Goal: Task Accomplishment & Management: Use online tool/utility

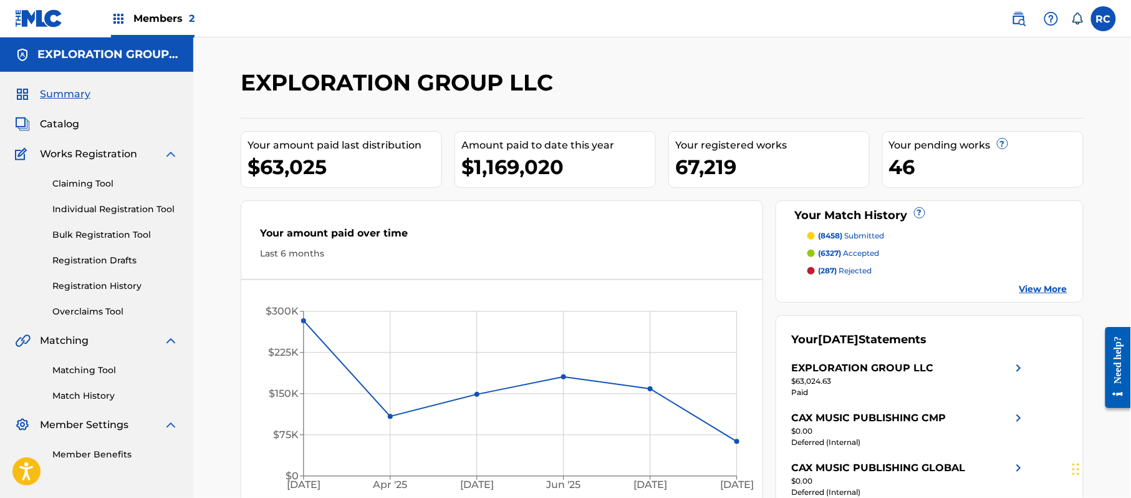
click at [97, 369] on link "Matching Tool" at bounding box center [115, 370] width 126 height 13
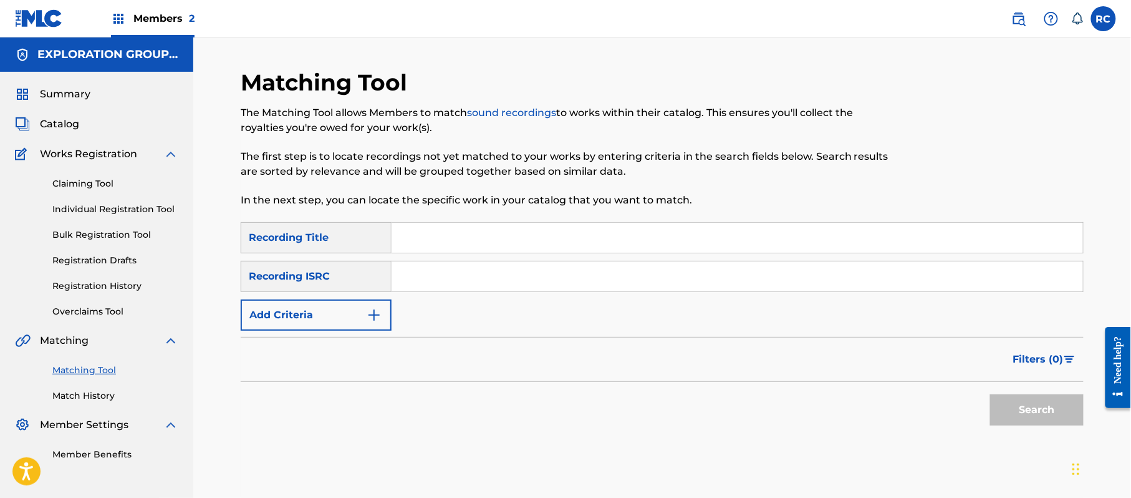
drag, startPoint x: 470, startPoint y: 277, endPoint x: 480, endPoint y: 288, distance: 14.6
click at [470, 277] on input "Search Form" at bounding box center [738, 276] width 692 height 30
paste input "JP92Q2200982"
type input "JP92Q2200982"
click at [1041, 412] on button "Search" at bounding box center [1037, 409] width 94 height 31
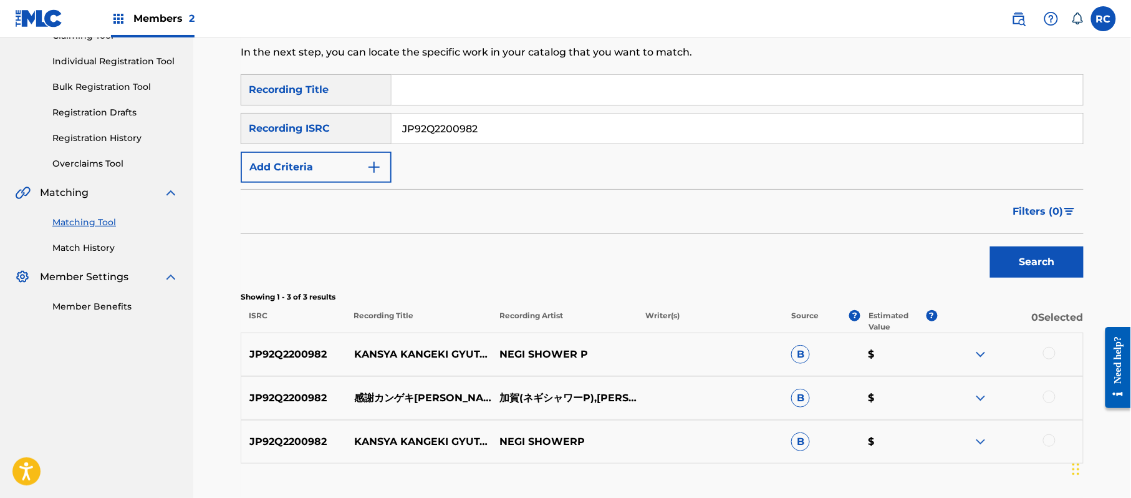
scroll to position [166, 0]
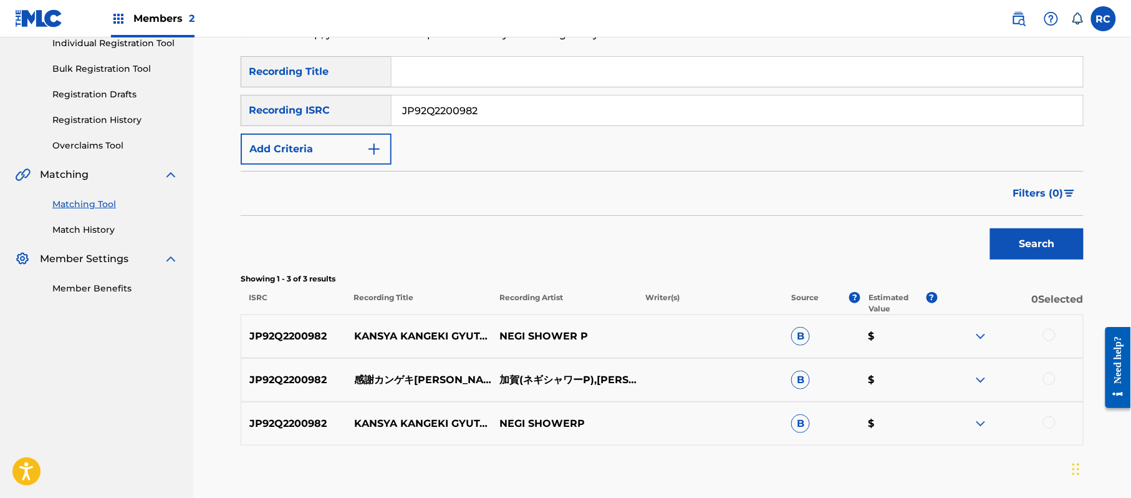
click at [1045, 335] on div at bounding box center [1049, 335] width 12 height 12
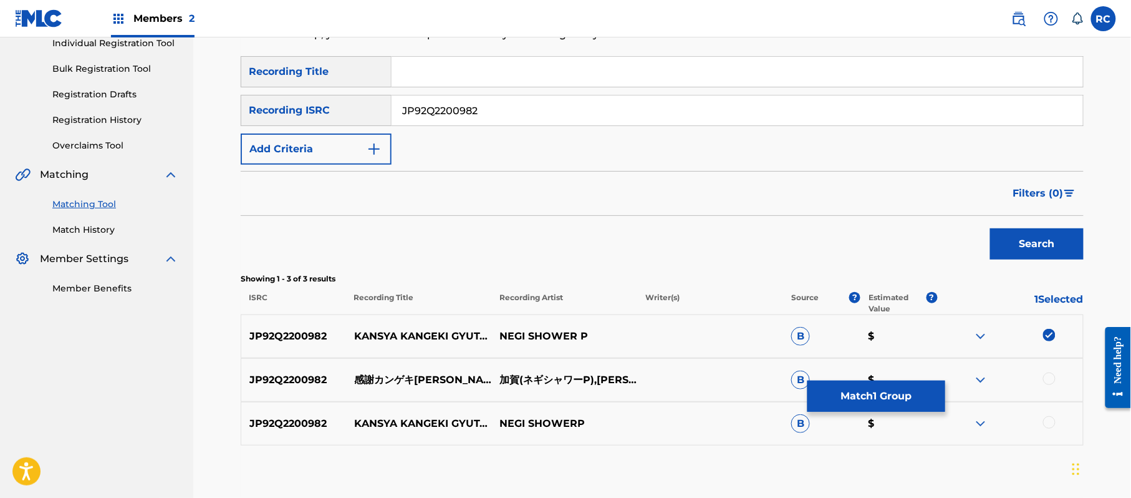
click at [1046, 377] on div at bounding box center [1049, 378] width 12 height 12
click at [1048, 425] on div at bounding box center [1049, 422] width 12 height 12
click at [861, 400] on button "Match 3 Groups" at bounding box center [877, 395] width 138 height 31
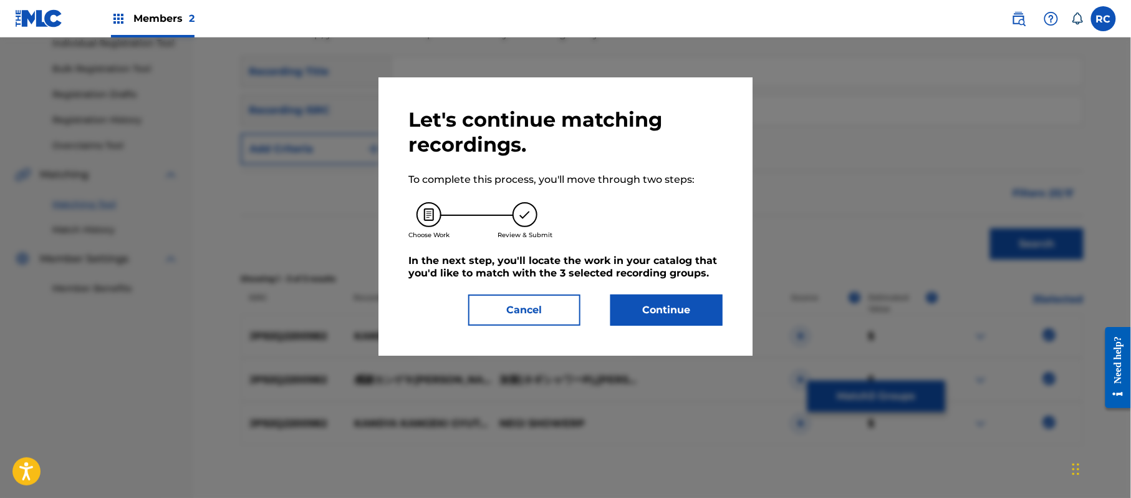
click at [673, 309] on button "Continue" at bounding box center [666, 309] width 112 height 31
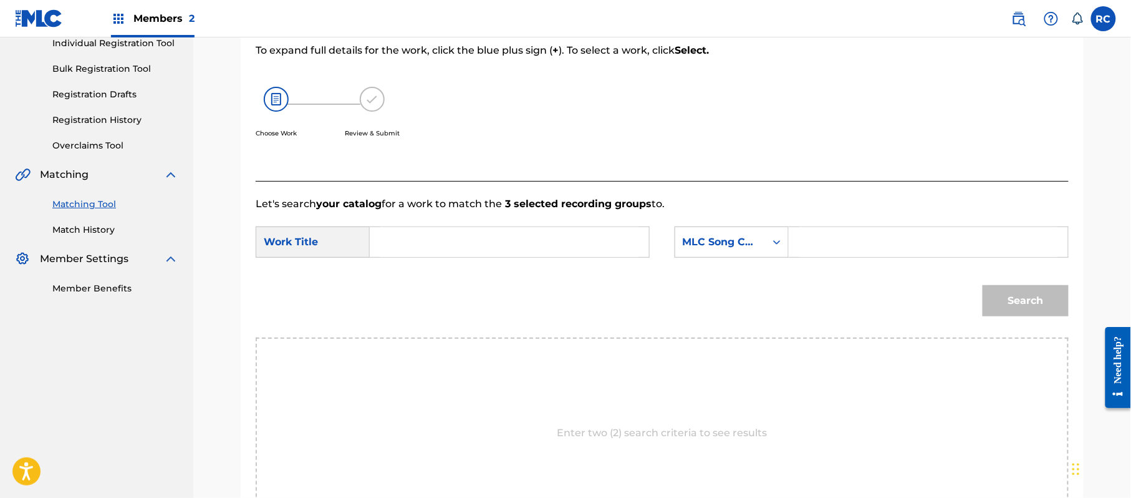
click at [432, 248] on input "Search Form" at bounding box center [509, 242] width 258 height 30
paste input "Kansha Kangeki Gyuutan Ni Sachiare KB7KE6"
click at [594, 248] on input "Kansha Kangeki Gyuutan Ni Sachiare KB7KE6" at bounding box center [509, 242] width 258 height 30
type input "Kansha Kangeki Gyuutan Ni Sachiare"
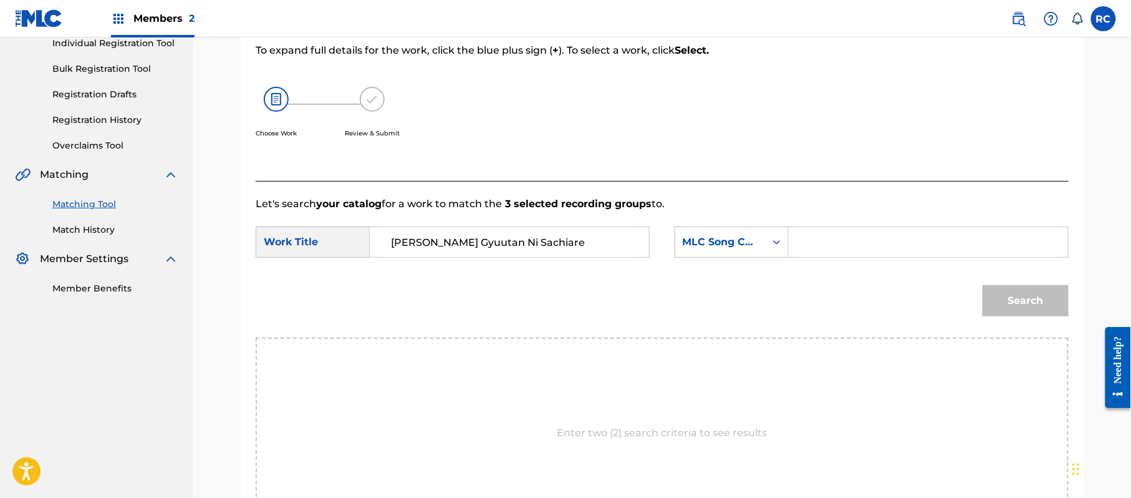
click at [838, 239] on input "Search Form" at bounding box center [928, 242] width 258 height 30
paste input "KB7KE6"
type input "KB7KE6"
click at [1021, 295] on button "Search" at bounding box center [1026, 300] width 86 height 31
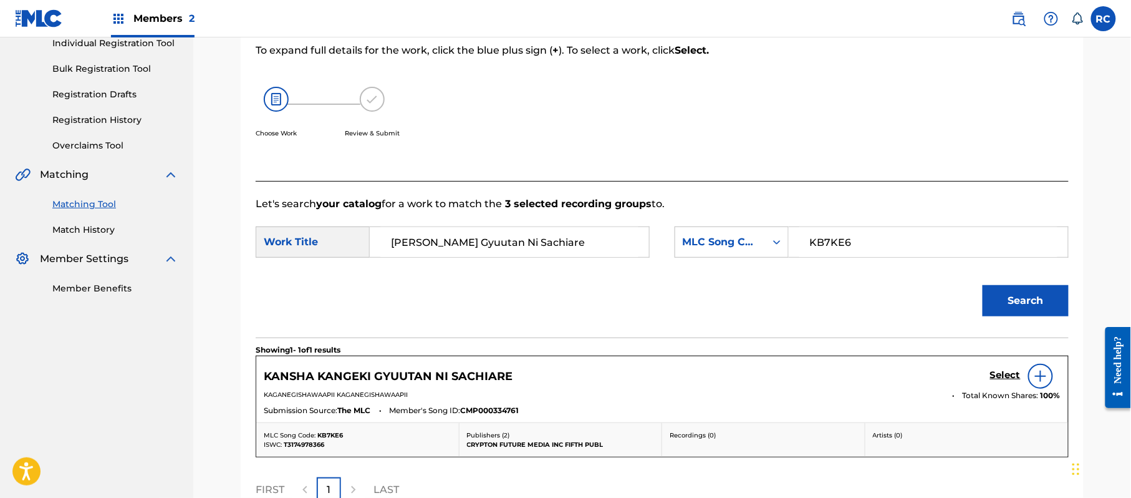
click at [991, 378] on h5 "Select" at bounding box center [1005, 375] width 31 height 12
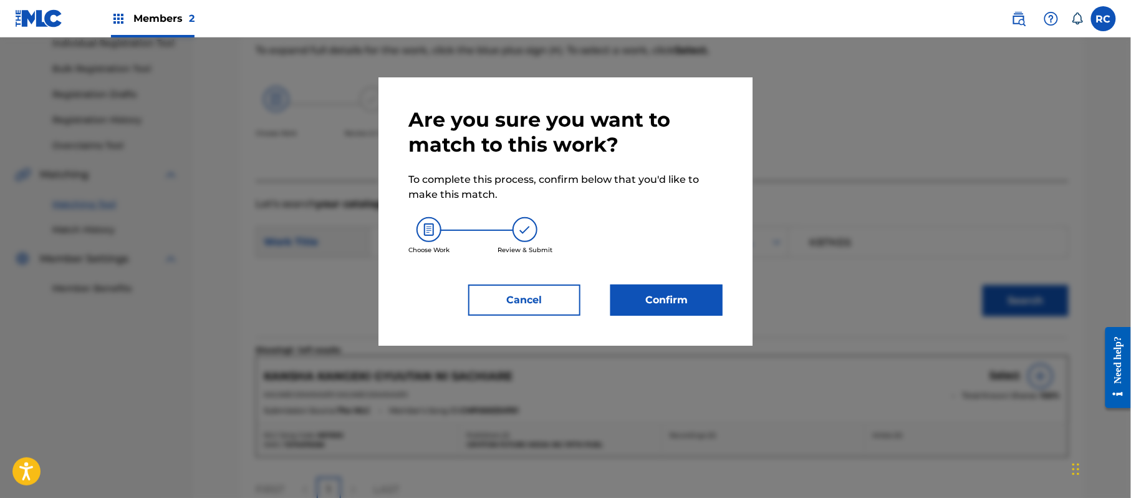
click at [681, 289] on button "Confirm" at bounding box center [666, 299] width 112 height 31
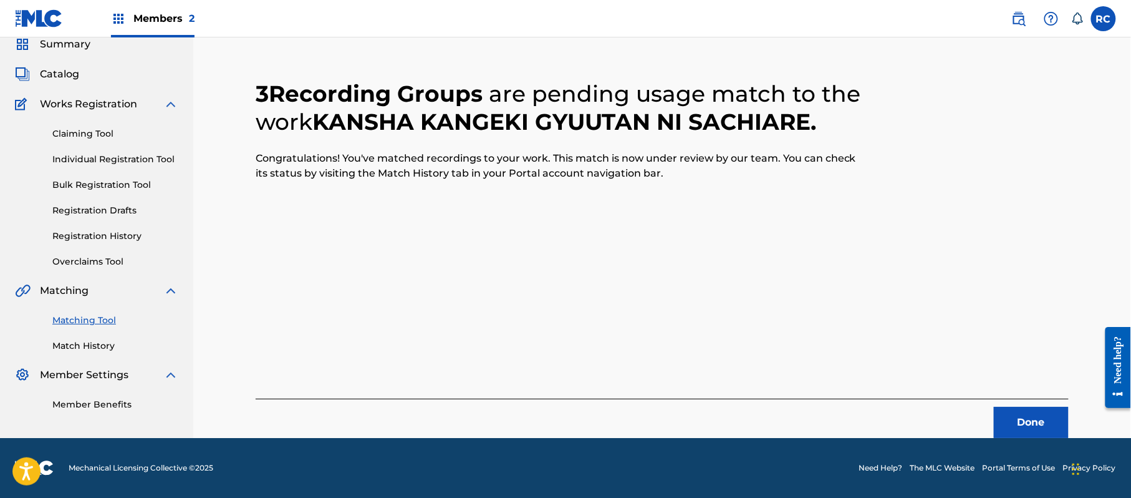
scroll to position [50, 0]
click at [1016, 418] on button "Done" at bounding box center [1031, 422] width 75 height 31
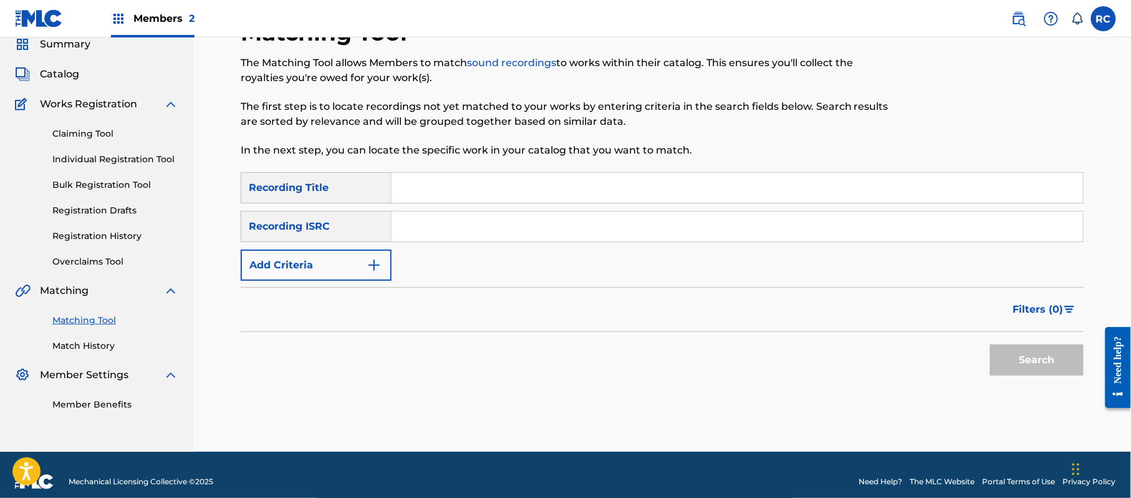
click at [454, 224] on input "Search Form" at bounding box center [738, 226] width 692 height 30
paste input "JP92Q2200983"
type input "JP92Q2200983"
click at [1016, 352] on button "Search" at bounding box center [1037, 359] width 94 height 31
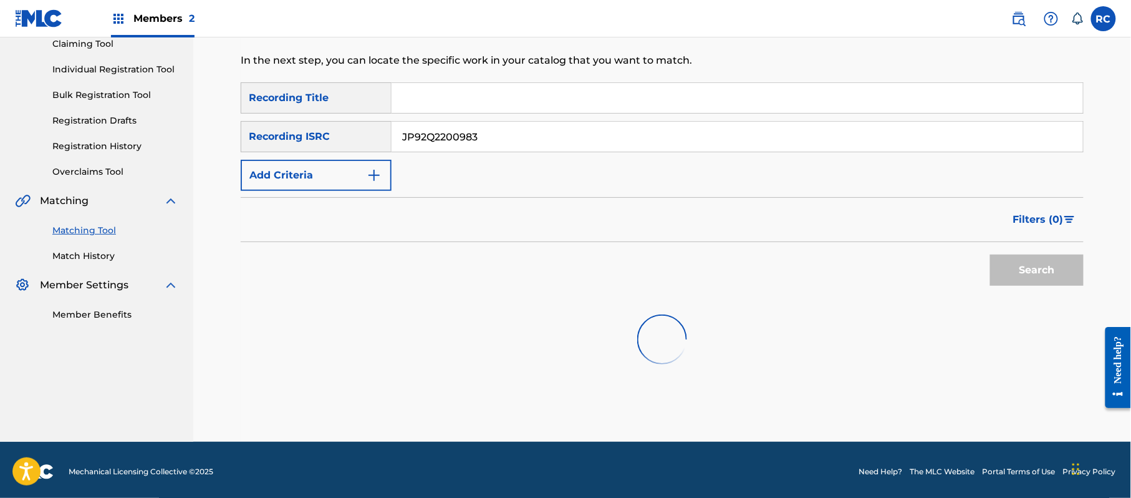
scroll to position [143, 0]
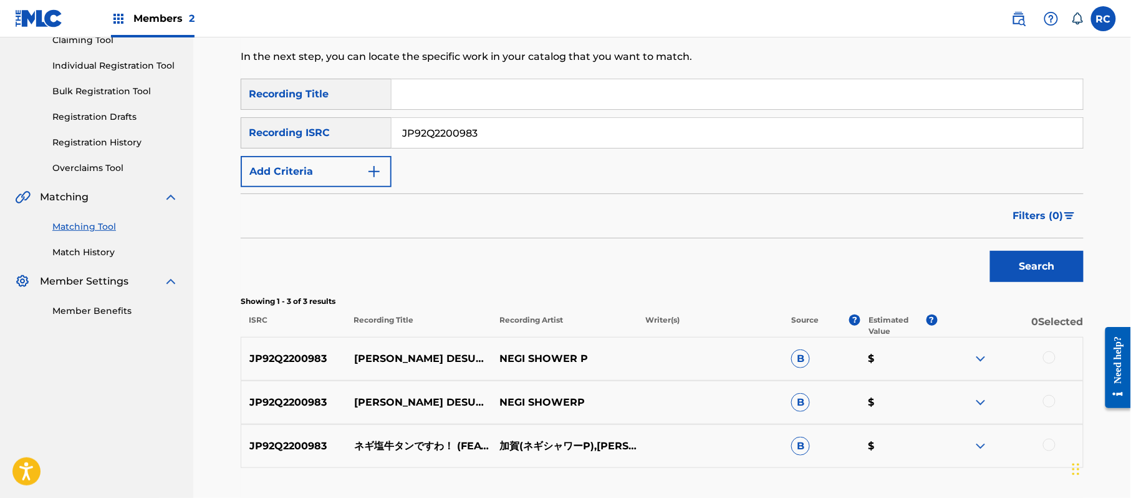
click at [1048, 352] on div at bounding box center [1049, 357] width 12 height 12
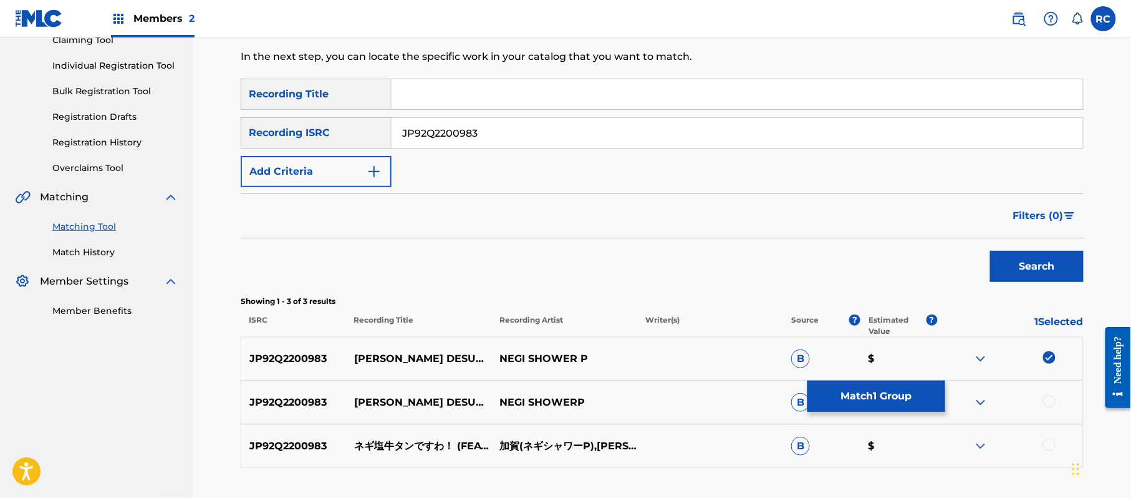
click at [1048, 397] on div at bounding box center [1049, 401] width 12 height 12
click at [1049, 444] on div at bounding box center [1049, 444] width 12 height 12
click at [894, 394] on button "Match 3 Groups" at bounding box center [877, 395] width 138 height 31
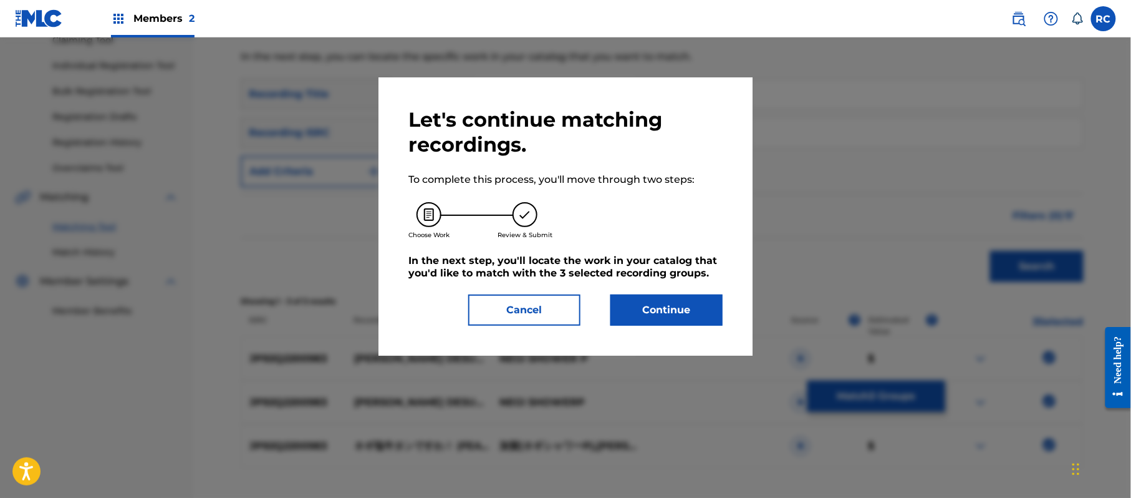
click at [663, 304] on button "Continue" at bounding box center [666, 309] width 112 height 31
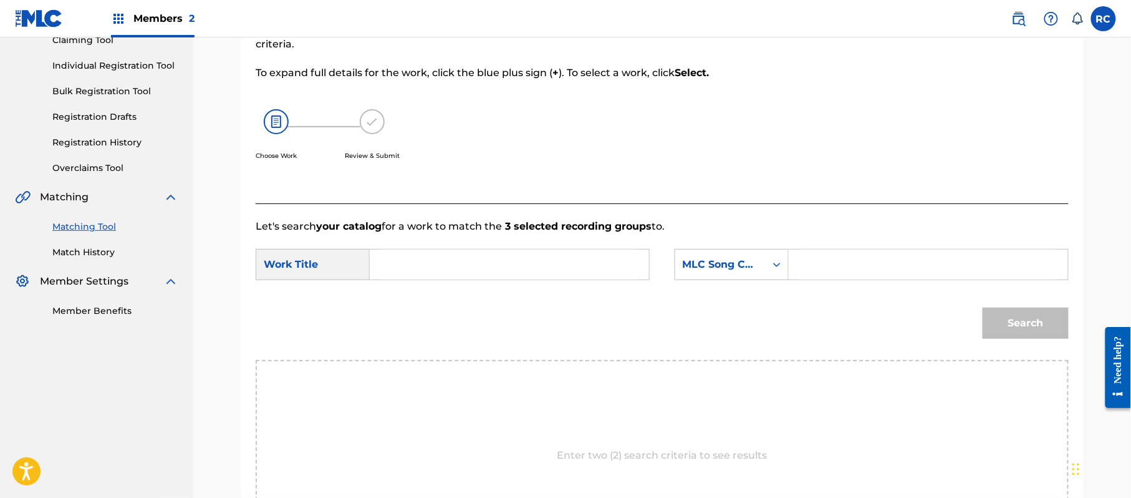
click at [483, 271] on input "Search Form" at bounding box center [509, 264] width 258 height 30
paste input "Negishio Gyuutan Desuwa N69QNZ"
click at [565, 263] on input "Negishio Gyuutan Desuwa N69QNZ" at bounding box center [509, 264] width 258 height 30
type input "Negishio Gyuutan Desuwa"
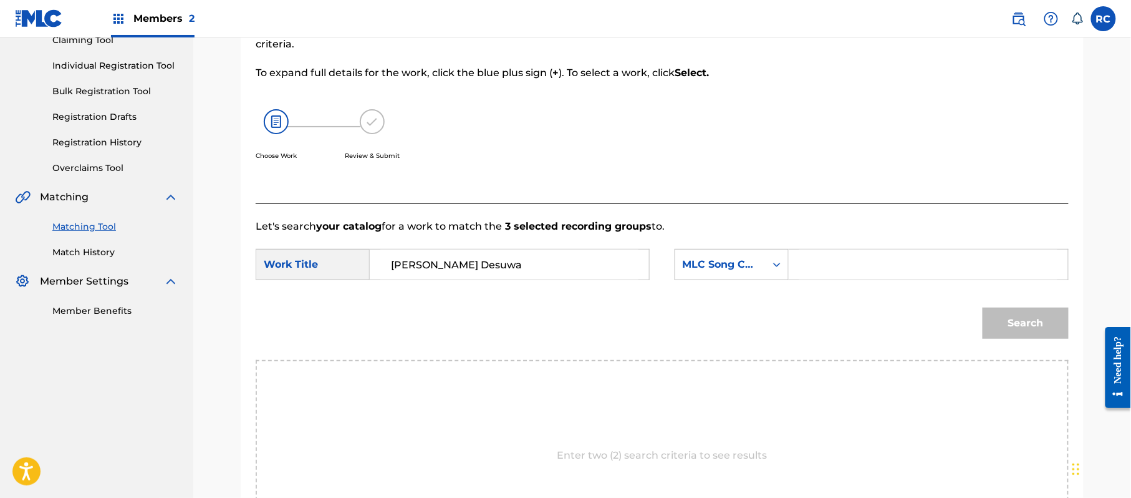
click at [876, 268] on input "Search Form" at bounding box center [928, 264] width 258 height 30
paste input "N69QNZ"
type input "N69QNZ"
click at [1003, 325] on button "Search" at bounding box center [1026, 322] width 86 height 31
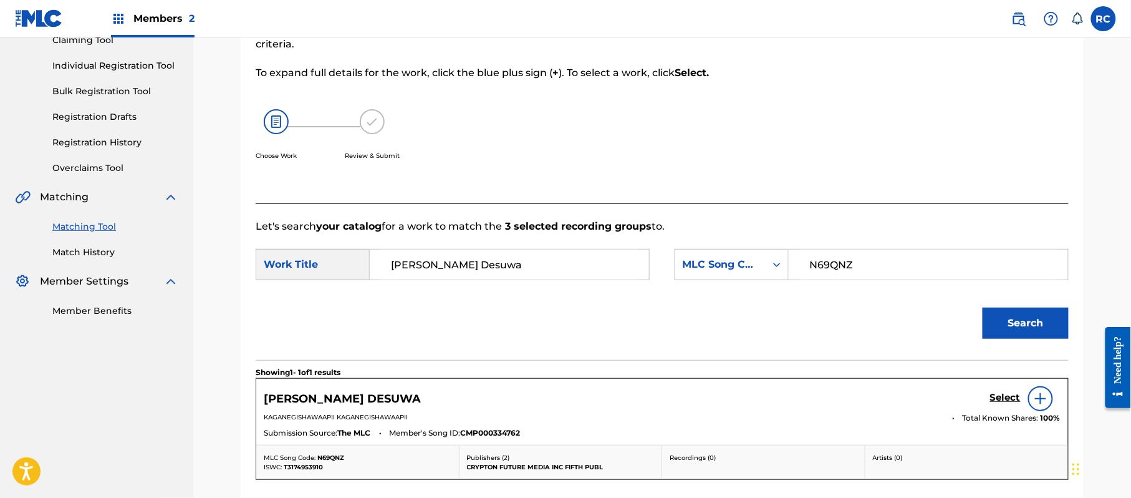
click at [999, 402] on h5 "Select" at bounding box center [1005, 398] width 31 height 12
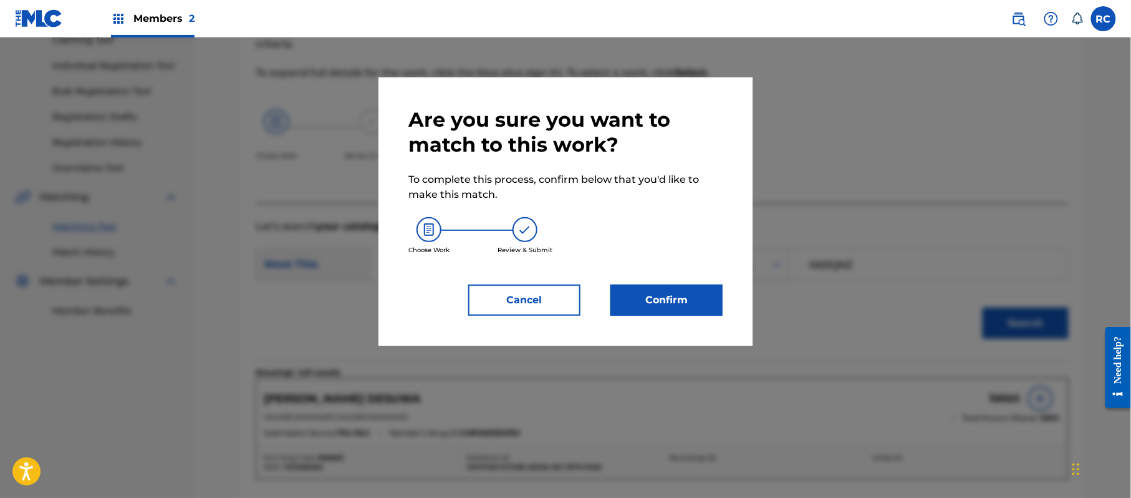
click at [667, 305] on button "Confirm" at bounding box center [666, 299] width 112 height 31
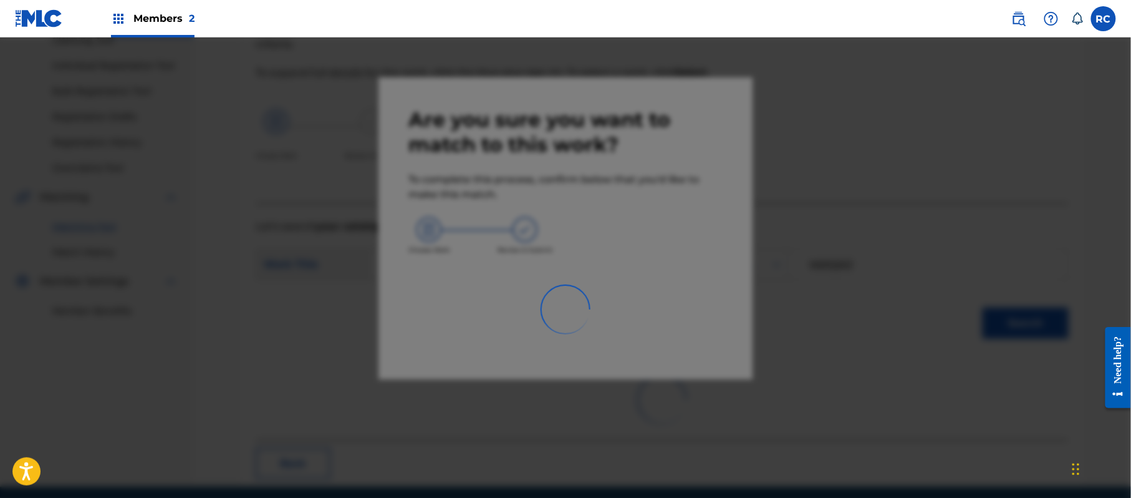
scroll to position [50, 0]
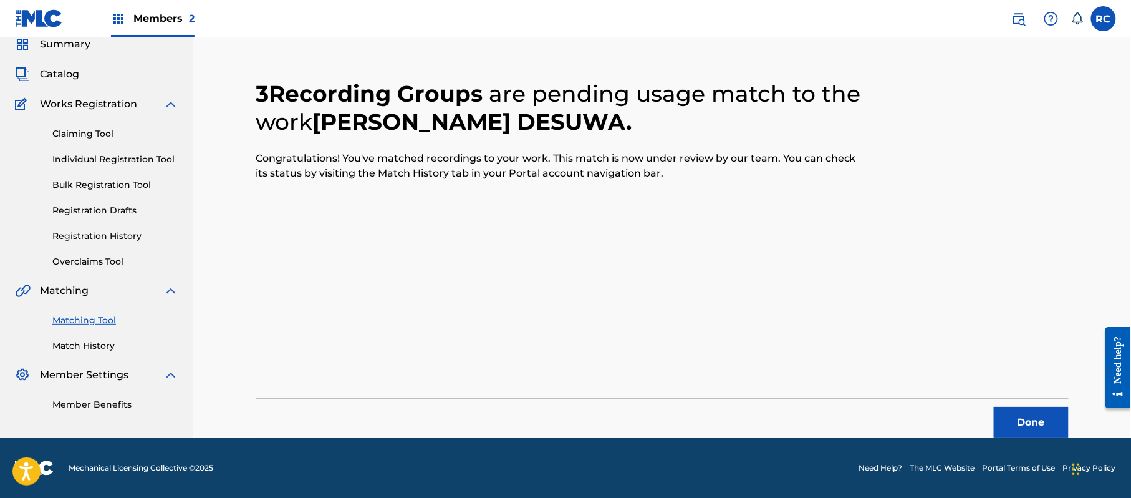
click at [1016, 427] on button "Done" at bounding box center [1031, 422] width 75 height 31
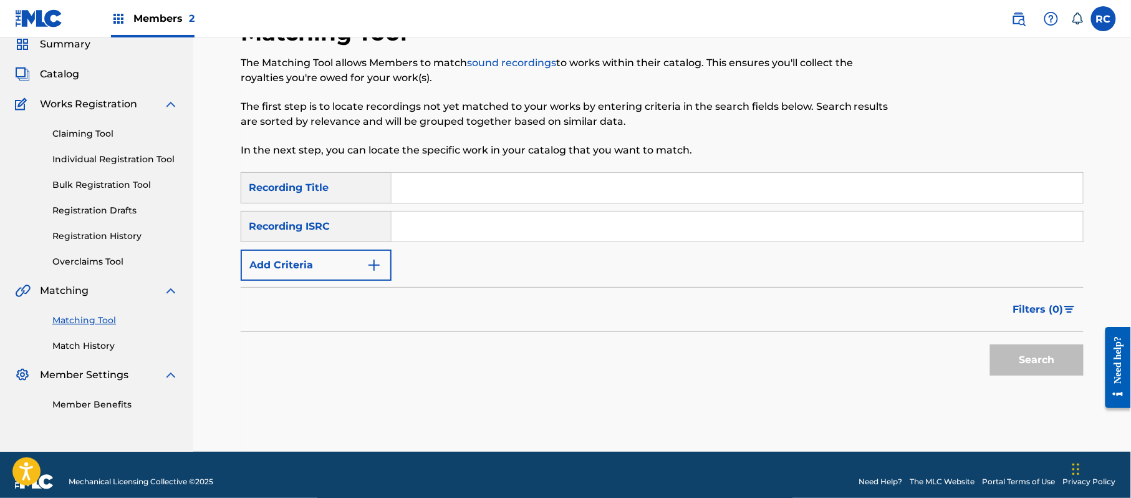
click at [456, 237] on input "Search Form" at bounding box center [738, 226] width 692 height 30
paste input "JP92Q2200984"
type input "JP92Q2200984"
click at [1031, 352] on button "Search" at bounding box center [1037, 359] width 94 height 31
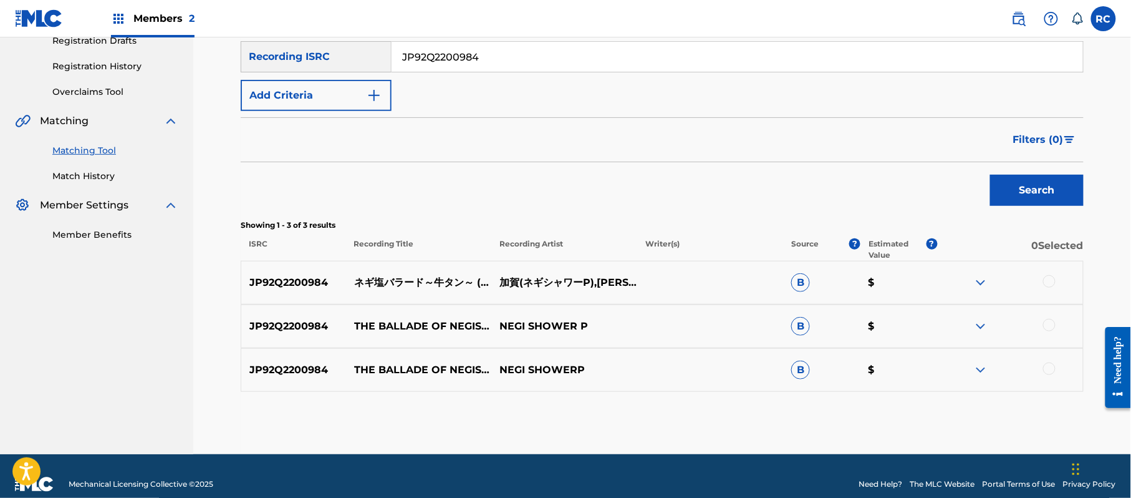
scroll to position [227, 0]
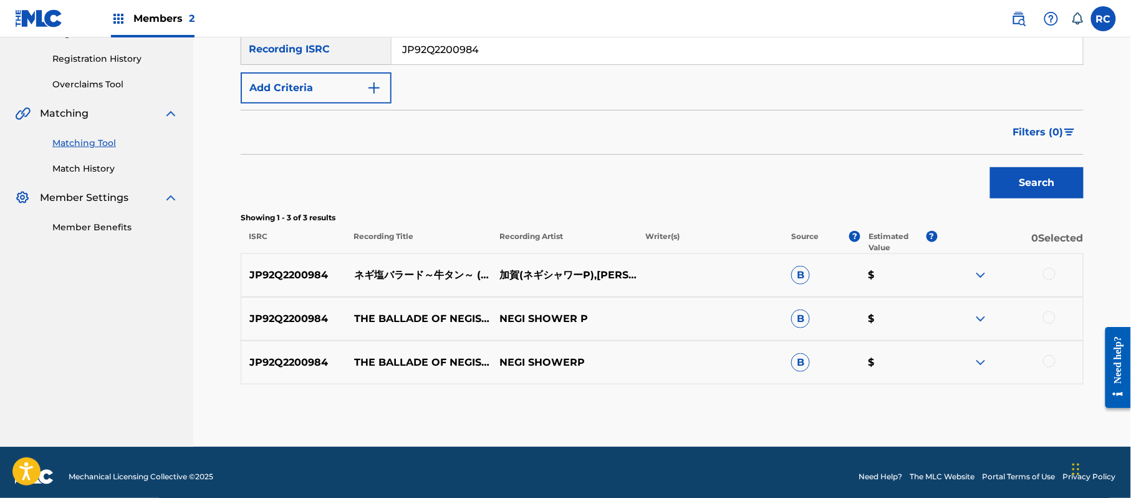
click at [1053, 272] on div at bounding box center [1049, 274] width 12 height 12
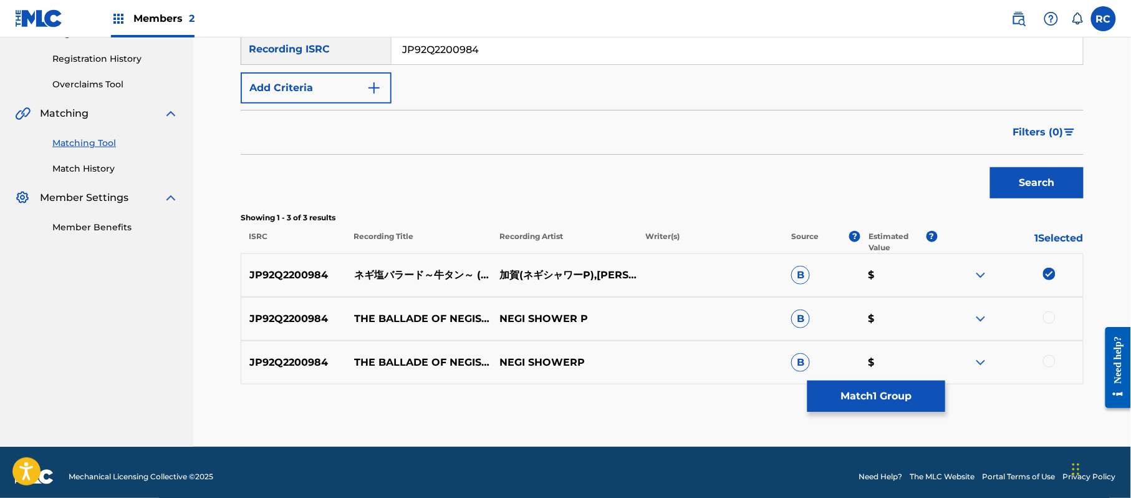
click at [844, 389] on button "Match 1 Group" at bounding box center [877, 395] width 138 height 31
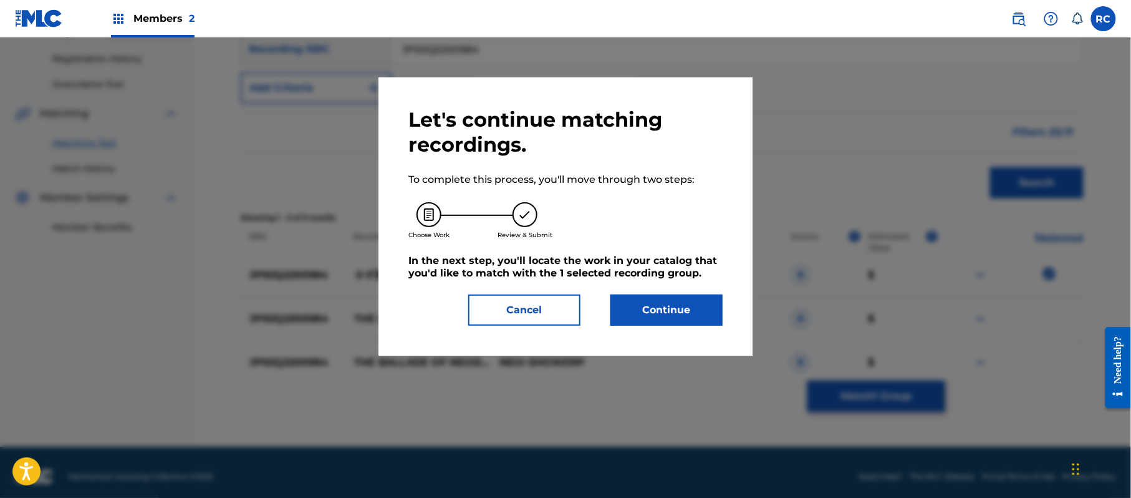
click at [675, 293] on div "Let's continue matching recordings. To complete this process, you'll move throu…" at bounding box center [565, 216] width 314 height 218
click at [665, 308] on button "Continue" at bounding box center [666, 309] width 112 height 31
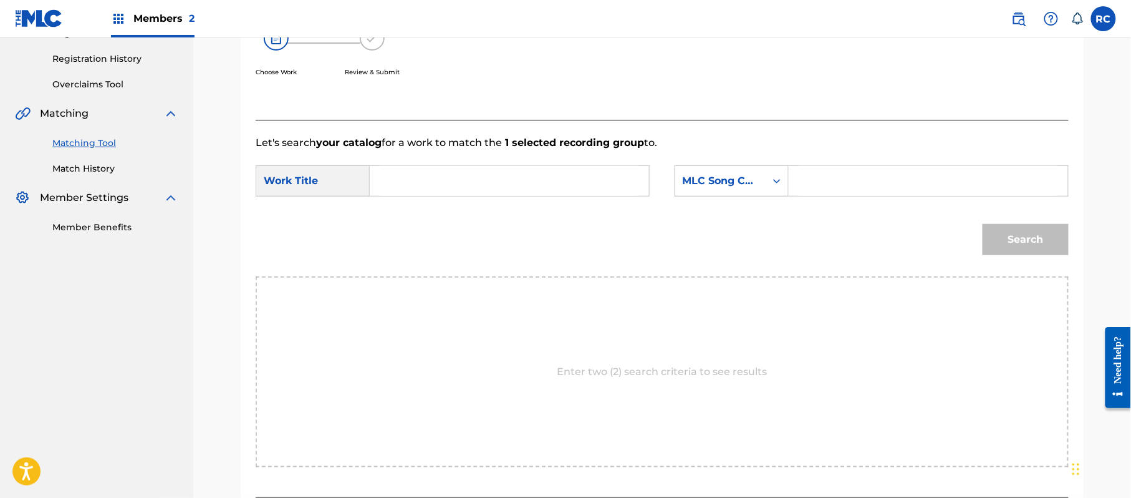
click at [448, 180] on input "Search Form" at bounding box center [509, 181] width 258 height 30
paste input "Negishio Baraado Gyuutan N69XU3"
click at [557, 182] on input "Negishio Baraado Gyuutan N69XU3" at bounding box center [509, 181] width 258 height 30
click at [559, 182] on input "Negishio Baraado Gyuutan N69XU3" at bounding box center [509, 181] width 258 height 30
type input "Negishio Baraado Gyuutan"
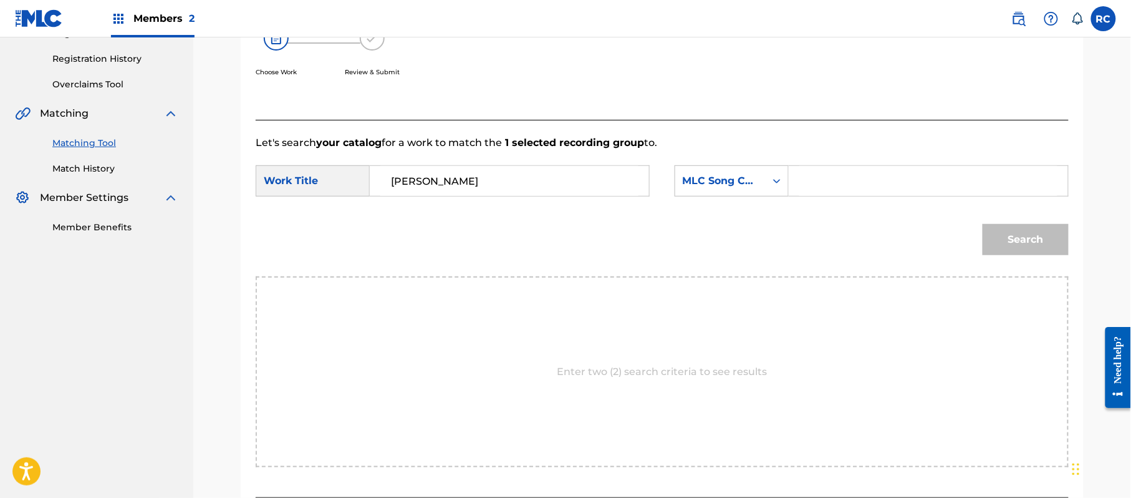
click at [819, 185] on input "Search Form" at bounding box center [928, 181] width 258 height 30
paste input "N69XU3"
type input "N69XU3"
click at [985, 238] on button "Search" at bounding box center [1026, 239] width 86 height 31
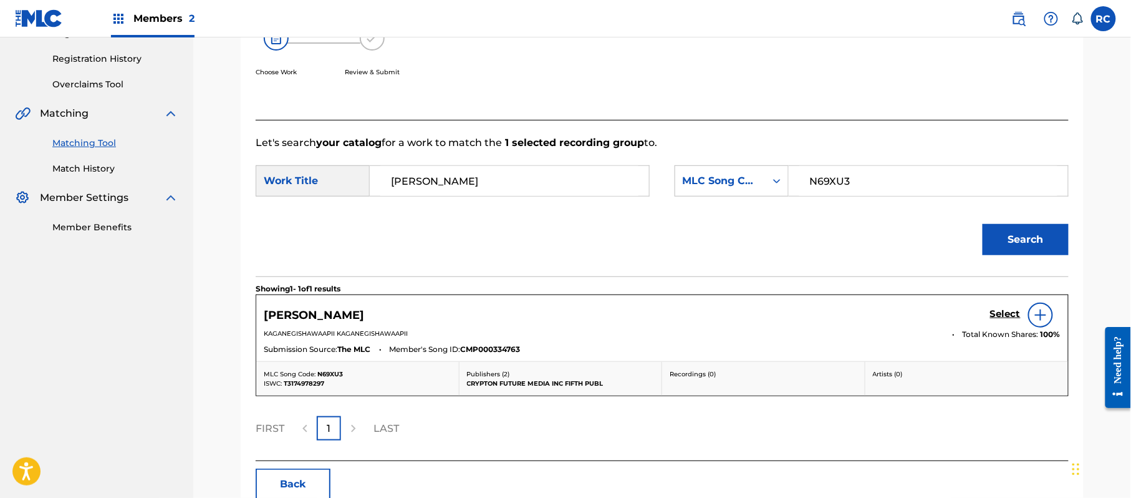
click at [996, 317] on h5 "Select" at bounding box center [1005, 314] width 31 height 12
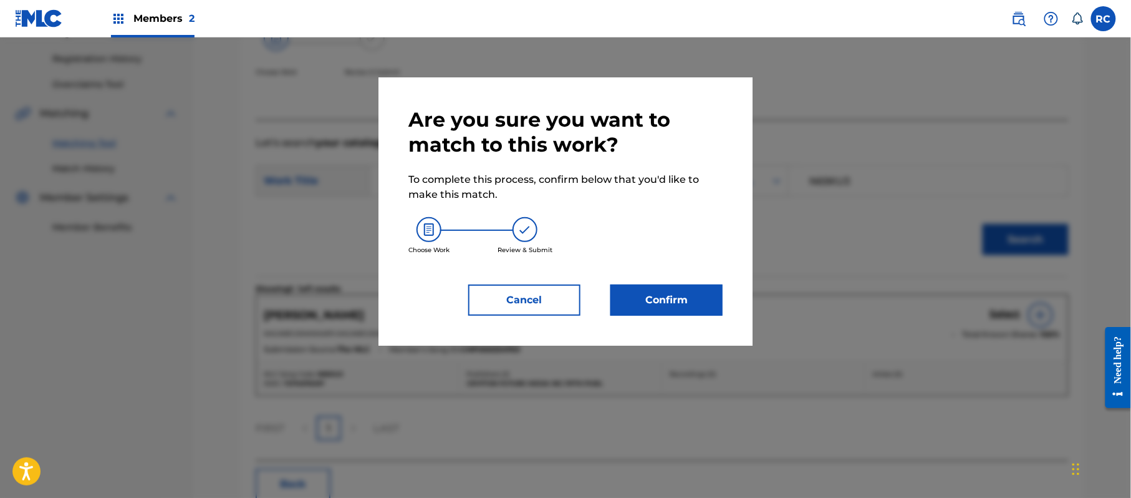
click at [682, 294] on button "Confirm" at bounding box center [666, 299] width 112 height 31
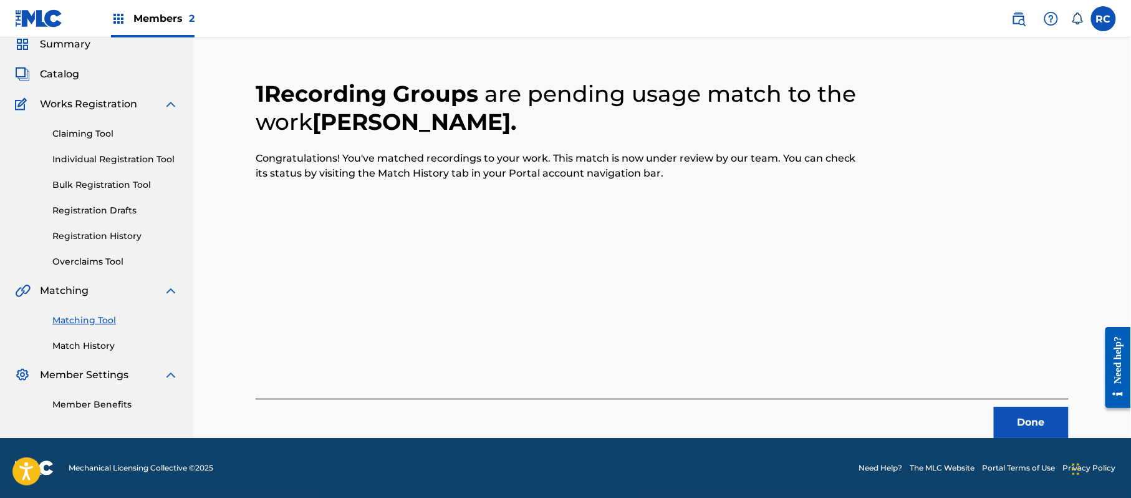
scroll to position [50, 0]
click at [1015, 425] on button "Done" at bounding box center [1031, 422] width 75 height 31
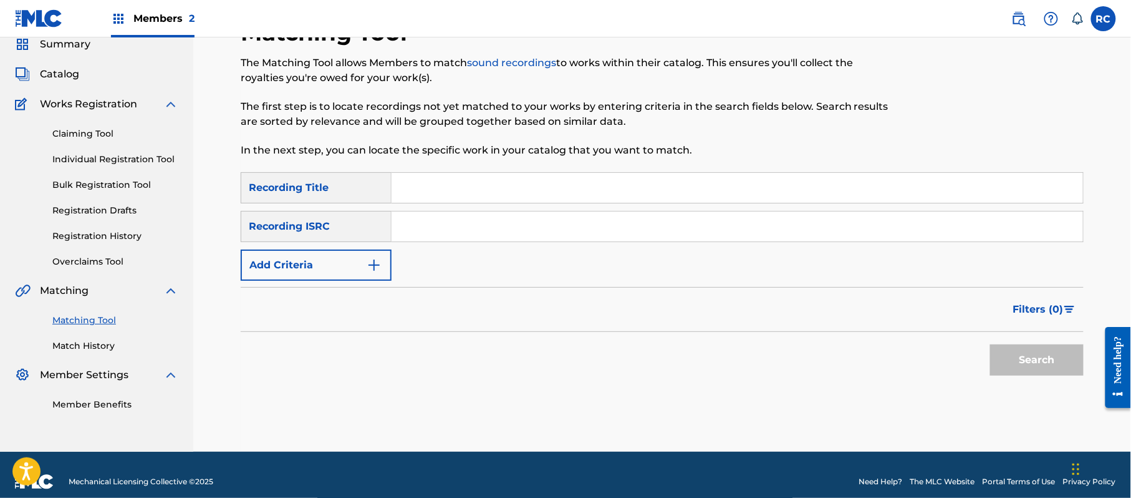
click at [420, 243] on div "SearchWithCriteriaa82294c2-9d09-4b55-8ba0-7f622813bdfb Recording Title SearchWi…" at bounding box center [662, 226] width 843 height 109
click at [454, 230] on input "Search Form" at bounding box center [738, 226] width 692 height 30
paste input "JP92Q2301110"
type input "JP92Q2301110"
click at [1013, 352] on button "Search" at bounding box center [1037, 359] width 94 height 31
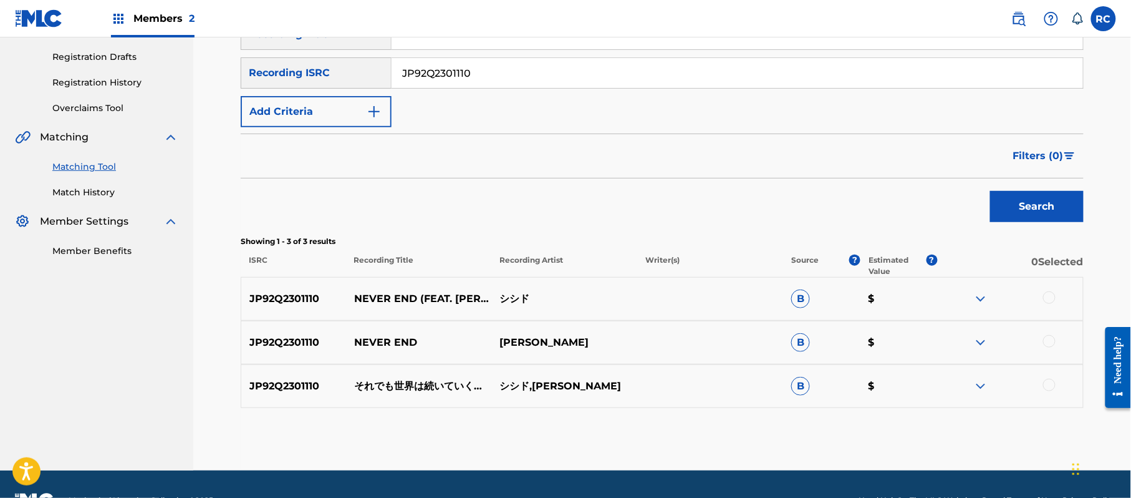
scroll to position [236, 0]
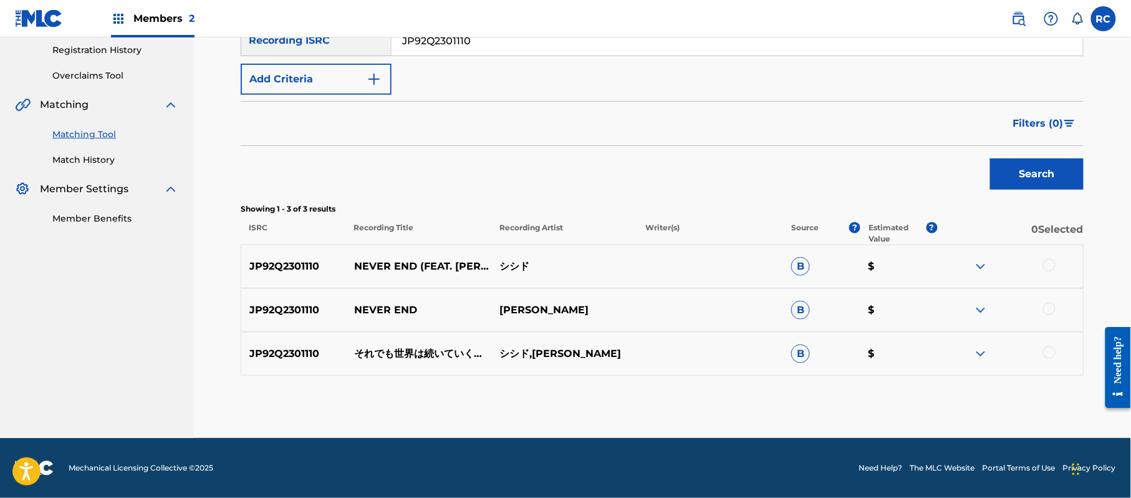
click at [1046, 352] on div at bounding box center [1049, 352] width 12 height 12
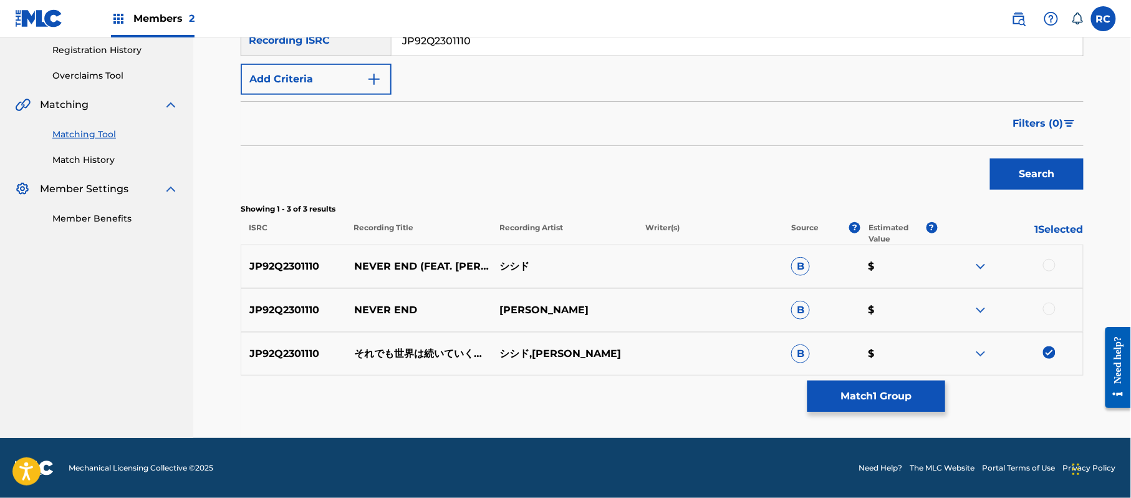
click at [846, 393] on button "Match 1 Group" at bounding box center [877, 395] width 138 height 31
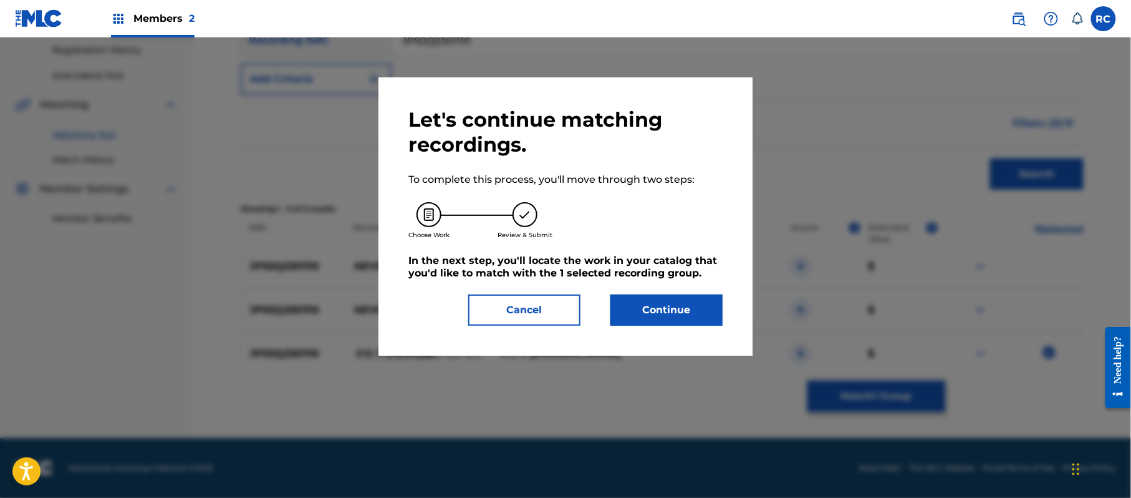
click at [631, 310] on button "Continue" at bounding box center [666, 309] width 112 height 31
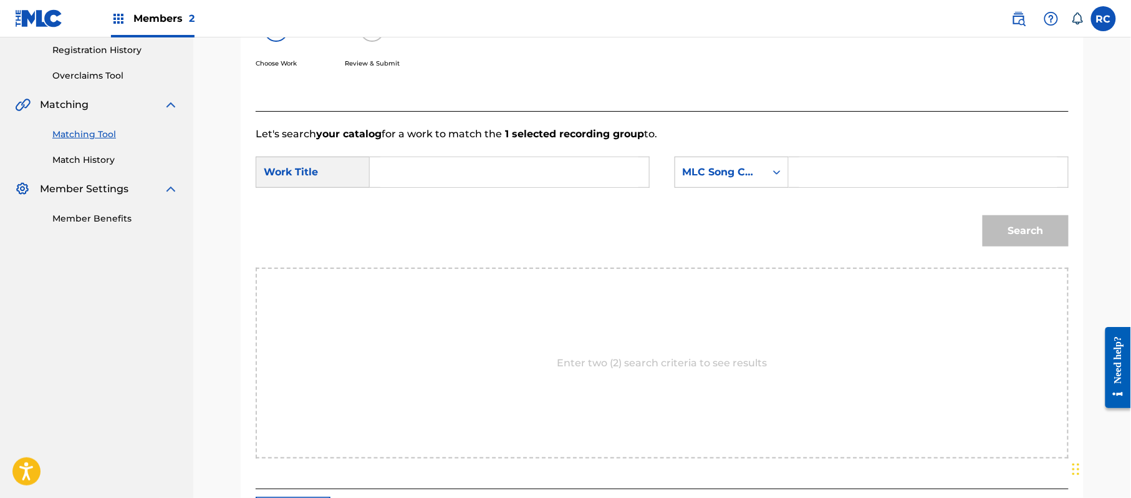
click at [455, 173] on input "Search Form" at bounding box center [509, 172] width 258 height 30
paste input "Soredemo Sekai Ha Tsuzuiteiku Kara S695FW"
click at [594, 173] on input "Soredemo Sekai Ha Tsuzuiteiku Kara S695FW" at bounding box center [509, 172] width 258 height 30
type input "Soredemo Sekai Ha Tsuzuiteiku Kara"
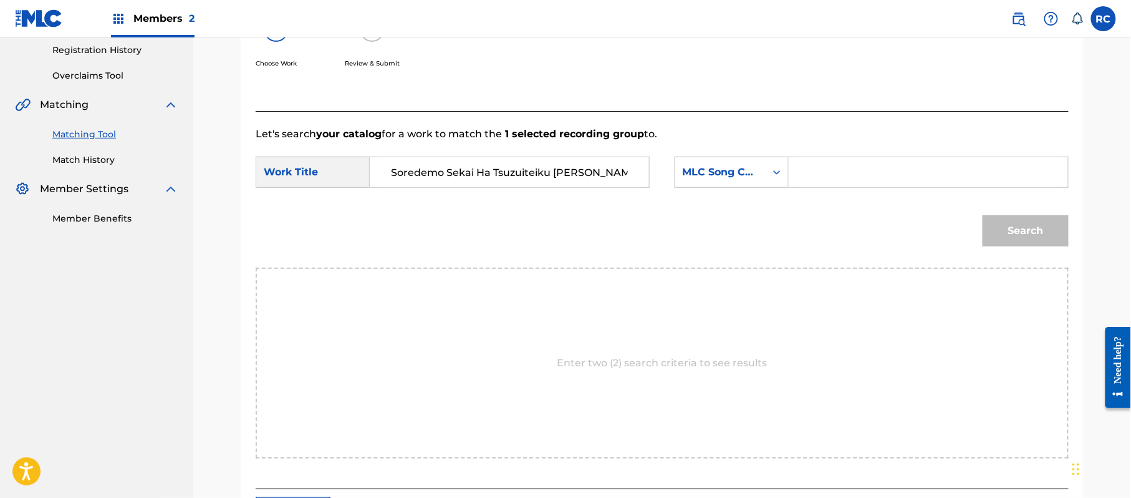
click at [864, 173] on input "Search Form" at bounding box center [928, 172] width 258 height 30
paste input "S695FW"
type input "S695FW"
click at [1026, 230] on button "Search" at bounding box center [1026, 230] width 86 height 31
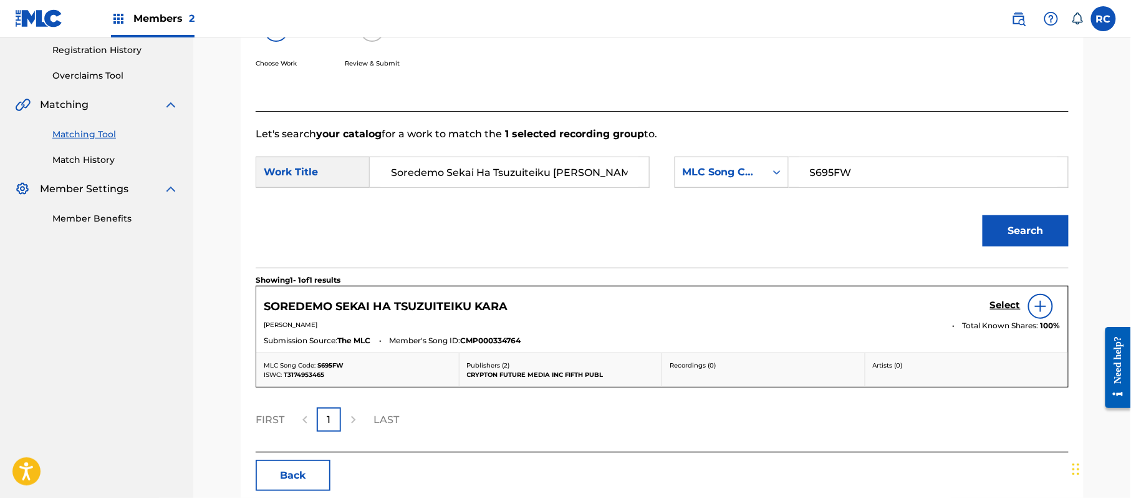
click at [998, 307] on h5 "Select" at bounding box center [1005, 305] width 31 height 12
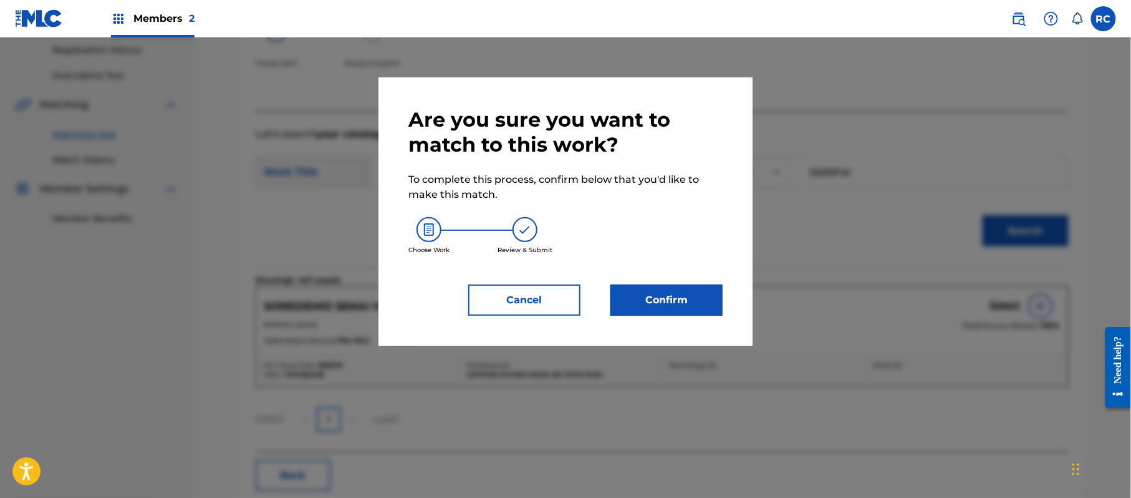
click at [672, 296] on button "Confirm" at bounding box center [666, 299] width 112 height 31
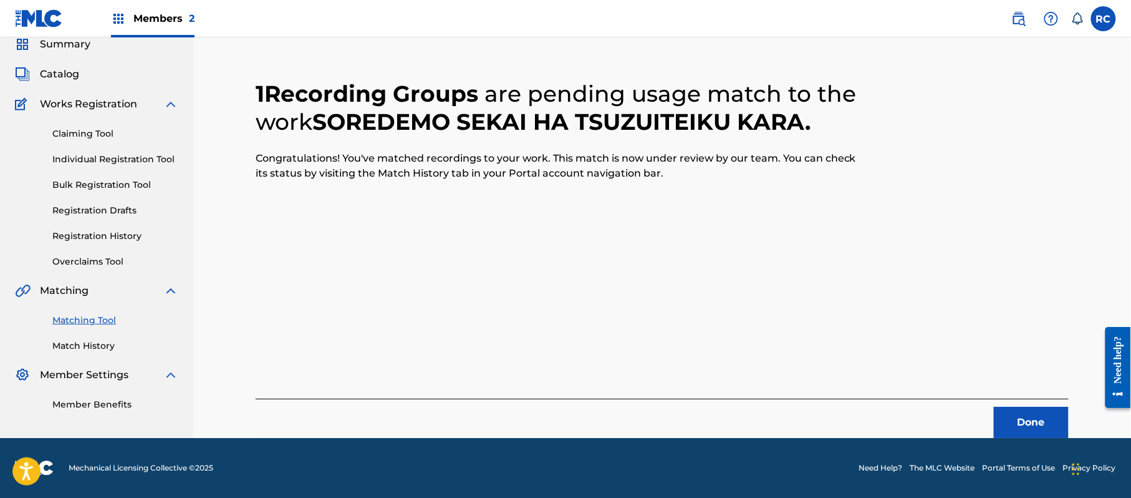
scroll to position [50, 0]
click at [1033, 428] on button "Done" at bounding box center [1031, 422] width 75 height 31
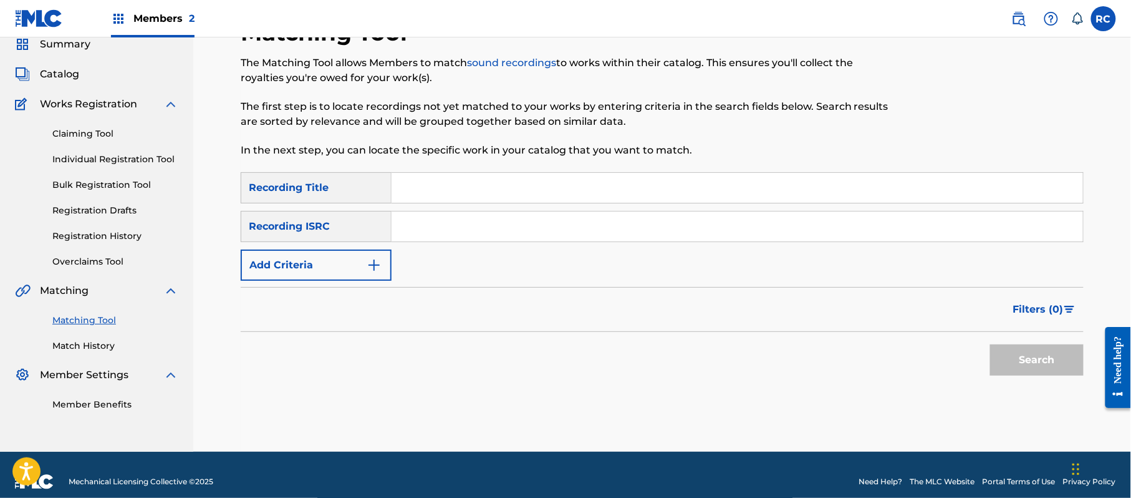
drag, startPoint x: 457, startPoint y: 223, endPoint x: 465, endPoint y: 229, distance: 9.7
click at [457, 223] on input "Search Form" at bounding box center [738, 226] width 692 height 30
paste input "JP92Q2200986"
type input "JP92Q2200986"
click at [1053, 355] on button "Search" at bounding box center [1037, 359] width 94 height 31
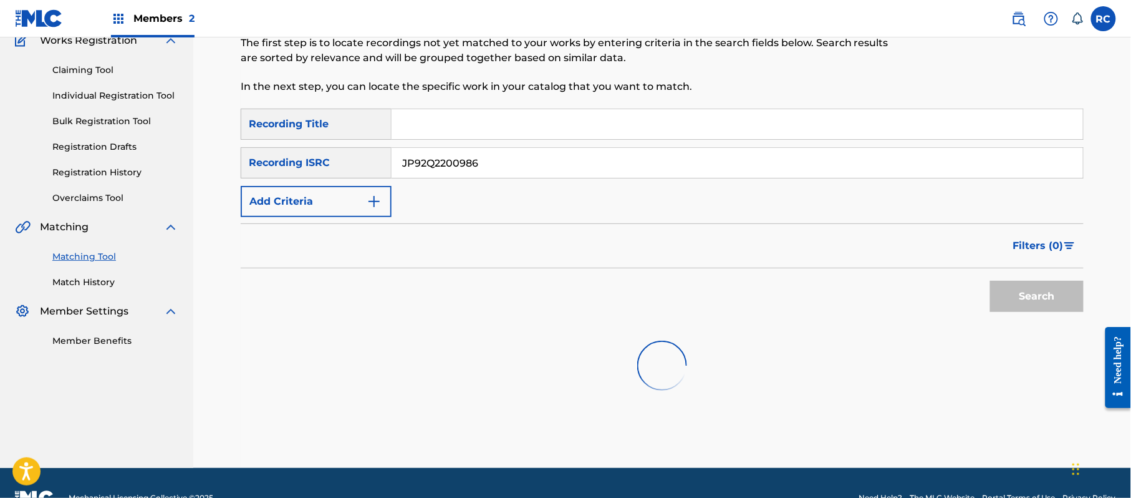
scroll to position [137, 0]
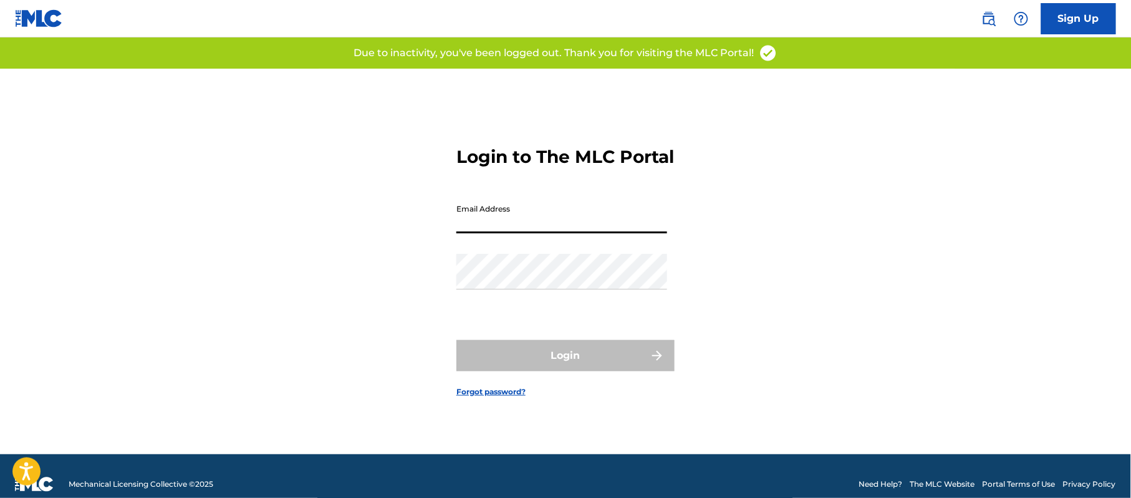
click at [482, 233] on input "Email Address" at bounding box center [561, 216] width 211 height 36
click at [543, 233] on input "ExplorationGroup" at bounding box center [561, 216] width 211 height 36
drag, startPoint x: 529, startPoint y: 238, endPoint x: 519, endPoint y: 238, distance: 10.0
click at [519, 233] on input "ExplorationGroup" at bounding box center [561, 216] width 211 height 36
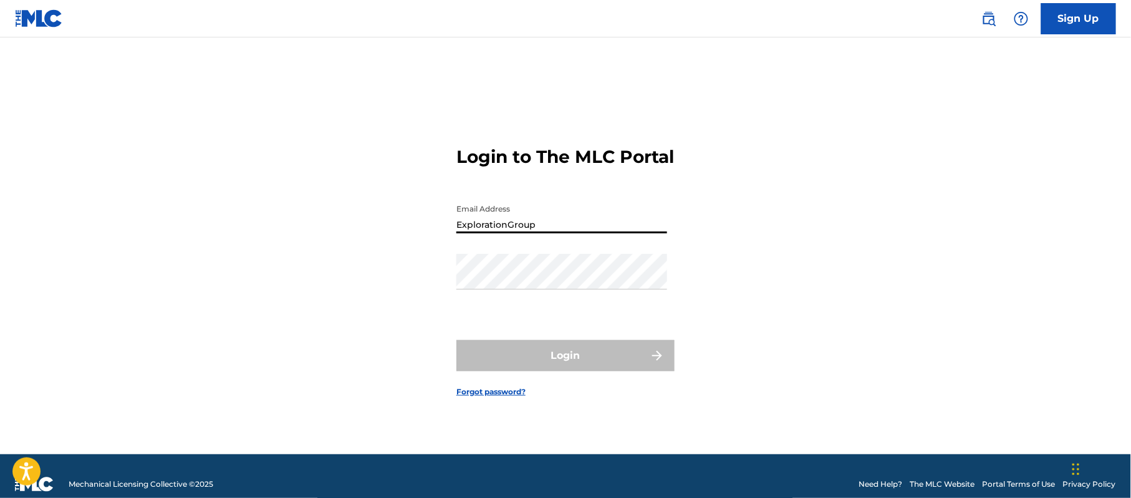
drag, startPoint x: 534, startPoint y: 233, endPoint x: 385, endPoint y: 236, distance: 149.1
click at [385, 236] on div "Login to The MLC Portal Email Address ExplorationGroup Password Login Forgot pa…" at bounding box center [565, 261] width 873 height 385
type input "[PERSON_NAME][EMAIL_ADDRESS][DOMAIN_NAME]"
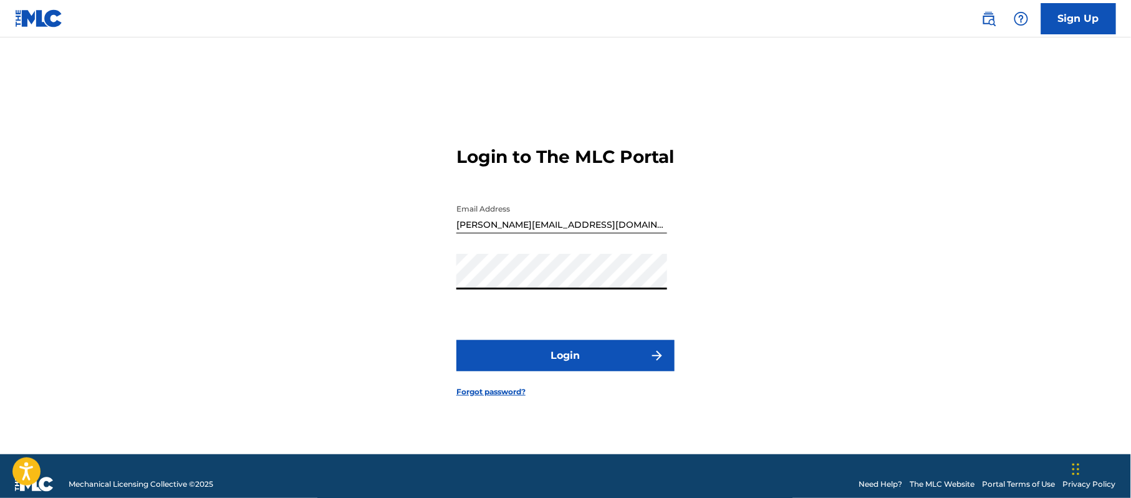
click at [541, 353] on button "Login" at bounding box center [565, 355] width 218 height 31
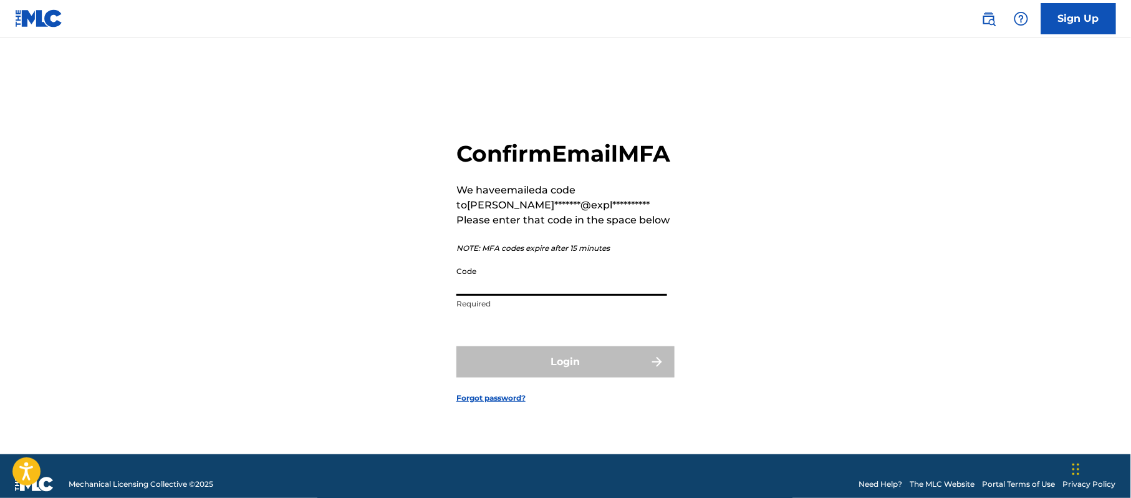
click at [542, 296] on input "Code" at bounding box center [561, 278] width 211 height 36
click at [490, 293] on input "Code" at bounding box center [561, 278] width 211 height 36
paste input "413500"
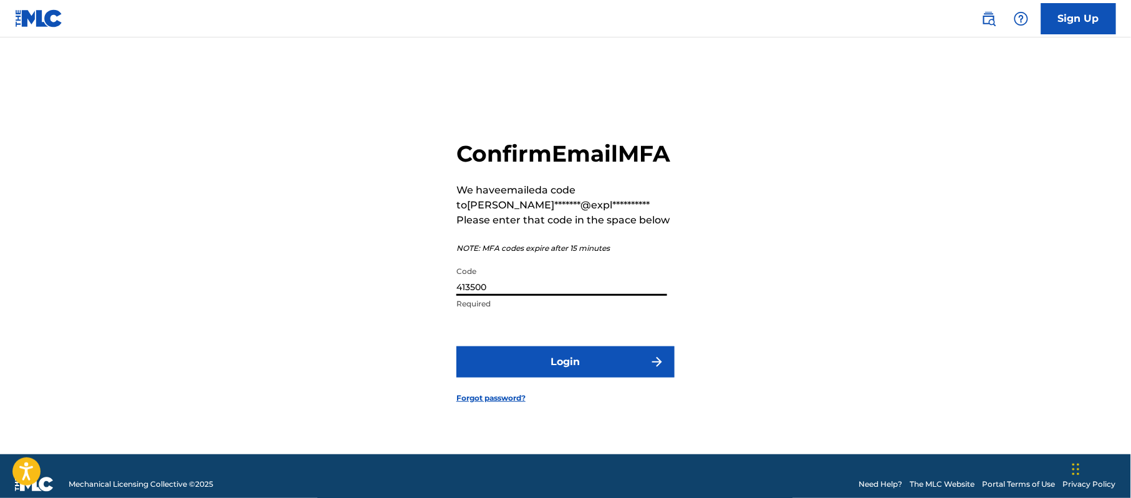
type input "413500"
click at [506, 373] on button "Login" at bounding box center [565, 361] width 218 height 31
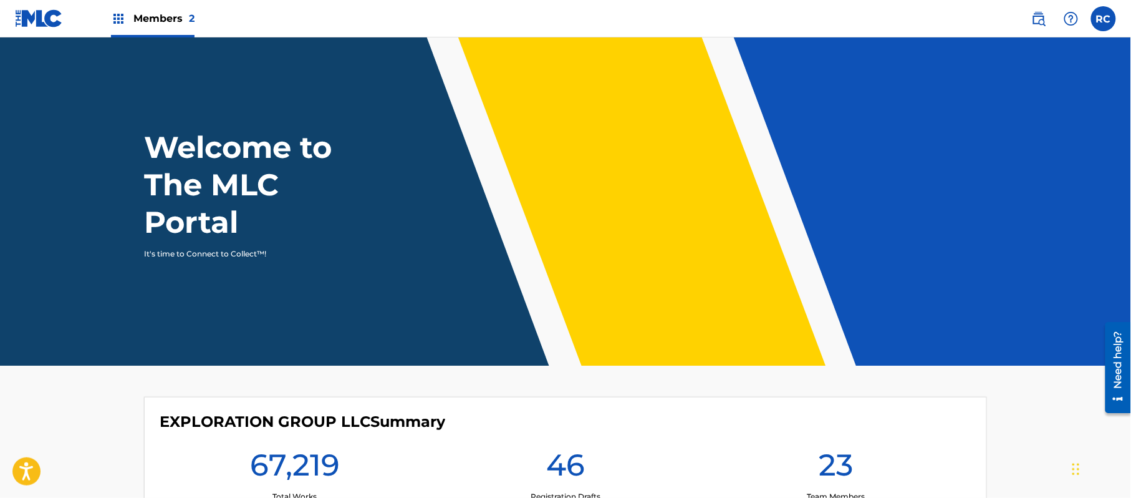
click at [165, 29] on div "Members 2" at bounding box center [153, 18] width 84 height 37
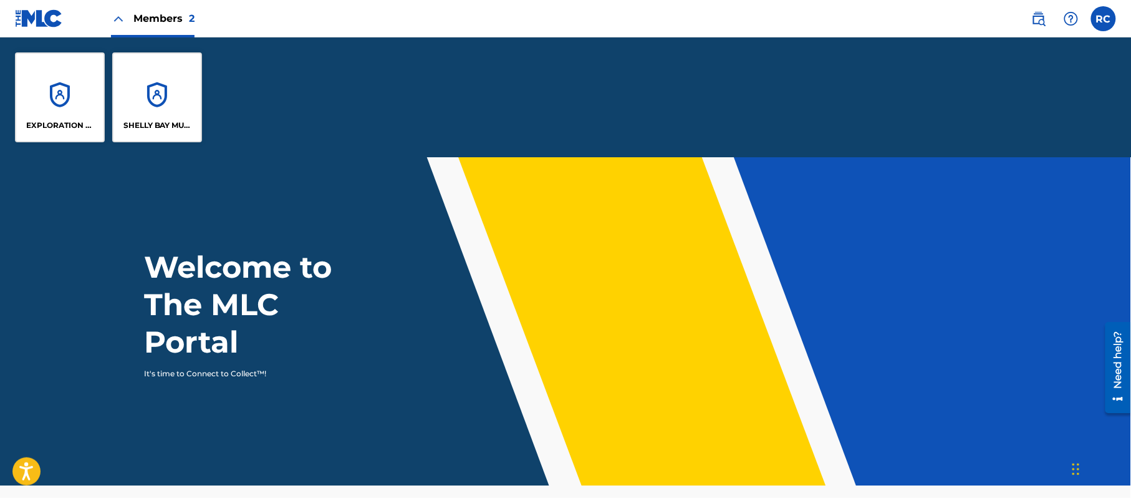
click at [55, 106] on div "EXPLORATION GROUP LLC" at bounding box center [60, 97] width 90 height 90
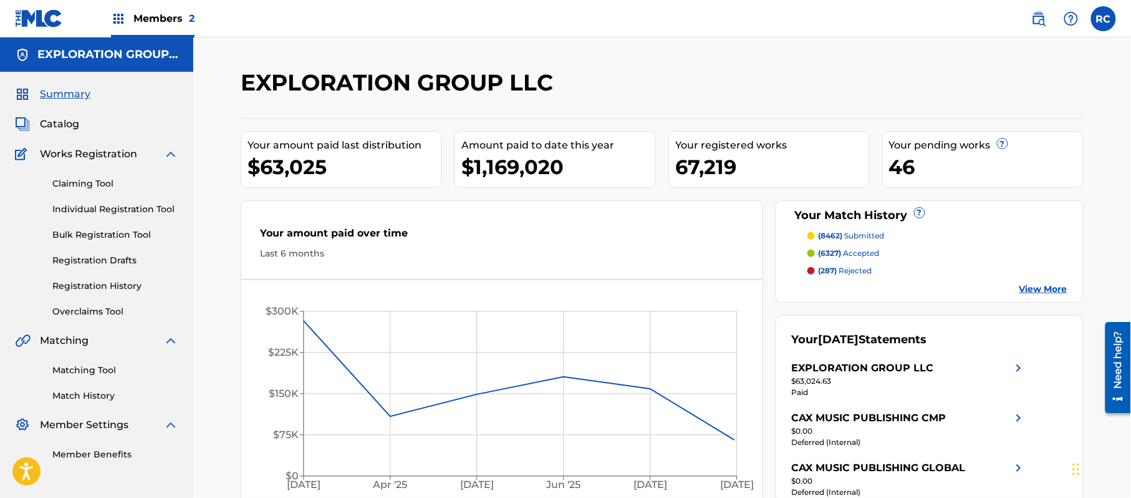
click at [93, 367] on link "Matching Tool" at bounding box center [115, 370] width 126 height 13
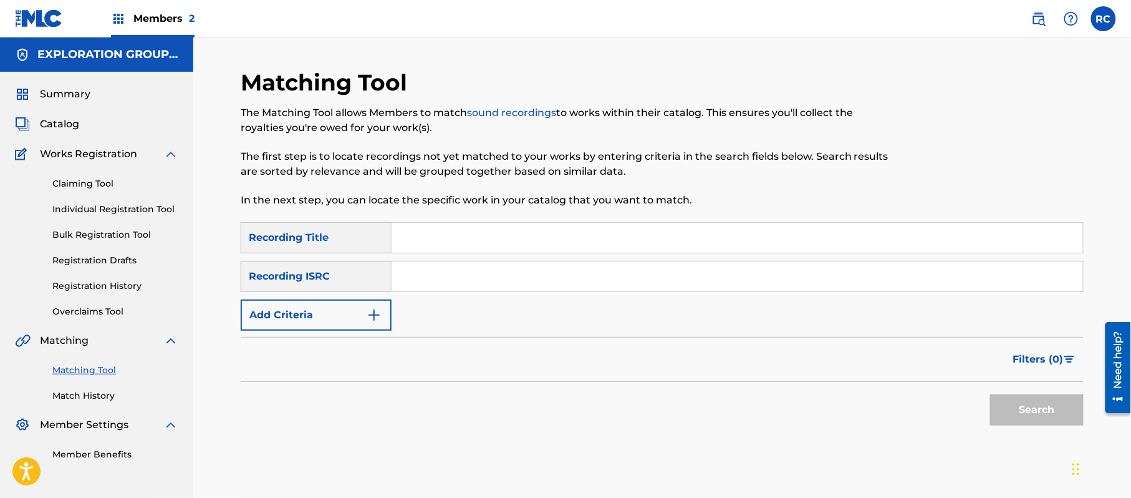
drag, startPoint x: 456, startPoint y: 283, endPoint x: 468, endPoint y: 289, distance: 12.8
click at [456, 283] on input "Search Form" at bounding box center [738, 276] width 692 height 30
paste input "JP92Q2200986"
type input "JP92Q2200986"
click at [1048, 412] on button "Search" at bounding box center [1037, 409] width 94 height 31
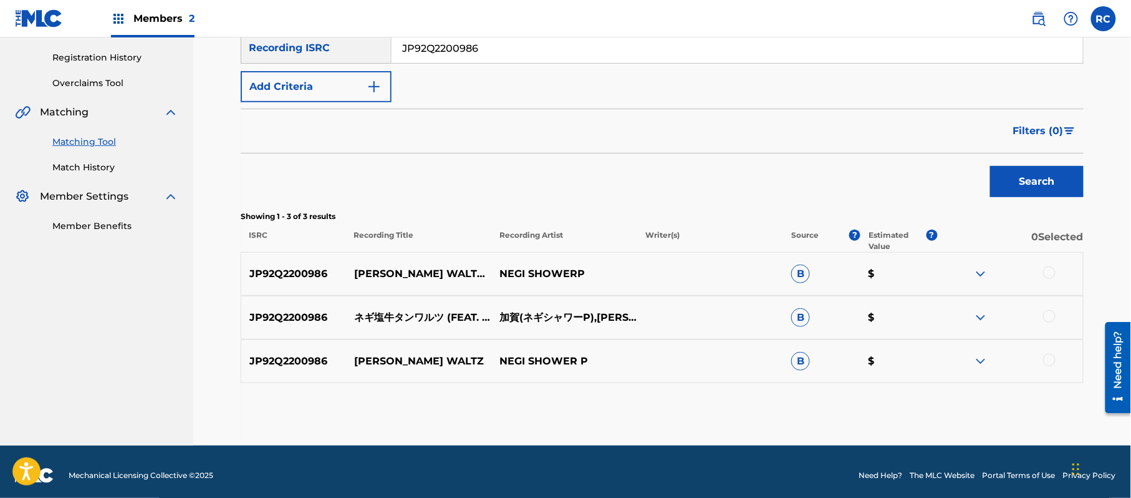
scroll to position [236, 0]
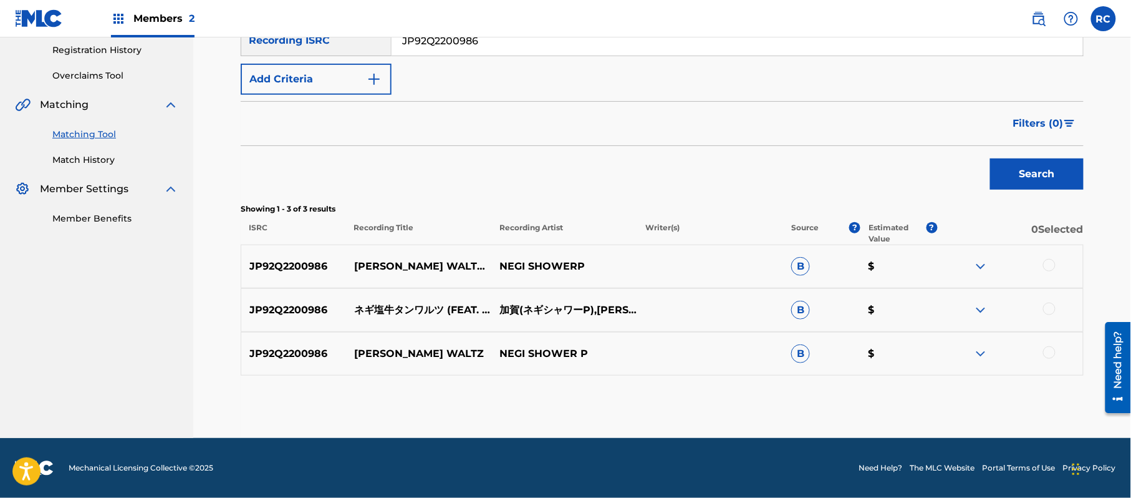
click at [1050, 259] on div at bounding box center [1049, 265] width 12 height 12
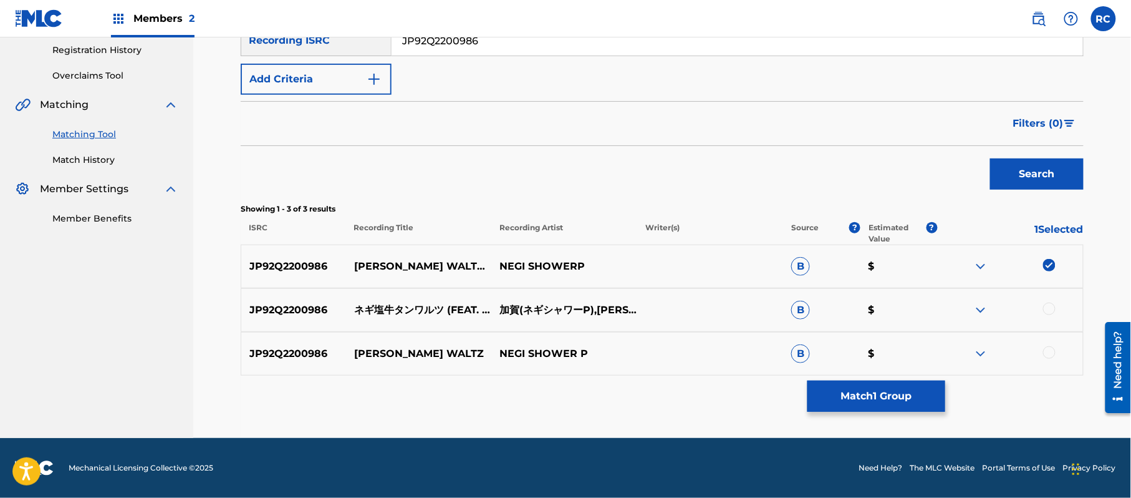
click at [1049, 268] on img at bounding box center [1049, 265] width 12 height 12
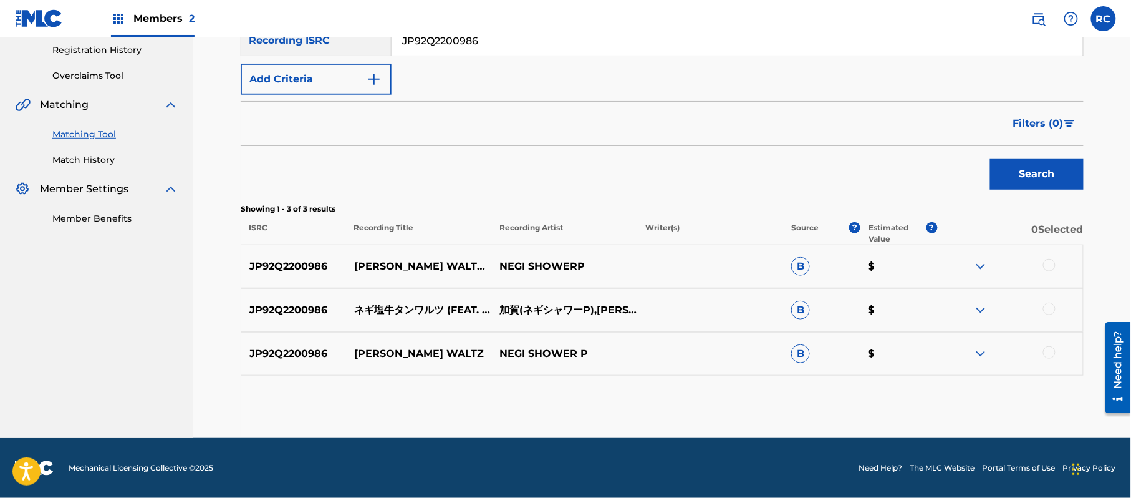
click at [1051, 309] on div at bounding box center [1049, 308] width 12 height 12
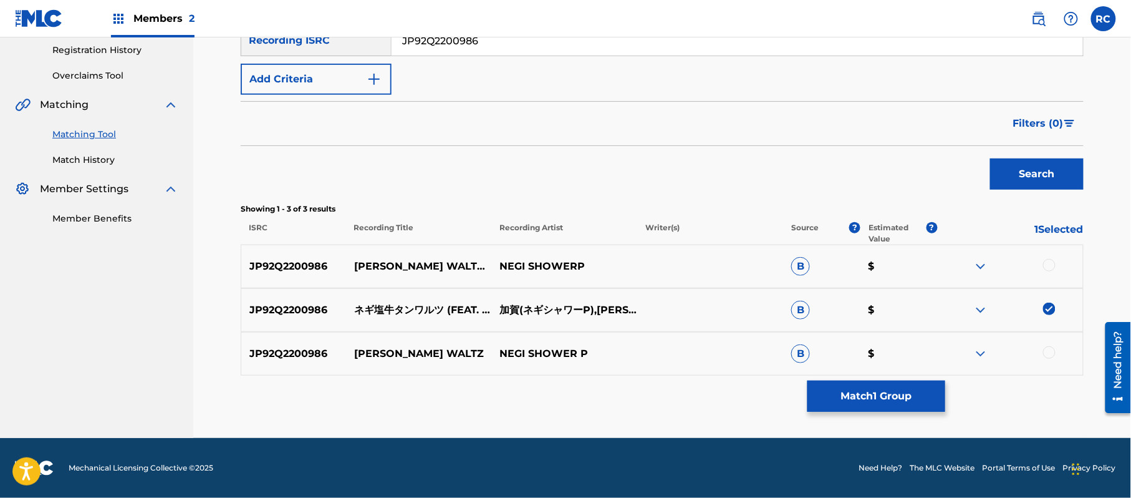
click at [899, 395] on button "Match 1 Group" at bounding box center [877, 395] width 138 height 31
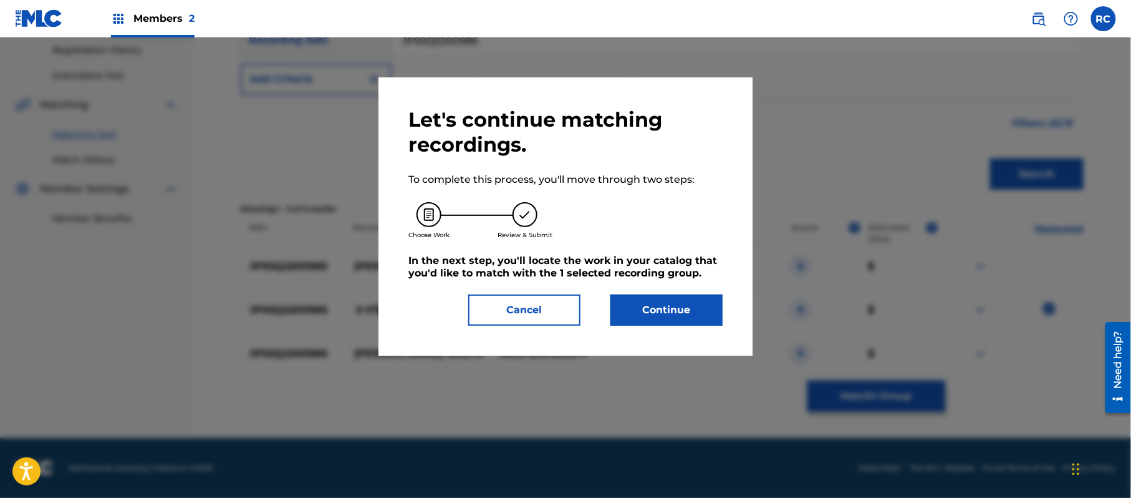
click at [694, 314] on button "Continue" at bounding box center [666, 309] width 112 height 31
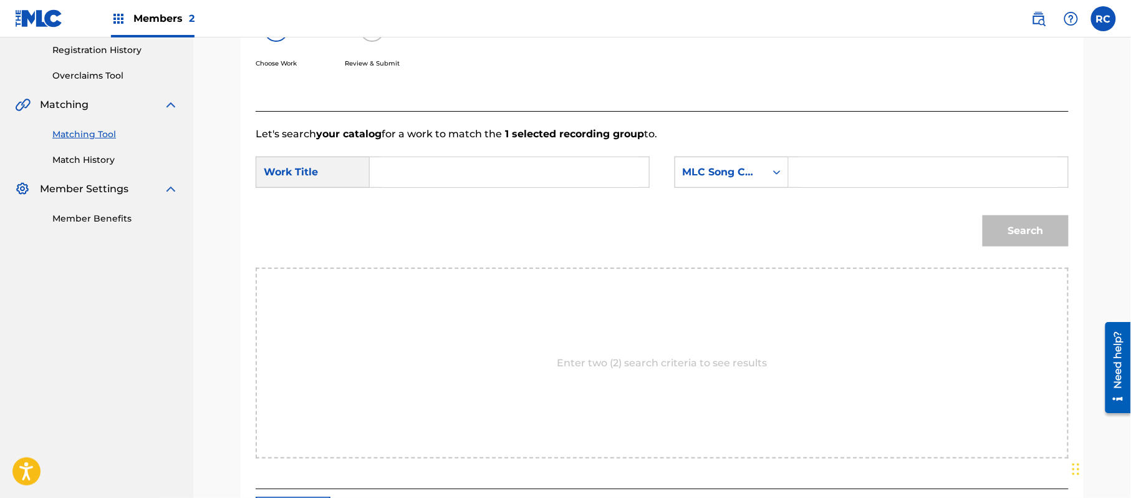
click at [469, 177] on input "Search Form" at bounding box center [509, 172] width 258 height 30
paste input "Negishio Gyuutan Warutsu N69XQX"
click at [547, 165] on input "Negishio Gyuutan Warutsu N69XQX" at bounding box center [509, 172] width 258 height 30
click at [550, 175] on input "Negishio Gyuutan Warutsu 69XQX" at bounding box center [509, 172] width 258 height 30
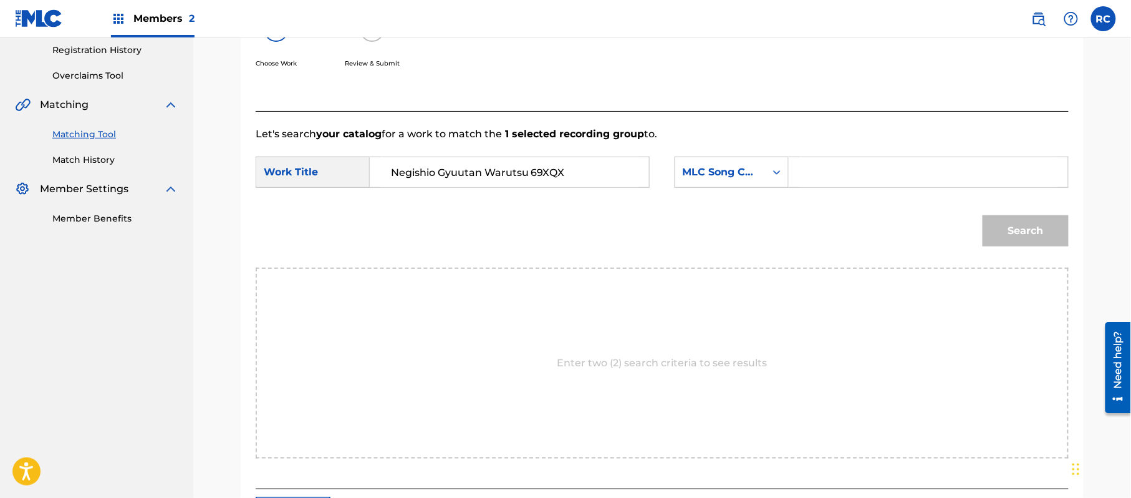
click at [550, 175] on input "Negishio Gyuutan Warutsu 69XQX" at bounding box center [509, 172] width 258 height 30
type input "Negishio Gyuutan Warutsu"
click at [843, 175] on input "Search Form" at bounding box center [928, 172] width 258 height 30
paste input "N69XQX"
type input "N69XQX"
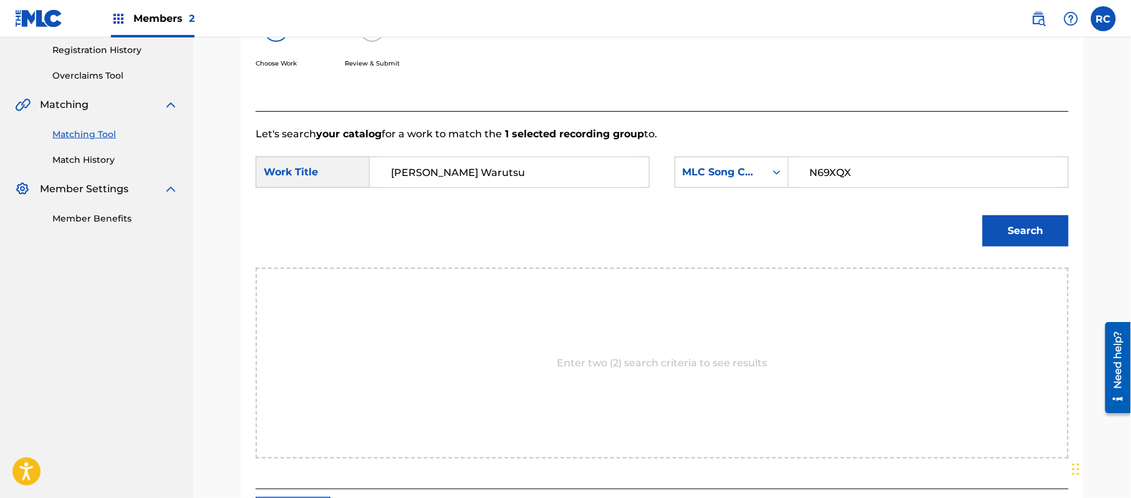
click at [1021, 226] on button "Search" at bounding box center [1026, 230] width 86 height 31
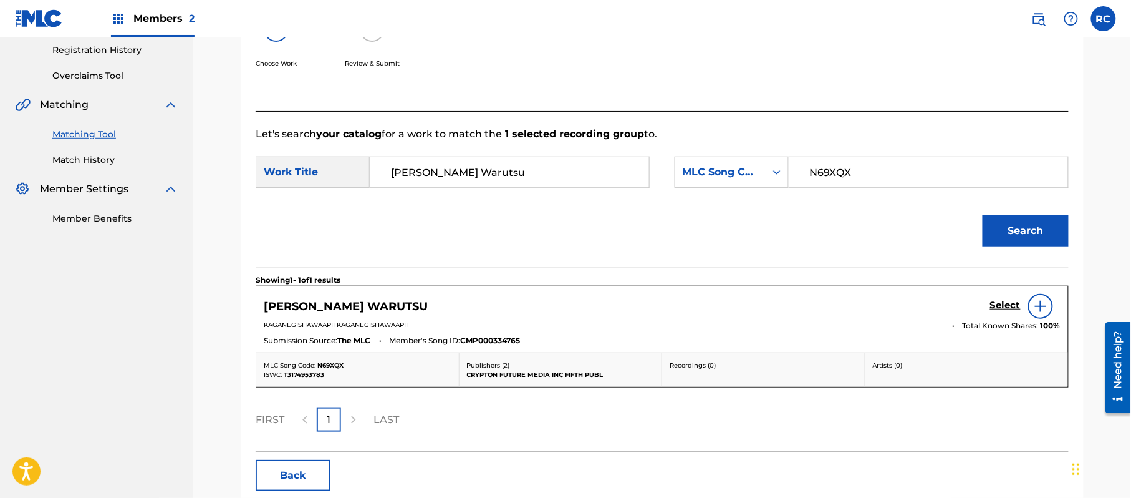
click at [1004, 305] on h5 "Select" at bounding box center [1005, 305] width 31 height 12
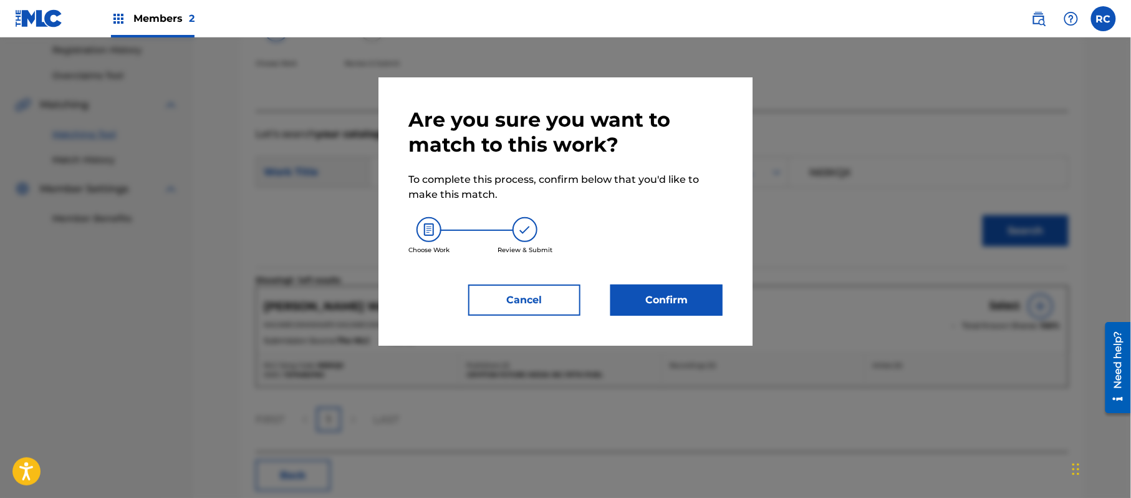
click at [692, 296] on button "Confirm" at bounding box center [666, 299] width 112 height 31
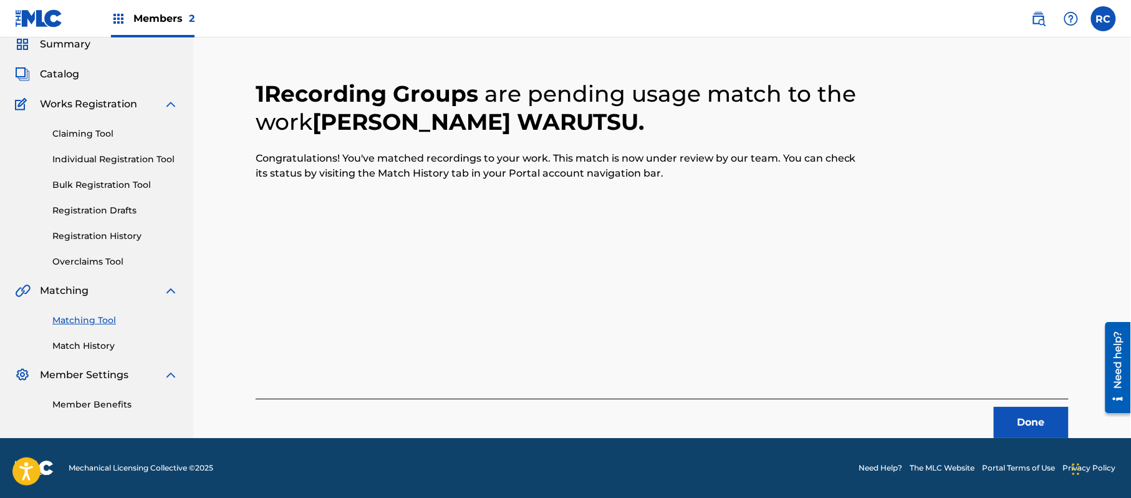
scroll to position [50, 0]
click at [1001, 417] on button "Done" at bounding box center [1031, 422] width 75 height 31
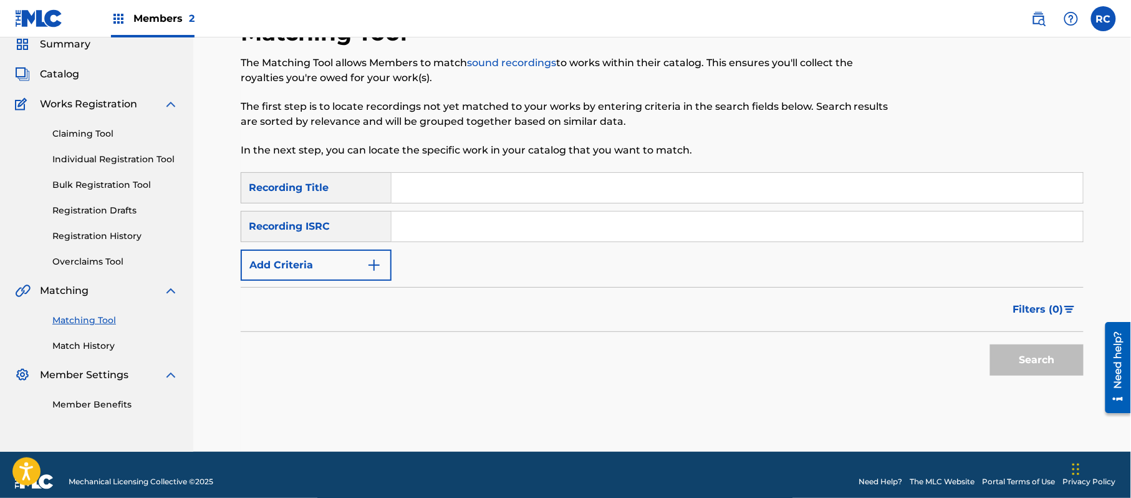
click at [505, 242] on div "SearchWithCriteria2d78c3b6-e5b2-4ce7-994f-b209ad69d8e2 Recording Title SearchWi…" at bounding box center [662, 226] width 843 height 109
paste input "JP92Q2401174"
type input "JP92Q2401174"
click at [1054, 357] on button "Search" at bounding box center [1037, 359] width 94 height 31
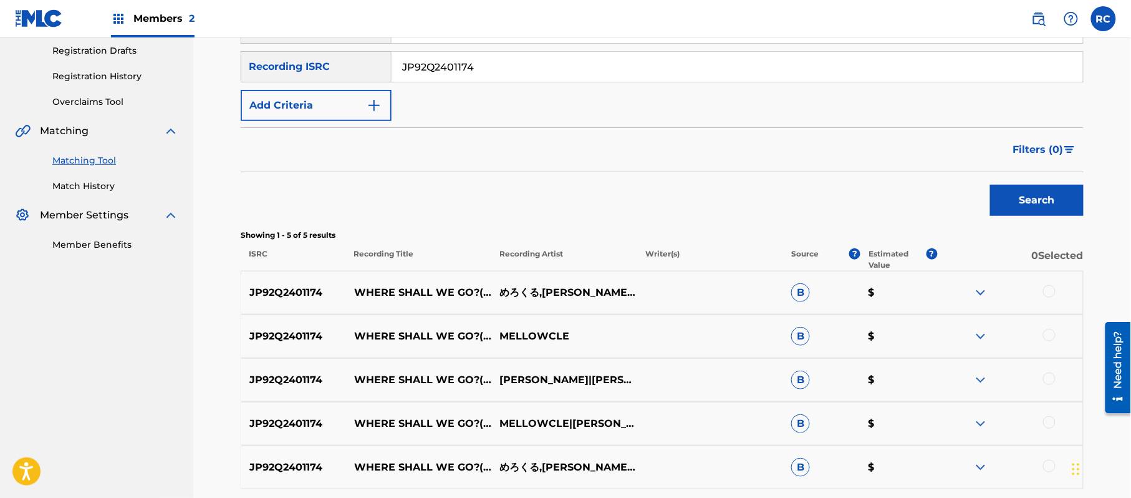
scroll to position [310, 0]
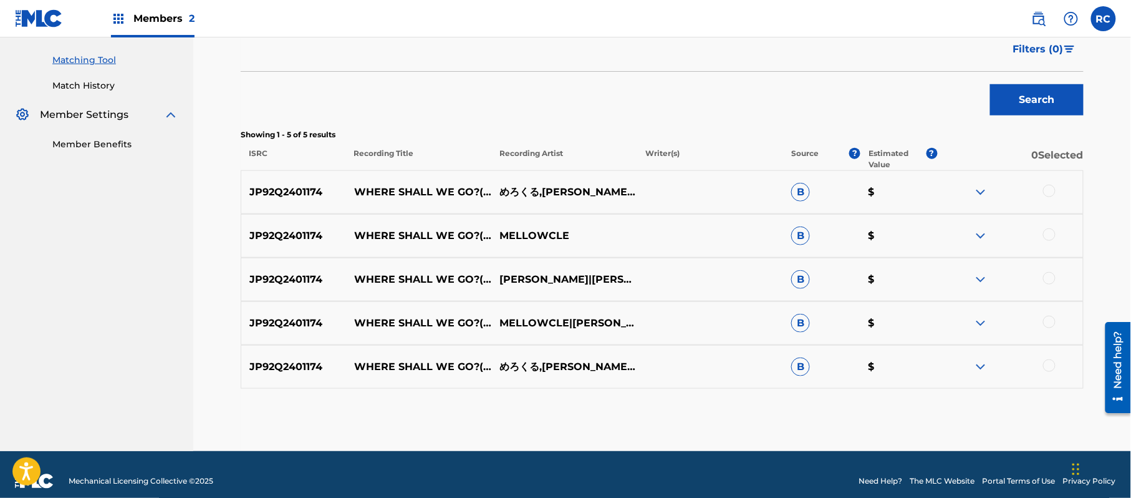
click at [1045, 191] on div at bounding box center [1049, 191] width 12 height 12
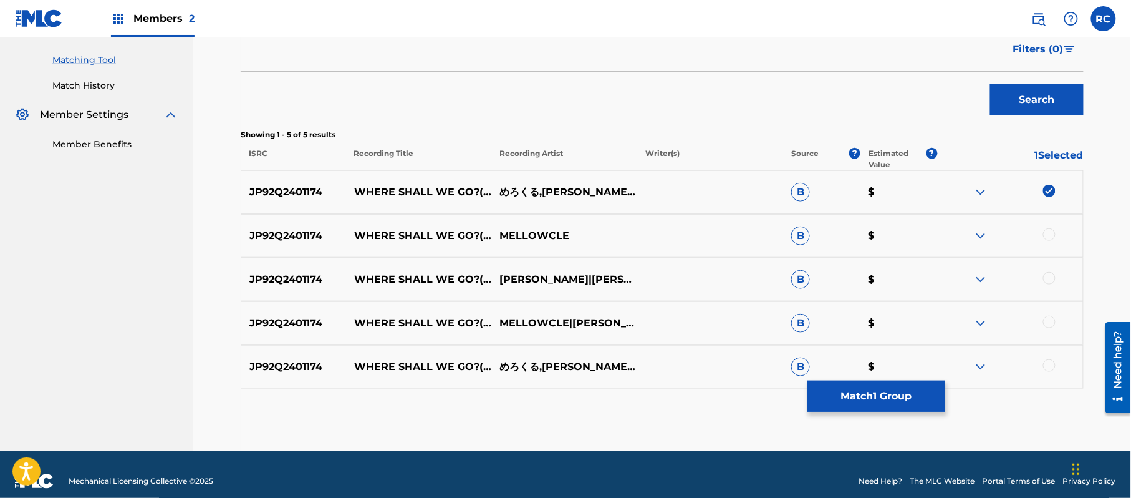
click at [1049, 238] on div at bounding box center [1049, 234] width 12 height 12
click at [1046, 282] on div at bounding box center [1049, 278] width 12 height 12
click at [1048, 315] on div "JP92Q2401174 WHERE SHALL WE GO?(YUKEMURIONEKO LO-FI REMIX) MELLOWCLE|KAGAMINE R…" at bounding box center [662, 323] width 843 height 44
click at [1050, 316] on div at bounding box center [1010, 323] width 146 height 15
click at [1053, 319] on div at bounding box center [1049, 322] width 12 height 12
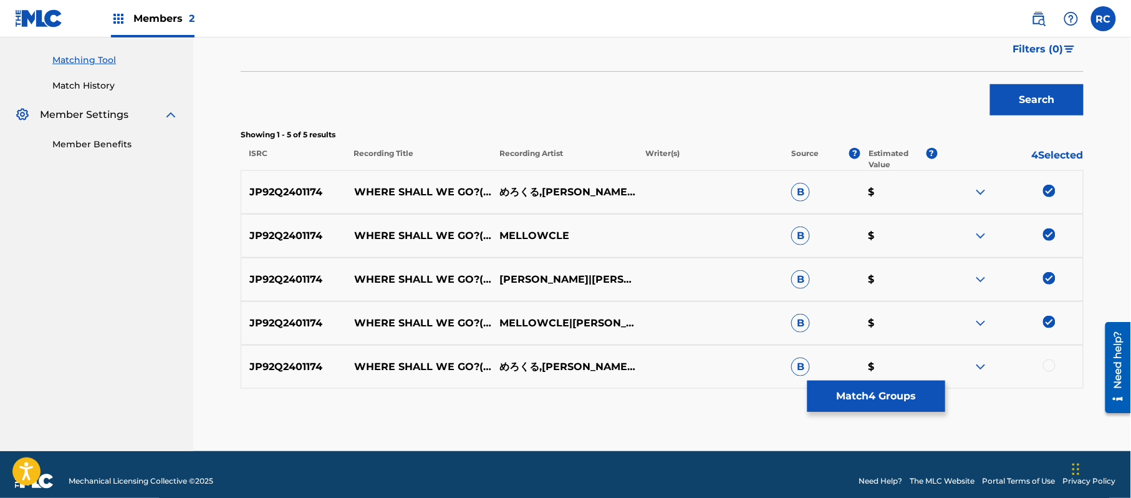
click at [1046, 364] on div at bounding box center [1049, 365] width 12 height 12
click at [904, 395] on button "Match 5 Groups" at bounding box center [877, 395] width 138 height 31
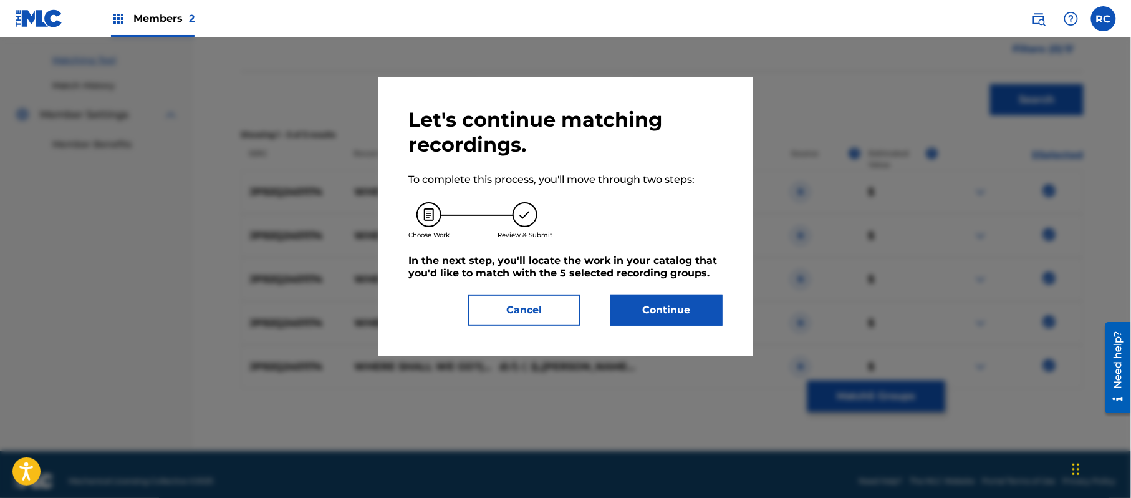
click at [678, 307] on button "Continue" at bounding box center [666, 309] width 112 height 31
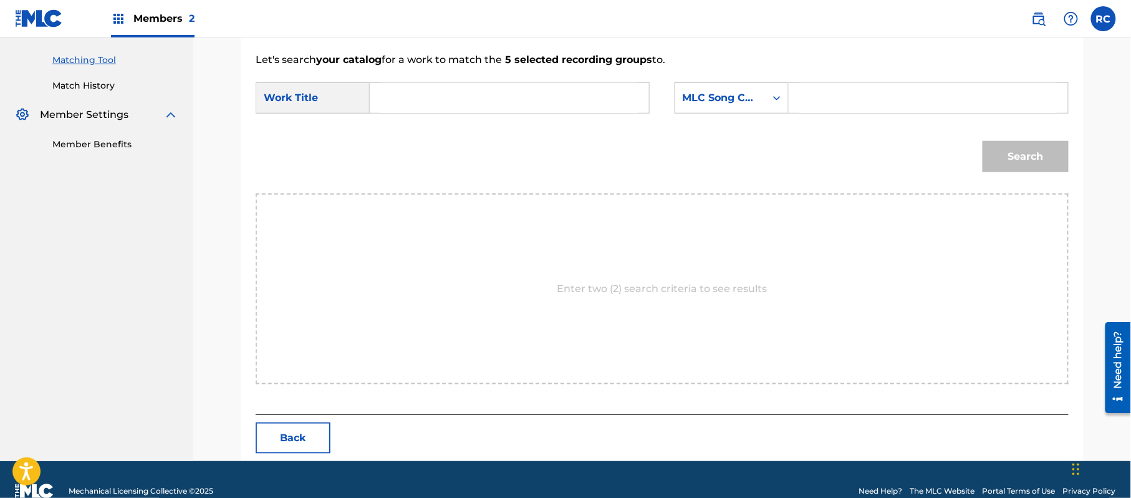
click at [495, 94] on input "Search Form" at bounding box center [509, 98] width 258 height 30
paste input "Where Shall We Go? W51D6K"
click at [535, 100] on input "Where Shall We Go? W51D6K" at bounding box center [509, 98] width 258 height 30
type input "Where Shall We Go?"
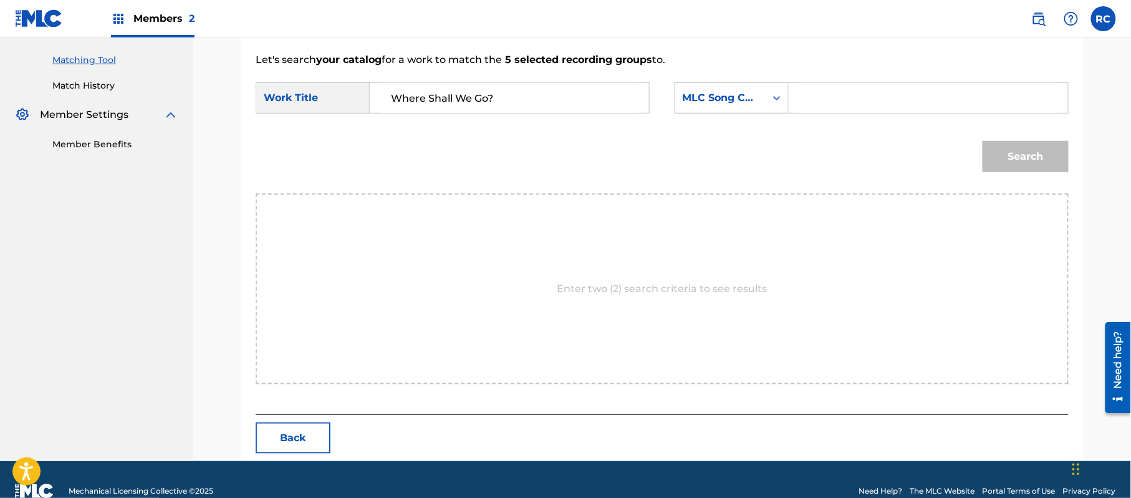
click at [864, 94] on input "Search Form" at bounding box center [928, 98] width 258 height 30
paste input "W51D6K"
type input "W51D6K"
click at [1023, 151] on button "Search" at bounding box center [1026, 156] width 86 height 31
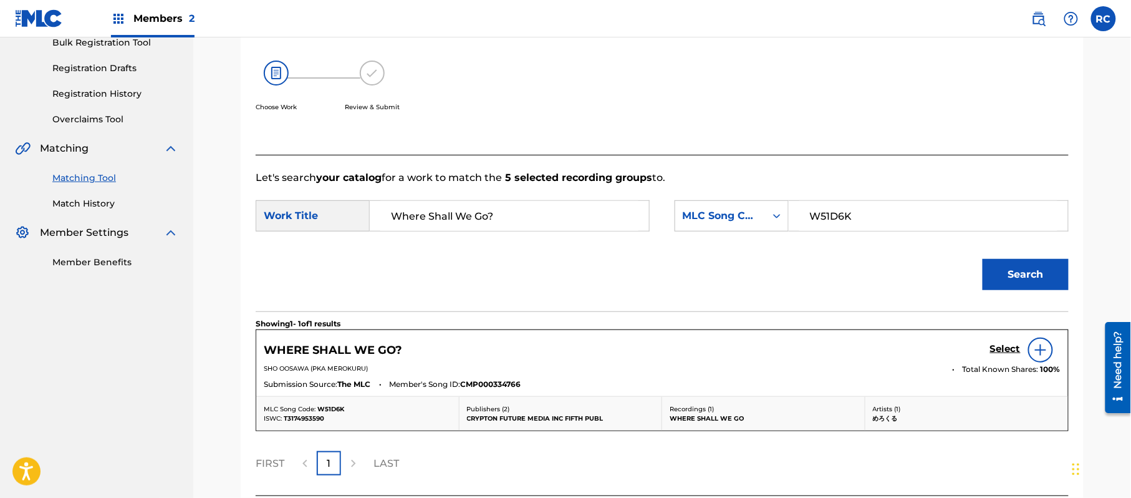
scroll to position [297, 0]
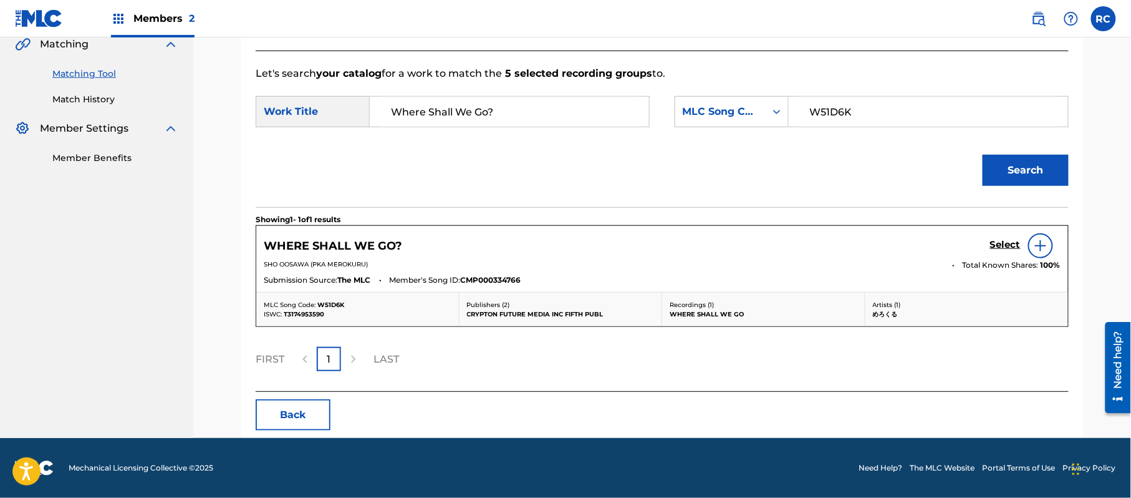
click at [1010, 243] on h5 "Select" at bounding box center [1005, 245] width 31 height 12
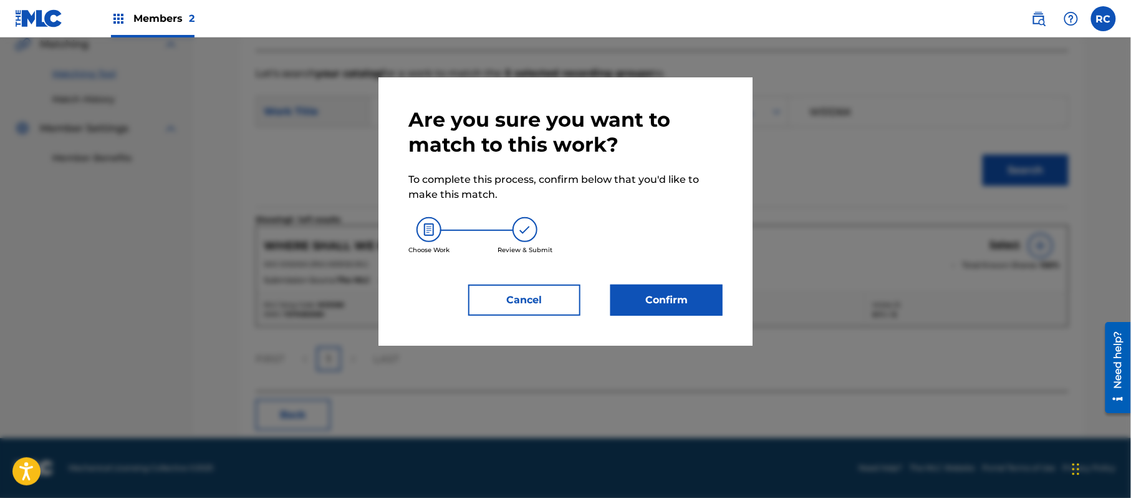
click at [672, 298] on button "Confirm" at bounding box center [666, 299] width 112 height 31
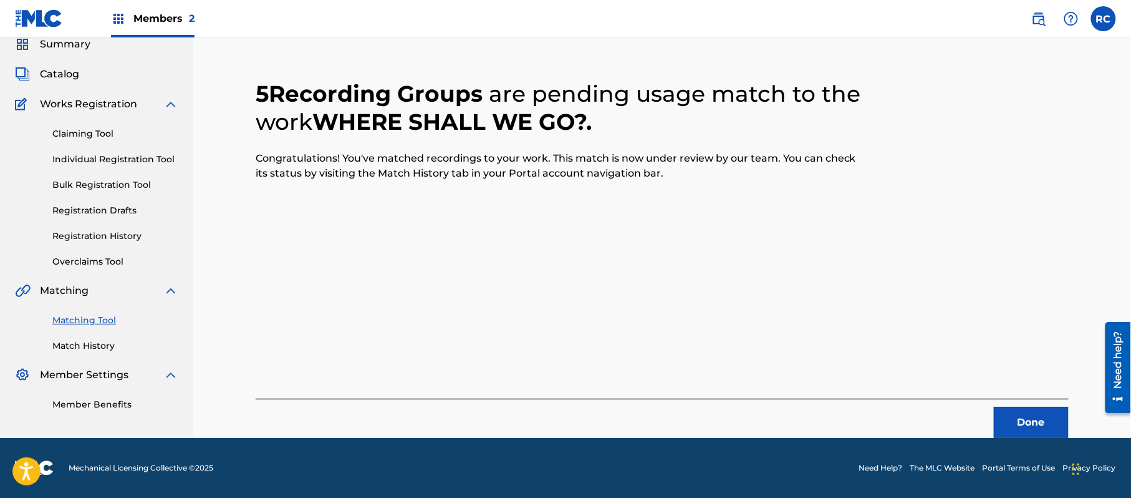
click at [1016, 415] on button "Done" at bounding box center [1031, 422] width 75 height 31
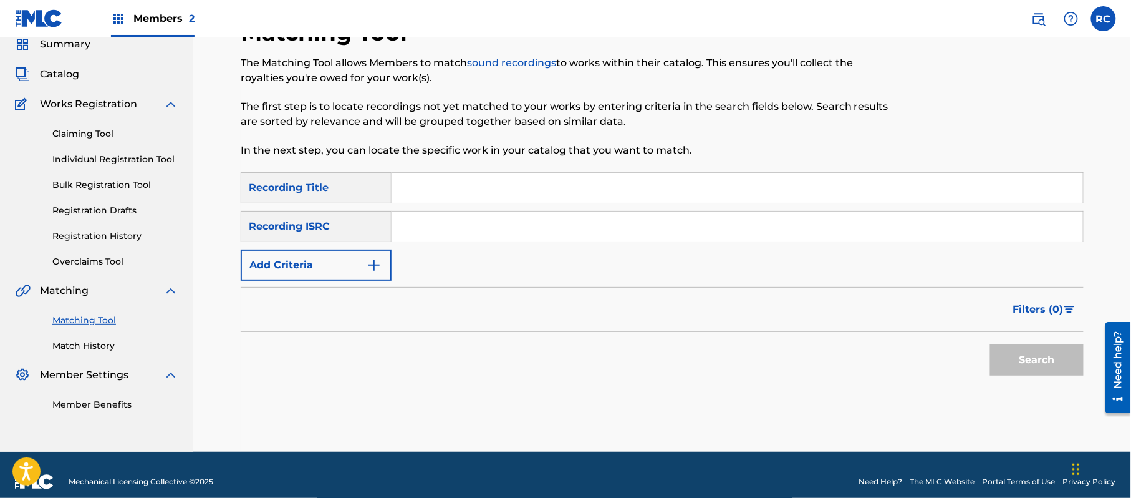
drag, startPoint x: 490, startPoint y: 221, endPoint x: 504, endPoint y: 233, distance: 18.1
click at [490, 221] on input "Search Form" at bounding box center [738, 226] width 692 height 30
paste input "JP92Q2300998"
type input "JP92Q2300998"
click at [1010, 350] on button "Search" at bounding box center [1037, 359] width 94 height 31
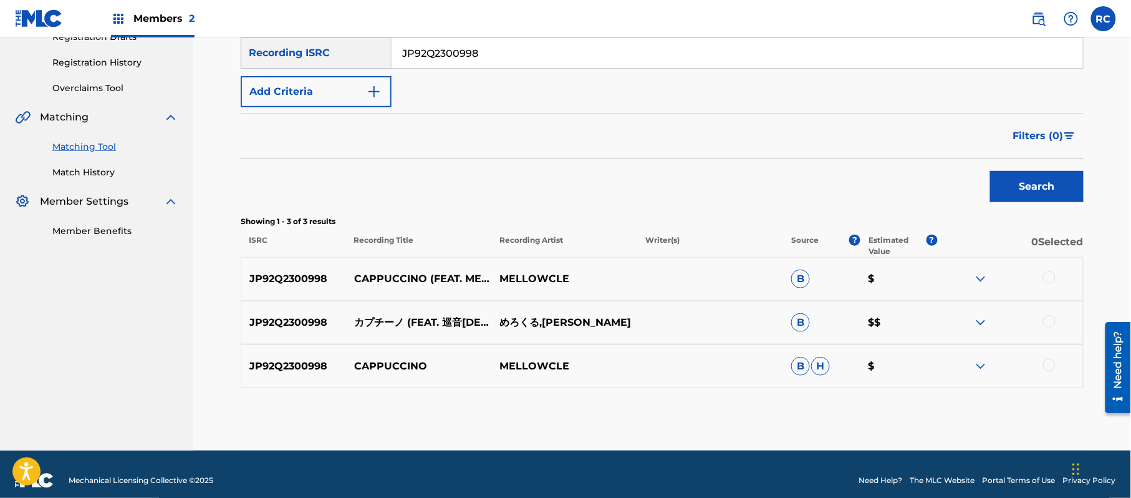
scroll to position [236, 0]
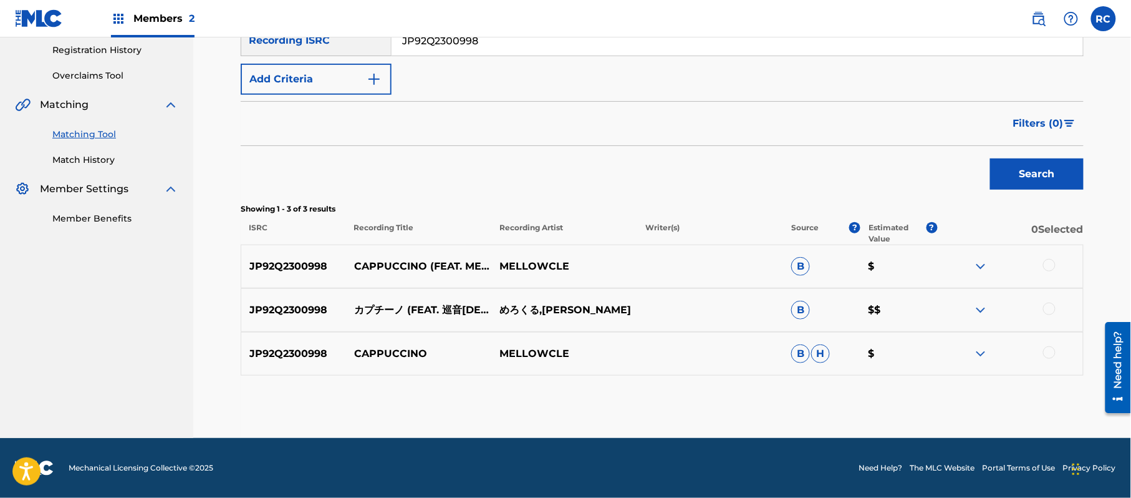
click at [1048, 263] on div at bounding box center [1049, 265] width 12 height 12
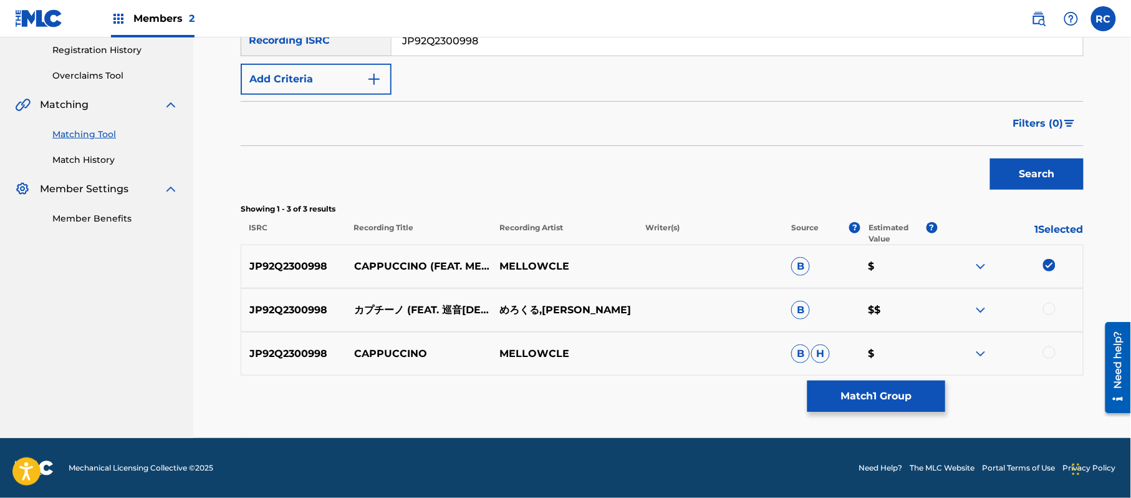
click at [1051, 307] on div at bounding box center [1049, 308] width 12 height 12
click at [1051, 353] on div at bounding box center [1049, 352] width 12 height 12
click at [889, 400] on button "Match 3 Groups" at bounding box center [877, 395] width 138 height 31
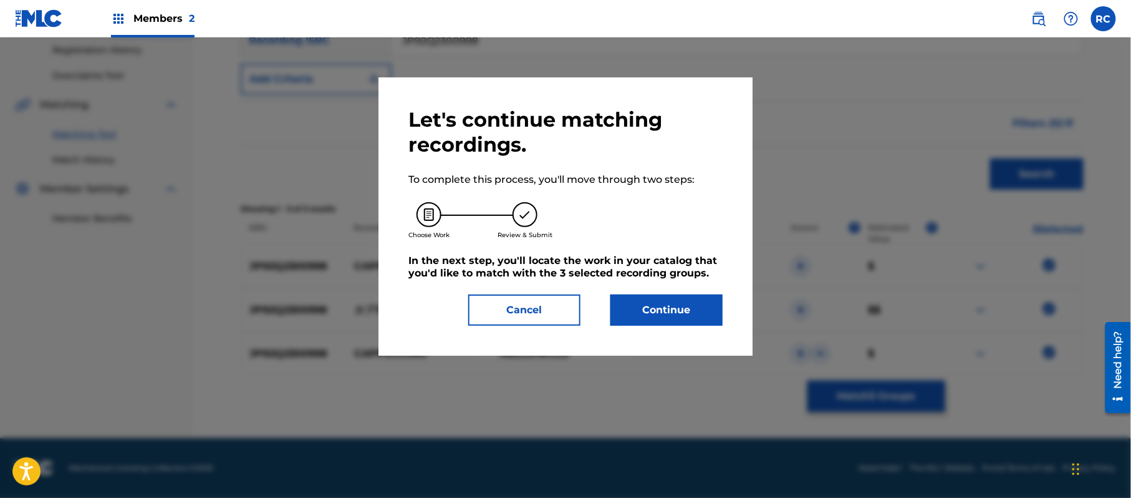
click at [652, 301] on button "Continue" at bounding box center [666, 309] width 112 height 31
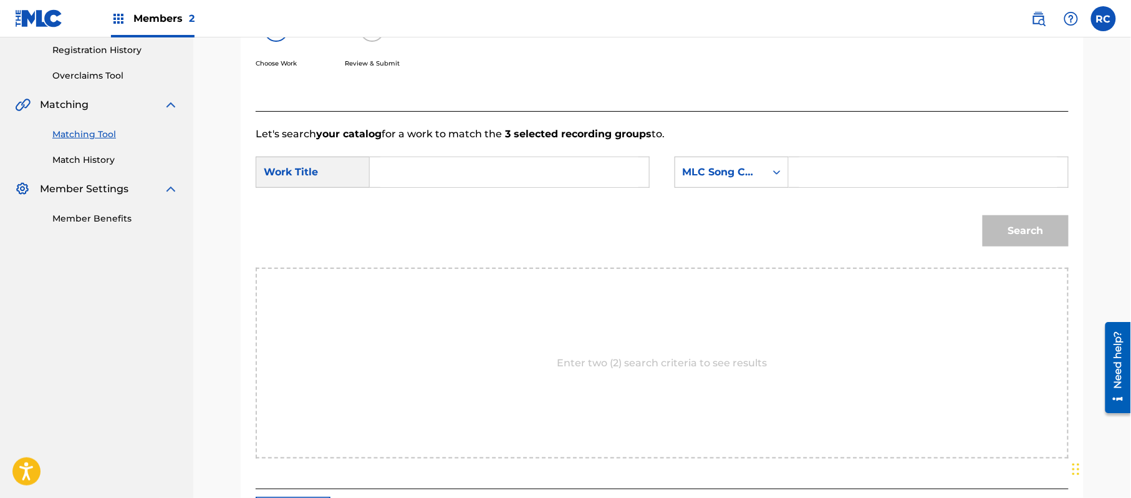
click at [492, 173] on input "Search Form" at bounding box center [509, 172] width 258 height 30
paste input "Kapuchiino KB7KC2"
click at [481, 170] on input "Kapuchiino KB7KC2" at bounding box center [509, 172] width 258 height 30
type input "Kapuchiino"
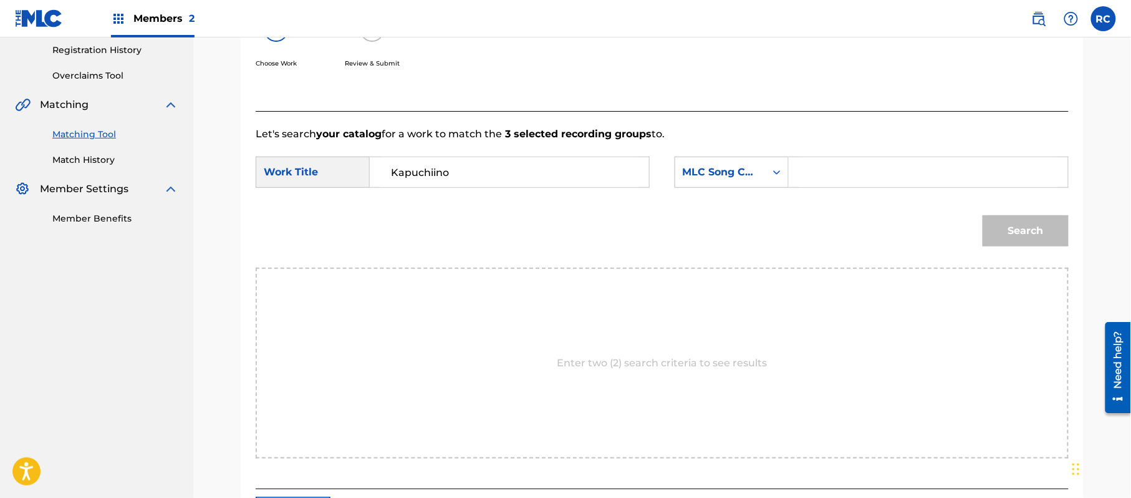
click at [876, 171] on input "Search Form" at bounding box center [928, 172] width 258 height 30
paste input "KB7KC2"
type input "KB7KC2"
click at [1011, 225] on button "Search" at bounding box center [1026, 230] width 86 height 31
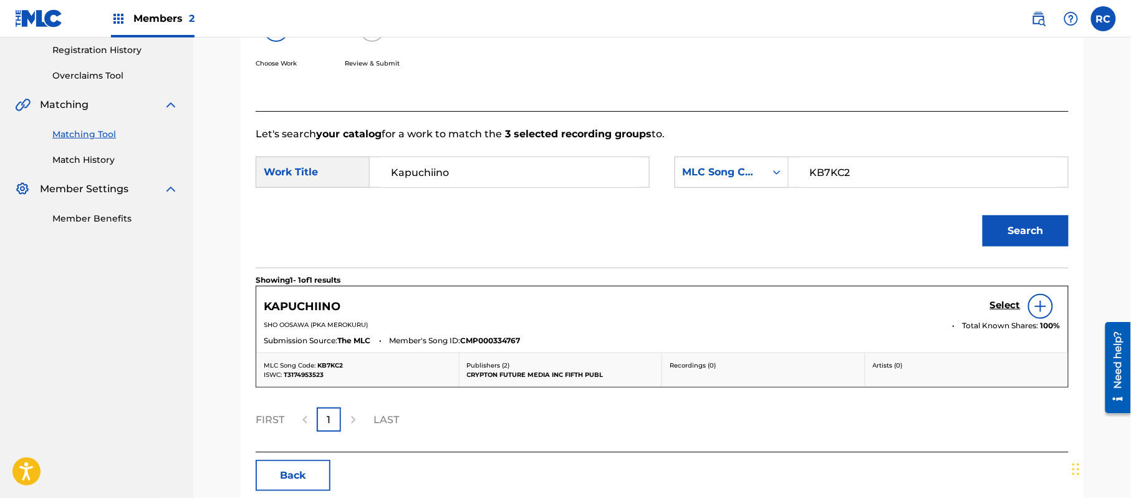
click at [996, 306] on h5 "Select" at bounding box center [1005, 305] width 31 height 12
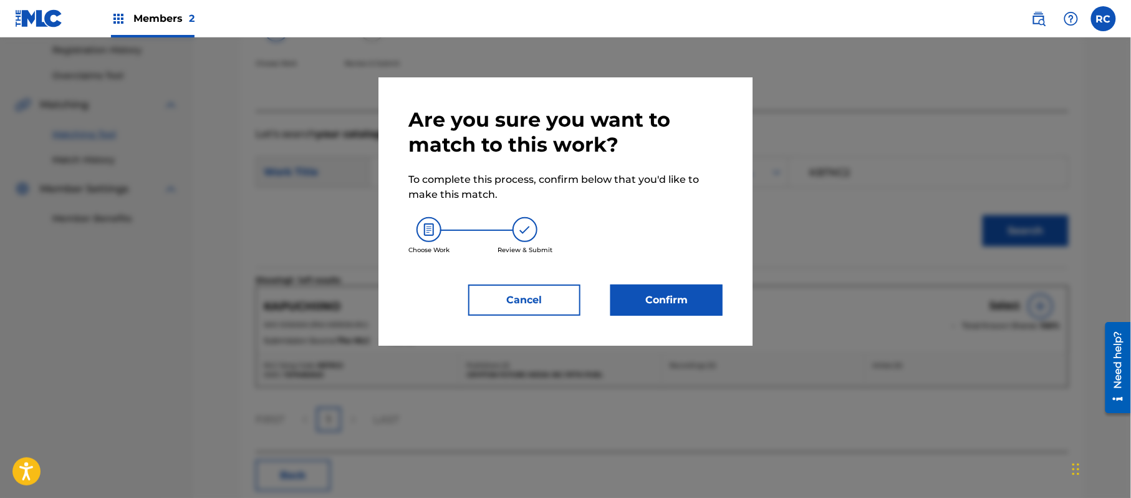
click at [677, 289] on button "Confirm" at bounding box center [666, 299] width 112 height 31
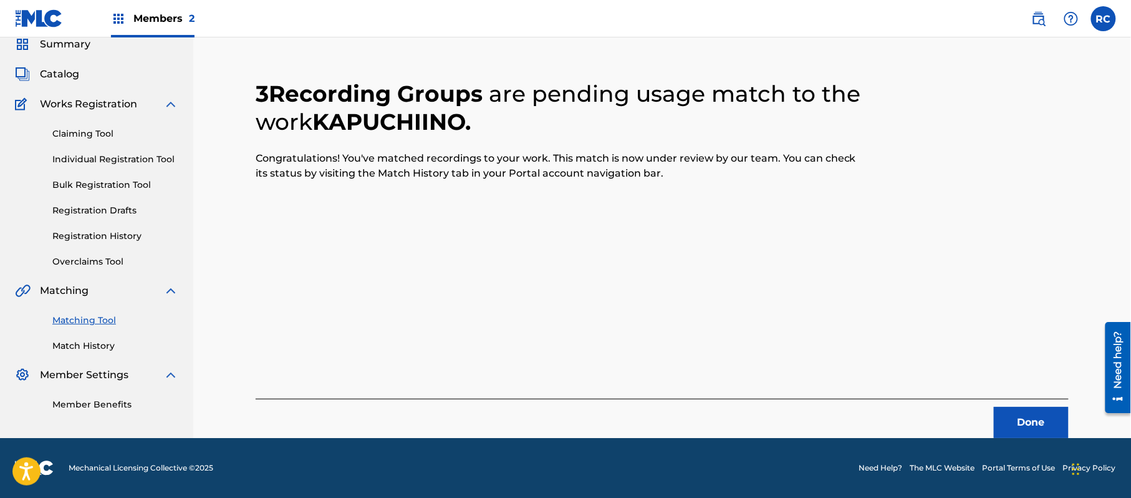
scroll to position [50, 0]
click at [1041, 427] on button "Done" at bounding box center [1031, 422] width 75 height 31
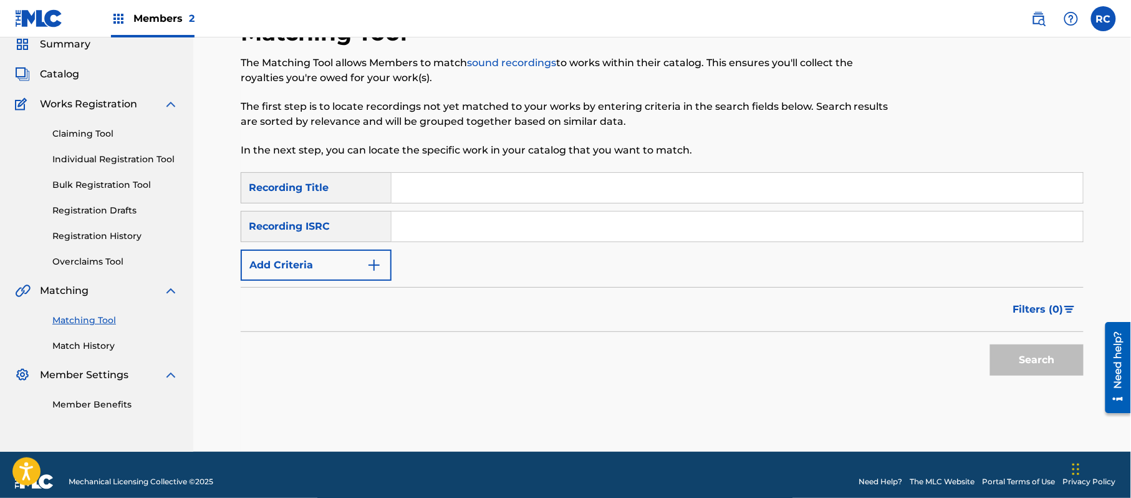
click at [451, 220] on input "Search Form" at bounding box center [738, 226] width 692 height 30
paste input "JP92Q2200980"
type input "JP92Q2200980"
click at [1015, 360] on button "Search" at bounding box center [1037, 359] width 94 height 31
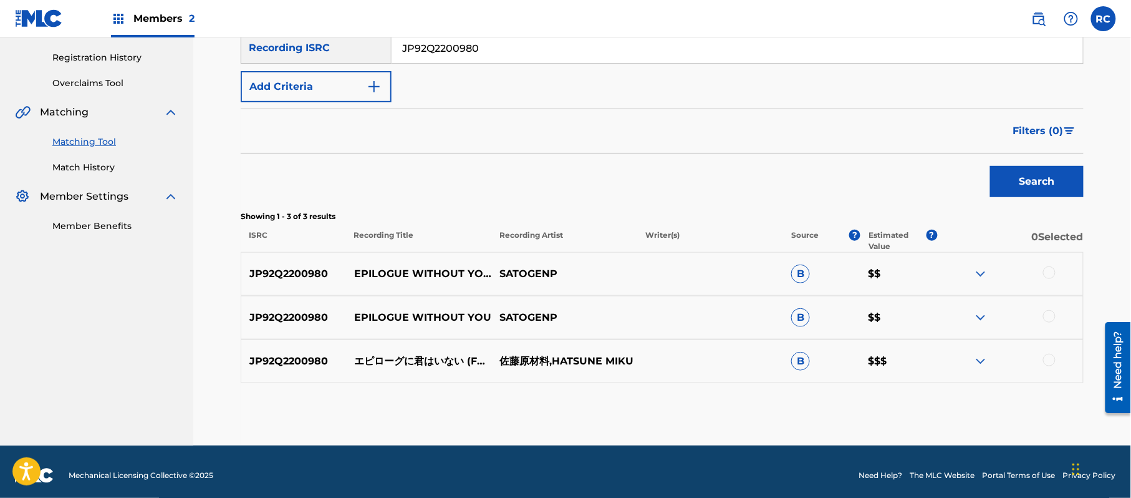
scroll to position [236, 0]
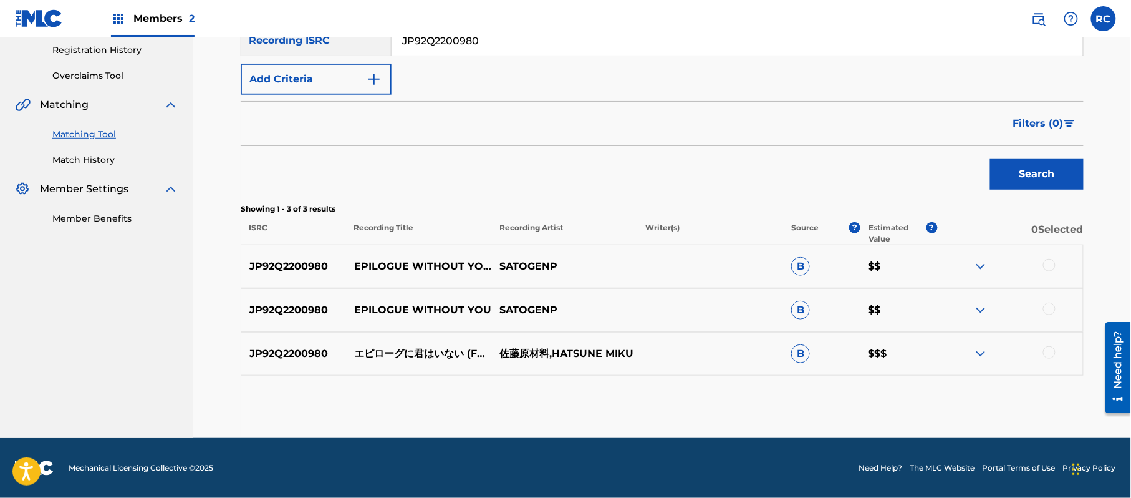
click at [1053, 265] on div at bounding box center [1049, 265] width 12 height 12
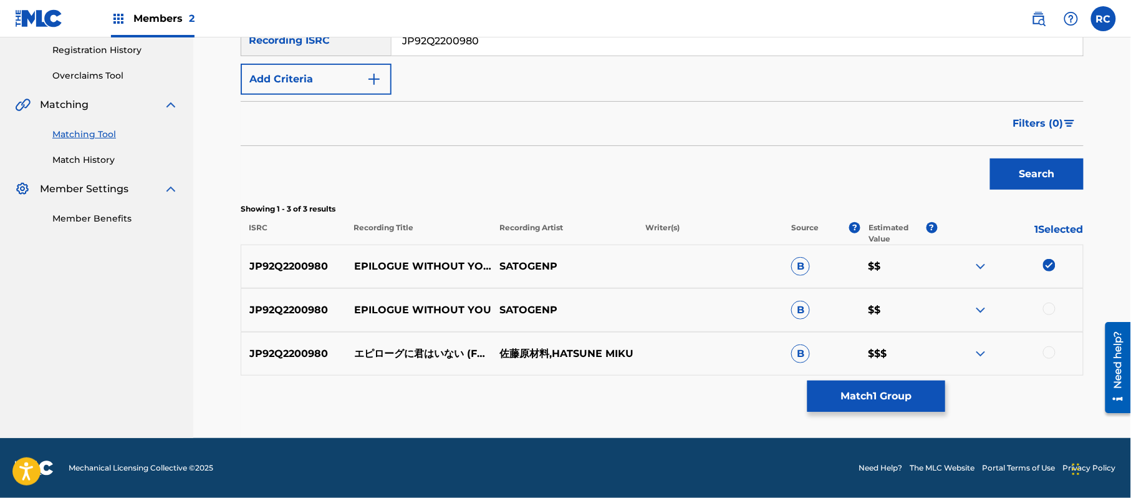
click at [1053, 307] on div at bounding box center [1049, 308] width 12 height 12
click at [1054, 353] on div at bounding box center [1049, 352] width 12 height 12
click at [1043, 263] on img at bounding box center [1049, 265] width 12 height 12
click at [1051, 306] on img at bounding box center [1049, 308] width 12 height 12
click at [889, 393] on button "Match 1 Group" at bounding box center [877, 395] width 138 height 31
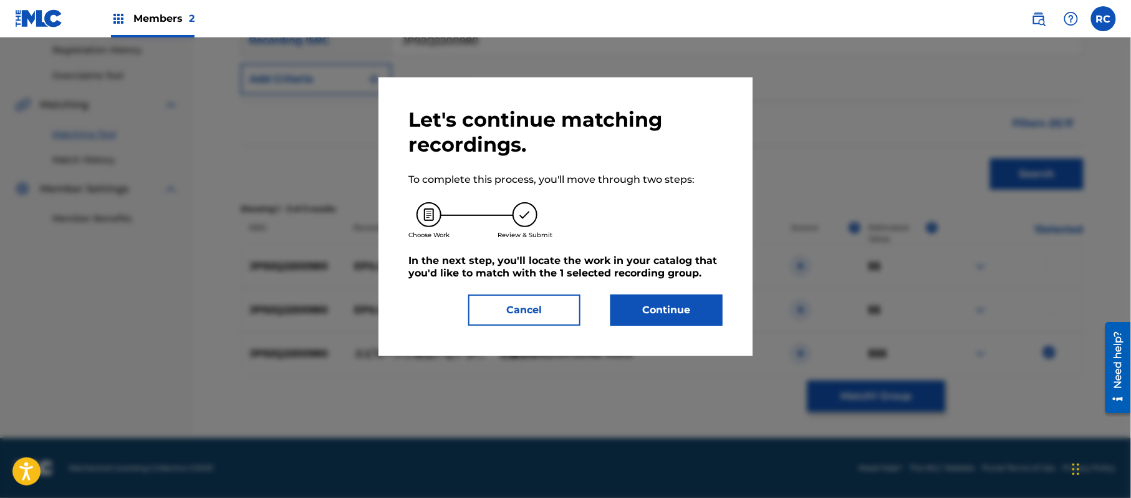
click at [640, 306] on button "Continue" at bounding box center [666, 309] width 112 height 31
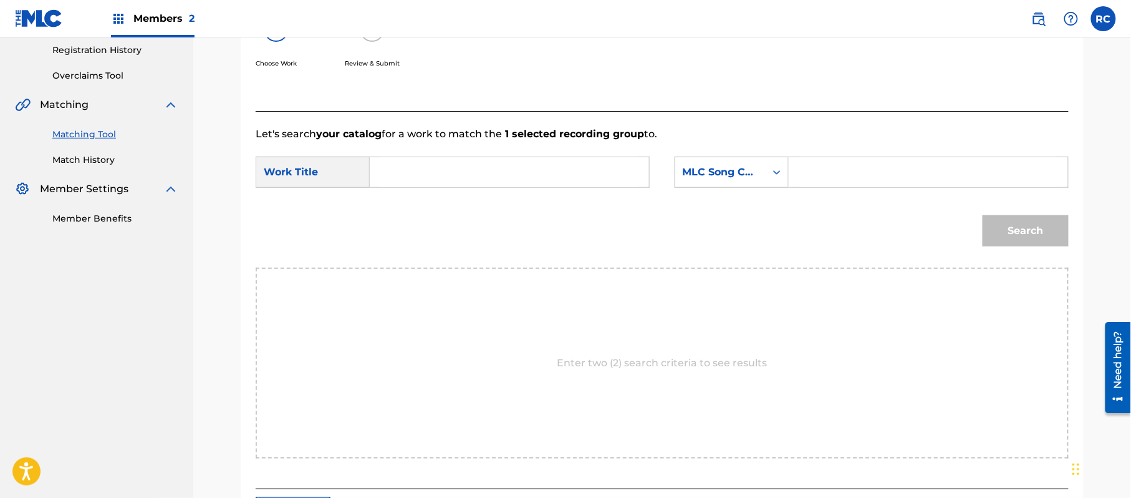
drag, startPoint x: 502, startPoint y: 170, endPoint x: 495, endPoint y: 177, distance: 10.6
click at [501, 171] on input "Search Form" at bounding box center [509, 172] width 258 height 30
paste input "Epirooguni Kimiwa Inai ES1619"
click at [526, 168] on input "Epirooguni Kimiwa Inai ES1619" at bounding box center [509, 172] width 258 height 30
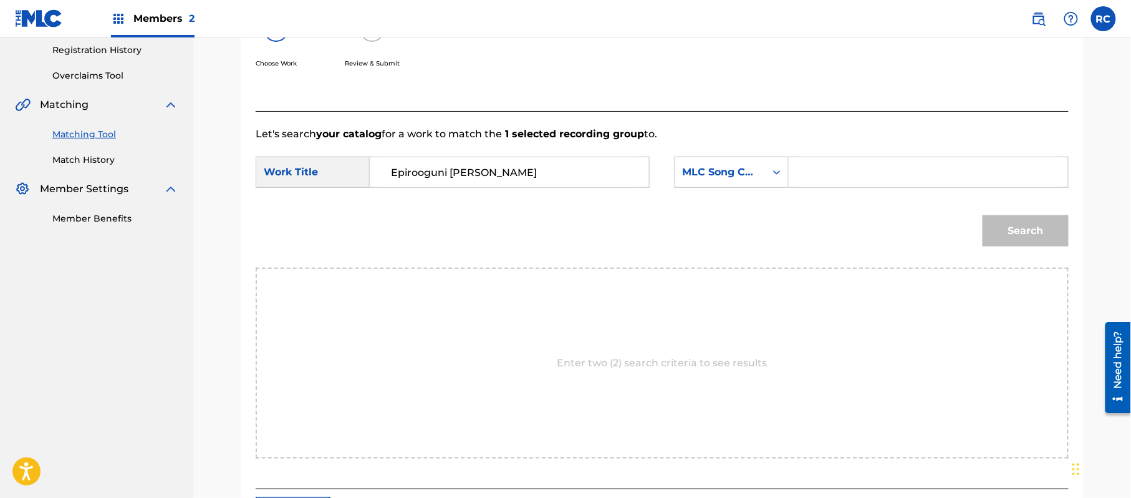
type input "Epirooguni Kimiwa Inai"
drag, startPoint x: 859, startPoint y: 175, endPoint x: 877, endPoint y: 182, distance: 18.8
click at [859, 175] on input "Search Form" at bounding box center [928, 172] width 258 height 30
paste input "ES1619"
type input "ES1619"
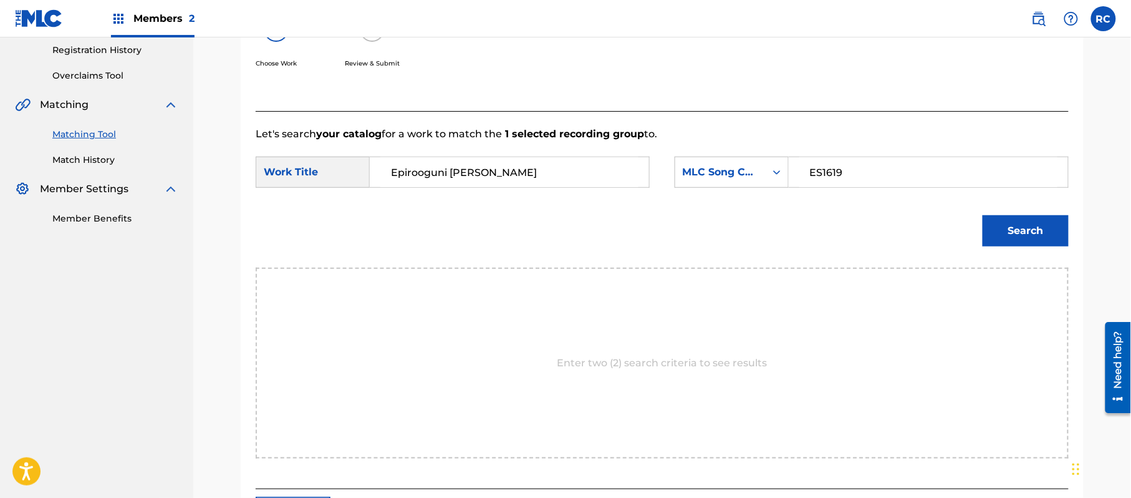
click at [1010, 221] on button "Search" at bounding box center [1026, 230] width 86 height 31
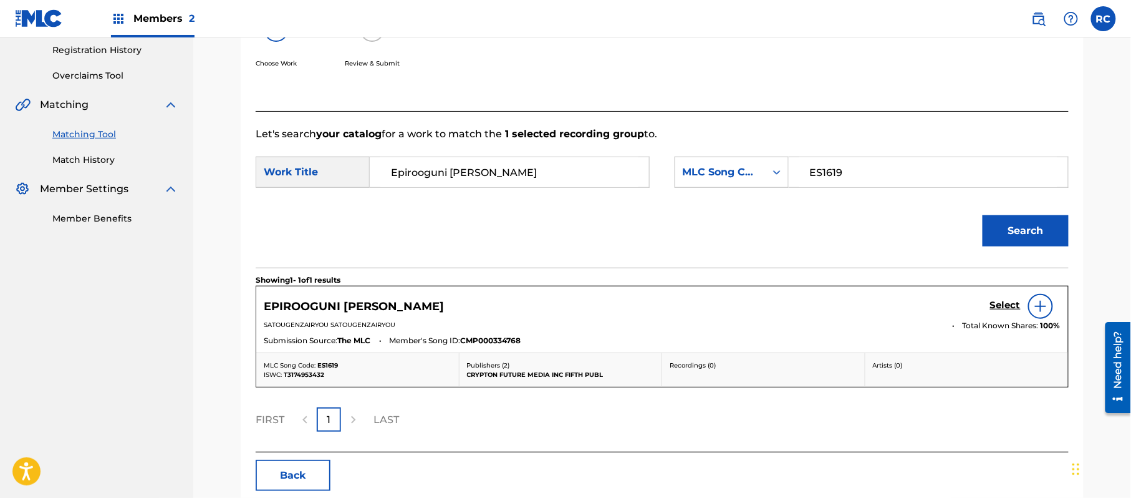
click at [1004, 304] on h5 "Select" at bounding box center [1005, 305] width 31 height 12
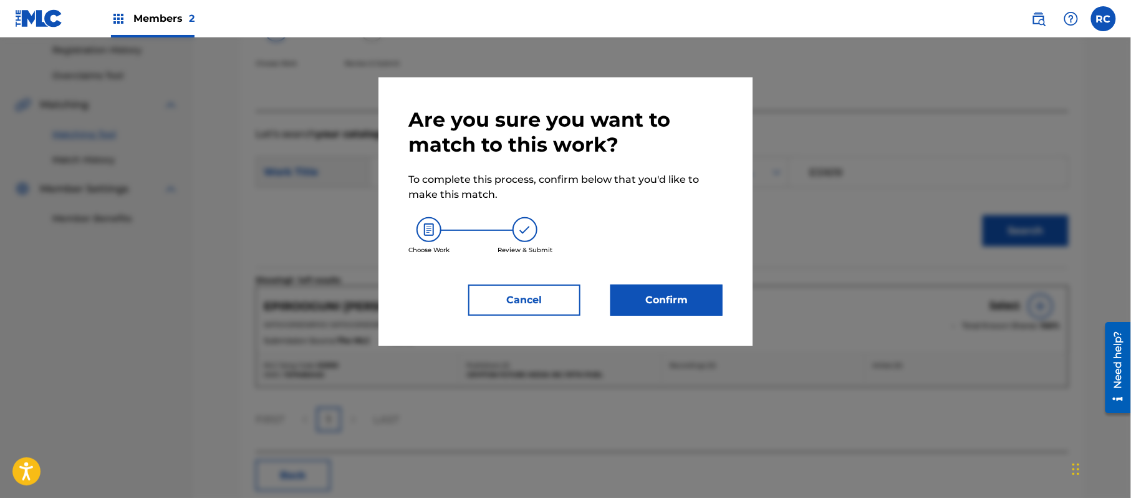
click at [702, 292] on button "Confirm" at bounding box center [666, 299] width 112 height 31
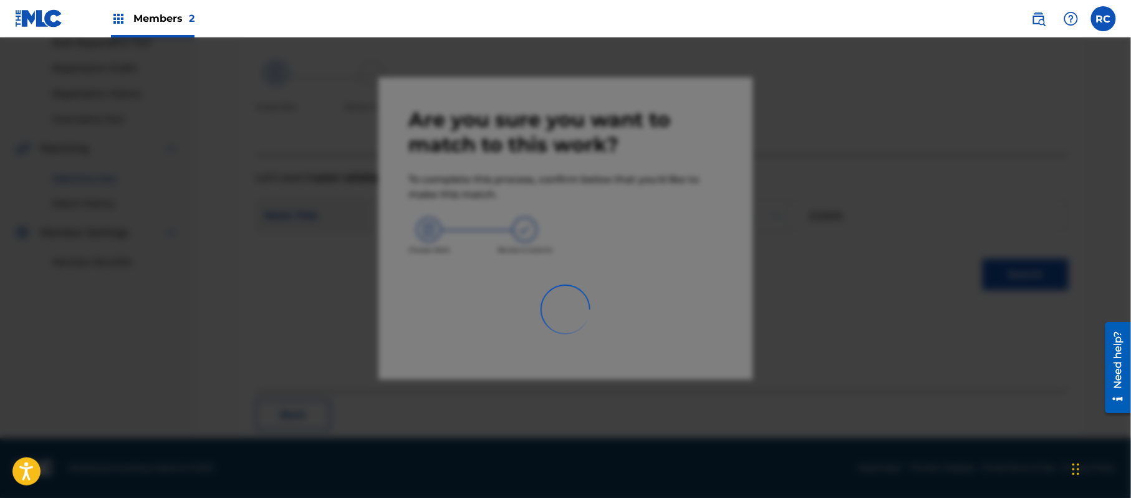
scroll to position [50, 0]
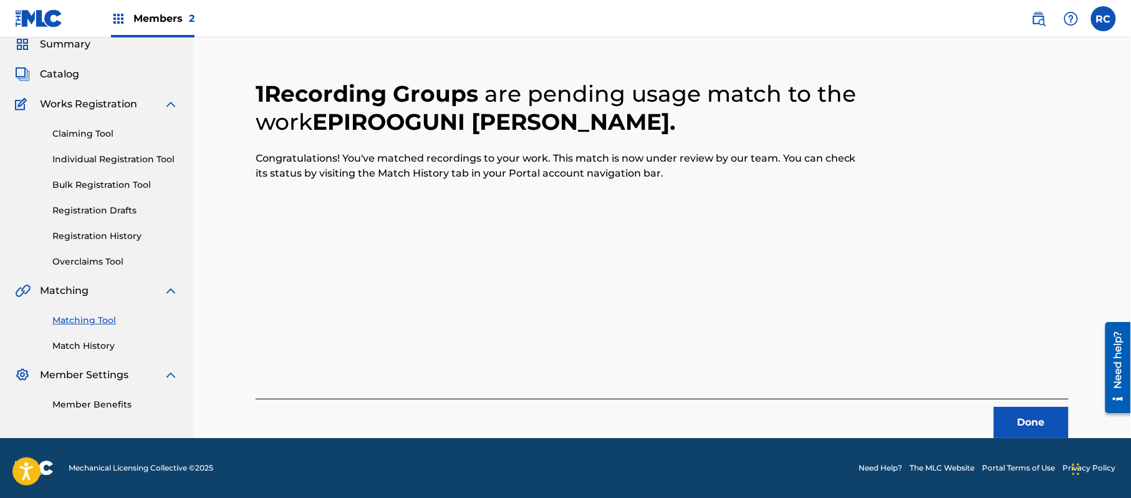
click at [1019, 410] on button "Done" at bounding box center [1031, 422] width 75 height 31
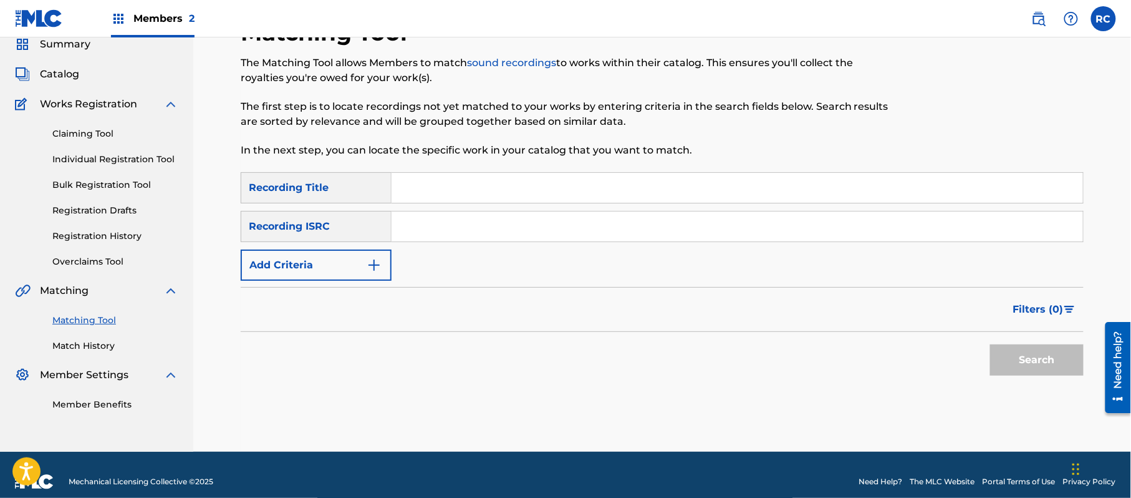
click at [464, 226] on input "Search Form" at bounding box center [738, 226] width 692 height 30
paste input "JP92Q2301045"
type input "JP92Q2301045"
click at [1028, 360] on button "Search" at bounding box center [1037, 359] width 94 height 31
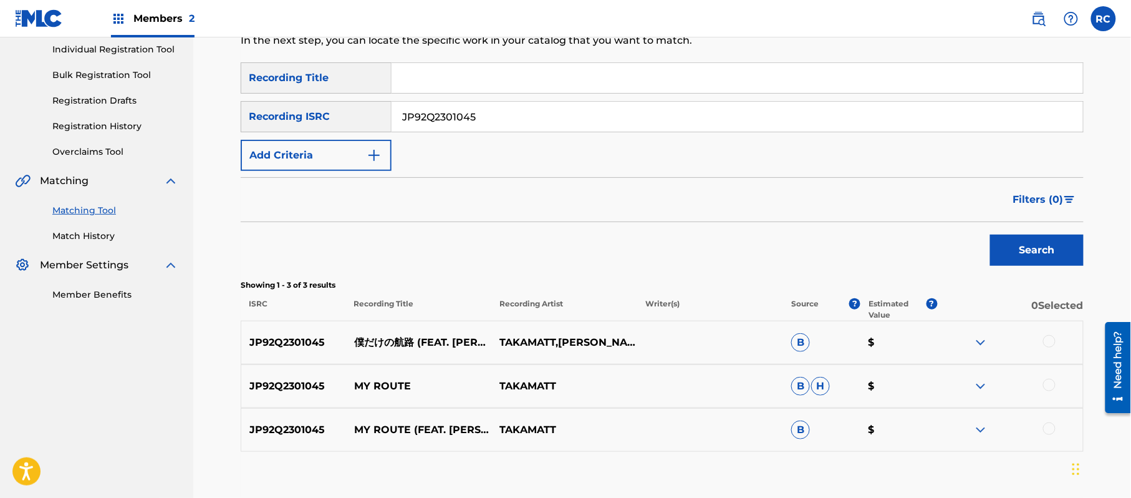
scroll to position [153, 0]
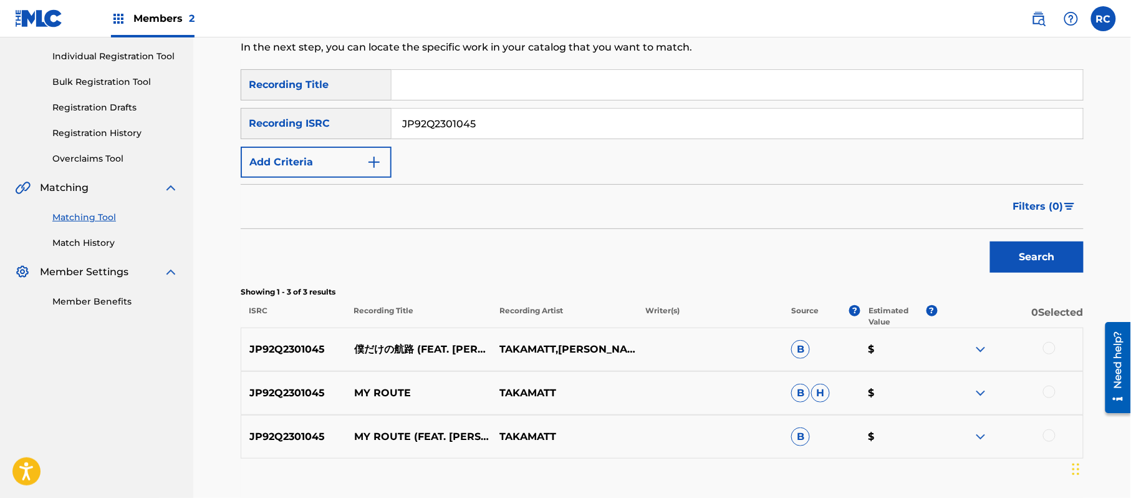
click at [1048, 348] on div at bounding box center [1049, 348] width 12 height 12
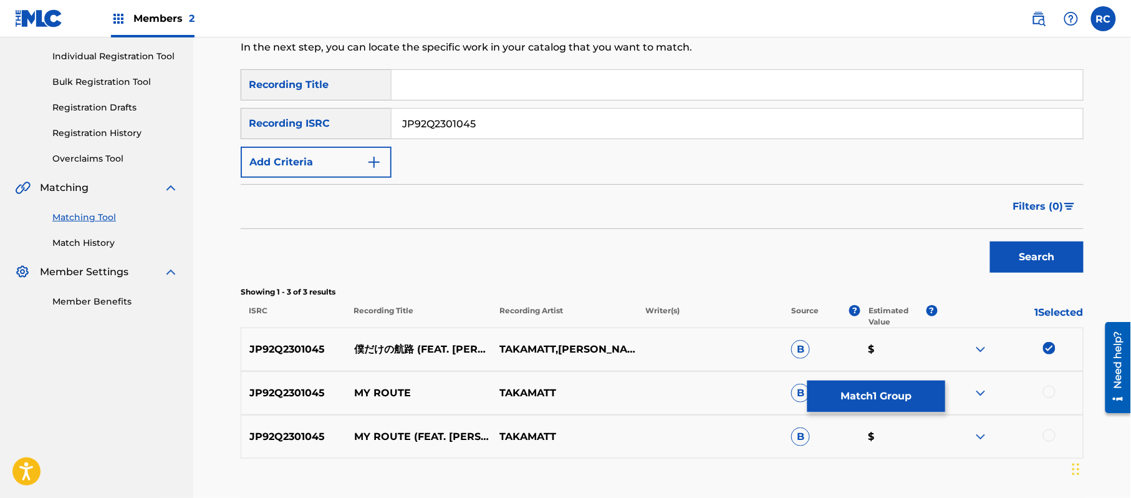
click at [1049, 390] on div at bounding box center [1049, 391] width 12 height 12
click at [1048, 437] on div at bounding box center [1049, 435] width 12 height 12
click at [906, 404] on button "Match 3 Groups" at bounding box center [877, 395] width 138 height 31
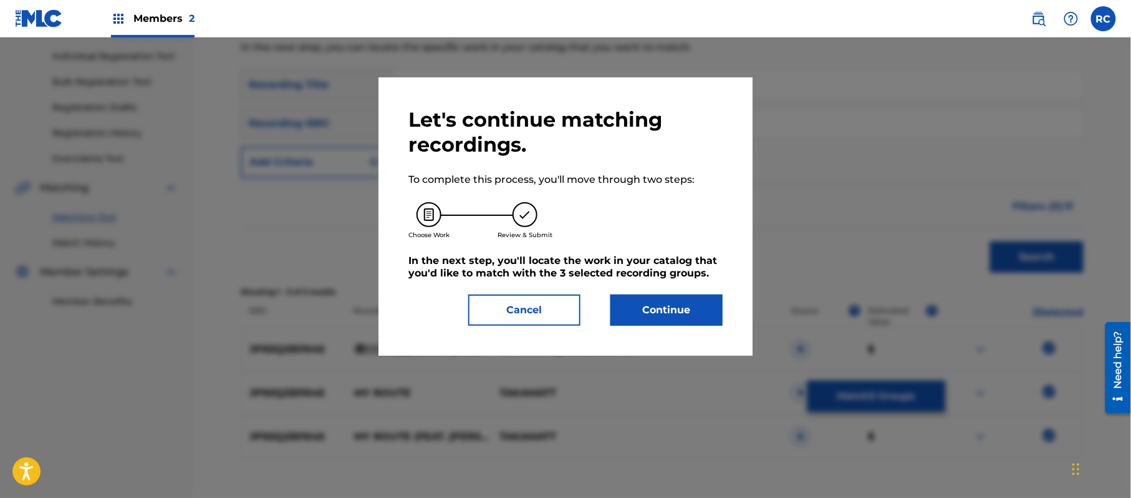
click at [709, 314] on button "Continue" at bounding box center [666, 309] width 112 height 31
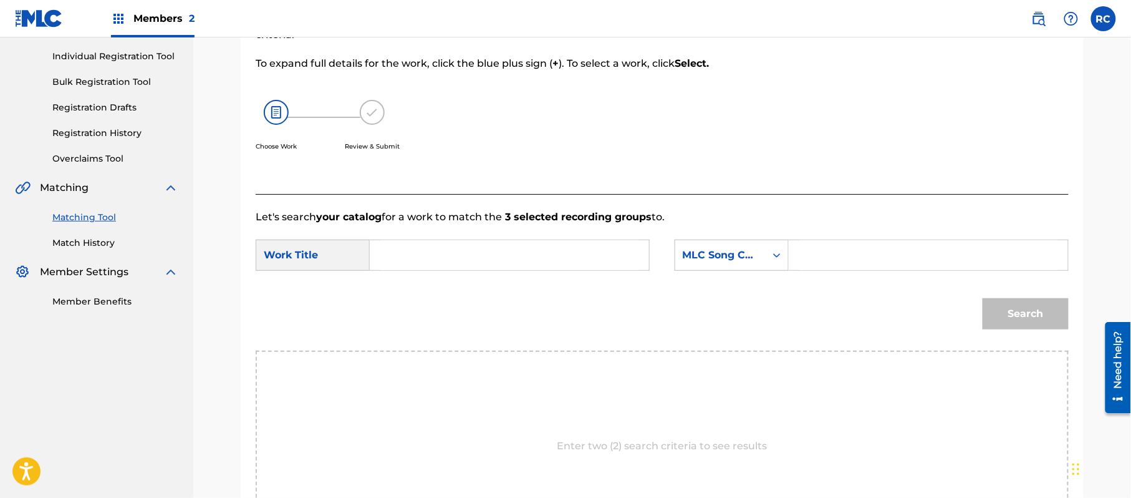
click at [457, 254] on input "Search Form" at bounding box center [509, 255] width 258 height 30
paste input "Bokudakenokouro BD63PU"
click at [516, 261] on input "Bokudakenokouro BD63PU" at bounding box center [509, 255] width 258 height 30
type input "Bokudakenokouro"
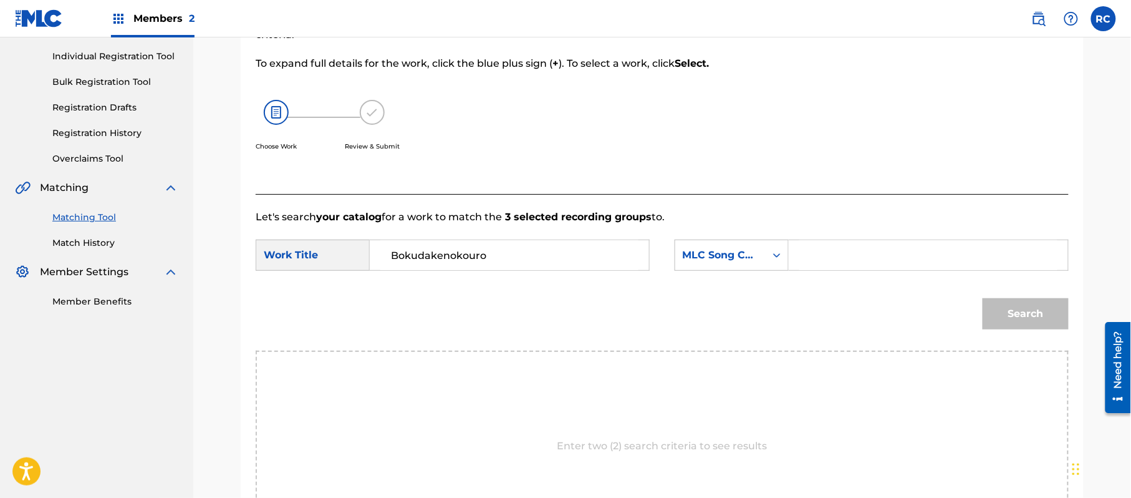
click at [844, 263] on input "Search Form" at bounding box center [928, 255] width 258 height 30
paste input "BD63PU"
type input "BD63PU"
click at [1009, 311] on button "Search" at bounding box center [1026, 313] width 86 height 31
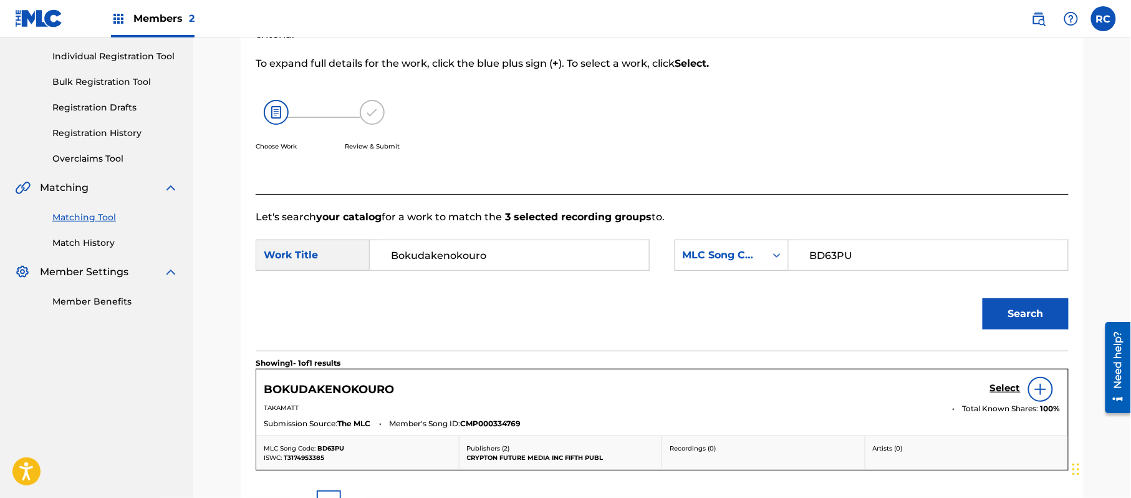
click at [1009, 392] on h5 "Select" at bounding box center [1005, 388] width 31 height 12
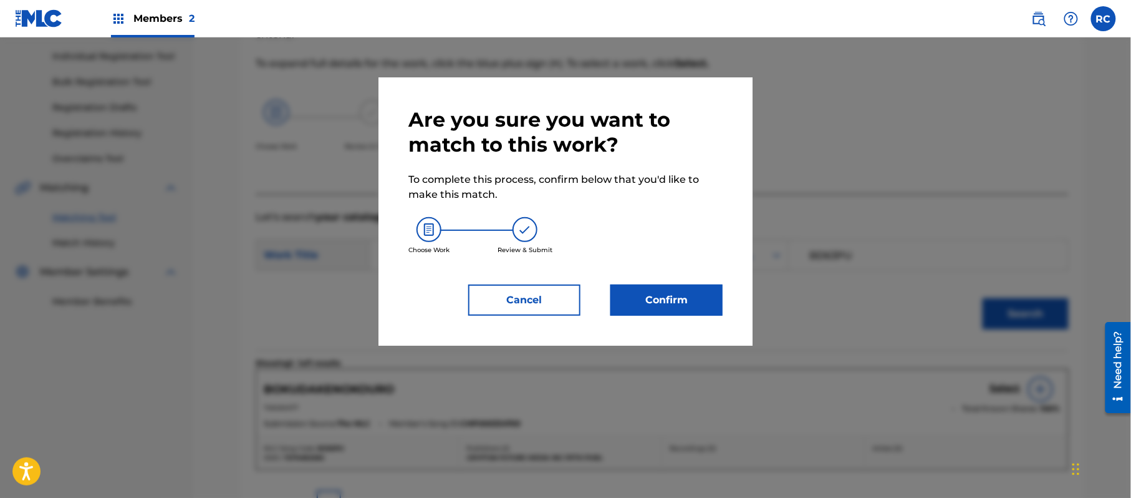
click at [689, 297] on button "Confirm" at bounding box center [666, 299] width 112 height 31
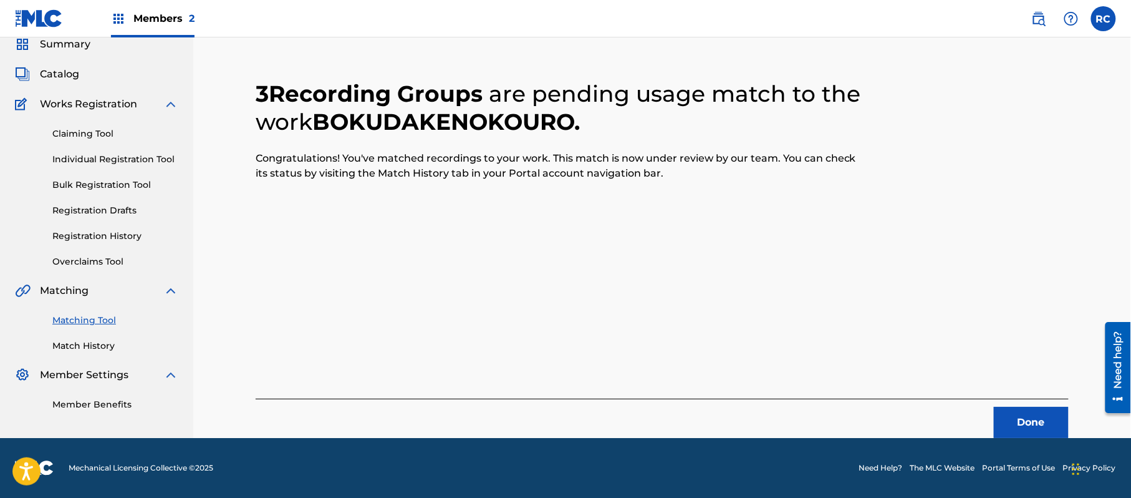
scroll to position [50, 0]
click at [1010, 413] on button "Done" at bounding box center [1031, 422] width 75 height 31
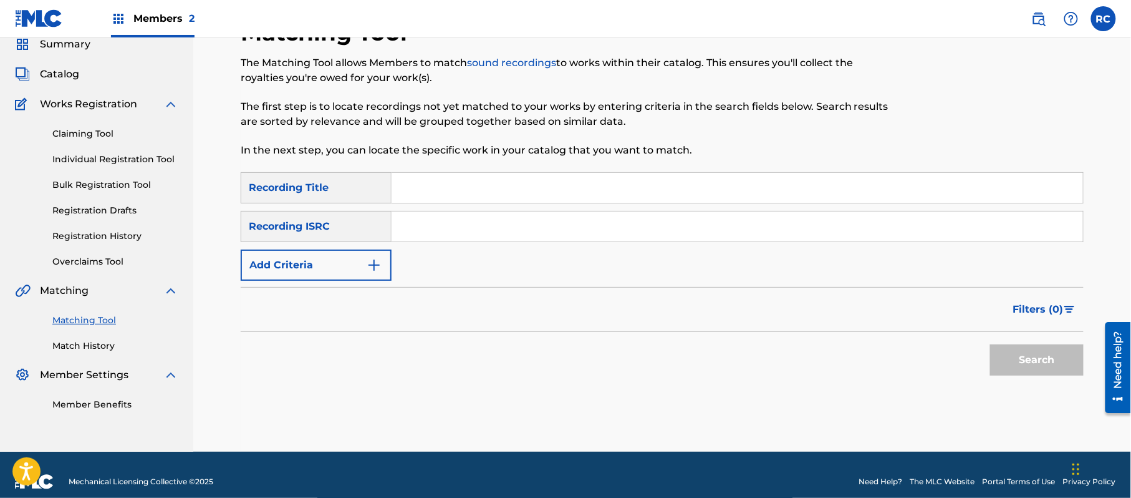
click at [410, 240] on input "Search Form" at bounding box center [738, 226] width 692 height 30
paste input "JP92Q2301032"
type input "JP92Q2301032"
click at [998, 357] on button "Search" at bounding box center [1037, 359] width 94 height 31
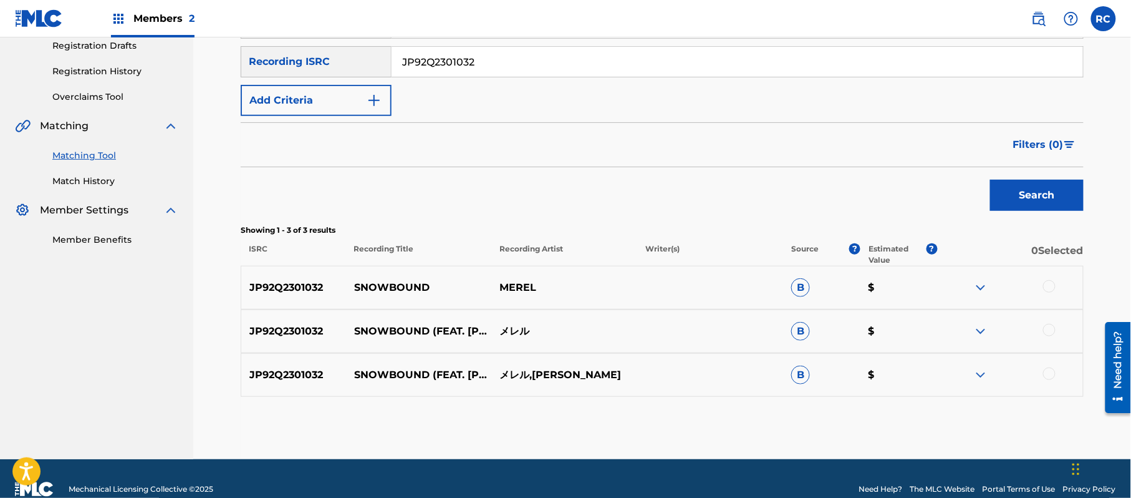
scroll to position [216, 0]
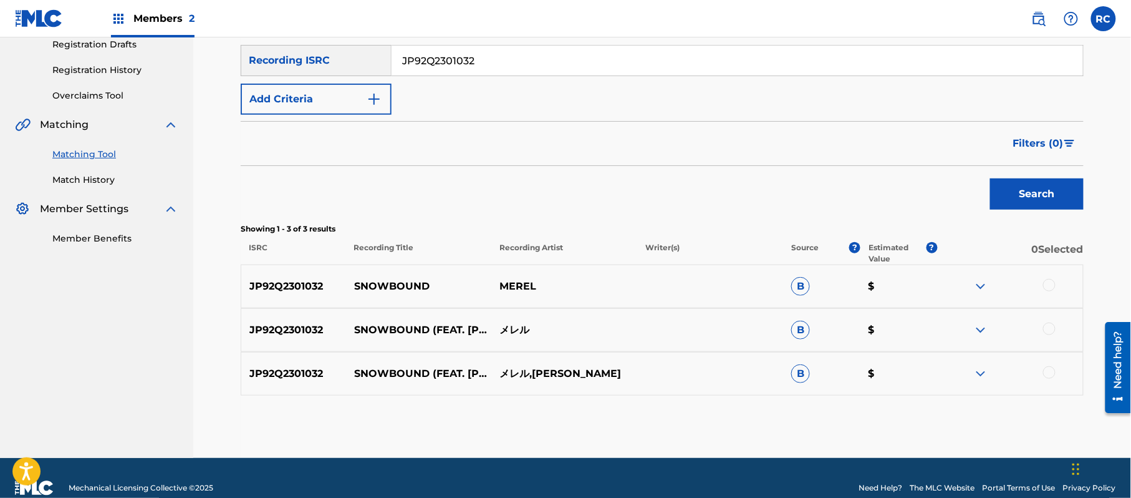
click at [1053, 282] on div at bounding box center [1049, 285] width 12 height 12
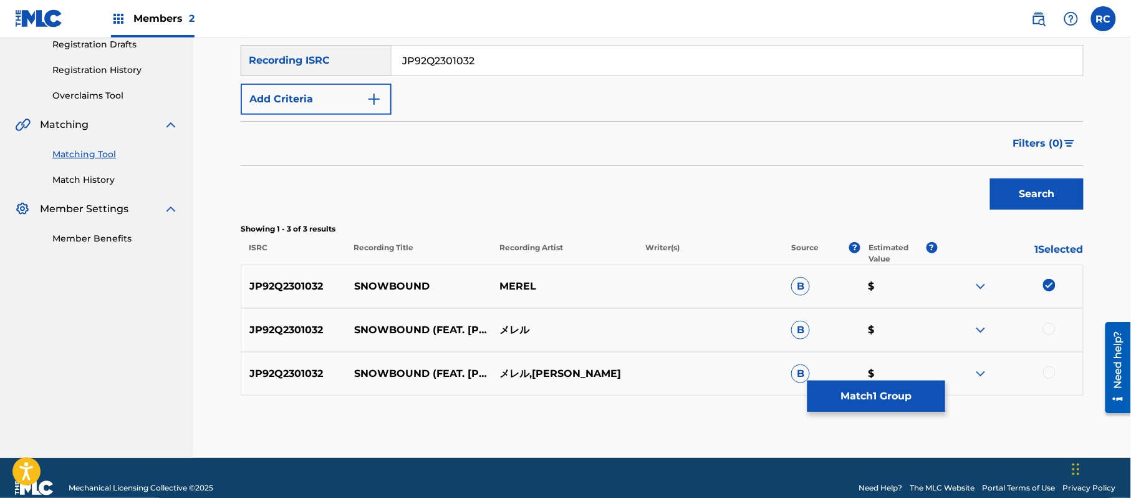
click at [1051, 327] on div at bounding box center [1049, 328] width 12 height 12
click at [1051, 377] on div at bounding box center [1049, 372] width 12 height 12
click at [907, 395] on button "Match 3 Groups" at bounding box center [877, 395] width 138 height 31
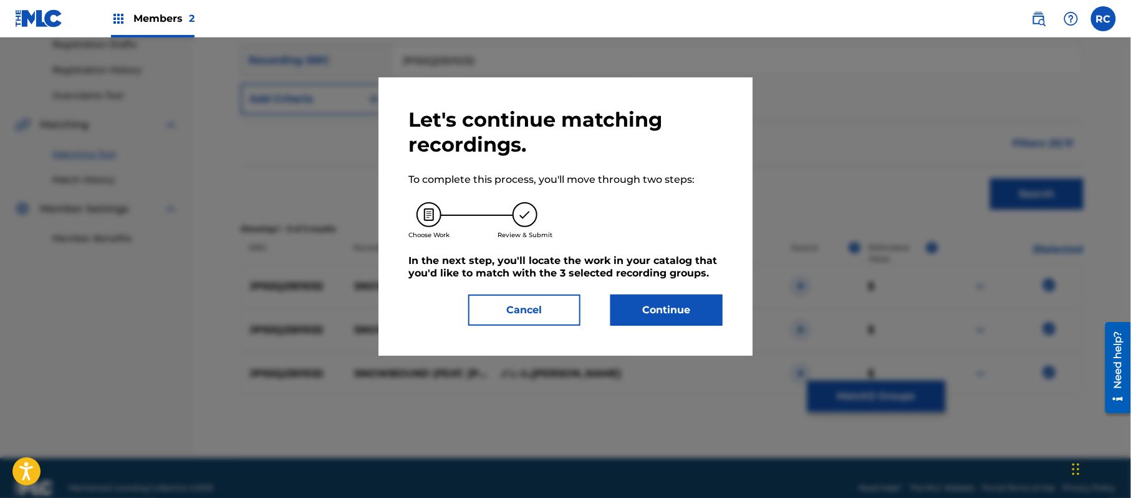
click at [691, 302] on button "Continue" at bounding box center [666, 309] width 112 height 31
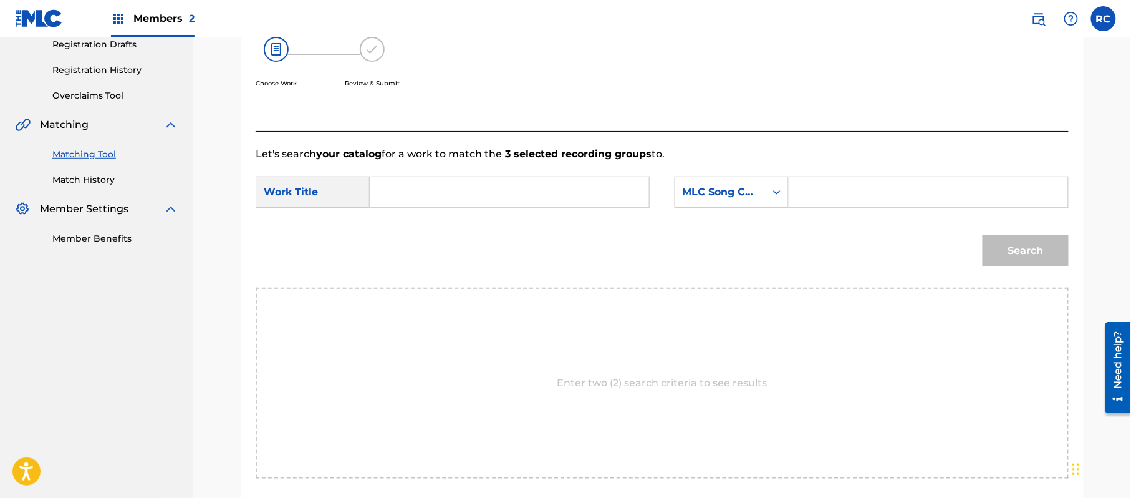
click at [450, 190] on input "Search Form" at bounding box center [509, 192] width 258 height 30
paste input "Snowbound S6947Q"
click at [464, 195] on input "Snowbound S6947Q" at bounding box center [509, 192] width 258 height 30
type input "Snowbound"
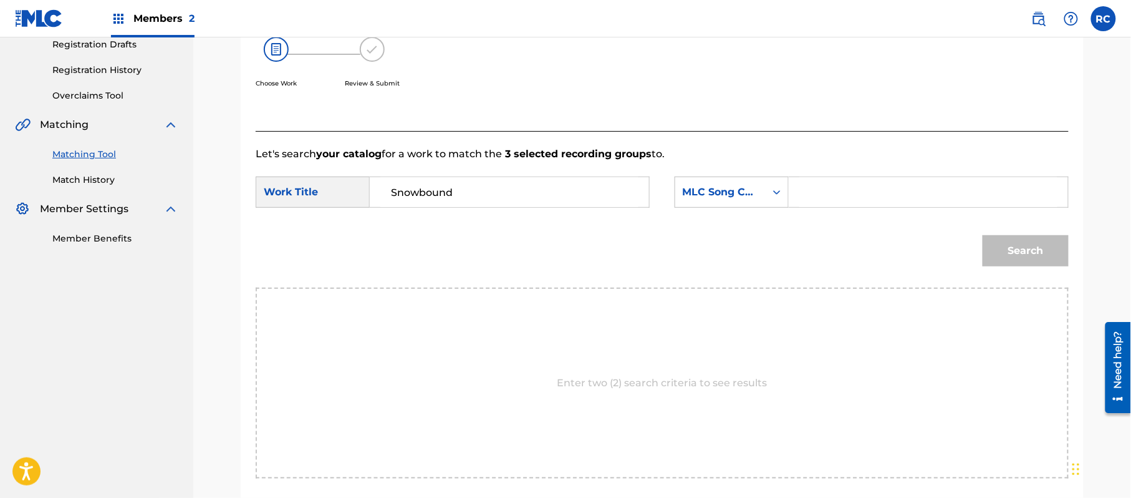
click at [867, 200] on input "Search Form" at bounding box center [928, 192] width 258 height 30
paste input "S6947Q"
type input "S6947Q"
click at [991, 244] on button "Search" at bounding box center [1026, 250] width 86 height 31
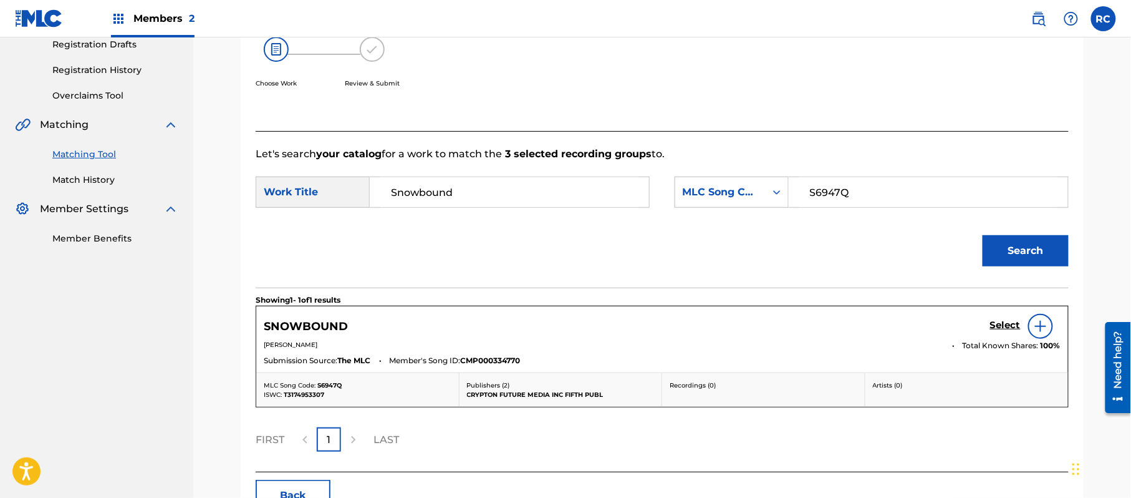
click at [998, 323] on h5 "Select" at bounding box center [1005, 325] width 31 height 12
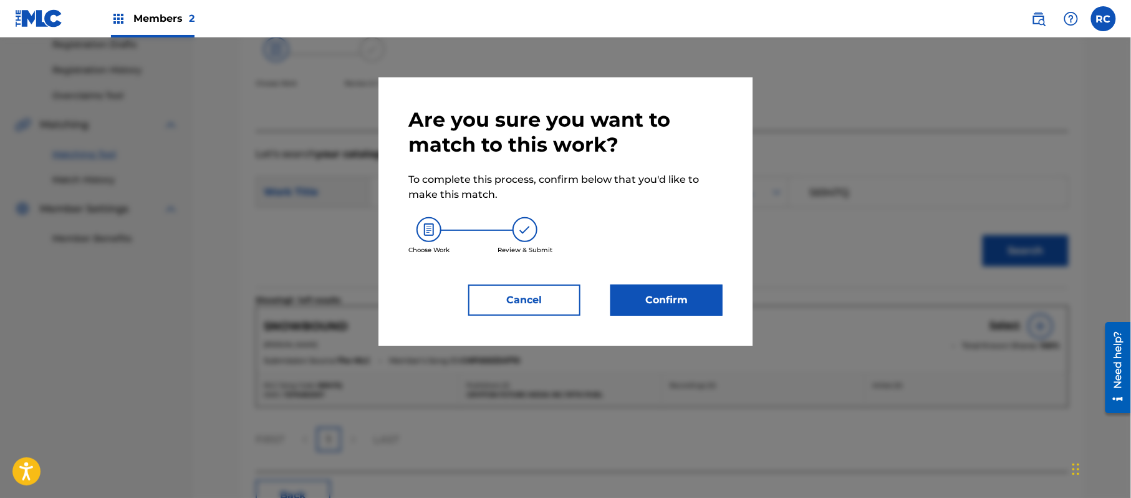
click at [681, 297] on button "Confirm" at bounding box center [666, 299] width 112 height 31
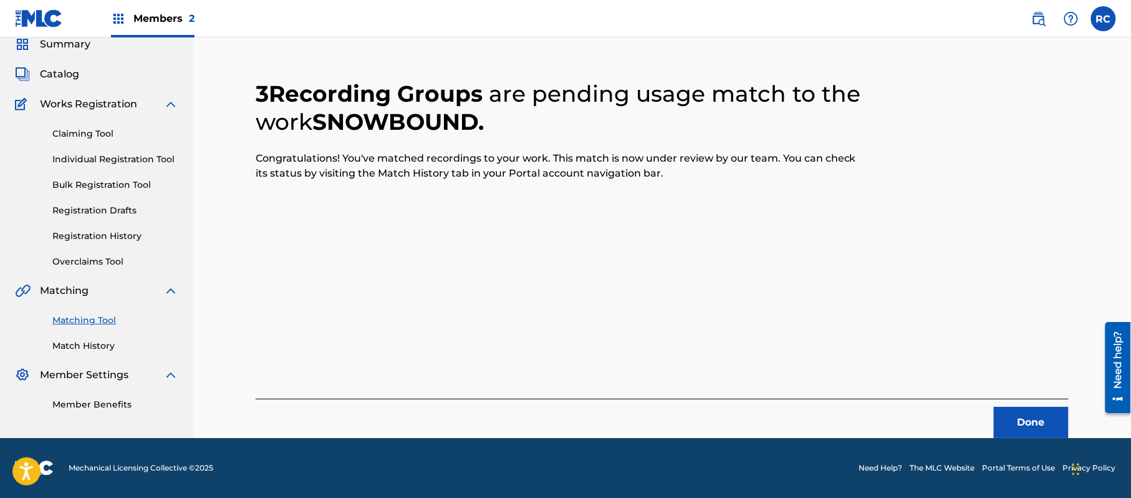
scroll to position [50, 0]
click at [1030, 428] on button "Done" at bounding box center [1031, 422] width 75 height 31
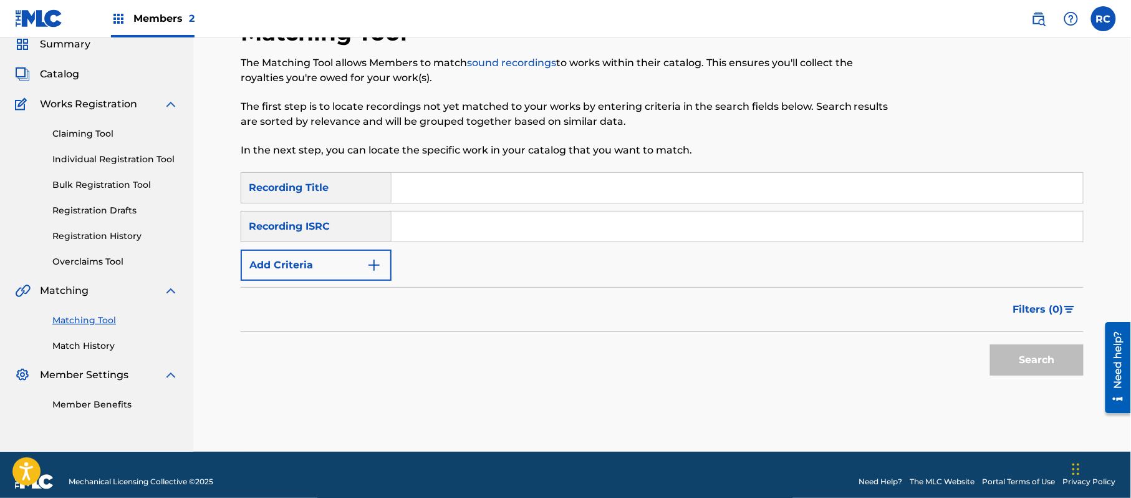
click at [425, 229] on input "Search Form" at bounding box center [738, 226] width 692 height 30
paste input "JP92Q2301025"
type input "JP92Q2301025"
click at [1021, 362] on button "Search" at bounding box center [1037, 359] width 94 height 31
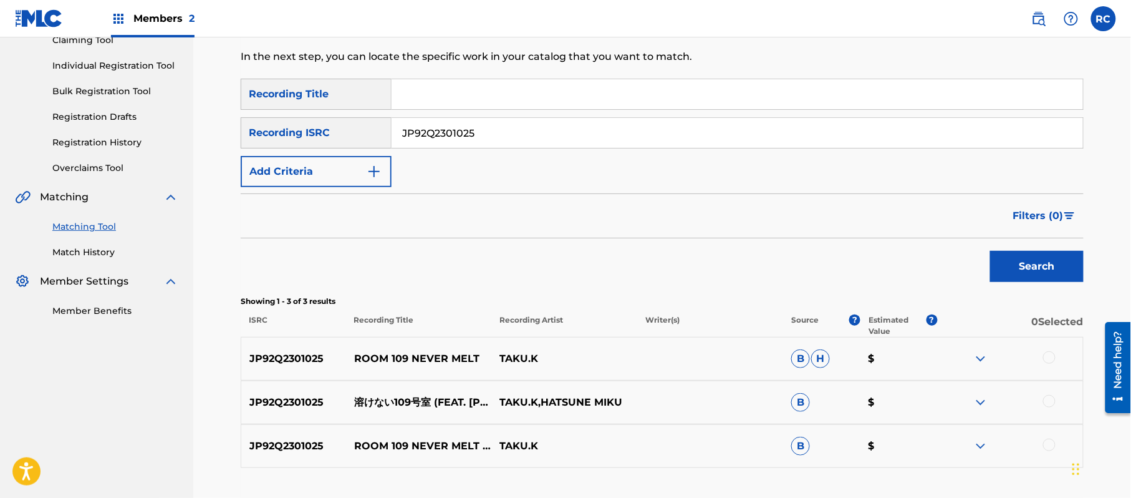
scroll to position [227, 0]
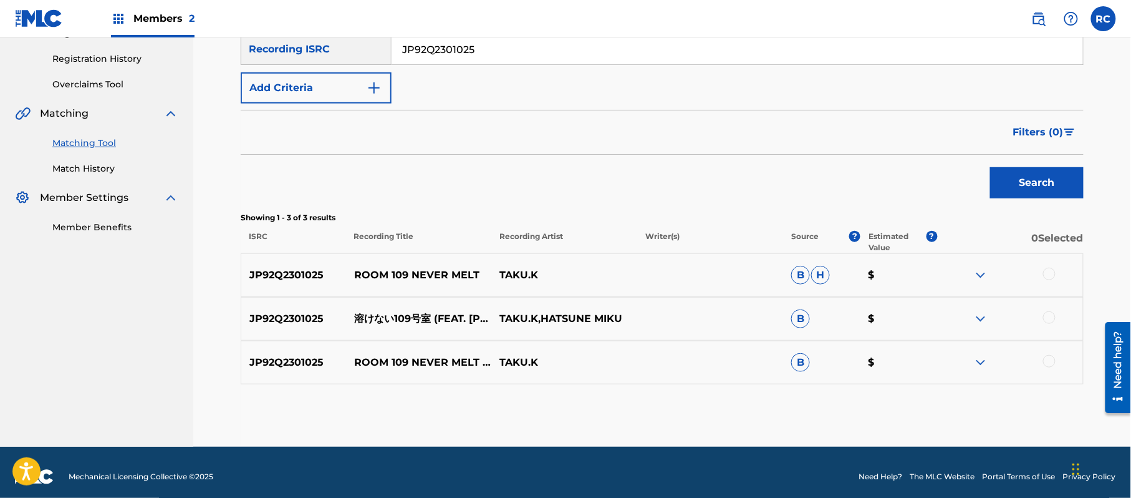
click at [1049, 266] on div "JP92Q2301025 ROOM 109 NEVER MELT TAKU.K B H $" at bounding box center [662, 275] width 843 height 44
click at [1048, 273] on div at bounding box center [1049, 274] width 12 height 12
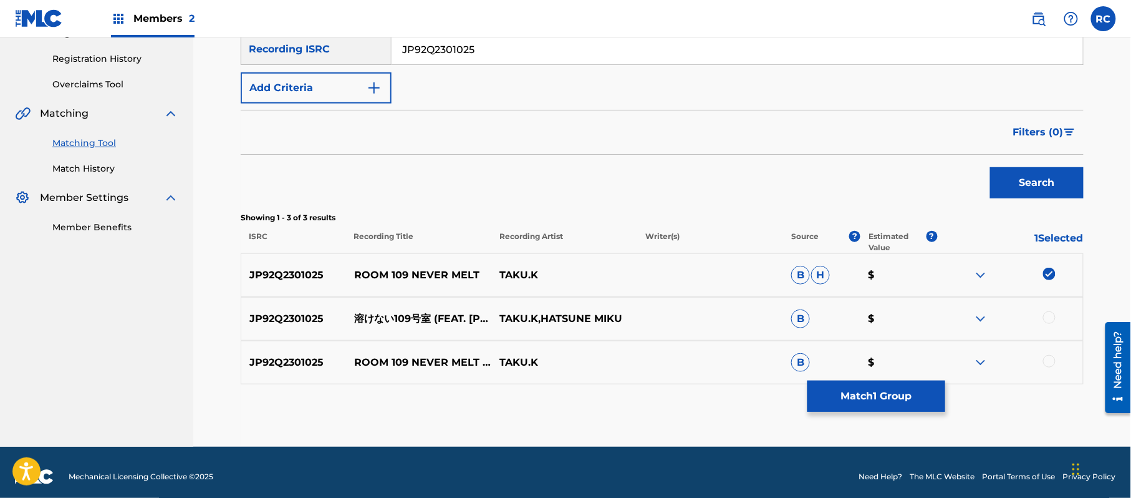
click at [1048, 316] on div at bounding box center [1049, 317] width 12 height 12
click at [1048, 360] on div at bounding box center [1049, 361] width 12 height 12
click at [895, 403] on button "Match 3 Groups" at bounding box center [877, 395] width 138 height 31
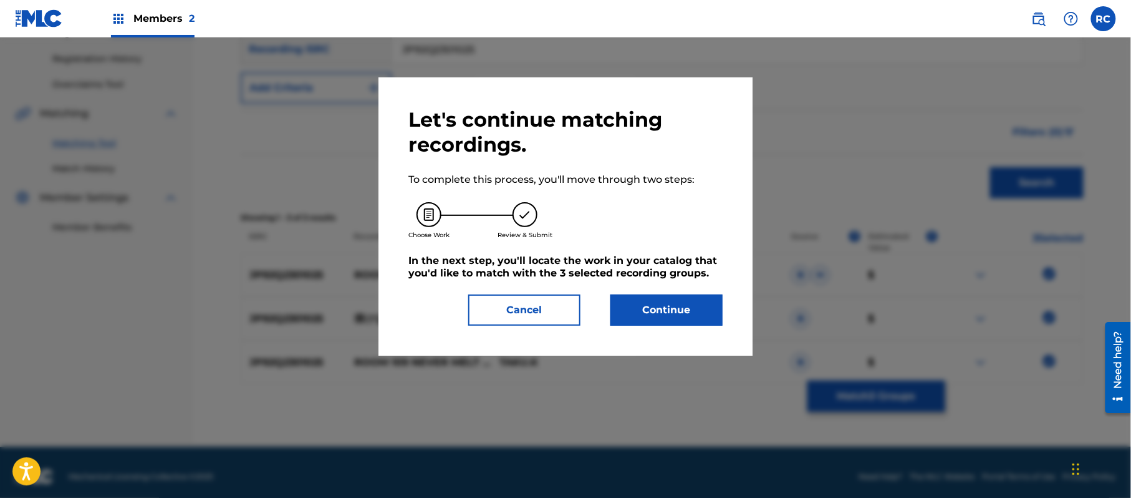
click at [659, 307] on button "Continue" at bounding box center [666, 309] width 112 height 31
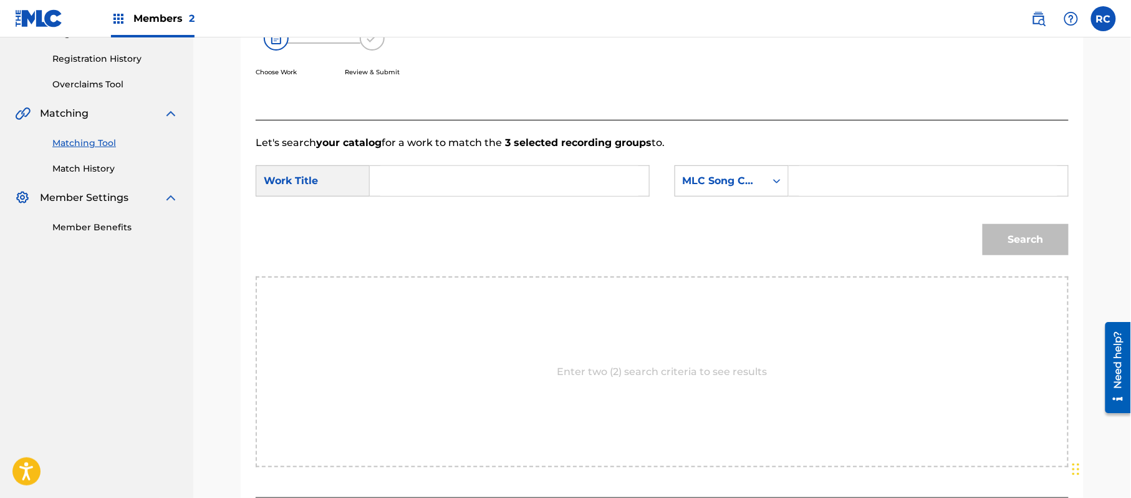
click at [448, 196] on div "Search Form" at bounding box center [510, 180] width 280 height 31
paste input "Tokenai 109 Goushitsu TX48N6"
click at [452, 180] on input "Search Form" at bounding box center [509, 181] width 258 height 30
click at [523, 185] on input "Tokenai 109 Goushitsu TX48N6" at bounding box center [509, 181] width 258 height 30
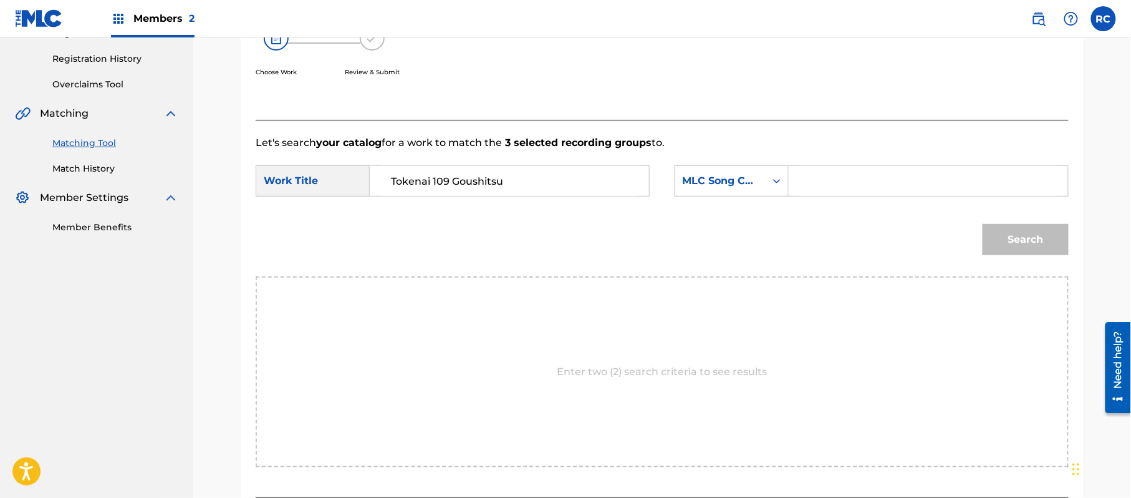
type input "Tokenai 109 Goushitsu"
click at [849, 185] on input "Search Form" at bounding box center [928, 181] width 258 height 30
paste input "TX48N6"
type input "TX48N6"
click at [1010, 241] on button "Search" at bounding box center [1026, 239] width 86 height 31
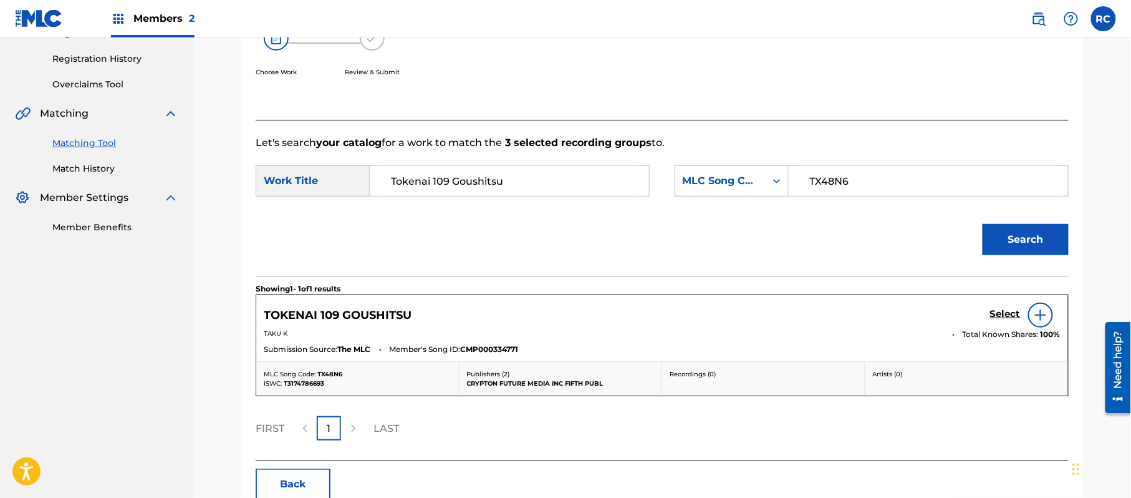
click at [996, 314] on h5 "Select" at bounding box center [1005, 314] width 31 height 12
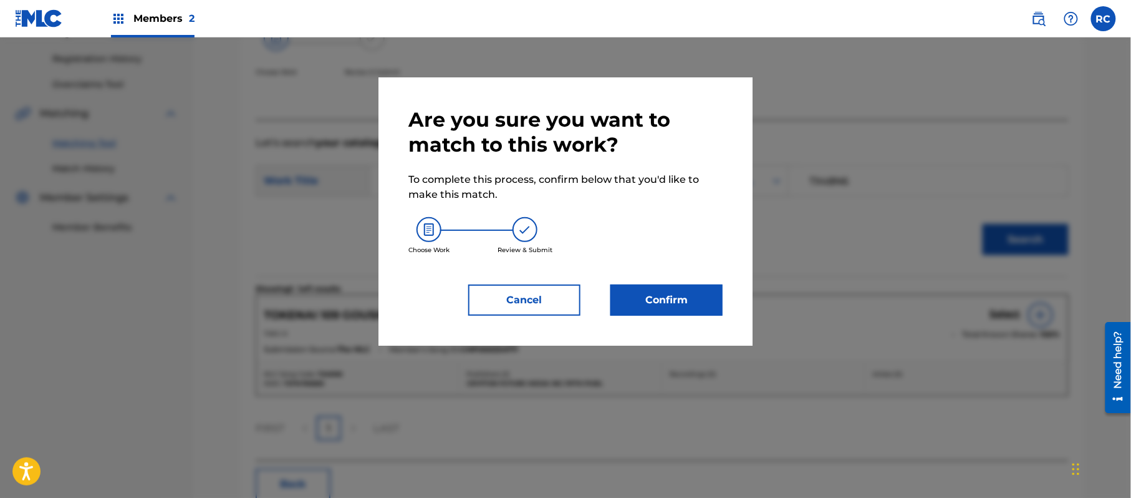
click at [706, 292] on button "Confirm" at bounding box center [666, 299] width 112 height 31
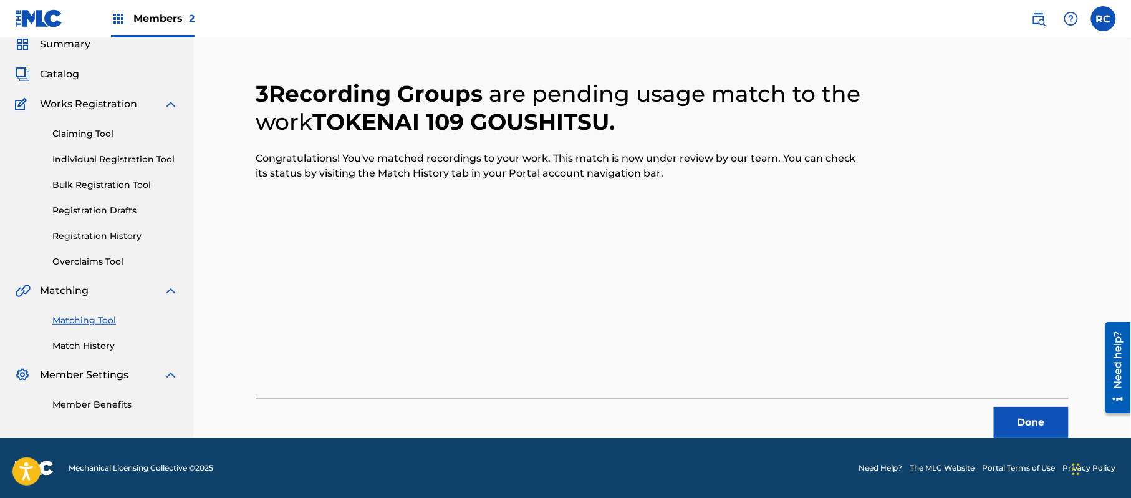
scroll to position [50, 0]
click at [1006, 420] on button "Done" at bounding box center [1031, 422] width 75 height 31
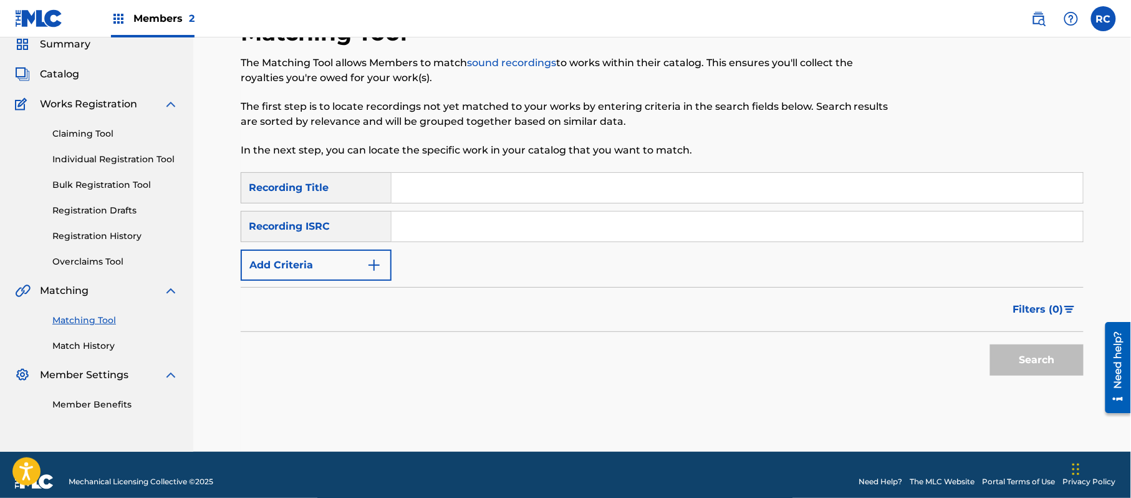
click at [473, 230] on input "Search Form" at bounding box center [738, 226] width 692 height 30
paste input "JP92Q2301044"
type input "JP92Q2301044"
click at [1024, 360] on button "Search" at bounding box center [1037, 359] width 94 height 31
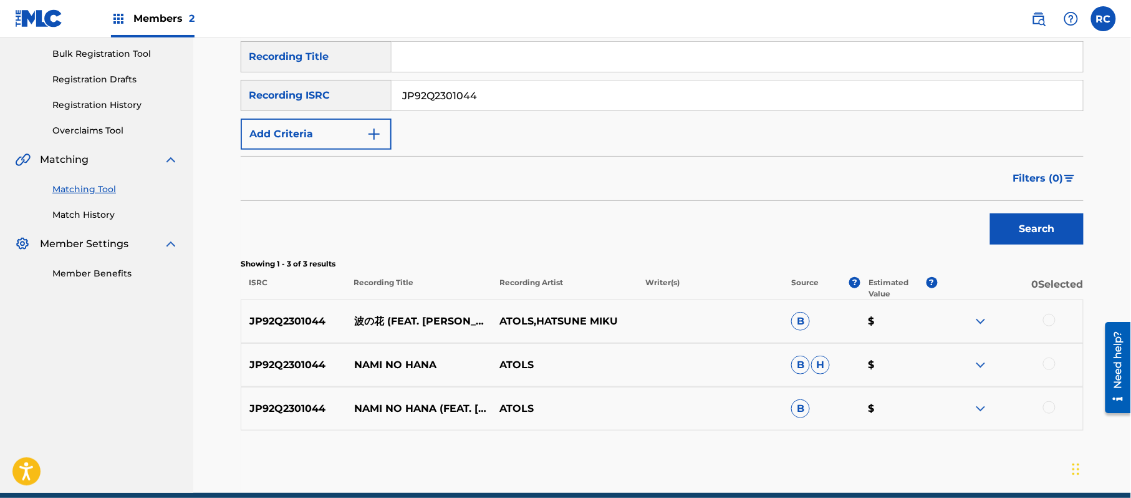
scroll to position [236, 0]
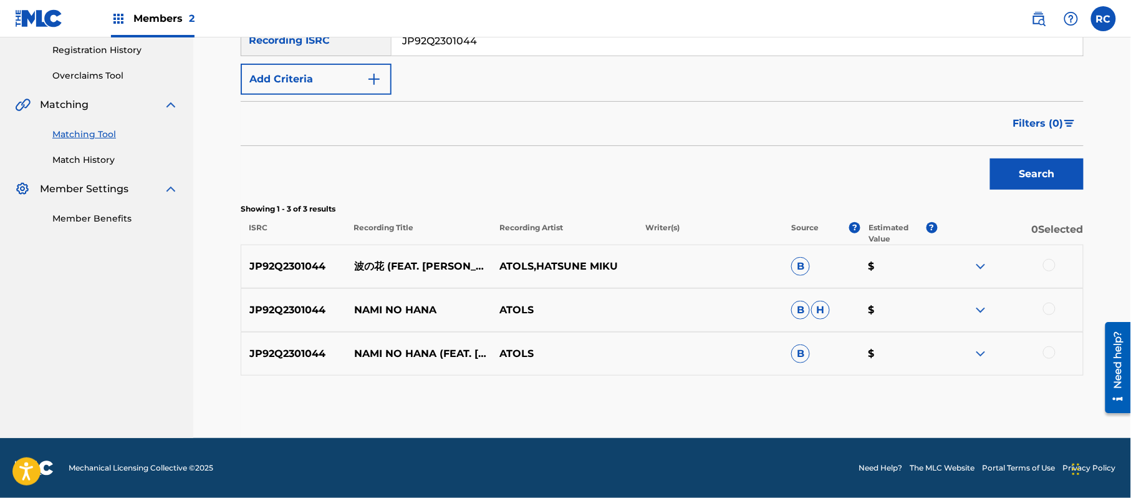
click at [1054, 261] on div at bounding box center [1049, 265] width 12 height 12
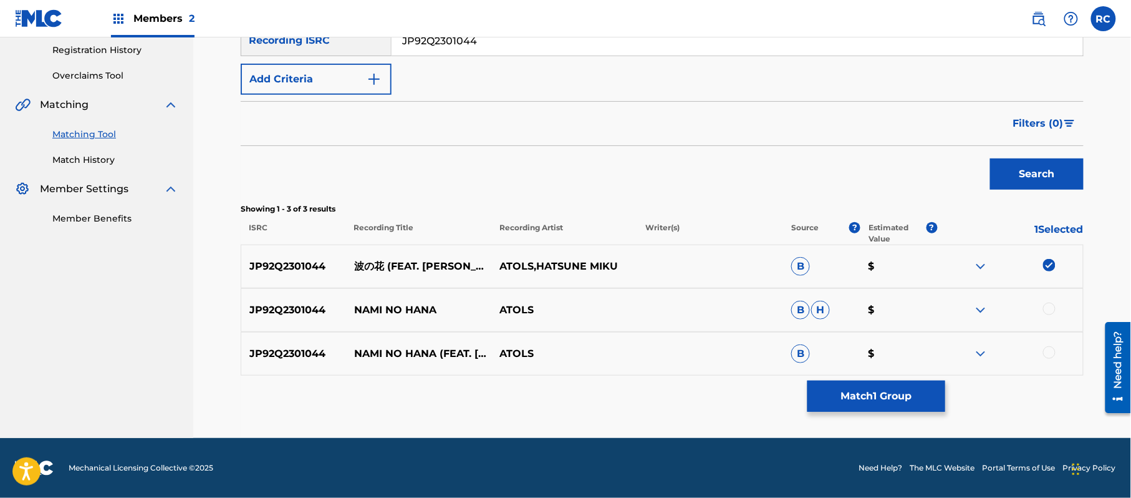
click at [1049, 308] on div at bounding box center [1049, 308] width 12 height 12
click at [1050, 357] on div at bounding box center [1049, 352] width 12 height 12
click at [899, 412] on div "Matching Tool The Matching Tool allows Members to match sound recordings to wor…" at bounding box center [662, 135] width 843 height 605
click at [879, 402] on button "Match 3 Groups" at bounding box center [877, 395] width 138 height 31
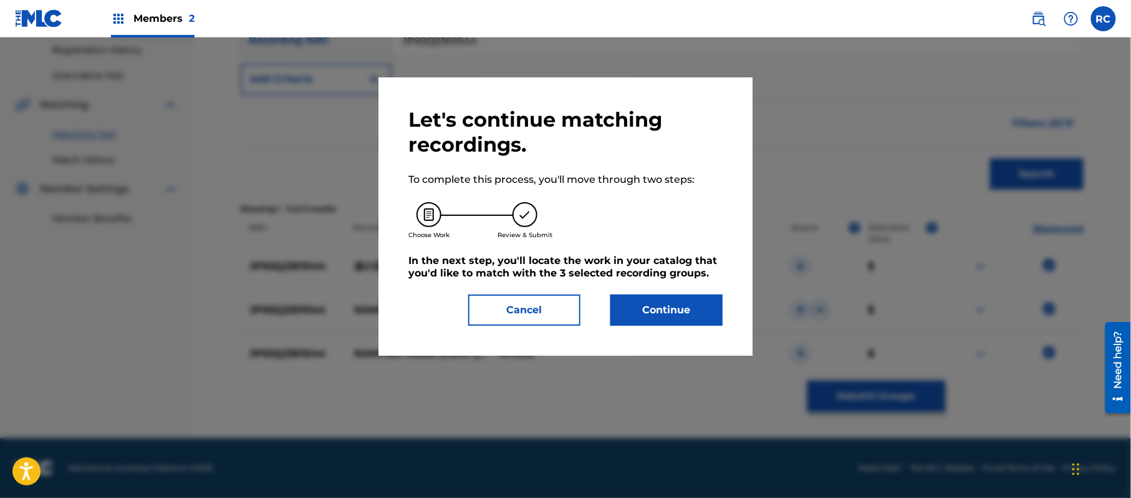
click at [703, 306] on button "Continue" at bounding box center [666, 309] width 112 height 31
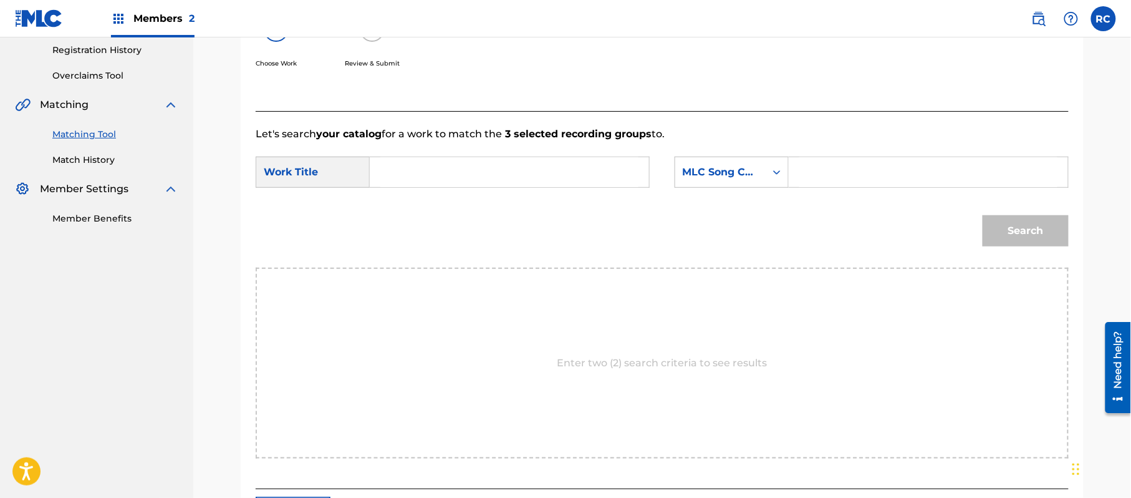
click at [434, 168] on input "Search Form" at bounding box center [509, 172] width 258 height 30
paste input "Naminohana N69XQR"
click at [481, 173] on input "Naminohana N69XQR" at bounding box center [509, 172] width 258 height 30
drag, startPoint x: 481, startPoint y: 173, endPoint x: 611, endPoint y: 188, distance: 130.6
click at [483, 173] on input "Naminohana N69XQR" at bounding box center [509, 172] width 258 height 30
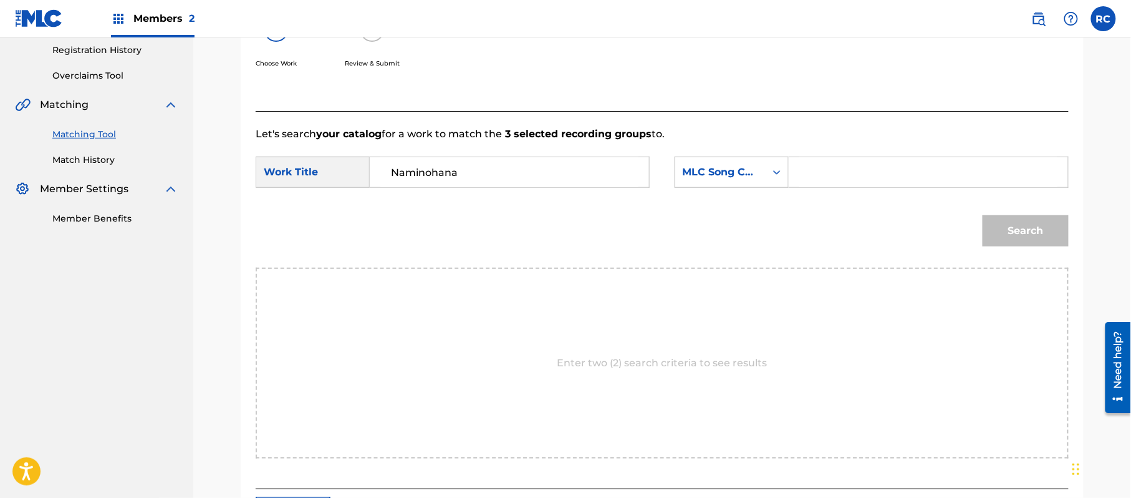
type input "Naminohana"
click at [853, 168] on input "Search Form" at bounding box center [928, 172] width 258 height 30
paste input "N69XQR"
type input "N69XQR"
click at [1013, 227] on button "Search" at bounding box center [1026, 230] width 86 height 31
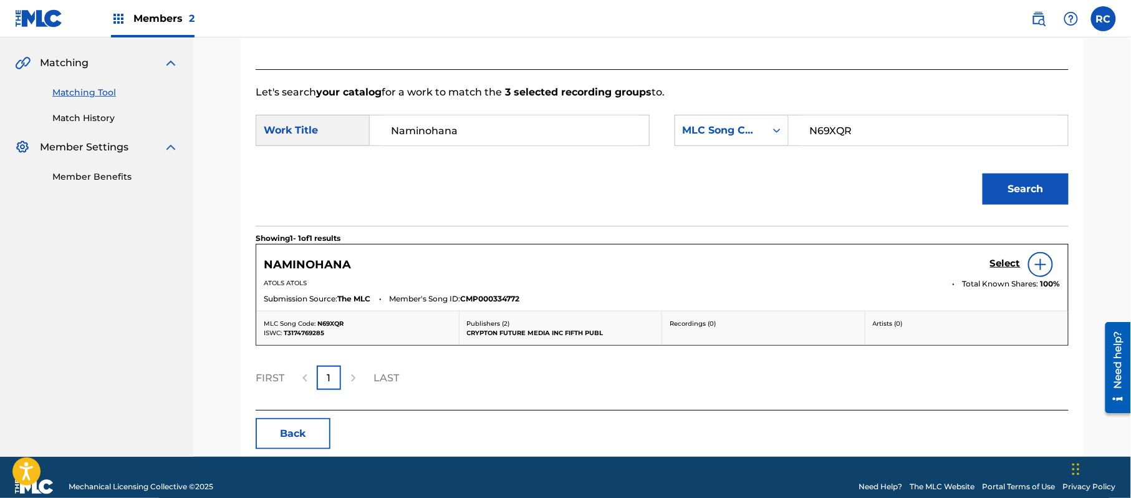
scroll to position [297, 0]
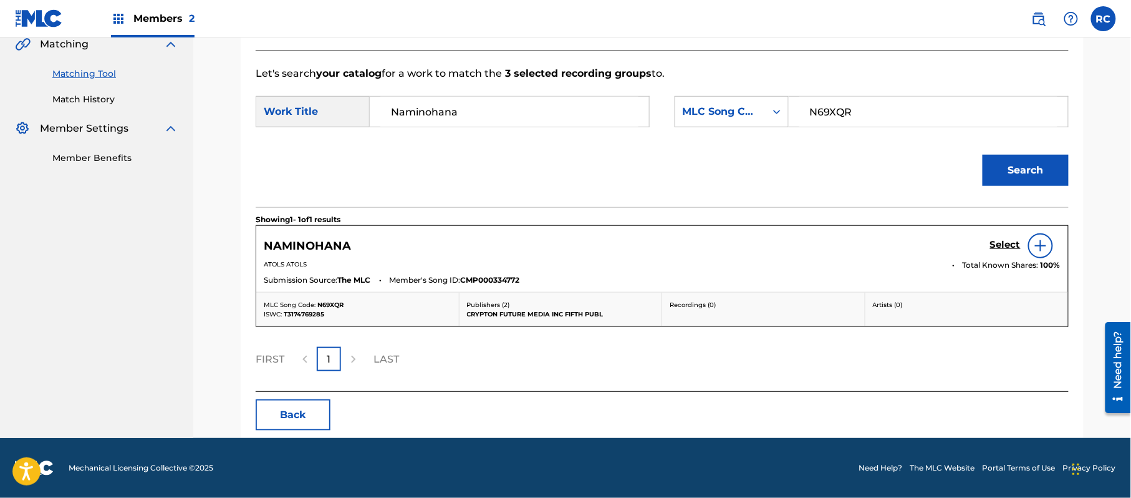
click at [1003, 243] on h5 "Select" at bounding box center [1005, 245] width 31 height 12
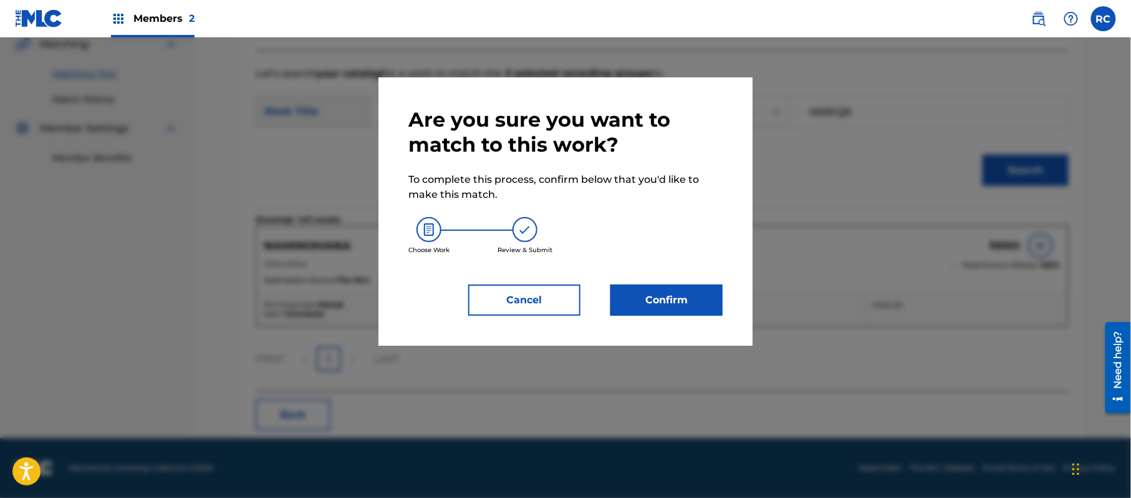
click at [701, 309] on button "Confirm" at bounding box center [666, 299] width 112 height 31
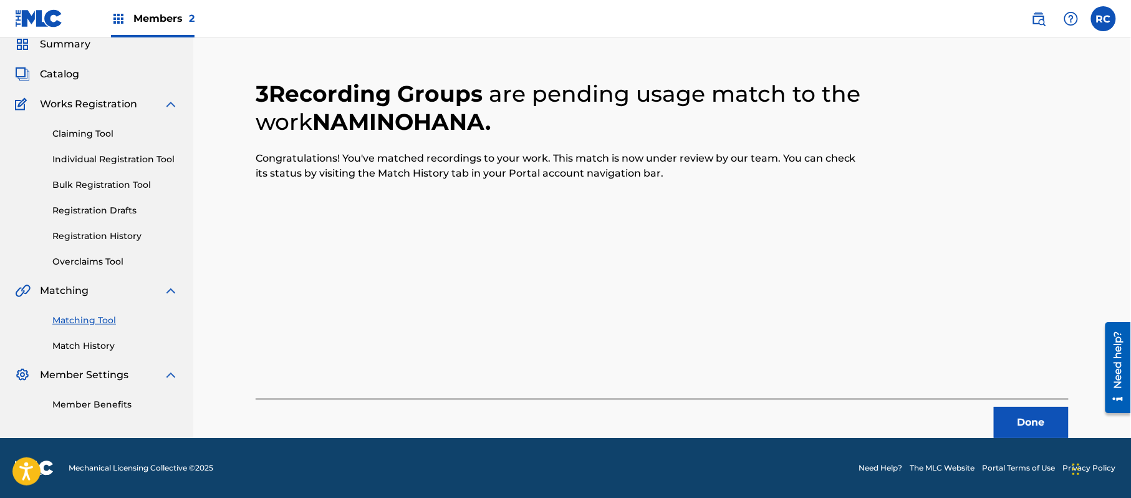
scroll to position [50, 0]
click at [1023, 418] on button "Done" at bounding box center [1031, 422] width 75 height 31
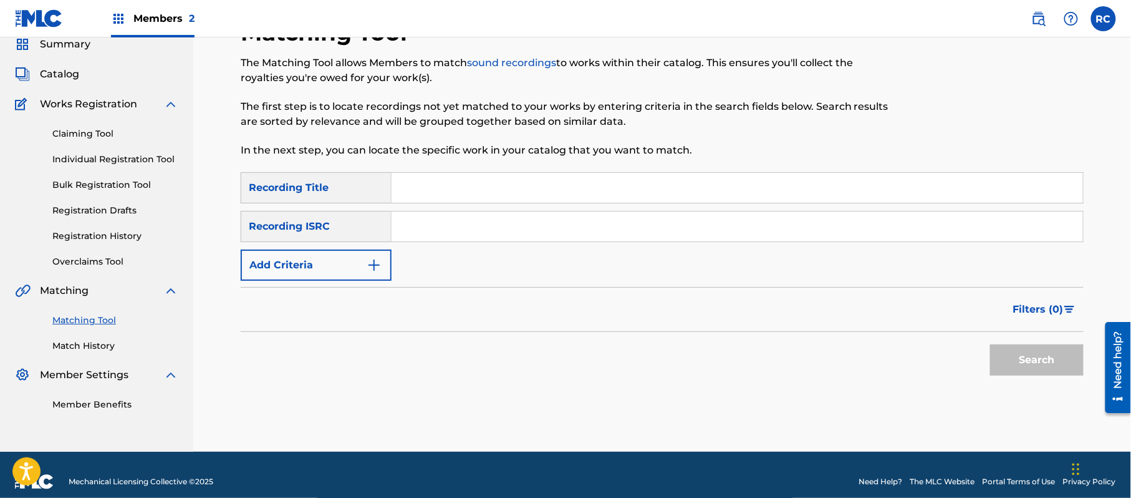
click at [433, 231] on input "Search Form" at bounding box center [738, 226] width 692 height 30
paste input "JP92Q2301104"
type input "JP92Q2301104"
click at [1006, 364] on button "Search" at bounding box center [1037, 359] width 94 height 31
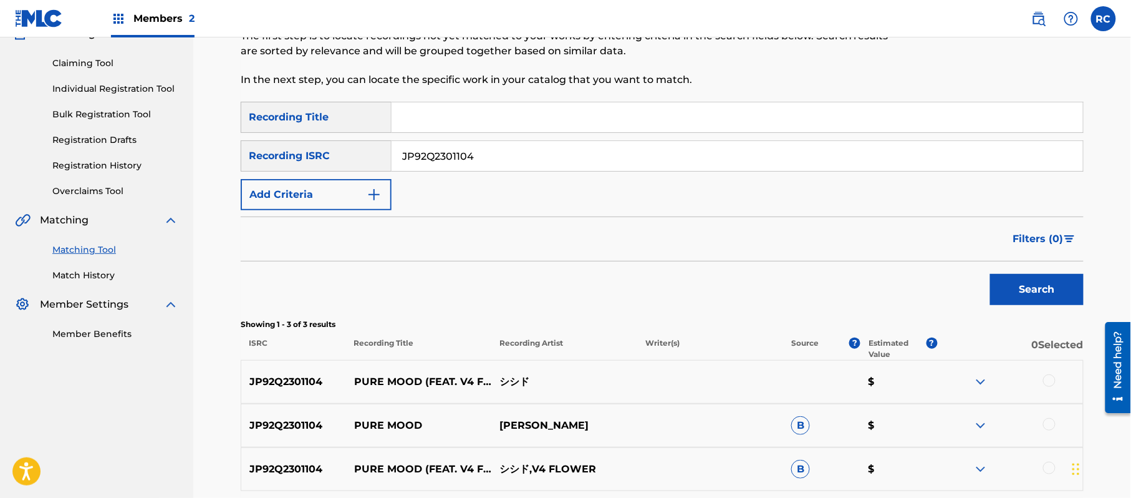
scroll to position [216, 0]
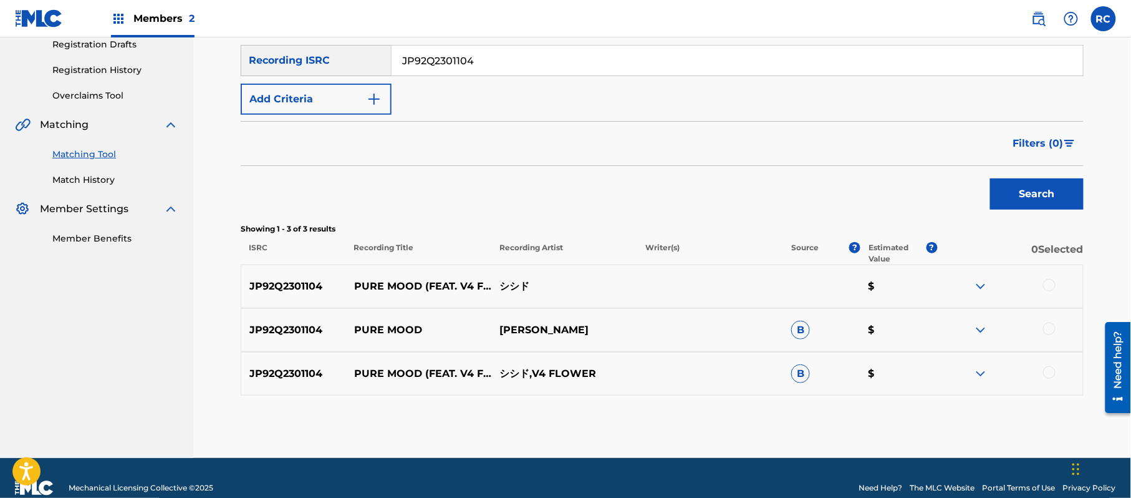
click at [1048, 279] on div at bounding box center [1049, 285] width 12 height 12
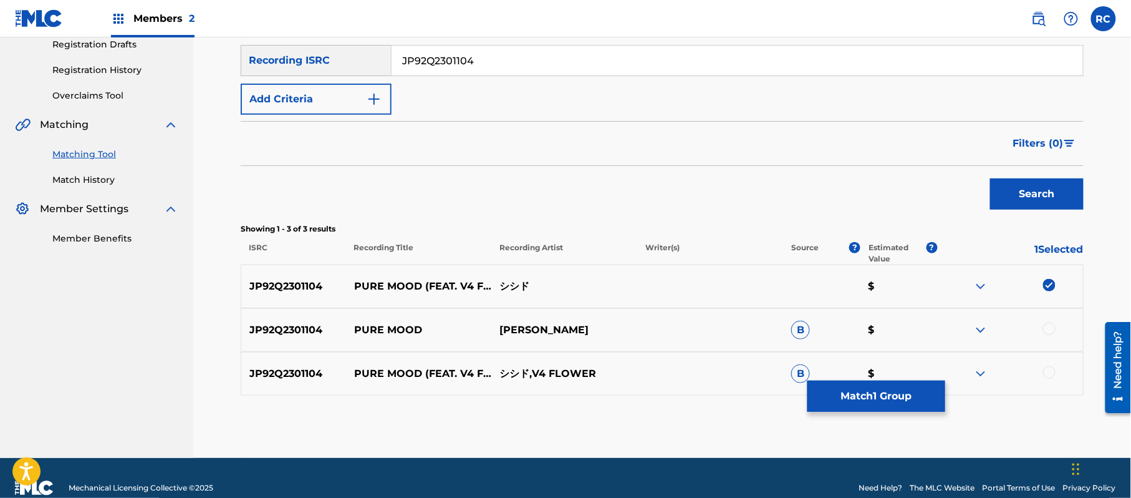
click at [1049, 330] on div at bounding box center [1049, 328] width 12 height 12
click at [1053, 375] on div at bounding box center [1049, 372] width 12 height 12
click at [888, 407] on button "Match 3 Groups" at bounding box center [877, 395] width 138 height 31
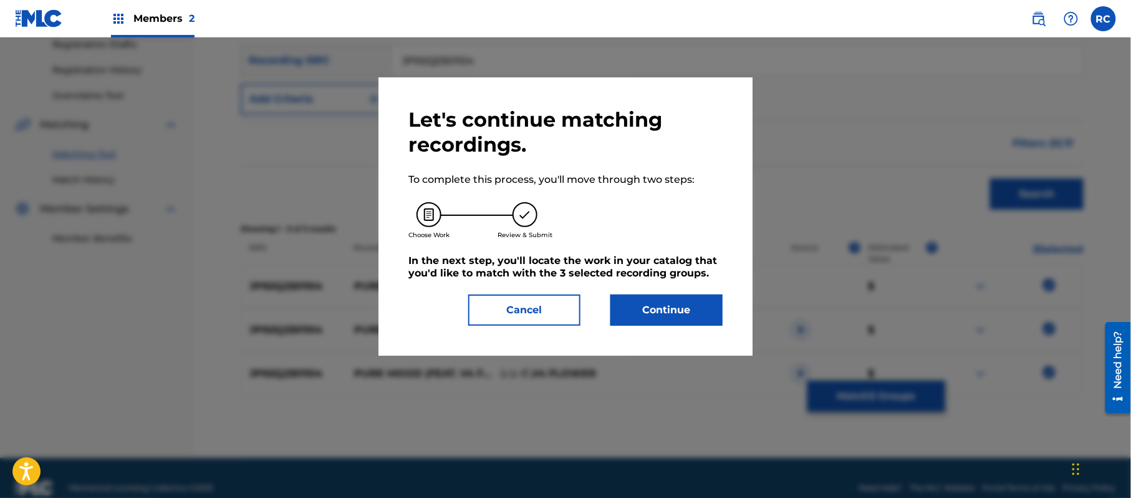
click at [705, 303] on button "Continue" at bounding box center [666, 309] width 112 height 31
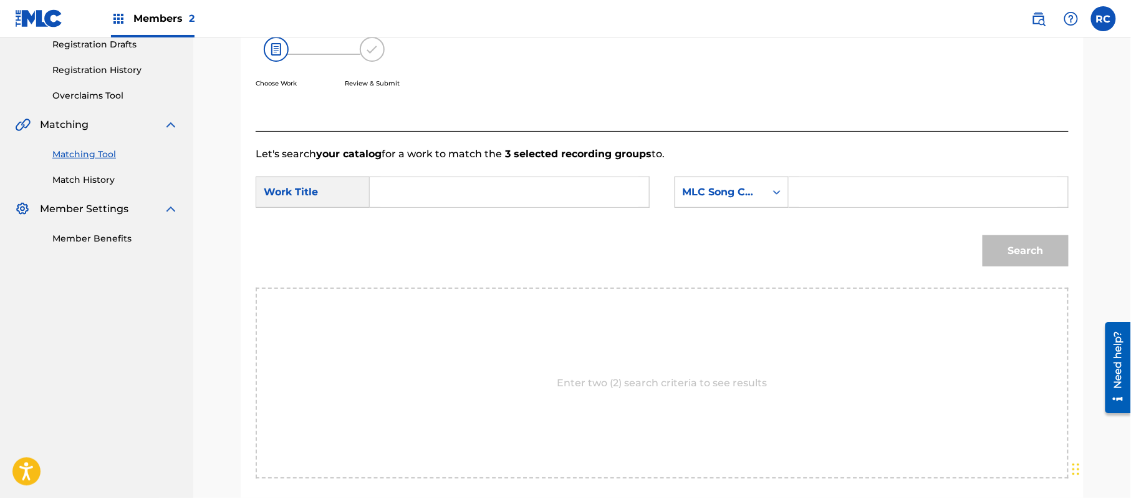
click at [455, 205] on input "Search Form" at bounding box center [509, 192] width 258 height 30
paste input "Pure Mood PM592H"
click at [487, 191] on input "Pure Mood PM592H" at bounding box center [509, 192] width 258 height 30
type input "Pure Mood"
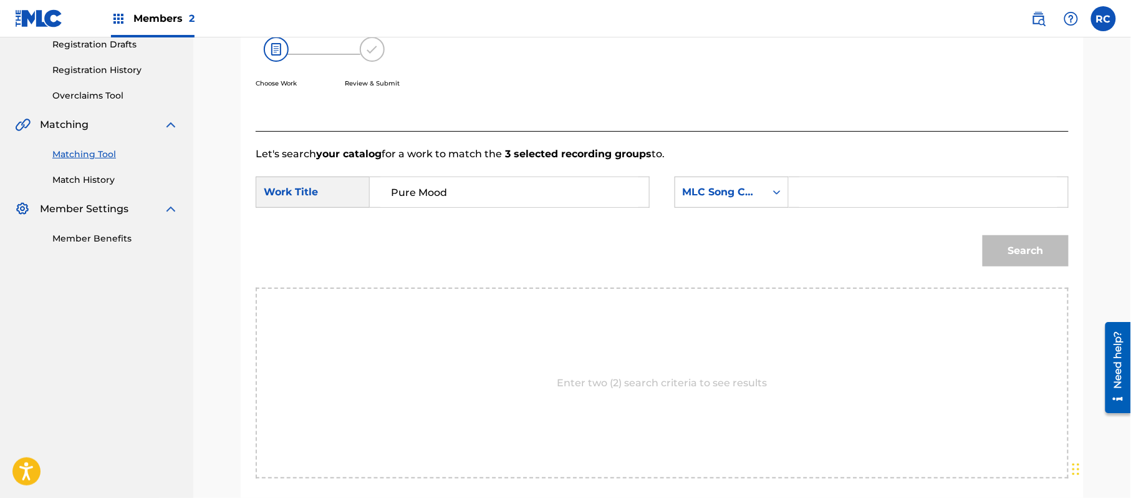
click at [869, 190] on input "Search Form" at bounding box center [928, 192] width 258 height 30
paste input "PM592H"
type input "PM592H"
click at [1001, 244] on button "Search" at bounding box center [1026, 250] width 86 height 31
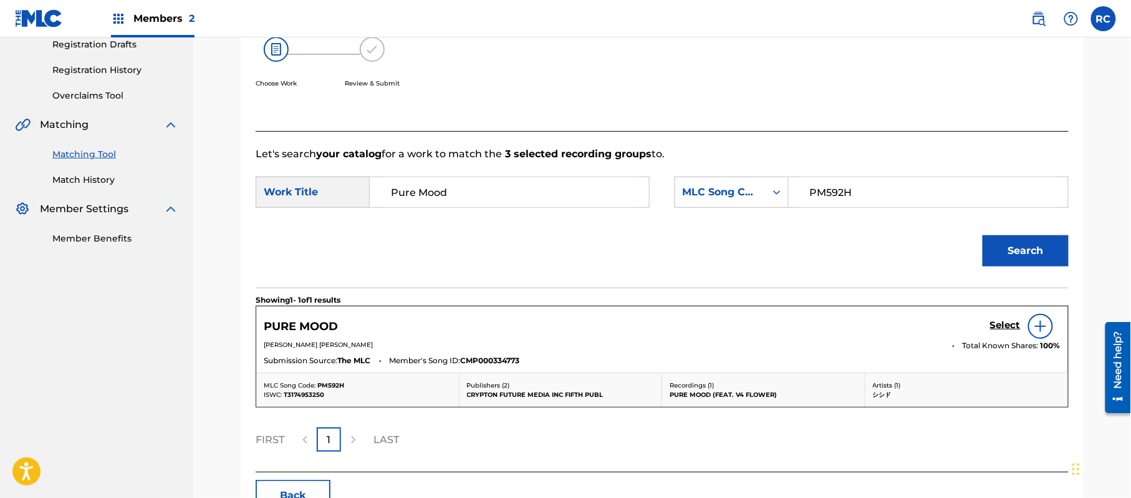
click at [998, 325] on h5 "Select" at bounding box center [1005, 325] width 31 height 12
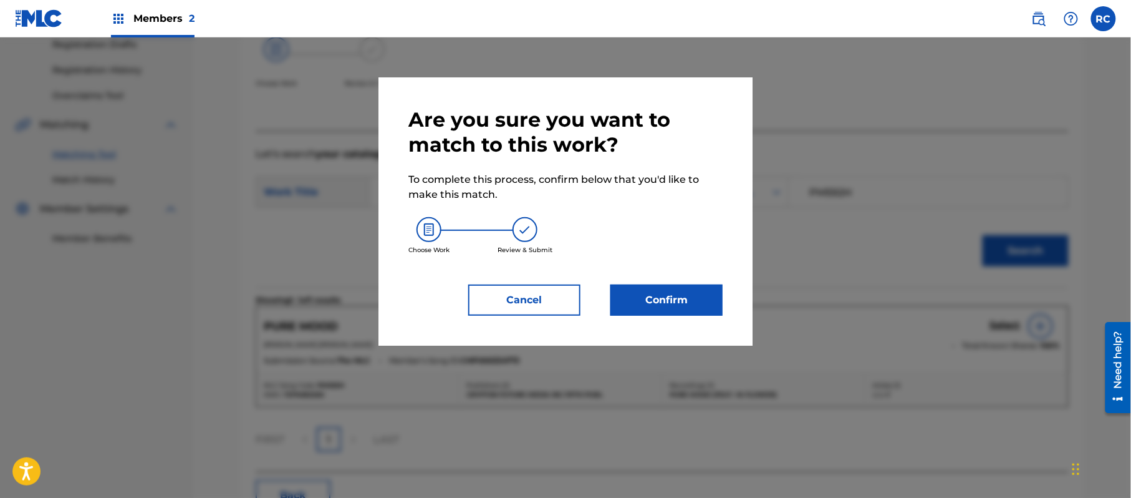
click at [677, 298] on button "Confirm" at bounding box center [666, 299] width 112 height 31
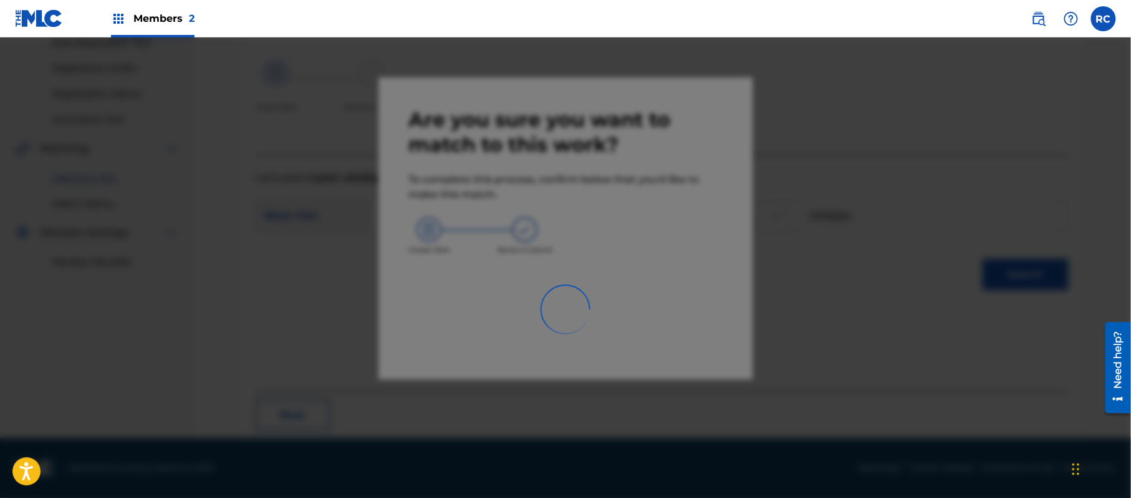
scroll to position [50, 0]
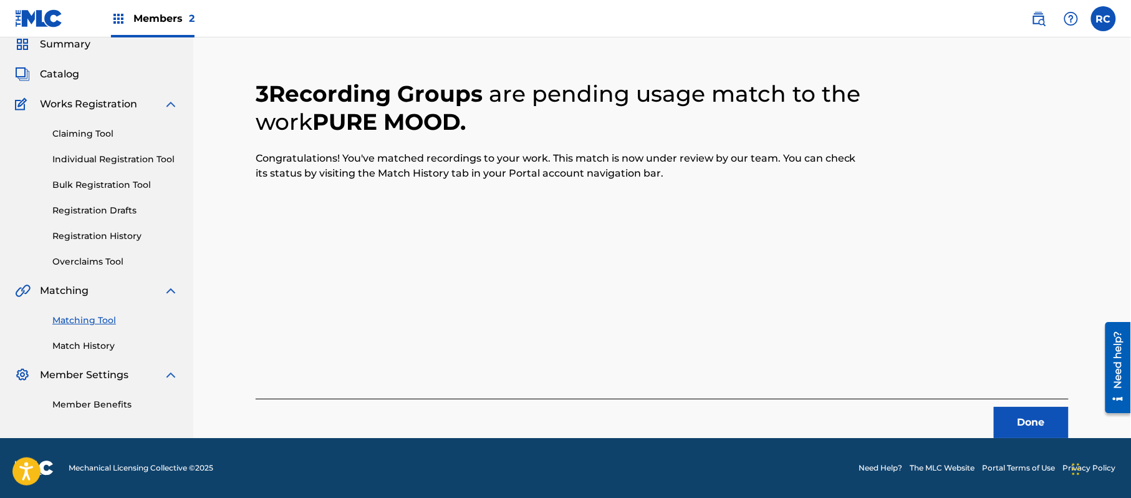
click at [1023, 412] on button "Done" at bounding box center [1031, 422] width 75 height 31
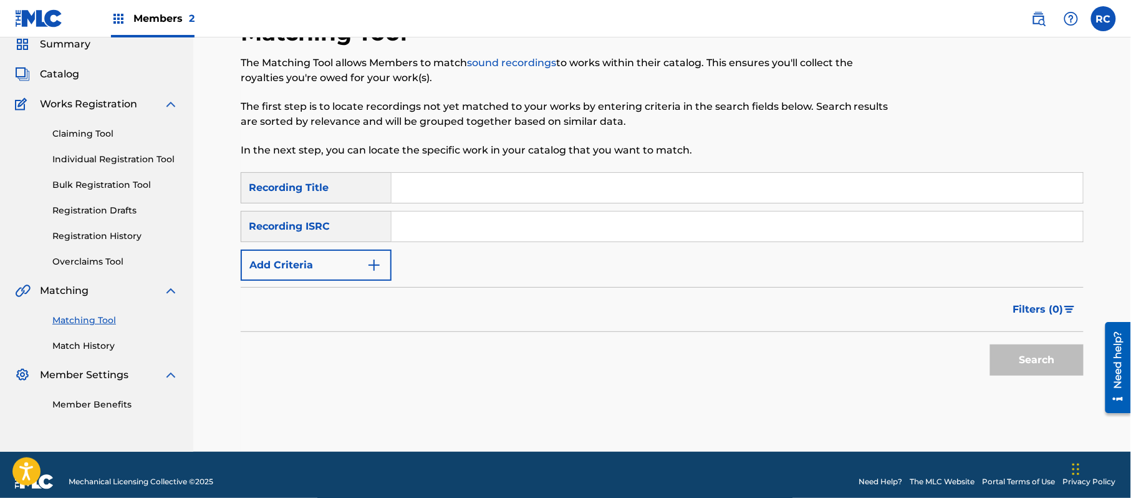
click at [457, 226] on input "Search Form" at bounding box center [738, 226] width 692 height 30
paste input "TCJPQ2152648"
type input "TCJPQ2152648"
click at [1031, 365] on button "Search" at bounding box center [1037, 359] width 94 height 31
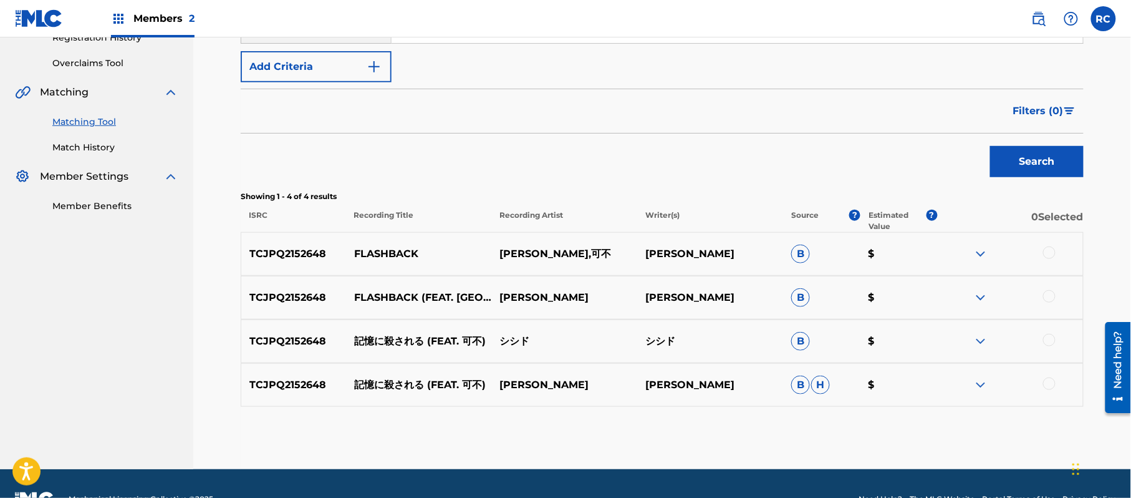
scroll to position [279, 0]
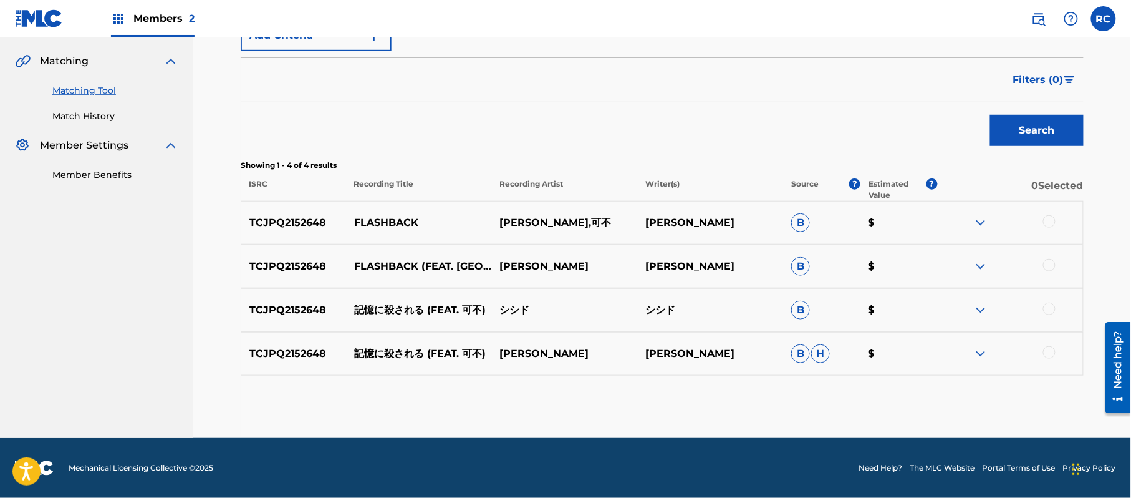
click at [1048, 309] on div at bounding box center [1049, 308] width 12 height 12
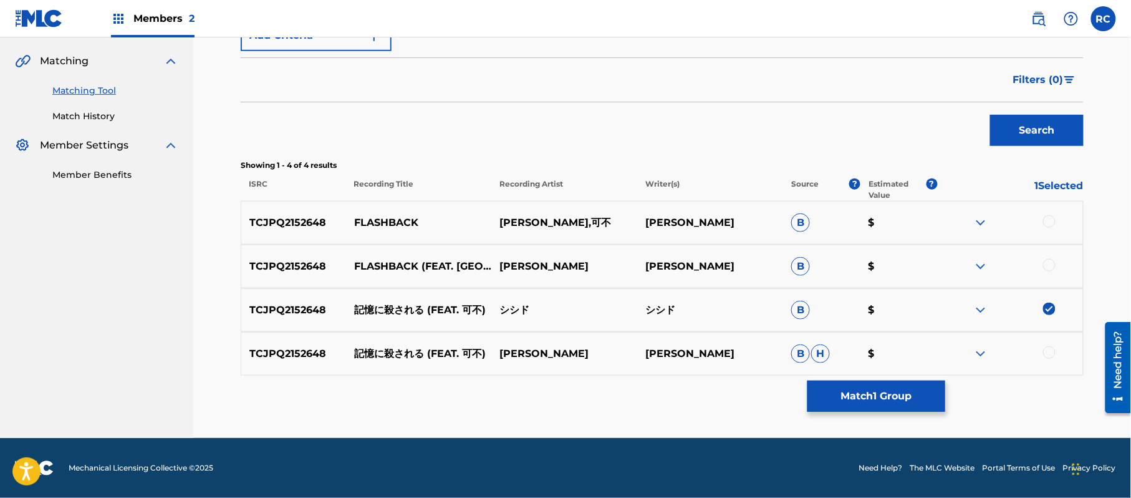
click at [1050, 349] on div at bounding box center [1049, 352] width 12 height 12
click at [895, 407] on button "Match 2 Groups" at bounding box center [877, 395] width 138 height 31
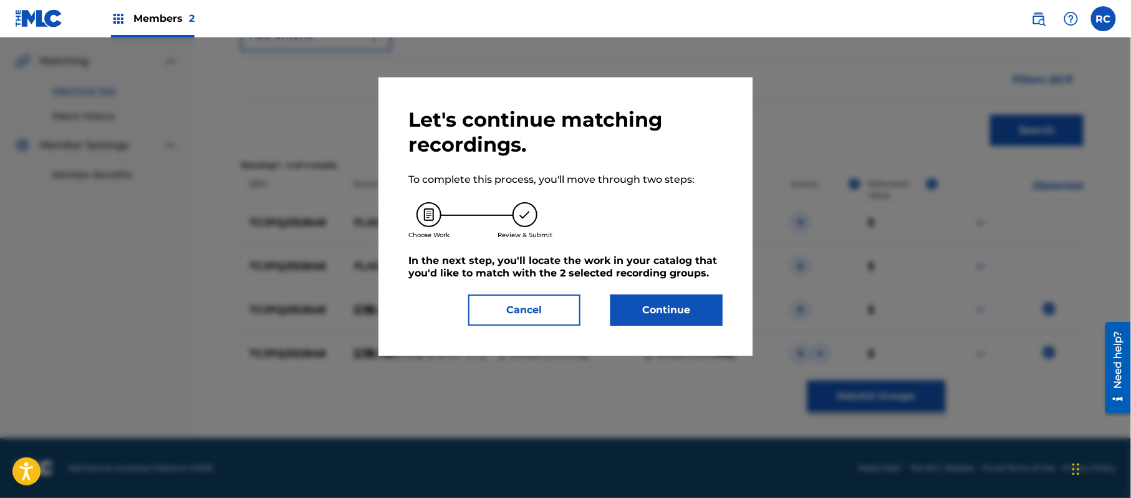
click at [712, 306] on button "Continue" at bounding box center [666, 309] width 112 height 31
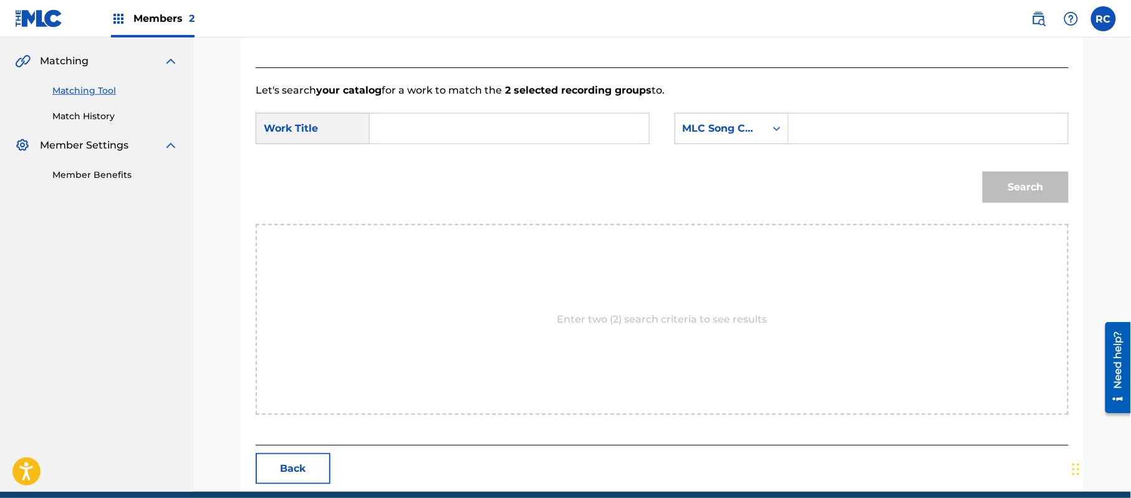
click at [432, 127] on input "Search Form" at bounding box center [509, 128] width 258 height 30
paste input "Kioku Ni Korosareru KB7KEQ"
click at [519, 128] on input "Kioku Ni Korosareru KB7KEQ" at bounding box center [509, 128] width 258 height 30
type input "Kioku Ni Korosareru"
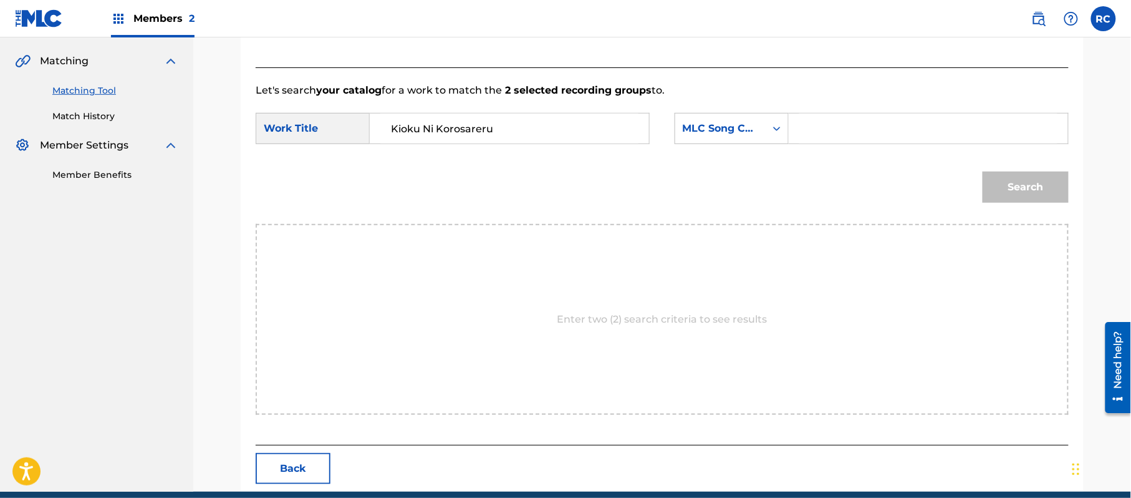
click at [831, 135] on input "Search Form" at bounding box center [928, 128] width 258 height 30
paste input "KB7KEQ"
type input "KB7KEQ"
click at [1004, 185] on button "Search" at bounding box center [1026, 186] width 86 height 31
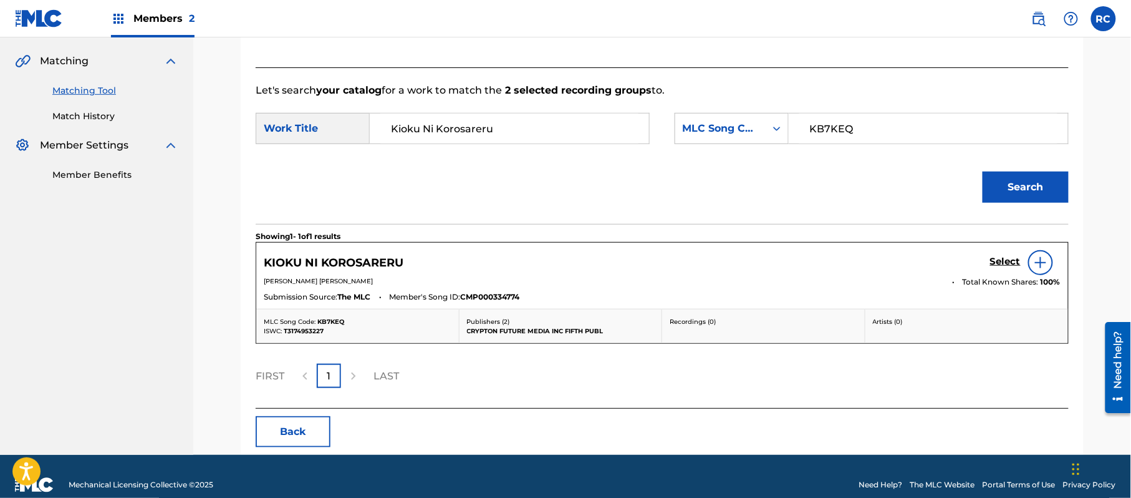
click at [996, 264] on h5 "Select" at bounding box center [1005, 262] width 31 height 12
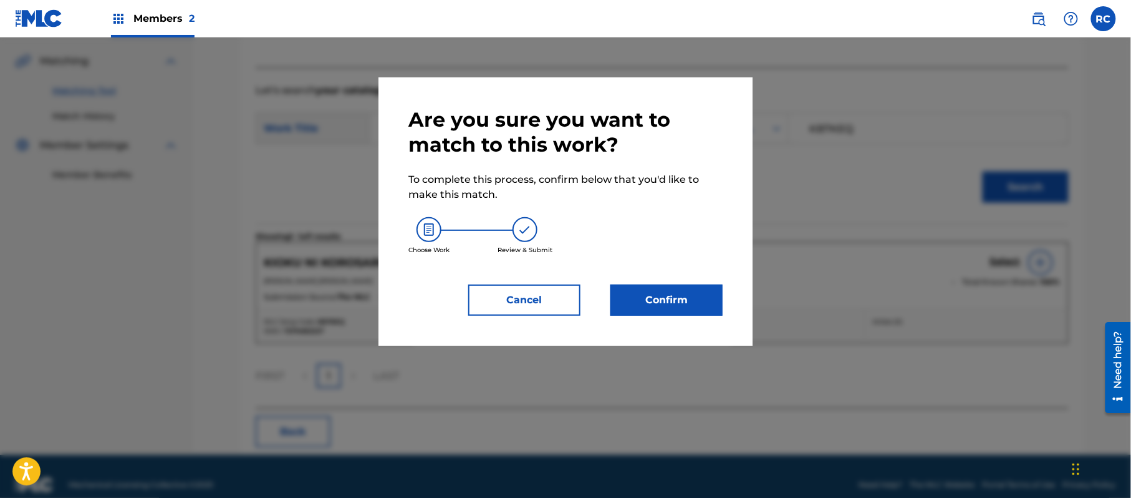
click at [716, 293] on button "Confirm" at bounding box center [666, 299] width 112 height 31
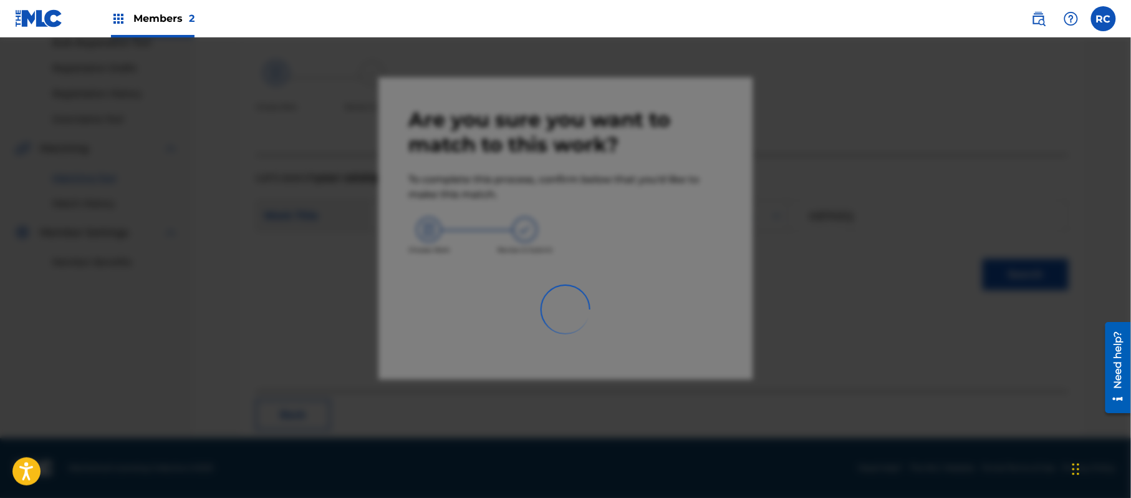
scroll to position [50, 0]
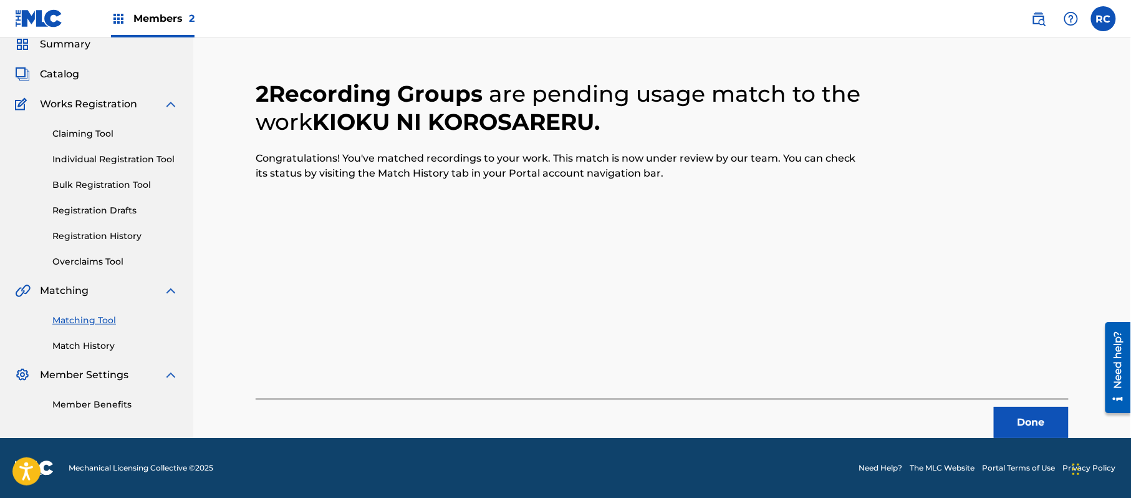
click at [1023, 417] on button "Done" at bounding box center [1031, 422] width 75 height 31
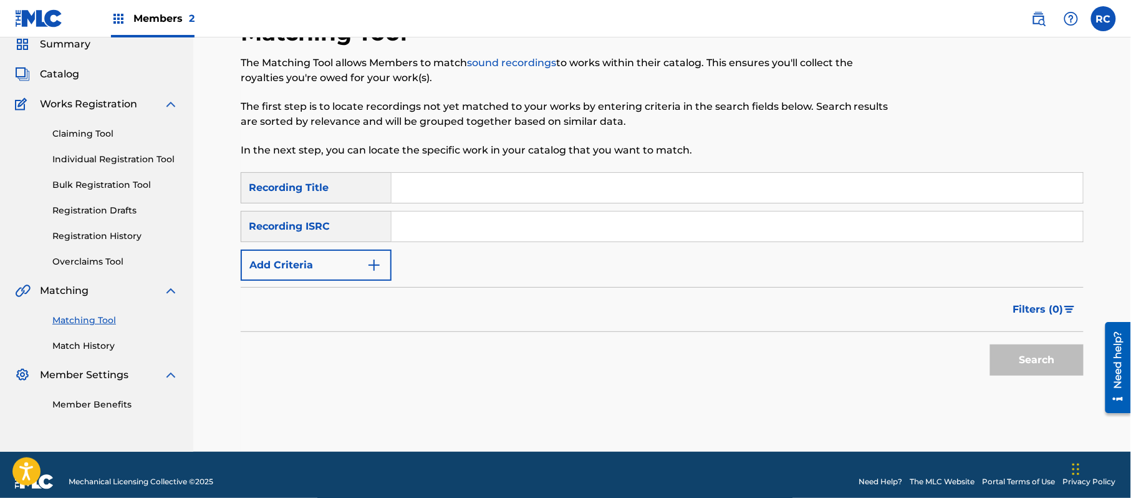
drag, startPoint x: 450, startPoint y: 230, endPoint x: 466, endPoint y: 239, distance: 18.7
click at [450, 230] on input "Search Form" at bounding box center [738, 226] width 692 height 30
paste input "JP92Q2301106"
type input "JP92Q2301106"
click at [1006, 355] on button "Search" at bounding box center [1037, 359] width 94 height 31
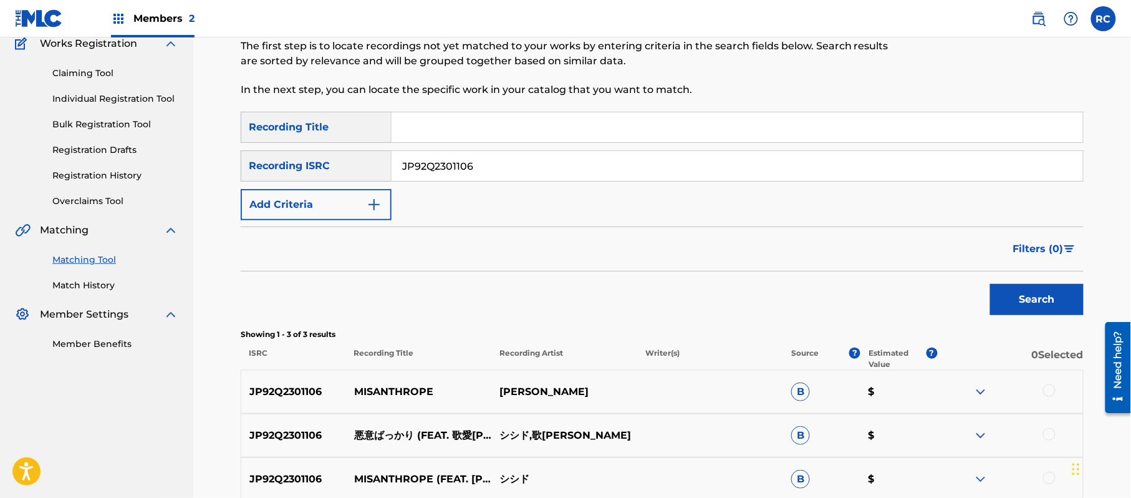
scroll to position [236, 0]
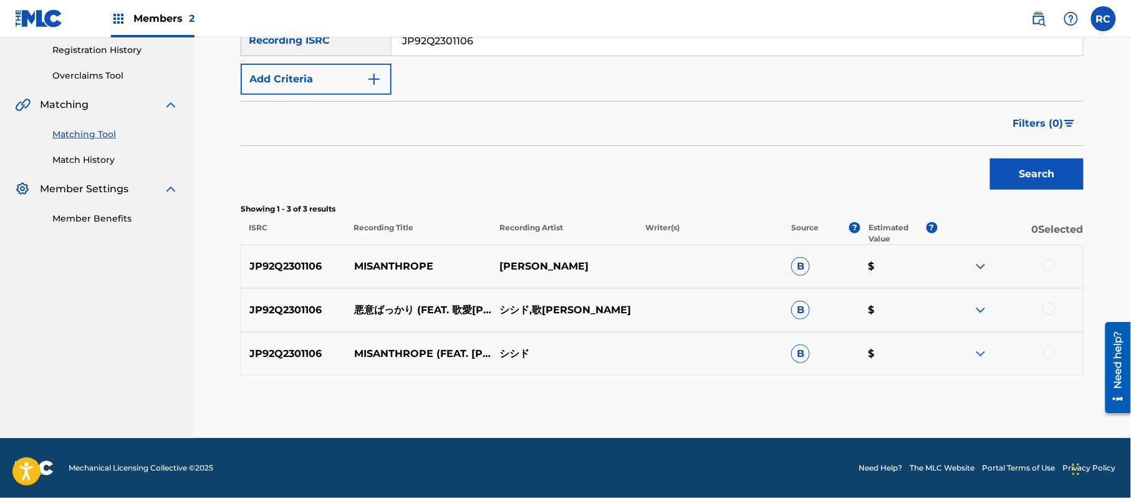
click at [397, 255] on div "JP92Q2301106 MISANTHROPE SHISHIDO B $" at bounding box center [662, 266] width 843 height 44
click at [395, 265] on p "MISANTHROPE" at bounding box center [419, 266] width 146 height 15
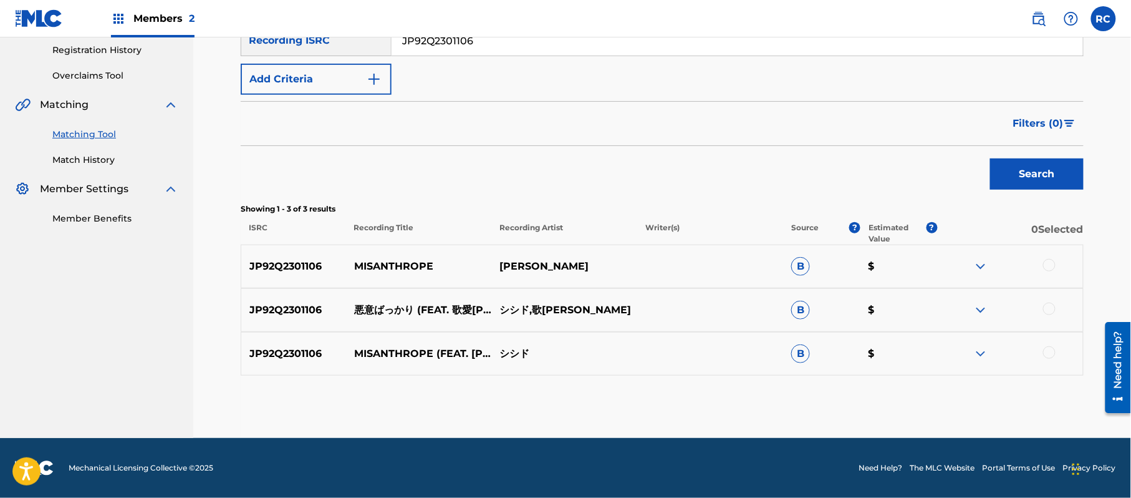
click at [1048, 307] on div at bounding box center [1049, 308] width 12 height 12
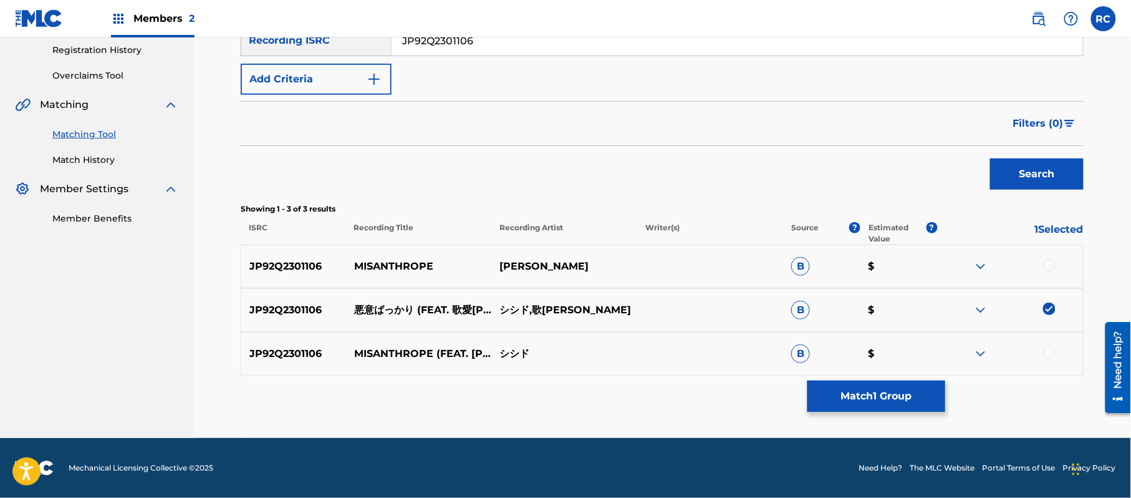
click at [866, 394] on button "Match 1 Group" at bounding box center [877, 395] width 138 height 31
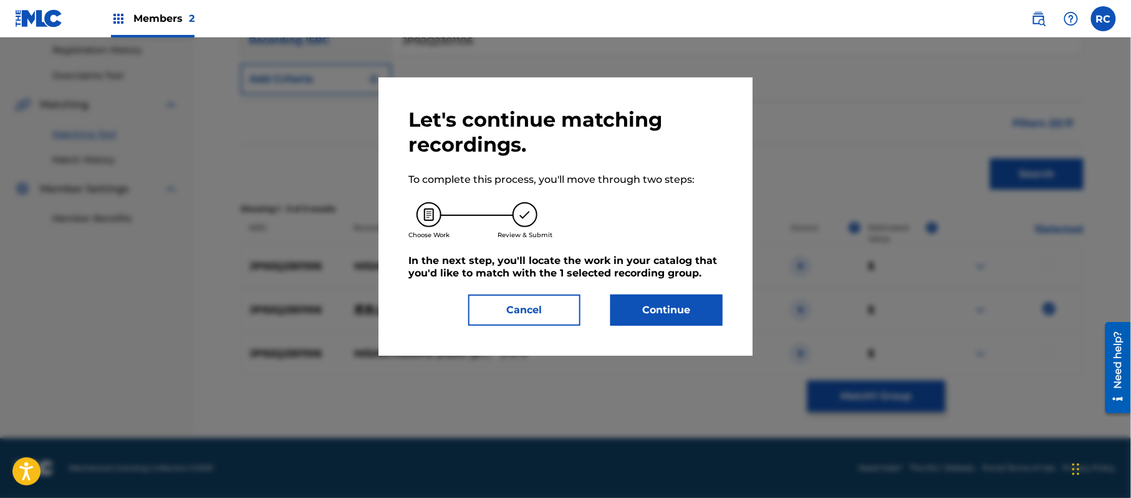
click at [684, 302] on button "Continue" at bounding box center [666, 309] width 112 height 31
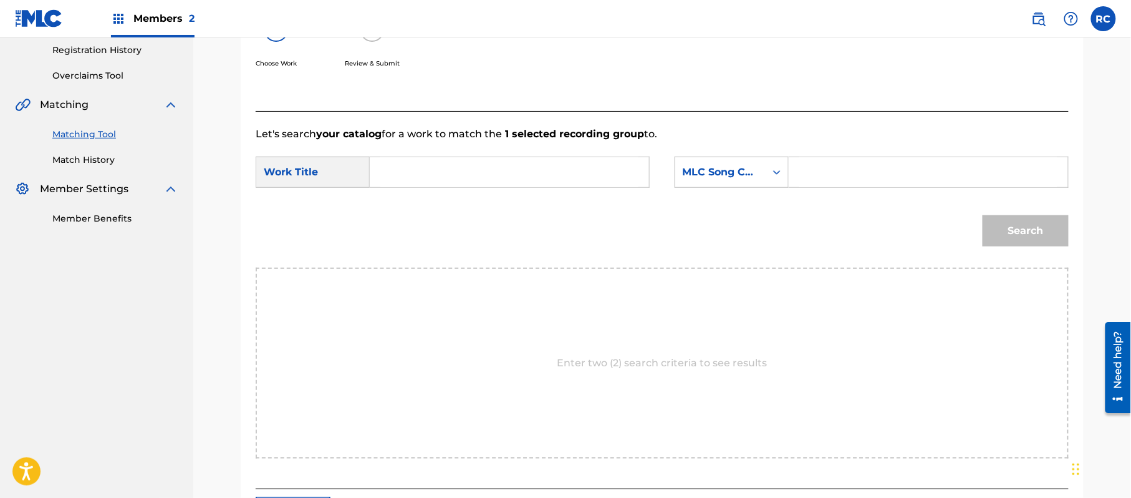
click at [430, 180] on input "Search Form" at bounding box center [509, 172] width 258 height 30
paste input "Akui Bakkari AW4FAQ"
click at [482, 178] on input "Akui Bakkari AW4FAQ" at bounding box center [509, 172] width 258 height 30
type input "Akui Bakkari"
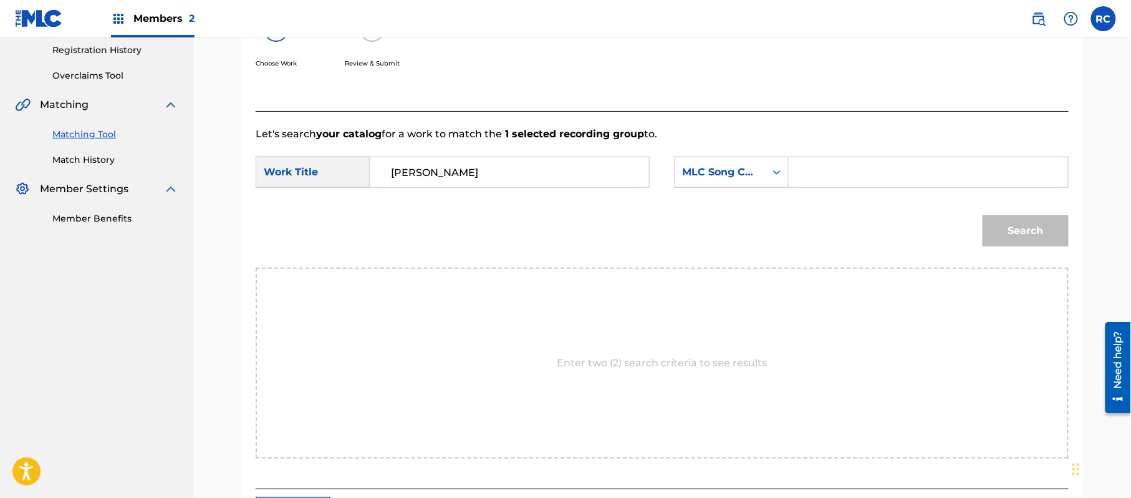
click at [844, 165] on input "Search Form" at bounding box center [928, 172] width 258 height 30
paste input "AW4FAQ"
type input "AW4FAQ"
click at [1019, 223] on button "Search" at bounding box center [1026, 230] width 86 height 31
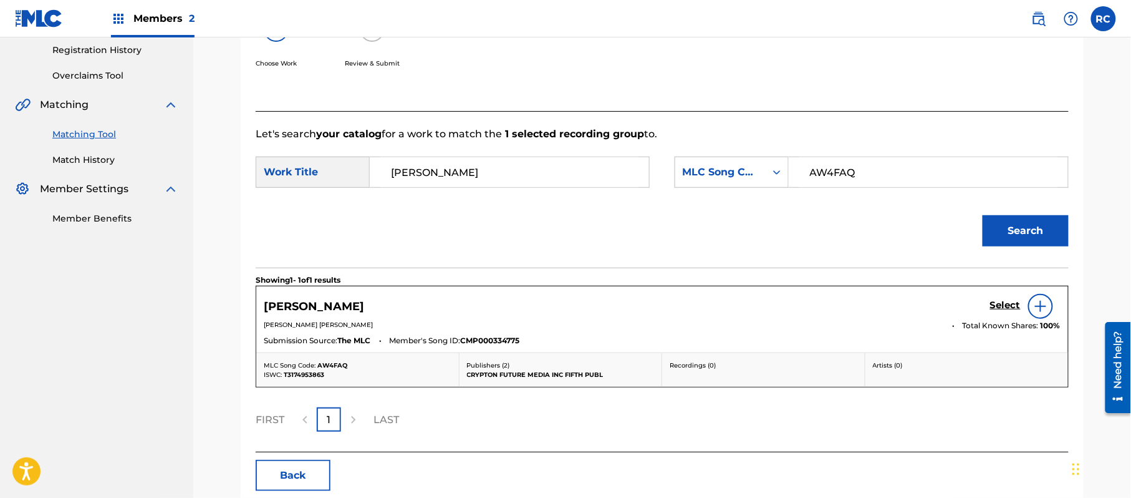
click at [1011, 303] on h5 "Select" at bounding box center [1005, 305] width 31 height 12
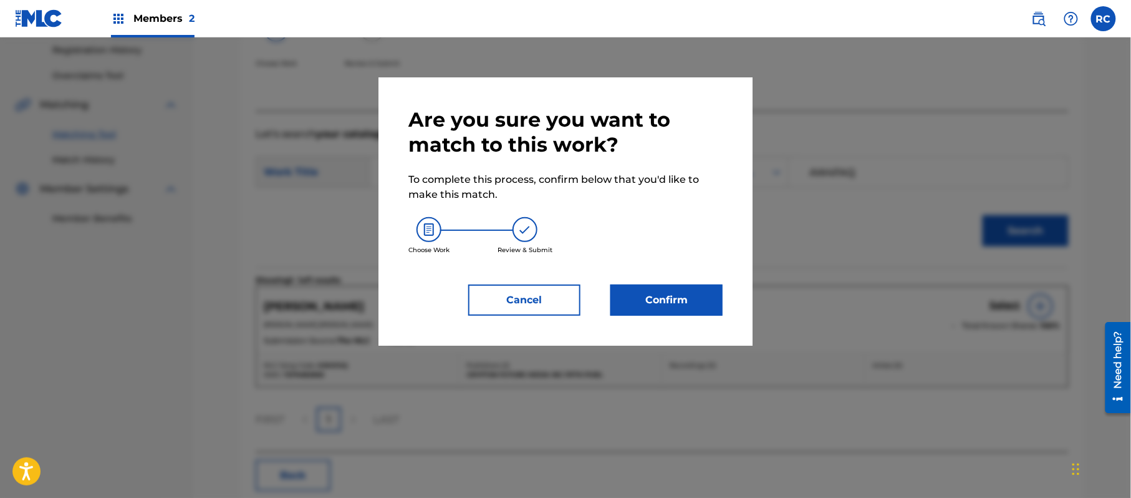
click at [699, 303] on button "Confirm" at bounding box center [666, 299] width 112 height 31
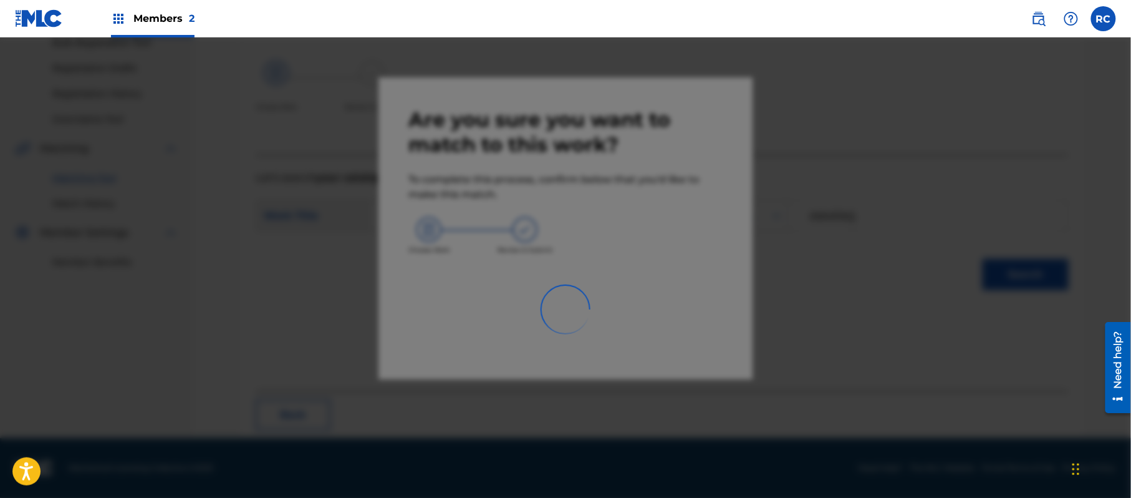
scroll to position [50, 0]
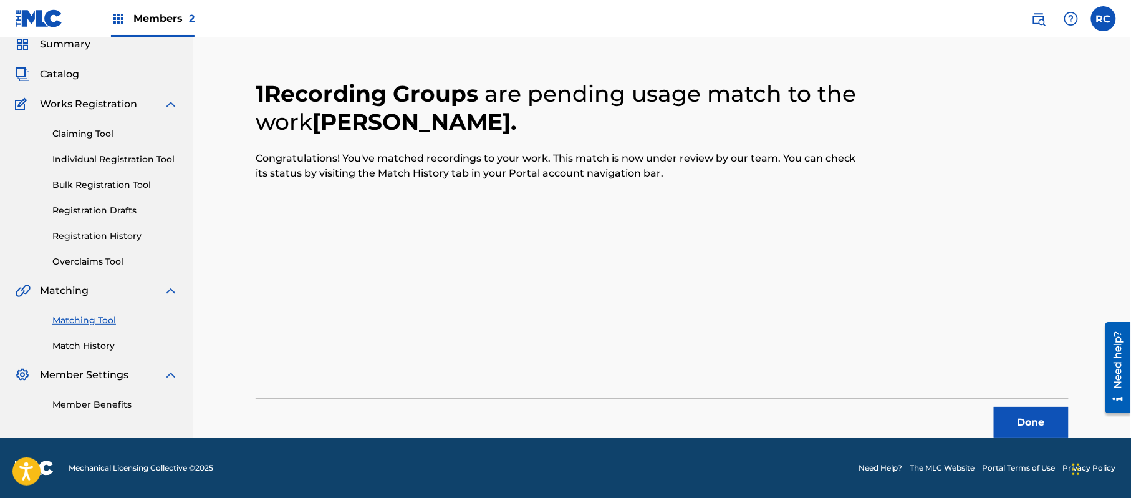
click at [1008, 414] on button "Done" at bounding box center [1031, 422] width 75 height 31
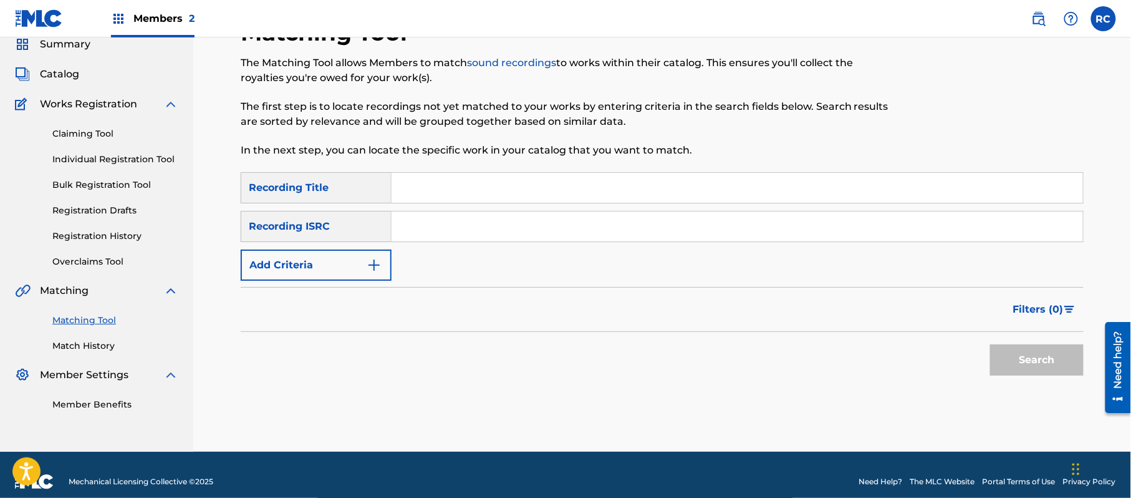
click at [470, 223] on input "Search Form" at bounding box center [738, 226] width 692 height 30
paste input "JP92Q2301107"
type input "JP92Q2301107"
click at [1030, 368] on button "Search" at bounding box center [1037, 359] width 94 height 31
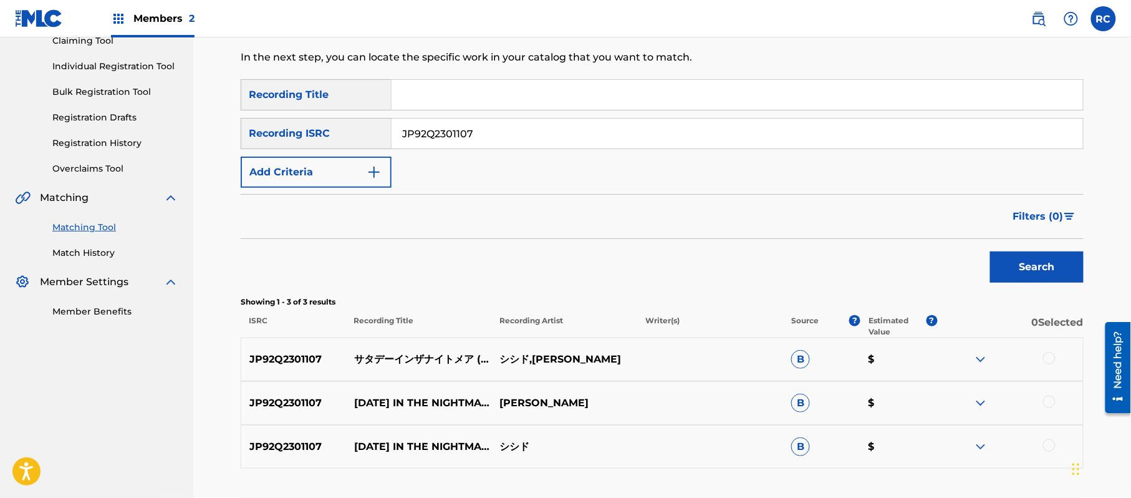
scroll to position [143, 0]
click at [1046, 354] on div at bounding box center [1049, 357] width 12 height 12
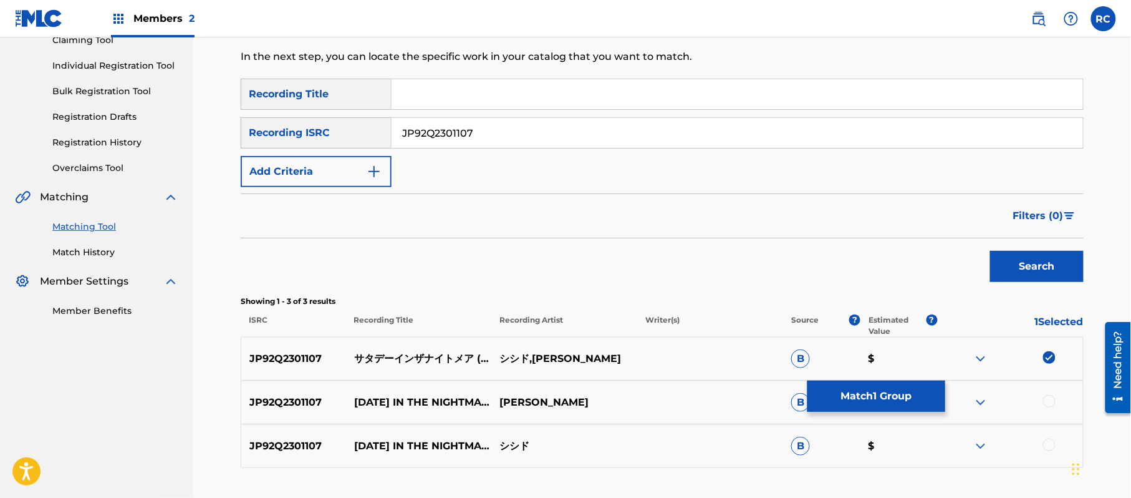
click at [1049, 402] on div at bounding box center [1049, 401] width 12 height 12
click at [1051, 441] on div at bounding box center [1049, 444] width 12 height 12
click at [892, 402] on button "Match 3 Groups" at bounding box center [877, 395] width 138 height 31
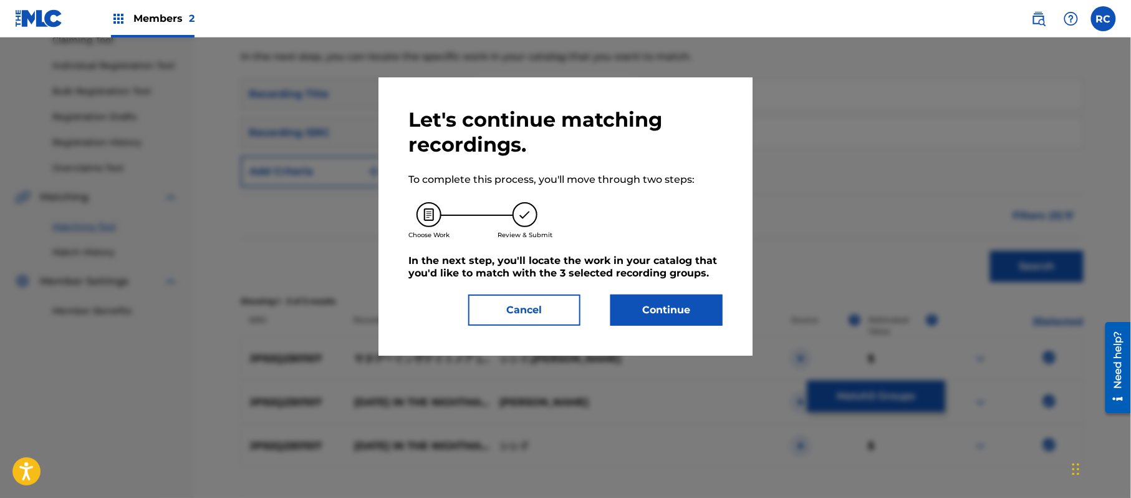
click at [692, 308] on button "Continue" at bounding box center [666, 309] width 112 height 31
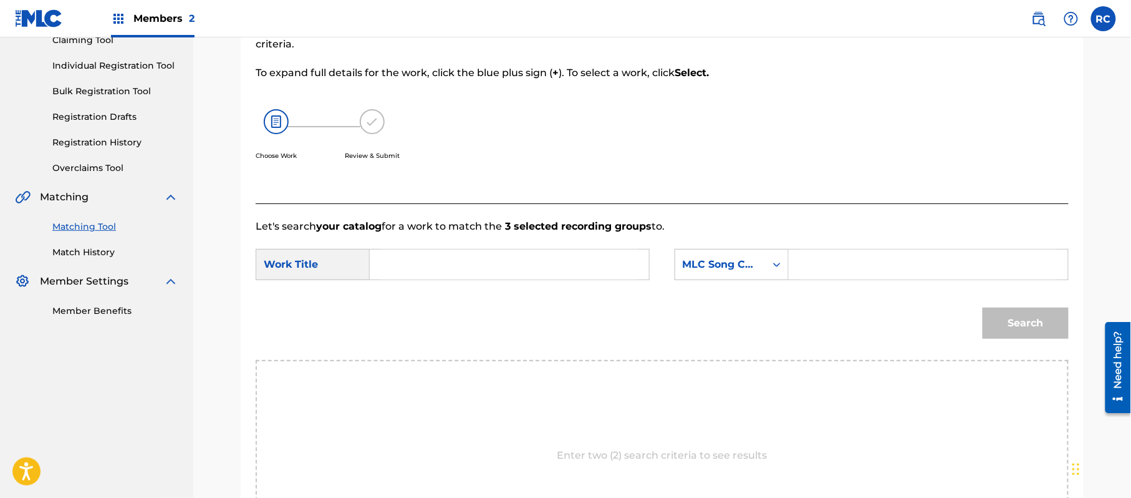
click at [454, 263] on input "Search Form" at bounding box center [509, 264] width 258 height 30
click at [382, 267] on input "v" at bounding box center [509, 264] width 258 height 30
drag, startPoint x: 427, startPoint y: 269, endPoint x: 360, endPoint y: 271, distance: 66.1
click at [360, 271] on div "SearchWithCriteria10966206-6ad5-4e89-8b0a-ac40905e6fe1 Work Title v" at bounding box center [453, 264] width 394 height 31
paste input "Satadee In Za Naitomea S695YM"
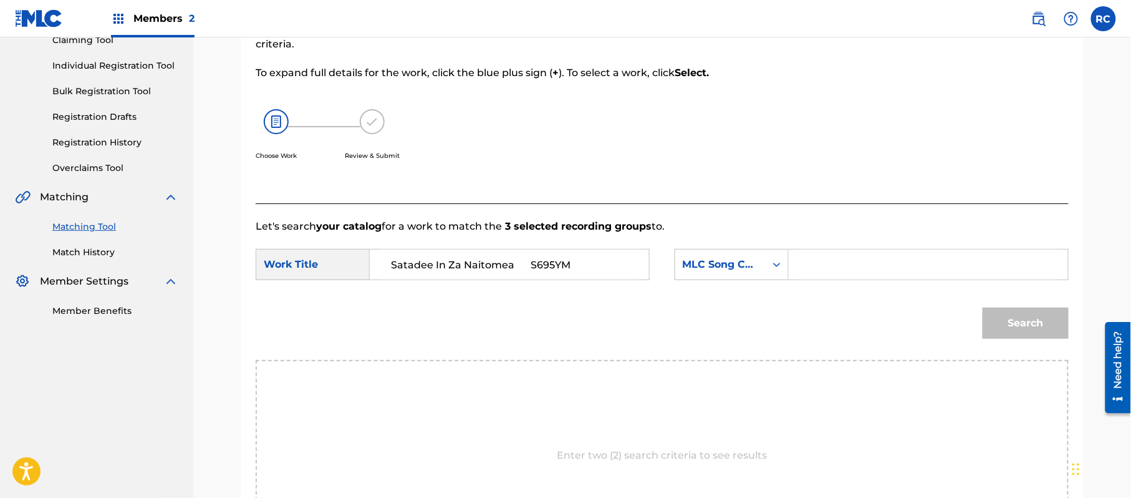
click at [527, 269] on input "Satadee In Za Naitomea S695YM" at bounding box center [509, 264] width 258 height 30
type input "Satadee In Za Naitomea"
click at [837, 278] on input "Search Form" at bounding box center [928, 264] width 258 height 30
paste input "S695YM"
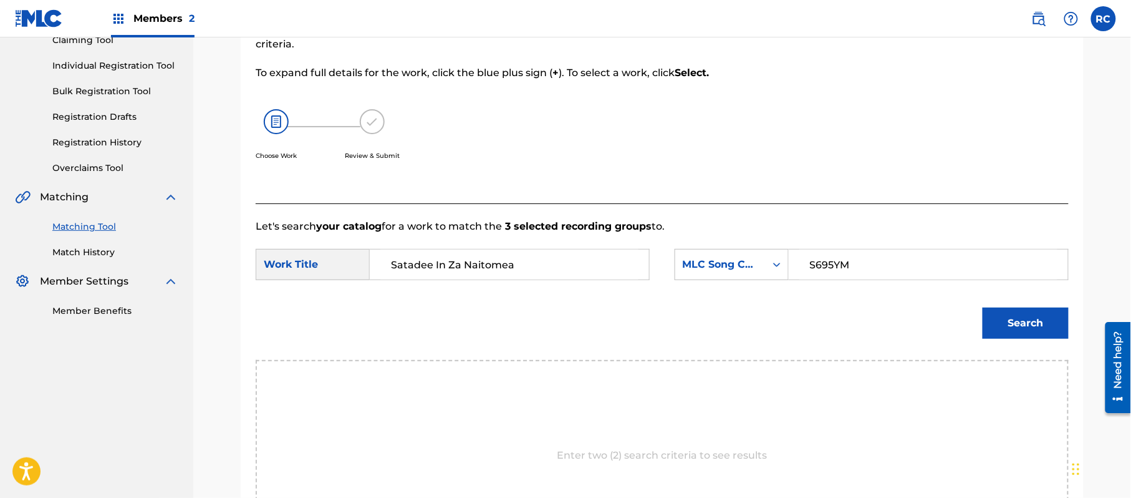
type input "S695YM"
click at [1016, 312] on button "Search" at bounding box center [1026, 322] width 86 height 31
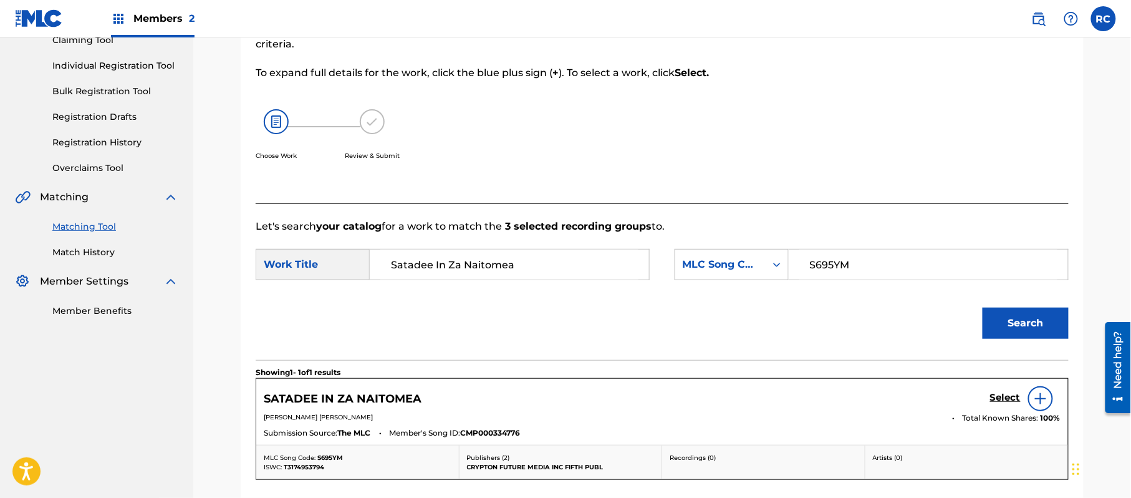
click at [1001, 398] on h5 "Select" at bounding box center [1005, 398] width 31 height 12
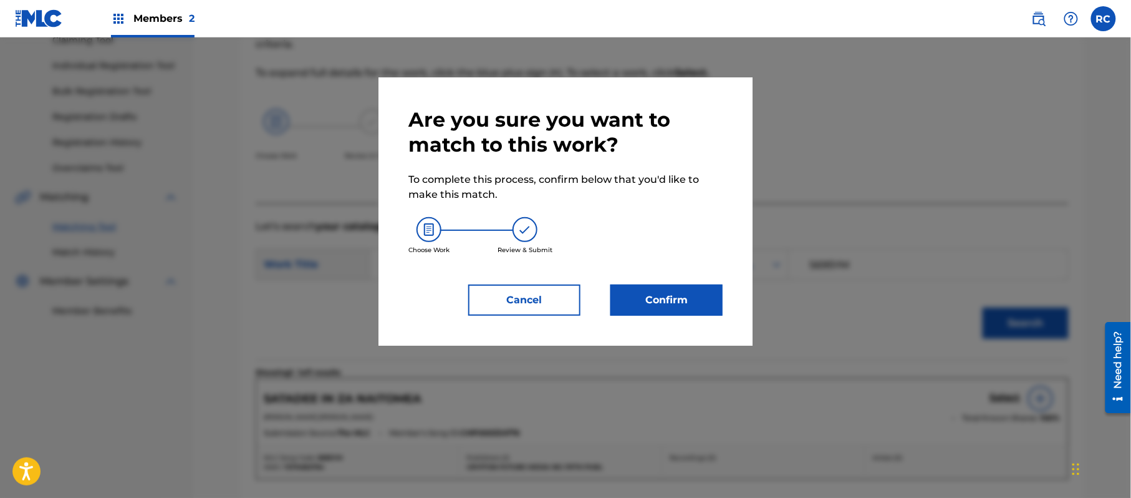
click at [718, 304] on button "Confirm" at bounding box center [666, 299] width 112 height 31
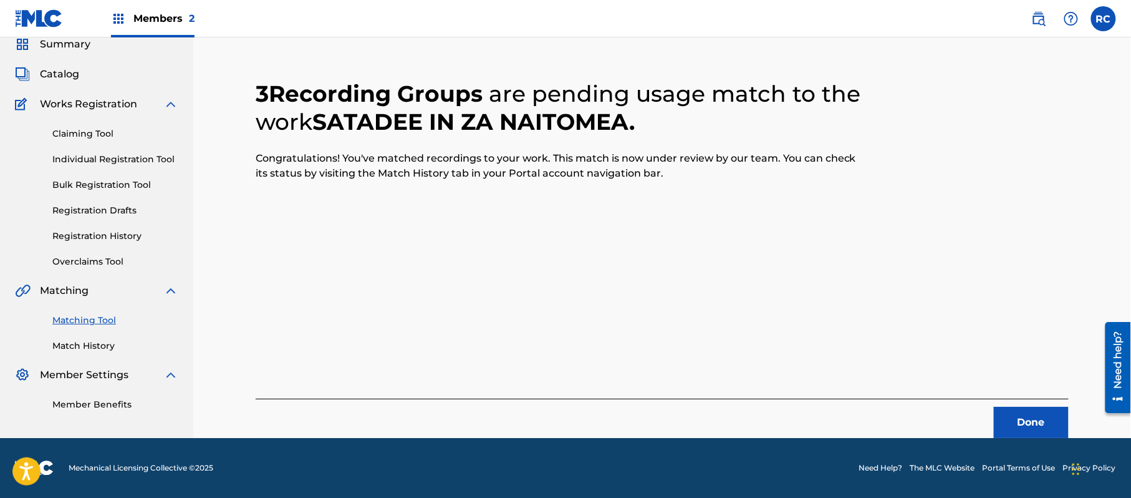
scroll to position [50, 0]
click at [1015, 414] on button "Done" at bounding box center [1031, 422] width 75 height 31
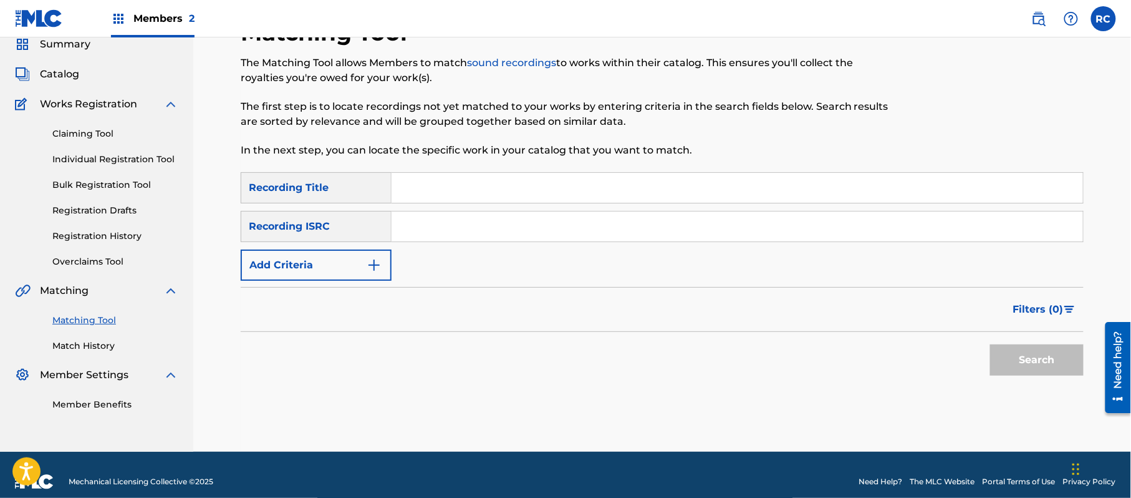
click at [471, 185] on input "Search Form" at bounding box center [738, 188] width 692 height 30
click at [469, 224] on input "Search Form" at bounding box center [738, 226] width 692 height 30
paste input "JP92Q2301108"
type input "JP92Q2301108"
click at [1020, 360] on button "Search" at bounding box center [1037, 359] width 94 height 31
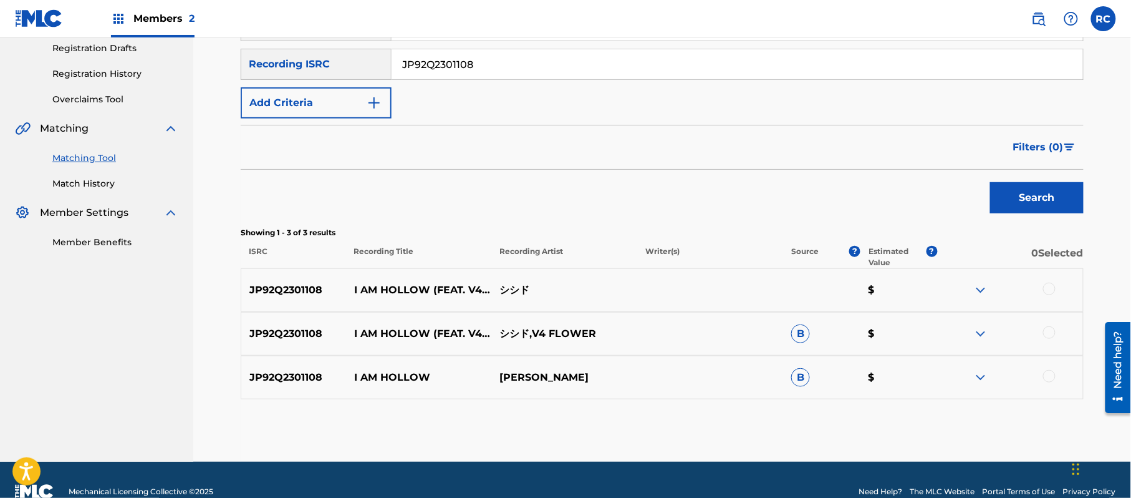
scroll to position [216, 0]
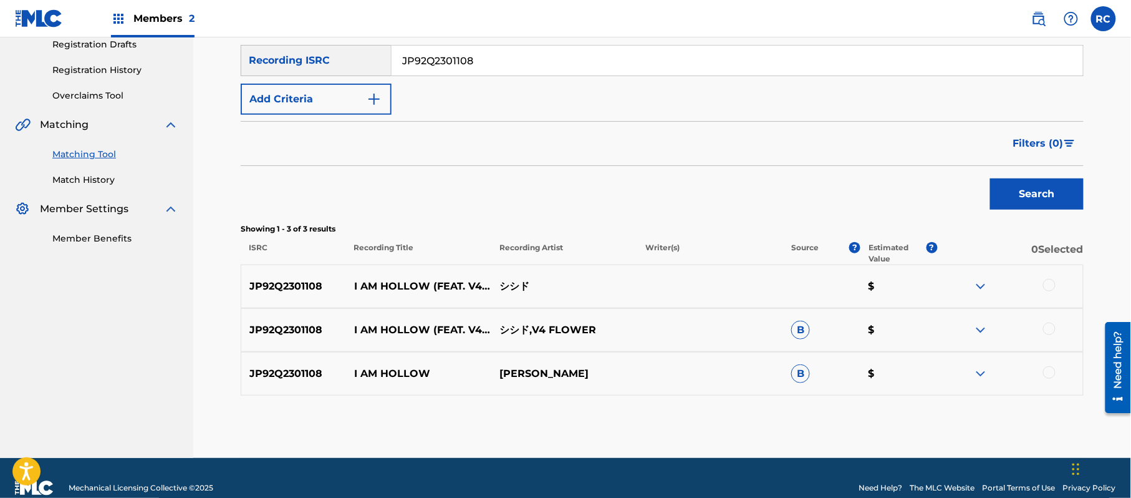
click at [1051, 277] on div "JP92Q2301108 I AM HOLLOW (FEAT. V4 FLOWER) シシド $" at bounding box center [662, 286] width 843 height 44
click at [1050, 287] on div at bounding box center [1049, 285] width 12 height 12
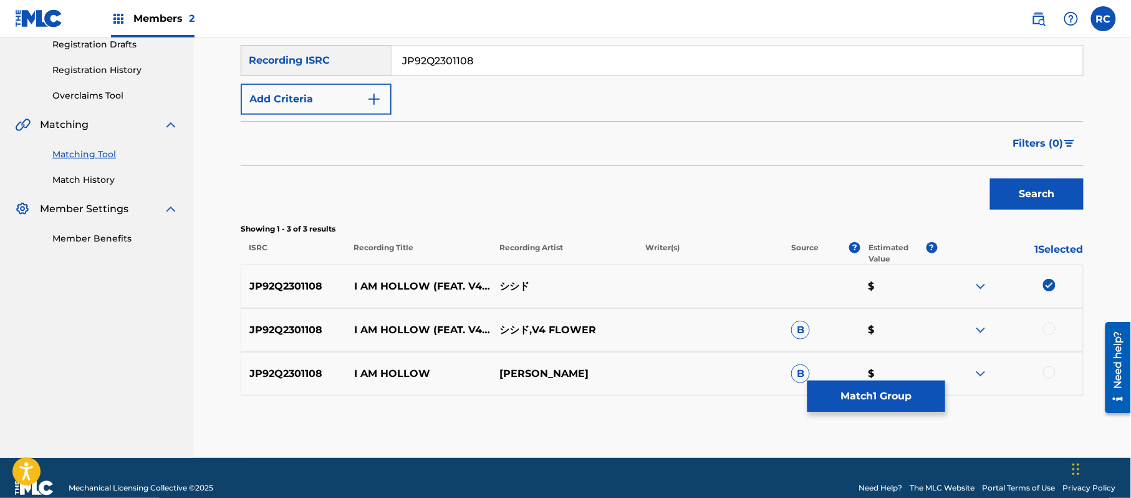
click at [1050, 327] on div at bounding box center [1049, 328] width 12 height 12
click at [1048, 372] on div at bounding box center [1049, 372] width 12 height 12
click at [912, 398] on button "Match 3 Groups" at bounding box center [877, 395] width 138 height 31
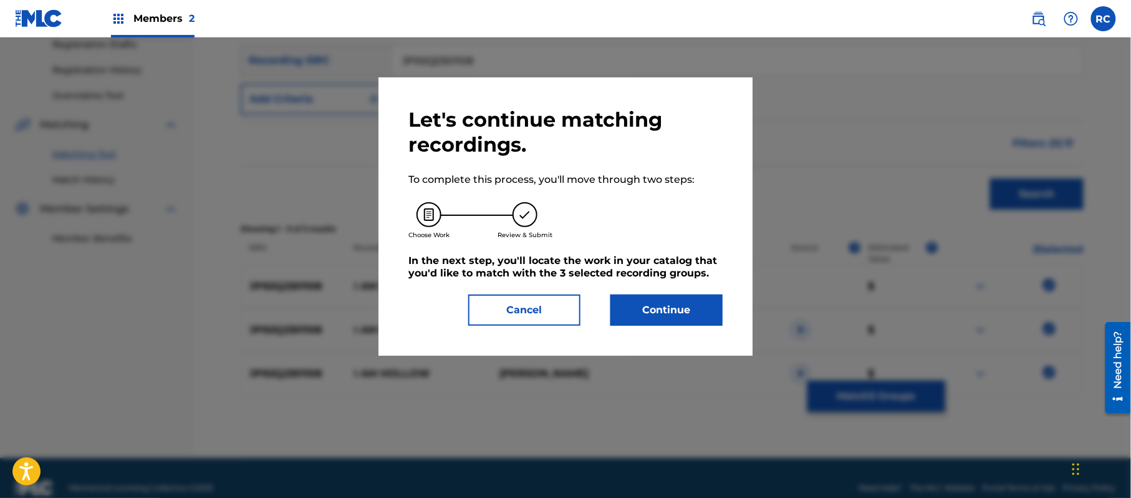
click at [705, 310] on button "Continue" at bounding box center [666, 309] width 112 height 31
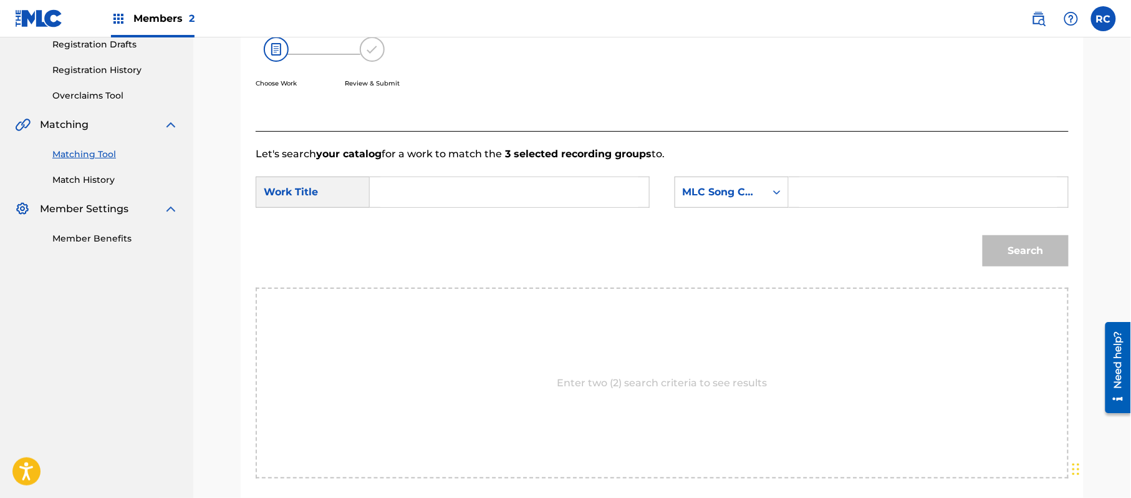
click at [481, 186] on input "Search Form" at bounding box center [509, 192] width 258 height 30
paste input "I Am Hollow I32V5W"
click at [462, 197] on input "I Am Hollow I32V5W" at bounding box center [509, 192] width 258 height 30
drag, startPoint x: 462, startPoint y: 197, endPoint x: 594, endPoint y: 197, distance: 132.2
click at [464, 197] on input "I Am Hollow I32V5W" at bounding box center [509, 192] width 258 height 30
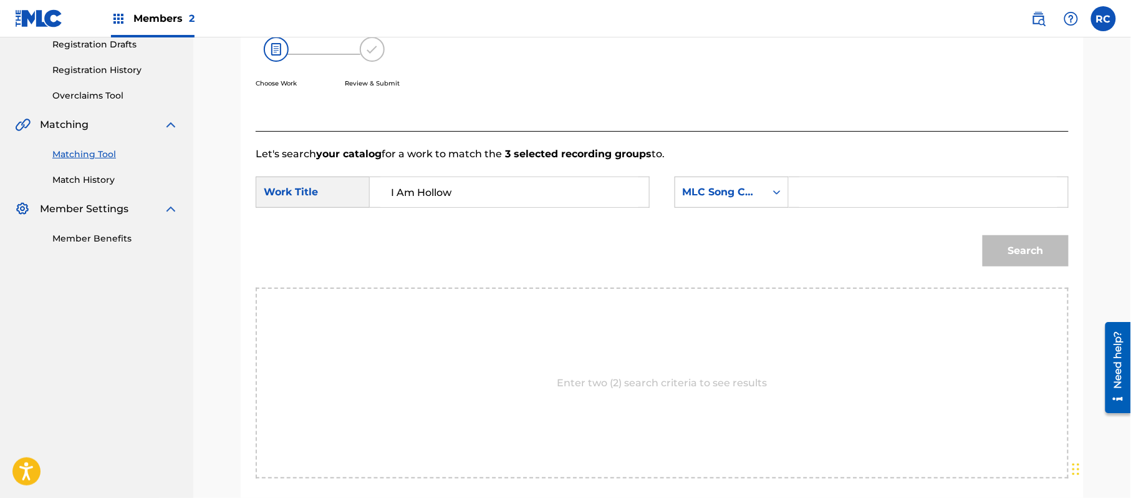
type input "I Am Hollow"
click at [846, 198] on input "Search Form" at bounding box center [928, 192] width 258 height 30
paste input "I32V5W"
type input "I32V5W"
click at [993, 250] on button "Search" at bounding box center [1026, 250] width 86 height 31
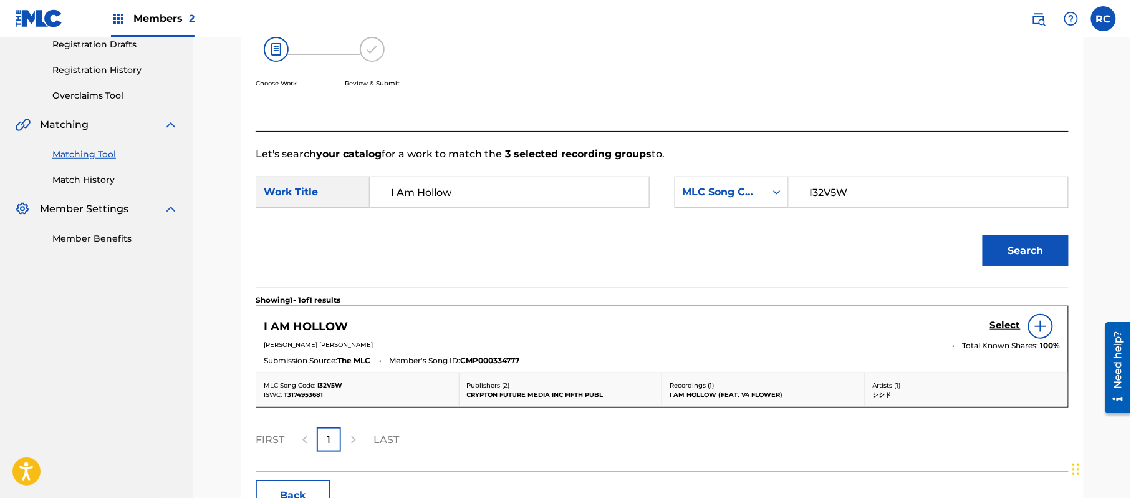
click at [994, 325] on h5 "Select" at bounding box center [1005, 325] width 31 height 12
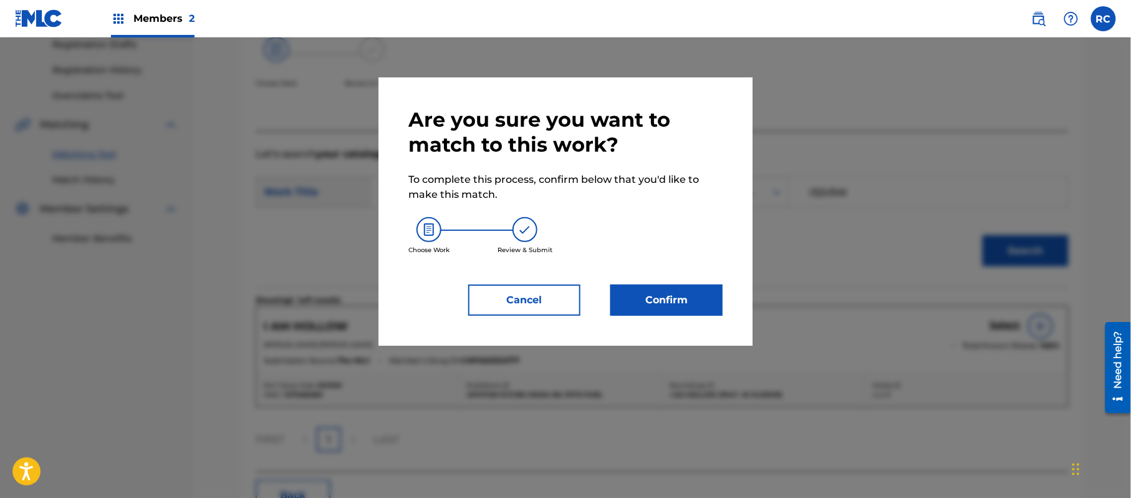
click at [683, 298] on button "Confirm" at bounding box center [666, 299] width 112 height 31
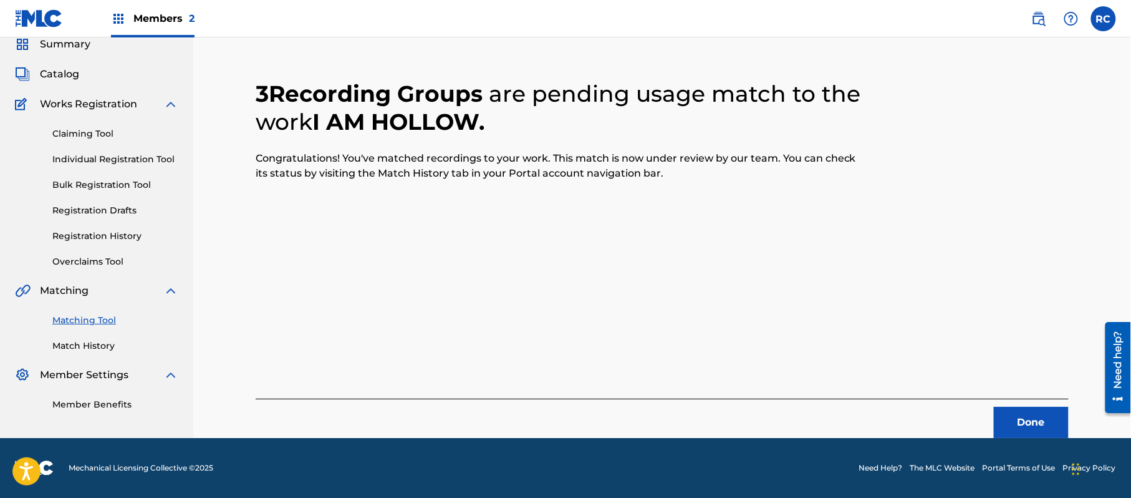
scroll to position [50, 0]
click at [1033, 415] on button "Done" at bounding box center [1031, 422] width 75 height 31
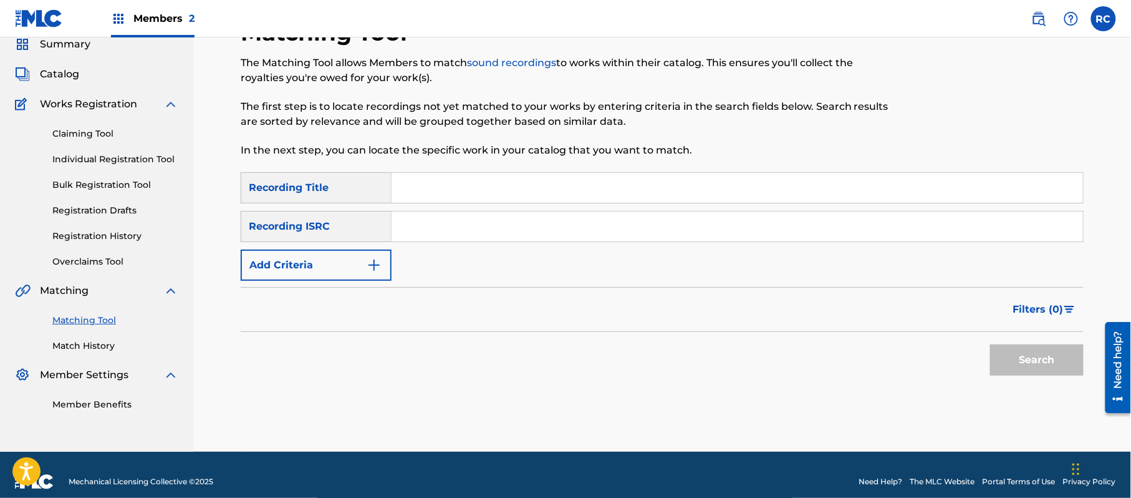
drag, startPoint x: 471, startPoint y: 222, endPoint x: 476, endPoint y: 227, distance: 7.1
click at [471, 223] on input "Search Form" at bounding box center [738, 226] width 692 height 30
paste input "JP92Q2200987"
type input "JP92Q2200987"
click at [1025, 359] on button "Search" at bounding box center [1037, 359] width 94 height 31
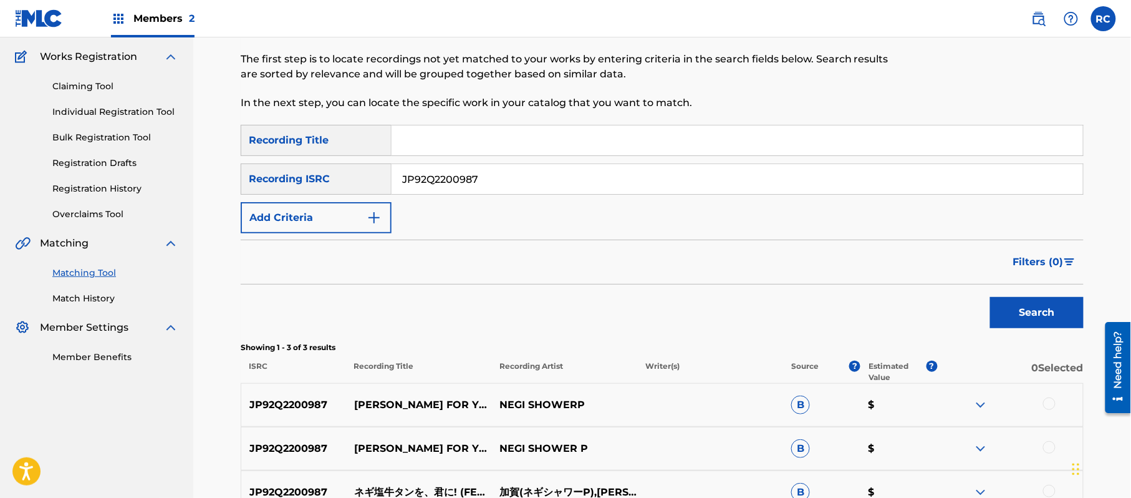
scroll to position [143, 0]
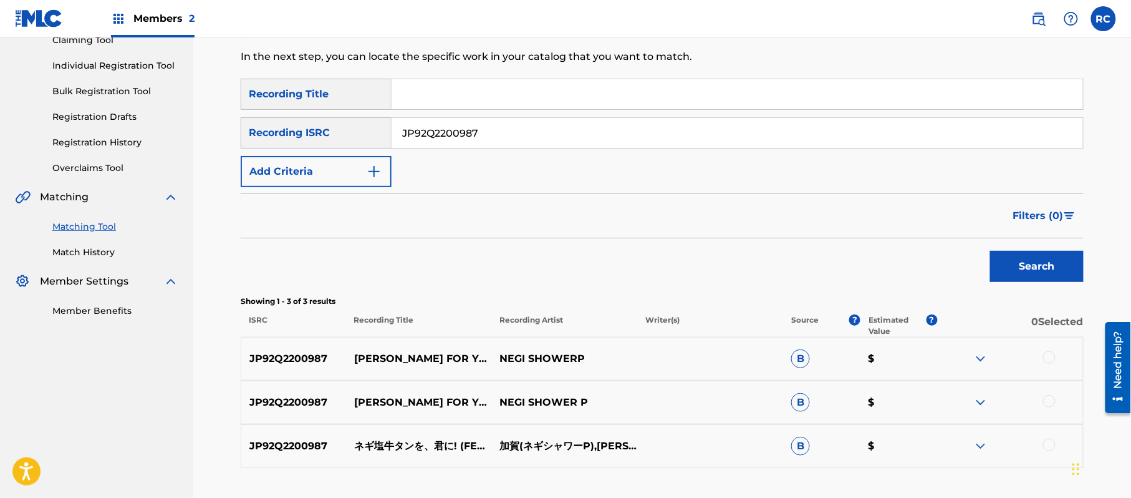
click at [1051, 357] on div at bounding box center [1049, 357] width 12 height 12
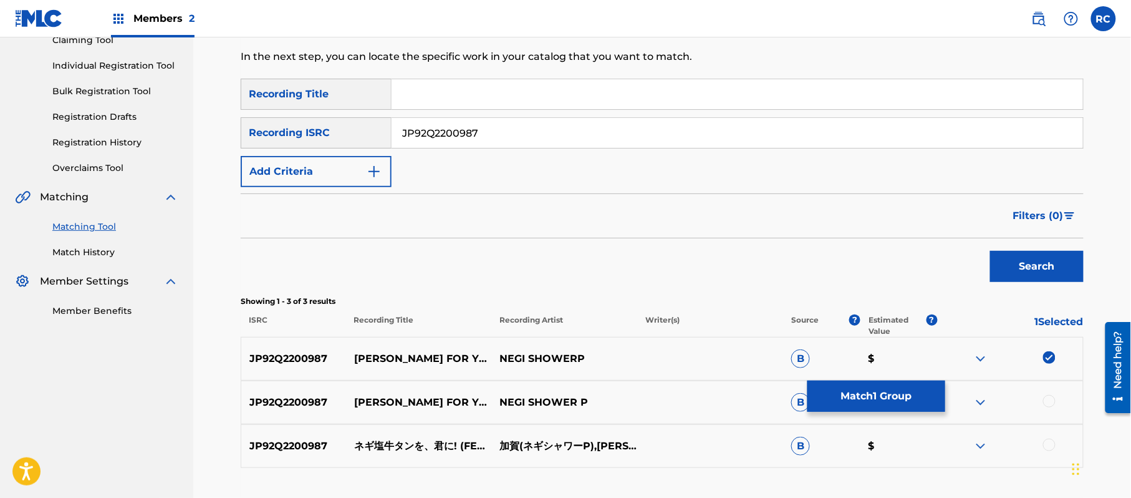
click at [1048, 407] on div at bounding box center [1010, 402] width 146 height 15
click at [1049, 395] on div at bounding box center [1049, 401] width 12 height 12
click at [1049, 444] on div at bounding box center [1049, 444] width 12 height 12
click at [900, 390] on button "Match 3 Groups" at bounding box center [877, 395] width 138 height 31
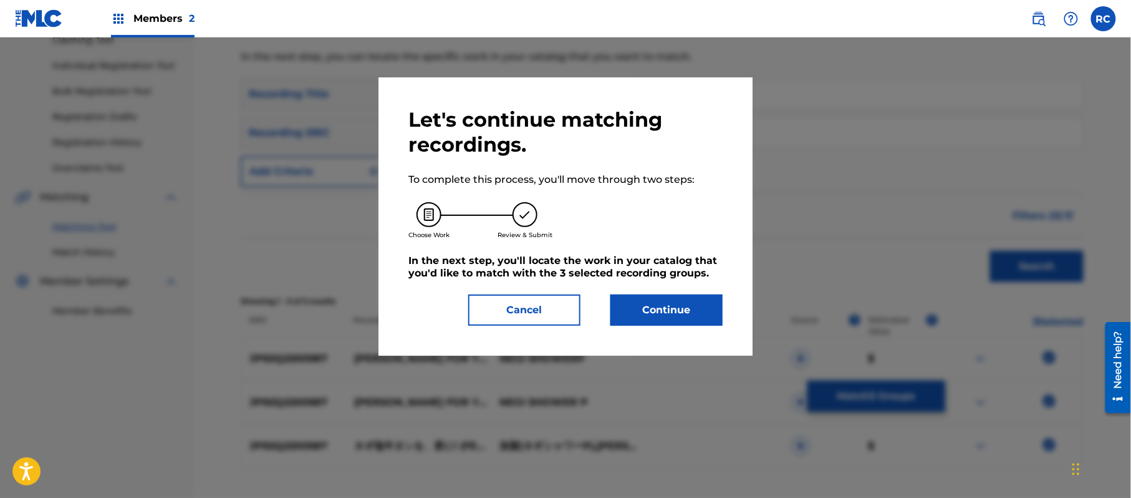
click at [701, 301] on button "Continue" at bounding box center [666, 309] width 112 height 31
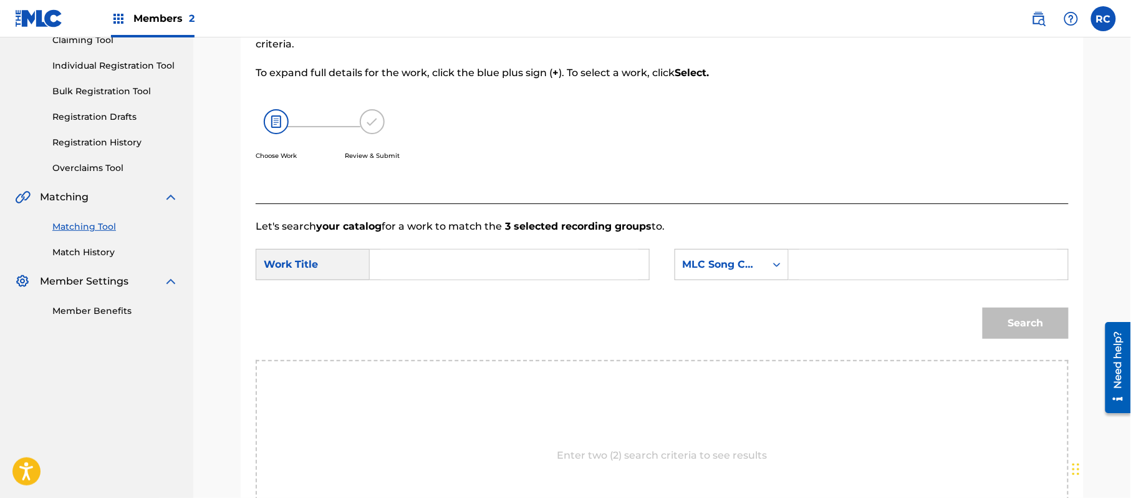
click at [422, 268] on input "Search Form" at bounding box center [509, 264] width 258 height 30
paste input "Negishio Gyuutan O Kimi Ni N69XWI"
click at [557, 270] on input "Negishio Gyuutan O Kimi Ni N69XWI" at bounding box center [509, 264] width 258 height 30
type input "Negishio Gyuutan O Kimi Ni"
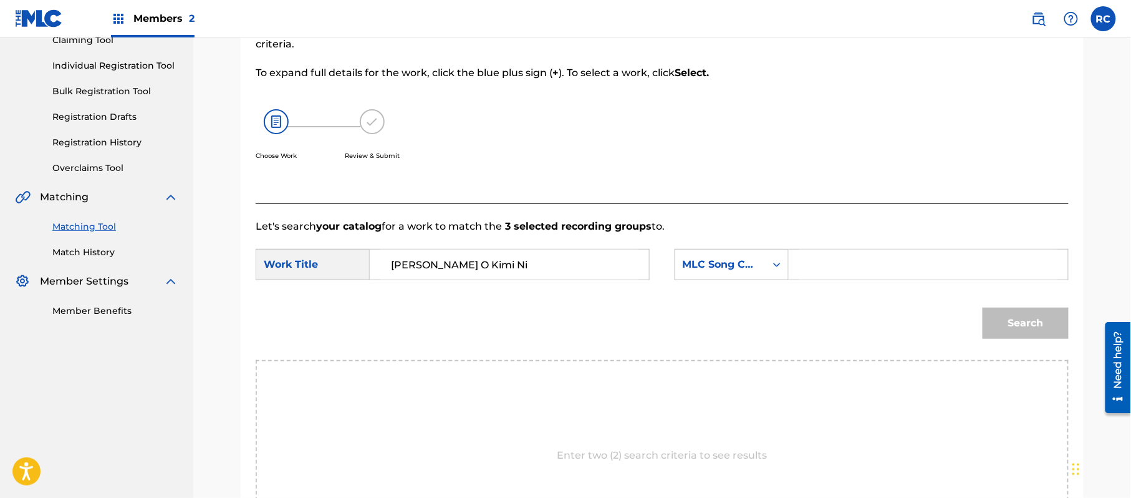
click at [843, 269] on input "Search Form" at bounding box center [928, 264] width 258 height 30
paste input "N69XWI"
type input "N69XWI"
click at [1036, 333] on button "Search" at bounding box center [1026, 322] width 86 height 31
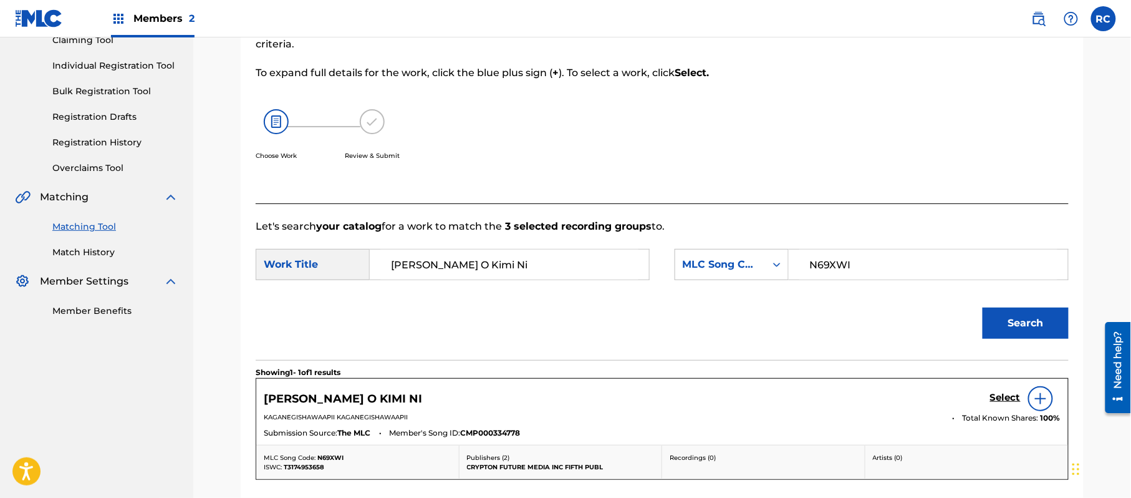
click at [996, 398] on h5 "Select" at bounding box center [1005, 398] width 31 height 12
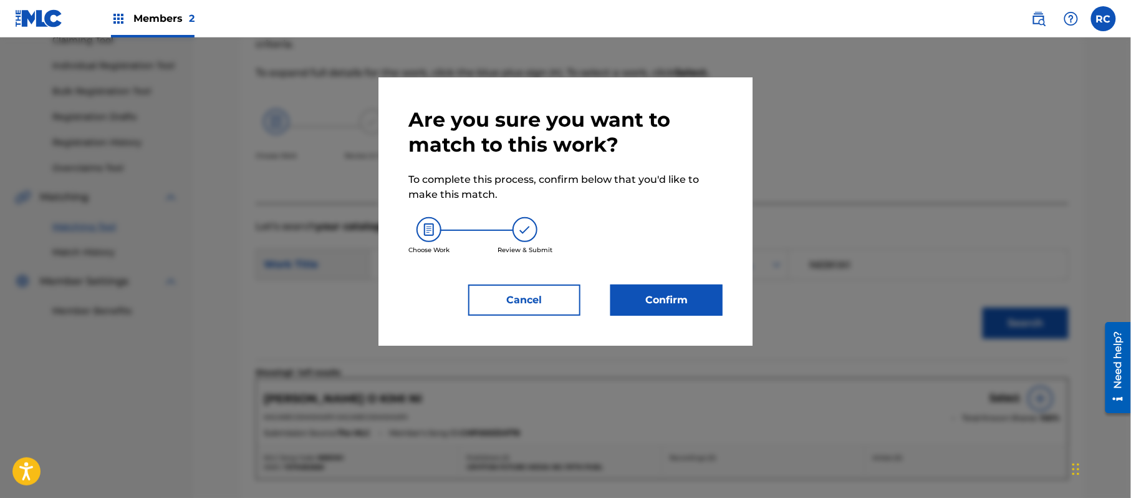
click at [701, 295] on button "Confirm" at bounding box center [666, 299] width 112 height 31
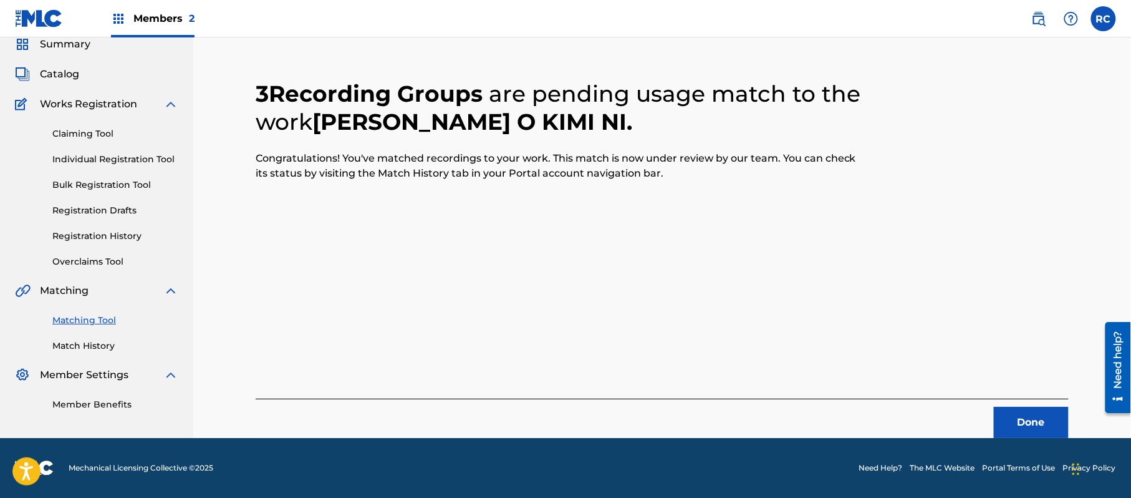
scroll to position [50, 0]
click at [1023, 409] on button "Done" at bounding box center [1031, 422] width 75 height 31
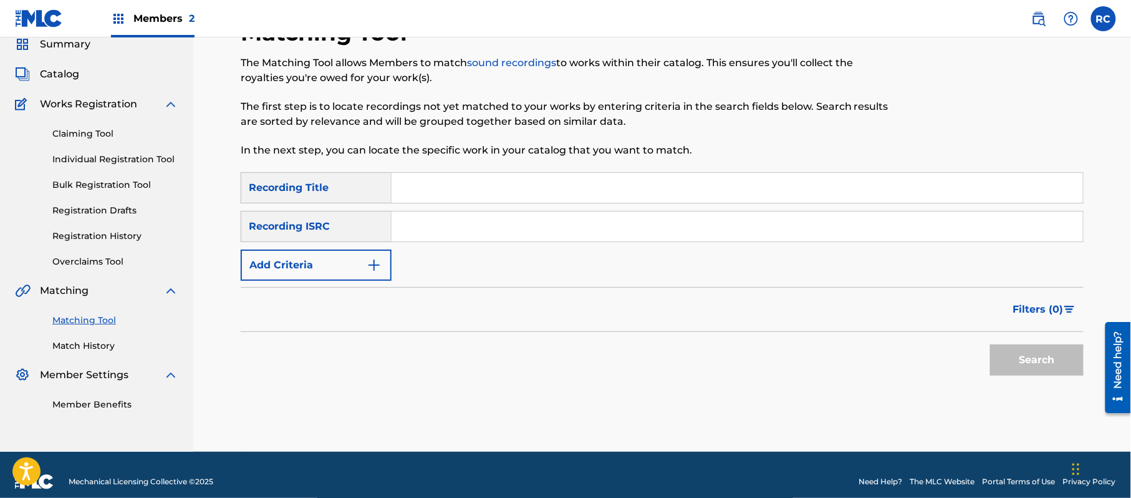
click at [477, 200] on input "Search Form" at bounding box center [738, 188] width 692 height 30
paste input "Yuunagi Guchiri"
drag, startPoint x: 463, startPoint y: 183, endPoint x: 555, endPoint y: 203, distance: 94.6
click at [555, 200] on input "Yuunagi Guchiri" at bounding box center [738, 188] width 692 height 30
type input "Yuunagi"
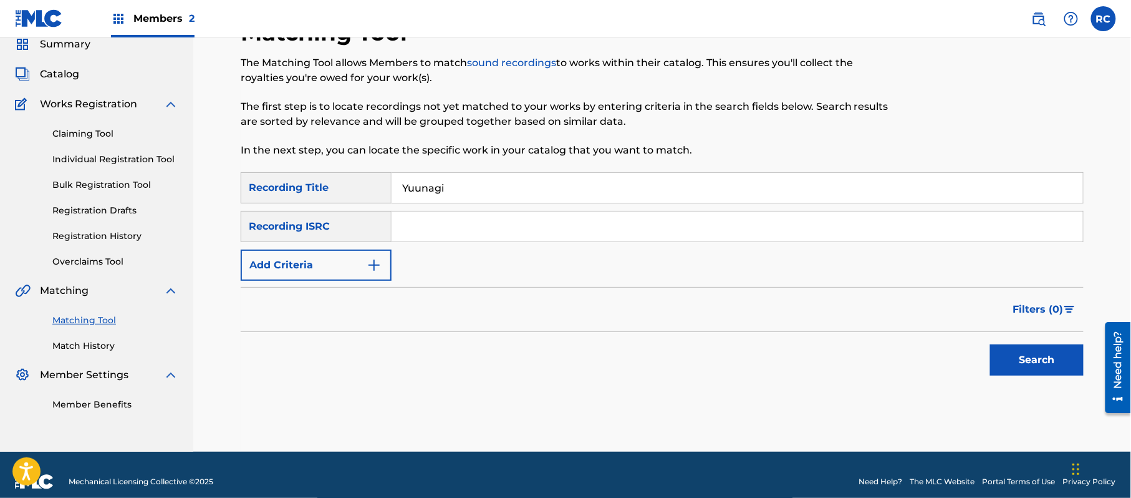
click at [328, 258] on button "Add Criteria" at bounding box center [316, 264] width 151 height 31
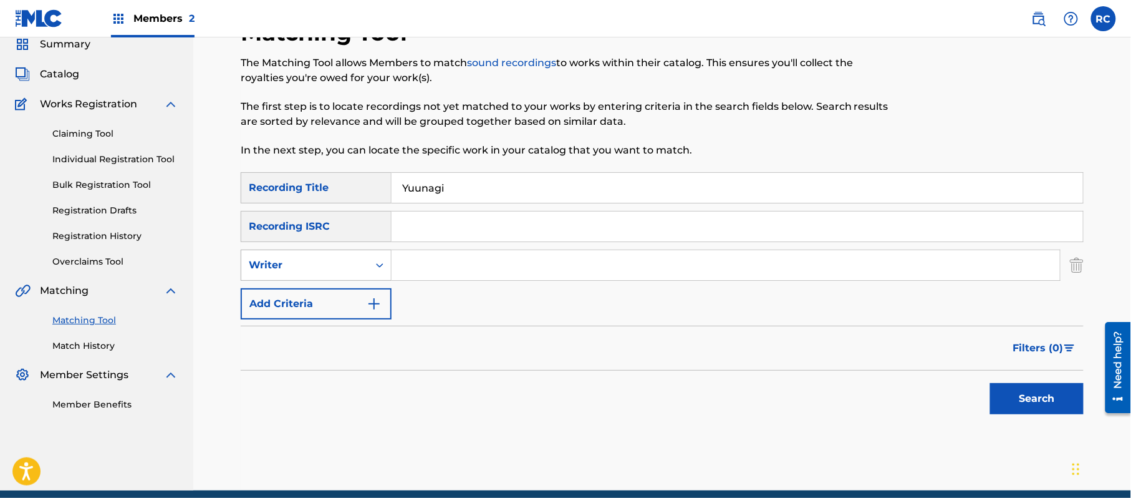
click at [326, 260] on div "Writer" at bounding box center [305, 265] width 112 height 15
drag, startPoint x: 335, startPoint y: 294, endPoint x: 399, endPoint y: 284, distance: 64.4
click at [337, 295] on div "Recording Artist" at bounding box center [316, 296] width 150 height 31
click at [459, 262] on input "Search Form" at bounding box center [726, 265] width 668 height 30
paste input "Guchiri"
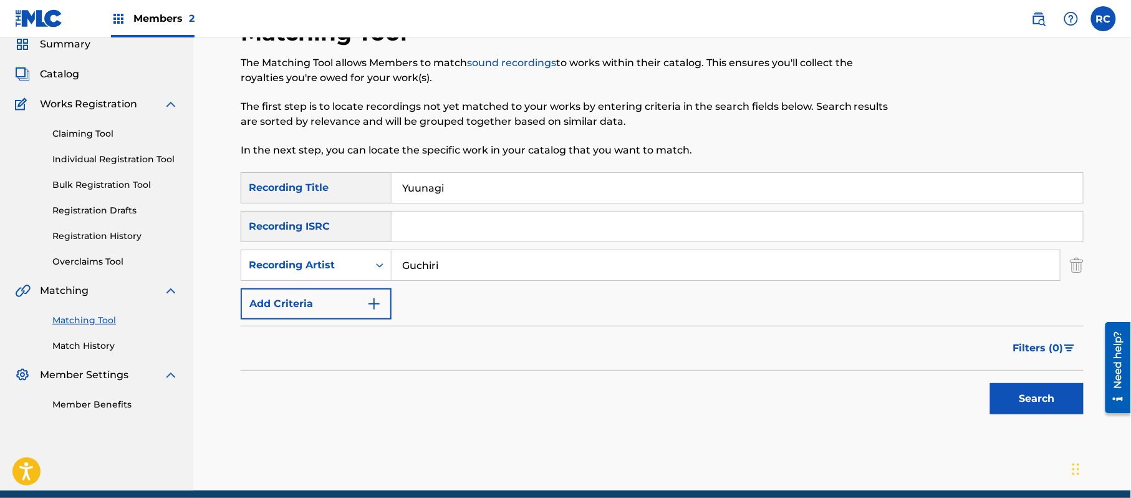
type input "Guchiri"
click at [1071, 397] on button "Search" at bounding box center [1037, 398] width 94 height 31
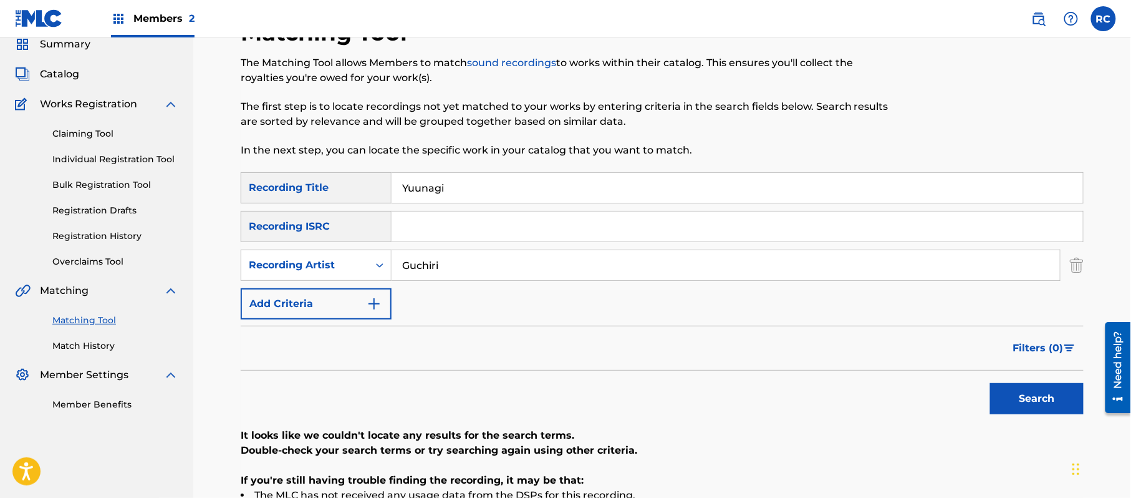
drag, startPoint x: 491, startPoint y: 193, endPoint x: 335, endPoint y: 195, distance: 156.5
click at [335, 195] on div "SearchWithCriteria2d78c3b6-e5b2-4ce7-994f-b209ad69d8e2 Recording Title Yuunagi" at bounding box center [662, 187] width 843 height 31
paste input "夕凪"
type input "夕凪"
click at [1026, 402] on button "Search" at bounding box center [1037, 398] width 94 height 31
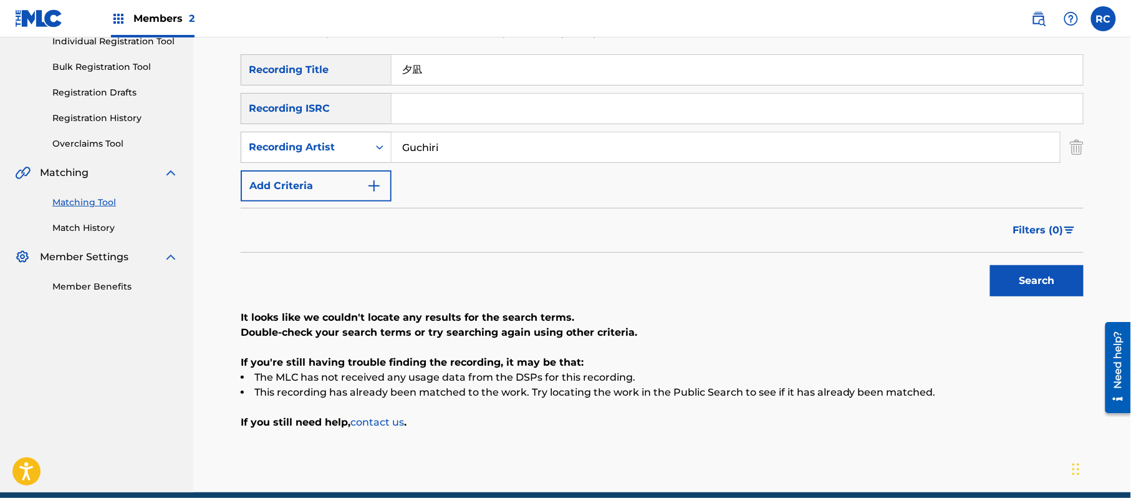
scroll to position [138, 0]
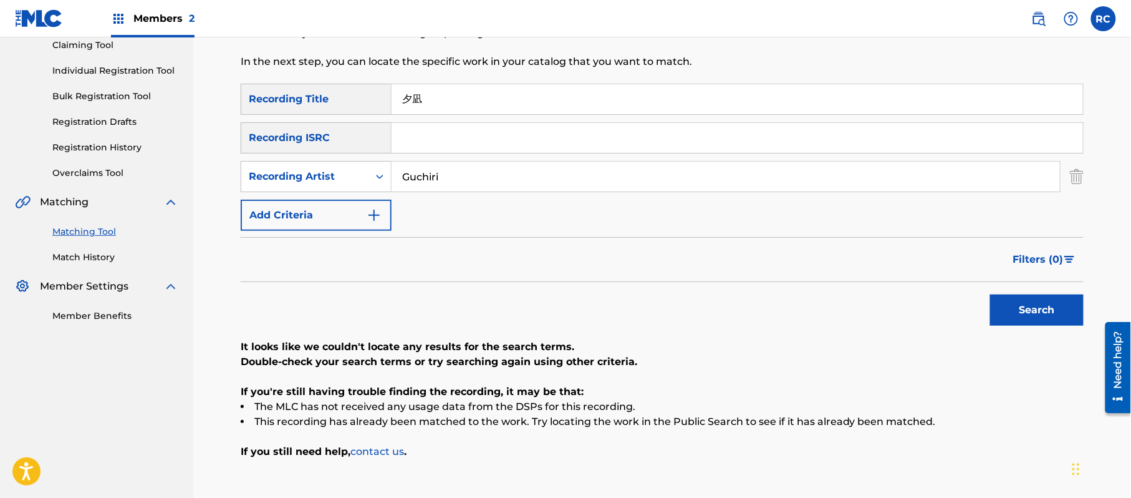
drag, startPoint x: 370, startPoint y: 101, endPoint x: 343, endPoint y: 101, distance: 26.8
click at [343, 101] on div "SearchWithCriteria2d78c3b6-e5b2-4ce7-994f-b209ad69d8e2 Recording Title 夕凪" at bounding box center [662, 99] width 843 height 31
drag, startPoint x: 455, startPoint y: 170, endPoint x: 355, endPoint y: 173, distance: 99.2
click at [355, 173] on div "SearchWithCriteria8c795ab0-50ee-4405-8c08-eb17b4cdc700 Recording Artist" at bounding box center [662, 176] width 843 height 31
click at [443, 141] on input "Search Form" at bounding box center [738, 138] width 692 height 30
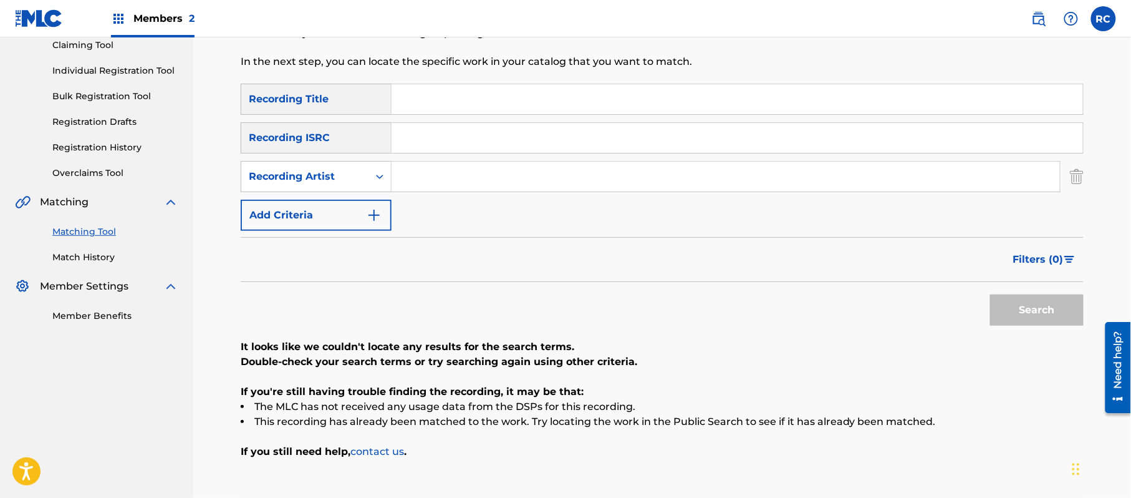
paste input "JP92Q2301573"
type input "JP92Q2301573"
drag, startPoint x: 1035, startPoint y: 309, endPoint x: 908, endPoint y: 313, distance: 127.3
click at [1035, 310] on button "Search" at bounding box center [1037, 309] width 94 height 31
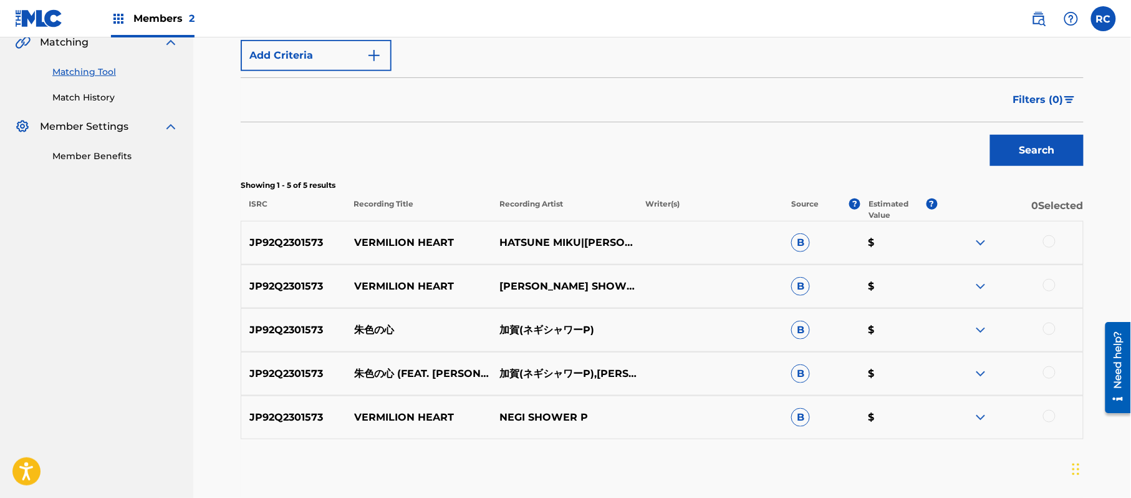
scroll to position [305, 0]
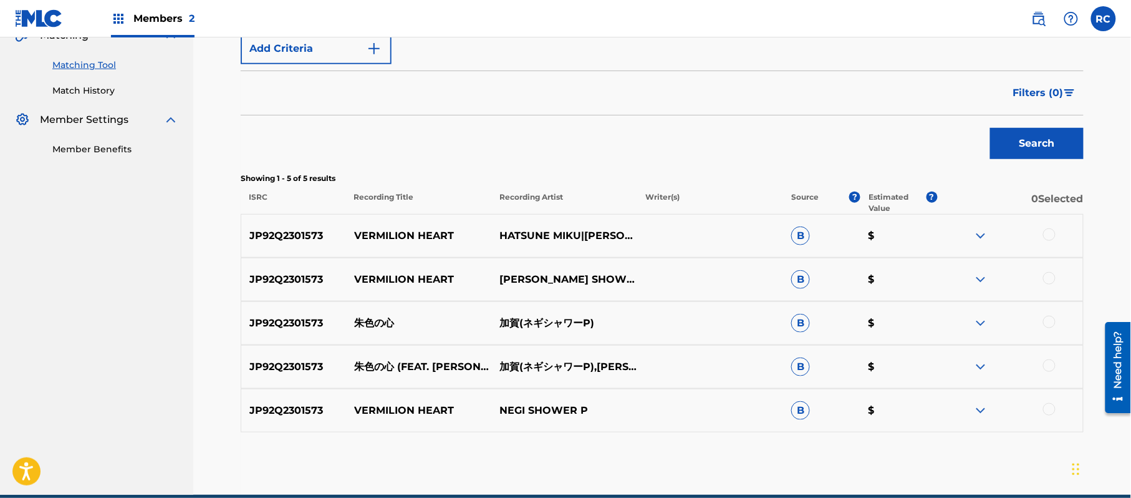
click at [1051, 238] on div at bounding box center [1049, 234] width 12 height 12
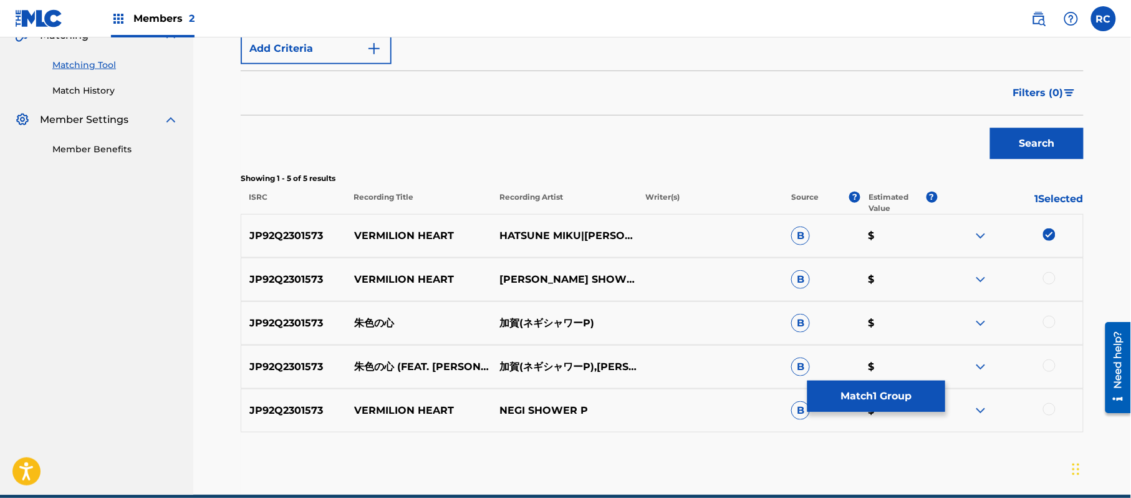
click at [1051, 282] on div at bounding box center [1049, 278] width 12 height 12
click at [1051, 322] on div at bounding box center [1049, 322] width 12 height 12
click at [1049, 362] on div at bounding box center [1049, 365] width 12 height 12
click at [1053, 414] on div at bounding box center [1049, 409] width 12 height 12
click at [866, 397] on button "Match 5 Groups" at bounding box center [877, 395] width 138 height 31
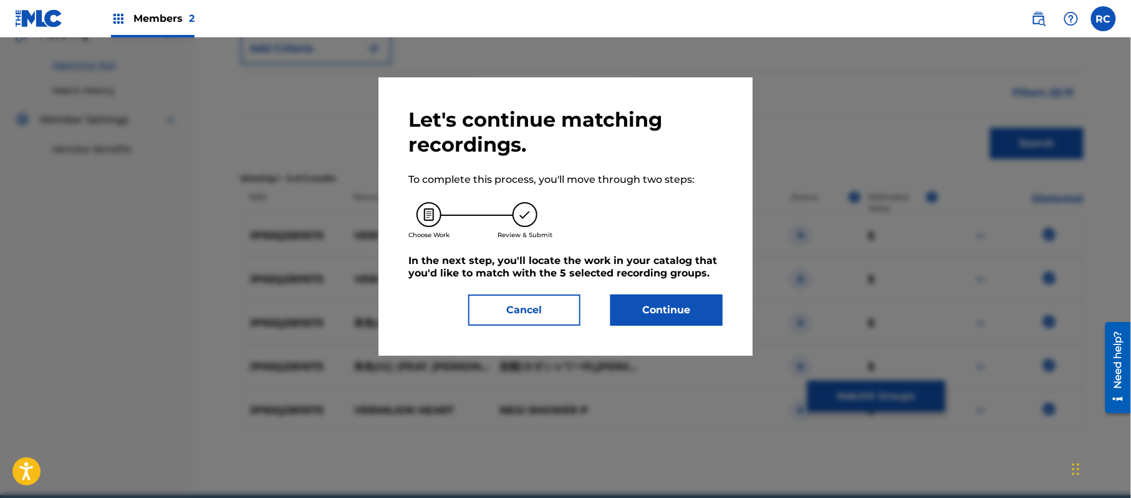
click at [687, 306] on button "Continue" at bounding box center [666, 309] width 112 height 31
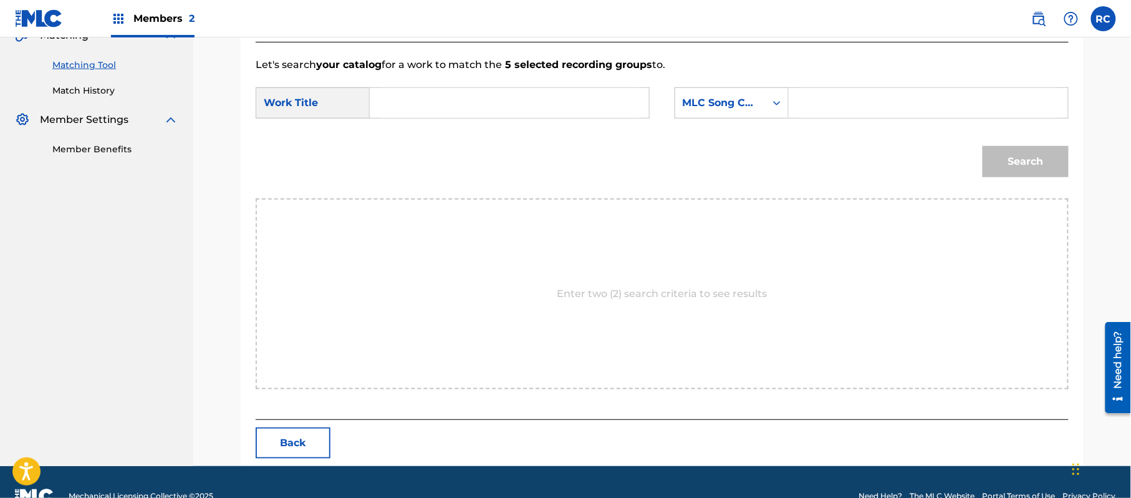
click at [459, 107] on input "Search Form" at bounding box center [509, 103] width 258 height 30
paste input "Shuironokokoro S695LL"
click at [487, 101] on input "Shuironokokoro S695LL" at bounding box center [509, 103] width 258 height 30
type input "Shuironokokoro"
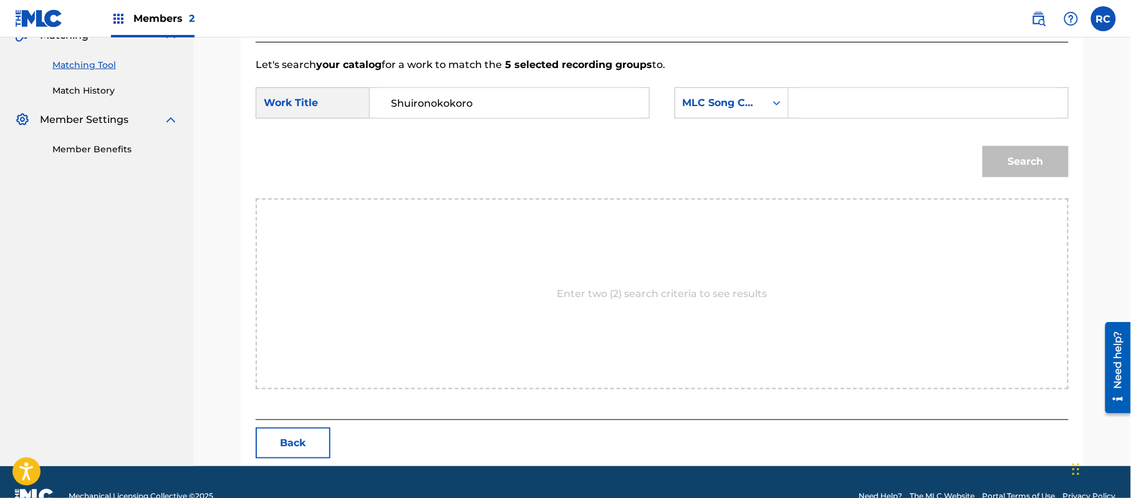
click at [846, 105] on input "Search Form" at bounding box center [928, 103] width 258 height 30
paste input "S695LL"
type input "S695LL"
click at [991, 163] on button "Search" at bounding box center [1026, 161] width 86 height 31
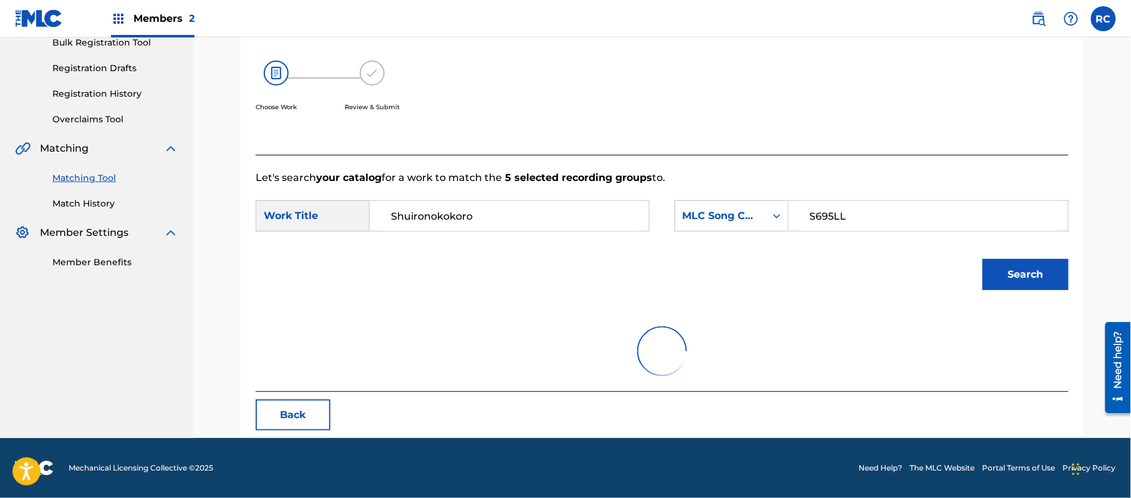
scroll to position [297, 0]
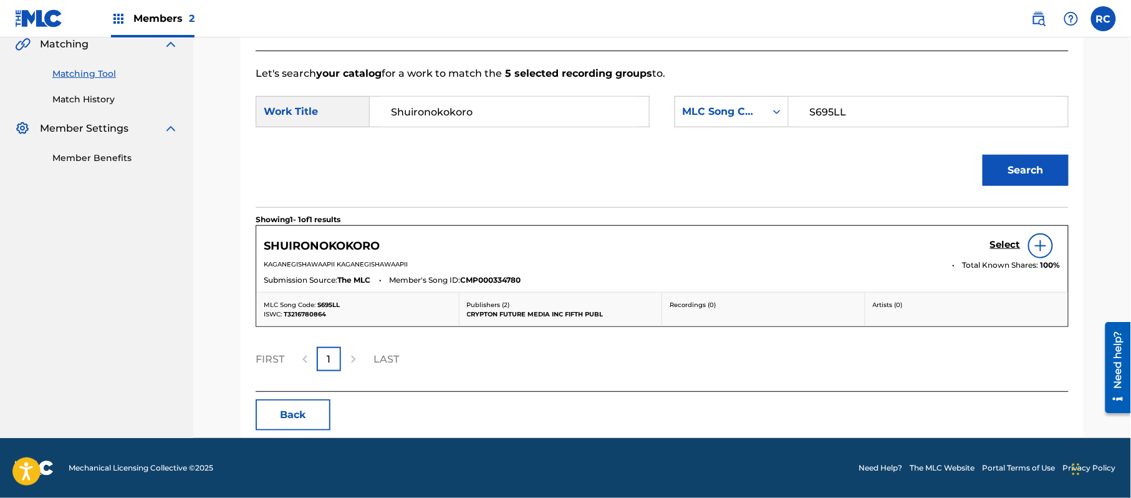
click at [999, 246] on h5 "Select" at bounding box center [1005, 245] width 31 height 12
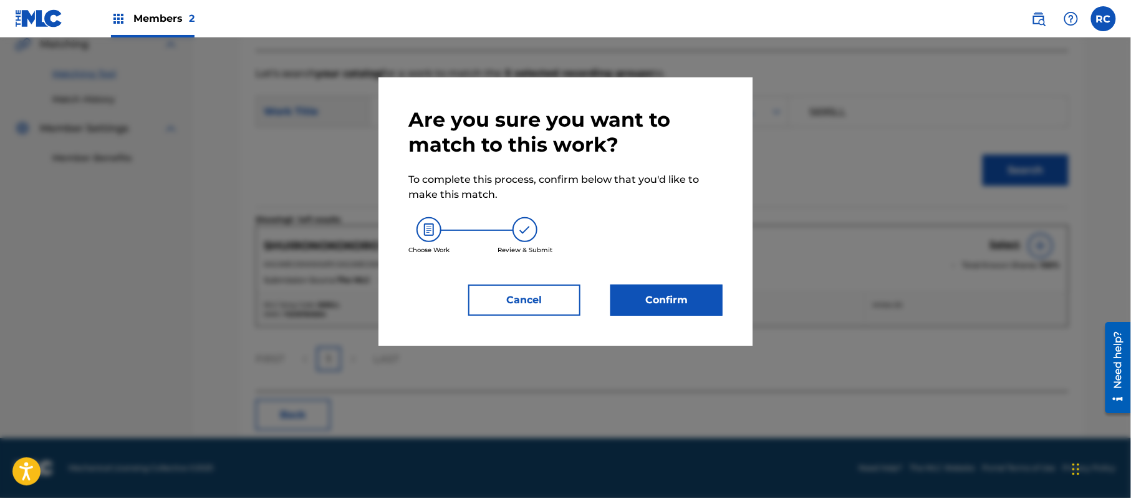
click at [678, 306] on button "Confirm" at bounding box center [666, 299] width 112 height 31
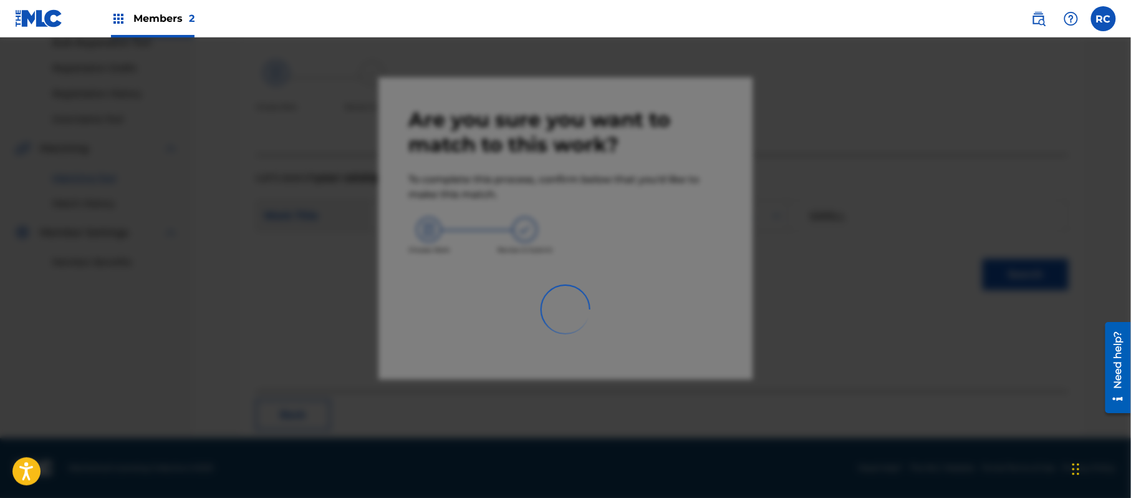
scroll to position [50, 0]
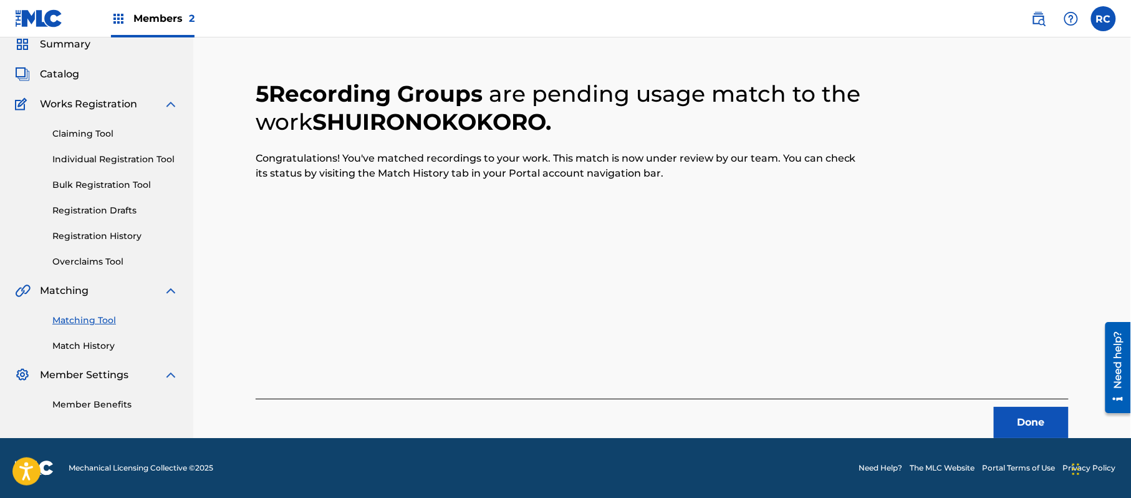
click at [1035, 427] on button "Done" at bounding box center [1031, 422] width 75 height 31
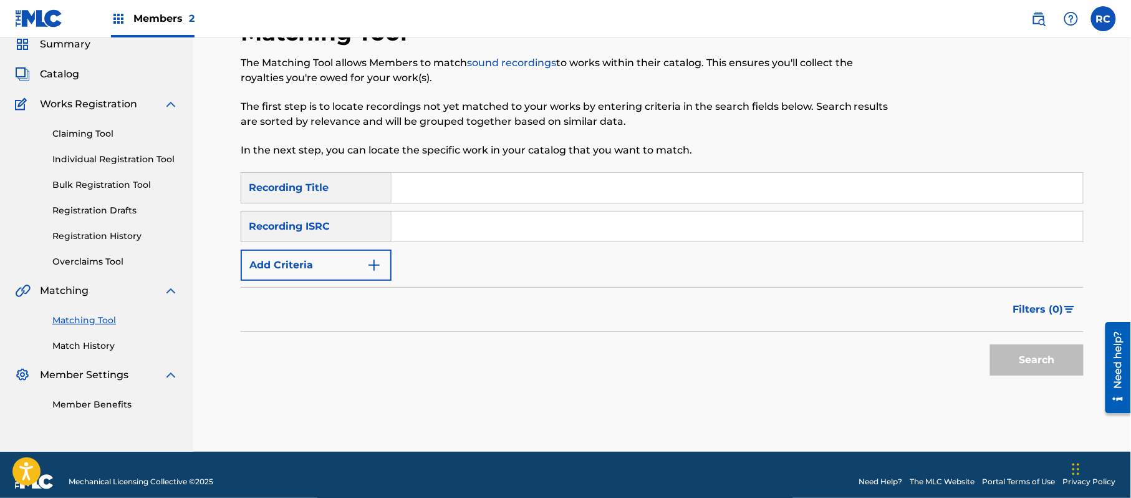
click at [496, 218] on input "Search Form" at bounding box center [738, 226] width 692 height 30
paste input "JP92Q2302077"
type input "JP92Q2302077"
click at [1034, 363] on button "Search" at bounding box center [1037, 359] width 94 height 31
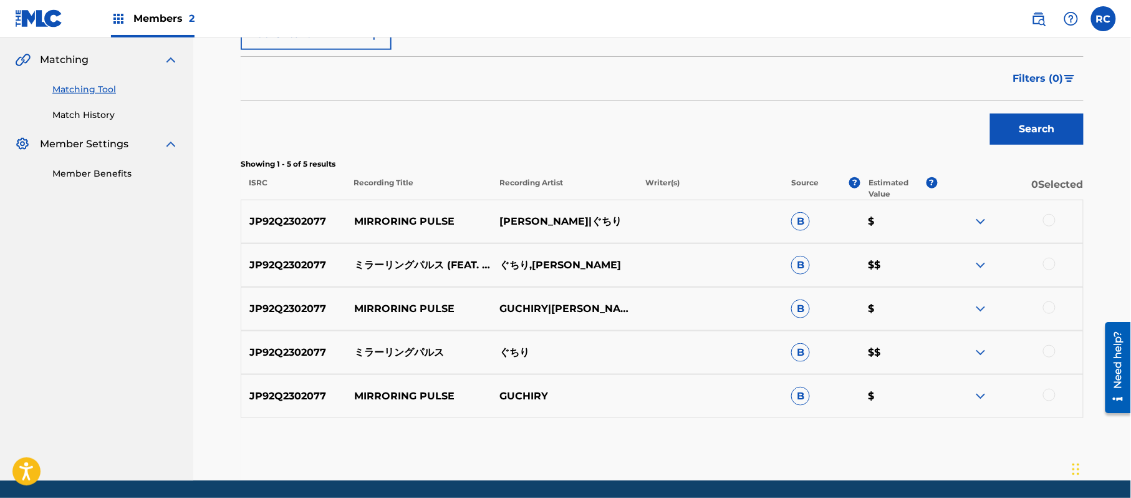
scroll to position [310, 0]
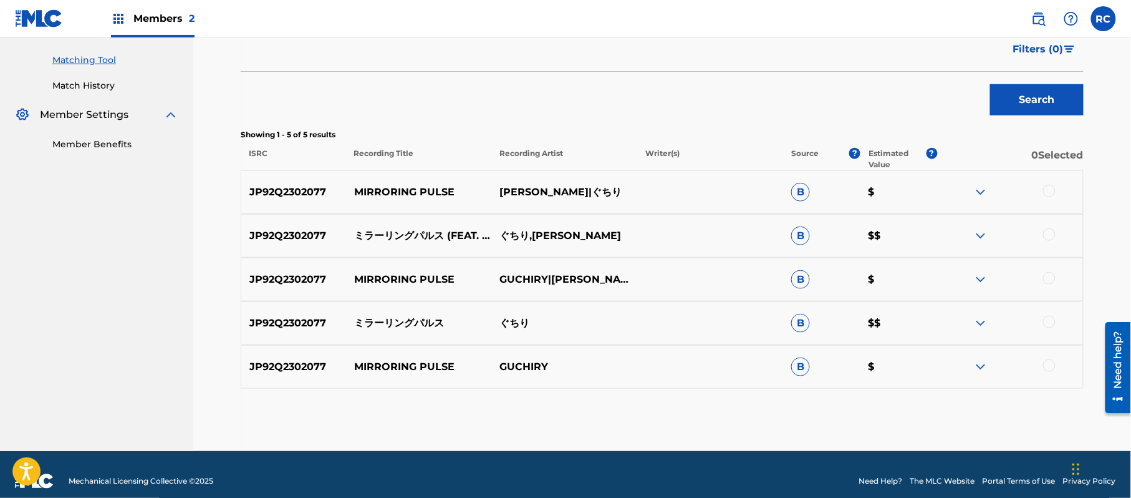
click at [1046, 183] on div "JP92Q2302077 MIRRORING PULSE 鏡音レン|ぐちり B $" at bounding box center [662, 192] width 843 height 44
click at [1051, 188] on div at bounding box center [1049, 191] width 12 height 12
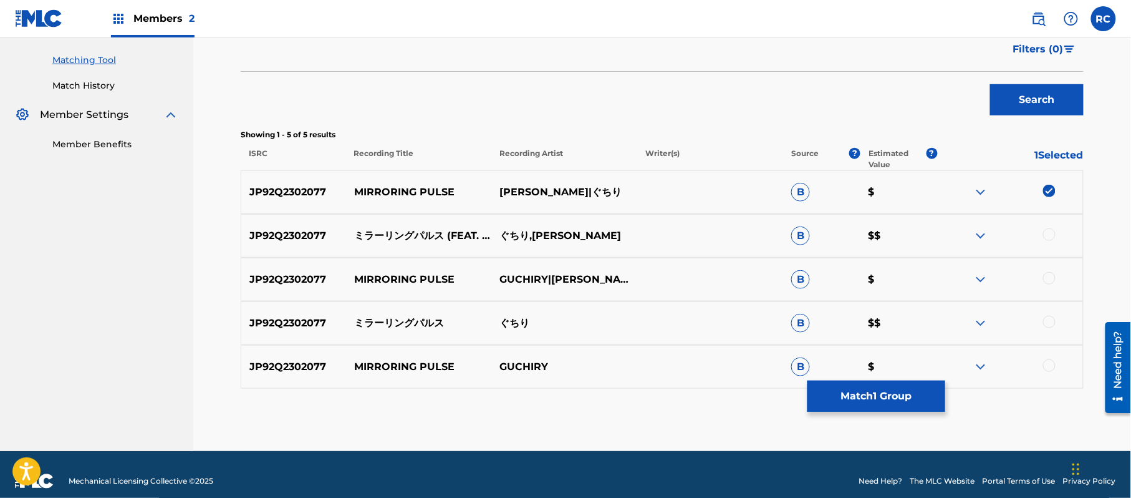
click at [1051, 233] on div at bounding box center [1049, 234] width 12 height 12
click at [1051, 273] on div at bounding box center [1049, 278] width 12 height 12
click at [1050, 320] on div at bounding box center [1049, 322] width 12 height 12
click at [1046, 369] on div at bounding box center [1049, 365] width 12 height 12
click at [894, 400] on button "Match 5 Groups" at bounding box center [877, 395] width 138 height 31
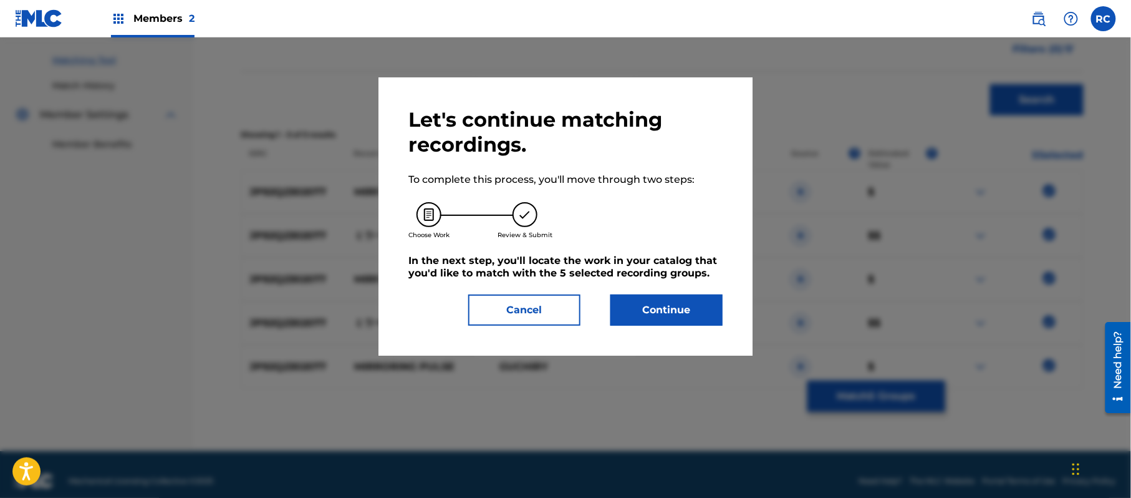
click at [692, 302] on button "Continue" at bounding box center [666, 309] width 112 height 31
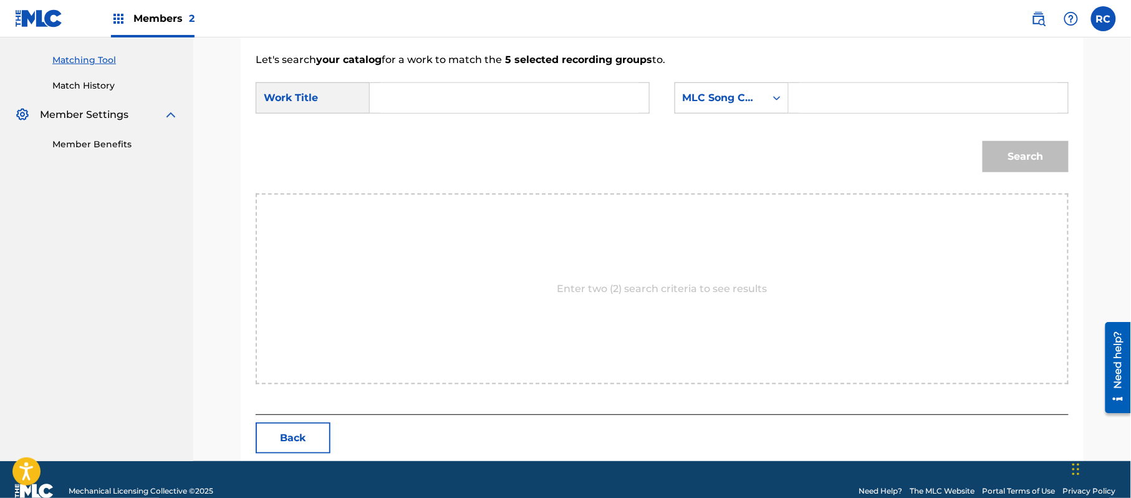
click at [512, 92] on input "Search Form" at bounding box center [509, 98] width 258 height 30
paste input "Miraaringuparusu MV12JR"
click at [502, 100] on input "Miraaringuparusu MV12JR" at bounding box center [509, 98] width 258 height 30
drag, startPoint x: 502, startPoint y: 100, endPoint x: 637, endPoint y: 100, distance: 134.7
click at [504, 100] on input "Miraaringuparusu MV12JR" at bounding box center [509, 98] width 258 height 30
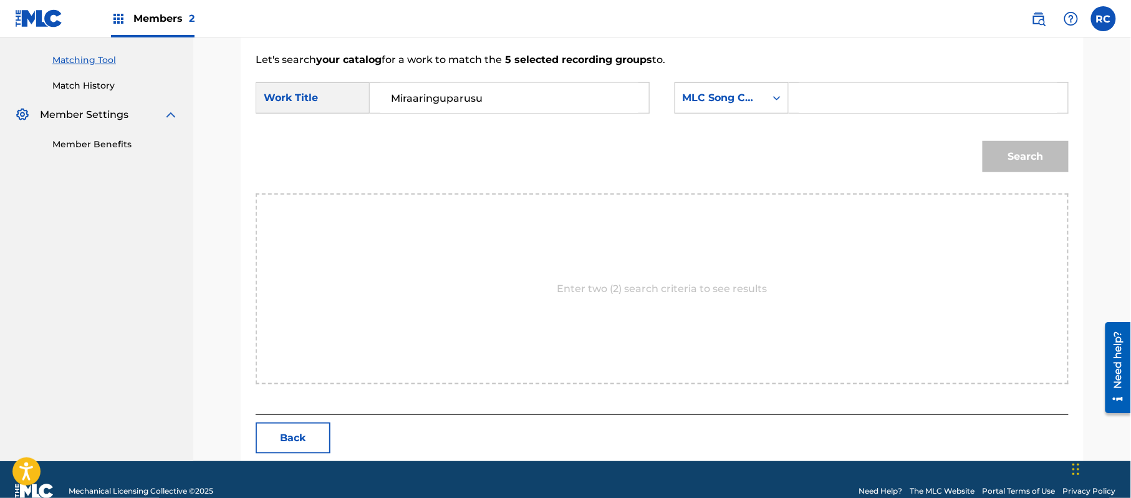
type input "Miraaringuparusu"
click at [874, 115] on div "SearchWithCriteria10966206-6ad5-4e89-8b0a-ac40905e6fe1 Work Title Miraaringupar…" at bounding box center [662, 101] width 813 height 39
paste input "MV12JR"
click at [877, 105] on input "MV12JR" at bounding box center [928, 98] width 258 height 30
type input "MV12JR"
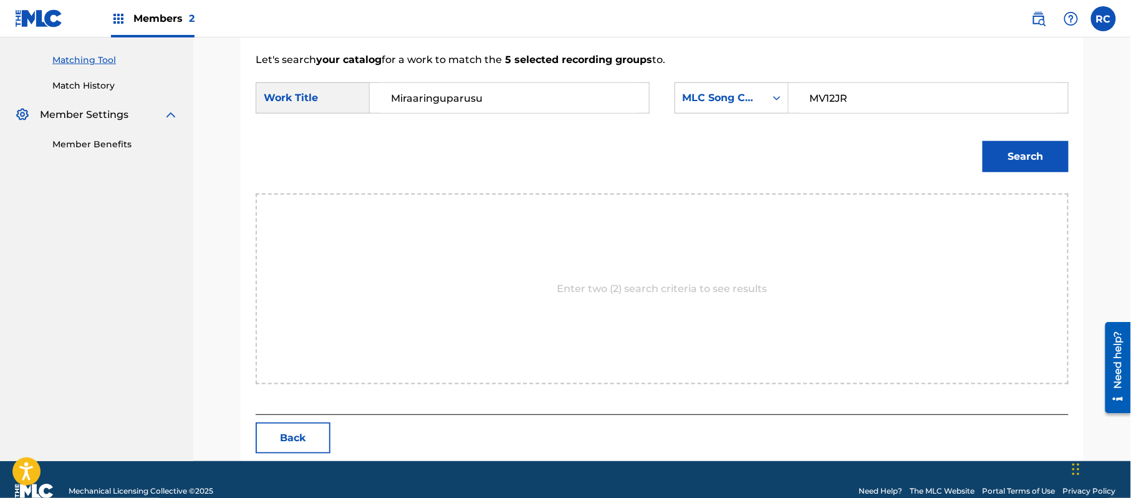
click at [1026, 162] on button "Search" at bounding box center [1026, 156] width 86 height 31
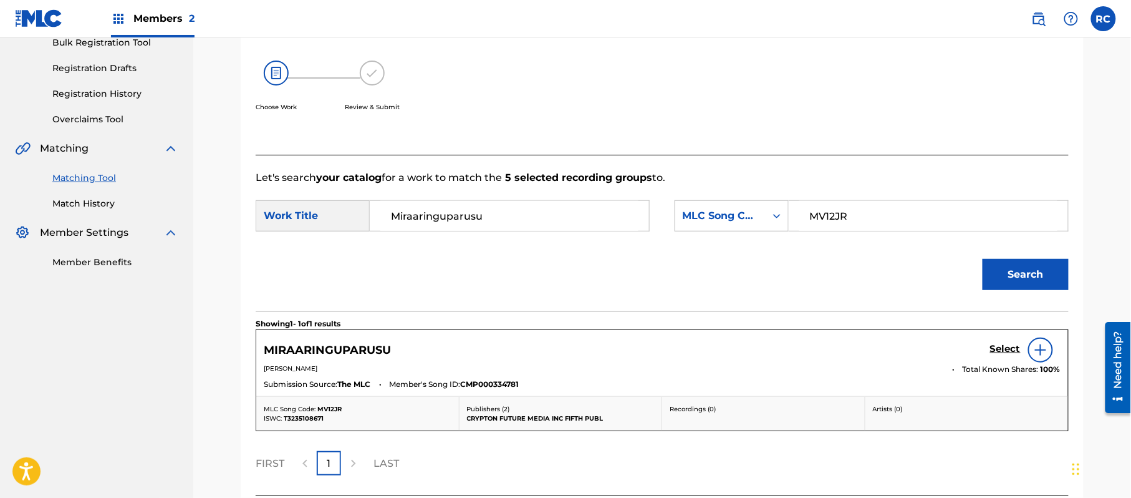
scroll to position [297, 0]
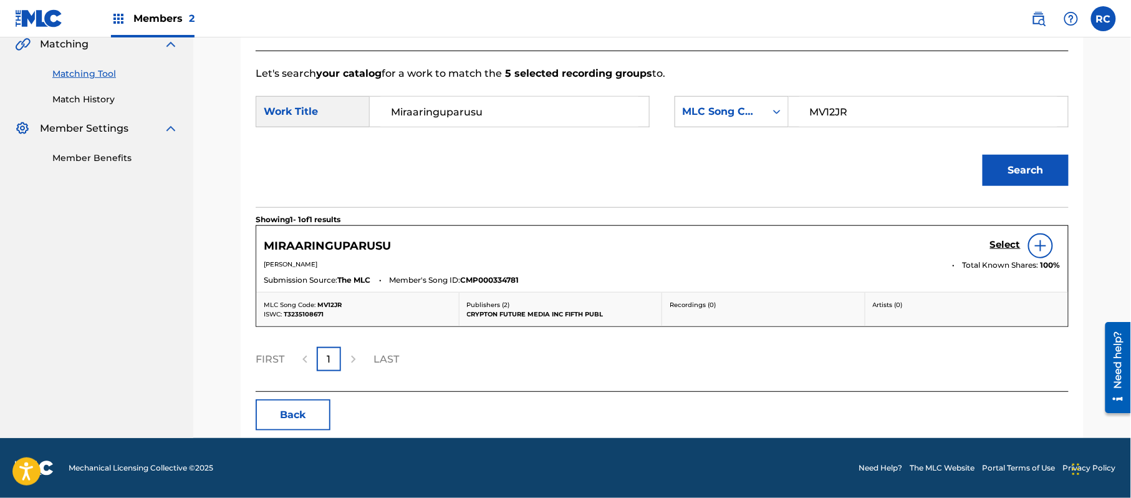
click at [988, 241] on div "MIRAARINGUPARUSU Select" at bounding box center [662, 245] width 797 height 25
click at [998, 249] on h5 "Select" at bounding box center [1005, 245] width 31 height 12
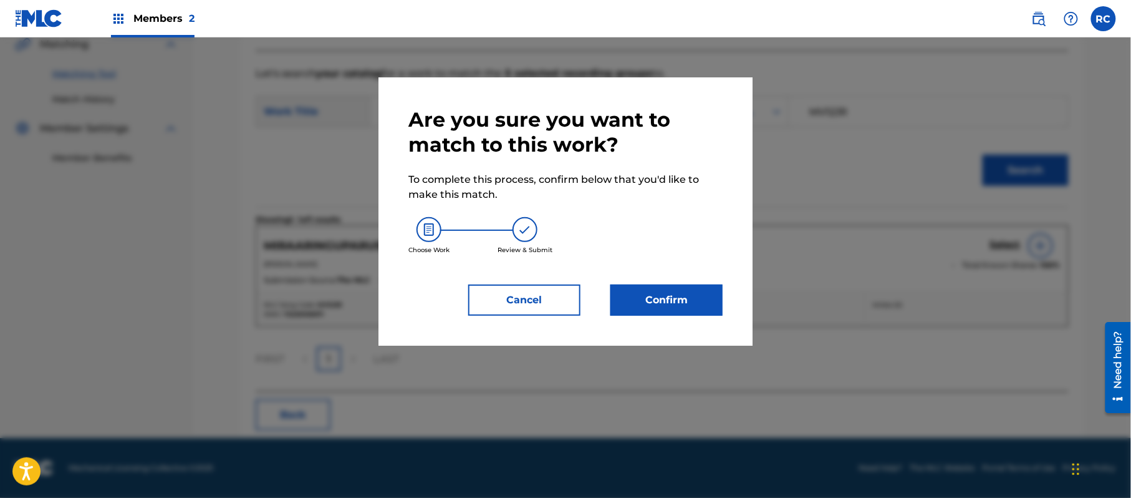
click at [690, 293] on button "Confirm" at bounding box center [666, 299] width 112 height 31
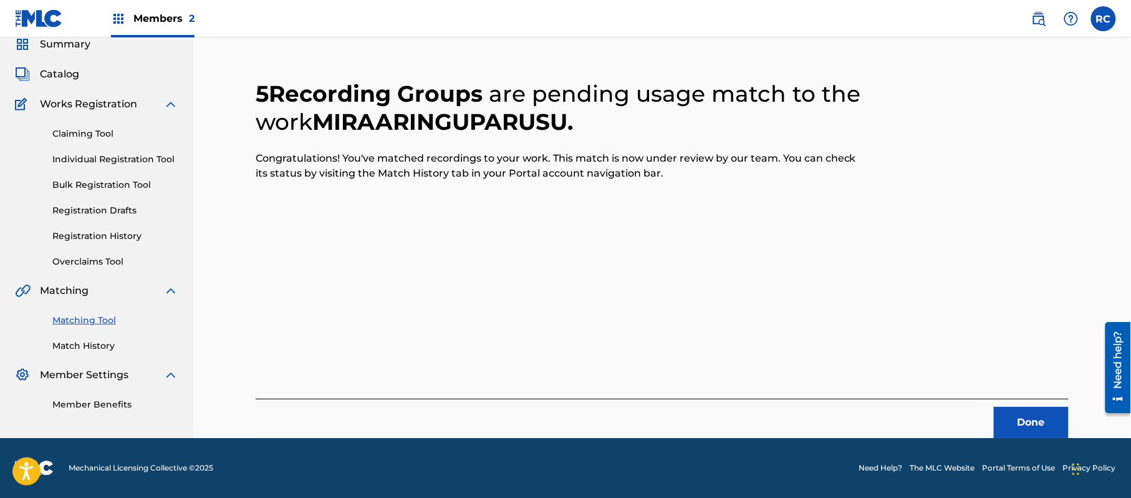
scroll to position [50, 0]
click at [1011, 410] on button "Done" at bounding box center [1031, 422] width 75 height 31
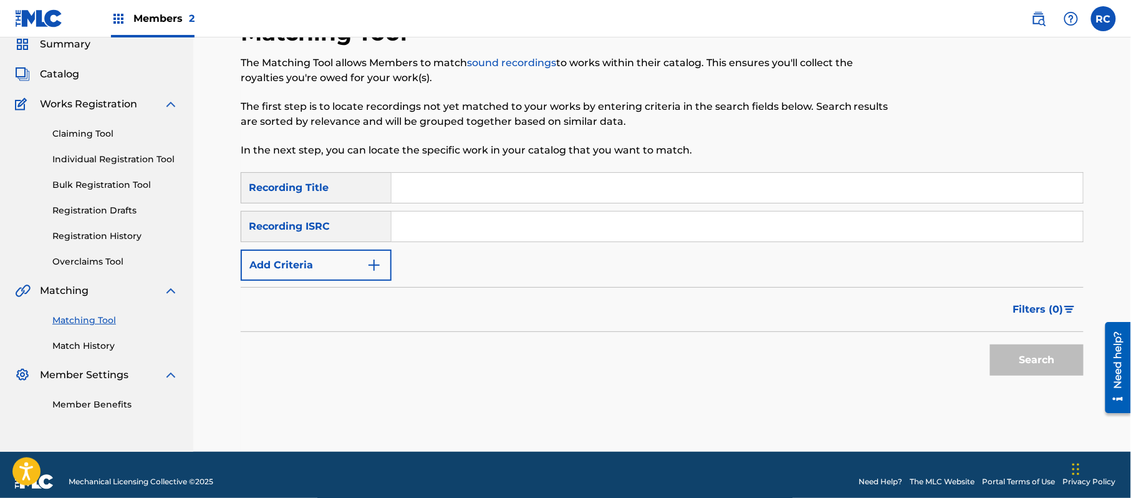
click at [479, 233] on input "Search Form" at bounding box center [738, 226] width 692 height 30
paste input "JP92Q2301963"
type input "JP92Q2301963"
drag, startPoint x: 1059, startPoint y: 357, endPoint x: 859, endPoint y: 357, distance: 200.2
click at [1058, 357] on button "Search" at bounding box center [1037, 359] width 94 height 31
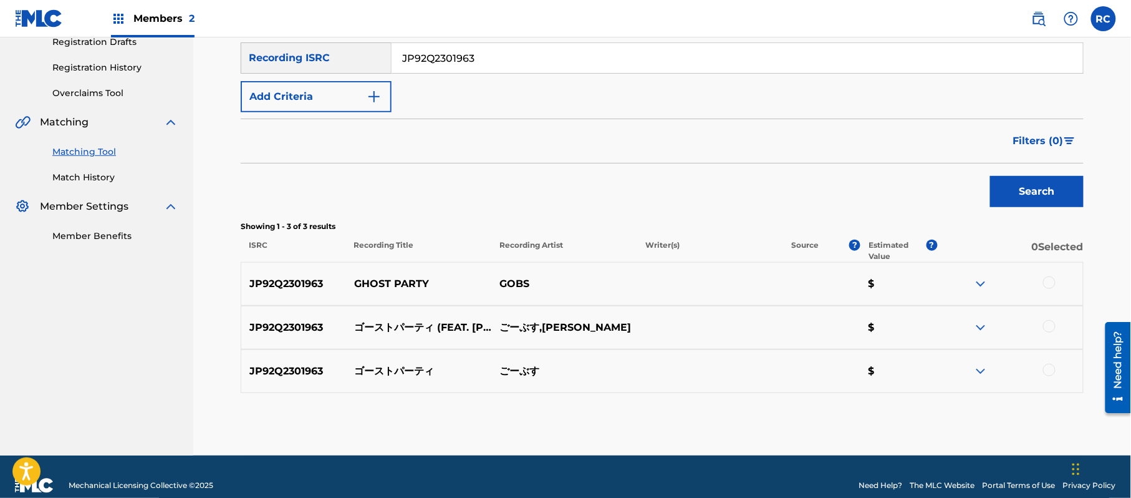
scroll to position [236, 0]
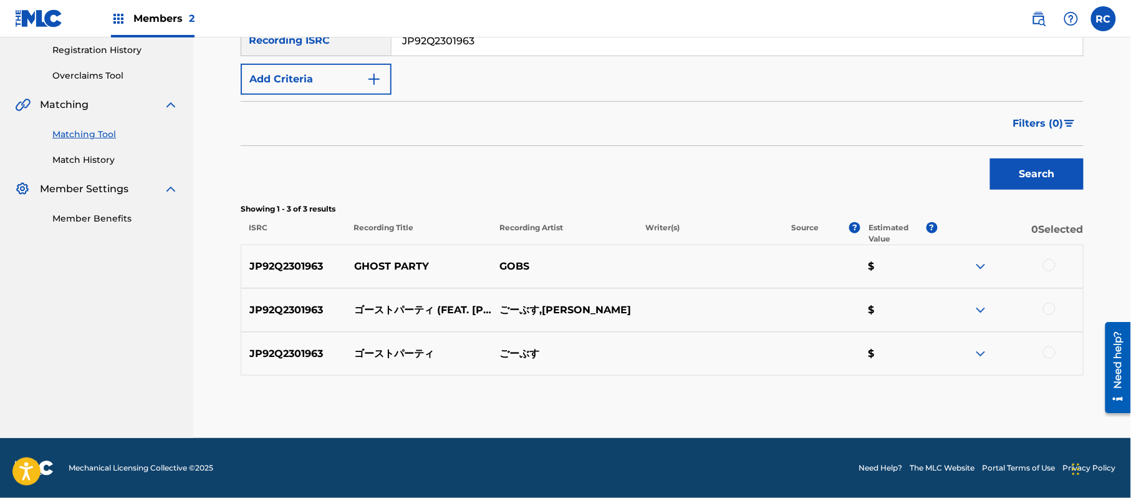
click at [1054, 265] on div at bounding box center [1049, 265] width 12 height 12
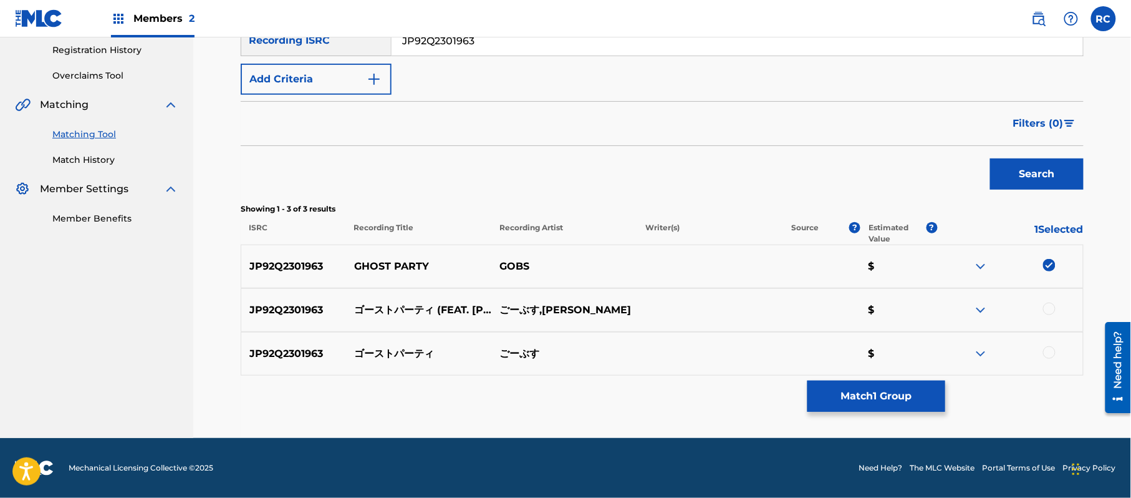
click at [1053, 305] on div at bounding box center [1049, 308] width 12 height 12
click at [1046, 350] on div at bounding box center [1049, 352] width 12 height 12
click at [906, 399] on button "Match 3 Groups" at bounding box center [877, 395] width 138 height 31
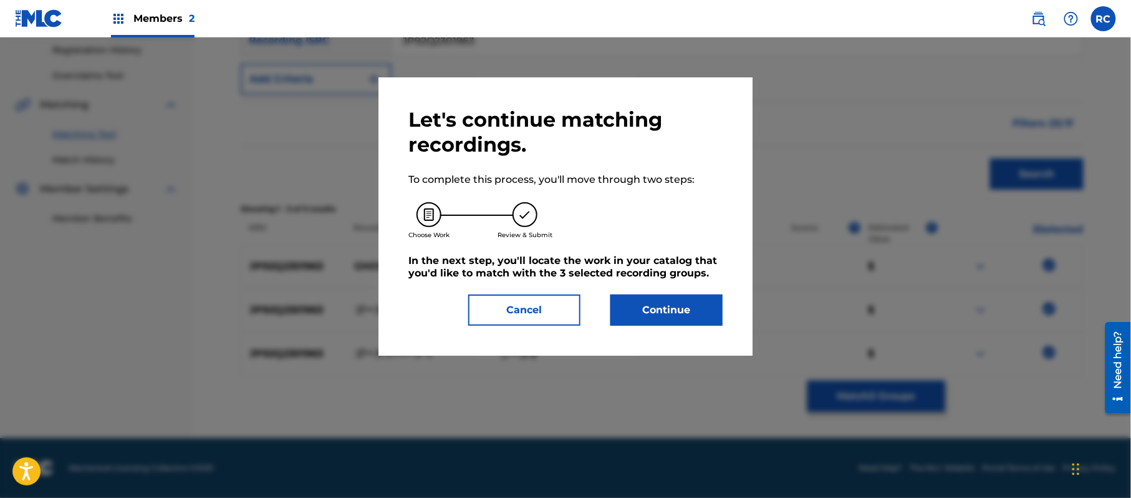
click at [689, 307] on button "Continue" at bounding box center [666, 309] width 112 height 31
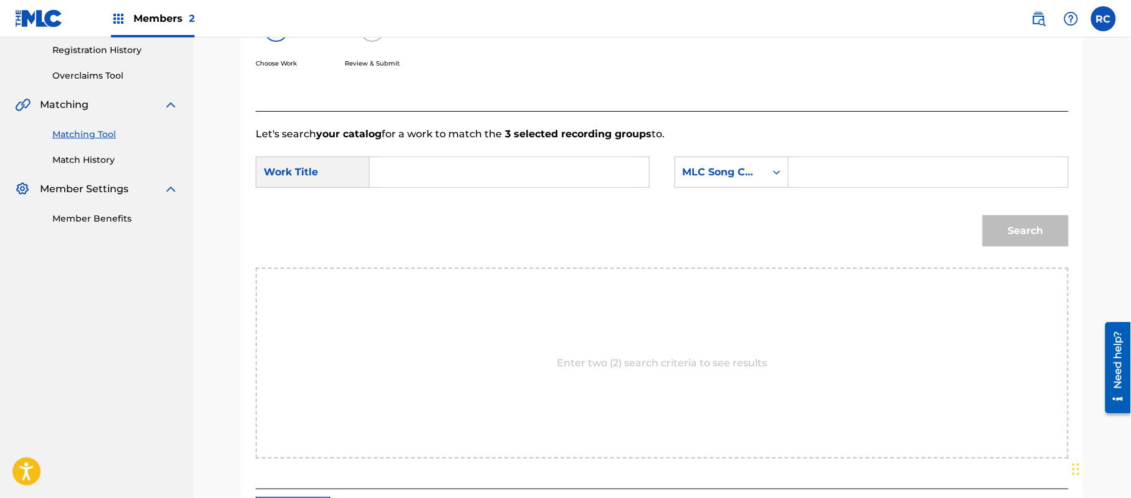
click at [456, 175] on input "Search Form" at bounding box center [509, 172] width 258 height 30
paste input "Goosutopaati GB12BM"
click at [497, 171] on input "Goosutopaati GB12BM" at bounding box center [509, 172] width 258 height 30
type input "Goosutopaati"
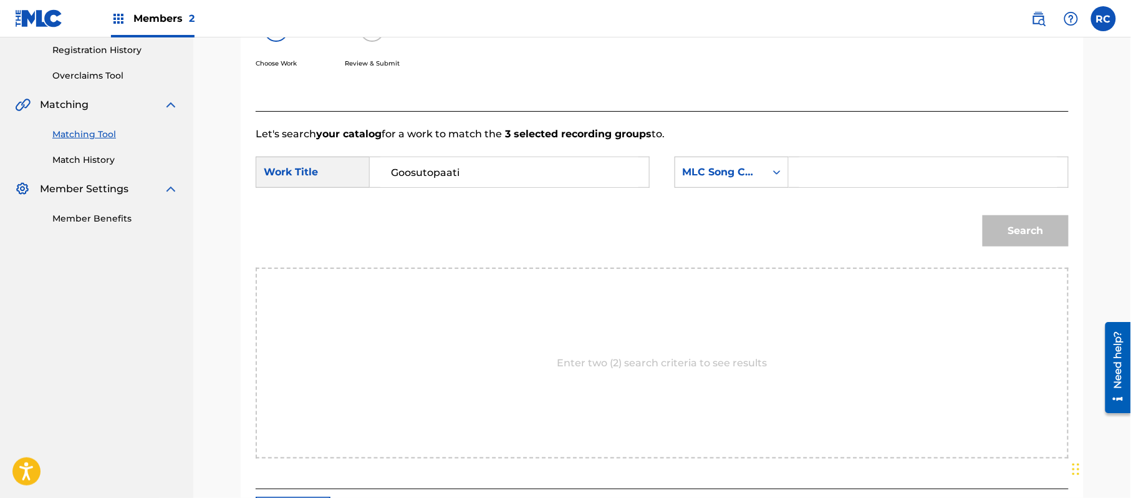
click at [904, 185] on input "Search Form" at bounding box center [928, 172] width 258 height 30
paste input "GB12BM"
type input "GB12BM"
click at [1000, 222] on button "Search" at bounding box center [1026, 230] width 86 height 31
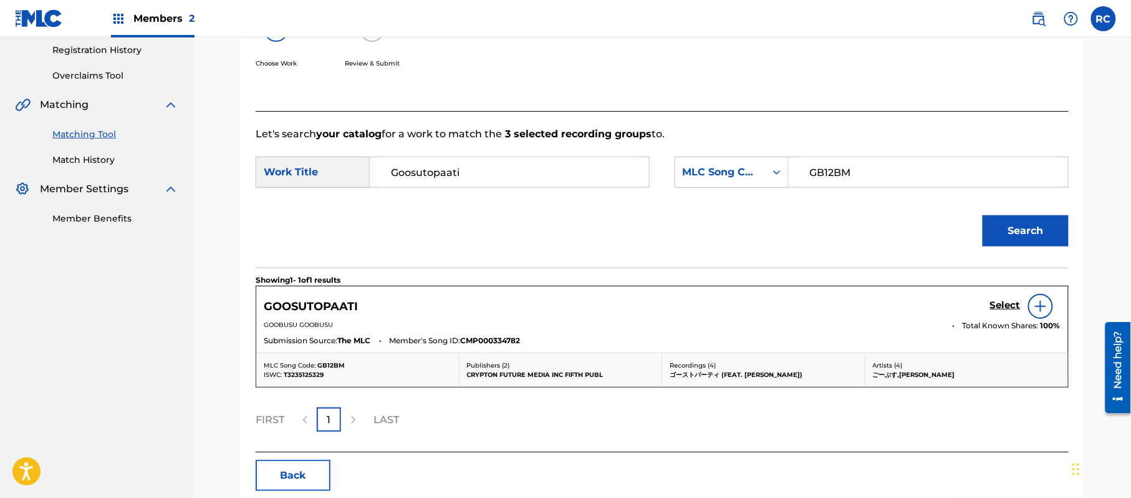
click at [996, 305] on h5 "Select" at bounding box center [1005, 305] width 31 height 12
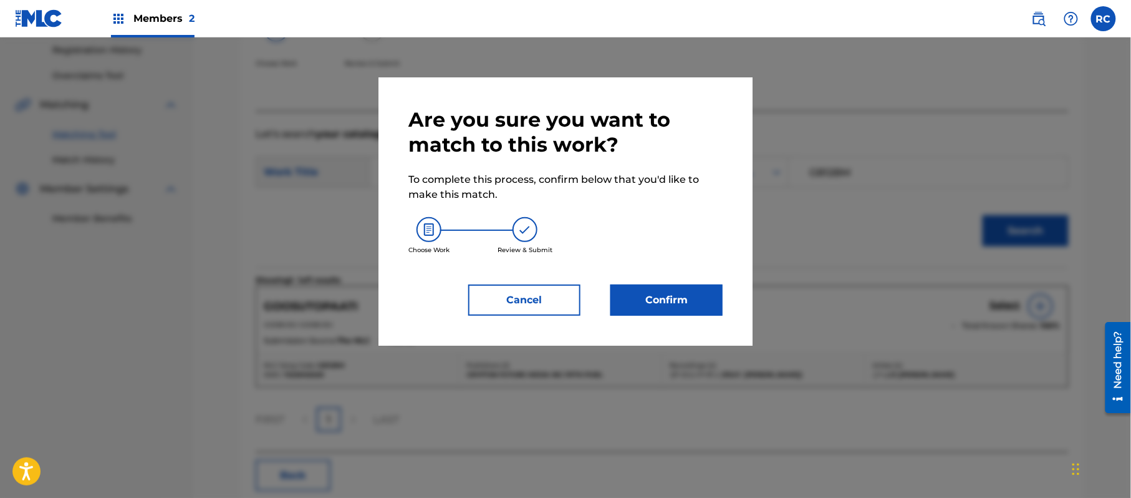
click at [674, 290] on button "Confirm" at bounding box center [666, 299] width 112 height 31
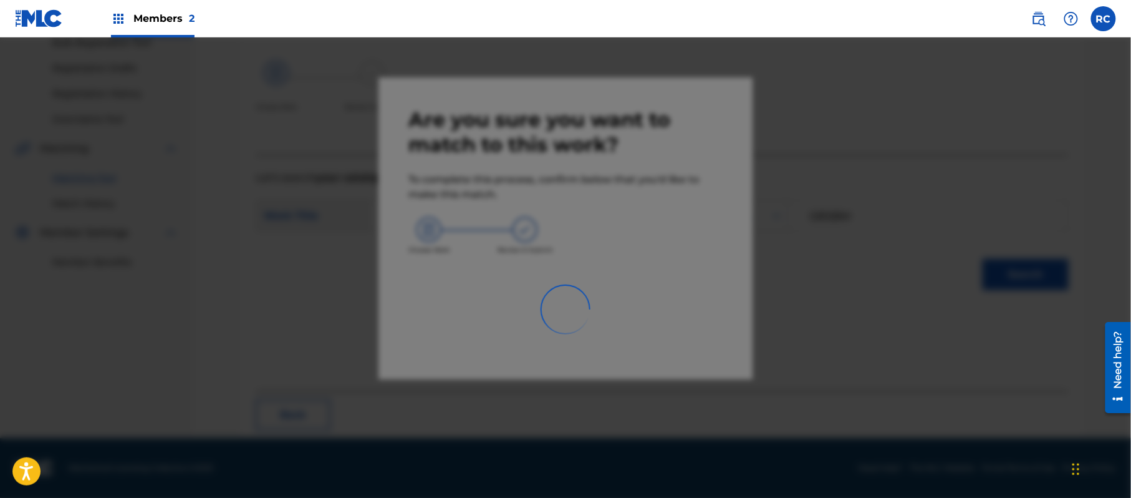
scroll to position [50, 0]
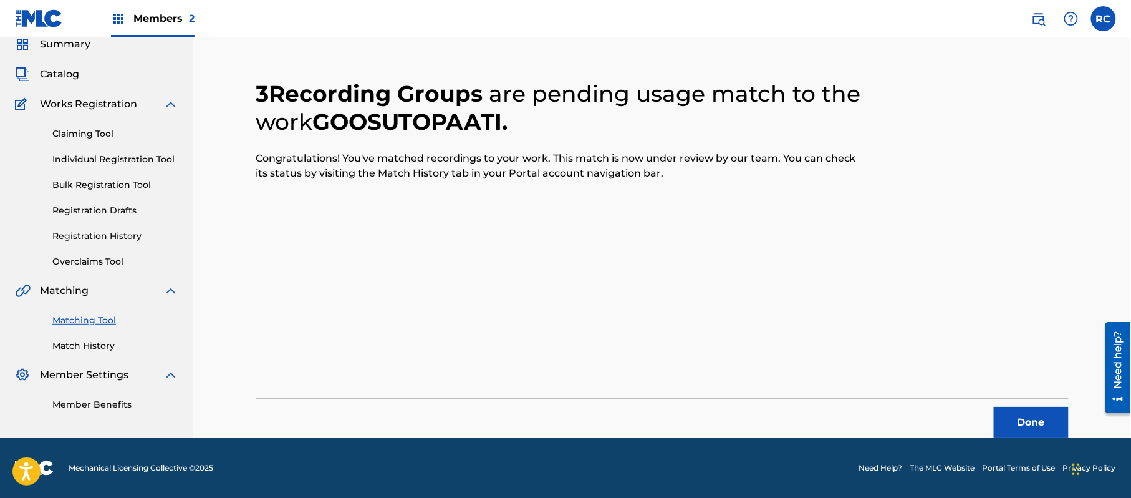
click at [1036, 418] on button "Done" at bounding box center [1031, 422] width 75 height 31
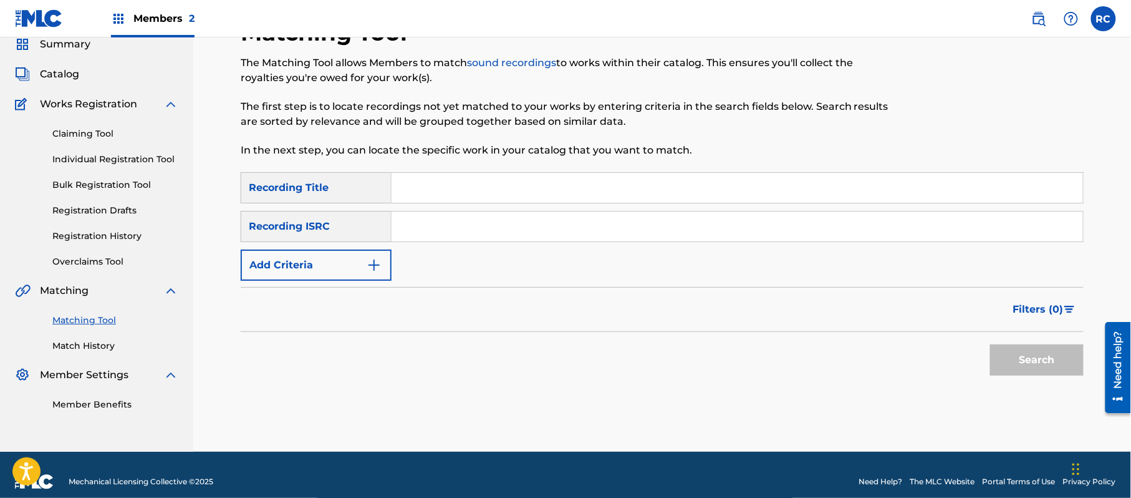
click at [449, 232] on input "Search Form" at bounding box center [738, 226] width 692 height 30
paste input "JP92Q2301962"
type input "JP92Q2301962"
click at [1063, 362] on button "Search" at bounding box center [1037, 359] width 94 height 31
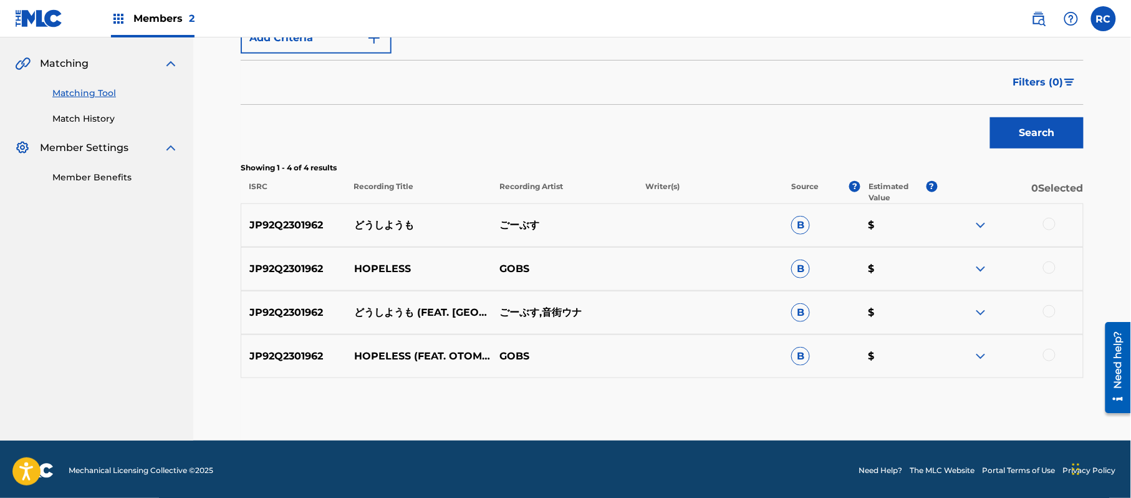
scroll to position [279, 0]
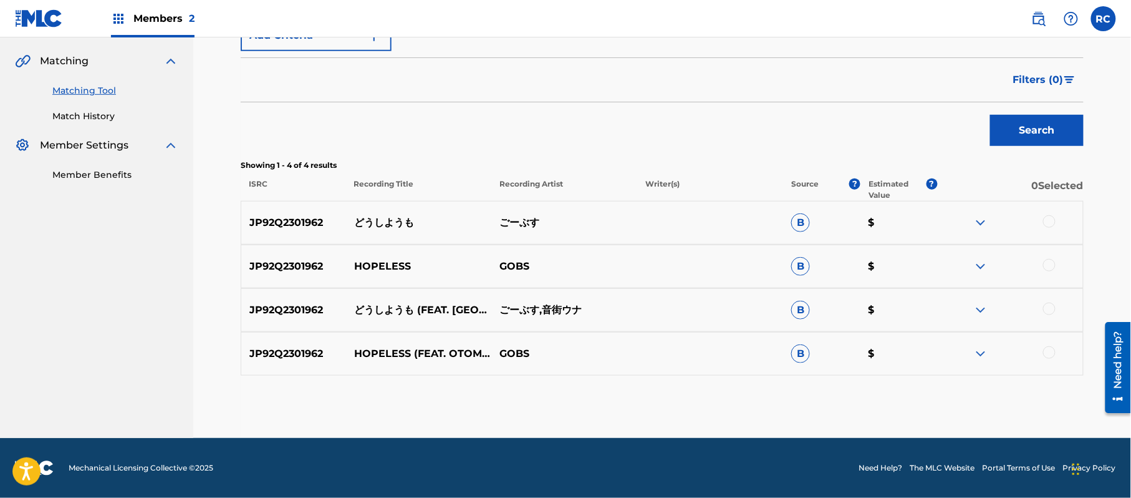
click at [1049, 223] on div at bounding box center [1049, 221] width 12 height 12
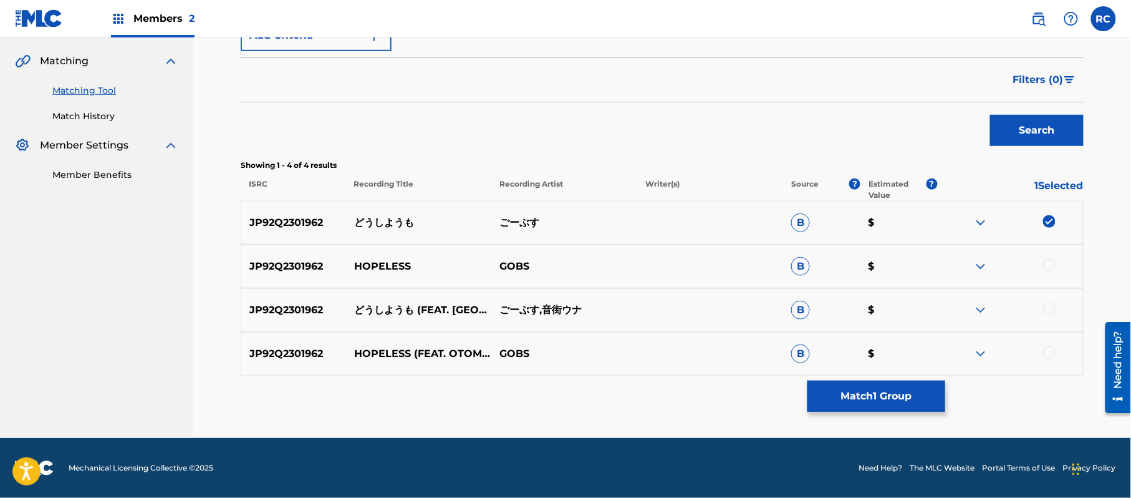
click at [1049, 311] on div at bounding box center [1049, 308] width 12 height 12
click at [896, 382] on button "Match 2 Groups" at bounding box center [877, 395] width 138 height 31
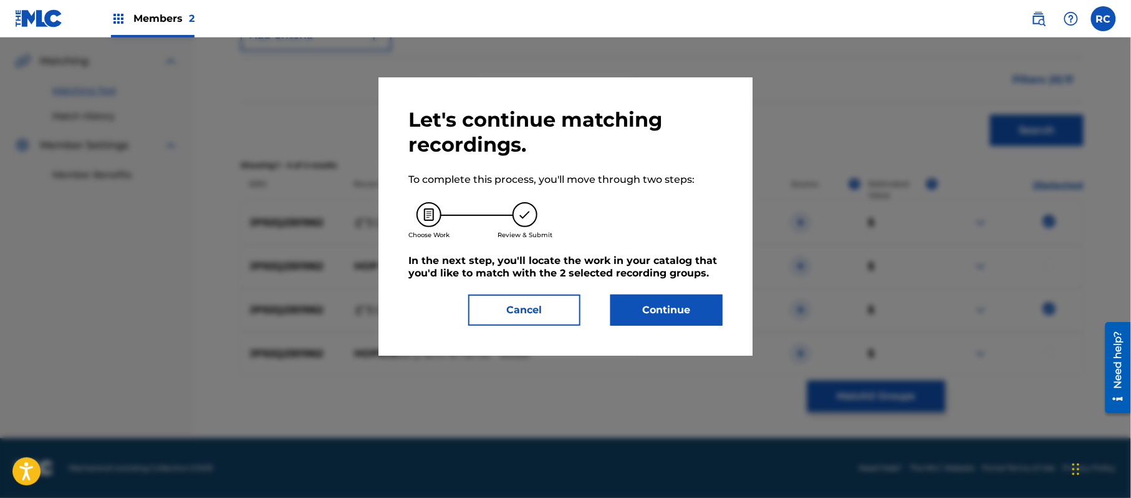
click at [679, 297] on button "Continue" at bounding box center [666, 309] width 112 height 31
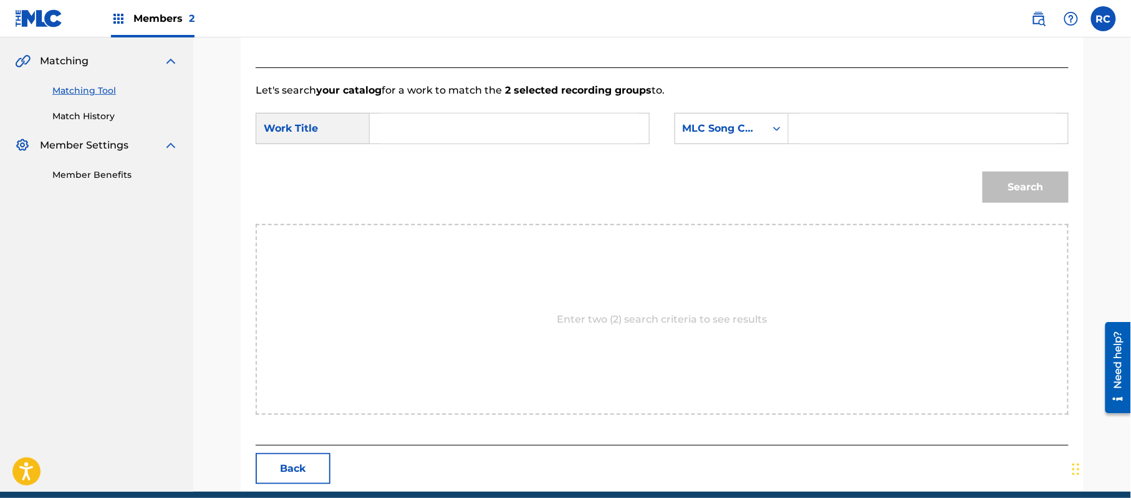
click at [430, 116] on input "Search Form" at bounding box center [509, 128] width 258 height 30
paste input "Doushiyoumo DQ4CA7"
click at [495, 128] on input "Doushiyoumo DQ4CA7" at bounding box center [509, 128] width 258 height 30
type input "Doushiyoumo"
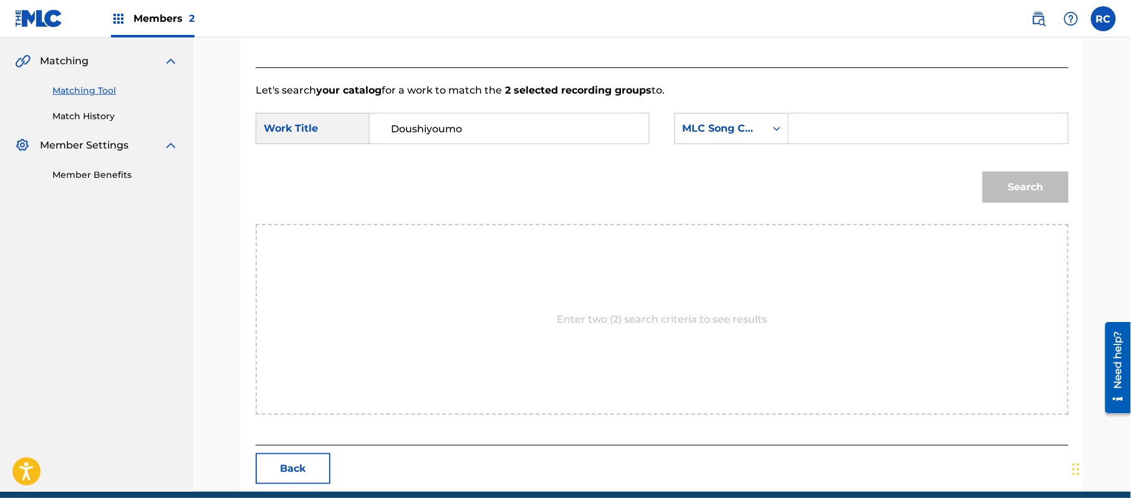
click at [852, 127] on input "Search Form" at bounding box center [928, 128] width 258 height 30
paste input "DQ4CA7"
type input "DQ4CA7"
click at [1019, 188] on button "Search" at bounding box center [1026, 186] width 86 height 31
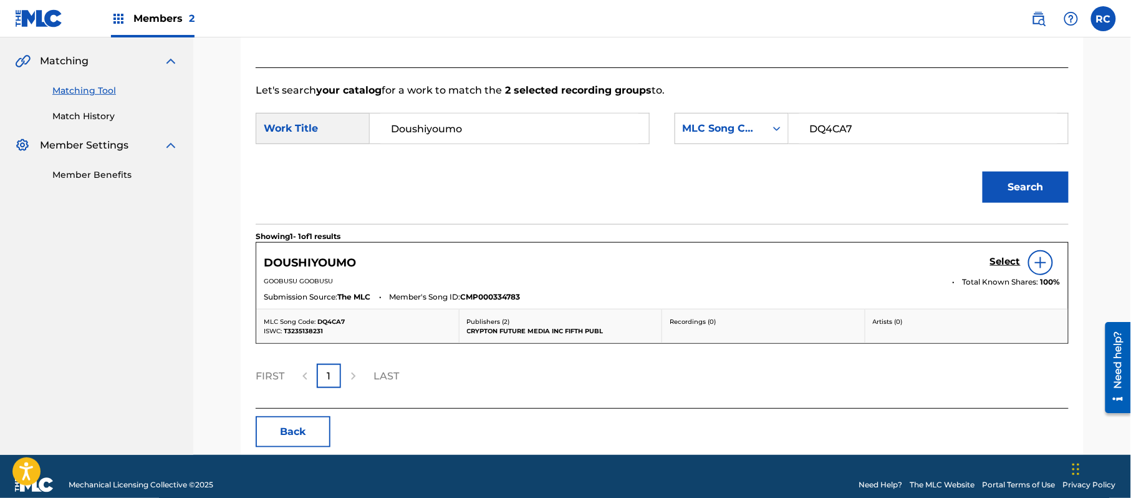
click at [995, 258] on h5 "Select" at bounding box center [1005, 262] width 31 height 12
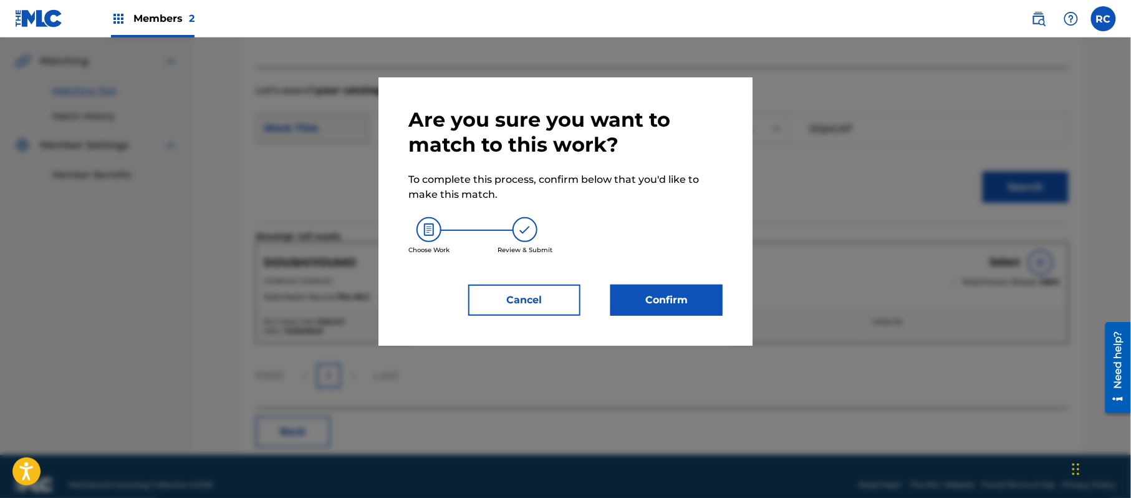
click at [684, 303] on button "Confirm" at bounding box center [666, 299] width 112 height 31
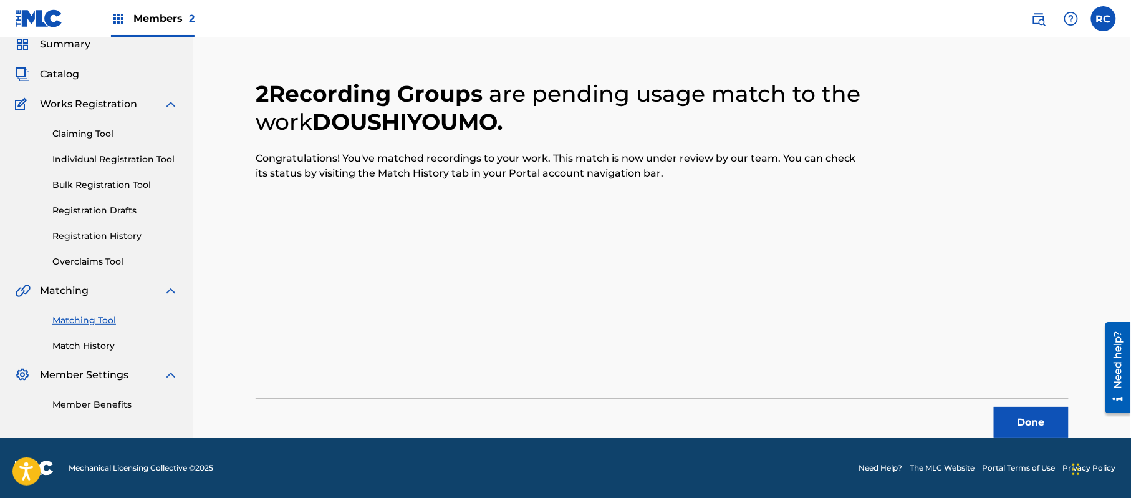
scroll to position [50, 0]
click at [1036, 415] on button "Done" at bounding box center [1031, 422] width 75 height 31
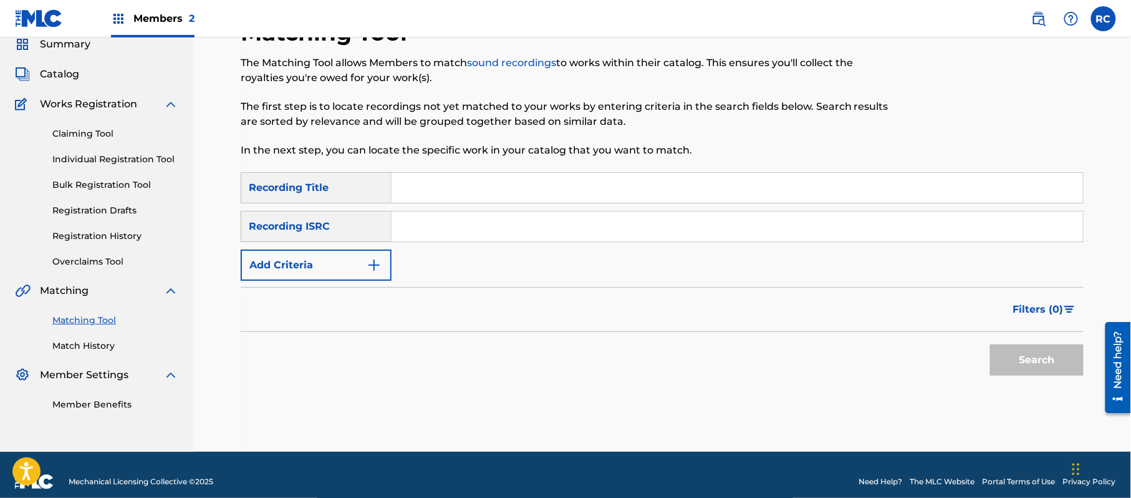
click at [456, 231] on input "Search Form" at bounding box center [738, 226] width 692 height 30
paste input "JP92Q2301961"
type input "JP92Q2301961"
click at [1013, 363] on button "Search" at bounding box center [1037, 359] width 94 height 31
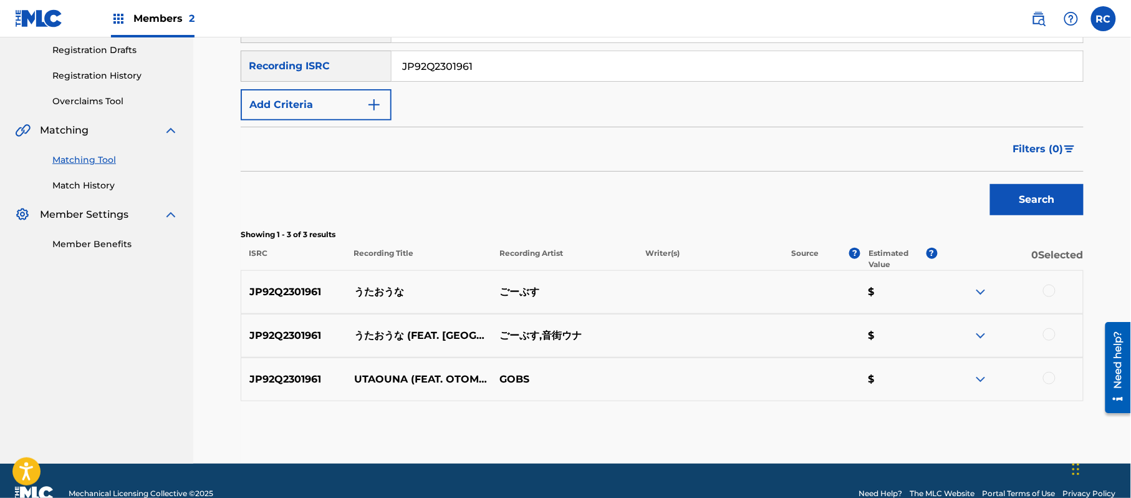
scroll to position [227, 0]
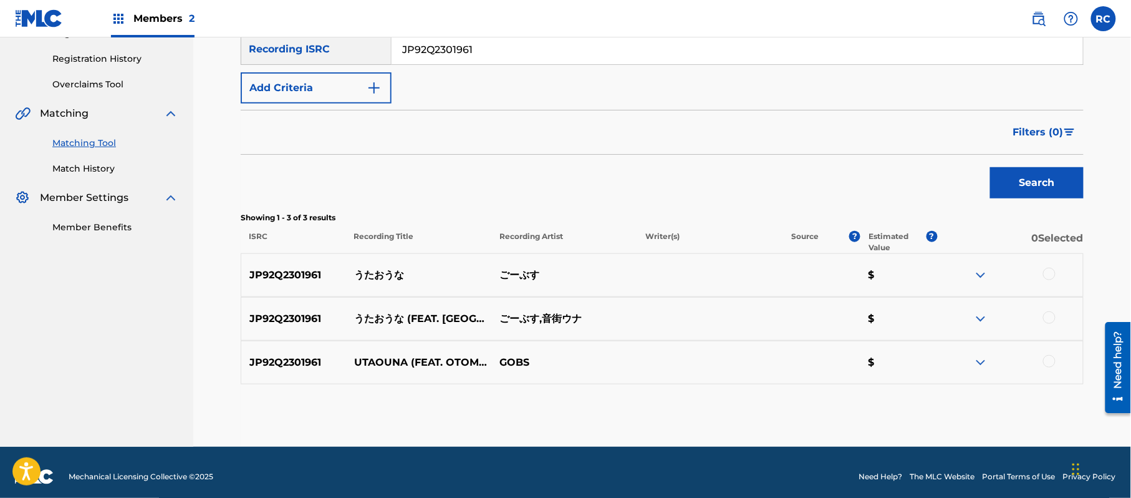
click at [1048, 273] on div at bounding box center [1049, 274] width 12 height 12
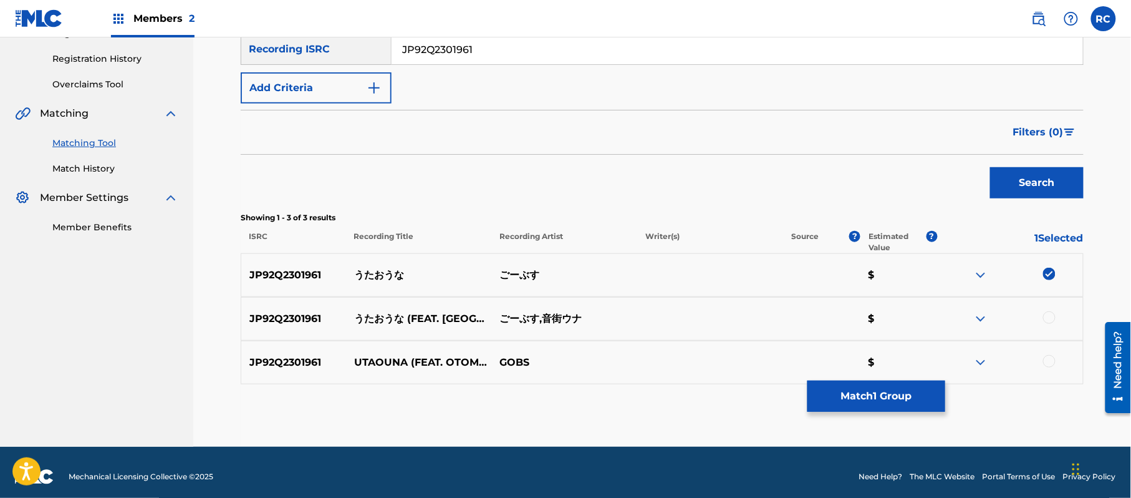
click at [1048, 312] on div at bounding box center [1049, 317] width 12 height 12
click at [1046, 368] on div at bounding box center [1010, 362] width 146 height 15
click at [1053, 362] on div at bounding box center [1049, 361] width 12 height 12
click at [897, 395] on button "Match 3 Groups" at bounding box center [877, 395] width 138 height 31
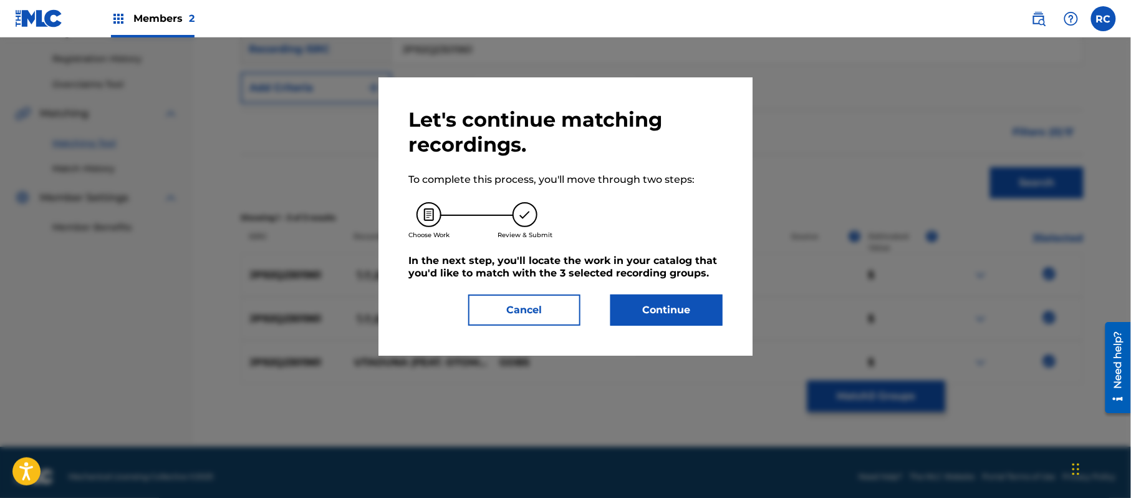
click at [686, 299] on button "Continue" at bounding box center [666, 309] width 112 height 31
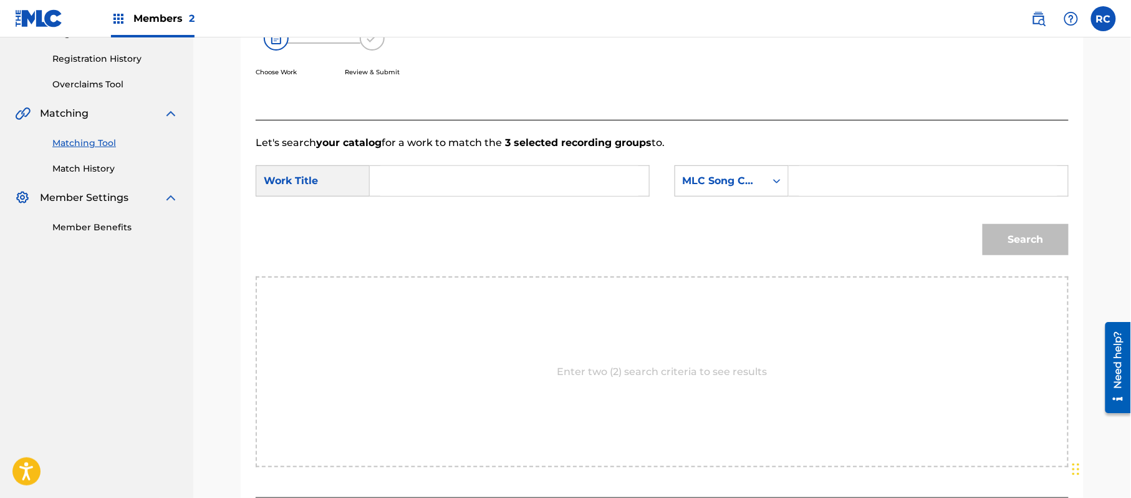
click at [437, 178] on input "Search Form" at bounding box center [509, 181] width 258 height 30
paste input "Utaouna UX1U5J"
click at [493, 183] on input "Utaouna UX1U5J" at bounding box center [509, 181] width 258 height 30
type input "Utaouna"
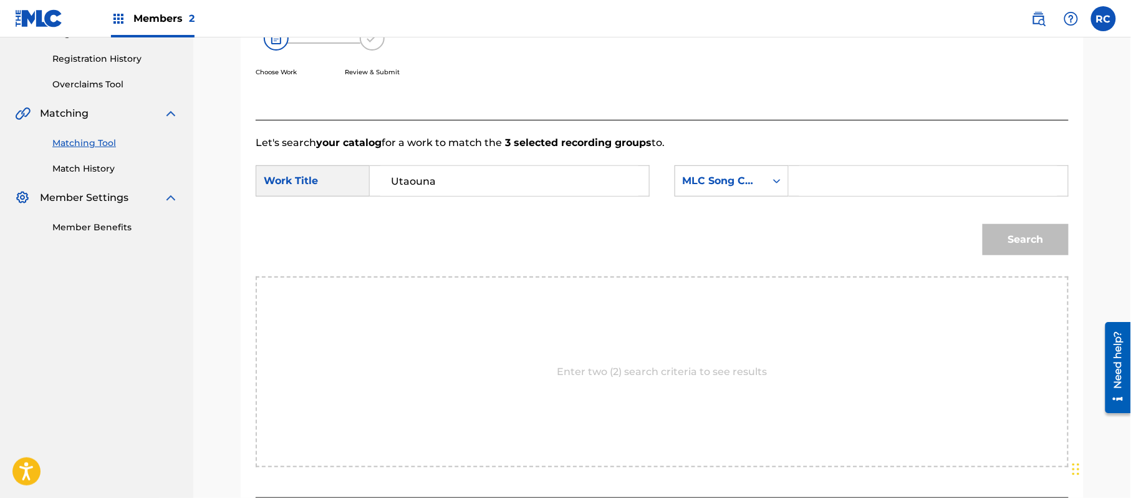
click at [849, 191] on input "Search Form" at bounding box center [928, 181] width 258 height 30
paste input "UX1U5J"
type input "UX1U5J"
click at [1023, 243] on button "Search" at bounding box center [1026, 239] width 86 height 31
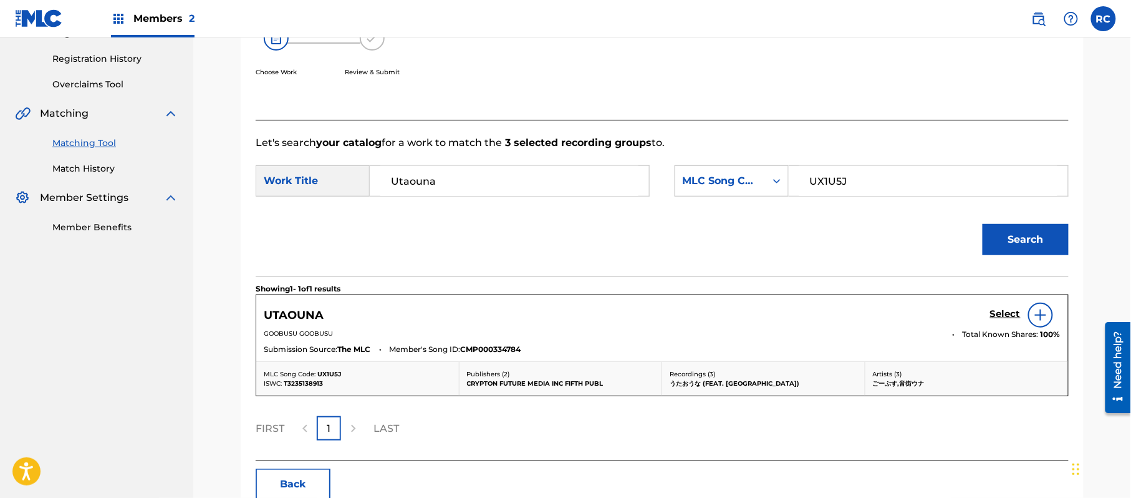
click at [988, 317] on div "UTAOUNA Select" at bounding box center [662, 314] width 797 height 25
click at [991, 316] on h5 "Select" at bounding box center [1005, 314] width 31 height 12
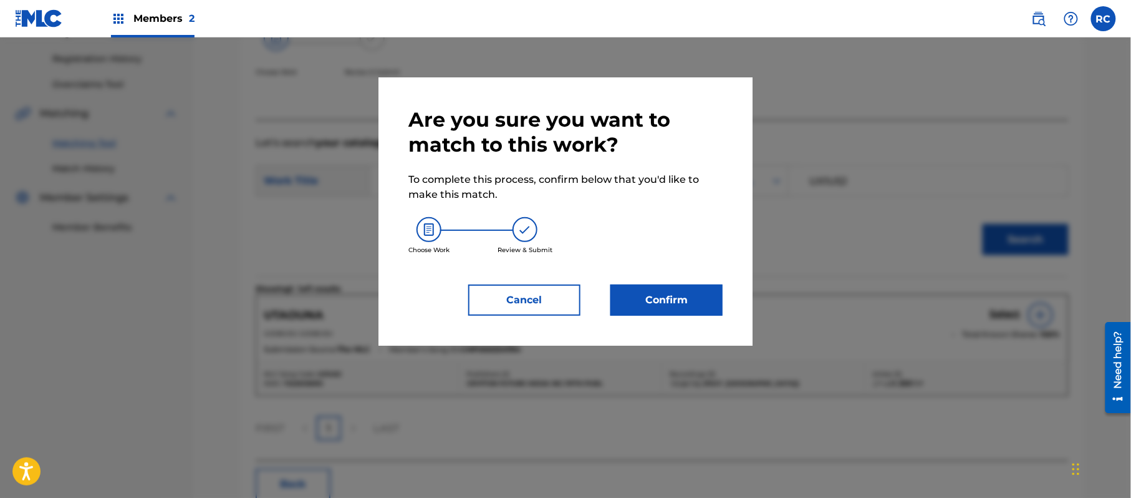
click at [671, 307] on button "Confirm" at bounding box center [666, 299] width 112 height 31
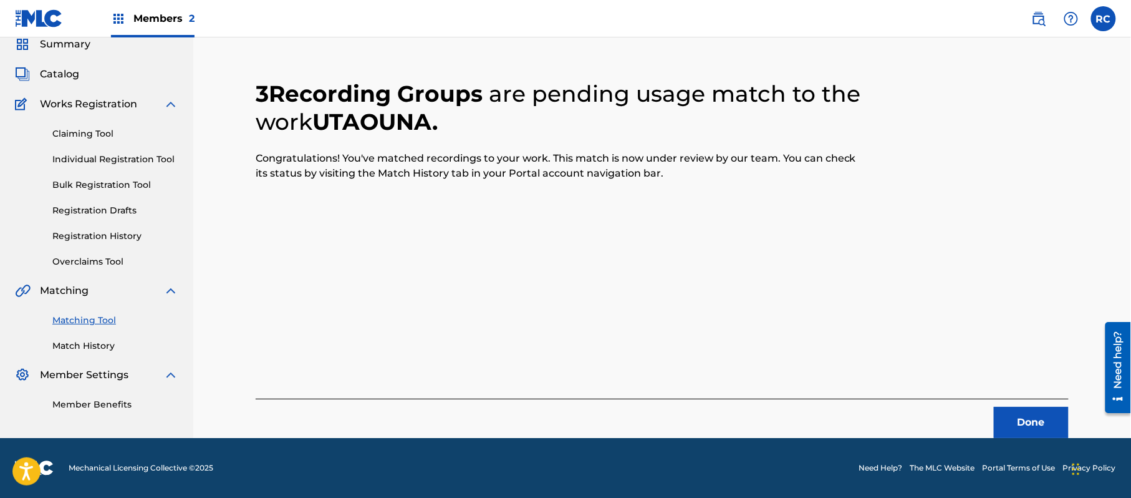
scroll to position [50, 0]
click at [1040, 430] on button "Done" at bounding box center [1031, 422] width 75 height 31
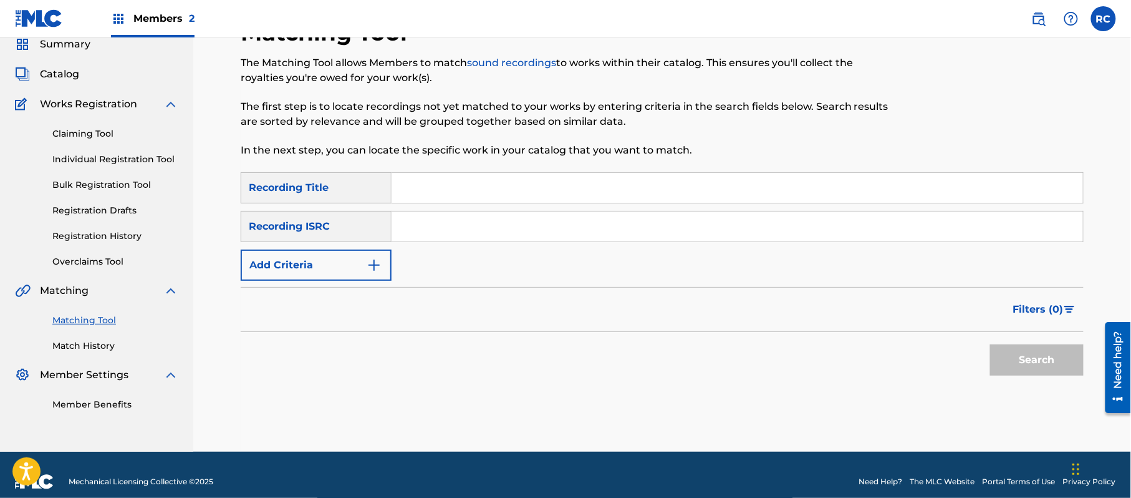
click at [459, 248] on div "SearchWithCriteria2d78c3b6-e5b2-4ce7-994f-b209ad69d8e2 Recording Title SearchWi…" at bounding box center [662, 226] width 843 height 109
click at [461, 234] on input "Search Form" at bounding box center [738, 226] width 692 height 30
paste input "JP92Q2200498"
type input "JP92Q2200498"
click at [1028, 372] on button "Search" at bounding box center [1037, 359] width 94 height 31
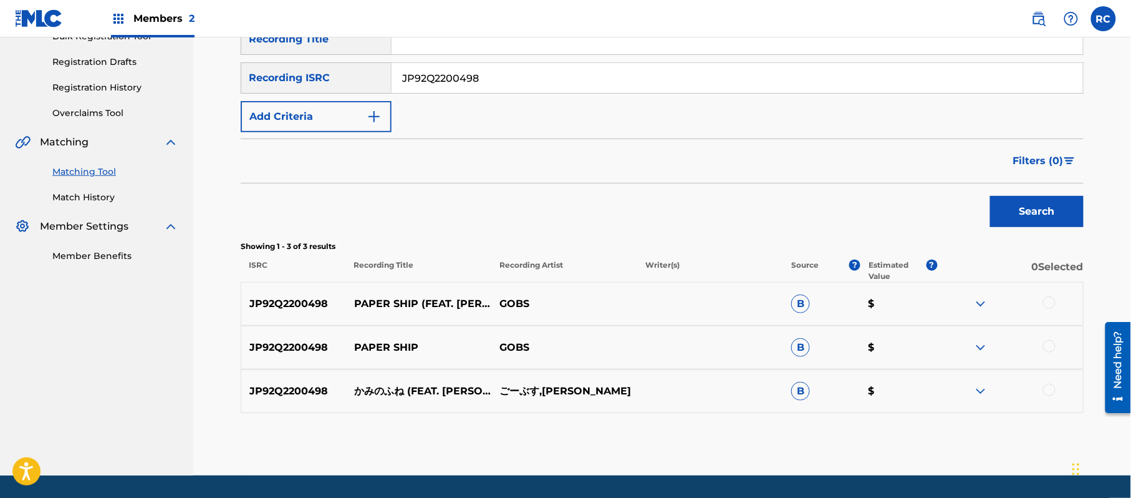
scroll to position [227, 0]
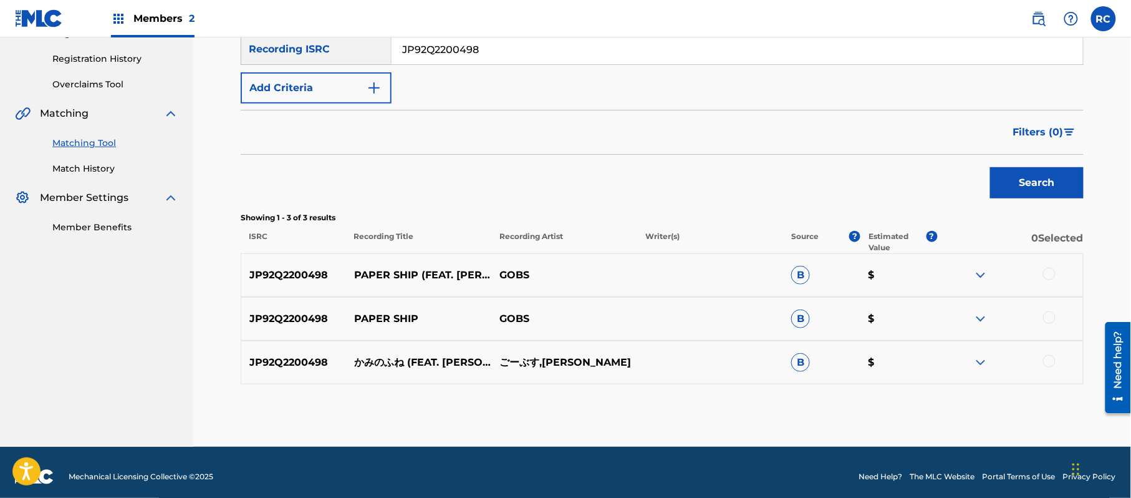
click at [1054, 364] on div at bounding box center [1049, 361] width 12 height 12
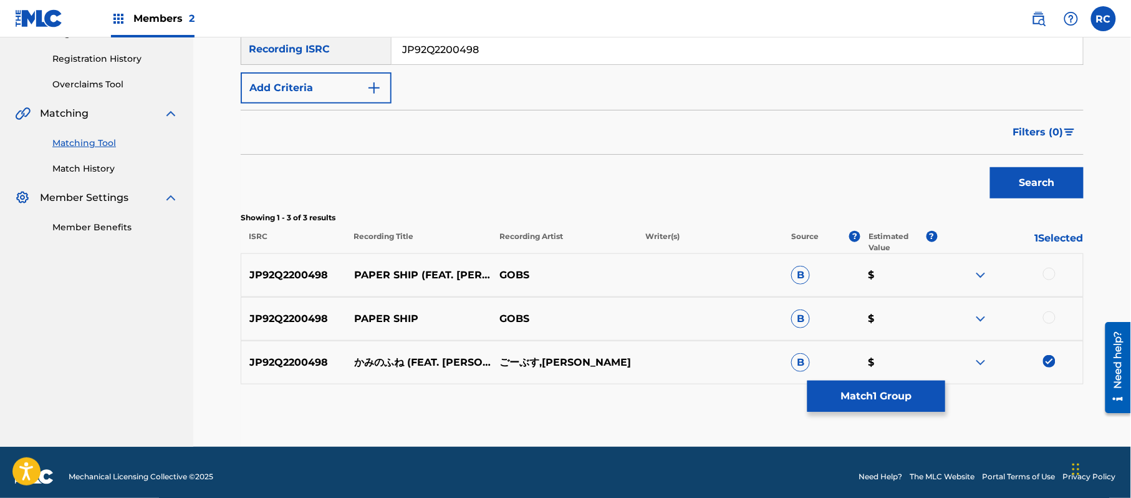
click at [863, 398] on button "Match 1 Group" at bounding box center [877, 395] width 138 height 31
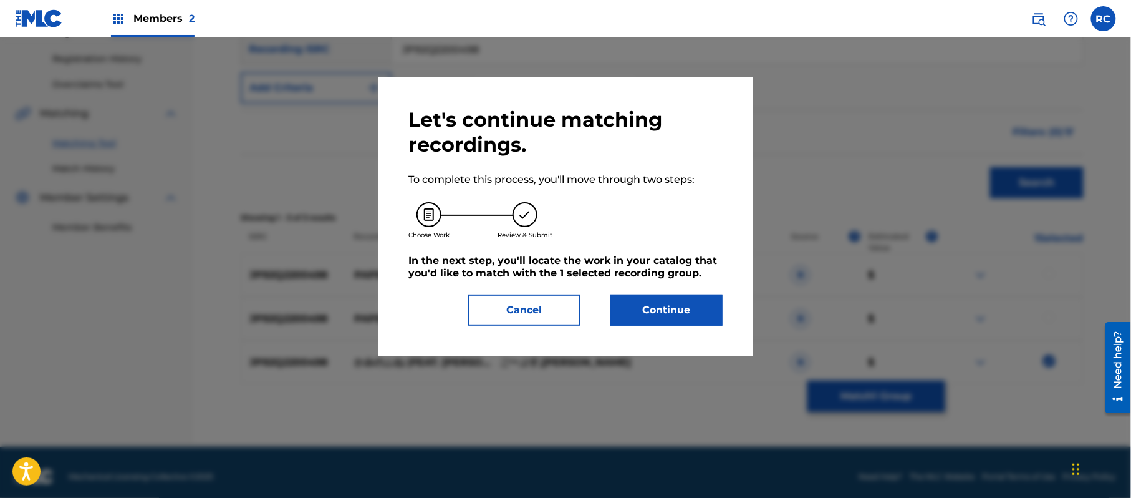
click at [637, 297] on button "Continue" at bounding box center [666, 309] width 112 height 31
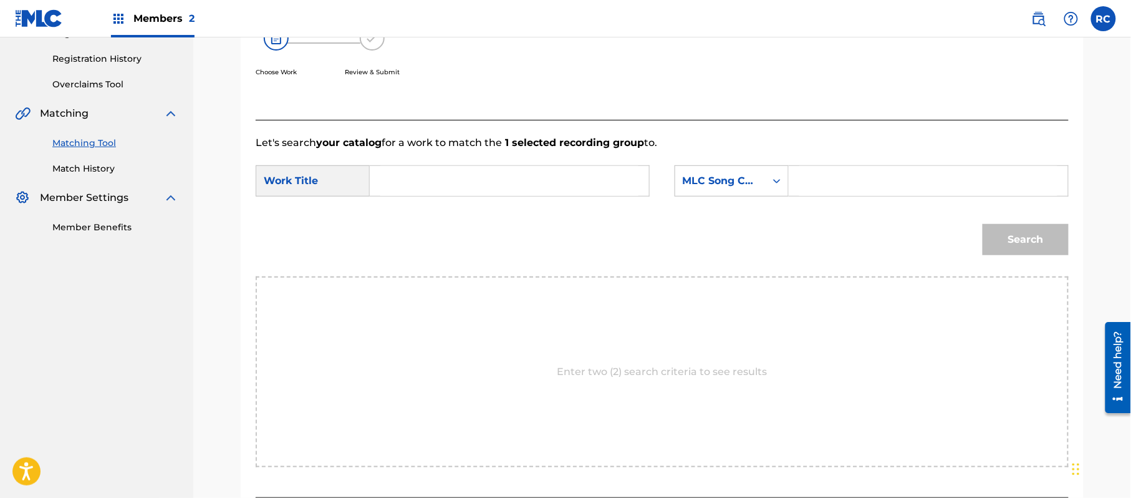
click at [476, 185] on input "Search Form" at bounding box center [509, 181] width 258 height 30
paste input "Kami No Fune KB7KDI"
click at [495, 182] on input "Kami No Fune KB7KDI" at bounding box center [509, 181] width 258 height 30
type input "Kami No Fune"
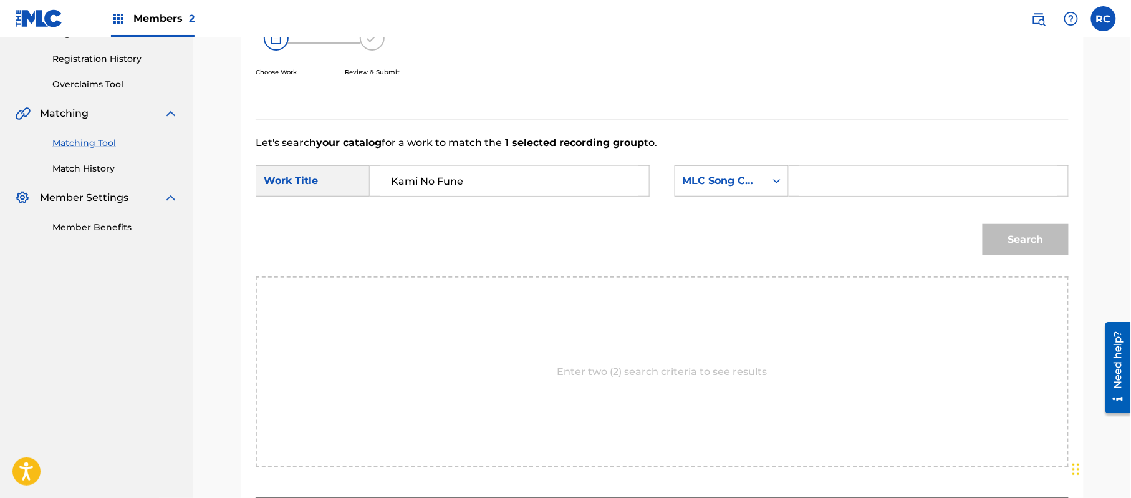
drag, startPoint x: 861, startPoint y: 173, endPoint x: 883, endPoint y: 182, distance: 24.1
click at [861, 173] on input "Search Form" at bounding box center [928, 181] width 258 height 30
paste input "KB7KDI"
type input "KB7KDI"
click at [1026, 244] on button "Search" at bounding box center [1026, 239] width 86 height 31
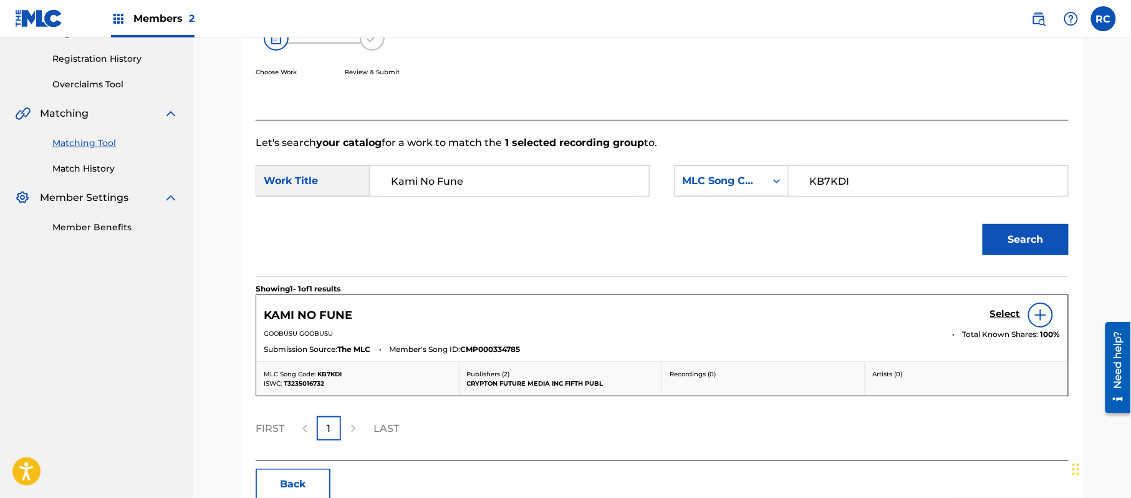
click at [1009, 312] on h5 "Select" at bounding box center [1005, 314] width 31 height 12
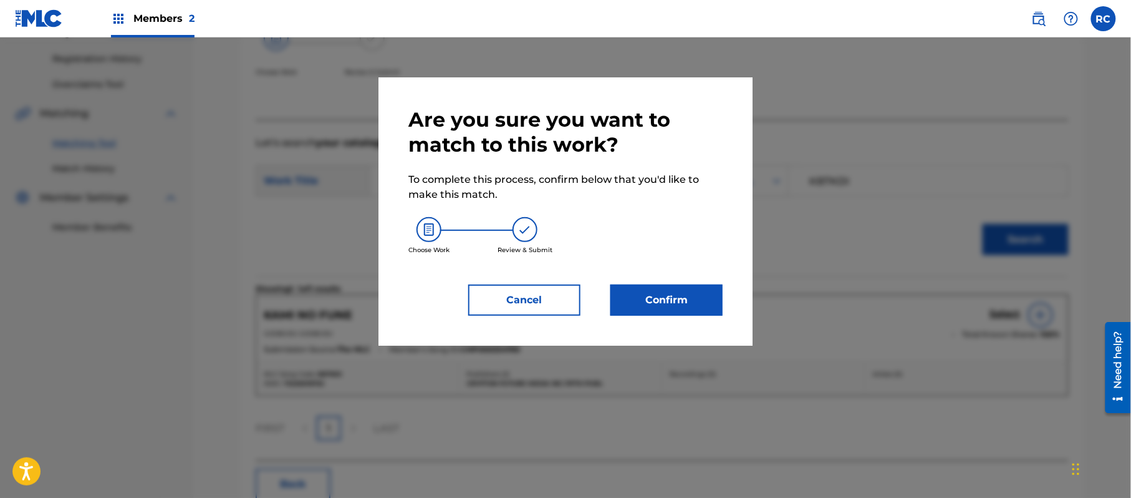
click at [683, 293] on button "Confirm" at bounding box center [666, 299] width 112 height 31
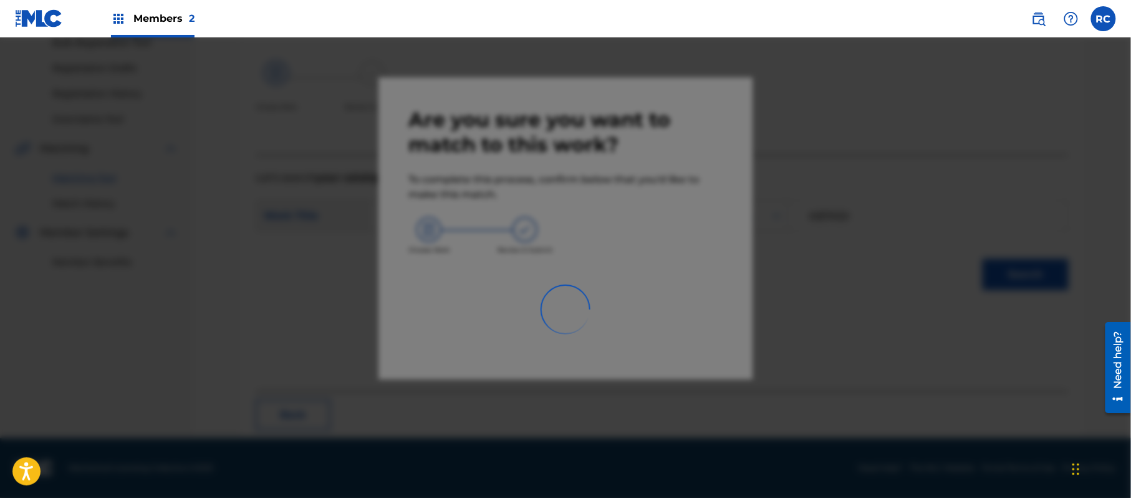
scroll to position [50, 0]
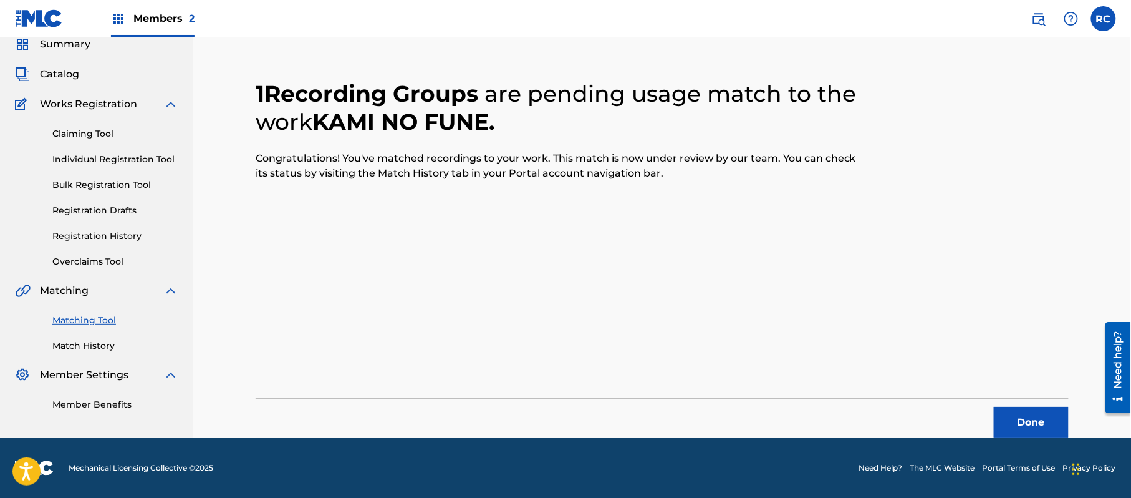
click at [1021, 427] on button "Done" at bounding box center [1031, 422] width 75 height 31
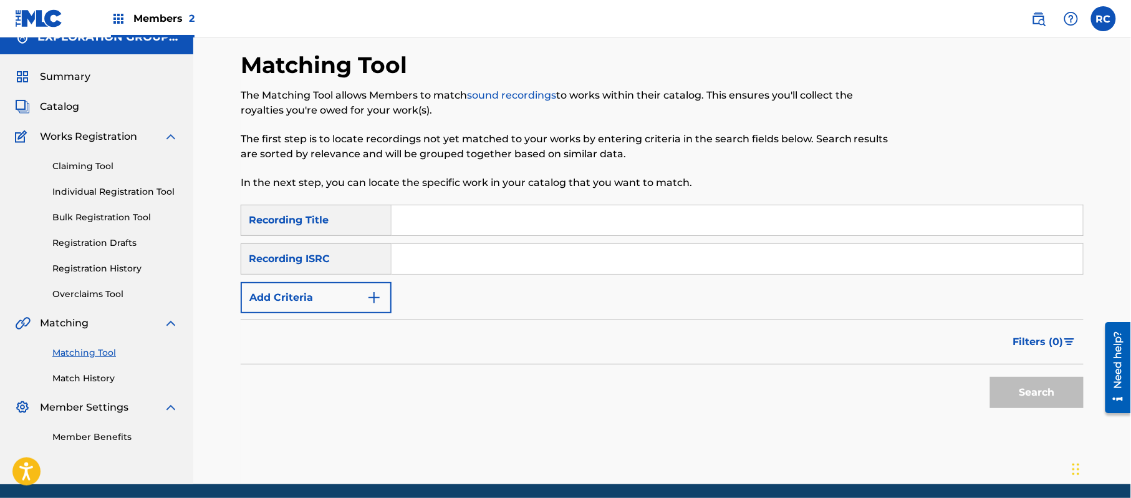
scroll to position [0, 0]
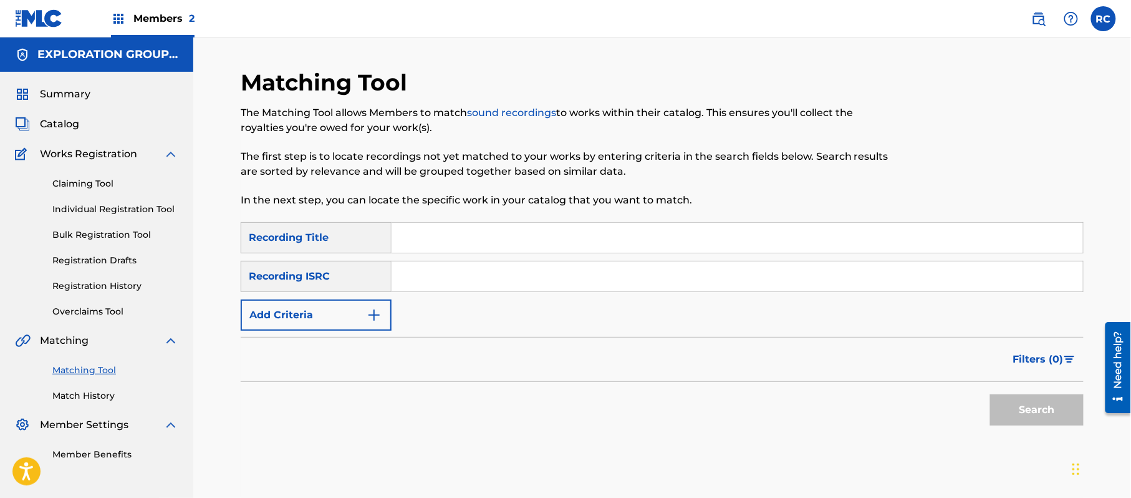
click at [72, 92] on span "Summary" at bounding box center [65, 94] width 51 height 15
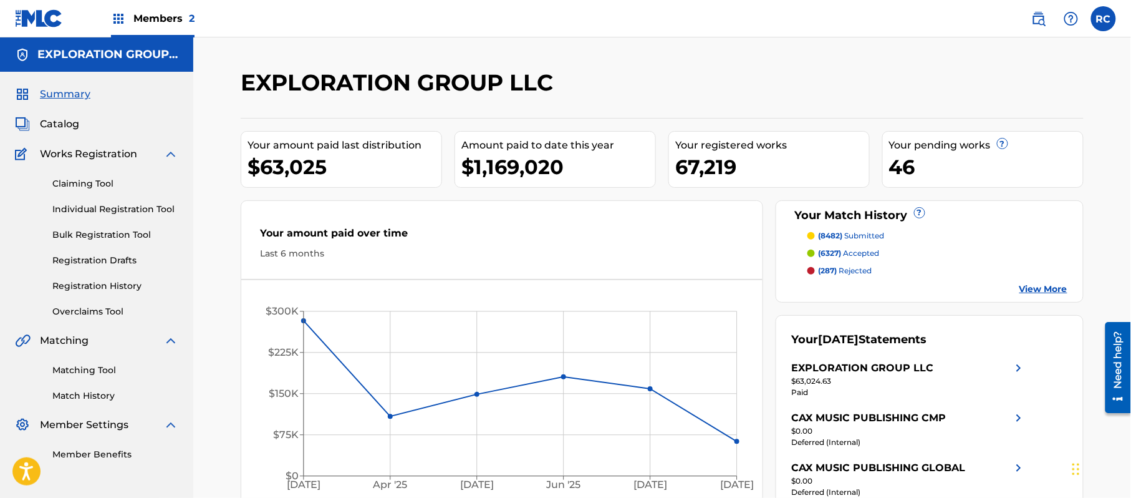
click at [1031, 292] on link "View More" at bounding box center [1044, 288] width 48 height 13
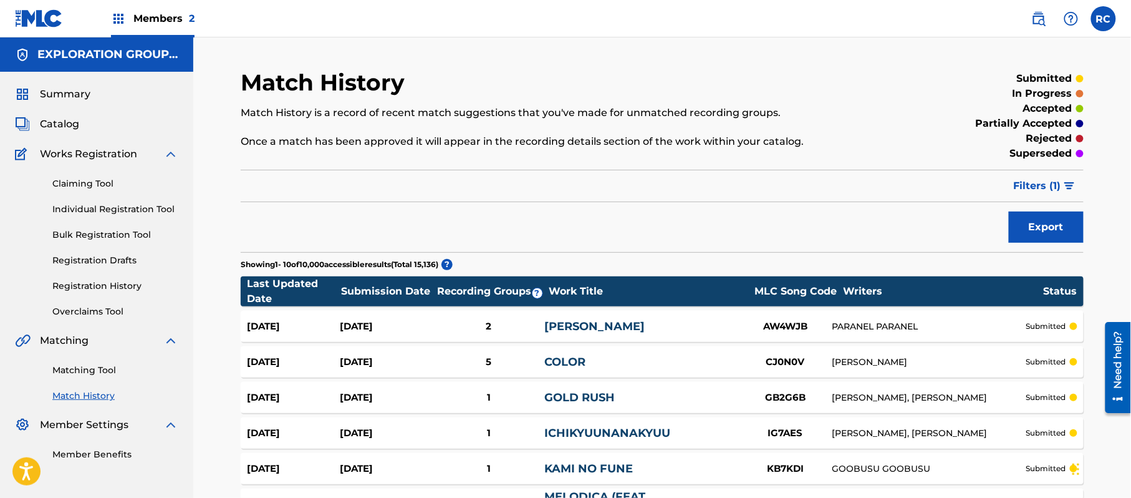
click at [1059, 180] on span "Filters ( 1 )" at bounding box center [1037, 185] width 47 height 15
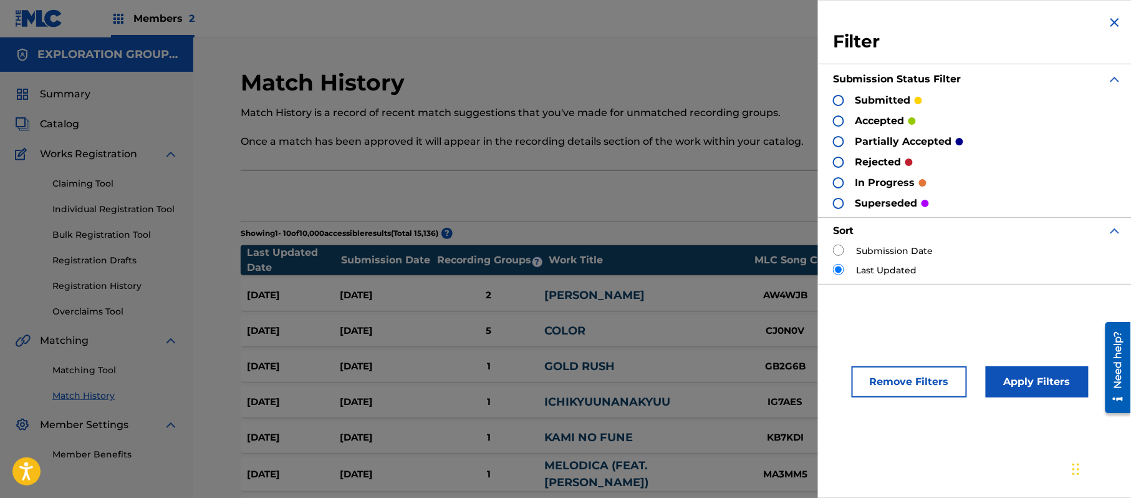
click at [862, 157] on p "rejected" at bounding box center [879, 162] width 46 height 15
click at [839, 163] on div at bounding box center [838, 162] width 11 height 11
click at [1028, 388] on button "Apply Filters" at bounding box center [1037, 381] width 103 height 31
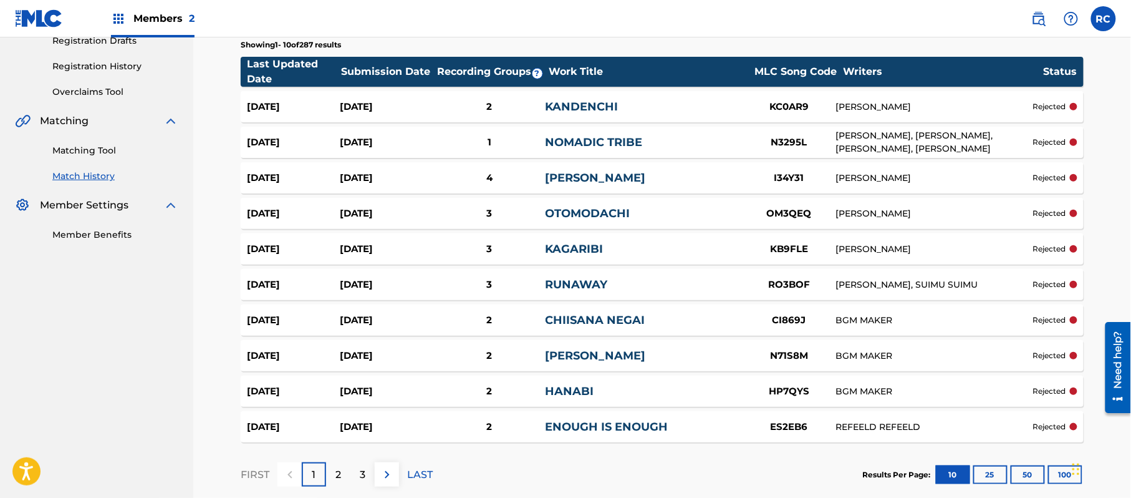
scroll to position [288, 0]
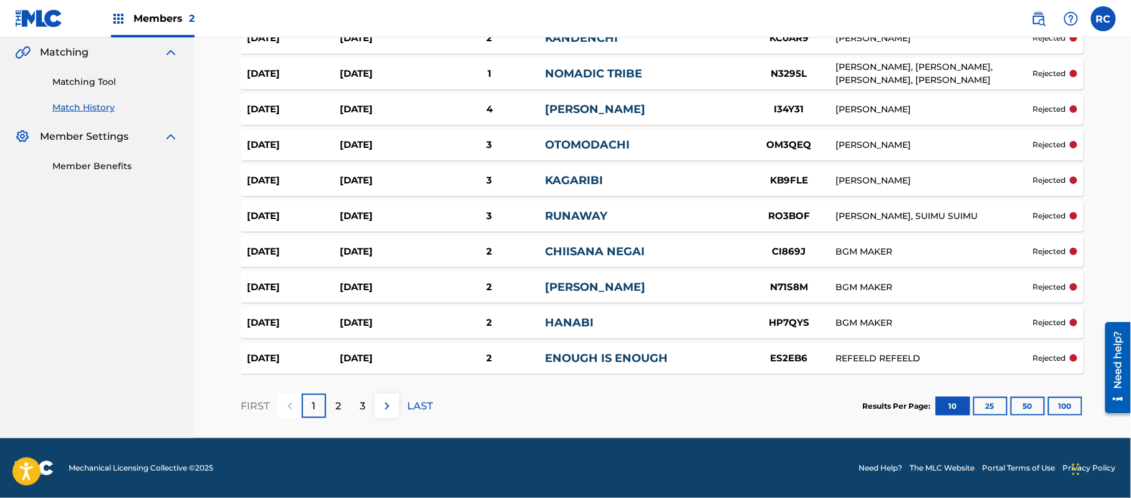
click at [340, 405] on p "2" at bounding box center [338, 405] width 6 height 15
click at [360, 403] on p "3" at bounding box center [363, 405] width 6 height 15
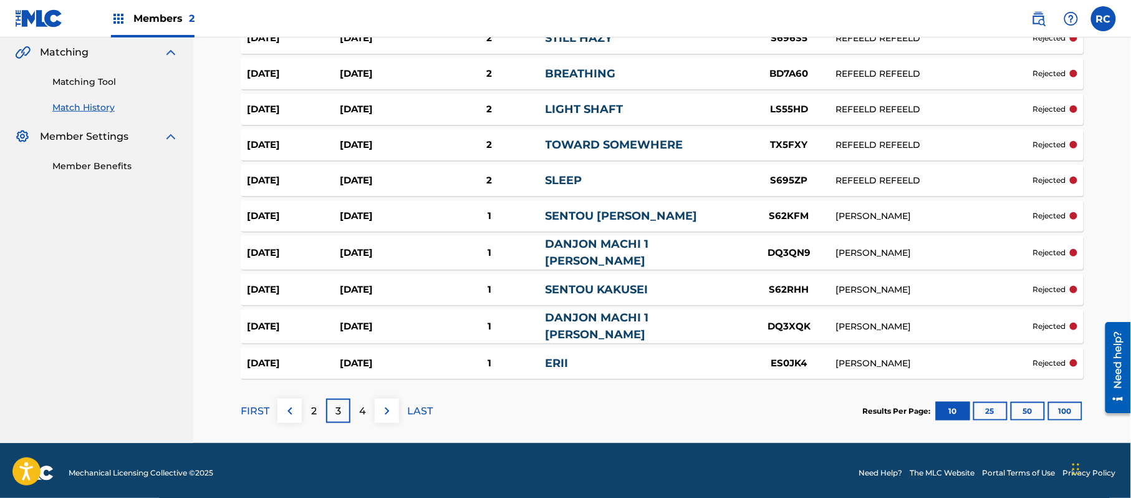
click at [365, 410] on p "4" at bounding box center [362, 410] width 7 height 15
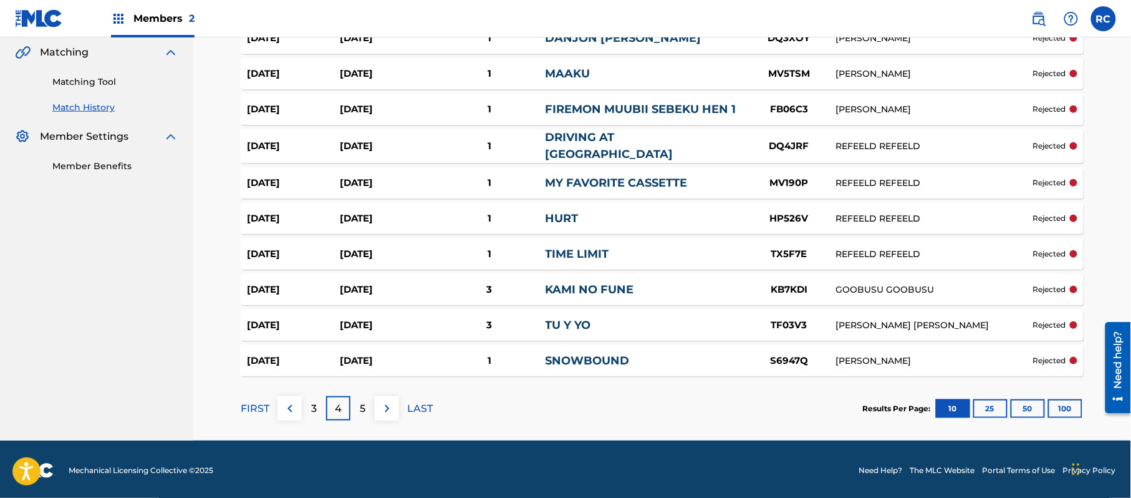
click at [367, 407] on div "5" at bounding box center [362, 408] width 24 height 24
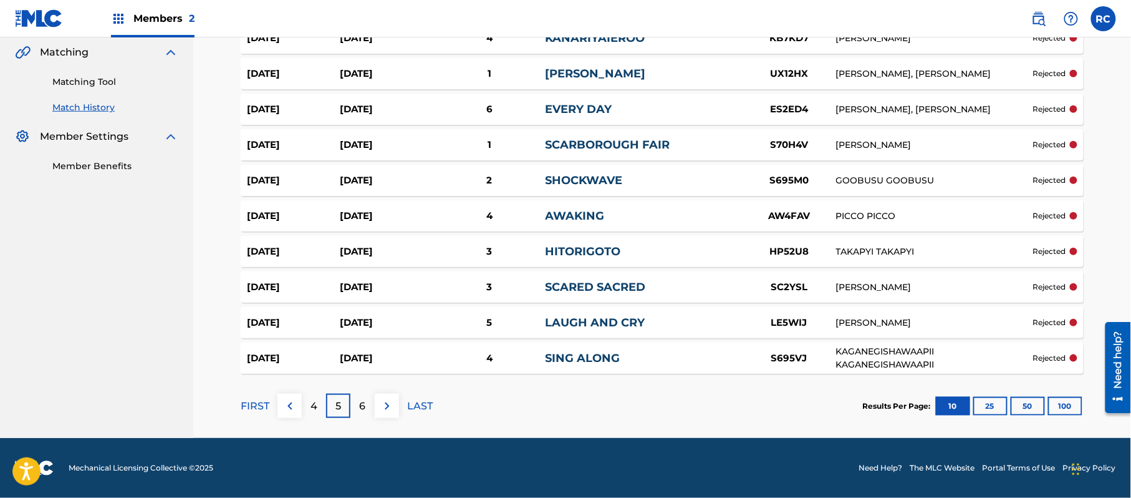
click at [1070, 409] on button "100" at bounding box center [1065, 406] width 34 height 19
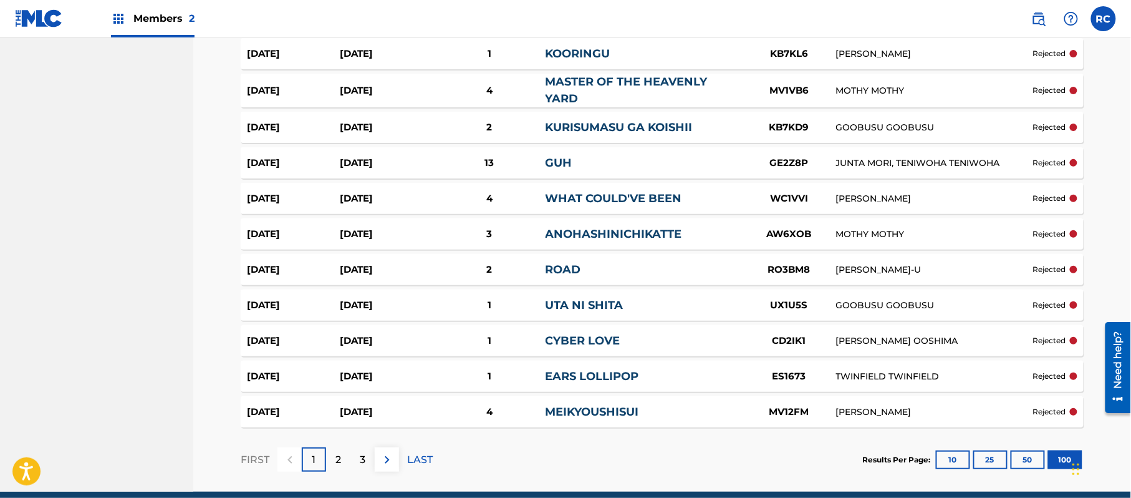
scroll to position [3505, 0]
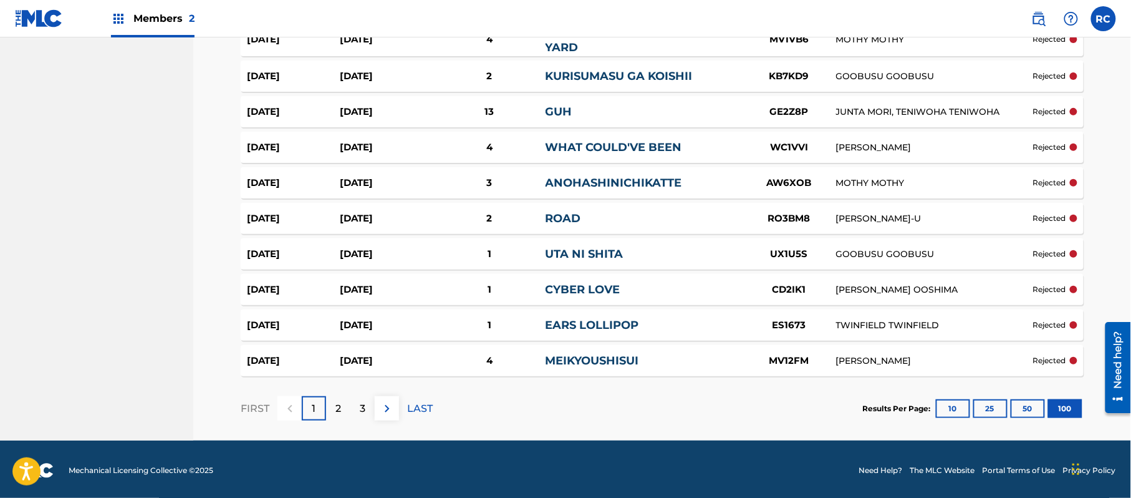
click at [340, 410] on p "2" at bounding box center [338, 408] width 6 height 15
click at [370, 408] on div "3" at bounding box center [362, 408] width 24 height 24
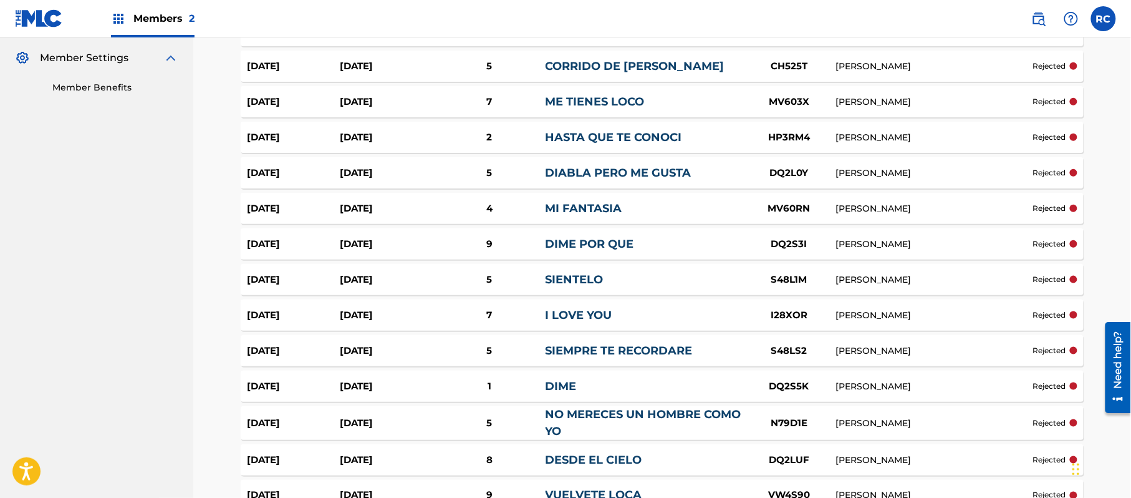
scroll to position [171, 0]
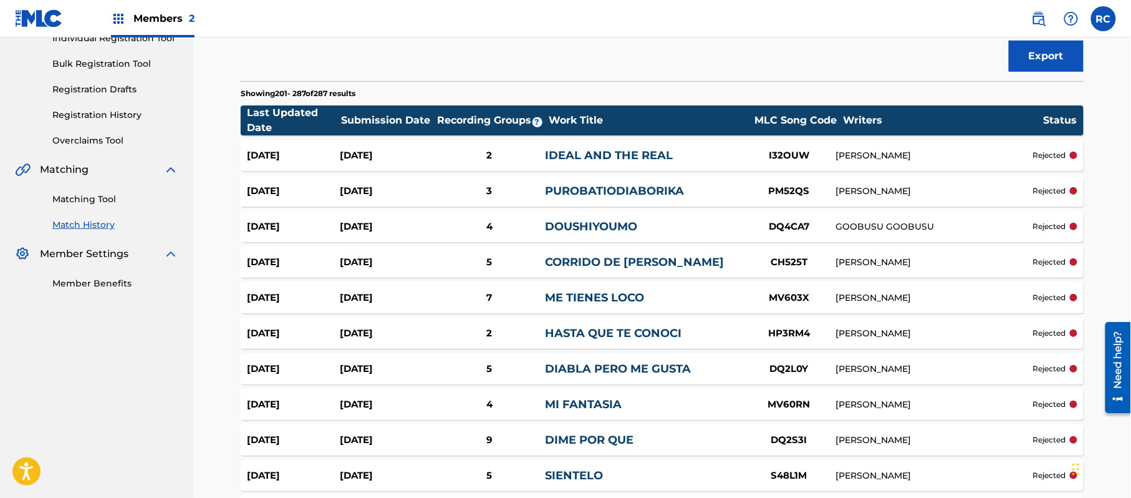
click at [94, 198] on link "Matching Tool" at bounding box center [115, 199] width 126 height 13
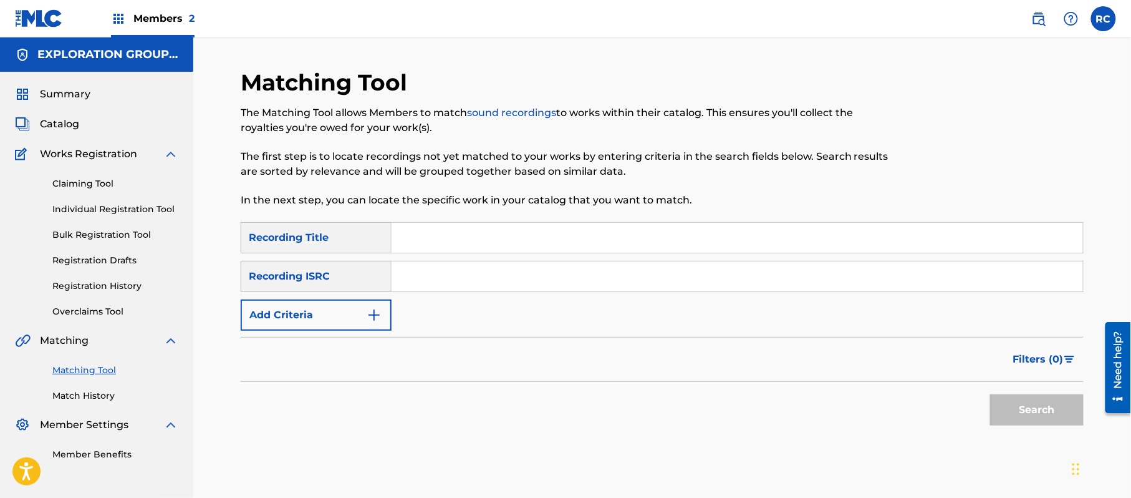
drag, startPoint x: 427, startPoint y: 285, endPoint x: 442, endPoint y: 292, distance: 16.5
click at [427, 285] on input "Search Form" at bounding box center [738, 276] width 692 height 30
paste input "JPE562107937"
type input "JPE562107937"
click at [1001, 422] on button "Search" at bounding box center [1037, 409] width 94 height 31
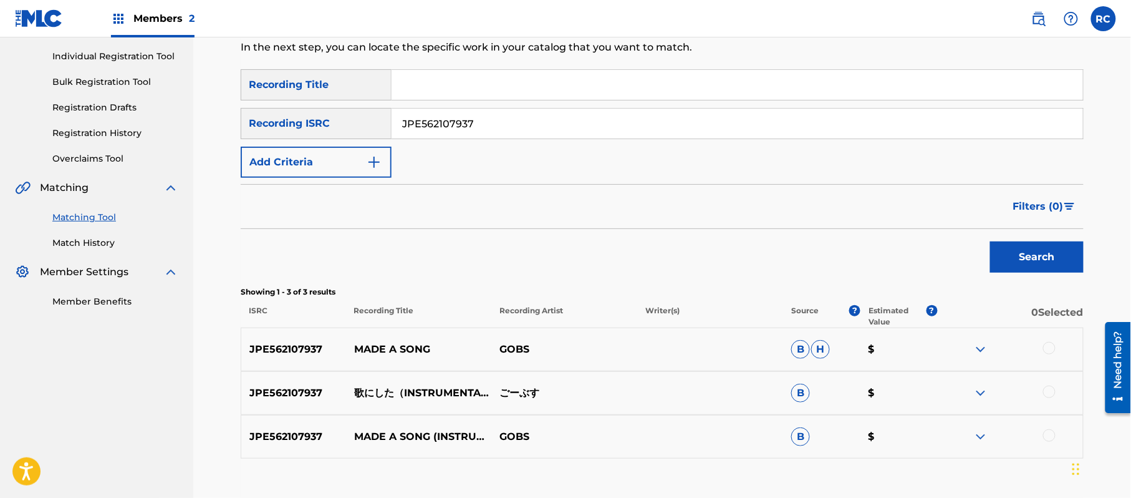
scroll to position [166, 0]
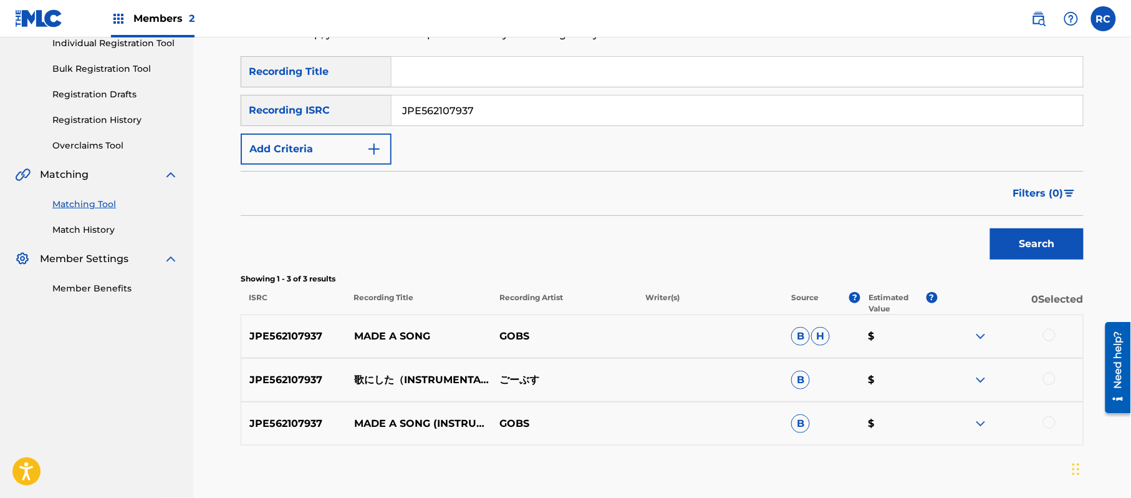
click at [1051, 334] on div at bounding box center [1049, 335] width 12 height 12
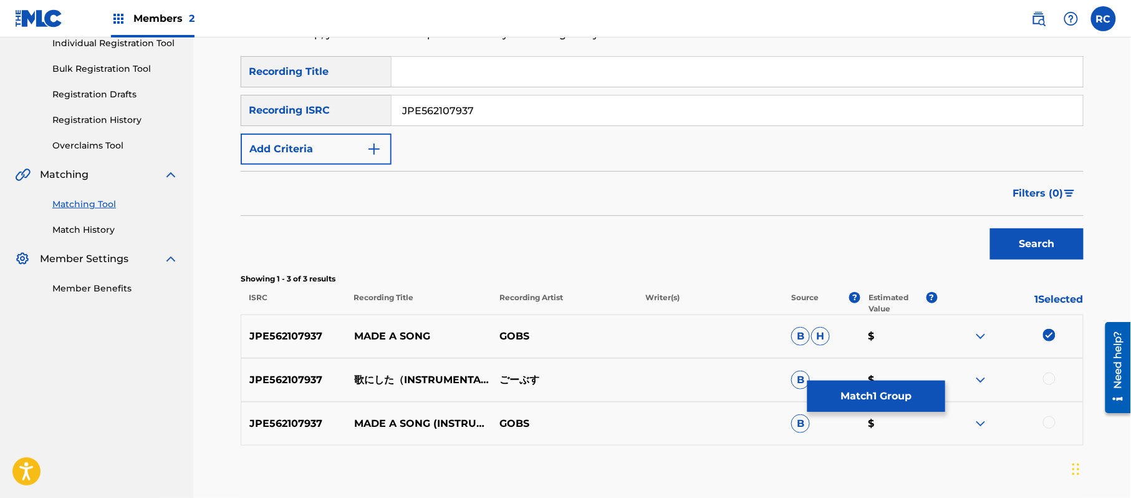
click at [1044, 380] on div at bounding box center [1049, 378] width 12 height 12
click at [1051, 423] on div at bounding box center [1049, 422] width 12 height 12
click at [904, 403] on button "Match 3 Groups" at bounding box center [877, 395] width 138 height 31
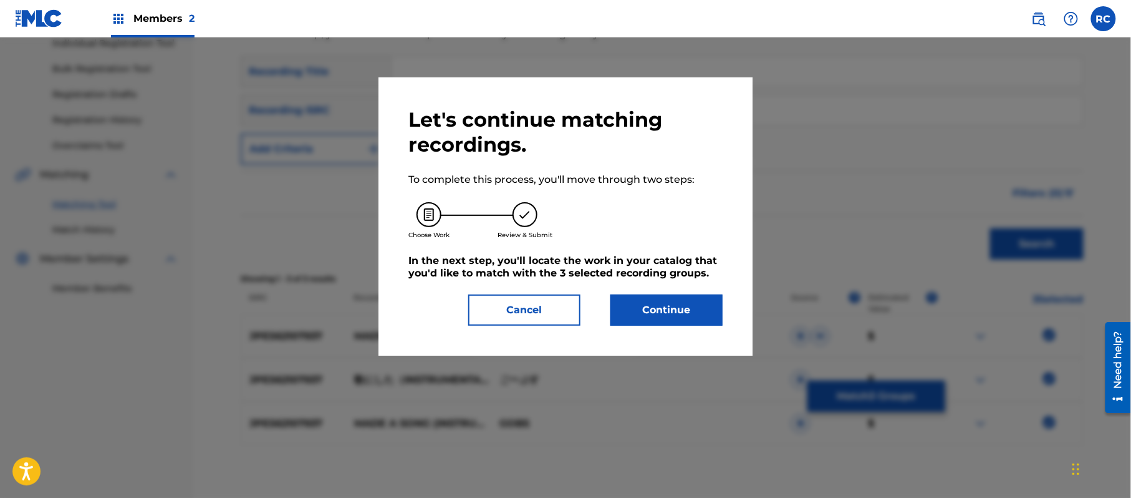
click at [691, 298] on button "Continue" at bounding box center [666, 309] width 112 height 31
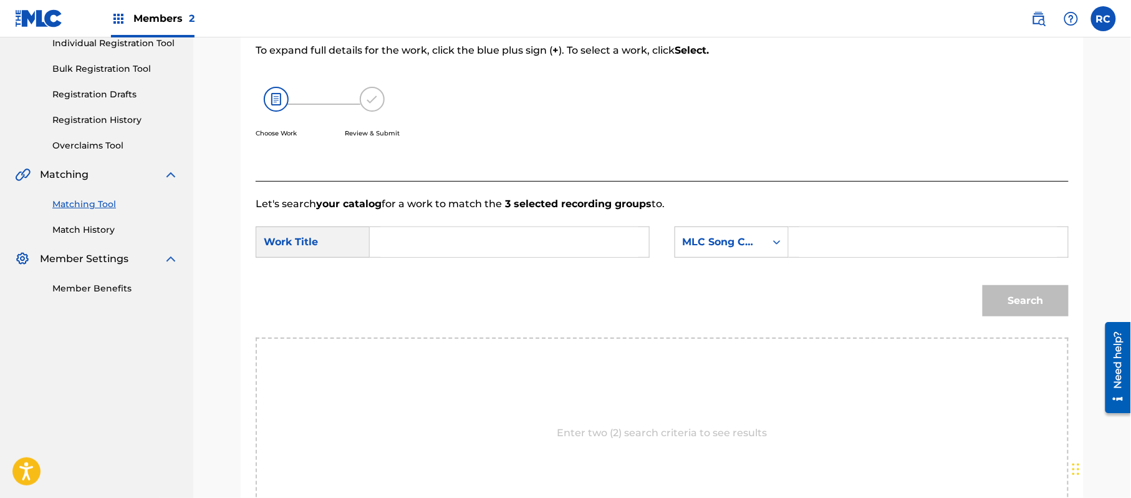
click at [475, 253] on input "Search Form" at bounding box center [509, 242] width 258 height 30
paste input "Uta Ni Shita UX1U5S"
click at [489, 244] on input "Uta Ni Shita UX1U5S" at bounding box center [509, 242] width 258 height 30
type input "Uta Ni Shita"
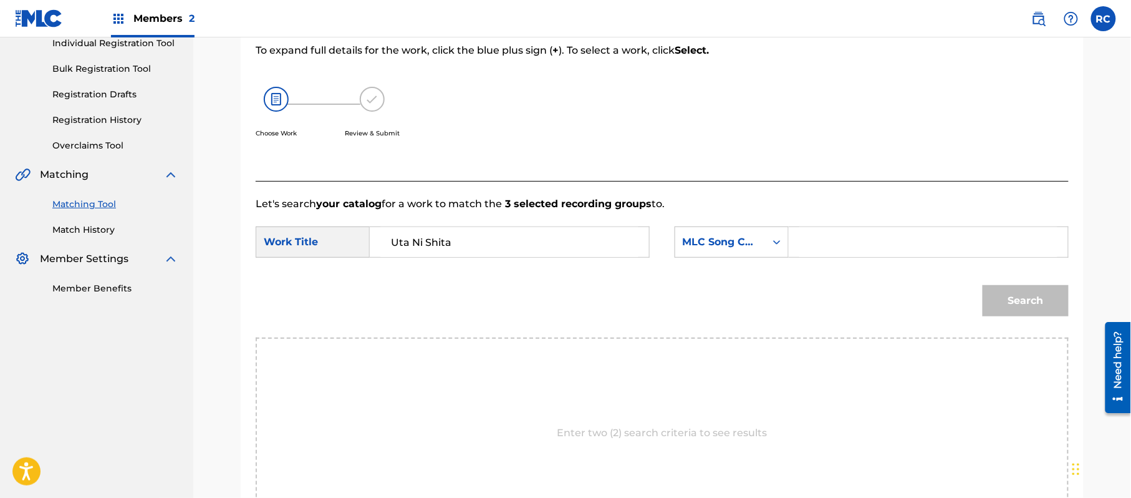
click at [872, 244] on input "Search Form" at bounding box center [928, 242] width 258 height 30
paste input "UX1U5S"
type input "UX1U5S"
click at [1031, 310] on button "Search" at bounding box center [1026, 300] width 86 height 31
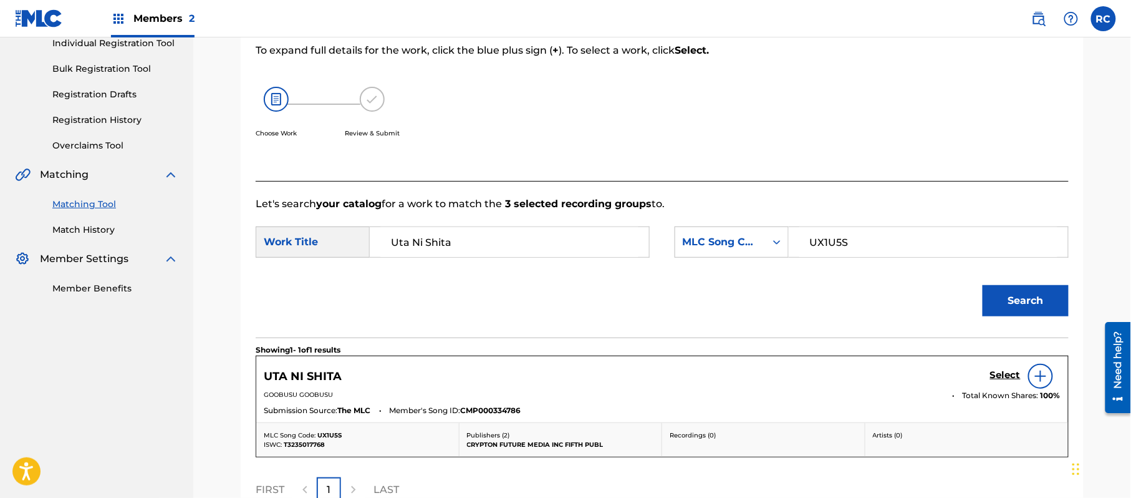
click at [994, 372] on h5 "Select" at bounding box center [1005, 375] width 31 height 12
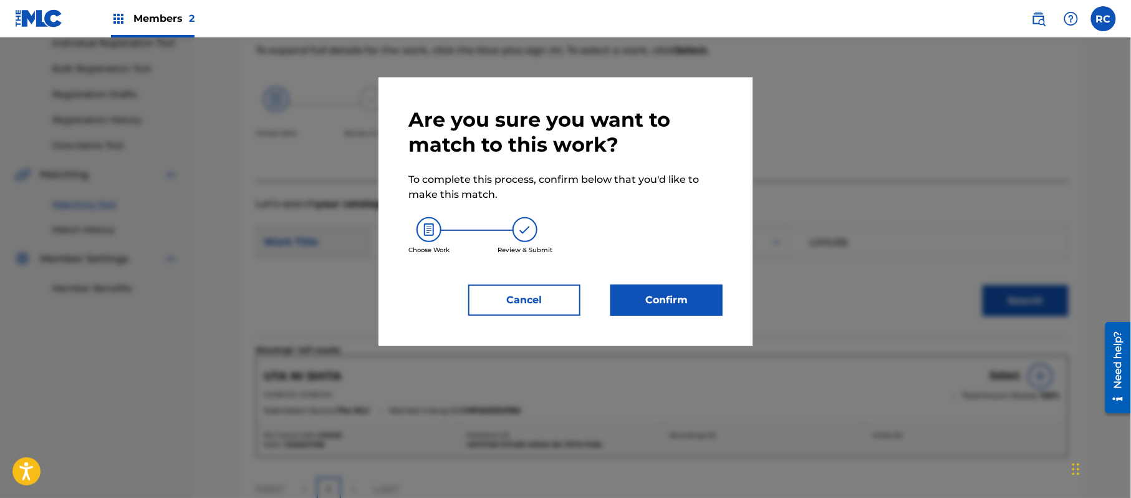
click at [688, 287] on button "Confirm" at bounding box center [666, 299] width 112 height 31
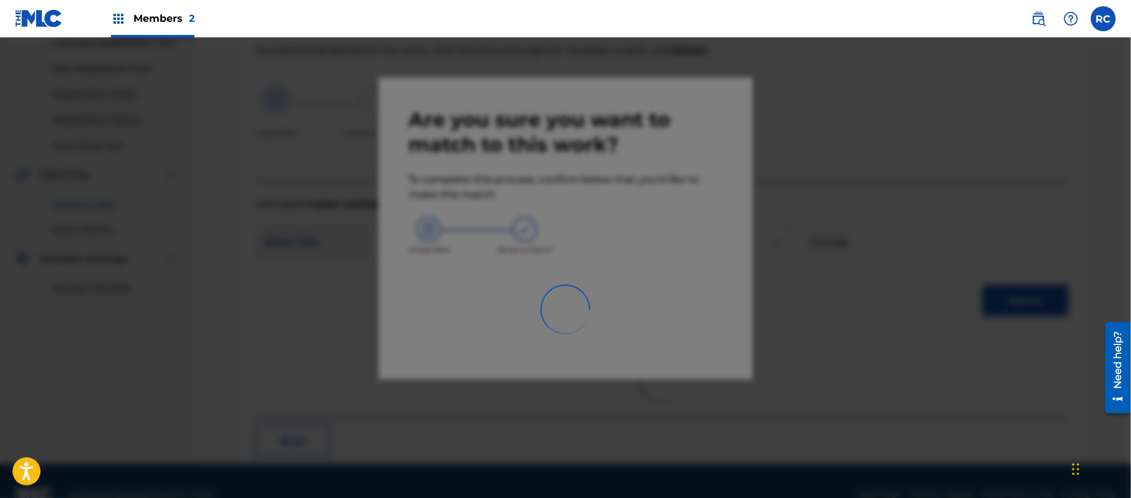
scroll to position [50, 0]
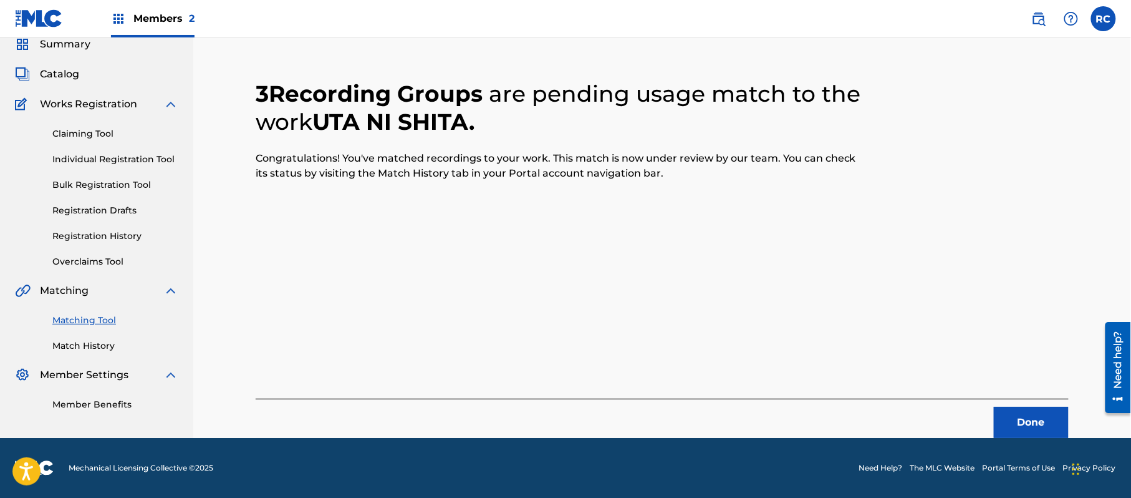
click at [1018, 422] on button "Done" at bounding box center [1031, 422] width 75 height 31
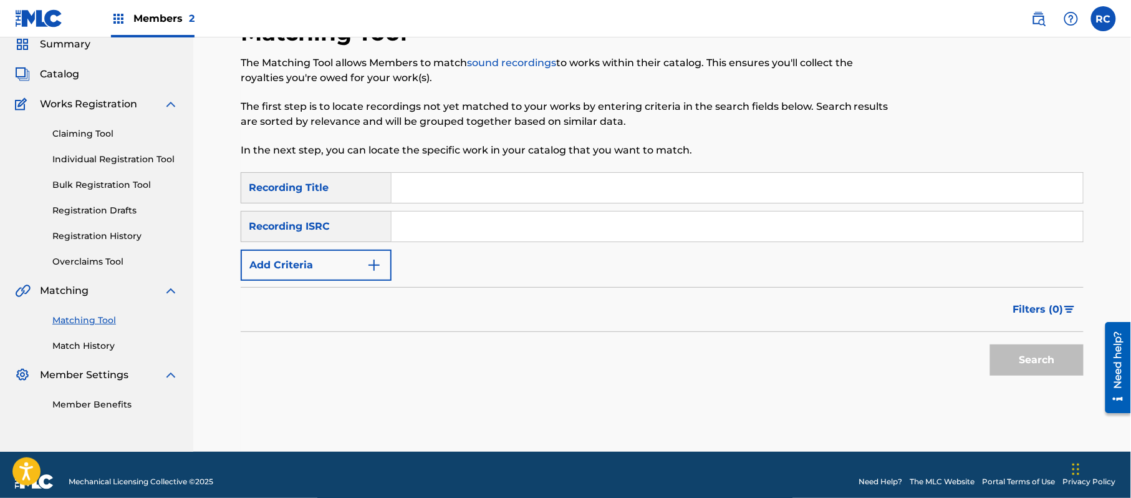
click at [454, 229] on input "Search Form" at bounding box center [738, 226] width 692 height 30
paste input "JPE562107655"
type input "JPE562107655"
click at [1036, 369] on button "Search" at bounding box center [1037, 359] width 94 height 31
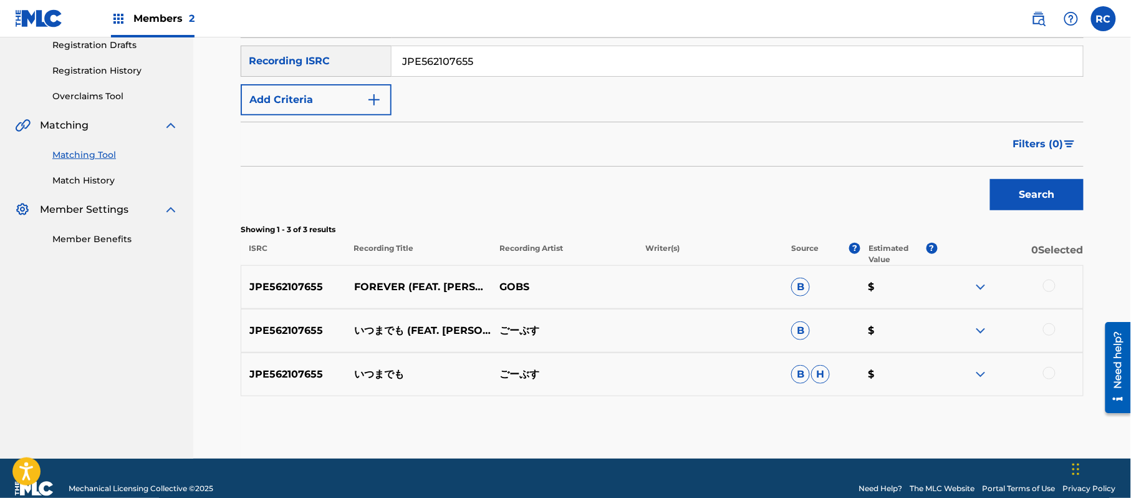
scroll to position [216, 0]
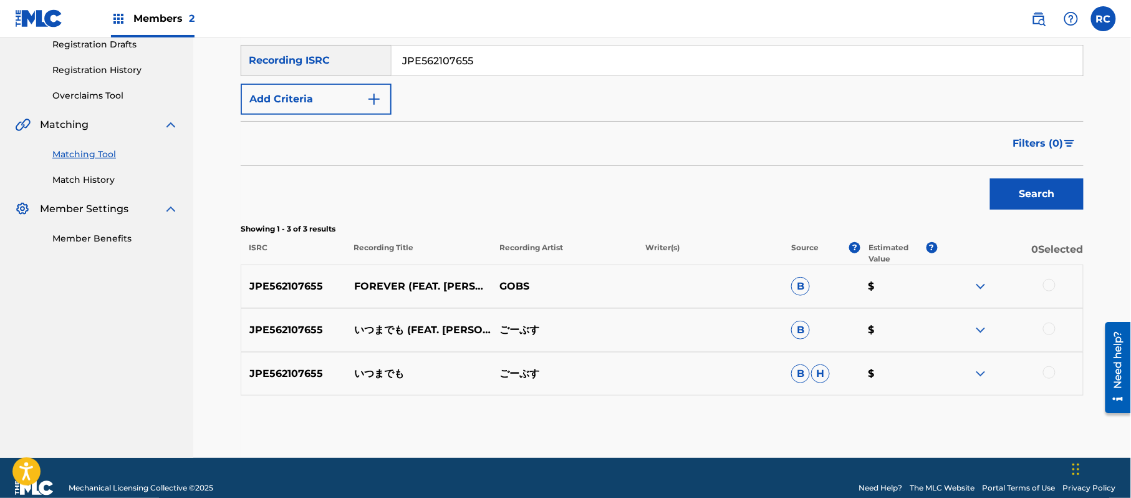
click at [1053, 286] on div at bounding box center [1049, 285] width 12 height 12
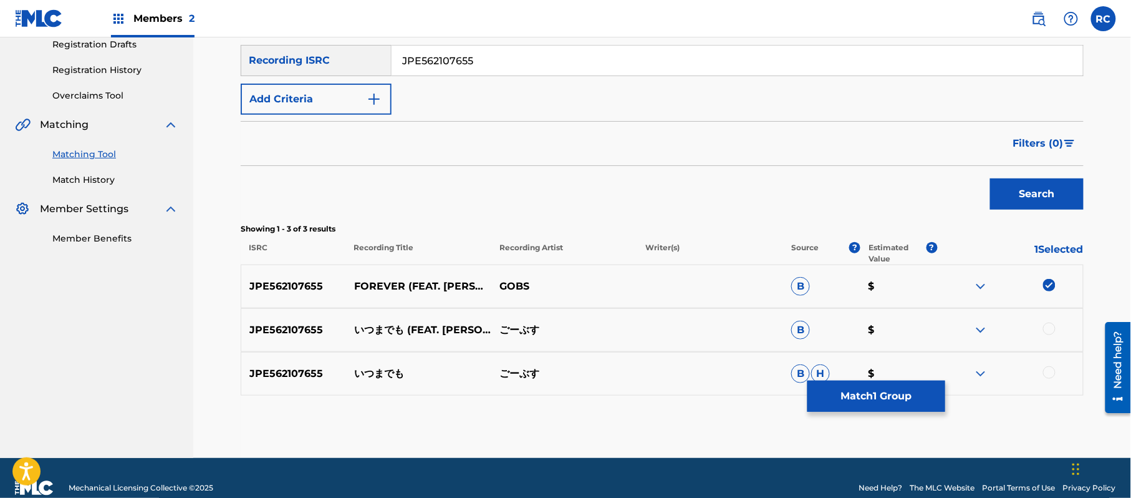
click at [1051, 324] on div at bounding box center [1049, 328] width 12 height 12
click at [1053, 377] on div at bounding box center [1049, 372] width 12 height 12
click at [893, 398] on button "Match 3 Groups" at bounding box center [877, 395] width 138 height 31
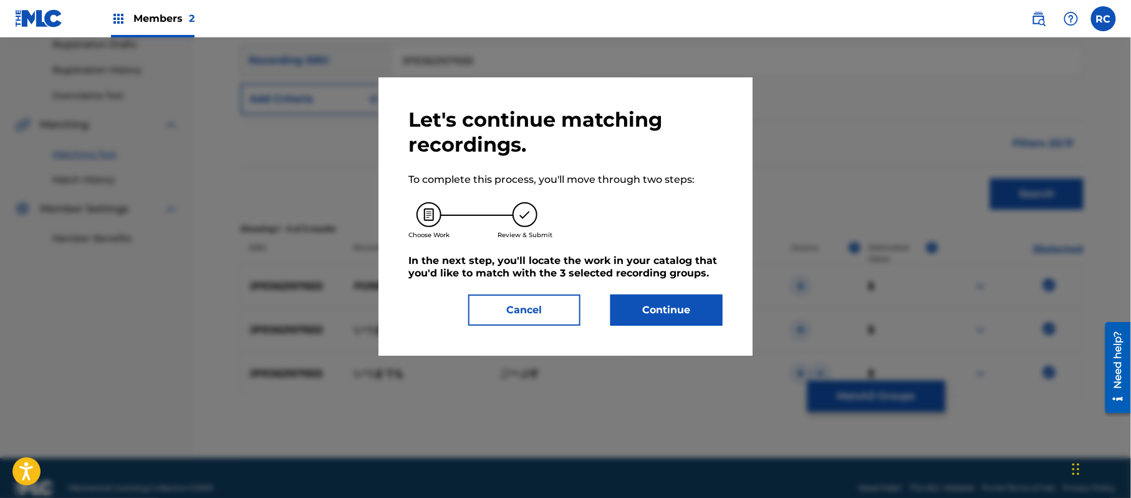
click at [680, 305] on button "Continue" at bounding box center [666, 309] width 112 height 31
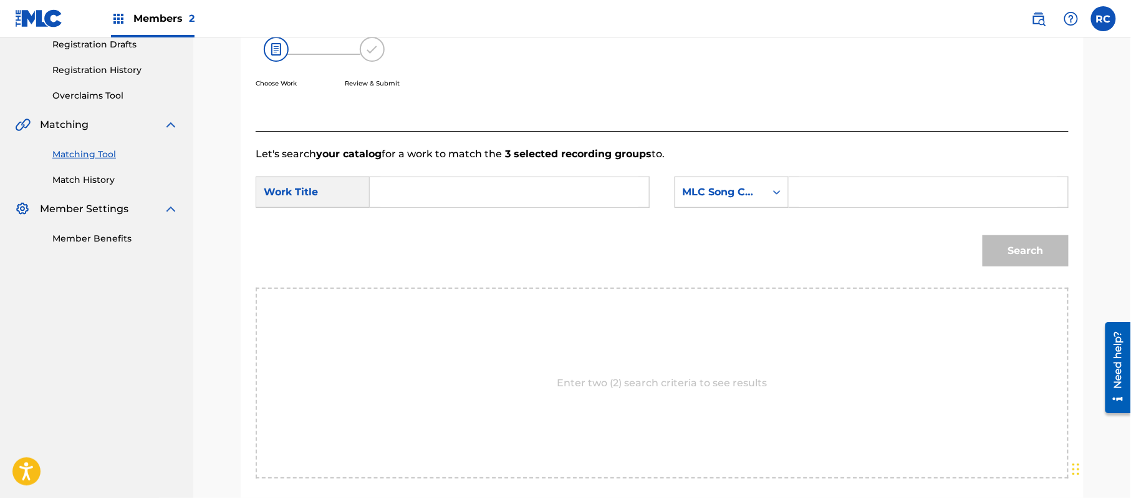
click at [435, 190] on input "Search Form" at bounding box center [509, 192] width 258 height 30
paste input "Itsumademo I32WAL"
click at [485, 182] on input "Itsumademo I32WAL" at bounding box center [509, 192] width 258 height 30
type input "Itsumademo"
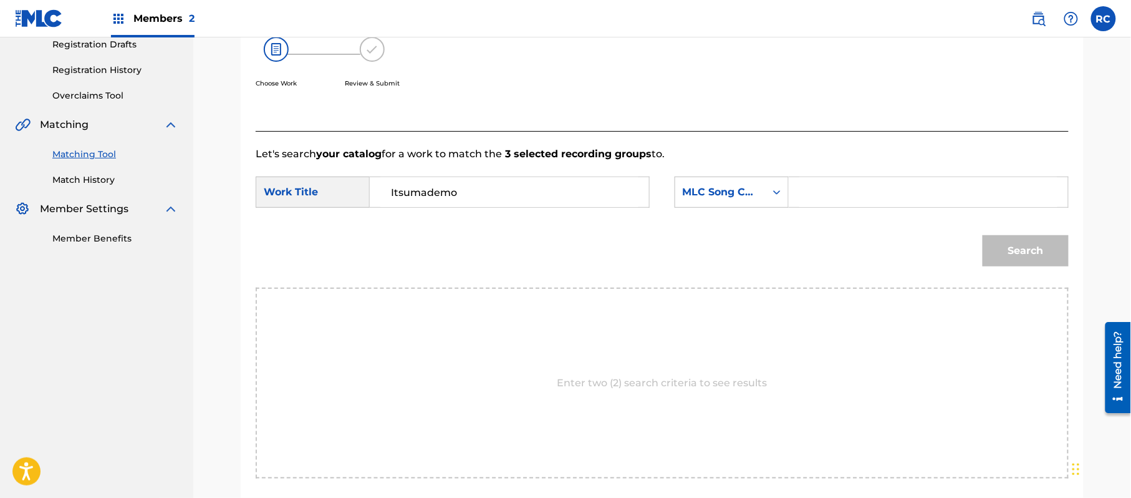
click at [832, 185] on input "Search Form" at bounding box center [928, 192] width 258 height 30
paste input "I32WAL"
type input "I32WAL"
click at [1043, 252] on button "Search" at bounding box center [1026, 250] width 86 height 31
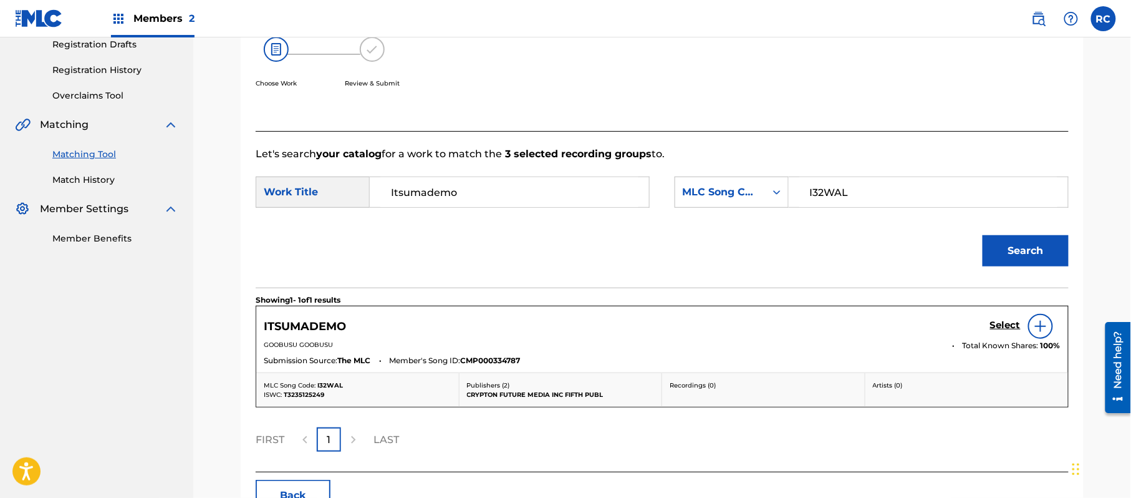
click at [999, 327] on h5 "Select" at bounding box center [1005, 325] width 31 height 12
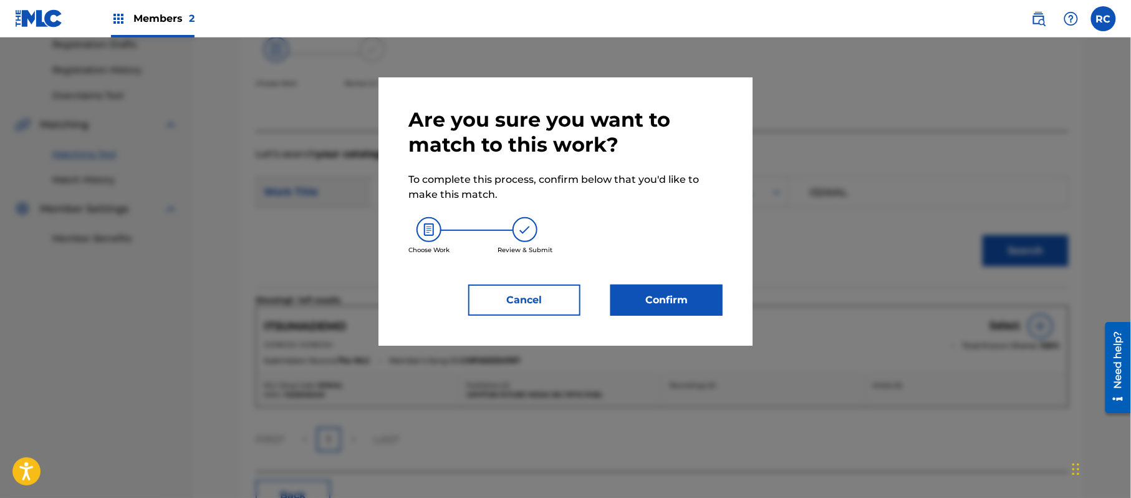
click at [677, 297] on button "Confirm" at bounding box center [666, 299] width 112 height 31
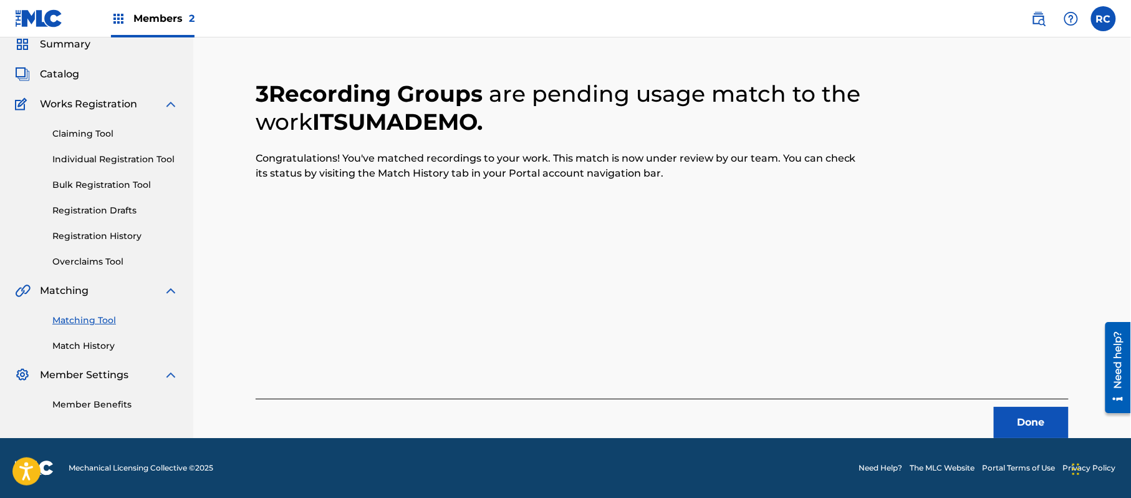
scroll to position [50, 0]
click at [1016, 417] on button "Done" at bounding box center [1031, 422] width 75 height 31
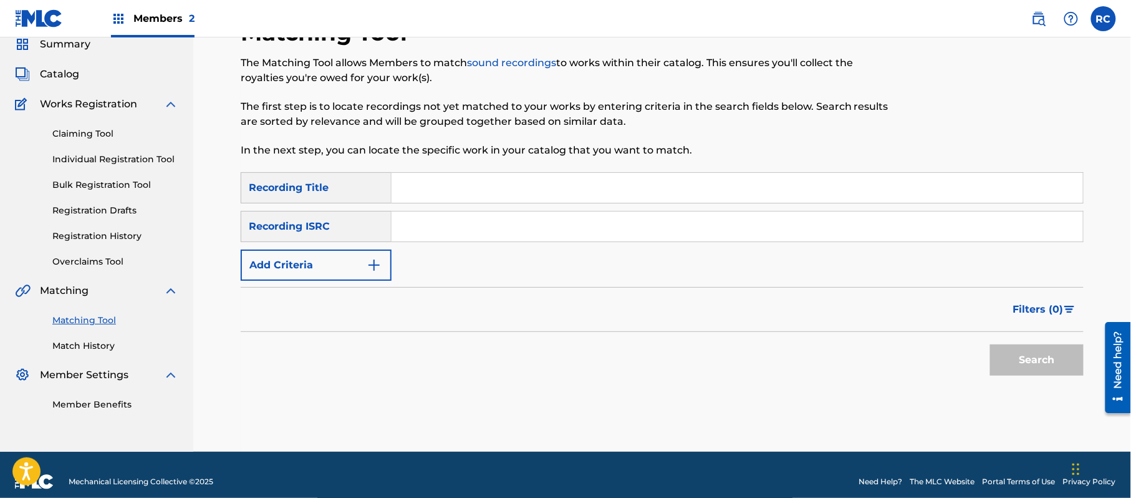
click at [490, 233] on input "Search Form" at bounding box center [738, 226] width 692 height 30
paste input "JPE562107653"
type input "JPE562107653"
click at [1011, 365] on button "Search" at bounding box center [1037, 359] width 94 height 31
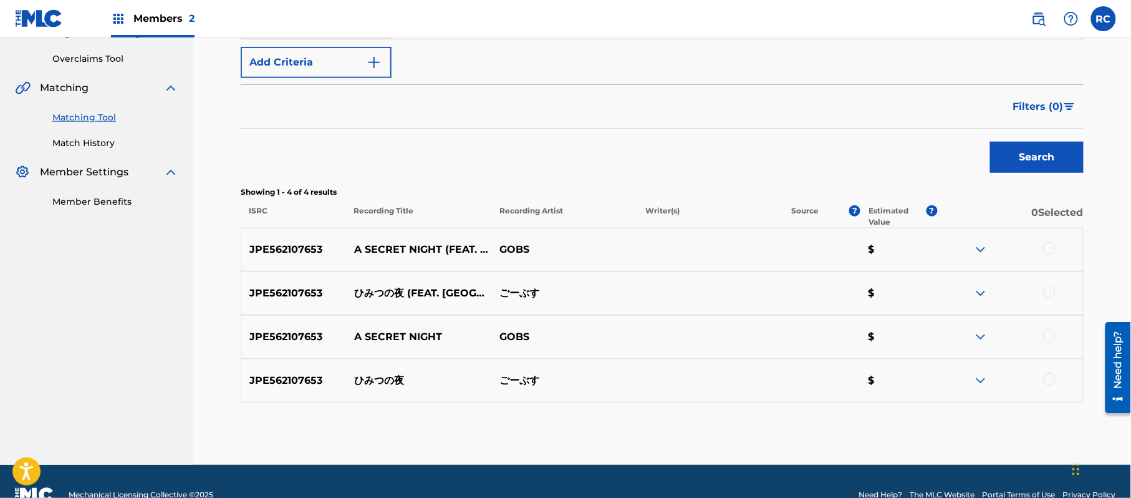
scroll to position [279, 0]
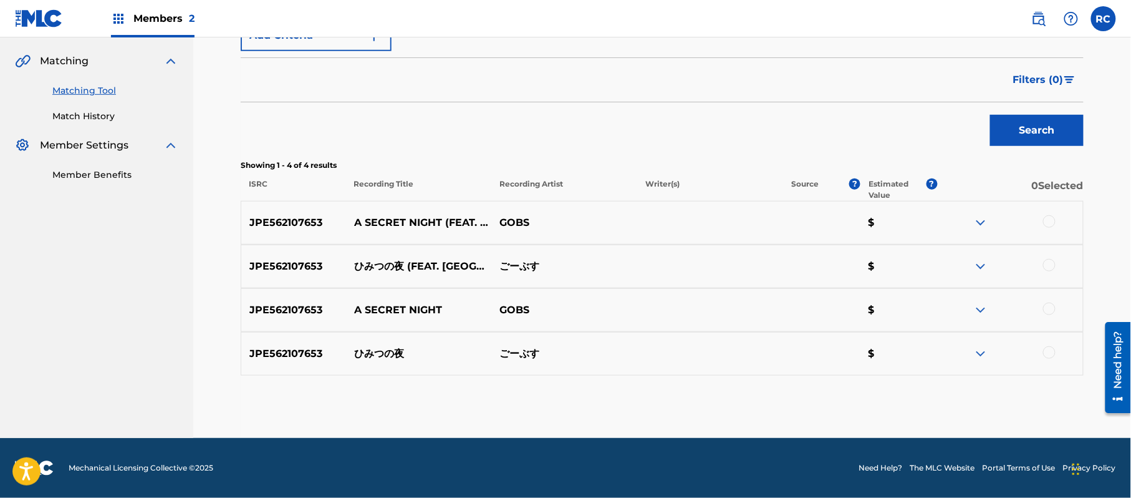
click at [1054, 223] on div at bounding box center [1049, 221] width 12 height 12
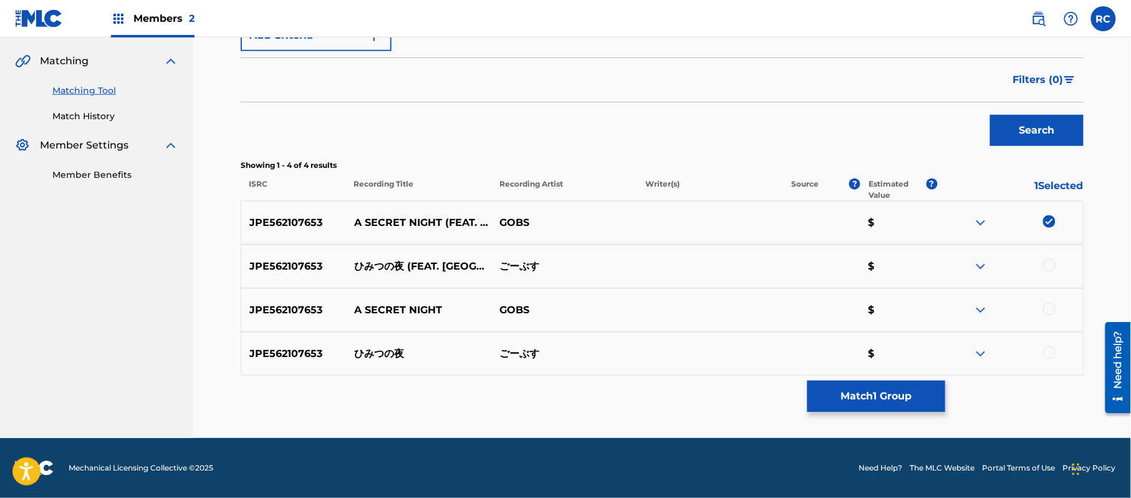
click at [1050, 268] on div at bounding box center [1049, 265] width 12 height 12
click at [1046, 308] on div at bounding box center [1049, 308] width 12 height 12
click at [1051, 352] on div at bounding box center [1049, 352] width 12 height 12
click at [896, 400] on button "Match 4 Groups" at bounding box center [877, 395] width 138 height 31
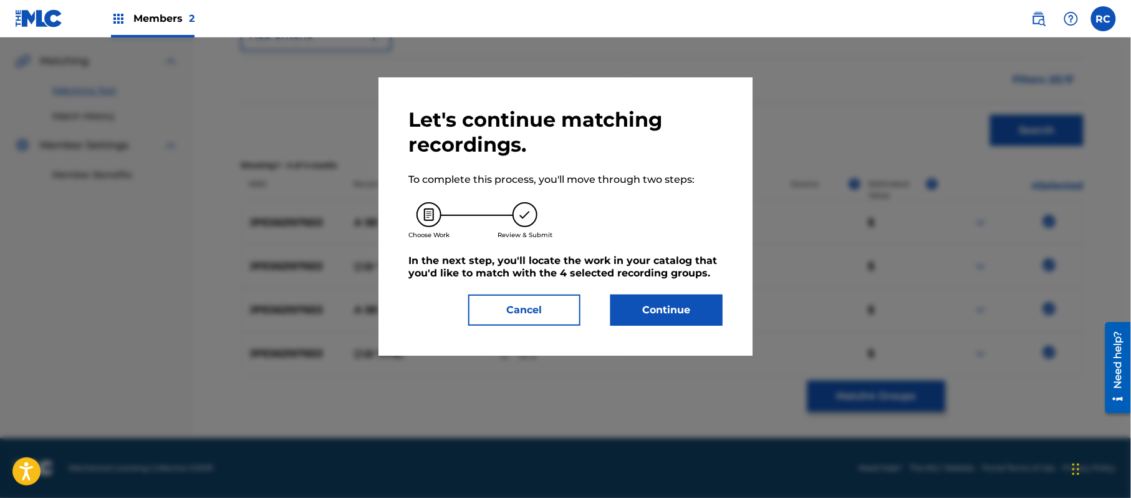
click at [672, 296] on button "Continue" at bounding box center [666, 309] width 112 height 31
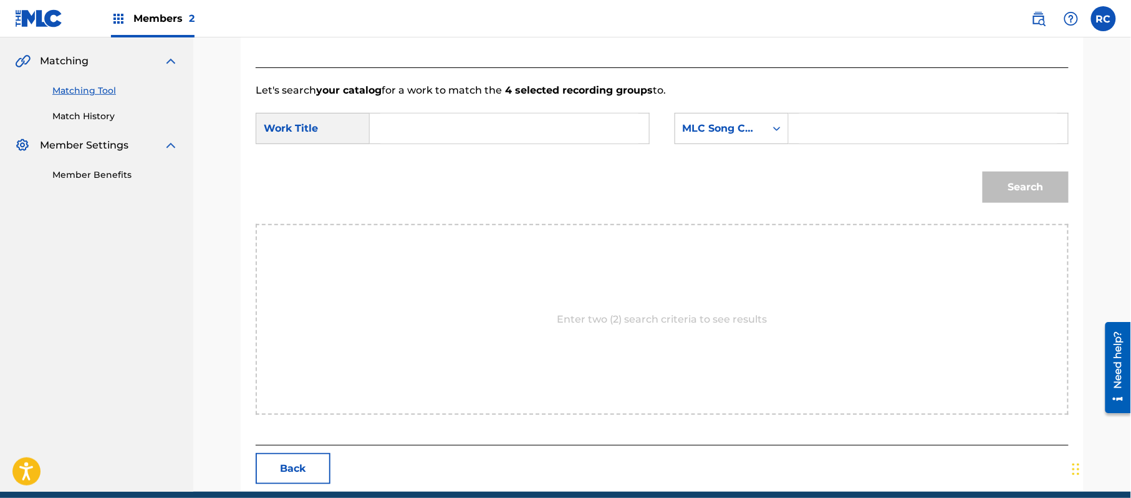
click at [450, 121] on input "Search Form" at bounding box center [509, 128] width 258 height 30
paste input "Himitsu No Yoru HP52WN"
click at [512, 135] on input "Himitsu No Yoru HP52WN" at bounding box center [509, 128] width 258 height 30
type input "Himitsu No Yoru"
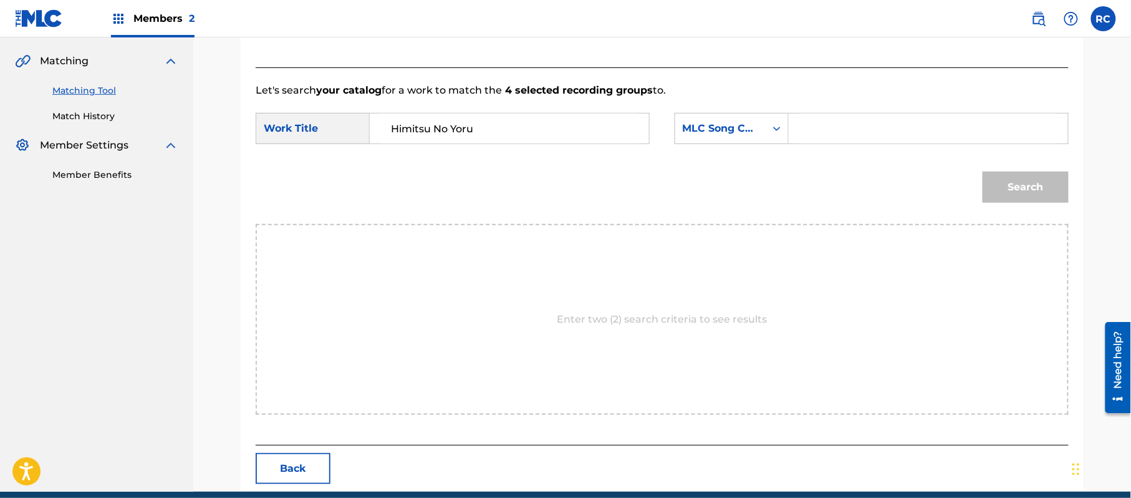
drag, startPoint x: 854, startPoint y: 130, endPoint x: 864, endPoint y: 135, distance: 11.5
click at [854, 130] on input "Search Form" at bounding box center [928, 128] width 258 height 30
paste input "HP52WN"
type input "HP52WN"
click at [996, 175] on button "Search" at bounding box center [1026, 186] width 86 height 31
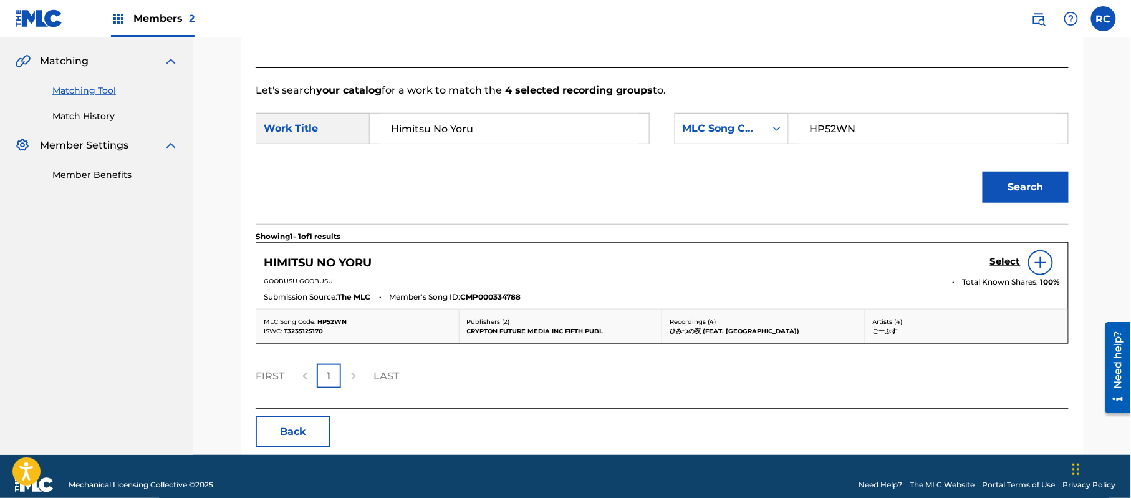
click at [1000, 260] on h5 "Select" at bounding box center [1005, 262] width 31 height 12
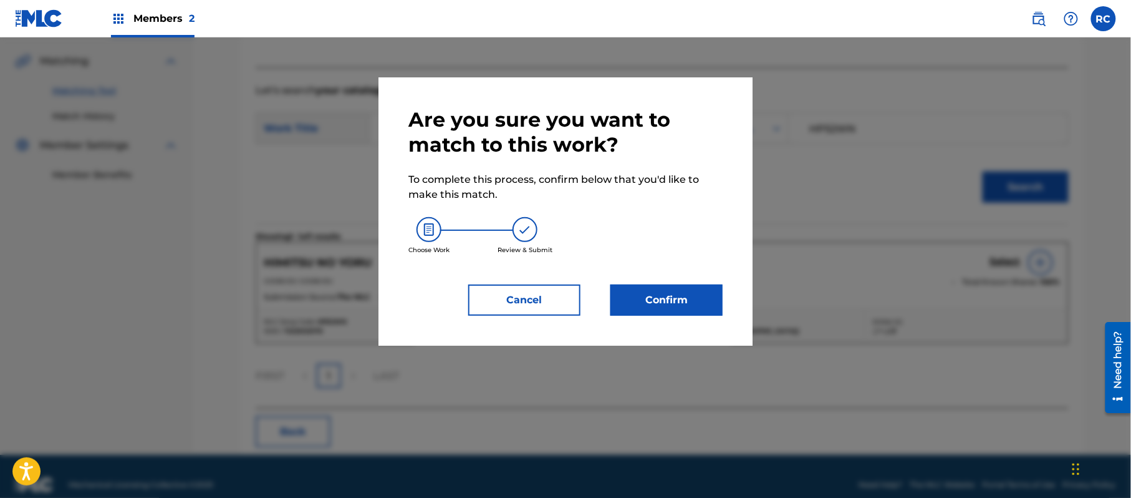
click at [680, 298] on button "Confirm" at bounding box center [666, 299] width 112 height 31
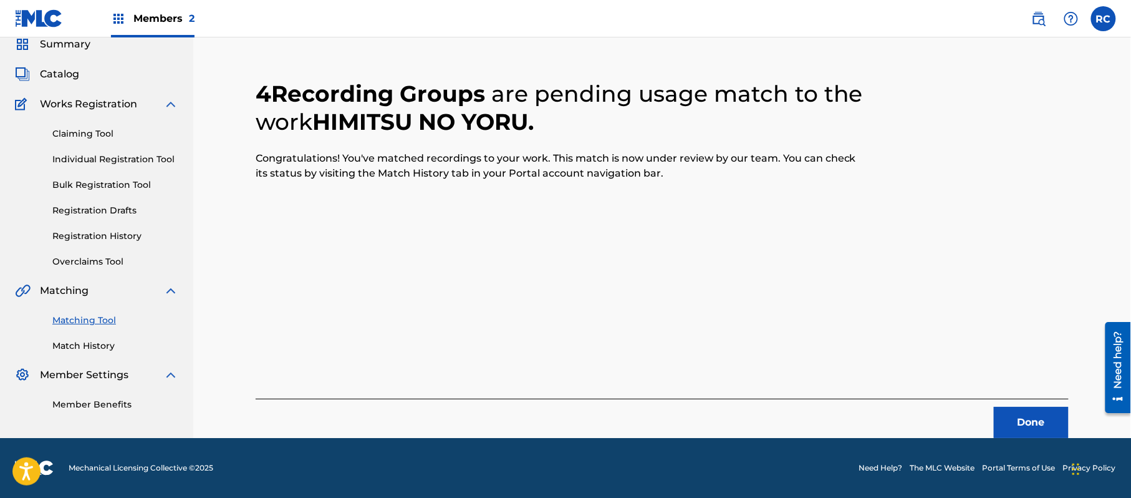
scroll to position [50, 0]
click at [1018, 414] on button "Done" at bounding box center [1031, 422] width 75 height 31
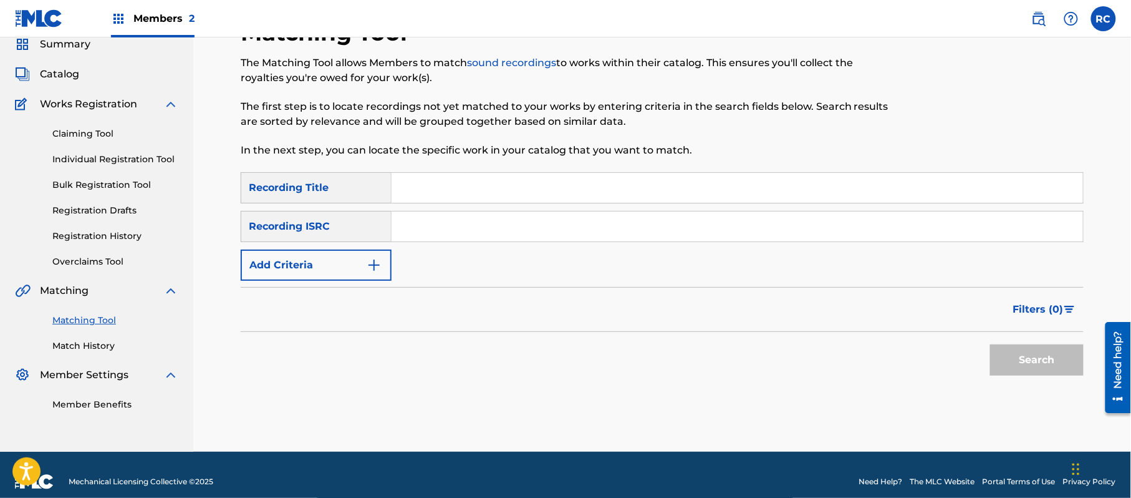
click at [438, 225] on input "Search Form" at bounding box center [738, 226] width 692 height 30
paste input "JPE562107654"
type input "JPE562107654"
drag, startPoint x: 1058, startPoint y: 365, endPoint x: 1031, endPoint y: 369, distance: 27.1
click at [1058, 365] on button "Search" at bounding box center [1037, 359] width 94 height 31
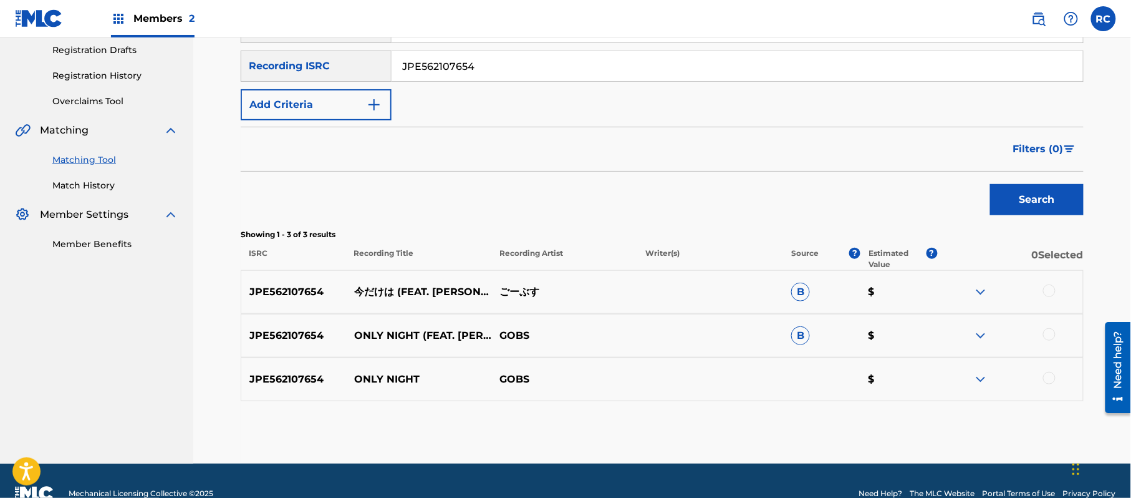
scroll to position [236, 0]
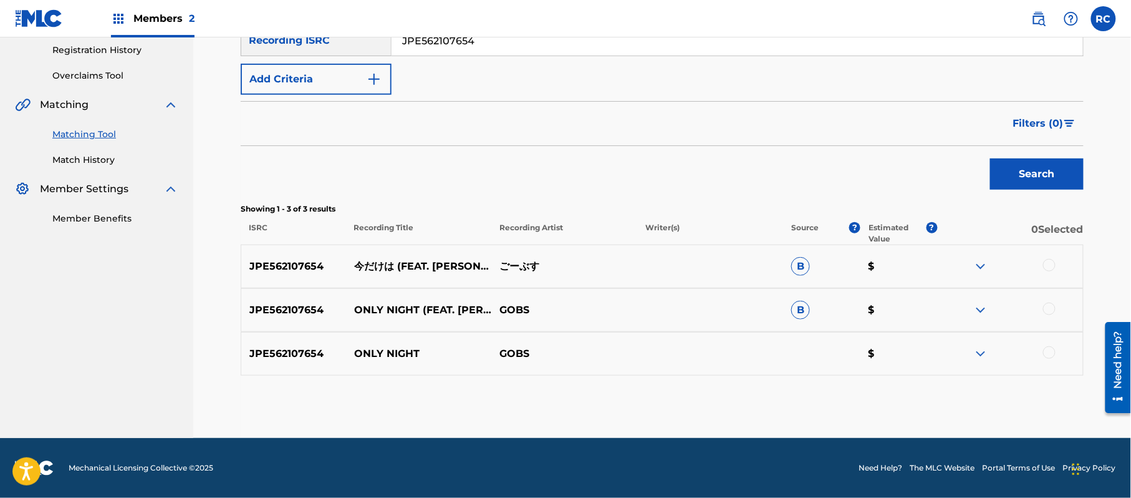
click at [1051, 264] on div at bounding box center [1049, 265] width 12 height 12
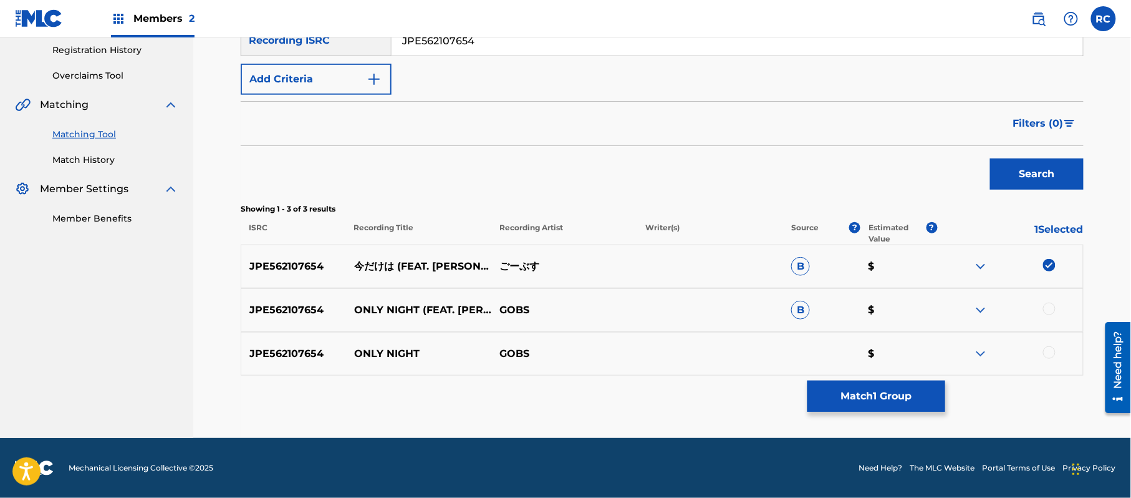
click at [885, 400] on button "Match 1 Group" at bounding box center [877, 395] width 138 height 31
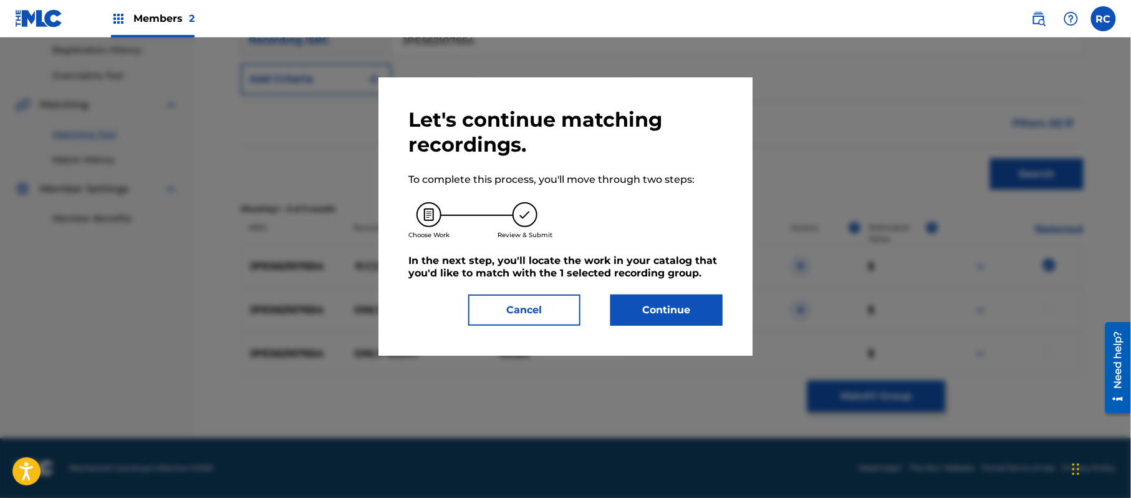
click at [662, 302] on button "Continue" at bounding box center [666, 309] width 112 height 31
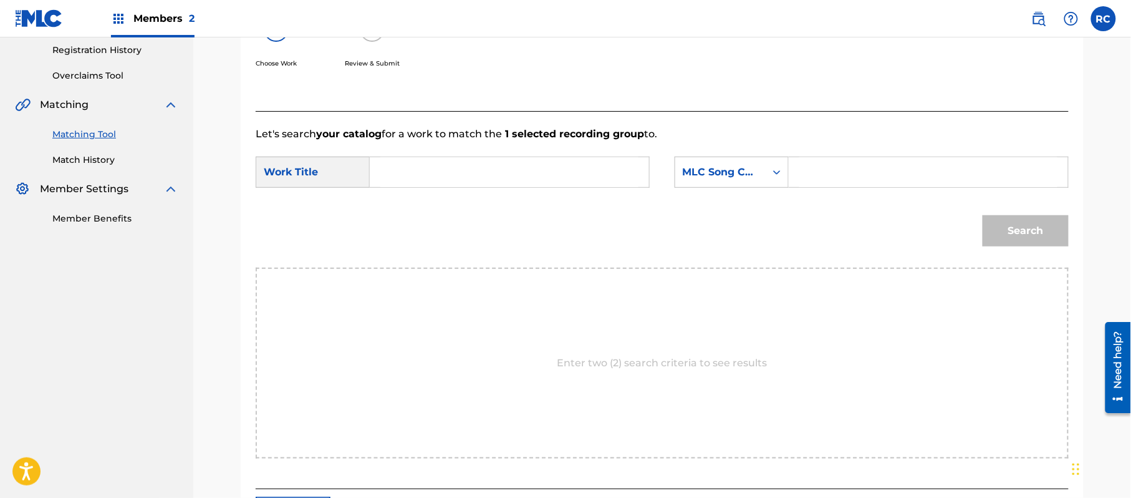
click at [435, 175] on input "Search Form" at bounding box center [509, 172] width 258 height 30
paste input "Ima Dake Ha I32V5S"
click at [482, 177] on input "Ima Dake Ha I32V5S" at bounding box center [509, 172] width 258 height 30
type input "Ima Dake Ha"
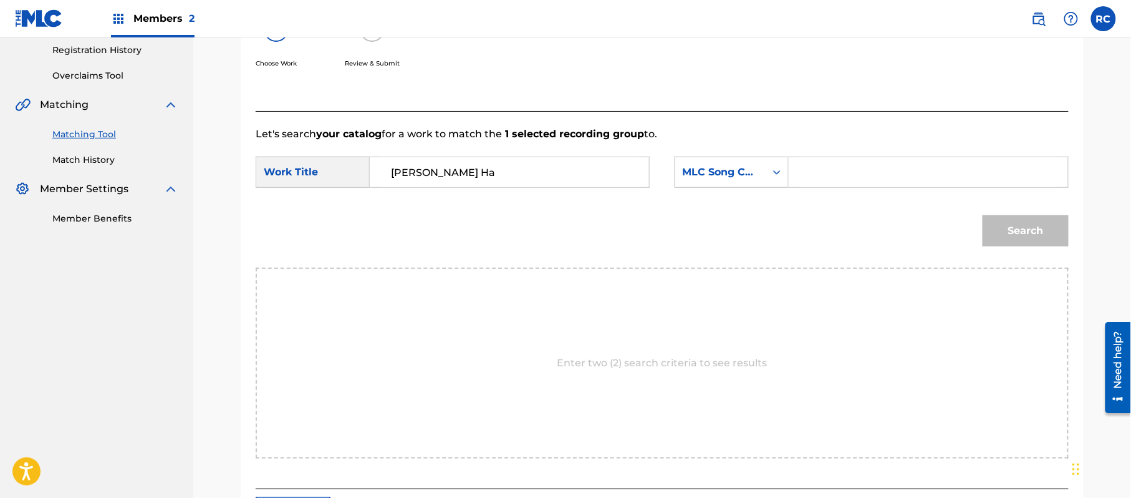
click at [831, 175] on input "Search Form" at bounding box center [928, 172] width 258 height 30
paste input "I32V5S"
type input "I32V5S"
click at [1001, 212] on div "Search" at bounding box center [1023, 228] width 92 height 50
click at [1006, 233] on button "Search" at bounding box center [1026, 230] width 86 height 31
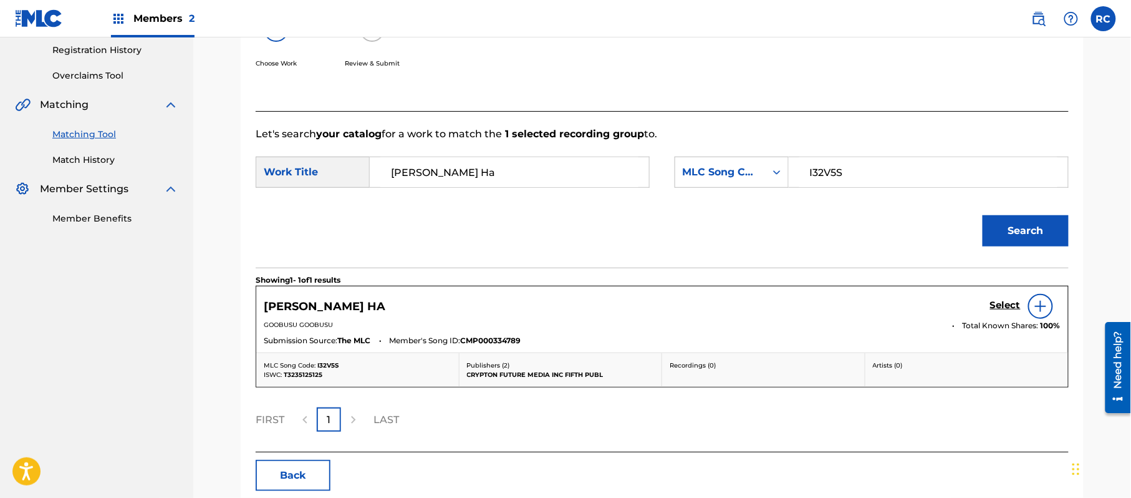
click at [1011, 307] on h5 "Select" at bounding box center [1005, 305] width 31 height 12
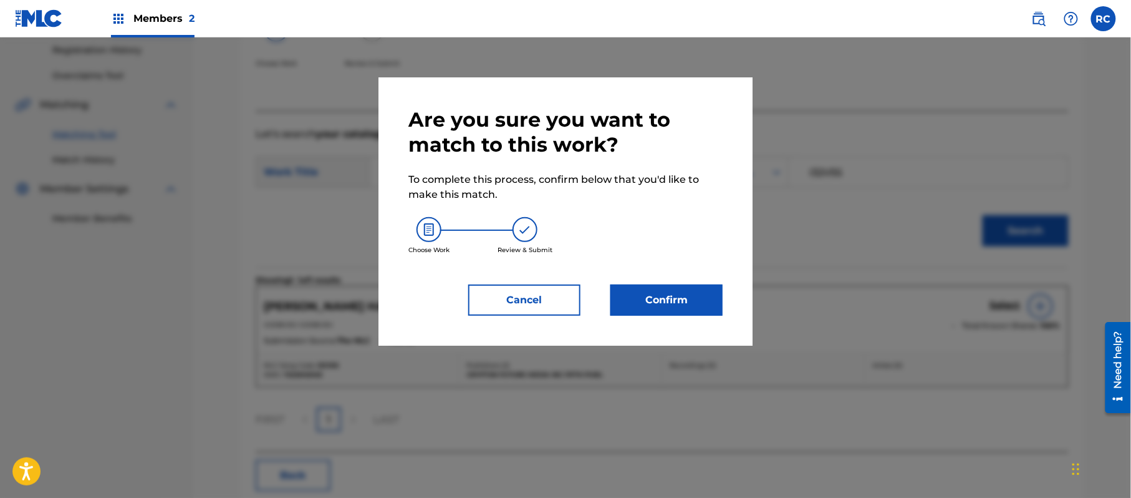
click at [688, 306] on button "Confirm" at bounding box center [666, 299] width 112 height 31
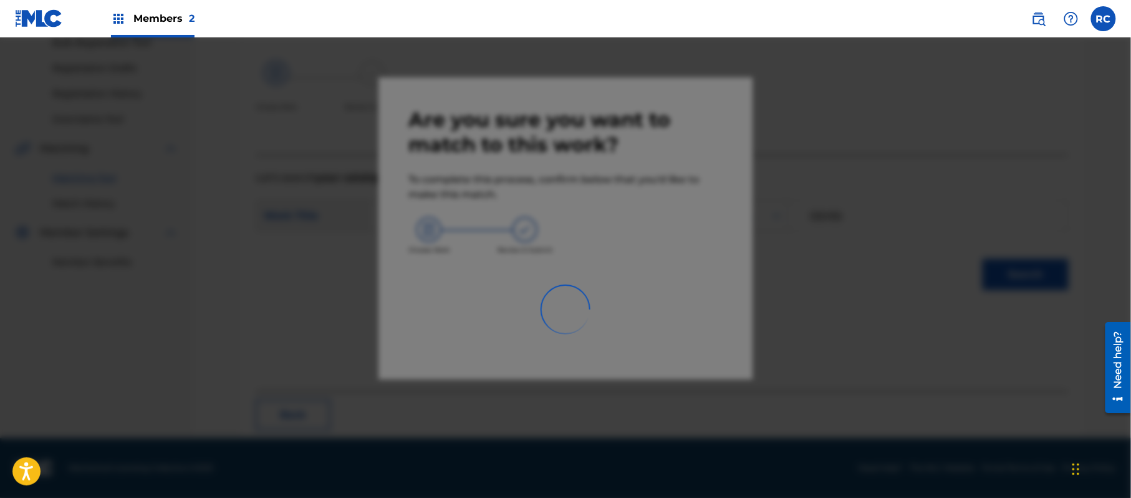
scroll to position [50, 0]
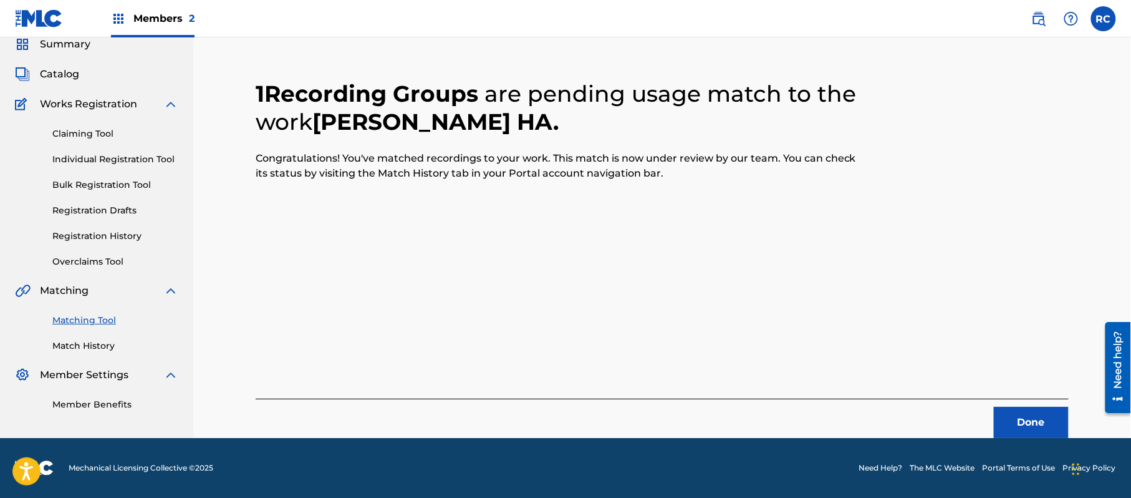
click at [1048, 417] on button "Done" at bounding box center [1031, 422] width 75 height 31
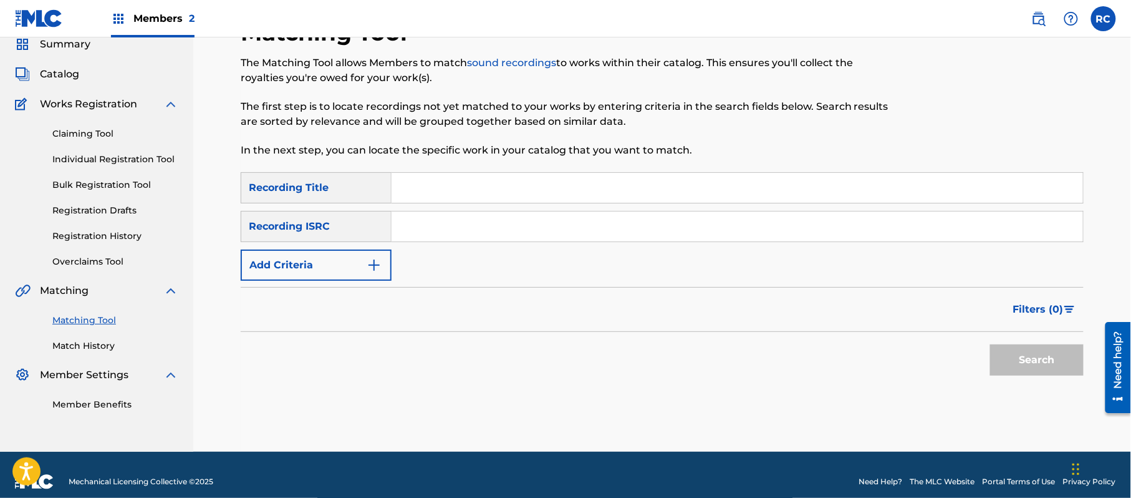
click at [423, 225] on input "Search Form" at bounding box center [738, 226] width 692 height 30
paste input "JPE562107652"
type input "JPE562107652"
click at [1048, 370] on button "Search" at bounding box center [1037, 359] width 94 height 31
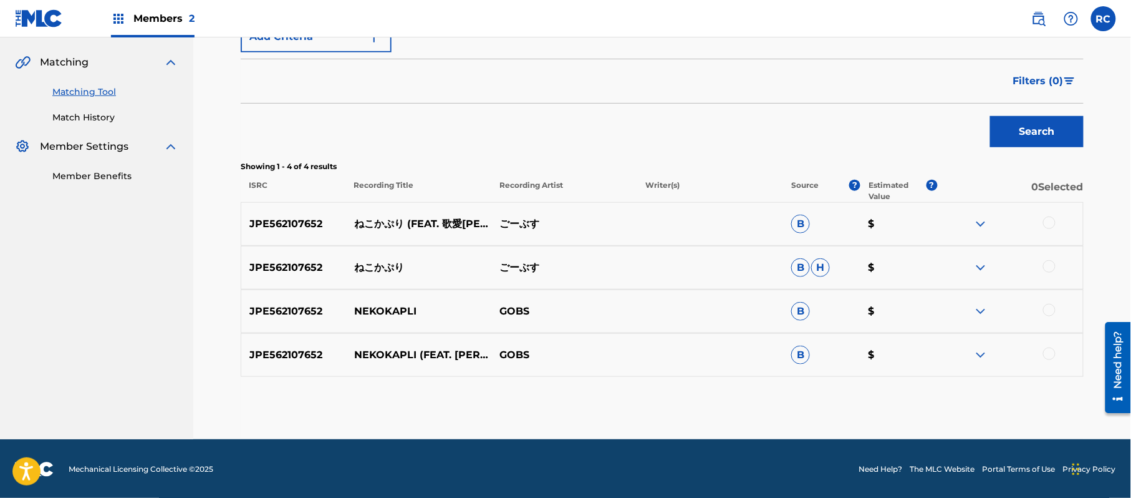
scroll to position [279, 0]
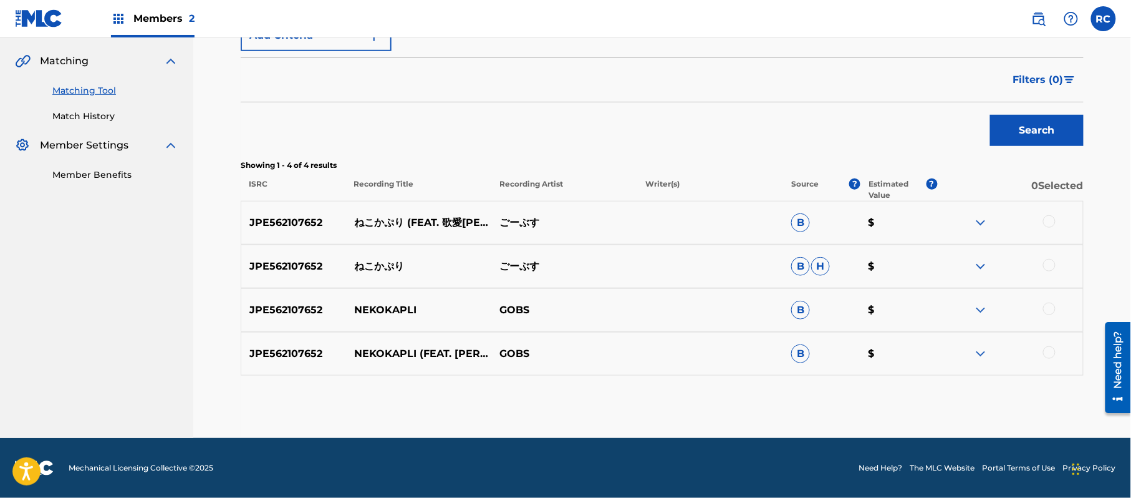
click at [378, 307] on p "NEKOKAPLI" at bounding box center [419, 309] width 146 height 15
copy p "NEKOKAPLI"
click at [1051, 218] on div at bounding box center [1049, 221] width 12 height 12
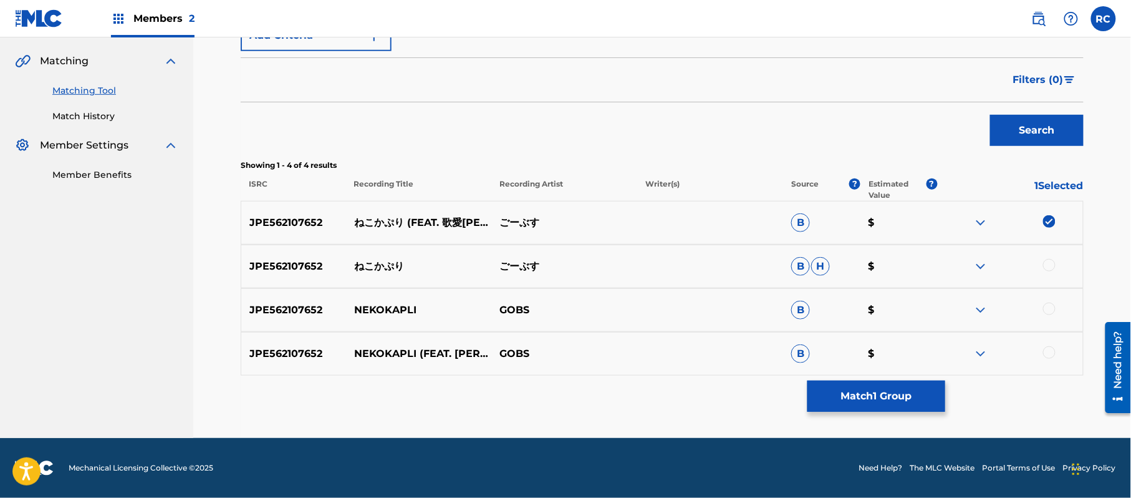
click at [1048, 261] on div at bounding box center [1049, 265] width 12 height 12
click at [894, 390] on button "Match 2 Groups" at bounding box center [877, 395] width 138 height 31
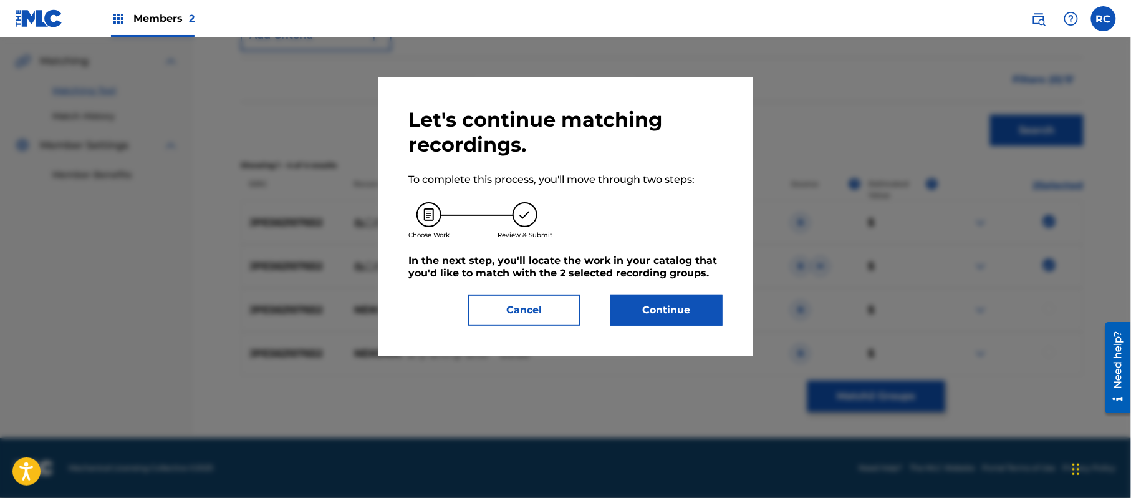
click at [707, 310] on button "Continue" at bounding box center [666, 309] width 112 height 31
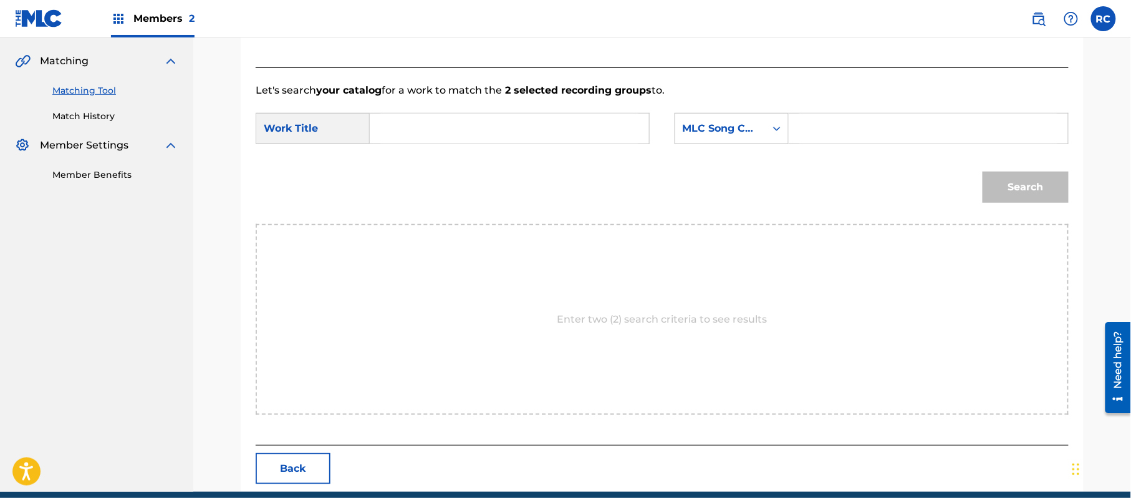
click at [455, 125] on input "Search Form" at bounding box center [509, 128] width 258 height 30
paste input "Nekokapuri N69XVT"
click at [470, 123] on input "Nekokapuri N69XVT" at bounding box center [509, 128] width 258 height 30
type input "Nekokapuri"
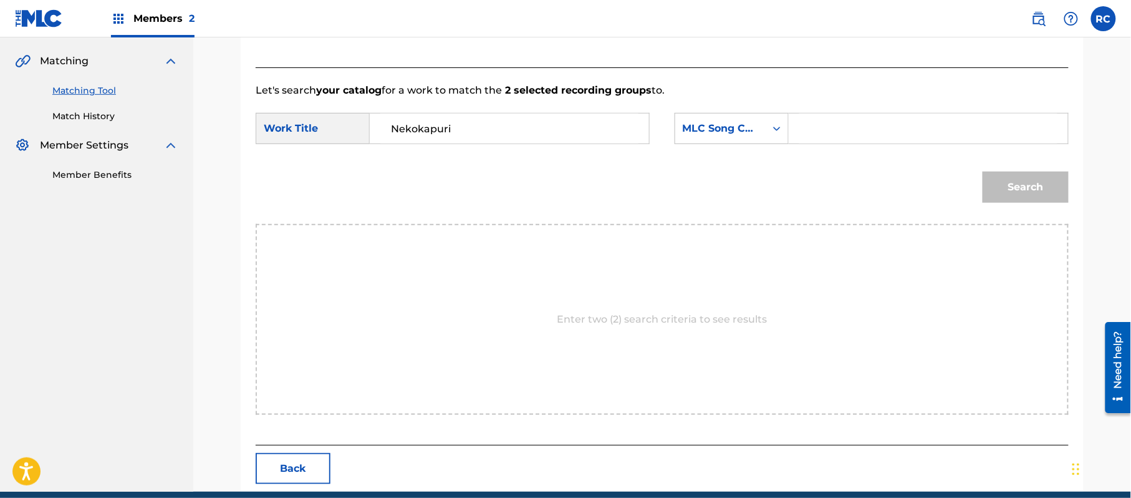
click at [878, 133] on input "Search Form" at bounding box center [928, 128] width 258 height 30
paste input "N69XVT"
type input "N69XVT"
click at [1031, 183] on button "Search" at bounding box center [1026, 186] width 86 height 31
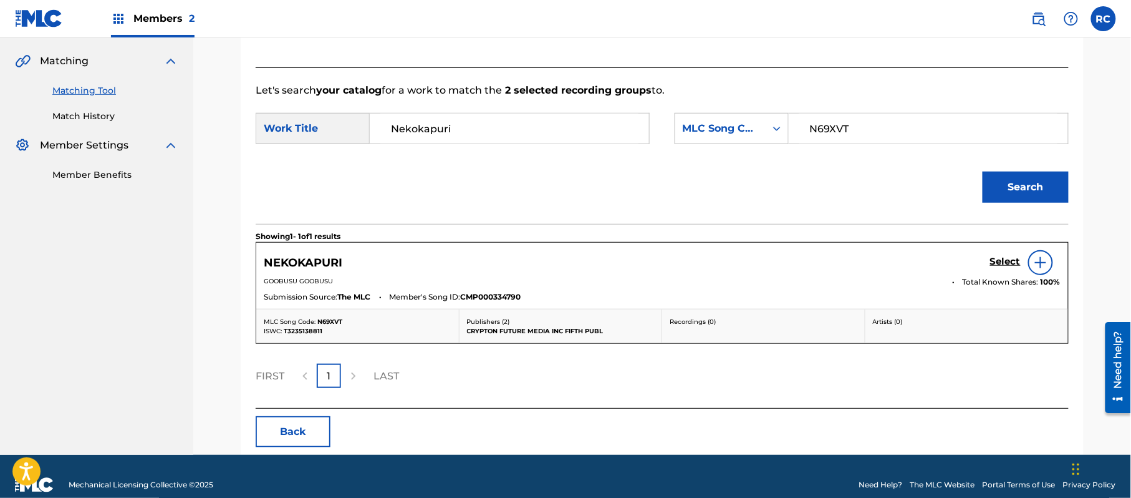
click at [1004, 256] on h5 "Select" at bounding box center [1005, 262] width 31 height 12
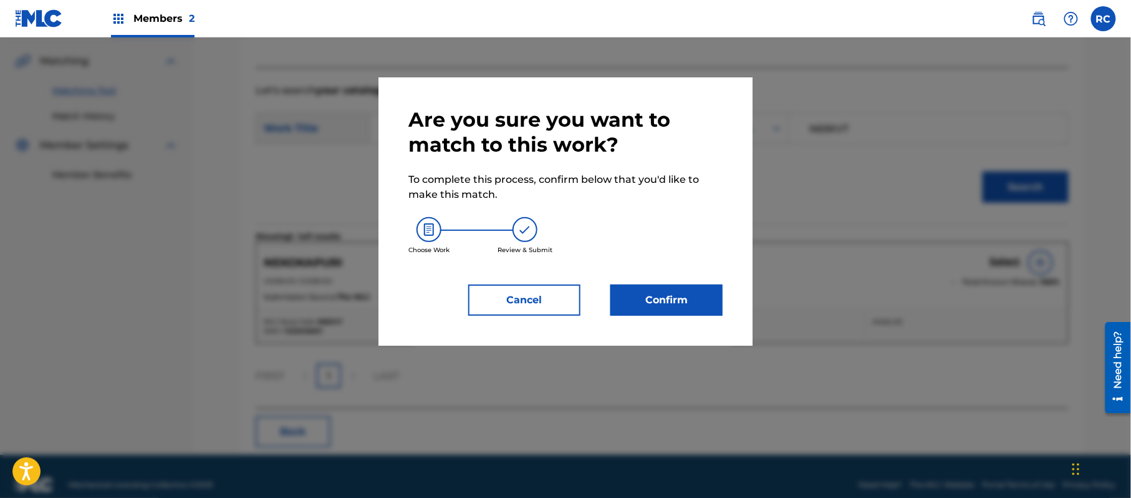
click at [680, 297] on button "Confirm" at bounding box center [666, 299] width 112 height 31
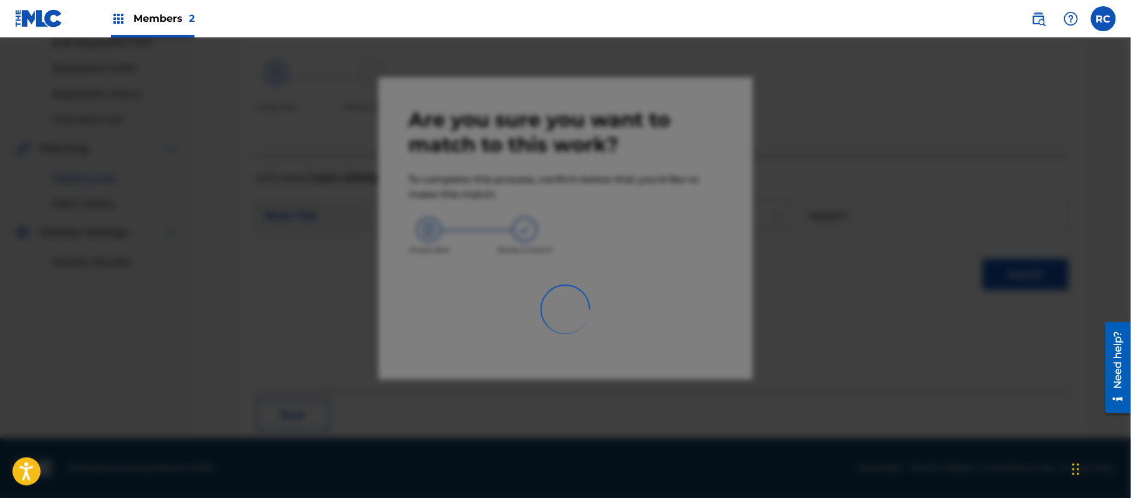
scroll to position [50, 0]
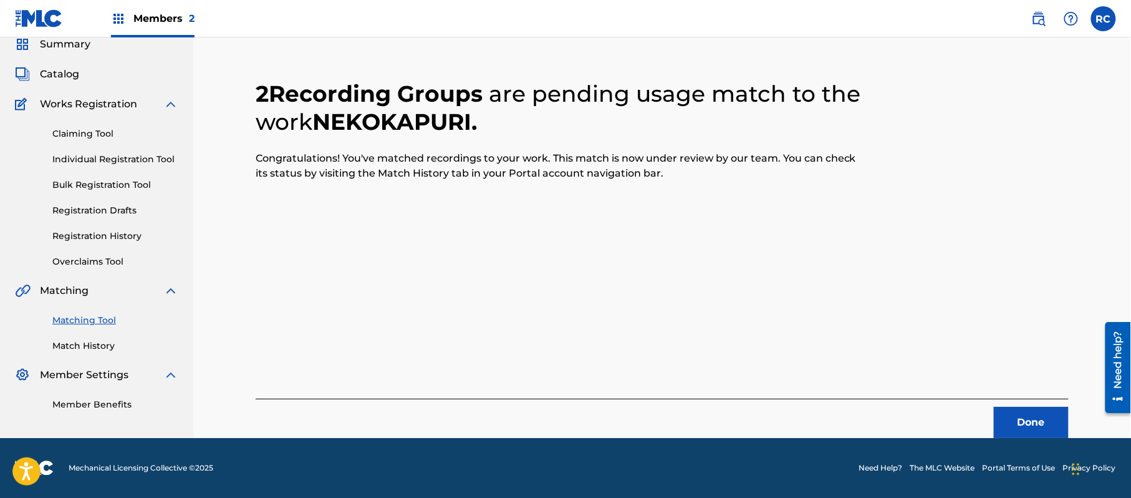
click at [1018, 420] on button "Done" at bounding box center [1031, 422] width 75 height 31
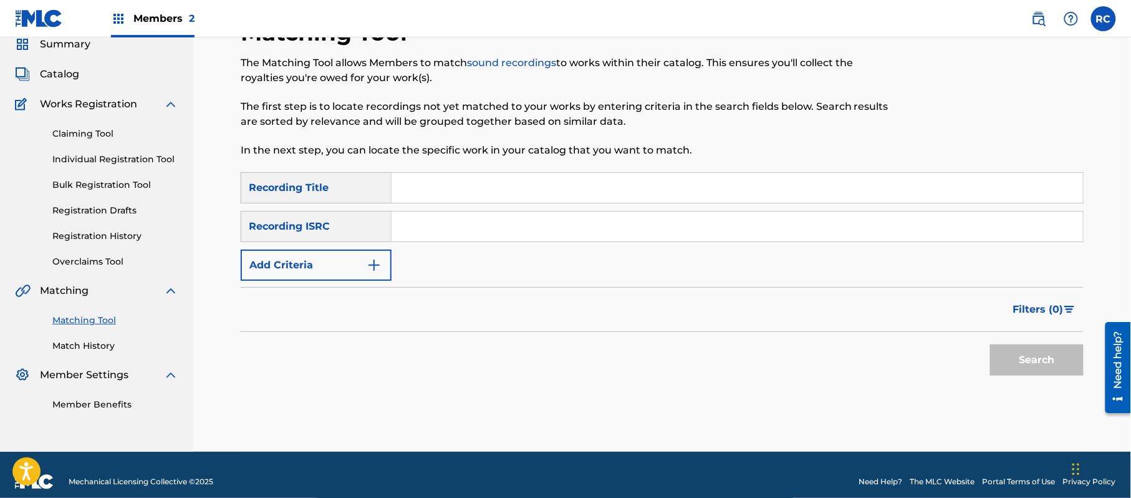
click at [512, 221] on input "Search Form" at bounding box center [738, 226] width 692 height 30
paste input "JPE562107651"
type input "JPE562107651"
click at [1008, 369] on button "Search" at bounding box center [1037, 359] width 94 height 31
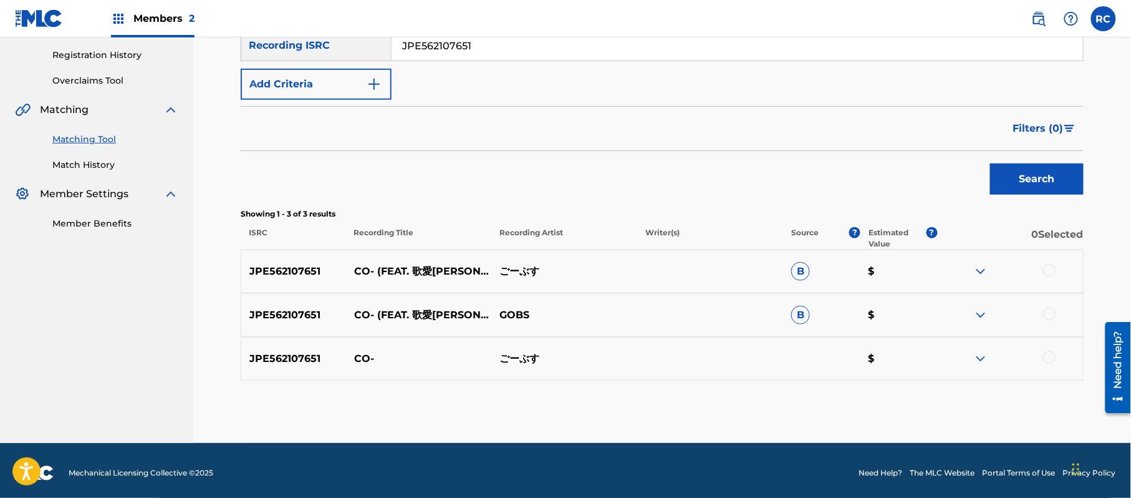
scroll to position [236, 0]
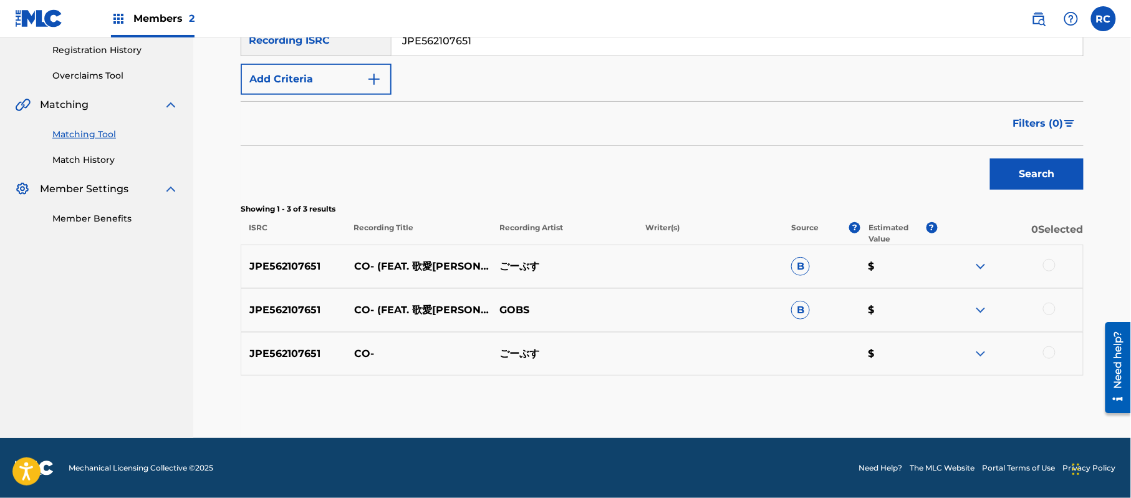
click at [1051, 266] on div at bounding box center [1049, 265] width 12 height 12
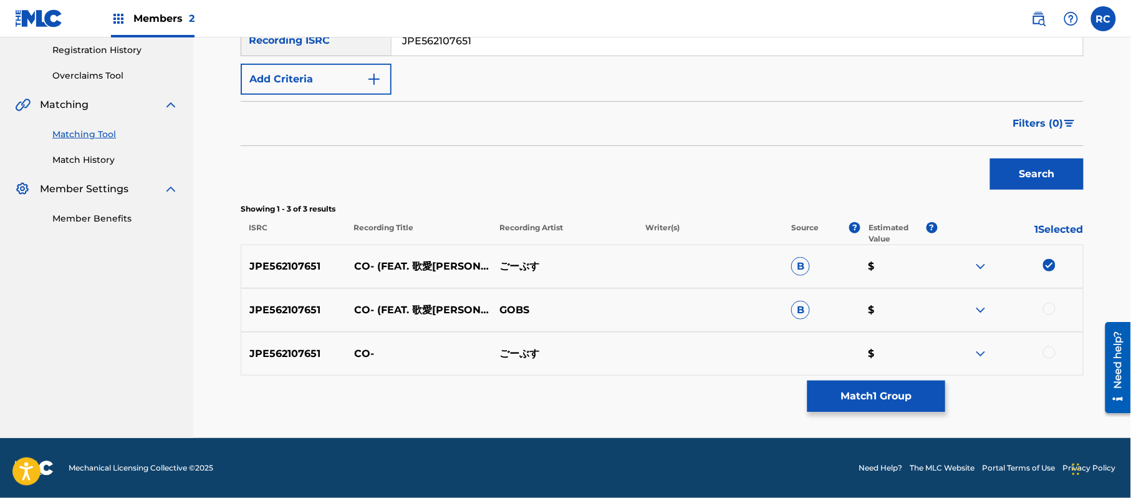
click at [1048, 307] on div at bounding box center [1049, 308] width 12 height 12
click at [1050, 350] on div at bounding box center [1049, 352] width 12 height 12
click at [905, 390] on button "Match 3 Groups" at bounding box center [877, 395] width 138 height 31
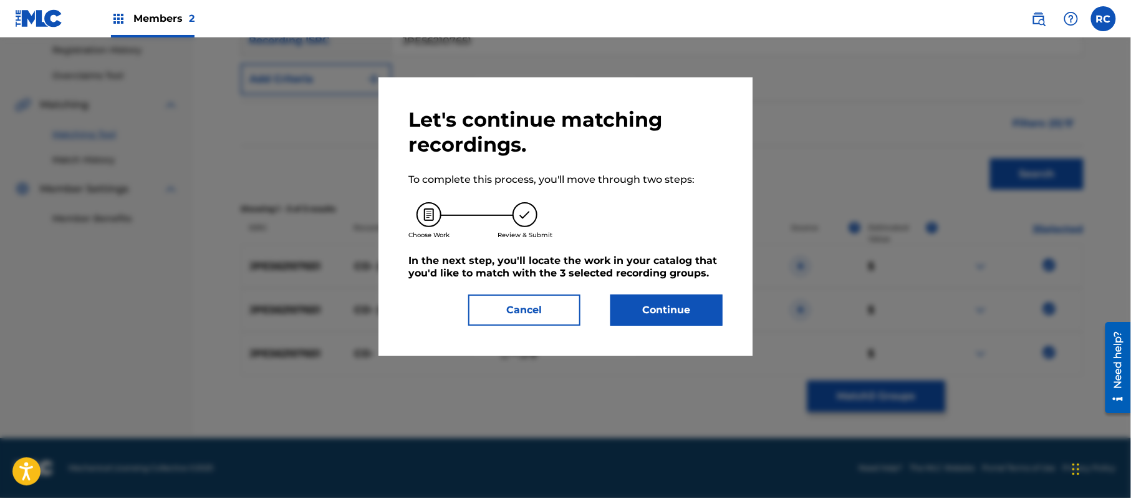
click at [709, 321] on button "Continue" at bounding box center [666, 309] width 112 height 31
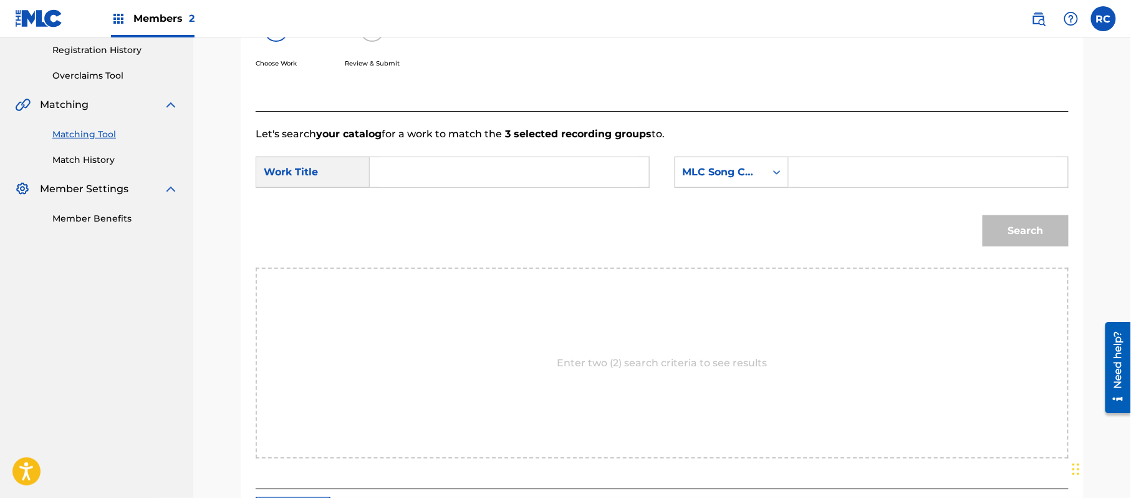
drag, startPoint x: 461, startPoint y: 165, endPoint x: 458, endPoint y: 175, distance: 10.7
click at [460, 166] on input "Search Form" at bounding box center [509, 172] width 258 height 30
paste input "Co- CI9LJ7"
click at [428, 166] on input "Co- CI9LJ7" at bounding box center [509, 172] width 258 height 30
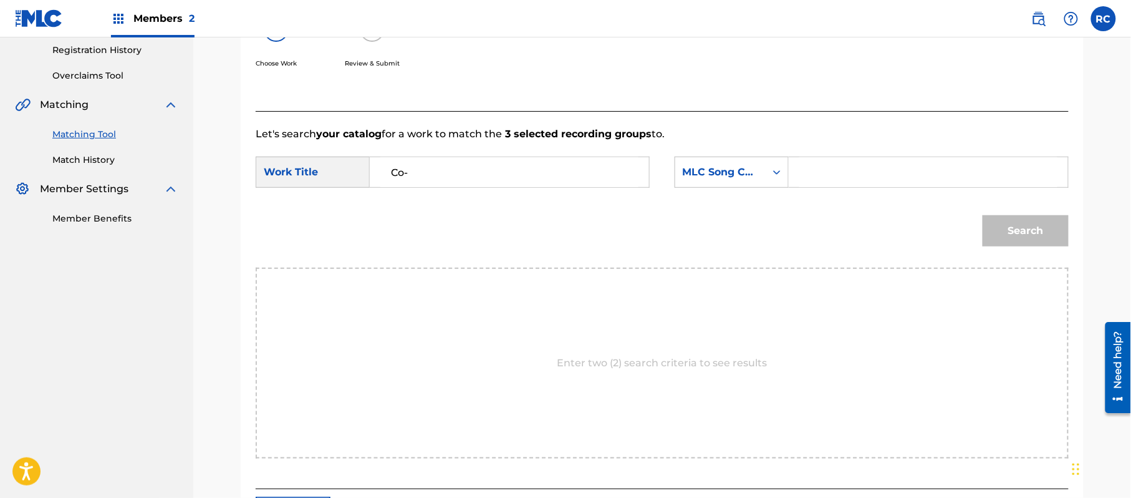
type input "Co-"
click at [871, 167] on input "Search Form" at bounding box center [928, 172] width 258 height 30
paste input "CI9LJ7"
type input "CI9LJ7"
click at [1000, 226] on button "Search" at bounding box center [1026, 230] width 86 height 31
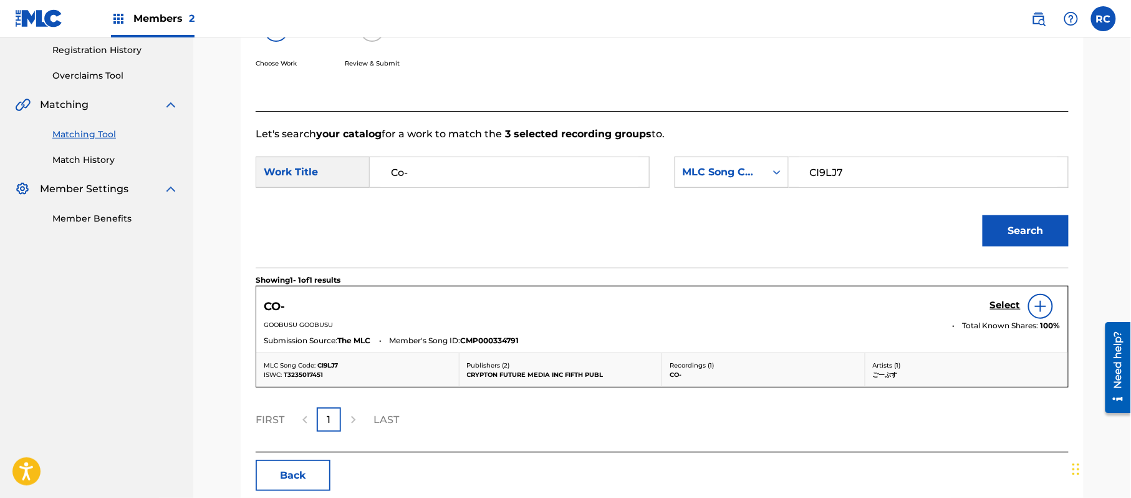
click at [1006, 306] on h5 "Select" at bounding box center [1005, 305] width 31 height 12
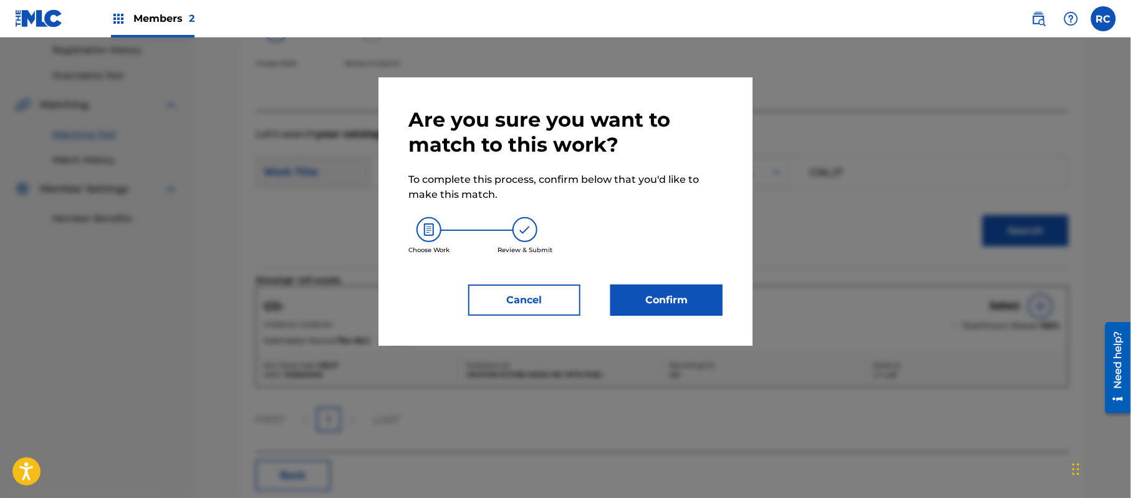
click at [689, 307] on button "Confirm" at bounding box center [666, 299] width 112 height 31
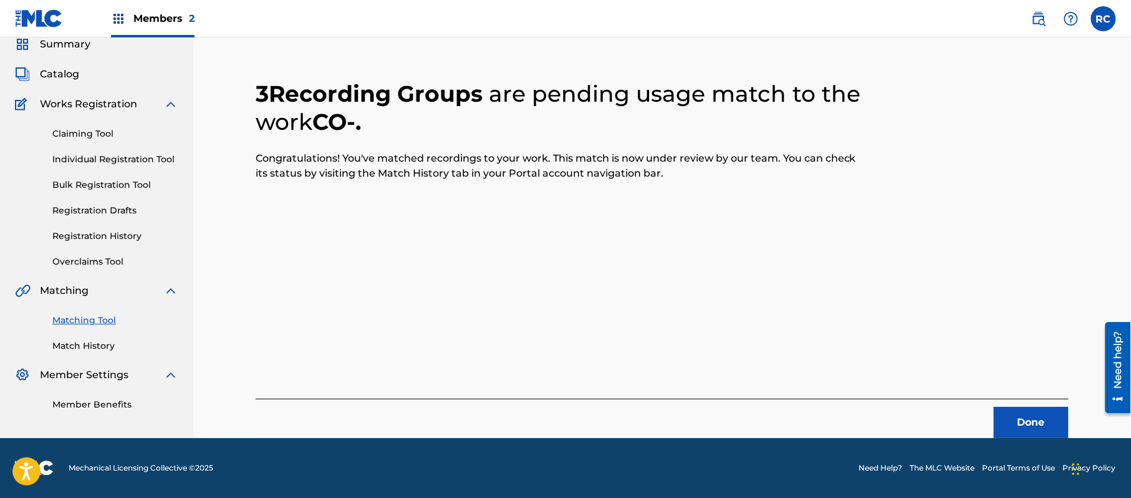
scroll to position [50, 0]
click at [1020, 414] on button "Done" at bounding box center [1031, 422] width 75 height 31
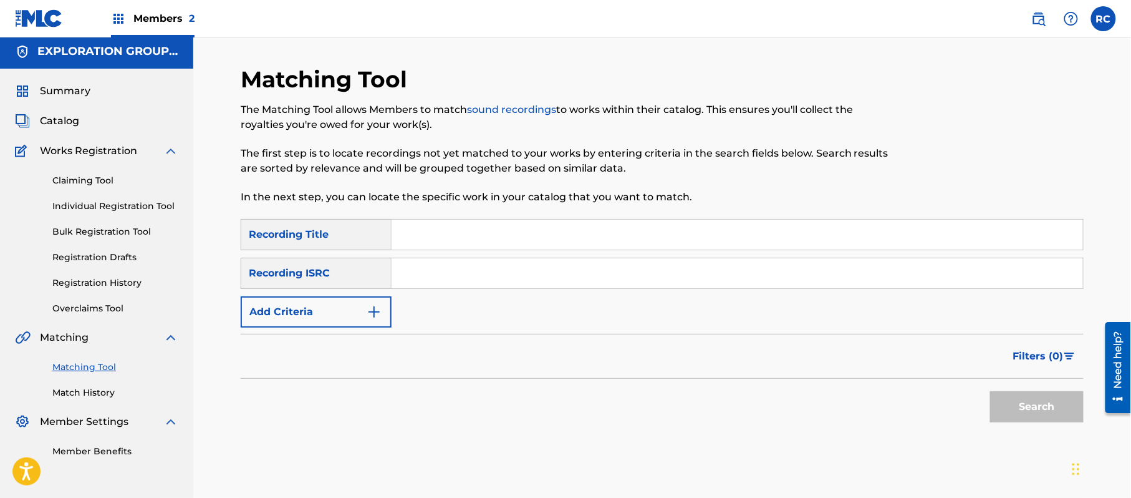
scroll to position [0, 0]
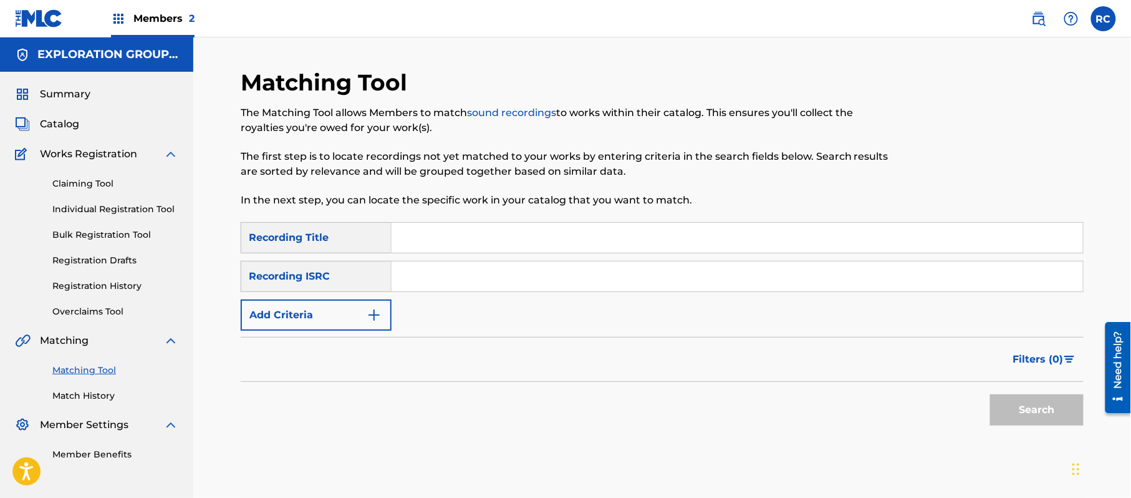
click at [176, 1] on div "Members 2" at bounding box center [153, 18] width 84 height 37
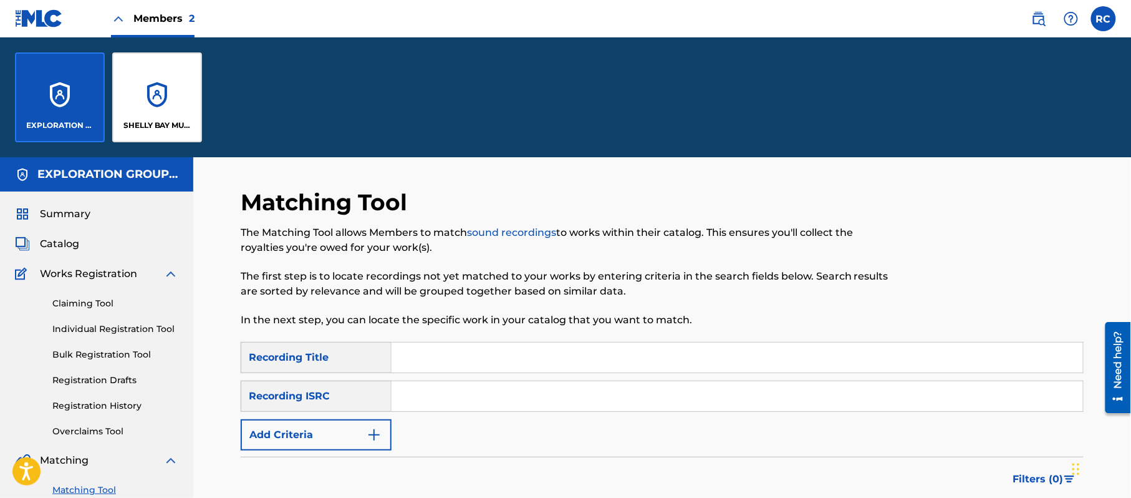
click at [156, 97] on div "SHELLY BAY MUSIC" at bounding box center [157, 97] width 90 height 90
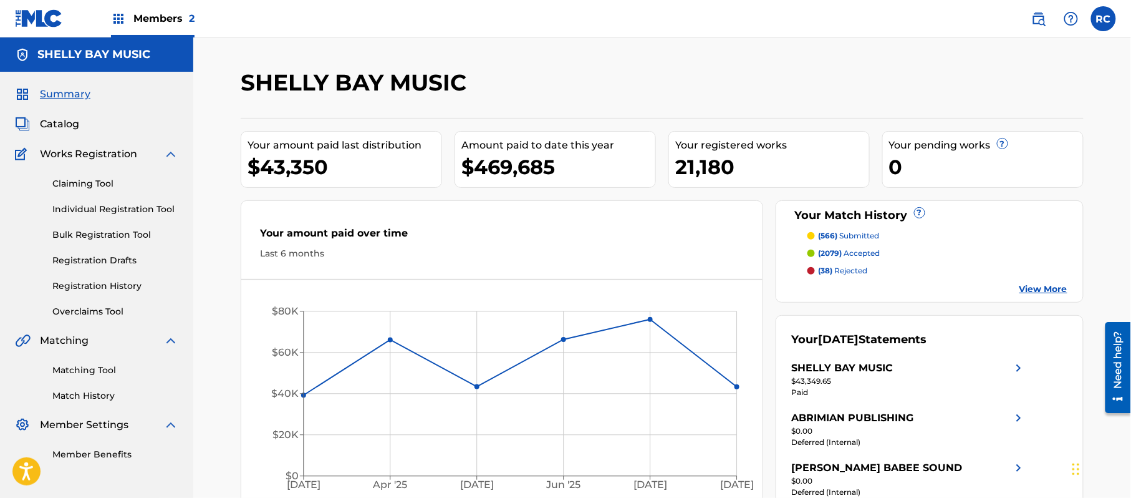
click at [80, 368] on link "Matching Tool" at bounding box center [115, 370] width 126 height 13
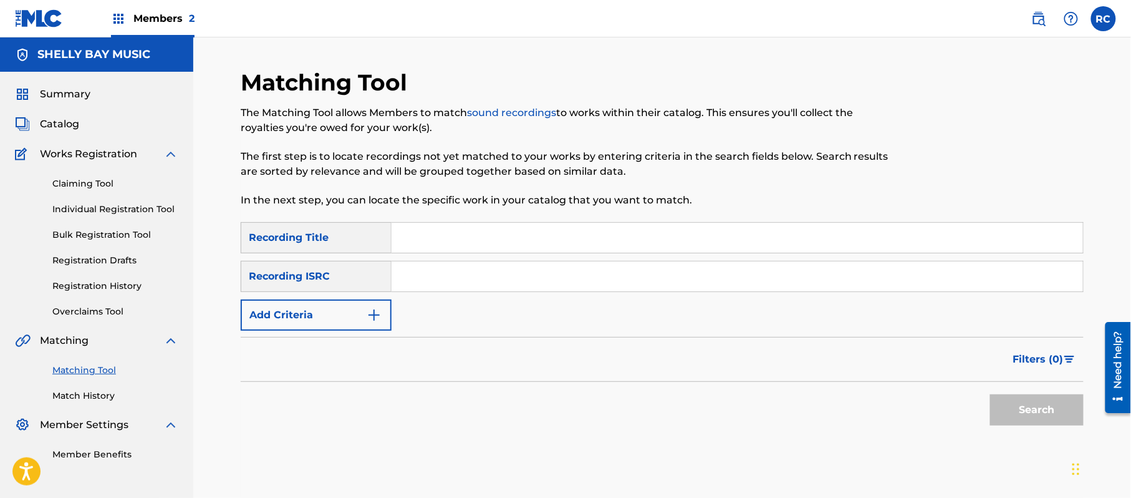
click at [432, 273] on input "Search Form" at bounding box center [738, 276] width 692 height 30
paste input "USUM72009084"
type input "USUM72009084"
click at [1028, 420] on button "Search" at bounding box center [1037, 409] width 94 height 31
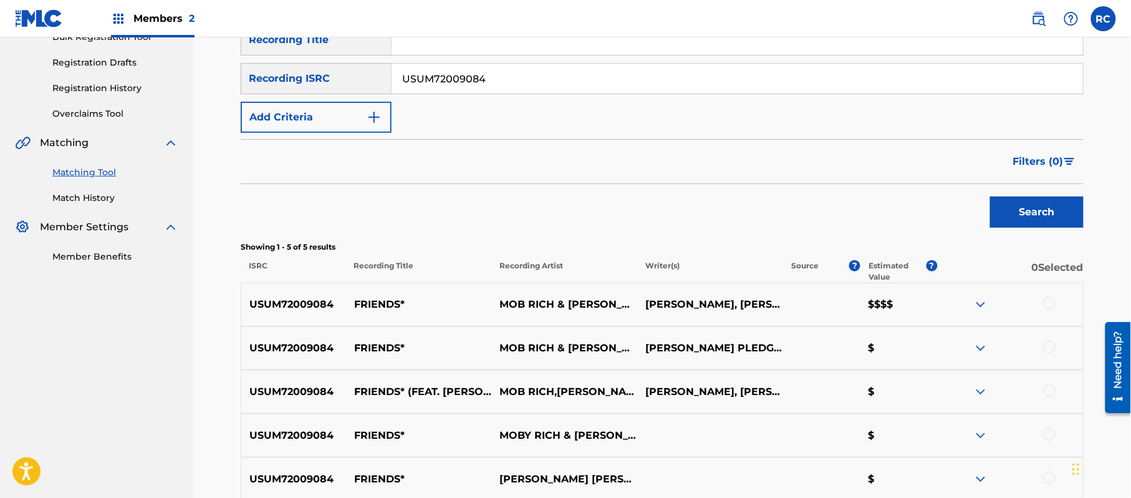
scroll to position [227, 0]
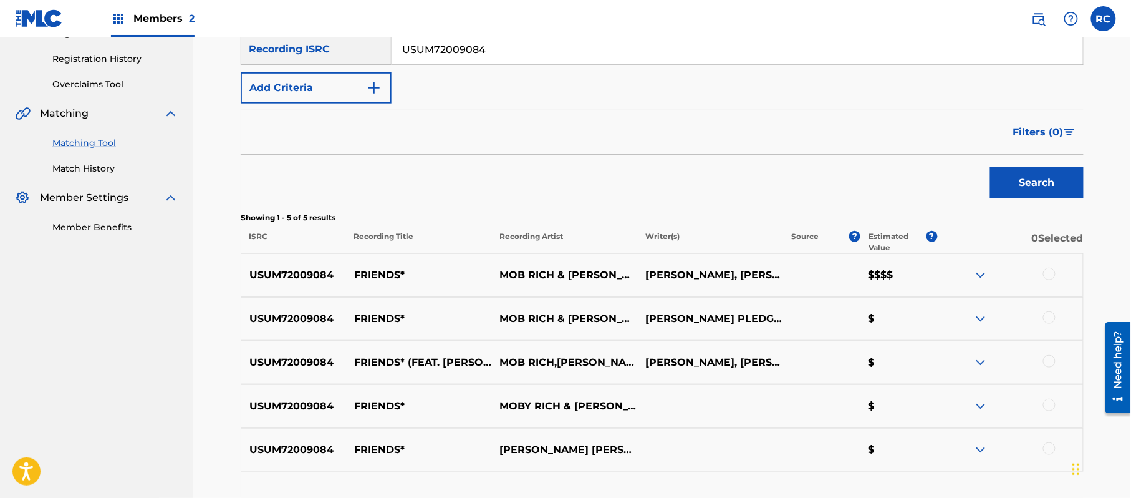
click at [1050, 273] on div at bounding box center [1049, 274] width 12 height 12
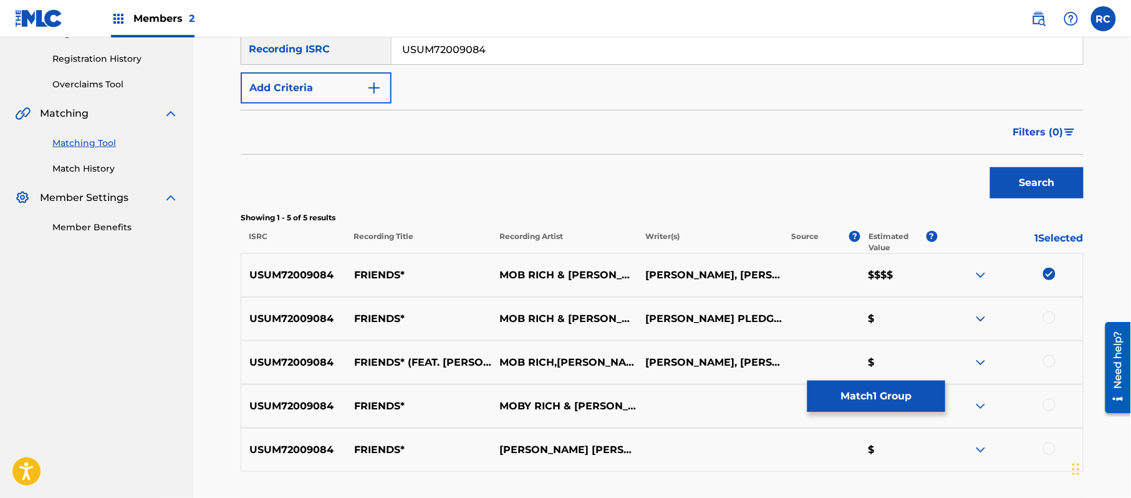
click at [1049, 319] on div at bounding box center [1049, 317] width 12 height 12
click at [1050, 358] on div at bounding box center [1049, 361] width 12 height 12
click at [1046, 409] on div at bounding box center [1049, 404] width 12 height 12
click at [1046, 451] on div at bounding box center [1049, 448] width 12 height 12
click at [894, 402] on button "Match 5 Groups" at bounding box center [877, 395] width 138 height 31
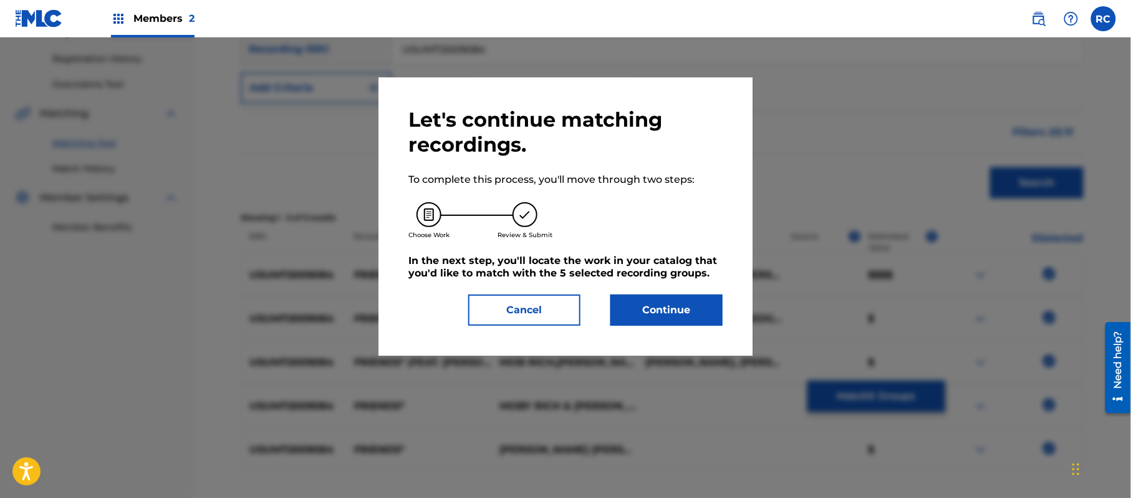
click at [644, 302] on button "Continue" at bounding box center [666, 309] width 112 height 31
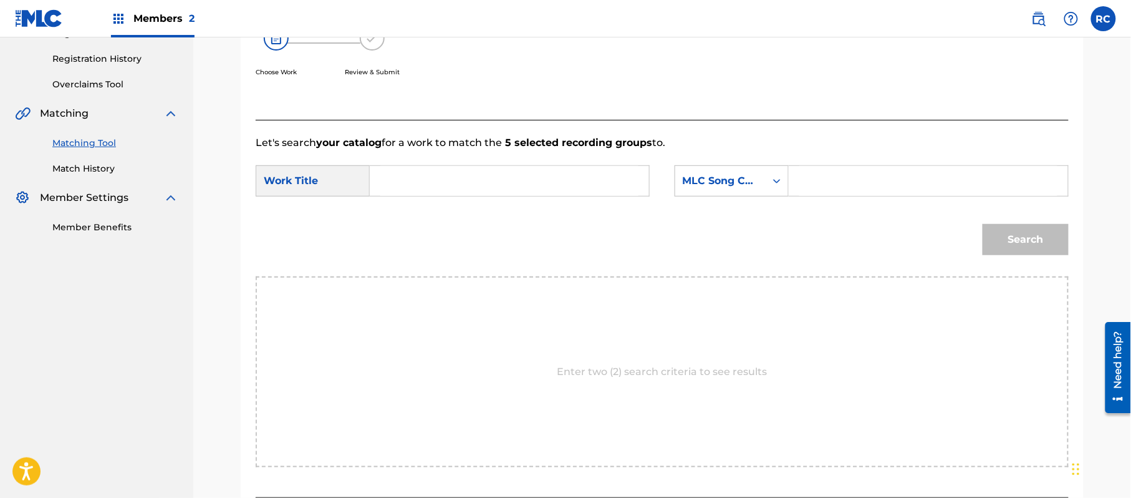
click at [428, 181] on input "Search Form" at bounding box center [509, 181] width 258 height 30
paste input "Friends F10264"
click at [460, 181] on input "Friends F10264" at bounding box center [509, 181] width 258 height 30
drag, startPoint x: 460, startPoint y: 181, endPoint x: 611, endPoint y: 190, distance: 151.8
click at [462, 182] on input "Friends F10264" at bounding box center [509, 181] width 258 height 30
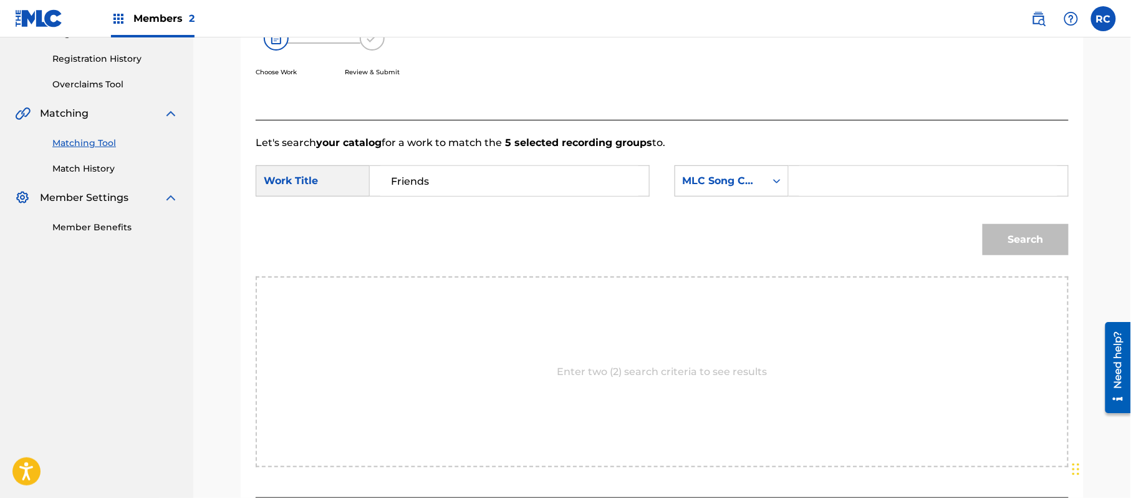
type input "Friends"
click at [887, 190] on input "Search Form" at bounding box center [928, 181] width 258 height 30
paste input "F10264"
type input "F10264"
click at [1008, 229] on button "Search" at bounding box center [1026, 239] width 86 height 31
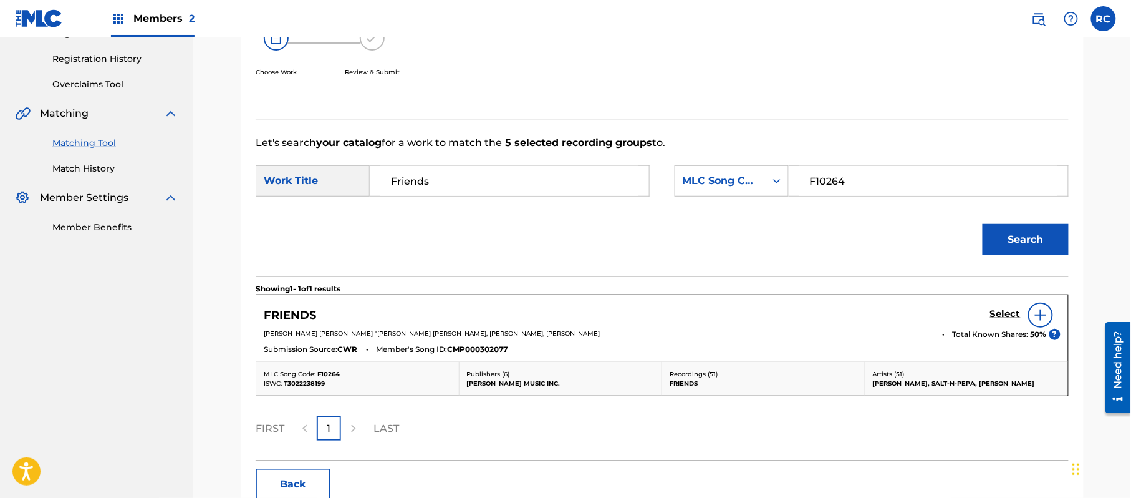
click at [996, 310] on h5 "Select" at bounding box center [1005, 314] width 31 height 12
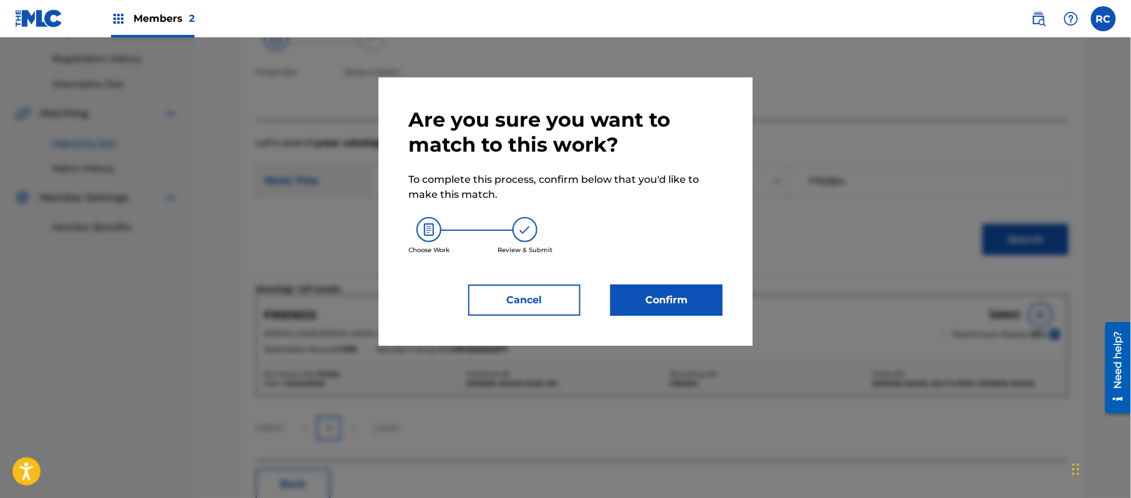
click at [701, 302] on button "Confirm" at bounding box center [666, 299] width 112 height 31
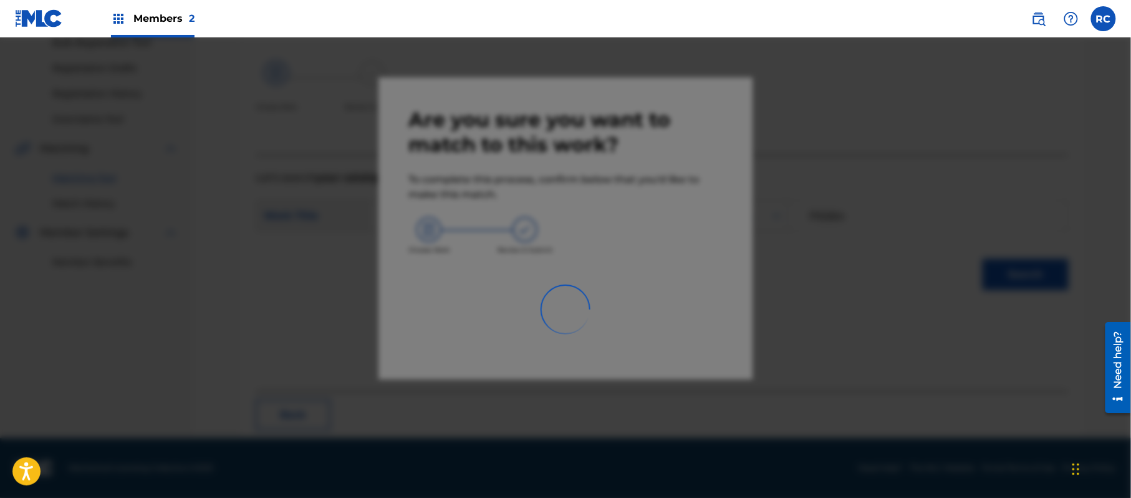
scroll to position [50, 0]
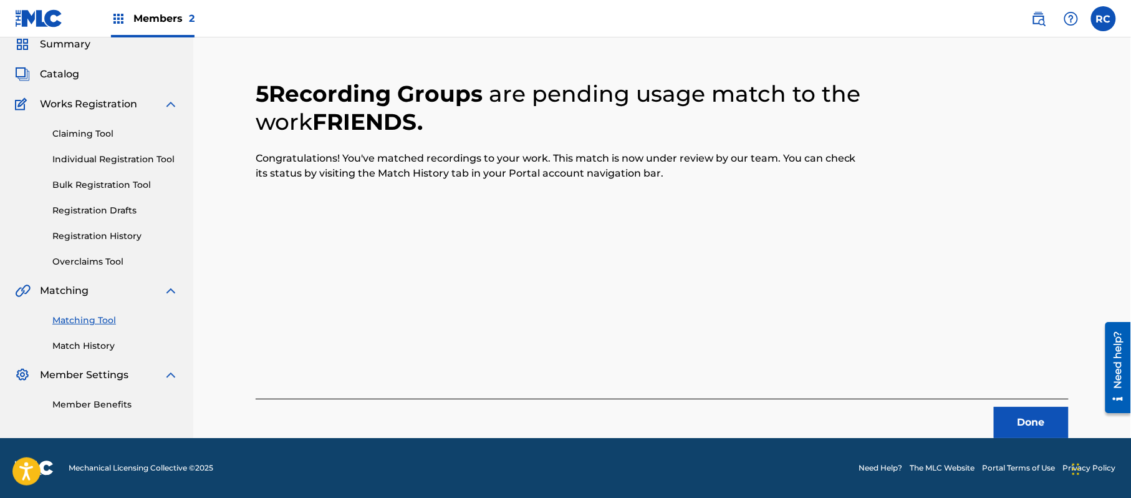
click at [1010, 422] on button "Done" at bounding box center [1031, 422] width 75 height 31
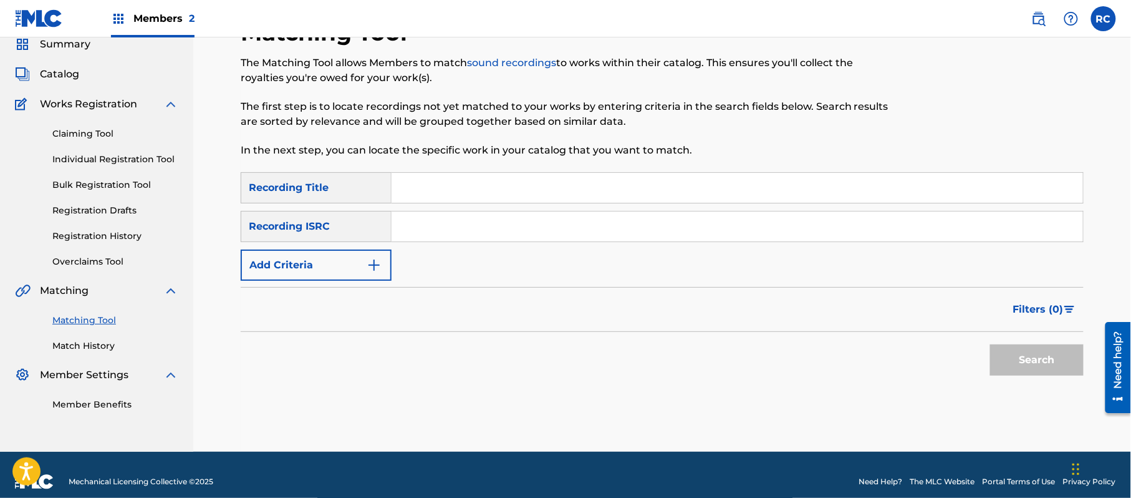
drag, startPoint x: 475, startPoint y: 228, endPoint x: 490, endPoint y: 239, distance: 19.1
click at [475, 228] on input "Search Form" at bounding box center [738, 226] width 692 height 30
paste input "USKO11101203"
type input "USKO11101203"
click at [1048, 362] on button "Search" at bounding box center [1037, 359] width 94 height 31
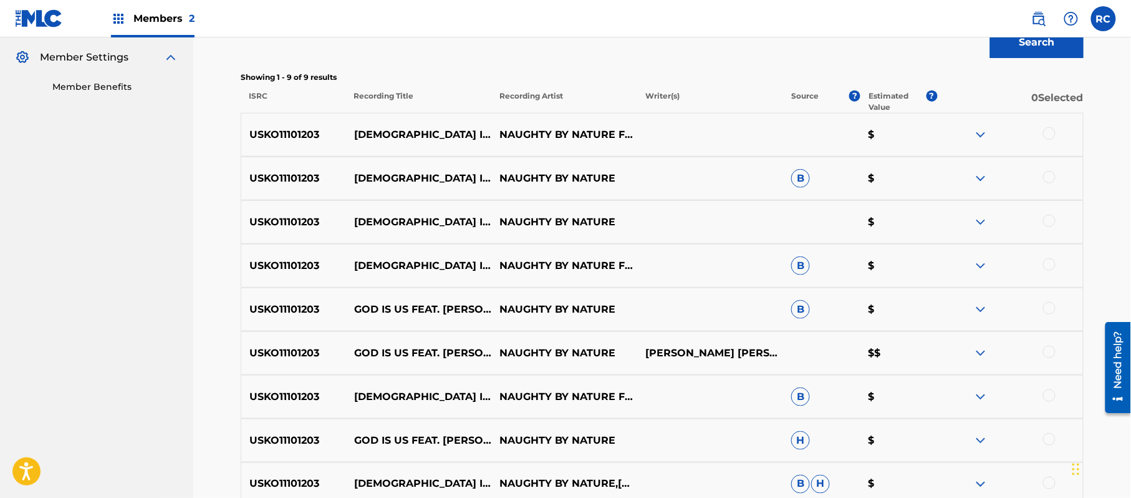
scroll to position [393, 0]
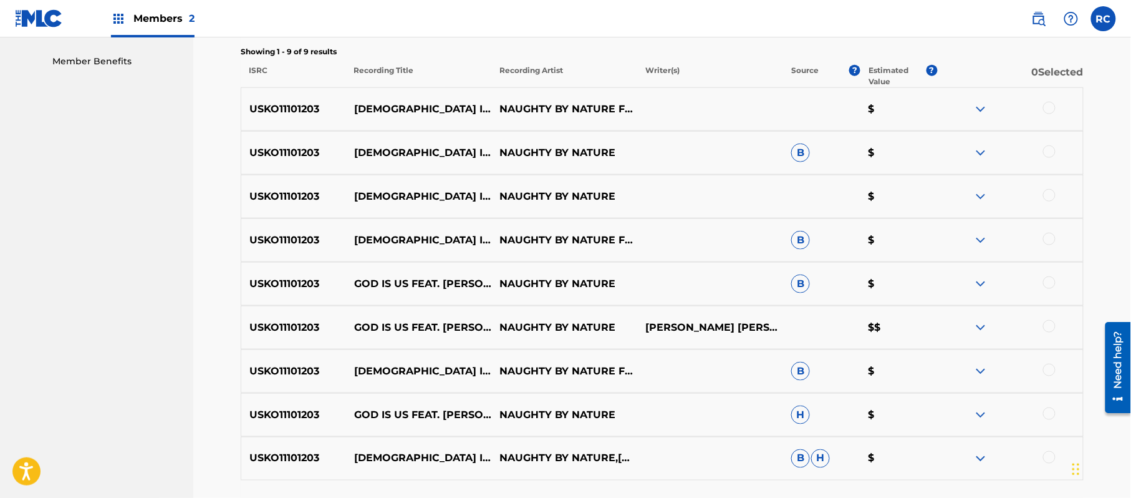
click at [1053, 110] on div at bounding box center [1049, 108] width 12 height 12
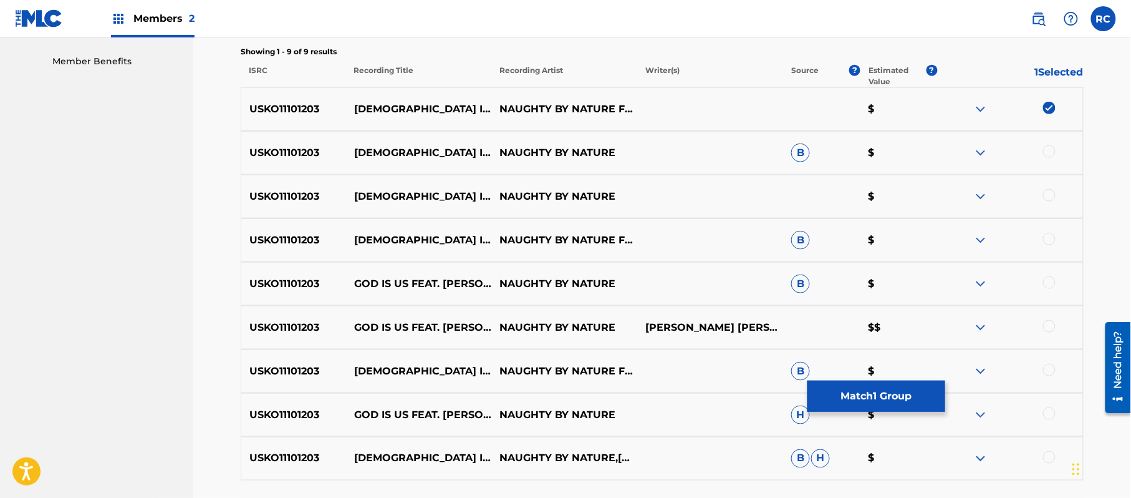
click at [1055, 160] on div at bounding box center [1010, 152] width 146 height 15
click at [1053, 150] on div at bounding box center [1049, 151] width 12 height 12
click at [1050, 200] on div at bounding box center [1049, 195] width 12 height 12
click at [1051, 236] on div at bounding box center [1049, 239] width 12 height 12
click at [1046, 280] on div at bounding box center [1049, 282] width 12 height 12
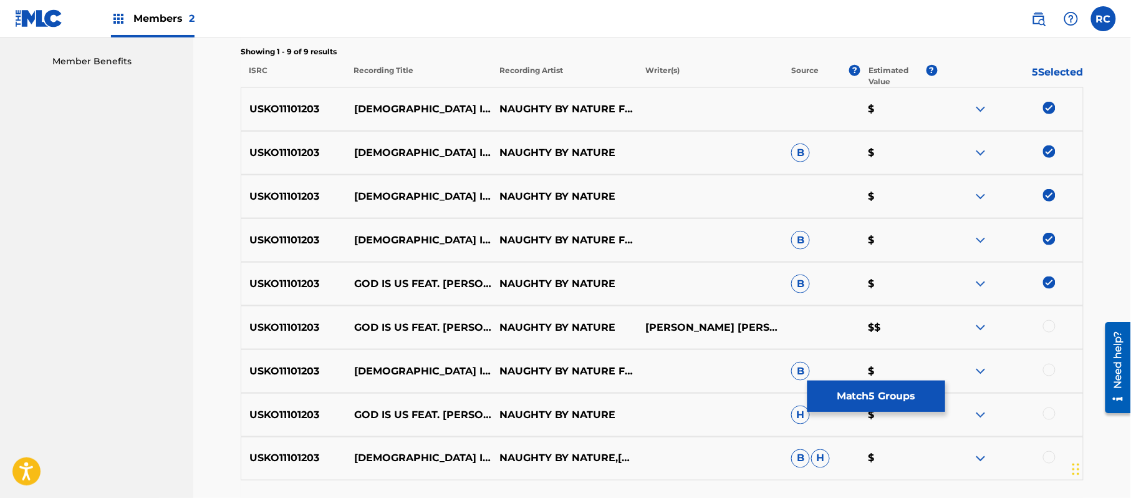
click at [1053, 327] on div at bounding box center [1049, 326] width 12 height 12
click at [1049, 373] on div at bounding box center [1049, 370] width 12 height 12
click at [1048, 419] on div at bounding box center [1049, 413] width 12 height 12
click at [1048, 461] on div at bounding box center [1049, 457] width 12 height 12
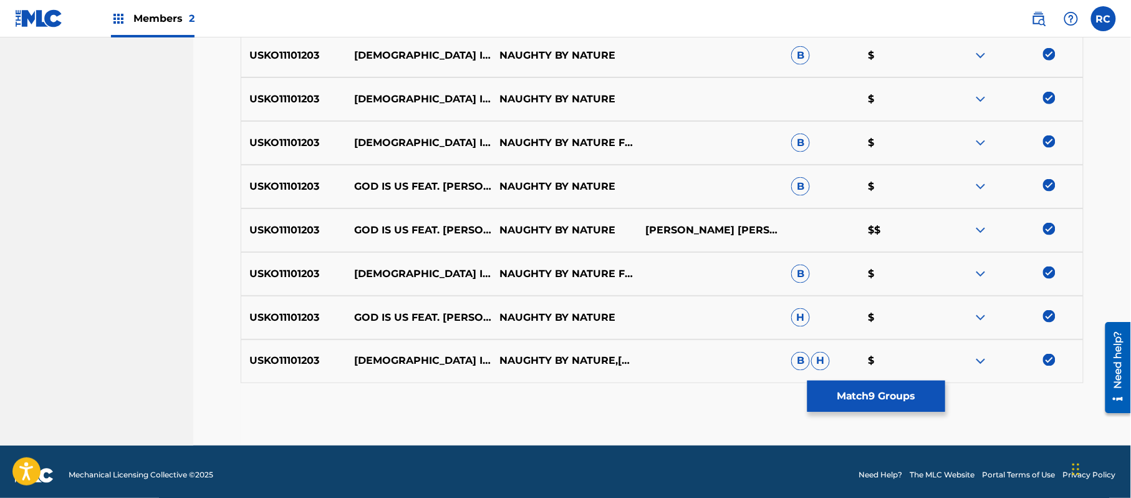
scroll to position [498, 0]
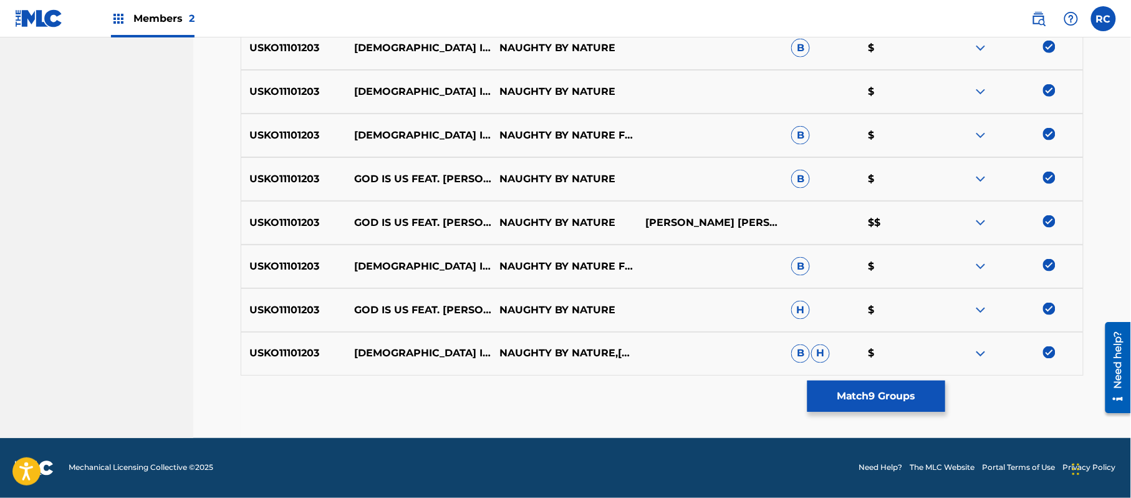
click at [877, 399] on button "Match 9 Groups" at bounding box center [877, 395] width 138 height 31
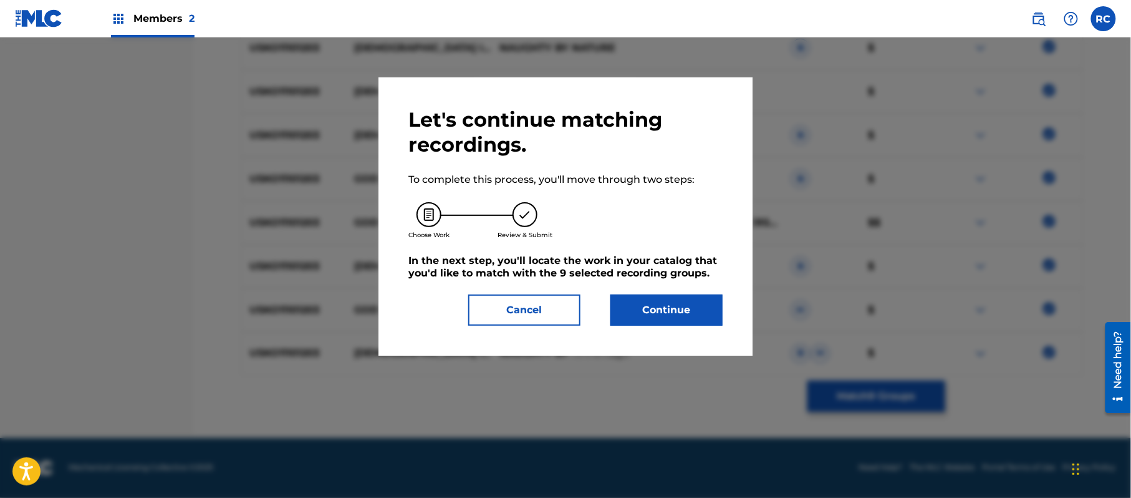
click at [702, 303] on button "Continue" at bounding box center [666, 309] width 112 height 31
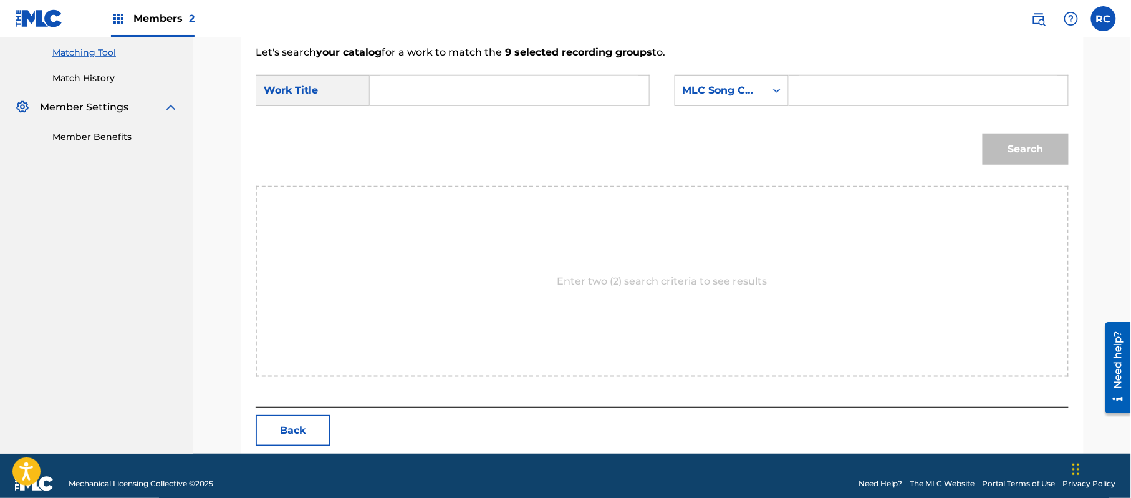
scroll to position [333, 0]
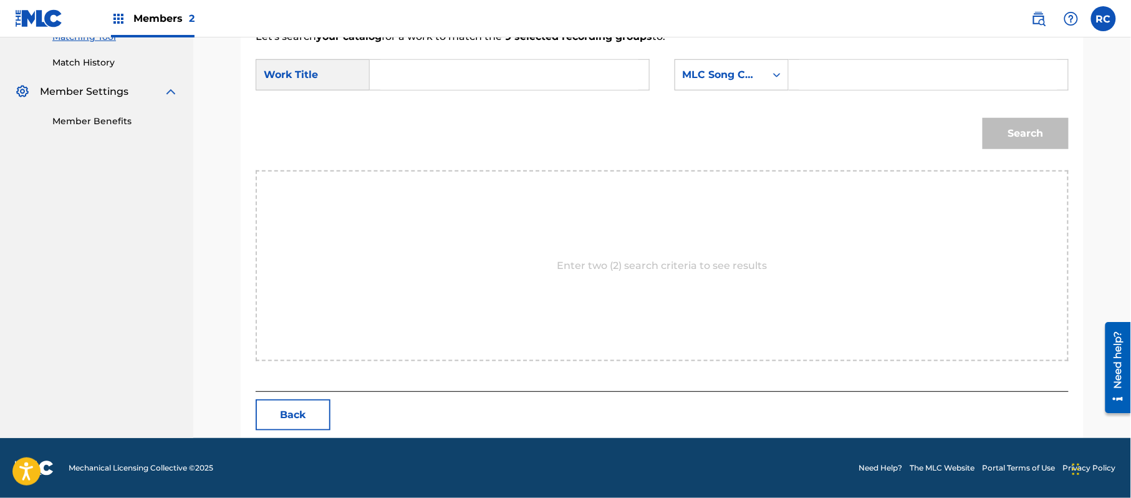
click at [479, 70] on input "Search Form" at bounding box center [509, 75] width 258 height 30
paste input "God Is Us GV7V23"
click at [470, 74] on input "God Is Us GV7V23" at bounding box center [509, 75] width 258 height 30
type input "God Is Us"
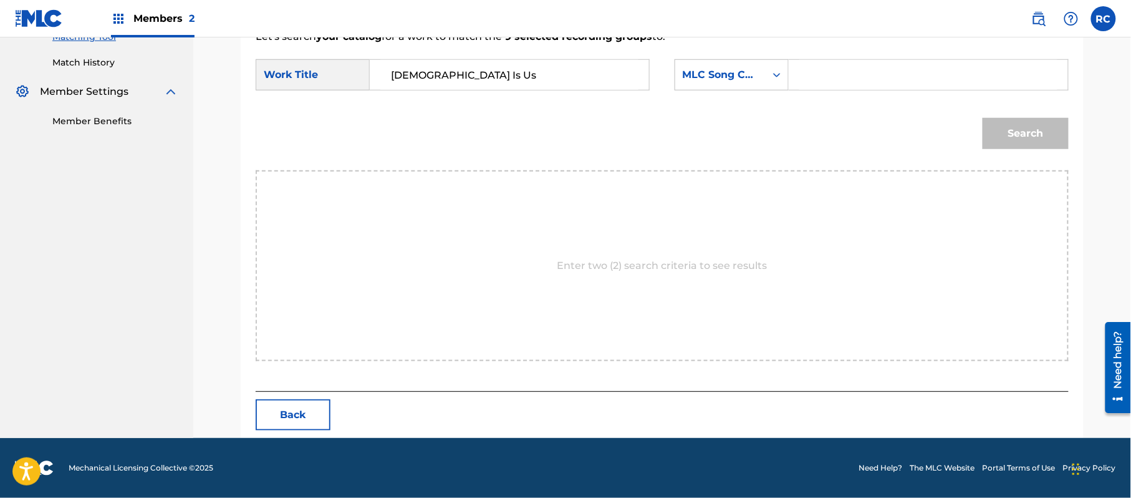
click at [910, 67] on div "Search Form" at bounding box center [929, 74] width 280 height 31
click at [910, 79] on input "Search Form" at bounding box center [928, 75] width 258 height 30
paste input "GV7V23"
type input "GV7V23"
click at [1026, 135] on button "Search" at bounding box center [1026, 133] width 86 height 31
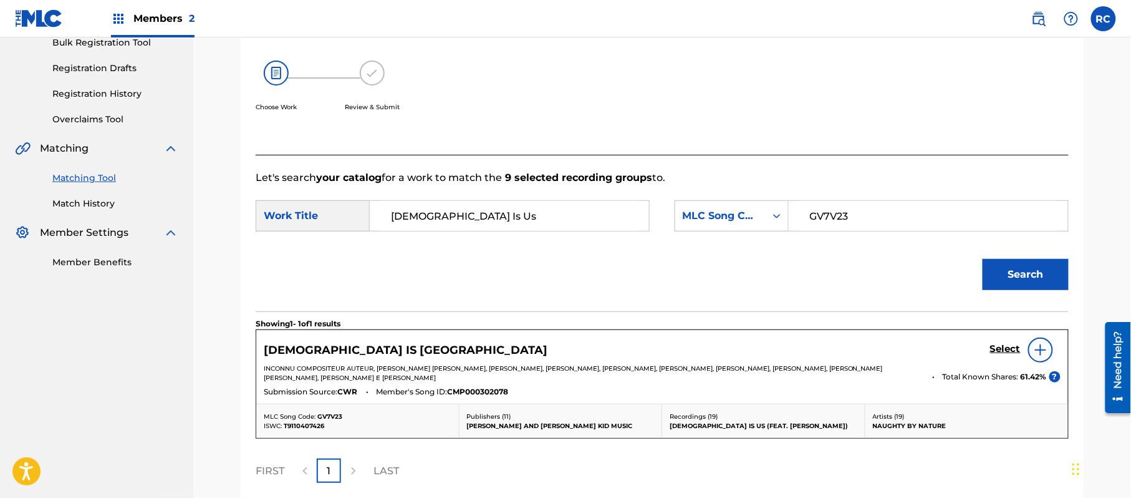
scroll to position [304, 0]
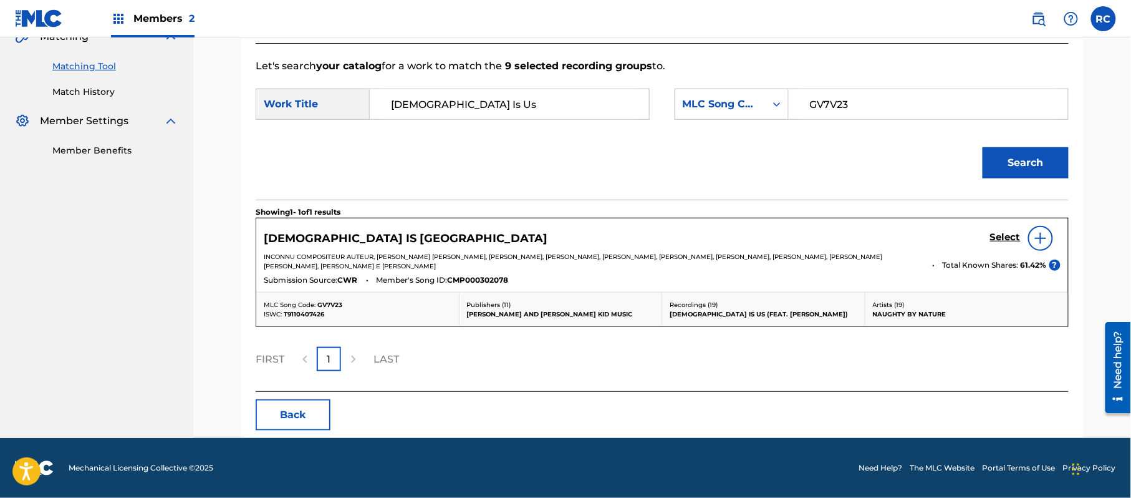
click at [996, 239] on h5 "Select" at bounding box center [1005, 237] width 31 height 12
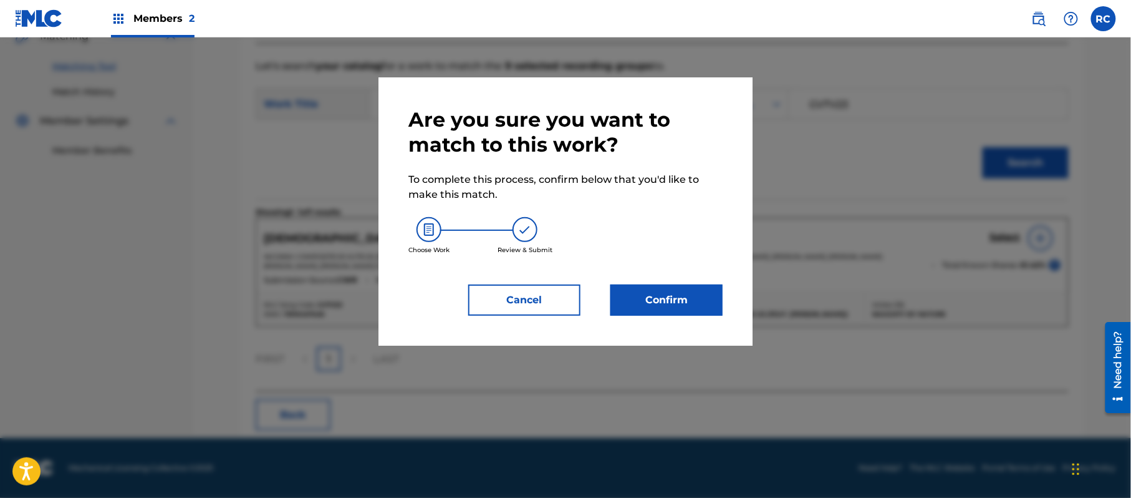
click at [674, 310] on button "Confirm" at bounding box center [666, 299] width 112 height 31
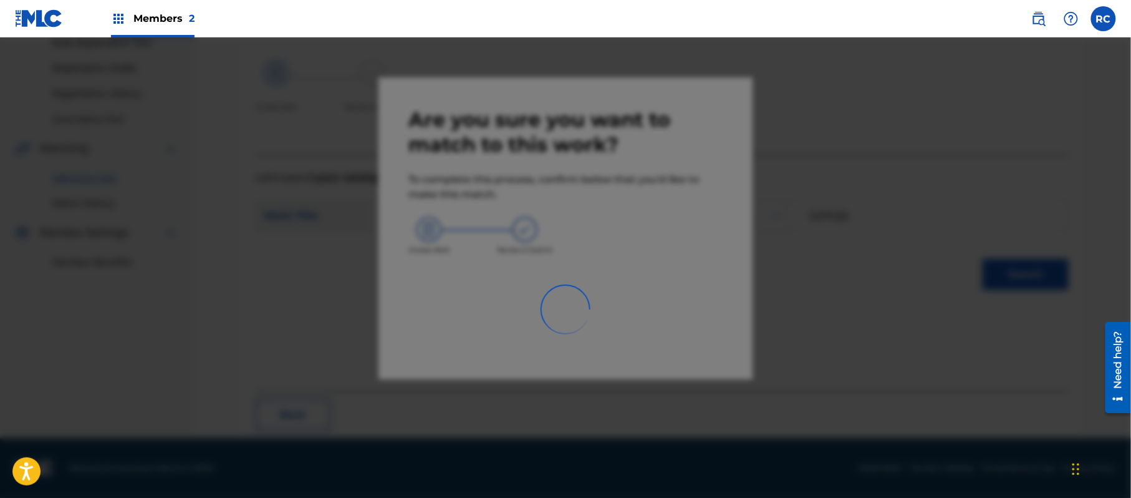
scroll to position [50, 0]
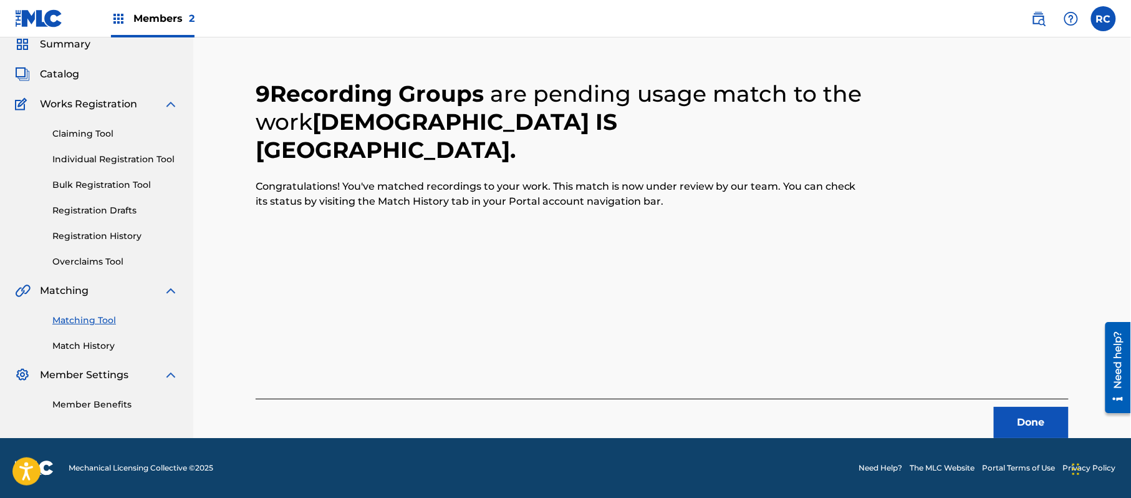
click at [1049, 420] on button "Done" at bounding box center [1031, 422] width 75 height 31
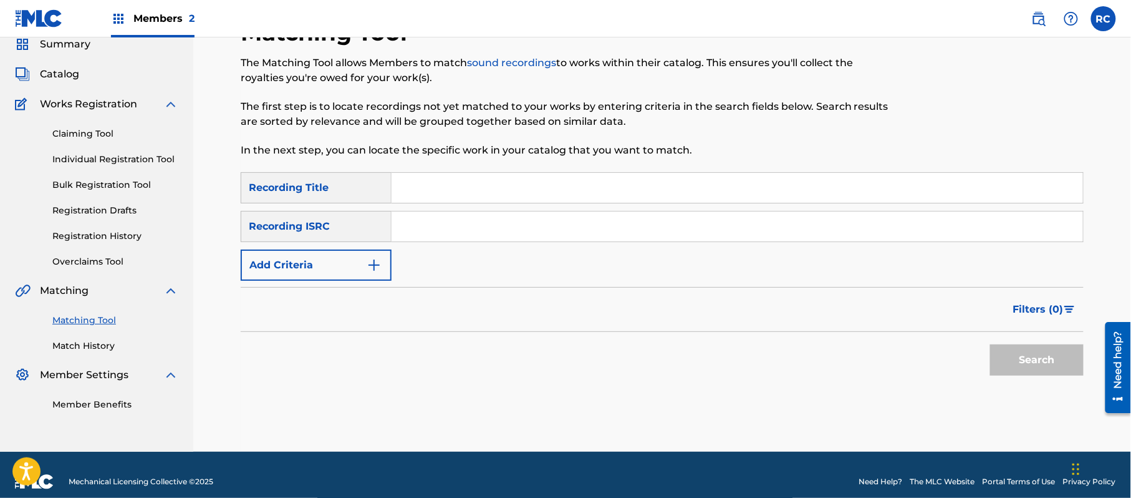
click at [430, 185] on input "Search Form" at bounding box center [738, 188] width 692 height 30
paste input "H E A L Yourself Dana Owens"
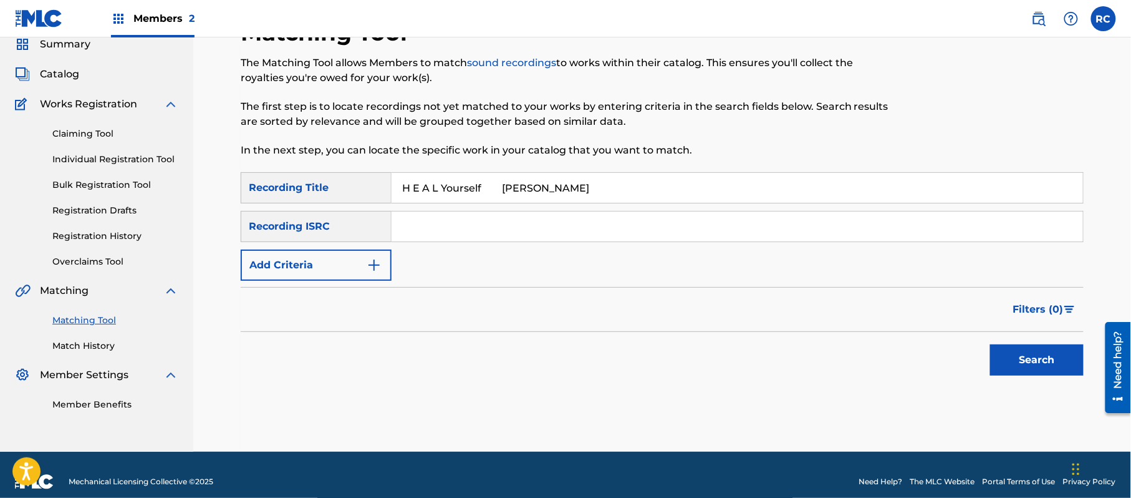
drag, startPoint x: 489, startPoint y: 190, endPoint x: 636, endPoint y: 197, distance: 147.3
click at [636, 197] on input "H E A L Yourself Dana Owens" at bounding box center [738, 188] width 692 height 30
type input "H E A L Yourself"
click at [317, 262] on button "Add Criteria" at bounding box center [316, 264] width 151 height 31
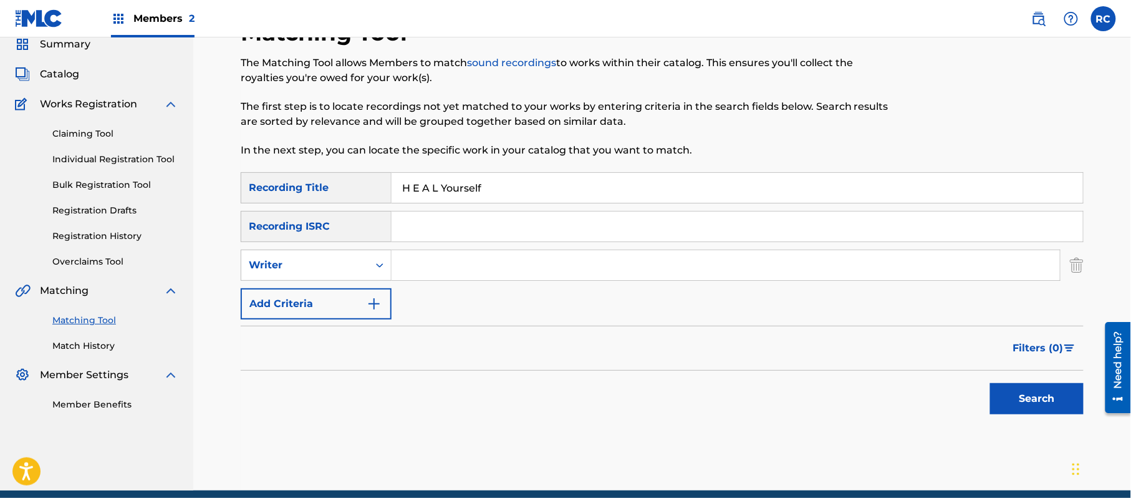
click at [319, 283] on div "SearchWithCriteria2d78c3b6-e5b2-4ce7-994f-b209ad69d8e2 Recording Title H E A L …" at bounding box center [662, 245] width 843 height 147
click at [454, 273] on input "Search Form" at bounding box center [726, 265] width 668 height 30
paste input "Dana Owens"
type input "Dana Owens"
click at [1025, 394] on button "Search" at bounding box center [1037, 398] width 94 height 31
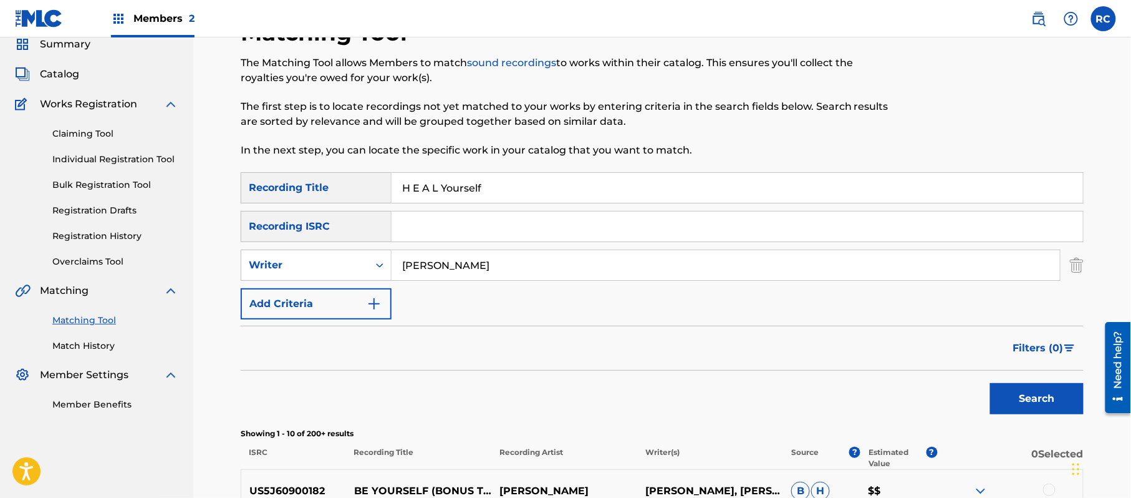
drag, startPoint x: 495, startPoint y: 188, endPoint x: 306, endPoint y: 195, distance: 189.7
click at [306, 195] on div "SearchWithCriteria2d78c3b6-e5b2-4ce7-994f-b209ad69d8e2 Recording Title H E A L …" at bounding box center [662, 187] width 843 height 31
drag, startPoint x: 442, startPoint y: 272, endPoint x: 368, endPoint y: 271, distance: 74.2
click at [368, 271] on div "SearchWithCriteria620fd8e4-f2bd-45fe-bb61-d38e8be0e5ef Writer" at bounding box center [662, 264] width 843 height 31
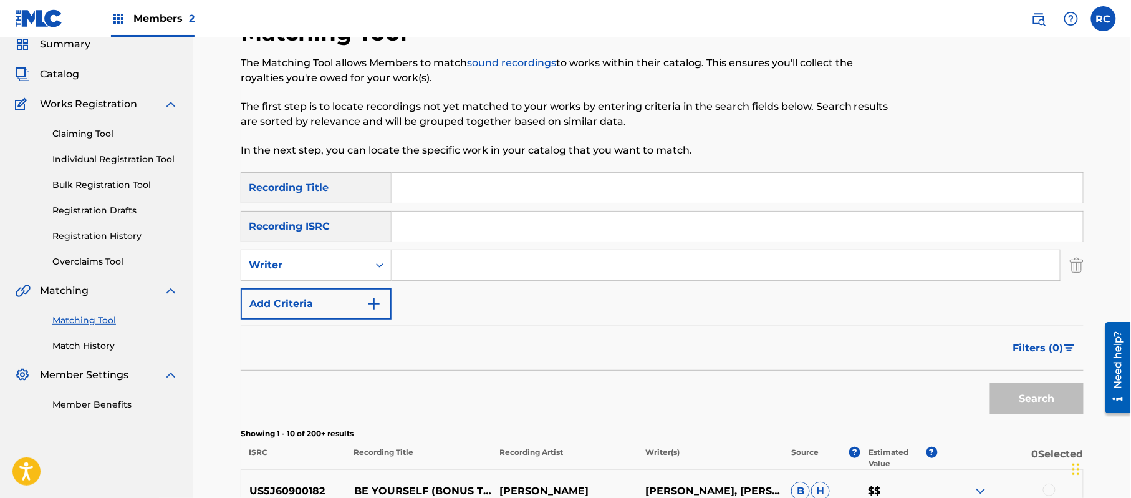
drag, startPoint x: 440, startPoint y: 228, endPoint x: 452, endPoint y: 230, distance: 12.0
click at [440, 228] on input "Search Form" at bounding box center [738, 226] width 692 height 30
paste input "US25T9920907"
type input "US25T9920907"
click at [1010, 402] on button "Search" at bounding box center [1037, 398] width 94 height 31
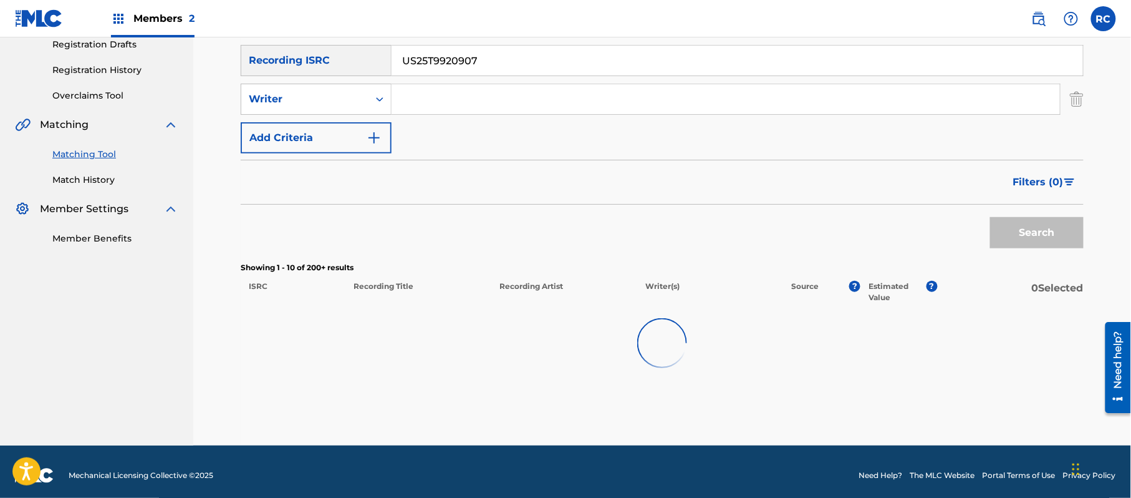
scroll to position [187, 0]
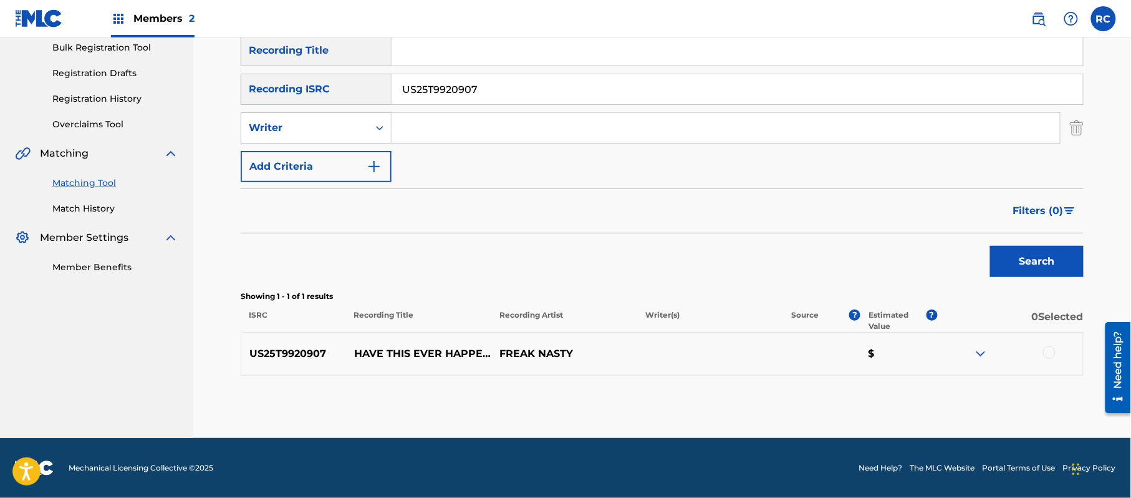
click at [1050, 354] on div at bounding box center [1049, 352] width 12 height 12
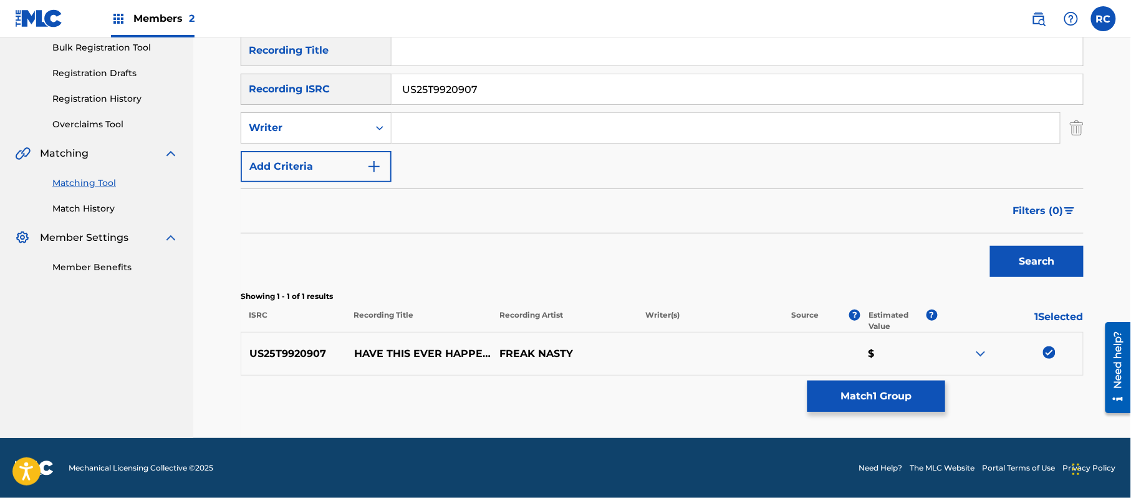
click at [873, 403] on button "Match 1 Group" at bounding box center [877, 395] width 138 height 31
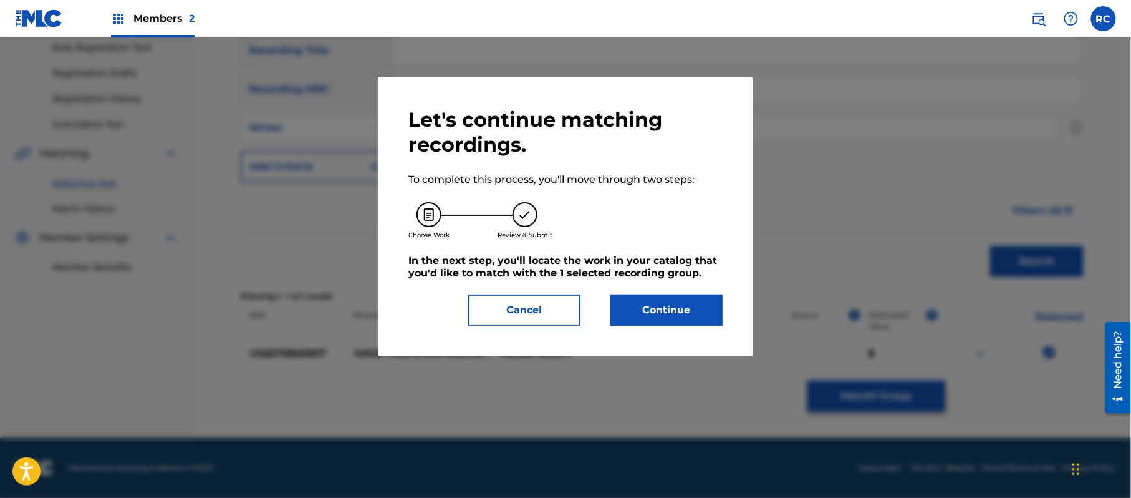
click at [685, 316] on button "Continue" at bounding box center [666, 309] width 112 height 31
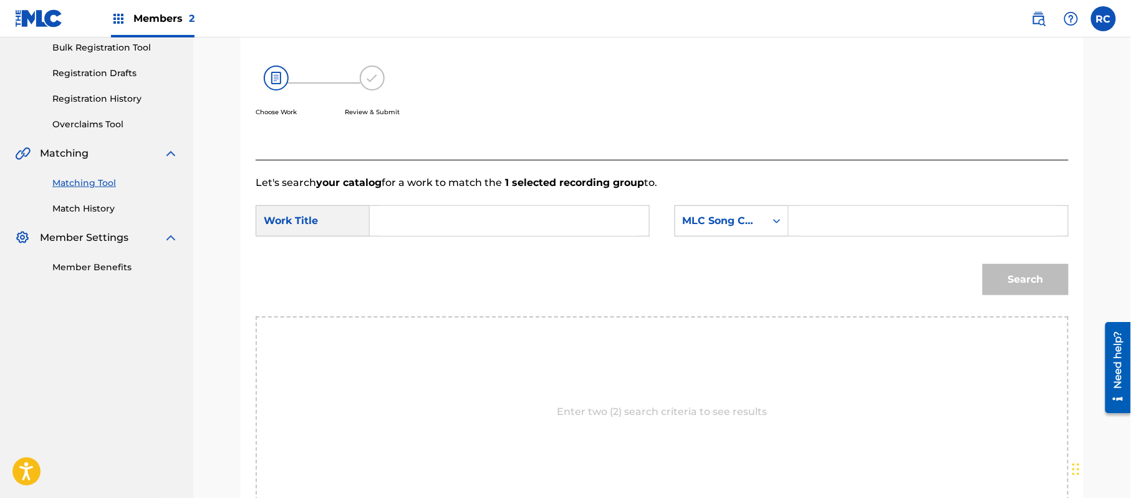
click at [471, 225] on input "Search Form" at bounding box center [509, 221] width 258 height 30
paste input "Have This Ever Happened 2-U HG92VP"
click at [592, 227] on input "Have This Ever Happened 2-U HG92VP" at bounding box center [509, 221] width 258 height 30
type input "Have This Ever Happened 2-U"
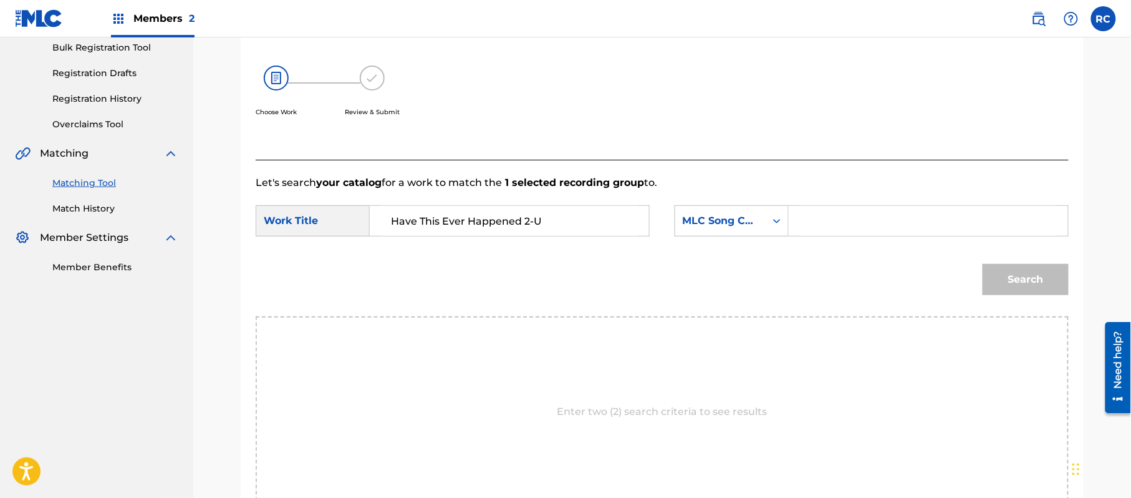
drag, startPoint x: 857, startPoint y: 227, endPoint x: 864, endPoint y: 228, distance: 7.6
click at [857, 227] on input "Search Form" at bounding box center [928, 221] width 258 height 30
paste input "HG92VP"
type input "HG92VP"
click at [1013, 273] on button "Search" at bounding box center [1026, 279] width 86 height 31
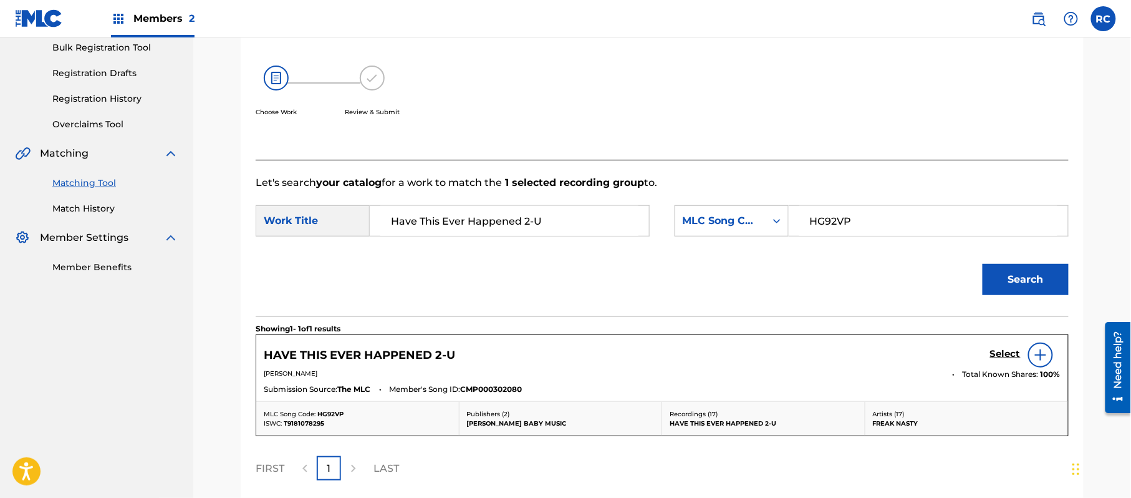
click at [998, 362] on div "Select" at bounding box center [1025, 354] width 70 height 25
click at [1003, 354] on h5 "Select" at bounding box center [1005, 354] width 31 height 12
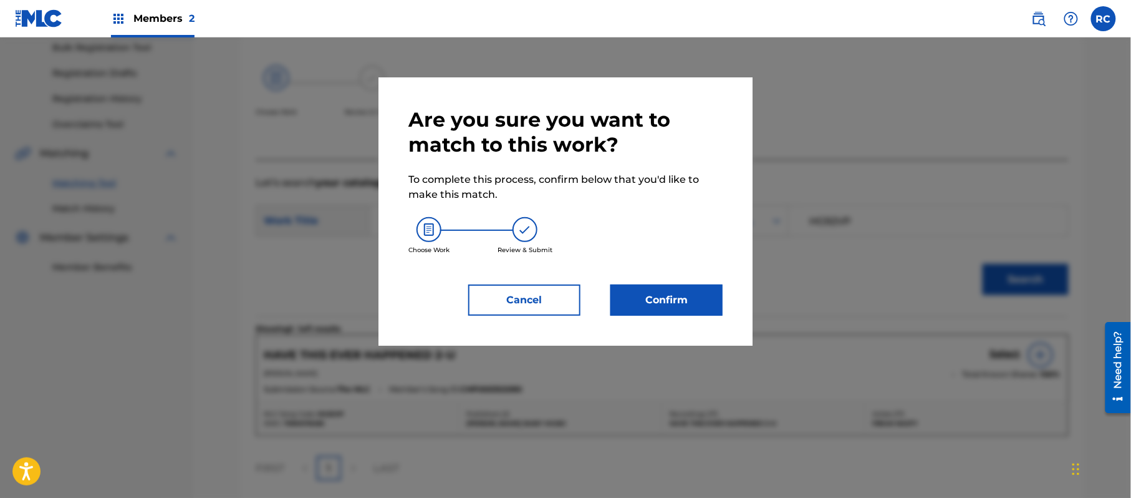
click at [683, 290] on button "Confirm" at bounding box center [666, 299] width 112 height 31
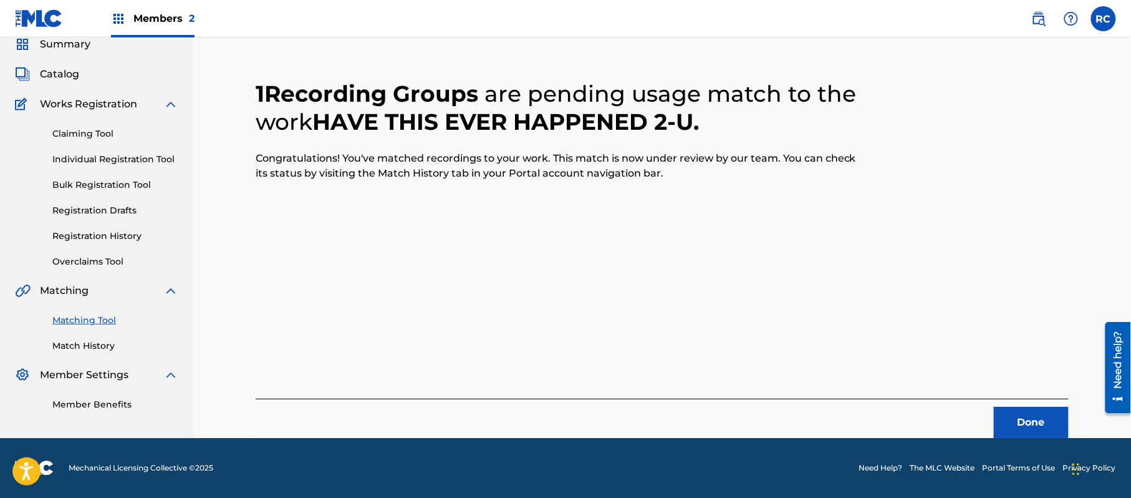
scroll to position [50, 0]
click at [1014, 412] on button "Done" at bounding box center [1031, 422] width 75 height 31
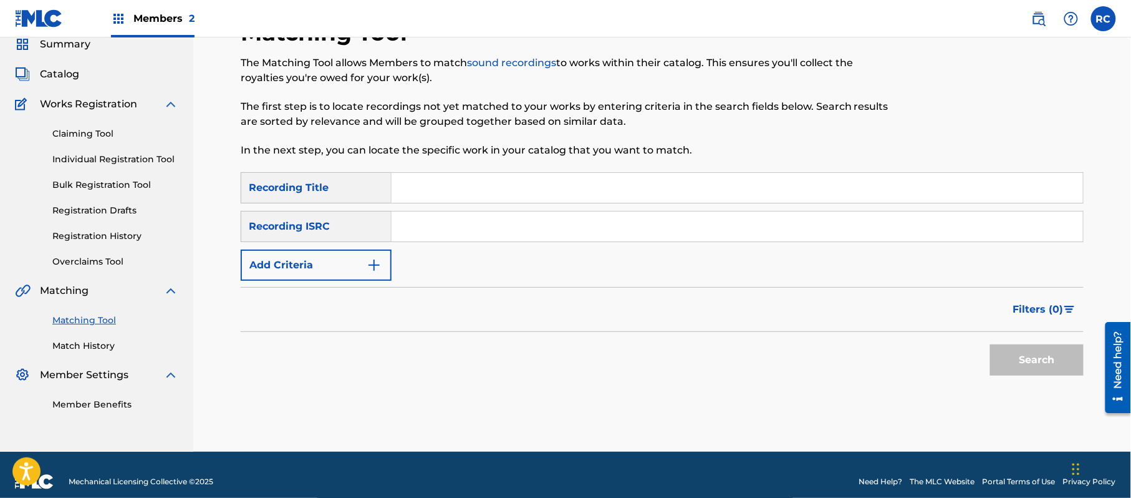
click at [456, 239] on input "Search Form" at bounding box center [738, 226] width 692 height 30
paste input "QZES92446154"
type input "QZES92446154"
click at [1026, 369] on button "Search" at bounding box center [1037, 359] width 94 height 31
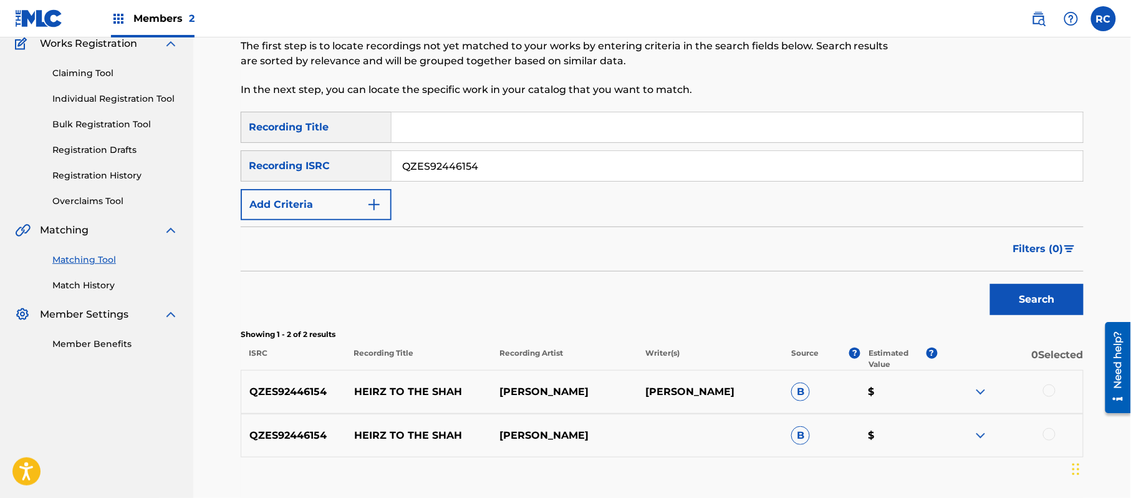
scroll to position [192, 0]
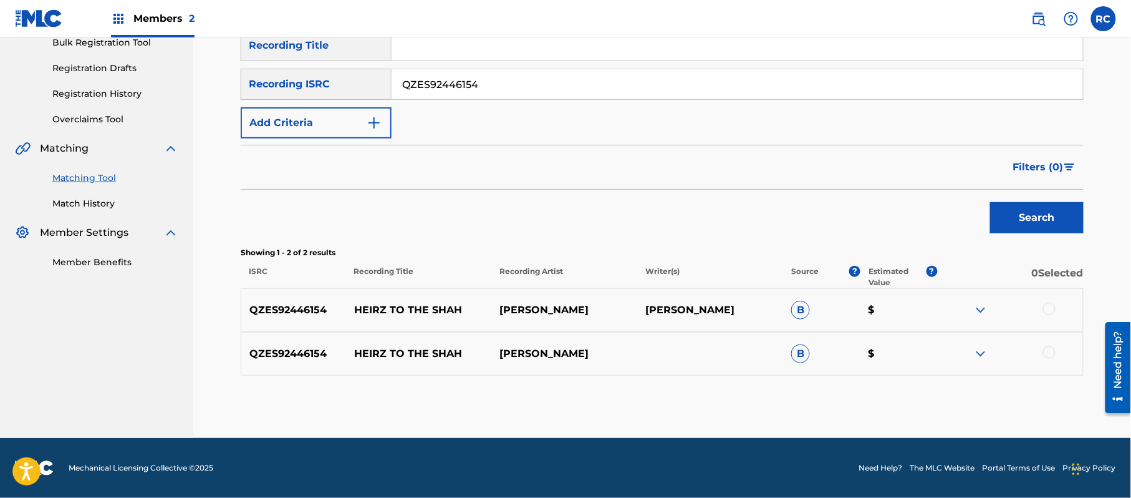
click at [1046, 307] on div at bounding box center [1049, 308] width 12 height 12
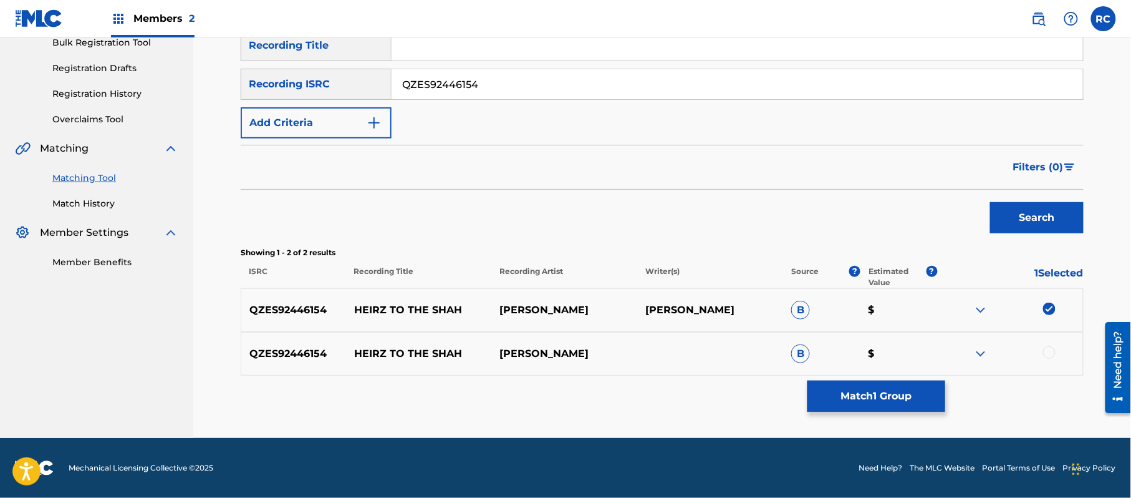
click at [1050, 352] on div at bounding box center [1049, 352] width 12 height 12
click at [898, 393] on button "Match 2 Groups" at bounding box center [877, 395] width 138 height 31
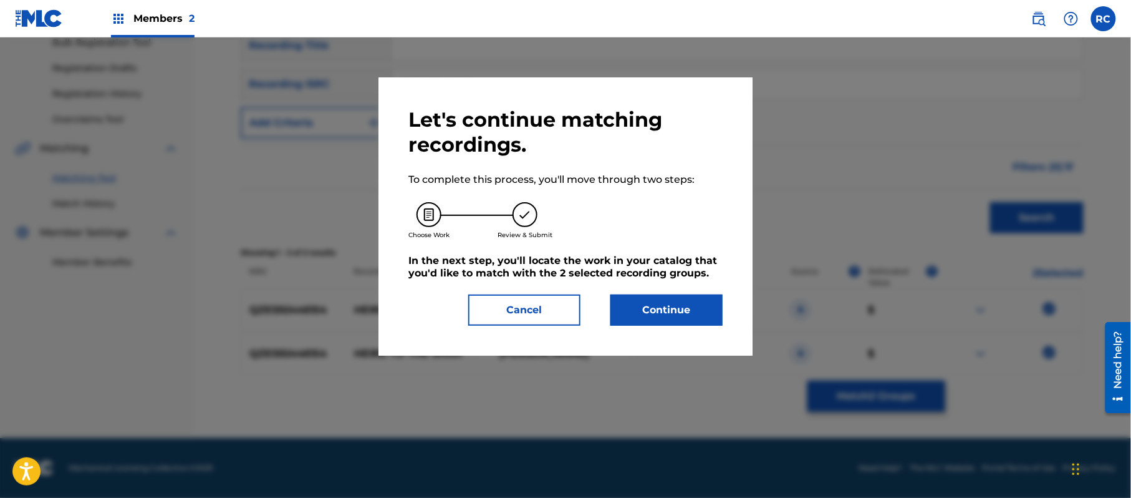
click at [682, 317] on button "Continue" at bounding box center [666, 309] width 112 height 31
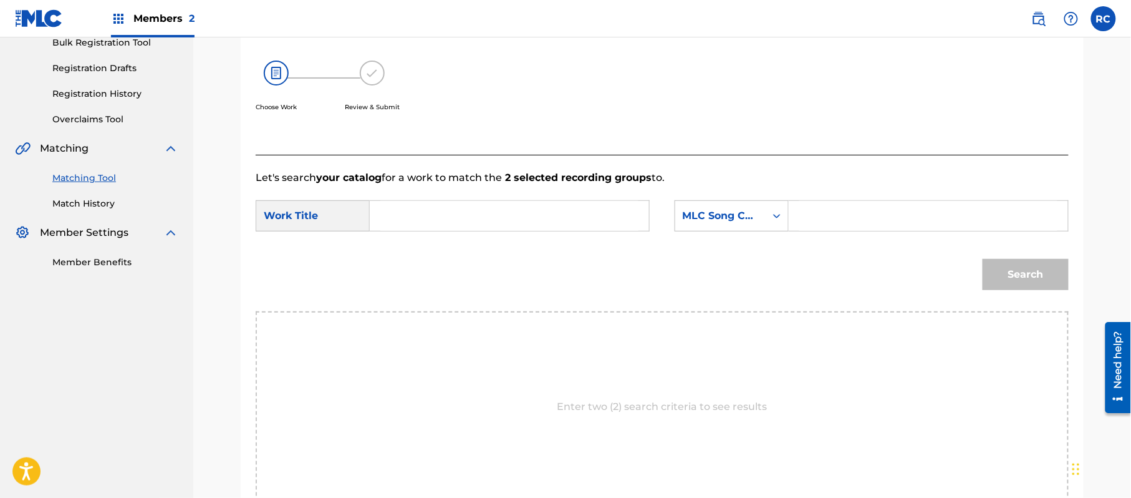
click at [474, 213] on input "Search Form" at bounding box center [509, 216] width 258 height 30
paste input "Heirz To The Shah (Devine Masculine")" HG92WH"
click at [586, 217] on input "Heirz To The Shah (Devine Masculine")" HG92WH" at bounding box center [509, 216] width 258 height 30
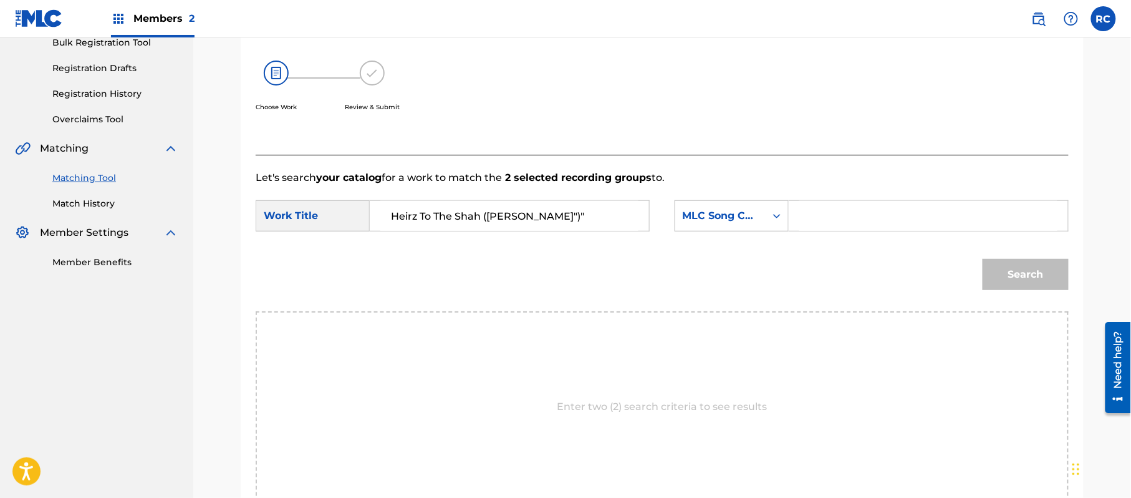
scroll to position [0, 0]
type input "Heirz To The Shah (Devine Masculine")""
click at [851, 215] on input "Search Form" at bounding box center [928, 216] width 258 height 30
paste input "HG92WH"
type input "HG92WH"
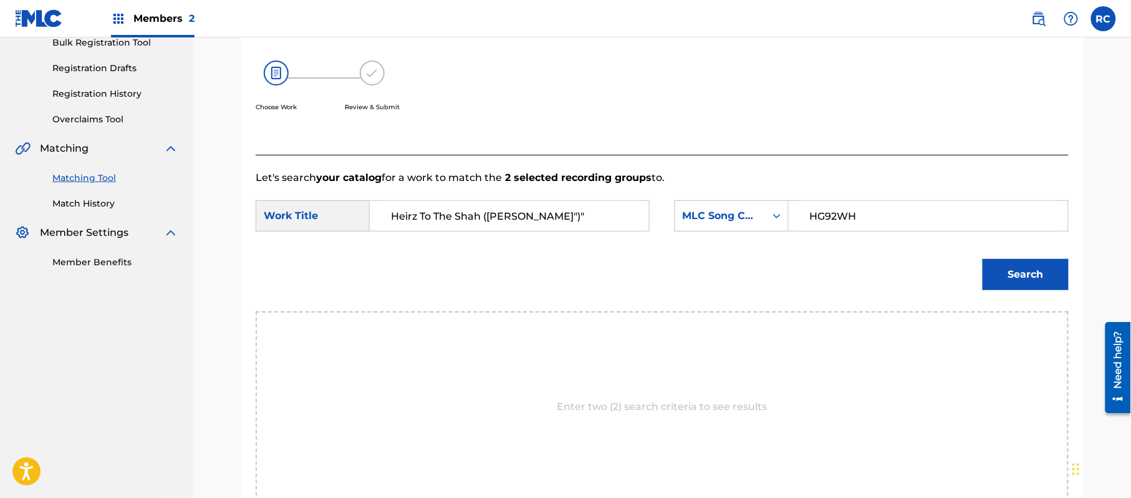
click at [1015, 272] on button "Search" at bounding box center [1026, 274] width 86 height 31
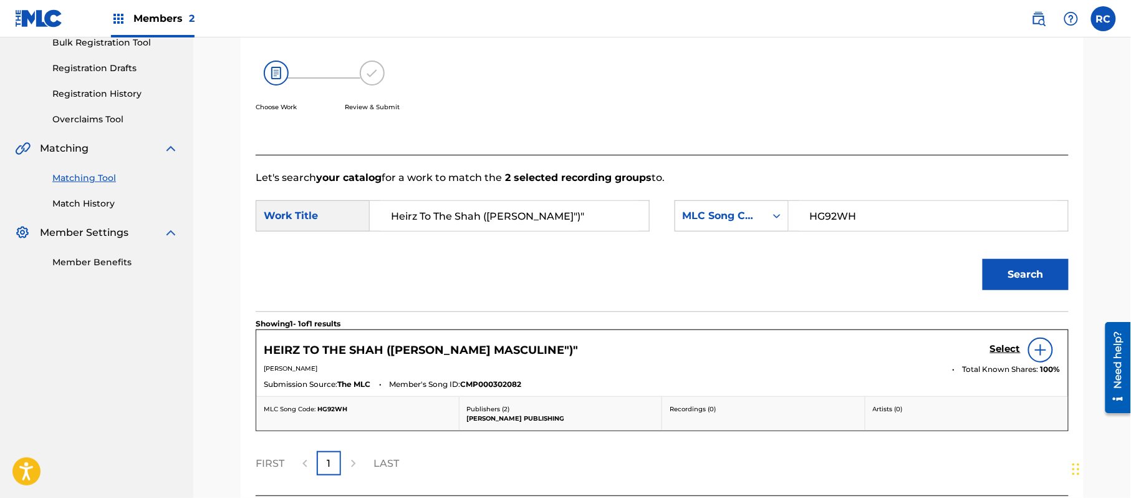
click at [1008, 347] on h5 "Select" at bounding box center [1005, 349] width 31 height 12
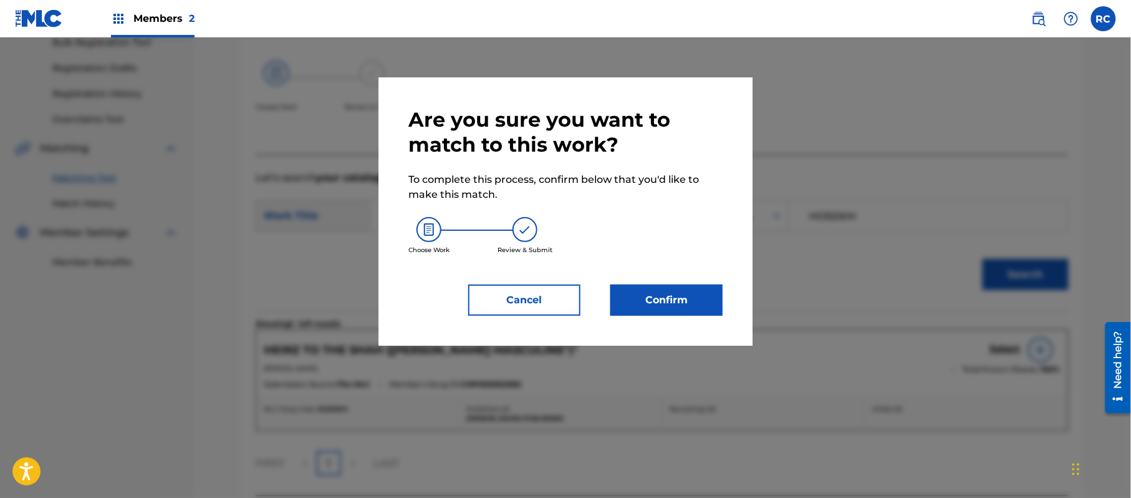
click at [680, 298] on button "Confirm" at bounding box center [666, 299] width 112 height 31
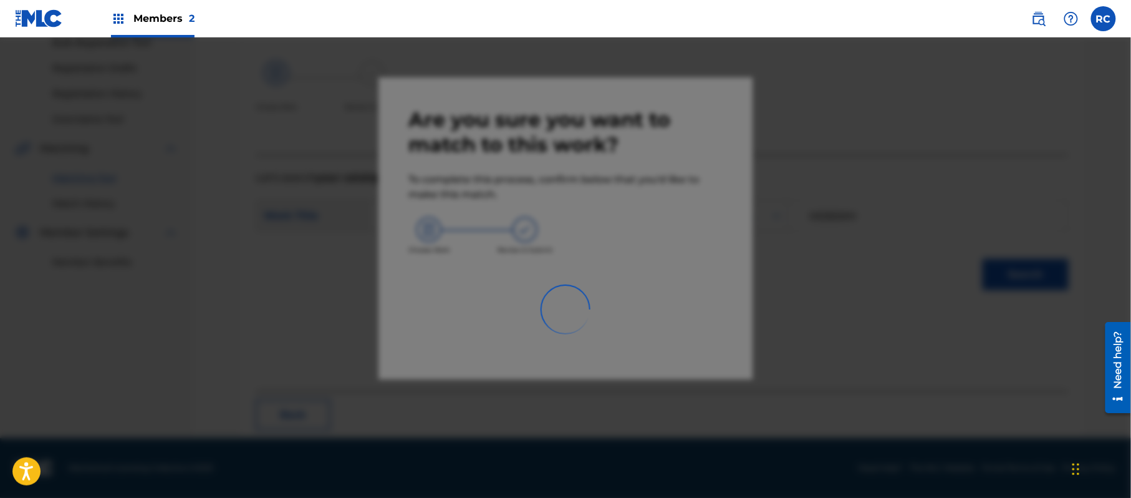
scroll to position [50, 0]
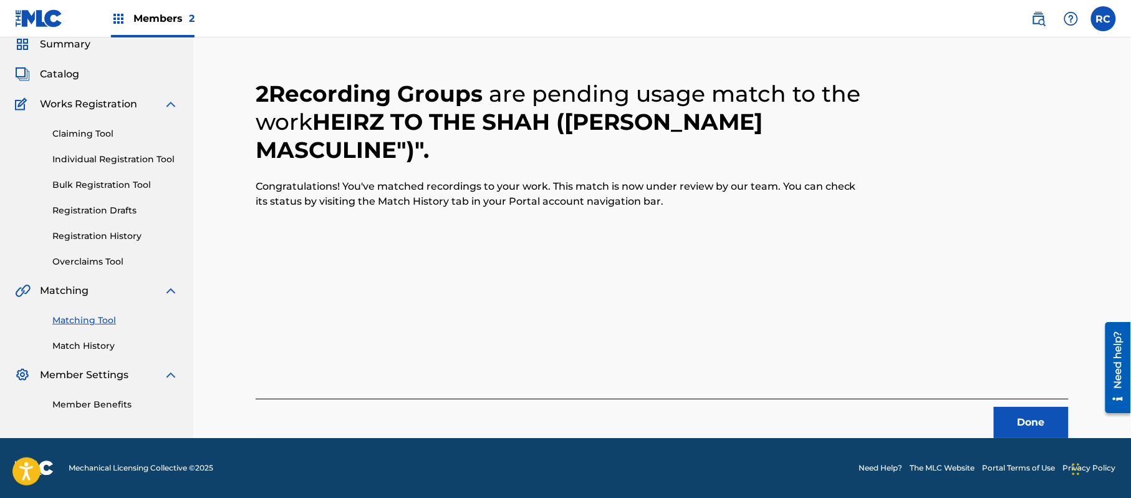
click at [1005, 420] on button "Done" at bounding box center [1031, 422] width 75 height 31
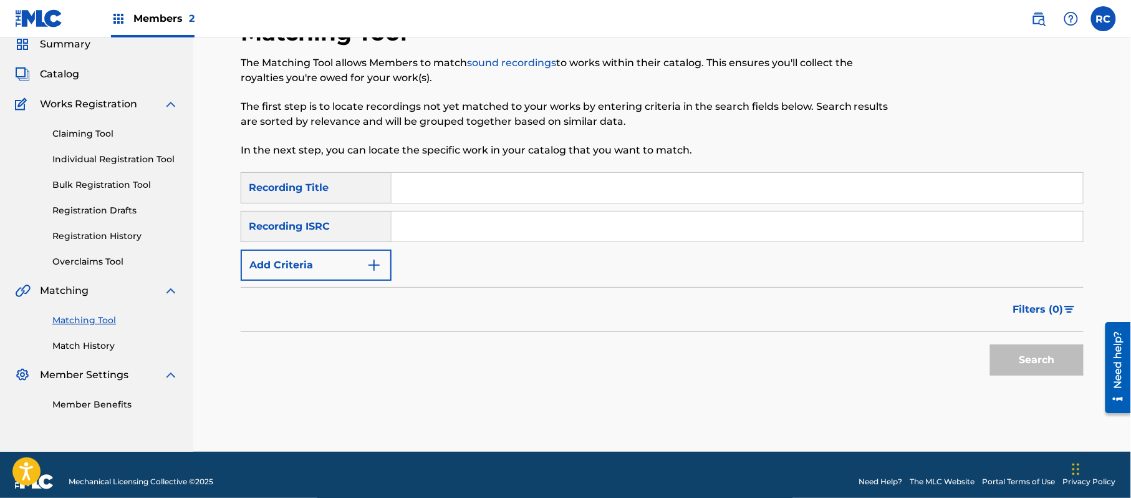
click at [458, 223] on input "Search Form" at bounding box center [738, 226] width 692 height 30
paste input "QZTVM2316818"
type input "QZTVM2316818"
click at [1036, 352] on button "Search" at bounding box center [1037, 359] width 94 height 31
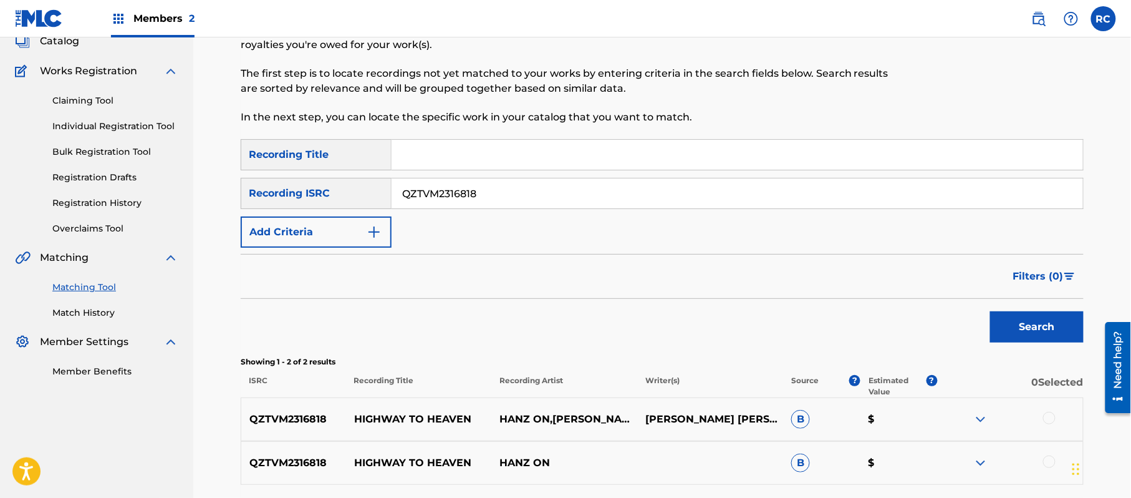
scroll to position [166, 0]
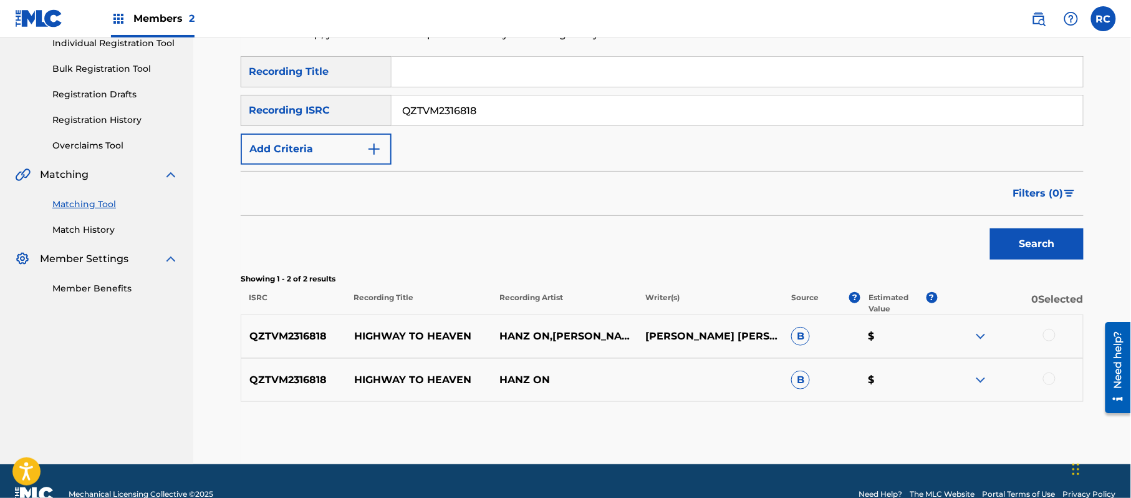
click at [1048, 332] on div at bounding box center [1049, 335] width 12 height 12
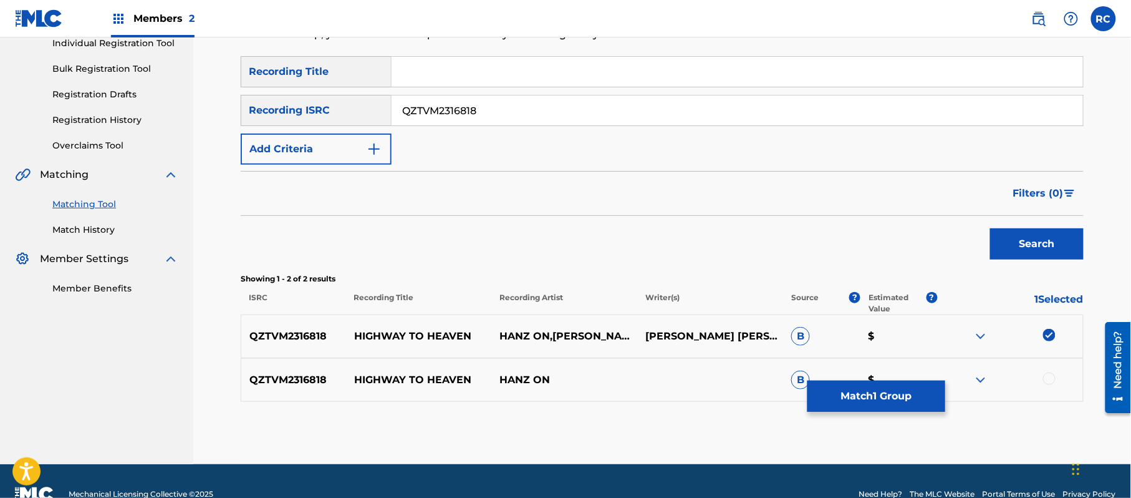
click at [1049, 378] on div at bounding box center [1049, 378] width 12 height 12
click at [856, 399] on button "Match 2 Groups" at bounding box center [877, 395] width 138 height 31
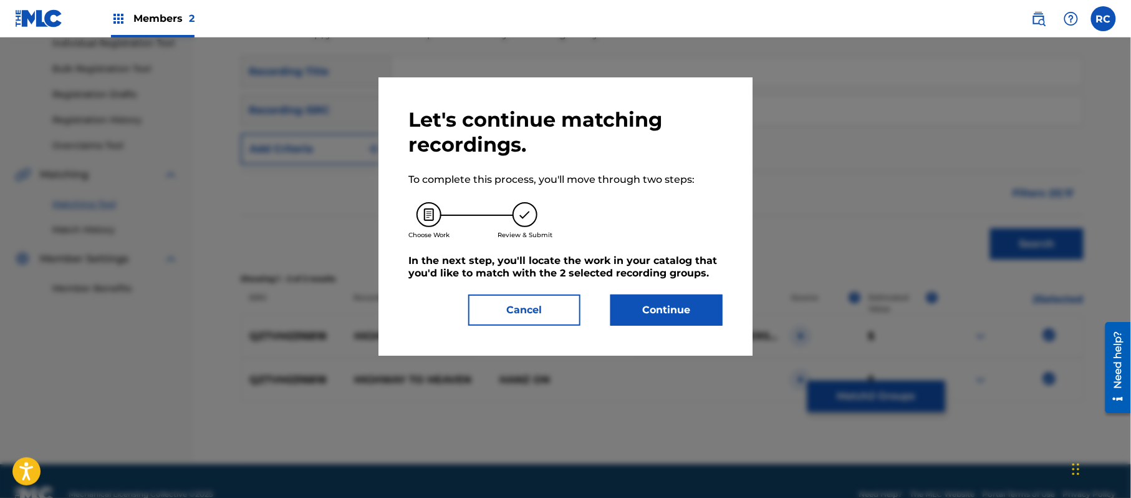
click at [688, 311] on button "Continue" at bounding box center [666, 309] width 112 height 31
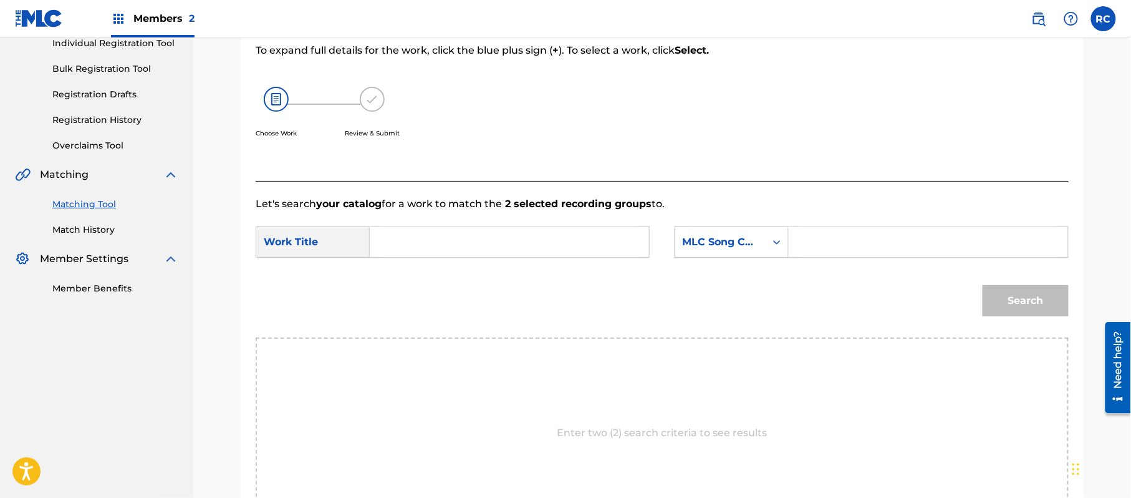
click at [441, 242] on input "Search Form" at bounding box center [509, 242] width 258 height 30
paste input "Highway To Heaven (Wu Mix) HH1CNW"
click at [562, 245] on input "Highway To Heaven (Wu Mix) HH1CNW" at bounding box center [509, 242] width 258 height 30
drag, startPoint x: 562, startPoint y: 245, endPoint x: 582, endPoint y: 248, distance: 19.5
click at [564, 246] on input "Highway To Heaven (Wu Mix) HH1CNW" at bounding box center [509, 242] width 258 height 30
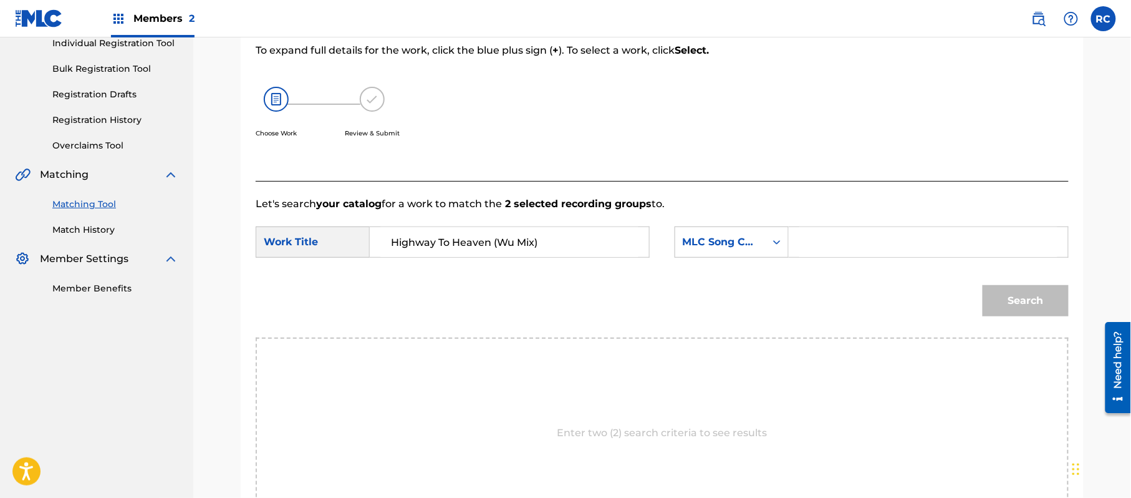
type input "Highway To Heaven (Wu Mix)"
click at [884, 250] on input "Search Form" at bounding box center [928, 242] width 258 height 30
paste input "HH1CNW"
type input "HH1CNW"
click at [1016, 302] on button "Search" at bounding box center [1026, 300] width 86 height 31
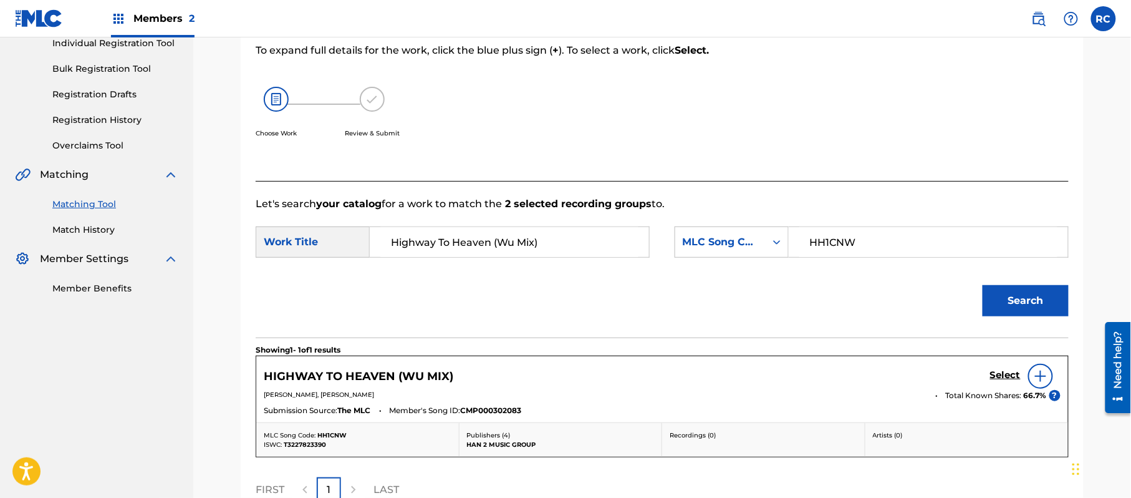
click at [998, 380] on h5 "Select" at bounding box center [1005, 375] width 31 height 12
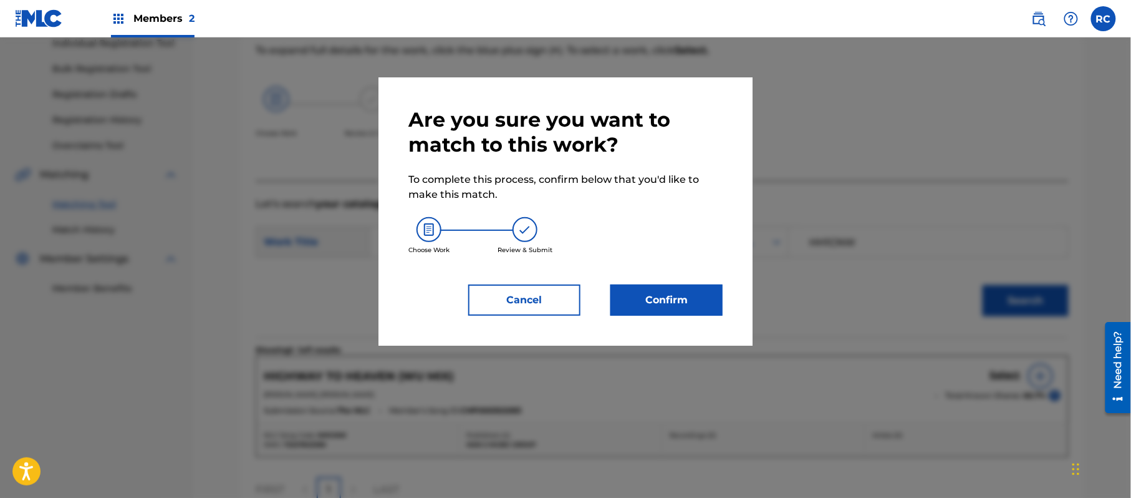
click at [665, 303] on button "Confirm" at bounding box center [666, 299] width 112 height 31
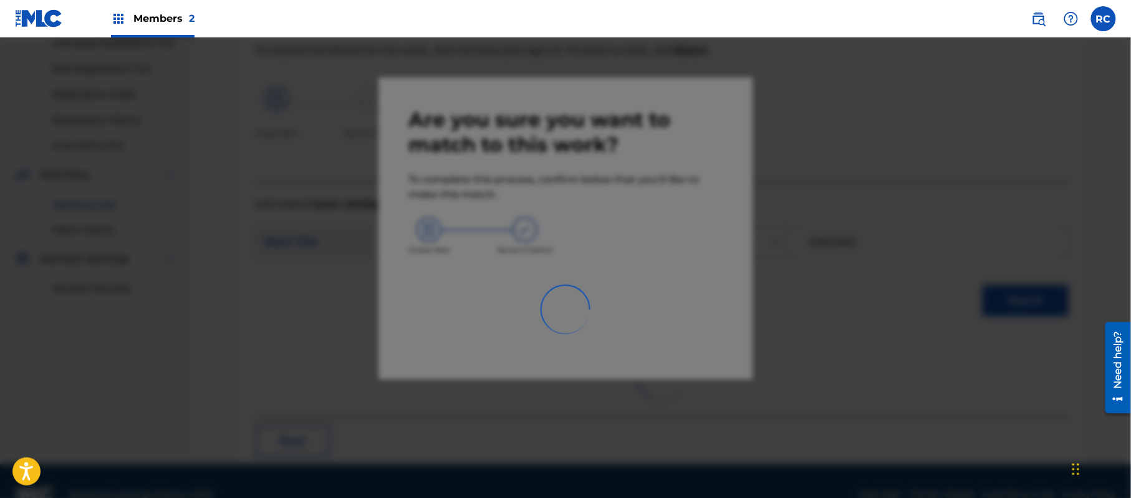
scroll to position [50, 0]
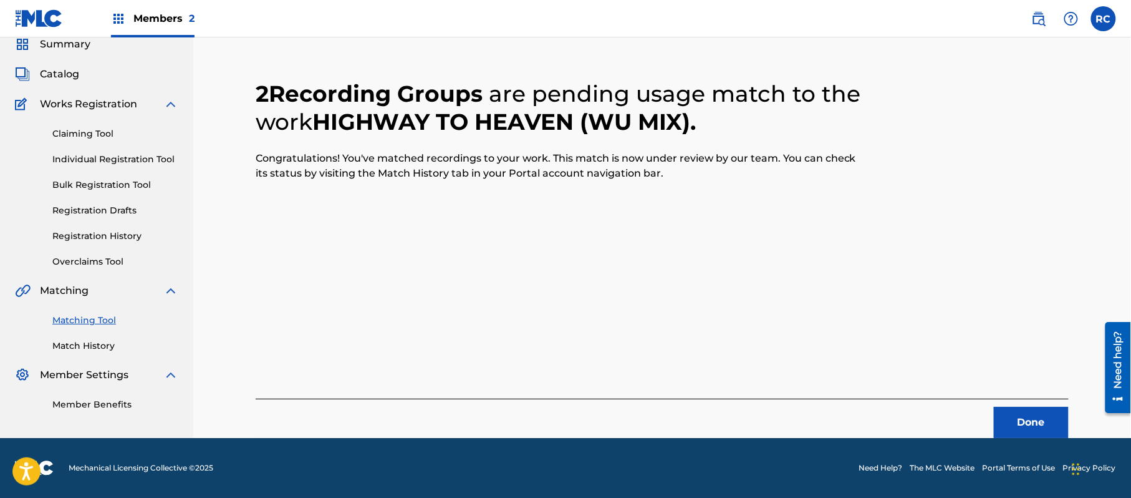
click at [1041, 414] on button "Done" at bounding box center [1031, 422] width 75 height 31
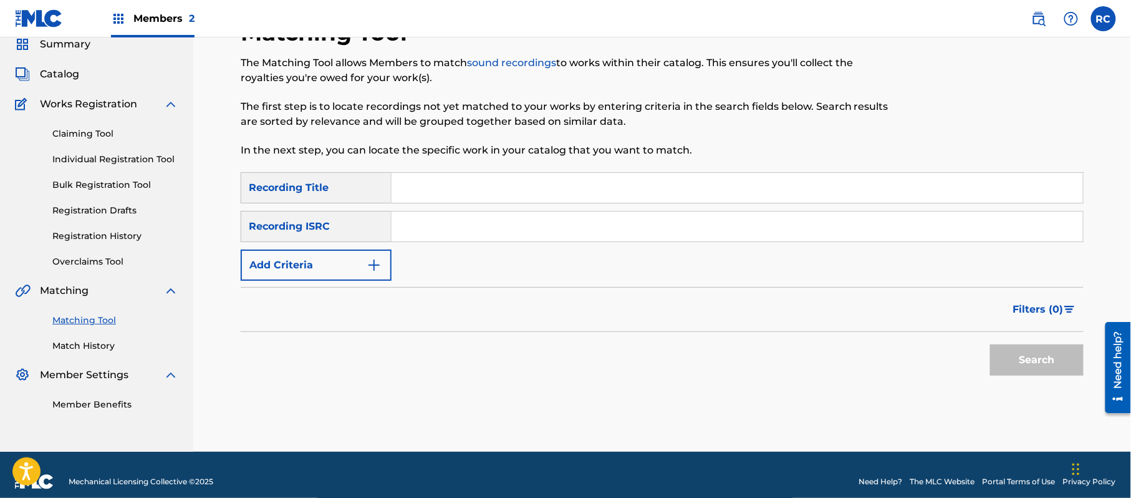
click at [410, 225] on input "Search Form" at bounding box center [738, 226] width 692 height 30
paste input "QZTVM2316834"
type input "QZTVM2316834"
click at [1019, 360] on button "Search" at bounding box center [1037, 359] width 94 height 31
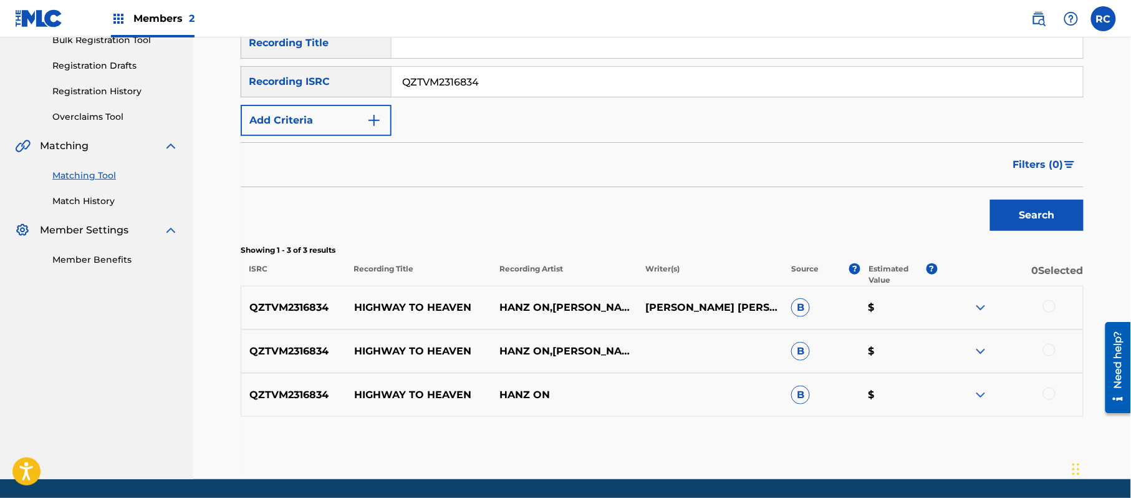
scroll to position [216, 0]
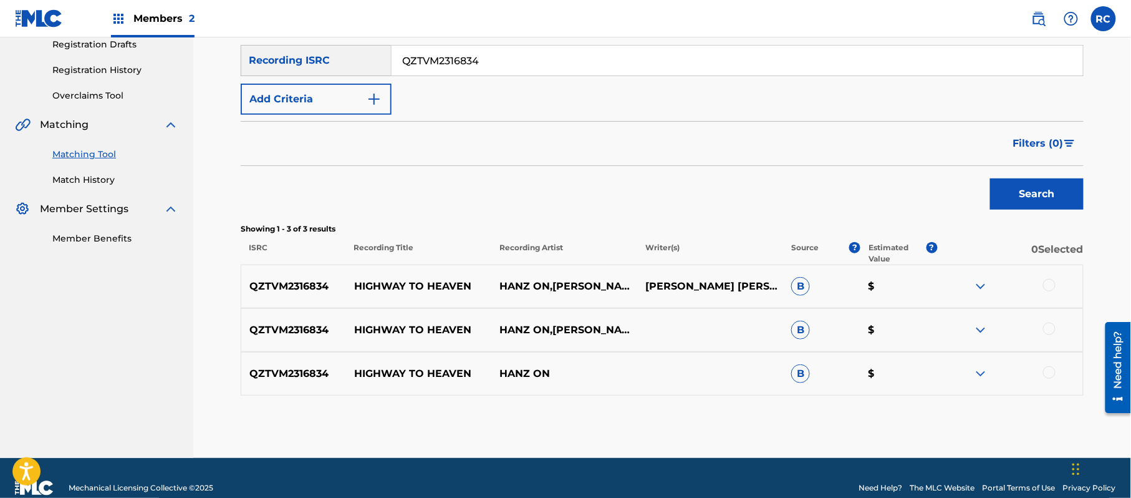
click at [1051, 285] on div at bounding box center [1049, 285] width 12 height 12
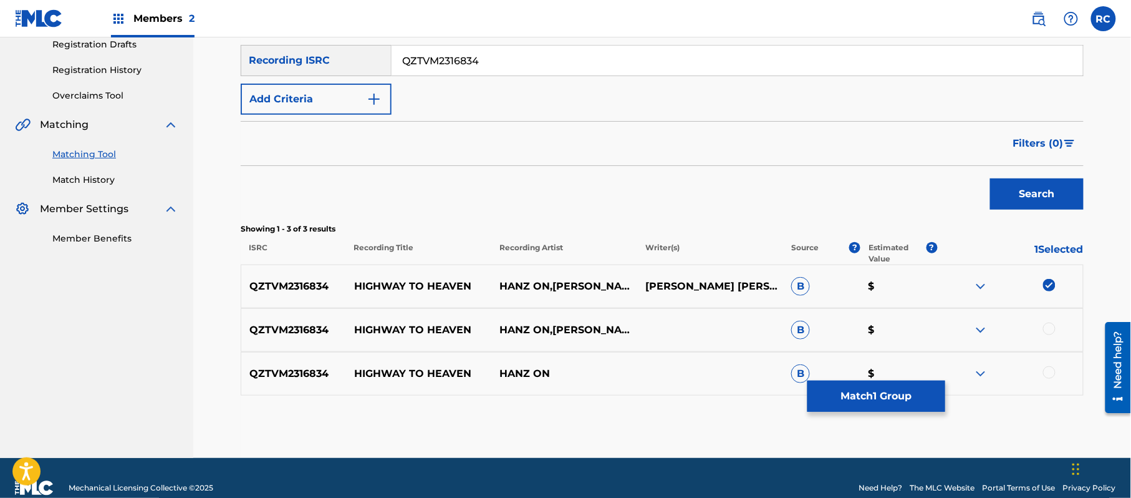
click at [1051, 328] on div at bounding box center [1049, 328] width 12 height 12
click at [1051, 372] on div at bounding box center [1049, 372] width 12 height 12
click at [908, 402] on button "Match 3 Groups" at bounding box center [877, 395] width 138 height 31
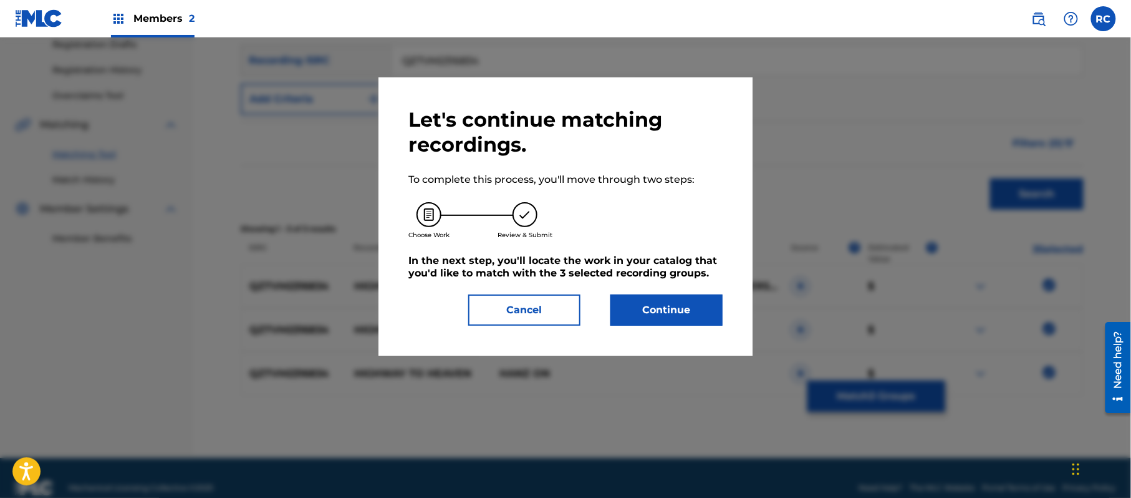
click at [692, 306] on button "Continue" at bounding box center [666, 309] width 112 height 31
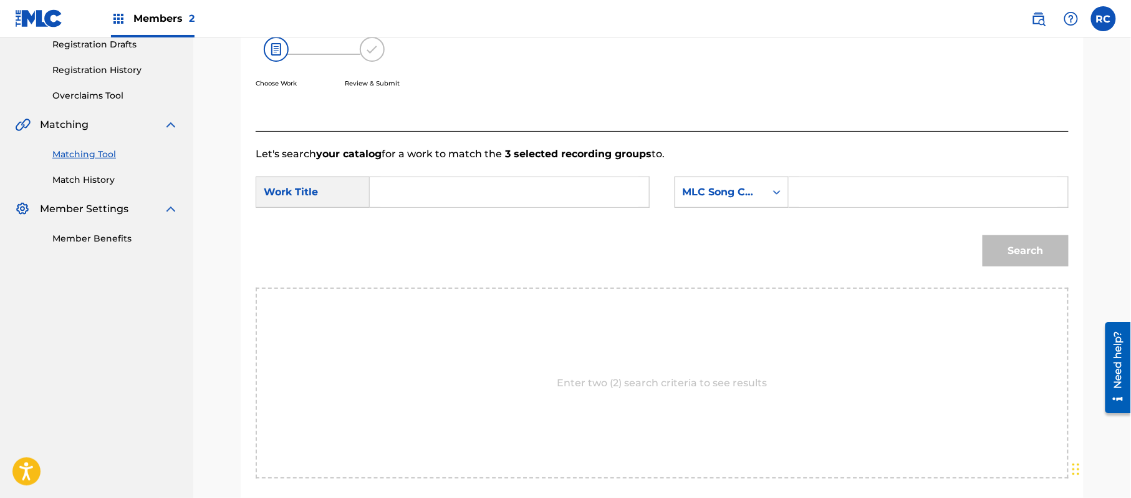
click at [425, 203] on input "Search Form" at bounding box center [509, 192] width 258 height 30
paste
click at [565, 192] on input "Highway To Heaven (Wu Mix) HH1CNW" at bounding box center [509, 192] width 258 height 30
drag, startPoint x: 565, startPoint y: 192, endPoint x: 607, endPoint y: 192, distance: 42.4
click at [566, 192] on input "Highway To Heaven (Wu Mix) HH1CNW" at bounding box center [509, 192] width 258 height 30
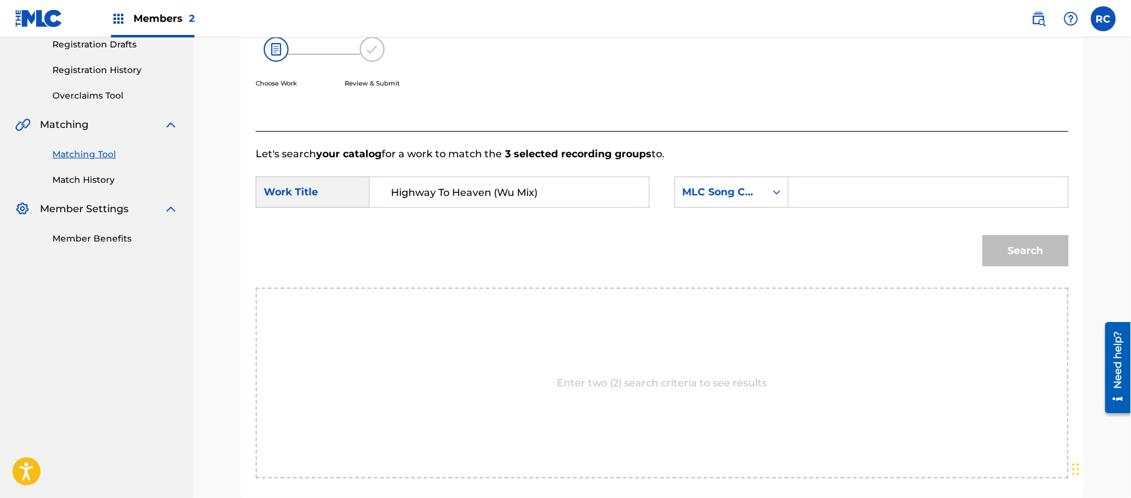
type input "Highway To Heaven (Wu Mix)"
click at [873, 201] on input "Search Form" at bounding box center [928, 192] width 258 height 30
type input "HH1CNW"
click at [1024, 241] on button "Search" at bounding box center [1026, 250] width 86 height 31
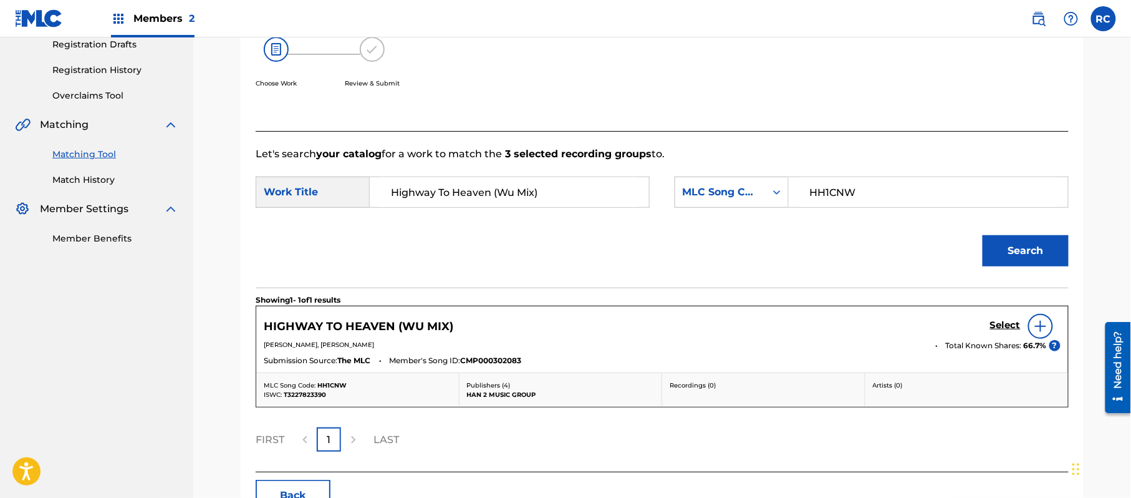
click at [1008, 315] on div "Select" at bounding box center [1025, 326] width 70 height 25
click at [1003, 326] on h5 "Select" at bounding box center [1005, 325] width 31 height 12
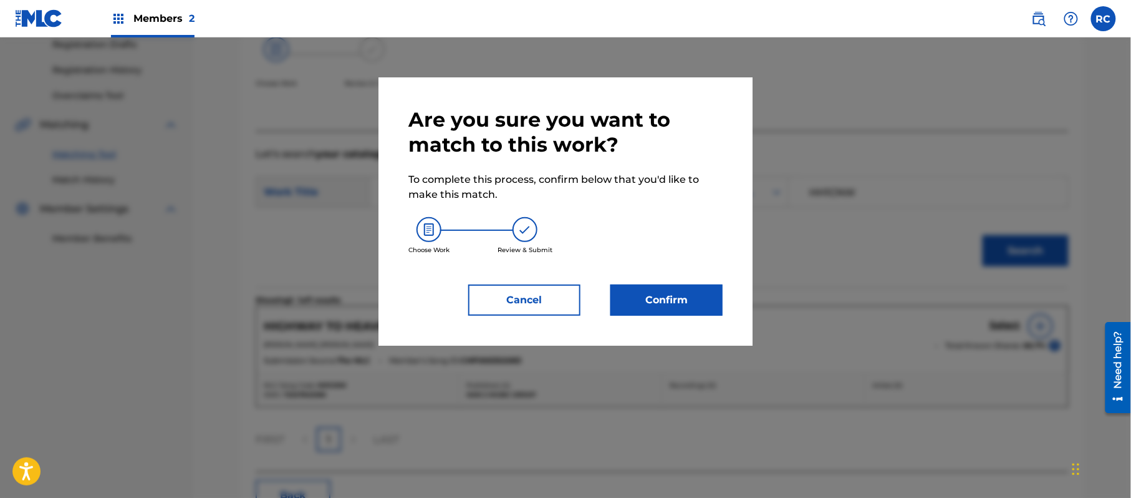
click at [690, 297] on button "Confirm" at bounding box center [666, 299] width 112 height 31
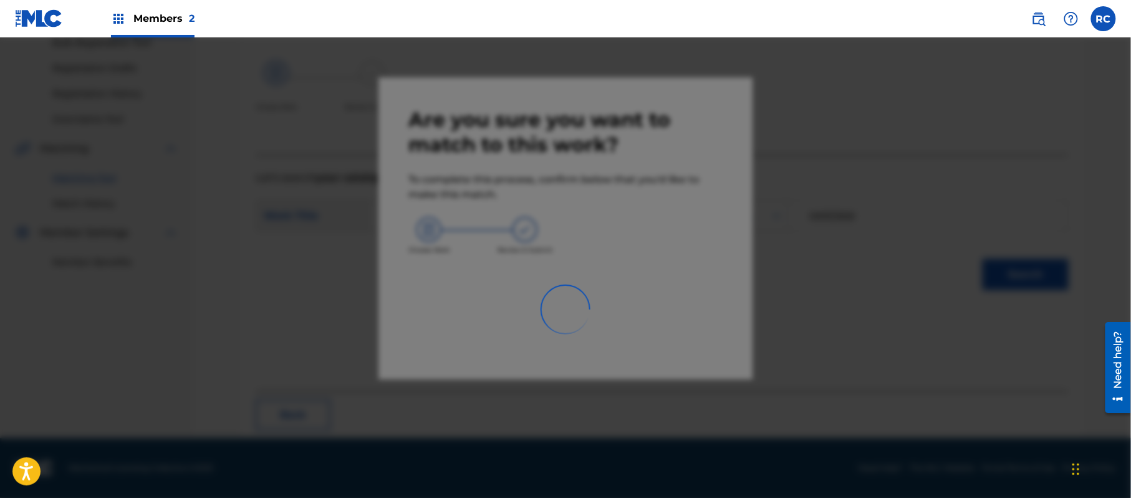
scroll to position [50, 0]
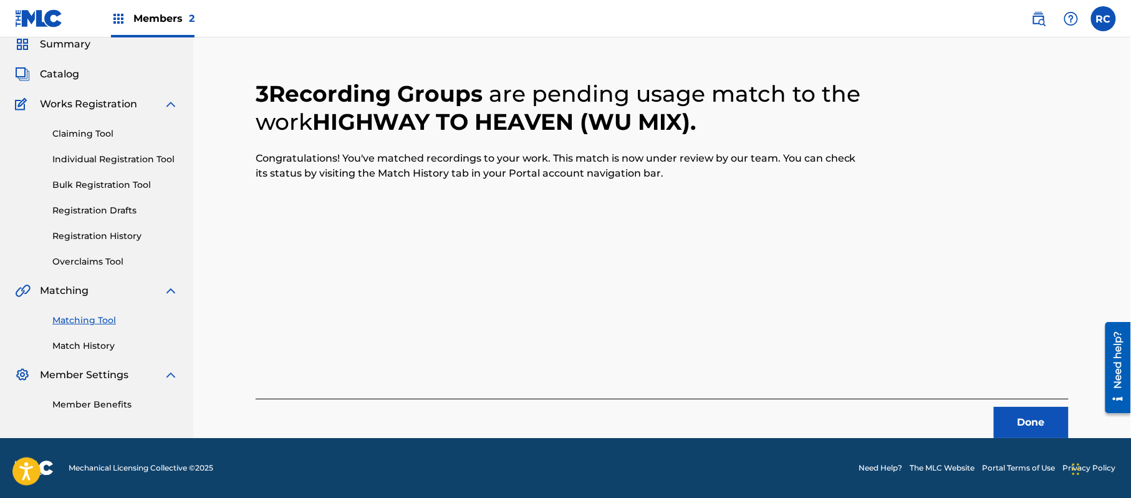
click at [1035, 427] on button "Done" at bounding box center [1031, 422] width 75 height 31
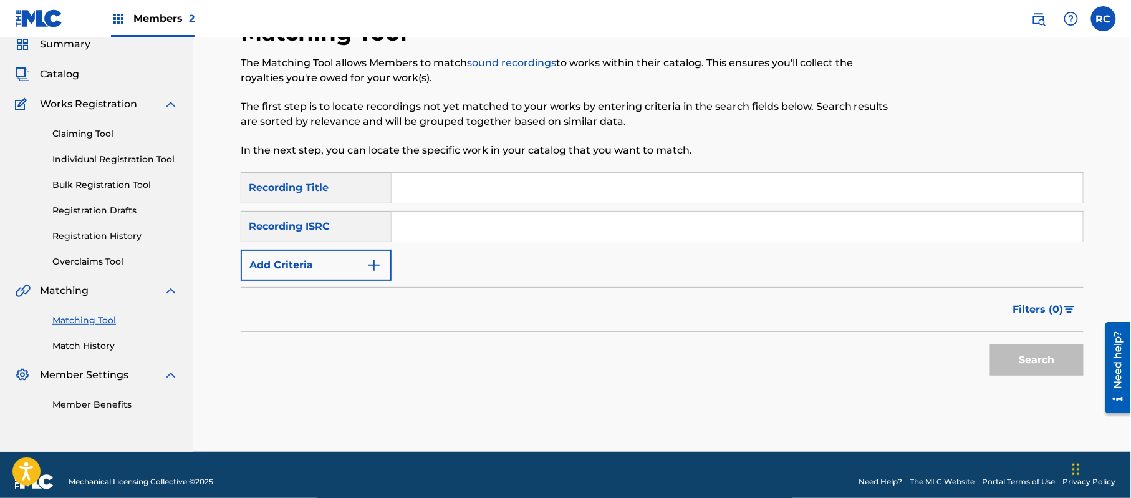
click at [493, 198] on input "Search Form" at bounding box center [738, 188] width 692 height 30
drag, startPoint x: 427, startPoint y: 202, endPoint x: 350, endPoint y: 202, distance: 76.7
click at [350, 202] on div "SearchWithCriteria2d78c3b6-e5b2-4ce7-994f-b209ad69d8e2 Recording Title HH1CNW" at bounding box center [662, 187] width 843 height 31
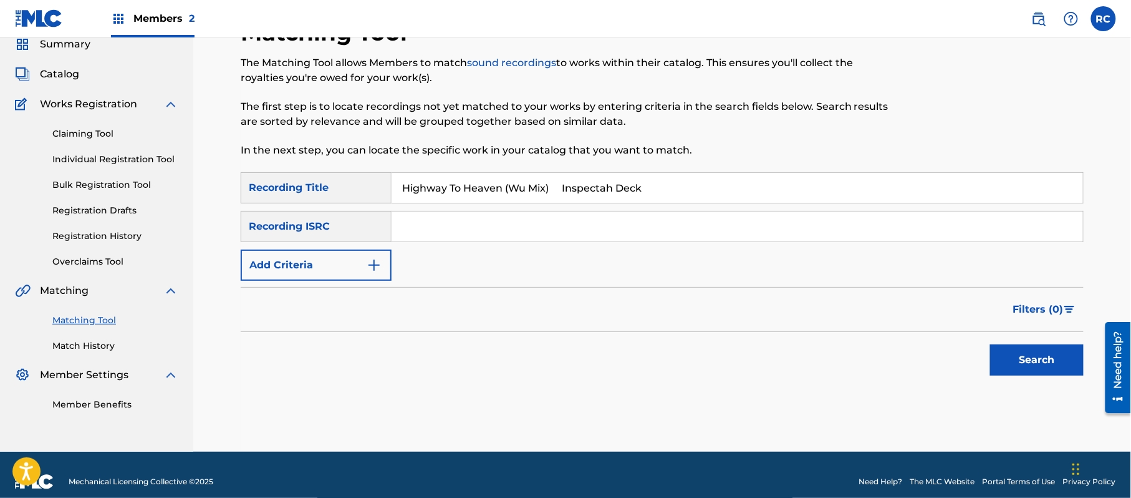
drag, startPoint x: 554, startPoint y: 190, endPoint x: 743, endPoint y: 220, distance: 191.9
click at [743, 220] on div "SearchWithCriteria2d78c3b6-e5b2-4ce7-994f-b209ad69d8e2 Recording Title Highway …" at bounding box center [662, 226] width 843 height 109
type input "Highway To Heaven (Wu Mix)"
click at [348, 260] on button "Add Criteria" at bounding box center [316, 264] width 151 height 31
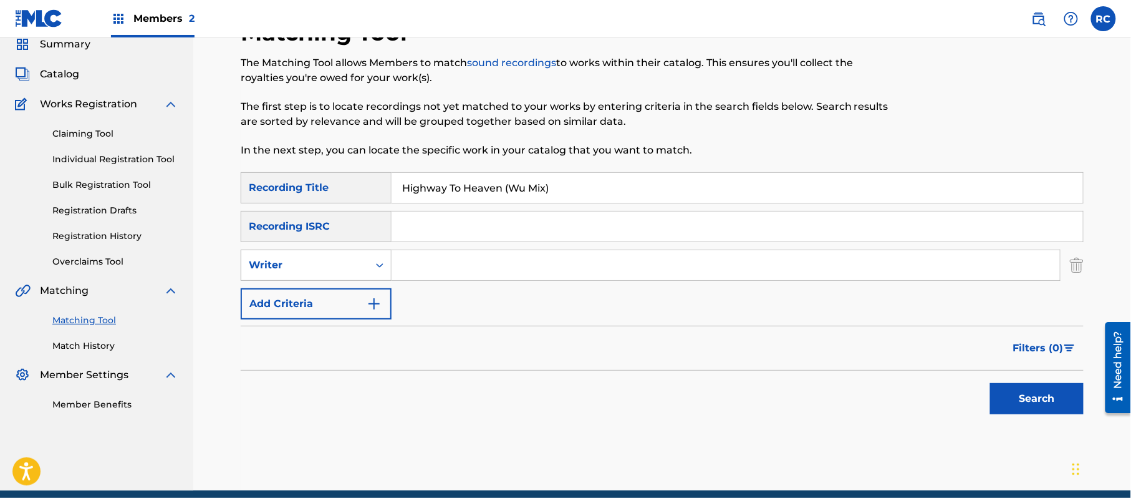
click at [344, 263] on div "Writer" at bounding box center [305, 265] width 112 height 15
click at [337, 298] on div "Recording Artist" at bounding box center [316, 296] width 150 height 31
click at [440, 264] on input "Search Form" at bounding box center [726, 265] width 668 height 30
click at [1041, 400] on button "Search" at bounding box center [1037, 398] width 94 height 31
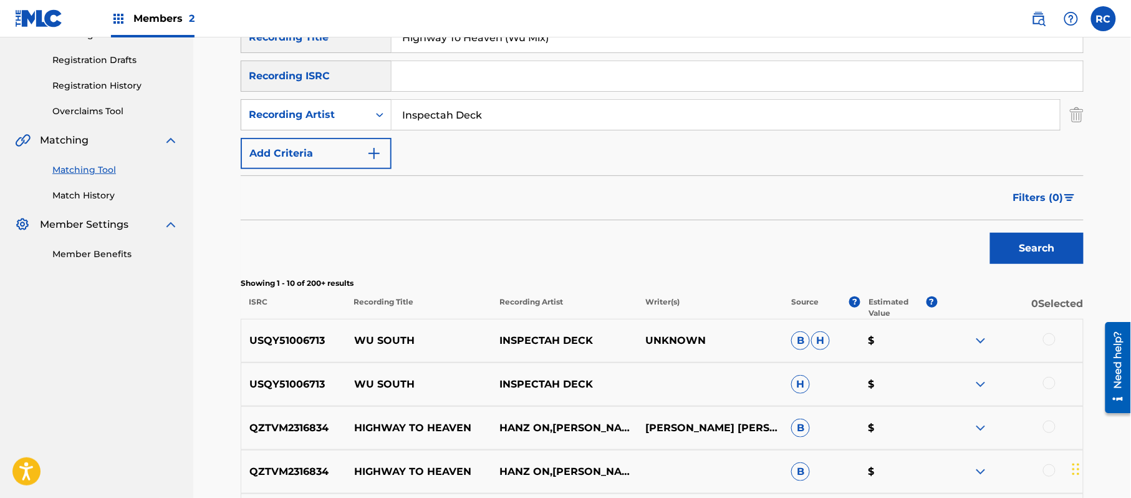
scroll to position [216, 0]
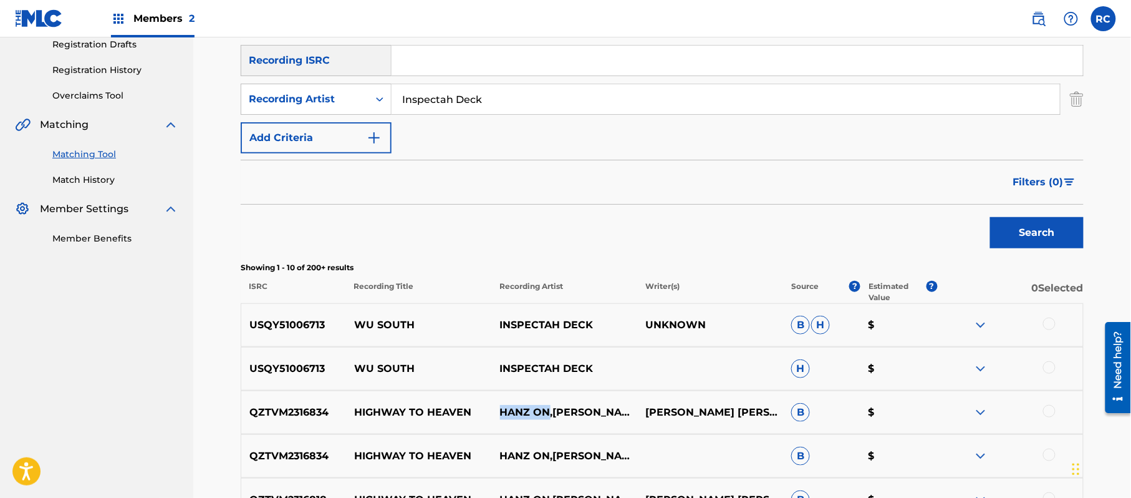
drag, startPoint x: 499, startPoint y: 409, endPoint x: 547, endPoint y: 408, distance: 48.0
click at [547, 408] on p "HANZ ON,METHOD MAN & INSPECTAH DECK" at bounding box center [564, 412] width 146 height 15
copy p "HANZ ON"
drag, startPoint x: 499, startPoint y: 106, endPoint x: 322, endPoint y: 106, distance: 177.1
click at [322, 106] on div "SearchWithCriteriad06df87e-f7f8-4153-8218-ff23bd6659a6 Recording Artist Inspect…" at bounding box center [662, 99] width 843 height 31
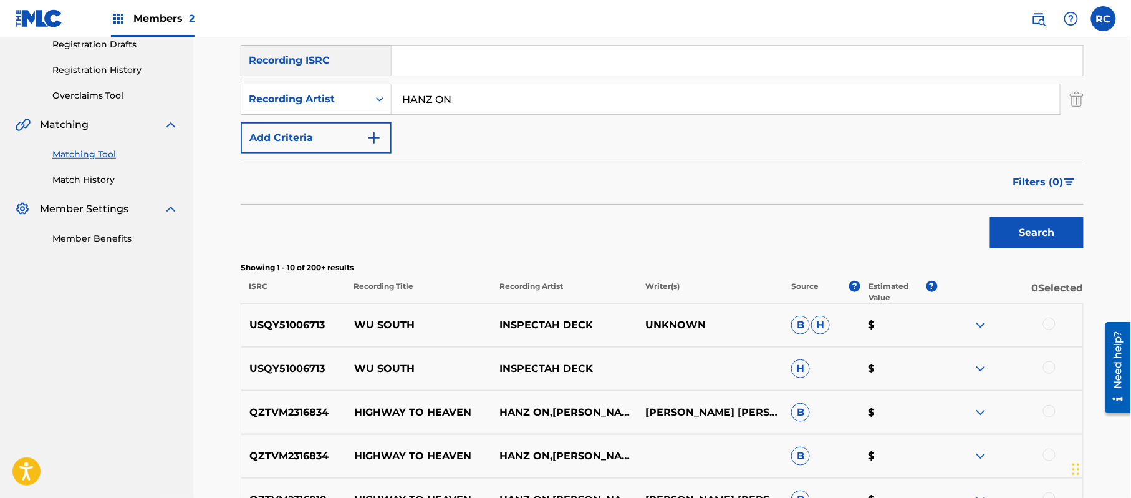
type input "HANZ ON"
click at [1063, 238] on button "Search" at bounding box center [1037, 232] width 94 height 31
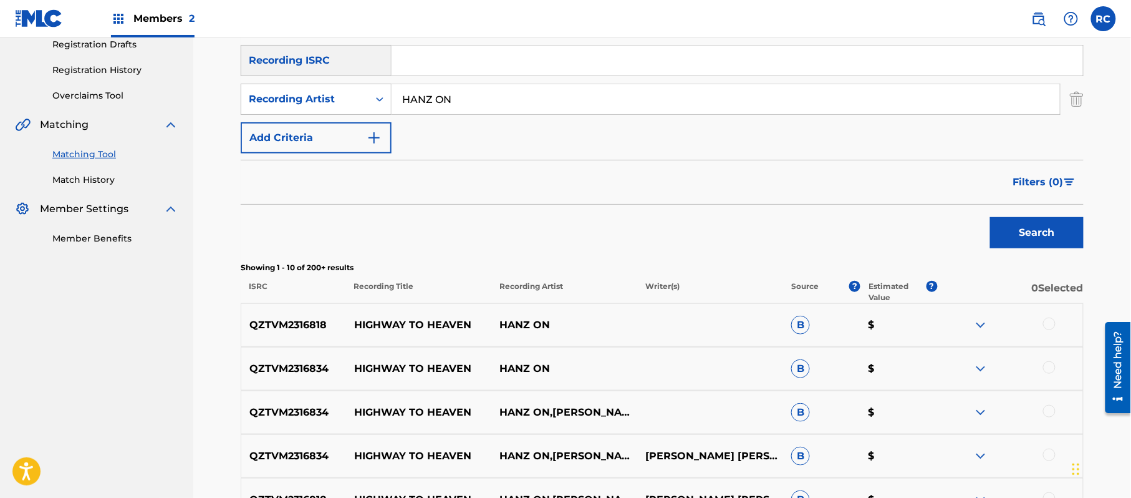
scroll to position [133, 0]
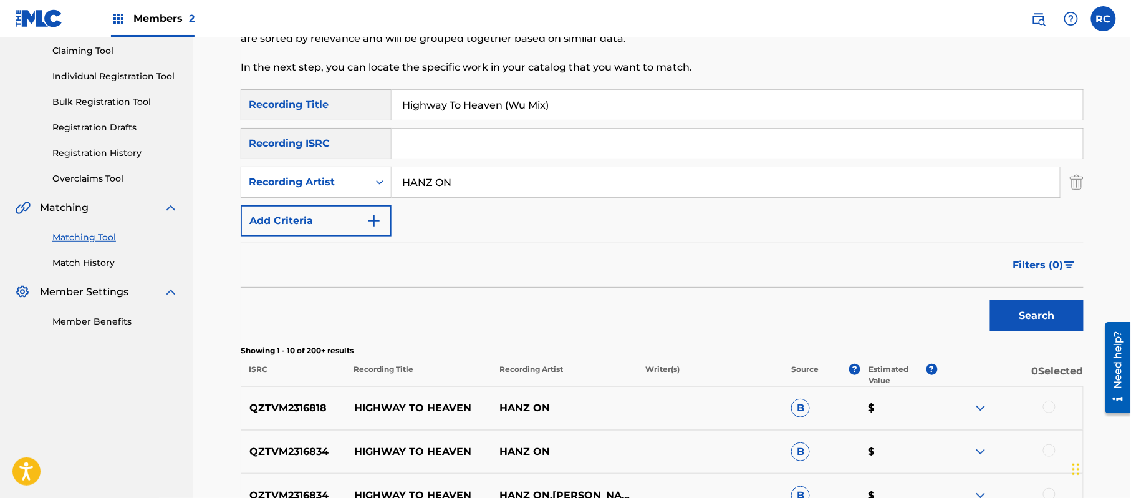
click at [445, 105] on input "Highway To Heaven (Wu Mix)" at bounding box center [738, 105] width 692 height 30
drag, startPoint x: 445, startPoint y: 105, endPoint x: 445, endPoint y: 113, distance: 8.8
click at [445, 108] on input "Highway To Heaven (Wu Mix)" at bounding box center [738, 105] width 692 height 30
drag, startPoint x: 534, startPoint y: 108, endPoint x: 692, endPoint y: 137, distance: 160.5
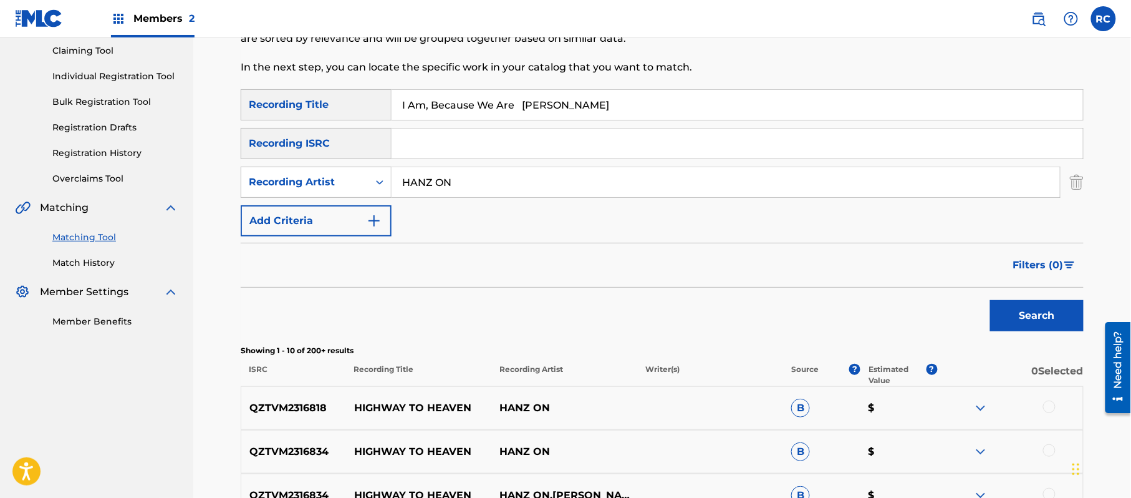
click at [692, 137] on div "SearchWithCriteria2d78c3b6-e5b2-4ce7-994f-b209ad69d8e2 Recording Title I Am, Be…" at bounding box center [662, 162] width 843 height 147
type input "I Am, Because We Are"
drag, startPoint x: 489, startPoint y: 183, endPoint x: 367, endPoint y: 183, distance: 122.2
click at [367, 183] on div "SearchWithCriteriad06df87e-f7f8-4153-8218-ff23bd6659a6 Recording Artist HANZ ON" at bounding box center [662, 181] width 843 height 31
type input "Professor Griff"
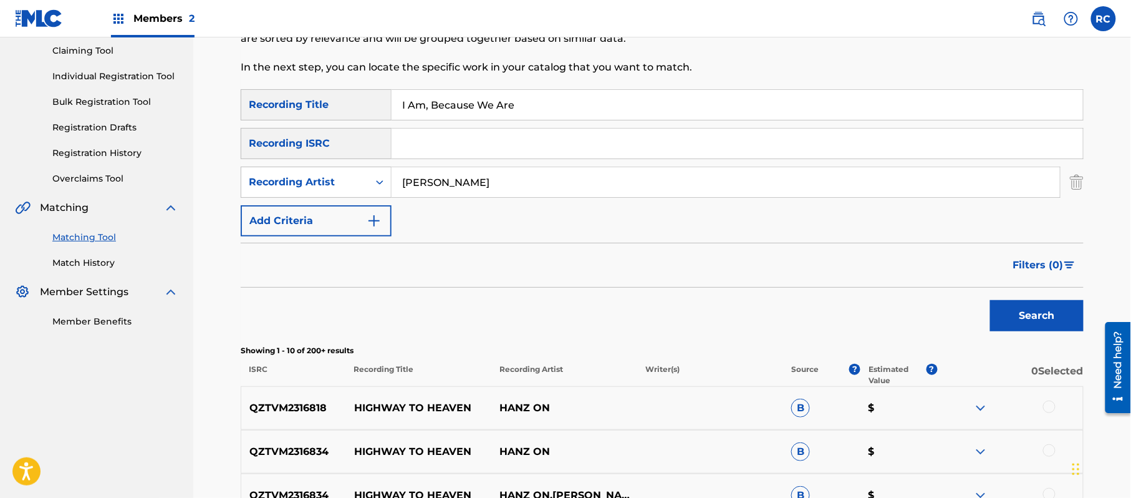
click at [1058, 313] on button "Search" at bounding box center [1037, 315] width 94 height 31
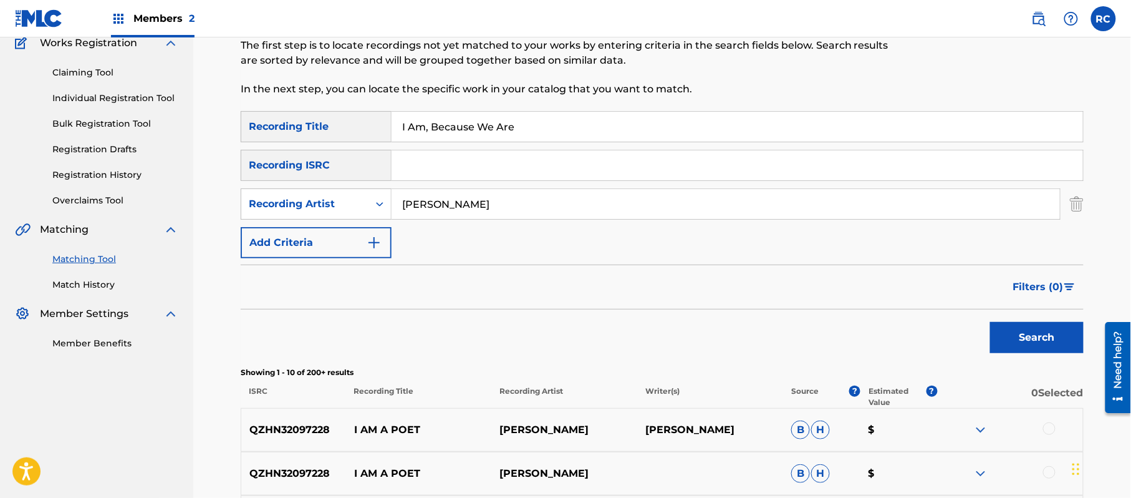
scroll to position [57, 0]
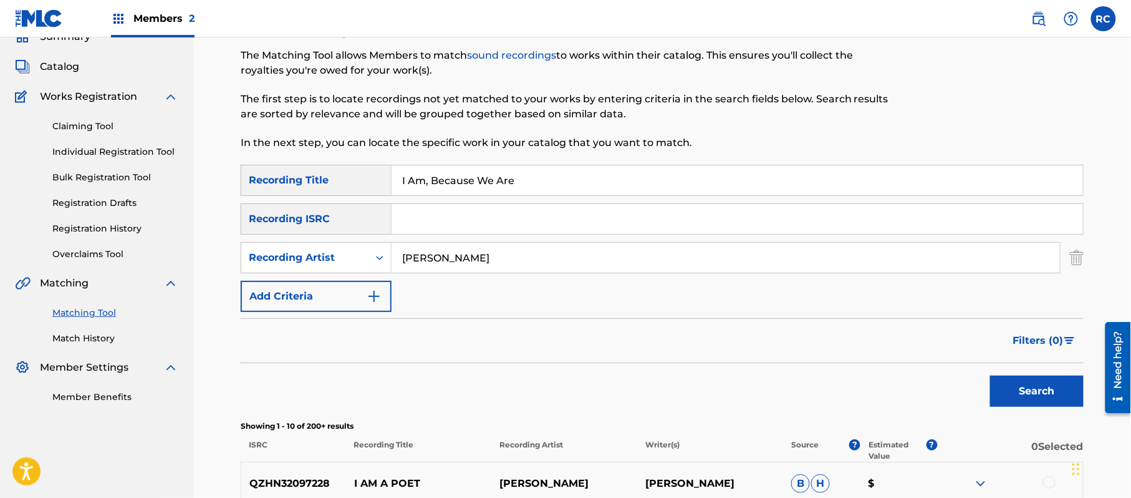
click at [539, 193] on input "I Am, Because We Are" at bounding box center [738, 180] width 692 height 30
type input "I Am, Because We Are Professor Griff"
click at [544, 178] on input "I Am, Because We Are Professor Griff" at bounding box center [738, 180] width 692 height 30
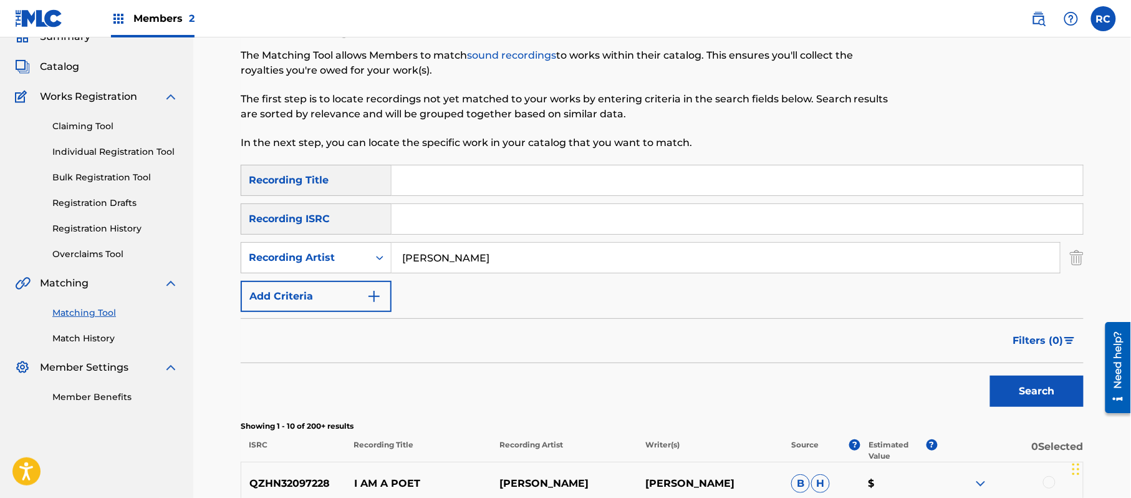
drag, startPoint x: 458, startPoint y: 222, endPoint x: 450, endPoint y: 252, distance: 31.0
click at [457, 222] on input "Search Form" at bounding box center [738, 219] width 692 height 30
type input "QZES92446152"
click at [450, 253] on input "Professor Griff" at bounding box center [726, 258] width 668 height 30
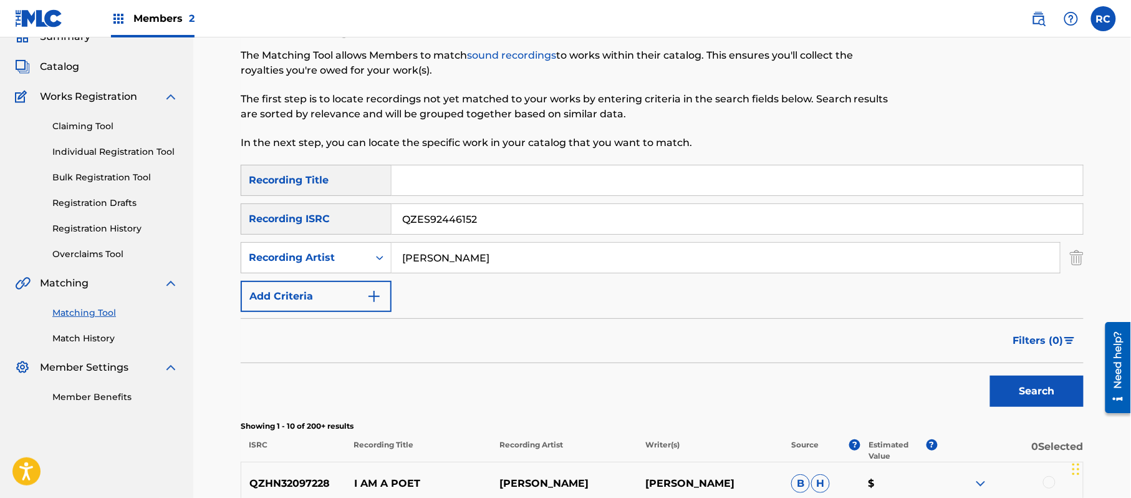
click at [450, 253] on input "Professor Griff" at bounding box center [726, 258] width 668 height 30
click at [1023, 385] on button "Search" at bounding box center [1037, 390] width 94 height 31
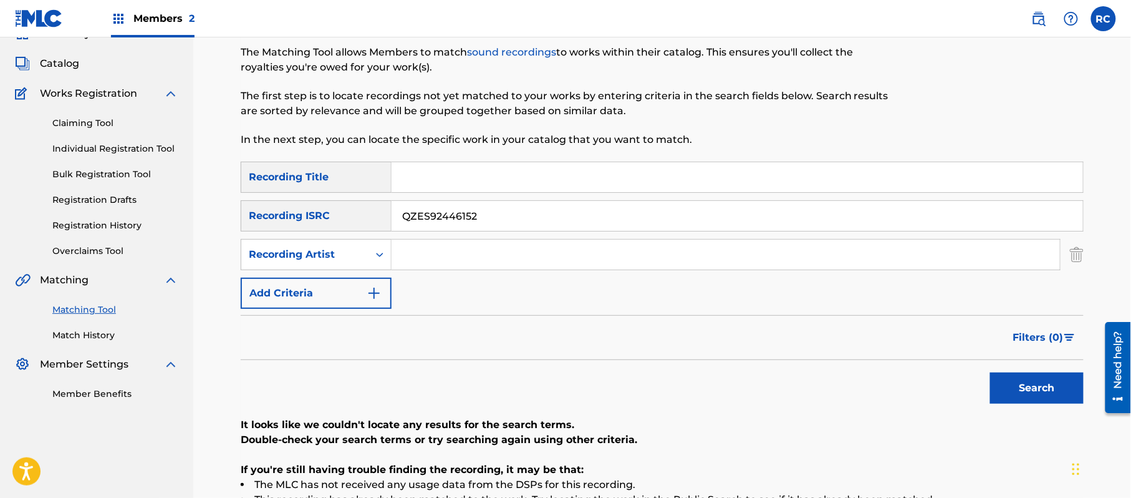
scroll to position [55, 0]
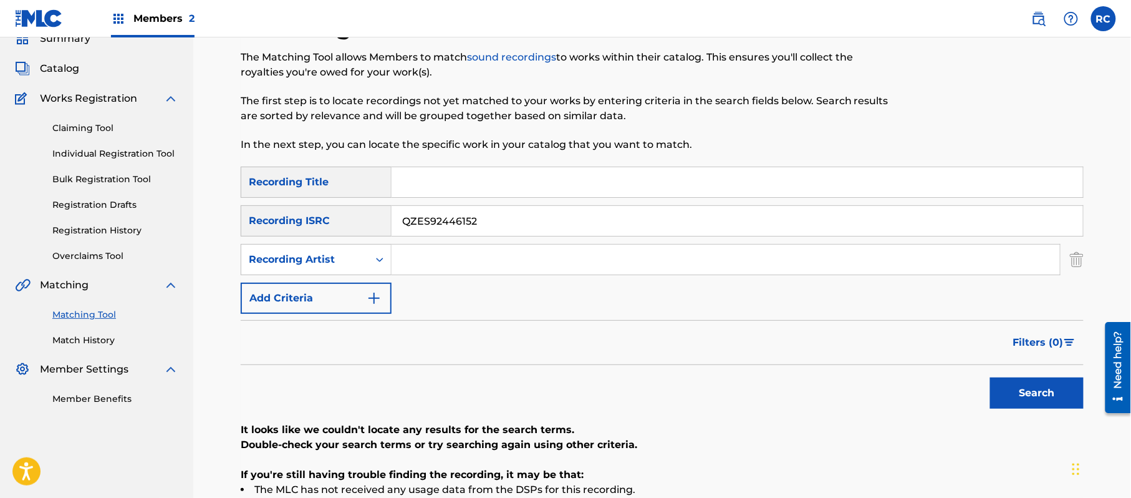
drag, startPoint x: 503, startPoint y: 216, endPoint x: 268, endPoint y: 223, distance: 235.2
click at [250, 218] on div "SearchWithCriteriac6405995-72e4-46d0-bfb9-6d5b629797e0 Recording ISRC QZES92446…" at bounding box center [662, 220] width 843 height 31
type input "USTB11200153"
click at [1030, 387] on button "Search" at bounding box center [1037, 392] width 94 height 31
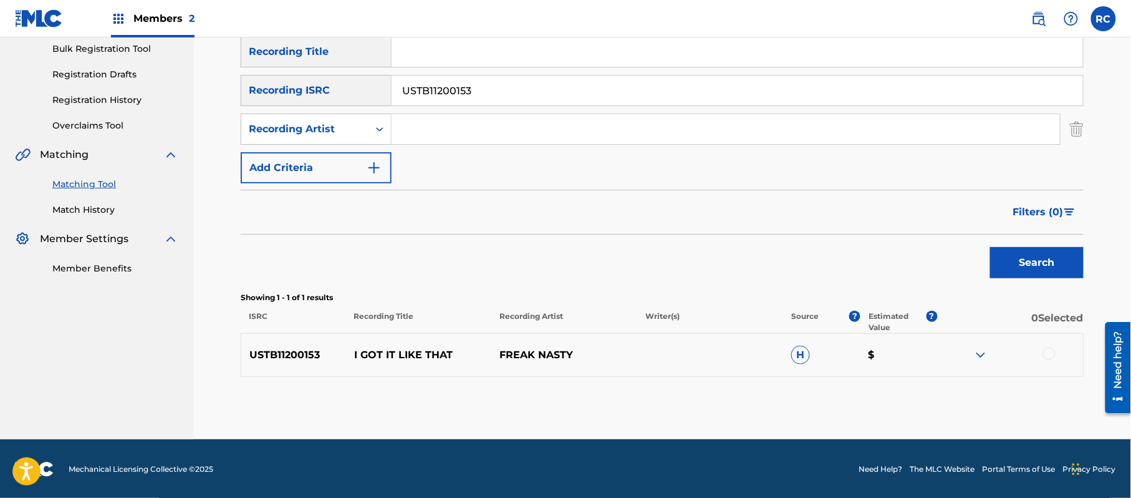
scroll to position [187, 0]
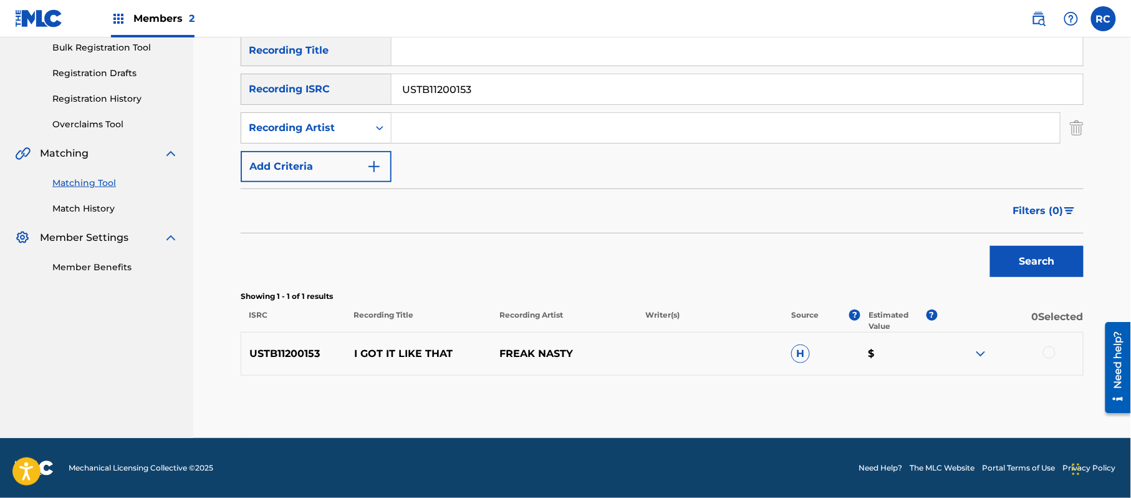
click at [1048, 353] on div at bounding box center [1049, 352] width 12 height 12
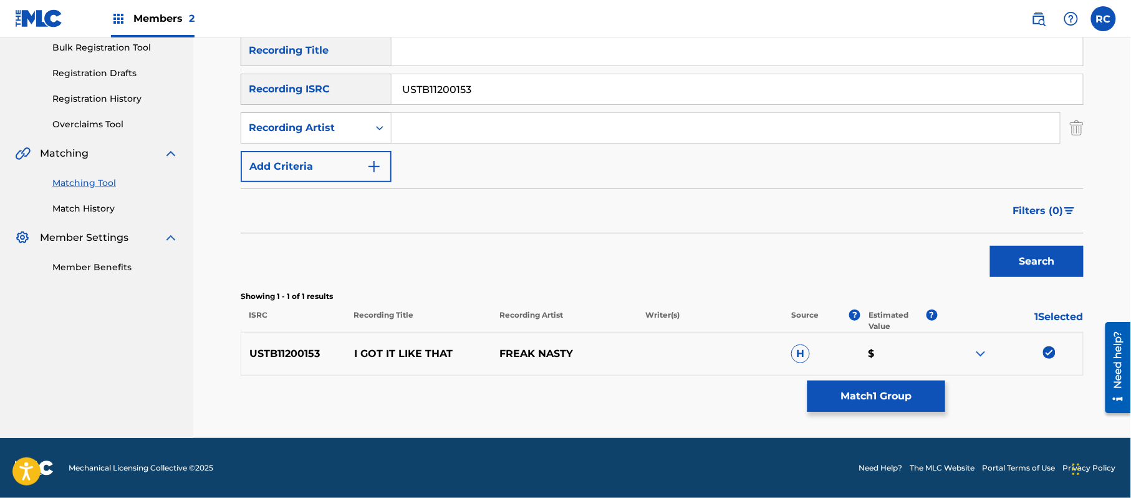
click at [908, 395] on button "Match 1 Group" at bounding box center [877, 395] width 138 height 31
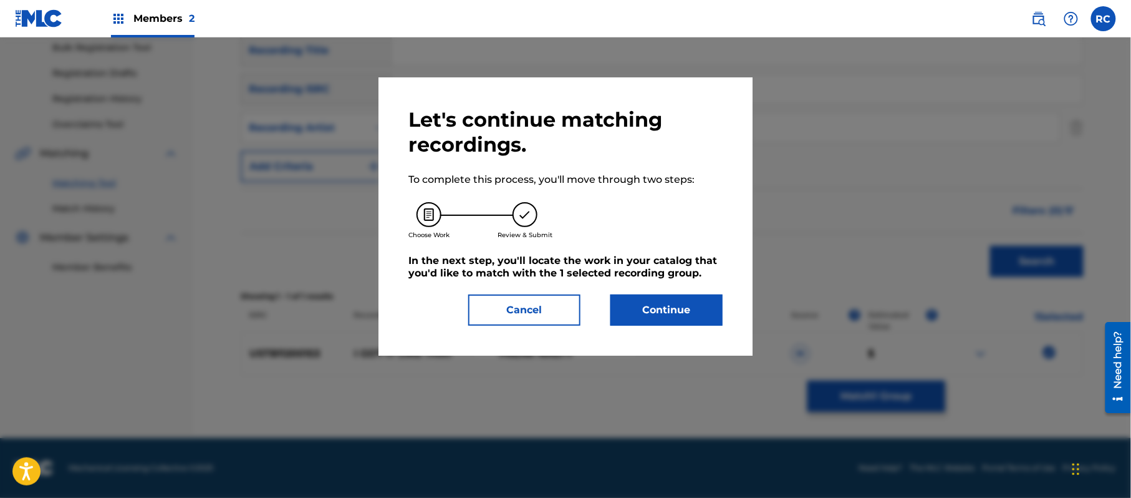
click at [682, 319] on button "Continue" at bounding box center [666, 309] width 112 height 31
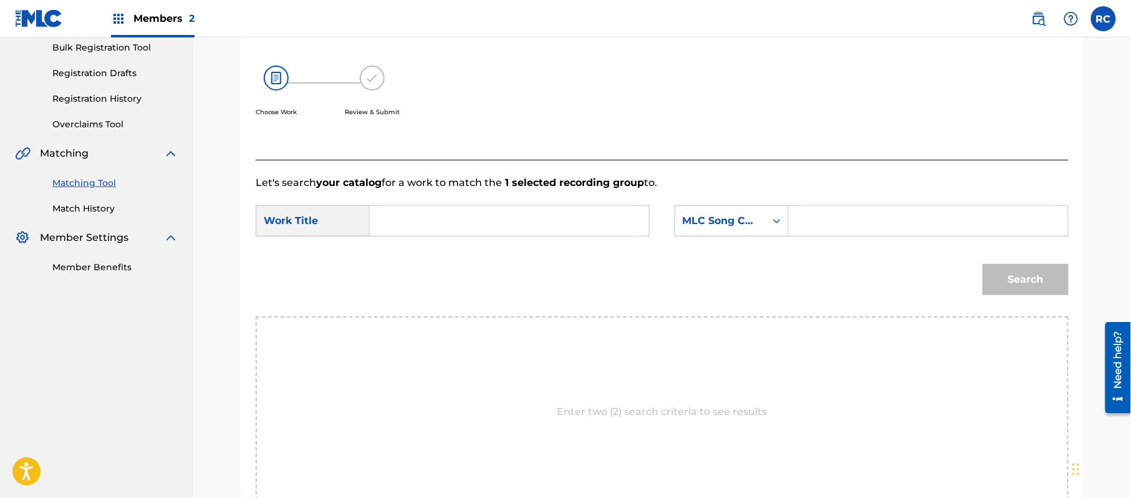
click at [433, 225] on input "Search Form" at bounding box center [509, 221] width 258 height 30
click at [490, 228] on input "I Got It Like That IG41QO" at bounding box center [509, 221] width 258 height 30
type input "I Got It Like That"
drag, startPoint x: 858, startPoint y: 230, endPoint x: 873, endPoint y: 234, distance: 15.6
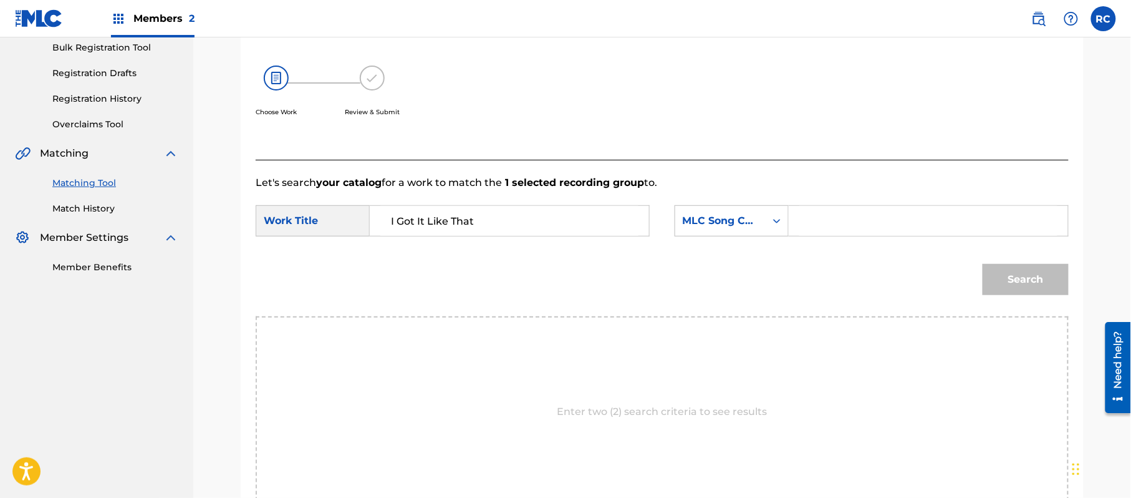
click at [858, 230] on input "Search Form" at bounding box center [928, 221] width 258 height 30
type input "IG41QO"
click at [1056, 290] on button "Search" at bounding box center [1026, 279] width 86 height 31
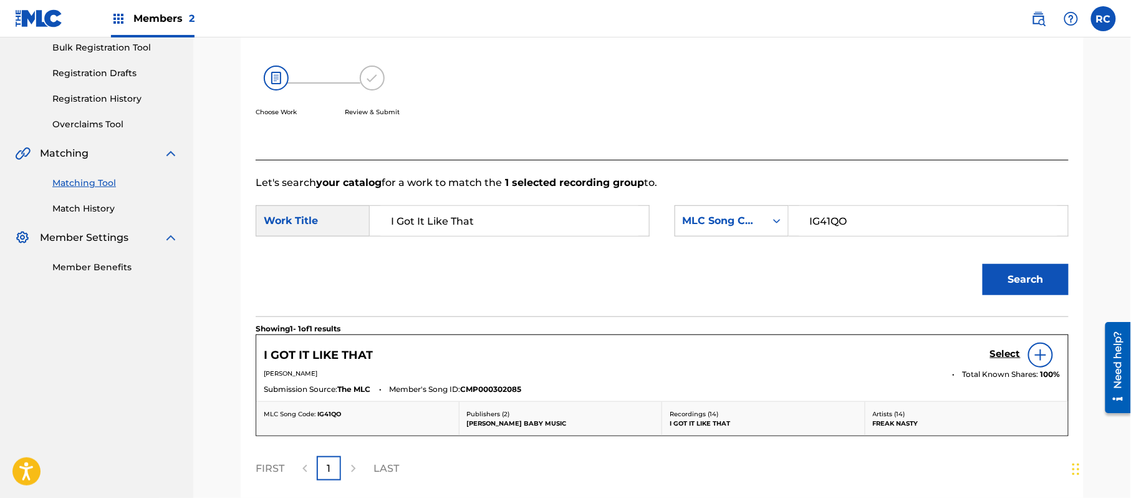
click at [1001, 357] on h5 "Select" at bounding box center [1005, 354] width 31 height 12
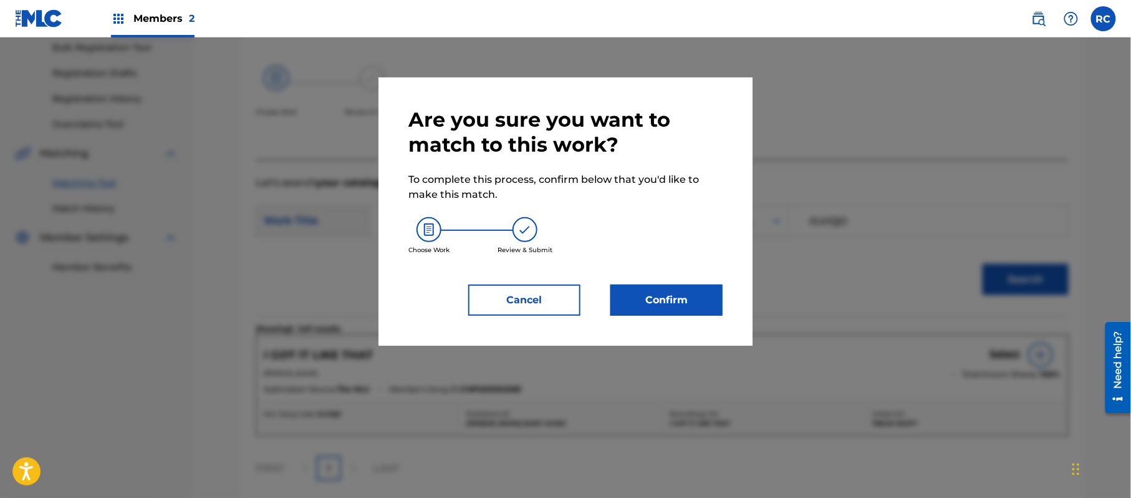
click at [692, 297] on button "Confirm" at bounding box center [666, 299] width 112 height 31
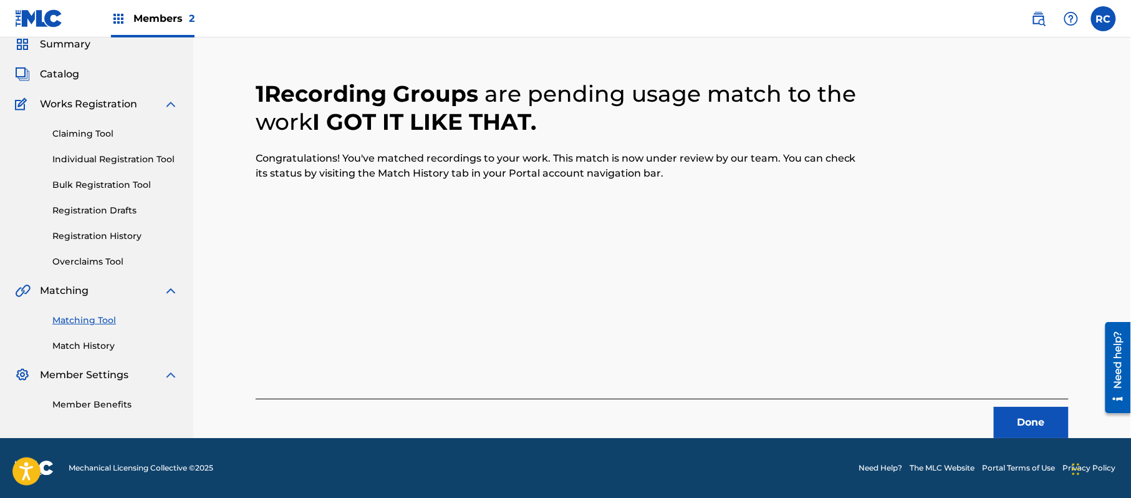
scroll to position [50, 0]
click at [1015, 427] on button "Done" at bounding box center [1031, 422] width 75 height 31
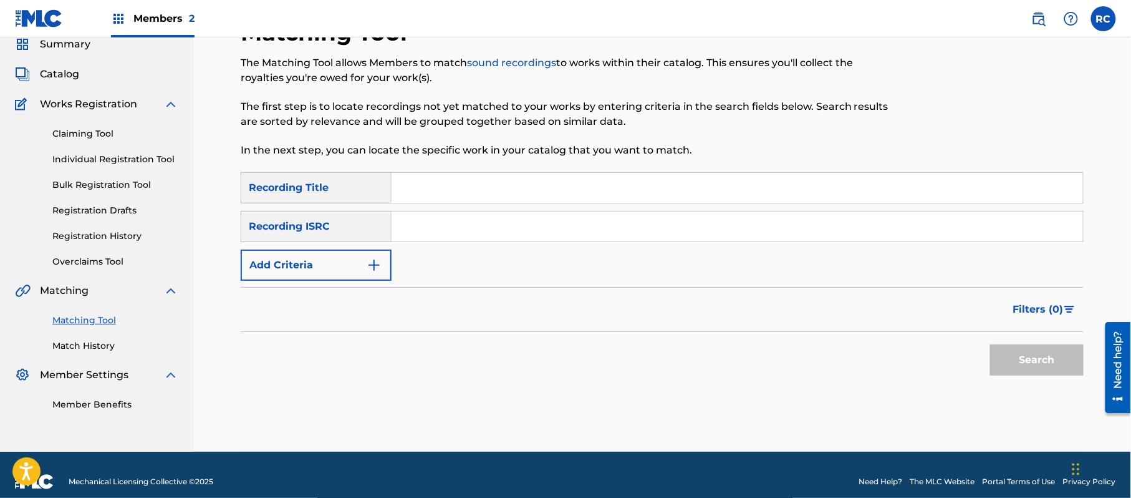
drag, startPoint x: 475, startPoint y: 228, endPoint x: 479, endPoint y: 237, distance: 9.5
click at [475, 232] on input "Search Form" at bounding box center [738, 226] width 692 height 30
drag, startPoint x: 419, startPoint y: 231, endPoint x: 365, endPoint y: 234, distance: 53.8
click at [367, 233] on div "SearchWithCriteriac6405995-72e4-46d0-bfb9-6d5b629797e0 Recording ISRC v" at bounding box center [662, 226] width 843 height 31
drag, startPoint x: 438, startPoint y: 228, endPoint x: 377, endPoint y: 237, distance: 61.2
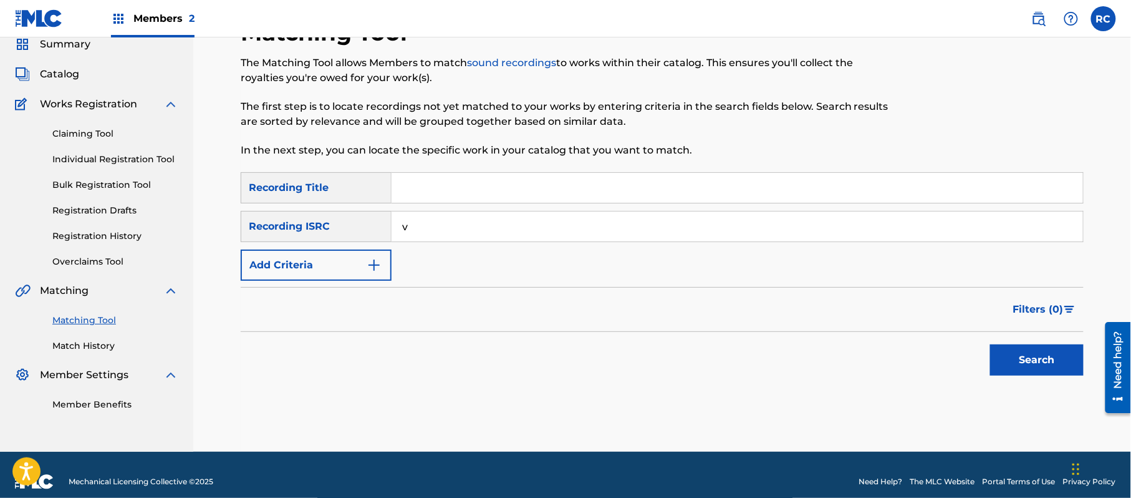
click at [377, 237] on div "SearchWithCriteriac6405995-72e4-46d0-bfb9-6d5b629797e0 Recording ISRC v" at bounding box center [662, 226] width 843 height 31
type input "US25T9920895"
click at [1026, 364] on button "Search" at bounding box center [1037, 359] width 94 height 31
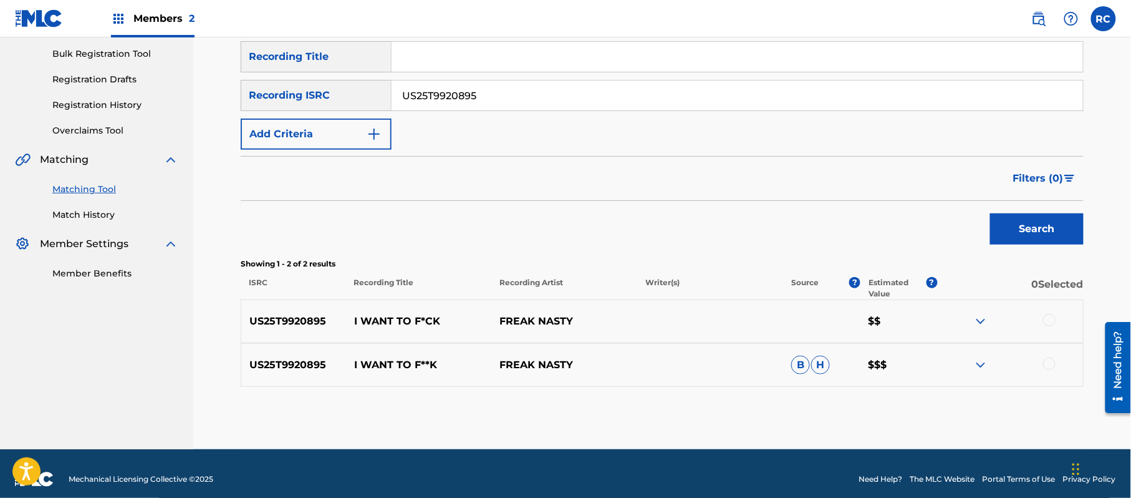
scroll to position [192, 0]
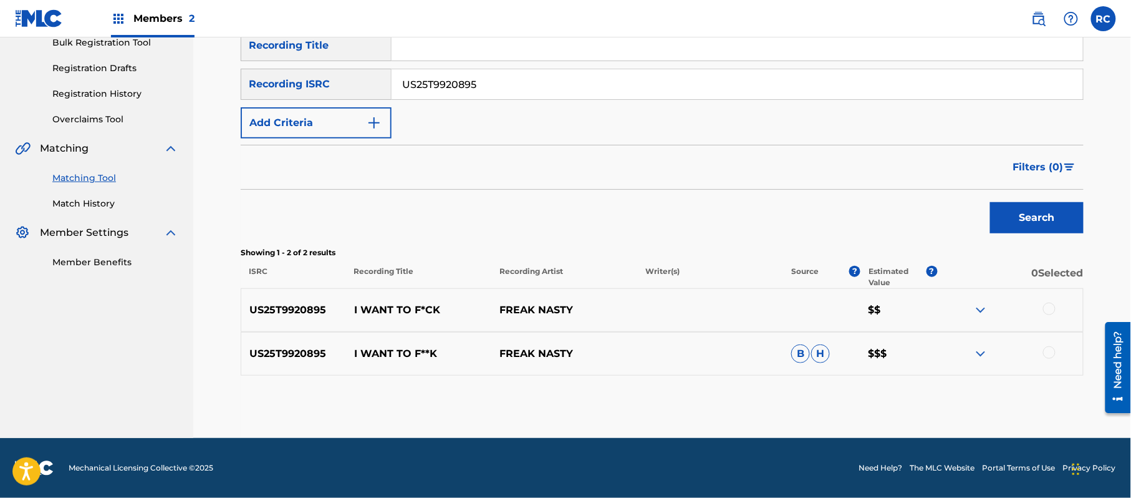
click at [1053, 310] on div at bounding box center [1049, 308] width 12 height 12
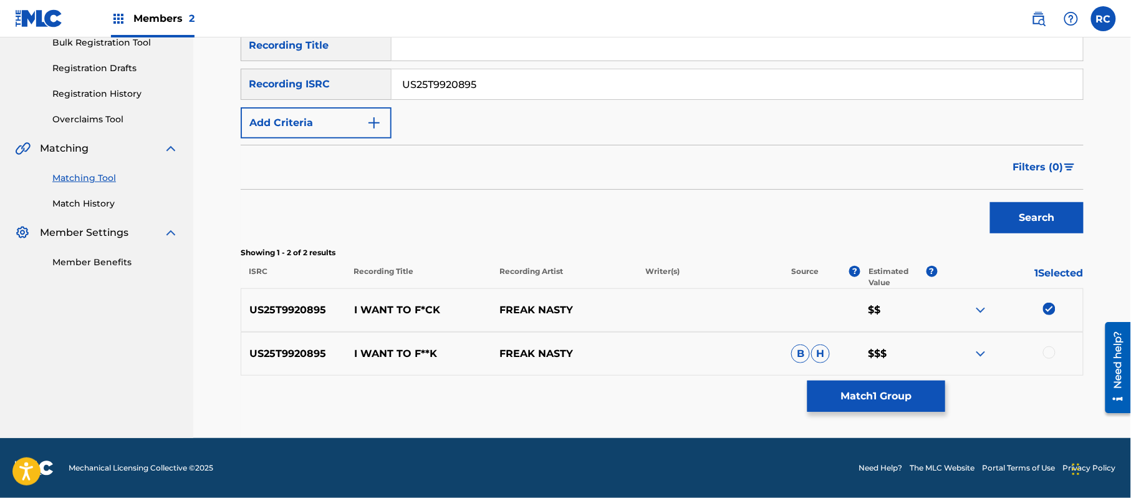
click at [1045, 353] on div at bounding box center [1049, 352] width 12 height 12
click at [886, 395] on button "Match 2 Groups" at bounding box center [877, 395] width 138 height 31
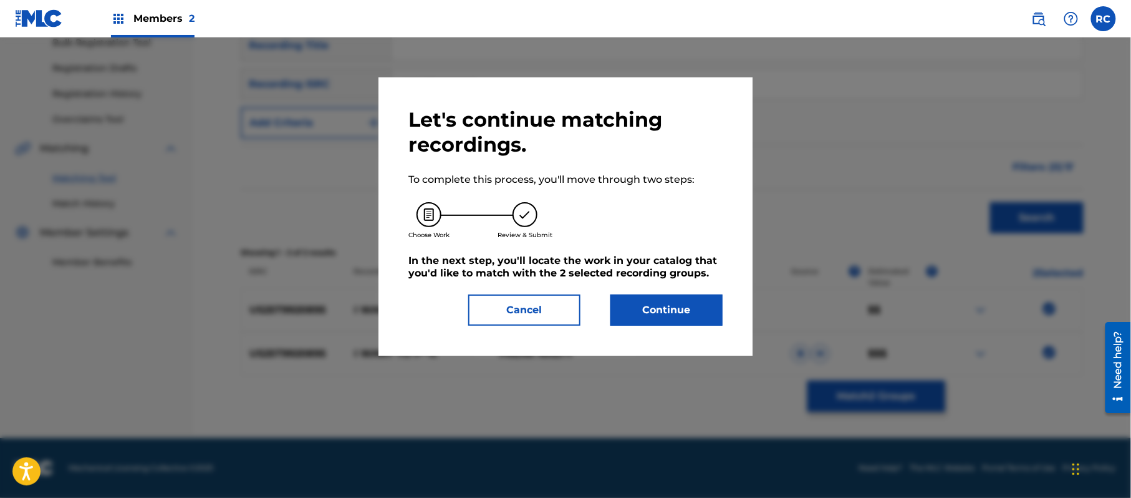
click at [693, 308] on button "Continue" at bounding box center [666, 309] width 112 height 31
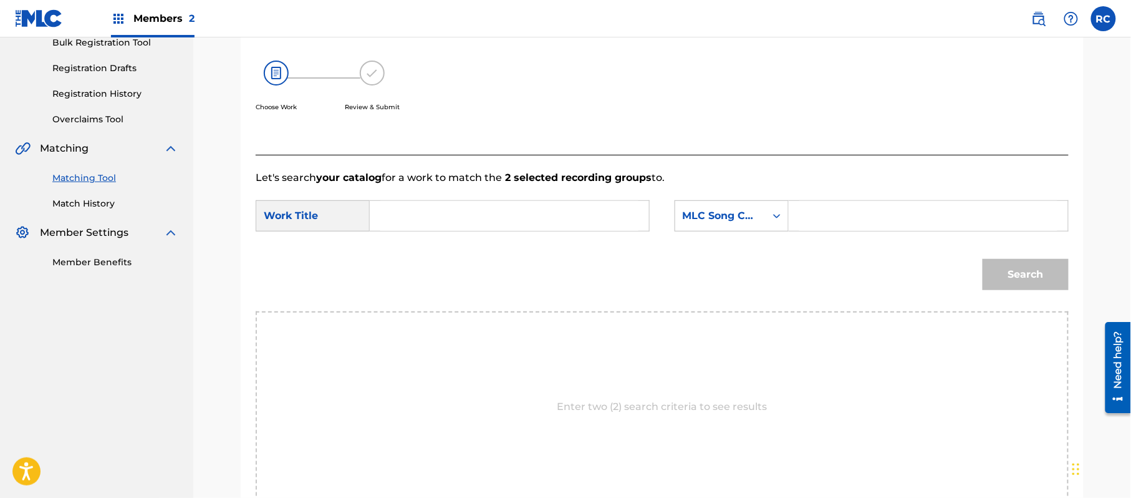
click at [425, 216] on input "Search Form" at bounding box center [509, 216] width 258 height 30
click at [488, 221] on input "I Want To F*Ck IG41QC" at bounding box center [509, 216] width 258 height 30
drag, startPoint x: 488, startPoint y: 221, endPoint x: 597, endPoint y: 220, distance: 109.8
click at [489, 220] on input "I Want To F*Ck IG41QC" at bounding box center [509, 216] width 258 height 30
type input "I Want To F*Ck"
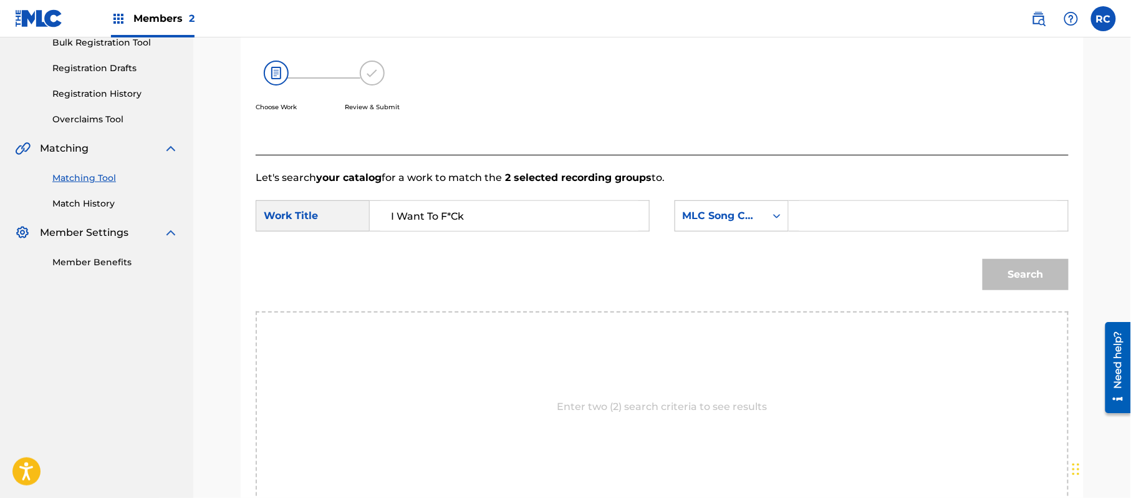
click at [836, 215] on input "Search Form" at bounding box center [928, 216] width 258 height 30
type input "IG41QC"
click at [1019, 273] on button "Search" at bounding box center [1026, 274] width 86 height 31
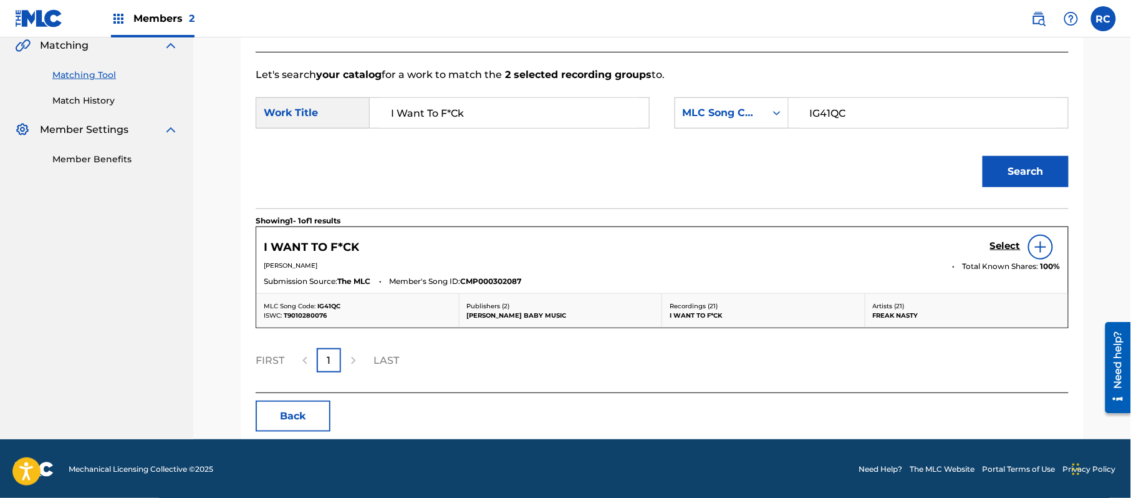
scroll to position [297, 0]
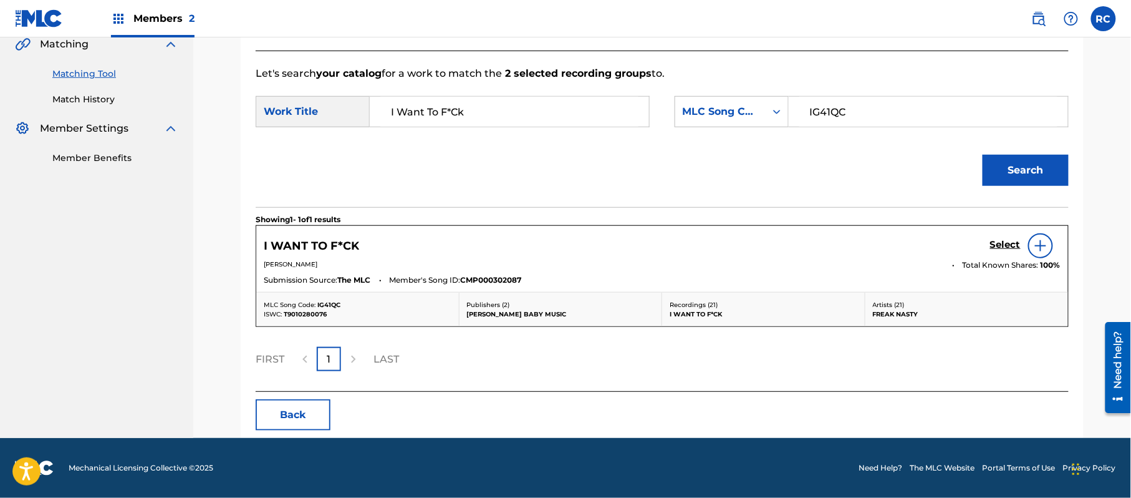
click at [1000, 246] on h5 "Select" at bounding box center [1005, 245] width 31 height 12
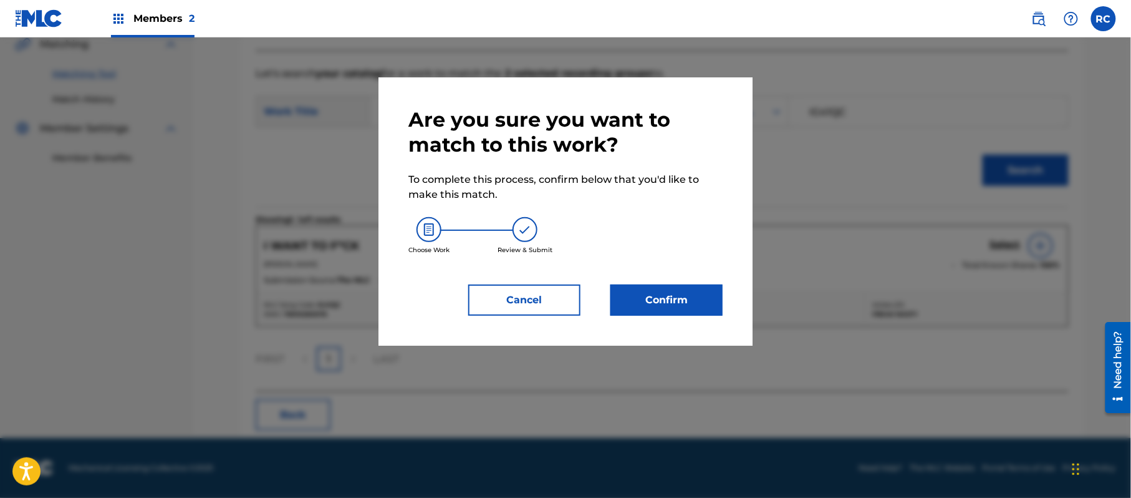
click at [667, 306] on button "Confirm" at bounding box center [666, 299] width 112 height 31
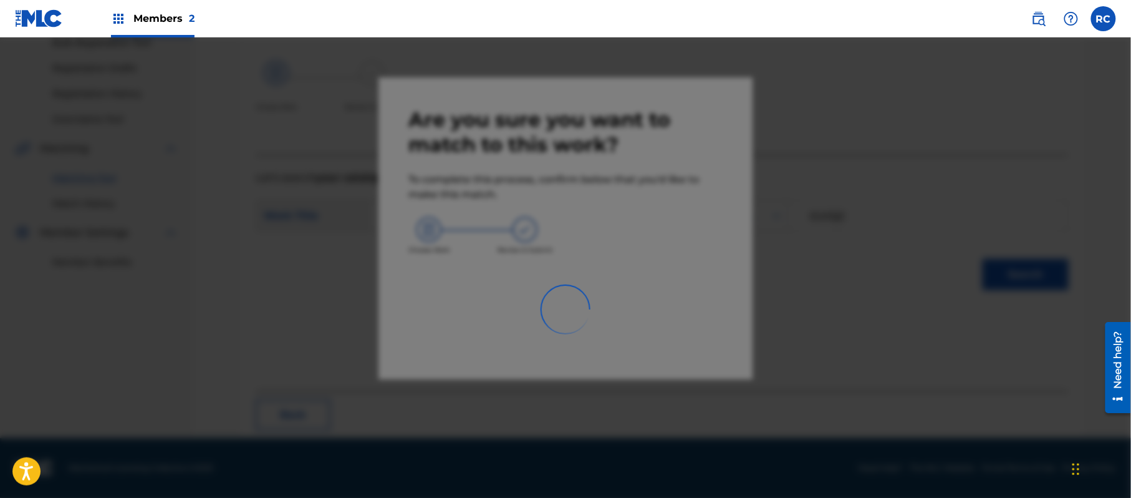
scroll to position [50, 0]
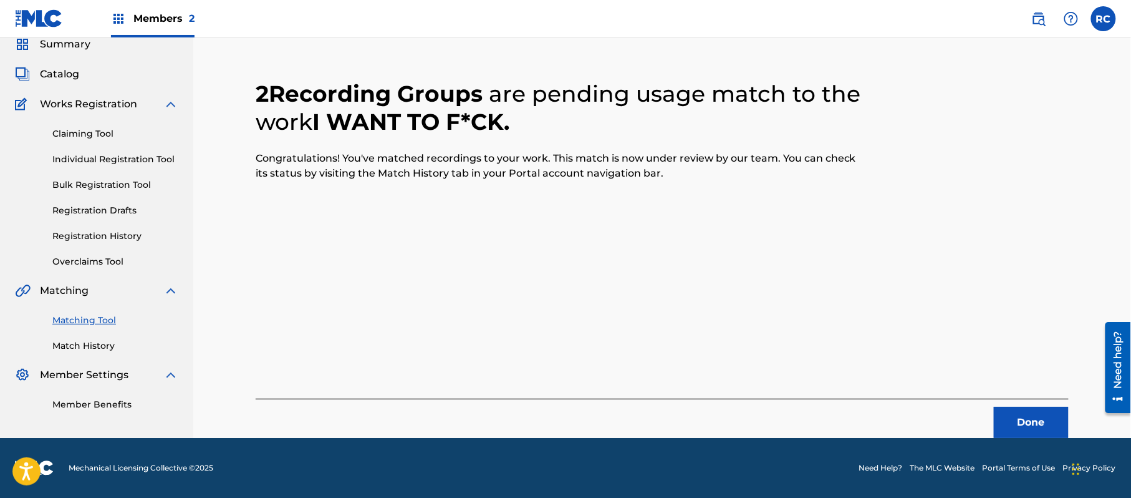
click at [1031, 412] on button "Done" at bounding box center [1031, 422] width 75 height 31
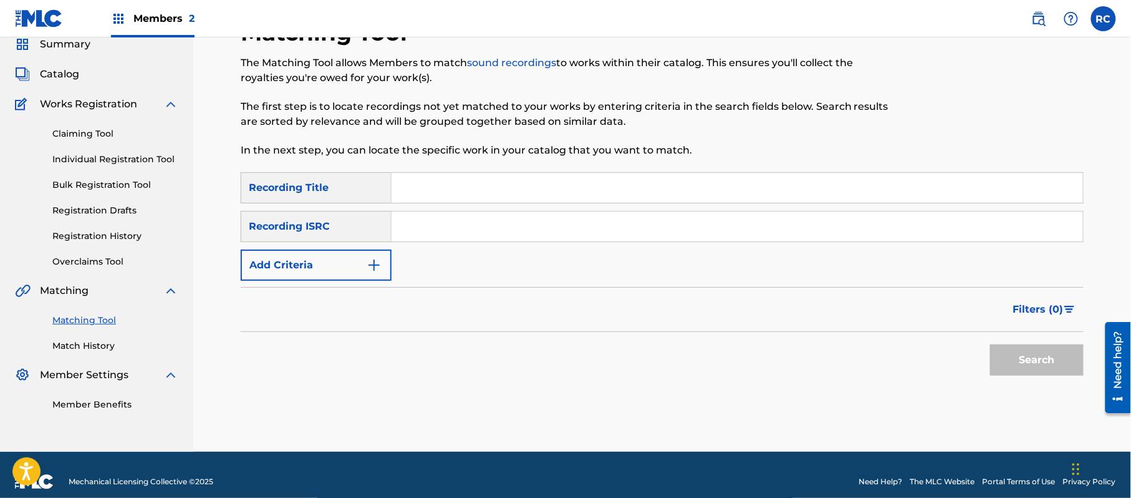
drag, startPoint x: 450, startPoint y: 217, endPoint x: 460, endPoint y: 234, distance: 19.8
click at [450, 220] on input "Search Form" at bounding box center [738, 226] width 692 height 30
type input "USEJR0610033"
click at [1021, 362] on button "Search" at bounding box center [1037, 359] width 94 height 31
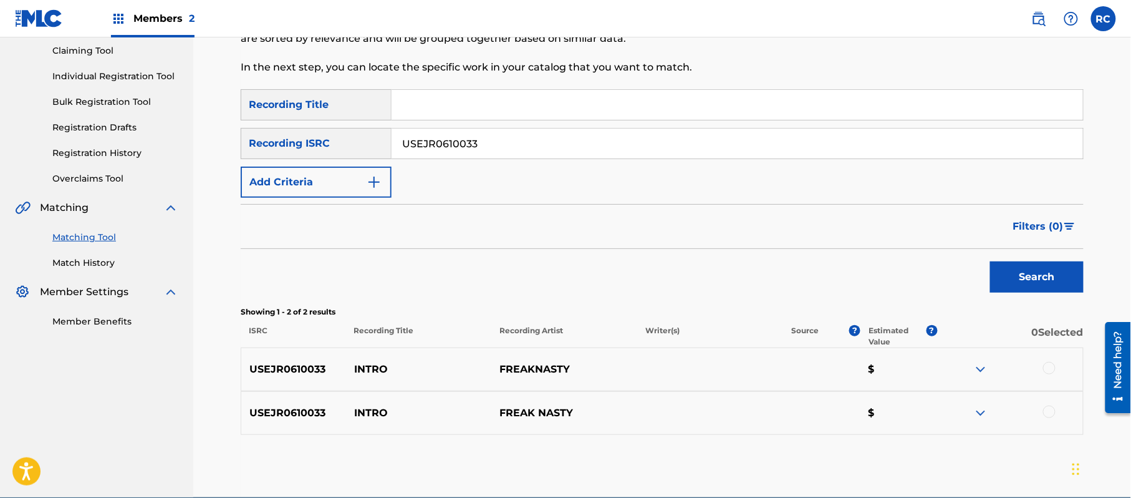
scroll to position [192, 0]
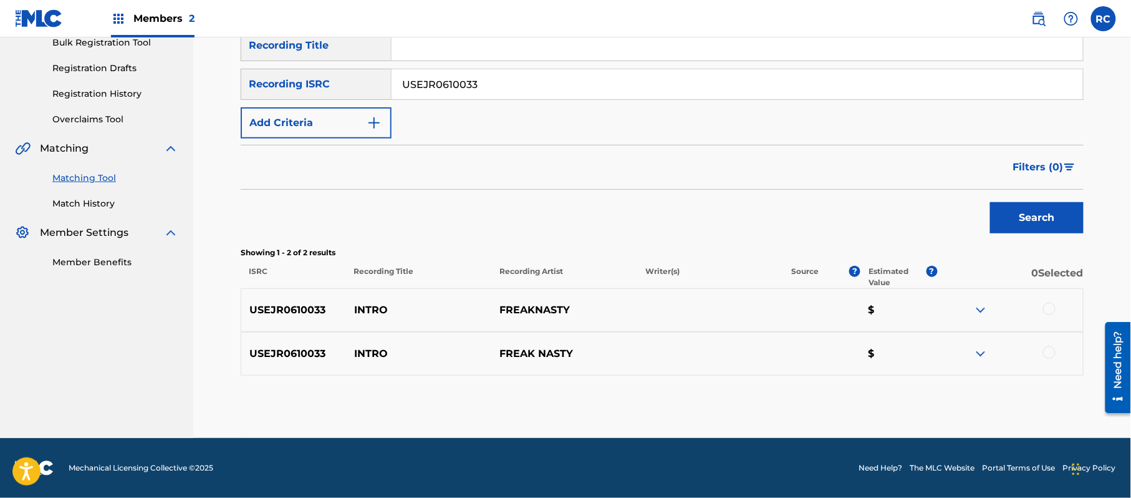
click at [1058, 312] on div at bounding box center [1010, 309] width 146 height 15
click at [1054, 307] on div at bounding box center [1049, 308] width 12 height 12
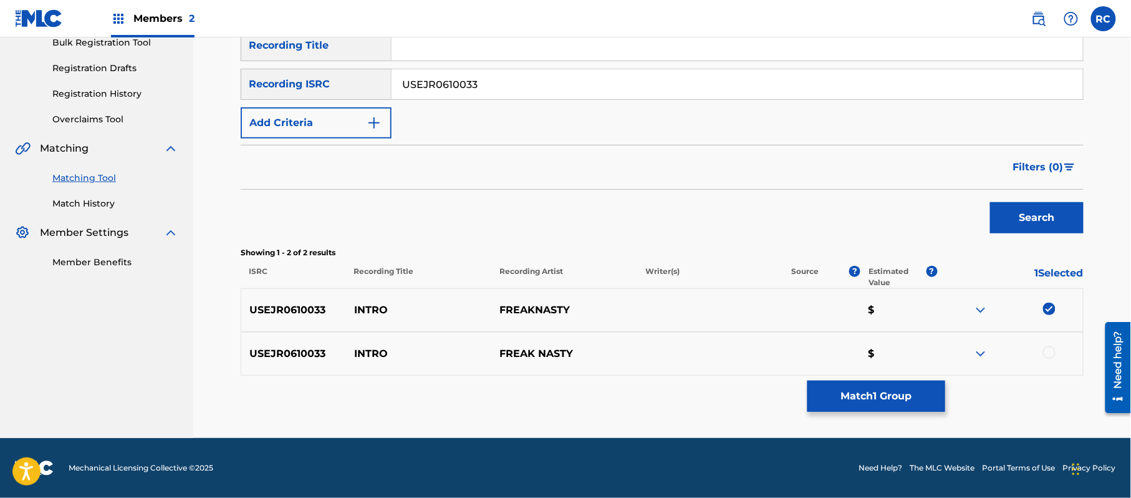
click at [1051, 352] on div at bounding box center [1049, 352] width 12 height 12
click at [909, 390] on button "Match 2 Groups" at bounding box center [877, 395] width 138 height 31
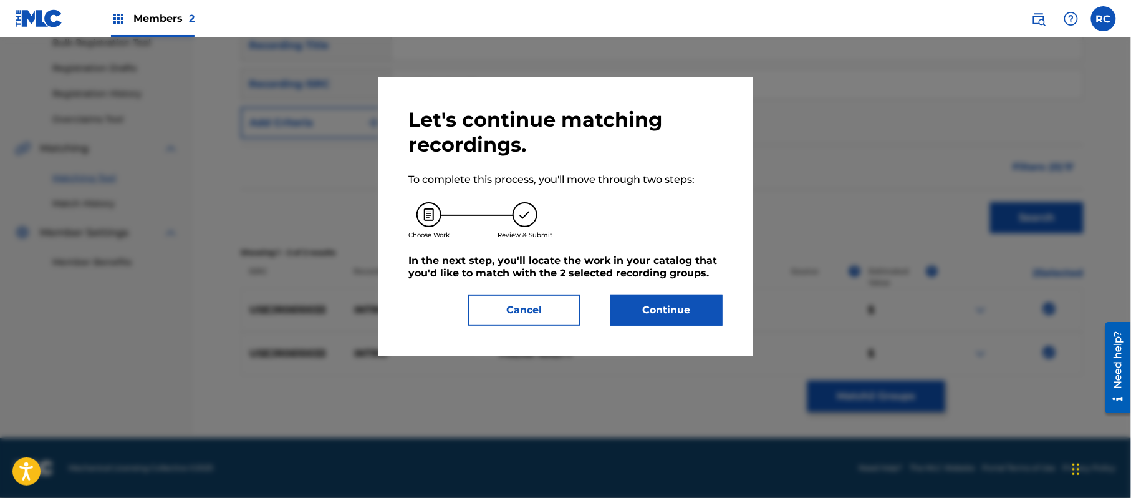
click at [684, 317] on button "Continue" at bounding box center [666, 309] width 112 height 31
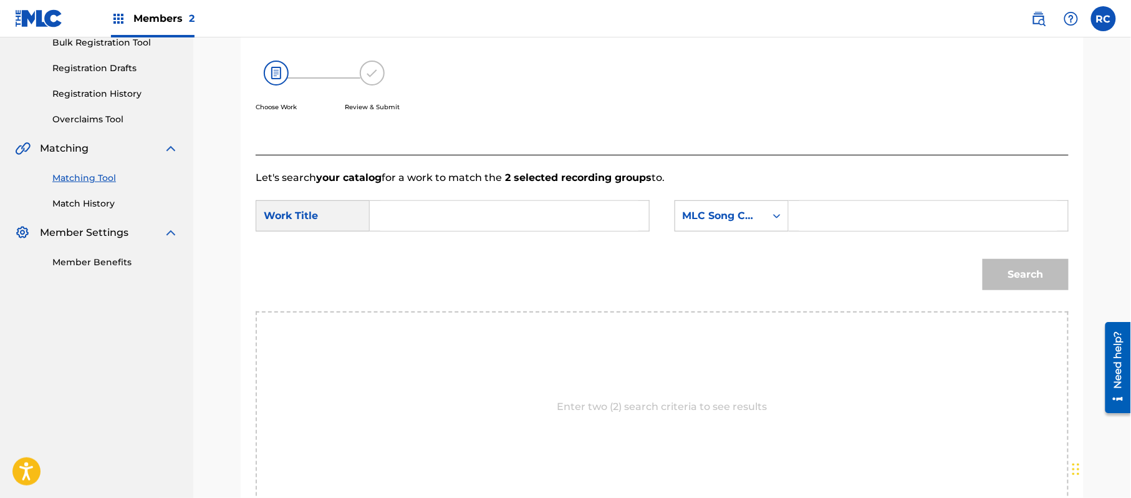
click at [454, 215] on input "Search Form" at bounding box center [509, 216] width 258 height 30
click at [454, 215] on input "Intro IG41QK" at bounding box center [509, 216] width 258 height 30
type input "Intro"
click at [827, 228] on input "Search Form" at bounding box center [928, 216] width 258 height 30
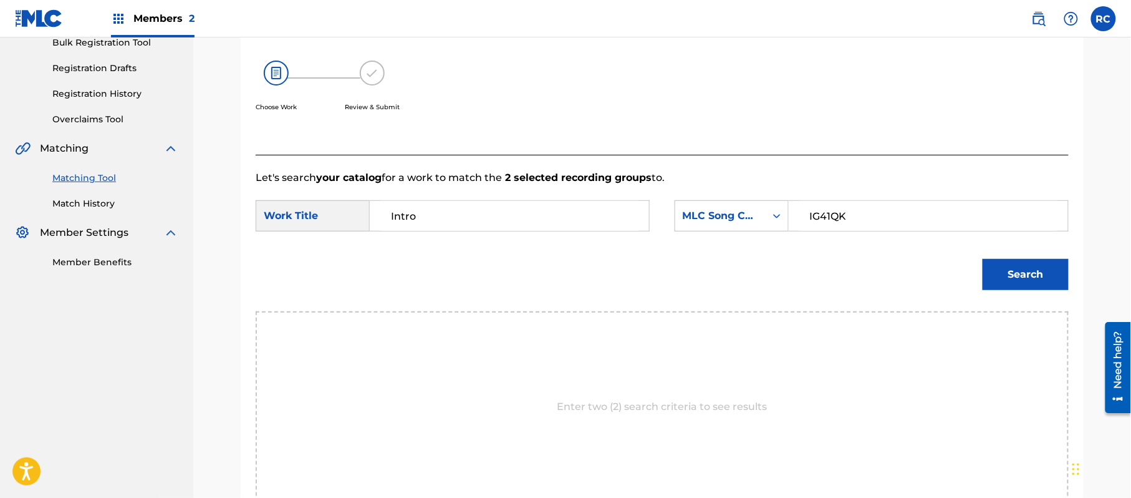
type input "IG41QK"
click at [1050, 268] on button "Search" at bounding box center [1026, 274] width 86 height 31
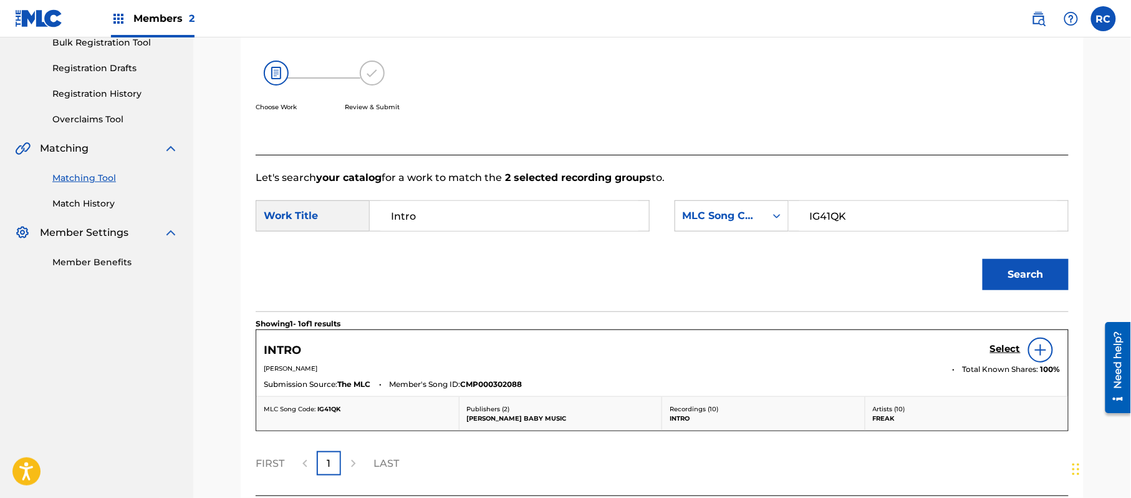
click at [1004, 347] on h5 "Select" at bounding box center [1005, 349] width 31 height 12
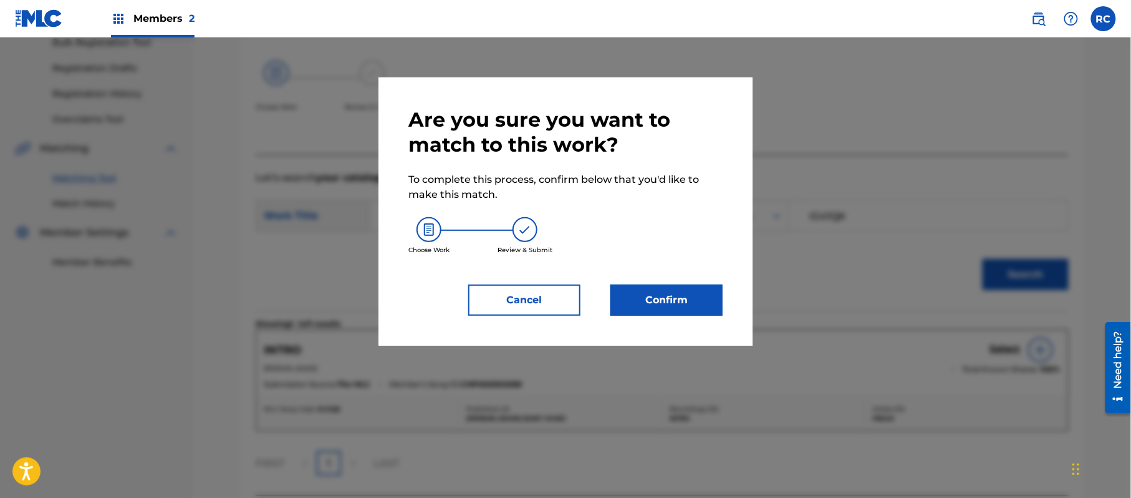
click at [659, 292] on button "Confirm" at bounding box center [666, 299] width 112 height 31
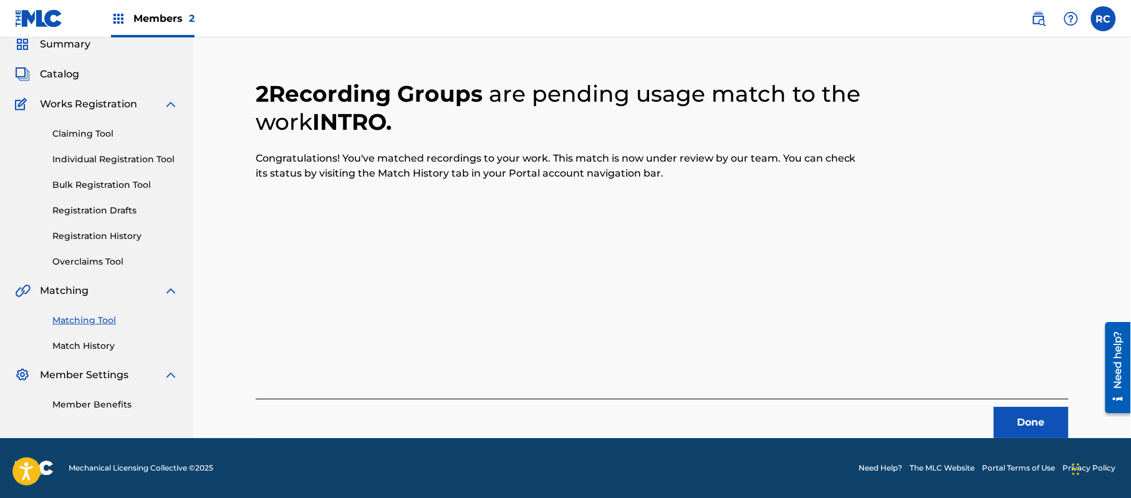
scroll to position [50, 0]
click at [1048, 425] on button "Done" at bounding box center [1031, 422] width 75 height 31
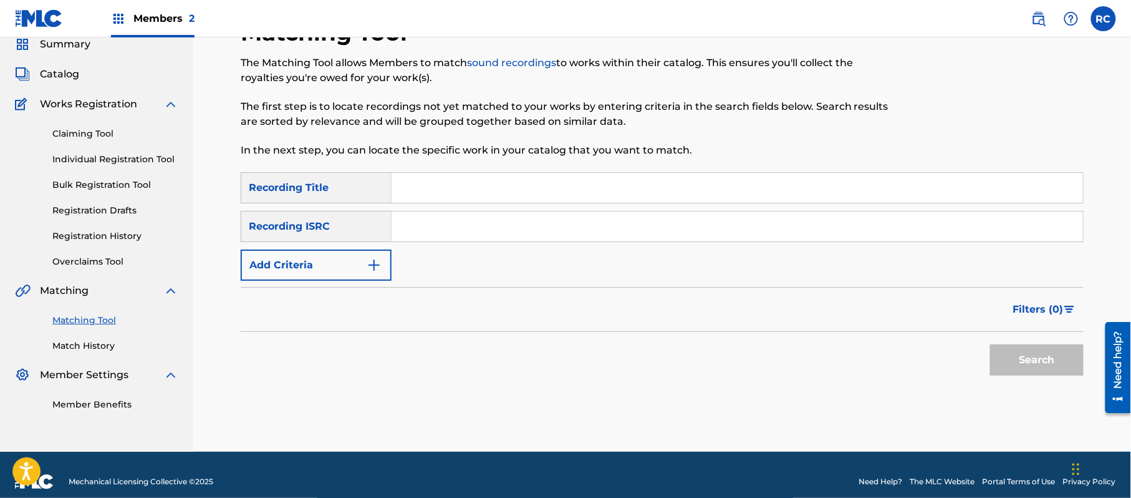
click at [427, 195] on input "Search Form" at bounding box center [738, 188] width 692 height 30
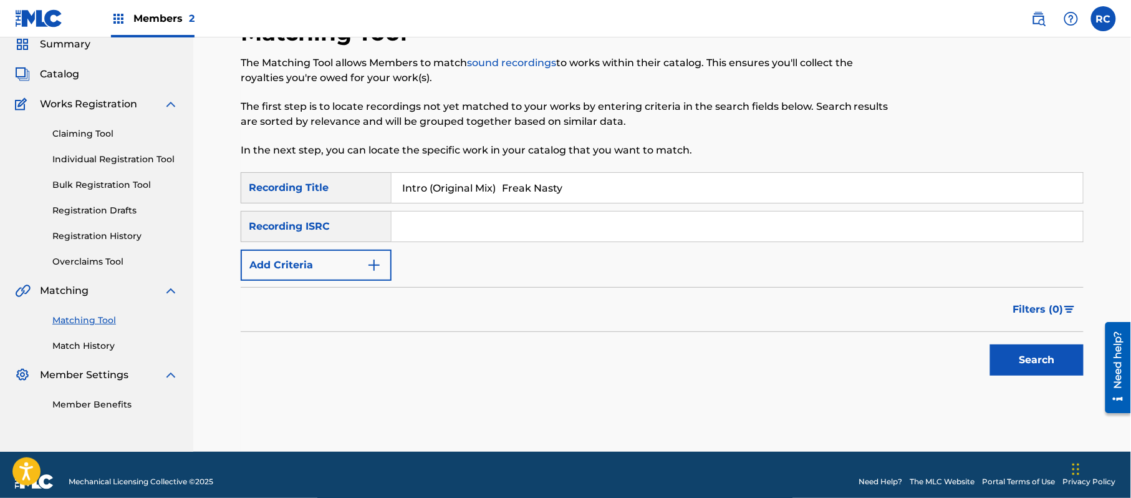
drag, startPoint x: 511, startPoint y: 187, endPoint x: 631, endPoint y: 210, distance: 121.8
click at [631, 210] on div "SearchWithCriteria2d78c3b6-e5b2-4ce7-994f-b209ad69d8e2 Recording Title Intro (O…" at bounding box center [662, 226] width 843 height 109
type input "Intro (Original Mix)"
click at [328, 258] on button "Add Criteria" at bounding box center [316, 264] width 151 height 31
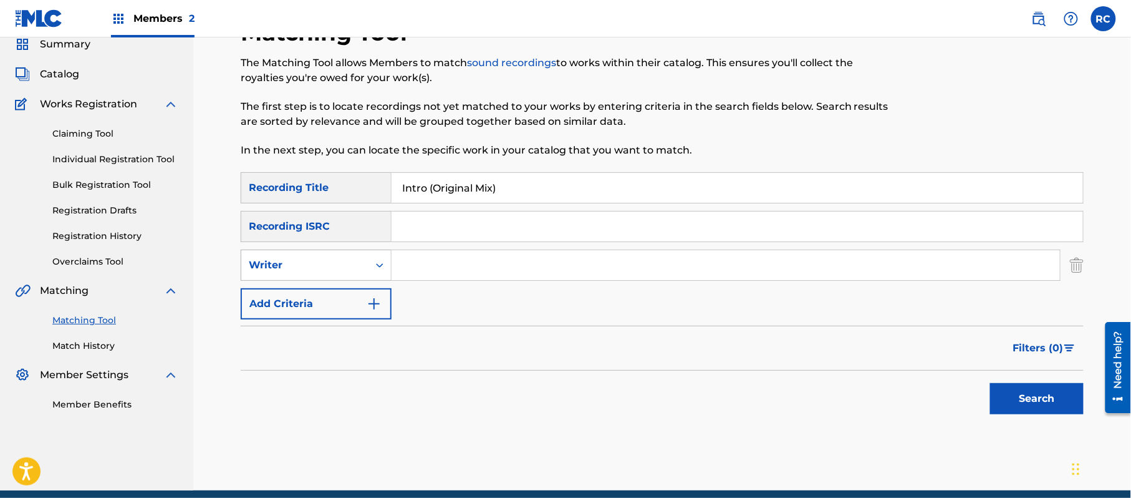
click at [322, 271] on div "Writer" at bounding box center [305, 265] width 112 height 15
drag, startPoint x: 320, startPoint y: 305, endPoint x: 345, endPoint y: 299, distance: 25.6
click at [321, 305] on div "Recording Artist" at bounding box center [316, 296] width 150 height 31
click at [440, 253] on input "Search Form" at bounding box center [726, 265] width 668 height 30
type input "Freak Nasty"
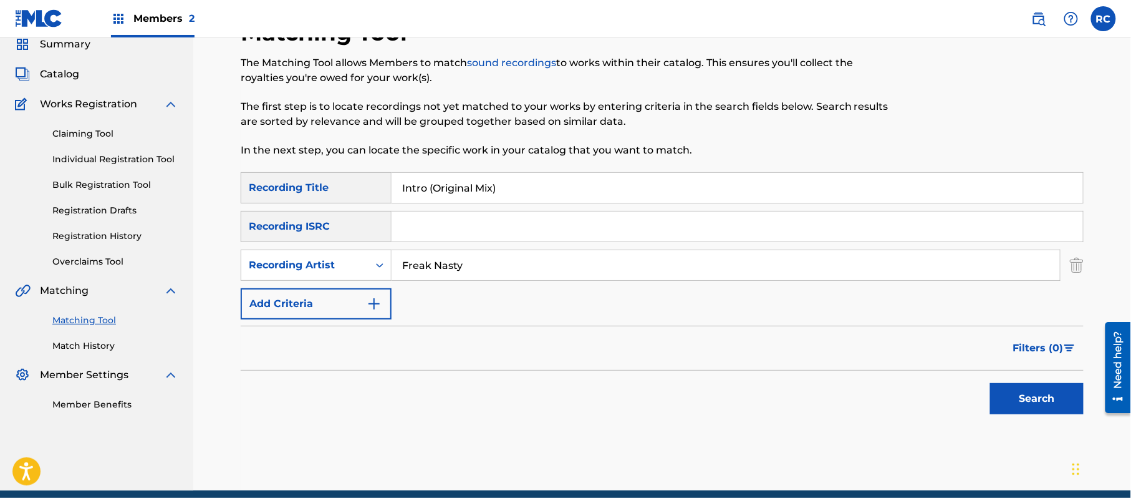
click at [1021, 399] on button "Search" at bounding box center [1037, 398] width 94 height 31
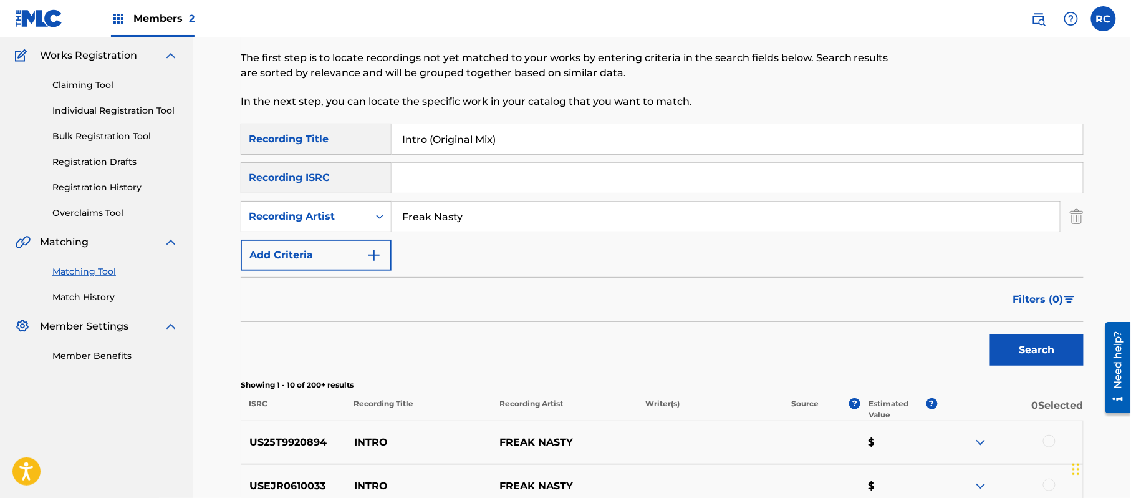
scroll to position [0, 0]
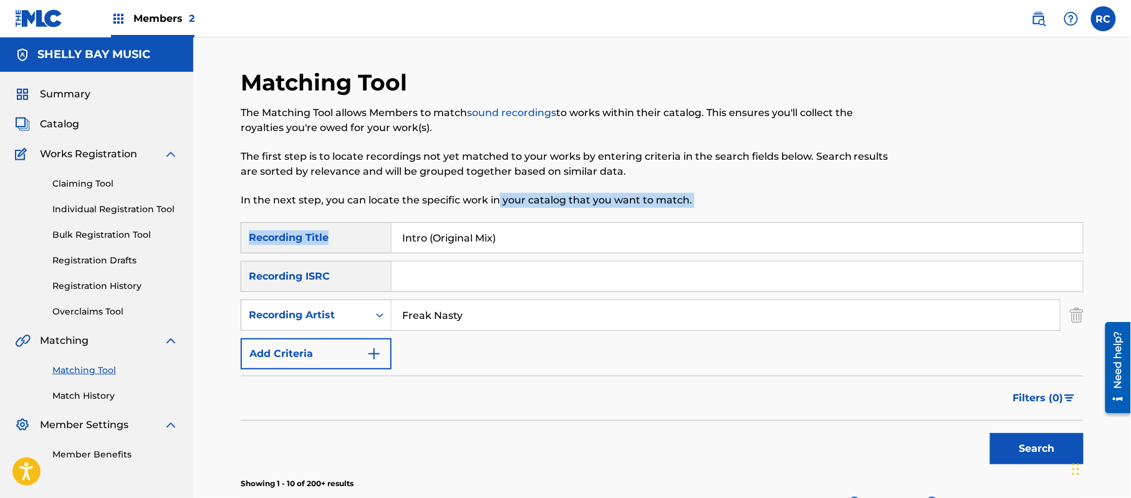
drag, startPoint x: 499, startPoint y: 221, endPoint x: 395, endPoint y: 242, distance: 105.7
click at [491, 243] on input "Intro (Original Mix)" at bounding box center [738, 238] width 692 height 30
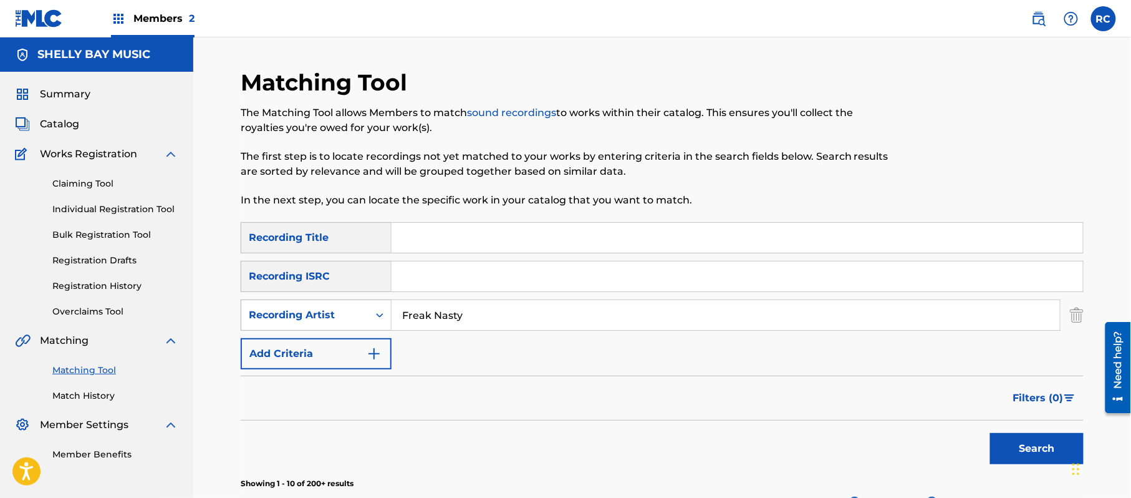
click at [379, 318] on div "SearchWithCriteria940368ee-56d2-477f-87e8-8e1775063790 Recording Artist Freak N…" at bounding box center [662, 314] width 843 height 31
click at [445, 278] on input "Search Form" at bounding box center [738, 276] width 692 height 30
type input "USTB11200156"
drag, startPoint x: 1020, startPoint y: 444, endPoint x: 896, endPoint y: 410, distance: 128.6
click at [1019, 447] on button "Search" at bounding box center [1037, 448] width 94 height 31
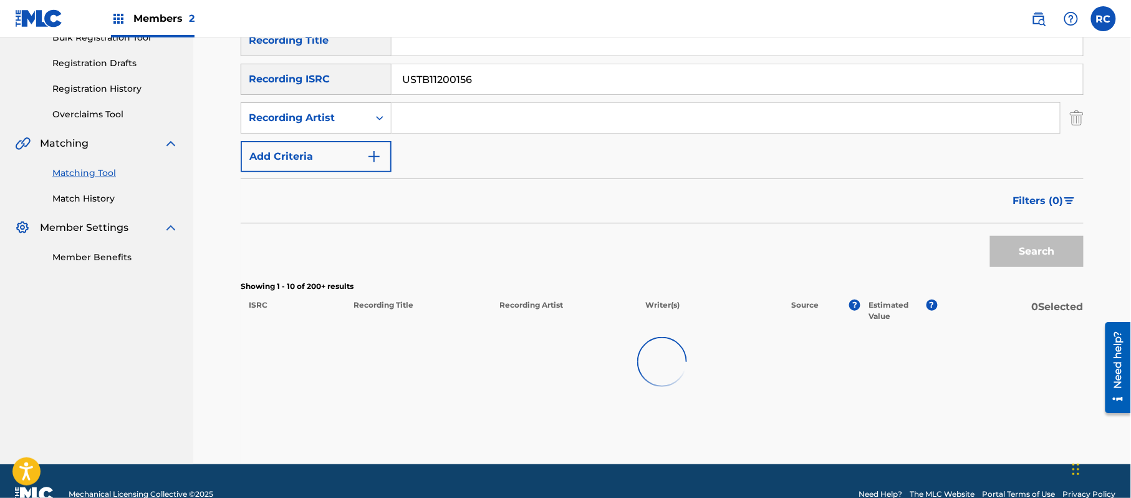
scroll to position [223, 0]
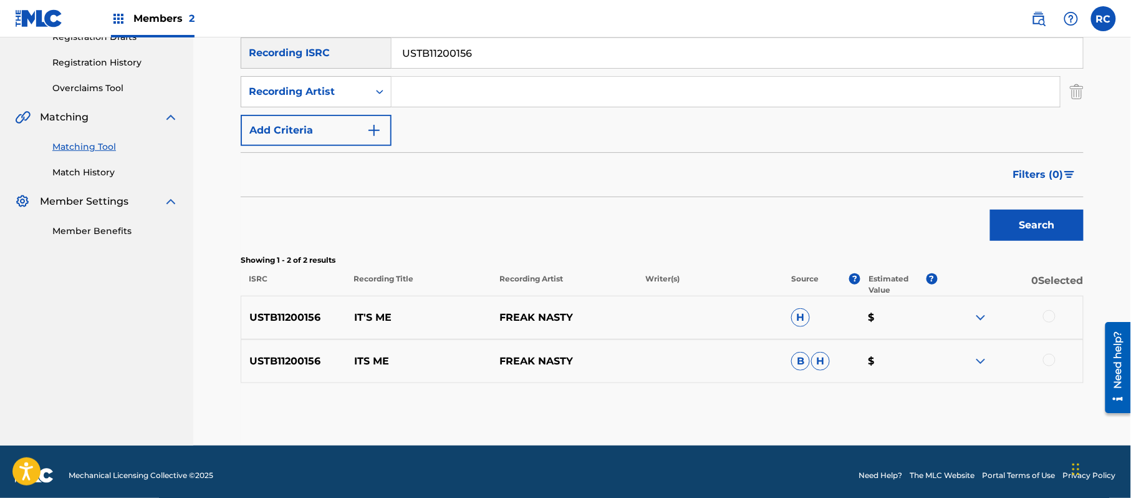
click at [1051, 320] on div at bounding box center [1049, 316] width 12 height 12
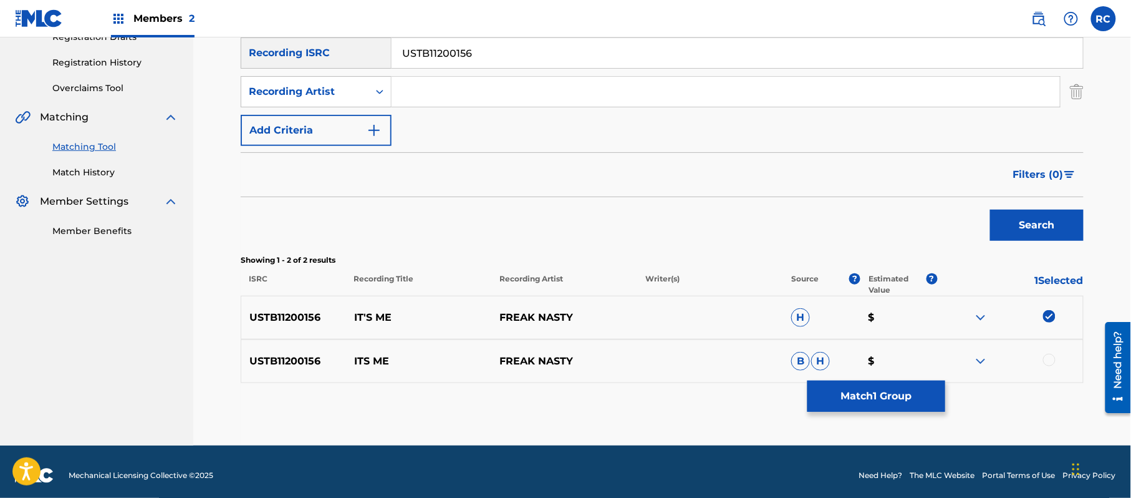
click at [1051, 354] on div at bounding box center [1049, 360] width 12 height 12
click at [905, 390] on button "Match 2 Groups" at bounding box center [877, 395] width 138 height 31
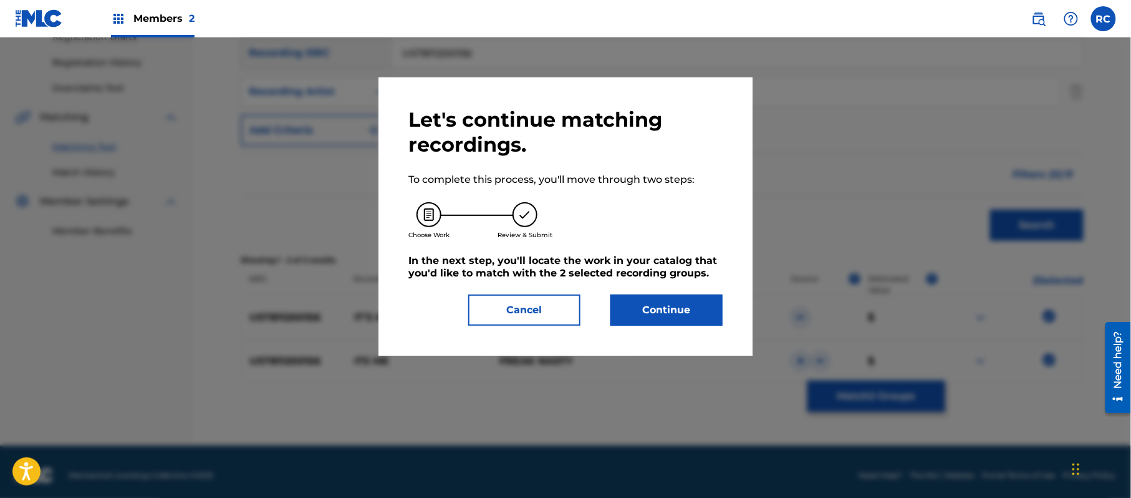
click at [706, 295] on button "Continue" at bounding box center [666, 309] width 112 height 31
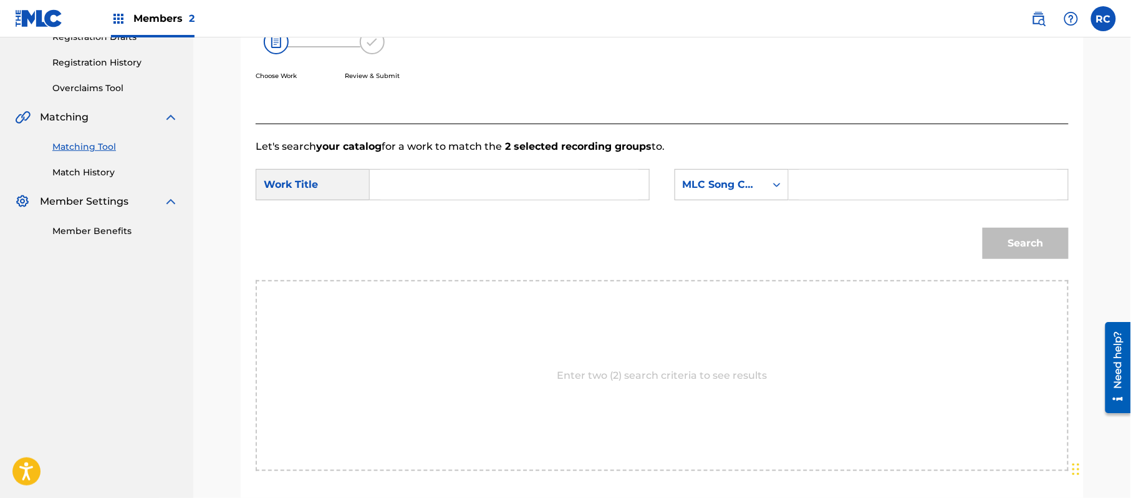
click at [483, 197] on input "Search Form" at bounding box center [509, 185] width 258 height 30
click at [445, 185] on input "It's Me IG41QN" at bounding box center [509, 185] width 258 height 30
drag, startPoint x: 445, startPoint y: 185, endPoint x: 609, endPoint y: 185, distance: 164.0
click at [448, 185] on input "It's Me IG41QN" at bounding box center [509, 185] width 258 height 30
type input "It's Me"
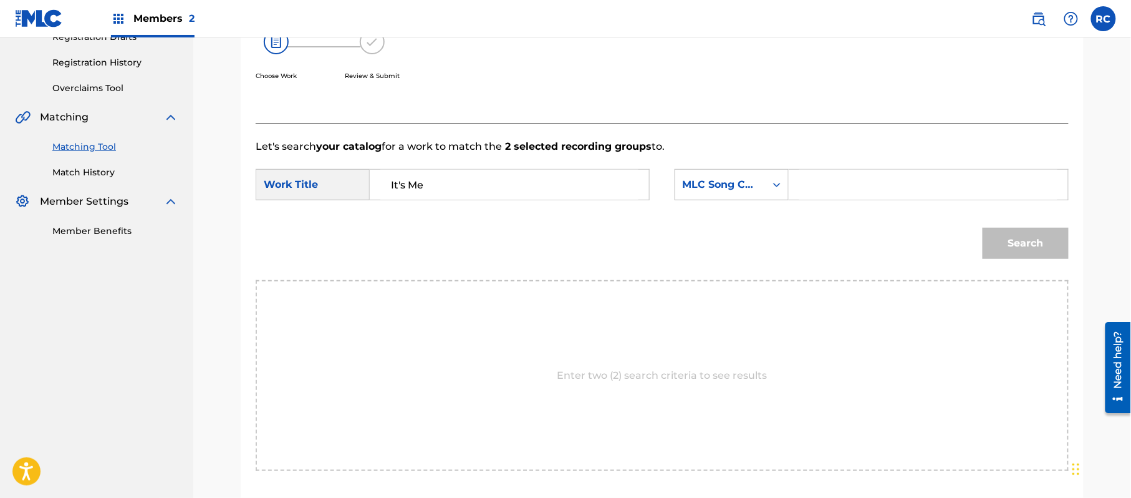
click at [908, 185] on input "Search Form" at bounding box center [928, 185] width 258 height 30
type input "IG41QN"
click at [1021, 240] on button "Search" at bounding box center [1026, 243] width 86 height 31
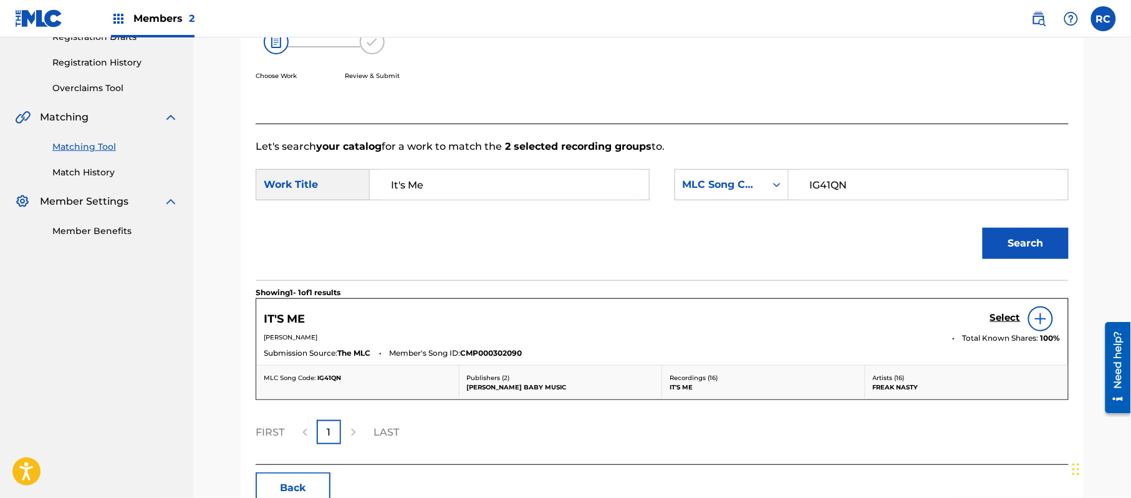
click at [996, 319] on h5 "Select" at bounding box center [1005, 318] width 31 height 12
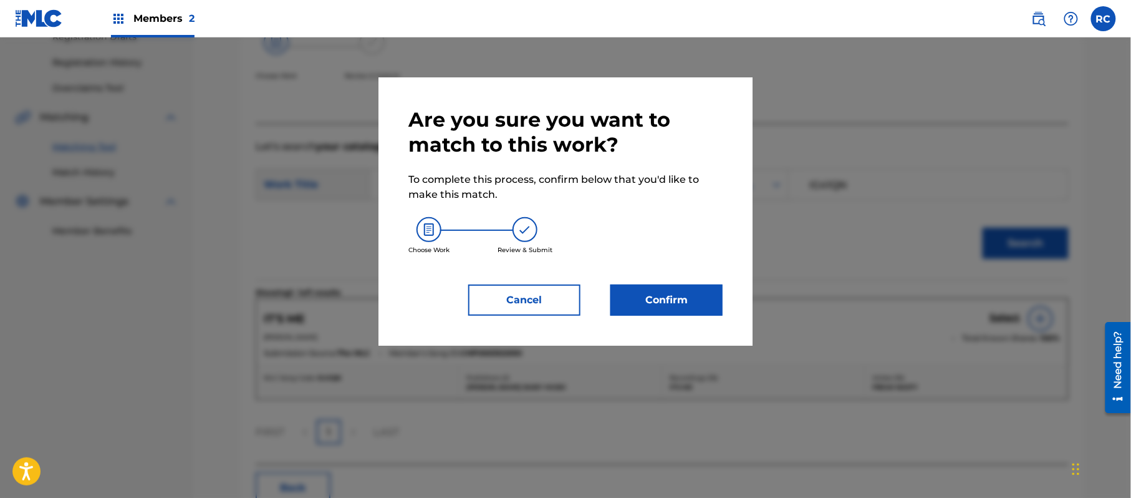
click at [663, 309] on button "Confirm" at bounding box center [666, 299] width 112 height 31
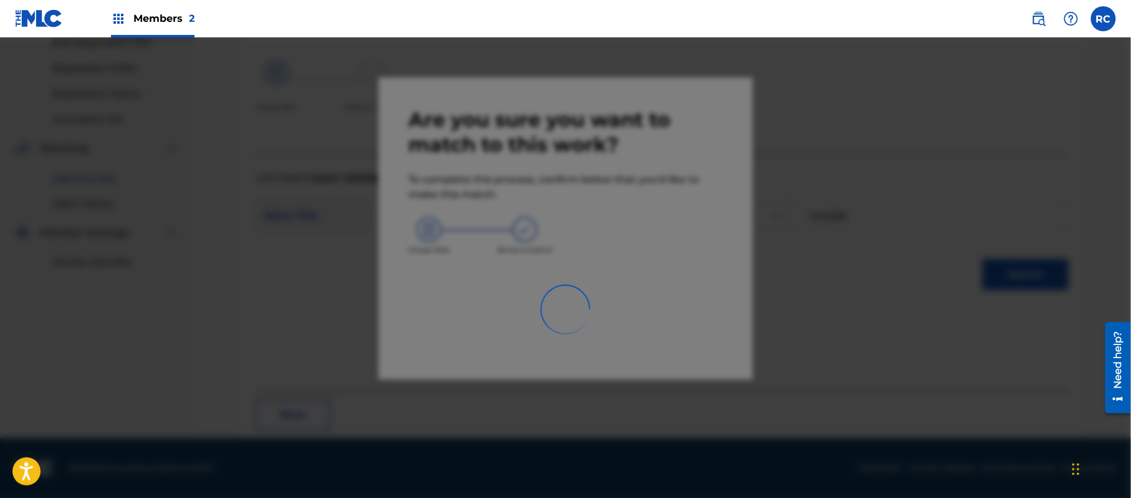
scroll to position [50, 0]
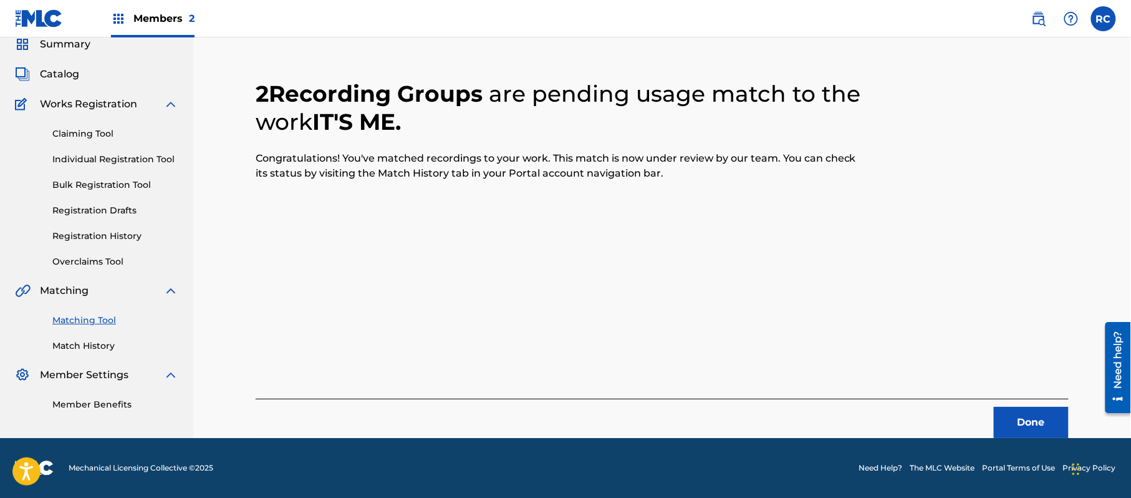
click at [1011, 425] on button "Done" at bounding box center [1031, 422] width 75 height 31
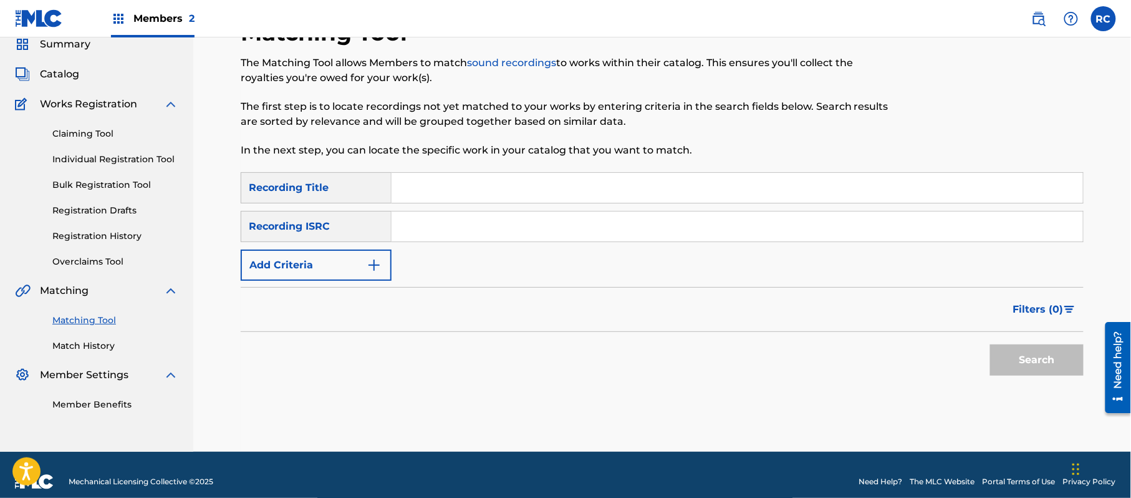
click at [506, 238] on input "Search Form" at bounding box center [738, 226] width 692 height 30
drag, startPoint x: 478, startPoint y: 230, endPoint x: 528, endPoint y: 245, distance: 52.1
click at [528, 245] on div "SearchWithCriteria2d78c3b6-e5b2-4ce7-994f-b209ad69d8e2 Recording Title SearchWi…" at bounding box center [662, 226] width 843 height 109
type input "QZES92446157"
click at [1013, 365] on button "Search" at bounding box center [1037, 359] width 94 height 31
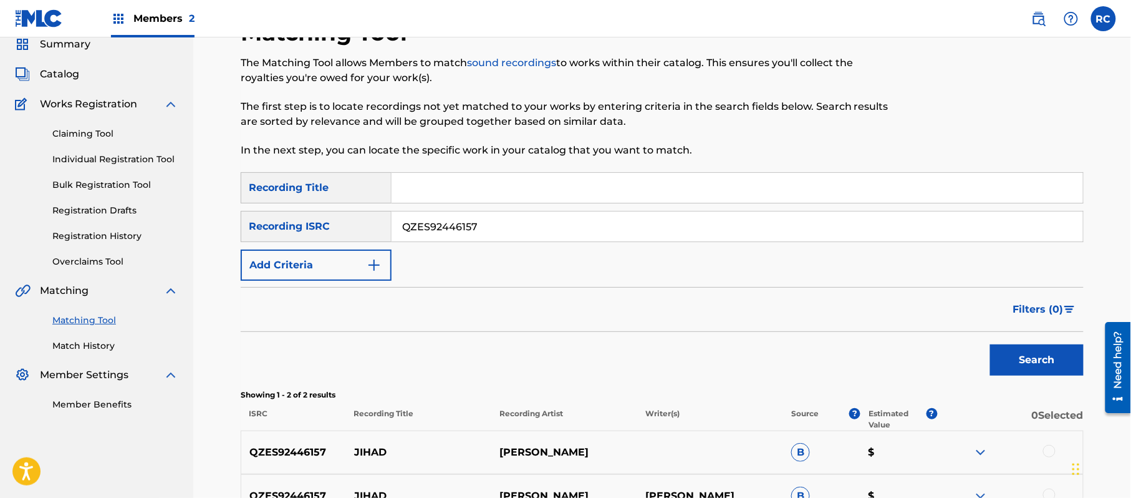
drag, startPoint x: 493, startPoint y: 220, endPoint x: 352, endPoint y: 223, distance: 141.0
click at [352, 223] on div "SearchWithCriteriac6405995-72e4-46d0-bfb9-6d5b629797e0 Recording ISRC QZES92446…" at bounding box center [662, 226] width 843 height 31
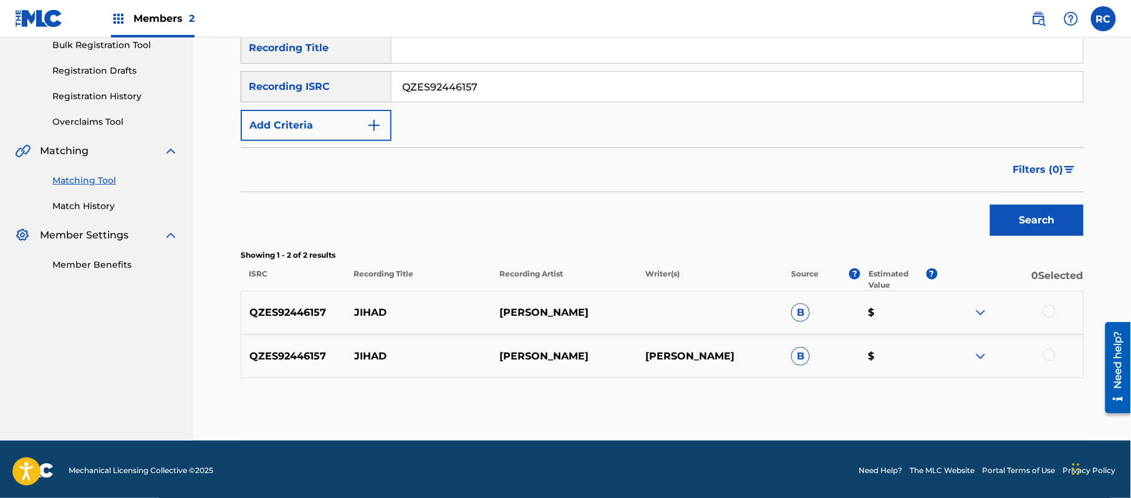
scroll to position [192, 0]
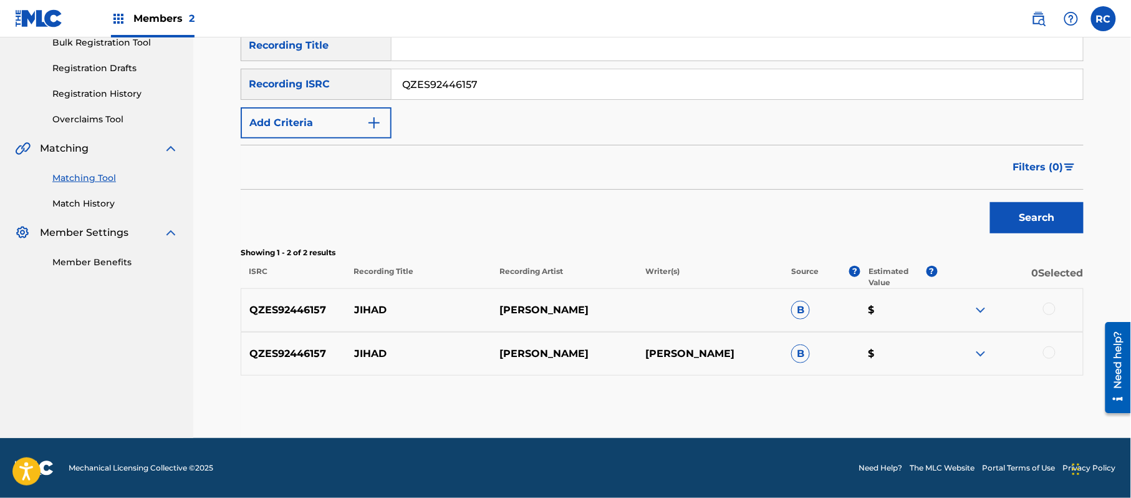
click at [1051, 308] on div at bounding box center [1049, 308] width 12 height 12
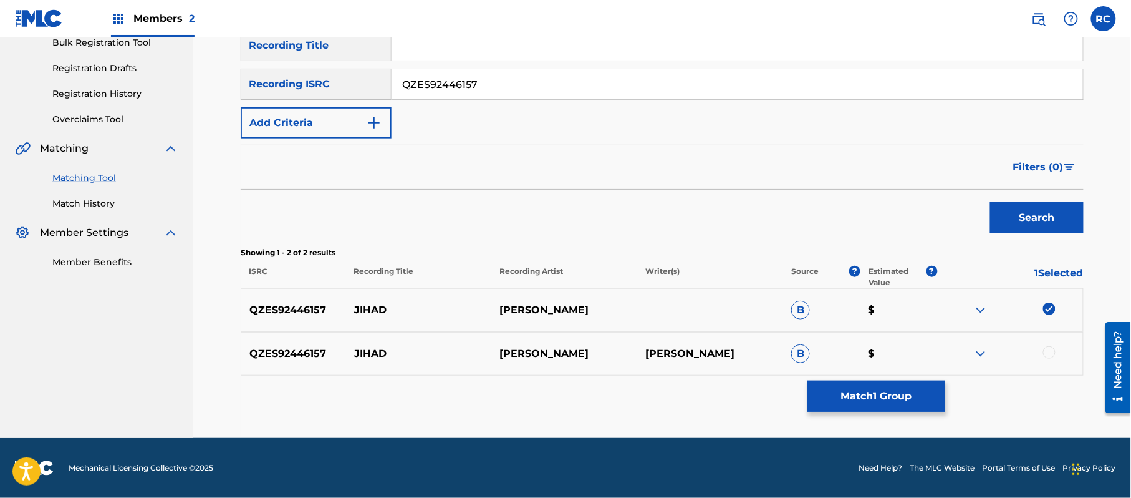
click at [1048, 350] on div at bounding box center [1049, 352] width 12 height 12
click at [894, 392] on button "Match 2 Groups" at bounding box center [877, 395] width 138 height 31
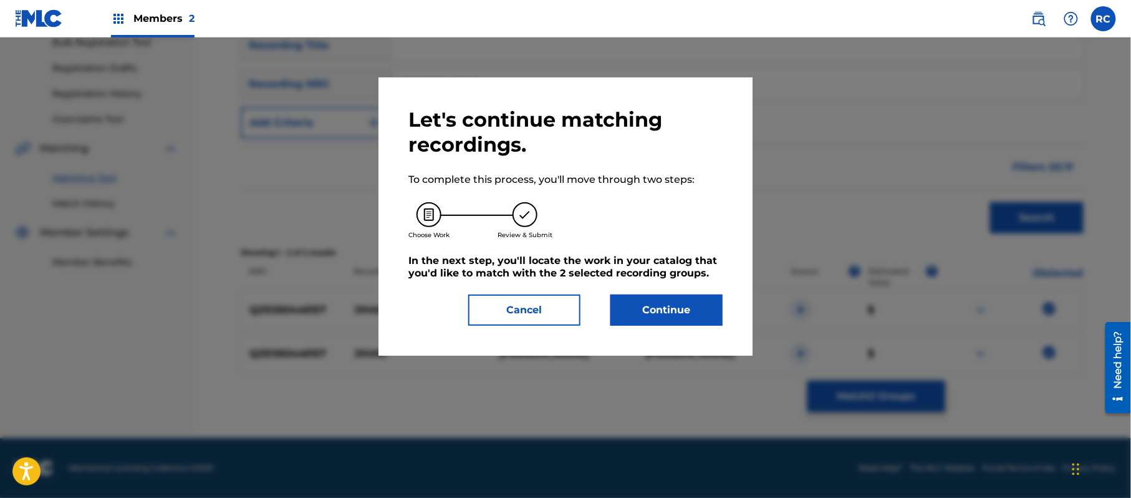
click at [693, 304] on button "Continue" at bounding box center [666, 309] width 112 height 31
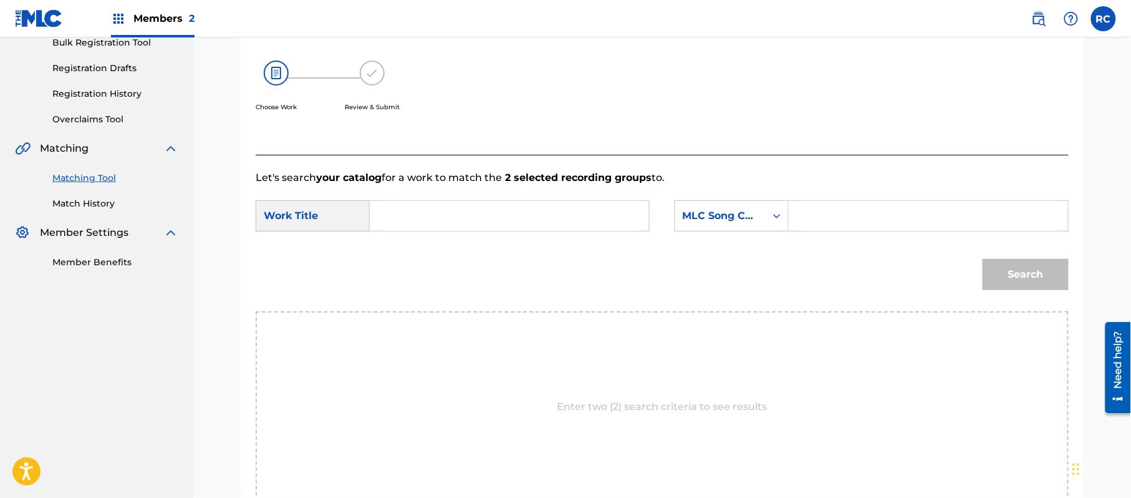
click at [473, 222] on input "Search Form" at bounding box center [509, 216] width 258 height 30
click at [587, 218] on input "Jihad ("Spiritual Struggle, Striving Against The Weakness Of Self") JC45M1" at bounding box center [509, 216] width 258 height 30
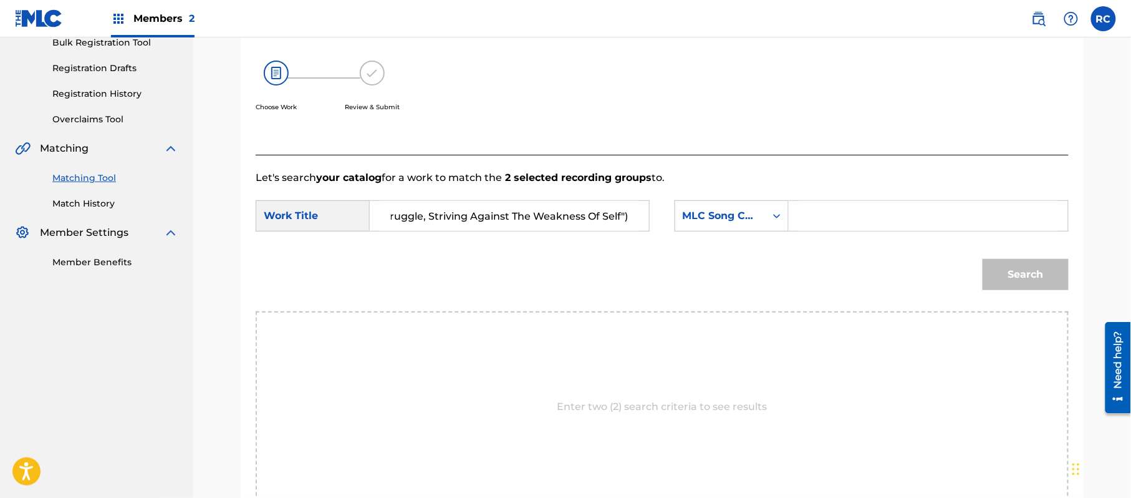
type input "Jihad ("Spiritual Struggle, Striving Against The Weakness Of Self")"
click at [879, 224] on input "Search Form" at bounding box center [928, 216] width 258 height 30
type input "JC45M1"
click at [1026, 277] on button "Search" at bounding box center [1026, 274] width 86 height 31
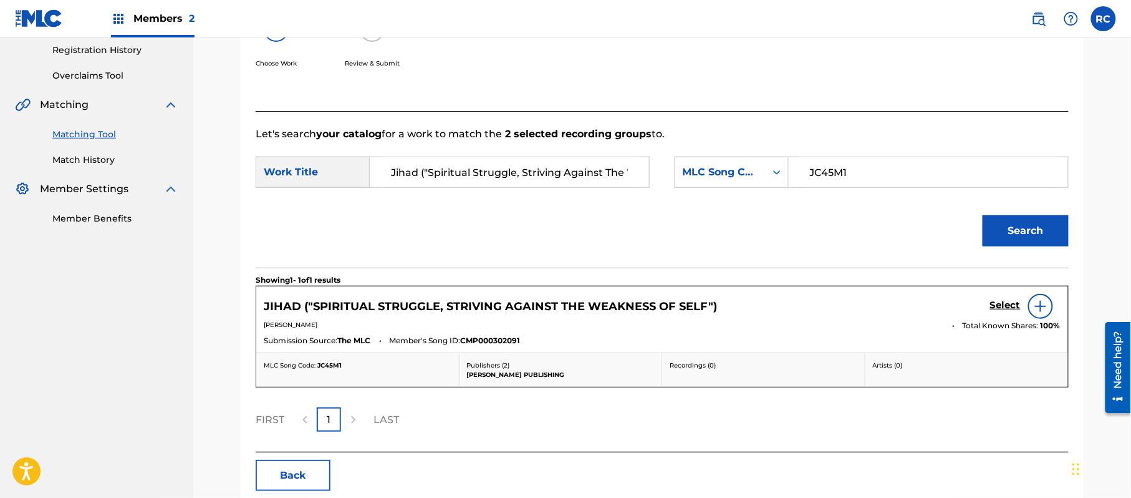
scroll to position [275, 0]
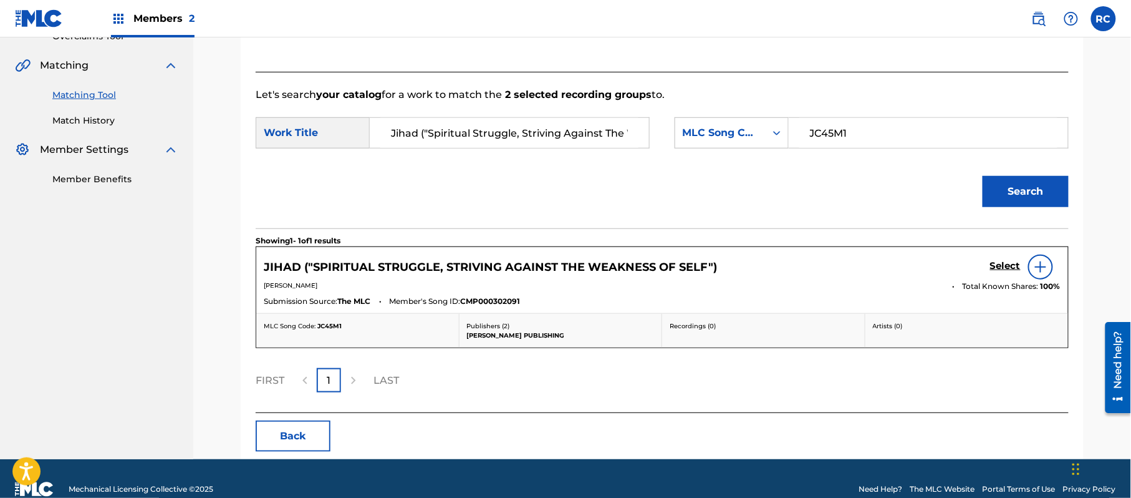
click at [1000, 262] on h5 "Select" at bounding box center [1005, 266] width 31 height 12
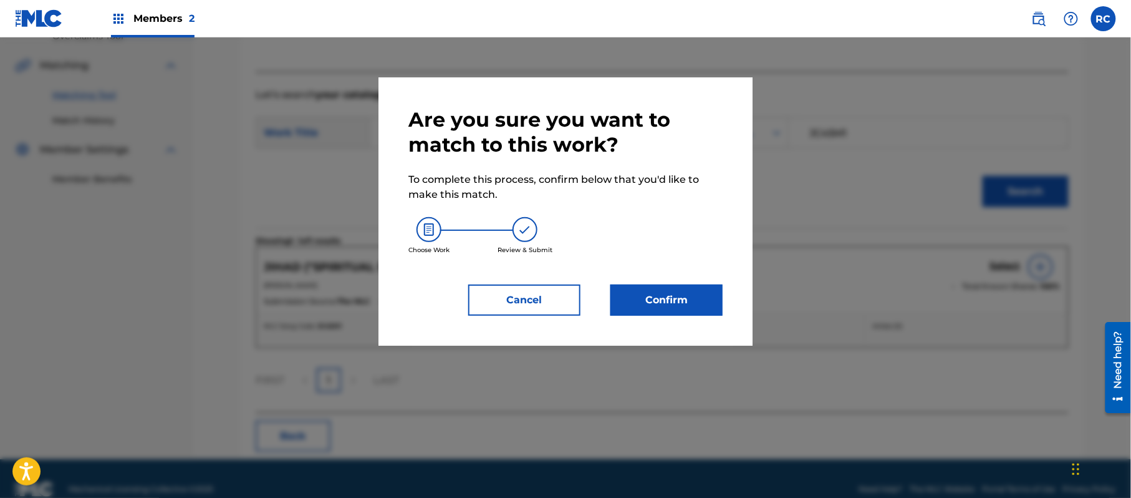
click at [660, 298] on button "Confirm" at bounding box center [666, 299] width 112 height 31
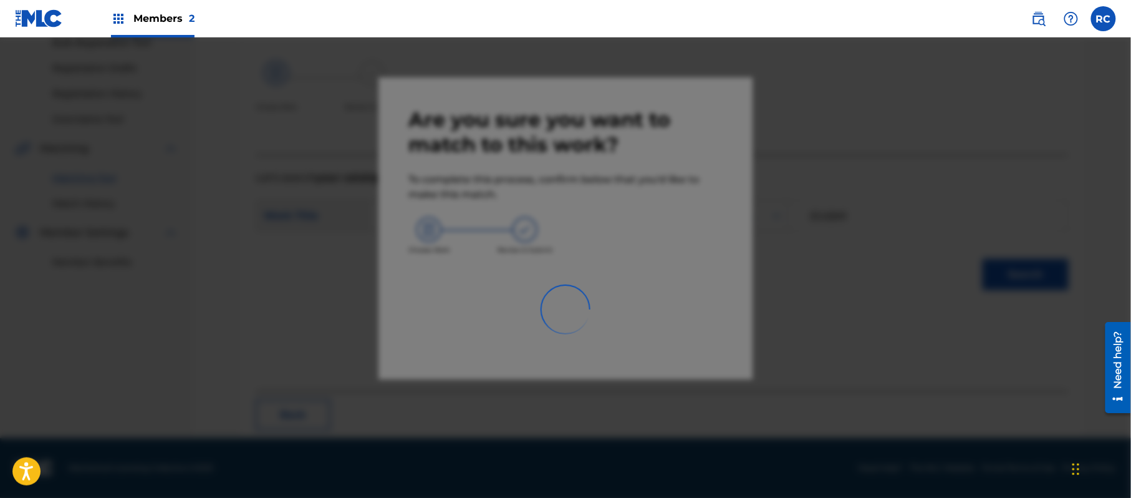
scroll to position [50, 0]
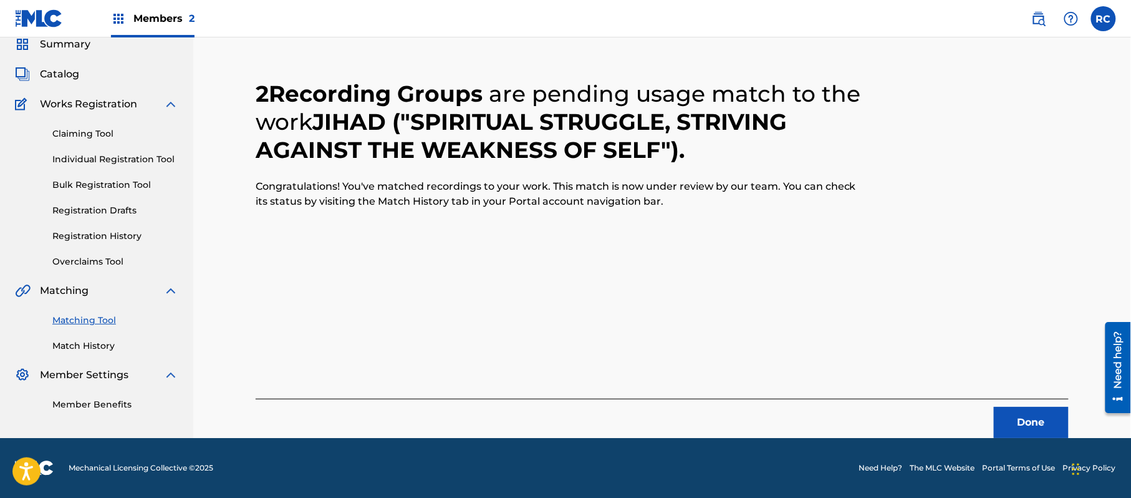
click at [1011, 418] on button "Done" at bounding box center [1031, 422] width 75 height 31
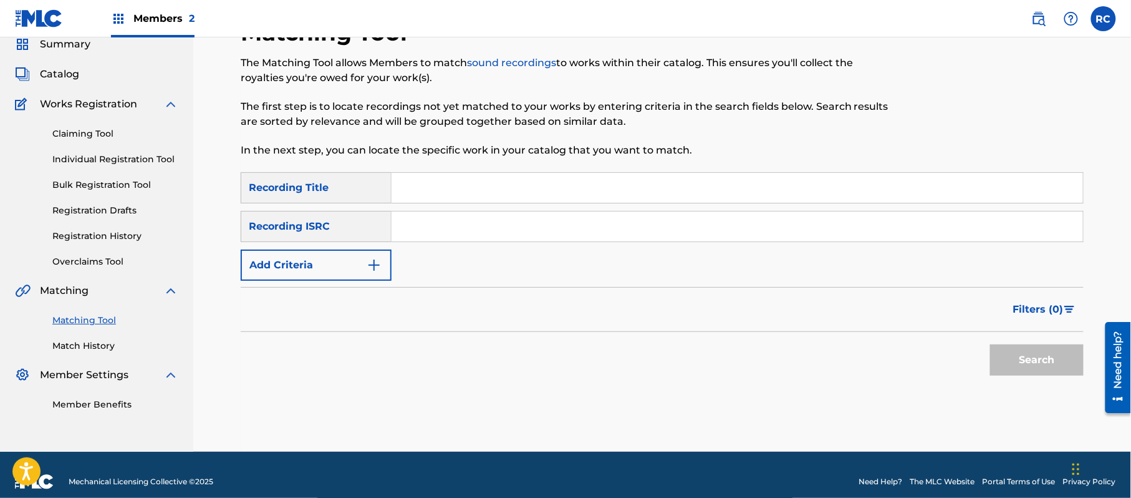
click at [481, 234] on input "Search Form" at bounding box center [738, 226] width 692 height 30
drag, startPoint x: 412, startPoint y: 225, endPoint x: 329, endPoint y: 225, distance: 82.3
click at [332, 225] on div "SearchWithCriteriac6405995-72e4-46d0-bfb9-6d5b629797e0 Recording ISRC v" at bounding box center [662, 226] width 843 height 31
type input "USTB11200154"
click at [1013, 360] on button "Search" at bounding box center [1037, 359] width 94 height 31
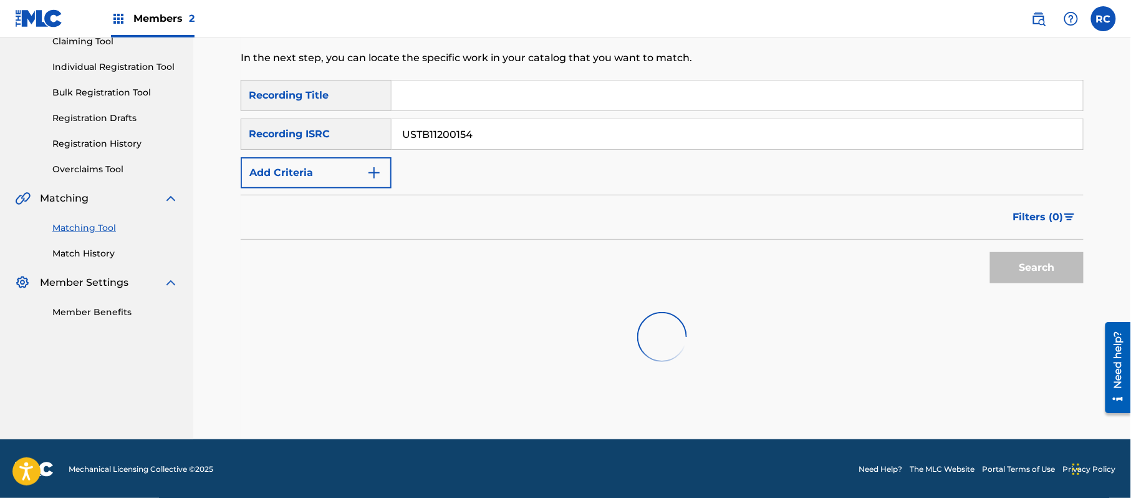
scroll to position [143, 0]
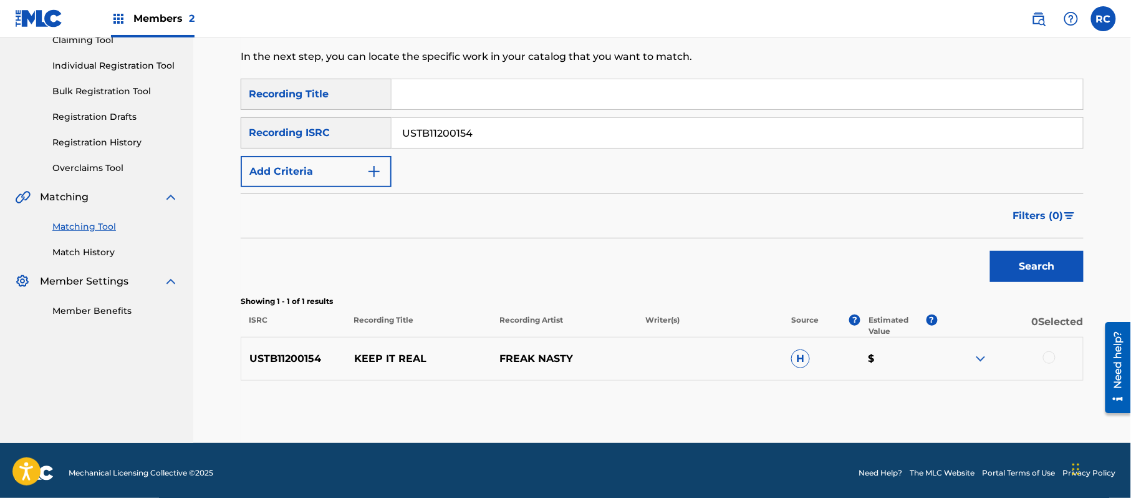
click at [1053, 353] on div at bounding box center [1049, 357] width 12 height 12
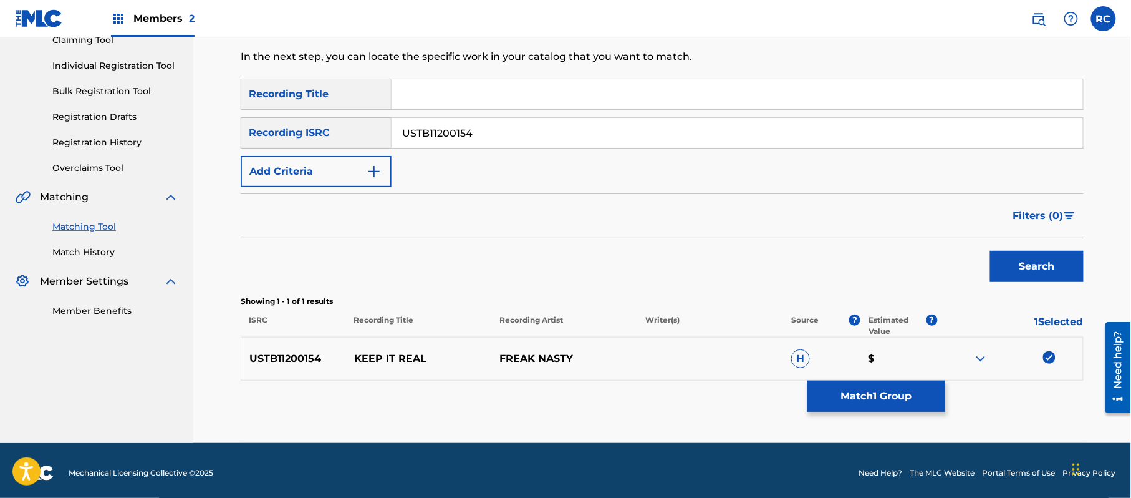
click at [879, 398] on button "Match 1 Group" at bounding box center [877, 395] width 138 height 31
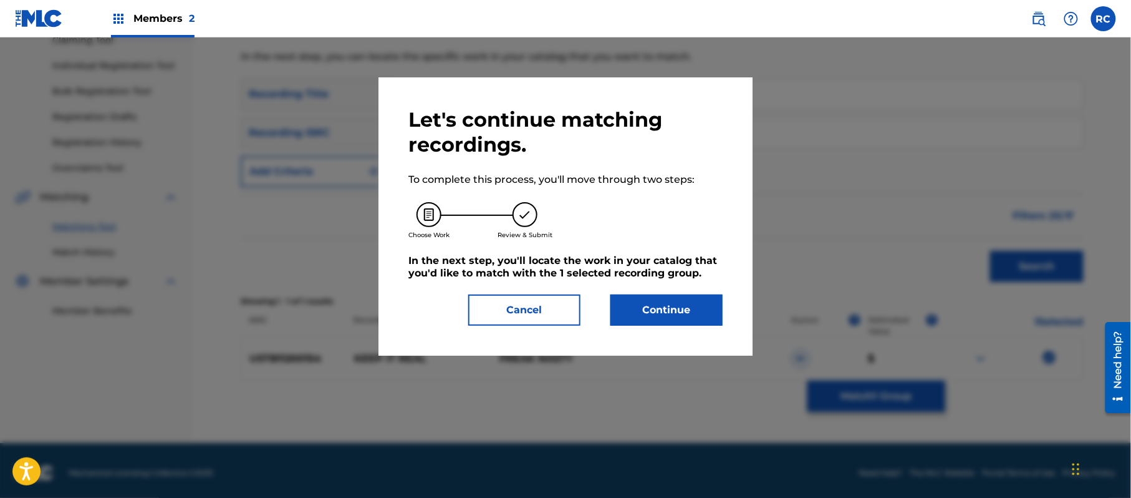
click at [704, 314] on button "Continue" at bounding box center [666, 309] width 112 height 31
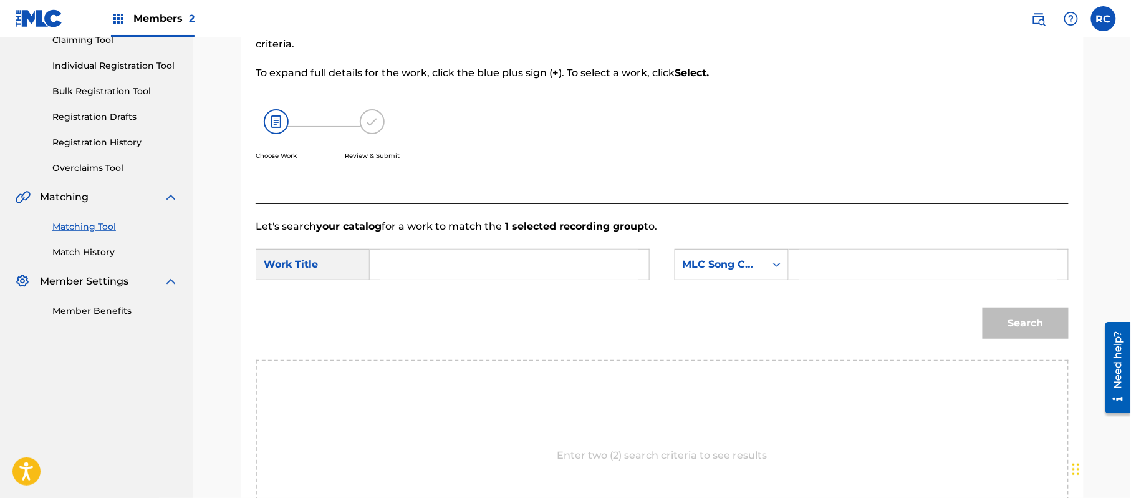
click at [459, 273] on input "Search Form" at bounding box center [509, 264] width 258 height 30
click at [498, 263] on input "Keep It Real KF41ET" at bounding box center [509, 264] width 258 height 30
click at [480, 259] on input "Keep It Real KF41ET" at bounding box center [509, 264] width 258 height 30
type input "Keep It Real"
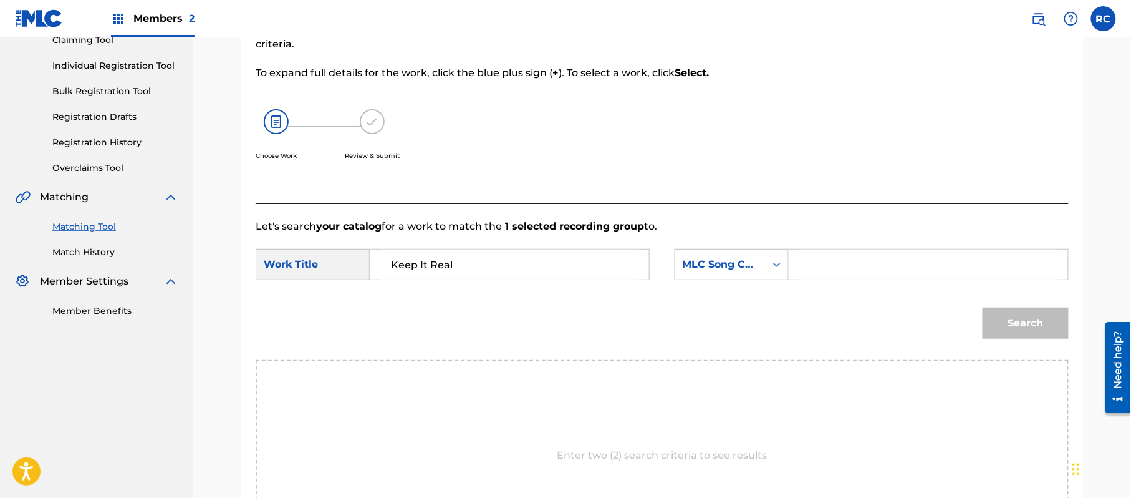
click at [867, 266] on input "Search Form" at bounding box center [928, 264] width 258 height 30
type input "KF41ET"
click at [1028, 319] on button "Search" at bounding box center [1026, 322] width 86 height 31
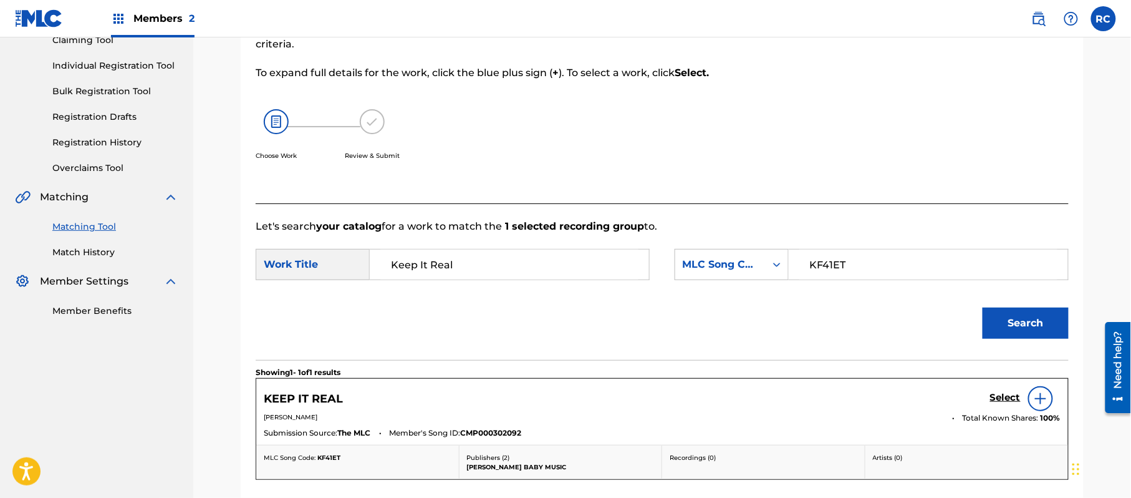
click at [998, 397] on h5 "Select" at bounding box center [1005, 398] width 31 height 12
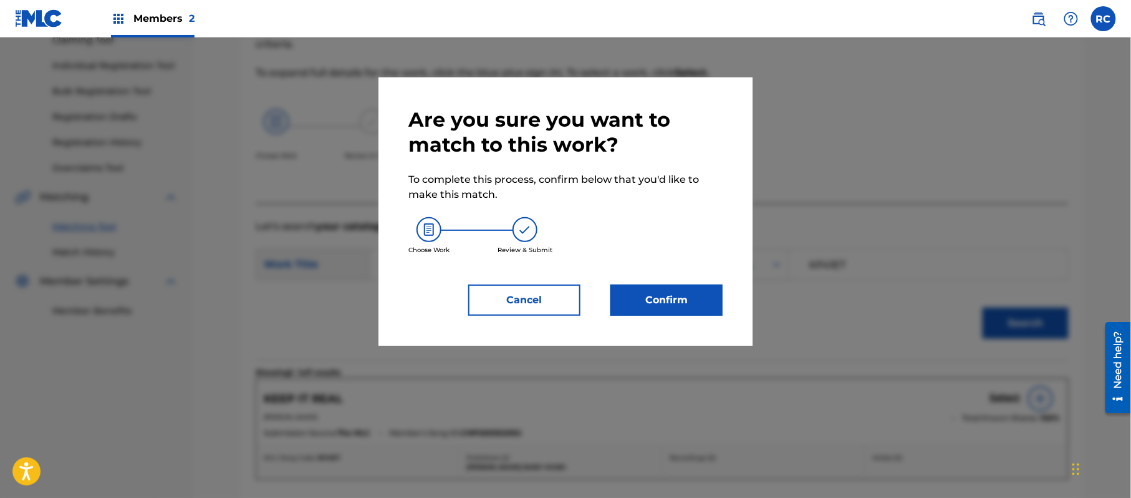
click at [697, 294] on button "Confirm" at bounding box center [666, 299] width 112 height 31
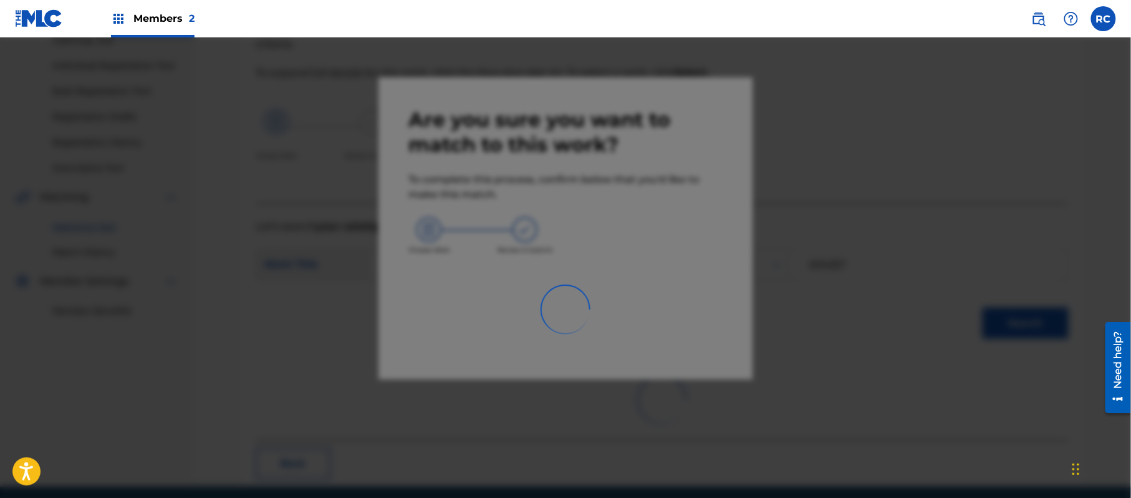
scroll to position [50, 0]
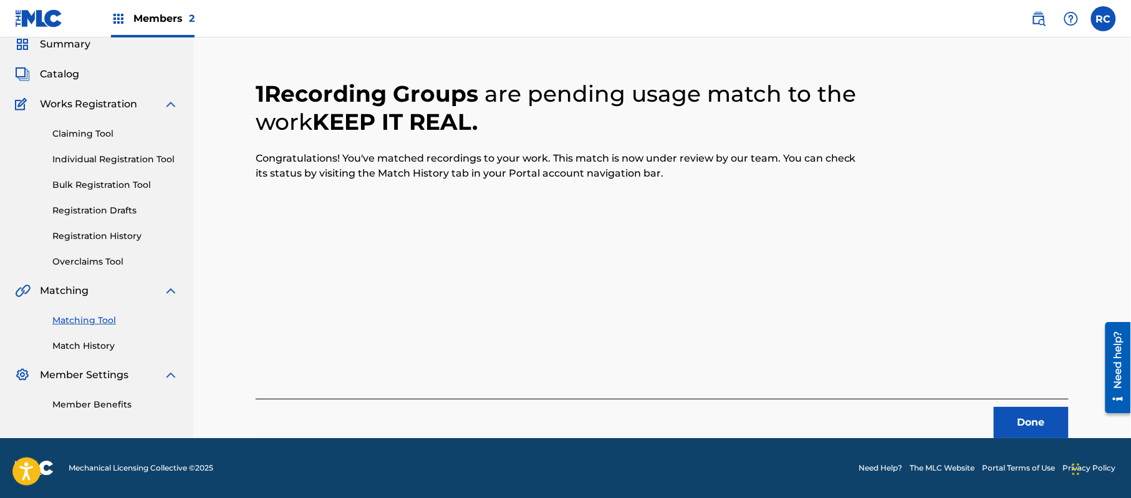
click at [1025, 420] on button "Done" at bounding box center [1031, 422] width 75 height 31
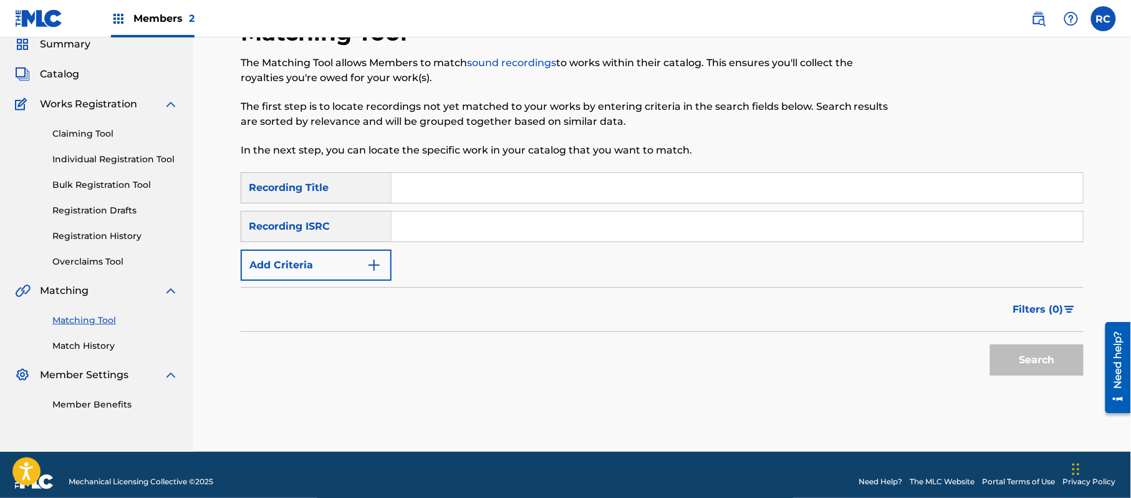
drag, startPoint x: 467, startPoint y: 224, endPoint x: 481, endPoint y: 241, distance: 21.6
click at [467, 224] on input "Search Form" at bounding box center [738, 226] width 692 height 30
click at [1014, 370] on button "Search" at bounding box center [1037, 359] width 94 height 31
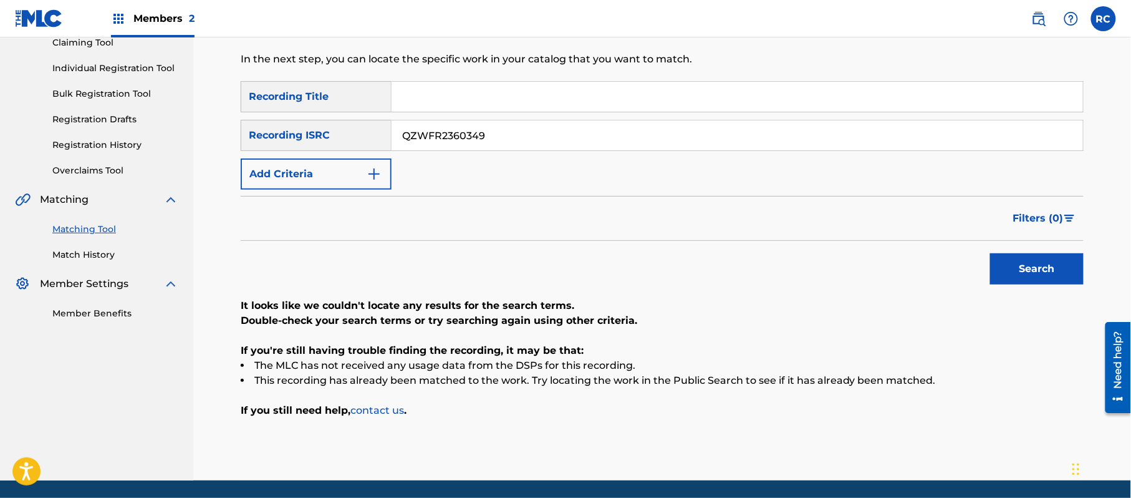
scroll to position [143, 0]
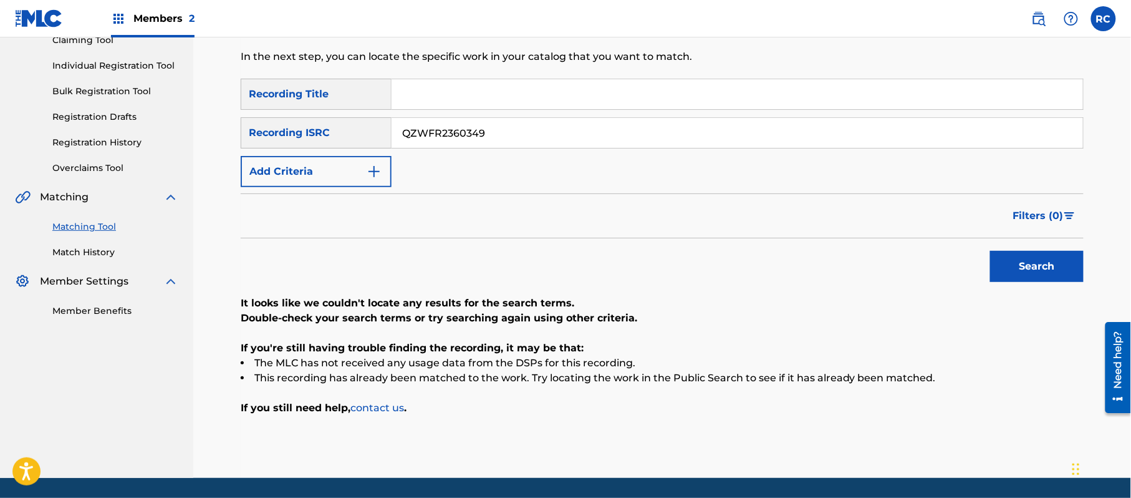
drag, startPoint x: 521, startPoint y: 140, endPoint x: 388, endPoint y: 148, distance: 133.7
click at [352, 140] on div "SearchWithCriteriac6405995-72e4-46d0-bfb9-6d5b629797e0 Recording ISRC QZWFR2360…" at bounding box center [662, 132] width 843 height 31
click at [1031, 268] on button "Search" at bounding box center [1037, 266] width 94 height 31
drag, startPoint x: 504, startPoint y: 143, endPoint x: 317, endPoint y: 151, distance: 186.6
click at [312, 148] on div "SearchWithCriteria2d78c3b6-e5b2-4ce7-994f-b209ad69d8e2 Recording Title SearchWi…" at bounding box center [662, 133] width 843 height 109
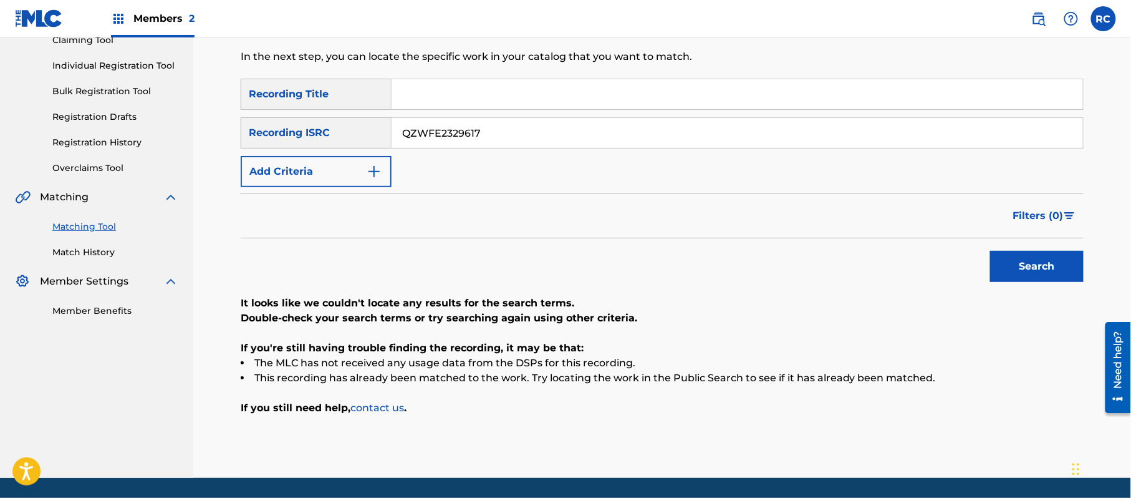
type input "QZWFE2329617"
click at [1016, 273] on button "Search" at bounding box center [1037, 266] width 94 height 31
click at [451, 94] on input "Search Form" at bounding box center [738, 94] width 692 height 30
drag, startPoint x: 552, startPoint y: 90, endPoint x: 665, endPoint y: 113, distance: 114.6
click at [665, 113] on div "SearchWithCriteria2d78c3b6-e5b2-4ce7-994f-b209ad69d8e2 Recording Title All We R…" at bounding box center [662, 133] width 843 height 109
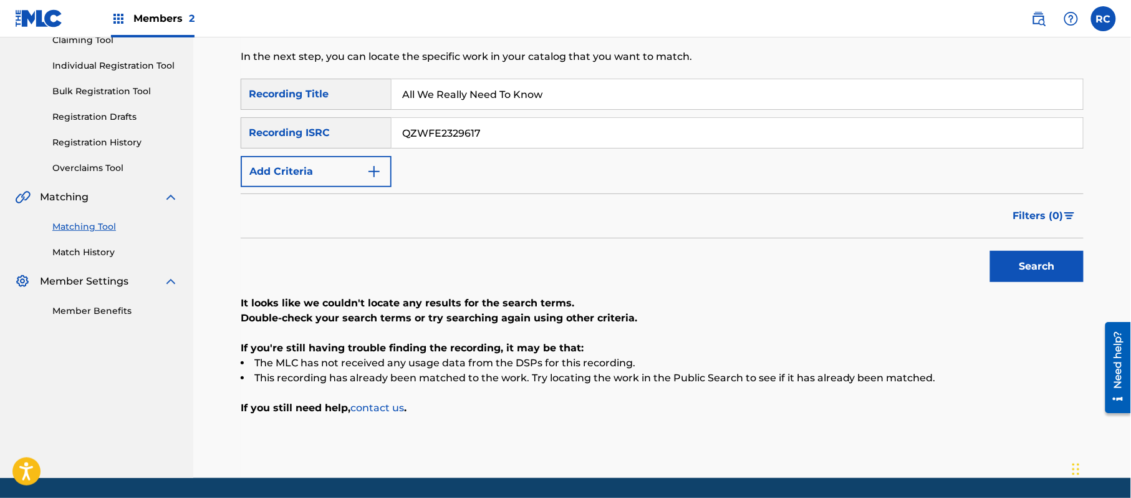
type input "All We Really Need To Know"
drag, startPoint x: 535, startPoint y: 136, endPoint x: 322, endPoint y: 136, distance: 212.6
click at [322, 136] on div "SearchWithCriteriac6405995-72e4-46d0-bfb9-6d5b629797e0 Recording ISRC QZWFE2329…" at bounding box center [662, 132] width 843 height 31
click at [332, 175] on button "Add Criteria" at bounding box center [316, 171] width 151 height 31
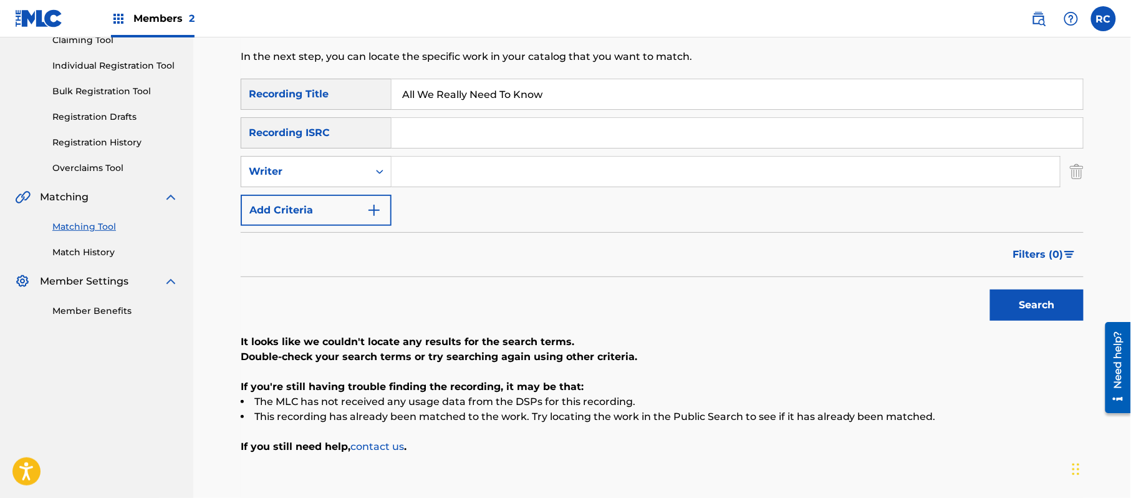
click at [328, 180] on div "Writer" at bounding box center [304, 172] width 127 height 24
drag, startPoint x: 324, startPoint y: 208, endPoint x: 384, endPoint y: 190, distance: 62.7
click at [324, 210] on div "Recording Artist" at bounding box center [316, 202] width 150 height 31
click at [430, 175] on input "Search Form" at bounding box center [726, 172] width 668 height 30
type input "Stuart Ziff"
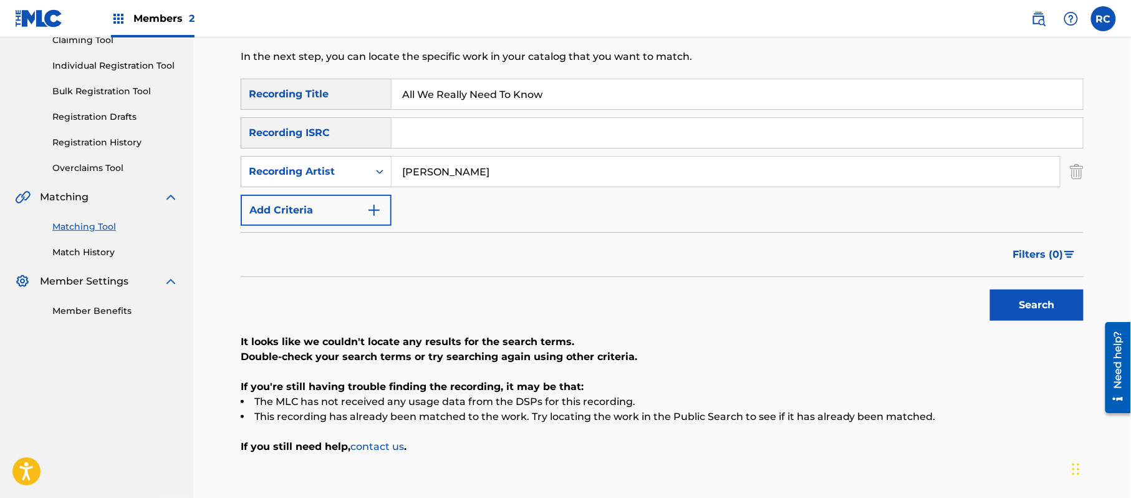
drag, startPoint x: 1028, startPoint y: 316, endPoint x: 607, endPoint y: 130, distance: 460.1
click at [1026, 317] on button "Search" at bounding box center [1037, 304] width 94 height 31
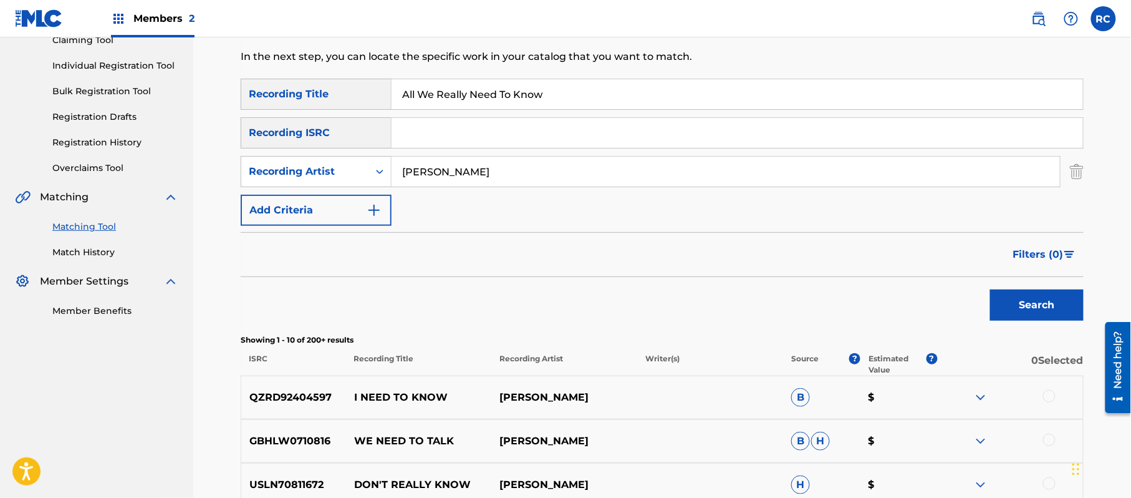
click at [467, 130] on input "Search Form" at bounding box center [738, 133] width 692 height 30
type input "QZ67M2277492"
drag, startPoint x: 569, startPoint y: 94, endPoint x: 375, endPoint y: 98, distance: 194.0
click at [375, 98] on div "SearchWithCriteria2d78c3b6-e5b2-4ce7-994f-b209ad69d8e2 Recording Title All We R…" at bounding box center [662, 94] width 843 height 31
drag, startPoint x: 454, startPoint y: 173, endPoint x: 357, endPoint y: 173, distance: 96.7
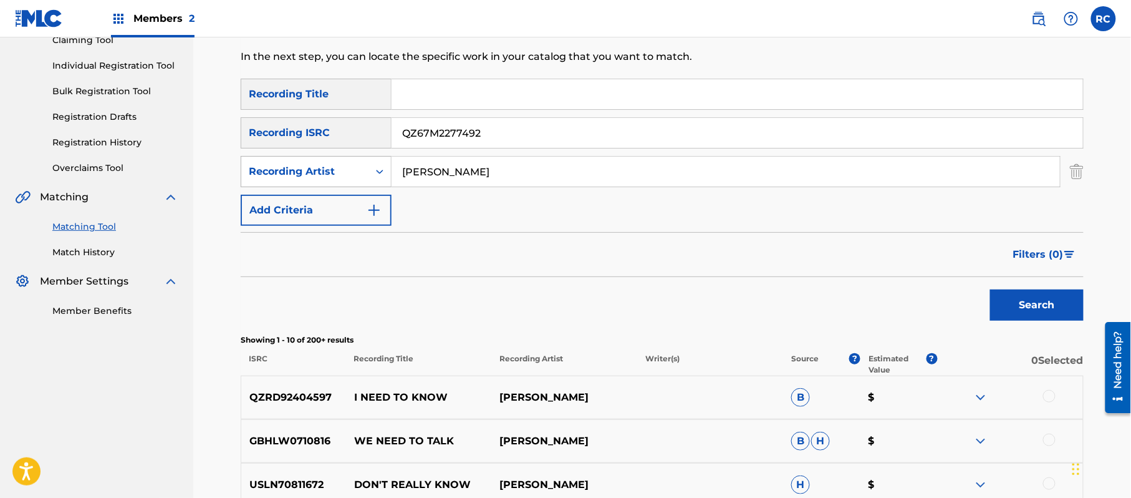
click at [349, 172] on div "SearchWithCriteria58915618-6029-4f3b-a97d-ad467d32fb17 Recording Artist Stuart …" at bounding box center [662, 171] width 843 height 31
click at [1069, 315] on button "Search" at bounding box center [1037, 304] width 94 height 31
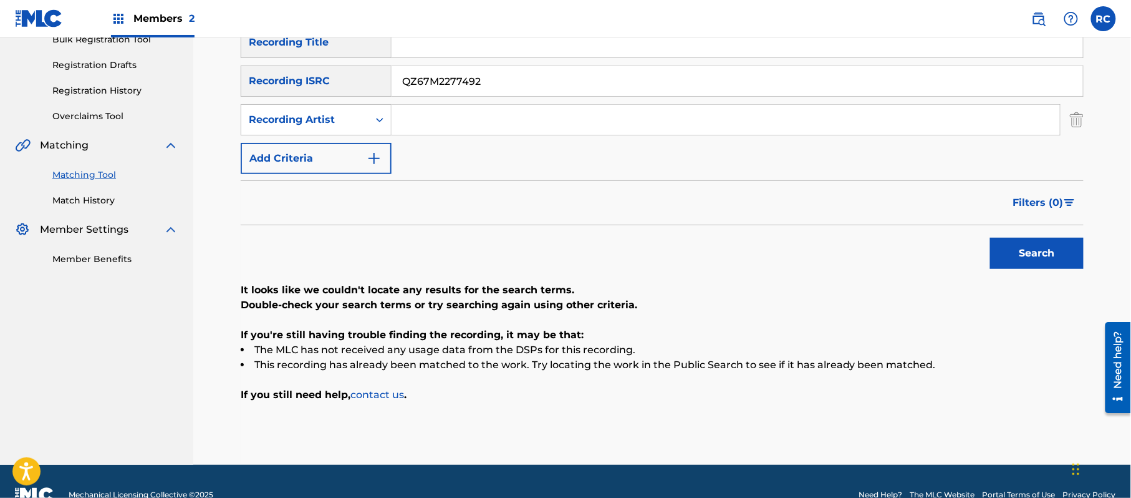
scroll to position [222, 0]
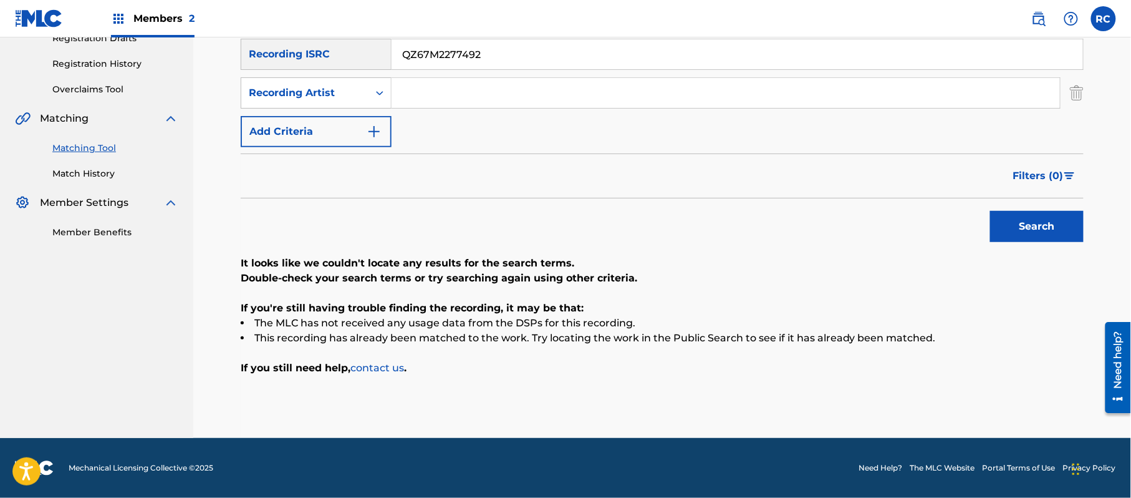
drag, startPoint x: 498, startPoint y: 49, endPoint x: 367, endPoint y: 63, distance: 131.7
click at [321, 59] on div "SearchWithCriteriac6405995-72e4-46d0-bfb9-6d5b629797e0 Recording ISRC QZ67M2277…" at bounding box center [662, 54] width 843 height 31
click at [1006, 227] on button "Search" at bounding box center [1037, 226] width 94 height 31
drag, startPoint x: 476, startPoint y: 54, endPoint x: 405, endPoint y: 79, distance: 75.9
click at [313, 54] on div "SearchWithCriteriac6405995-72e4-46d0-bfb9-6d5b629797e0 Recording ISRC USLD91739…" at bounding box center [662, 54] width 843 height 31
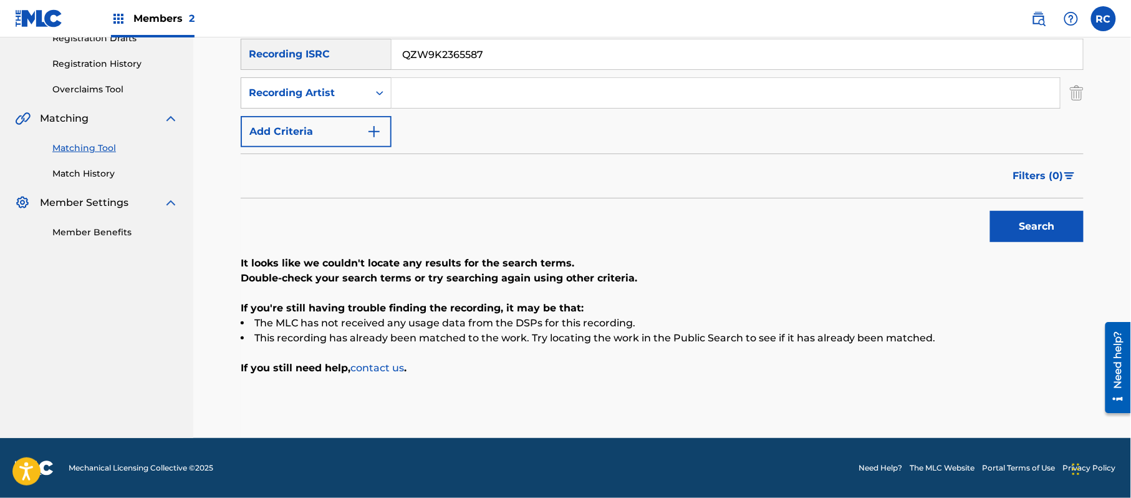
type input "QZW9K2365587"
drag, startPoint x: 1018, startPoint y: 228, endPoint x: 899, endPoint y: 263, distance: 124.7
click at [1018, 228] on button "Search" at bounding box center [1037, 226] width 94 height 31
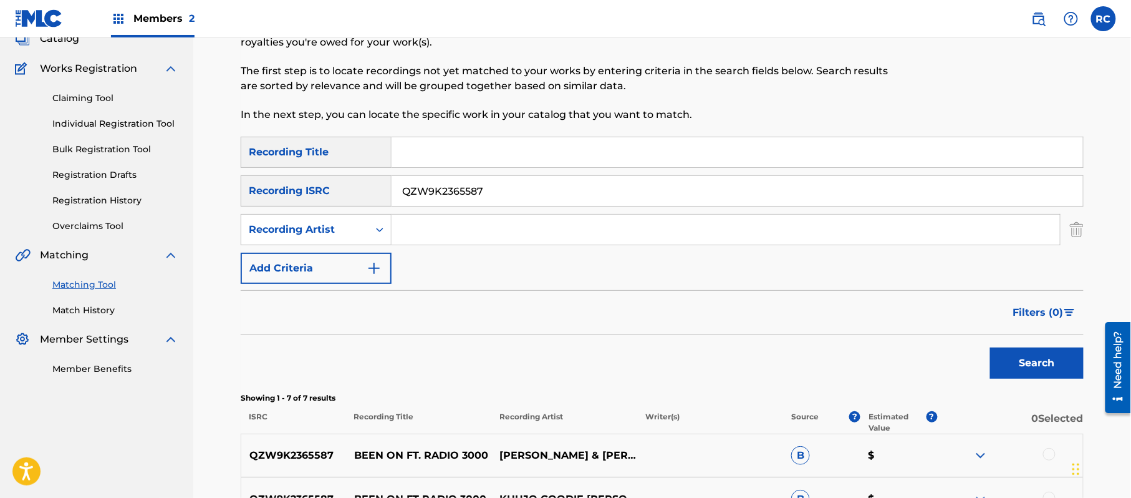
scroll to position [55, 0]
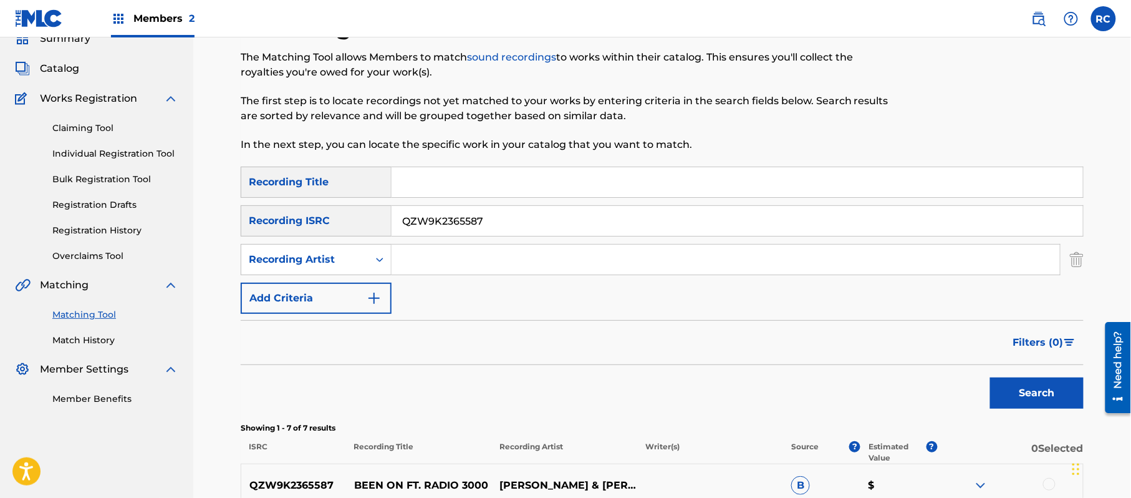
click at [435, 181] on input "Search Form" at bounding box center [738, 182] width 692 height 30
type input "Beethoven Bach And The Blues"
drag, startPoint x: 549, startPoint y: 238, endPoint x: 419, endPoint y: 207, distance: 134.0
click at [410, 210] on div "SearchWithCriteria2d78c3b6-e5b2-4ce7-994f-b209ad69d8e2 Recording Title Beethove…" at bounding box center [662, 239] width 843 height 147
click at [480, 203] on div "SearchWithCriteria2d78c3b6-e5b2-4ce7-994f-b209ad69d8e2 Recording Title Beethove…" at bounding box center [662, 239] width 843 height 147
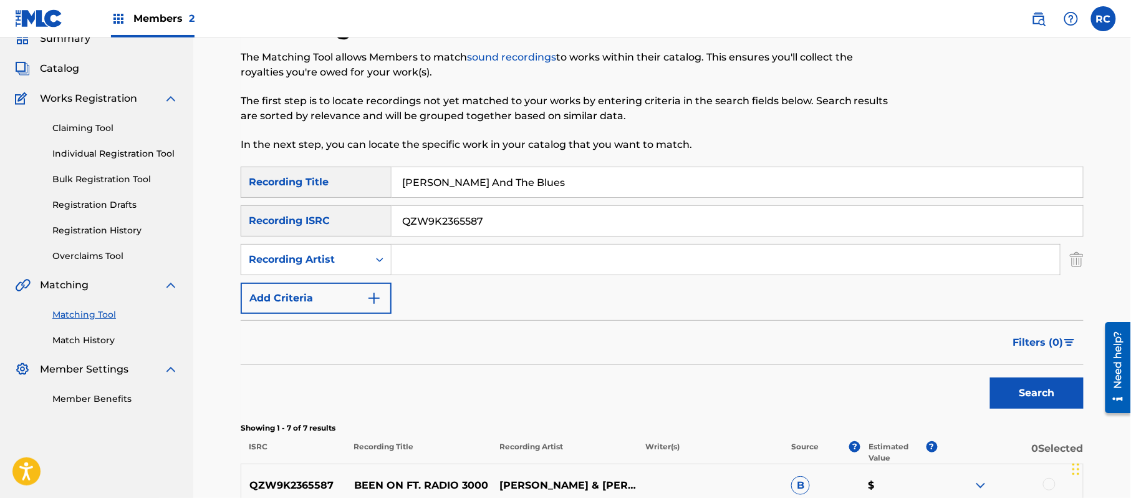
click at [464, 212] on input "QZW9K2365587" at bounding box center [738, 221] width 692 height 30
drag, startPoint x: 1046, startPoint y: 395, endPoint x: 767, endPoint y: 352, distance: 282.7
click at [1046, 395] on button "Search" at bounding box center [1037, 392] width 94 height 31
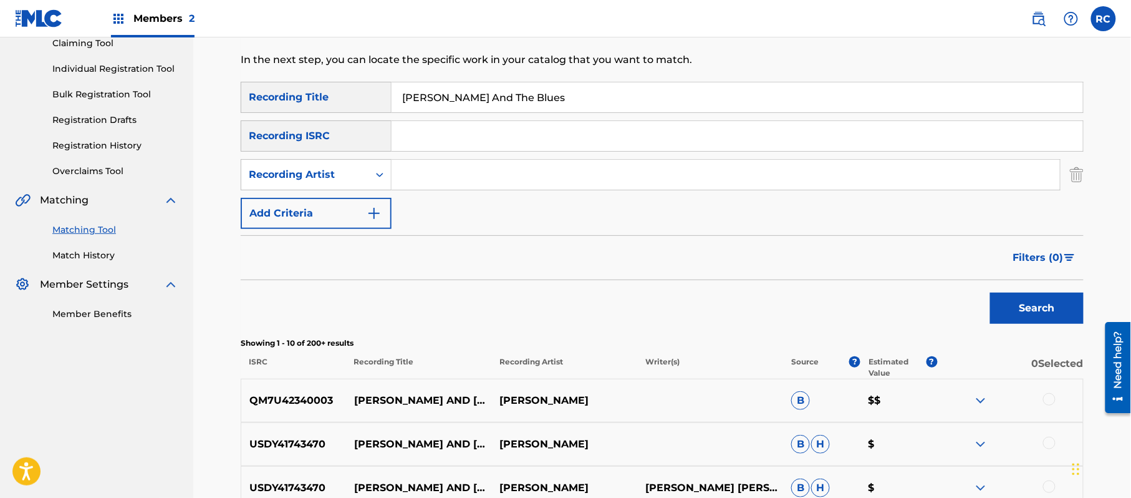
scroll to position [57, 0]
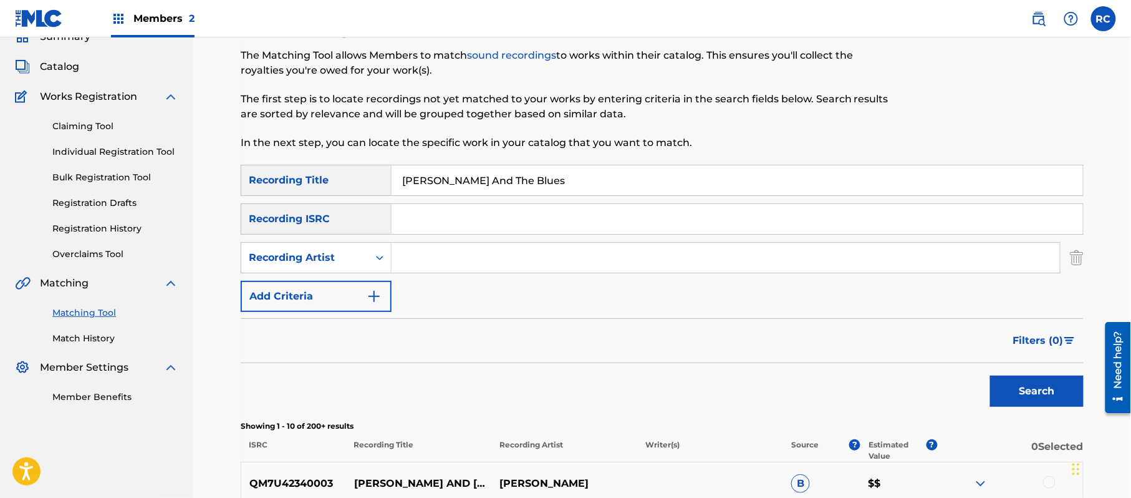
drag, startPoint x: 402, startPoint y: 263, endPoint x: 413, endPoint y: 270, distance: 12.6
click at [402, 263] on input "Search Form" at bounding box center [726, 258] width 668 height 30
type input "Stuart Ziff"
click at [1060, 399] on button "Search" at bounding box center [1037, 390] width 94 height 31
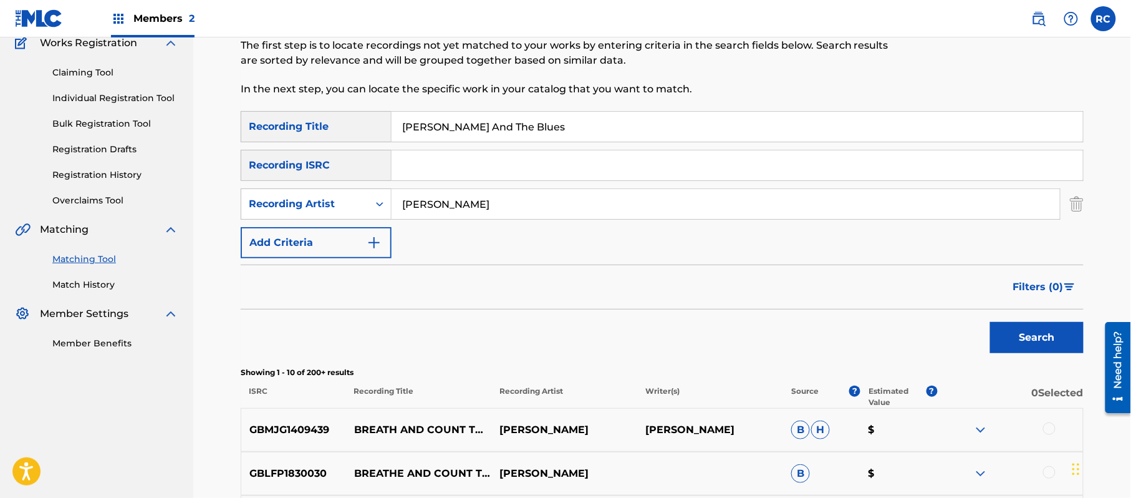
scroll to position [223, 0]
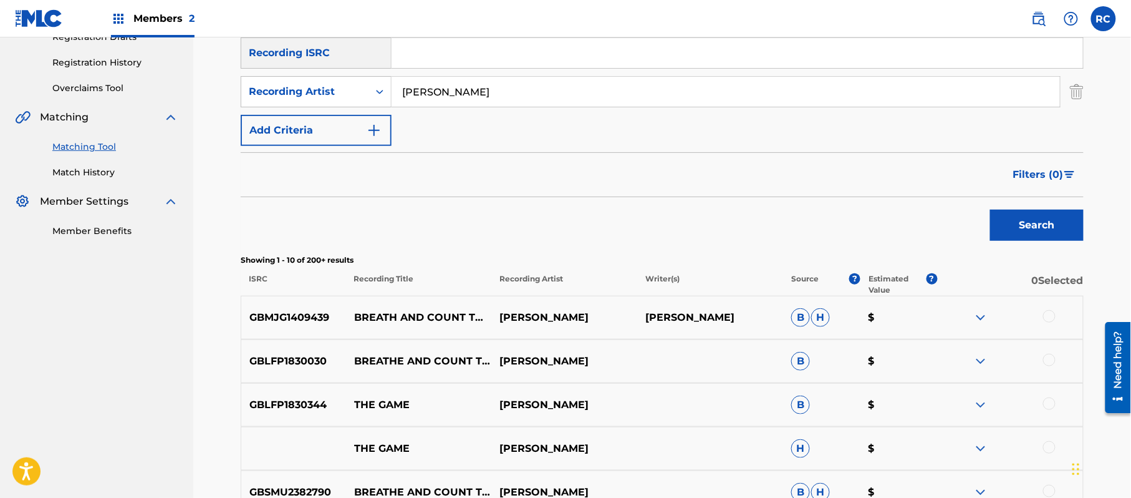
click at [465, 59] on input "Search Form" at bounding box center [738, 53] width 692 height 30
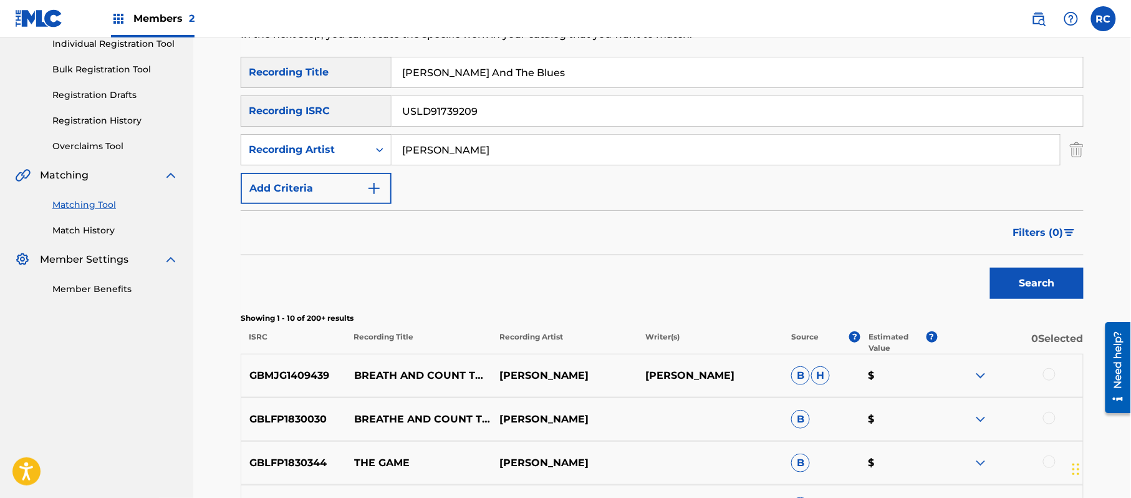
scroll to position [140, 0]
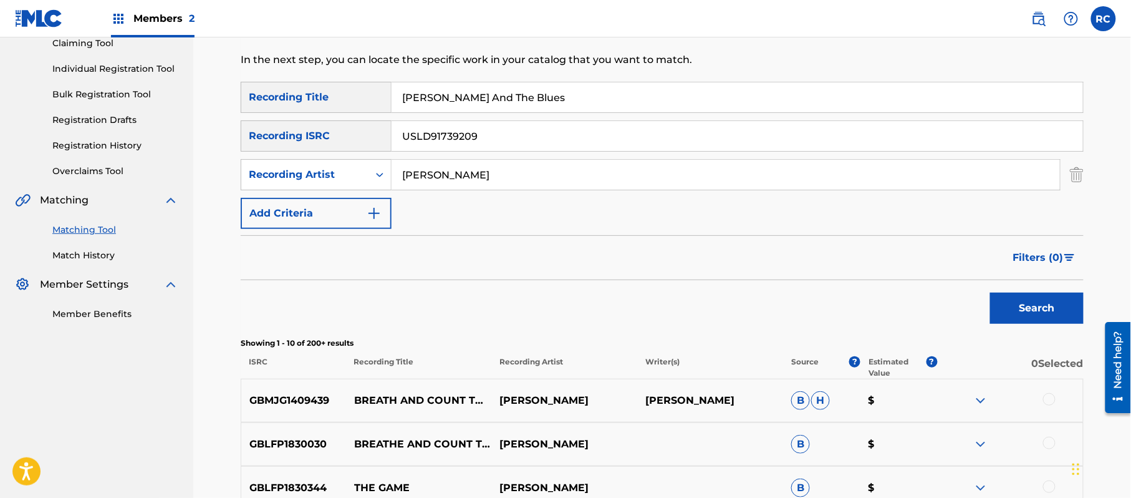
type input "USLD91739209"
drag, startPoint x: 504, startPoint y: 102, endPoint x: 347, endPoint y: 102, distance: 157.8
click at [347, 102] on div "SearchWithCriteria2d78c3b6-e5b2-4ce7-994f-b209ad69d8e2 Recording Title Beethove…" at bounding box center [662, 97] width 843 height 31
drag, startPoint x: 468, startPoint y: 187, endPoint x: 363, endPoint y: 180, distance: 105.0
click at [342, 176] on div "SearchWithCriteria58915618-6029-4f3b-a97d-ad467d32fb17 Recording Artist" at bounding box center [662, 174] width 843 height 31
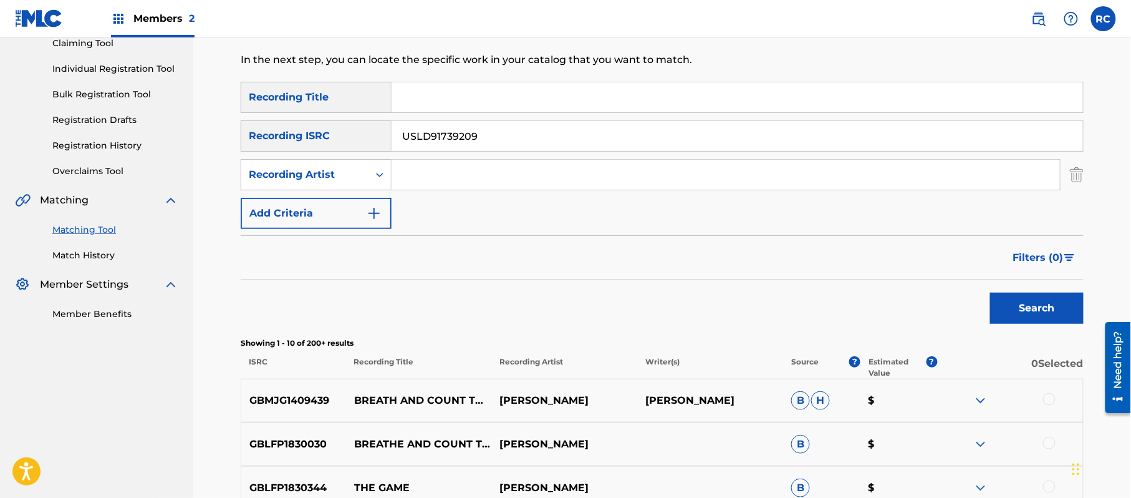
click at [1044, 311] on button "Search" at bounding box center [1037, 307] width 94 height 31
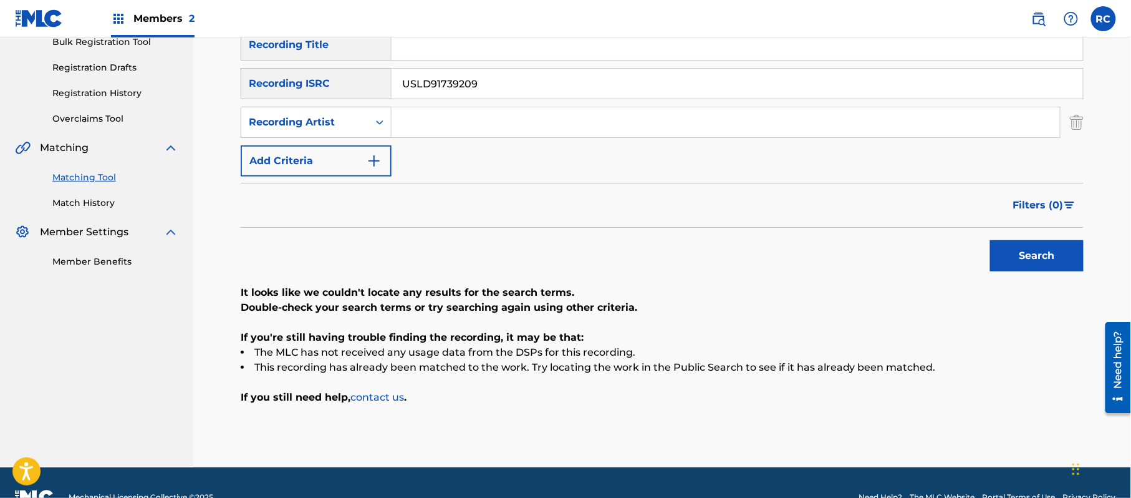
scroll to position [222, 0]
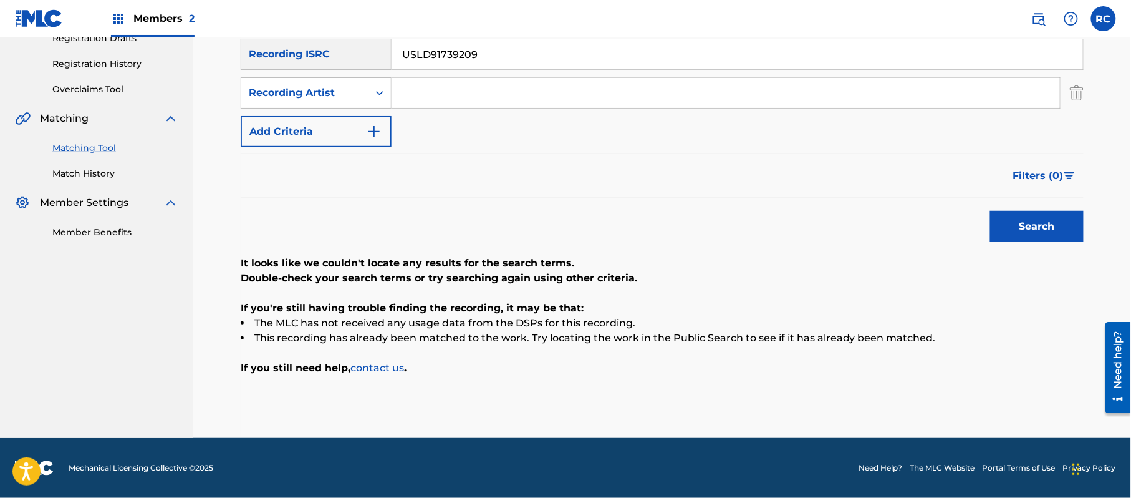
drag, startPoint x: 504, startPoint y: 44, endPoint x: 312, endPoint y: 58, distance: 193.2
click at [312, 58] on div "SearchWithCriteriac6405995-72e4-46d0-bfb9-6d5b629797e0 Recording ISRC USLD91739…" at bounding box center [662, 54] width 843 height 31
click at [1050, 223] on button "Search" at bounding box center [1037, 226] width 94 height 31
drag, startPoint x: 515, startPoint y: 55, endPoint x: 289, endPoint y: 66, distance: 226.0
click at [246, 54] on div "SearchWithCriteriac6405995-72e4-46d0-bfb9-6d5b629797e0 Recording ISRC USLD91739…" at bounding box center [662, 54] width 843 height 31
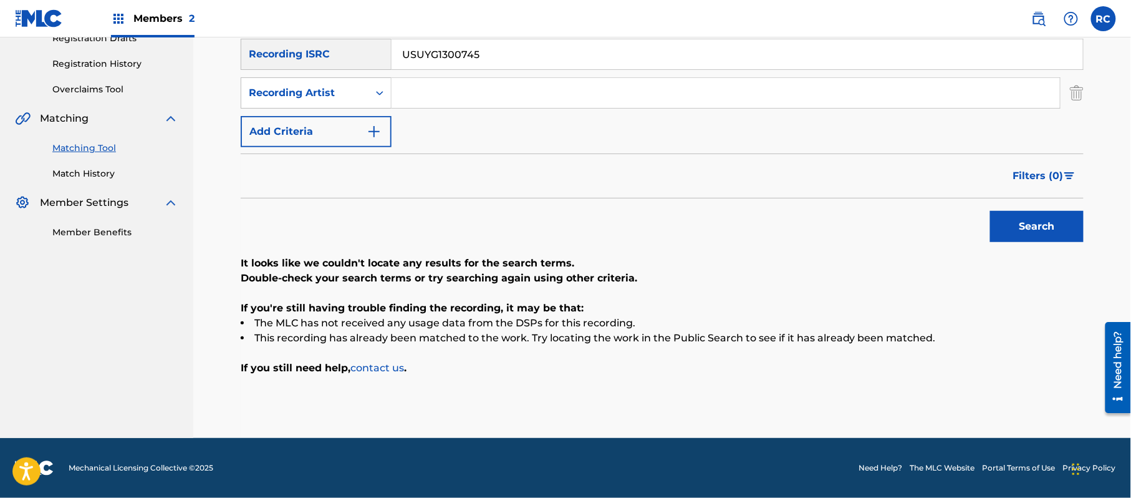
drag, startPoint x: 1025, startPoint y: 226, endPoint x: 1011, endPoint y: 231, distance: 14.6
click at [1025, 228] on button "Search" at bounding box center [1037, 226] width 94 height 31
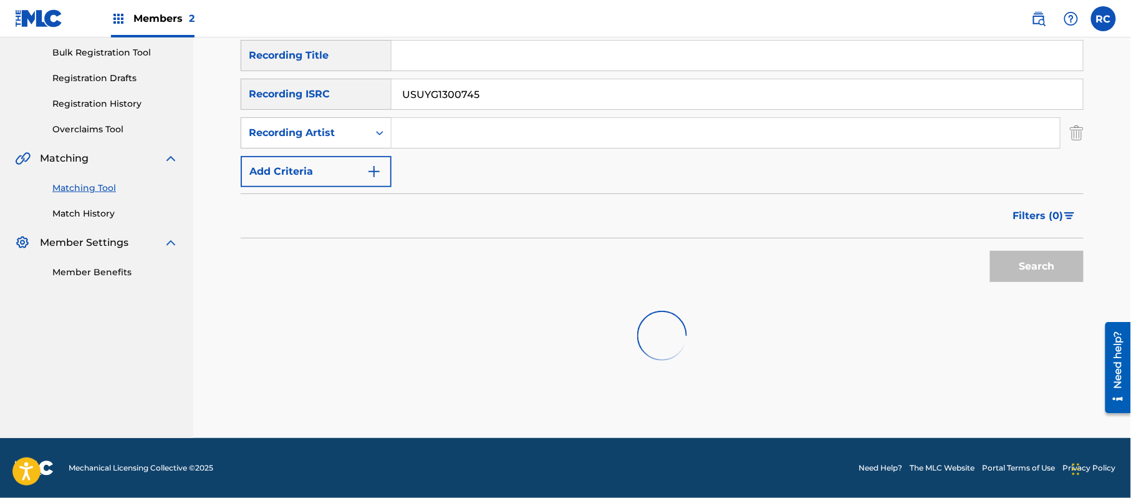
scroll to position [187, 0]
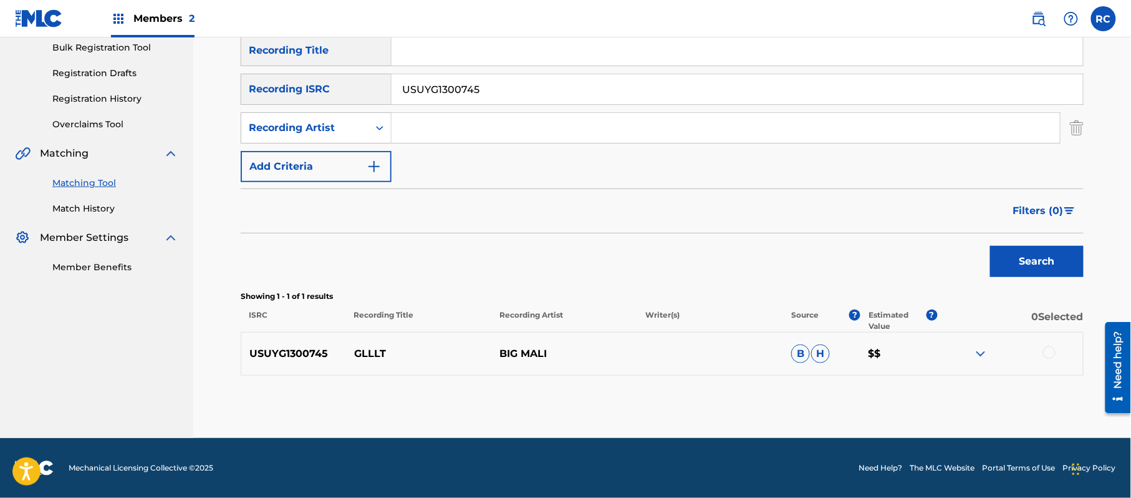
drag, startPoint x: 457, startPoint y: 98, endPoint x: 302, endPoint y: 99, distance: 155.3
click at [302, 99] on div "SearchWithCriteriac6405995-72e4-46d0-bfb9-6d5b629797e0 Recording ISRC USUYG1300…" at bounding box center [662, 89] width 843 height 31
click at [1026, 260] on button "Search" at bounding box center [1037, 261] width 94 height 31
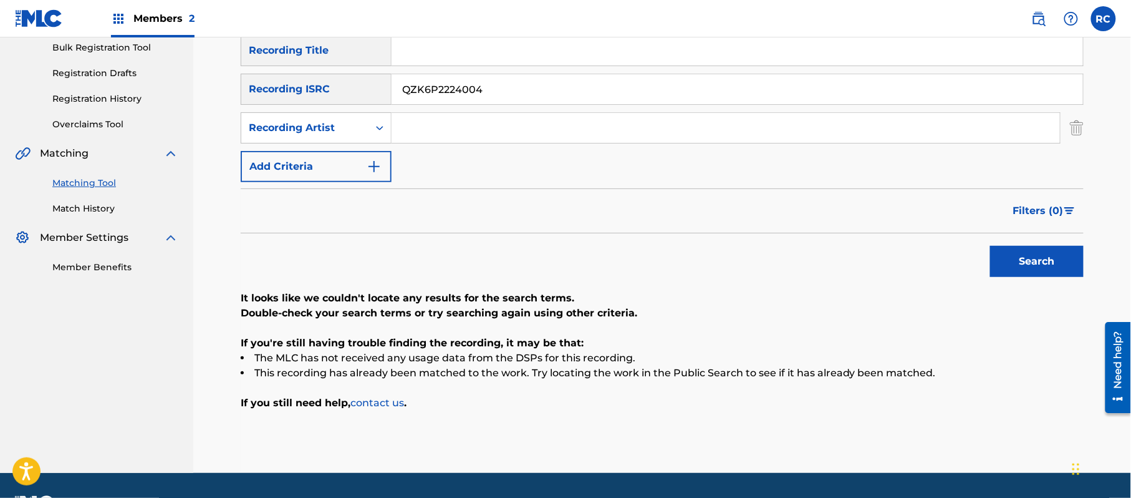
drag, startPoint x: 264, startPoint y: 100, endPoint x: 273, endPoint y: 109, distance: 11.5
click at [248, 101] on div "SearchWithCriteriac6405995-72e4-46d0-bfb9-6d5b629797e0 Recording ISRC QZK6P2224…" at bounding box center [662, 89] width 843 height 31
click at [1033, 262] on button "Search" at bounding box center [1037, 261] width 94 height 31
drag, startPoint x: 487, startPoint y: 85, endPoint x: 319, endPoint y: 89, distance: 167.8
click at [302, 87] on div "SearchWithCriteriac6405995-72e4-46d0-bfb9-6d5b629797e0 Recording ISRC USUYG1423…" at bounding box center [662, 89] width 843 height 31
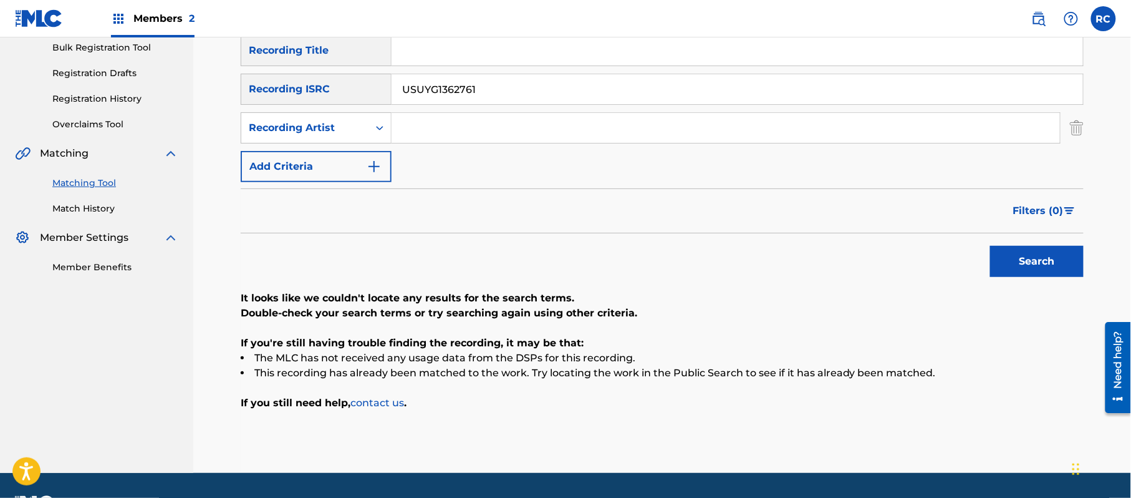
click at [1015, 258] on button "Search" at bounding box center [1037, 261] width 94 height 31
drag, startPoint x: 283, startPoint y: 92, endPoint x: 344, endPoint y: 116, distance: 65.5
click at [270, 92] on div "SearchWithCriteriac6405995-72e4-46d0-bfb9-6d5b629797e0 Recording ISRC USUYG1362…" at bounding box center [662, 89] width 843 height 31
click at [1024, 266] on button "Search" at bounding box center [1037, 261] width 94 height 31
drag, startPoint x: 514, startPoint y: 88, endPoint x: 358, endPoint y: 116, distance: 158.4
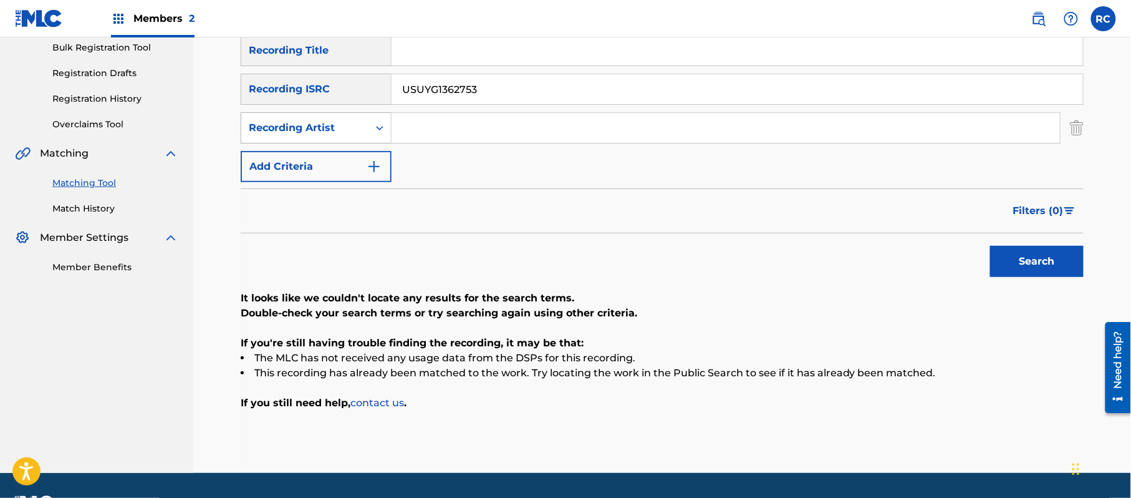
click at [307, 106] on div "SearchWithCriteria2d78c3b6-e5b2-4ce7-994f-b209ad69d8e2 Recording Title SearchWi…" at bounding box center [662, 108] width 843 height 147
type input "USUYG1081193"
click at [1023, 257] on button "Search" at bounding box center [1037, 261] width 94 height 31
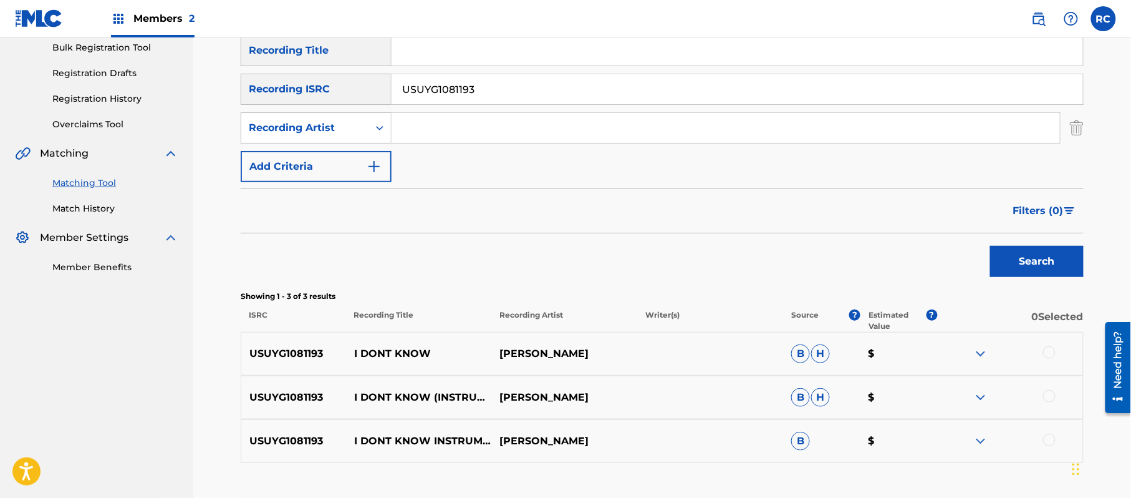
click at [1048, 357] on div at bounding box center [1049, 352] width 12 height 12
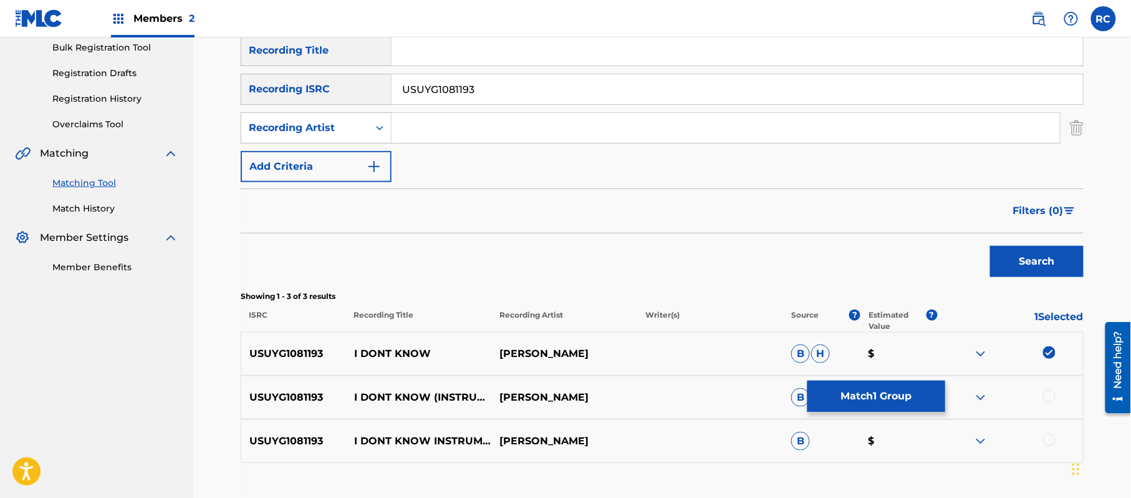
click at [1044, 392] on div at bounding box center [1049, 396] width 12 height 12
click at [1046, 443] on div at bounding box center [1049, 439] width 12 height 12
click at [883, 395] on button "Match 3 Groups" at bounding box center [877, 395] width 138 height 31
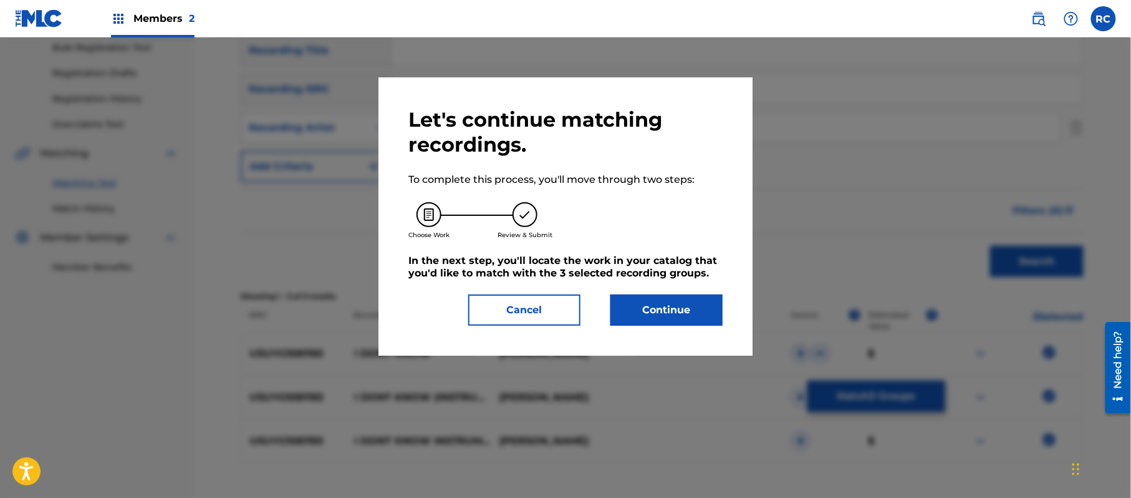
click at [647, 312] on button "Continue" at bounding box center [666, 309] width 112 height 31
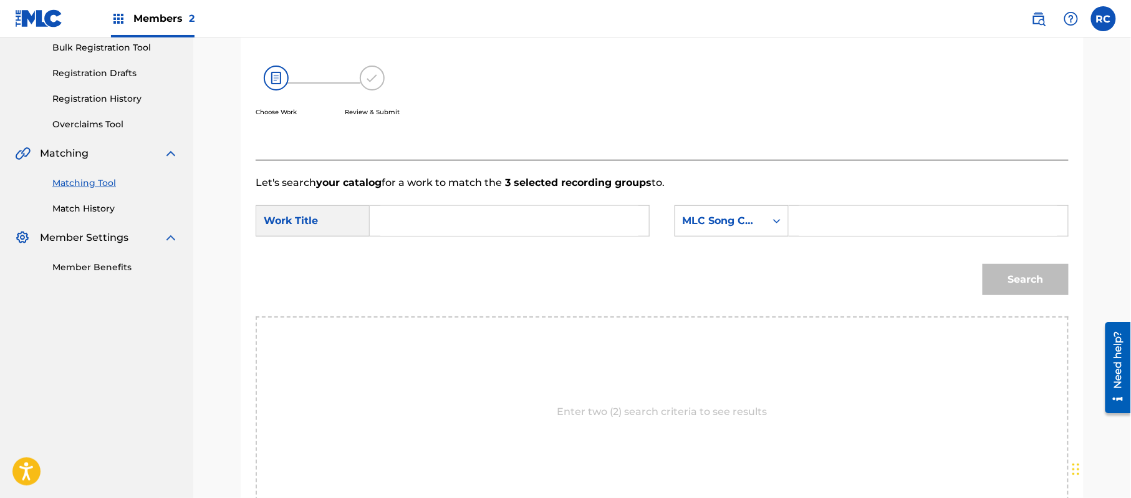
click at [425, 232] on input "Search Form" at bounding box center [509, 221] width 258 height 30
click at [486, 213] on input "I Don't Know I3748K" at bounding box center [509, 221] width 258 height 30
drag, startPoint x: 486, startPoint y: 213, endPoint x: 523, endPoint y: 213, distance: 36.2
click at [487, 213] on input "I Don't Know I3748K" at bounding box center [509, 221] width 258 height 30
type input "I Don't Know"
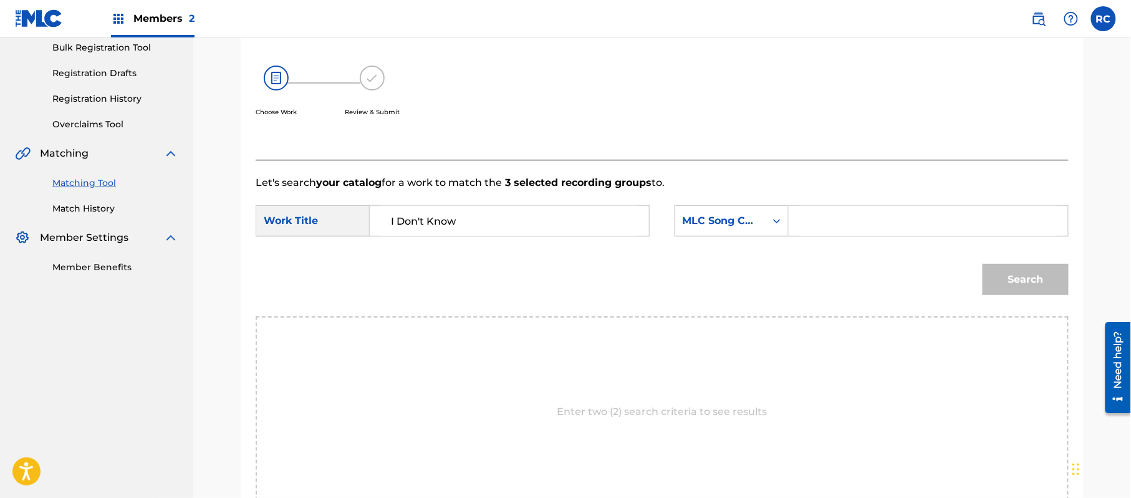
click at [847, 213] on input "Search Form" at bounding box center [928, 221] width 258 height 30
type input "I3748K"
click at [1046, 289] on button "Search" at bounding box center [1026, 279] width 86 height 31
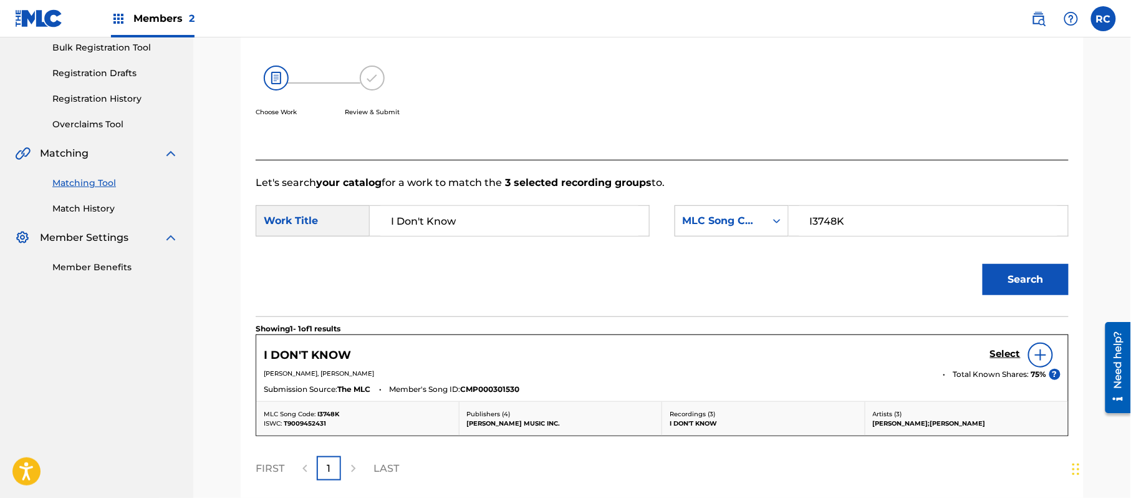
click at [998, 355] on h5 "Select" at bounding box center [1005, 354] width 31 height 12
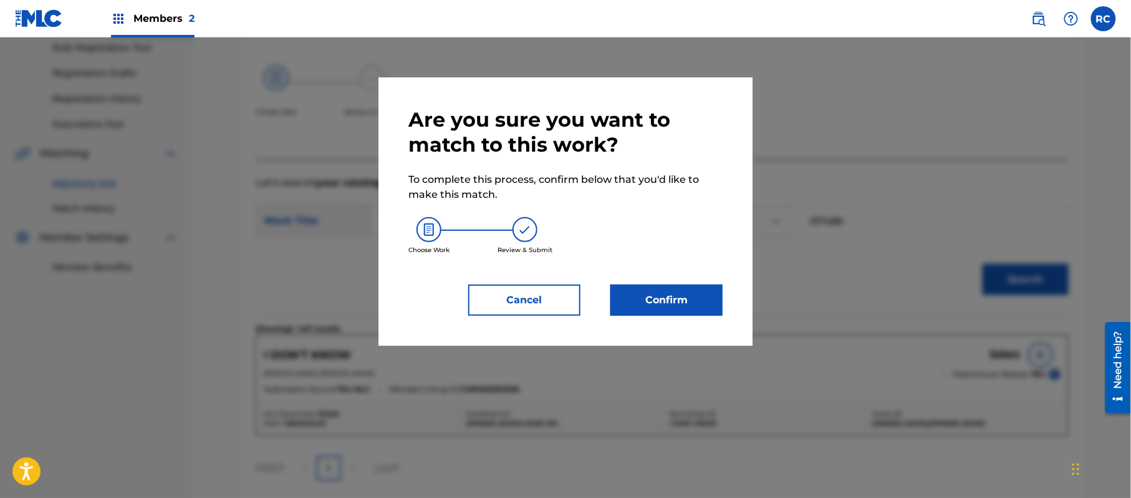
click at [676, 293] on button "Confirm" at bounding box center [666, 299] width 112 height 31
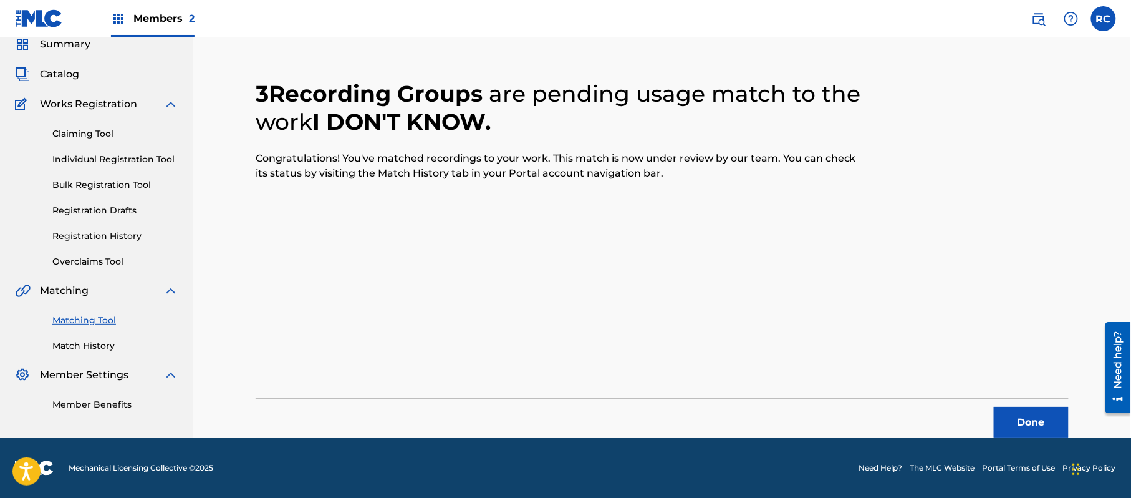
scroll to position [50, 0]
click at [1018, 407] on button "Done" at bounding box center [1031, 422] width 75 height 31
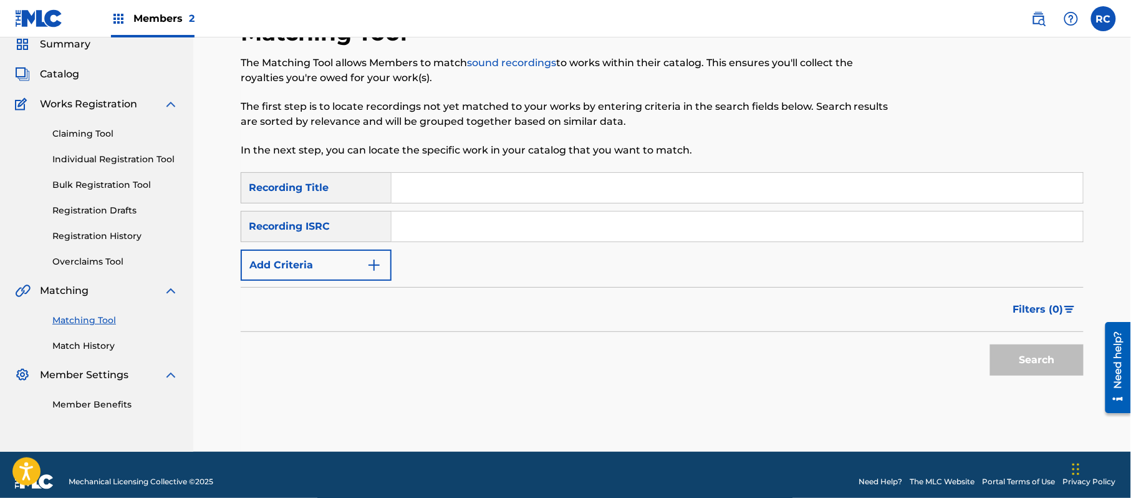
click at [460, 230] on input "Search Form" at bounding box center [738, 226] width 692 height 30
type input "USMO19883386"
click at [1025, 367] on button "Search" at bounding box center [1037, 359] width 94 height 31
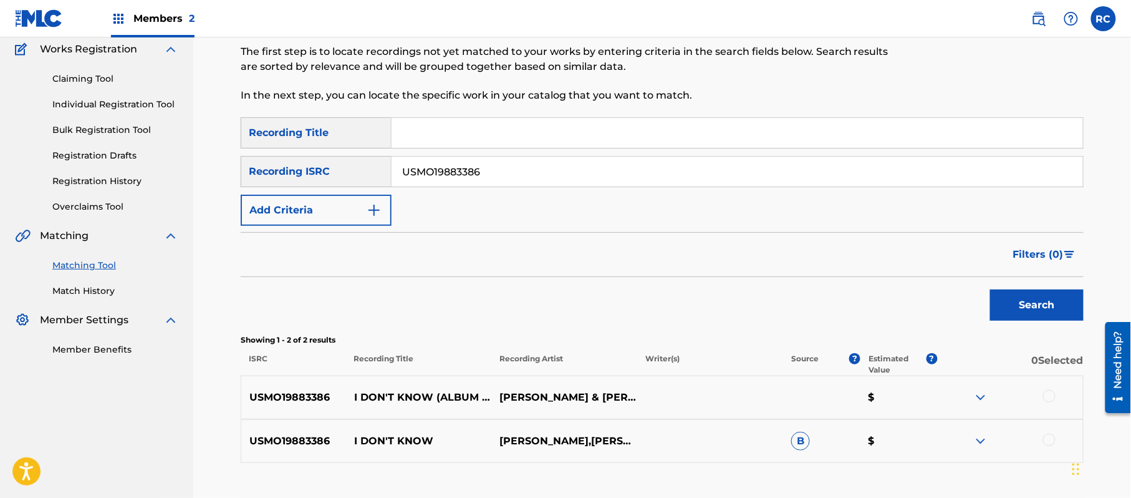
scroll to position [192, 0]
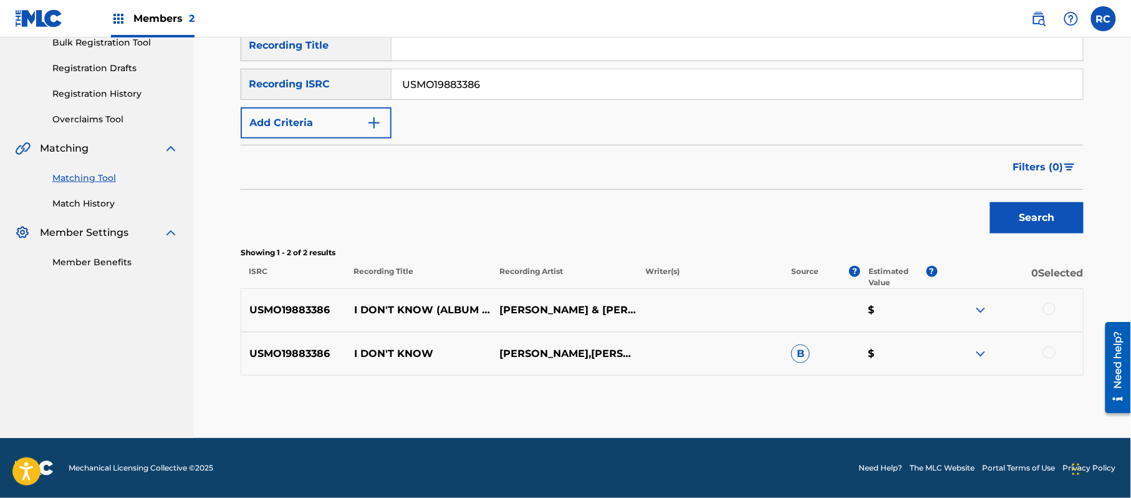
click at [1051, 311] on div at bounding box center [1049, 308] width 12 height 12
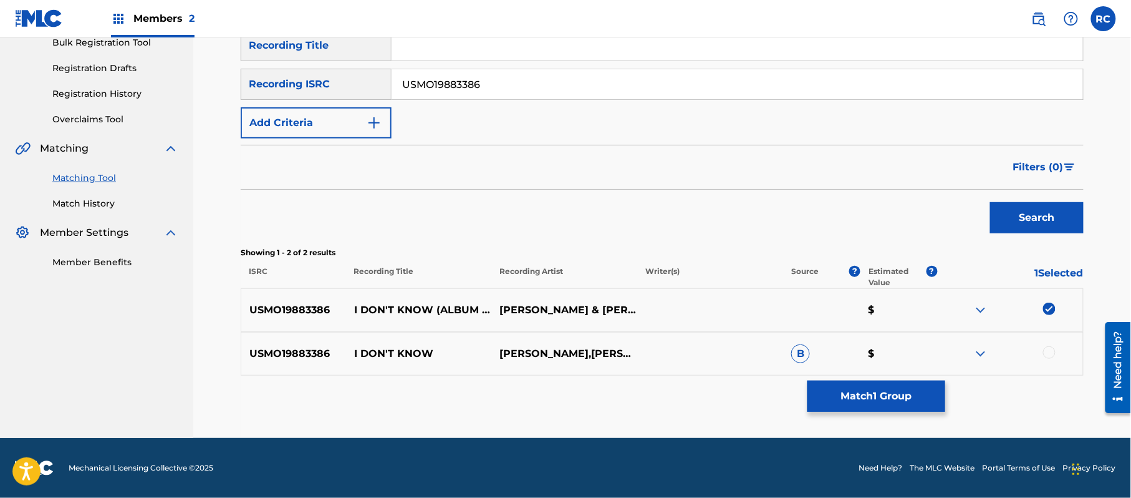
click at [1048, 350] on div at bounding box center [1049, 352] width 12 height 12
click at [900, 393] on button "Match 2 Groups" at bounding box center [877, 395] width 138 height 31
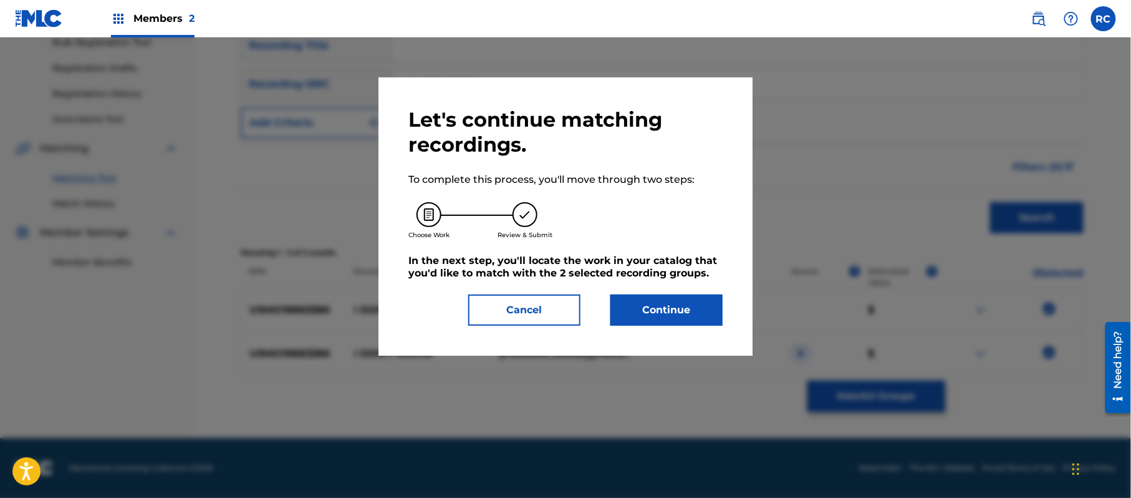
drag, startPoint x: 666, startPoint y: 308, endPoint x: 649, endPoint y: 302, distance: 18.0
click at [649, 302] on button "Continue" at bounding box center [666, 309] width 112 height 31
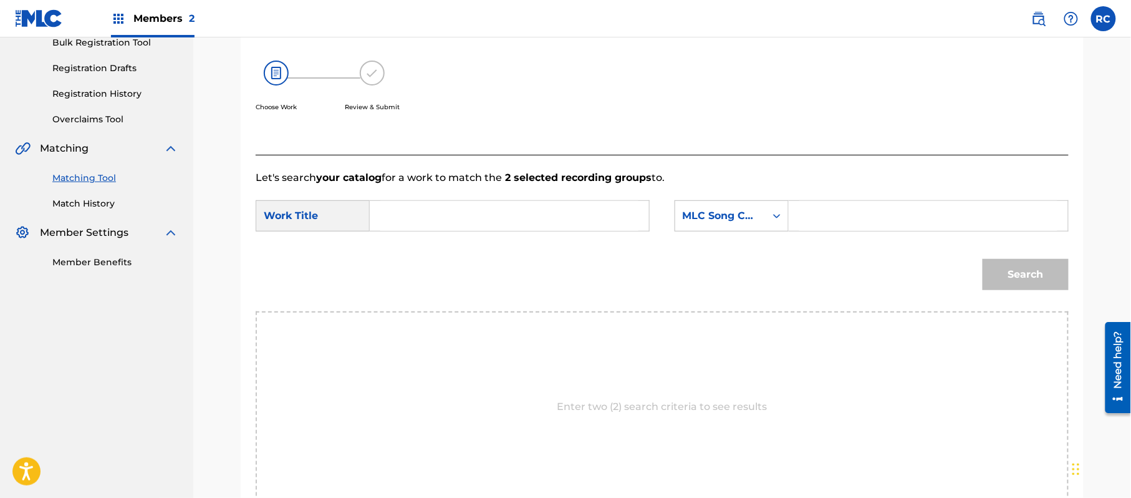
click at [445, 228] on input "Search Form" at bounding box center [509, 216] width 258 height 30
click at [483, 213] on input "I Don't Know I3748K" at bounding box center [509, 216] width 258 height 30
type input "I Don't Know"
click at [851, 229] on input "Search Form" at bounding box center [928, 216] width 258 height 30
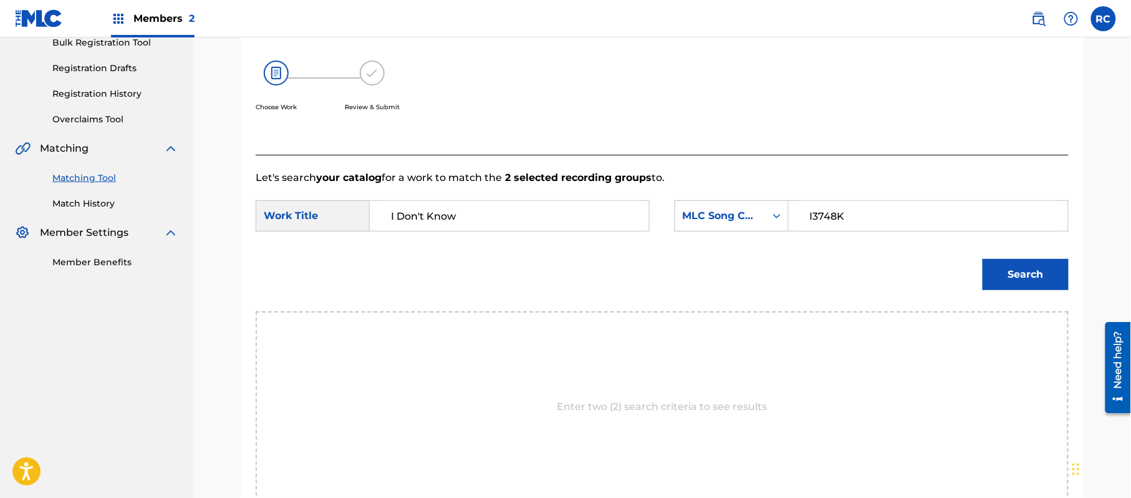
type input "I3748K"
click at [1031, 267] on button "Search" at bounding box center [1026, 274] width 86 height 31
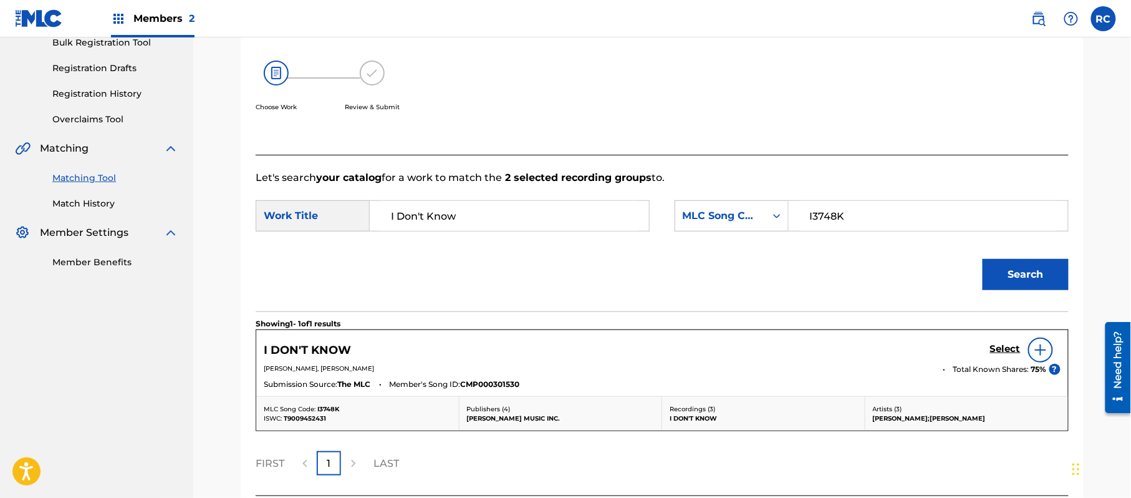
click at [999, 347] on h5 "Select" at bounding box center [1005, 349] width 31 height 12
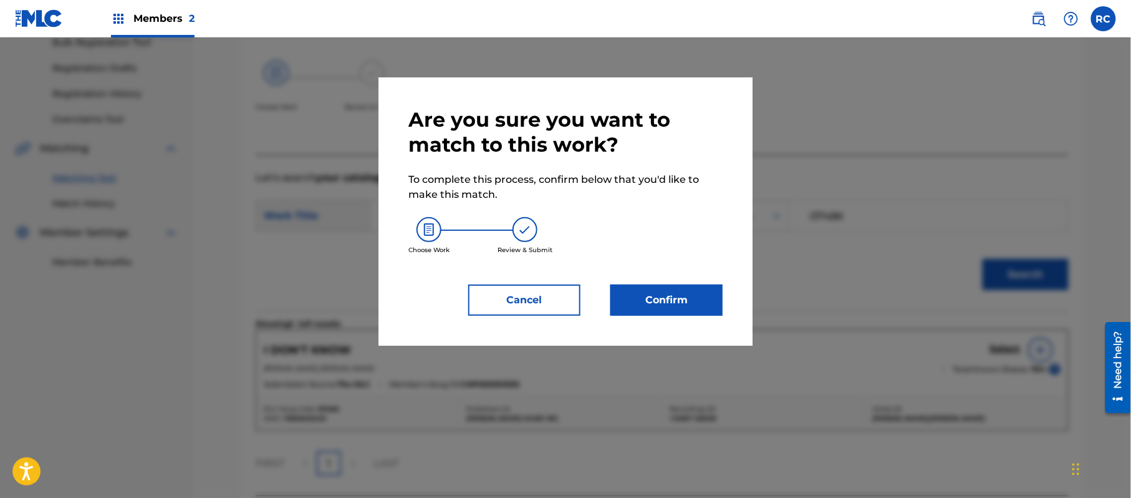
click at [701, 302] on button "Confirm" at bounding box center [666, 299] width 112 height 31
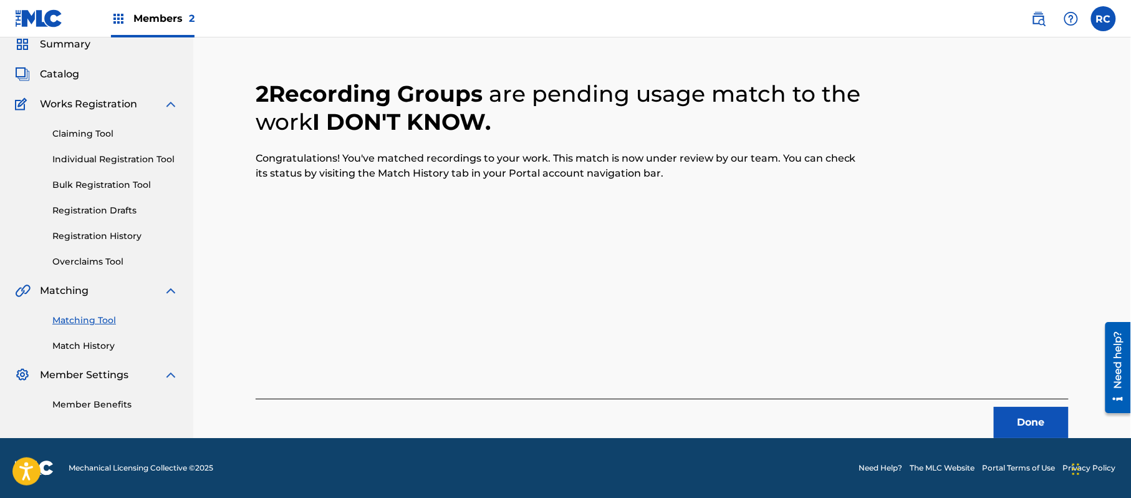
scroll to position [50, 0]
click at [1048, 420] on button "Done" at bounding box center [1031, 422] width 75 height 31
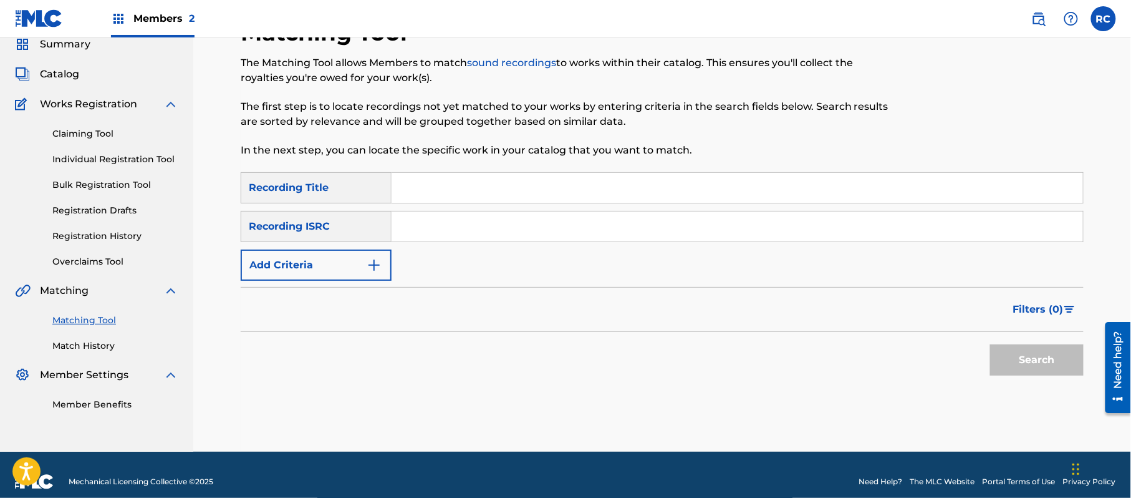
drag, startPoint x: 490, startPoint y: 220, endPoint x: 609, endPoint y: 258, distance: 125.0
click at [490, 220] on input "Search Form" at bounding box center [738, 226] width 692 height 30
type input "USMO19883373"
click at [1023, 343] on div "Search" at bounding box center [1034, 357] width 100 height 50
click at [1018, 360] on button "Search" at bounding box center [1037, 359] width 94 height 31
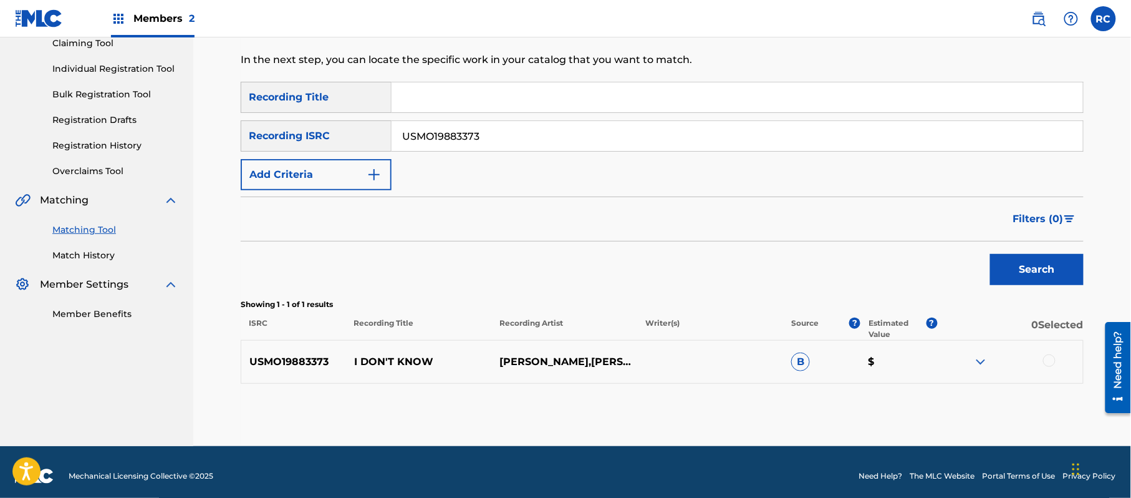
scroll to position [148, 0]
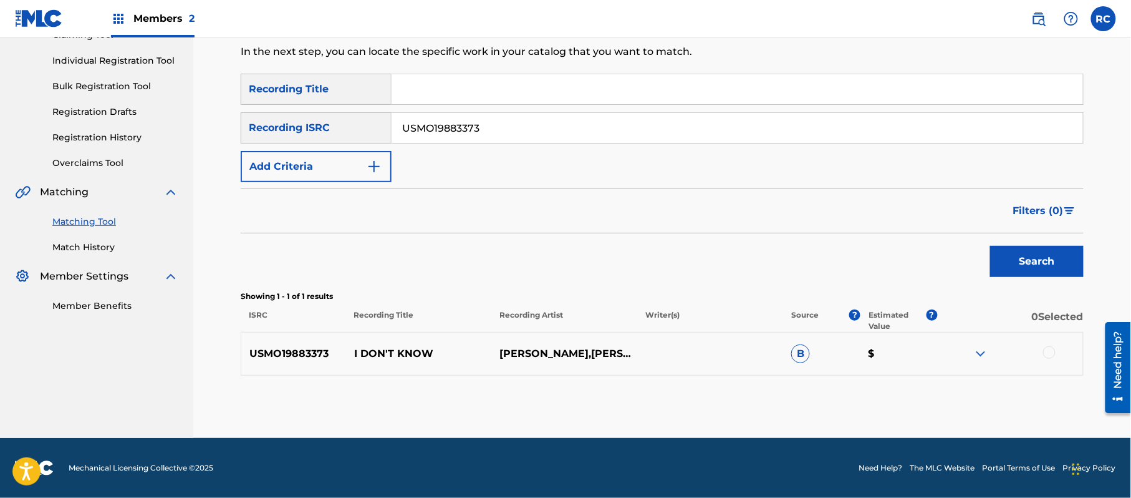
click at [1050, 354] on div at bounding box center [1049, 352] width 12 height 12
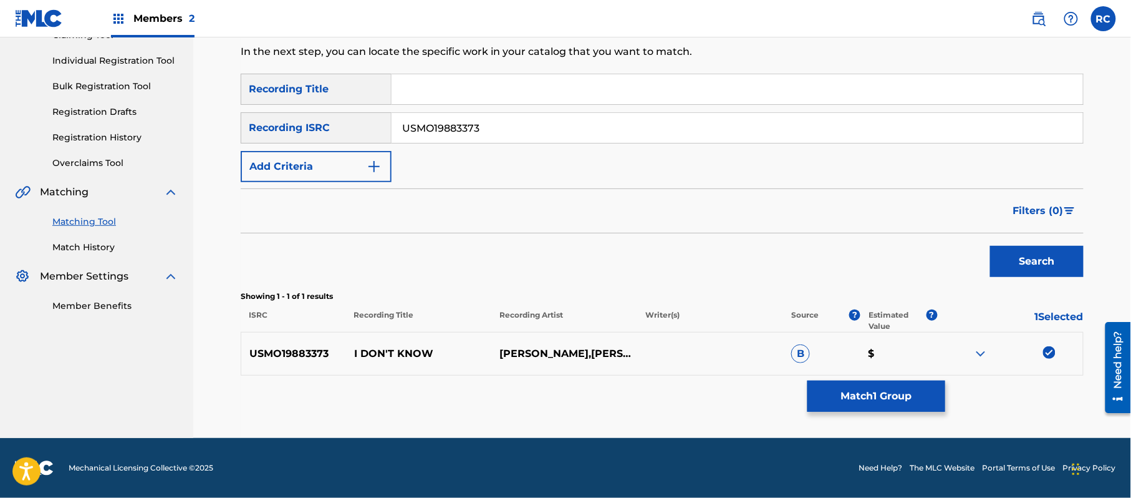
click at [877, 389] on button "Match 1 Group" at bounding box center [877, 395] width 138 height 31
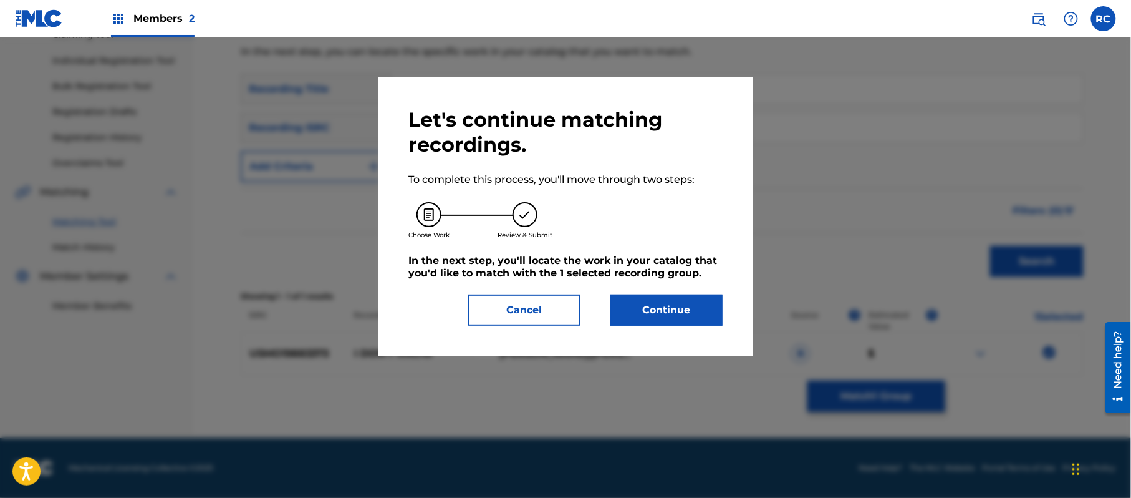
click at [650, 306] on button "Continue" at bounding box center [666, 309] width 112 height 31
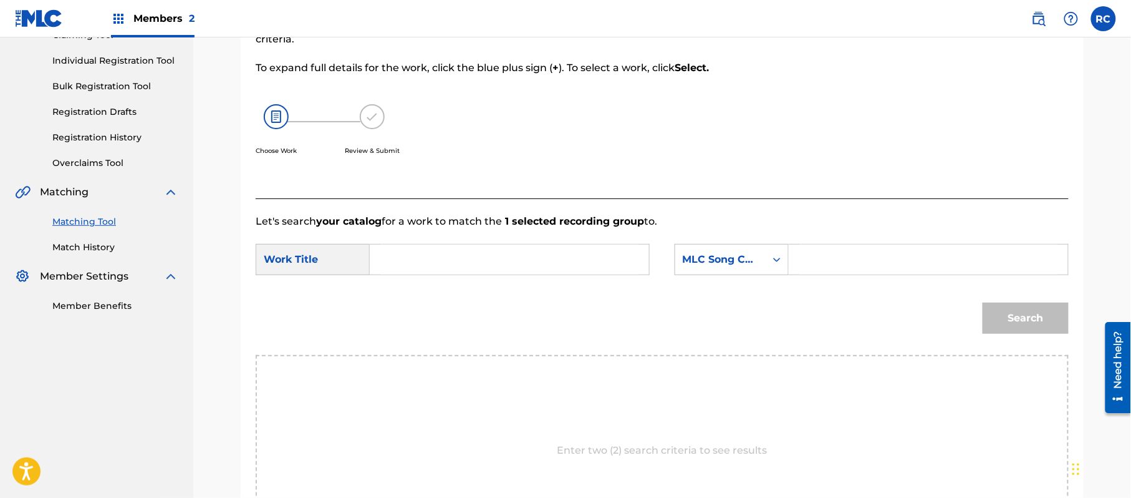
click at [511, 267] on input "Search Form" at bounding box center [509, 259] width 258 height 30
click at [494, 257] on input "I Don't Know I3748K" at bounding box center [509, 259] width 258 height 30
drag, startPoint x: 494, startPoint y: 257, endPoint x: 577, endPoint y: 261, distance: 83.6
click at [495, 257] on input "I Don't Know I3748K" at bounding box center [509, 259] width 258 height 30
type input "I Don't Know"
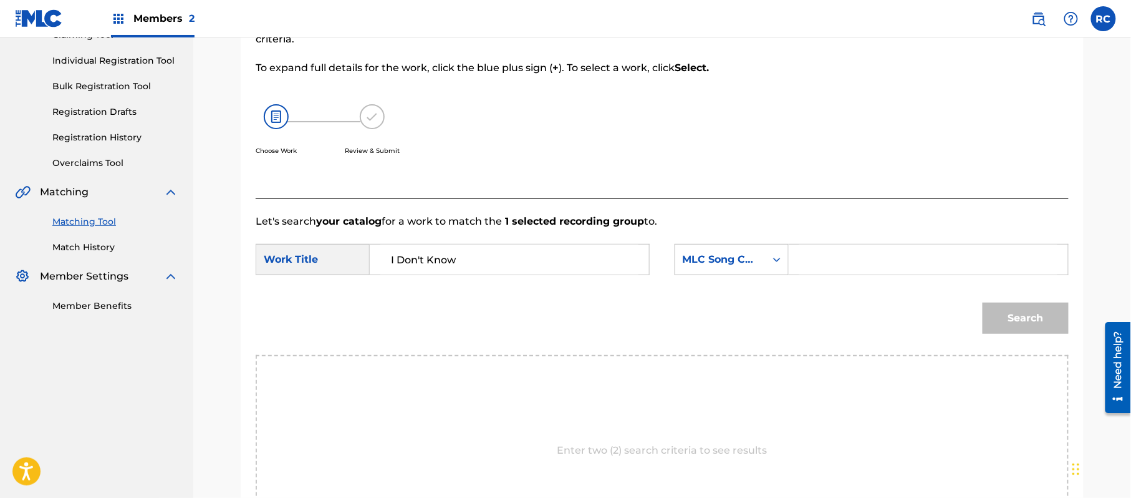
click at [838, 265] on input "Search Form" at bounding box center [928, 259] width 258 height 30
type input "I3748K"
drag, startPoint x: 1003, startPoint y: 315, endPoint x: 1006, endPoint y: 329, distance: 14.7
click at [1003, 317] on button "Search" at bounding box center [1026, 317] width 86 height 31
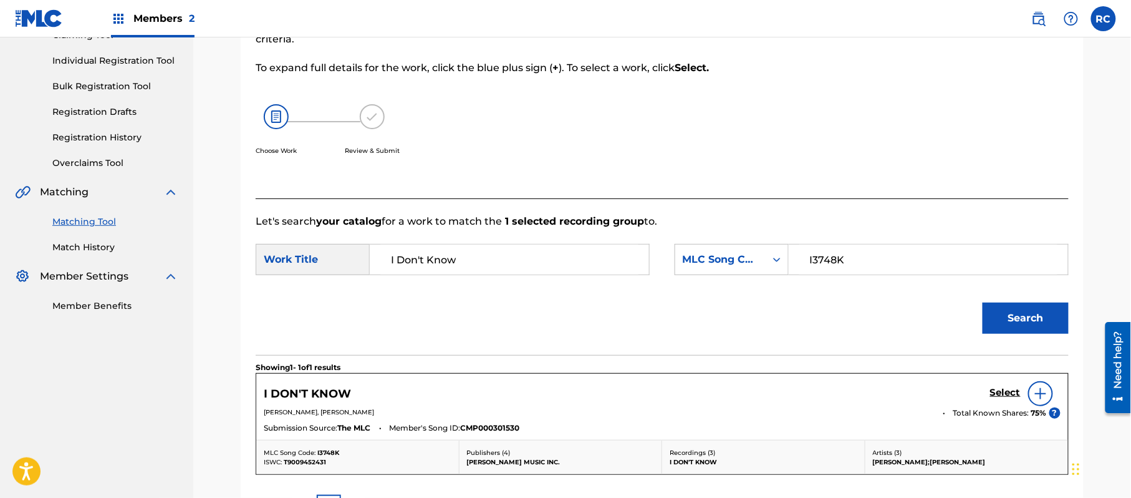
click at [998, 395] on h5 "Select" at bounding box center [1005, 393] width 31 height 12
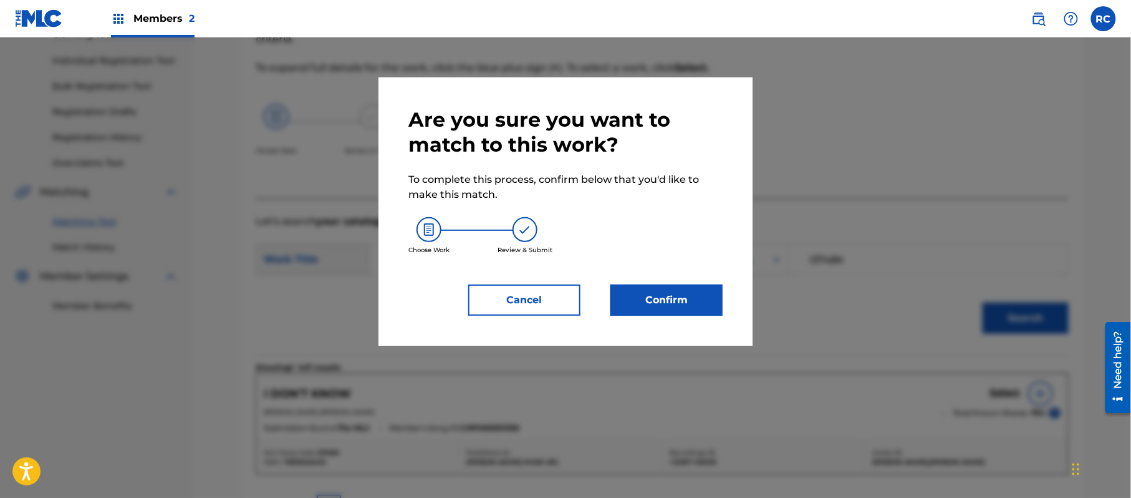
click at [692, 294] on button "Confirm" at bounding box center [666, 299] width 112 height 31
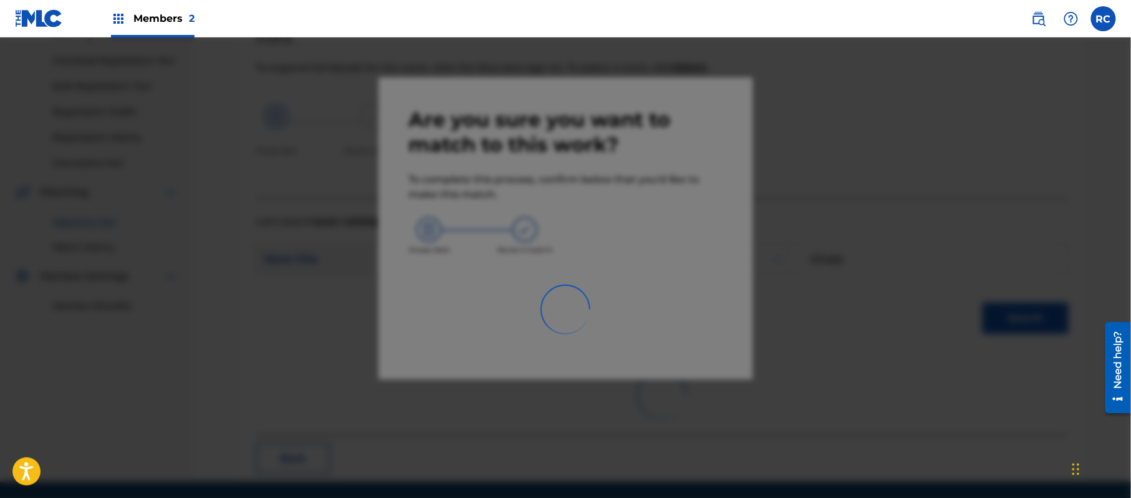
scroll to position [50, 0]
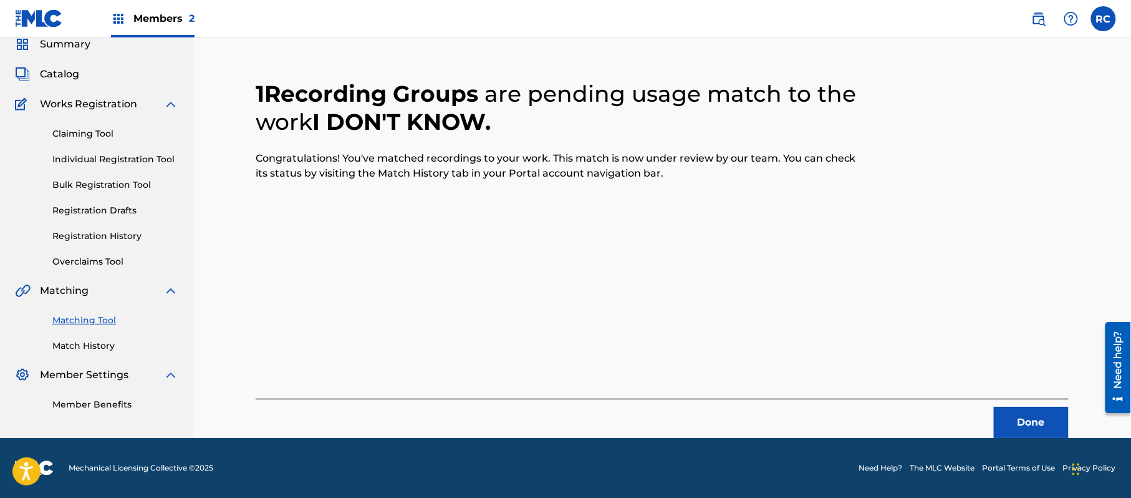
click at [1035, 422] on button "Done" at bounding box center [1031, 422] width 75 height 31
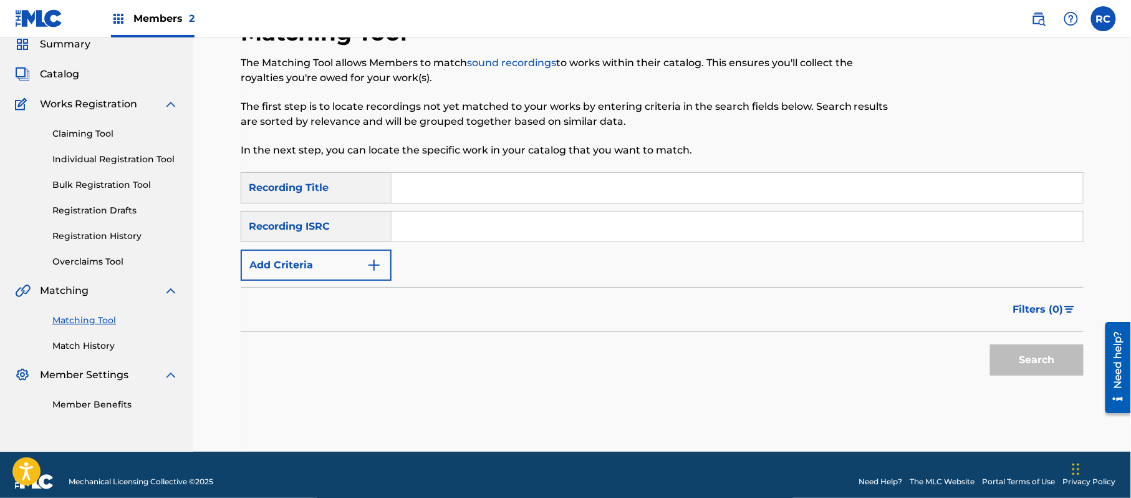
click at [161, 16] on span "Members 2" at bounding box center [163, 18] width 61 height 14
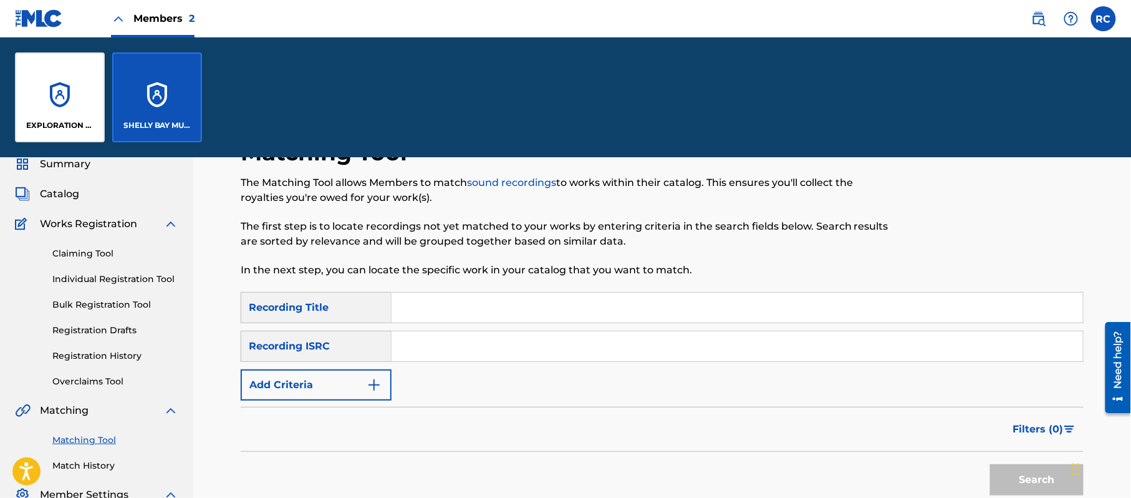
scroll to position [170, 0]
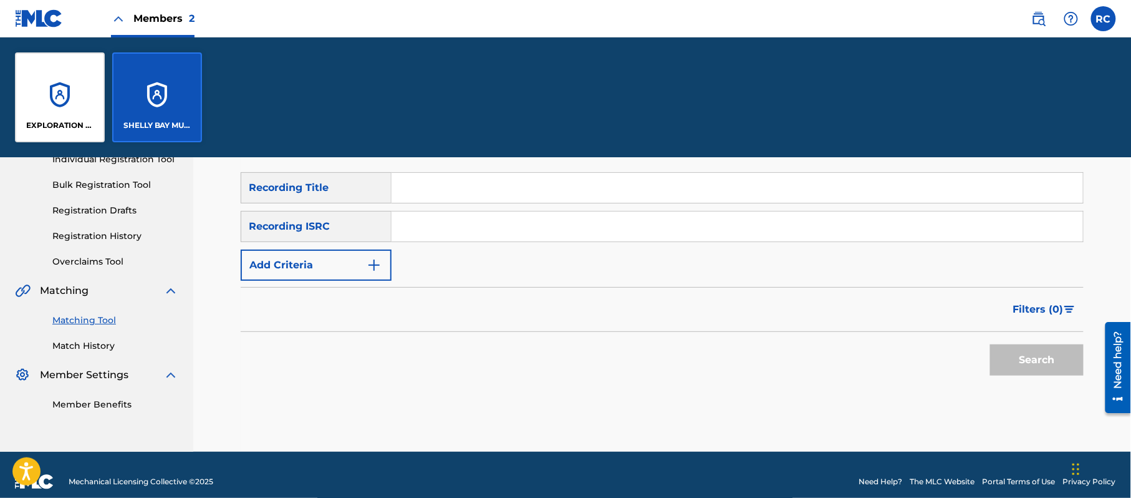
click at [57, 99] on div "EXPLORATION GROUP LLC" at bounding box center [60, 97] width 90 height 90
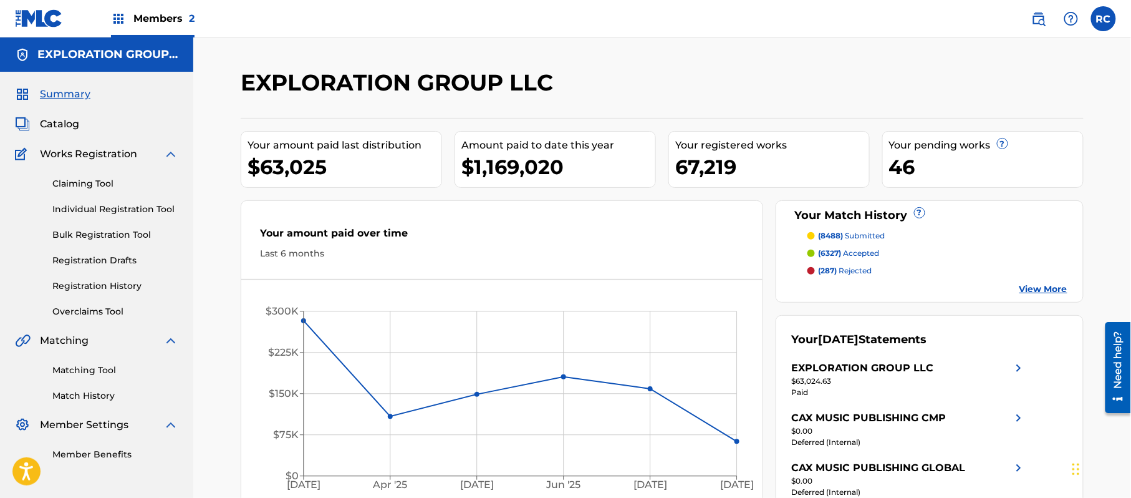
click at [90, 364] on link "Matching Tool" at bounding box center [115, 370] width 126 height 13
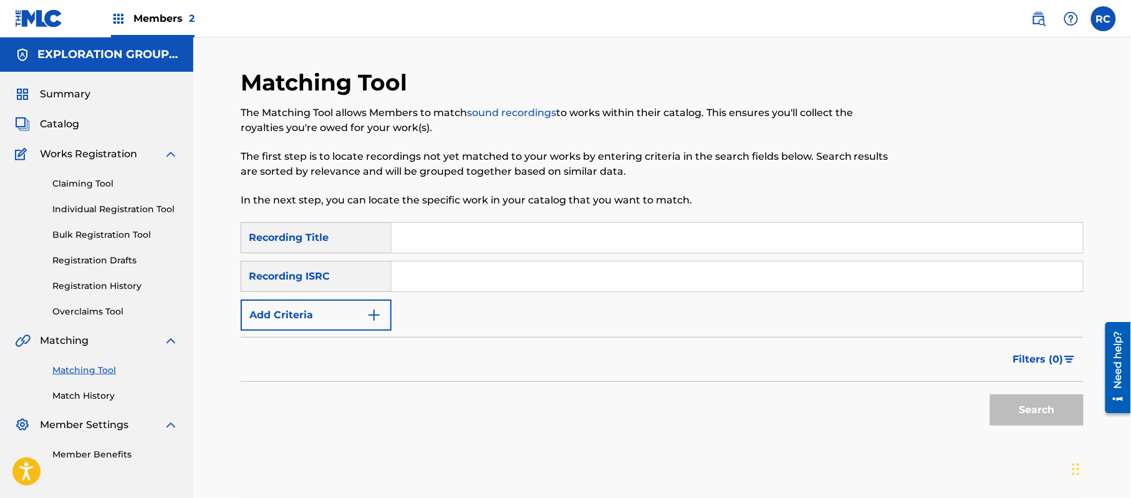
click at [450, 281] on input "Search Form" at bounding box center [738, 276] width 692 height 30
click at [1023, 408] on button "Search" at bounding box center [1037, 409] width 94 height 31
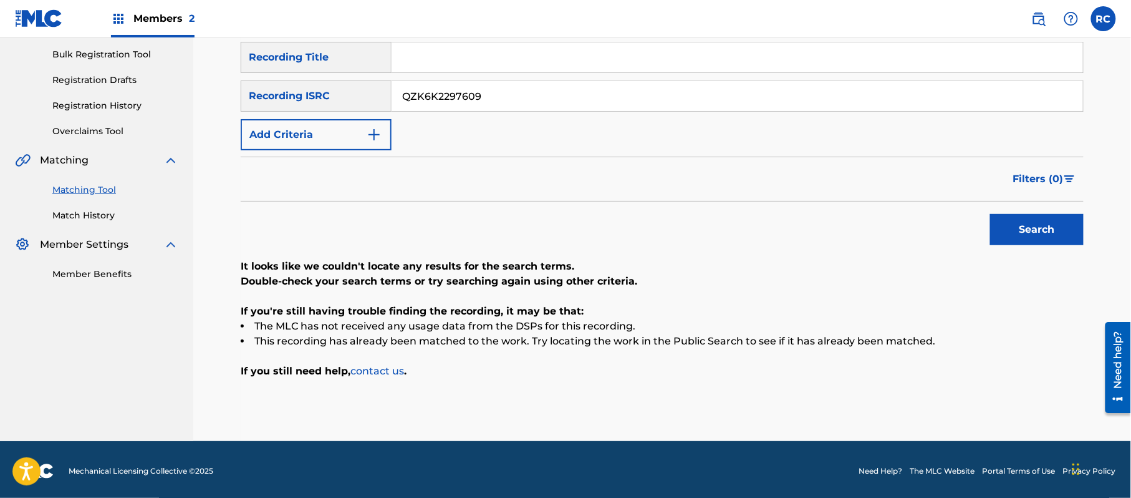
scroll to position [183, 0]
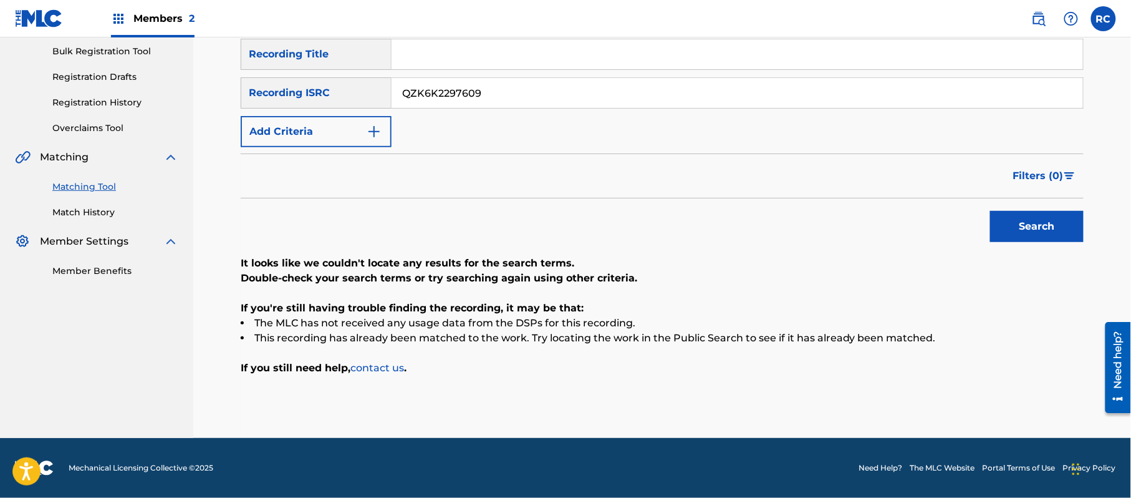
drag, startPoint x: 353, startPoint y: 102, endPoint x: 340, endPoint y: 101, distance: 12.5
click at [329, 102] on div "SearchWithCriteriac6405995-72e4-46d0-bfb9-6d5b629797e0 Recording ISRC QZK6K2297…" at bounding box center [662, 92] width 843 height 31
click at [1011, 229] on button "Search" at bounding box center [1037, 226] width 94 height 31
click at [485, 97] on input "QZHNC2336507" at bounding box center [738, 93] width 692 height 30
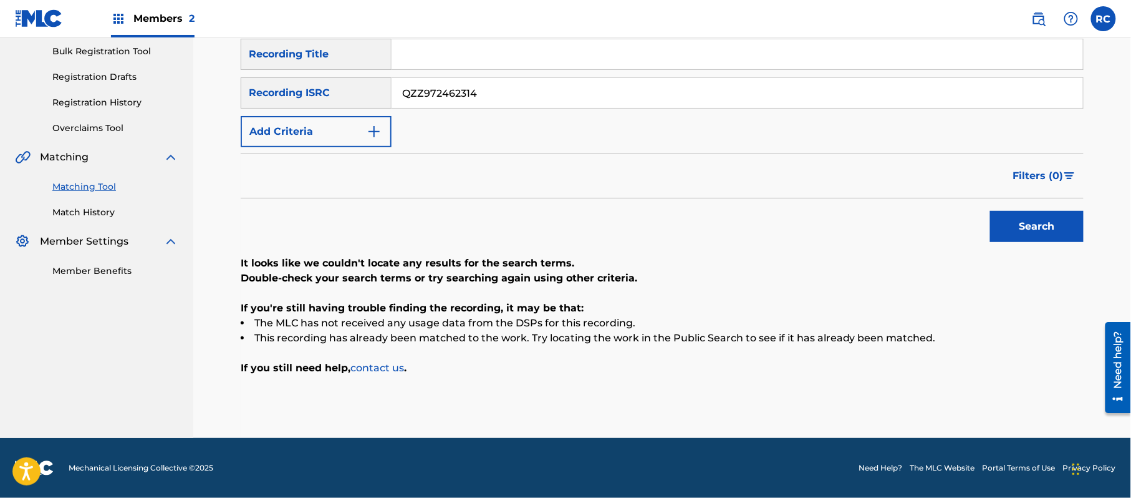
click at [485, 97] on input "QZZ972462314" at bounding box center [738, 93] width 692 height 30
click at [1021, 223] on button "Search" at bounding box center [1037, 226] width 94 height 31
drag, startPoint x: 497, startPoint y: 103, endPoint x: 352, endPoint y: 103, distance: 145.3
click at [352, 103] on div "SearchWithCriteriac6405995-72e4-46d0-bfb9-6d5b629797e0 Recording ISRC QZZ972462…" at bounding box center [662, 92] width 843 height 31
type input "TCACN1622610"
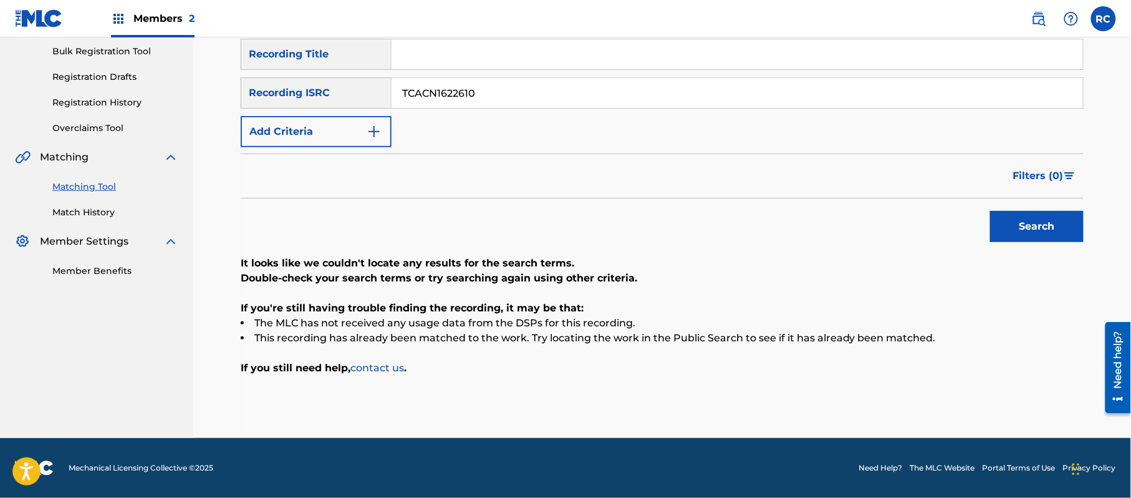
click at [1056, 223] on button "Search" at bounding box center [1037, 226] width 94 height 31
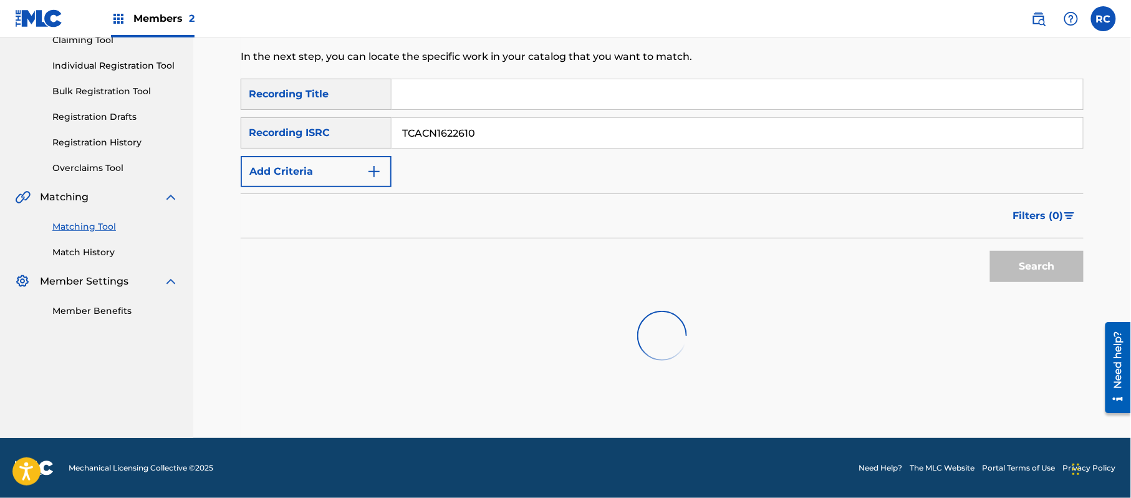
scroll to position [148, 0]
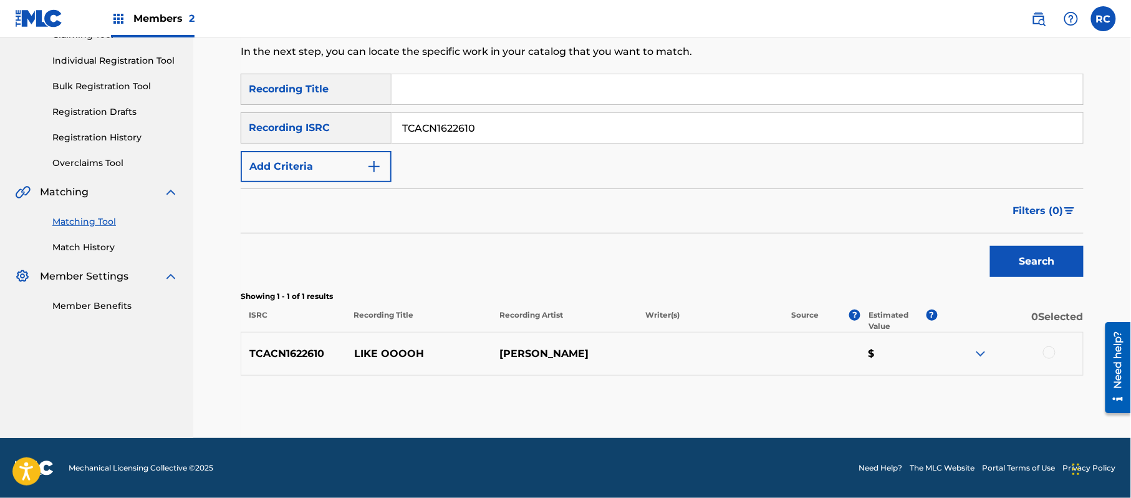
click at [1049, 350] on div at bounding box center [1049, 352] width 12 height 12
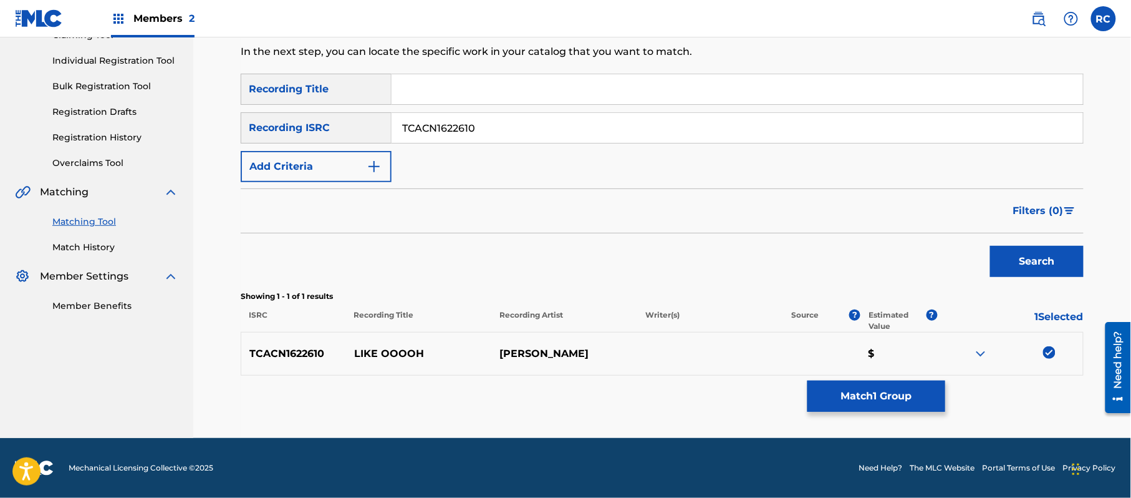
click at [874, 390] on button "Match 1 Group" at bounding box center [877, 395] width 138 height 31
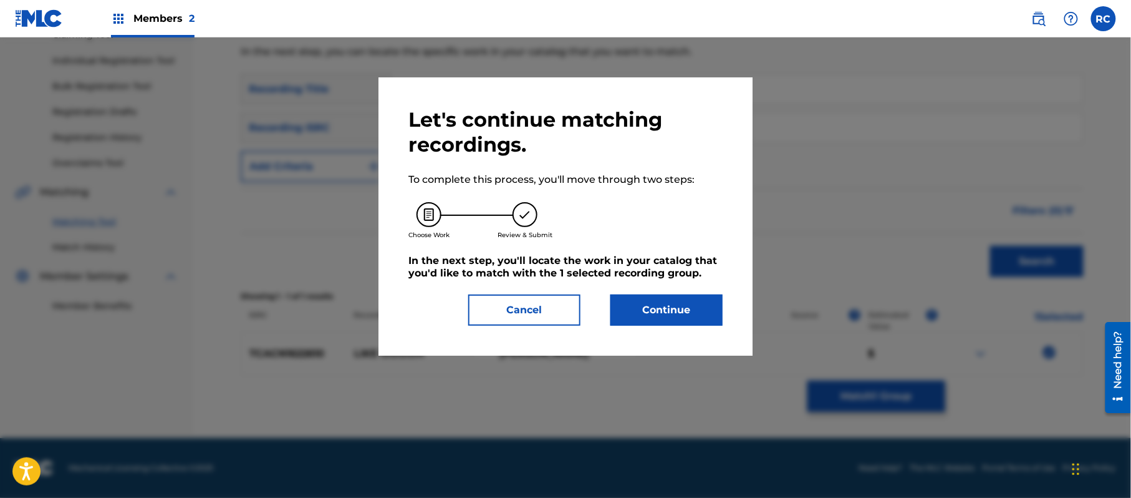
click at [698, 303] on button "Continue" at bounding box center [666, 309] width 112 height 31
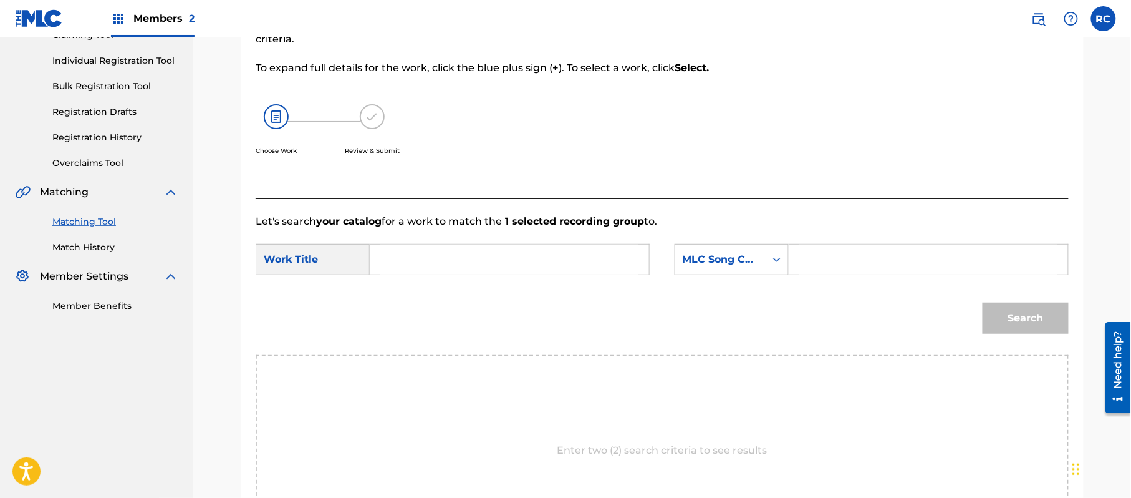
click at [442, 259] on input "Search Form" at bounding box center [509, 259] width 258 height 30
click at [473, 255] on input "Like Ooooh LA5F80" at bounding box center [509, 259] width 258 height 30
type input "Like Ooooh"
click at [911, 265] on input "Search Form" at bounding box center [928, 259] width 258 height 30
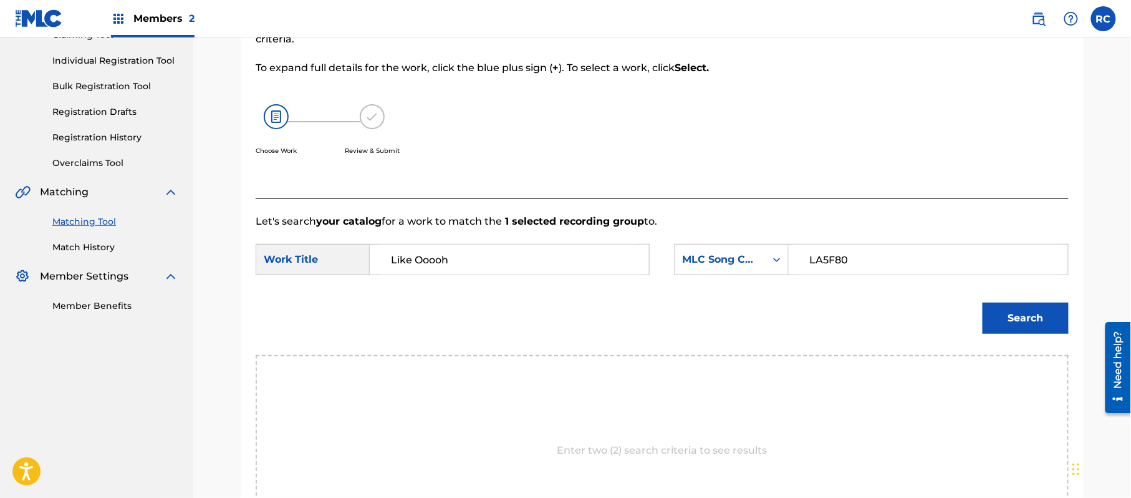
type input "LA5F80"
click at [1038, 317] on button "Search" at bounding box center [1026, 317] width 86 height 31
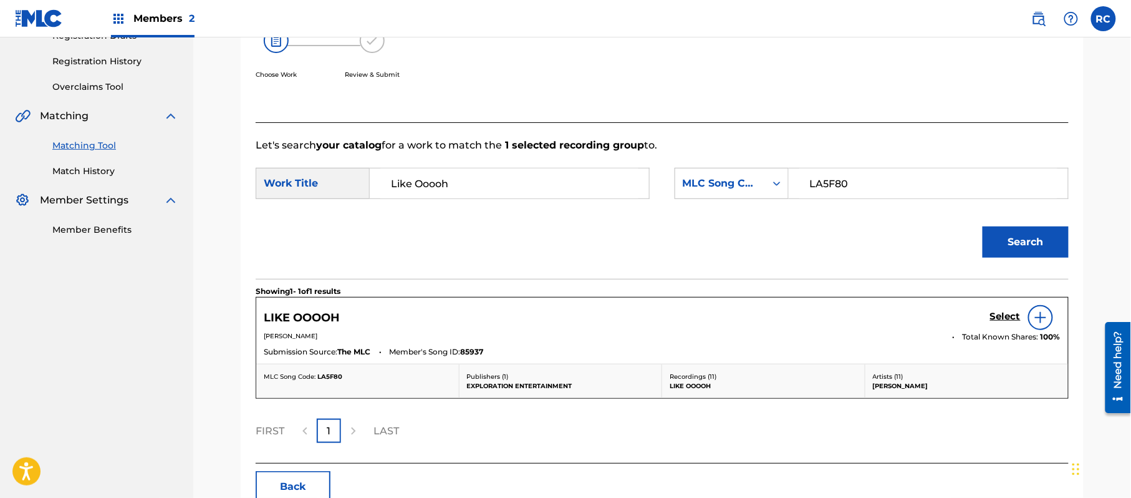
scroll to position [297, 0]
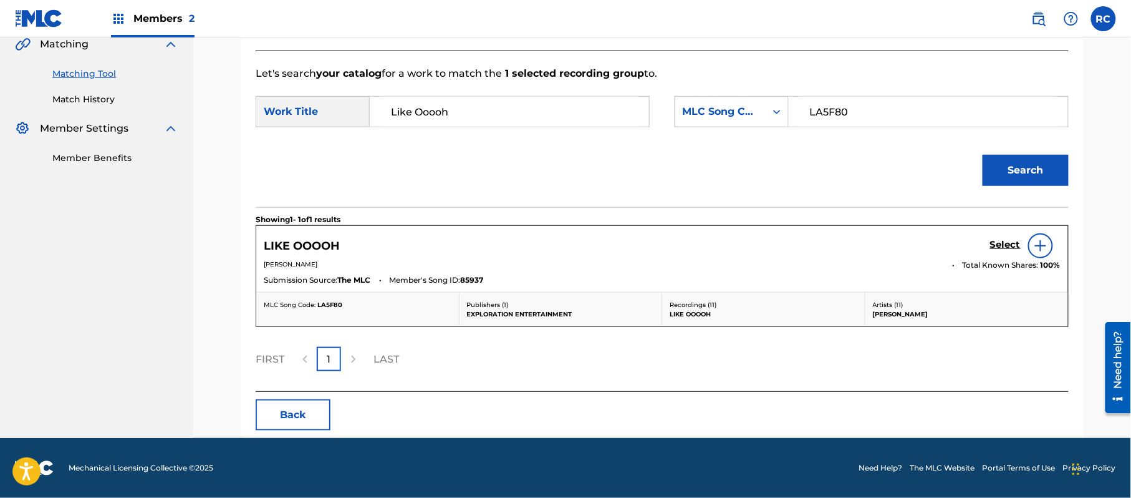
click at [994, 244] on h5 "Select" at bounding box center [1005, 245] width 31 height 12
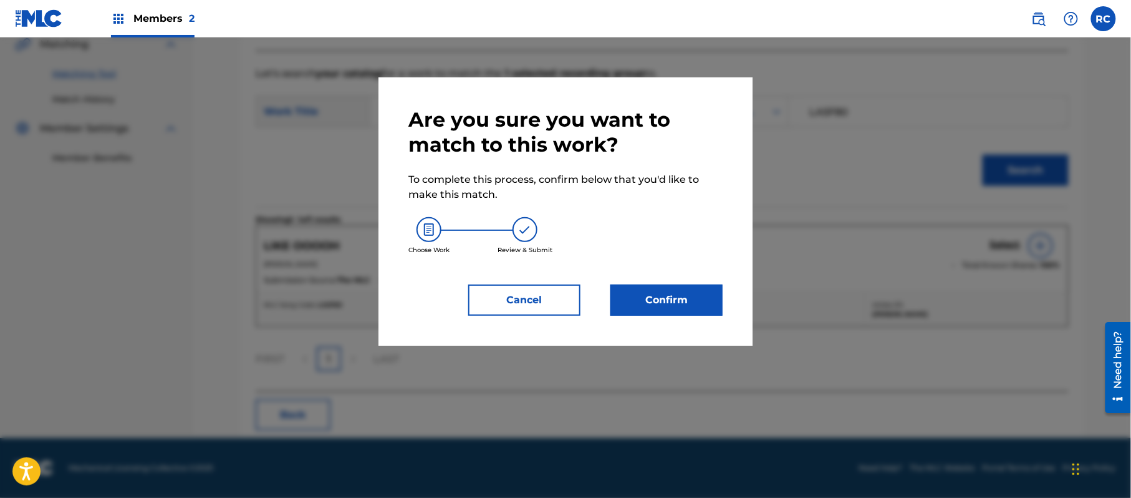
click at [713, 298] on button "Confirm" at bounding box center [666, 299] width 112 height 31
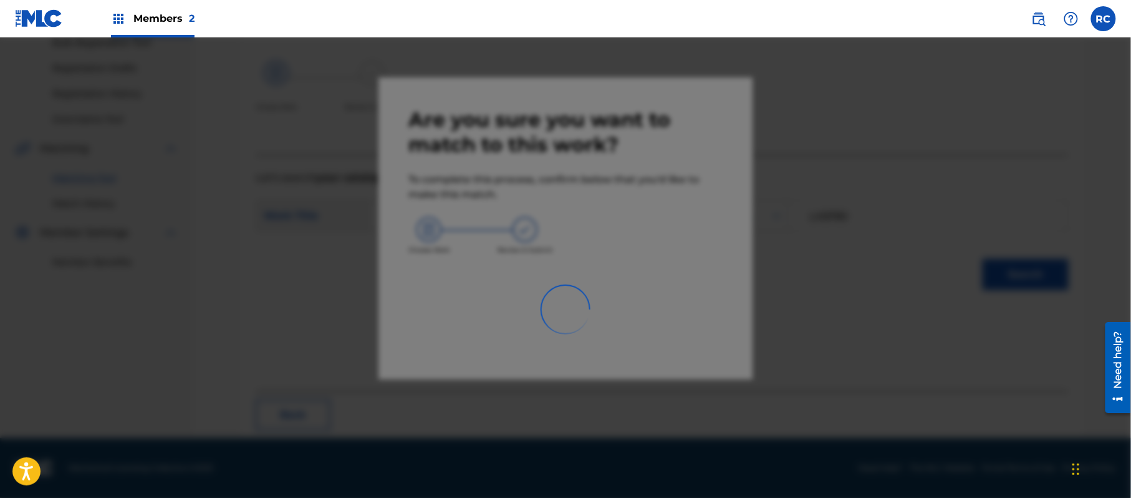
scroll to position [50, 0]
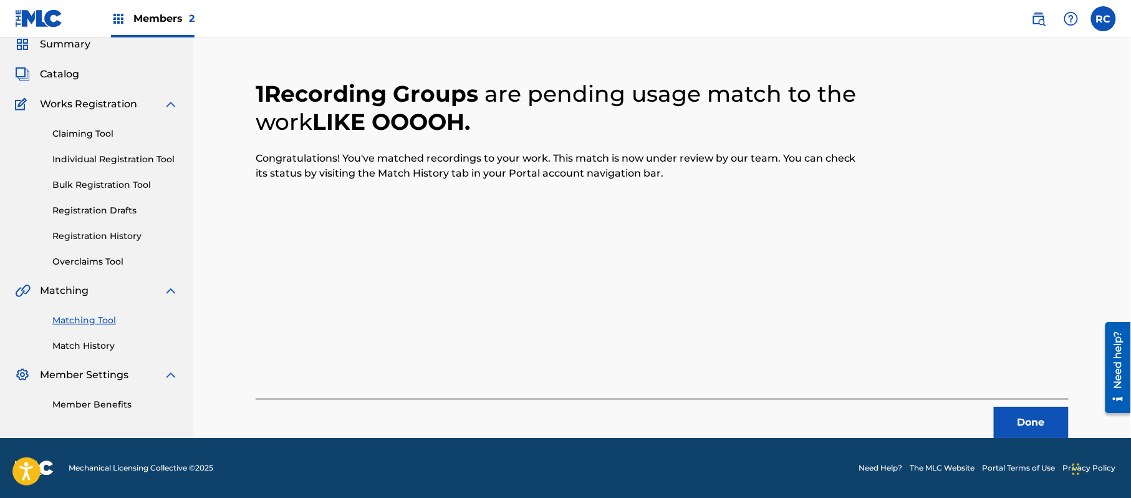
click at [1036, 429] on button "Done" at bounding box center [1031, 422] width 75 height 31
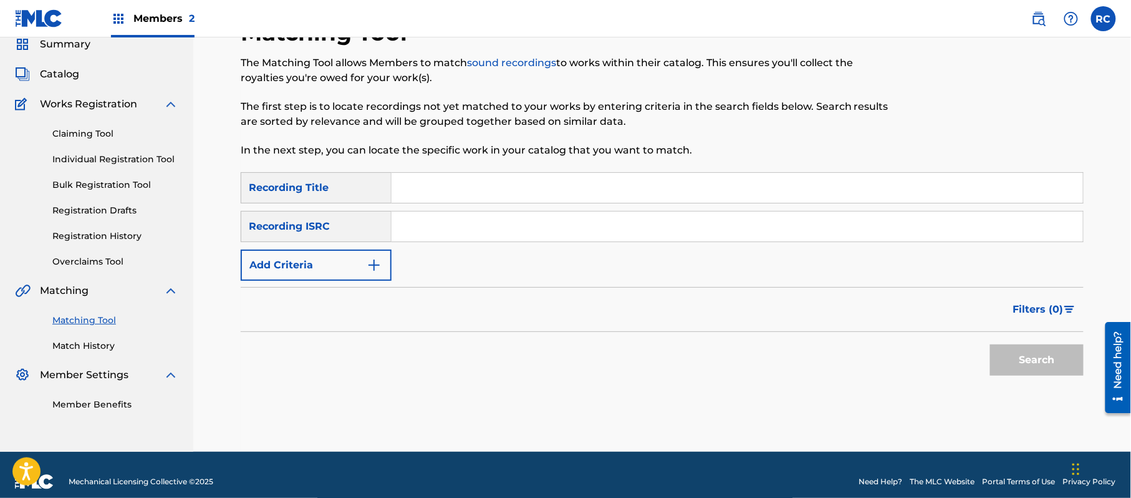
drag, startPoint x: 451, startPoint y: 220, endPoint x: 468, endPoint y: 248, distance: 32.4
click at [451, 221] on input "Search Form" at bounding box center [738, 226] width 692 height 30
type input "TCACS1629227"
click at [1021, 365] on button "Search" at bounding box center [1037, 359] width 94 height 31
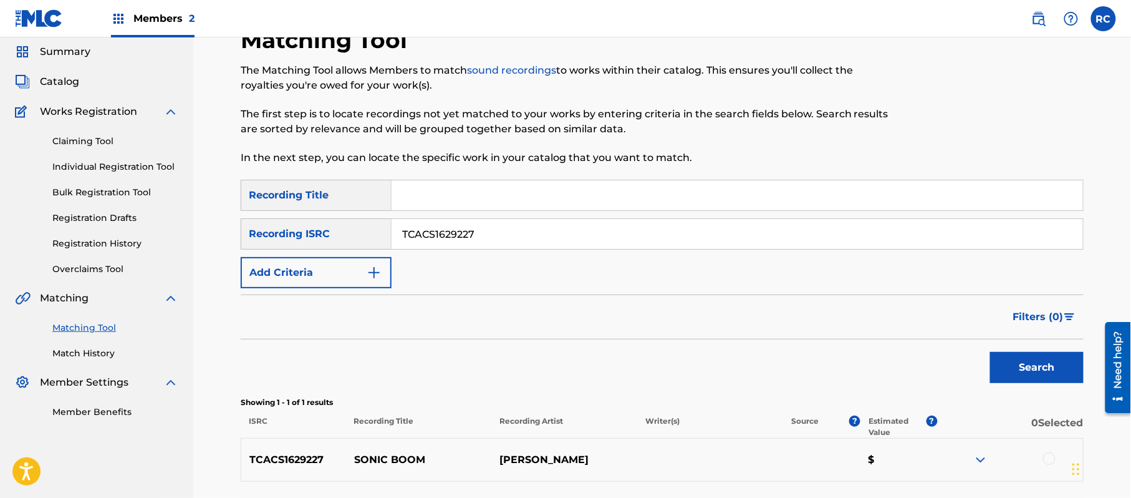
scroll to position [83, 0]
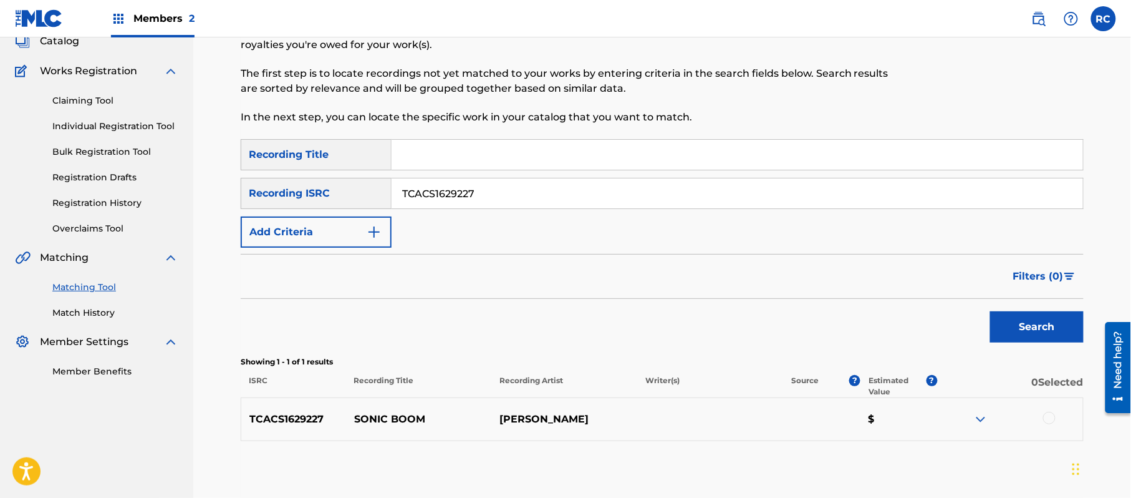
click at [1049, 417] on div at bounding box center [1049, 418] width 12 height 12
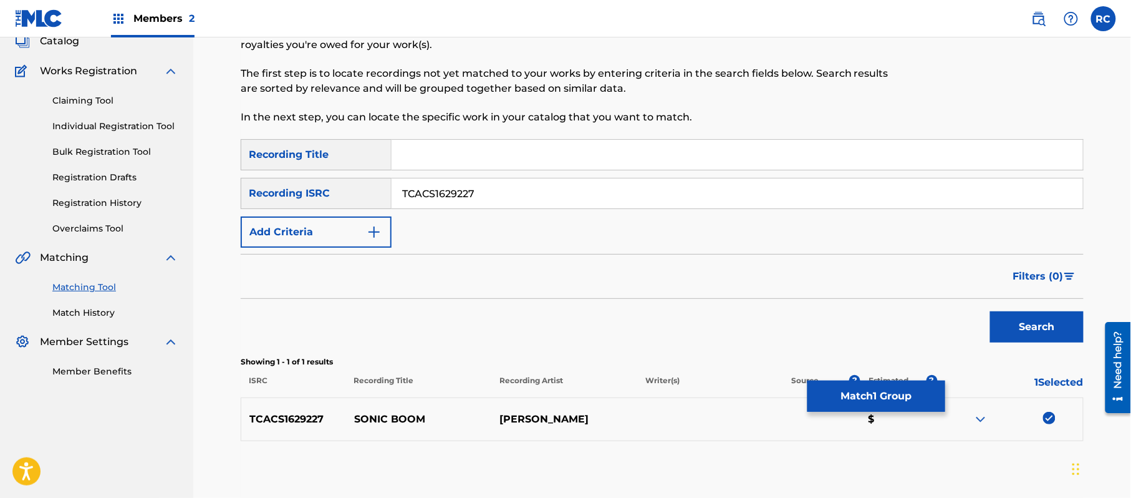
click at [884, 394] on button "Match 1 Group" at bounding box center [877, 395] width 138 height 31
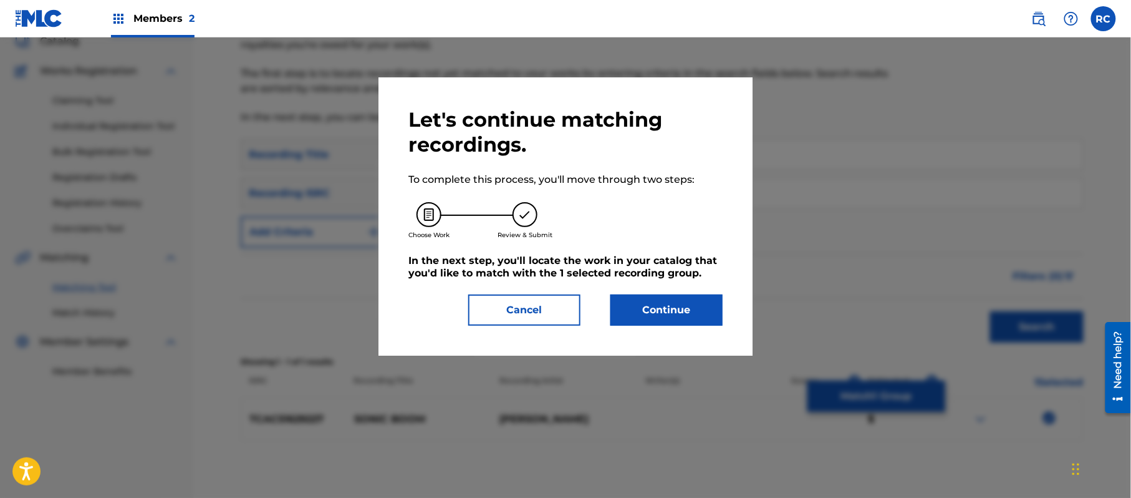
click at [657, 302] on button "Continue" at bounding box center [666, 309] width 112 height 31
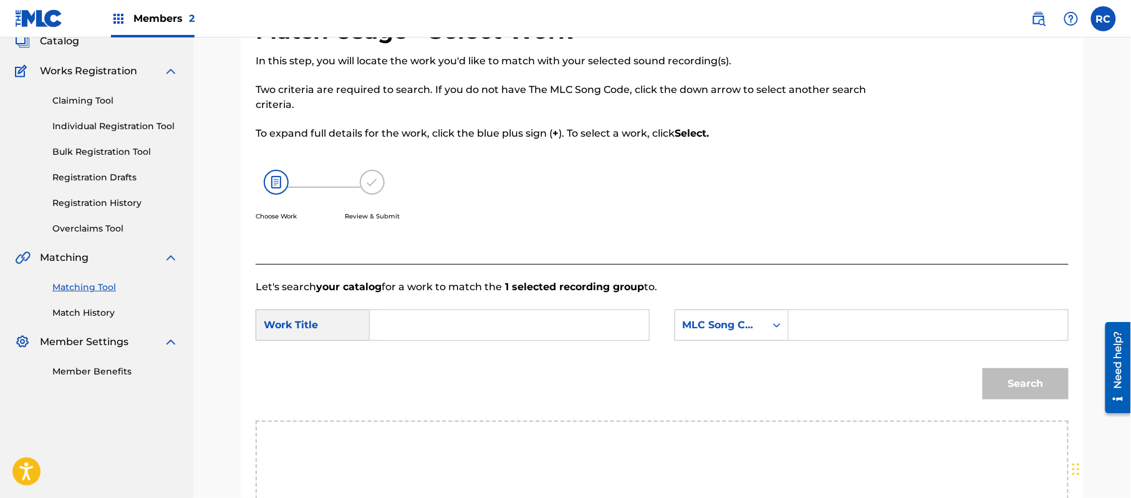
click at [445, 324] on input "Search Form" at bounding box center [509, 325] width 258 height 30
click at [490, 326] on input "Sonic Boom SG6648" at bounding box center [509, 325] width 258 height 30
type input "Sonic Boom"
click at [854, 326] on input "Search Form" at bounding box center [928, 325] width 258 height 30
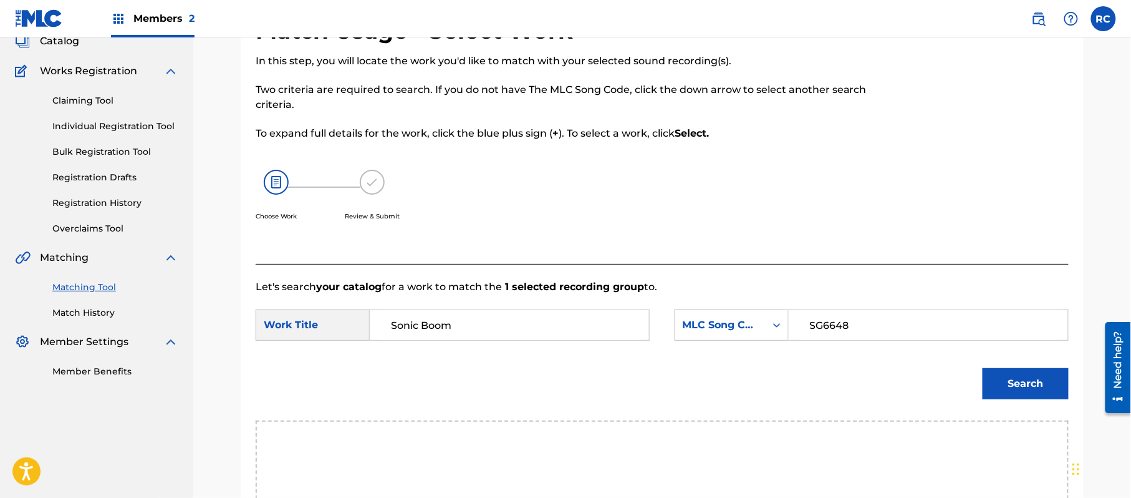
type input "SG6648"
click at [1006, 379] on button "Search" at bounding box center [1026, 383] width 86 height 31
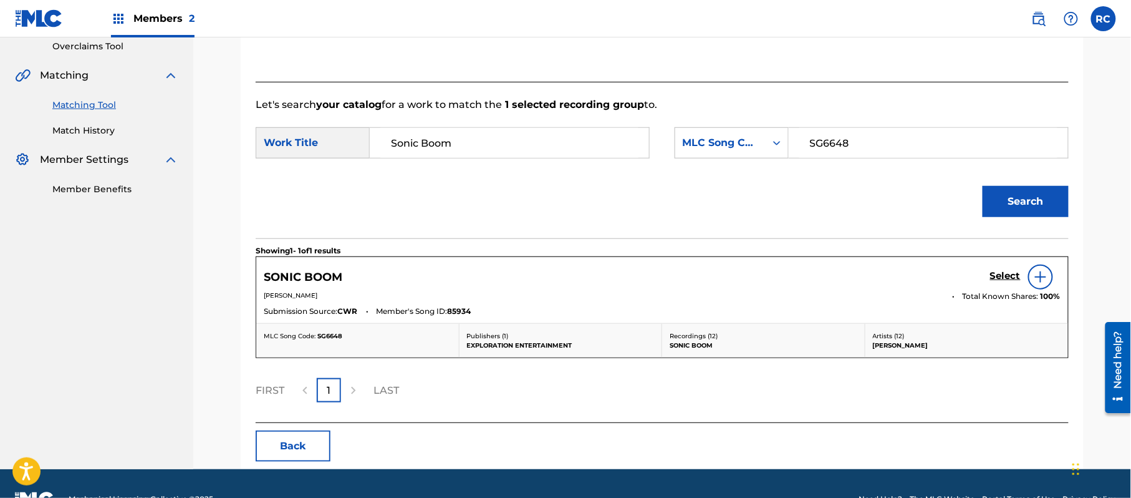
scroll to position [297, 0]
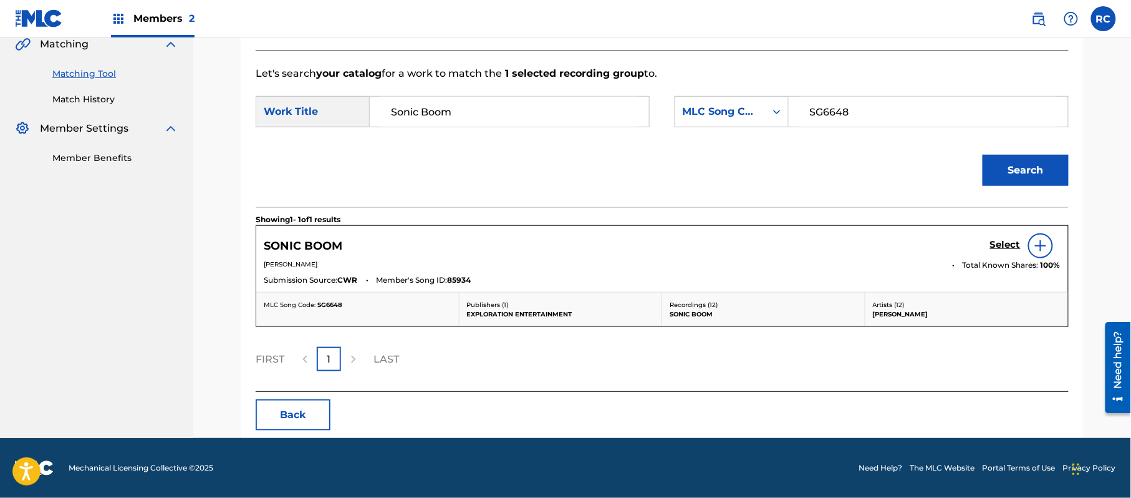
click at [996, 249] on h5 "Select" at bounding box center [1005, 245] width 31 height 12
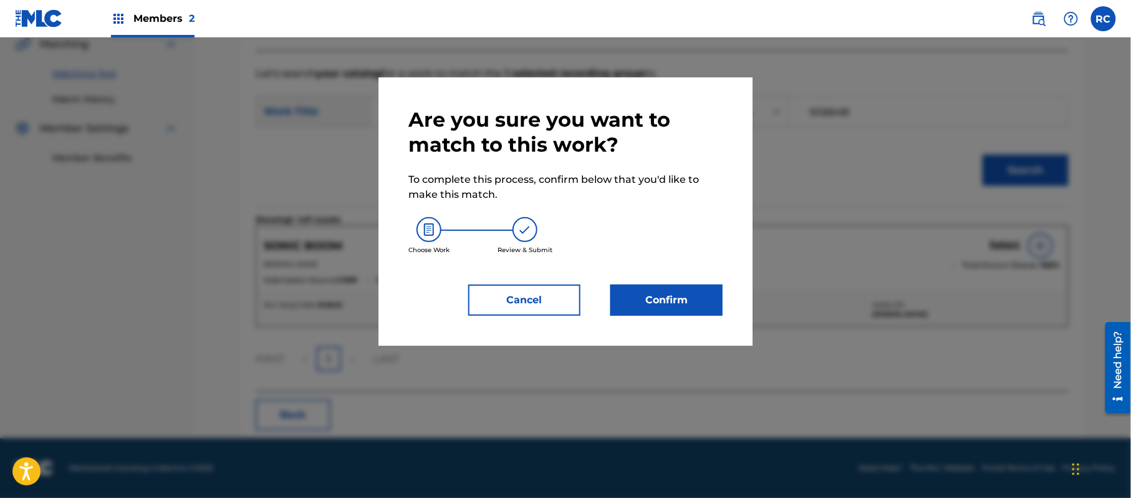
click at [702, 295] on button "Confirm" at bounding box center [666, 299] width 112 height 31
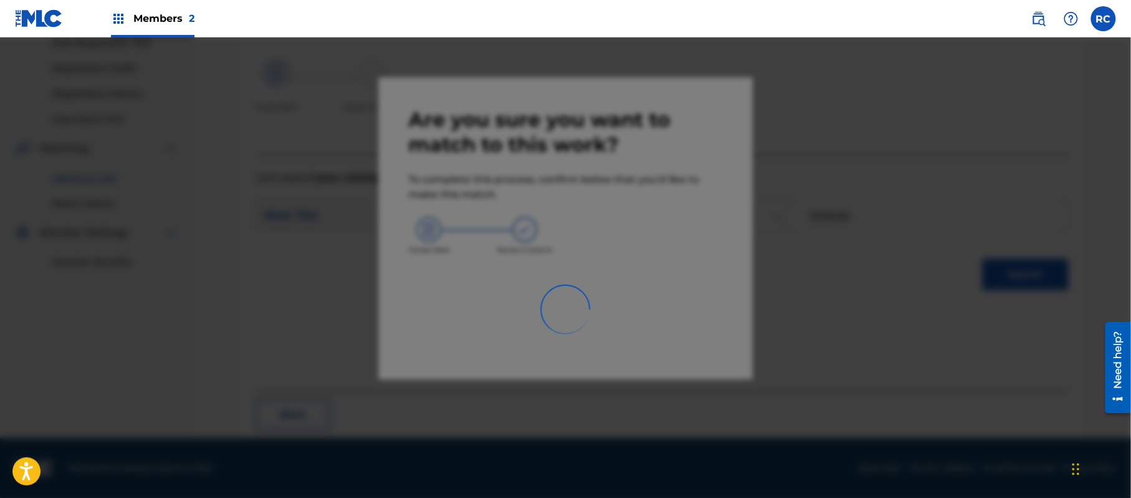
scroll to position [50, 0]
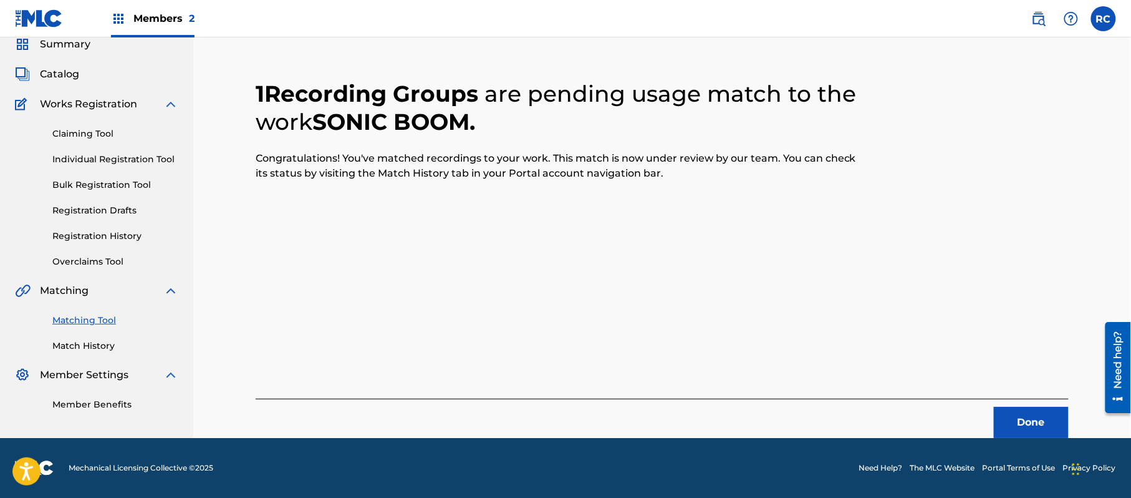
click at [1011, 419] on button "Done" at bounding box center [1031, 422] width 75 height 31
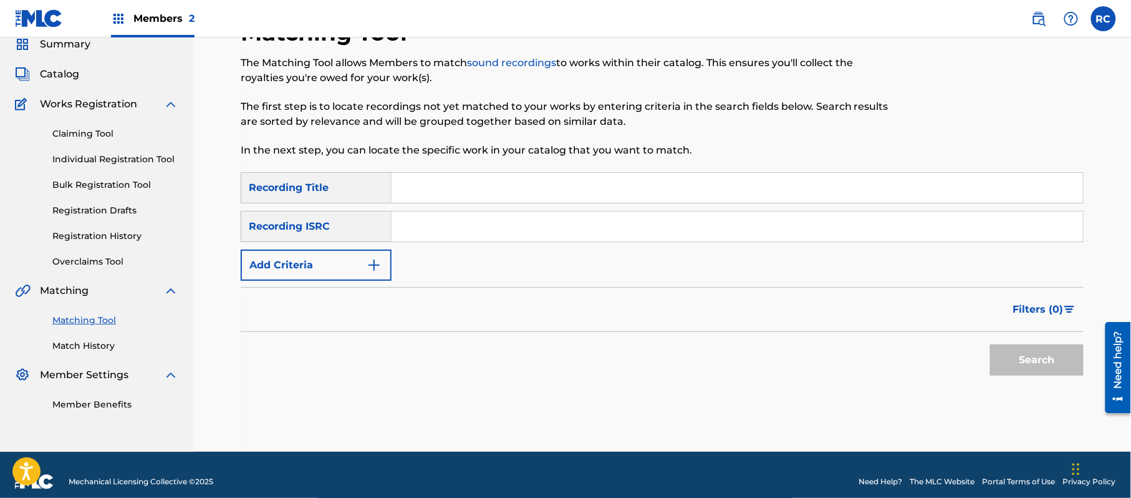
click at [466, 235] on input "Search Form" at bounding box center [738, 226] width 692 height 30
type input "TCAEY2070246"
click at [1031, 372] on button "Search" at bounding box center [1037, 359] width 94 height 31
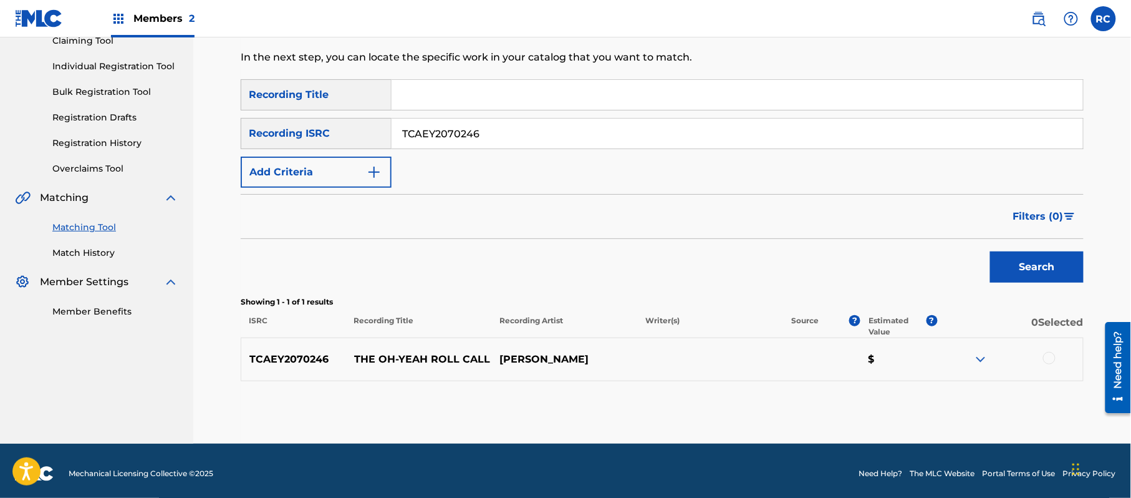
scroll to position [143, 0]
click at [1048, 359] on div at bounding box center [1049, 357] width 12 height 12
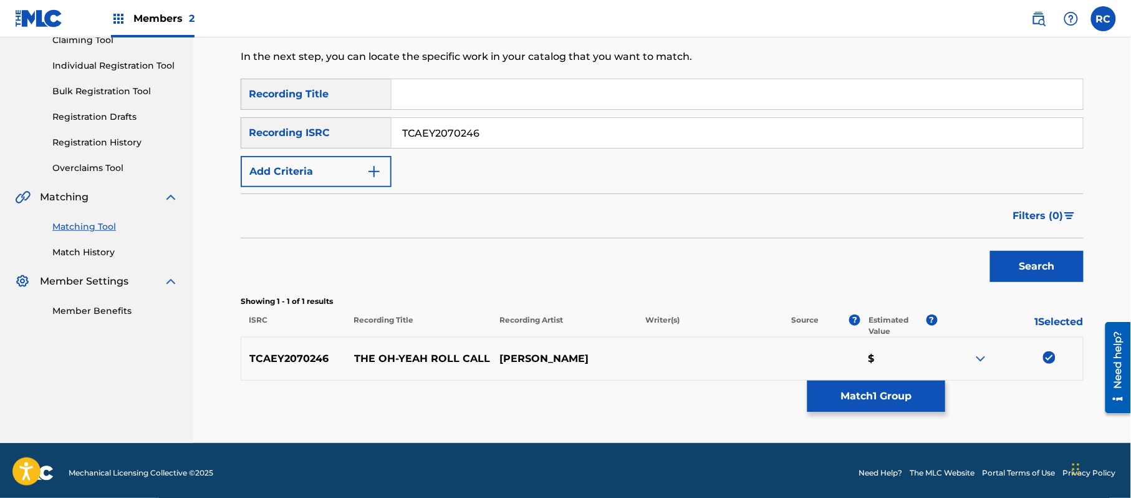
click at [864, 400] on button "Match 1 Group" at bounding box center [877, 395] width 138 height 31
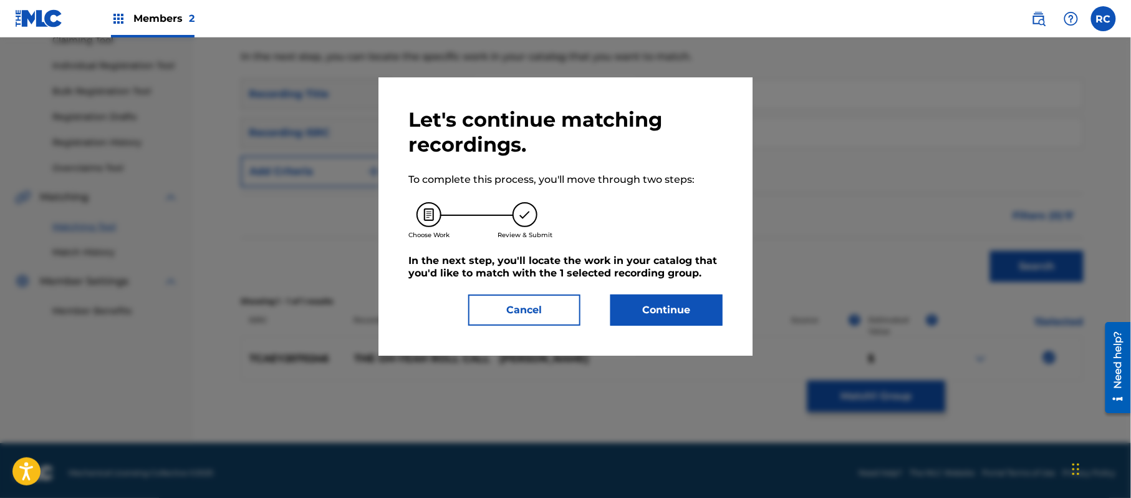
click at [702, 293] on div "Let's continue matching recordings. To complete this process, you'll move throu…" at bounding box center [565, 216] width 314 height 218
click at [657, 302] on button "Continue" at bounding box center [666, 309] width 112 height 31
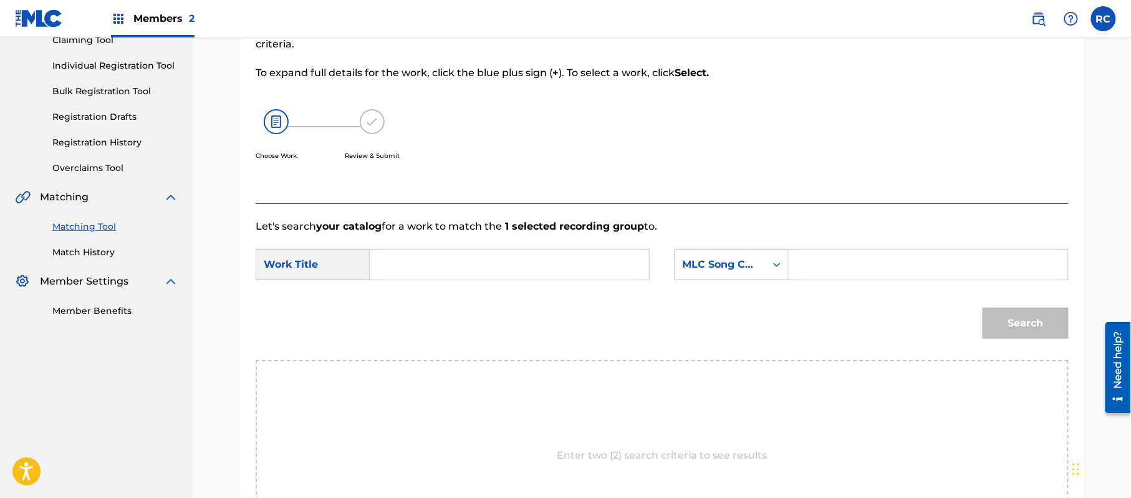
click at [430, 279] on div "Search Form" at bounding box center [510, 264] width 280 height 31
click at [475, 265] on input "Search Form" at bounding box center [509, 264] width 258 height 30
click at [548, 265] on input "The Oh-Yeah Roll Call TD9MC6" at bounding box center [509, 264] width 258 height 30
type input "The Oh-Yeah Roll Call"
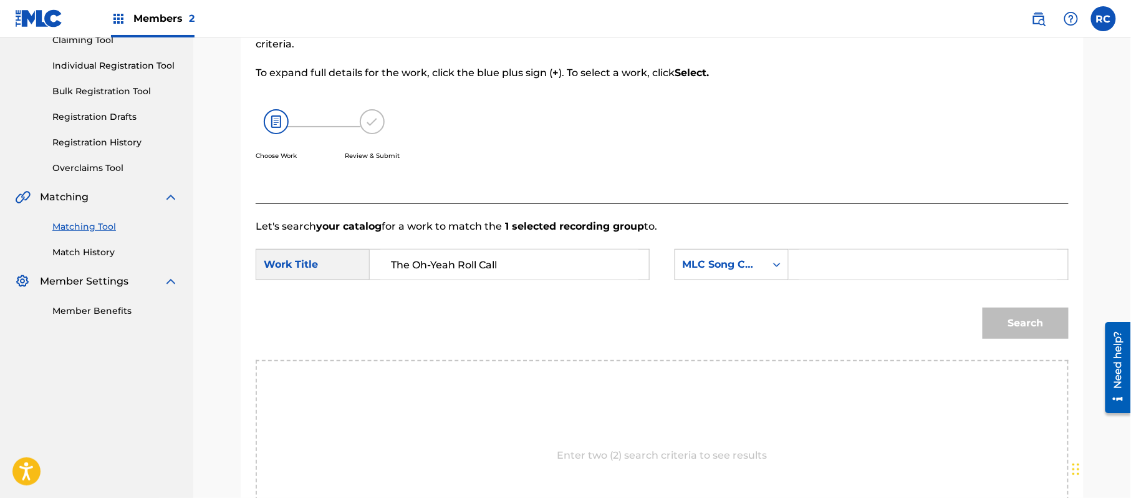
drag, startPoint x: 841, startPoint y: 265, endPoint x: 866, endPoint y: 275, distance: 27.4
click at [842, 265] on input "Search Form" at bounding box center [928, 264] width 258 height 30
type input "TD9MC6"
click at [1004, 315] on button "Search" at bounding box center [1026, 322] width 86 height 31
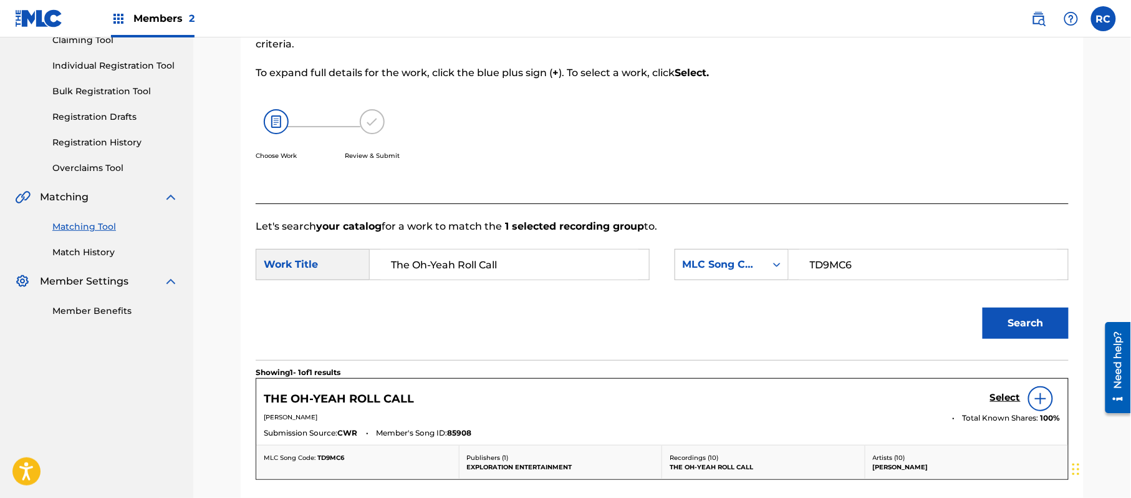
click at [998, 398] on h5 "Select" at bounding box center [1005, 398] width 31 height 12
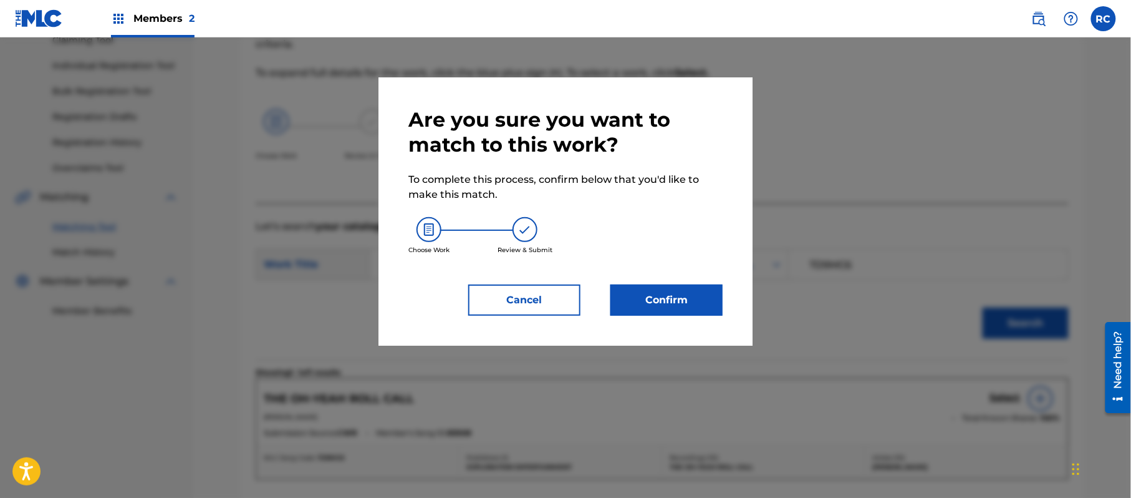
click at [696, 296] on button "Confirm" at bounding box center [666, 299] width 112 height 31
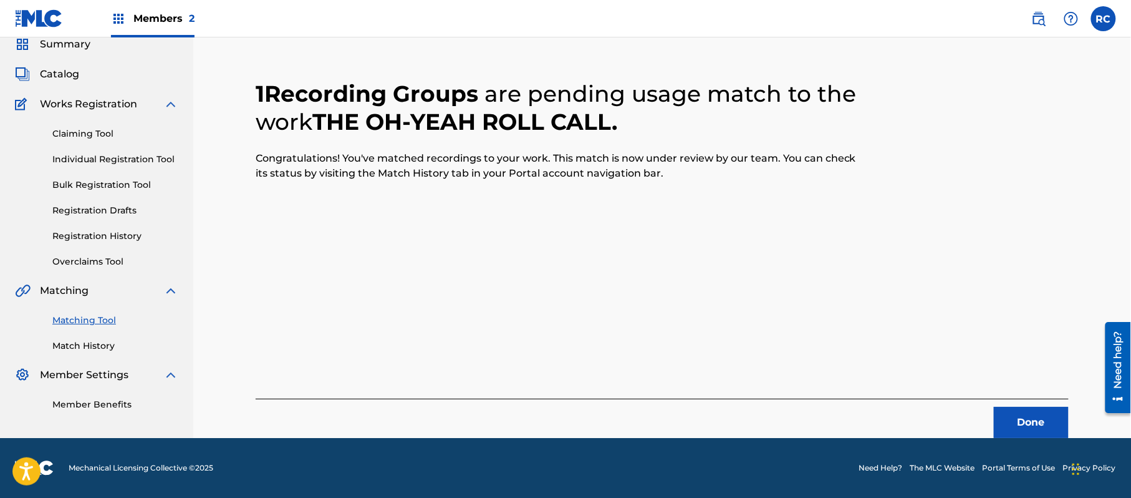
scroll to position [50, 0]
click at [1033, 417] on button "Done" at bounding box center [1031, 422] width 75 height 31
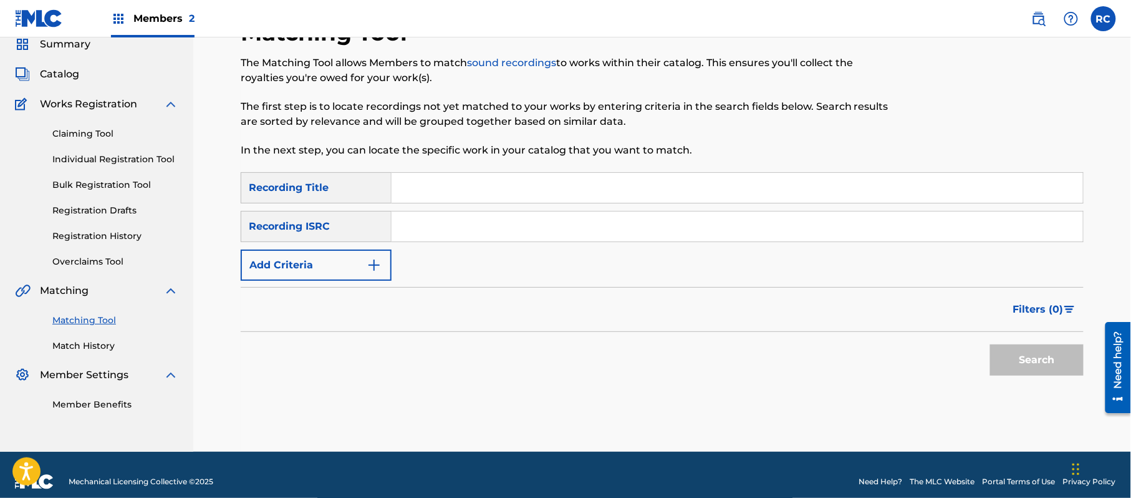
click at [445, 243] on div "SearchWithCriteria2d78c3b6-e5b2-4ce7-994f-b209ad69d8e2 Recording Title SearchWi…" at bounding box center [662, 226] width 843 height 109
click at [446, 225] on input "Search Form" at bounding box center [738, 226] width 692 height 30
type input "TCACZ1767651"
drag, startPoint x: 1023, startPoint y: 342, endPoint x: 1015, endPoint y: 355, distance: 15.6
click at [1023, 343] on div "Search" at bounding box center [1034, 357] width 100 height 50
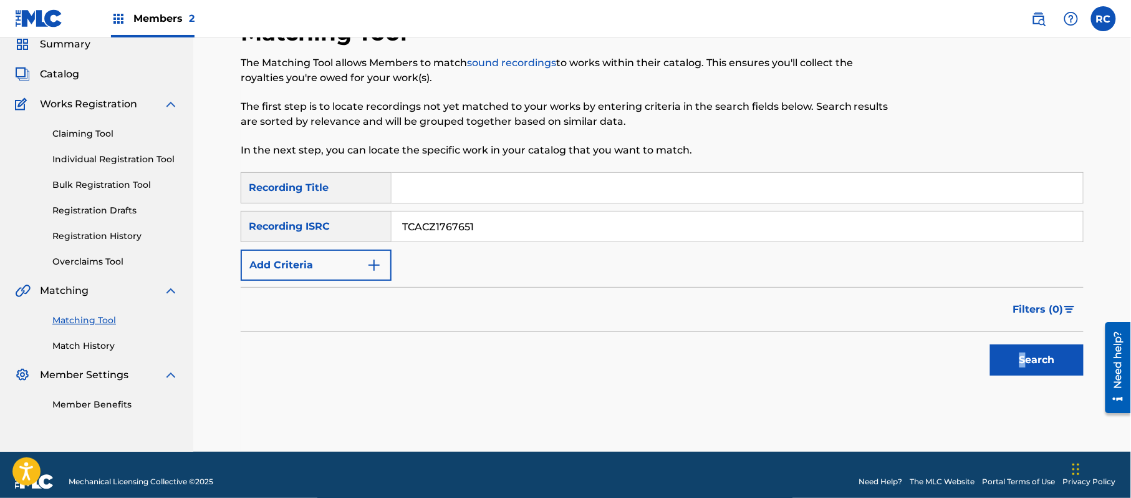
click at [1013, 362] on button "Search" at bounding box center [1037, 359] width 94 height 31
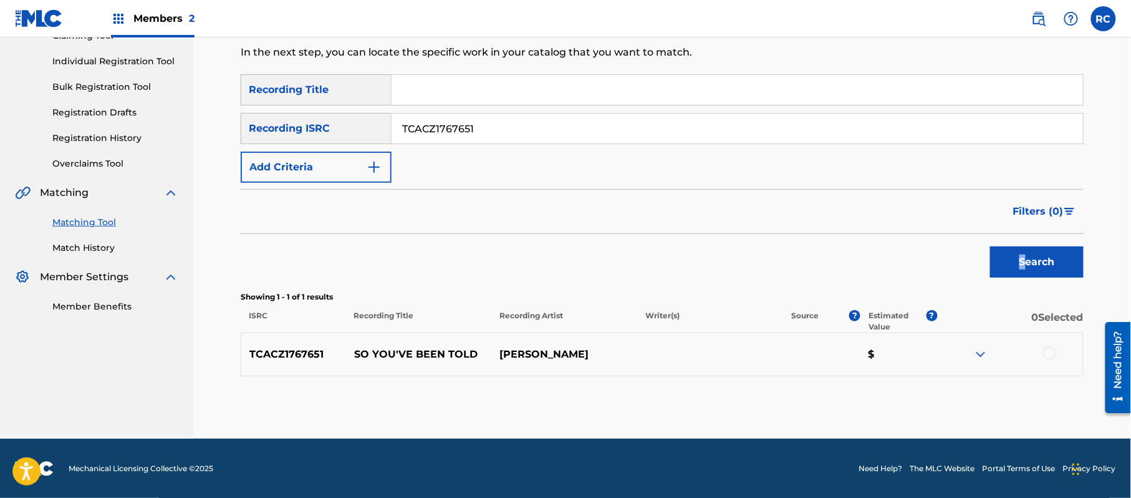
scroll to position [148, 0]
click at [1050, 347] on div at bounding box center [1049, 352] width 12 height 12
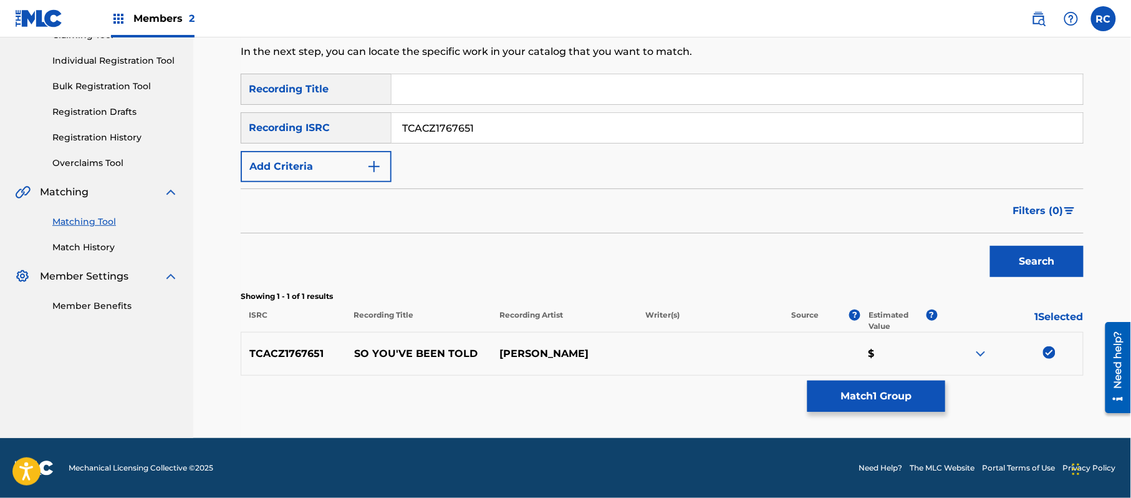
click at [881, 392] on button "Match 1 Group" at bounding box center [877, 395] width 138 height 31
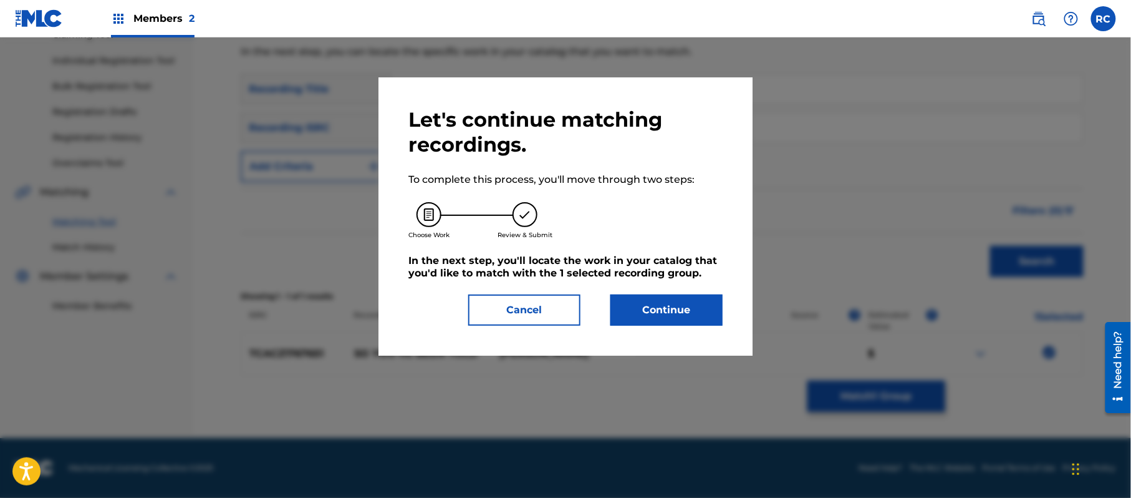
click at [649, 312] on button "Continue" at bounding box center [666, 309] width 112 height 31
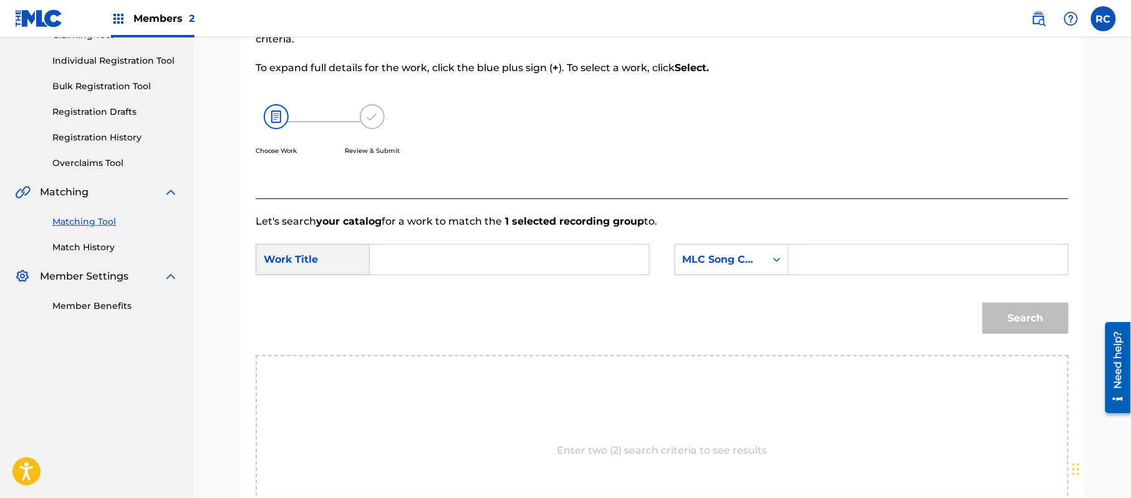
click at [460, 261] on input "Search Form" at bounding box center [509, 259] width 258 height 30
click at [514, 258] on input "So You've Been Told SG665X" at bounding box center [509, 259] width 258 height 30
drag, startPoint x: 514, startPoint y: 258, endPoint x: 637, endPoint y: 258, distance: 122.2
click at [515, 258] on input "So You've Been Told SG665X" at bounding box center [509, 259] width 258 height 30
type input "So You've Been Told"
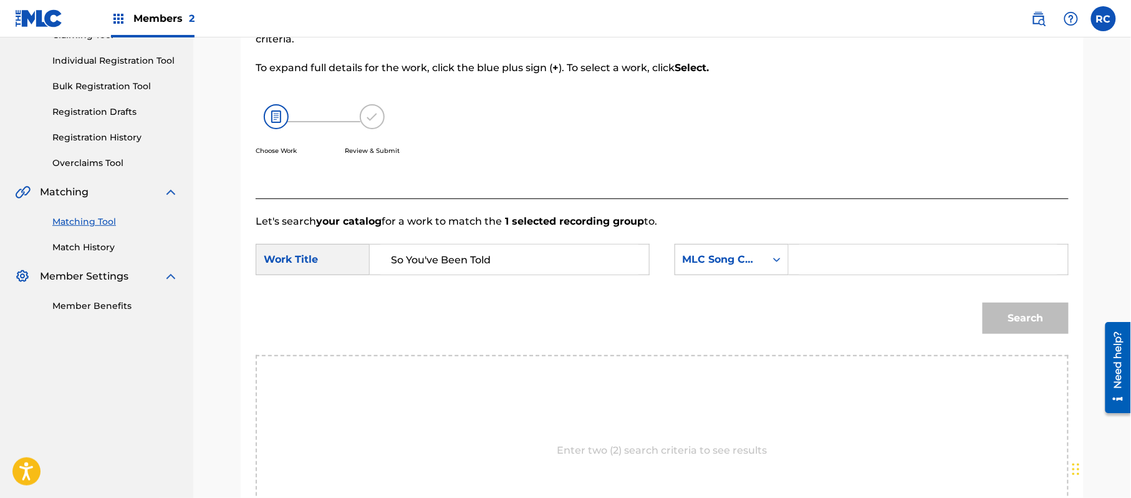
drag, startPoint x: 826, startPoint y: 258, endPoint x: 849, endPoint y: 263, distance: 23.0
click at [832, 259] on input "Search Form" at bounding box center [928, 259] width 258 height 30
type input "SG665X"
click at [1013, 297] on div "Search" at bounding box center [1023, 315] width 92 height 50
drag, startPoint x: 1016, startPoint y: 312, endPoint x: 430, endPoint y: 96, distance: 624.6
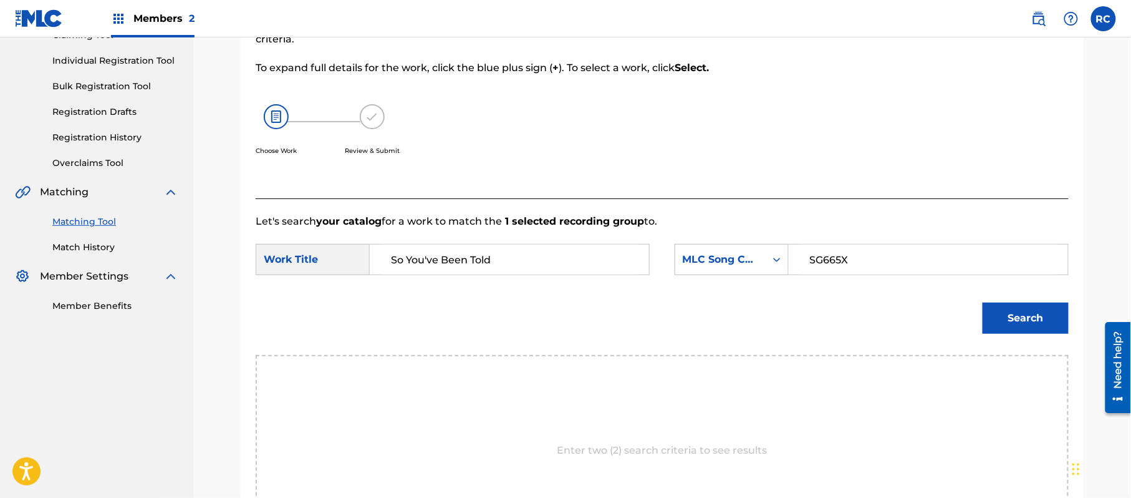
click at [1016, 312] on button "Search" at bounding box center [1026, 317] width 86 height 31
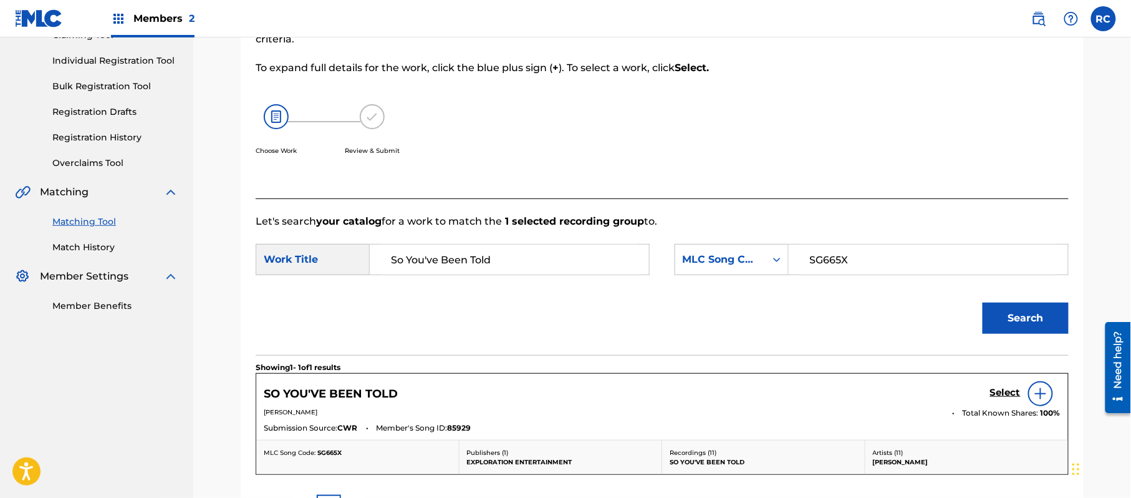
click at [1003, 390] on h5 "Select" at bounding box center [1005, 393] width 31 height 12
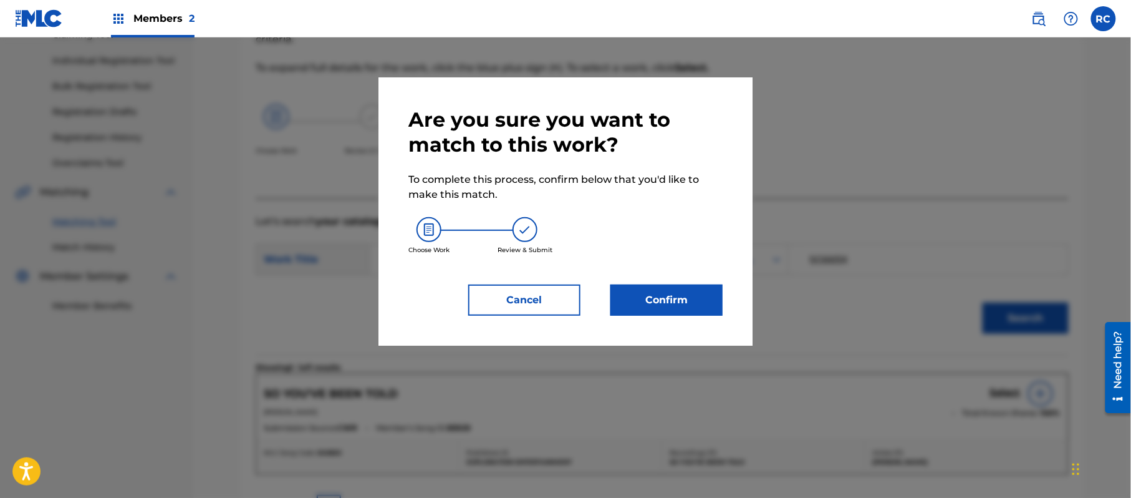
click at [682, 295] on button "Confirm" at bounding box center [666, 299] width 112 height 31
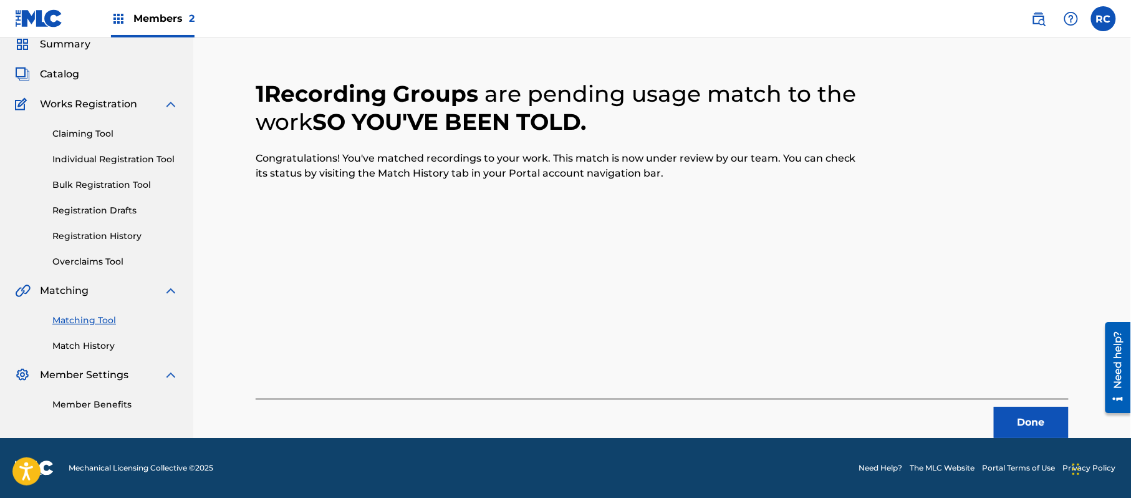
scroll to position [50, 0]
click at [1036, 415] on button "Done" at bounding box center [1031, 422] width 75 height 31
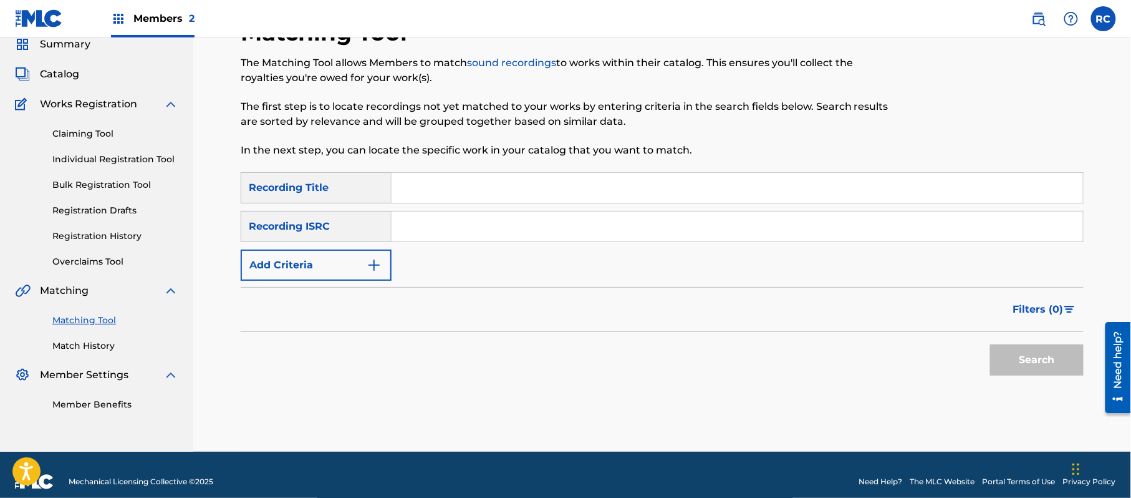
click at [430, 229] on input "Search Form" at bounding box center [738, 226] width 692 height 30
type input "TCAEY2070244"
click at [1026, 357] on button "Search" at bounding box center [1037, 359] width 94 height 31
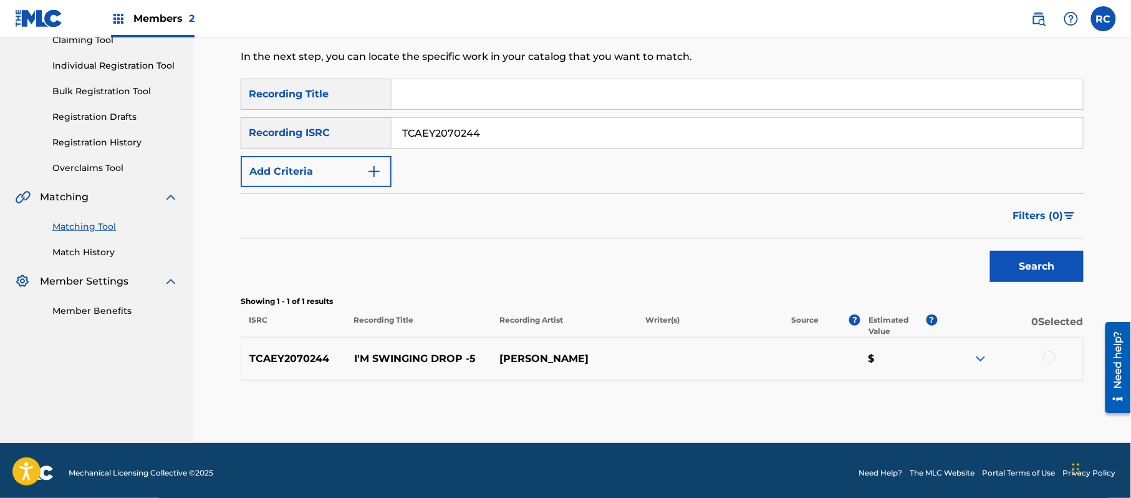
scroll to position [148, 0]
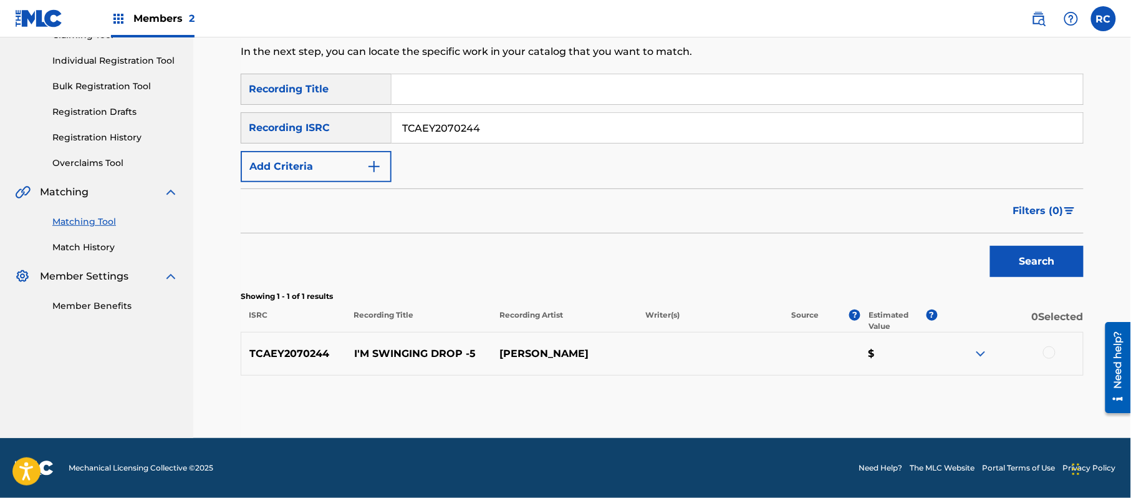
click at [1048, 353] on div at bounding box center [1049, 352] width 12 height 12
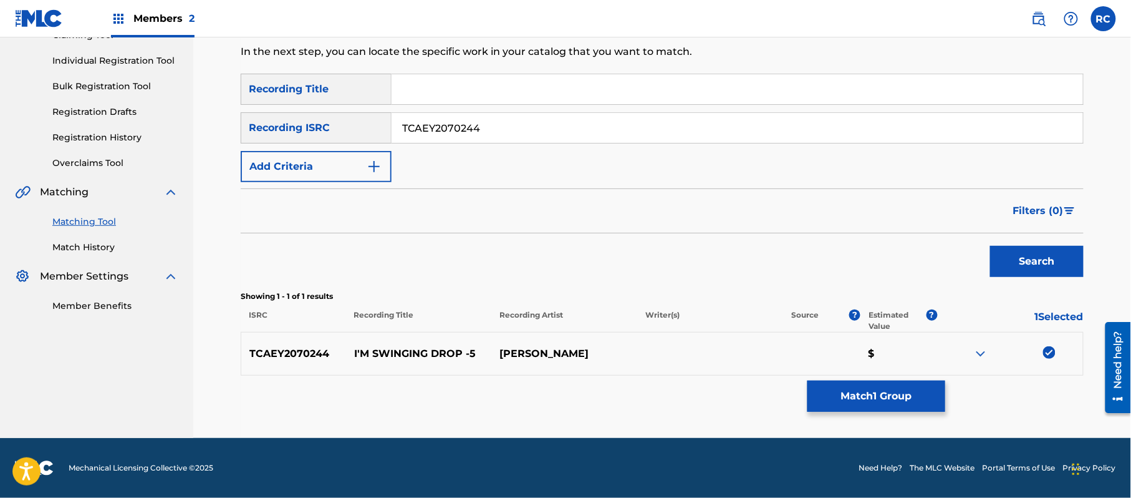
click at [887, 402] on button "Match 1 Group" at bounding box center [877, 395] width 138 height 31
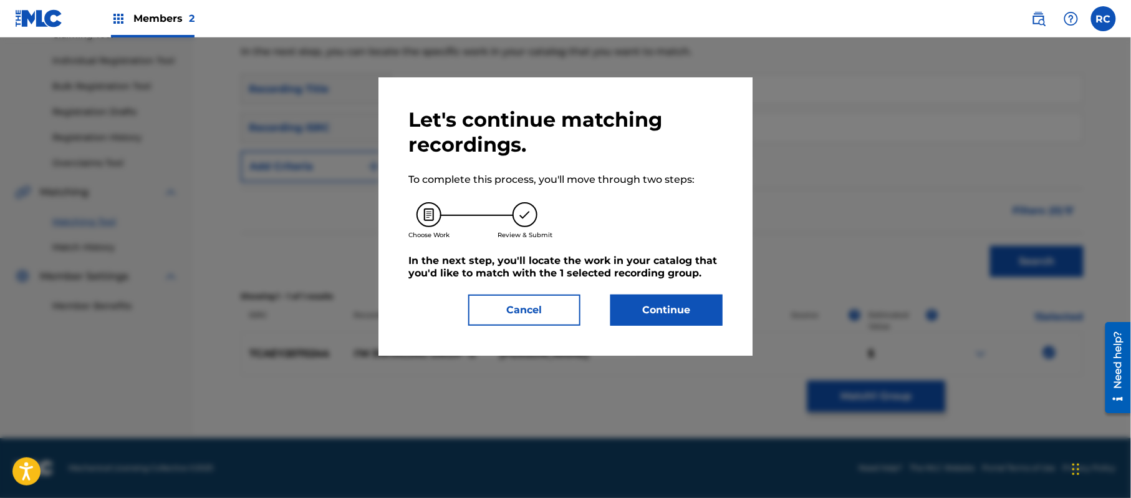
click at [697, 310] on button "Continue" at bounding box center [666, 309] width 112 height 31
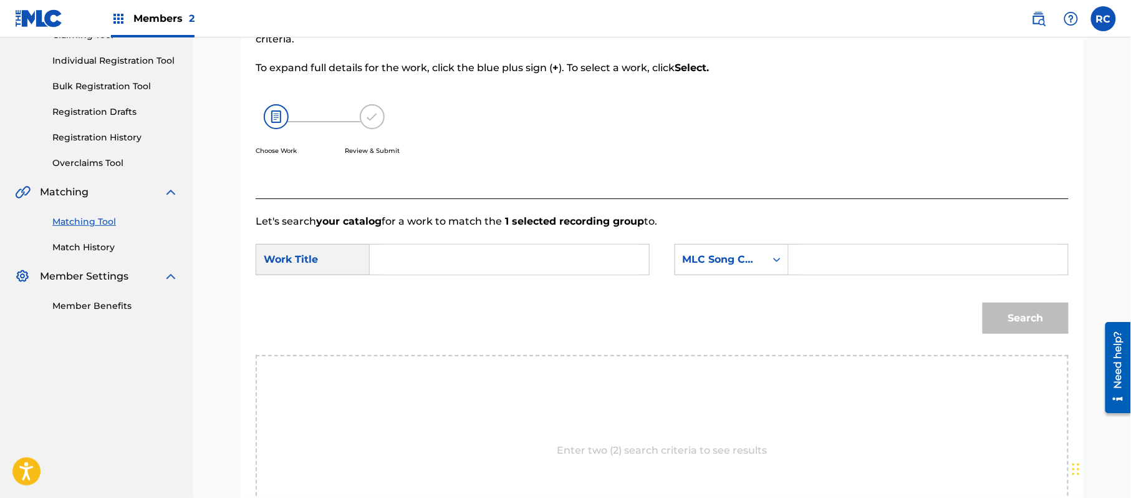
click at [445, 263] on input "Search Form" at bounding box center [509, 259] width 258 height 30
click at [538, 268] on input "I'm Swinging Drop -5 ID0PZT" at bounding box center [509, 259] width 258 height 30
type input "I'm Swinging Drop -5"
click at [836, 268] on input "Search Form" at bounding box center [928, 259] width 258 height 30
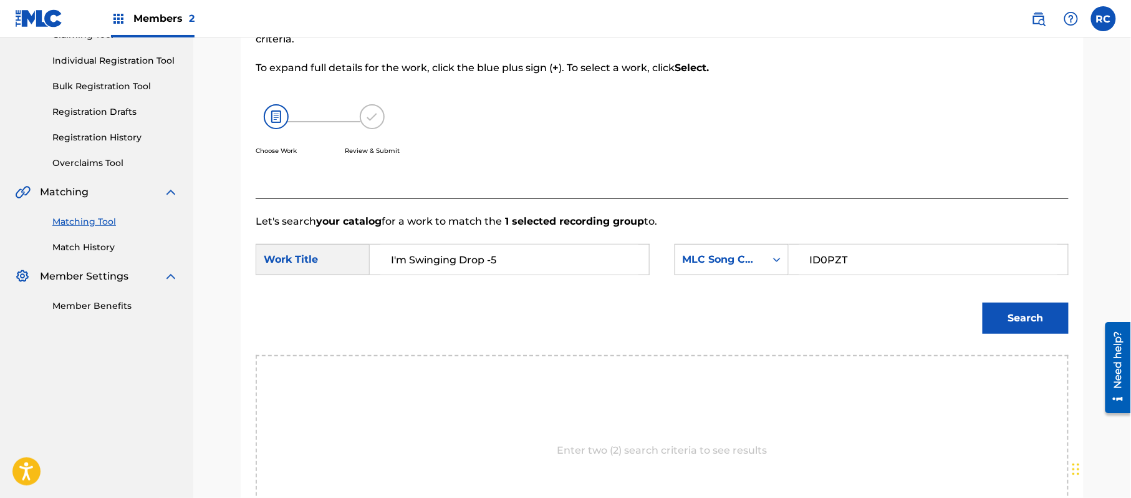
type input "ID0PZT"
click at [1008, 305] on button "Search" at bounding box center [1026, 317] width 86 height 31
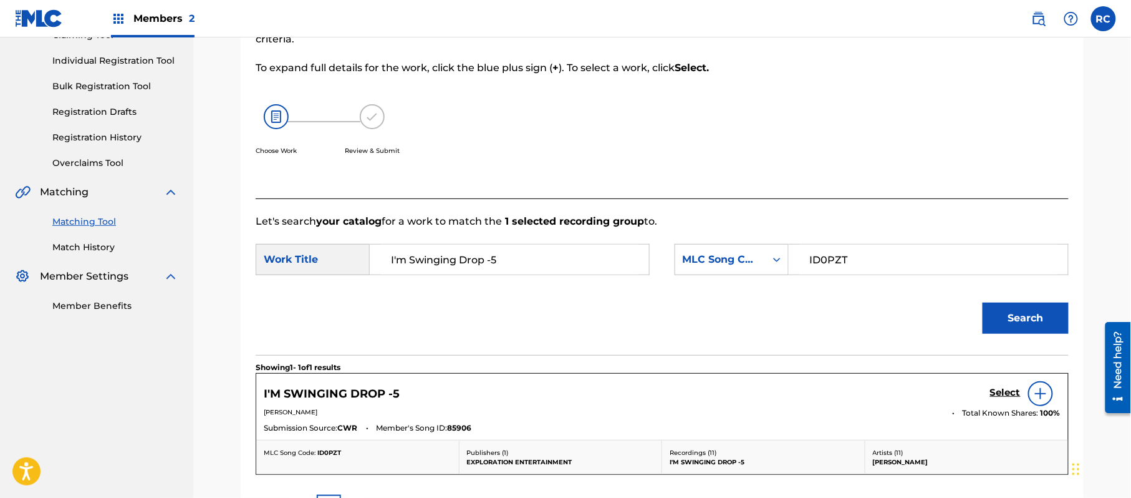
click at [1010, 397] on h5 "Select" at bounding box center [1005, 393] width 31 height 12
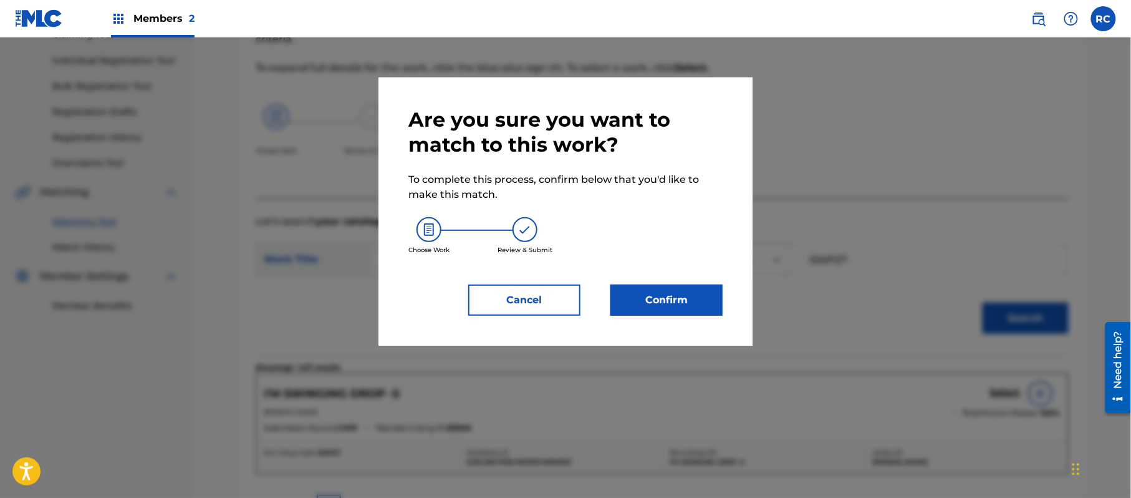
click at [672, 307] on button "Confirm" at bounding box center [666, 299] width 112 height 31
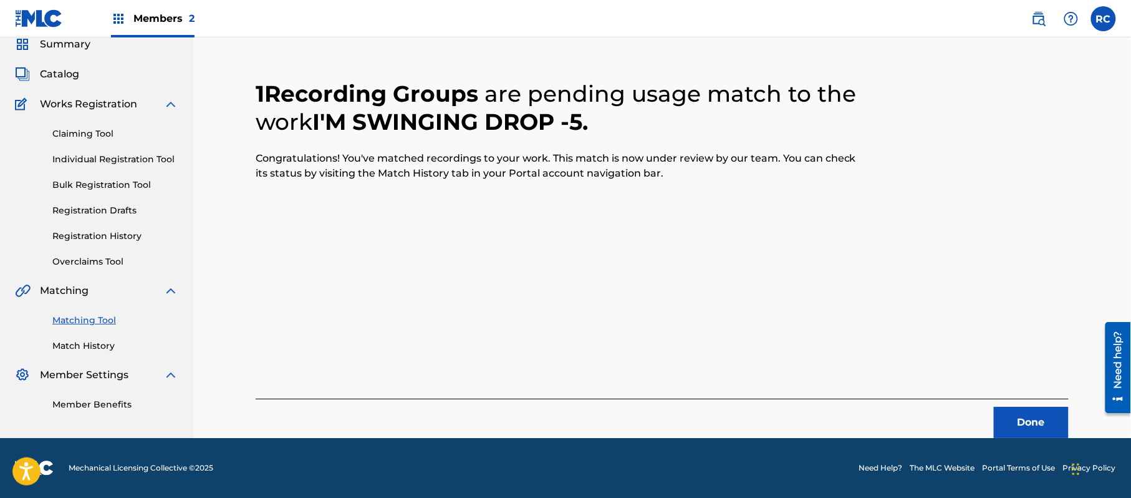
scroll to position [50, 0]
click at [1019, 429] on button "Done" at bounding box center [1031, 422] width 75 height 31
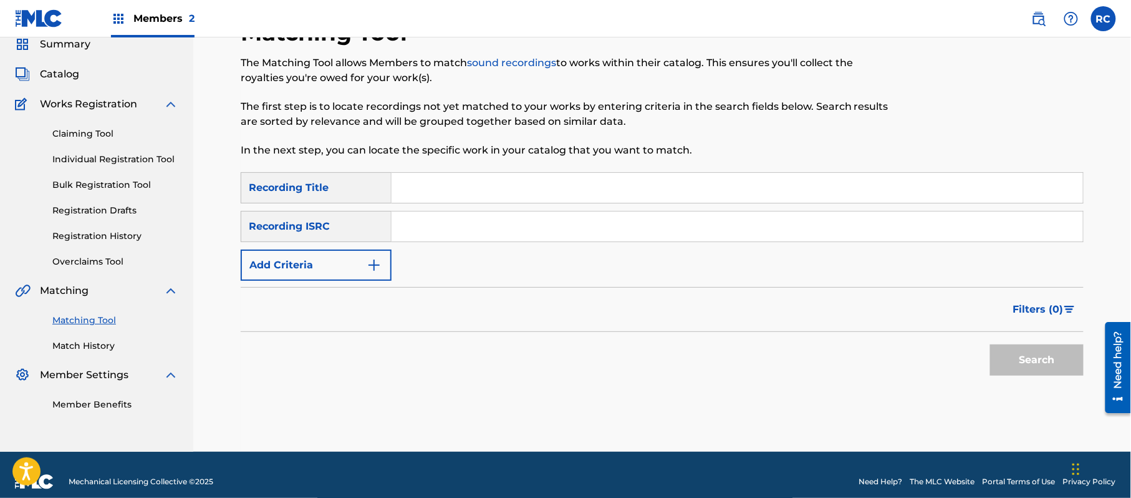
click at [435, 222] on input "Search Form" at bounding box center [738, 226] width 692 height 30
type input "TCADP1837994"
click at [1026, 362] on button "Search" at bounding box center [1037, 359] width 94 height 31
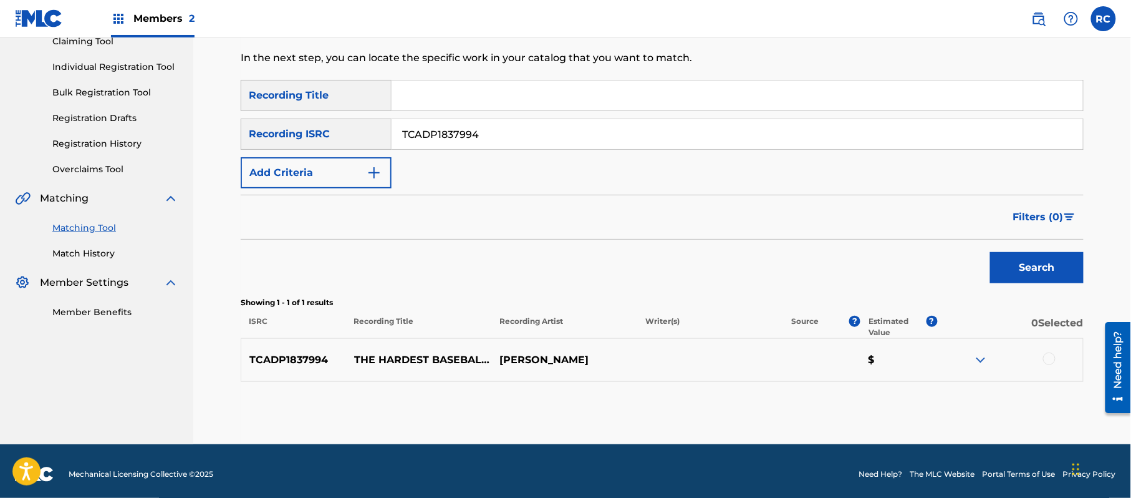
scroll to position [148, 0]
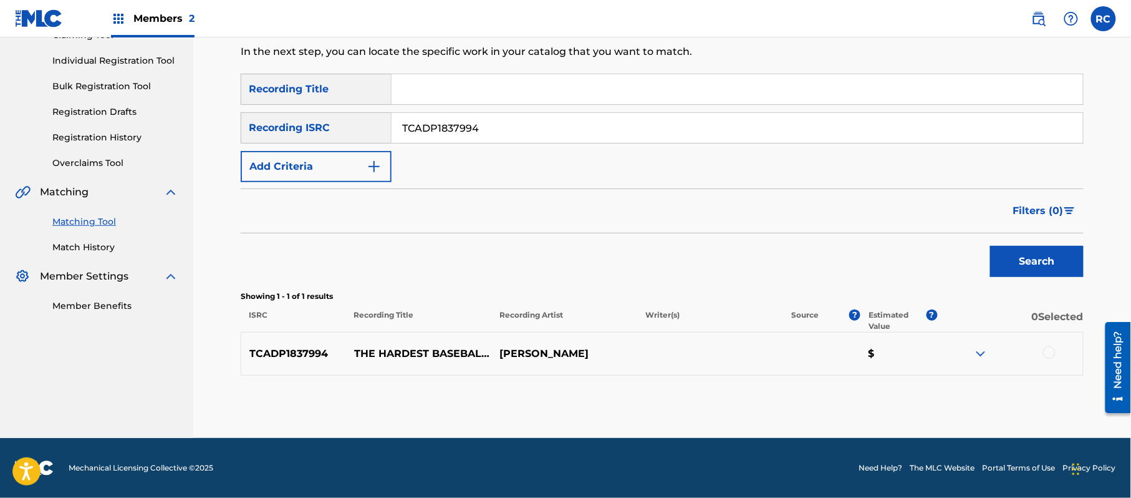
click at [1054, 352] on div at bounding box center [1049, 352] width 12 height 12
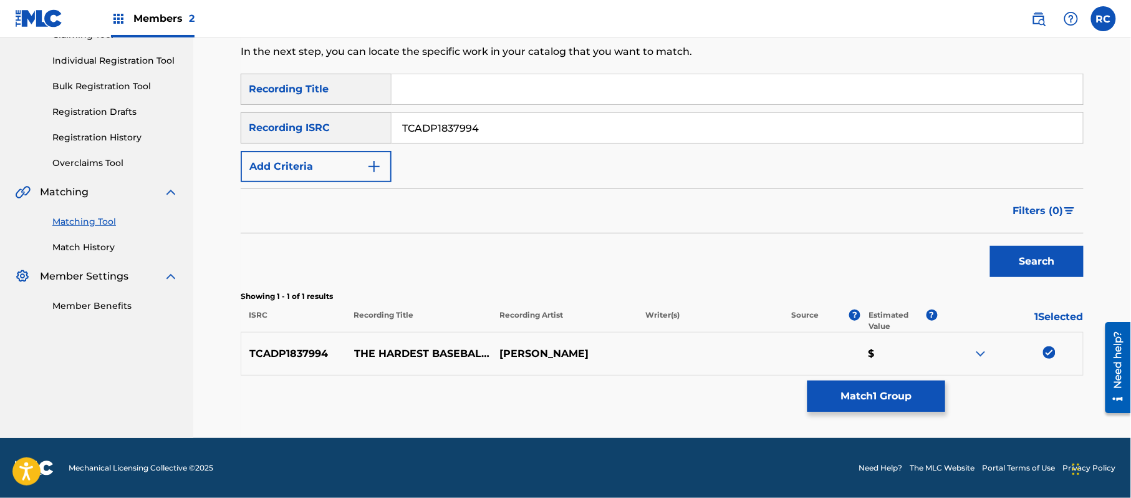
click at [894, 394] on button "Match 1 Group" at bounding box center [877, 395] width 138 height 31
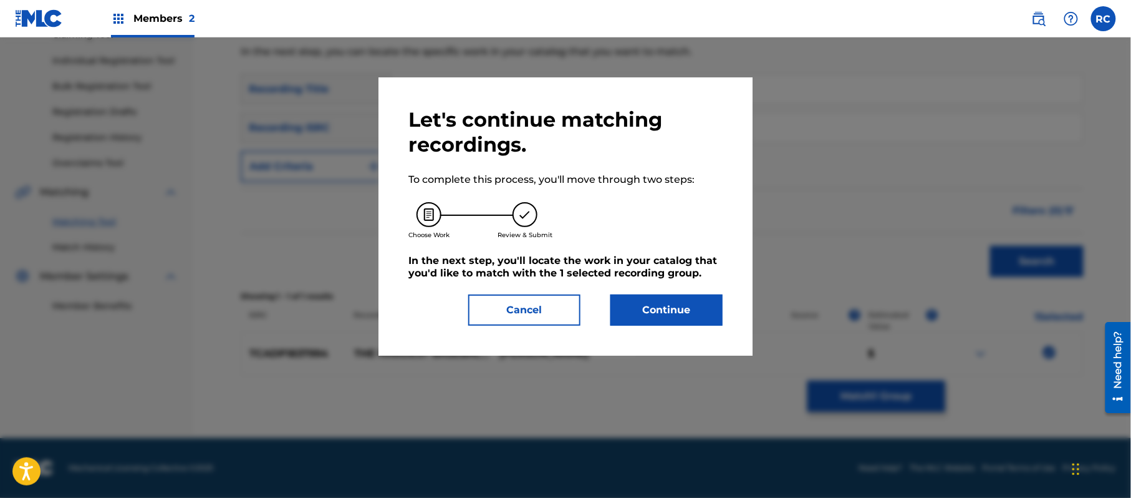
click at [682, 301] on button "Continue" at bounding box center [666, 309] width 112 height 31
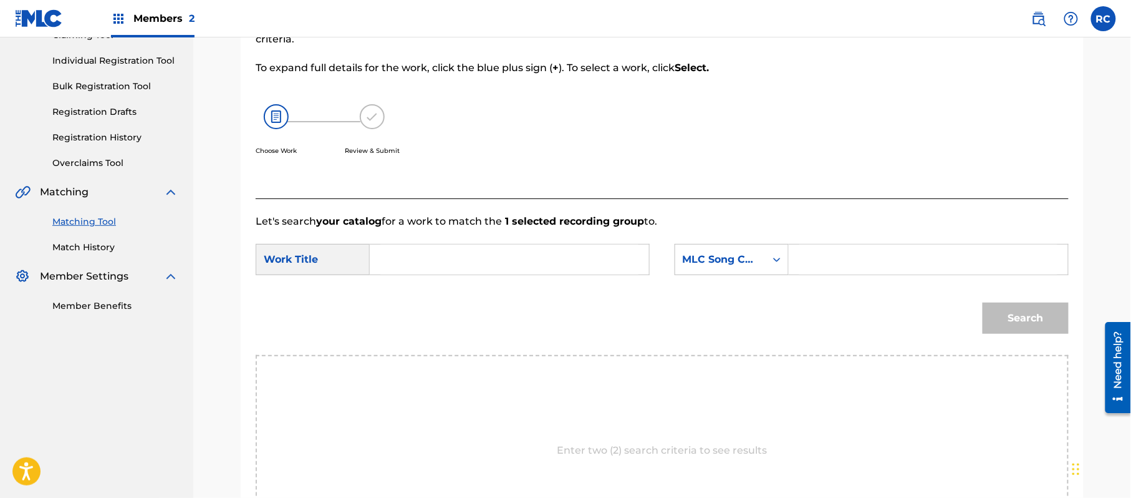
click at [408, 265] on input "Search Form" at bounding box center [509, 259] width 258 height 30
click at [579, 265] on input "The Hardest Baseball Freestyle TD9MDU" at bounding box center [509, 259] width 258 height 30
type input "The Hardest Baseball Freestyle"
click at [817, 264] on input "Search Form" at bounding box center [928, 259] width 258 height 30
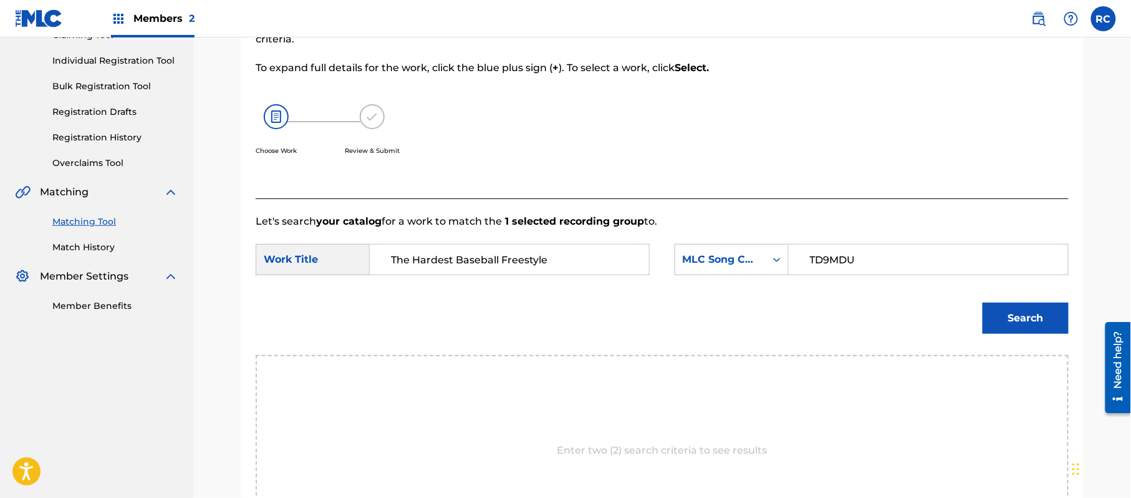
type input "TD9MDU"
click at [1038, 311] on button "Search" at bounding box center [1026, 317] width 86 height 31
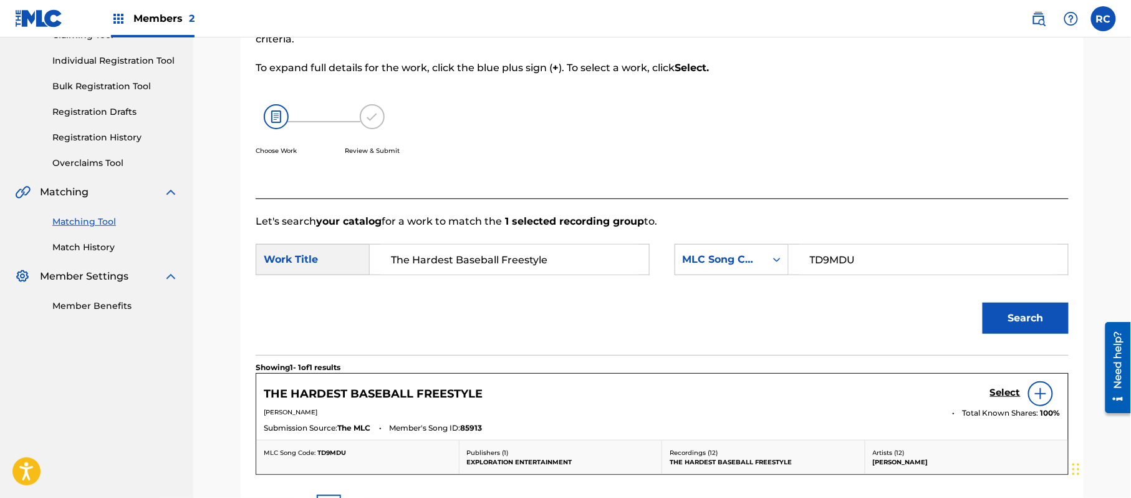
click at [991, 393] on h5 "Select" at bounding box center [1005, 393] width 31 height 12
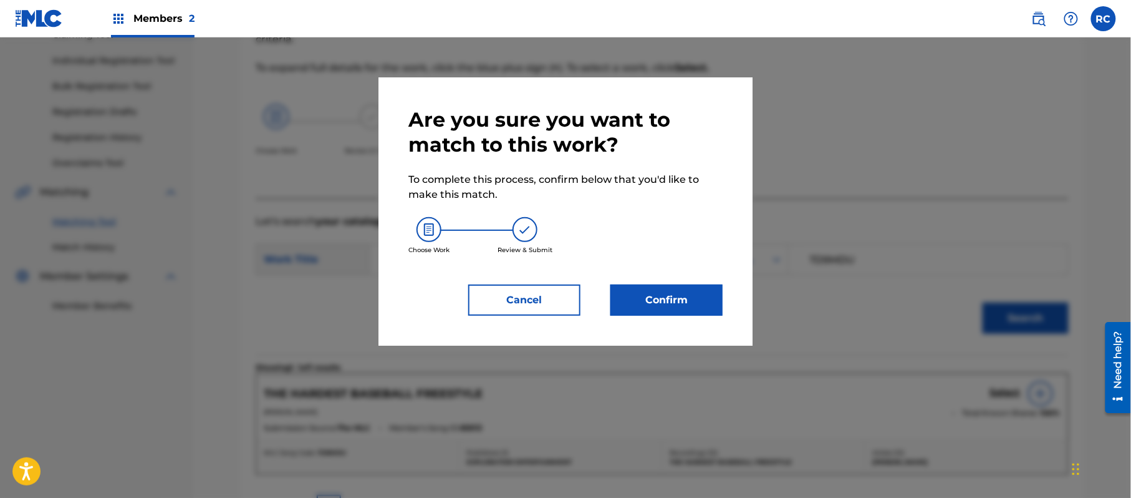
click at [694, 301] on button "Confirm" at bounding box center [666, 299] width 112 height 31
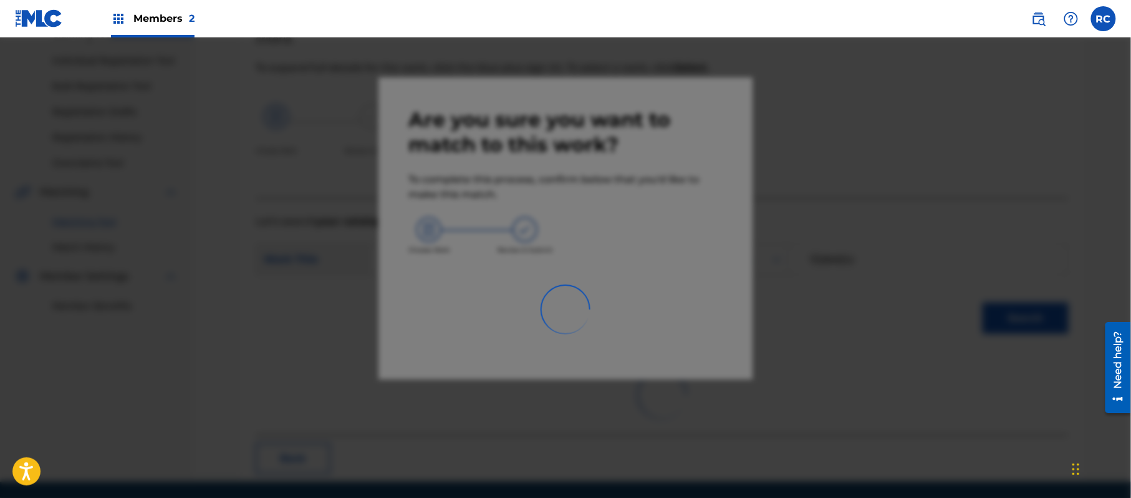
scroll to position [50, 0]
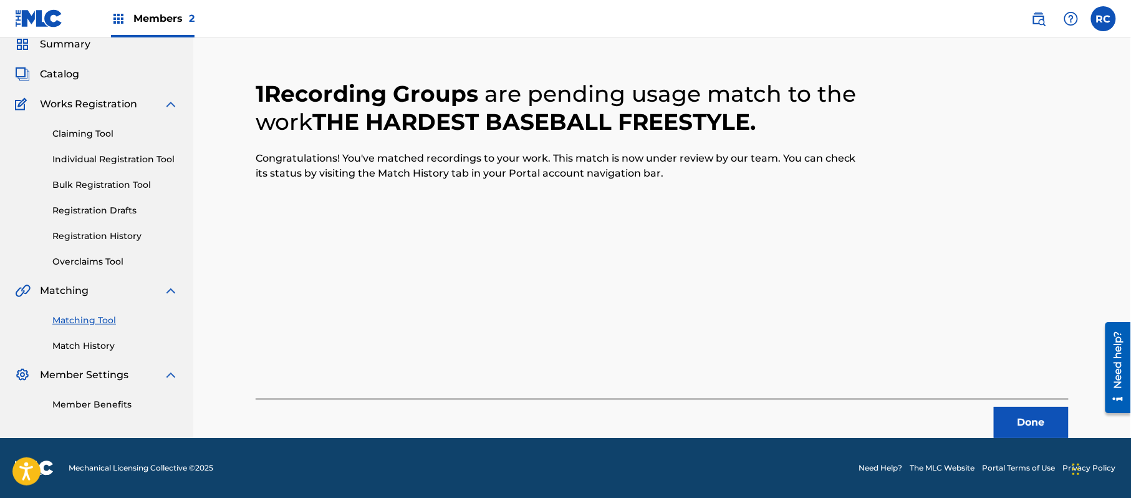
click at [1039, 425] on button "Done" at bounding box center [1031, 422] width 75 height 31
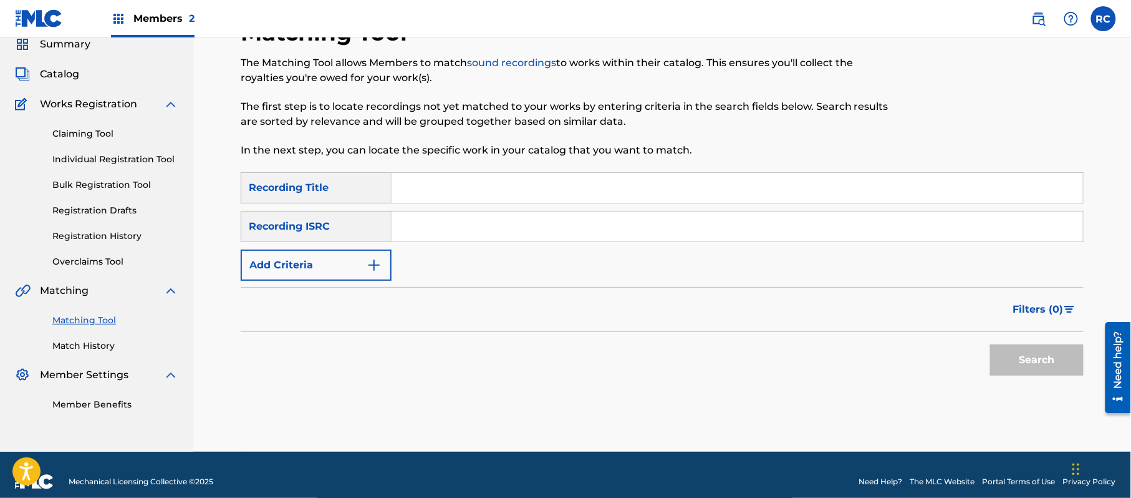
click at [430, 186] on input "Search Form" at bounding box center [738, 188] width 692 height 30
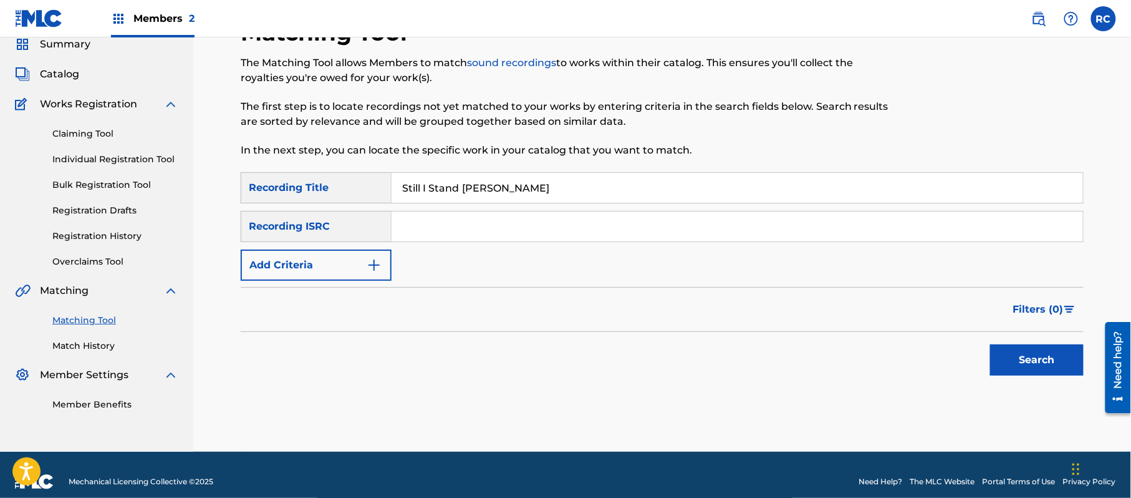
drag, startPoint x: 488, startPoint y: 188, endPoint x: 579, endPoint y: 210, distance: 94.2
click at [582, 207] on div "SearchWithCriteria2d78c3b6-e5b2-4ce7-994f-b209ad69d8e2 Recording Title Still I …" at bounding box center [662, 226] width 843 height 109
type input "Still I Stand"
click at [342, 263] on button "Add Criteria" at bounding box center [316, 264] width 151 height 31
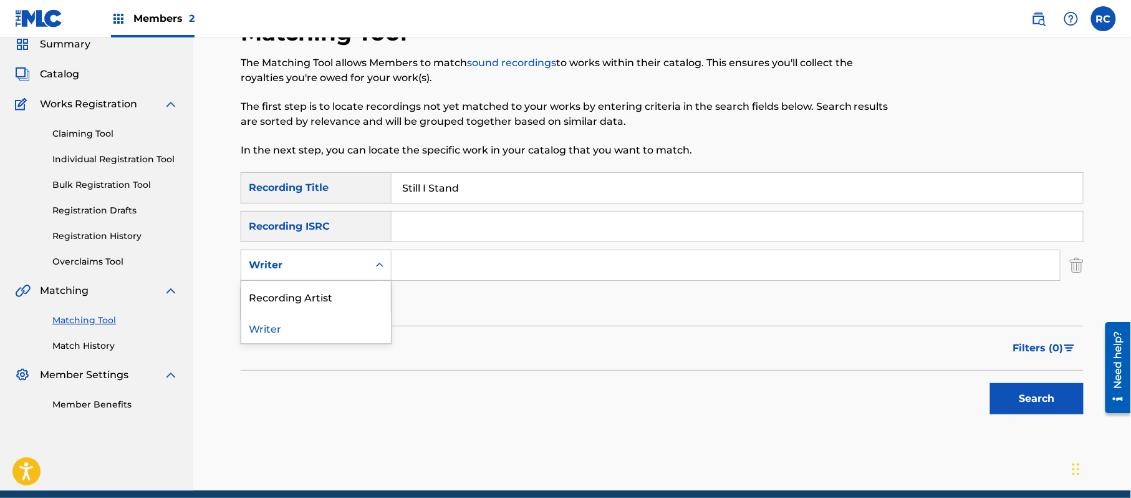
click at [335, 269] on div "Writer" at bounding box center [305, 265] width 112 height 15
click at [335, 298] on div "Recording Artist" at bounding box center [316, 296] width 150 height 31
drag, startPoint x: 399, startPoint y: 282, endPoint x: 440, endPoint y: 273, distance: 42.2
click at [434, 273] on input "Search Form" at bounding box center [726, 265] width 668 height 30
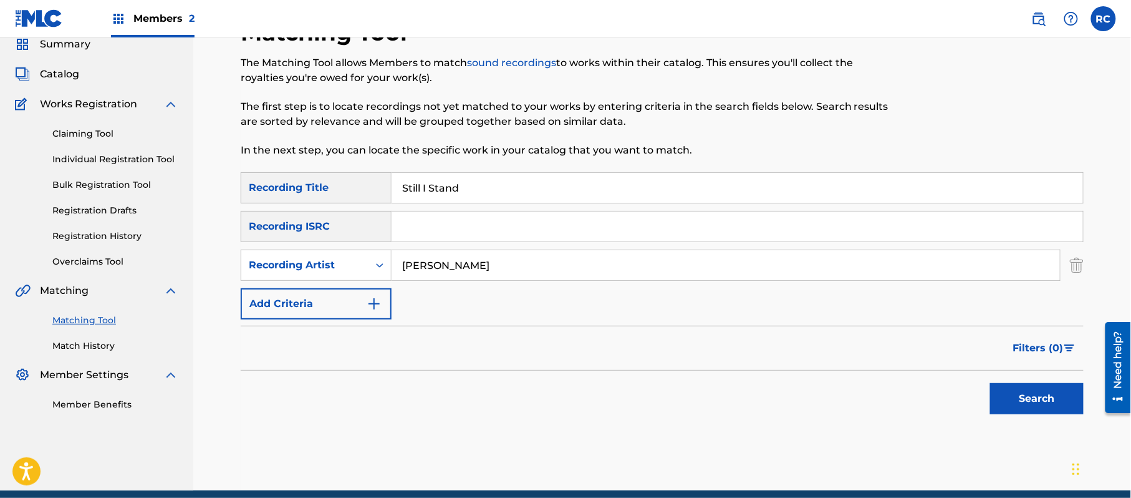
type input "CJ Beatty"
click at [1013, 393] on button "Search" at bounding box center [1037, 398] width 94 height 31
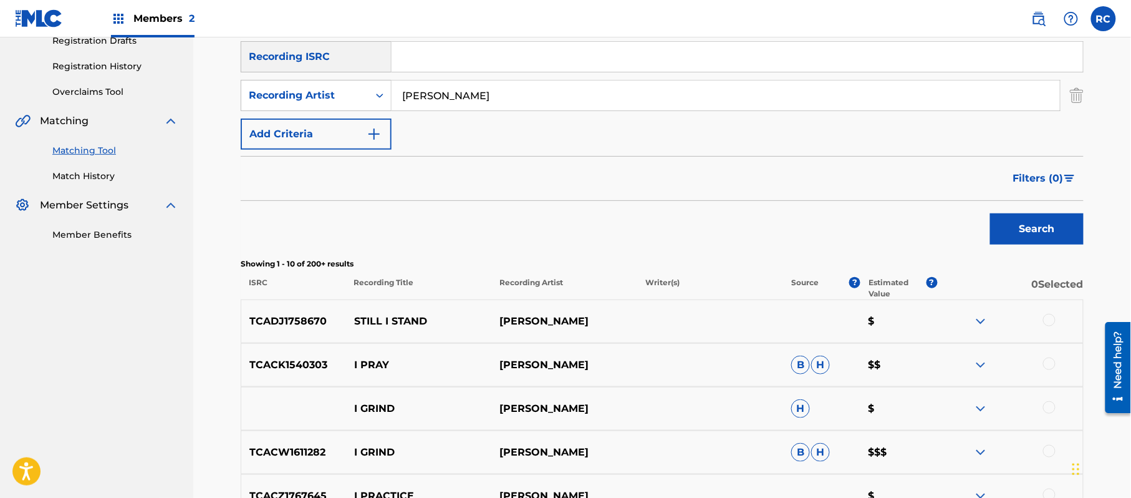
scroll to position [299, 0]
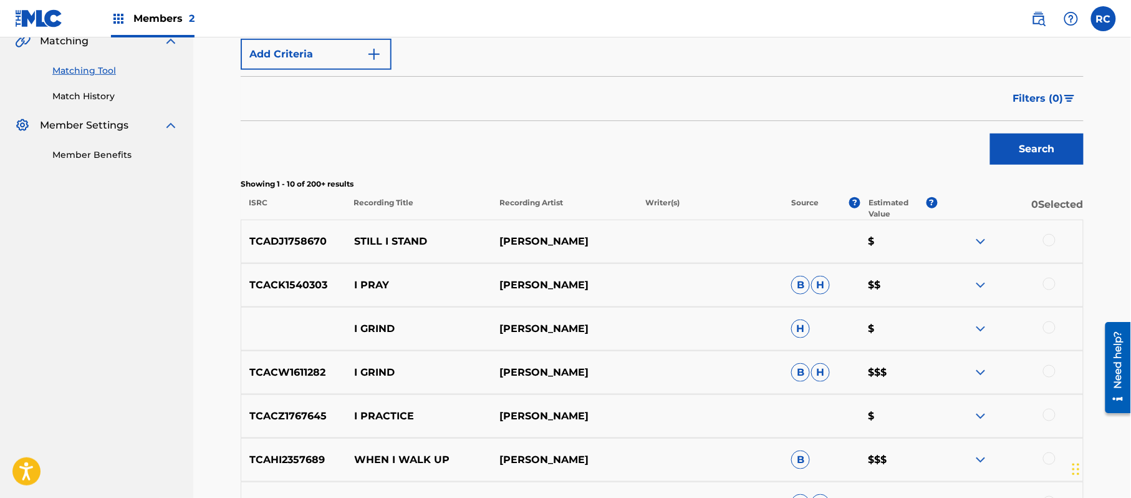
click at [302, 237] on p "TCADJ1758670" at bounding box center [293, 241] width 105 height 15
copy p "TCADJ1758670"
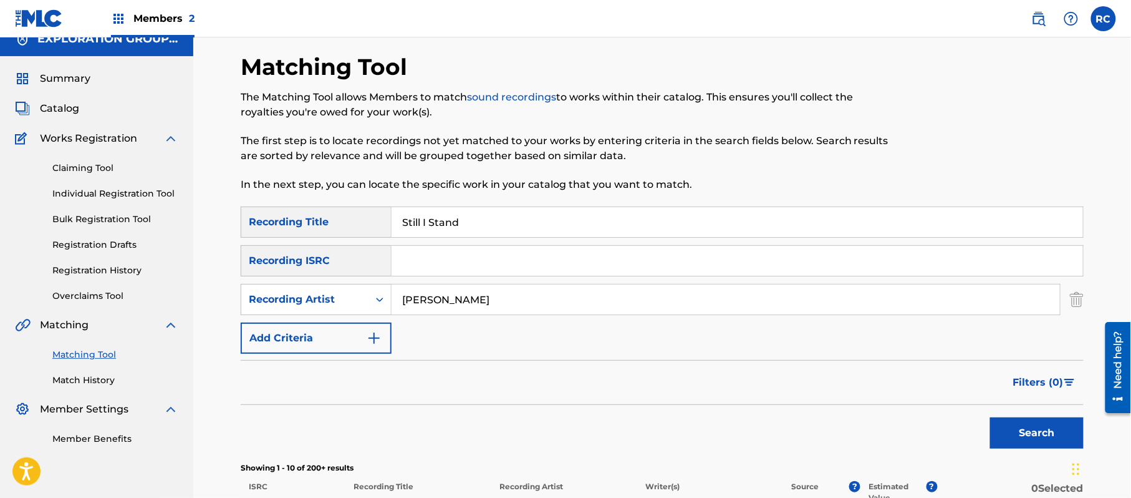
scroll to position [0, 0]
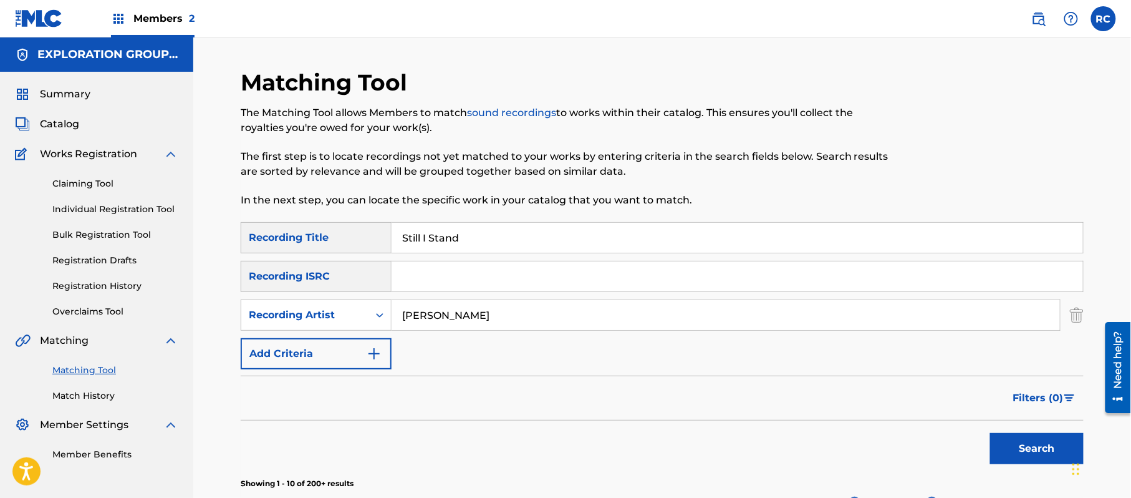
click at [471, 284] on input "Search Form" at bounding box center [738, 276] width 692 height 30
type input "TCADJ1758670"
drag, startPoint x: 470, startPoint y: 244, endPoint x: 349, endPoint y: 247, distance: 120.4
click at [349, 247] on div "SearchWithCriteria2d78c3b6-e5b2-4ce7-994f-b209ad69d8e2 Recording Title Still I …" at bounding box center [662, 237] width 843 height 31
click at [362, 317] on div "SearchWithCriteriac801cfbc-6544-40a3-995a-7752e274083d Recording Artist CJ Beat…" at bounding box center [662, 314] width 843 height 31
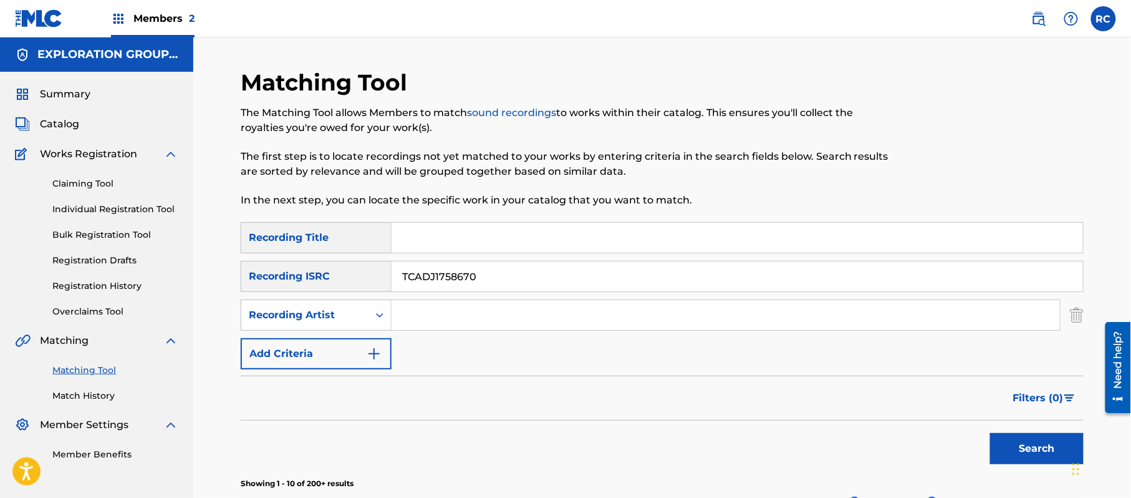
click at [1006, 435] on button "Search" at bounding box center [1037, 448] width 94 height 31
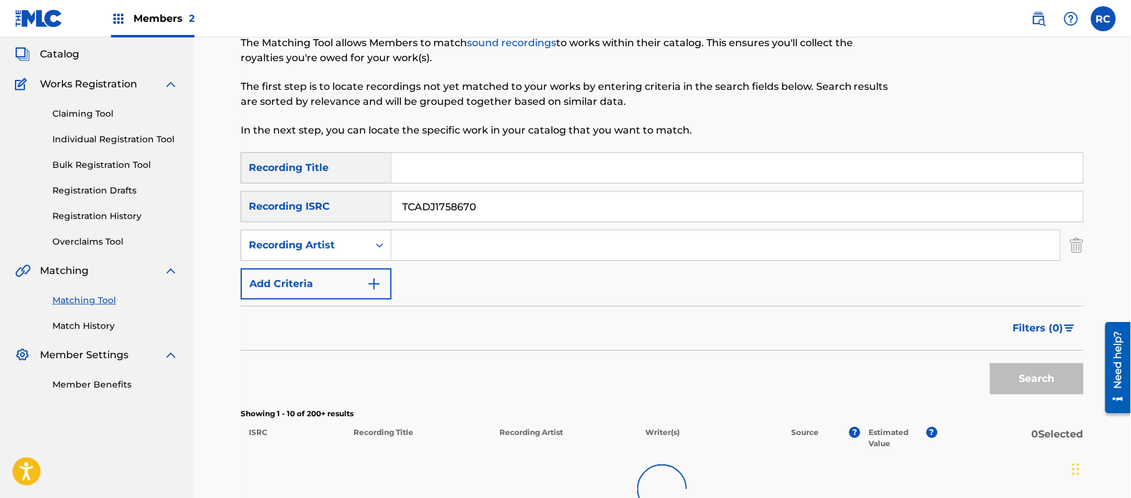
scroll to position [187, 0]
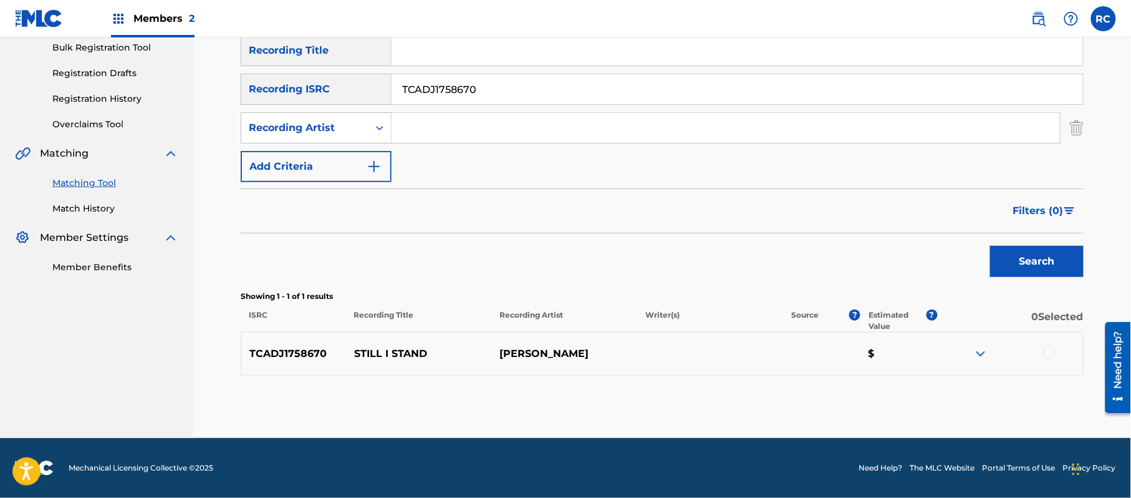
click at [1053, 352] on div at bounding box center [1049, 352] width 12 height 12
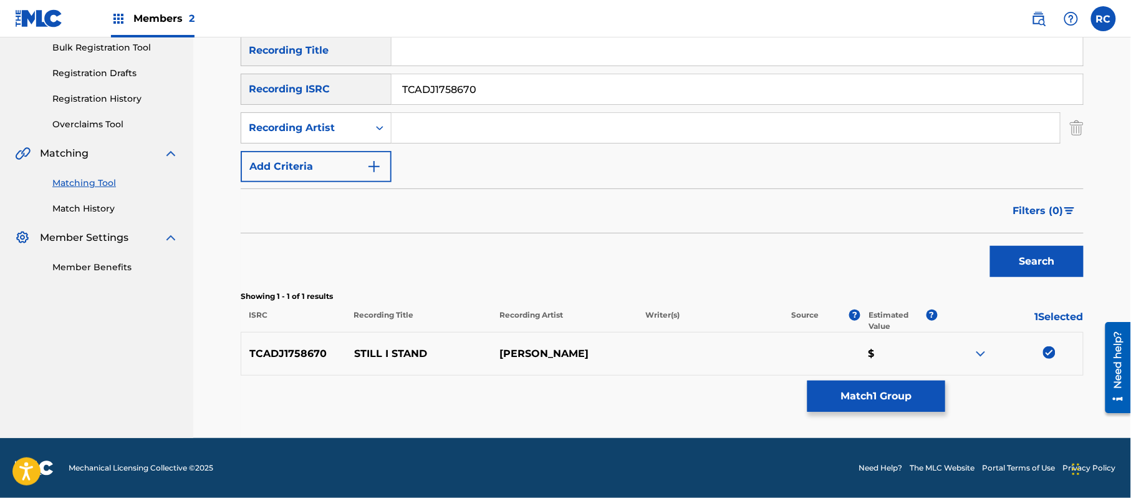
click at [923, 397] on button "Match 1 Group" at bounding box center [877, 395] width 138 height 31
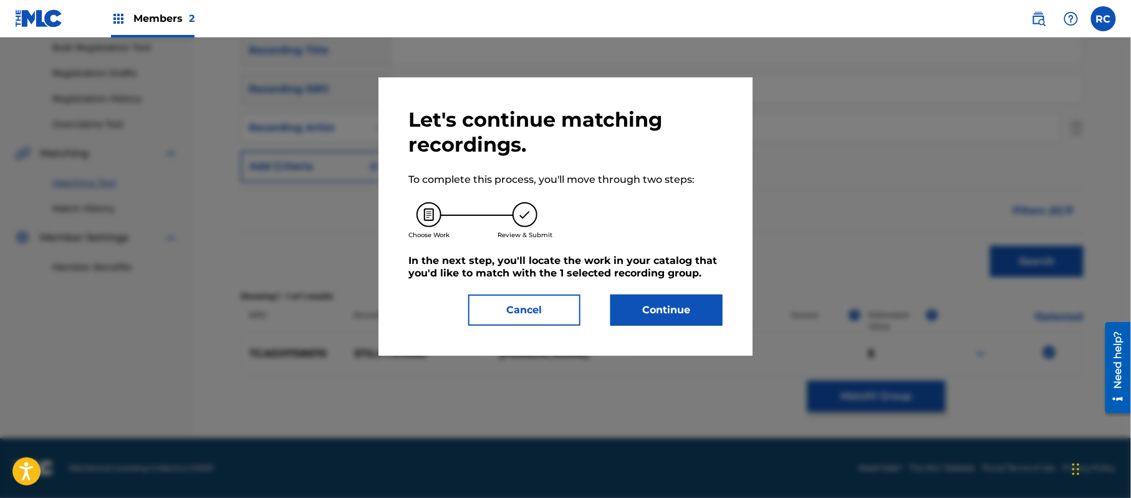
click at [650, 303] on button "Continue" at bounding box center [666, 309] width 112 height 31
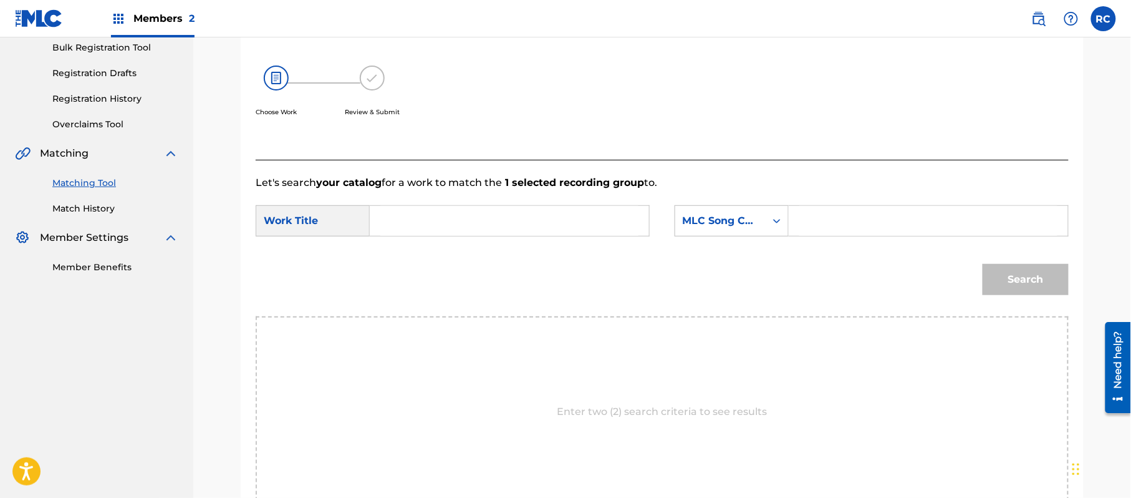
click at [509, 218] on input "Search Form" at bounding box center [509, 221] width 258 height 30
click at [471, 222] on input "Still I Stand SG665T" at bounding box center [509, 221] width 258 height 30
type input "Still I Stand"
click at [839, 217] on input "Search Form" at bounding box center [928, 221] width 258 height 30
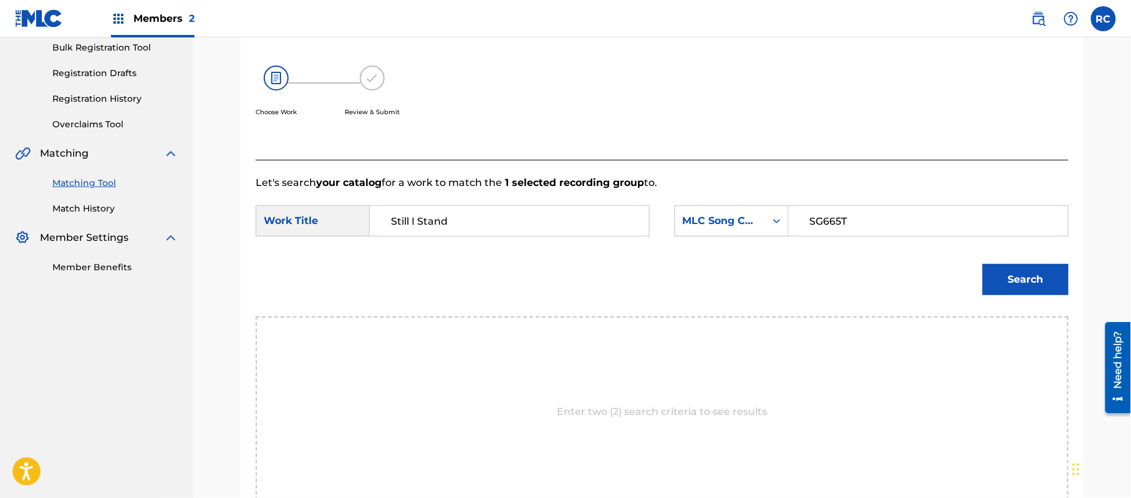
type input "SG665T"
click at [1026, 293] on button "Search" at bounding box center [1026, 279] width 86 height 31
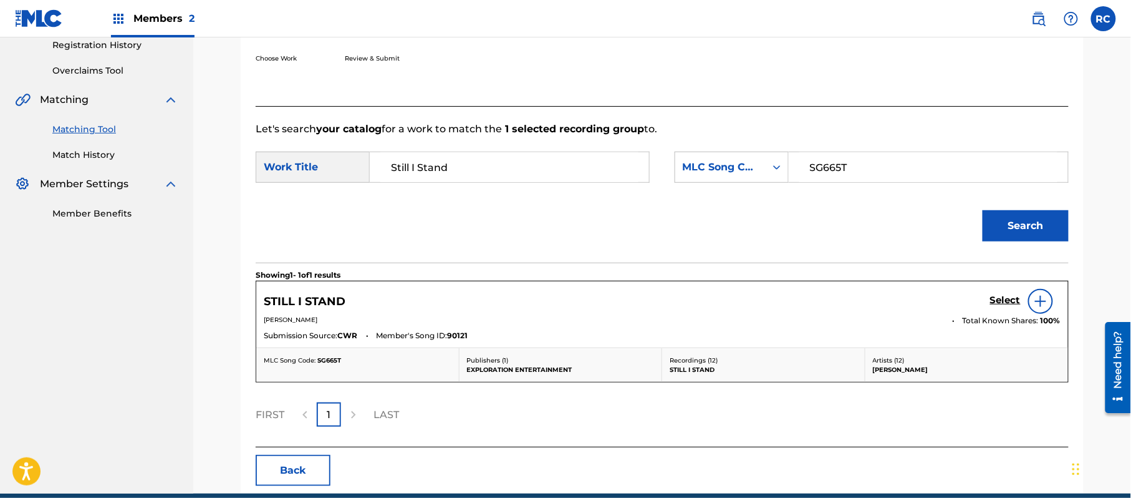
scroll to position [270, 0]
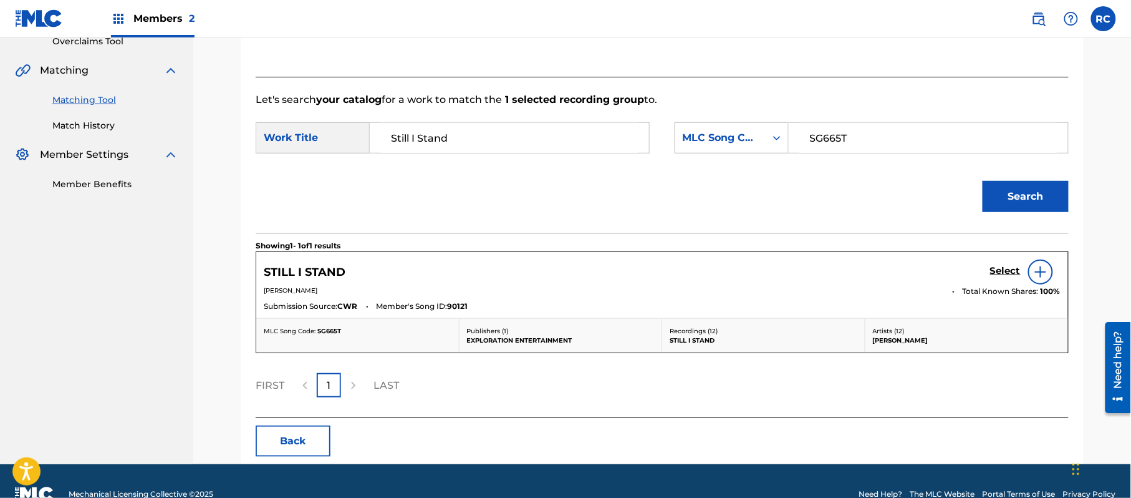
click at [1003, 259] on div "Select" at bounding box center [1025, 271] width 70 height 25
click at [998, 271] on h5 "Select" at bounding box center [1005, 271] width 31 height 12
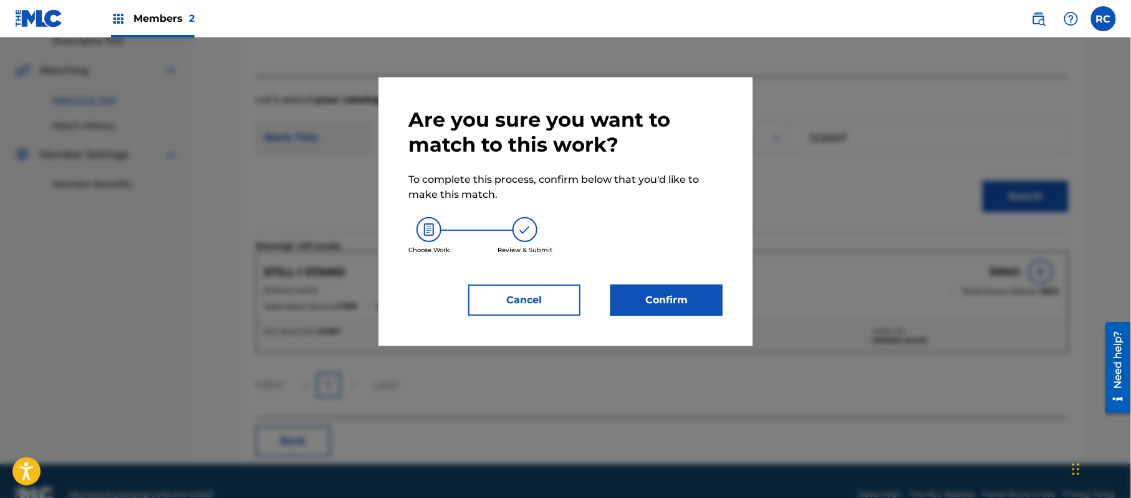
click at [685, 296] on button "Confirm" at bounding box center [666, 299] width 112 height 31
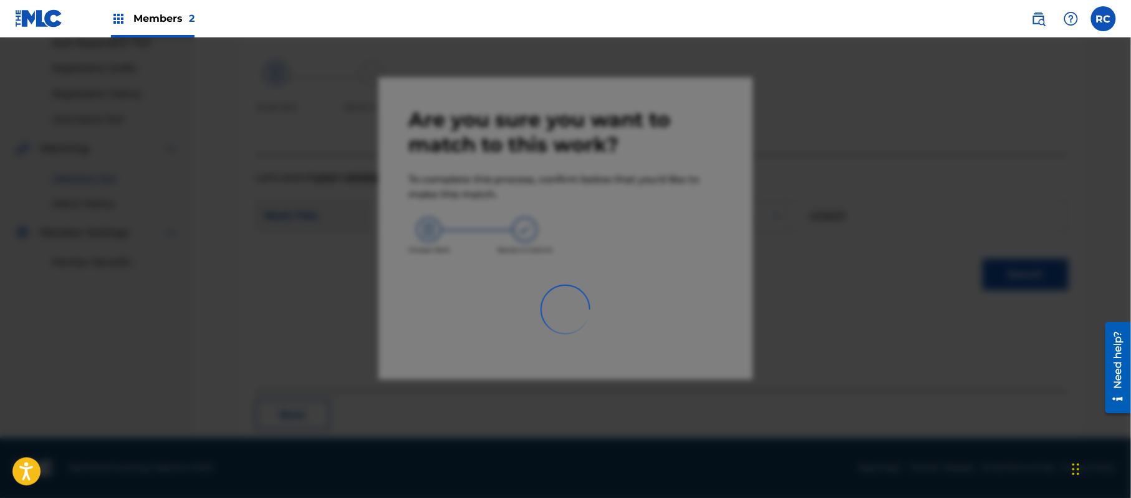
scroll to position [50, 0]
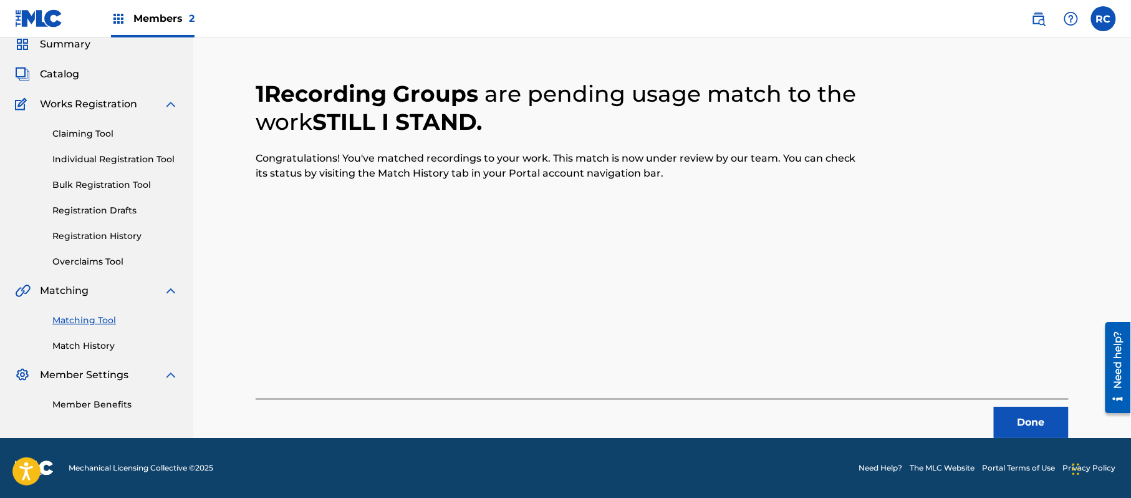
click at [1026, 420] on button "Done" at bounding box center [1031, 422] width 75 height 31
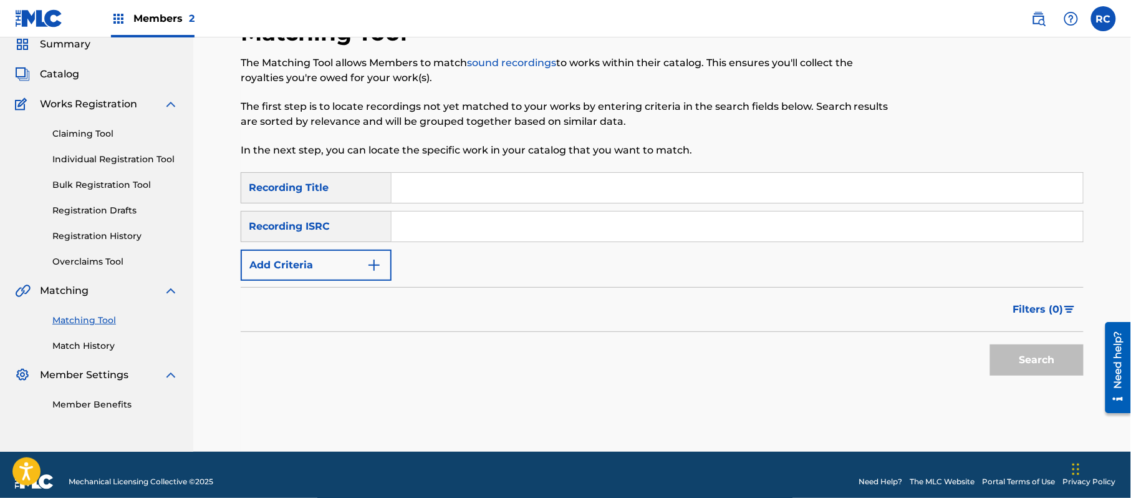
click at [490, 227] on input "Search Form" at bounding box center [738, 226] width 692 height 30
click at [1010, 352] on button "Search" at bounding box center [1037, 359] width 94 height 31
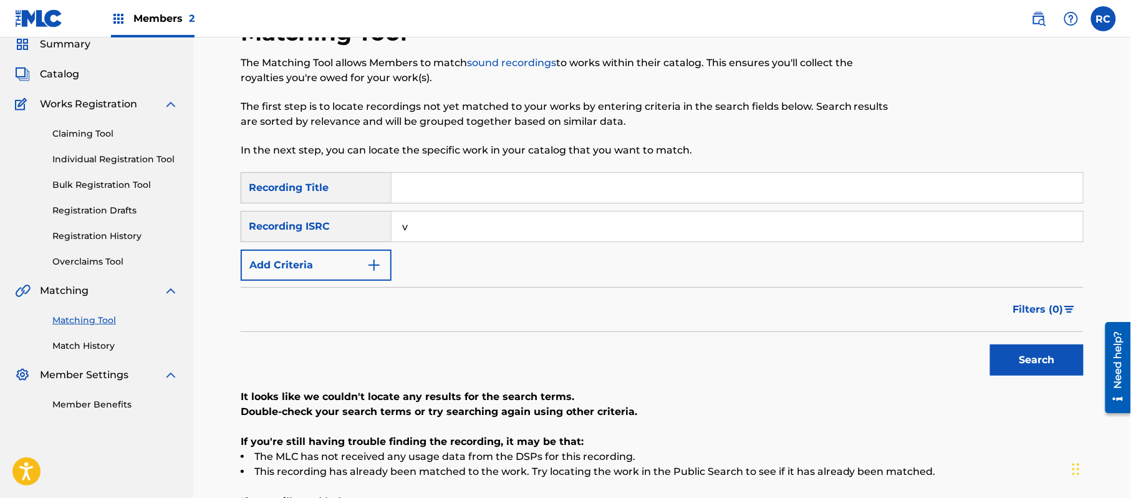
drag, startPoint x: 379, startPoint y: 223, endPoint x: 369, endPoint y: 240, distance: 19.6
click at [350, 228] on div "SearchWithCriteriac6405995-72e4-46d0-bfb9-6d5b629797e0 Recording ISRC v" at bounding box center [662, 226] width 843 height 31
type input "TCACZ1767652"
click at [1051, 357] on button "Search" at bounding box center [1037, 359] width 94 height 31
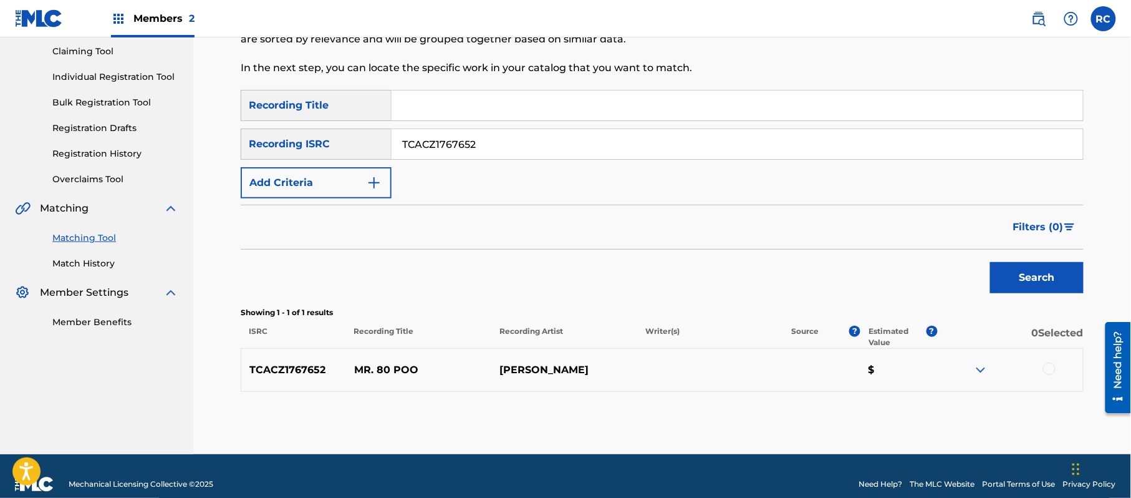
scroll to position [148, 0]
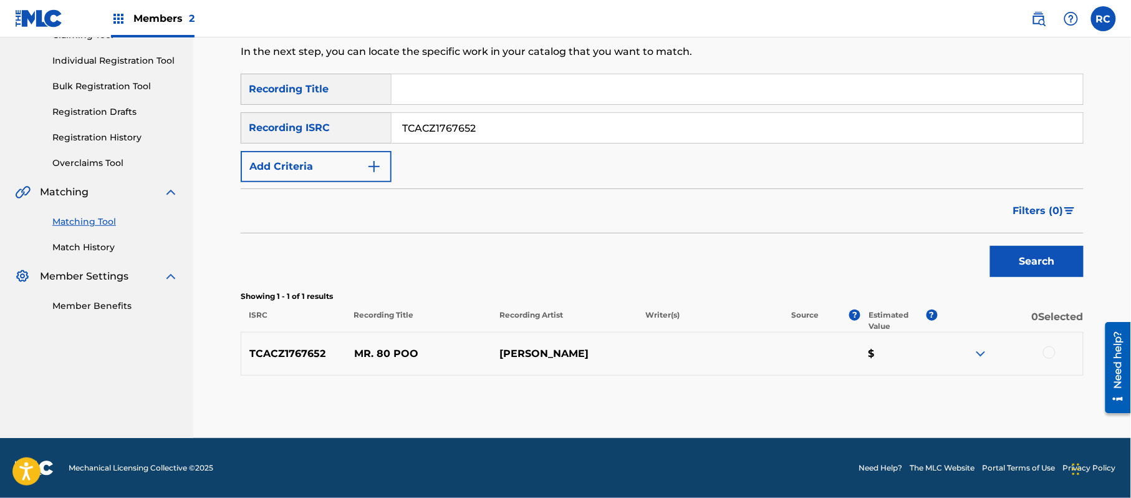
click at [1053, 350] on div at bounding box center [1049, 352] width 12 height 12
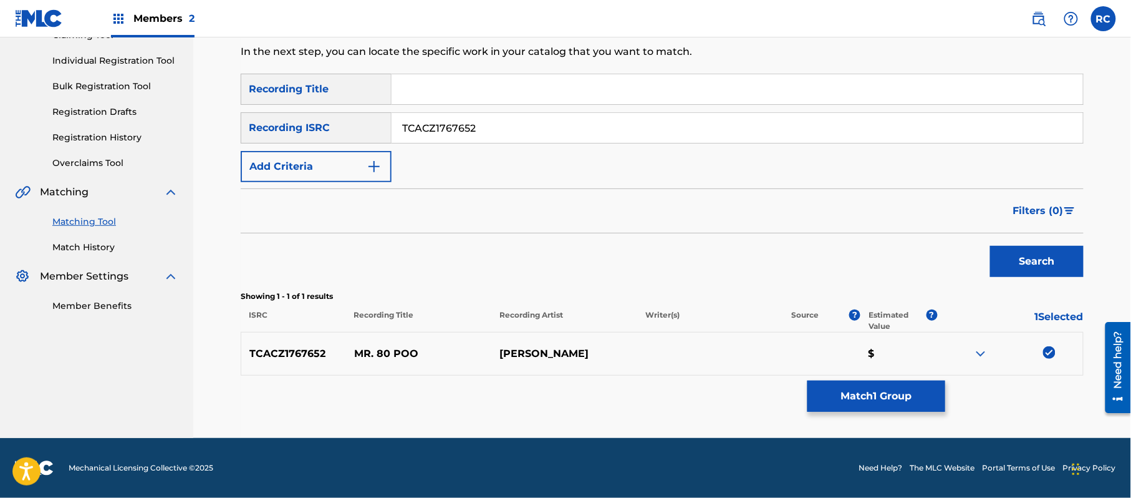
click at [864, 395] on button "Match 1 Group" at bounding box center [877, 395] width 138 height 31
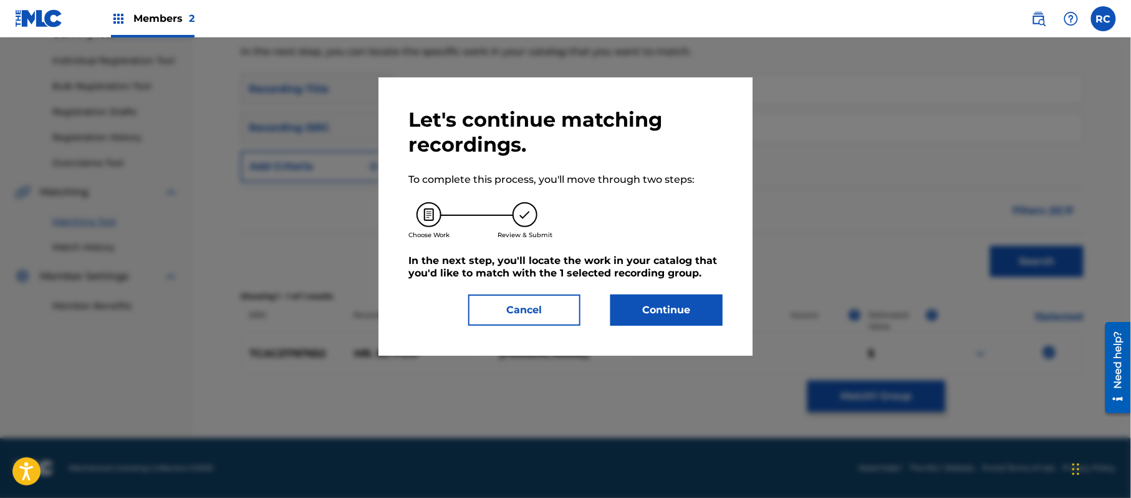
click at [685, 308] on button "Continue" at bounding box center [666, 309] width 112 height 31
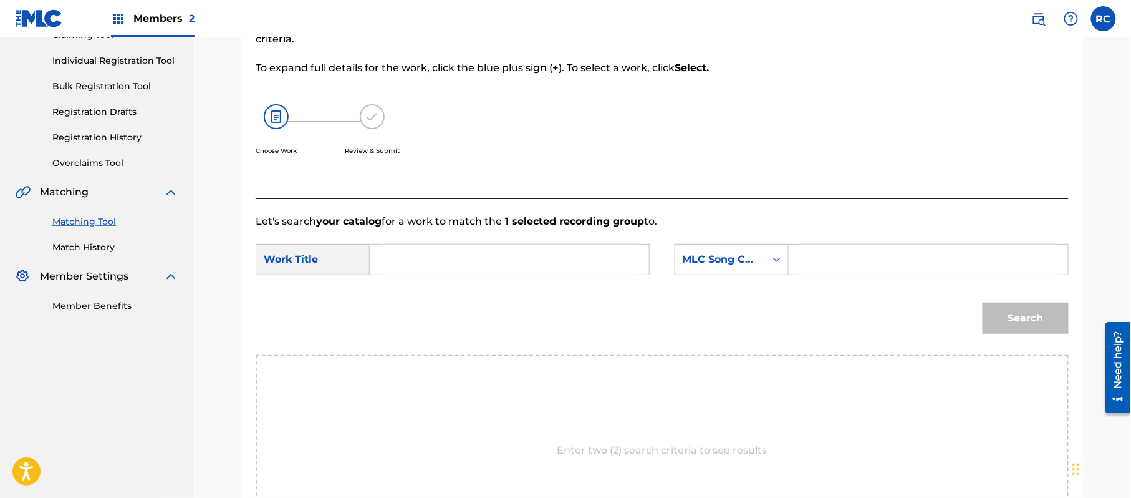
click at [462, 261] on input "Search Form" at bounding box center [509, 259] width 258 height 30
click at [477, 258] on input "Mr. 80 Poo MA9ESS" at bounding box center [509, 259] width 258 height 30
type input "Mr. 80 Poo"
drag, startPoint x: 859, startPoint y: 262, endPoint x: 868, endPoint y: 268, distance: 10.7
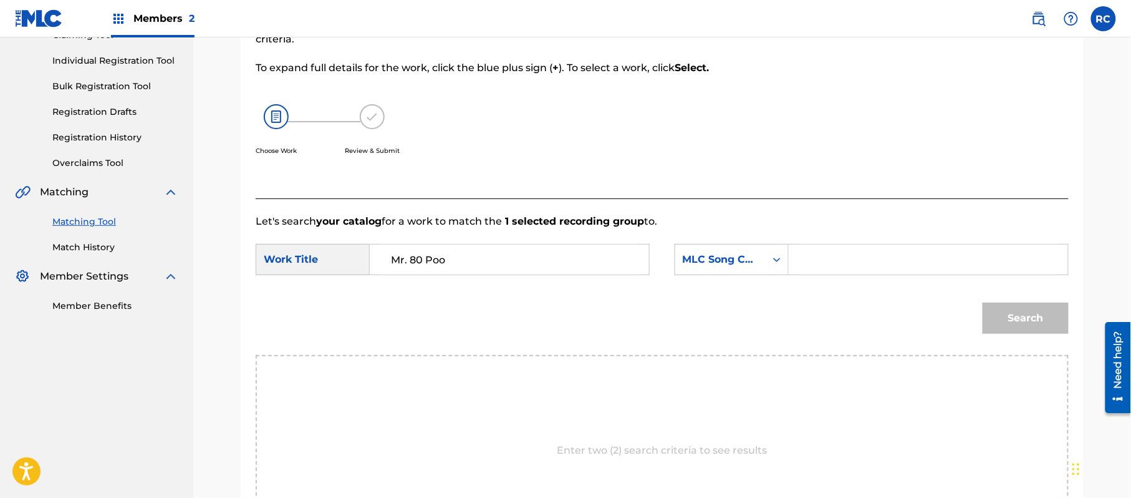
click at [859, 262] on input "Search Form" at bounding box center [928, 259] width 258 height 30
type input "MA9ESS"
click at [1036, 318] on button "Search" at bounding box center [1026, 317] width 86 height 31
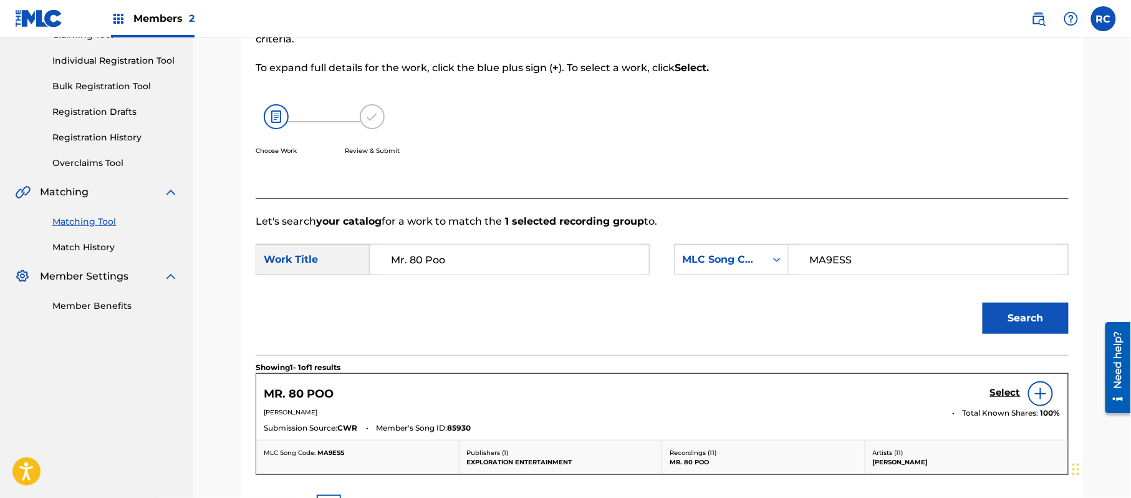
click at [1004, 393] on h5 "Select" at bounding box center [1005, 393] width 31 height 12
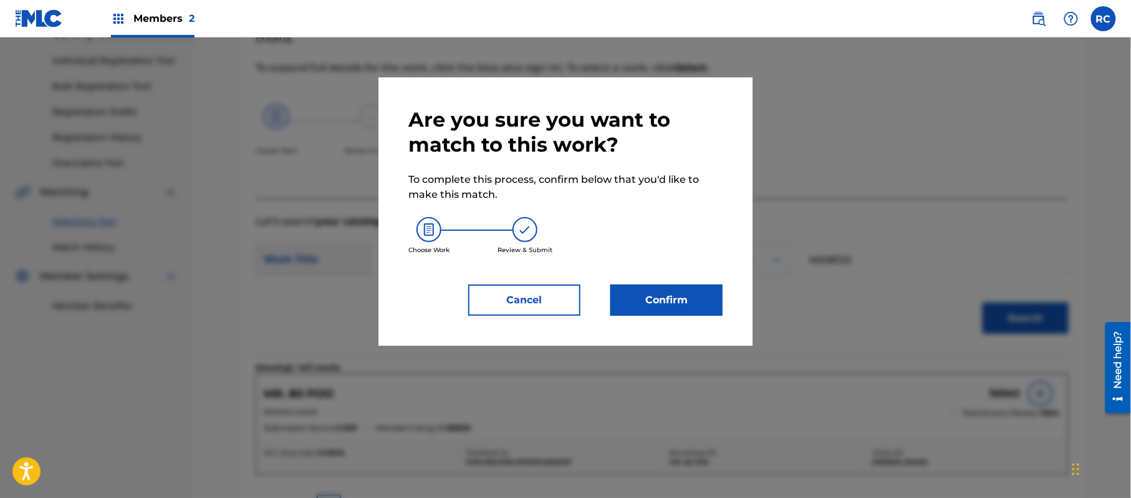
click at [672, 297] on button "Confirm" at bounding box center [666, 299] width 112 height 31
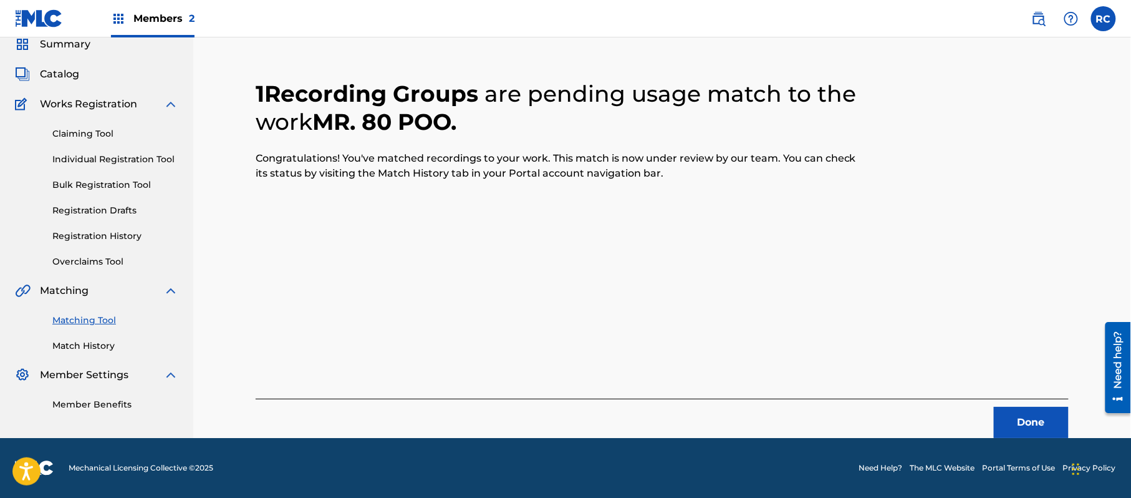
scroll to position [50, 0]
click at [1026, 425] on button "Done" at bounding box center [1031, 422] width 75 height 31
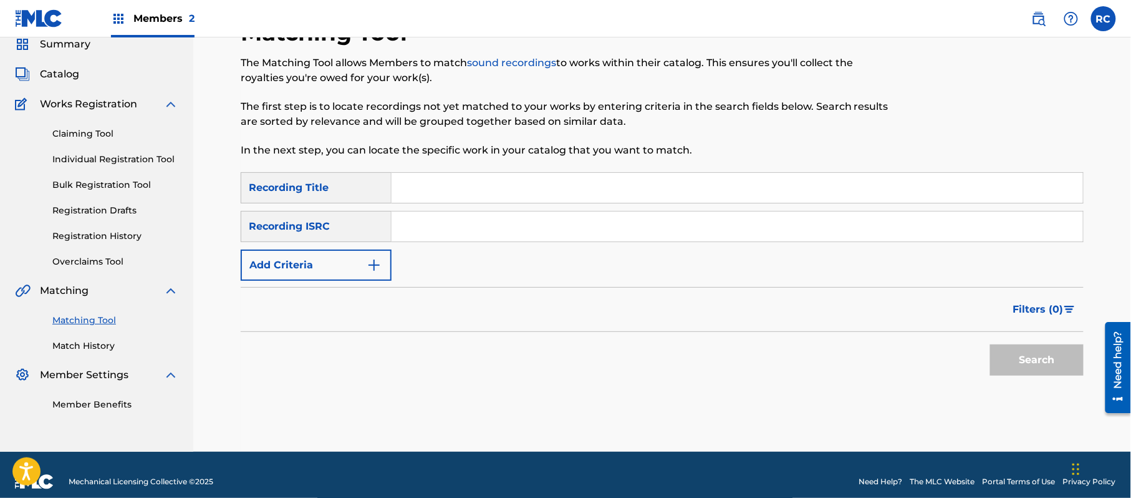
click at [427, 228] on input "Search Form" at bounding box center [738, 226] width 692 height 30
type input "TCAEY2070259"
click at [1018, 367] on button "Search" at bounding box center [1037, 359] width 94 height 31
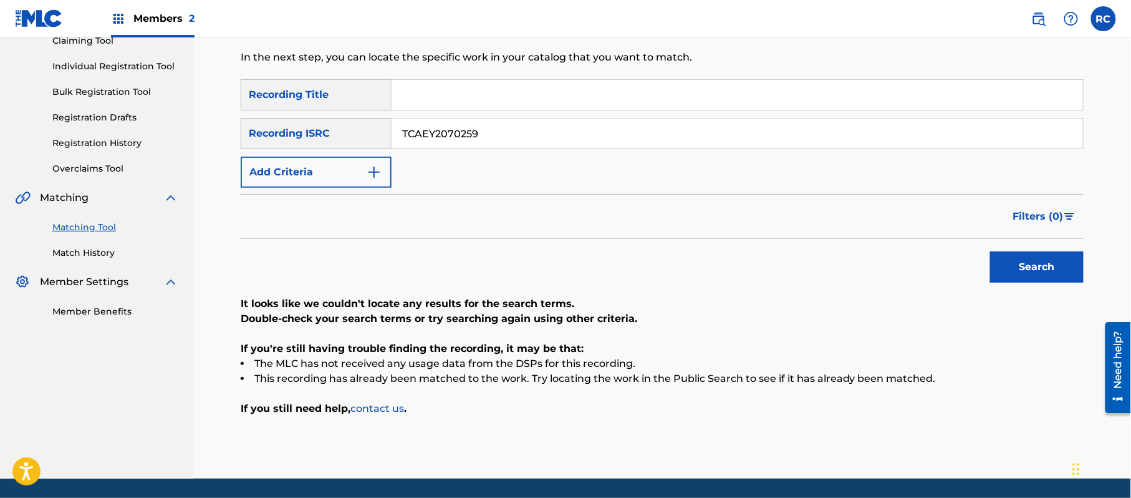
scroll to position [143, 0]
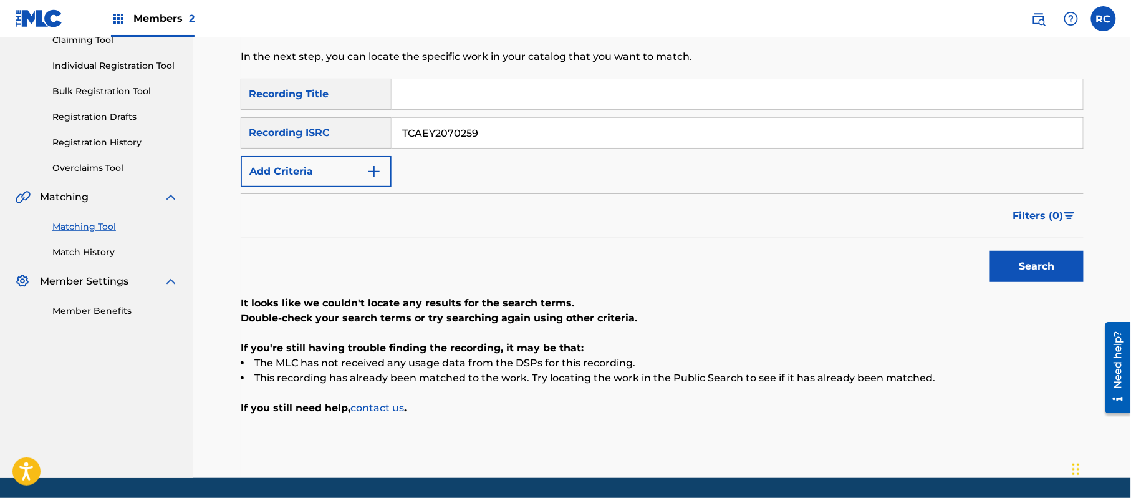
drag, startPoint x: 439, startPoint y: 86, endPoint x: 443, endPoint y: 97, distance: 11.8
click at [440, 93] on input "Search Form" at bounding box center [738, 94] width 692 height 30
drag, startPoint x: 567, startPoint y: 95, endPoint x: 651, endPoint y: 118, distance: 86.7
click at [651, 118] on div "SearchWithCriteria2d78c3b6-e5b2-4ce7-994f-b209ad69d8e2 Recording Title My 1st G…" at bounding box center [662, 133] width 843 height 109
type input "My 1st Girlfriend Was Baseball"
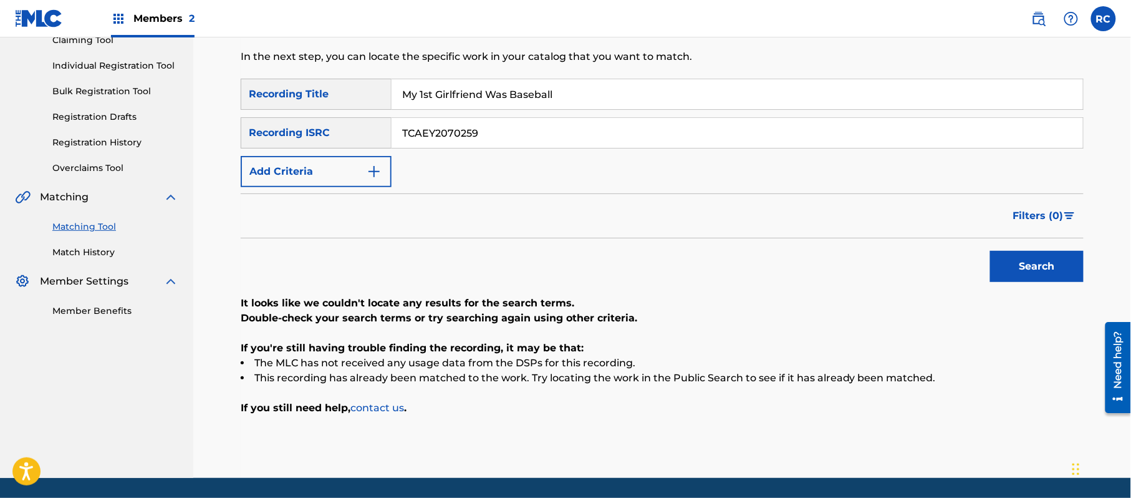
drag, startPoint x: 524, startPoint y: 146, endPoint x: 298, endPoint y: 115, distance: 227.8
click at [298, 115] on div "SearchWithCriteria2d78c3b6-e5b2-4ce7-994f-b209ad69d8e2 Recording Title My 1st G…" at bounding box center [662, 133] width 843 height 109
click at [299, 161] on button "Add Criteria" at bounding box center [316, 171] width 151 height 31
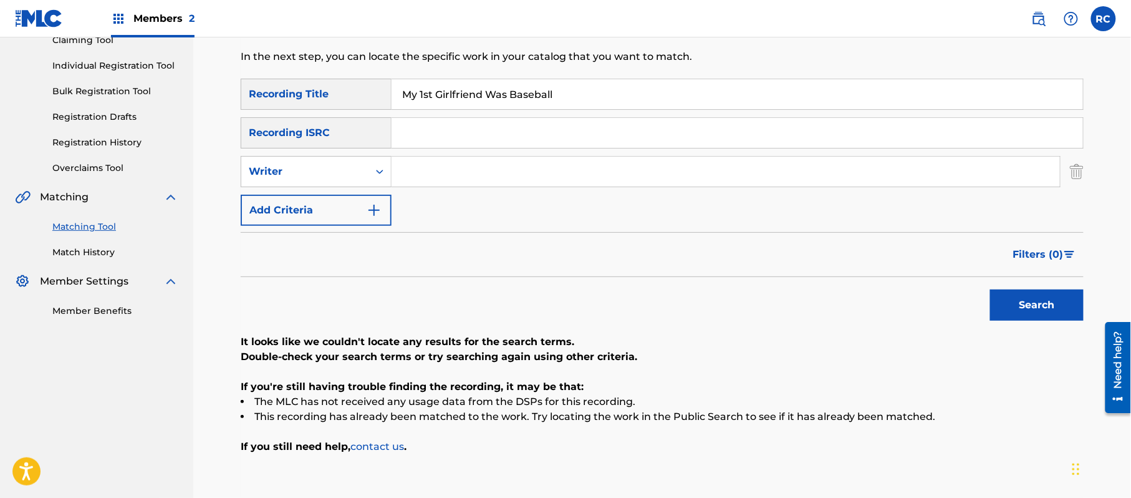
click at [296, 173] on div "Writer" at bounding box center [305, 171] width 112 height 15
click at [292, 208] on div "Recording Artist" at bounding box center [316, 202] width 150 height 31
click at [446, 180] on input "Search Form" at bounding box center [726, 172] width 668 height 30
drag, startPoint x: 425, startPoint y: 170, endPoint x: 340, endPoint y: 171, distance: 84.2
click at [340, 171] on div "SearchWithCriteria4c434dbb-08e9-4b71-843b-68c5541622a5 Recording Artist CJ Beat…" at bounding box center [662, 171] width 843 height 31
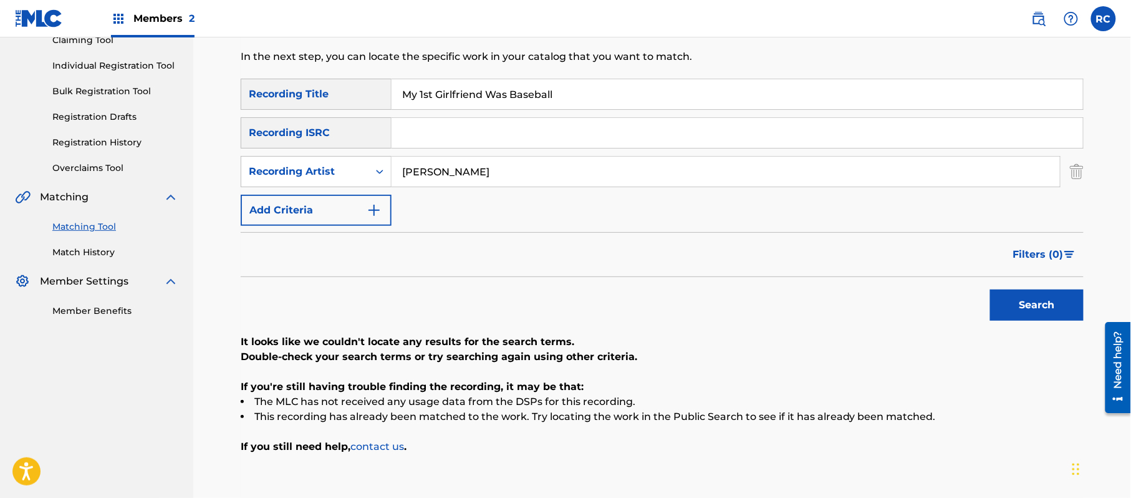
type input "CJ Beatty"
drag, startPoint x: 1033, startPoint y: 301, endPoint x: 985, endPoint y: 326, distance: 54.1
click at [1033, 302] on button "Search" at bounding box center [1037, 304] width 94 height 31
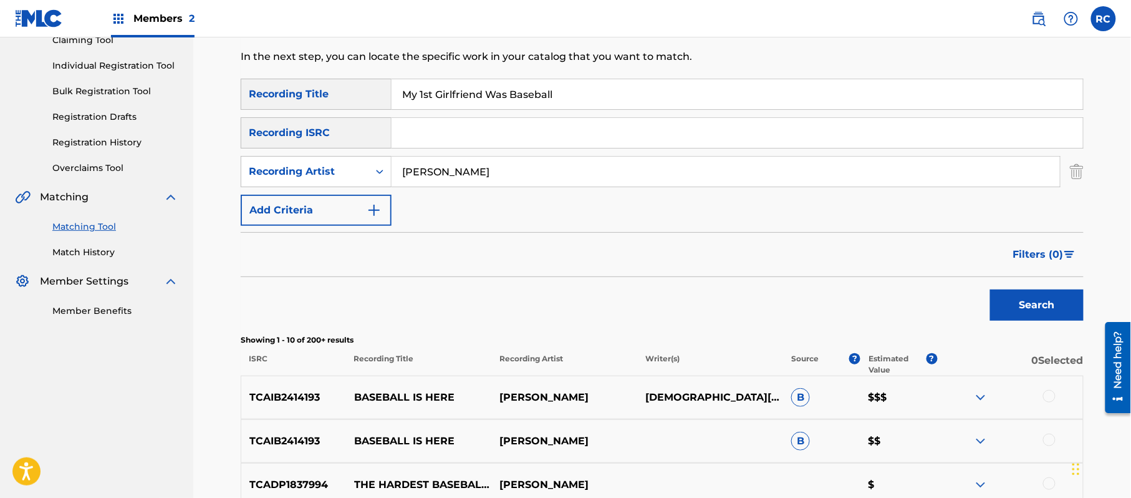
click at [423, 95] on input "My 1st Girlfriend Was Baseball" at bounding box center [738, 94] width 692 height 30
type input "My first Girlfriend Was Baseball"
click at [990, 289] on button "Search" at bounding box center [1037, 304] width 94 height 31
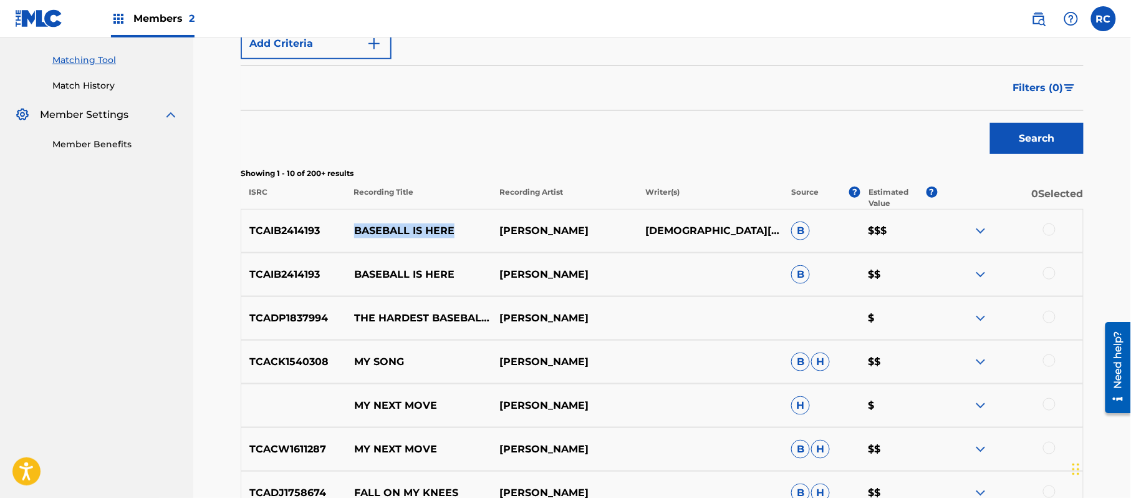
drag, startPoint x: 462, startPoint y: 235, endPoint x: 353, endPoint y: 218, distance: 110.5
click at [353, 218] on div "TCAIB2414193 BASEBALL IS HERE CJ BEATTY CHRISTIAN BEATTY B $$$" at bounding box center [662, 231] width 843 height 44
copy p "BASEBALL IS HERE"
click at [299, 234] on p "TCAIB2414193" at bounding box center [293, 230] width 105 height 15
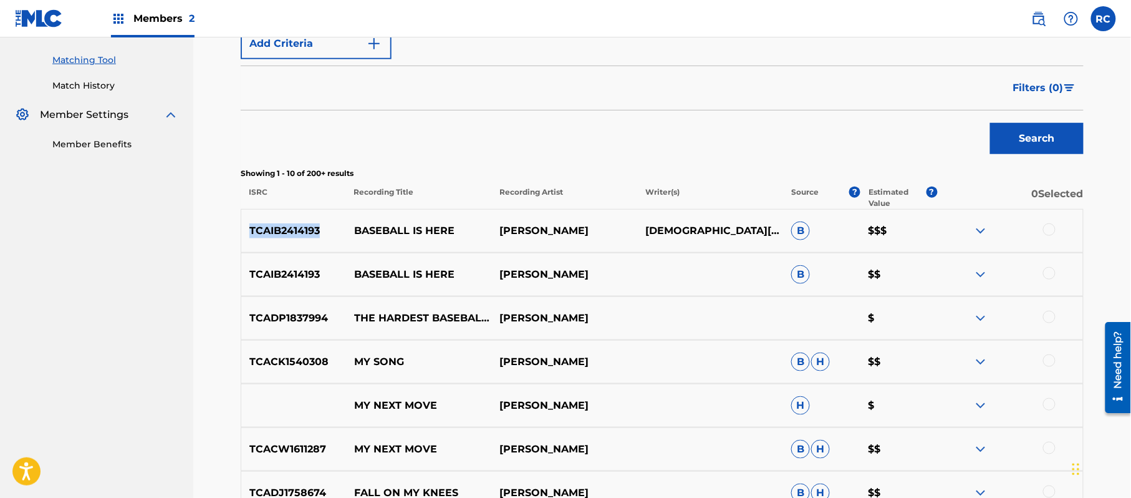
copy p "TCAIB2414193"
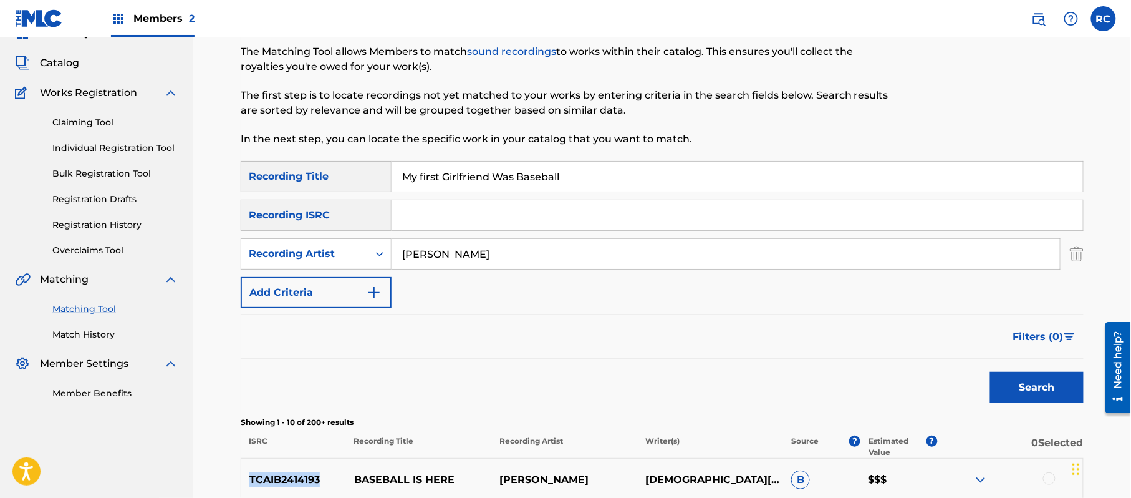
scroll to position [60, 0]
click at [454, 213] on input "Search Form" at bounding box center [738, 216] width 692 height 30
type input "TCAIB2414193"
drag, startPoint x: 480, startPoint y: 175, endPoint x: 291, endPoint y: 175, distance: 189.6
click at [291, 175] on div "SearchWithCriteria2d78c3b6-e5b2-4ce7-994f-b209ad69d8e2 Recording Title My first…" at bounding box center [662, 177] width 843 height 31
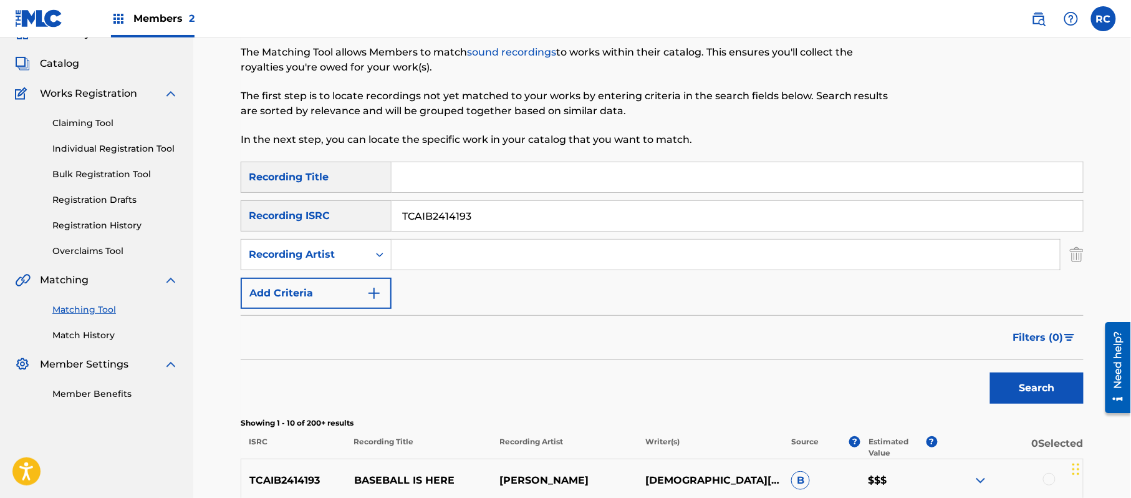
drag, startPoint x: 372, startPoint y: 259, endPoint x: 452, endPoint y: 268, distance: 80.3
click at [325, 259] on div "SearchWithCriteria4c434dbb-08e9-4b71-843b-68c5541622a5 Recording Artist" at bounding box center [662, 254] width 843 height 31
click at [1014, 390] on button "Search" at bounding box center [1037, 387] width 94 height 31
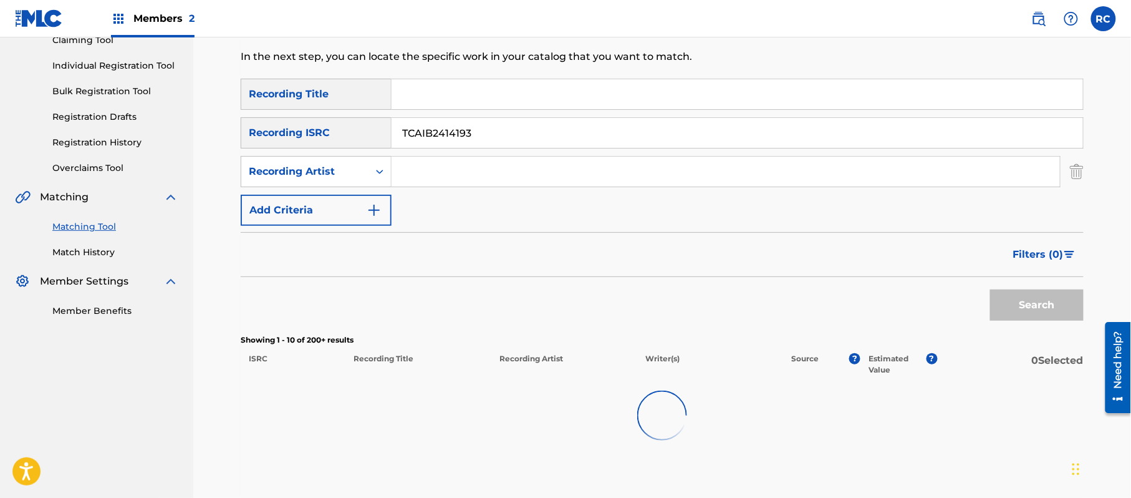
scroll to position [223, 0]
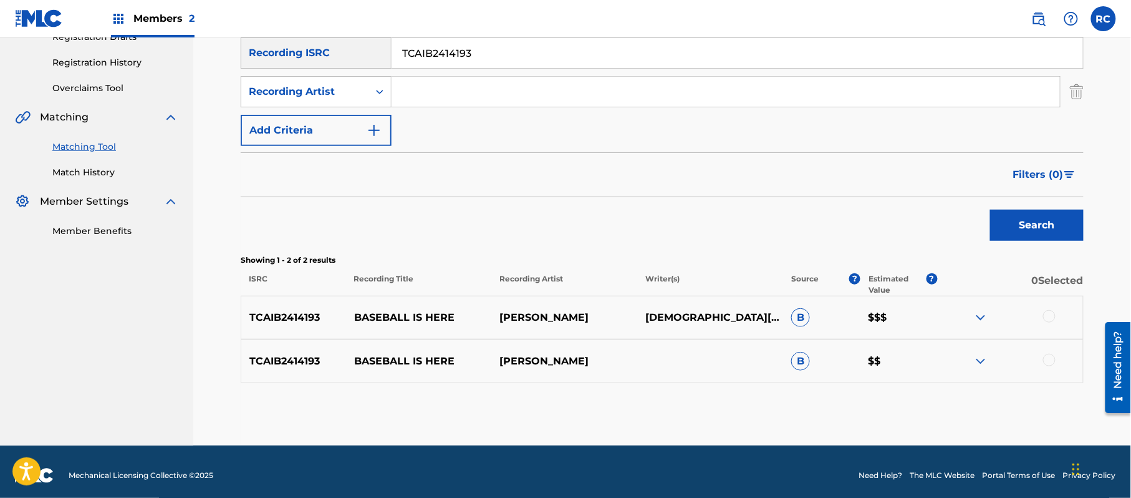
click at [1054, 320] on div at bounding box center [1049, 316] width 12 height 12
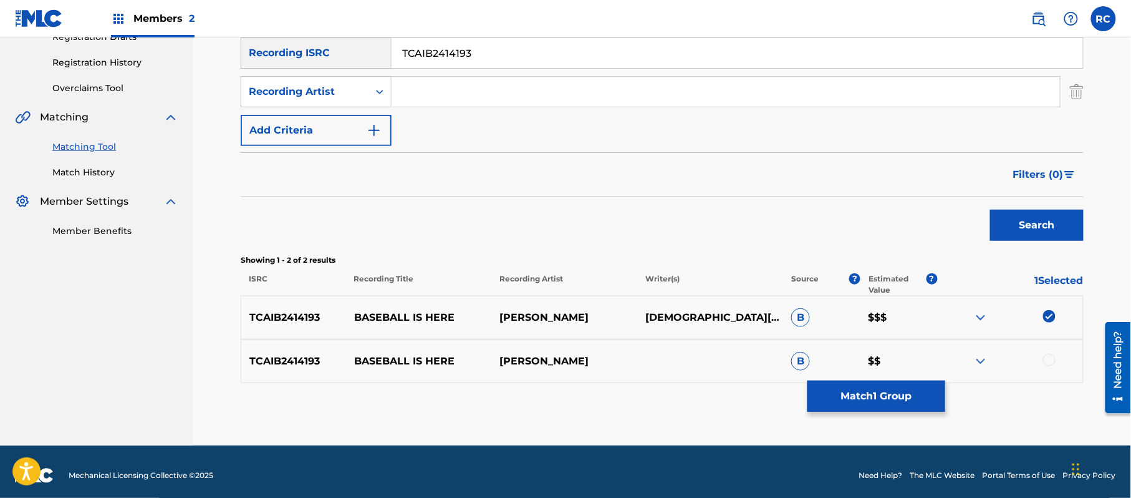
click at [1051, 360] on div at bounding box center [1049, 360] width 12 height 12
click at [900, 393] on button "Match 2 Groups" at bounding box center [877, 395] width 138 height 31
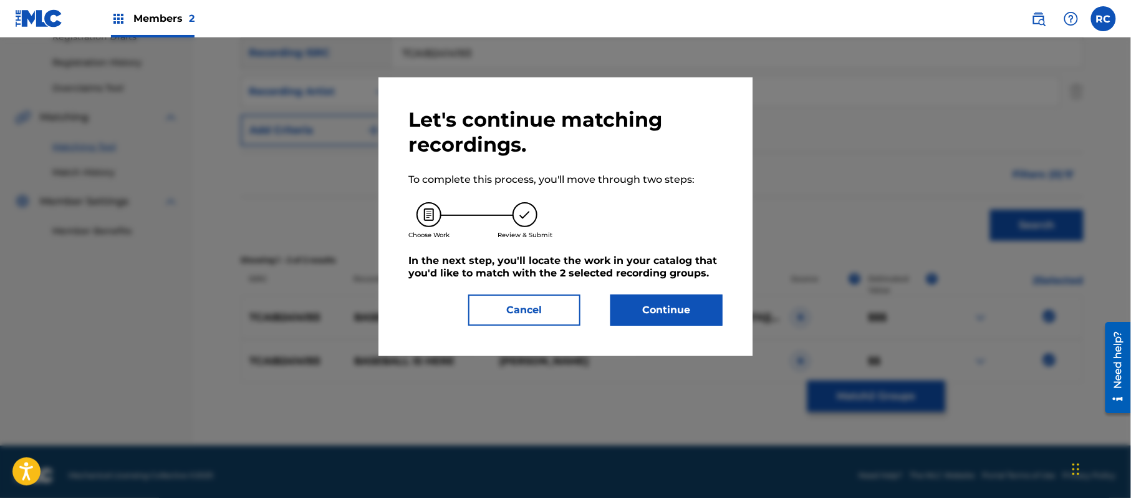
click at [709, 296] on button "Continue" at bounding box center [666, 309] width 112 height 31
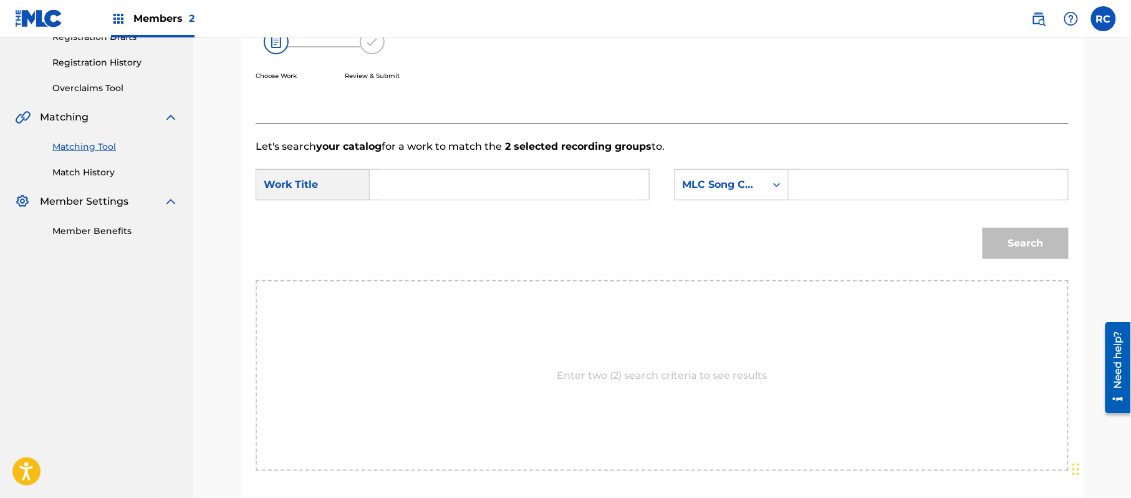
click at [412, 187] on input "Search Form" at bounding box center [509, 185] width 258 height 30
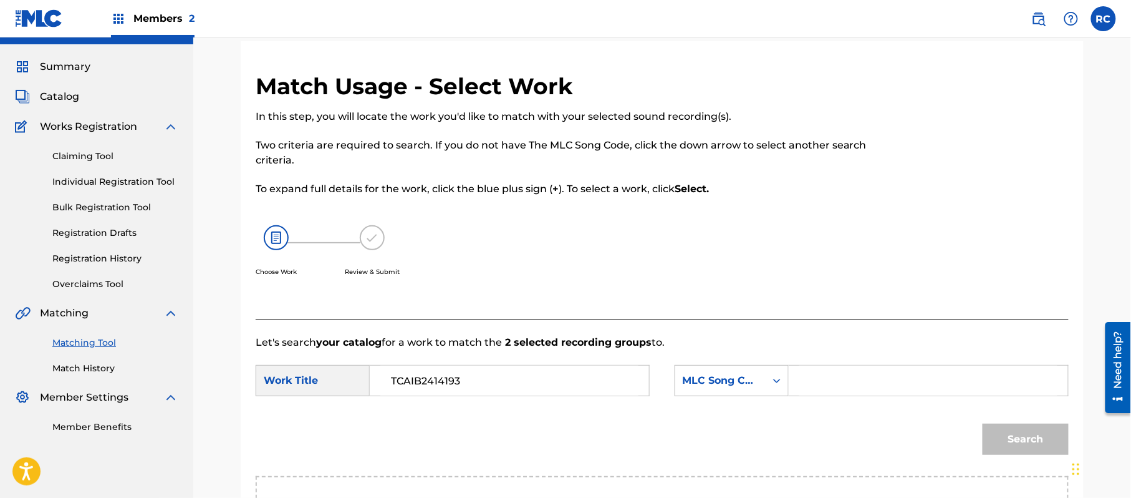
scroll to position [0, 0]
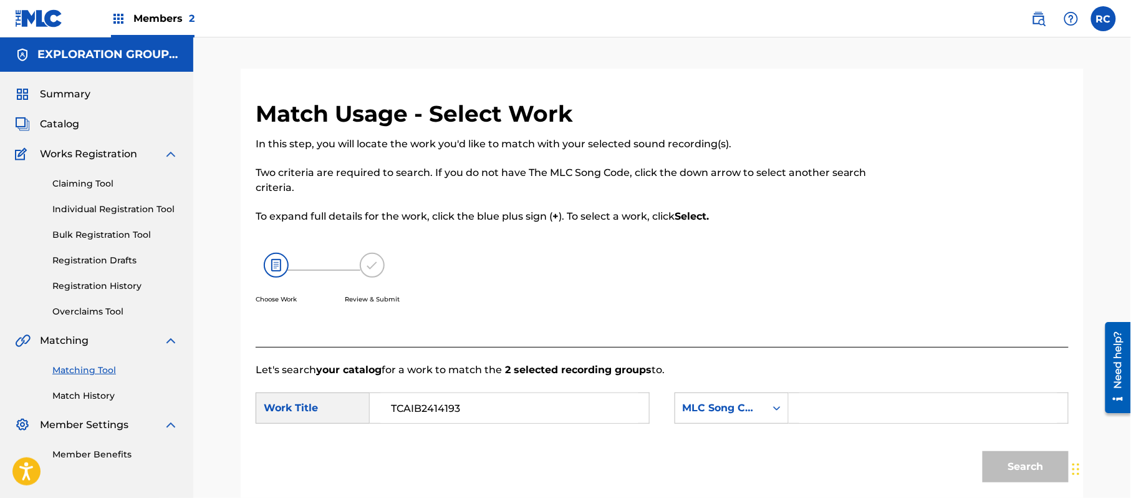
click at [65, 126] on span "Catalog" at bounding box center [59, 124] width 39 height 15
click at [447, 409] on input "TCAIB2414193" at bounding box center [509, 408] width 258 height 30
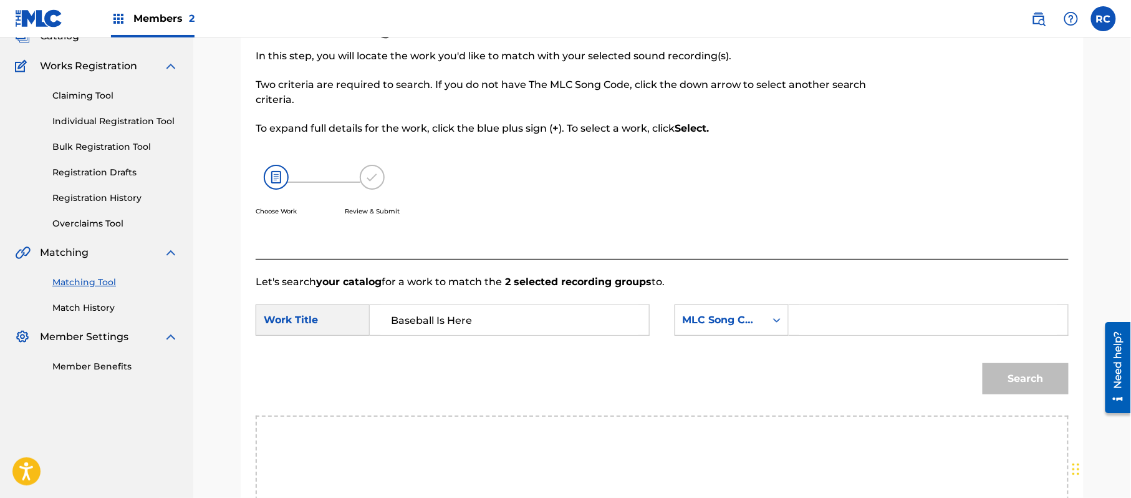
scroll to position [166, 0]
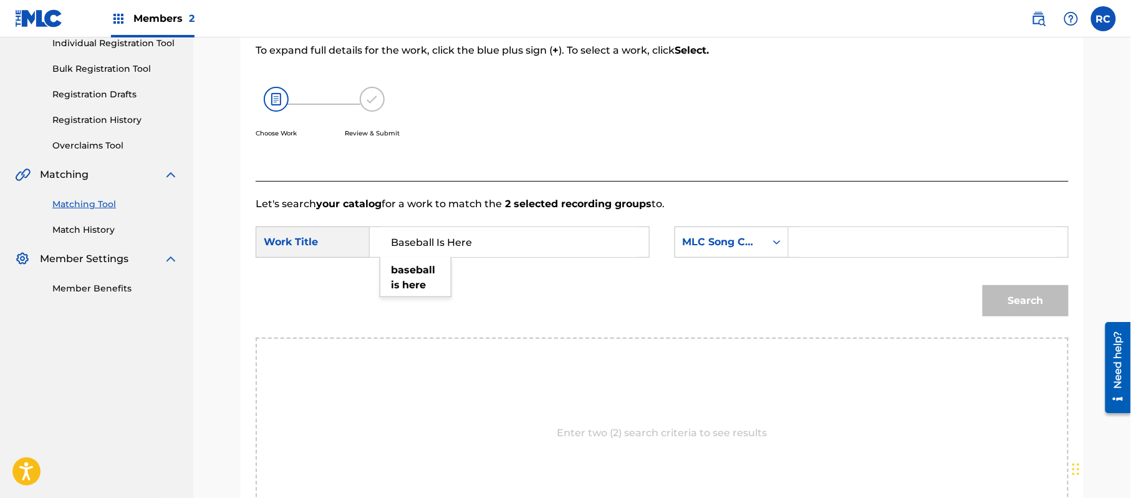
type input "Baseball Is Here"
click at [485, 257] on div "Baseball Is Here" at bounding box center [510, 241] width 280 height 31
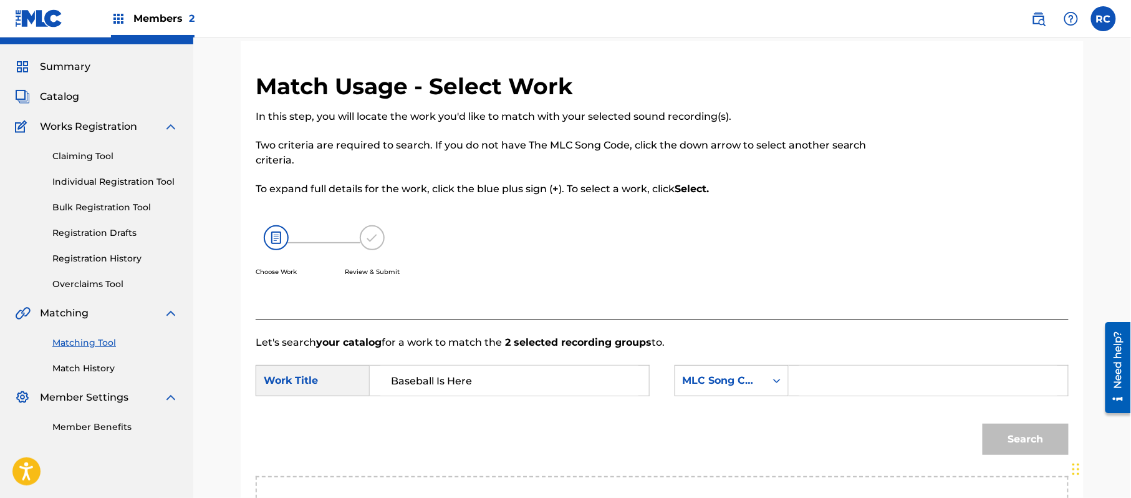
scroll to position [0, 0]
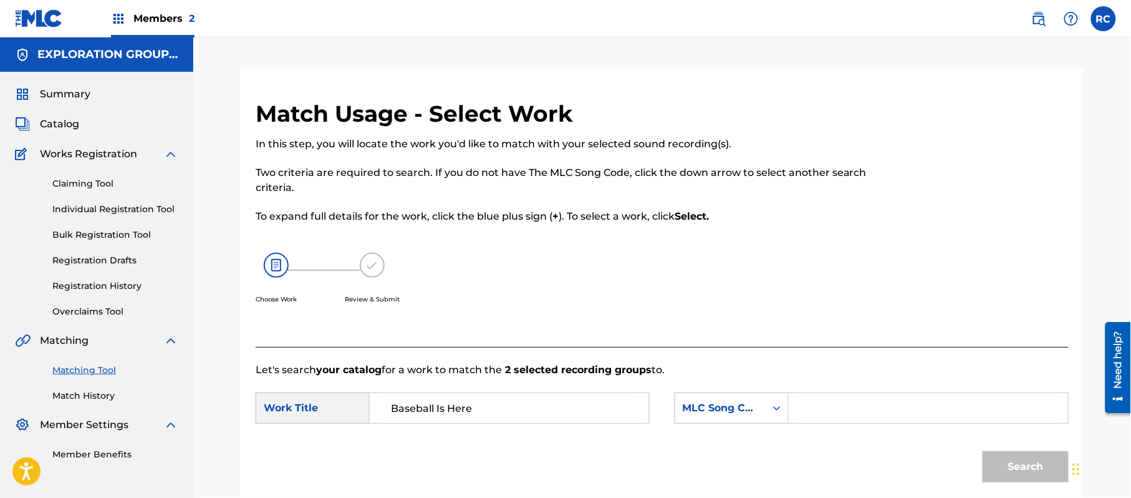
click at [65, 120] on span "Catalog" at bounding box center [59, 124] width 39 height 15
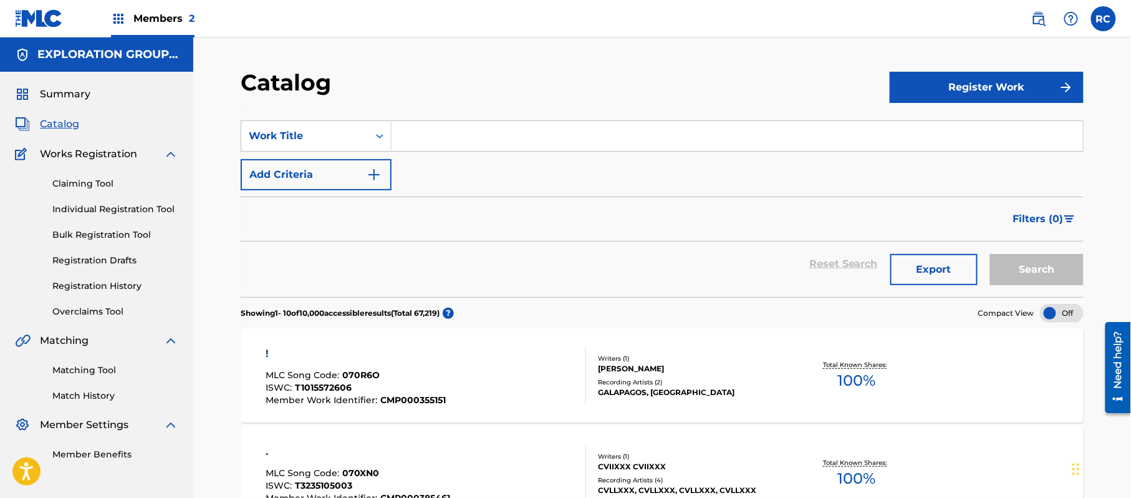
click at [478, 140] on input "Search Form" at bounding box center [738, 136] width 692 height 30
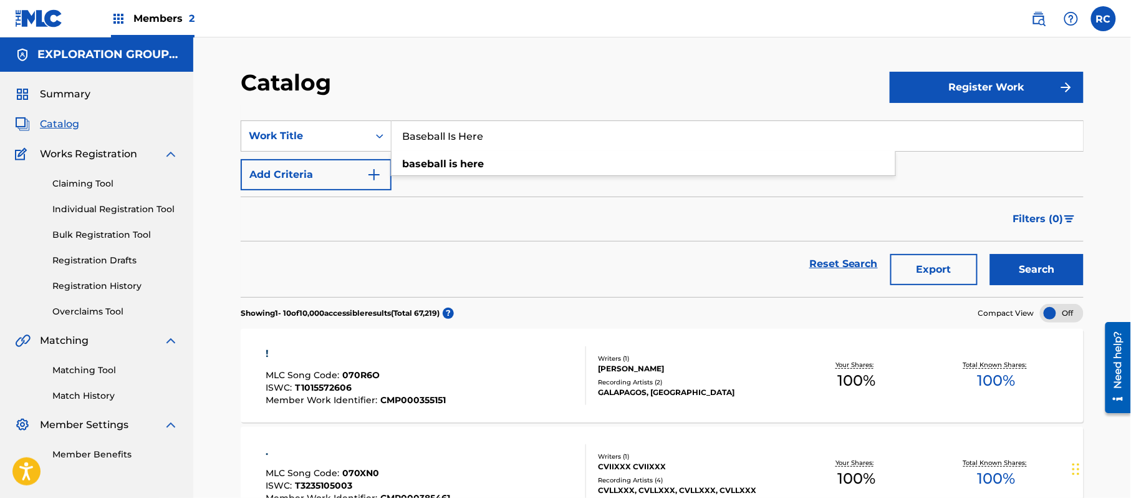
type input "Baseball Is Here"
click at [1026, 269] on button "Search" at bounding box center [1037, 269] width 94 height 31
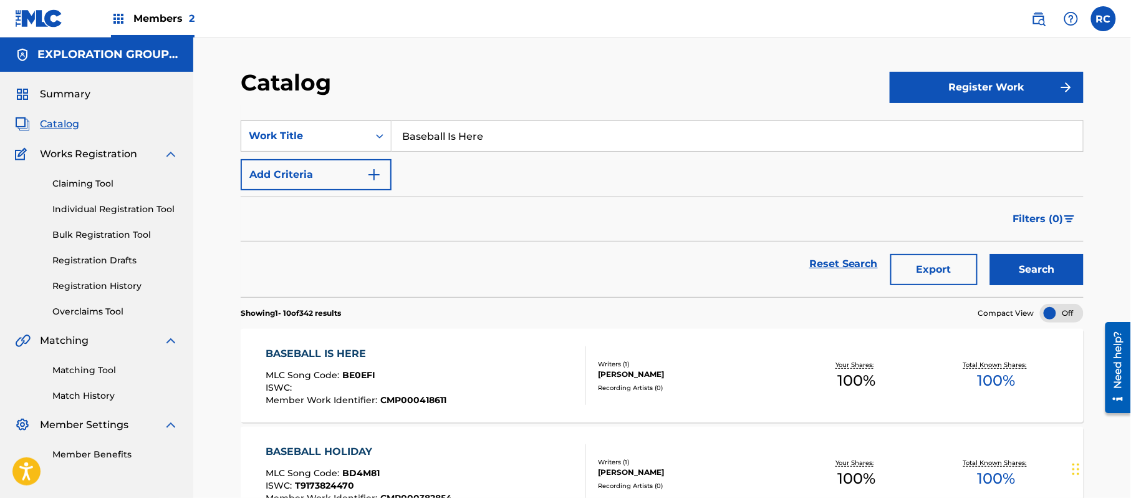
click at [339, 352] on div "BASEBALL IS HERE" at bounding box center [356, 353] width 181 height 15
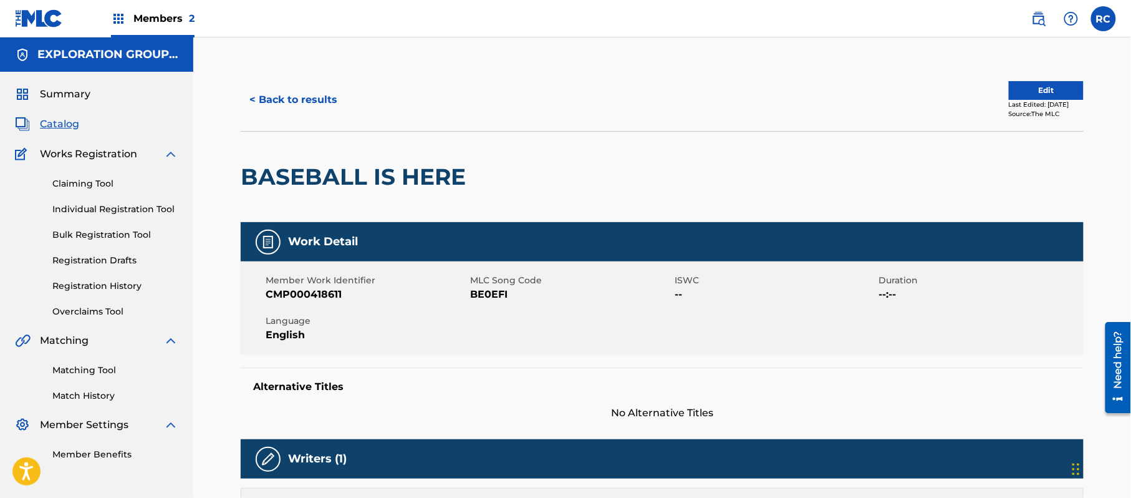
click at [486, 297] on span "BE0EFI" at bounding box center [570, 294] width 201 height 15
copy span "BE0EFI"
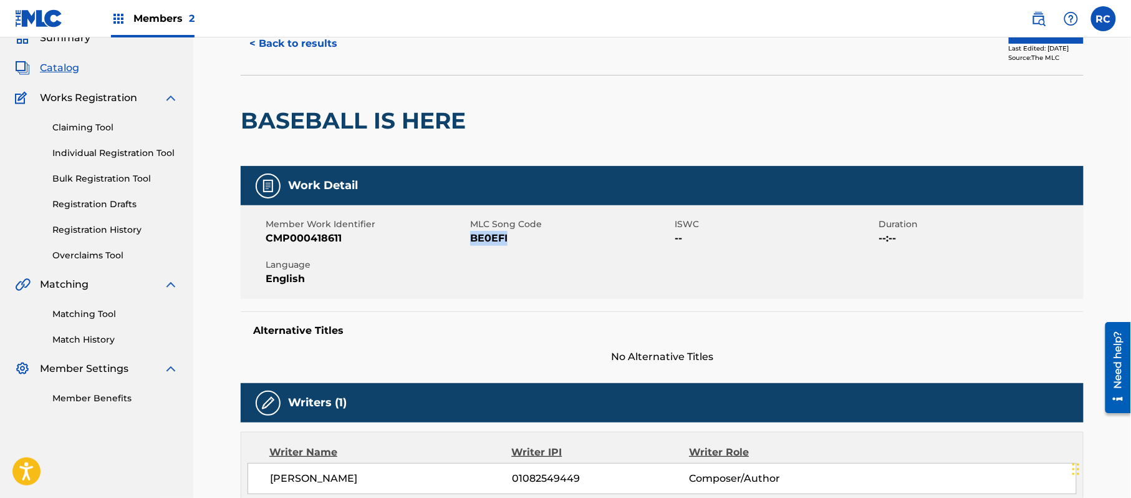
scroll to position [166, 0]
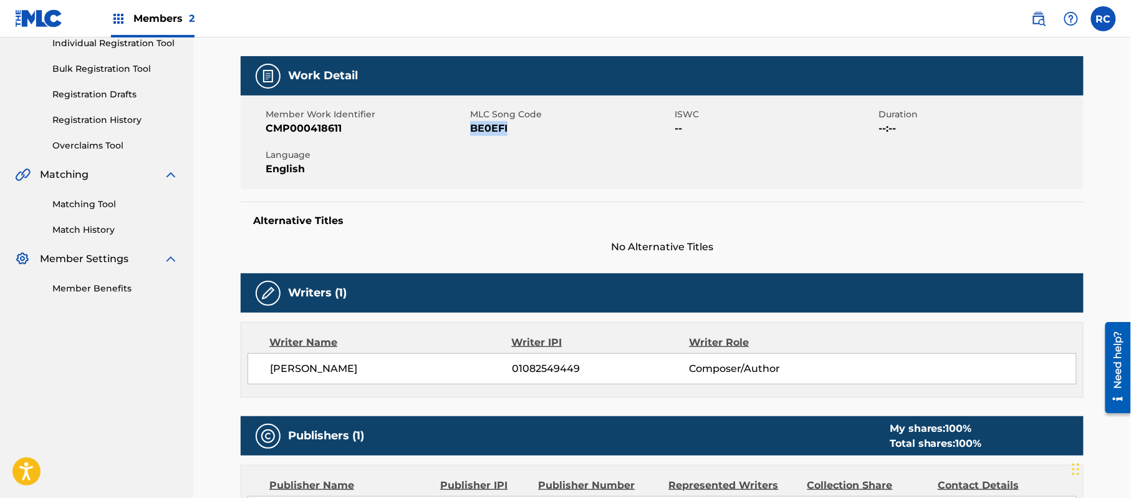
click at [97, 205] on link "Matching Tool" at bounding box center [115, 204] width 126 height 13
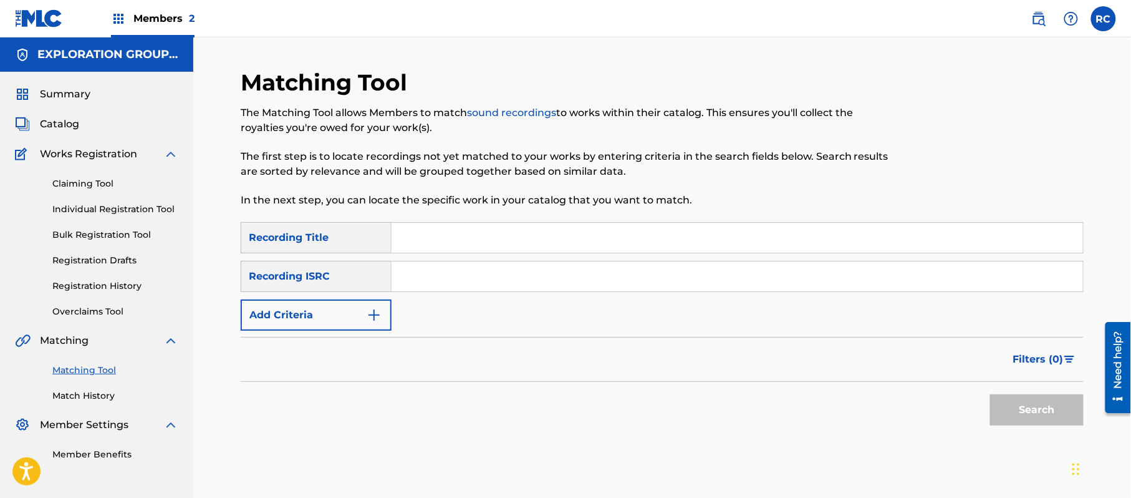
click at [80, 397] on link "Match History" at bounding box center [115, 395] width 126 height 13
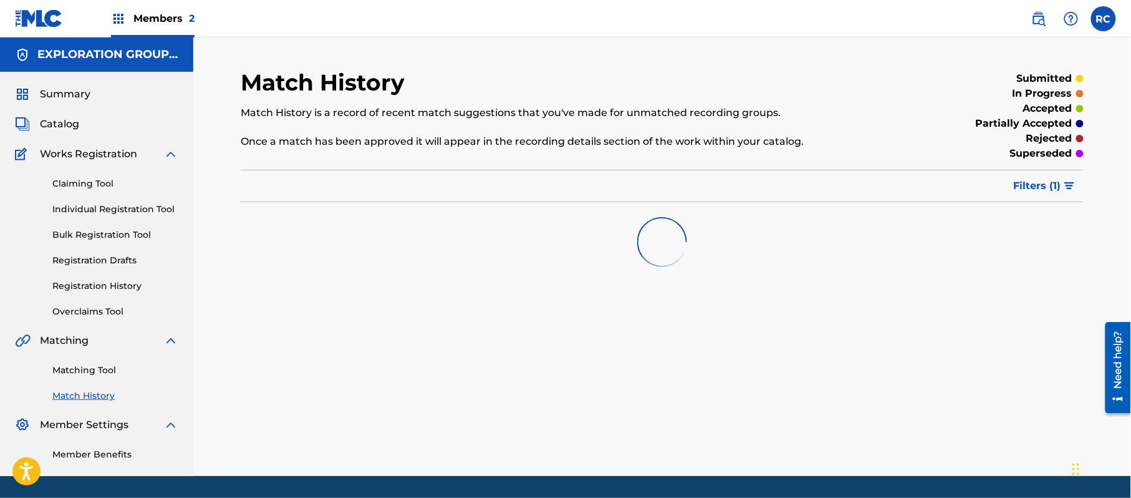
click at [91, 372] on link "Matching Tool" at bounding box center [115, 370] width 126 height 13
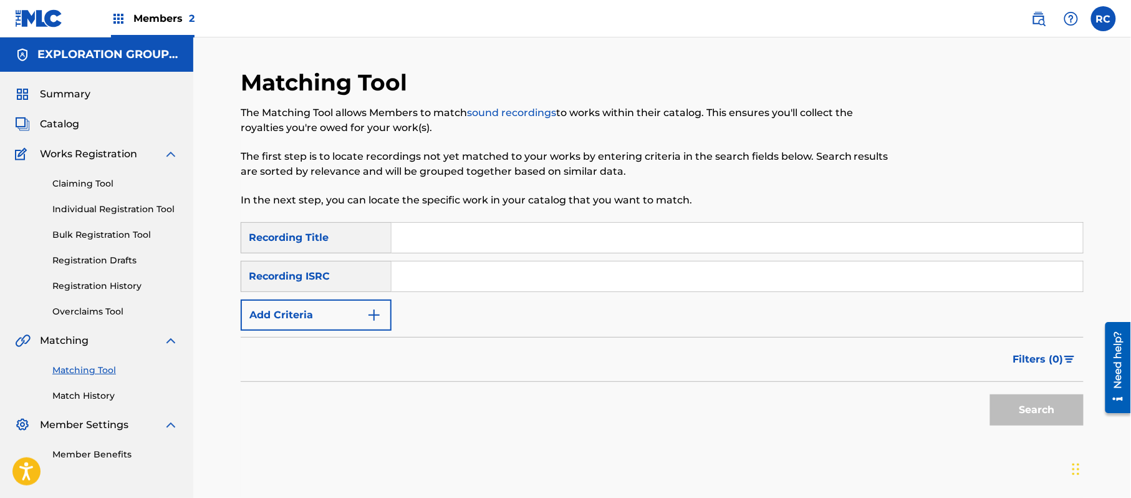
click at [417, 252] on input "Search Form" at bounding box center [738, 238] width 692 height 30
type input "baseball is here"
click at [317, 316] on button "Add Criteria" at bounding box center [316, 314] width 151 height 31
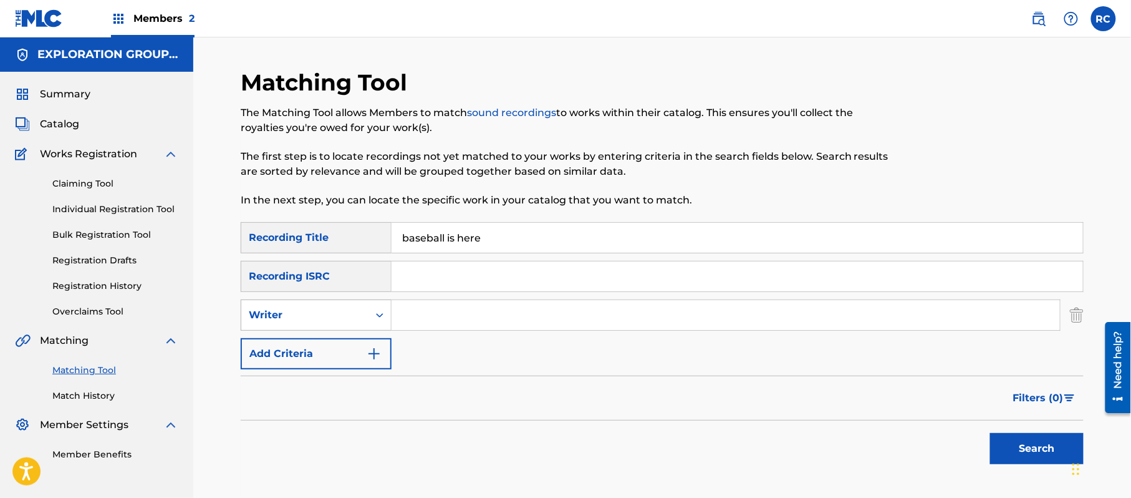
drag, startPoint x: 315, startPoint y: 317, endPoint x: 311, endPoint y: 329, distance: 12.6
click at [314, 319] on div "Writer" at bounding box center [305, 314] width 112 height 15
click at [307, 352] on div "Recording Artist" at bounding box center [316, 345] width 150 height 31
click at [427, 306] on input "Search Form" at bounding box center [726, 315] width 668 height 30
type input "CJ Beatty"
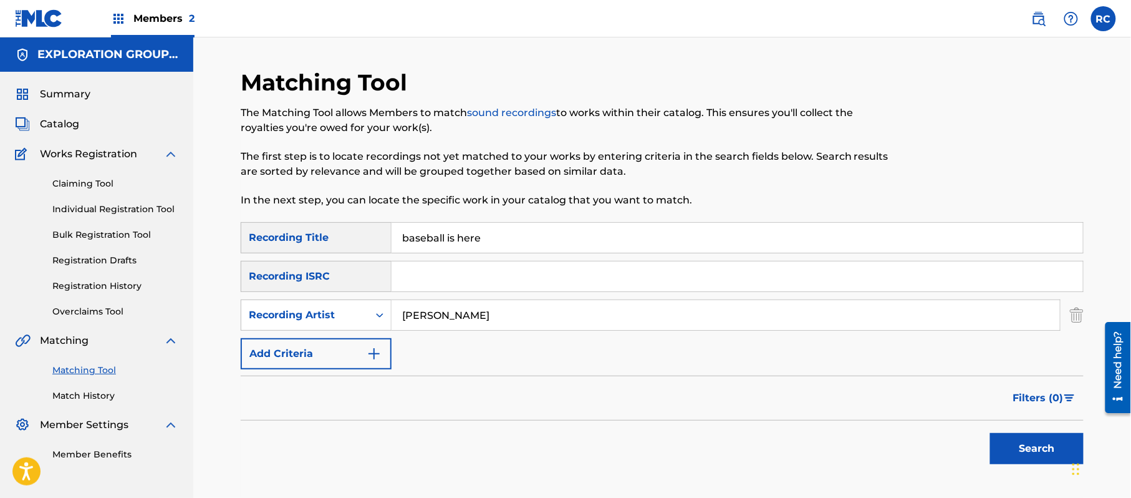
click at [1028, 454] on button "Search" at bounding box center [1037, 448] width 94 height 31
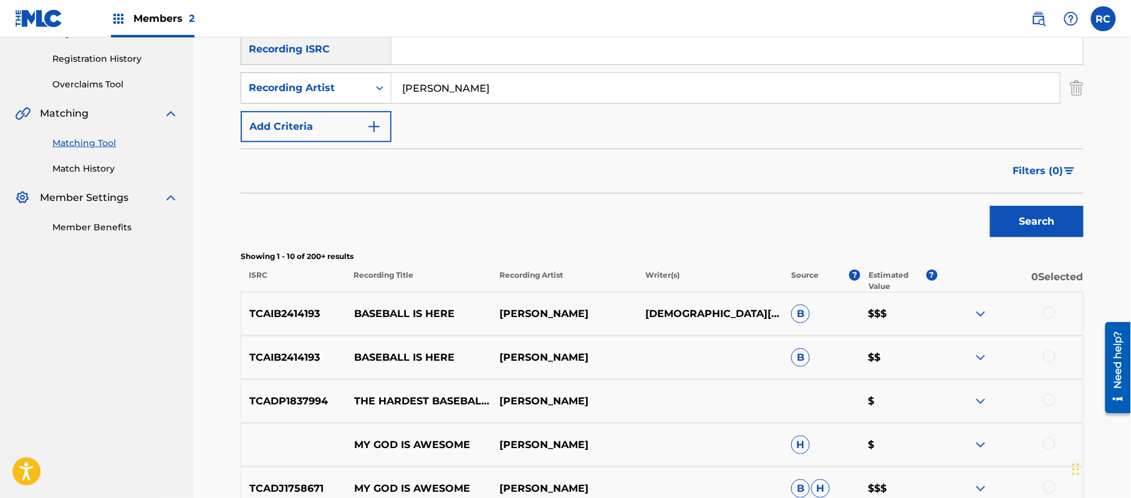
scroll to position [249, 0]
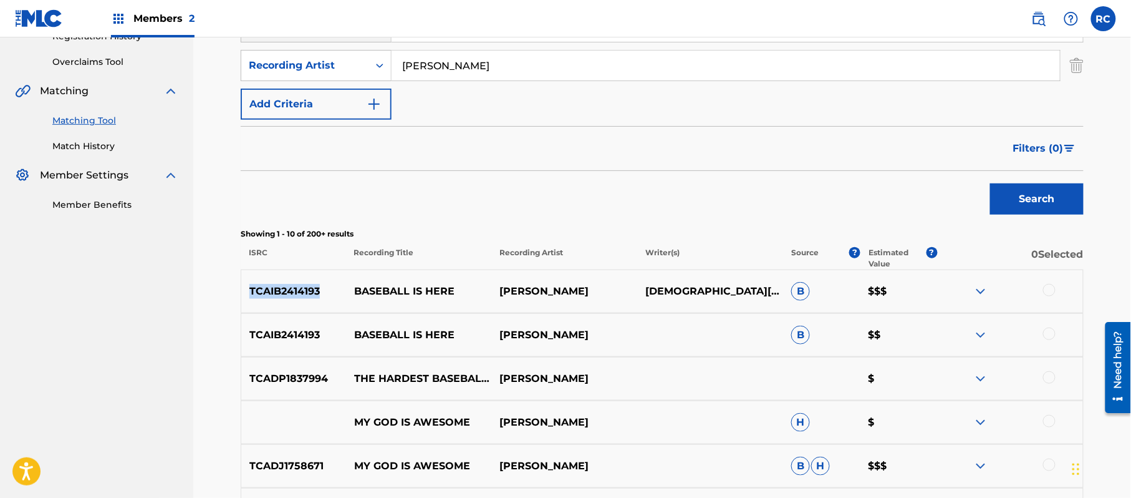
drag, startPoint x: 327, startPoint y: 291, endPoint x: 231, endPoint y: 290, distance: 96.0
click at [231, 290] on div "Matching Tool The Matching Tool allows Members to match sound recordings to wor…" at bounding box center [662, 309] width 873 height 980
copy p "TCAIB2414193"
click at [1053, 292] on div at bounding box center [1049, 290] width 12 height 12
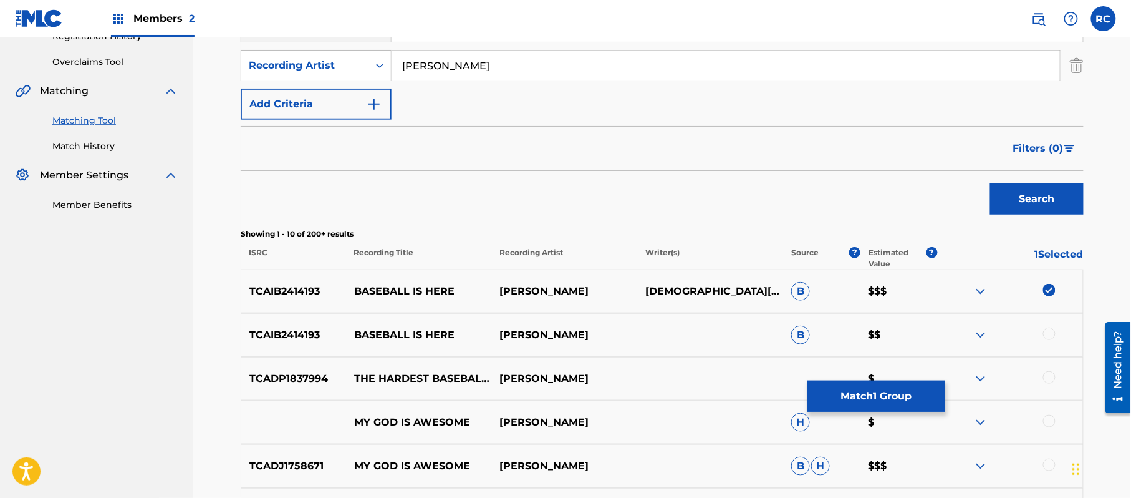
click at [1046, 333] on div at bounding box center [1049, 333] width 12 height 12
click at [897, 392] on button "Match 2 Groups" at bounding box center [877, 395] width 138 height 31
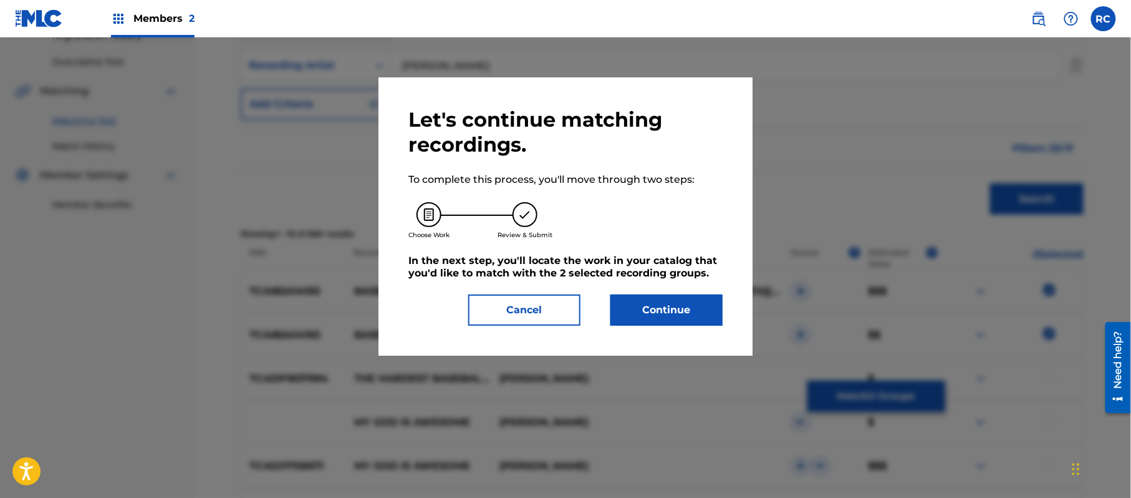
click at [698, 321] on button "Continue" at bounding box center [666, 309] width 112 height 31
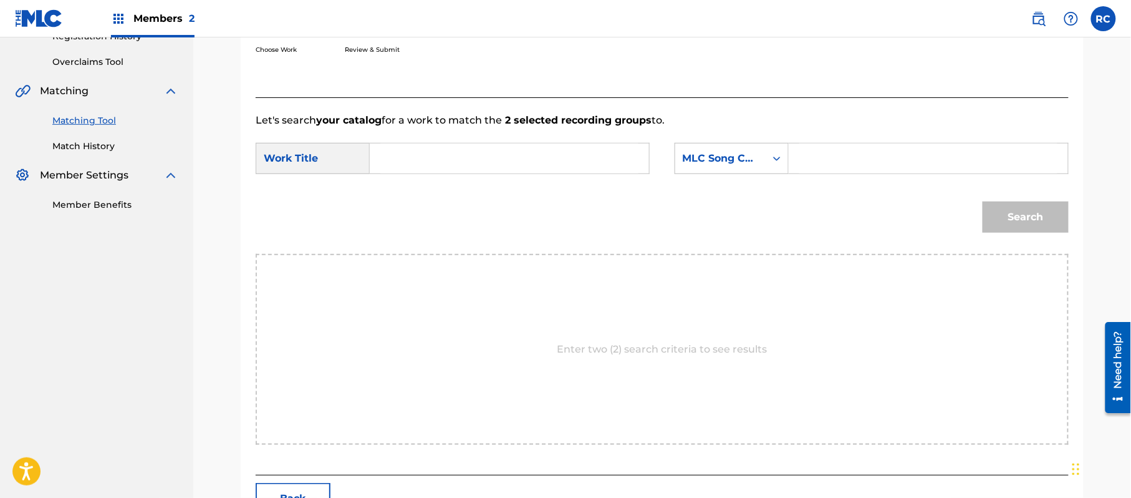
click at [435, 157] on input "Search Form" at bounding box center [509, 158] width 258 height 30
click at [428, 163] on input "TCAIB2414193" at bounding box center [509, 158] width 258 height 30
click at [812, 161] on input "Search Form" at bounding box center [928, 158] width 258 height 30
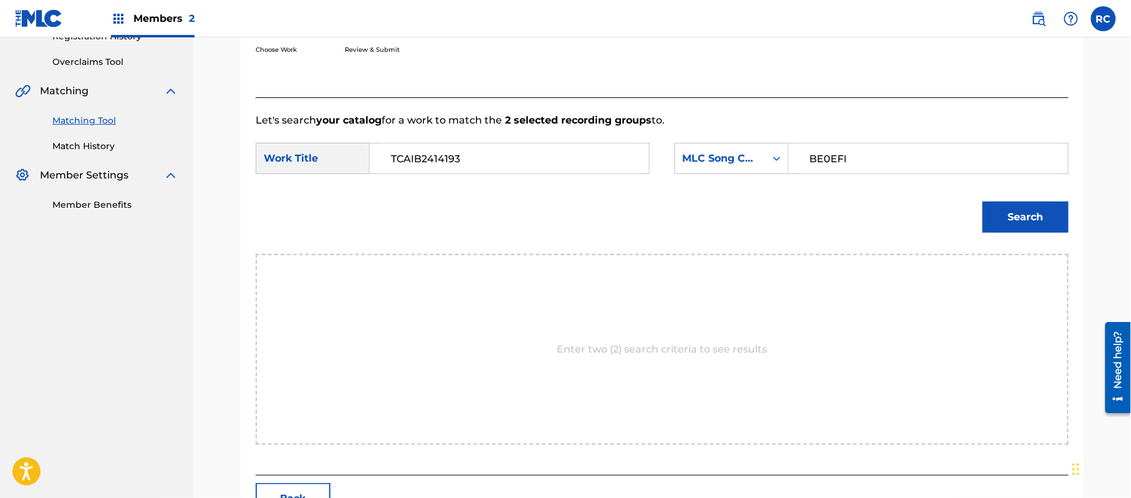
drag, startPoint x: 549, startPoint y: 155, endPoint x: 319, endPoint y: 150, distance: 230.2
click at [322, 153] on div "SearchWithCriteria10966206-6ad5-4e89-8b0a-ac40905e6fe1 Work Title TCAIB2414193" at bounding box center [453, 158] width 394 height 31
click at [1031, 220] on button "Search" at bounding box center [1026, 216] width 86 height 31
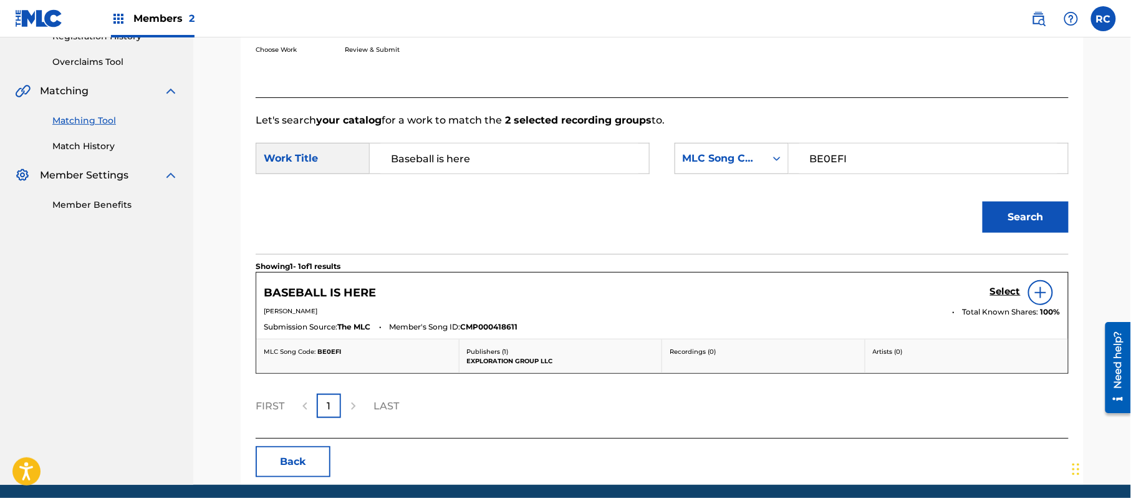
click at [998, 294] on h5 "Select" at bounding box center [1005, 292] width 31 height 12
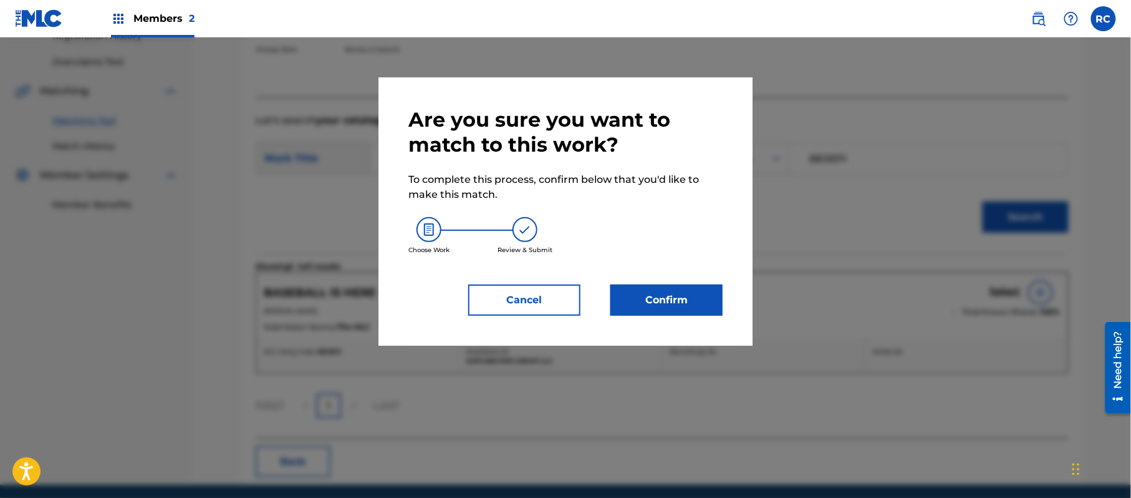
click at [674, 293] on button "Confirm" at bounding box center [666, 299] width 112 height 31
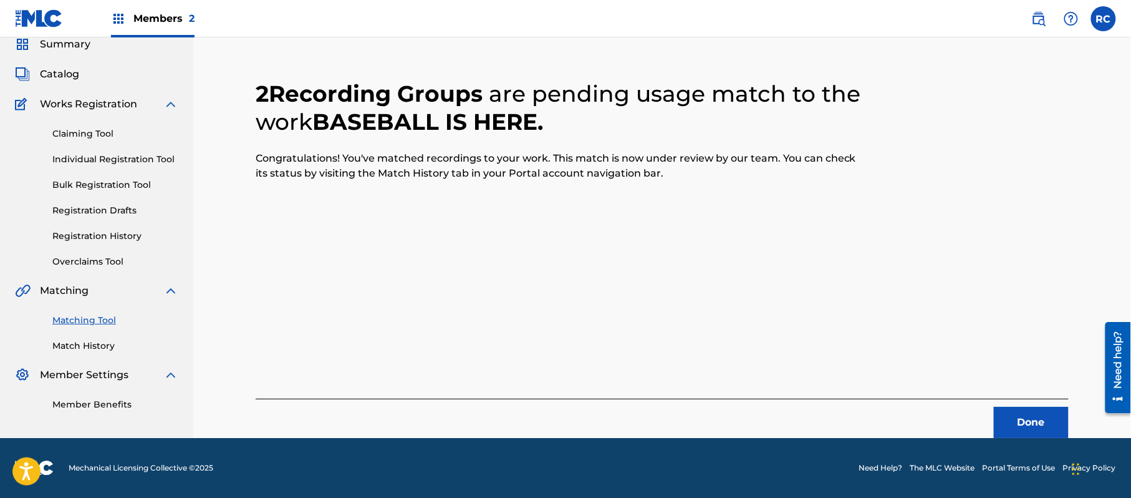
scroll to position [50, 0]
click at [1009, 422] on button "Done" at bounding box center [1031, 422] width 75 height 31
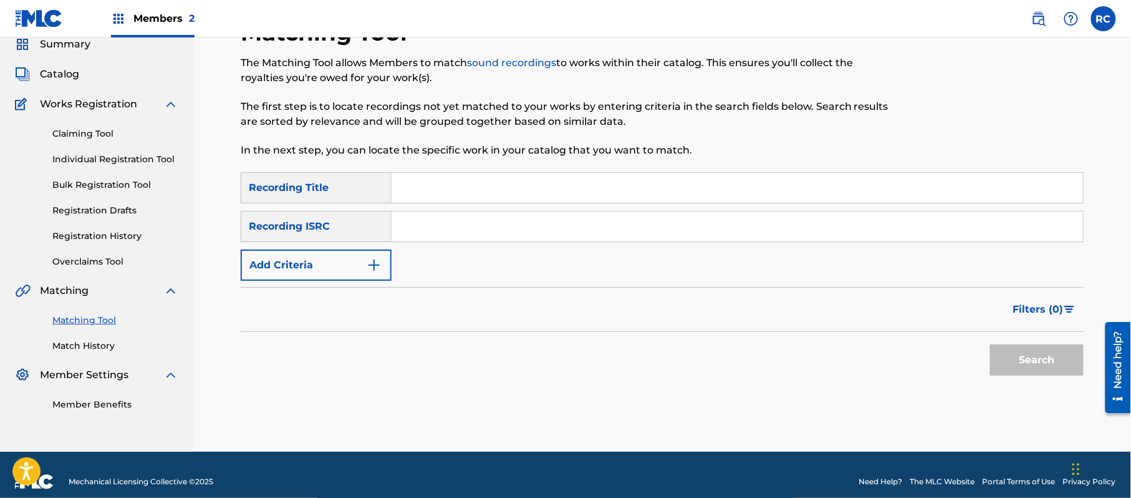
click at [414, 192] on input "Search Form" at bounding box center [738, 188] width 692 height 30
click at [412, 228] on input "Search Form" at bounding box center [738, 226] width 692 height 30
click at [1024, 355] on button "Search" at bounding box center [1037, 359] width 94 height 31
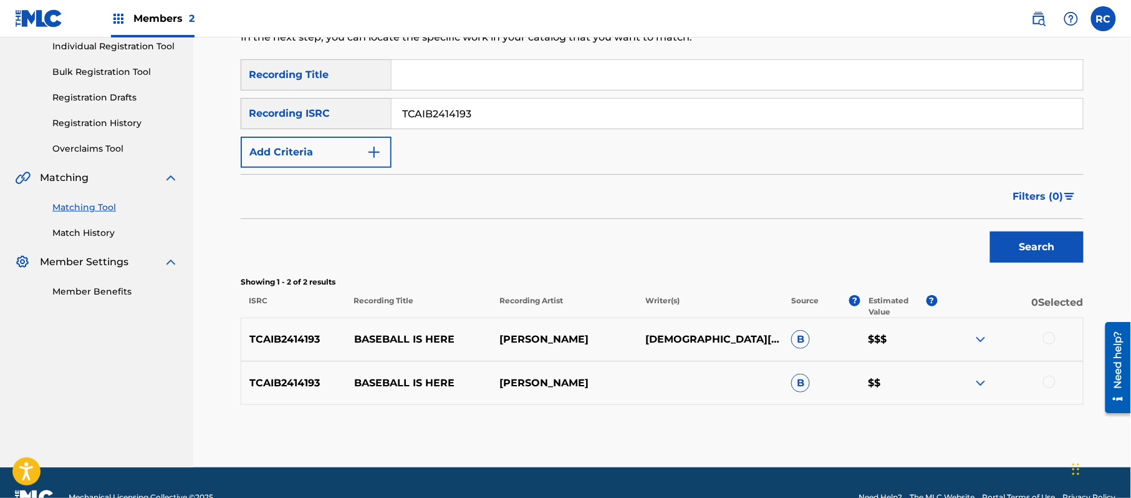
scroll to position [0, 0]
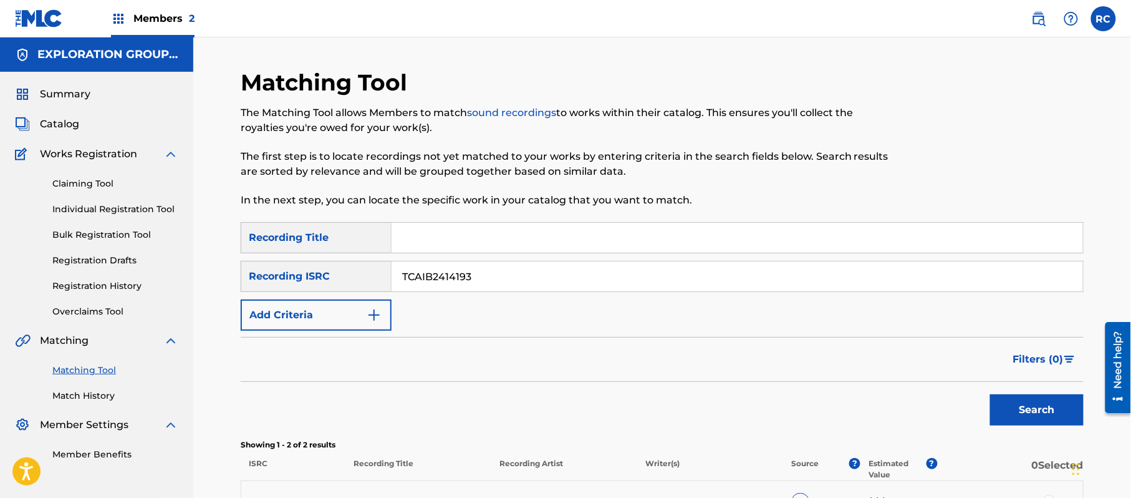
click at [423, 232] on input "Search Form" at bounding box center [738, 238] width 692 height 30
drag, startPoint x: 399, startPoint y: 287, endPoint x: 365, endPoint y: 287, distance: 33.7
click at [365, 287] on div "SearchWithCriteriac6405995-72e4-46d0-bfb9-6d5b629797e0 Recording ISRC TCAIB2414…" at bounding box center [662, 276] width 843 height 31
click at [325, 312] on button "Add Criteria" at bounding box center [316, 314] width 151 height 31
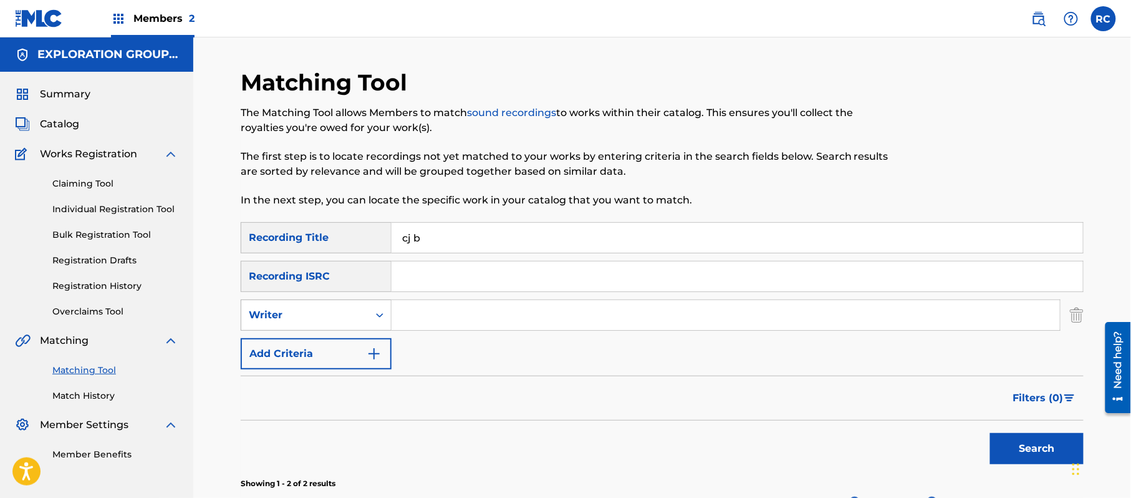
click at [365, 317] on div "Writer" at bounding box center [304, 315] width 127 height 24
click at [337, 348] on div "Recording Artist" at bounding box center [316, 345] width 150 height 31
click at [428, 317] on input "Search Form" at bounding box center [726, 315] width 668 height 30
drag, startPoint x: 449, startPoint y: 237, endPoint x: 328, endPoint y: 238, distance: 121.0
click at [328, 238] on div "SearchWithCriteria2d78c3b6-e5b2-4ce7-994f-b209ad69d8e2 Recording Title cj b" at bounding box center [662, 237] width 843 height 31
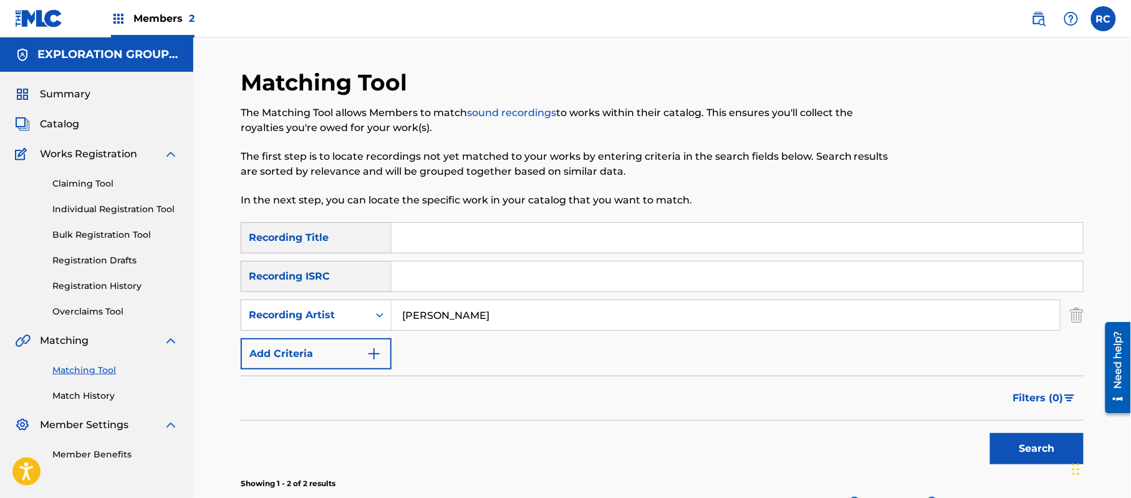
click at [1019, 439] on button "Search" at bounding box center [1037, 448] width 94 height 31
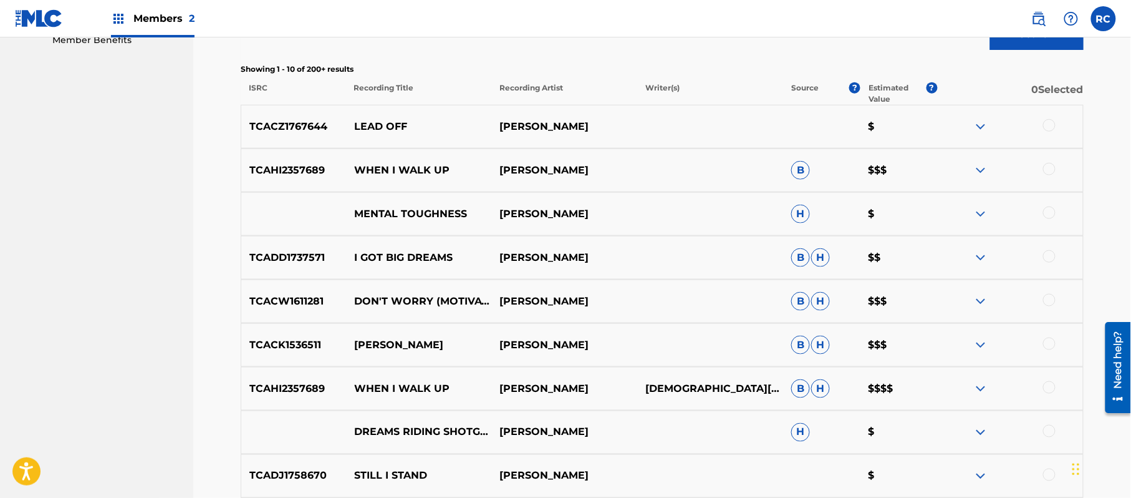
scroll to position [415, 0]
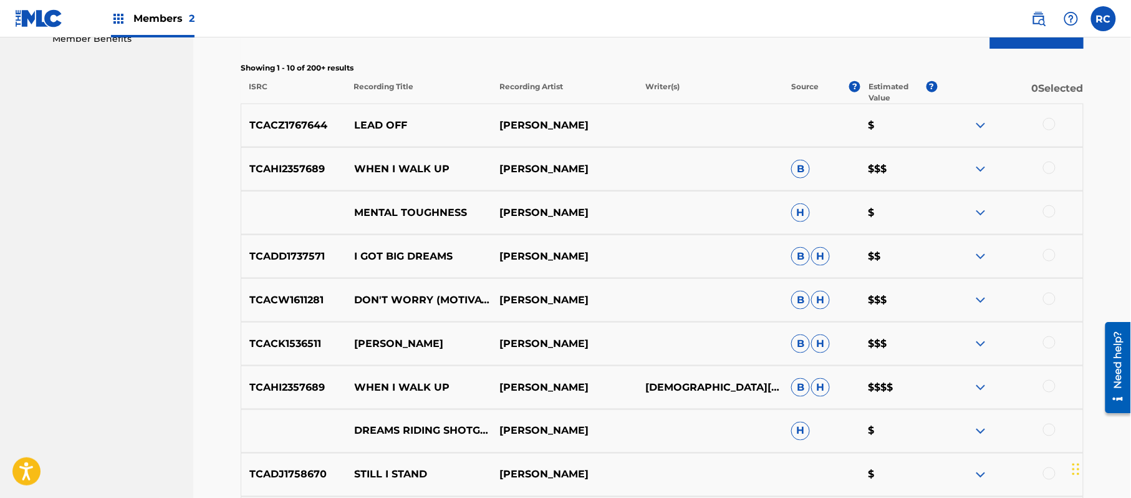
click at [360, 383] on p "WHEN I WALK UP" at bounding box center [419, 387] width 146 height 15
copy p "WHEN I WALK UP"
click at [297, 388] on p "TCAHI2357689" at bounding box center [293, 387] width 105 height 15
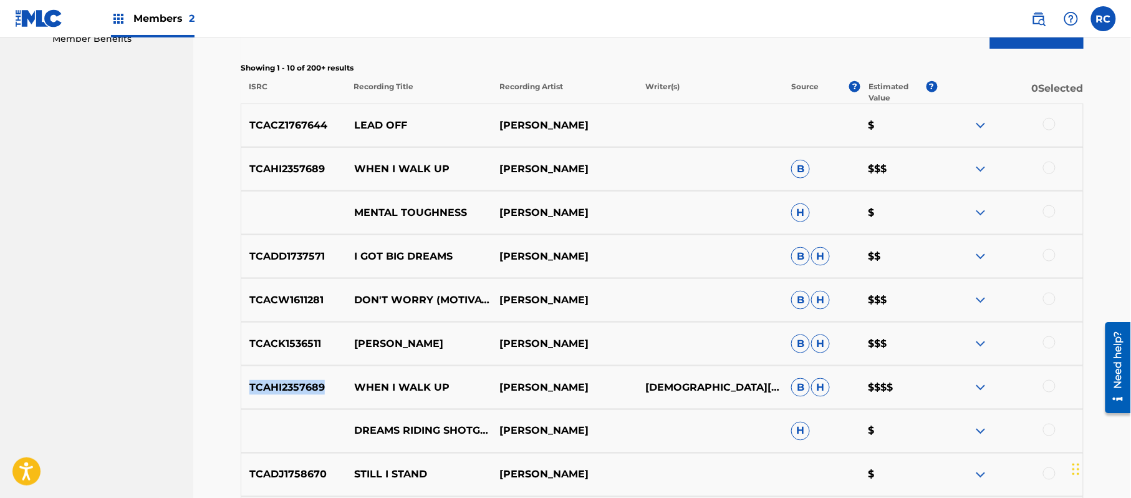
click at [297, 388] on p "TCAHI2357689" at bounding box center [293, 387] width 105 height 15
copy p "TCAHI2357689"
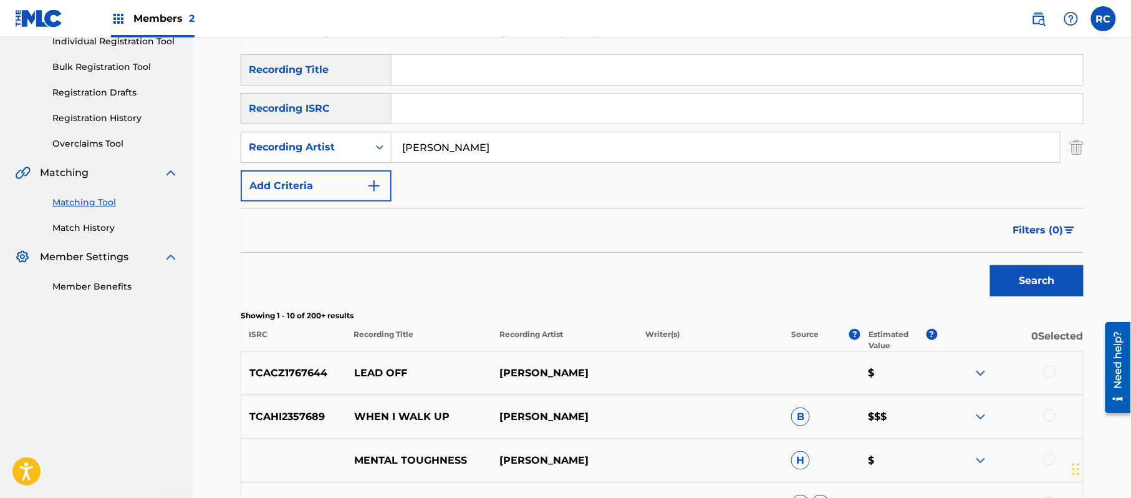
scroll to position [166, 0]
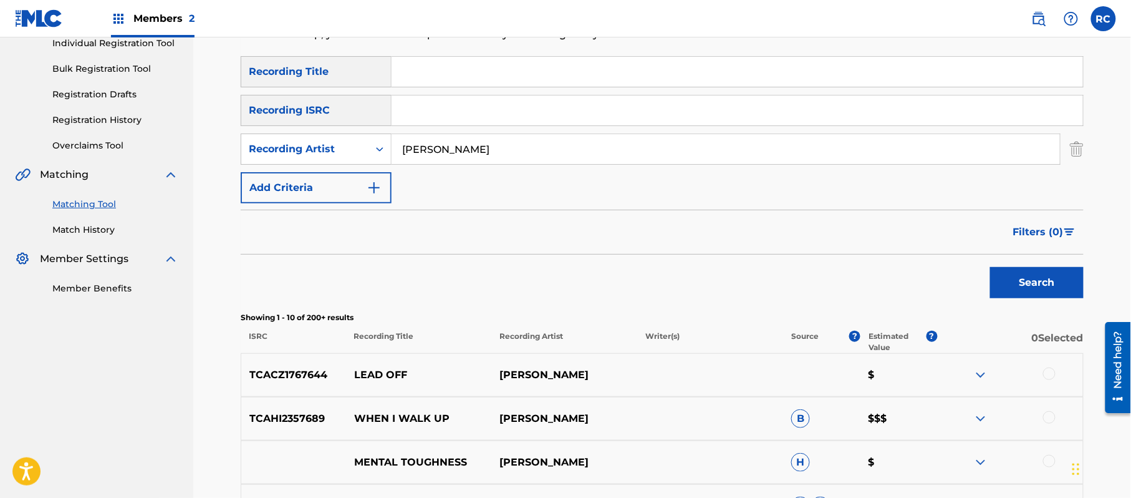
drag, startPoint x: 458, startPoint y: 141, endPoint x: 347, endPoint y: 167, distance: 114.0
click at [347, 167] on div "SearchWithCriteria2d78c3b6-e5b2-4ce7-994f-b209ad69d8e2 Recording Title SearchWi…" at bounding box center [662, 129] width 843 height 147
click at [400, 110] on input "Search Form" at bounding box center [738, 110] width 692 height 30
click at [1041, 294] on button "Search" at bounding box center [1037, 282] width 94 height 31
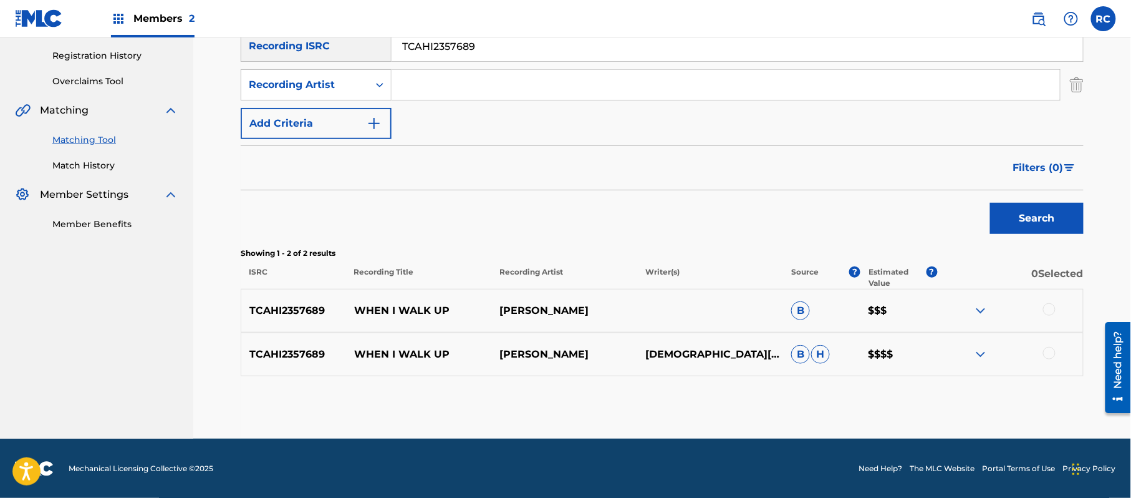
scroll to position [231, 0]
click at [1048, 307] on div at bounding box center [1049, 308] width 12 height 12
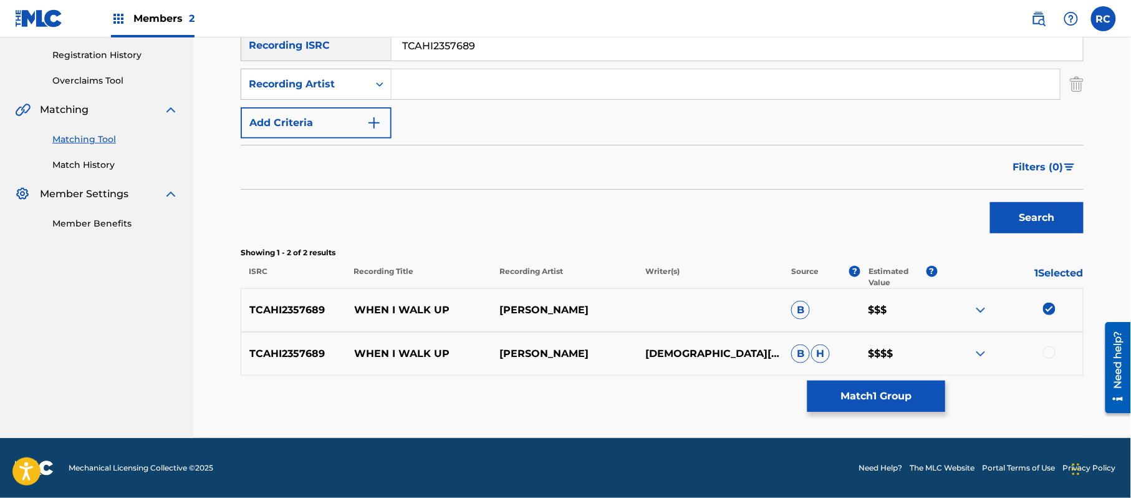
click at [1049, 350] on div at bounding box center [1049, 352] width 12 height 12
click at [833, 397] on button "Match 2 Groups" at bounding box center [877, 395] width 138 height 31
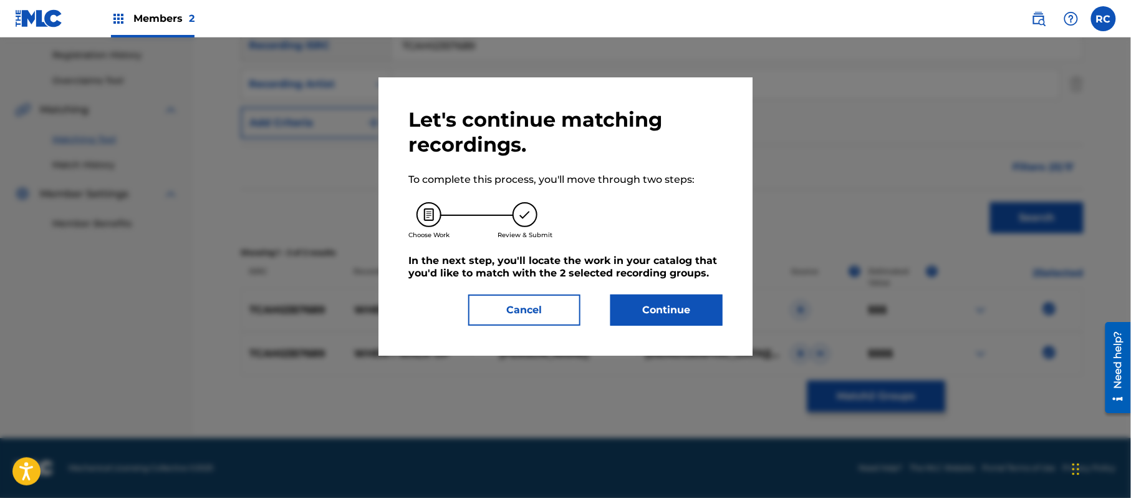
click at [659, 314] on button "Continue" at bounding box center [666, 309] width 112 height 31
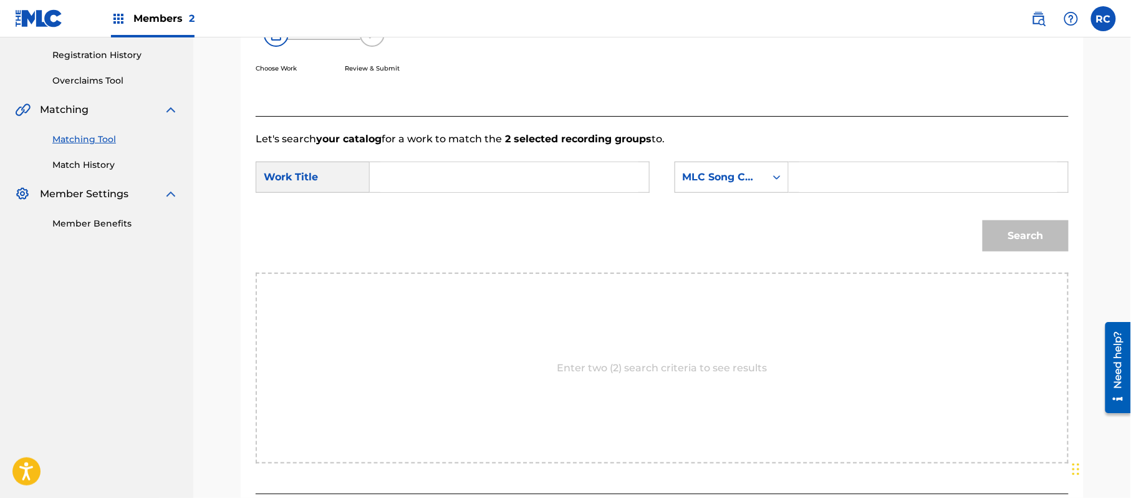
click at [477, 181] on input "Search Form" at bounding box center [509, 177] width 258 height 30
click at [837, 173] on input "Search Form" at bounding box center [928, 177] width 258 height 30
click at [427, 175] on input "W62YGY" at bounding box center [509, 177] width 258 height 30
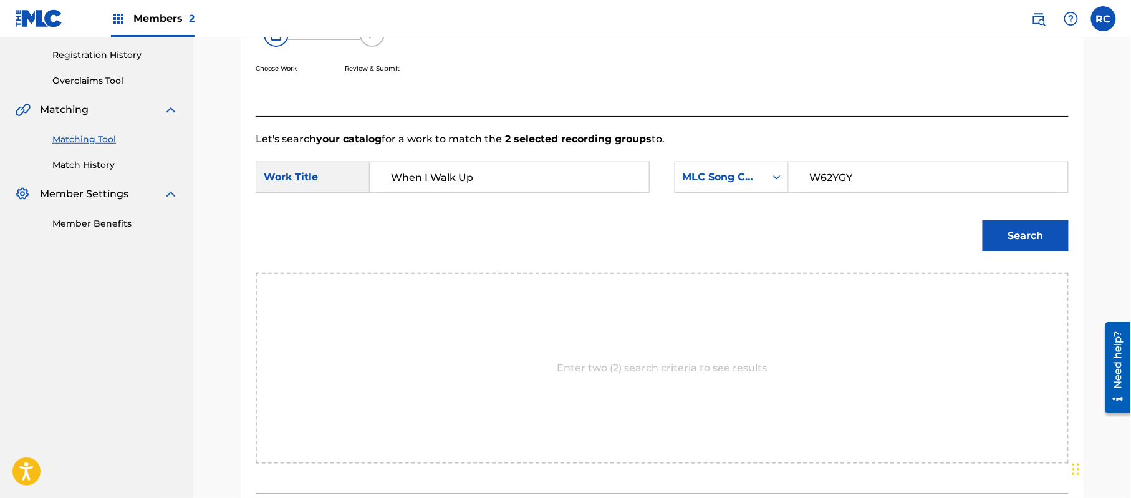
click at [1028, 238] on button "Search" at bounding box center [1026, 235] width 86 height 31
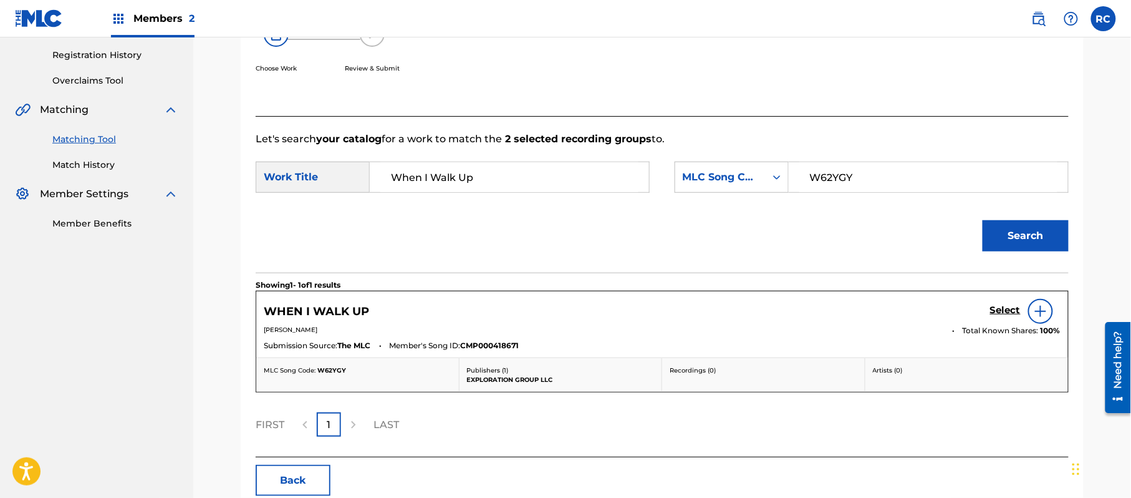
click at [994, 312] on h5 "Select" at bounding box center [1005, 310] width 31 height 12
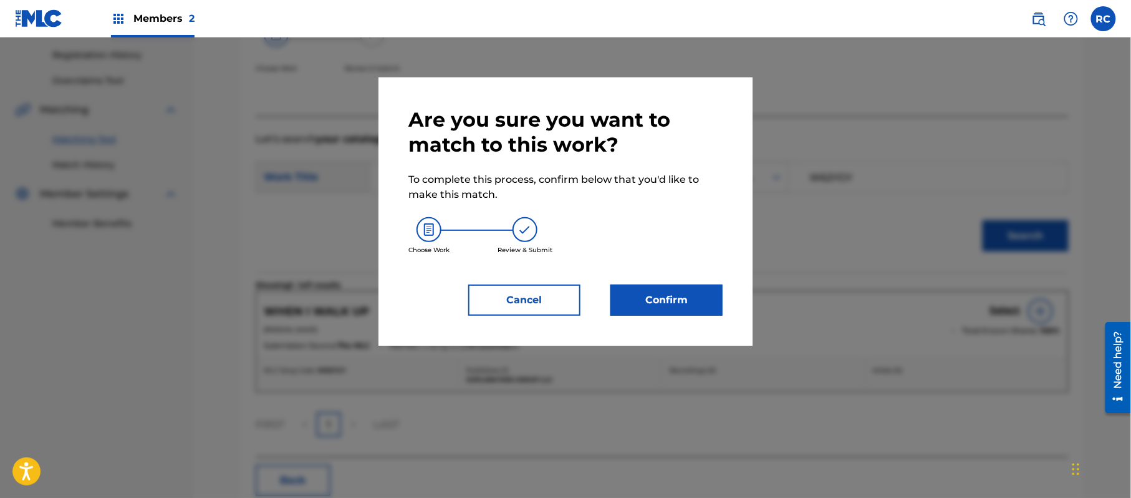
click at [666, 287] on button "Confirm" at bounding box center [666, 299] width 112 height 31
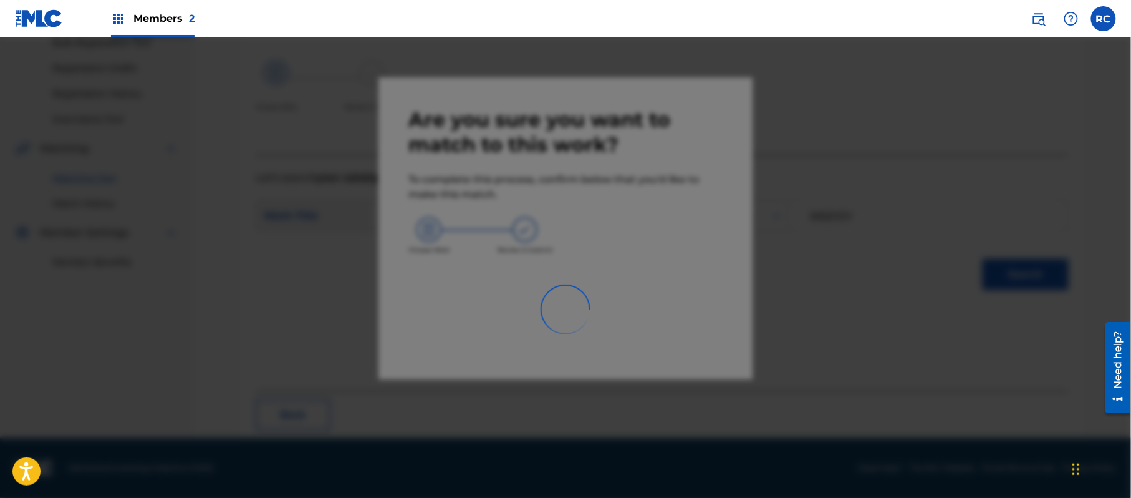
scroll to position [50, 0]
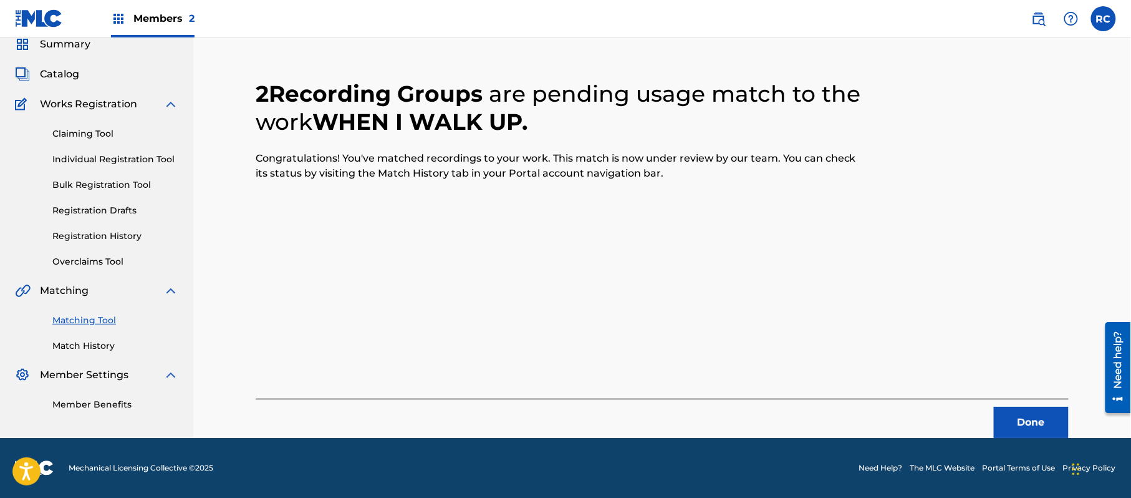
click at [1031, 425] on button "Done" at bounding box center [1031, 422] width 75 height 31
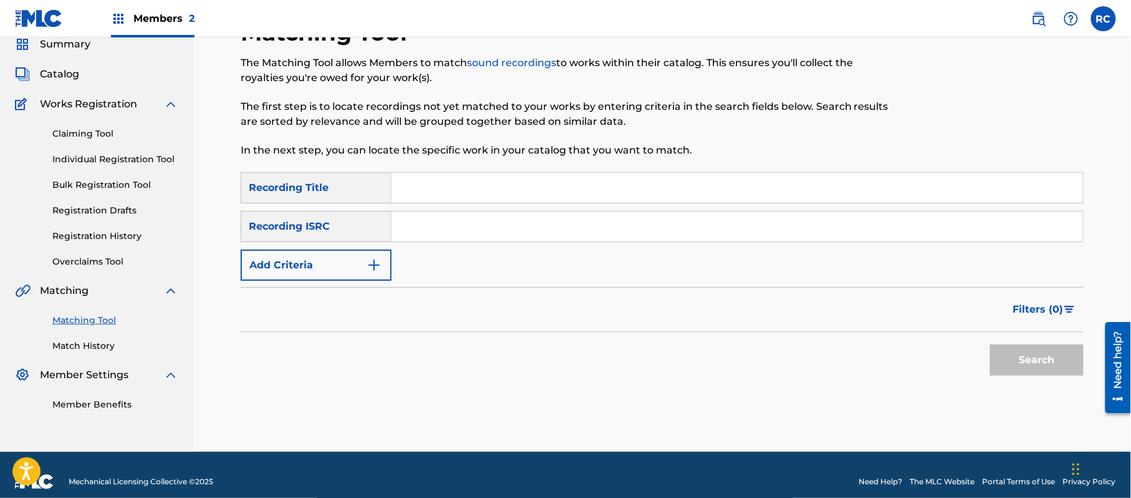
click at [300, 259] on button "Add Criteria" at bounding box center [316, 264] width 151 height 31
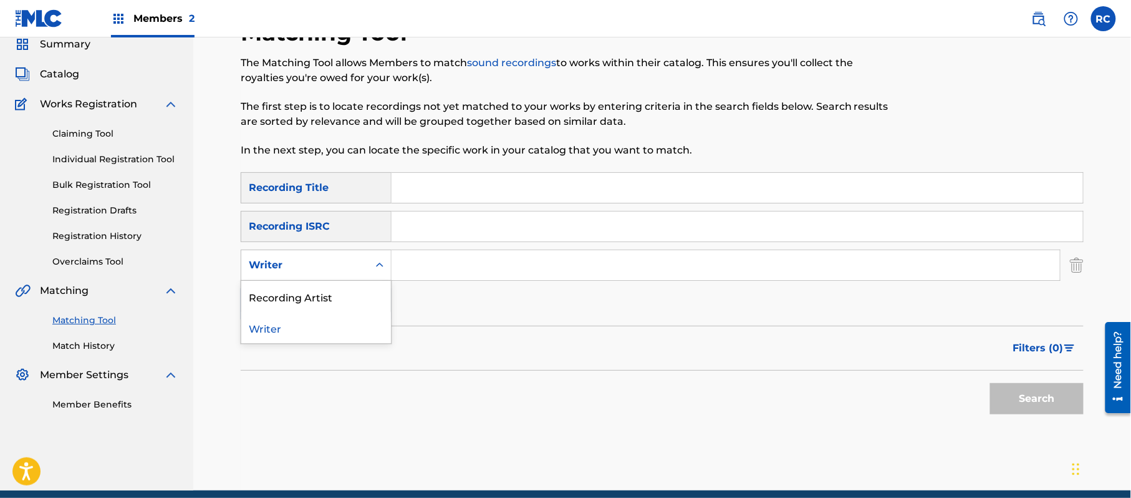
click at [297, 268] on div "Writer" at bounding box center [305, 265] width 112 height 15
click at [300, 299] on div "Recording Artist" at bounding box center [316, 296] width 150 height 31
click at [418, 263] on input "Search Form" at bounding box center [726, 265] width 668 height 30
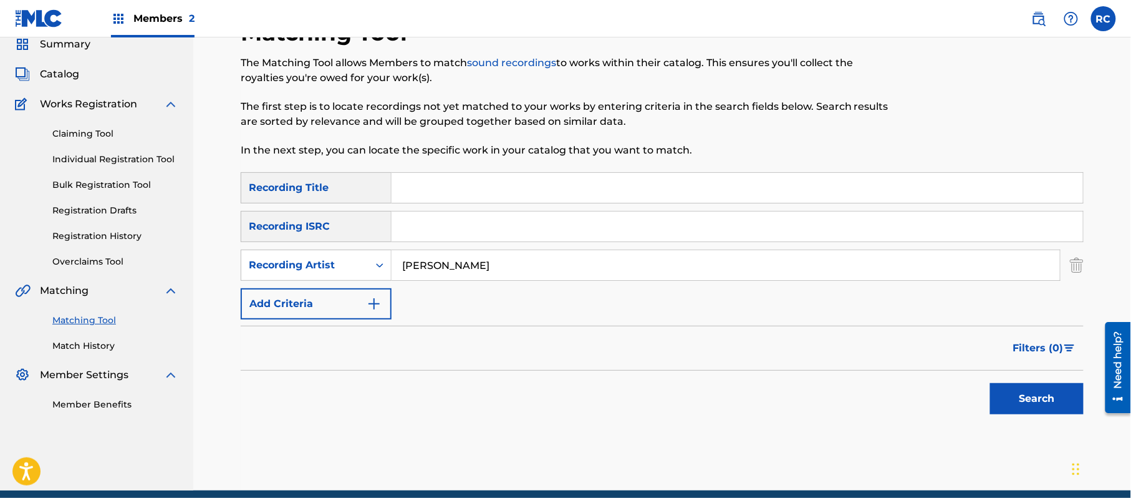
click at [1025, 395] on button "Search" at bounding box center [1037, 398] width 94 height 31
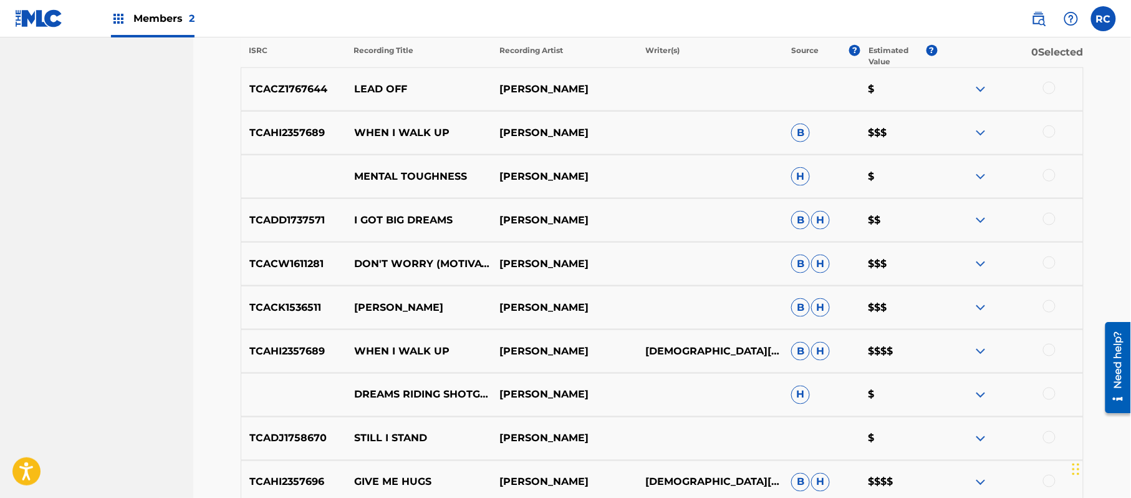
scroll to position [465, 0]
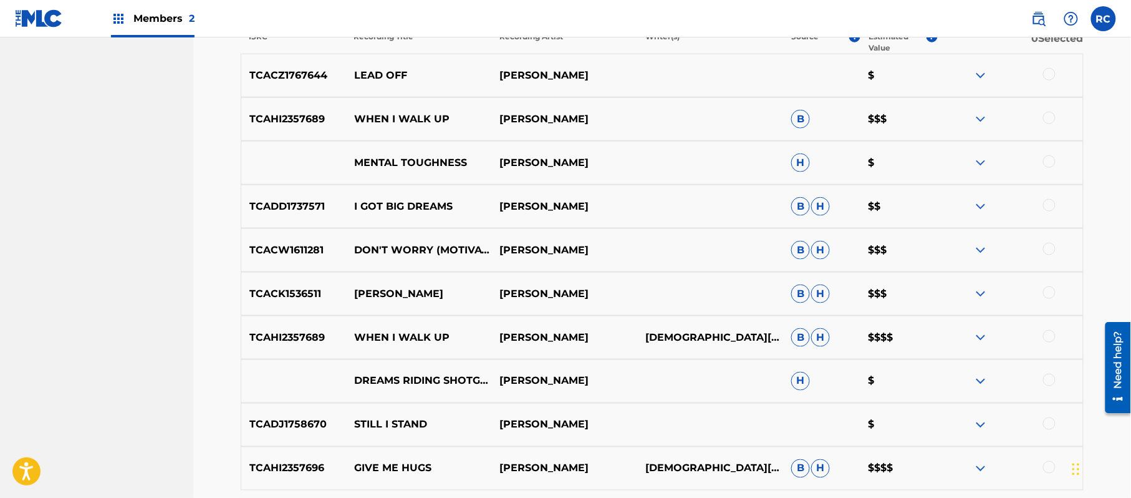
click at [384, 461] on p "GIVE ME HUGS" at bounding box center [419, 468] width 146 height 15
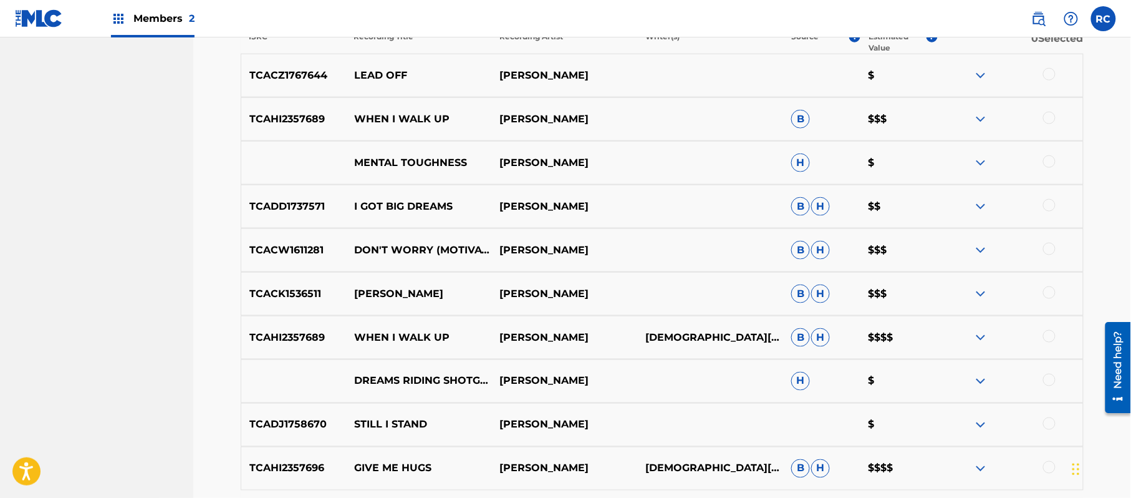
click at [300, 462] on p "TCAHI2357696" at bounding box center [293, 468] width 105 height 15
copy p "TCAHI2357696"
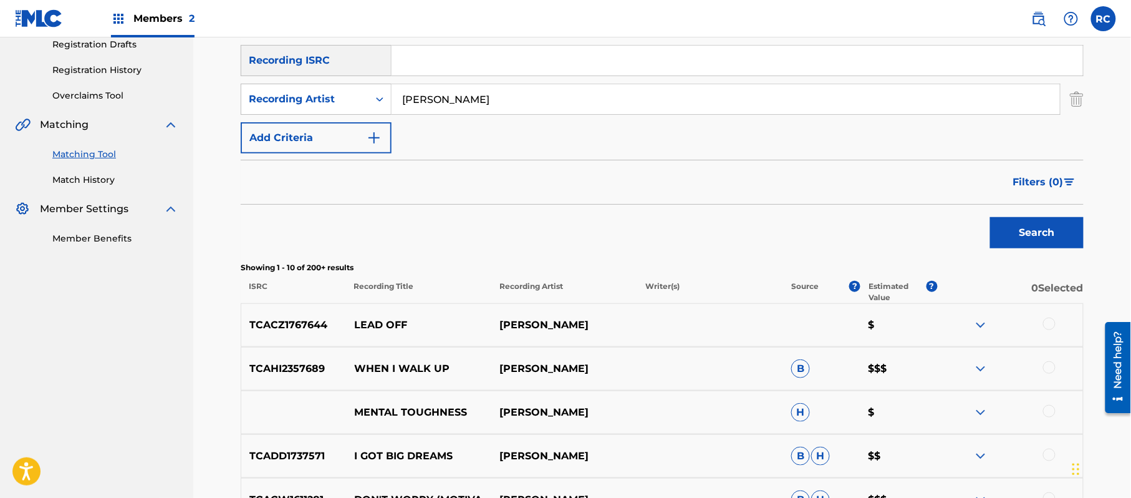
scroll to position [83, 0]
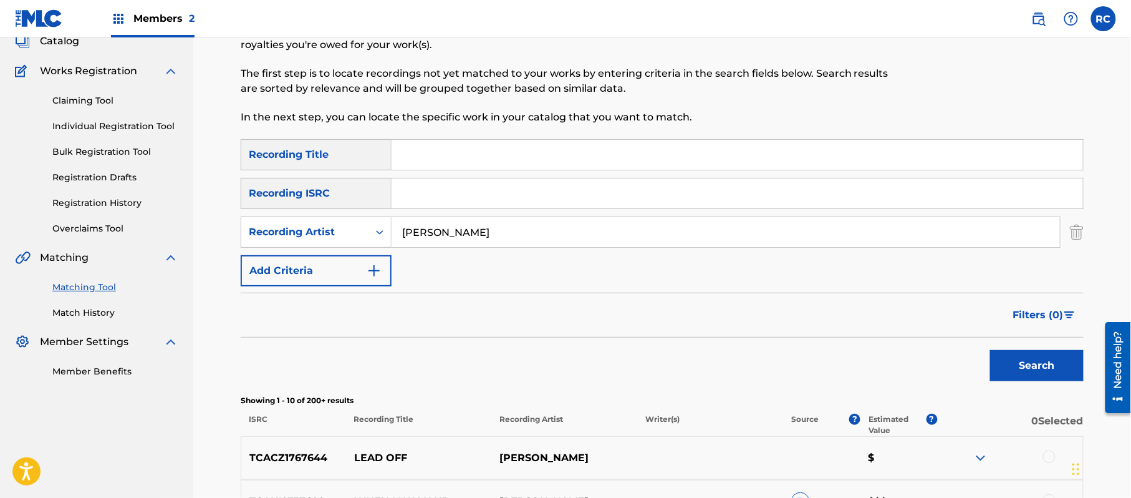
click at [449, 202] on input "Search Form" at bounding box center [738, 193] width 692 height 30
drag, startPoint x: 447, startPoint y: 234, endPoint x: 387, endPoint y: 242, distance: 60.9
click at [387, 242] on div "SearchWithCriteriacbb7ae52-527c-4b36-bd8b-e9a7830ef681 Recording Artist CJ Beat…" at bounding box center [662, 231] width 843 height 31
drag, startPoint x: 455, startPoint y: 234, endPoint x: 358, endPoint y: 234, distance: 97.3
click at [358, 234] on div "SearchWithCriteriacbb7ae52-527c-4b36-bd8b-e9a7830ef681 Recording Artist CJ Beat…" at bounding box center [662, 231] width 843 height 31
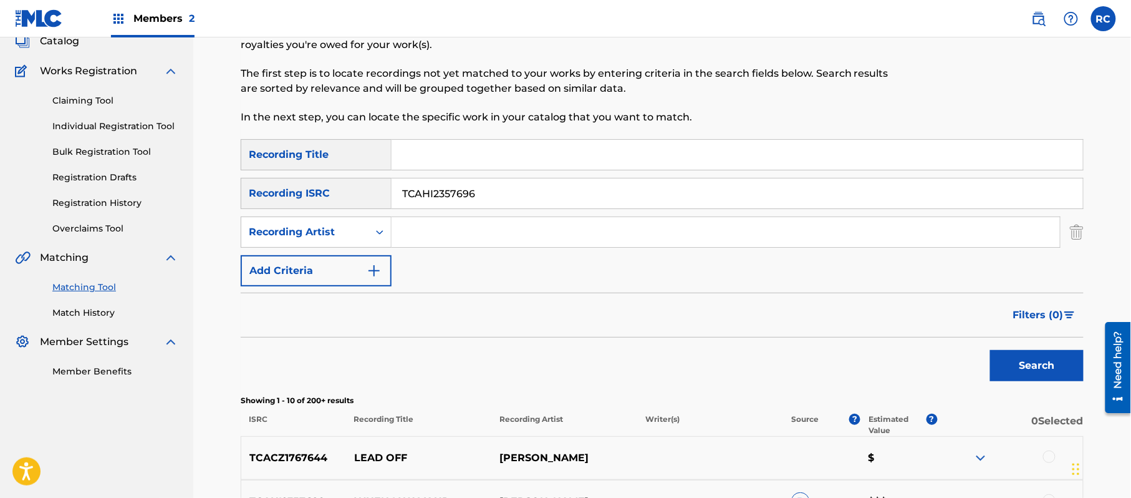
click at [1025, 358] on button "Search" at bounding box center [1037, 365] width 94 height 31
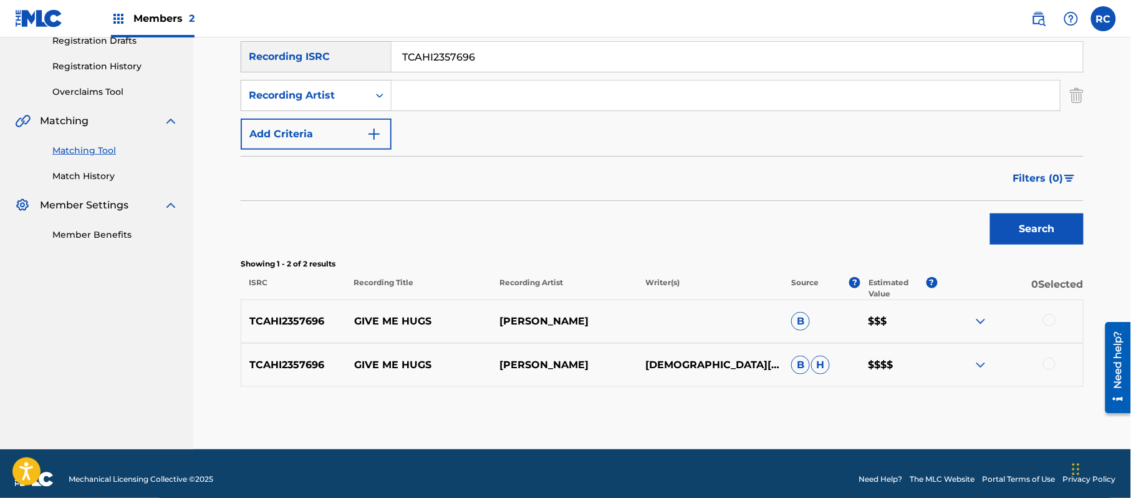
scroll to position [231, 0]
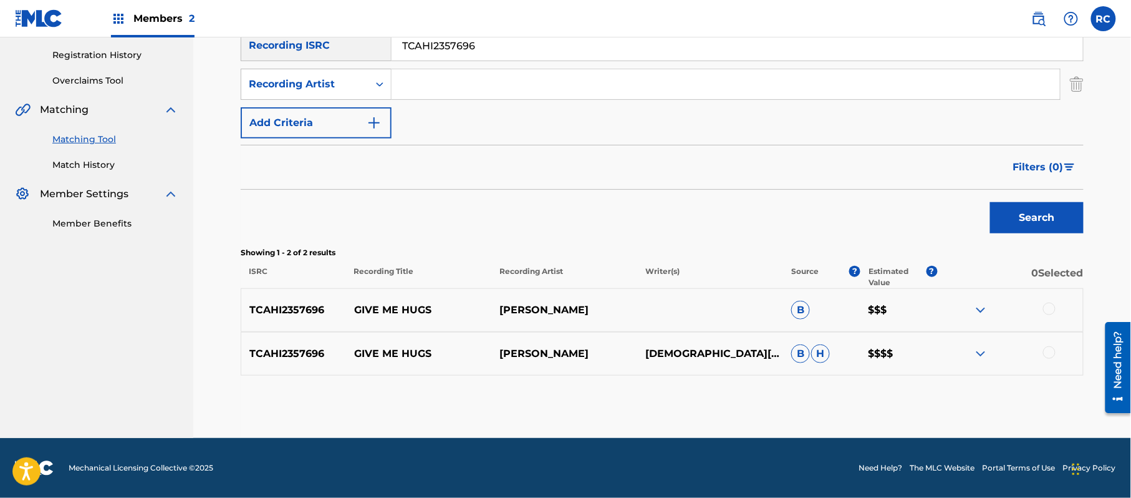
click at [1051, 306] on div at bounding box center [1049, 308] width 12 height 12
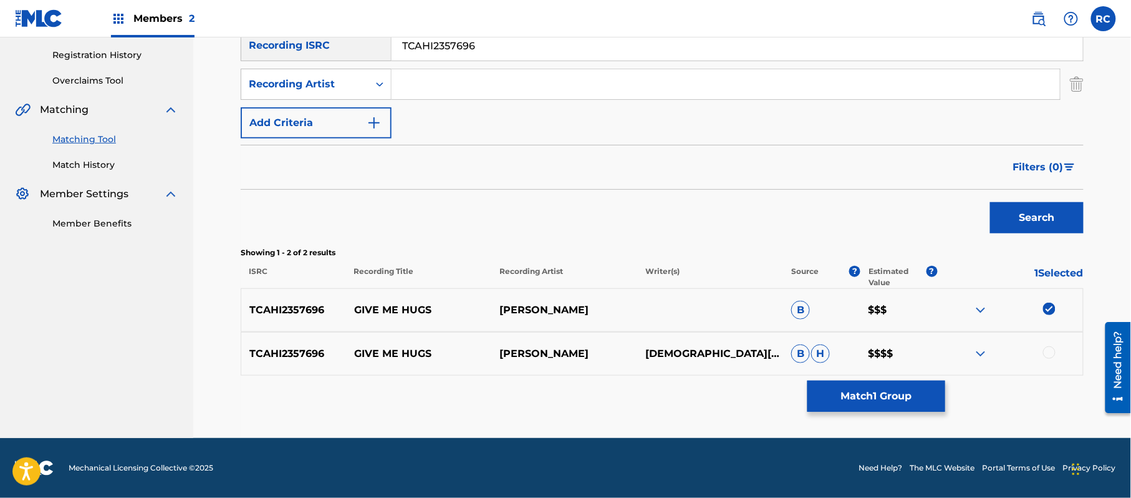
click at [1051, 355] on div at bounding box center [1049, 352] width 12 height 12
click at [894, 405] on button "Match 2 Groups" at bounding box center [877, 395] width 138 height 31
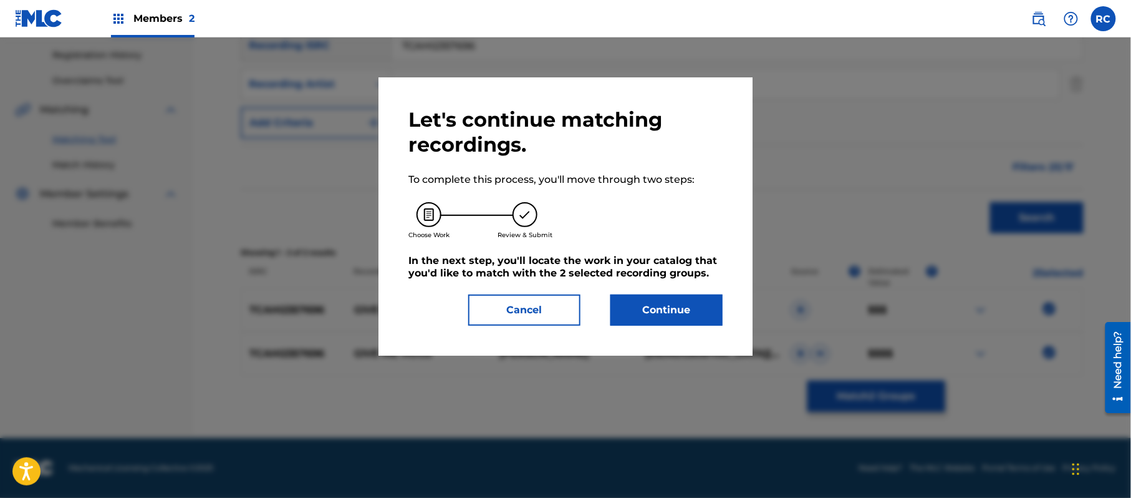
click at [690, 301] on button "Continue" at bounding box center [666, 309] width 112 height 31
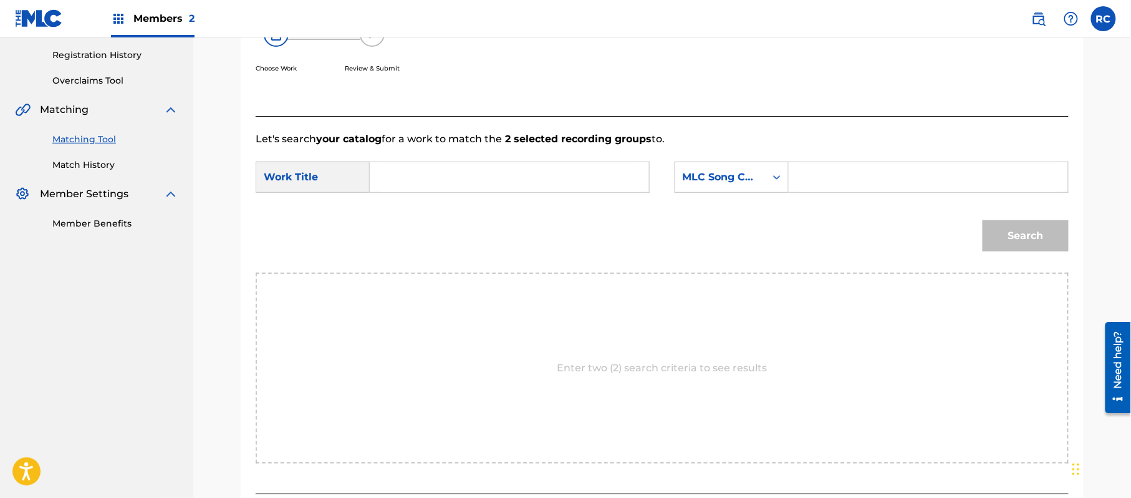
click at [459, 176] on input "Search Form" at bounding box center [509, 177] width 258 height 30
click at [854, 185] on input "Search Form" at bounding box center [928, 177] width 258 height 30
click at [1011, 234] on button "Search" at bounding box center [1026, 235] width 86 height 31
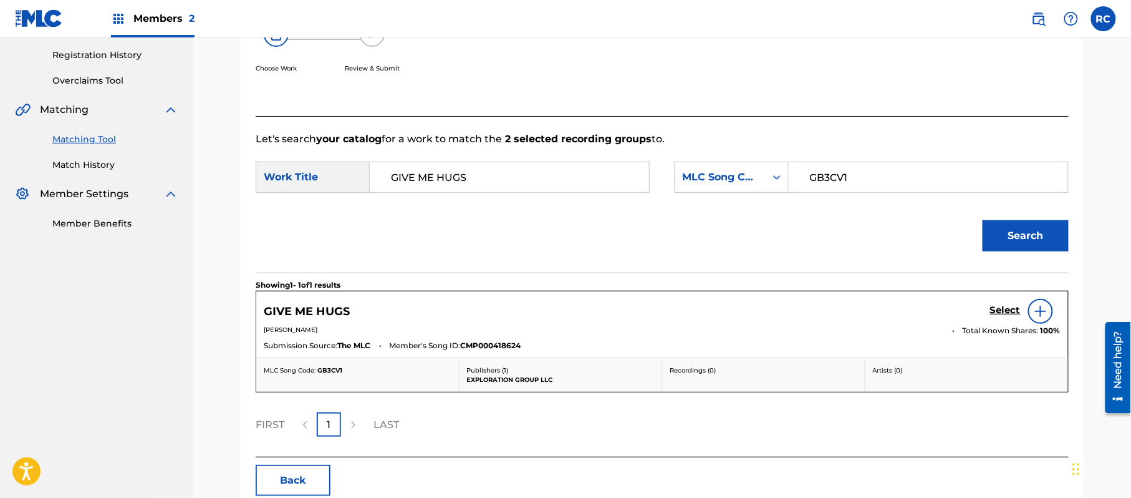
click at [1009, 315] on h5 "Select" at bounding box center [1005, 310] width 31 height 12
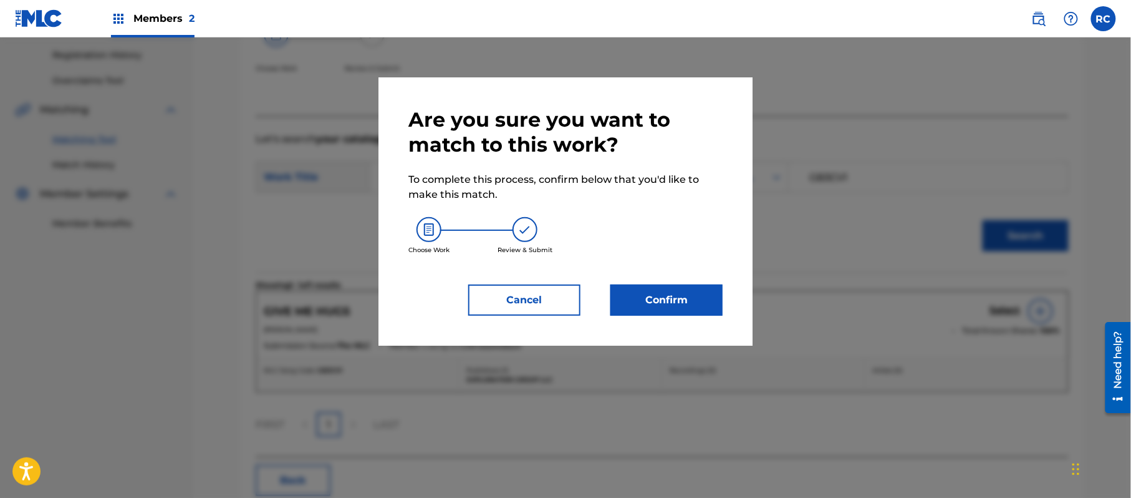
click at [678, 296] on button "Confirm" at bounding box center [666, 299] width 112 height 31
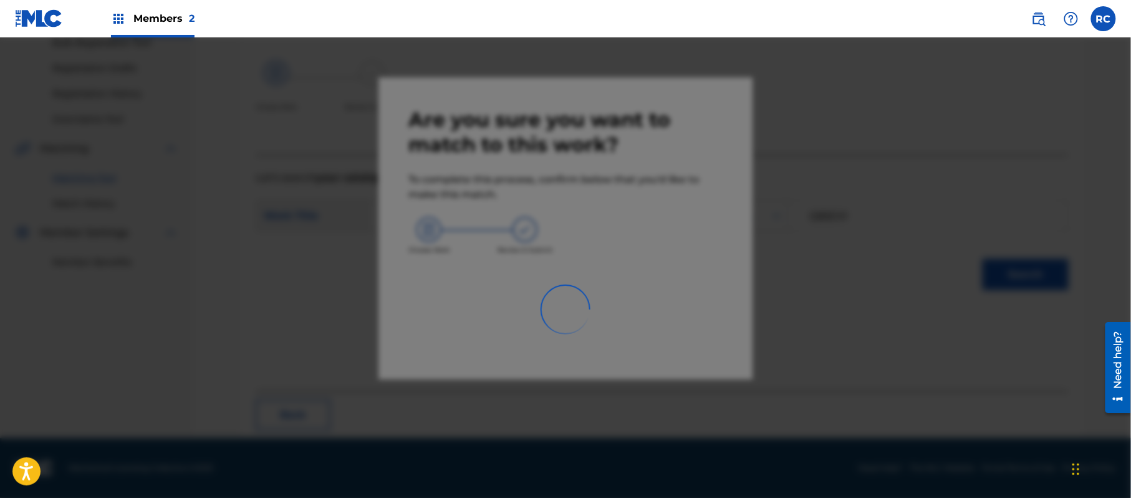
scroll to position [50, 0]
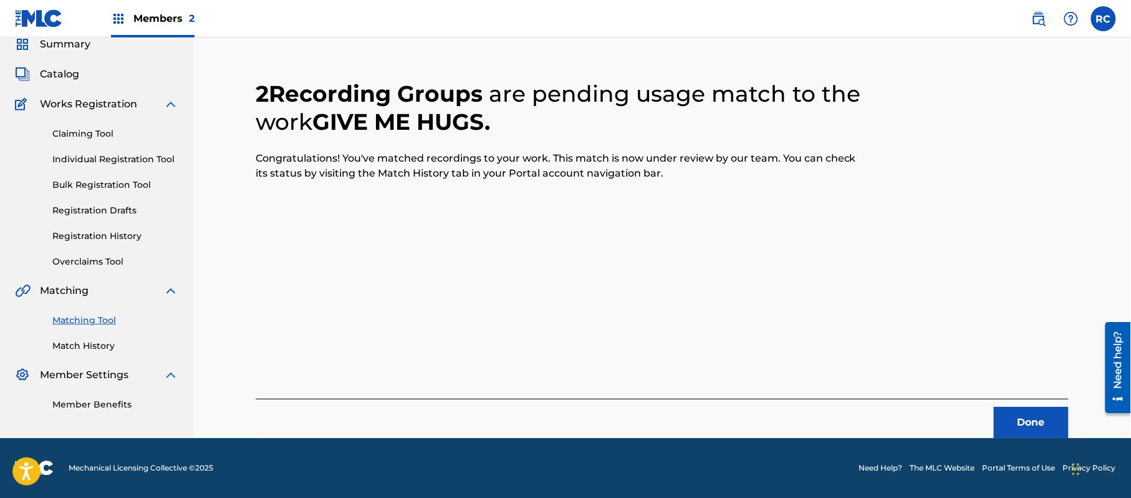
click at [1014, 417] on button "Done" at bounding box center [1031, 422] width 75 height 31
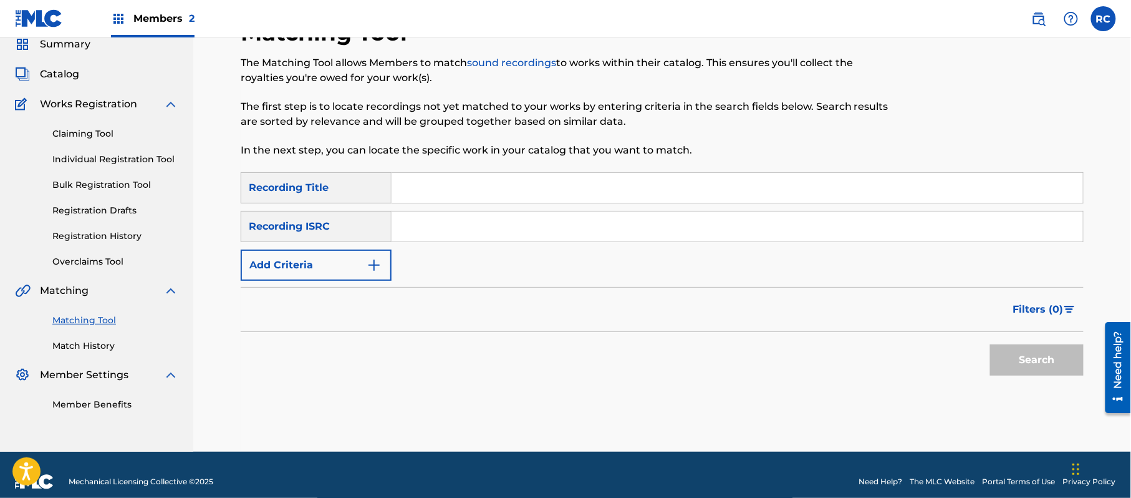
click at [342, 263] on button "Add Criteria" at bounding box center [316, 264] width 151 height 31
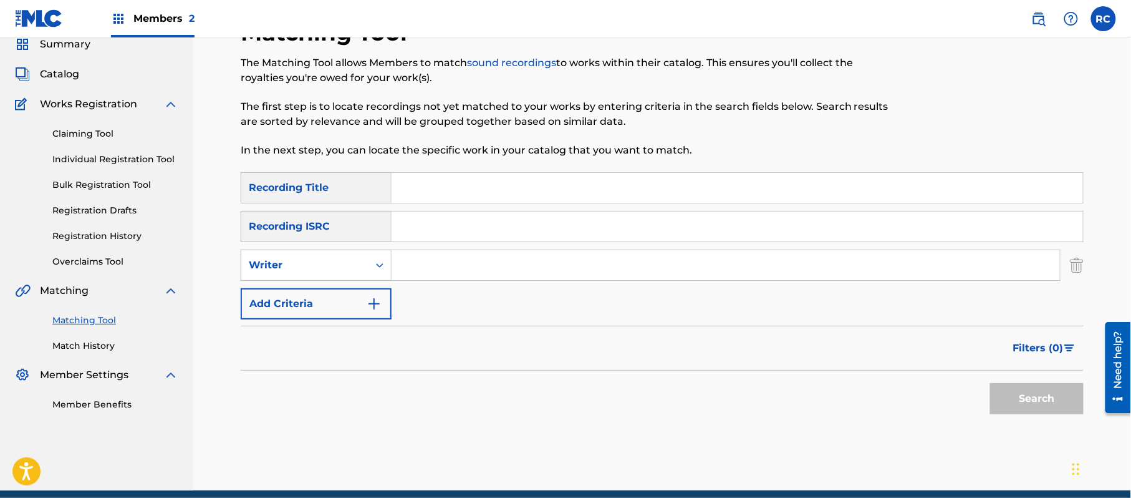
click at [328, 277] on div "Writer" at bounding box center [316, 264] width 151 height 31
click at [322, 328] on div "Writer" at bounding box center [316, 327] width 150 height 31
click at [349, 268] on div "Writer" at bounding box center [305, 265] width 112 height 15
click at [342, 297] on div "Recording Artist" at bounding box center [316, 296] width 150 height 31
click at [445, 255] on input "Search Form" at bounding box center [726, 265] width 668 height 30
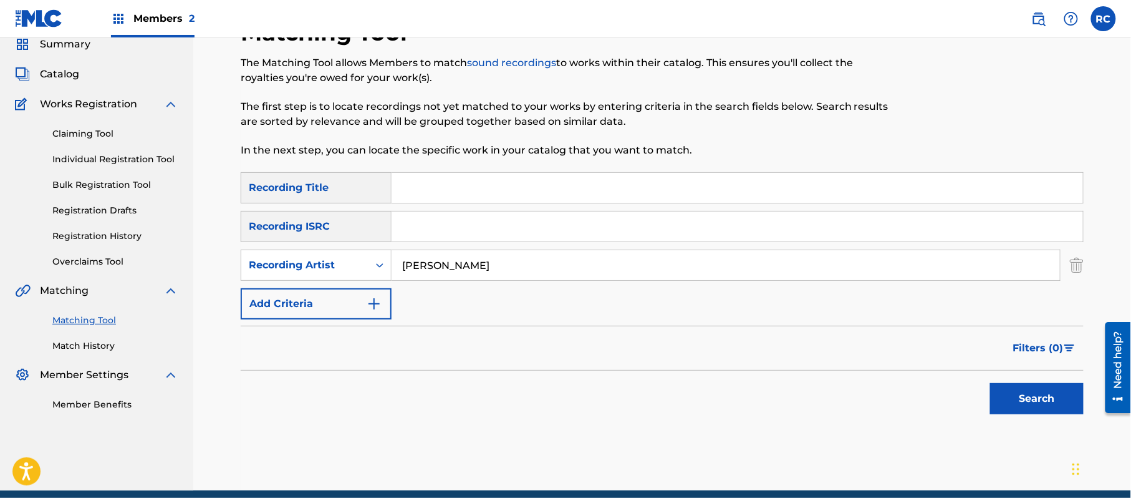
click at [1014, 394] on button "Search" at bounding box center [1037, 398] width 94 height 31
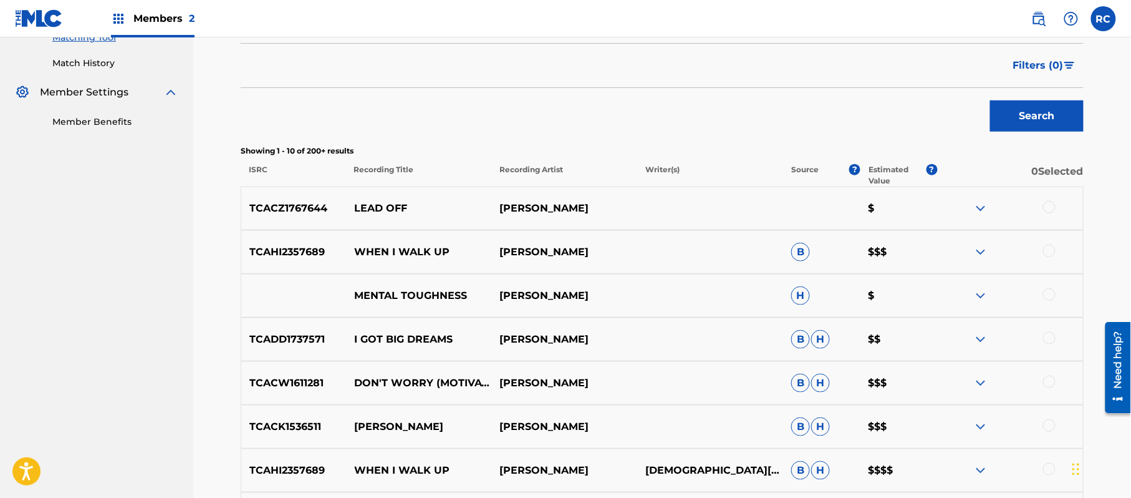
scroll to position [415, 0]
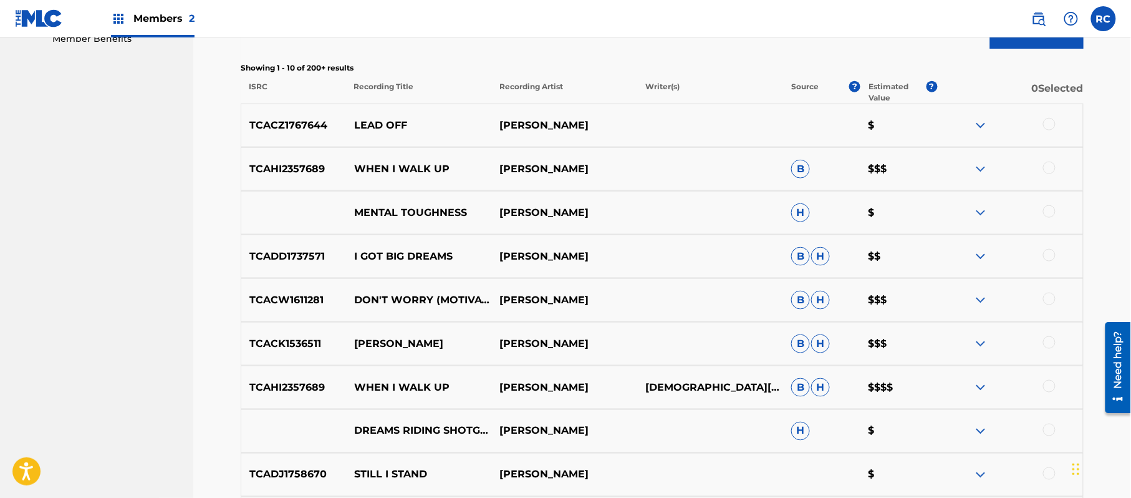
click at [307, 295] on p "TCACW1611281" at bounding box center [293, 299] width 105 height 15
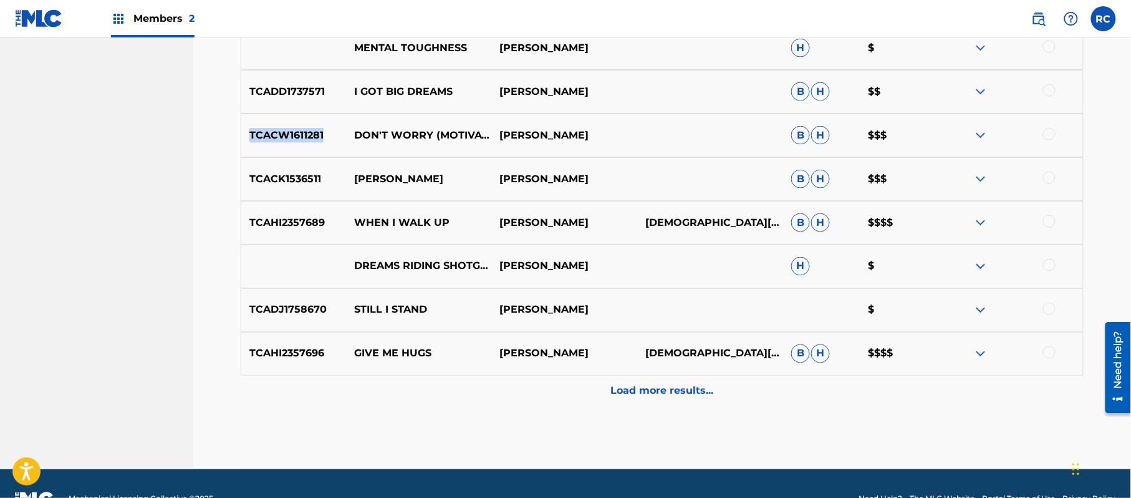
scroll to position [582, 0]
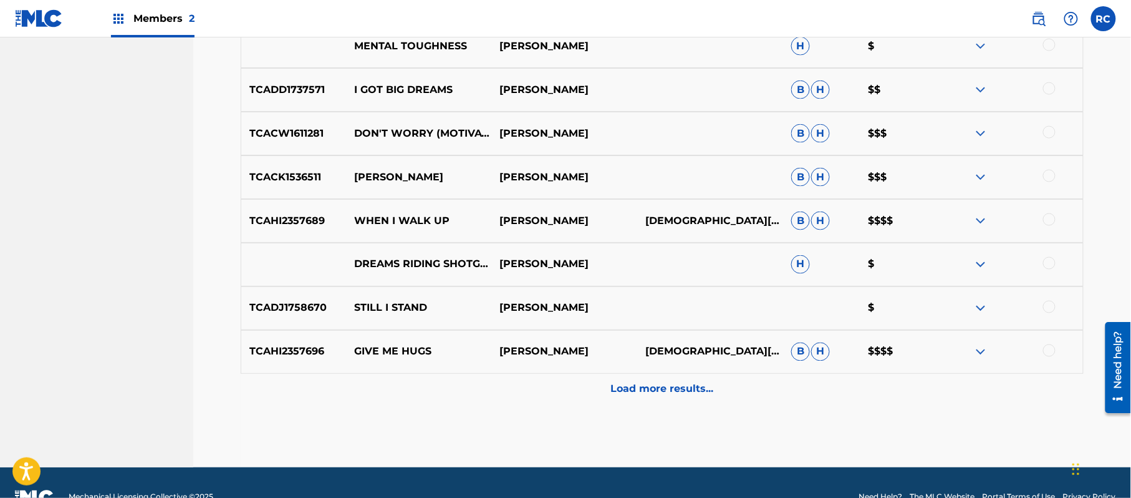
click at [635, 387] on p "Load more results..." at bounding box center [662, 389] width 103 height 15
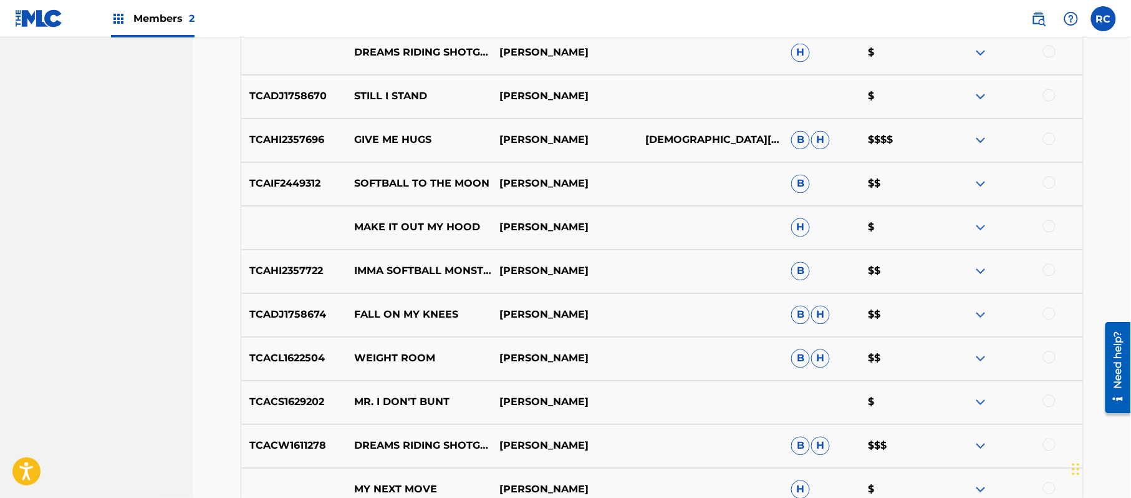
scroll to position [831, 0]
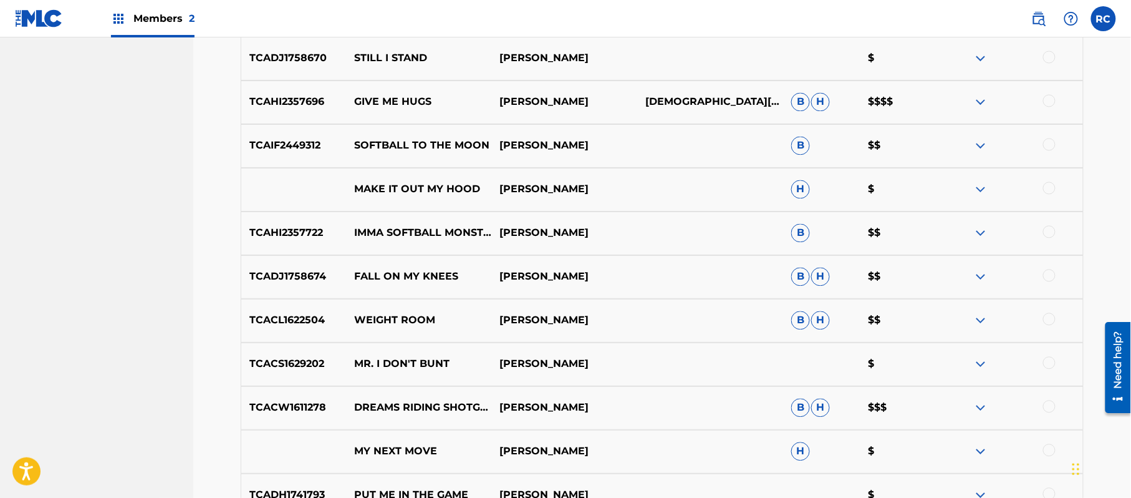
click at [311, 412] on p "TCACW1611278" at bounding box center [293, 407] width 105 height 15
click at [280, 228] on p "TCAHI2357722" at bounding box center [293, 233] width 105 height 15
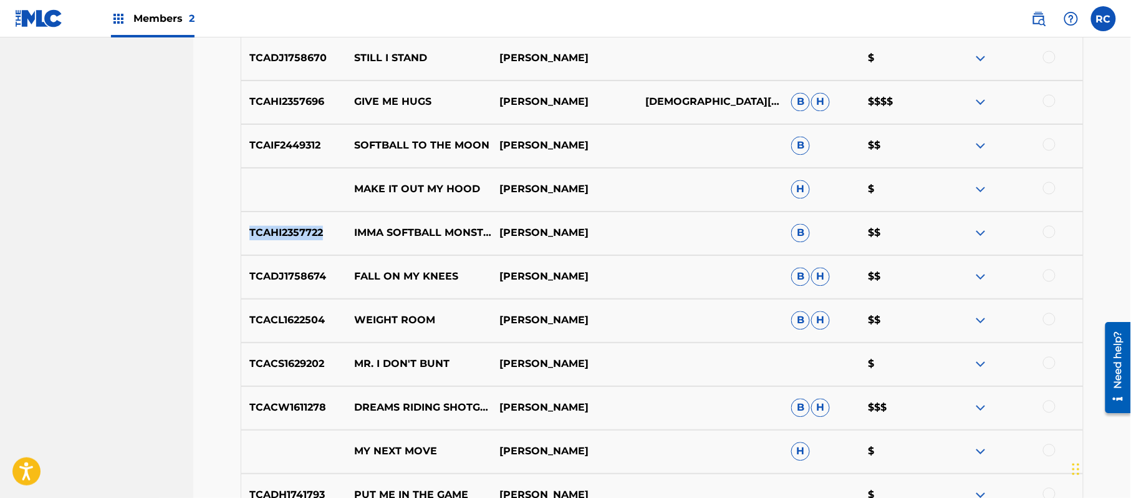
click at [280, 228] on p "TCAHI2357722" at bounding box center [293, 233] width 105 height 15
click at [292, 272] on p "TCADJ1758674" at bounding box center [293, 276] width 105 height 15
click at [281, 314] on p "TCACL1622504" at bounding box center [293, 320] width 105 height 15
click at [281, 325] on p "TCACL1622504" at bounding box center [293, 320] width 105 height 15
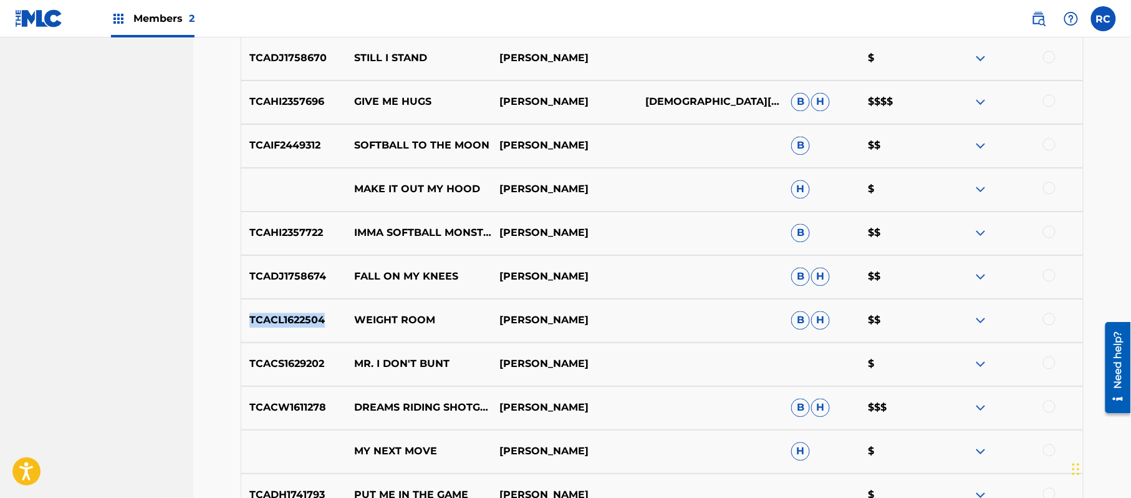
click at [281, 325] on p "TCACL1622504" at bounding box center [293, 320] width 105 height 15
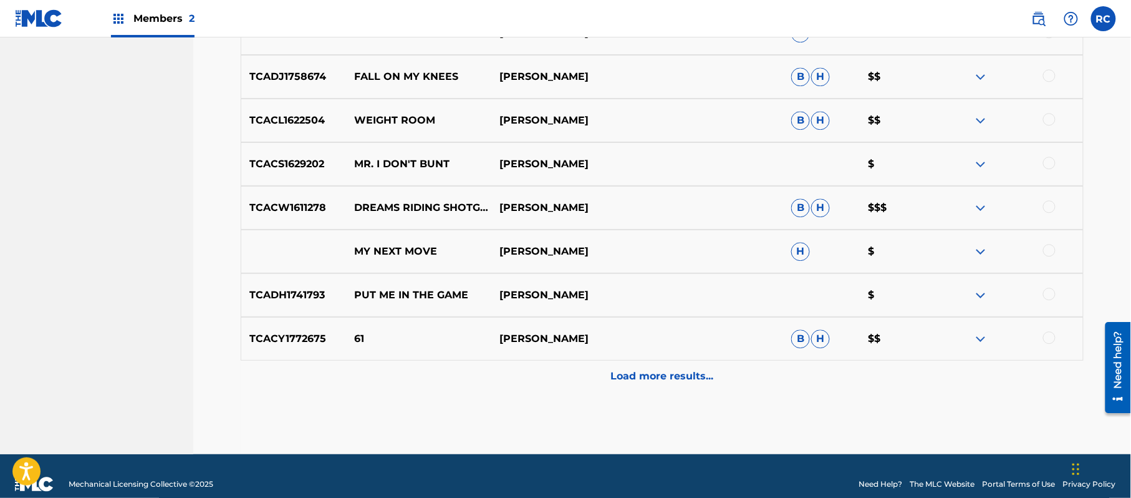
scroll to position [1048, 0]
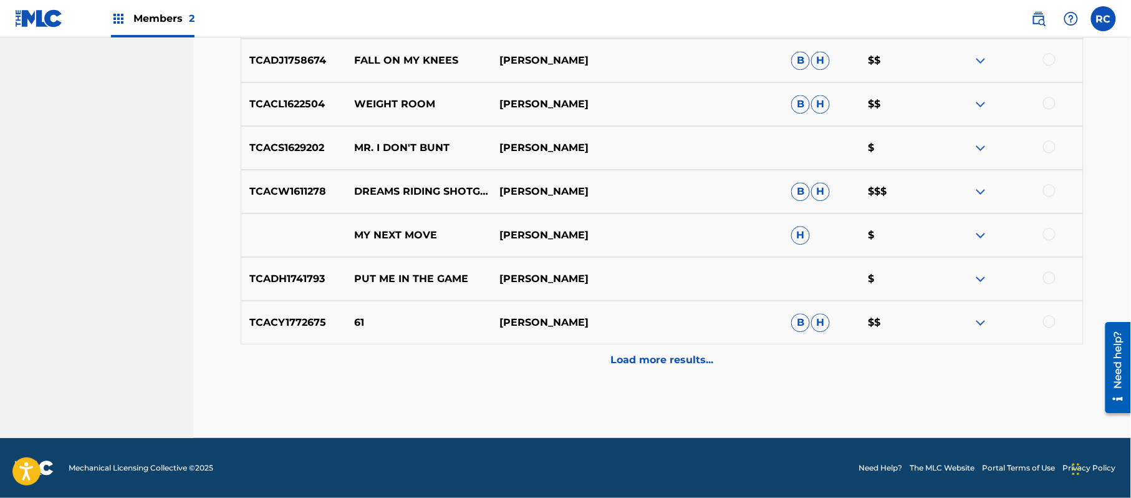
click at [624, 359] on p "Load more results..." at bounding box center [662, 359] width 103 height 15
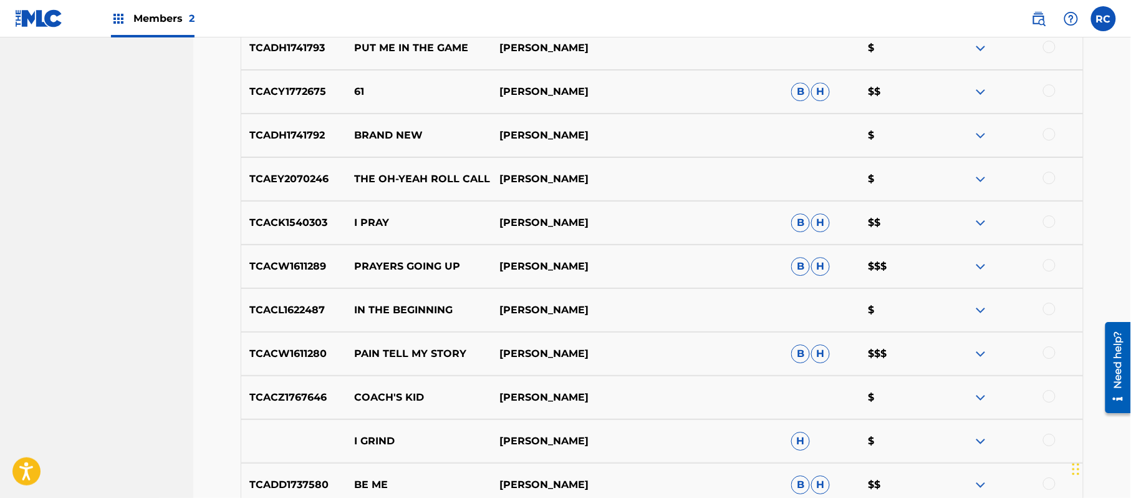
scroll to position [1297, 0]
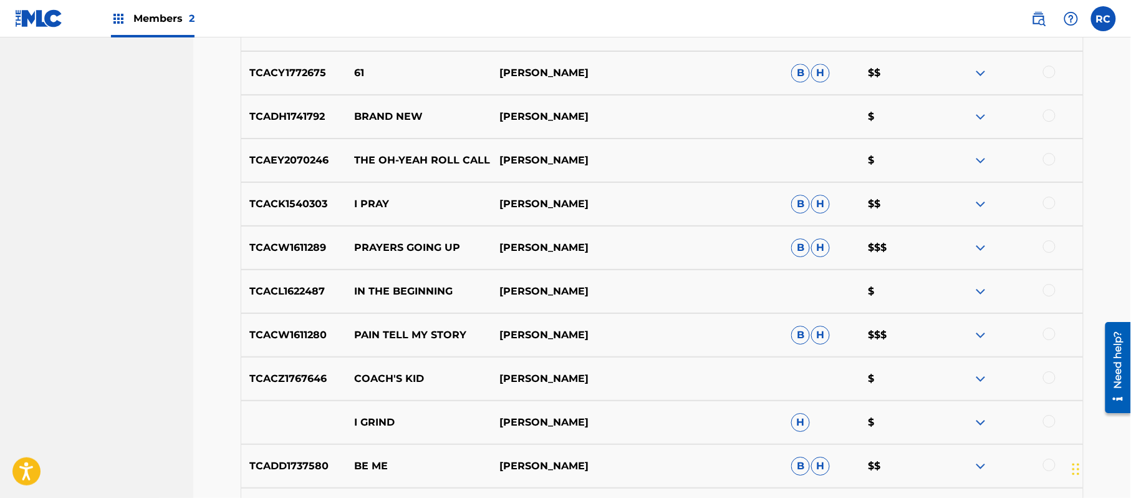
click at [292, 252] on p "TCACW1611289" at bounding box center [293, 247] width 105 height 15
click at [255, 335] on p "TCACW1611280" at bounding box center [293, 334] width 105 height 15
click at [260, 330] on p "TCACW1611280" at bounding box center [293, 334] width 105 height 15
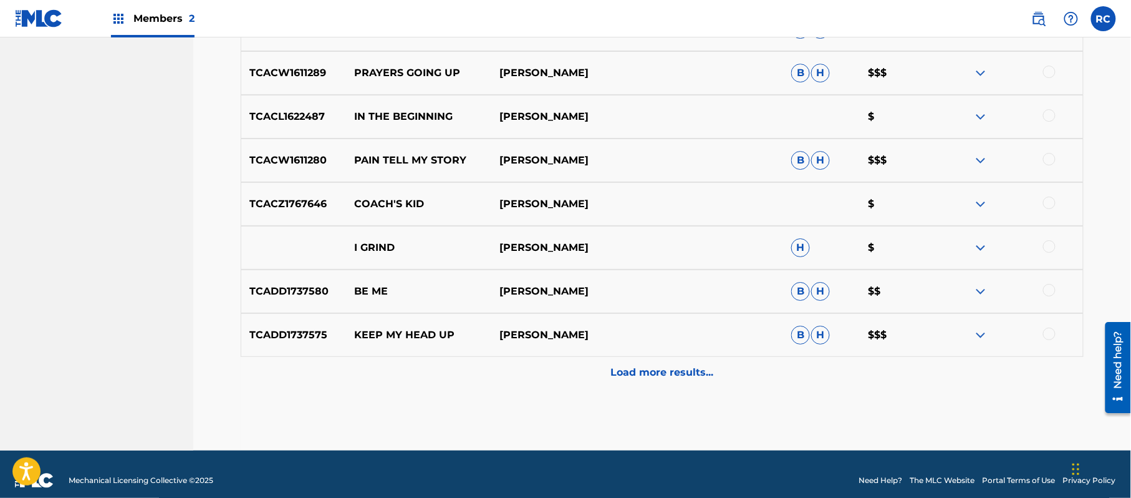
scroll to position [1484, 0]
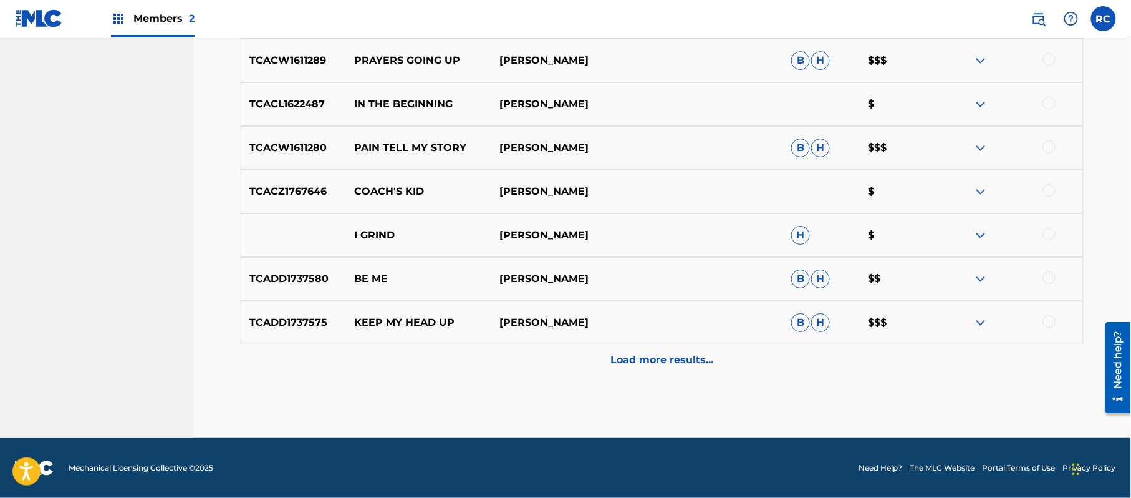
click at [260, 315] on p "TCADD1737575" at bounding box center [293, 322] width 105 height 15
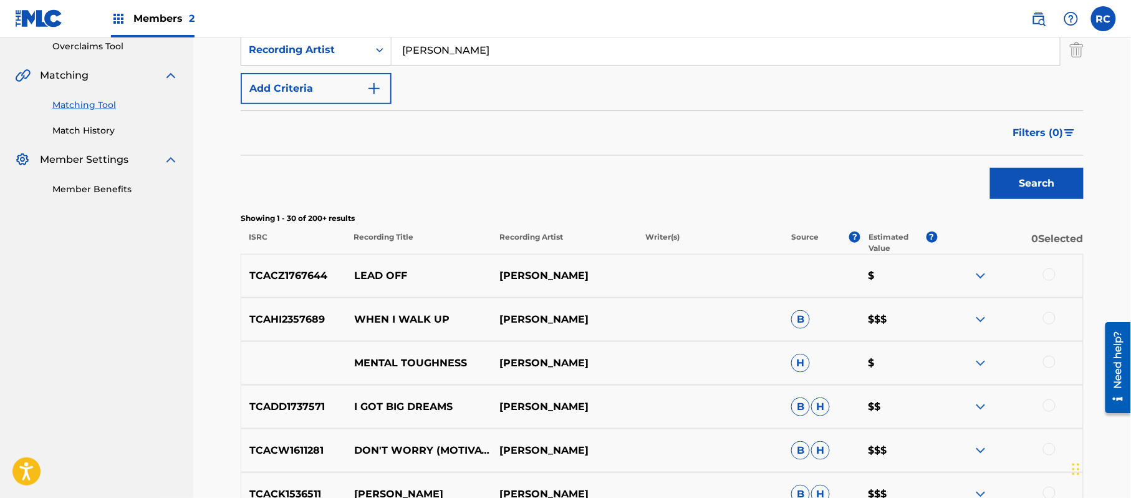
scroll to position [153, 0]
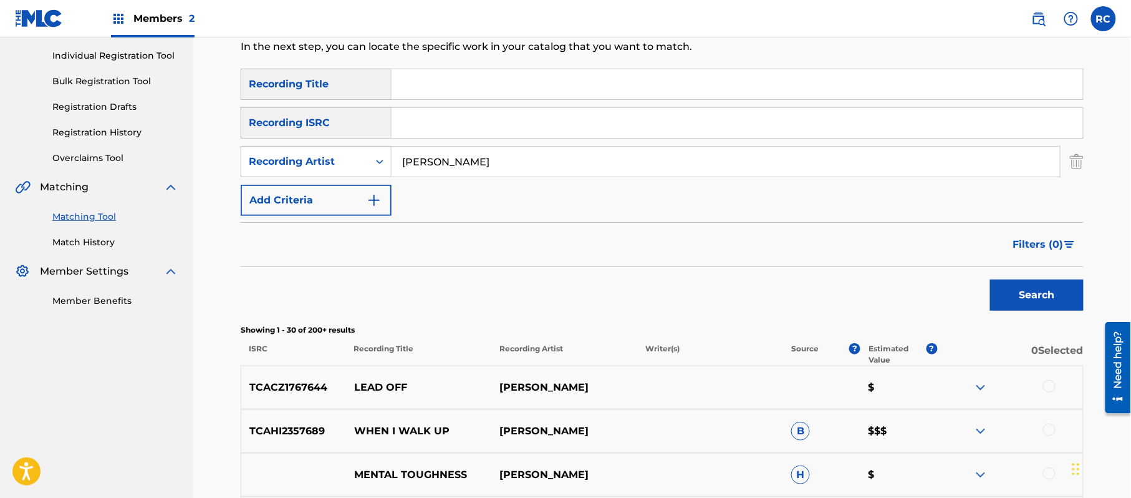
click at [452, 130] on input "Search Form" at bounding box center [738, 123] width 692 height 30
click at [439, 161] on input "CJ Beatty" at bounding box center [726, 162] width 668 height 30
click at [1013, 297] on button "Search" at bounding box center [1037, 294] width 94 height 31
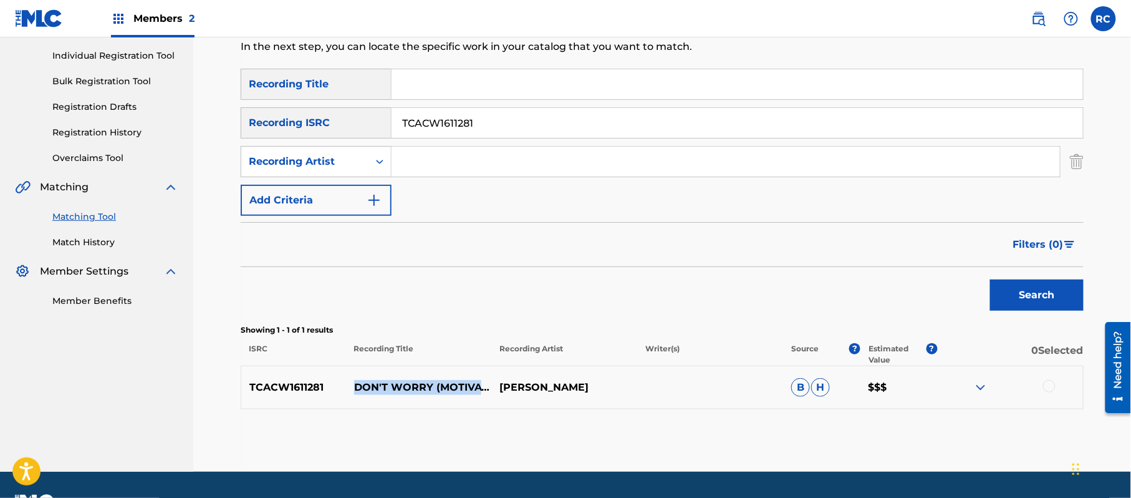
drag, startPoint x: 350, startPoint y: 382, endPoint x: 489, endPoint y: 397, distance: 139.8
click at [489, 395] on p "DON'T WORRY (MOTIVATIONAL SPEECH)" at bounding box center [419, 387] width 146 height 15
click at [309, 390] on p "TCACW1611281" at bounding box center [293, 387] width 105 height 15
click at [1053, 385] on div at bounding box center [1049, 386] width 12 height 12
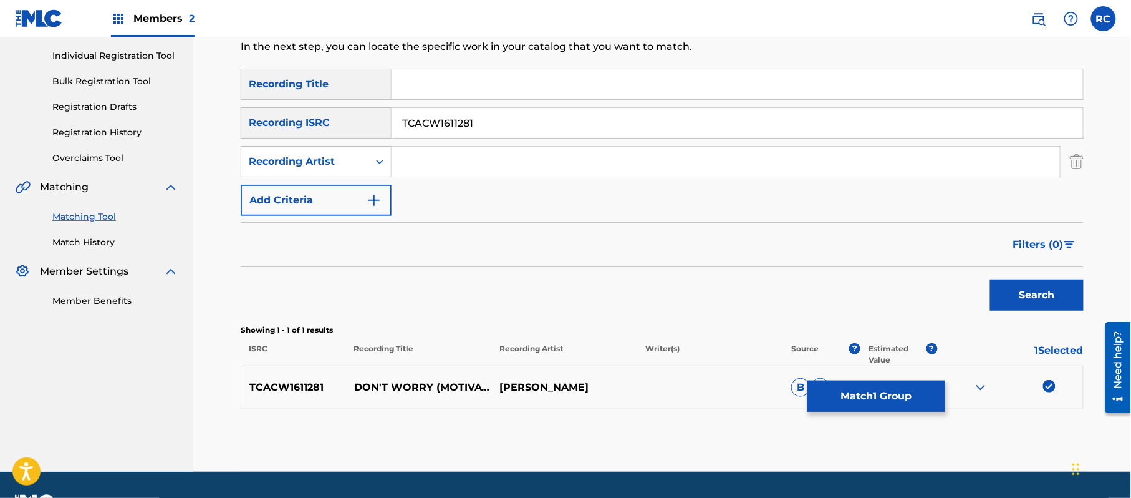
click at [894, 399] on button "Match 1 Group" at bounding box center [877, 395] width 138 height 31
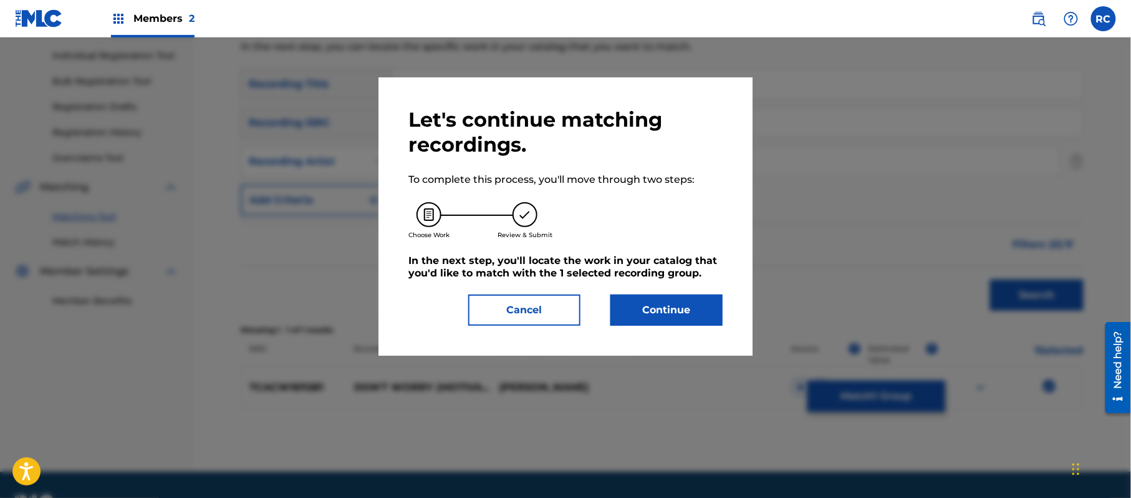
click at [640, 305] on button "Continue" at bounding box center [666, 309] width 112 height 31
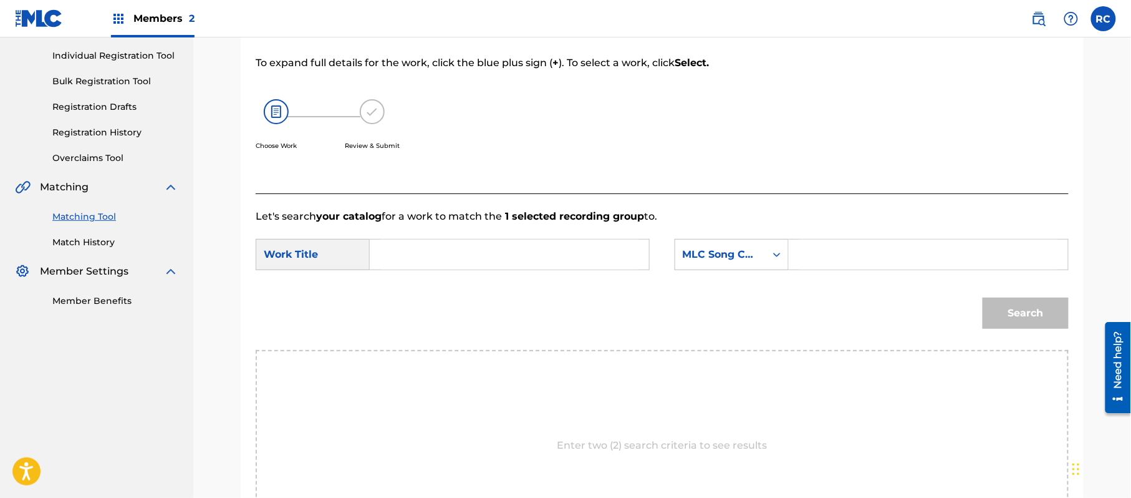
click at [417, 259] on input "Search Form" at bounding box center [509, 254] width 258 height 30
click at [861, 258] on input "Search Form" at bounding box center [928, 254] width 258 height 30
click at [402, 261] on input "Search Form" at bounding box center [509, 254] width 258 height 30
click at [1038, 312] on button "Search" at bounding box center [1026, 312] width 86 height 31
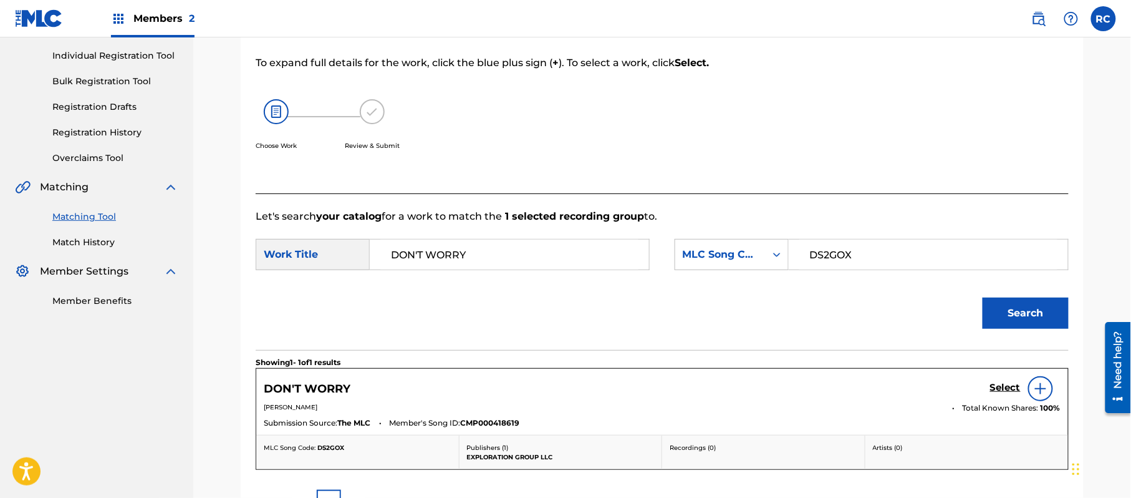
click at [993, 390] on h5 "Select" at bounding box center [1005, 388] width 31 height 12
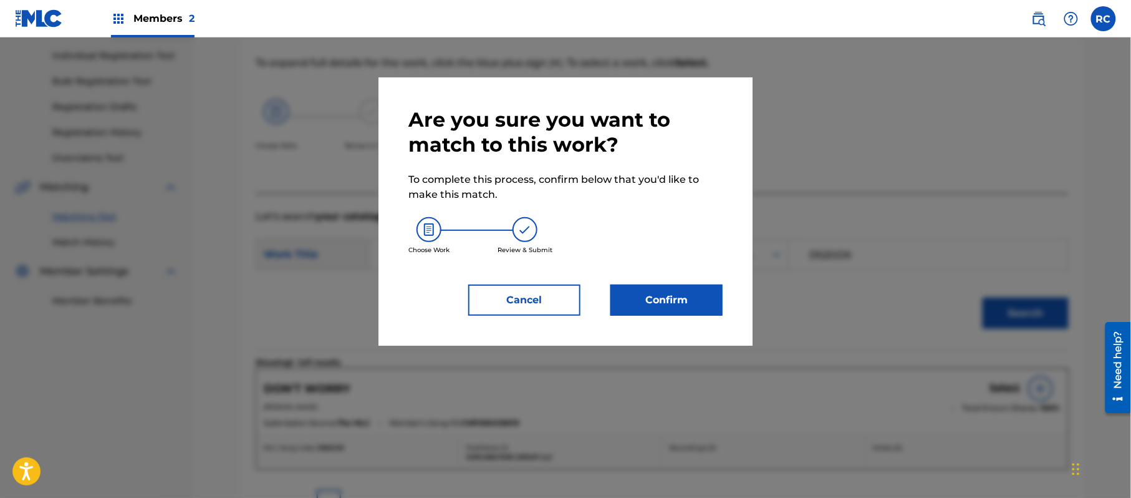
click at [667, 302] on button "Confirm" at bounding box center [666, 299] width 112 height 31
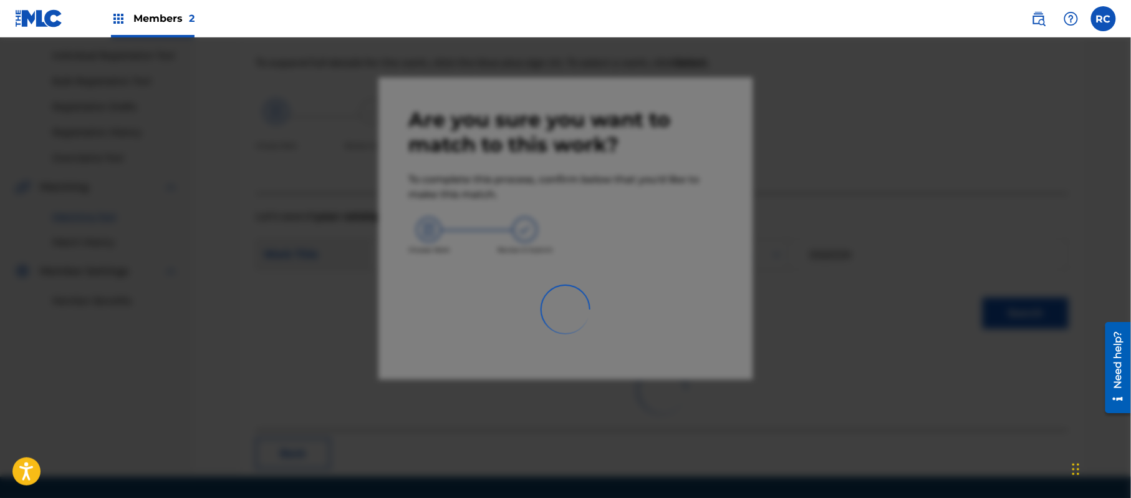
scroll to position [50, 0]
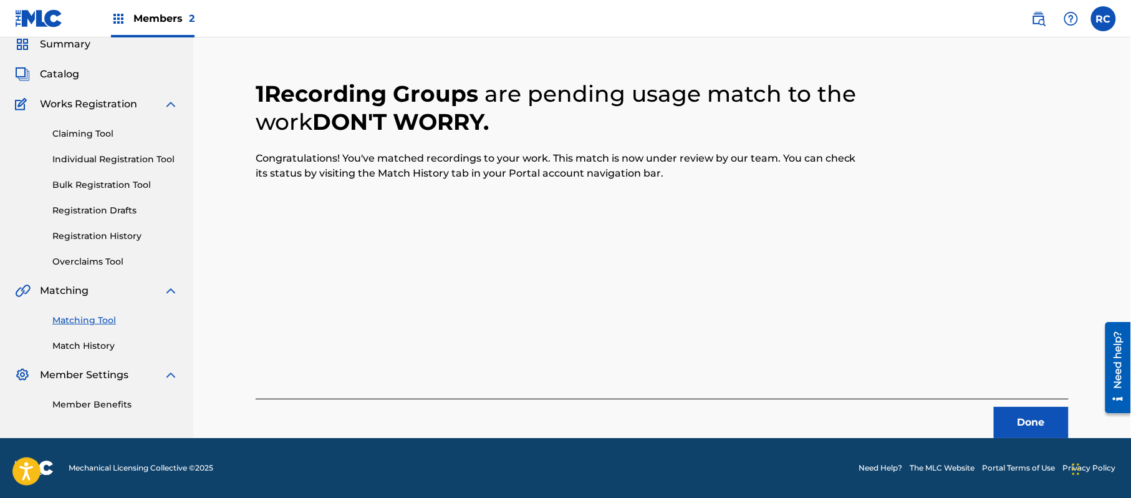
click at [1026, 415] on button "Done" at bounding box center [1031, 422] width 75 height 31
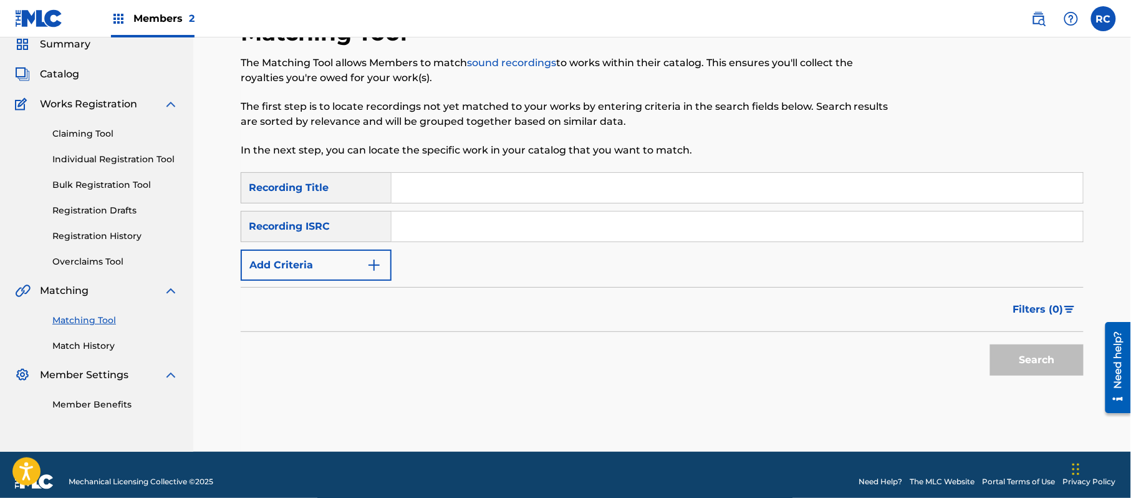
click at [427, 237] on input "Search Form" at bounding box center [738, 226] width 692 height 30
click at [1025, 347] on button "Search" at bounding box center [1037, 359] width 94 height 31
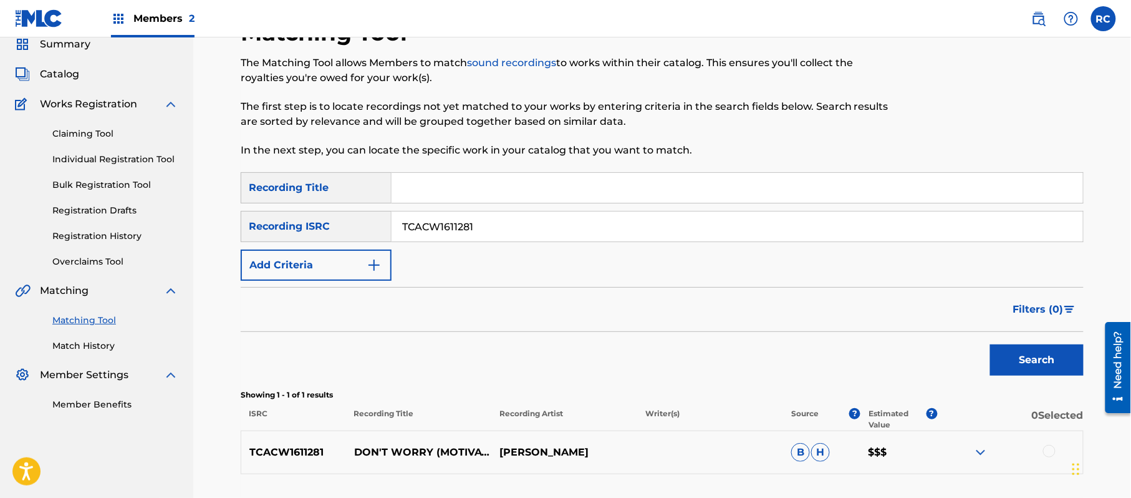
click at [450, 231] on input "TCACW1611281" at bounding box center [738, 226] width 692 height 30
click at [1013, 358] on button "Search" at bounding box center [1037, 359] width 94 height 31
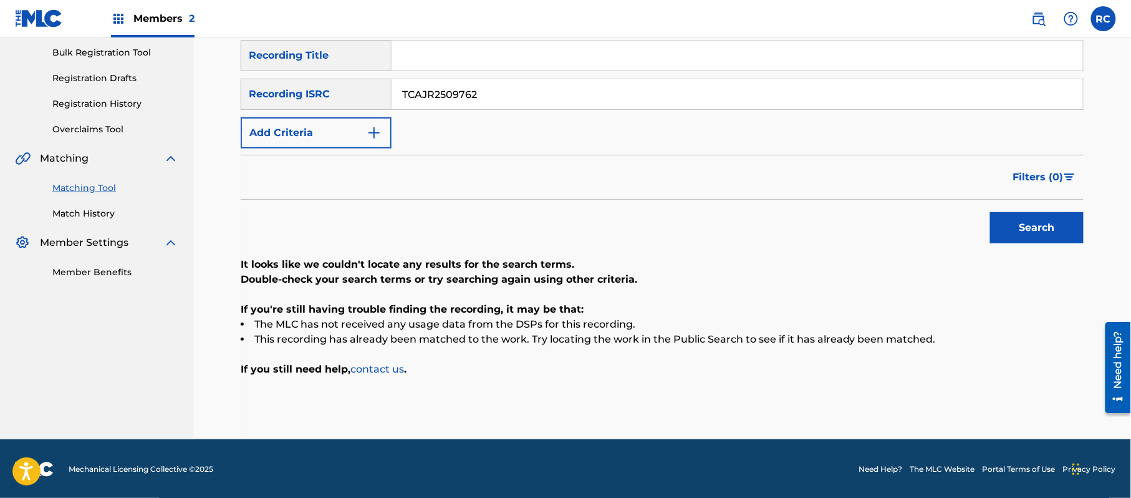
scroll to position [183, 0]
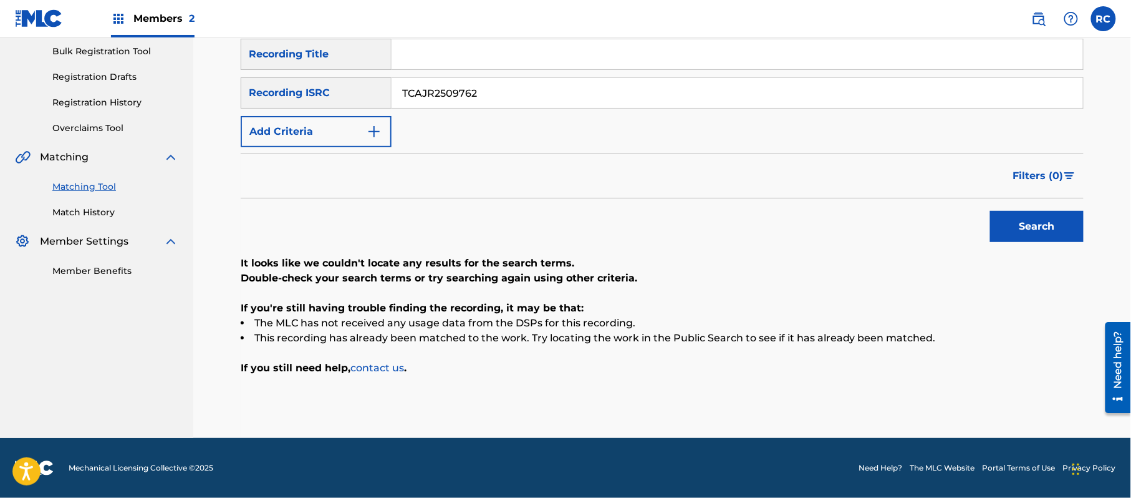
click at [417, 92] on input "TCAJR2509762" at bounding box center [738, 93] width 692 height 30
click at [1006, 229] on button "Search" at bounding box center [1037, 226] width 94 height 31
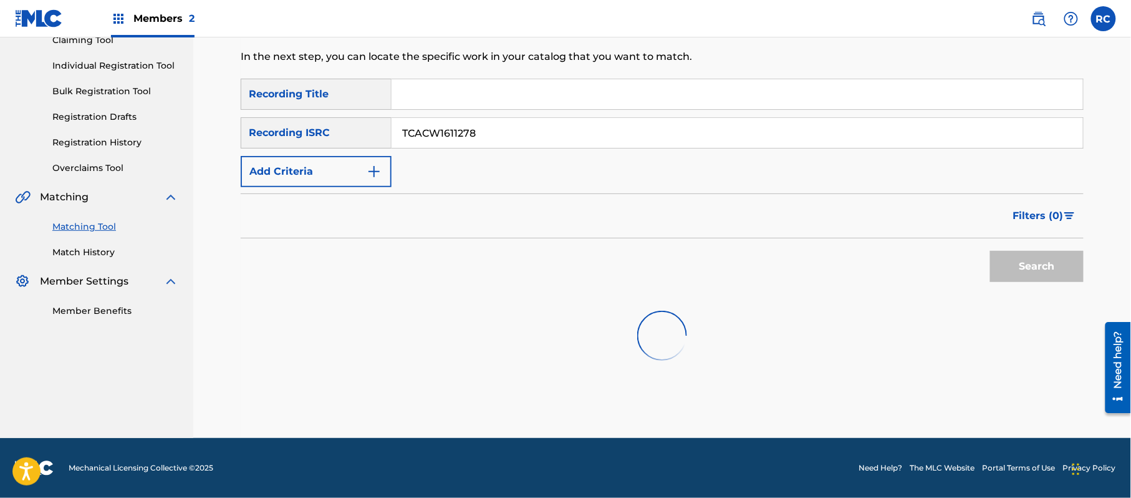
scroll to position [148, 0]
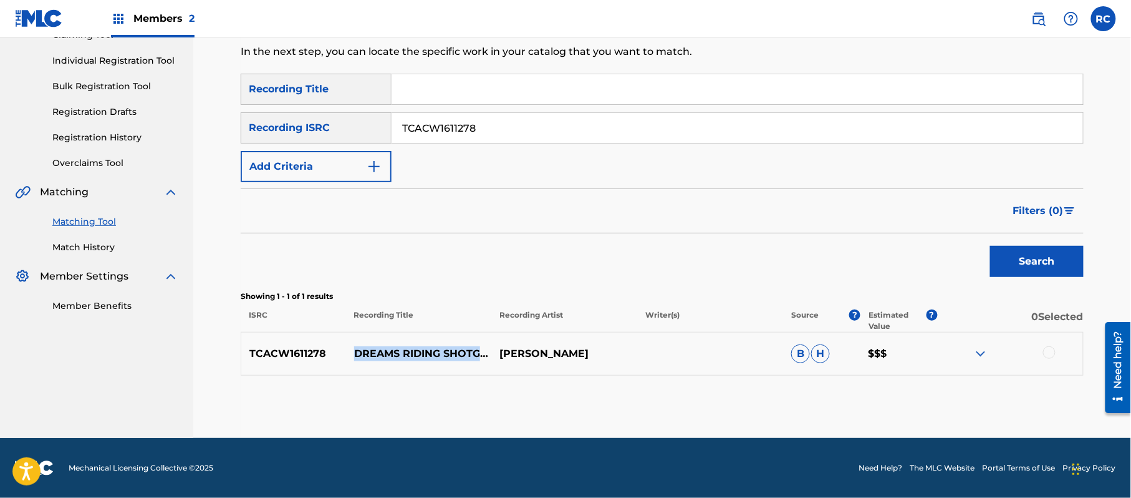
drag, startPoint x: 355, startPoint y: 345, endPoint x: 413, endPoint y: 362, distance: 60.4
click at [413, 361] on p "DREAMS RIDING SHOTGUN" at bounding box center [419, 353] width 146 height 15
click at [1053, 345] on div "TCACW1611278 DREAMS RIDING SHOTGUN CJ BEATTY B H $$$" at bounding box center [662, 354] width 843 height 44
click at [1053, 357] on div at bounding box center [1010, 353] width 146 height 15
click at [1050, 354] on div at bounding box center [1049, 352] width 12 height 12
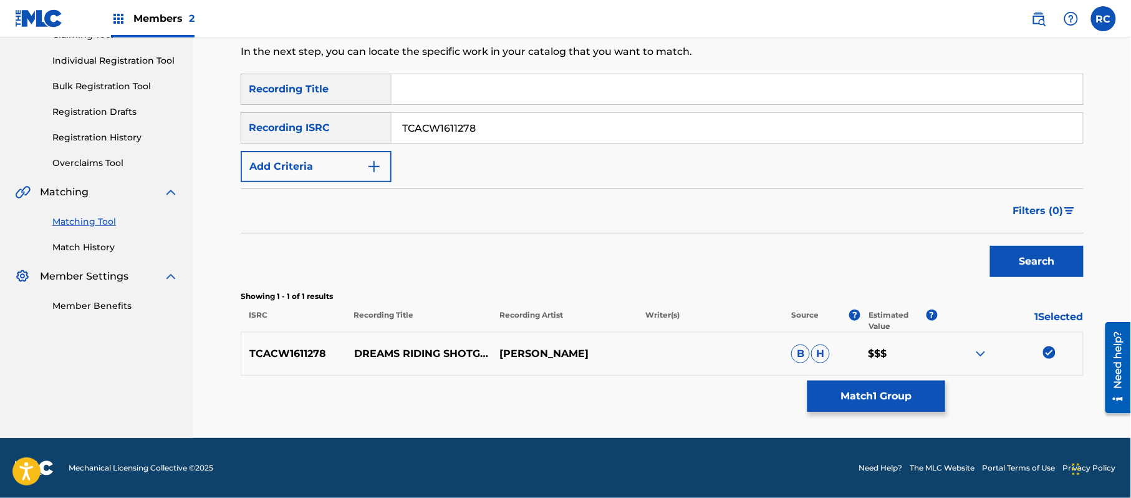
click at [897, 403] on button "Match 1 Group" at bounding box center [877, 395] width 138 height 31
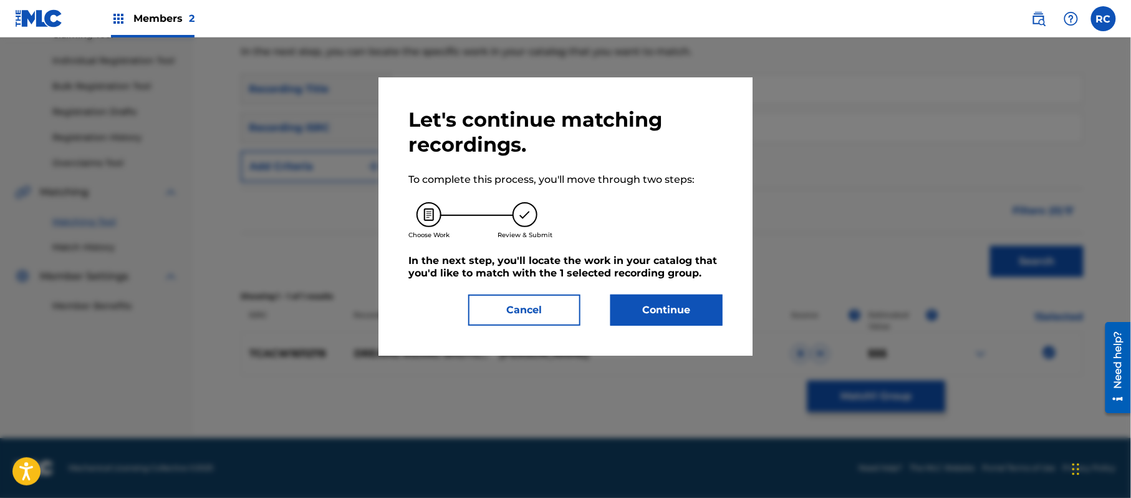
click at [668, 309] on button "Continue" at bounding box center [666, 309] width 112 height 31
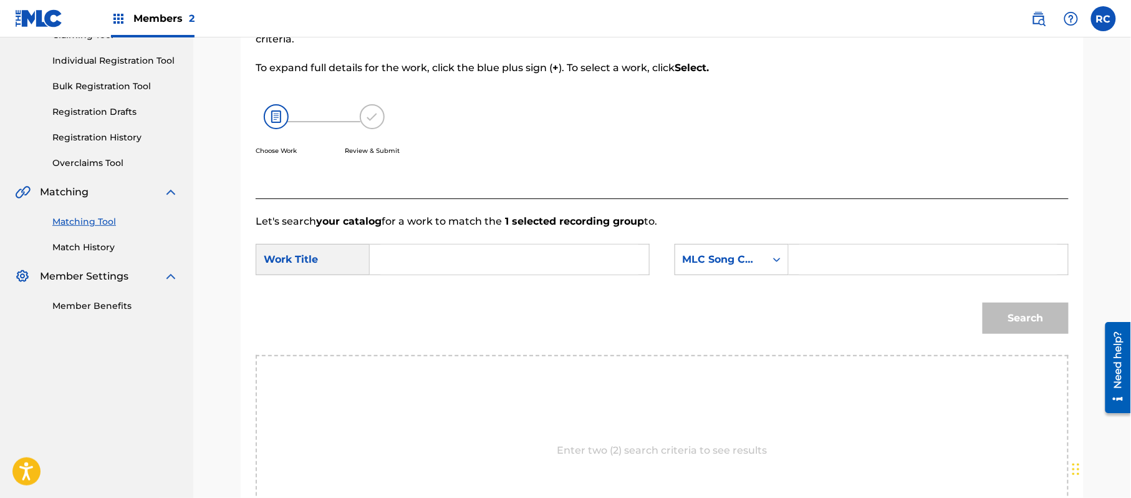
click at [390, 244] on form "SearchWithCriteria10966206-6ad5-4e89-8b0a-ac40905e6fe1 Work Title SearchWithCri…" at bounding box center [662, 292] width 813 height 126
click at [415, 273] on input "Search Form" at bounding box center [509, 259] width 258 height 30
click at [829, 272] on input "Search Form" at bounding box center [928, 259] width 258 height 30
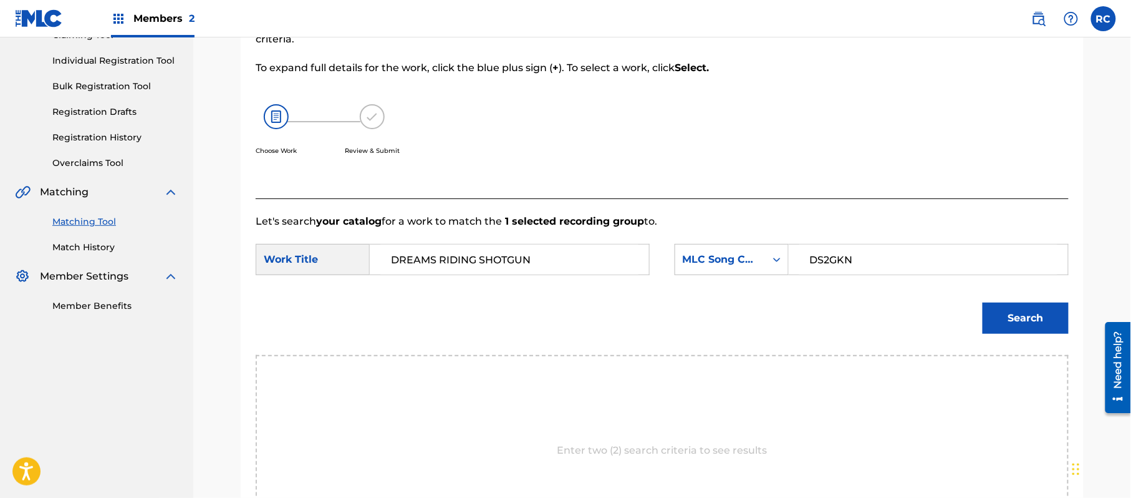
click at [1028, 314] on button "Search" at bounding box center [1026, 317] width 86 height 31
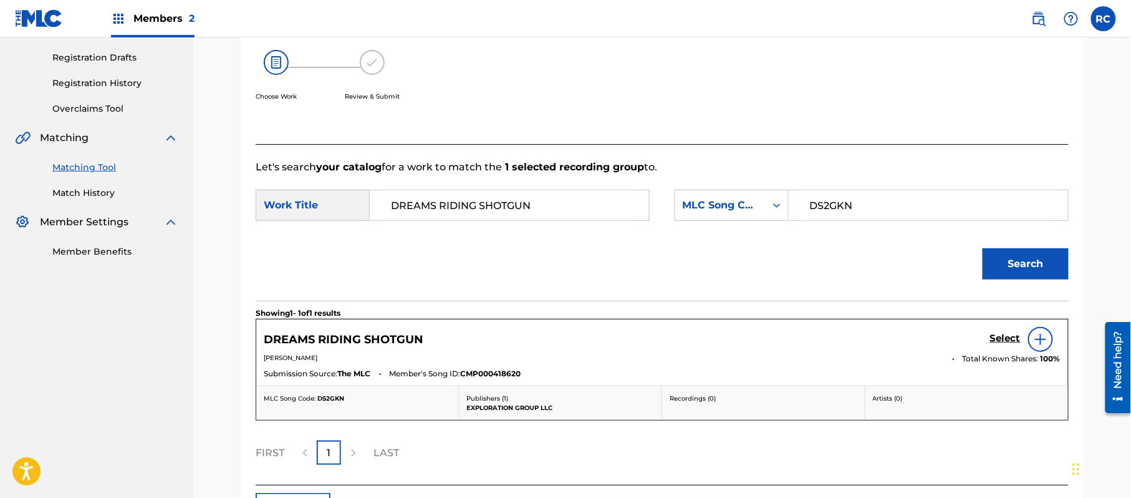
scroll to position [232, 0]
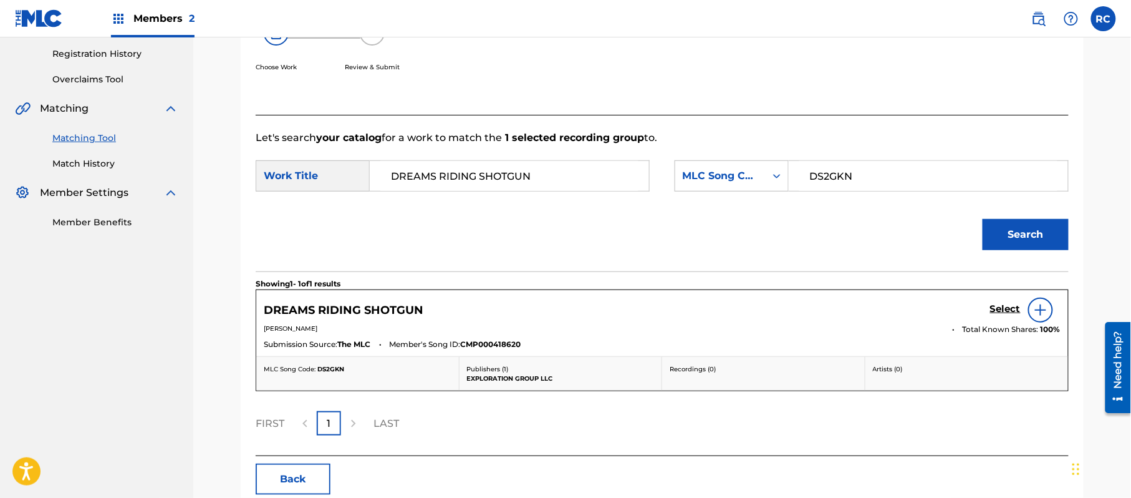
click at [1000, 307] on h5 "Select" at bounding box center [1005, 309] width 31 height 12
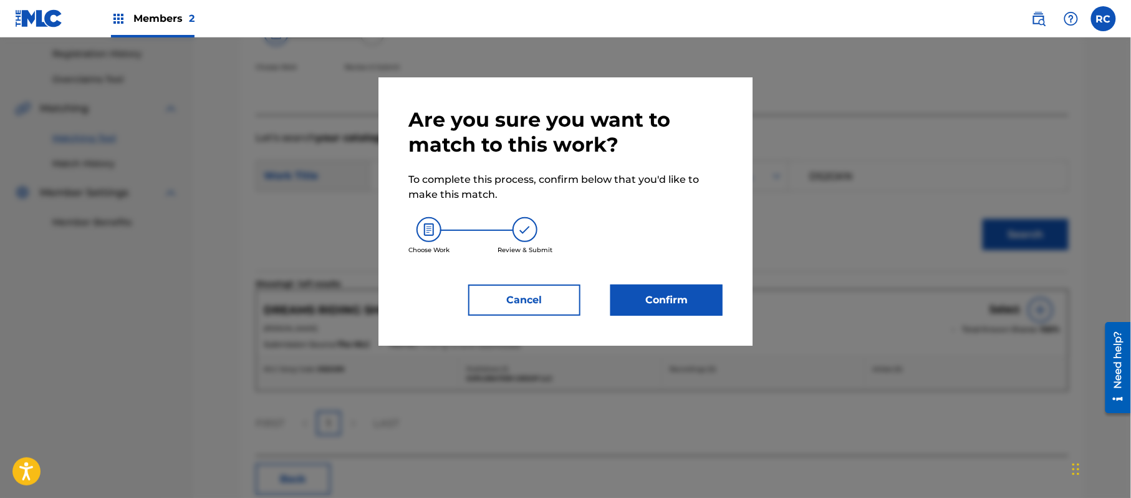
click at [696, 299] on button "Confirm" at bounding box center [666, 299] width 112 height 31
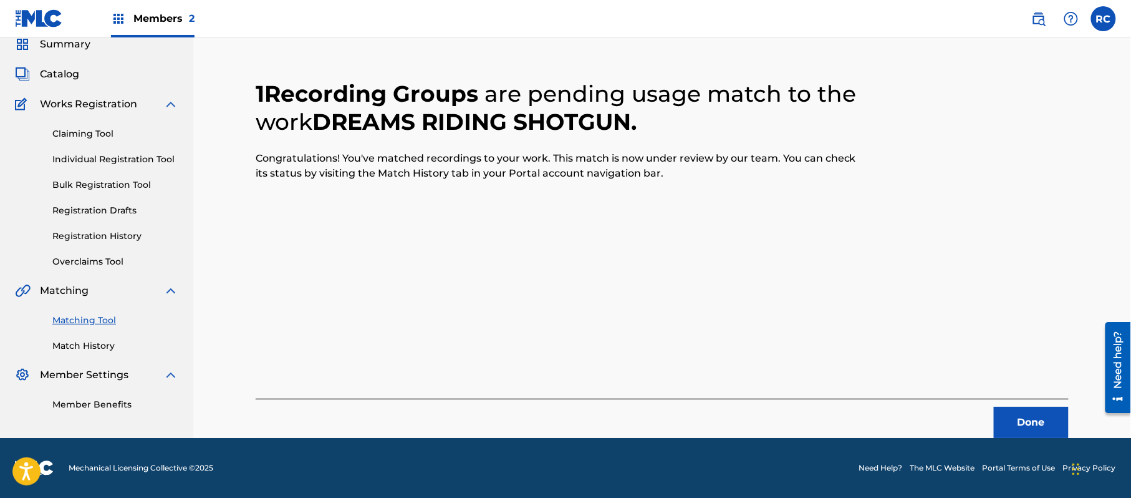
scroll to position [50, 0]
click at [1018, 422] on button "Done" at bounding box center [1031, 422] width 75 height 31
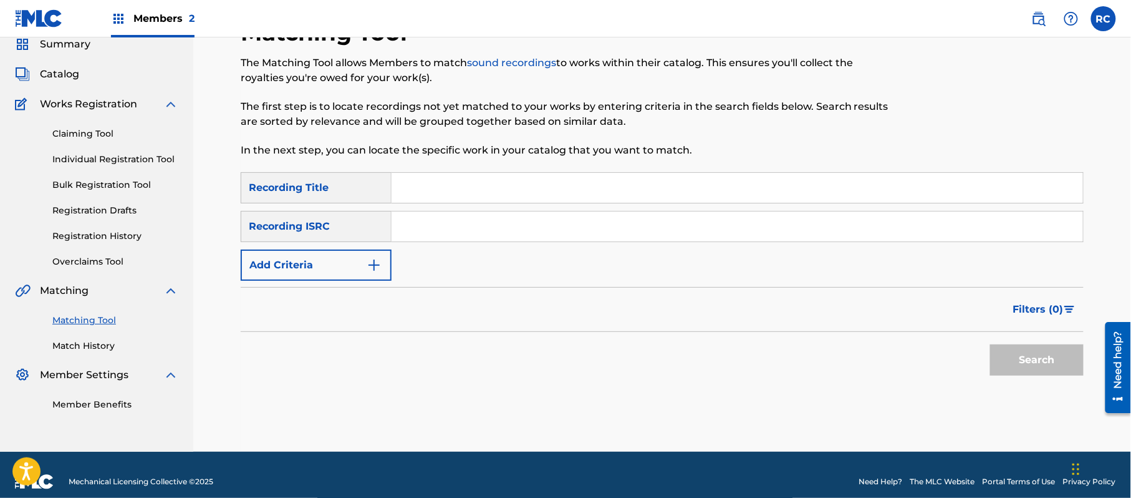
drag, startPoint x: 422, startPoint y: 226, endPoint x: 427, endPoint y: 234, distance: 10.4
click at [422, 226] on input "Search Form" at bounding box center [738, 226] width 692 height 30
click at [995, 350] on button "Search" at bounding box center [1037, 359] width 94 height 31
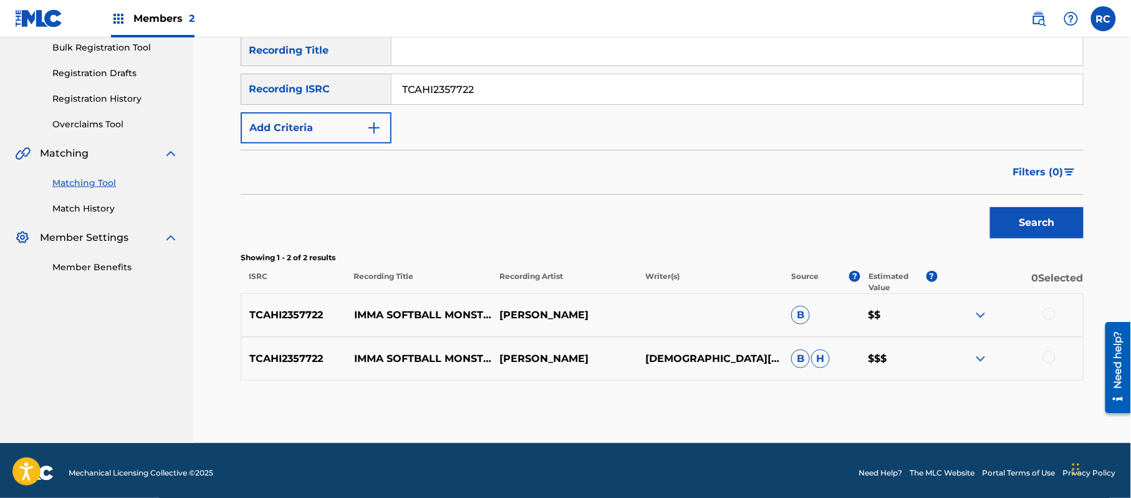
scroll to position [192, 0]
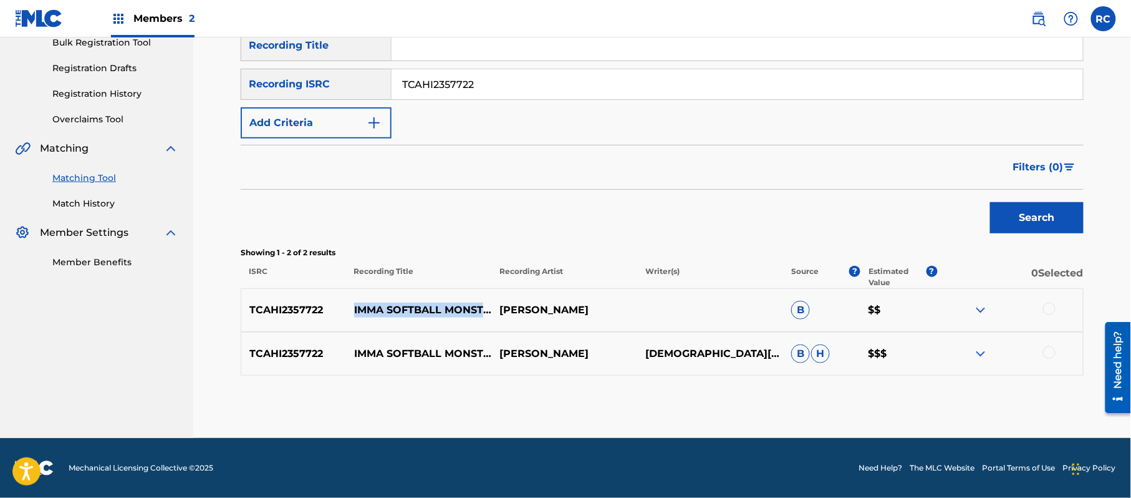
drag, startPoint x: 352, startPoint y: 304, endPoint x: 419, endPoint y: 320, distance: 69.1
click at [419, 317] on p "IMMA SOFTBALL MONSTER" at bounding box center [419, 309] width 146 height 15
click at [1050, 306] on div at bounding box center [1049, 308] width 12 height 12
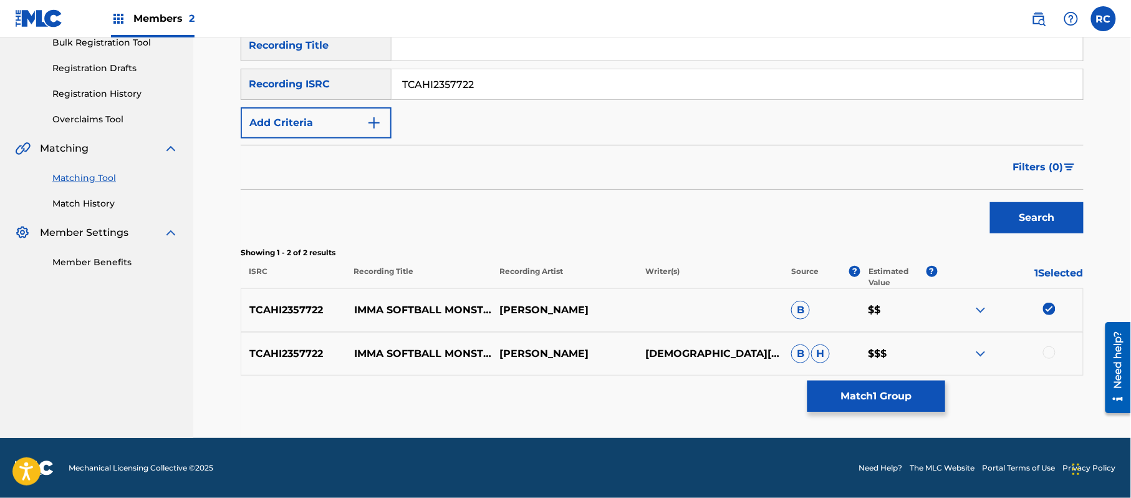
click at [1050, 350] on div at bounding box center [1049, 352] width 12 height 12
click at [856, 392] on button "Match 2 Groups" at bounding box center [877, 395] width 138 height 31
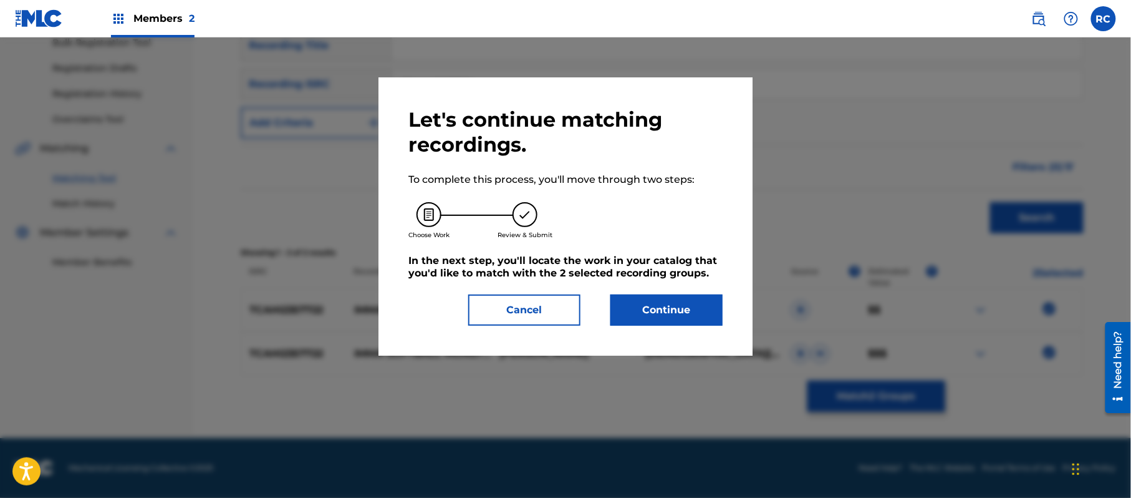
click at [707, 301] on button "Continue" at bounding box center [666, 309] width 112 height 31
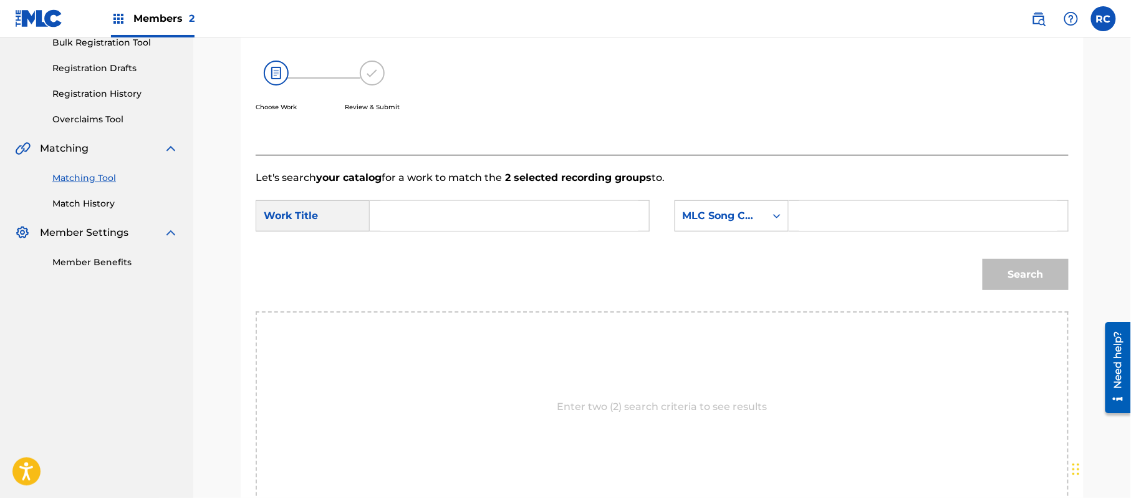
click at [491, 218] on input "Search Form" at bounding box center [509, 216] width 258 height 30
drag, startPoint x: 809, startPoint y: 213, endPoint x: 831, endPoint y: 233, distance: 29.1
click at [809, 215] on input "Search Form" at bounding box center [928, 216] width 258 height 30
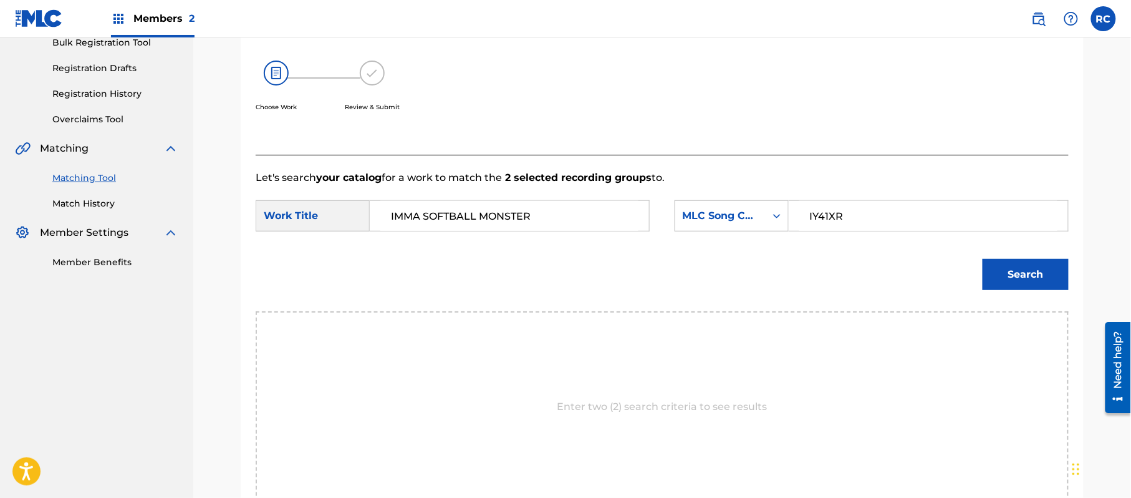
click at [1031, 282] on button "Search" at bounding box center [1026, 274] width 86 height 31
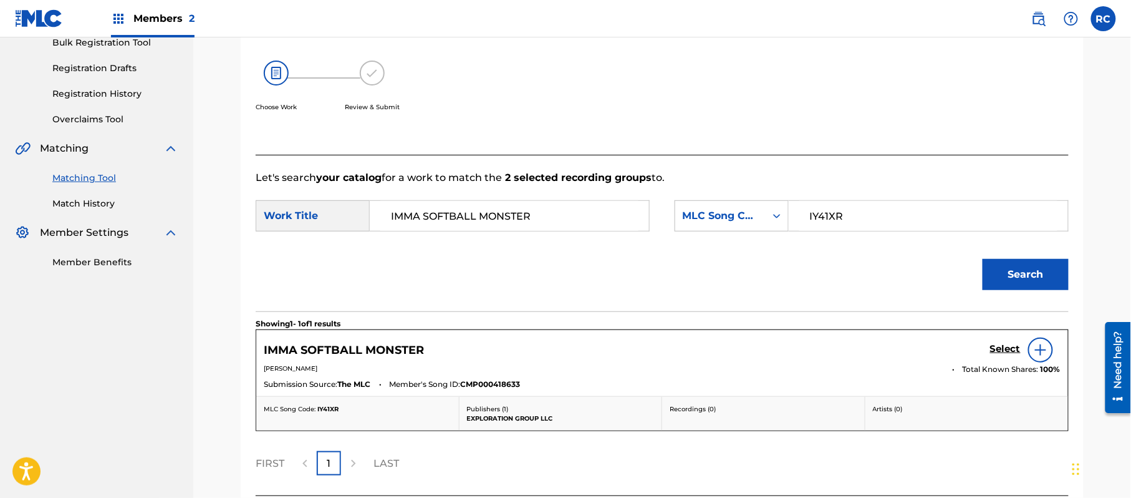
click at [1001, 350] on h5 "Select" at bounding box center [1005, 349] width 31 height 12
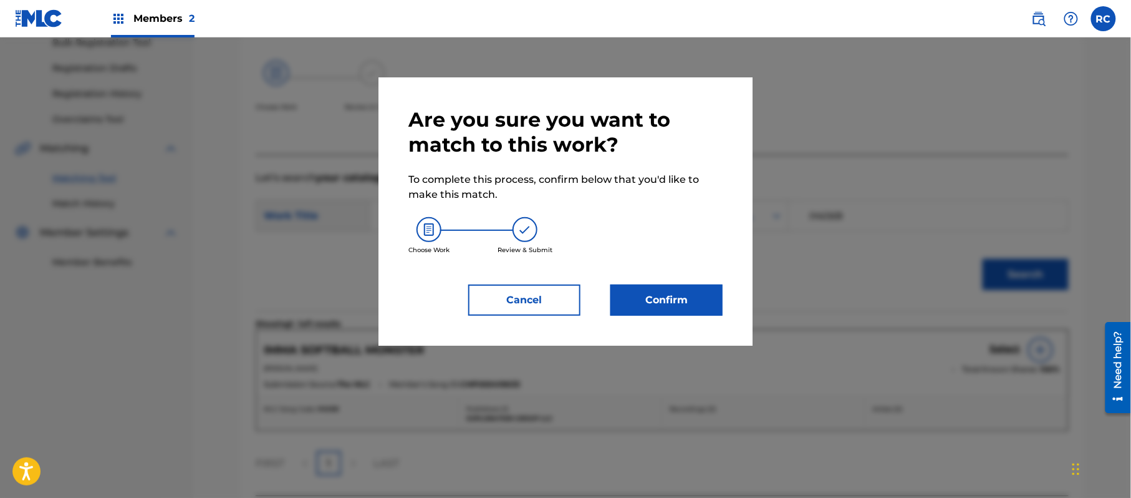
click at [666, 295] on button "Confirm" at bounding box center [666, 299] width 112 height 31
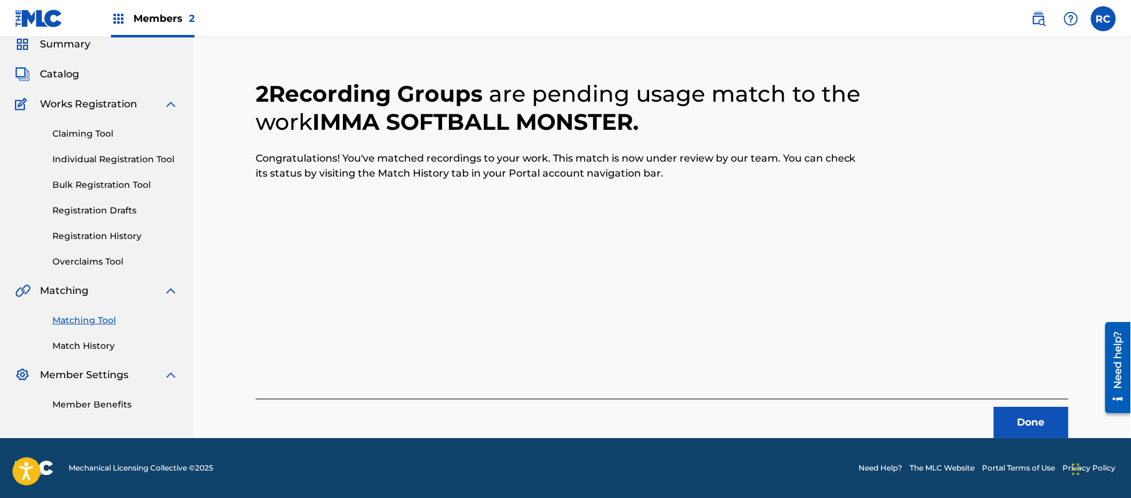
scroll to position [50, 0]
click at [1020, 420] on button "Done" at bounding box center [1031, 422] width 75 height 31
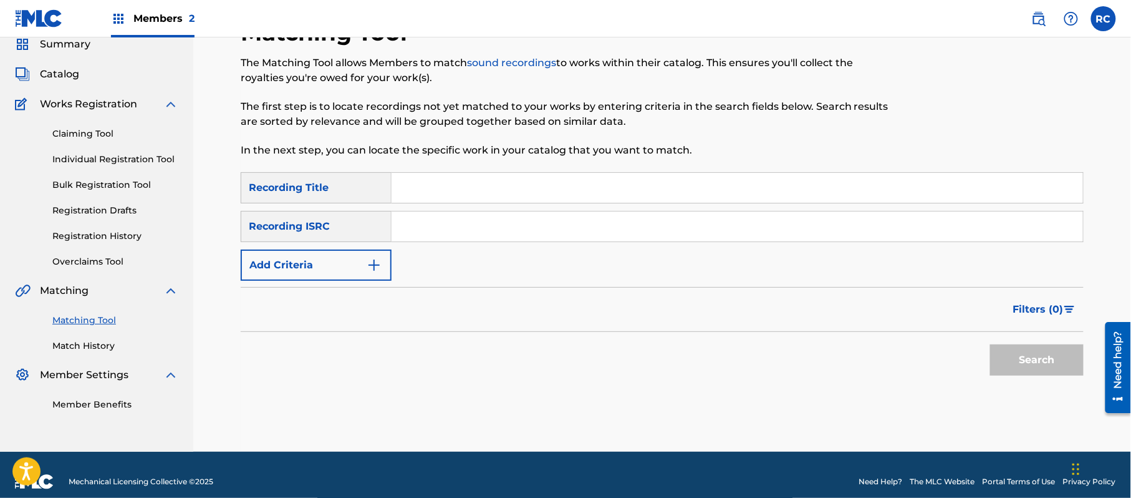
click at [445, 246] on div "SearchWithCriteria2d78c3b6-e5b2-4ce7-994f-b209ad69d8e2 Recording Title SearchWi…" at bounding box center [662, 226] width 843 height 109
click at [449, 237] on input "Search Form" at bounding box center [738, 226] width 692 height 30
click at [1071, 365] on button "Search" at bounding box center [1037, 359] width 94 height 31
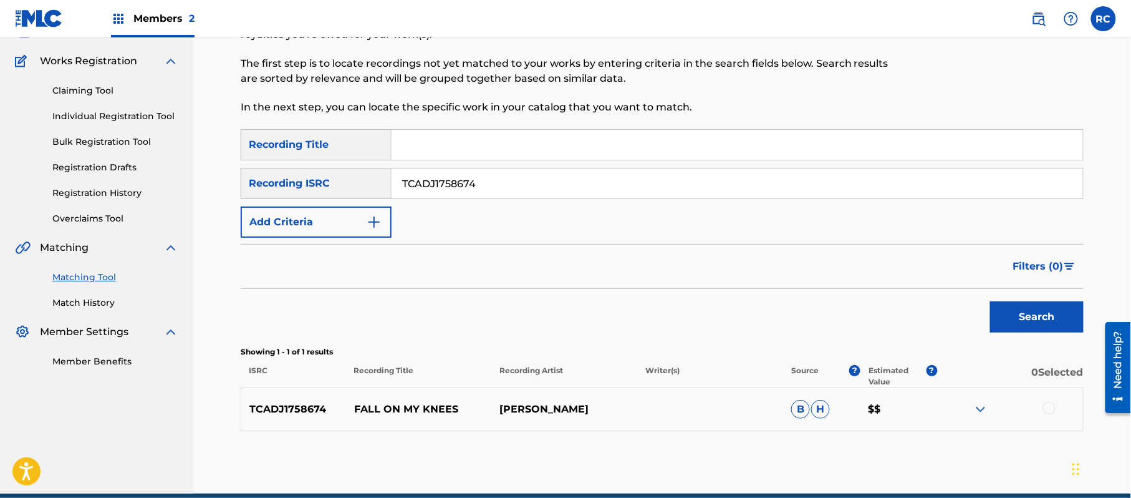
scroll to position [148, 0]
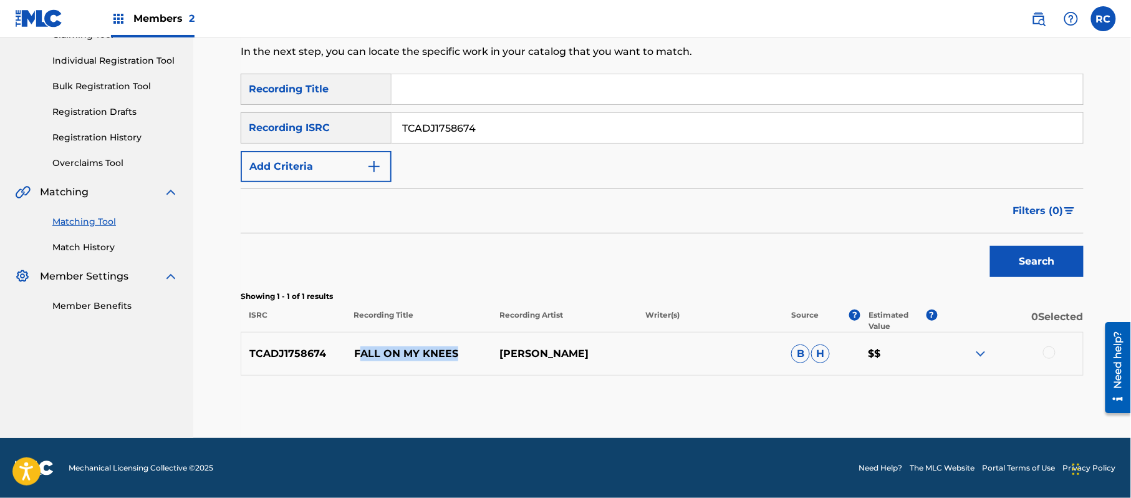
drag, startPoint x: 359, startPoint y: 349, endPoint x: 478, endPoint y: 359, distance: 118.9
click at [478, 359] on p "FALL ON MY KNEES" at bounding box center [419, 353] width 146 height 15
click at [420, 355] on p "FALL ON MY KNEES" at bounding box center [419, 353] width 146 height 15
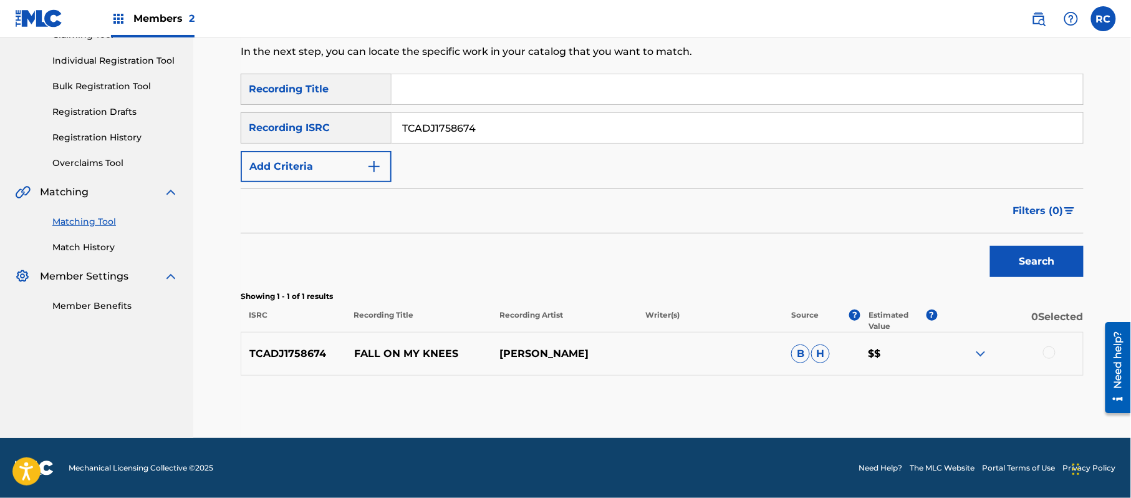
drag, startPoint x: 484, startPoint y: 128, endPoint x: 314, endPoint y: 127, distance: 169.6
click at [319, 128] on div "SearchWithCriteriac6405995-72e4-46d0-bfb9-6d5b629797e0 Recording ISRC TCADJ1758…" at bounding box center [662, 127] width 843 height 31
drag, startPoint x: 352, startPoint y: 354, endPoint x: 459, endPoint y: 354, distance: 106.6
click at [459, 354] on p "FALL ON MY KNEES" at bounding box center [419, 353] width 146 height 15
drag, startPoint x: 1050, startPoint y: 347, endPoint x: 1046, endPoint y: 353, distance: 7.1
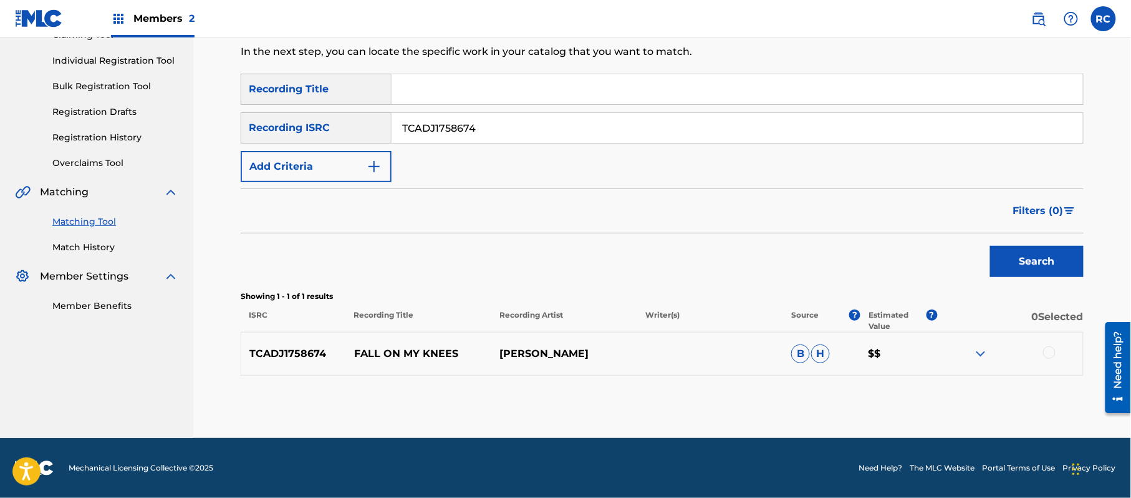
click at [1050, 348] on div at bounding box center [1049, 352] width 12 height 12
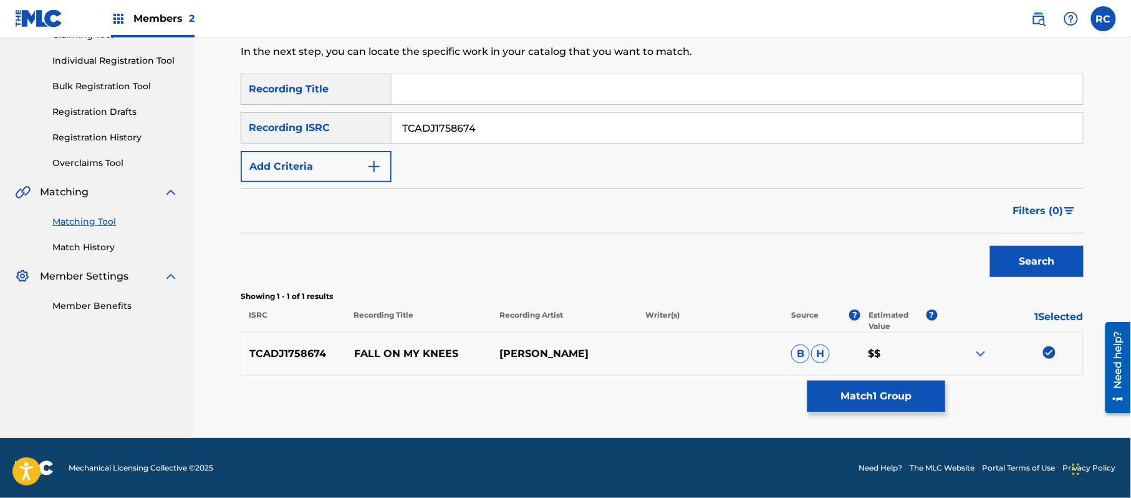
click at [868, 402] on button "Match 1 Group" at bounding box center [877, 395] width 138 height 31
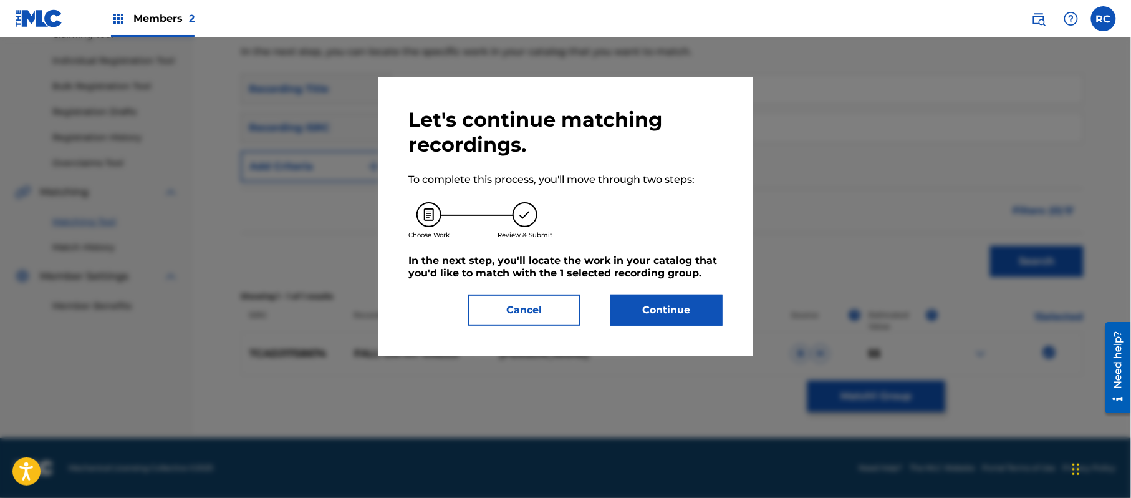
click at [671, 308] on button "Continue" at bounding box center [666, 309] width 112 height 31
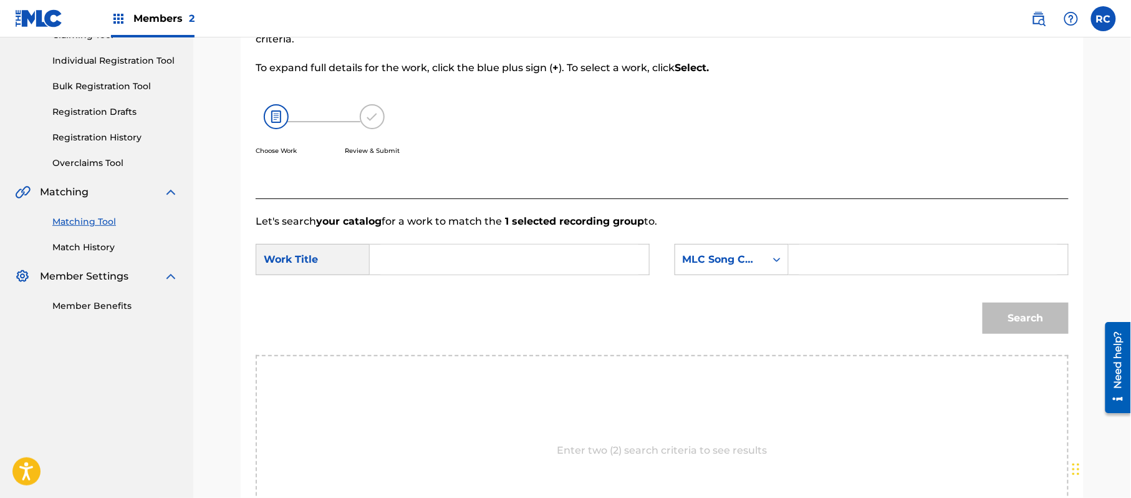
drag, startPoint x: 464, startPoint y: 252, endPoint x: 462, endPoint y: 260, distance: 8.3
click at [463, 257] on input "Search Form" at bounding box center [509, 259] width 258 height 30
click at [896, 257] on input "Search Form" at bounding box center [928, 259] width 258 height 30
click at [1036, 310] on button "Search" at bounding box center [1026, 317] width 86 height 31
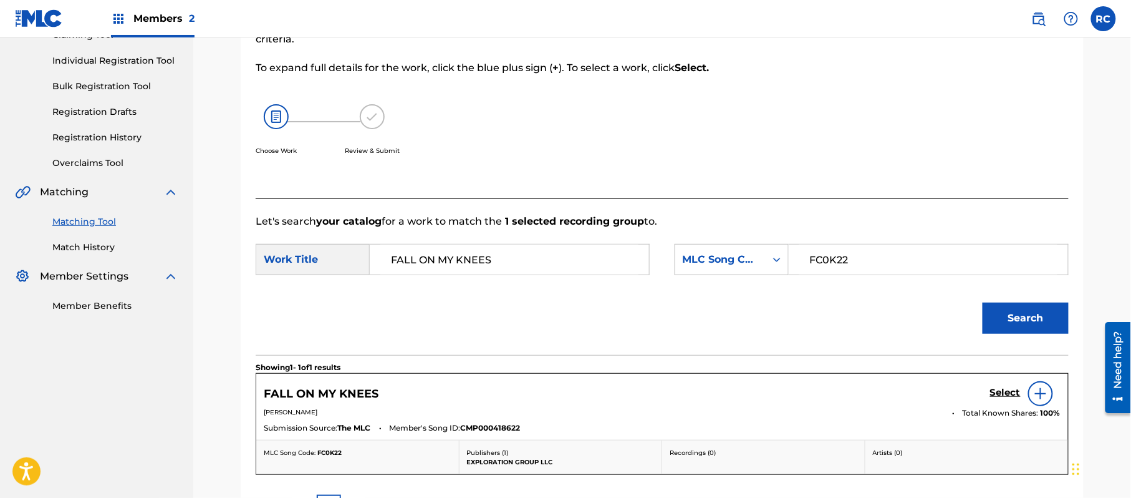
click at [1004, 392] on h5 "Select" at bounding box center [1005, 393] width 31 height 12
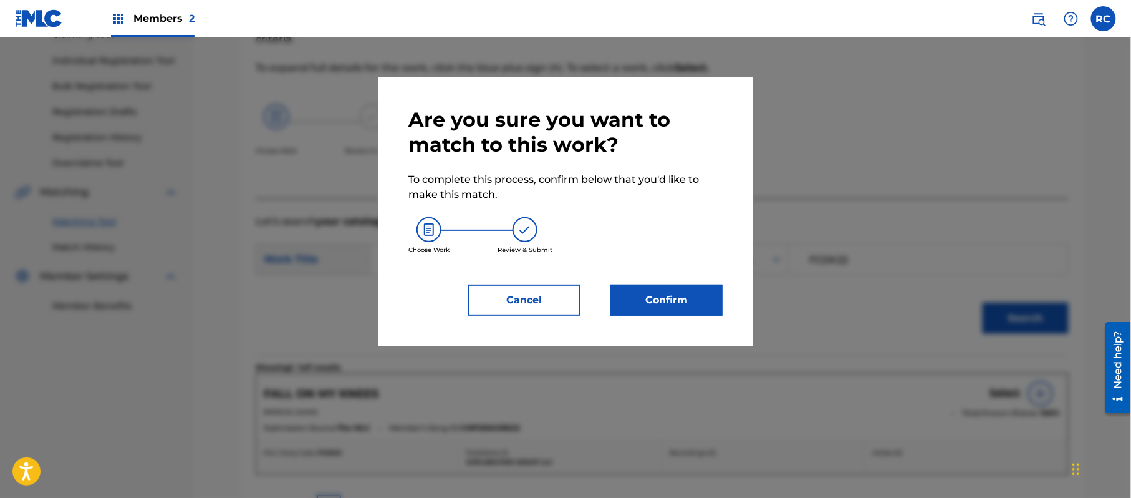
click at [687, 304] on button "Confirm" at bounding box center [666, 299] width 112 height 31
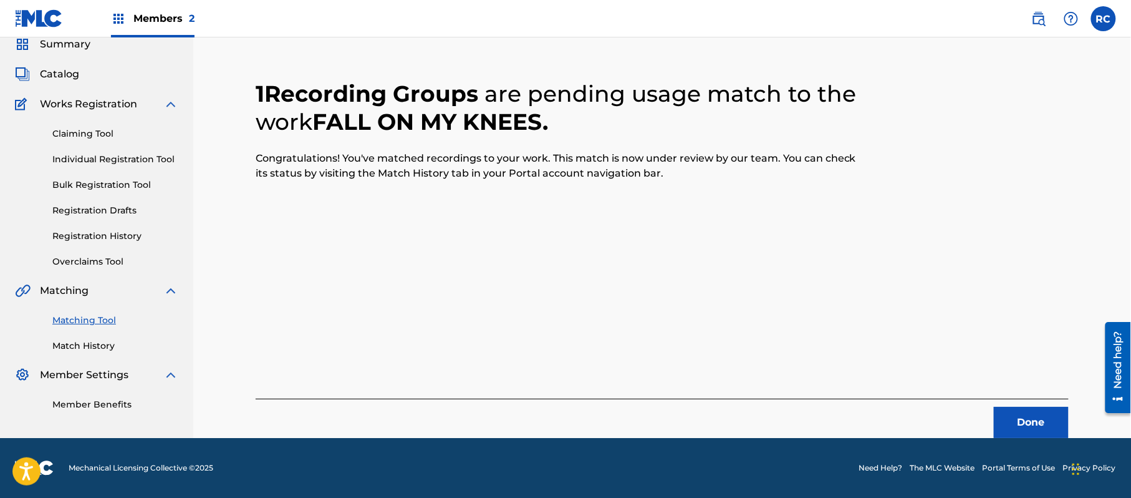
scroll to position [50, 0]
click at [1029, 424] on button "Done" at bounding box center [1031, 422] width 75 height 31
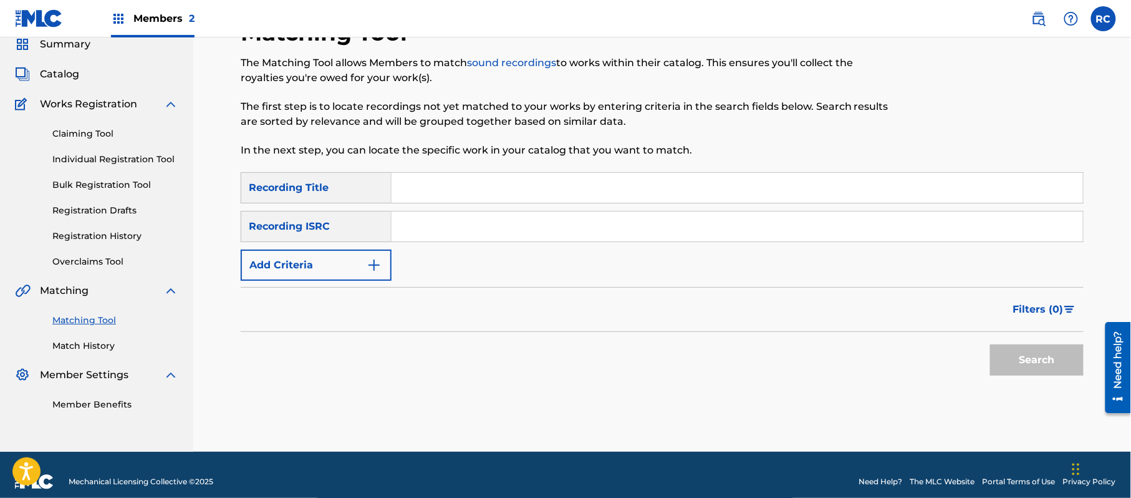
drag, startPoint x: 470, startPoint y: 223, endPoint x: 478, endPoint y: 226, distance: 8.7
click at [470, 223] on input "Search Form" at bounding box center [738, 226] width 692 height 30
click at [1018, 352] on button "Search" at bounding box center [1037, 359] width 94 height 31
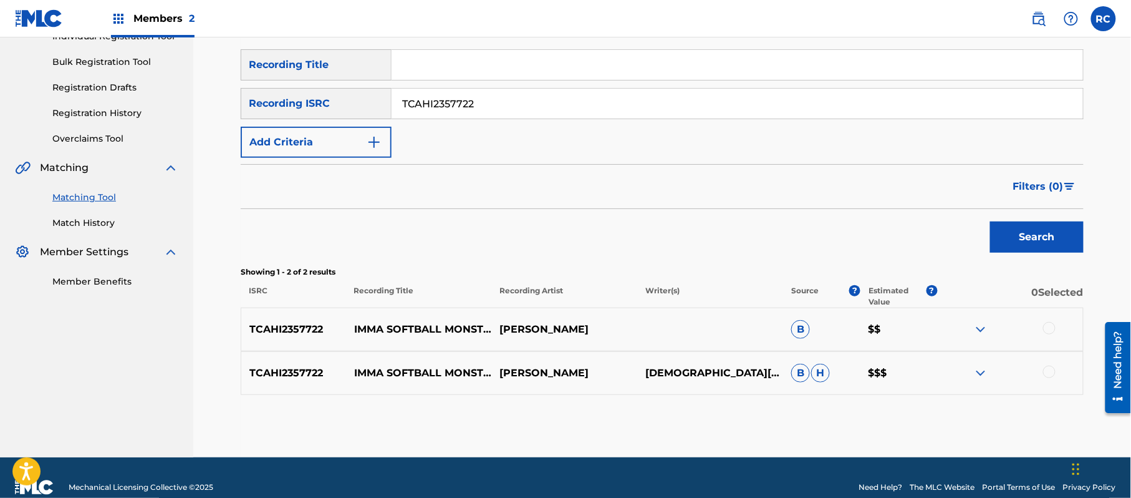
scroll to position [192, 0]
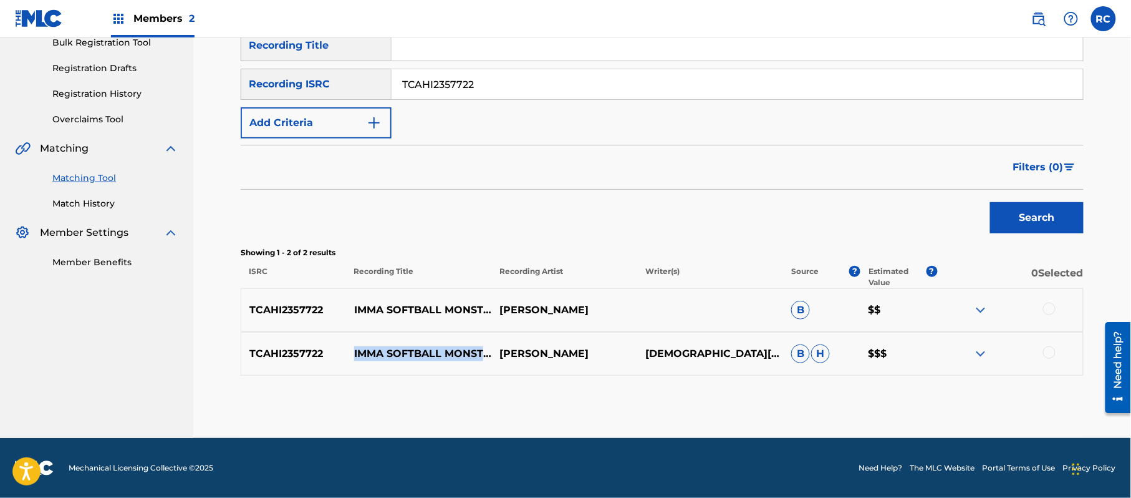
drag, startPoint x: 352, startPoint y: 350, endPoint x: 412, endPoint y: 357, distance: 60.2
click at [412, 357] on p "IMMA SOFTBALL MONSTER" at bounding box center [419, 353] width 146 height 15
click at [440, 84] on input "TCAHI2357722" at bounding box center [738, 84] width 692 height 30
click at [1015, 224] on button "Search" at bounding box center [1037, 217] width 94 height 31
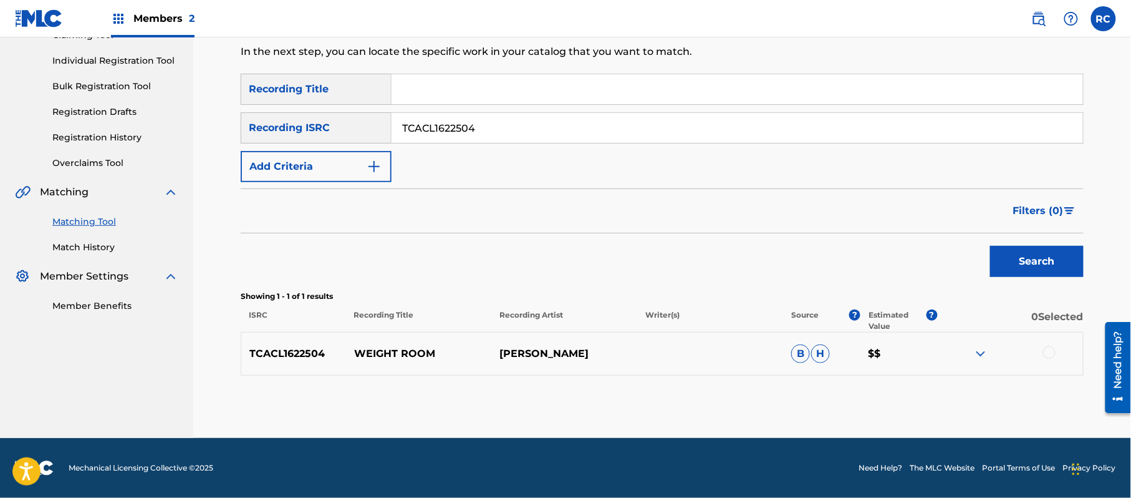
scroll to position [148, 0]
click at [1053, 354] on div at bounding box center [1049, 352] width 12 height 12
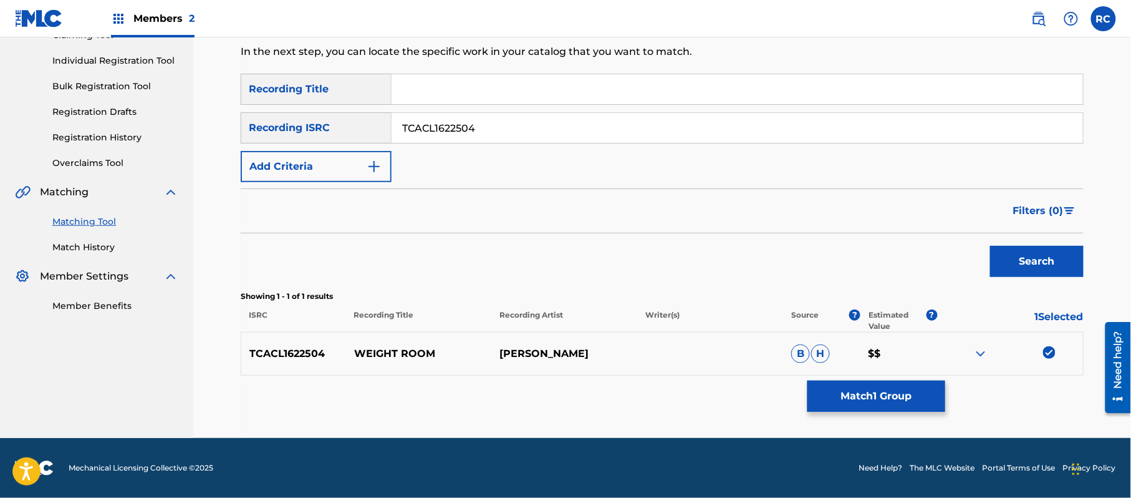
click at [834, 385] on button "Match 1 Group" at bounding box center [877, 395] width 138 height 31
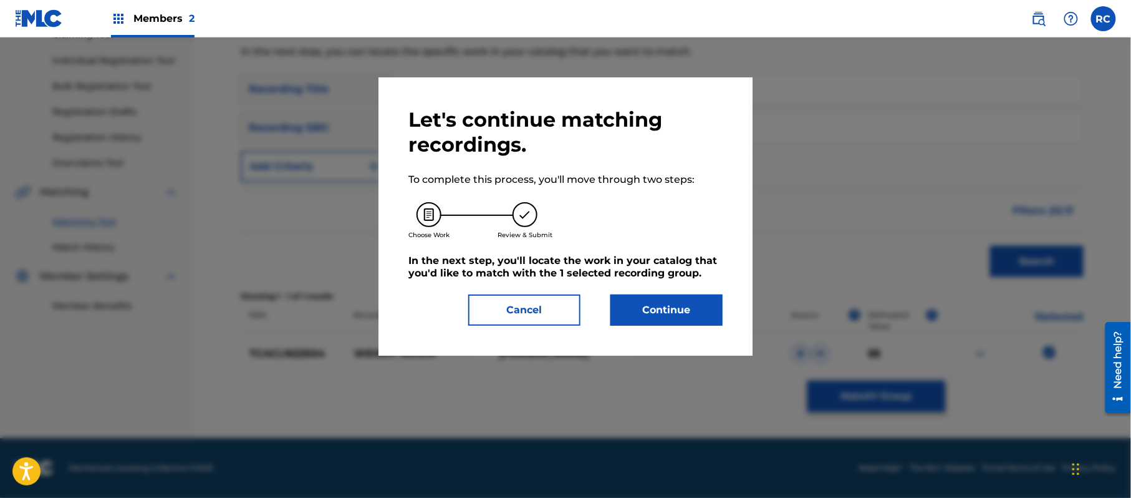
click at [666, 307] on button "Continue" at bounding box center [666, 309] width 112 height 31
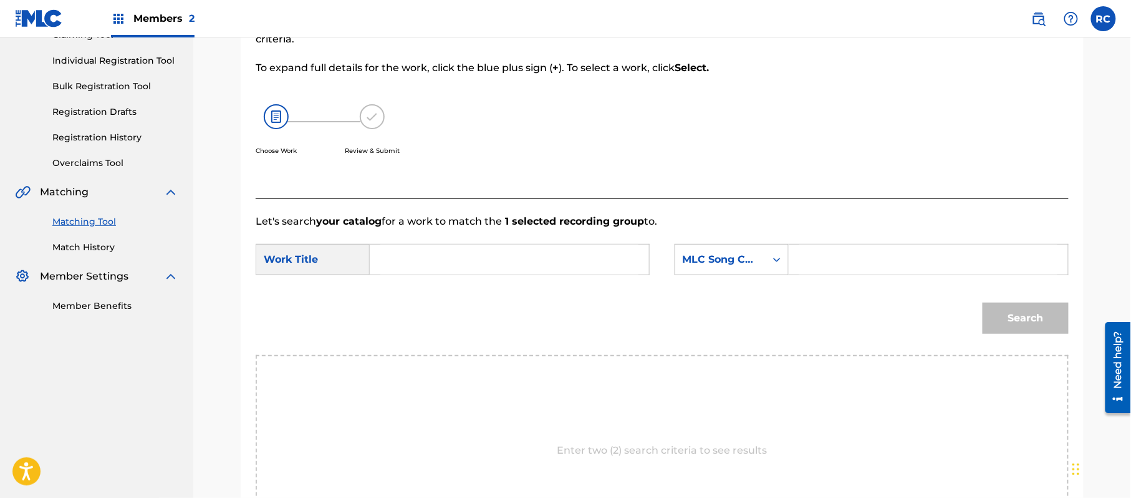
click at [430, 250] on input "Search Form" at bounding box center [509, 259] width 258 height 30
click at [816, 259] on input "Search Form" at bounding box center [928, 259] width 258 height 30
click at [415, 269] on input "Search Form" at bounding box center [509, 259] width 258 height 30
click at [1003, 317] on button "Search" at bounding box center [1026, 317] width 86 height 31
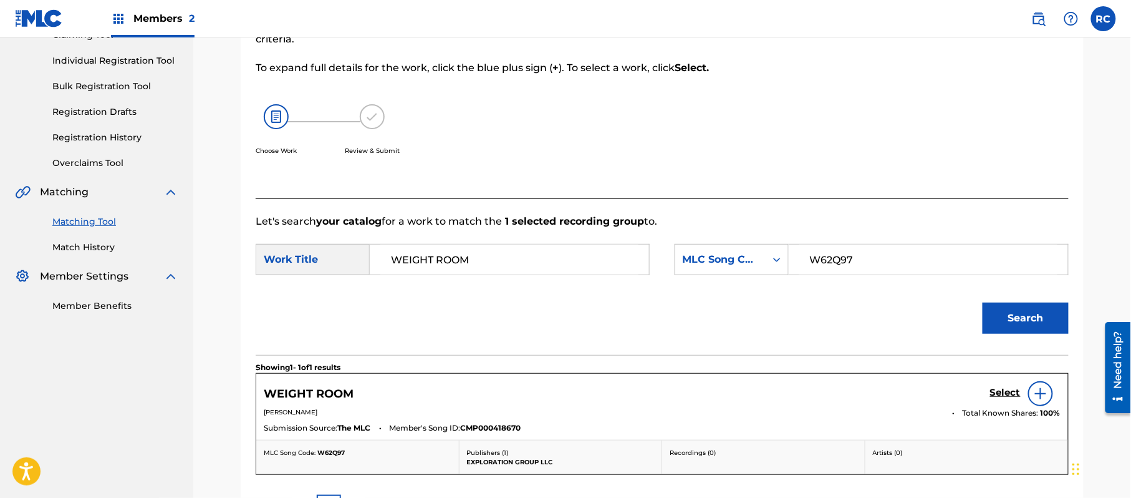
click at [1004, 392] on h5 "Select" at bounding box center [1005, 393] width 31 height 12
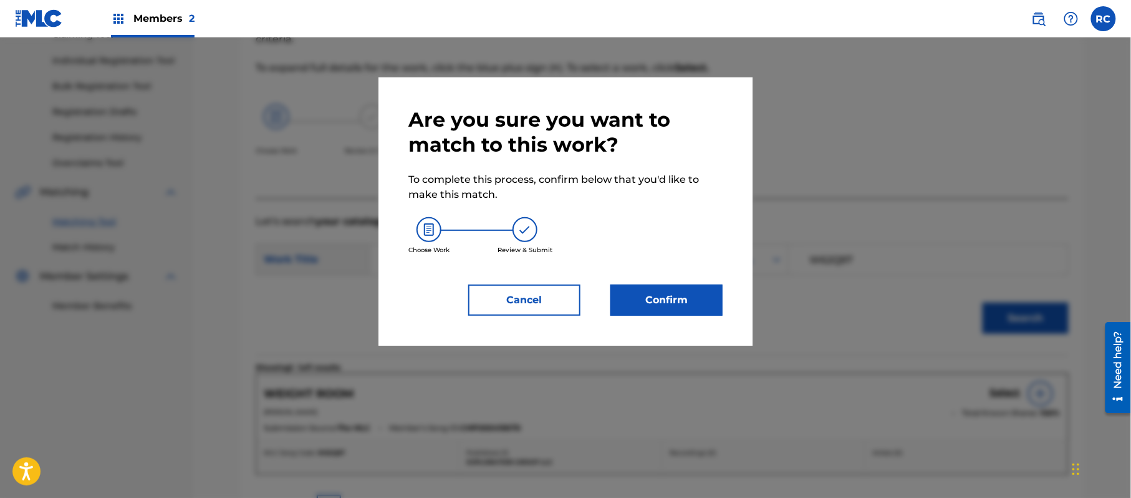
click at [684, 306] on button "Confirm" at bounding box center [666, 299] width 112 height 31
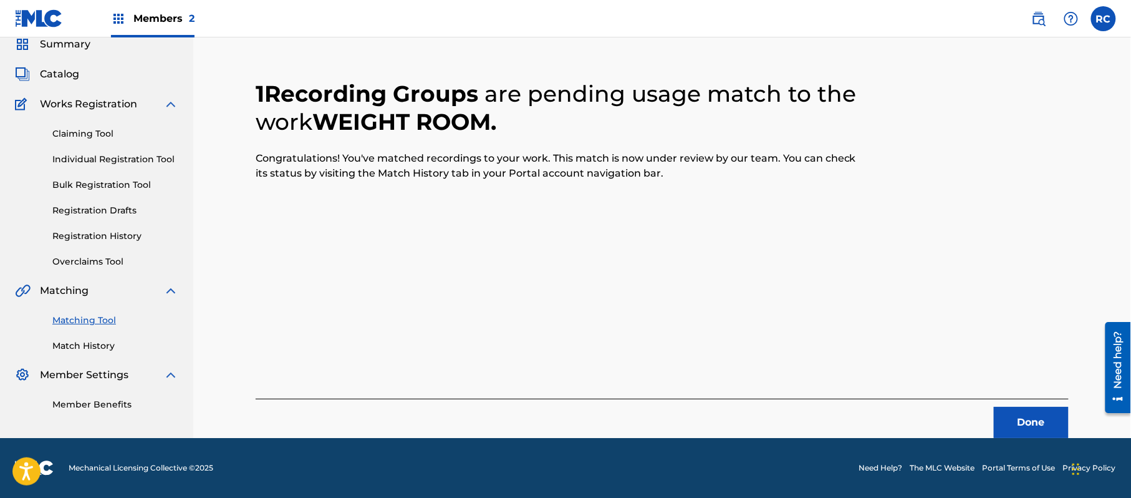
scroll to position [50, 0]
click at [1024, 413] on button "Done" at bounding box center [1031, 422] width 75 height 31
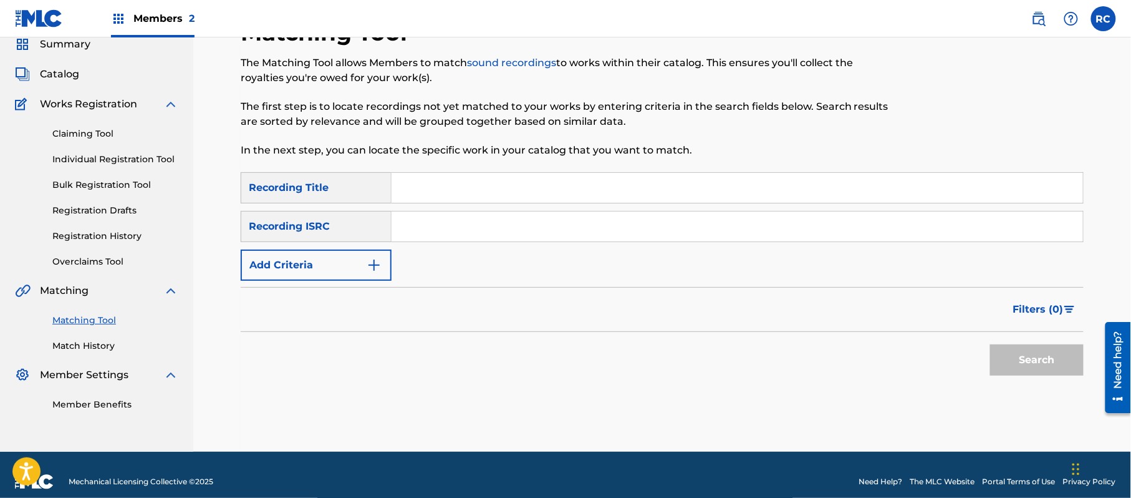
click at [439, 234] on input "Search Form" at bounding box center [738, 226] width 692 height 30
click at [1004, 355] on button "Search" at bounding box center [1037, 359] width 94 height 31
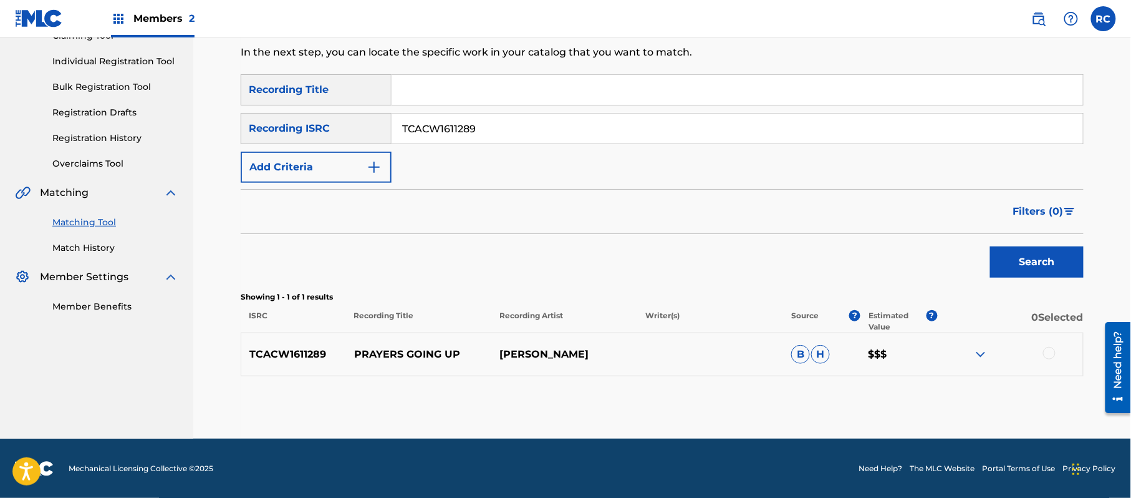
scroll to position [148, 0]
click at [1050, 354] on div at bounding box center [1049, 352] width 12 height 12
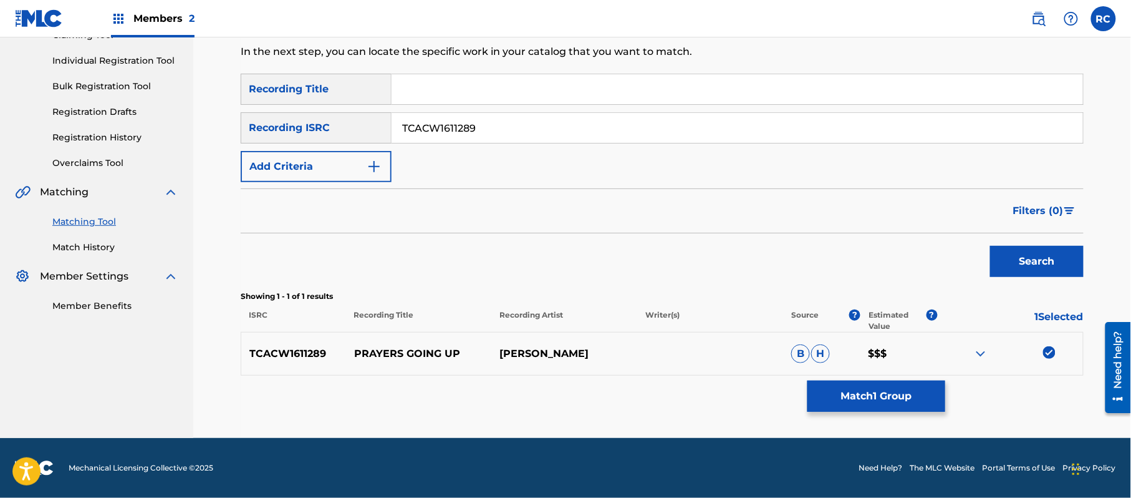
click at [878, 390] on button "Match 1 Group" at bounding box center [877, 395] width 138 height 31
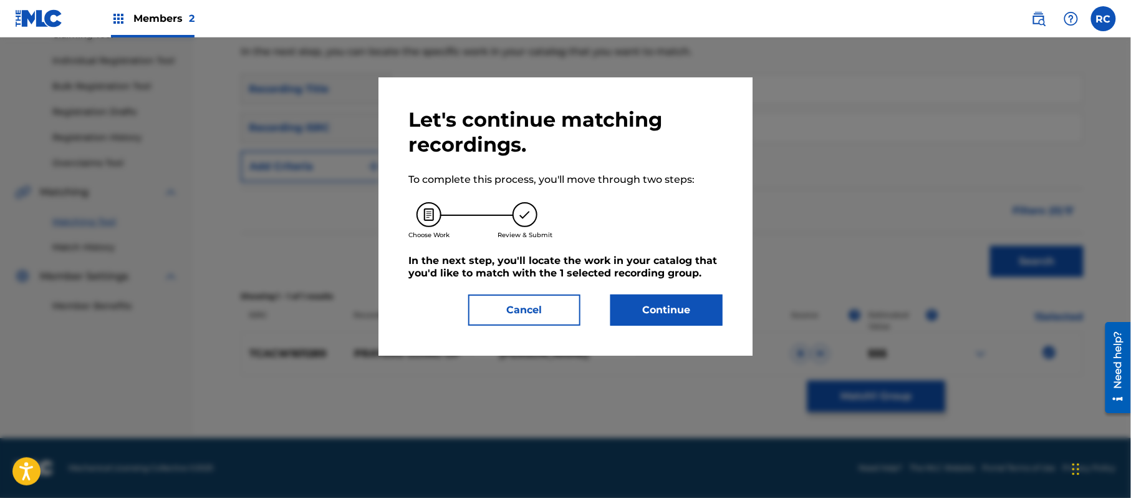
click at [675, 325] on button "Continue" at bounding box center [666, 309] width 112 height 31
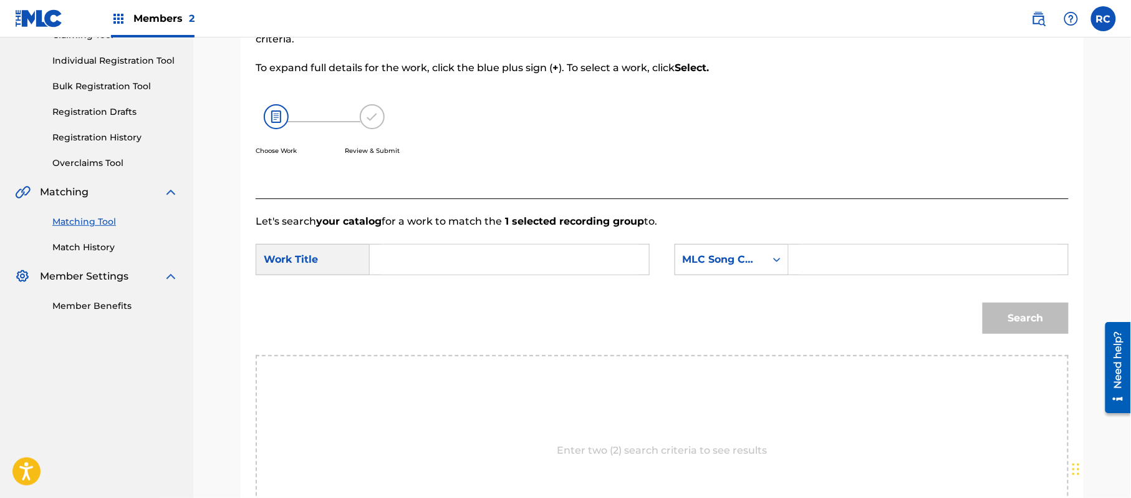
click at [395, 263] on input "Search Form" at bounding box center [509, 259] width 258 height 30
click at [834, 270] on input "Search Form" at bounding box center [928, 259] width 258 height 30
click at [1000, 306] on button "Search" at bounding box center [1026, 317] width 86 height 31
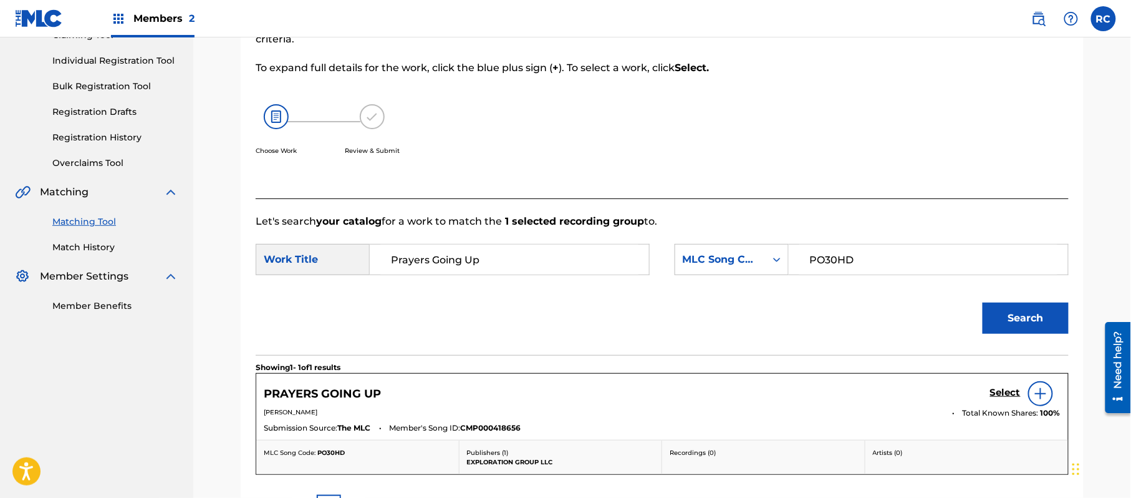
click at [991, 392] on h5 "Select" at bounding box center [1005, 393] width 31 height 12
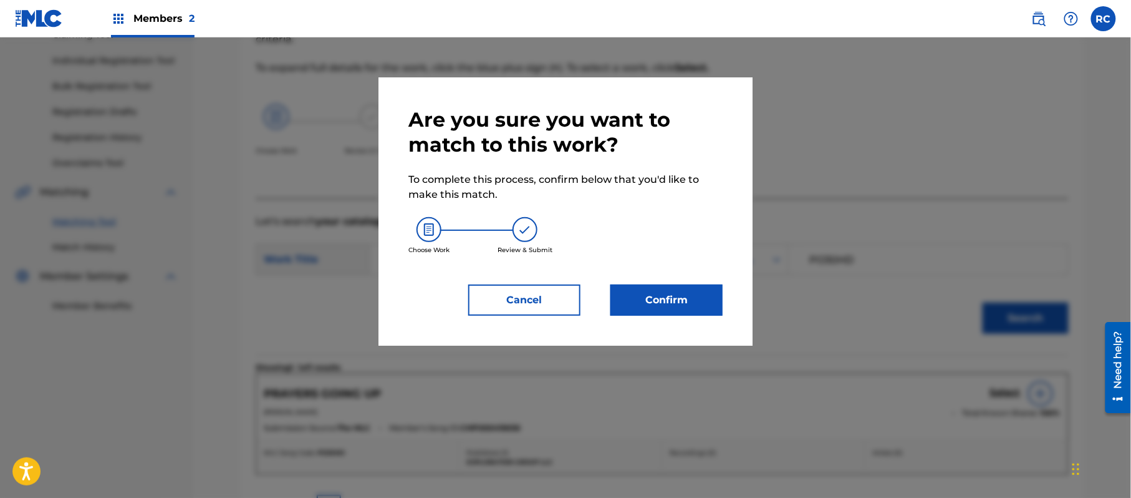
click at [687, 305] on button "Confirm" at bounding box center [666, 299] width 112 height 31
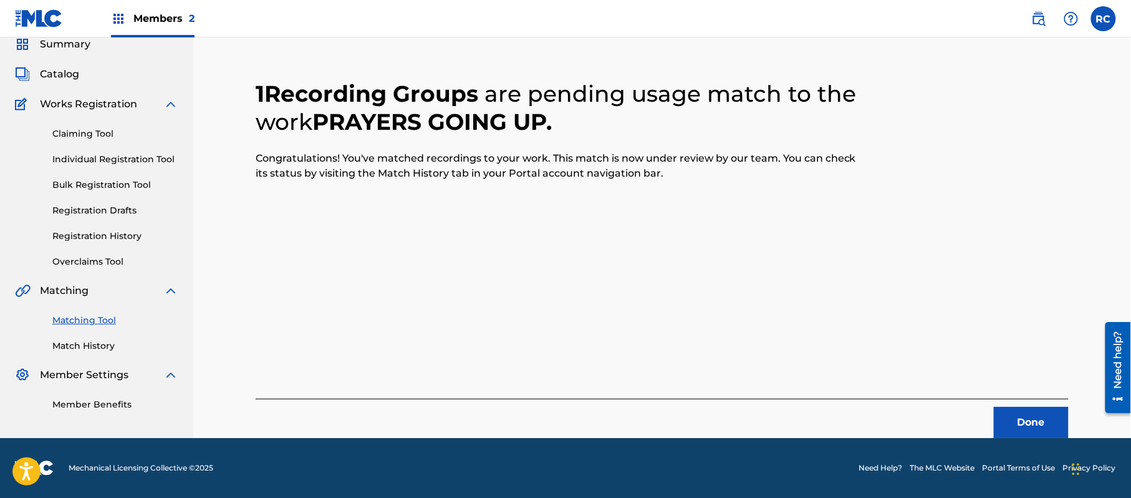
scroll to position [50, 0]
click at [1019, 422] on button "Done" at bounding box center [1031, 422] width 75 height 31
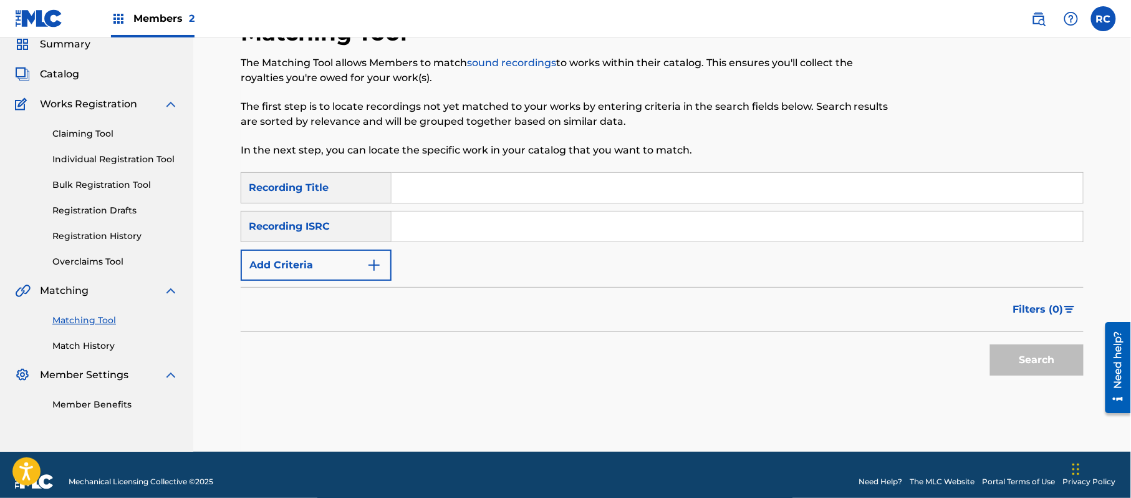
click at [427, 222] on input "Search Form" at bounding box center [738, 226] width 692 height 30
click at [1036, 355] on button "Search" at bounding box center [1037, 359] width 94 height 31
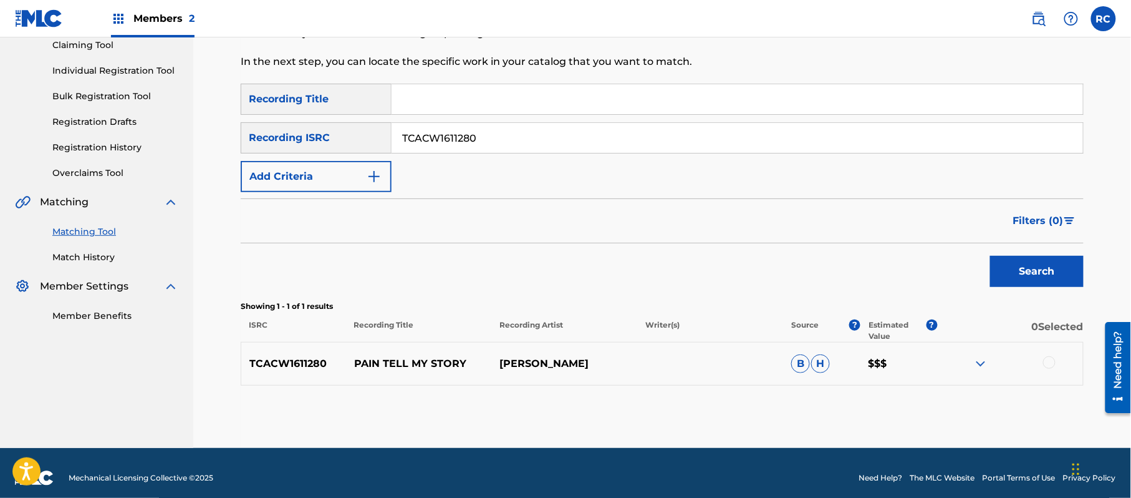
scroll to position [148, 0]
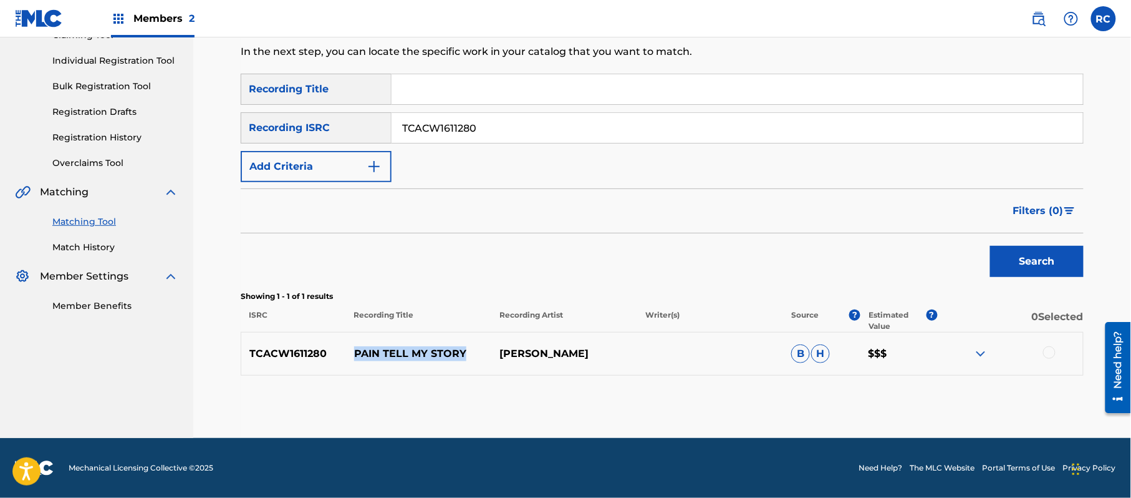
drag, startPoint x: 370, startPoint y: 352, endPoint x: 476, endPoint y: 357, distance: 106.8
click at [476, 357] on p "PAIN TELL MY STORY" at bounding box center [419, 353] width 146 height 15
drag, startPoint x: 1051, startPoint y: 350, endPoint x: 976, endPoint y: 352, distance: 74.8
click at [1050, 350] on div at bounding box center [1049, 352] width 12 height 12
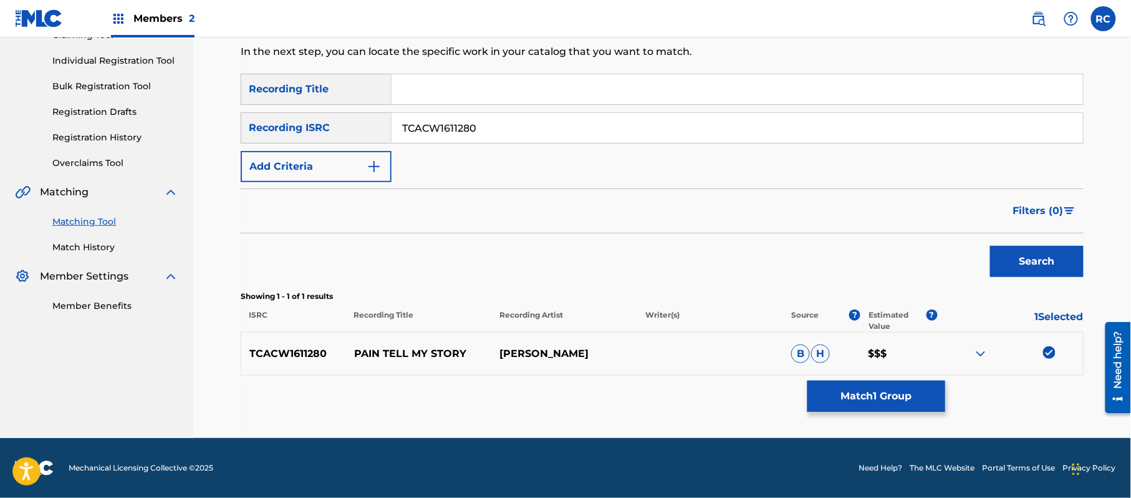
click at [863, 397] on button "Match 1 Group" at bounding box center [877, 395] width 138 height 31
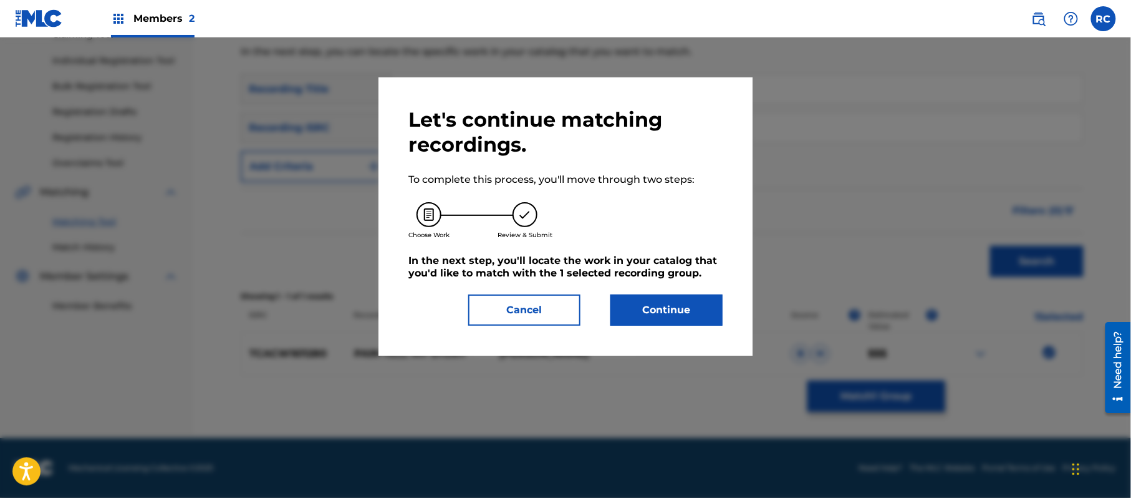
click at [650, 314] on button "Continue" at bounding box center [666, 309] width 112 height 31
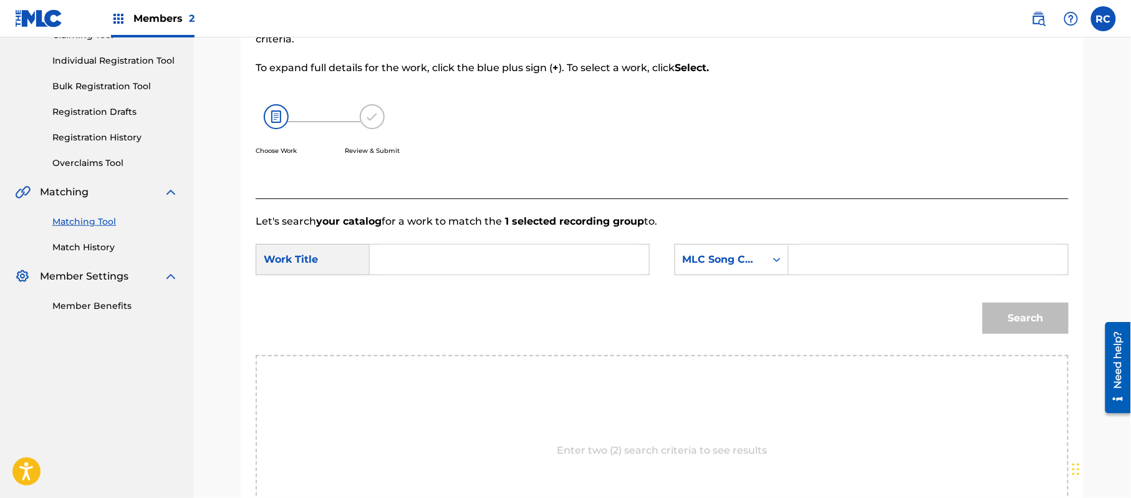
click at [428, 265] on input "Search Form" at bounding box center [509, 259] width 258 height 30
click at [852, 262] on input "Search Form" at bounding box center [928, 259] width 258 height 30
click at [1035, 320] on button "Search" at bounding box center [1026, 317] width 86 height 31
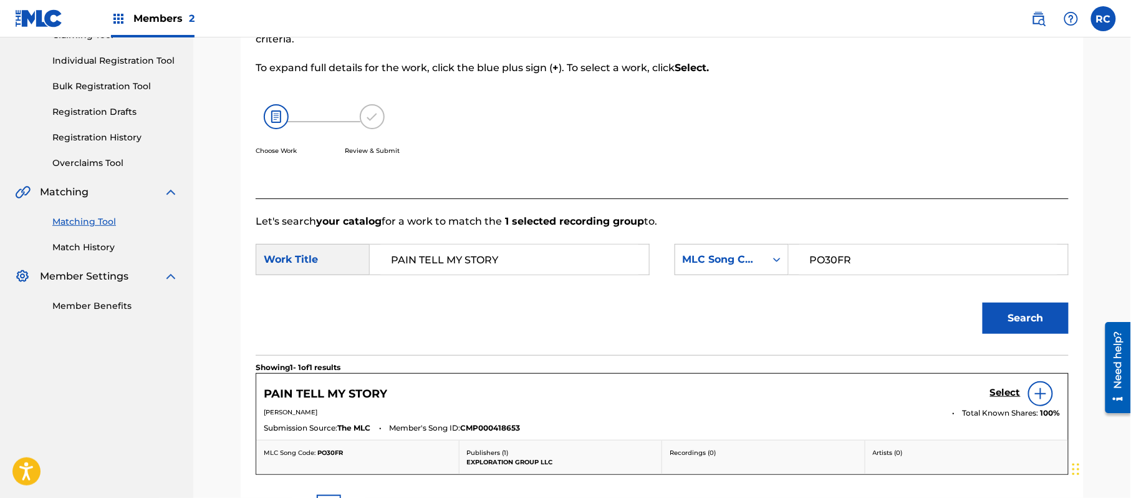
click at [998, 392] on h5 "Select" at bounding box center [1005, 393] width 31 height 12
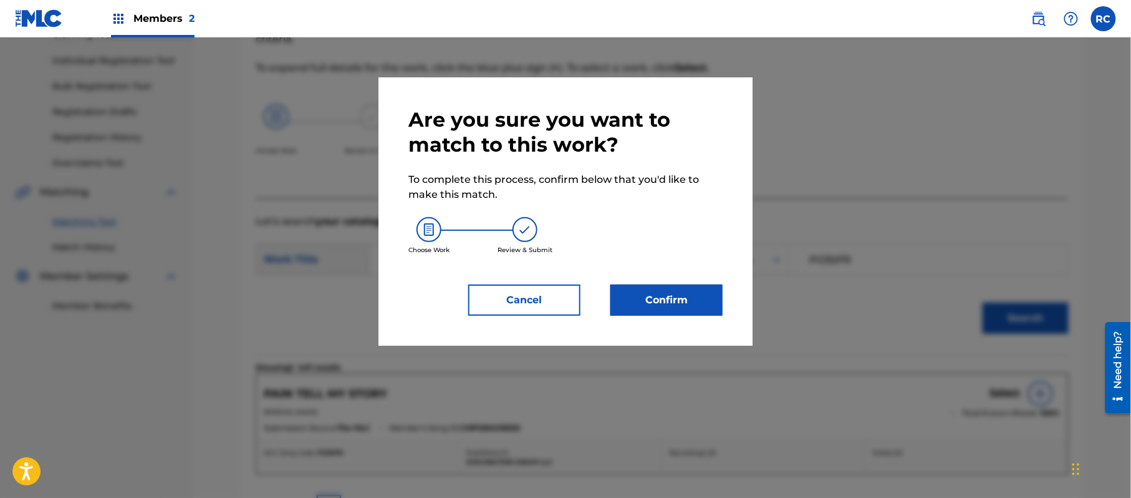
click at [713, 302] on button "Confirm" at bounding box center [666, 299] width 112 height 31
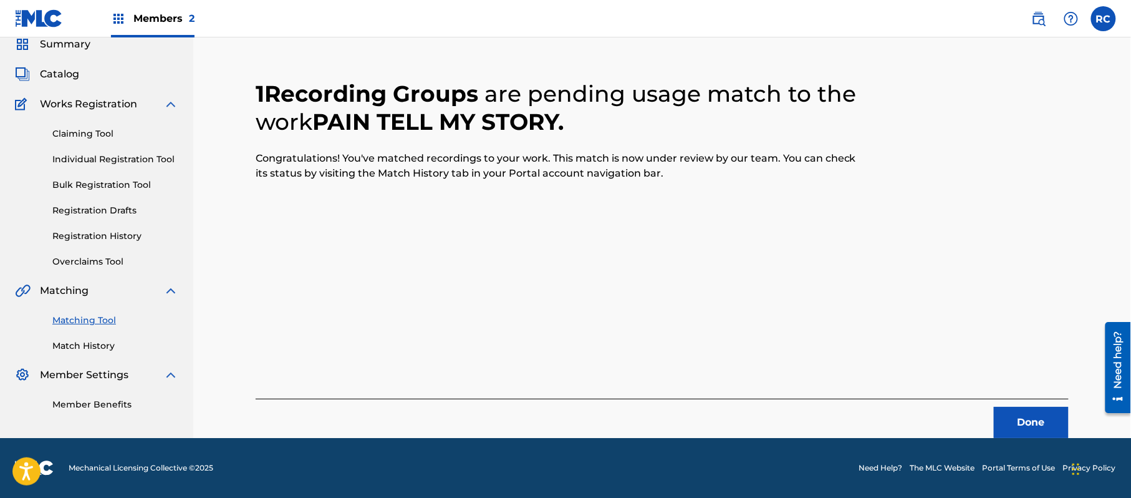
scroll to position [50, 0]
click at [1030, 425] on button "Done" at bounding box center [1031, 422] width 75 height 31
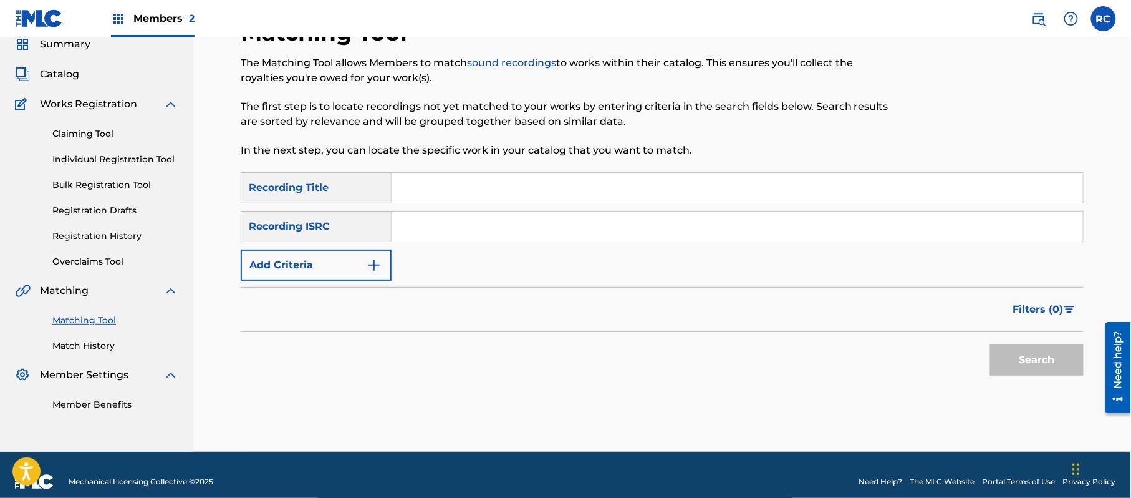
drag, startPoint x: 464, startPoint y: 216, endPoint x: 485, endPoint y: 228, distance: 24.6
click at [465, 218] on input "Search Form" at bounding box center [738, 226] width 692 height 30
click at [1046, 350] on button "Search" at bounding box center [1037, 359] width 94 height 31
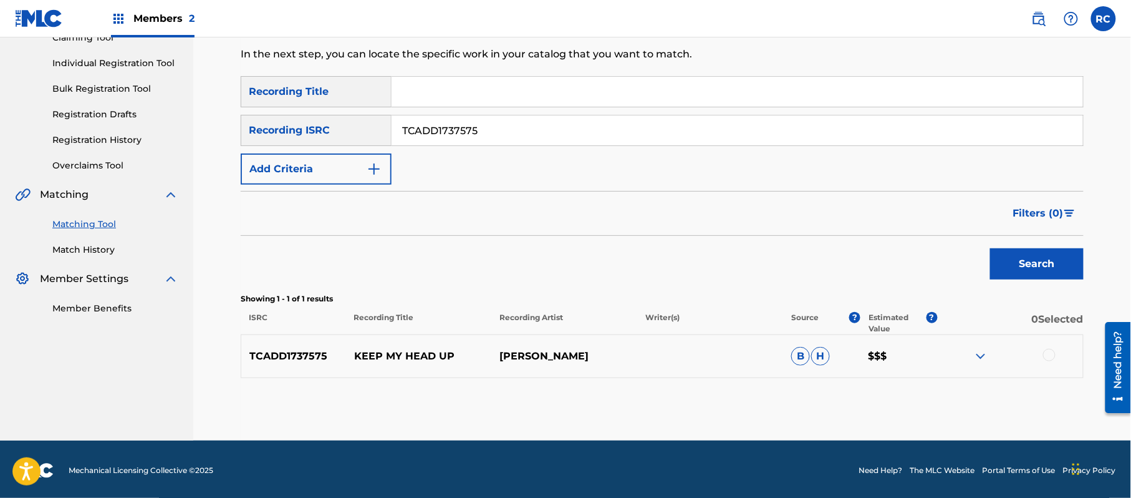
scroll to position [148, 0]
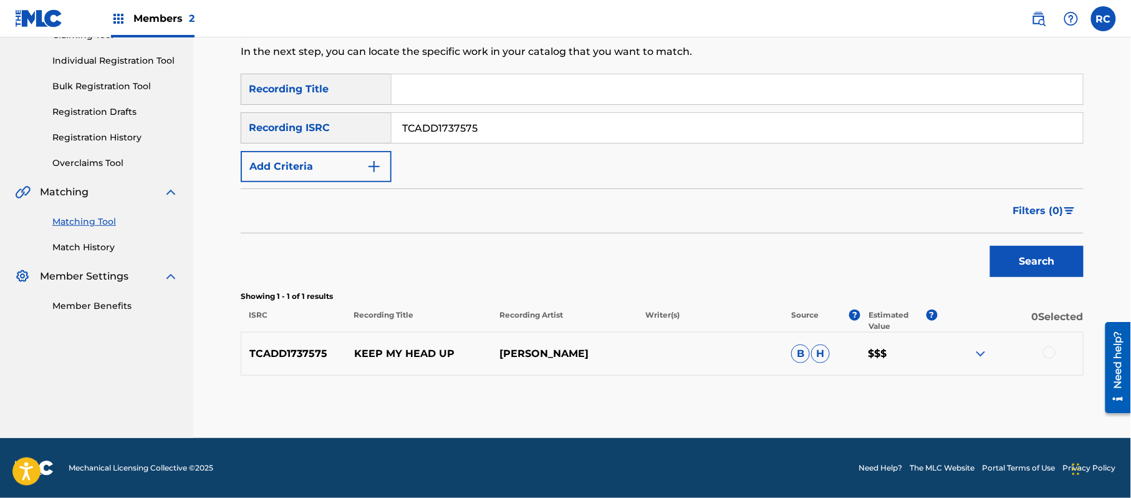
click at [1048, 354] on div at bounding box center [1049, 352] width 12 height 12
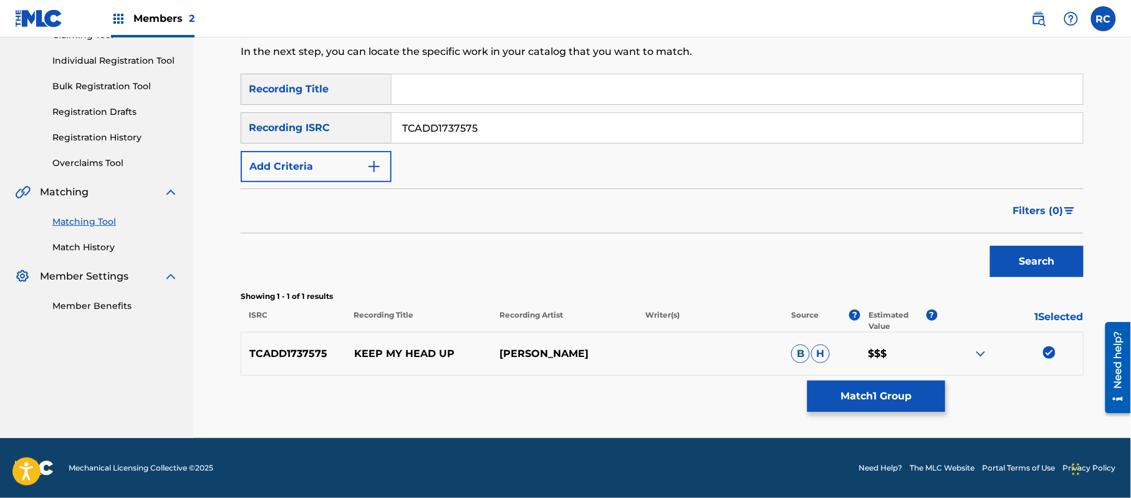
click at [901, 393] on button "Match 1 Group" at bounding box center [877, 395] width 138 height 31
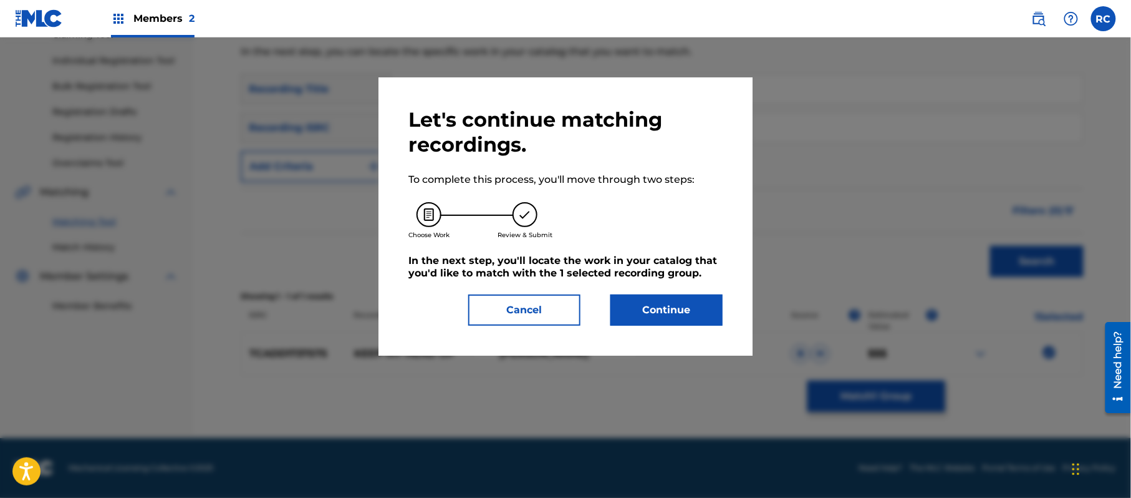
click at [682, 317] on button "Continue" at bounding box center [666, 309] width 112 height 31
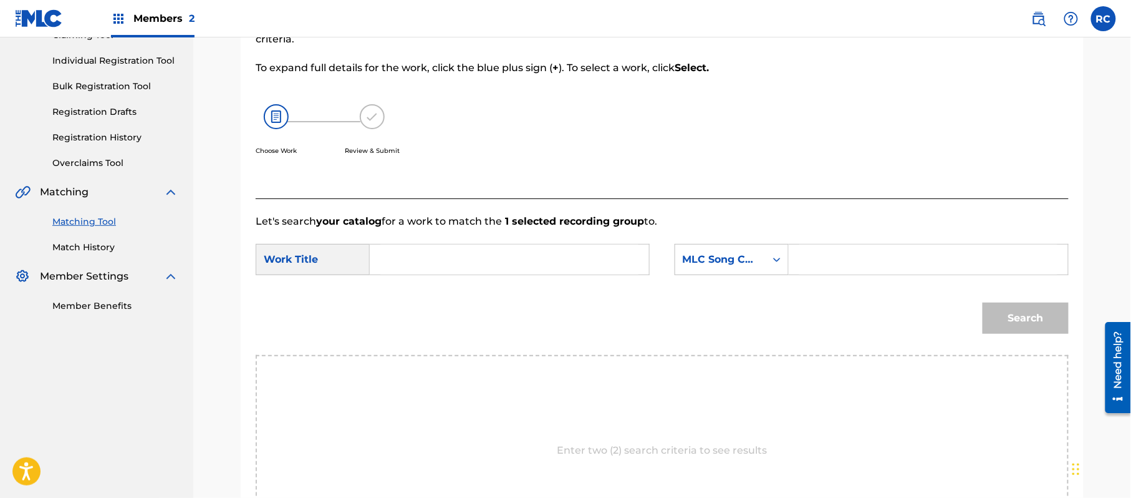
click at [437, 259] on input "Search Form" at bounding box center [509, 259] width 258 height 30
click at [822, 263] on input "Search Form" at bounding box center [928, 259] width 258 height 30
click at [1040, 311] on button "Search" at bounding box center [1026, 317] width 86 height 31
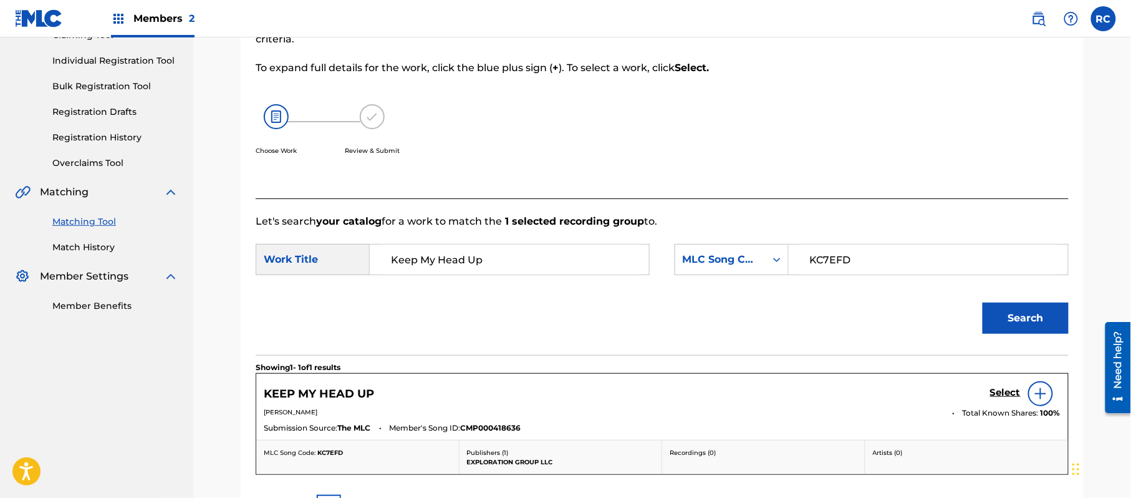
click at [996, 392] on h5 "Select" at bounding box center [1005, 393] width 31 height 12
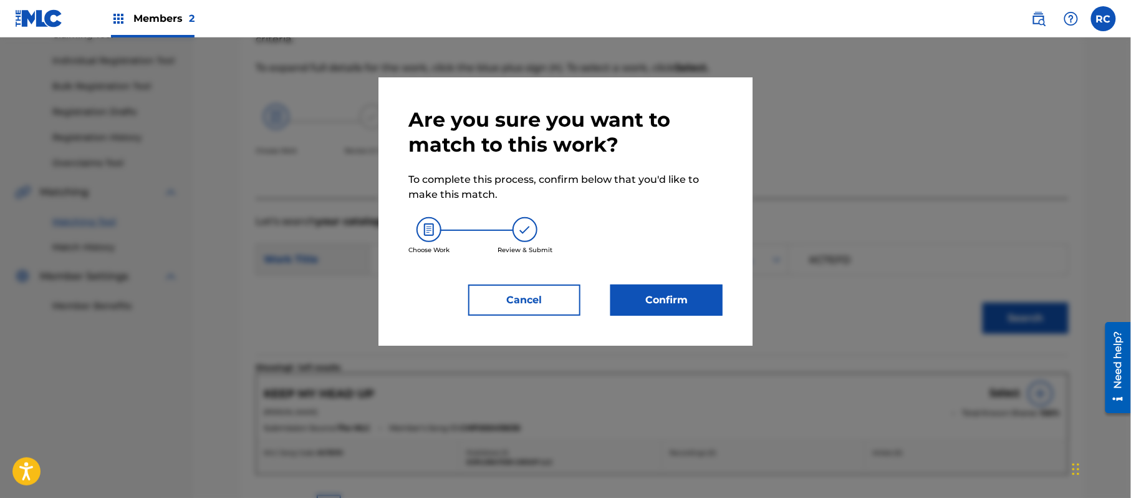
click at [678, 304] on button "Confirm" at bounding box center [666, 299] width 112 height 31
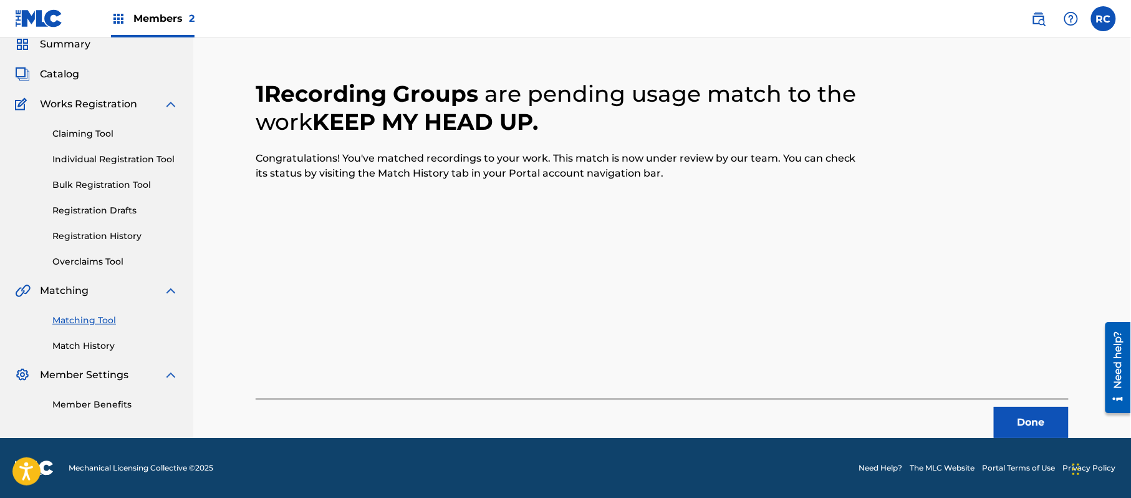
scroll to position [50, 0]
click at [1005, 420] on button "Done" at bounding box center [1031, 422] width 75 height 31
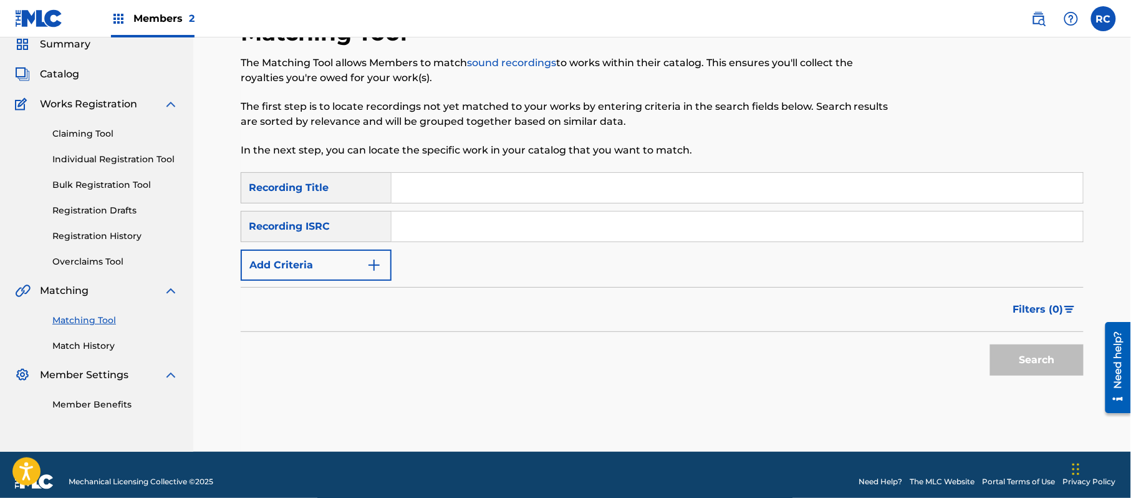
drag, startPoint x: 490, startPoint y: 230, endPoint x: 520, endPoint y: 236, distance: 31.1
click at [490, 230] on input "Search Form" at bounding box center [738, 226] width 692 height 30
drag, startPoint x: 1048, startPoint y: 367, endPoint x: 950, endPoint y: 352, distance: 98.5
click at [1046, 367] on button "Search" at bounding box center [1037, 359] width 94 height 31
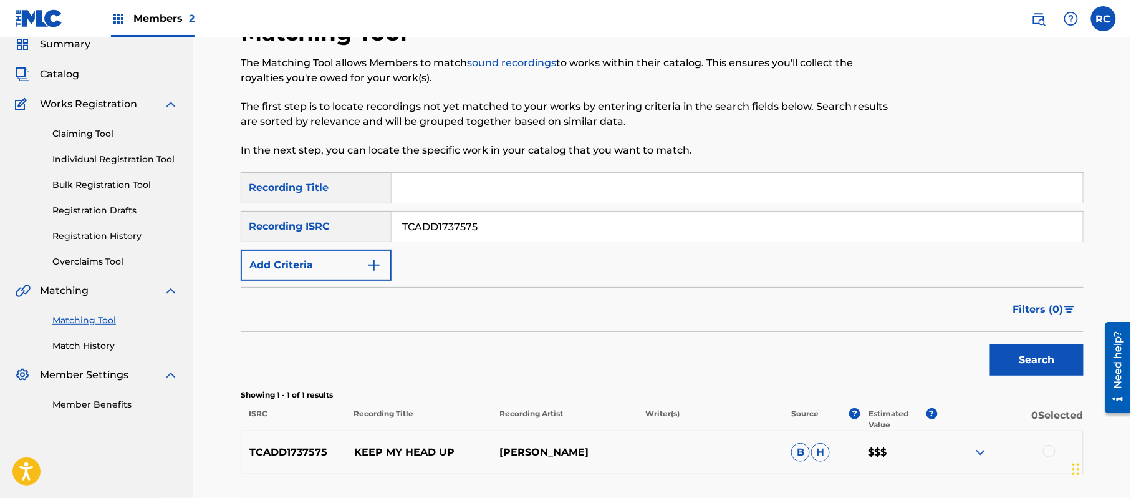
click at [427, 223] on input "TCADD1737575" at bounding box center [738, 226] width 692 height 30
click at [1031, 344] on button "Search" at bounding box center [1037, 359] width 94 height 31
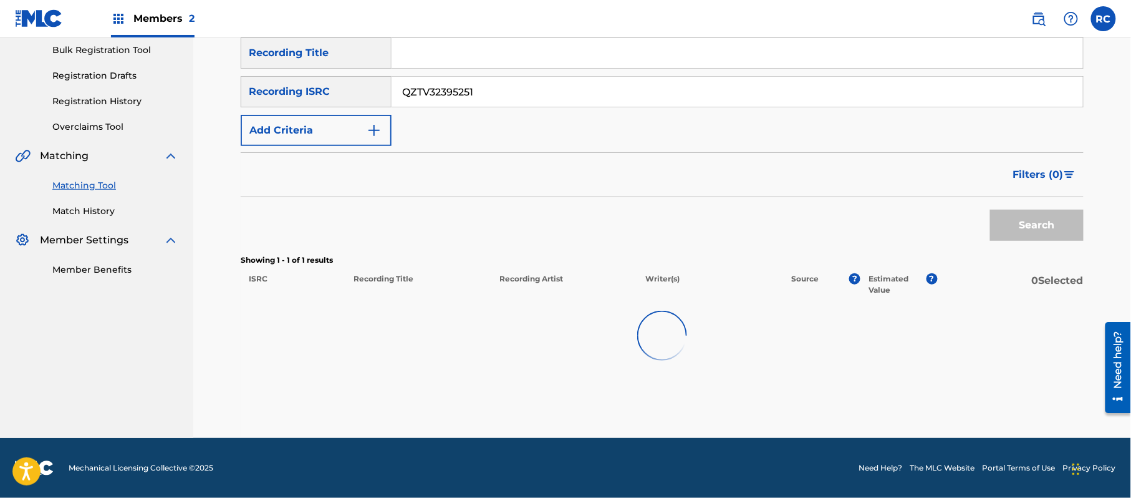
scroll to position [183, 0]
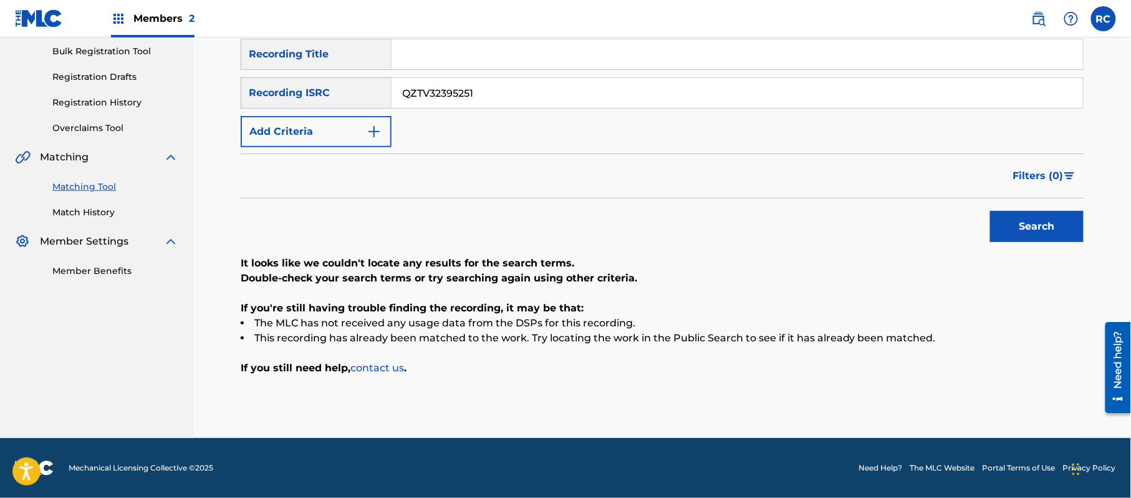
drag, startPoint x: 489, startPoint y: 99, endPoint x: 347, endPoint y: 104, distance: 142.3
click at [312, 100] on div "SearchWithCriteriac6405995-72e4-46d0-bfb9-6d5b629797e0 Recording ISRC QZTV32395…" at bounding box center [662, 92] width 843 height 31
click at [1028, 222] on button "Search" at bounding box center [1037, 226] width 94 height 31
click at [450, 103] on input "QZTV32390299" at bounding box center [738, 93] width 692 height 30
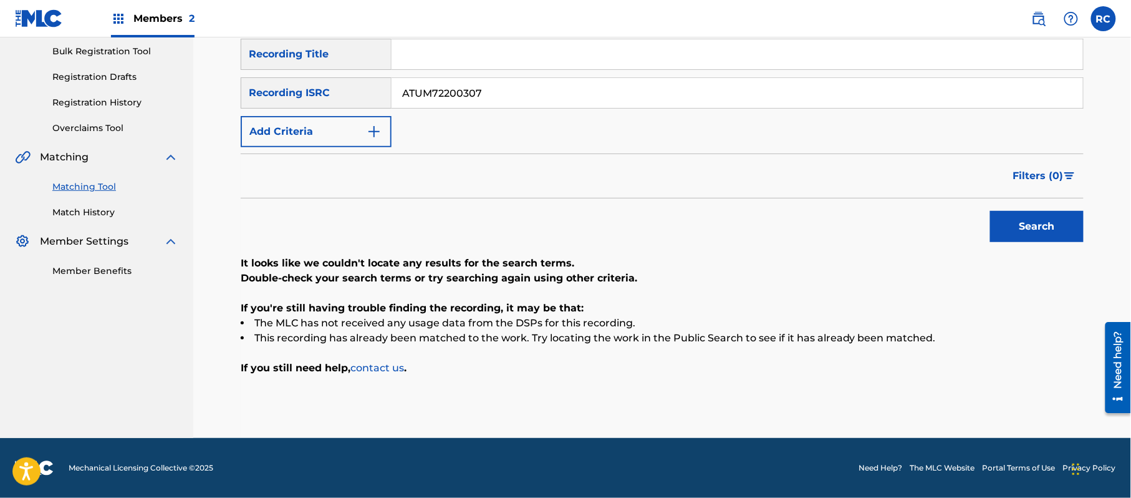
click at [1013, 230] on button "Search" at bounding box center [1037, 226] width 94 height 31
drag, startPoint x: 492, startPoint y: 90, endPoint x: 302, endPoint y: 93, distance: 190.2
click at [302, 93] on div "SearchWithCriteriac6405995-72e4-46d0-bfb9-6d5b629797e0 Recording ISRC ATUM72200…" at bounding box center [662, 92] width 843 height 31
click at [1026, 212] on button "Search" at bounding box center [1037, 226] width 94 height 31
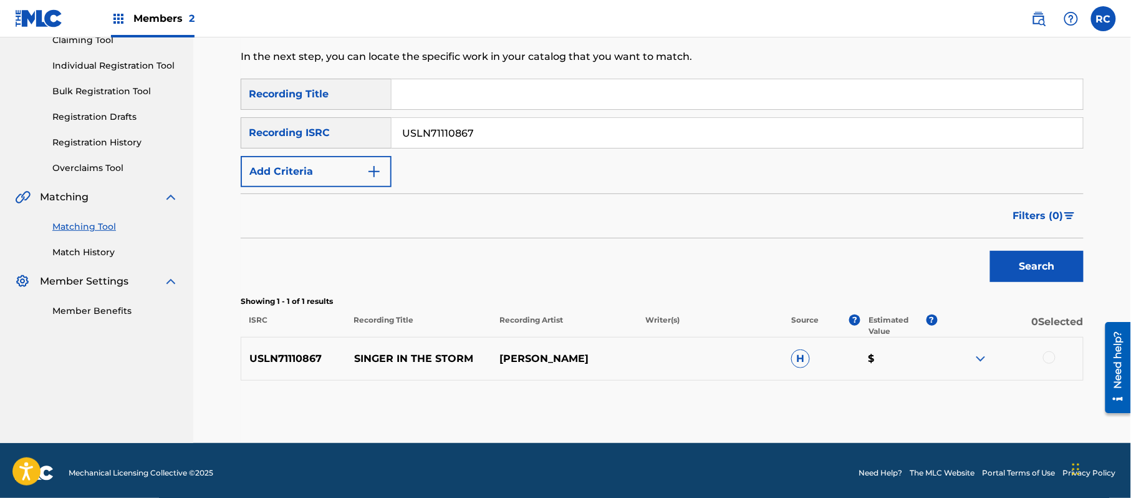
scroll to position [148, 0]
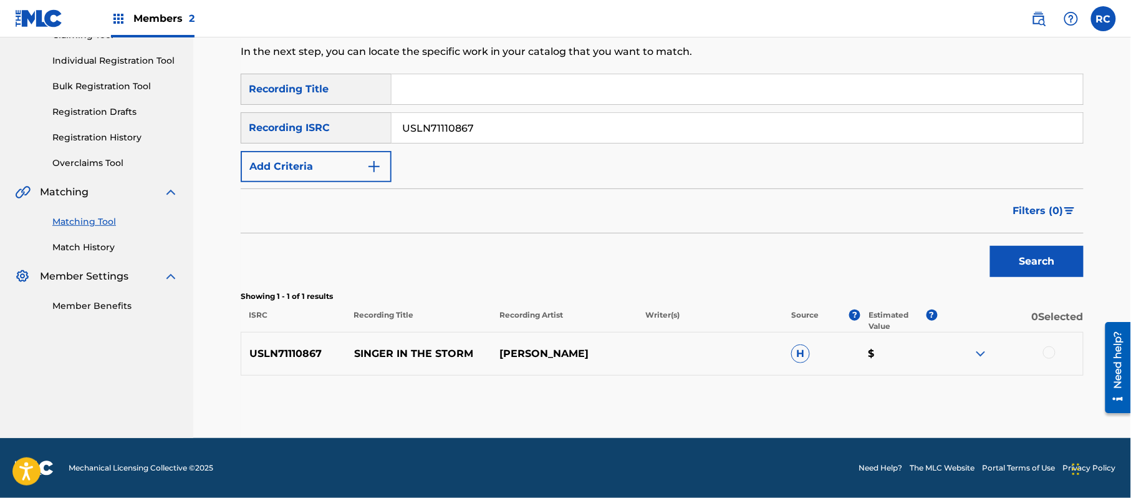
click at [1049, 352] on div at bounding box center [1049, 352] width 12 height 12
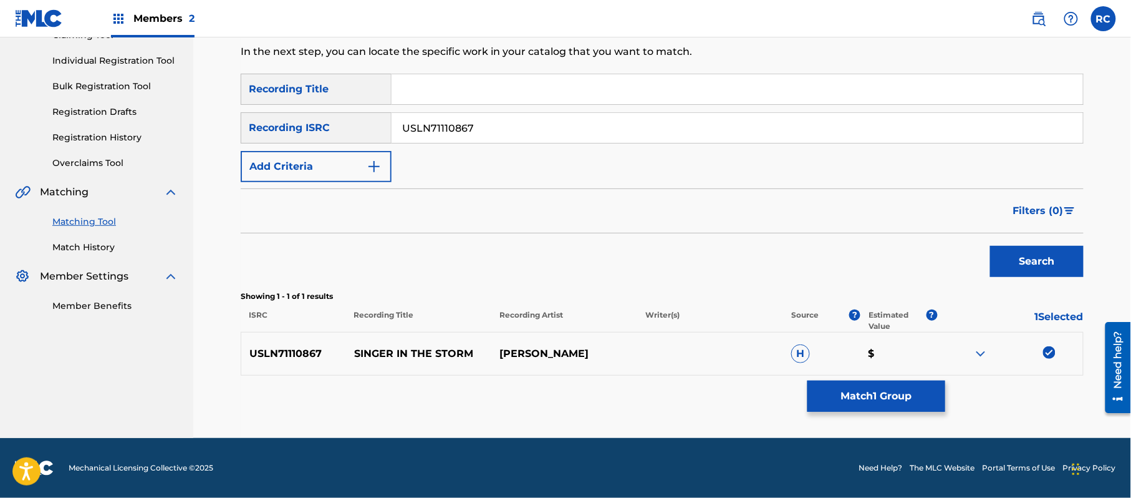
click at [928, 402] on button "Match 1 Group" at bounding box center [877, 395] width 138 height 31
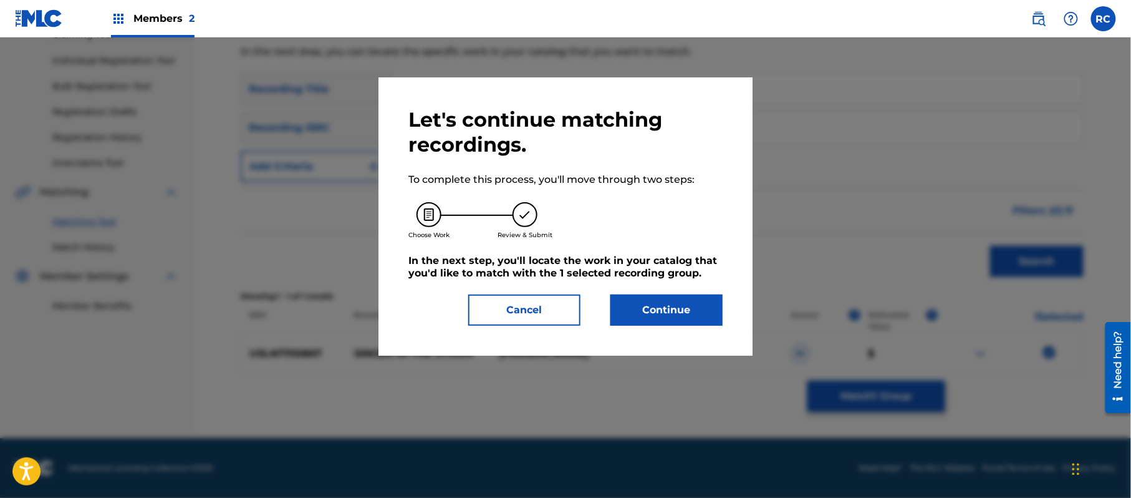
click at [672, 311] on button "Continue" at bounding box center [666, 309] width 112 height 31
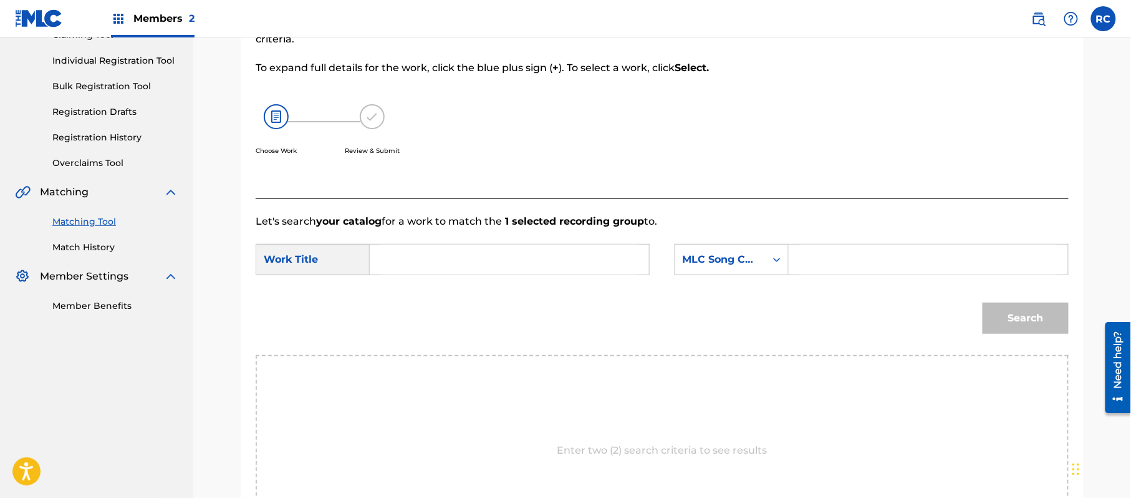
click at [523, 265] on input "Search Form" at bounding box center [509, 259] width 258 height 30
click at [513, 261] on input "Singer in the Storm SI8PU3" at bounding box center [509, 259] width 258 height 30
click at [842, 256] on input "Search Form" at bounding box center [928, 259] width 258 height 30
click at [1025, 313] on button "Search" at bounding box center [1026, 317] width 86 height 31
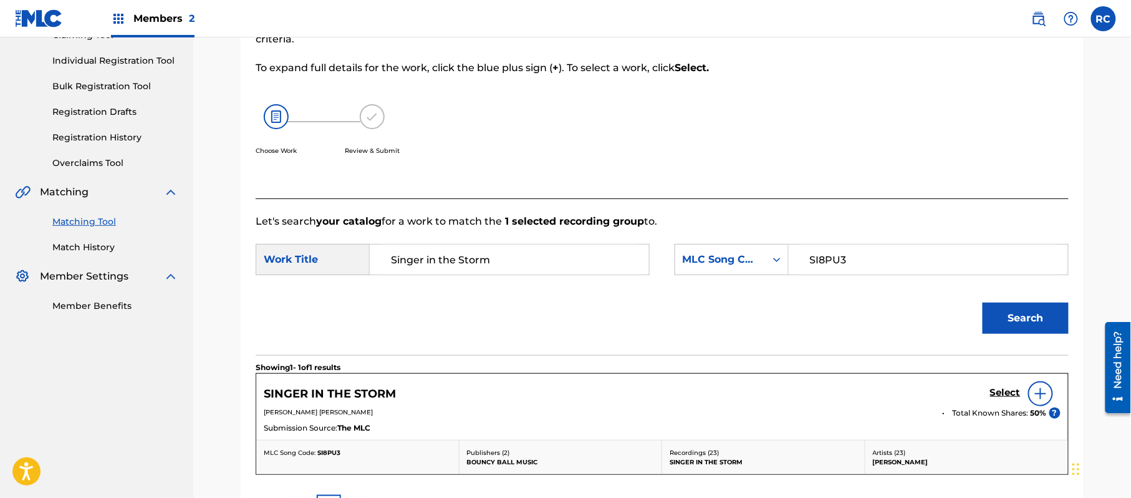
click at [998, 390] on h5 "Select" at bounding box center [1005, 393] width 31 height 12
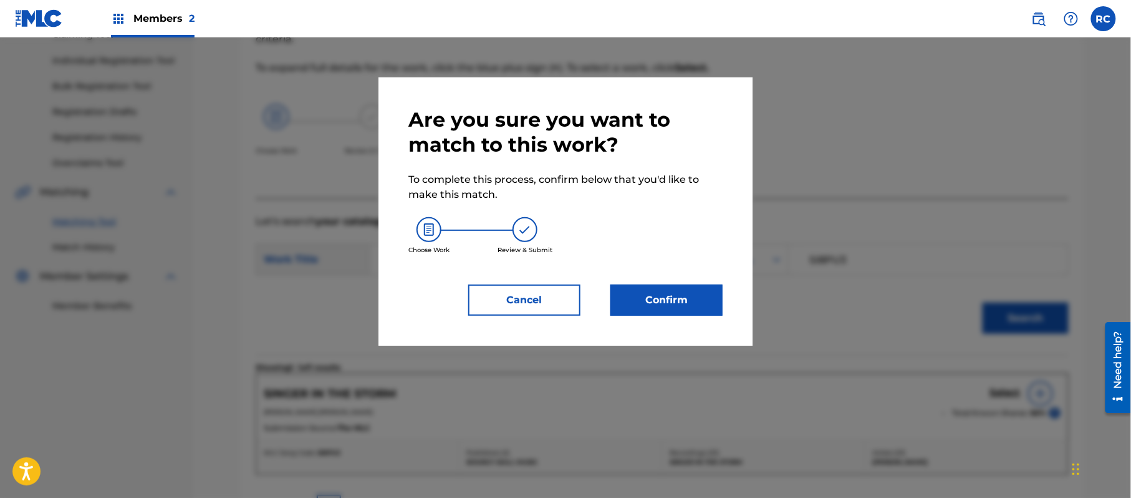
click at [672, 310] on button "Confirm" at bounding box center [666, 299] width 112 height 31
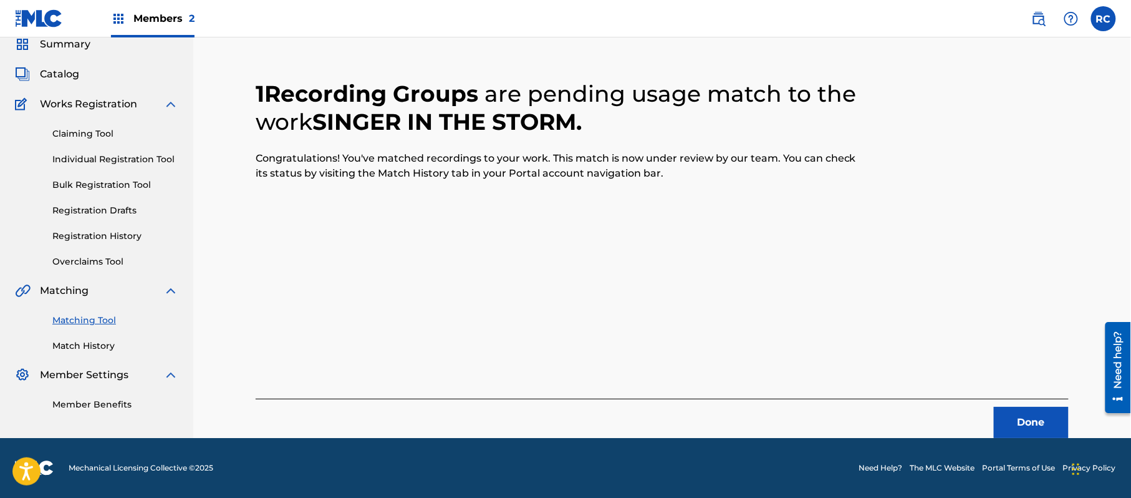
scroll to position [50, 0]
click at [1018, 415] on button "Done" at bounding box center [1031, 422] width 75 height 31
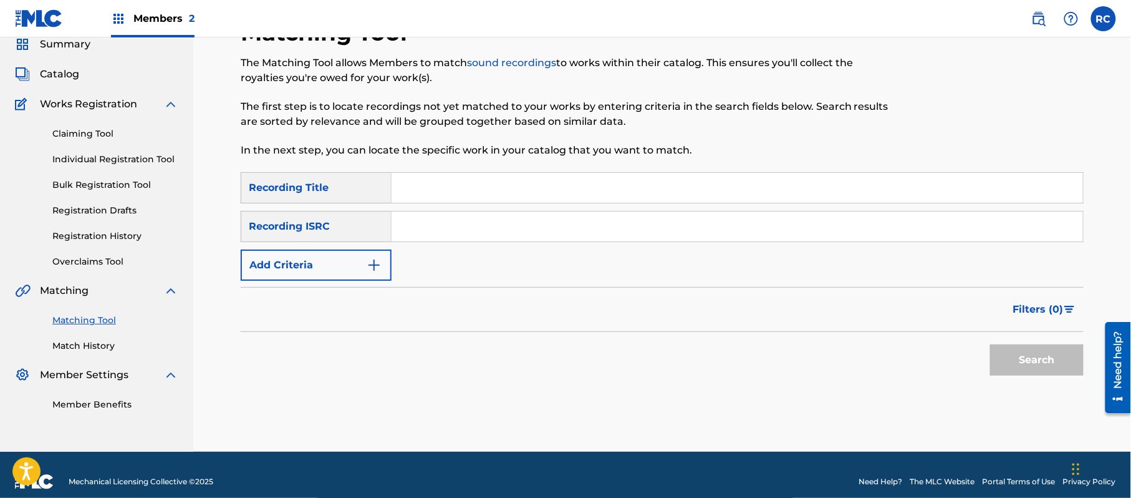
click at [461, 230] on input "Search Form" at bounding box center [738, 226] width 692 height 30
click at [368, 228] on div "SearchWithCriteriac6405995-72e4-46d0-bfb9-6d5b629797e0 Recording ISRC v" at bounding box center [662, 226] width 843 height 31
click at [1053, 354] on button "Search" at bounding box center [1037, 359] width 94 height 31
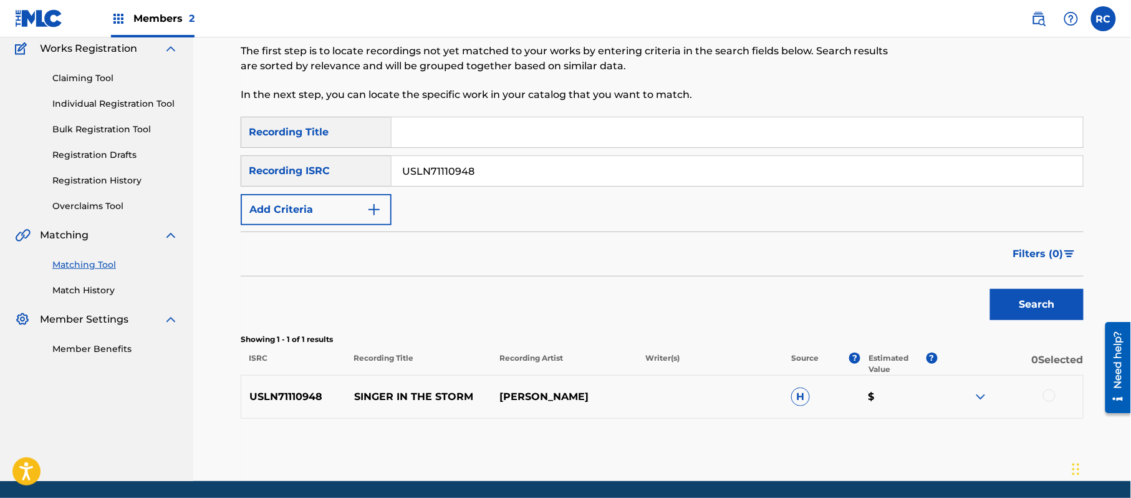
scroll to position [148, 0]
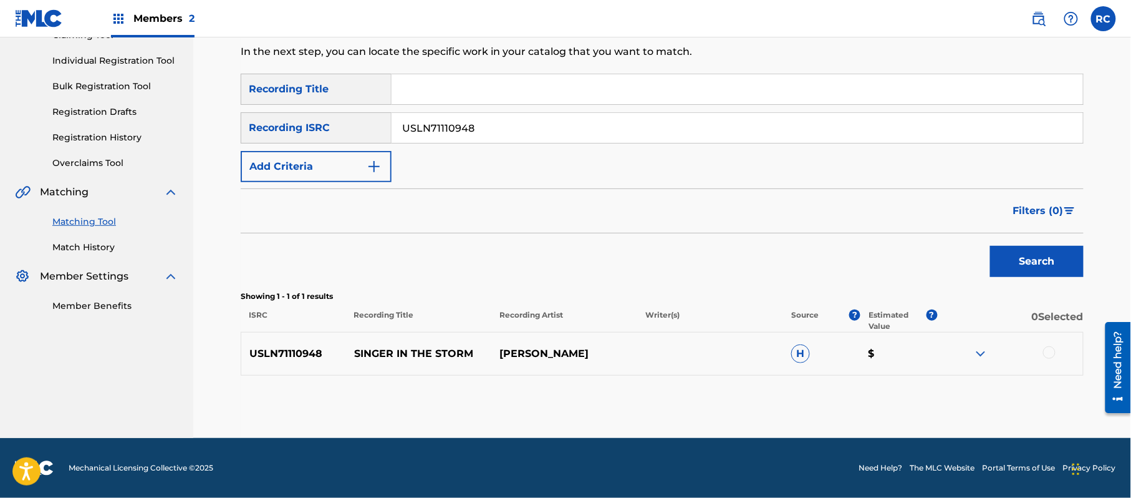
click at [1051, 350] on div at bounding box center [1049, 352] width 12 height 12
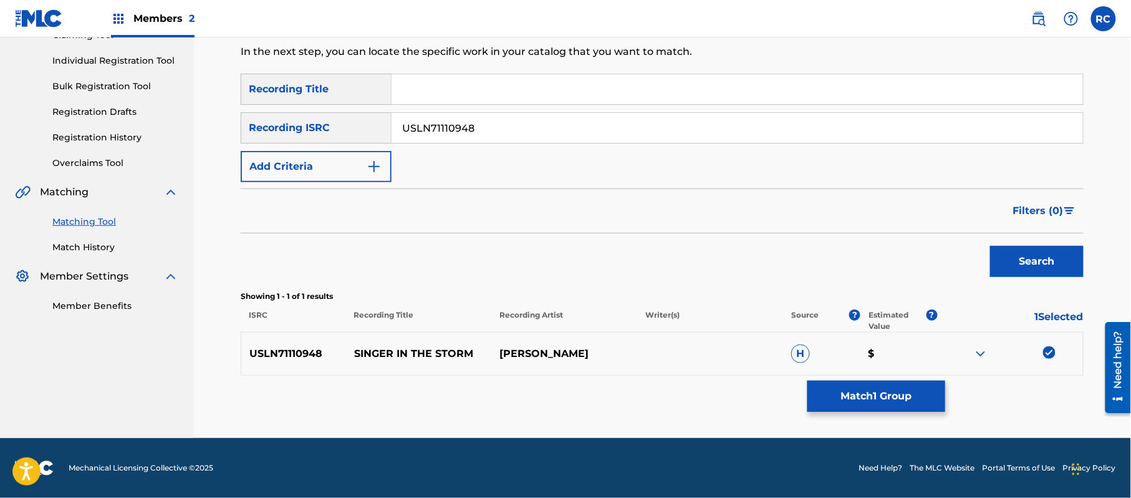
click at [925, 394] on button "Match 1 Group" at bounding box center [877, 395] width 138 height 31
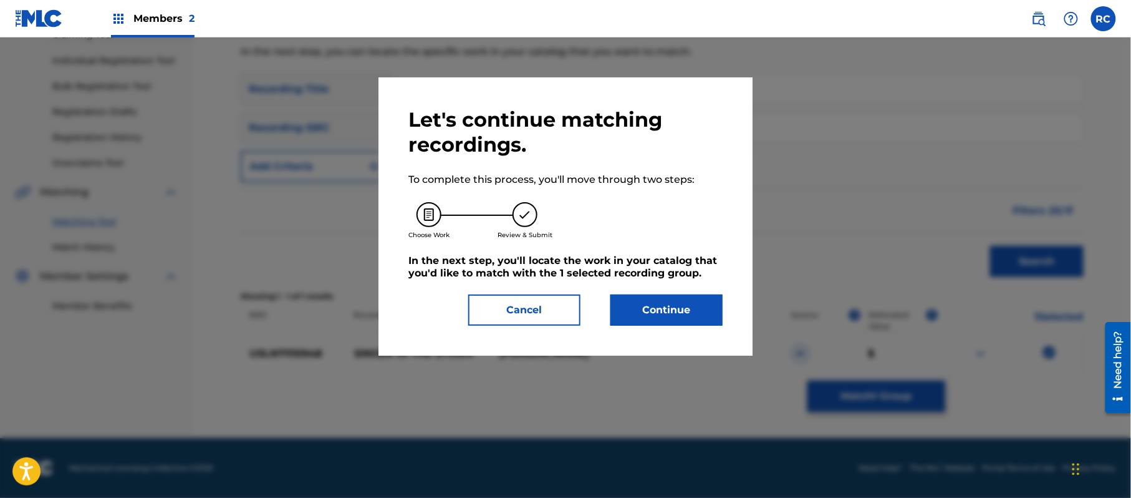
click at [703, 305] on button "Continue" at bounding box center [666, 309] width 112 height 31
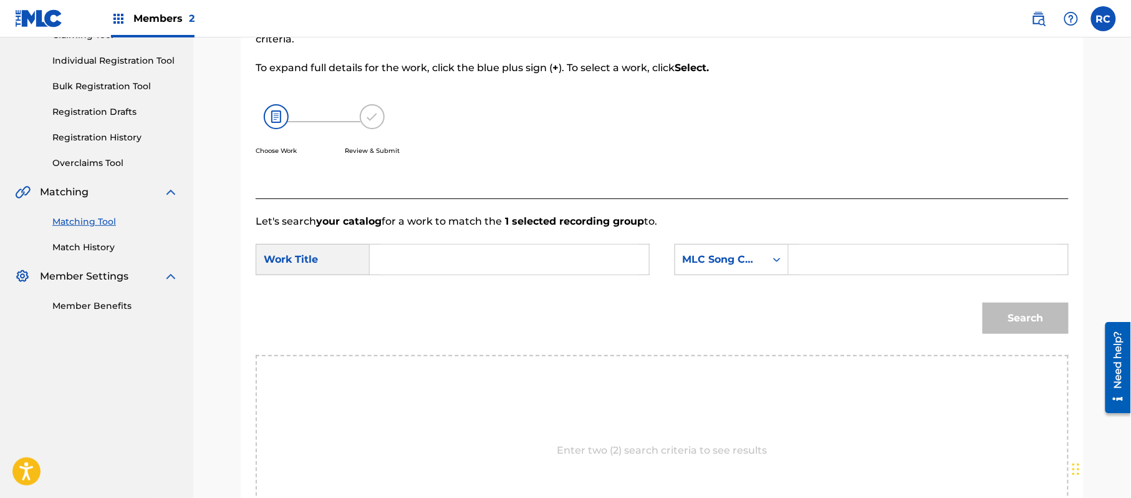
click at [427, 268] on input "Search Form" at bounding box center [509, 259] width 258 height 30
click at [519, 252] on input "Singer in the Storm SI8PU3" at bounding box center [509, 259] width 258 height 30
click at [843, 256] on input "Search Form" at bounding box center [928, 259] width 258 height 30
click at [1015, 302] on button "Search" at bounding box center [1026, 317] width 86 height 31
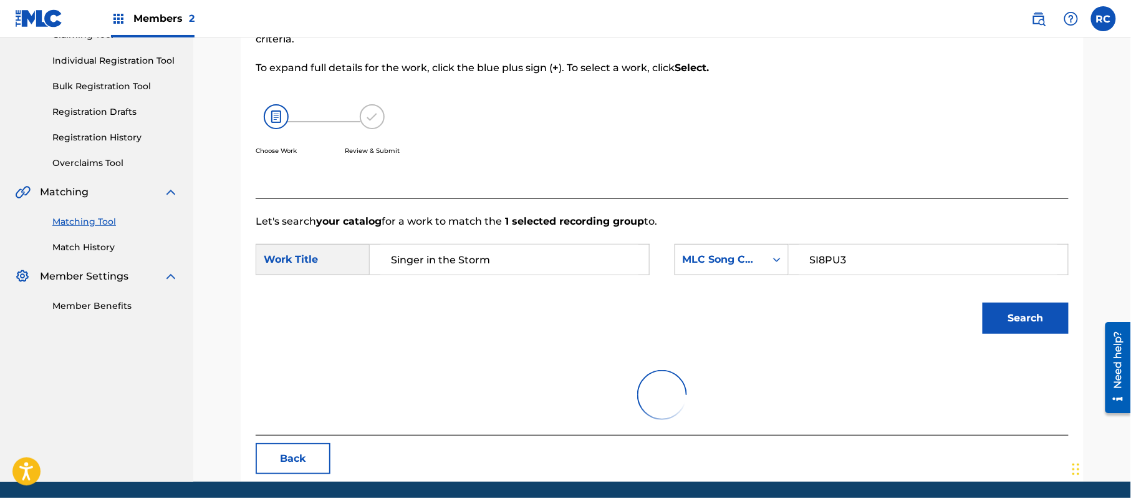
click at [1015, 313] on button "Search" at bounding box center [1026, 317] width 86 height 31
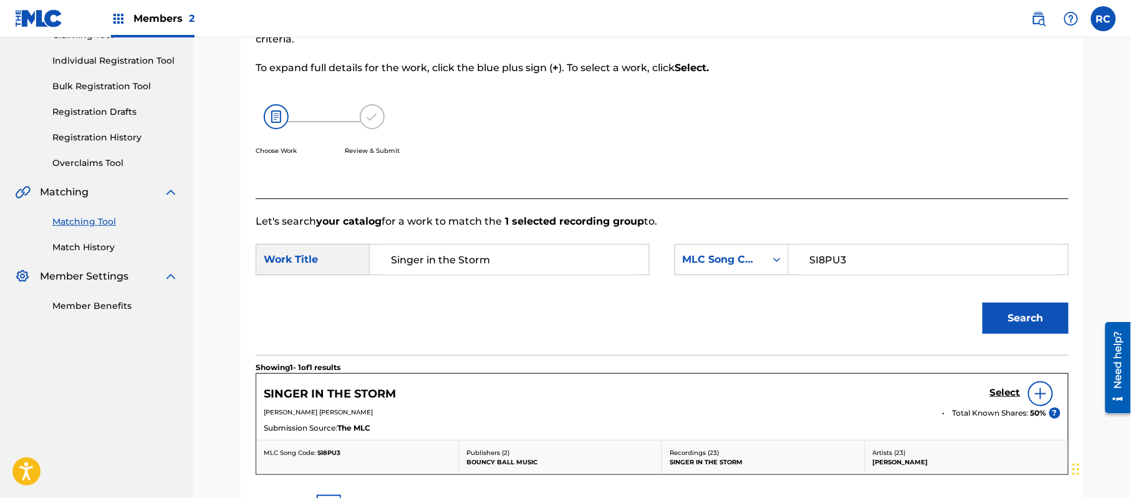
click at [998, 393] on h5 "Select" at bounding box center [1005, 393] width 31 height 12
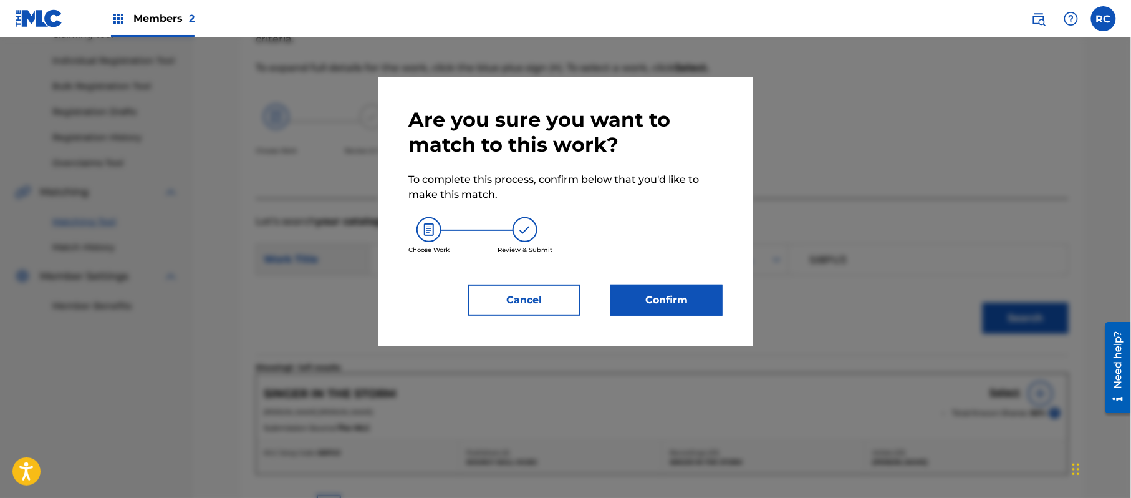
click at [707, 297] on button "Confirm" at bounding box center [666, 299] width 112 height 31
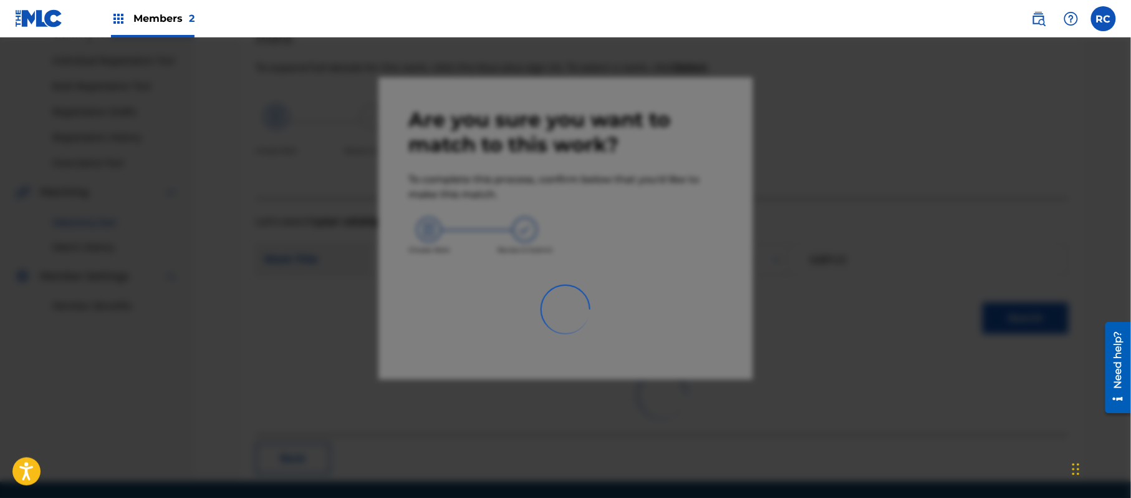
scroll to position [50, 0]
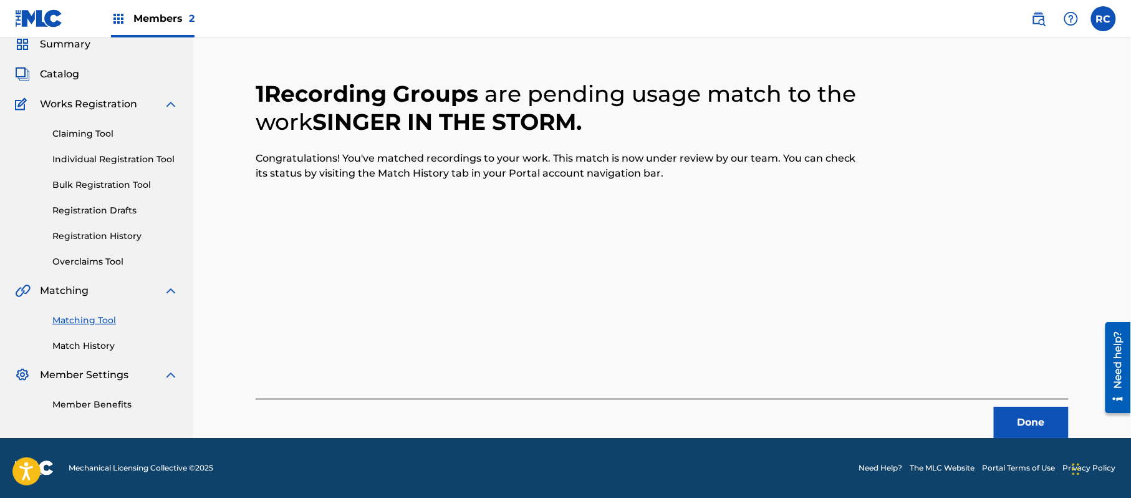
click at [1019, 415] on button "Done" at bounding box center [1031, 422] width 75 height 31
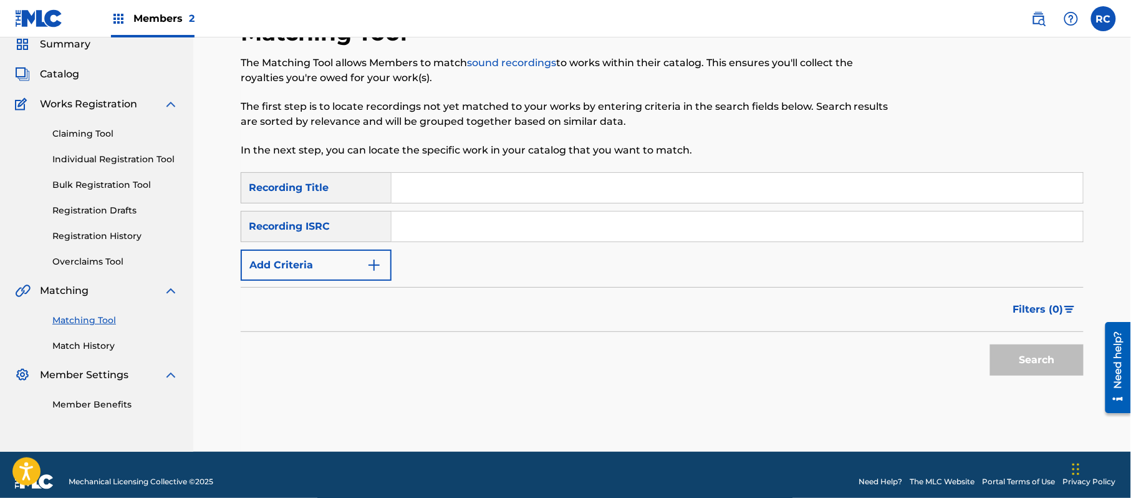
click at [442, 228] on input "Search Form" at bounding box center [738, 226] width 692 height 30
click at [387, 238] on div "SearchWithCriteriac6405995-72e4-46d0-bfb9-6d5b629797e0 Recording ISRC v" at bounding box center [662, 226] width 843 height 31
drag, startPoint x: 1028, startPoint y: 363, endPoint x: 886, endPoint y: 360, distance: 142.2
click at [1028, 364] on button "Search" at bounding box center [1037, 359] width 94 height 31
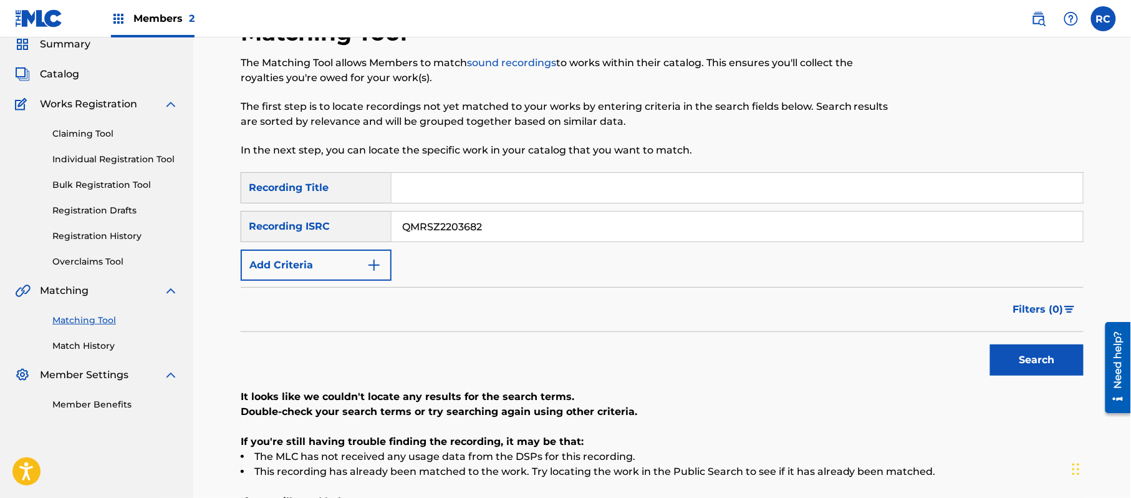
click at [444, 226] on input "QMRSZ2203682" at bounding box center [738, 226] width 692 height 30
click at [1019, 358] on button "Search" at bounding box center [1037, 359] width 94 height 31
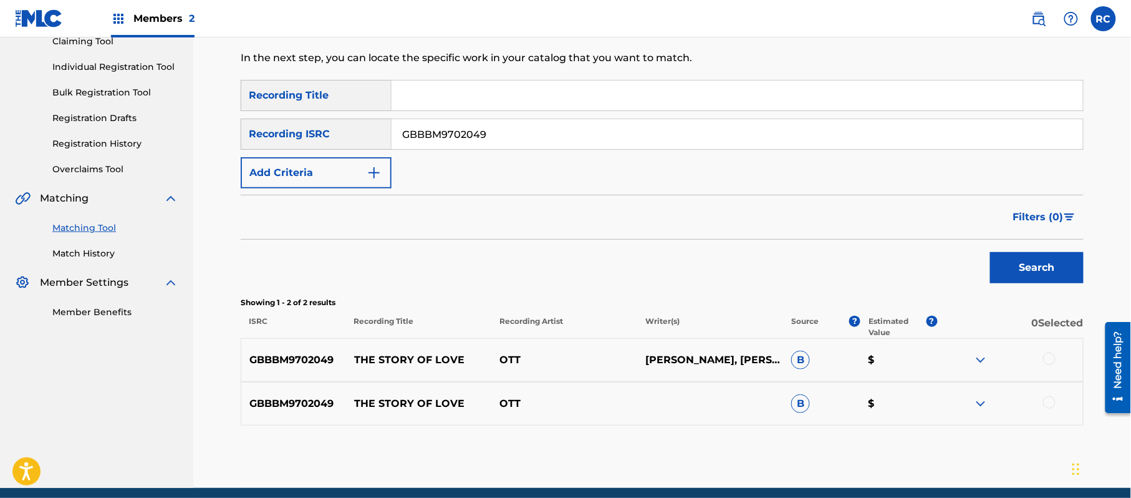
scroll to position [143, 0]
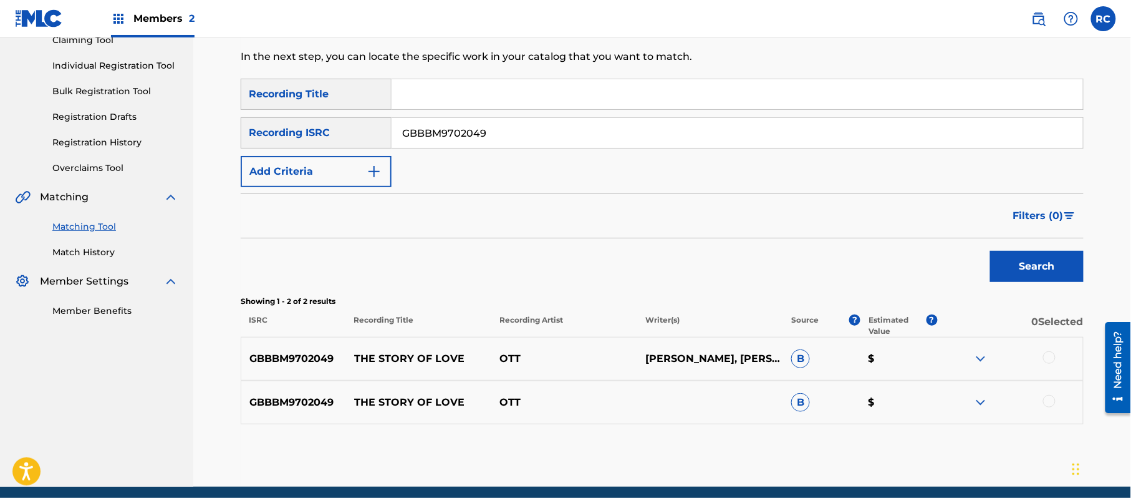
click at [1060, 353] on div at bounding box center [1010, 358] width 146 height 15
click at [1053, 358] on div at bounding box center [1049, 357] width 12 height 12
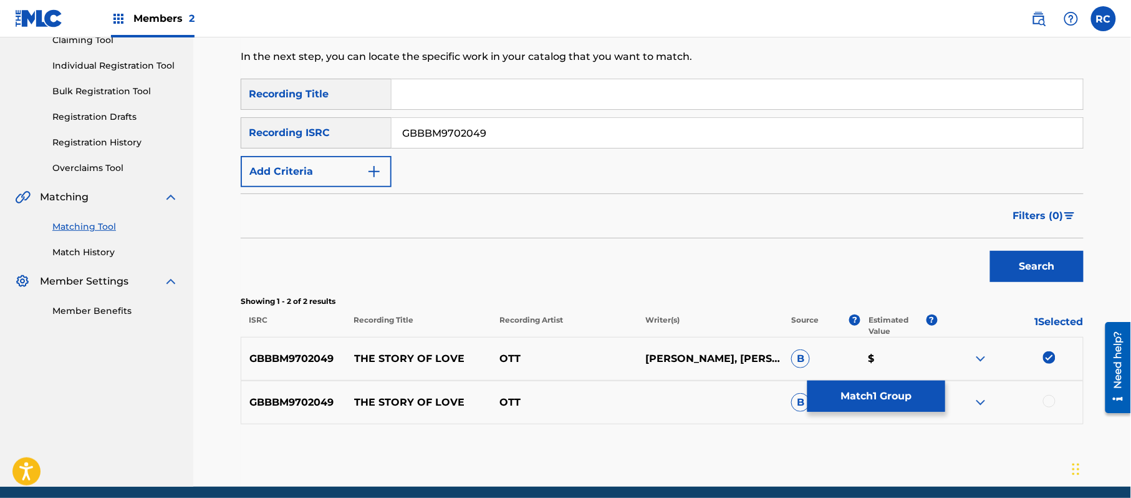
click at [1048, 400] on div at bounding box center [1049, 401] width 12 height 12
click at [891, 392] on button "Match 2 Groups" at bounding box center [877, 395] width 138 height 31
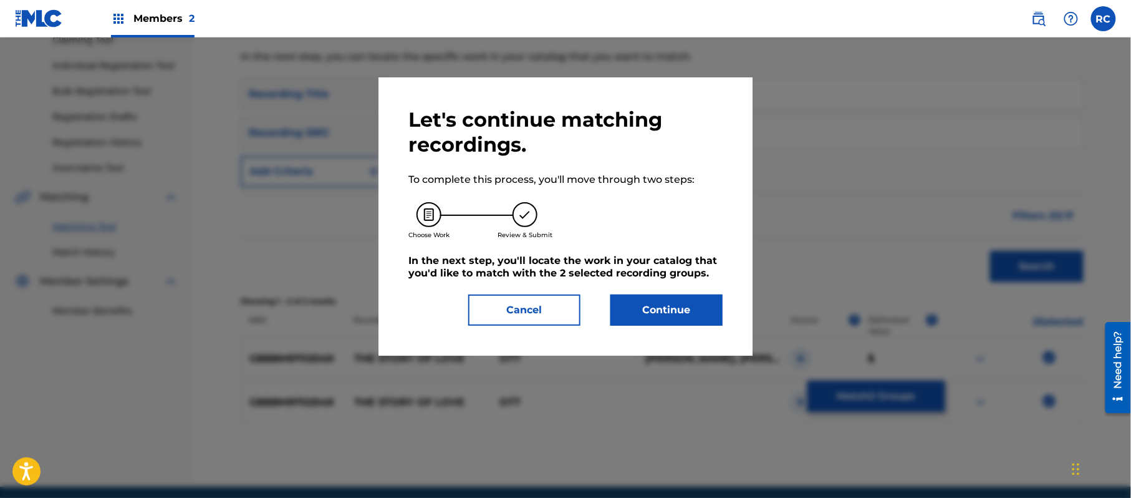
click at [682, 315] on button "Continue" at bounding box center [666, 309] width 112 height 31
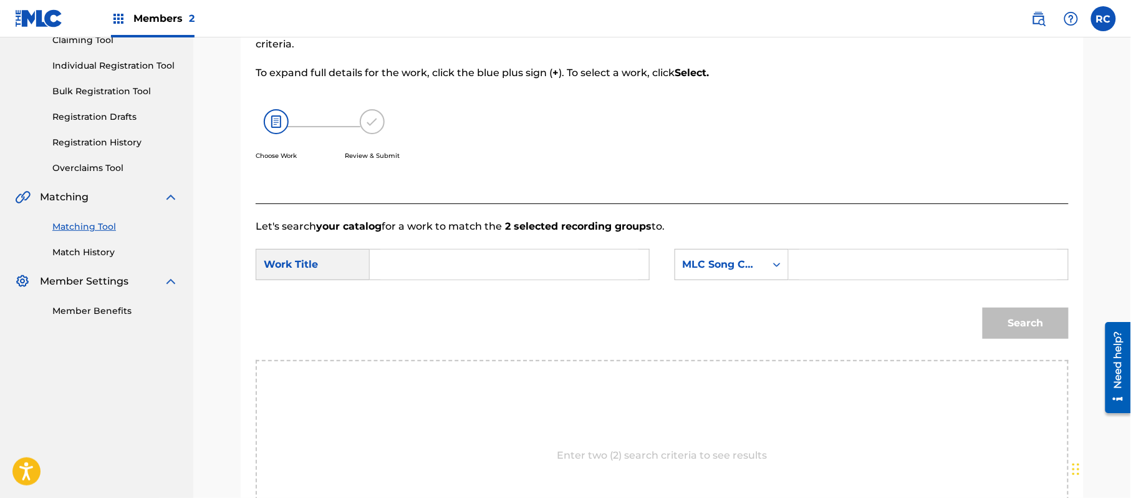
click at [504, 266] on input "Search Form" at bounding box center [509, 264] width 258 height 30
click at [496, 264] on input "The Story of Love S8341F" at bounding box center [509, 264] width 258 height 30
click at [831, 255] on input "Search Form" at bounding box center [928, 264] width 258 height 30
click at [1015, 329] on button "Search" at bounding box center [1026, 322] width 86 height 31
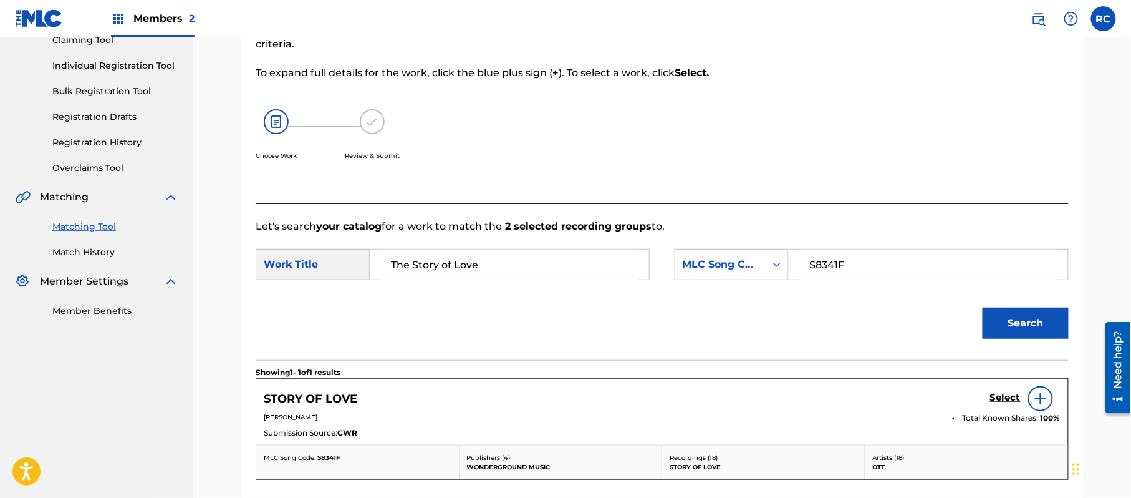
click at [994, 397] on h5 "Select" at bounding box center [1005, 398] width 31 height 12
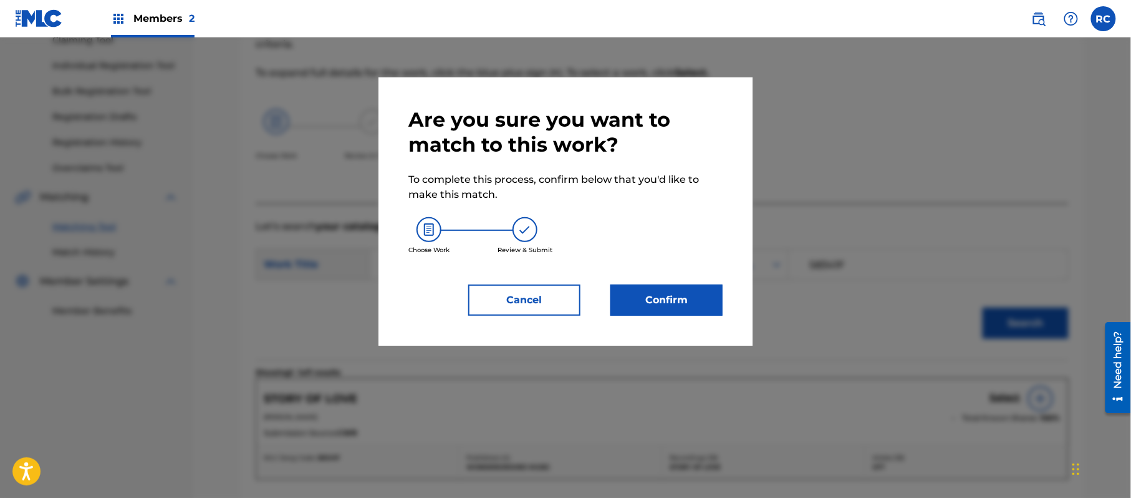
click at [677, 301] on button "Confirm" at bounding box center [666, 299] width 112 height 31
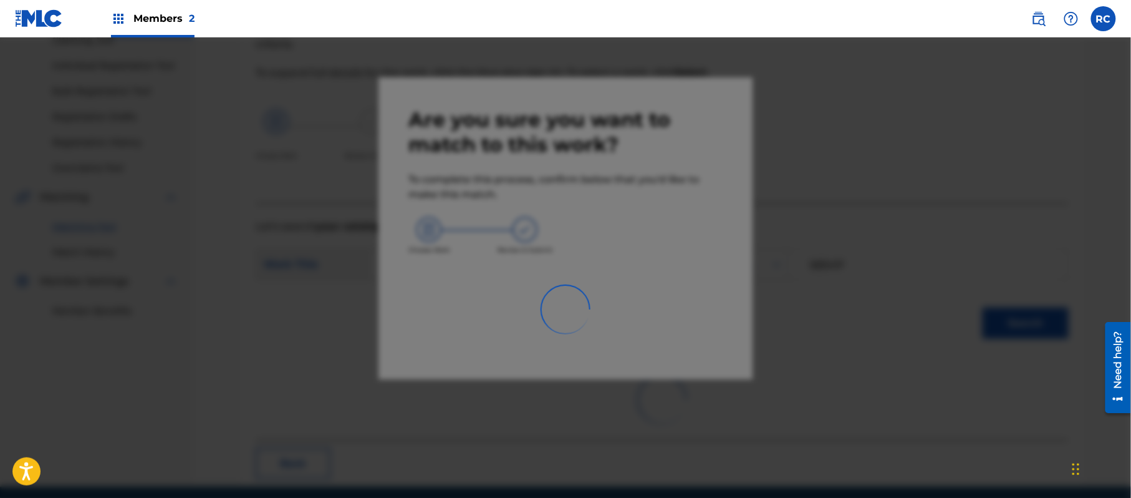
scroll to position [50, 0]
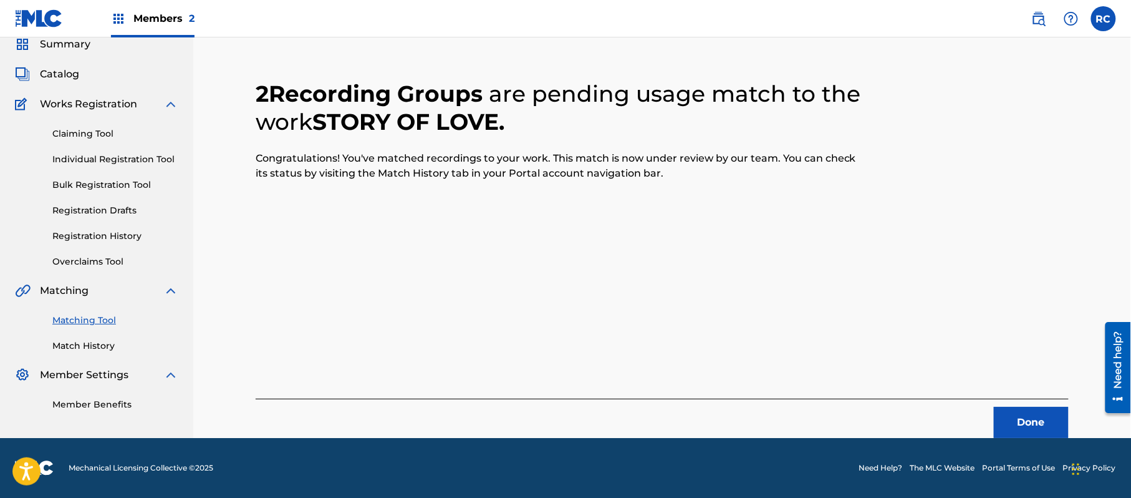
click at [1023, 425] on button "Done" at bounding box center [1031, 422] width 75 height 31
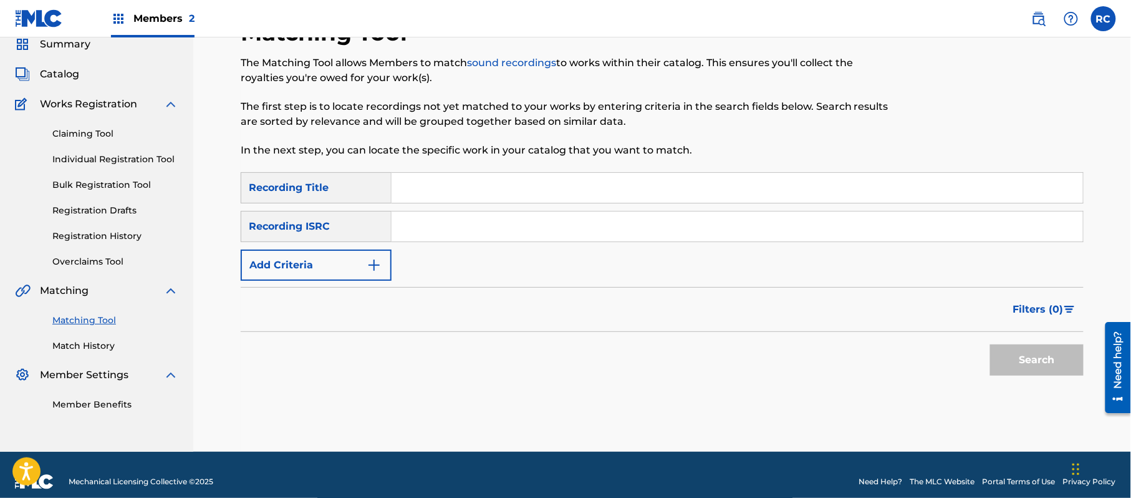
click at [466, 230] on input "Search Form" at bounding box center [738, 226] width 692 height 30
drag, startPoint x: 1053, startPoint y: 354, endPoint x: 1039, endPoint y: 355, distance: 13.7
click at [1051, 355] on button "Search" at bounding box center [1037, 359] width 94 height 31
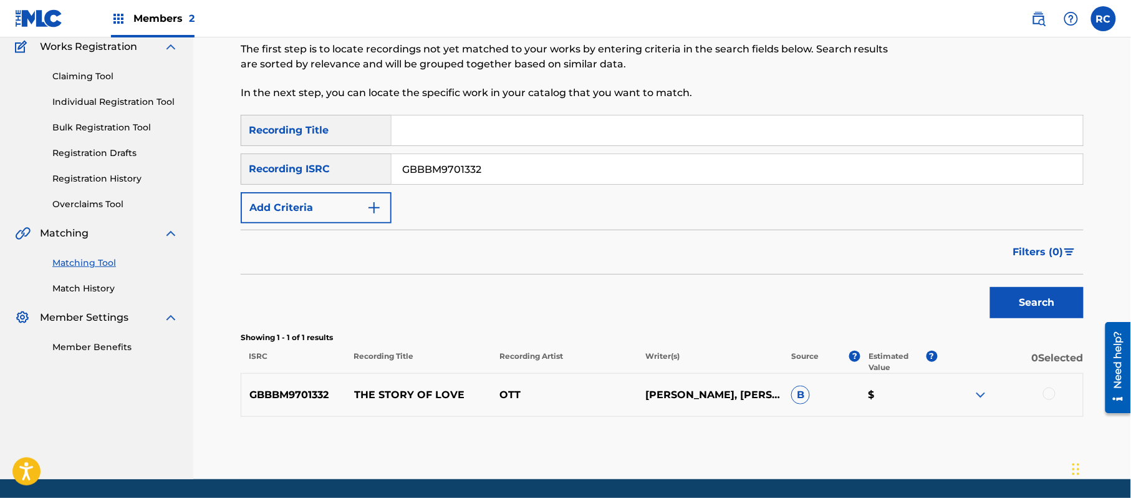
scroll to position [133, 0]
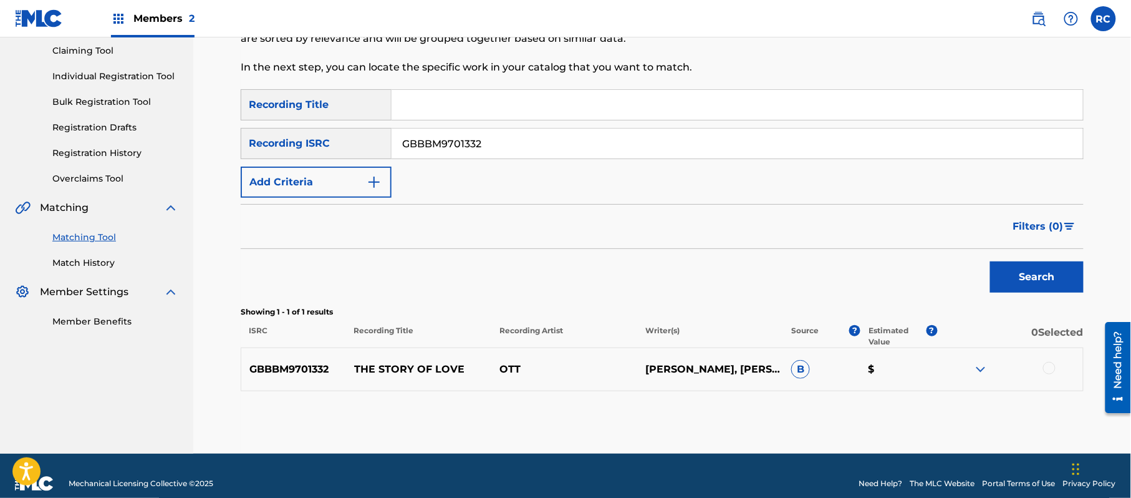
click at [1046, 367] on div at bounding box center [1049, 368] width 12 height 12
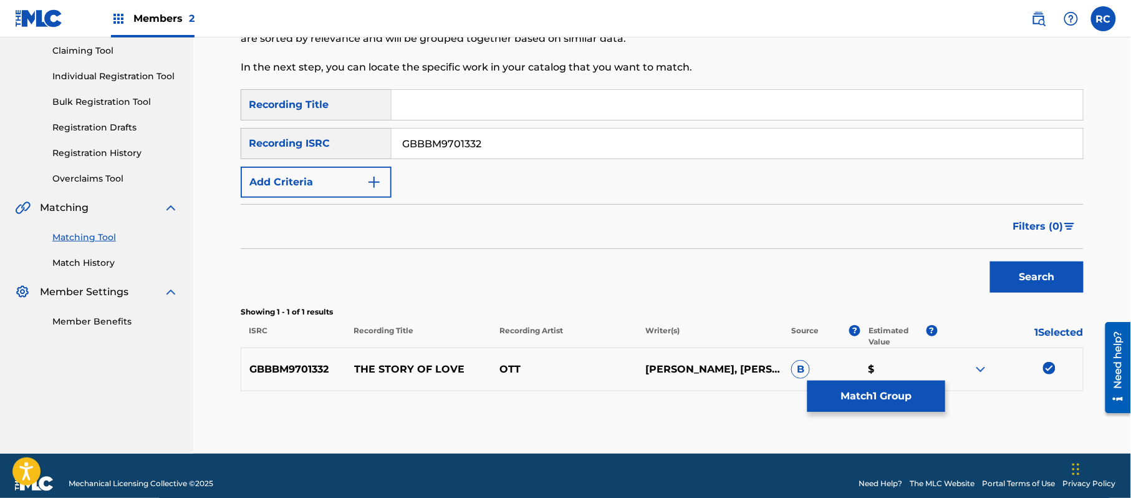
click at [872, 394] on button "Match 1 Group" at bounding box center [877, 395] width 138 height 31
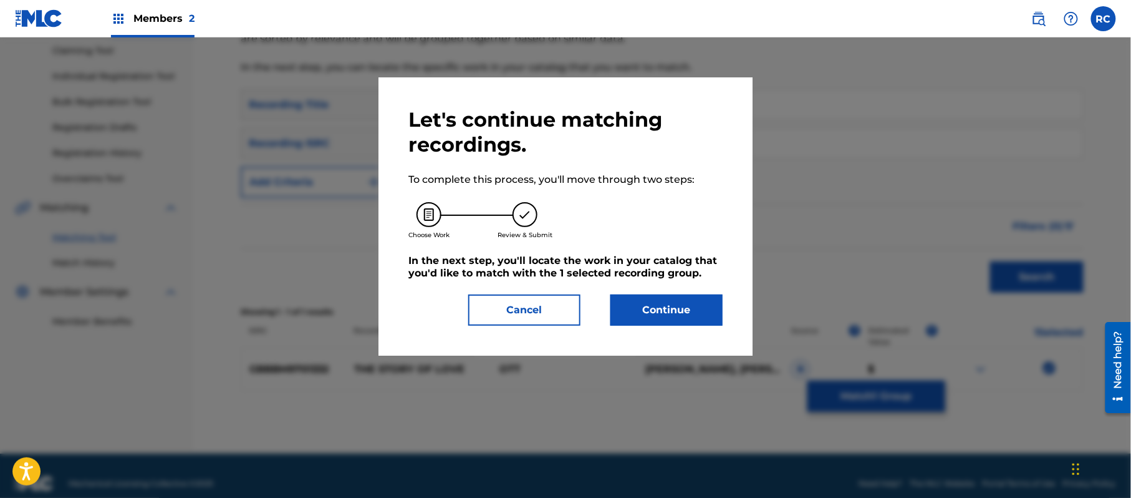
click at [694, 295] on button "Continue" at bounding box center [666, 309] width 112 height 31
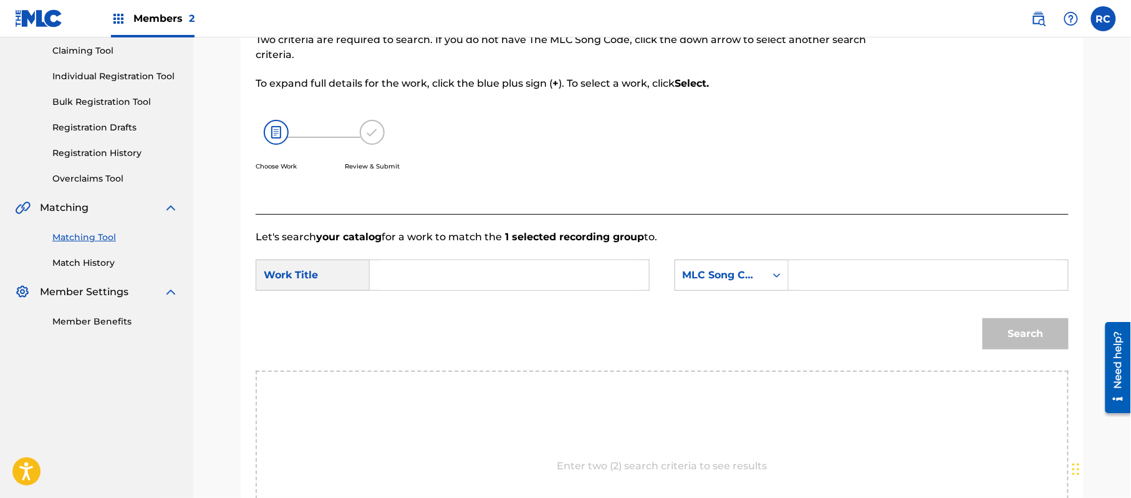
click at [407, 270] on input "Search Form" at bounding box center [509, 275] width 258 height 30
click at [527, 279] on input "The Story of Love S8341F" at bounding box center [509, 275] width 258 height 30
click at [851, 279] on input "Search Form" at bounding box center [928, 275] width 258 height 30
click at [1019, 343] on button "Search" at bounding box center [1026, 333] width 86 height 31
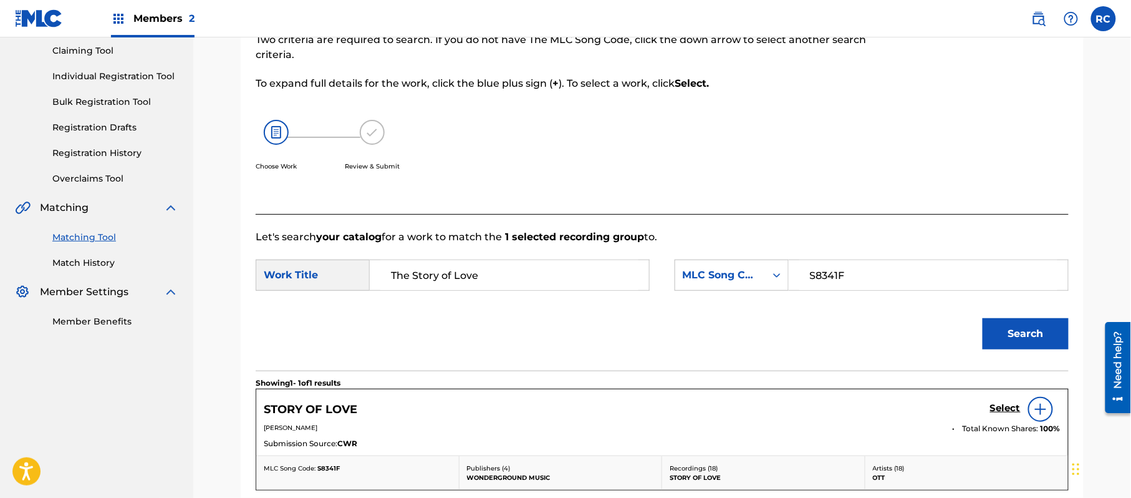
click at [1000, 407] on h5 "Select" at bounding box center [1005, 408] width 31 height 12
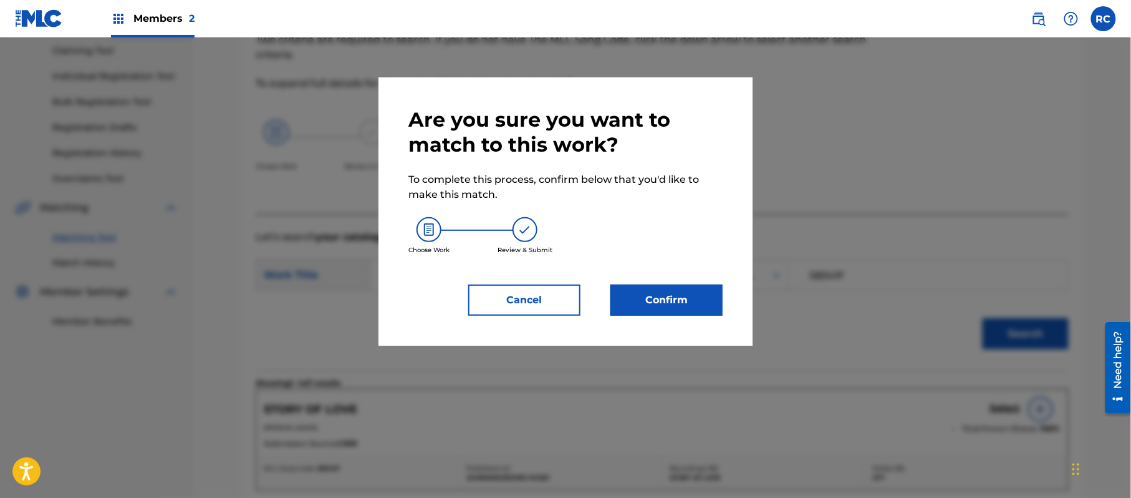
click at [706, 302] on button "Confirm" at bounding box center [666, 299] width 112 height 31
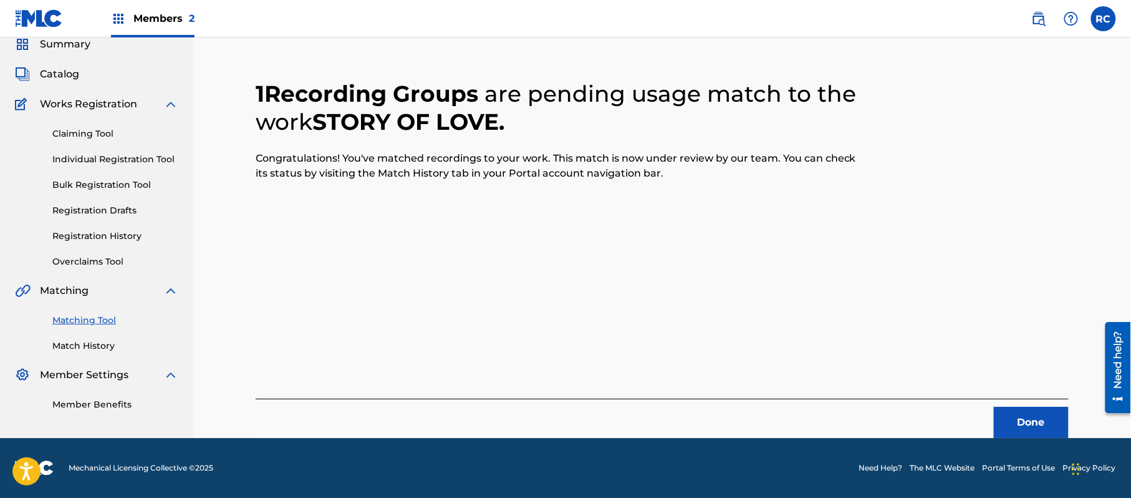
scroll to position [50, 0]
click at [1015, 425] on button "Done" at bounding box center [1031, 422] width 75 height 31
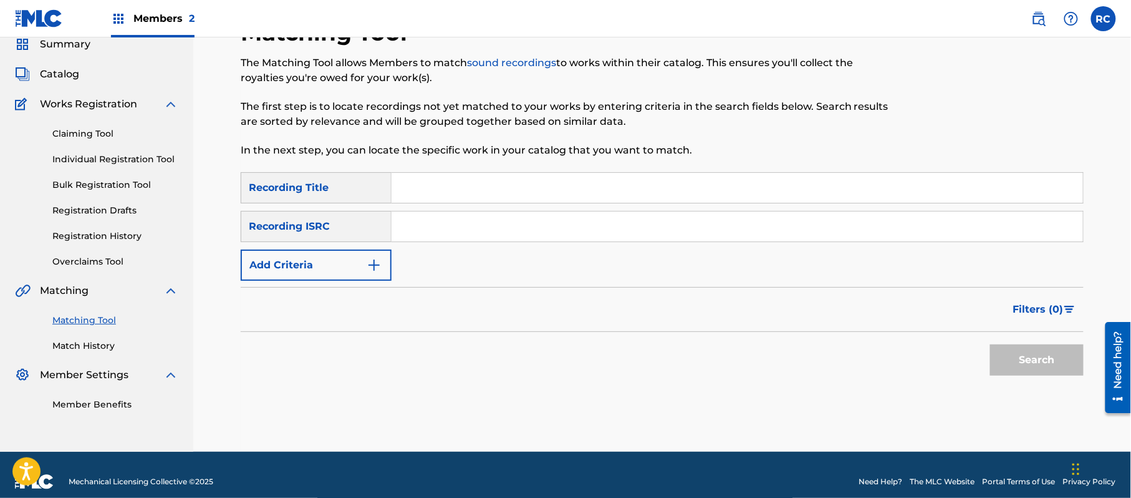
drag, startPoint x: 413, startPoint y: 187, endPoint x: 460, endPoint y: 222, distance: 58.9
click at [413, 188] on input "Search Form" at bounding box center [738, 188] width 692 height 30
click at [1023, 363] on button "Search" at bounding box center [1037, 359] width 94 height 31
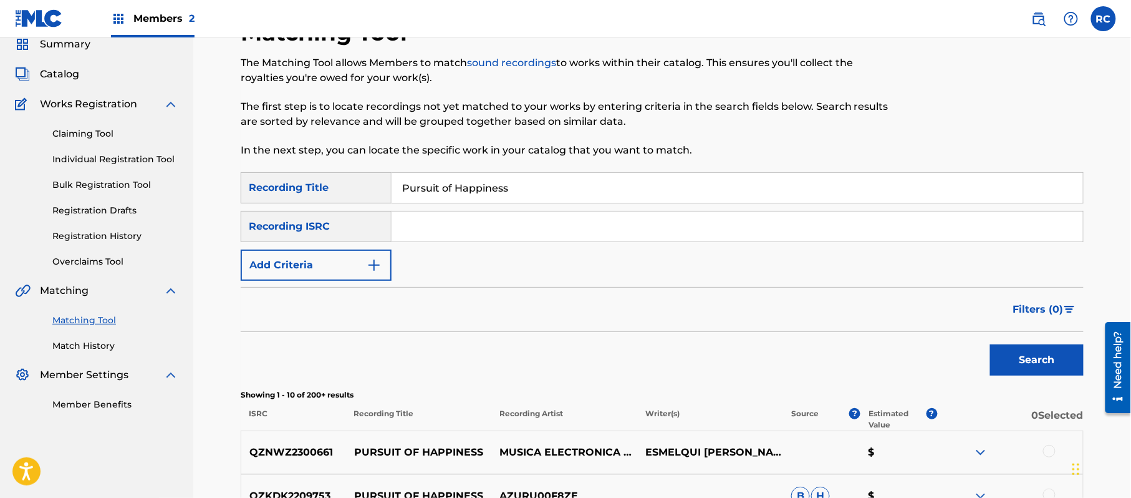
click at [437, 178] on input "Pursuit of Happiness" at bounding box center [738, 188] width 692 height 30
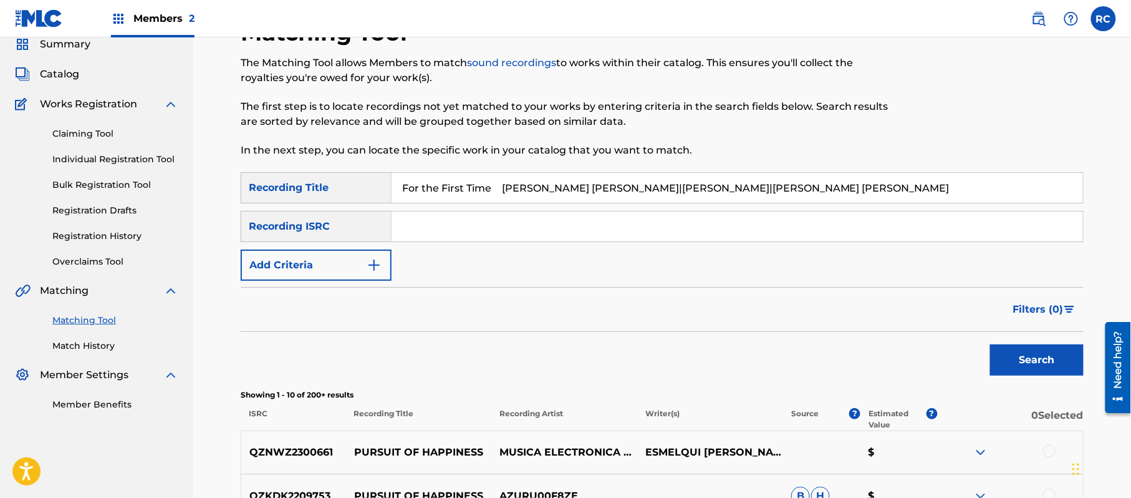
drag, startPoint x: 509, startPoint y: 186, endPoint x: 938, endPoint y: 190, distance: 429.0
click at [938, 190] on input "For the First Time George Robert Merrill|Shannon Rubicam|Eliot John Kennedy" at bounding box center [738, 188] width 692 height 30
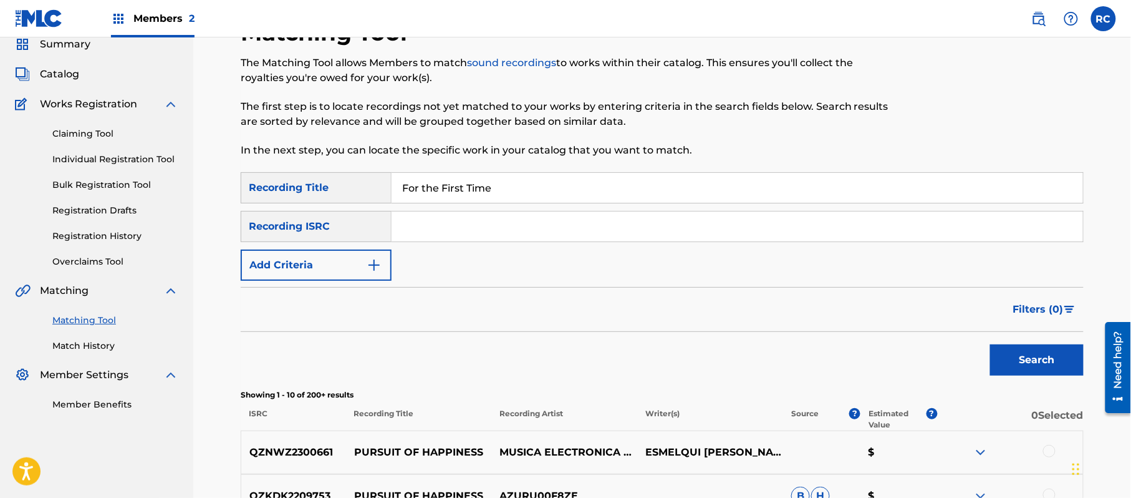
click at [295, 259] on button "Add Criteria" at bounding box center [316, 264] width 151 height 31
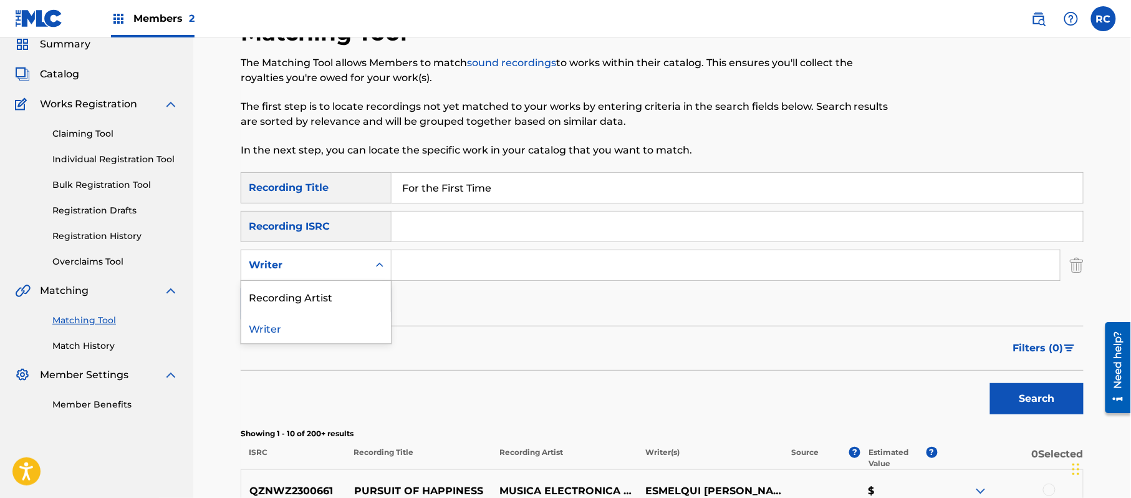
click at [295, 263] on div "Writer" at bounding box center [305, 265] width 112 height 15
click at [437, 268] on input "Search Form" at bounding box center [726, 265] width 668 height 30
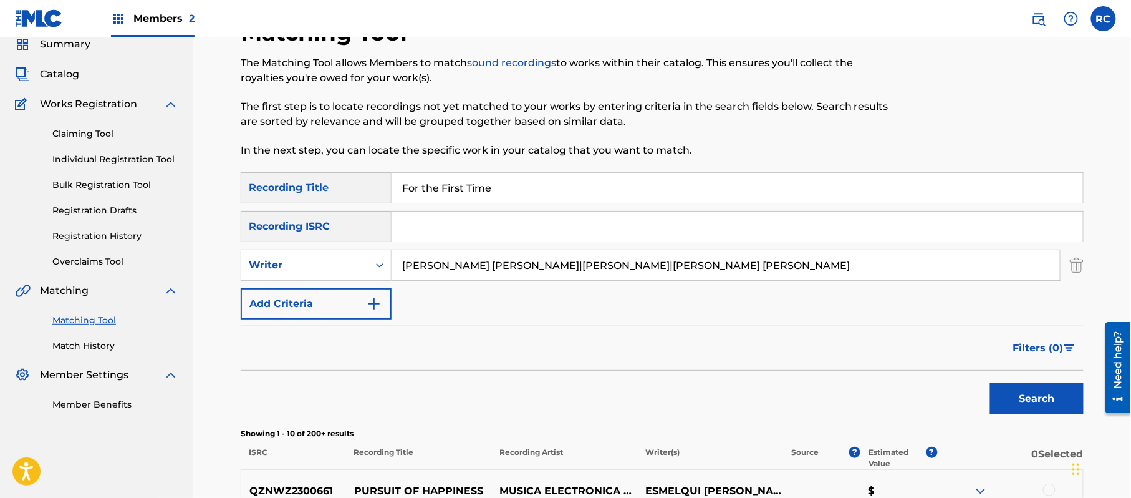
click at [519, 263] on input "George Robert Merrill|Shannon Rubicam|Eliot John Kennedy" at bounding box center [726, 265] width 668 height 30
drag, startPoint x: 517, startPoint y: 263, endPoint x: 836, endPoint y: 290, distance: 319.8
click at [836, 290] on div "SearchWithCriteria2d78c3b6-e5b2-4ce7-994f-b209ad69d8e2 Recording Title For the …" at bounding box center [662, 245] width 843 height 147
drag, startPoint x: 1021, startPoint y: 400, endPoint x: 914, endPoint y: 358, distance: 115.7
click at [1021, 400] on button "Search" at bounding box center [1037, 398] width 94 height 31
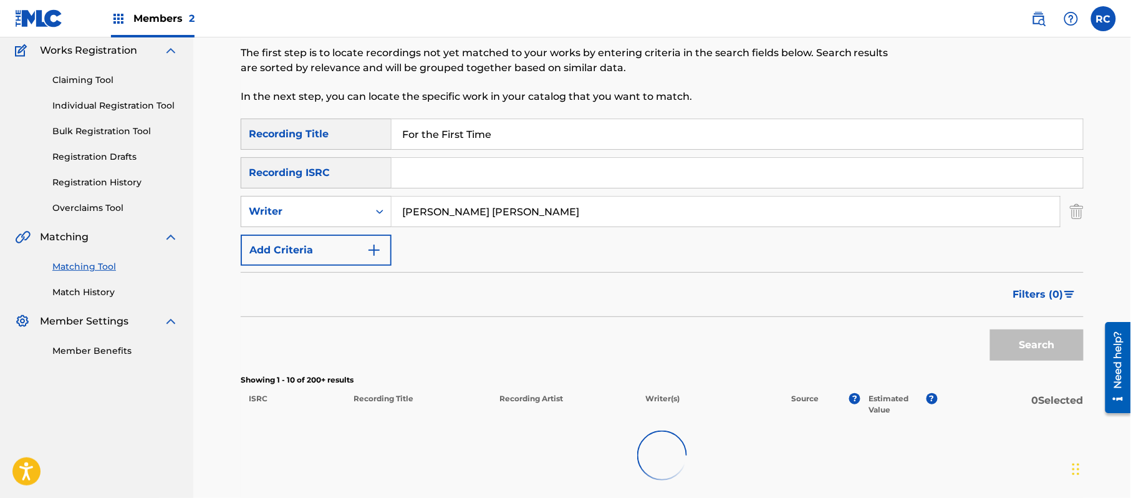
scroll to position [133, 0]
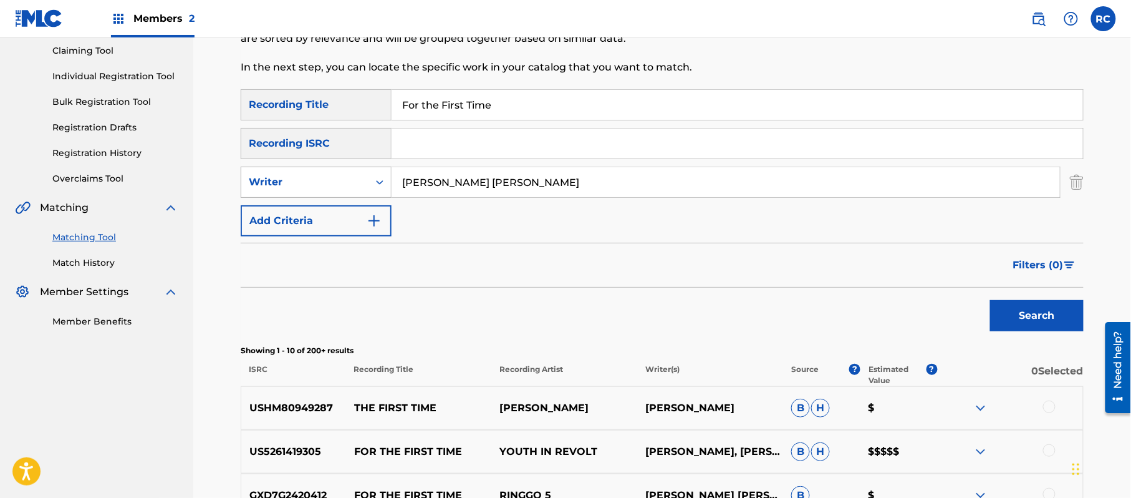
drag, startPoint x: 543, startPoint y: 180, endPoint x: 345, endPoint y: 180, distance: 197.1
click at [345, 180] on div "SearchWithCriteria620fd8e4-f2bd-45fe-bb61-d38e8be0e5ef Writer George Robert Mer…" at bounding box center [662, 181] width 843 height 31
drag, startPoint x: 499, startPoint y: 181, endPoint x: 667, endPoint y: 188, distance: 167.9
click at [667, 188] on input "Shannon Rubicam|Eliot John Kennedy" at bounding box center [726, 182] width 668 height 30
click at [1041, 317] on button "Search" at bounding box center [1037, 315] width 94 height 31
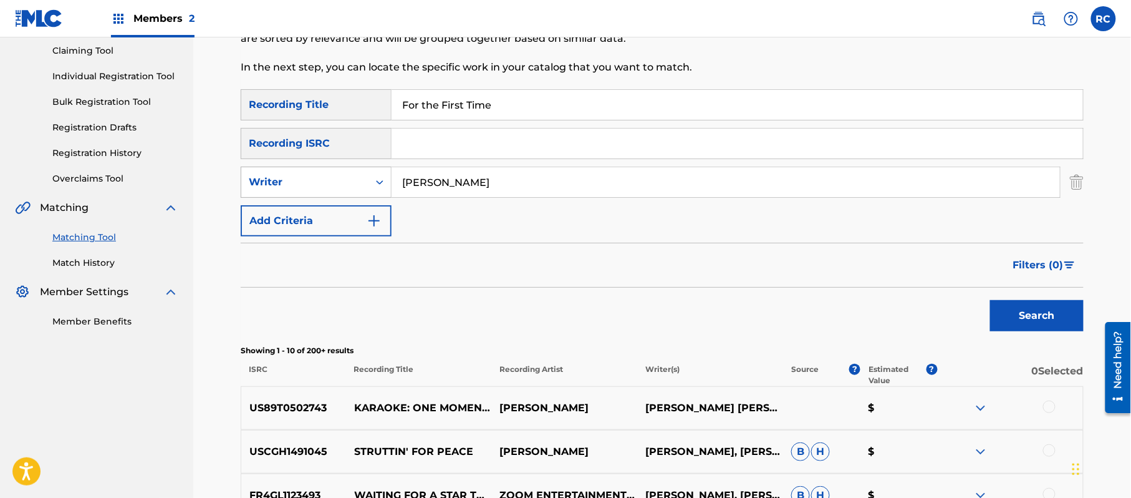
drag, startPoint x: 535, startPoint y: 180, endPoint x: 364, endPoint y: 181, distance: 170.9
click at [364, 181] on div "SearchWithCriteria620fd8e4-f2bd-45fe-bb61-d38e8be0e5ef Writer Shannon Rubicam" at bounding box center [662, 181] width 843 height 31
click at [1013, 313] on button "Search" at bounding box center [1037, 315] width 94 height 31
click at [450, 133] on input "Search Form" at bounding box center [738, 143] width 692 height 30
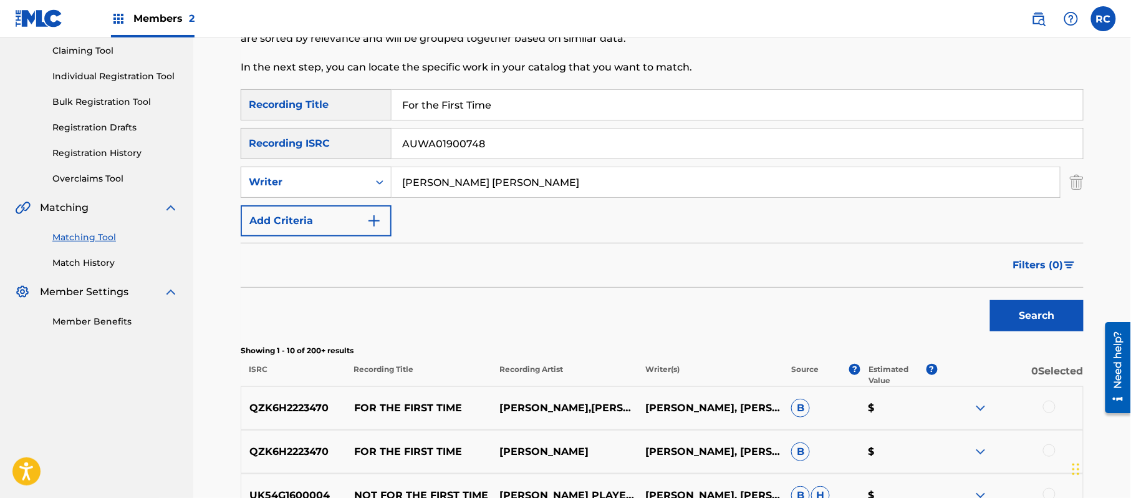
drag, startPoint x: 509, startPoint y: 104, endPoint x: 340, endPoint y: 105, distance: 169.0
click at [340, 105] on div "SearchWithCriteria2d78c3b6-e5b2-4ce7-994f-b209ad69d8e2 Recording Title For the …" at bounding box center [662, 104] width 843 height 31
drag, startPoint x: 519, startPoint y: 173, endPoint x: 327, endPoint y: 182, distance: 191.7
click at [327, 182] on div "SearchWithCriteria620fd8e4-f2bd-45fe-bb61-d38e8be0e5ef Writer Eliot John Kennedy" at bounding box center [662, 181] width 843 height 31
drag, startPoint x: 1078, startPoint y: 310, endPoint x: 1064, endPoint y: 310, distance: 14.3
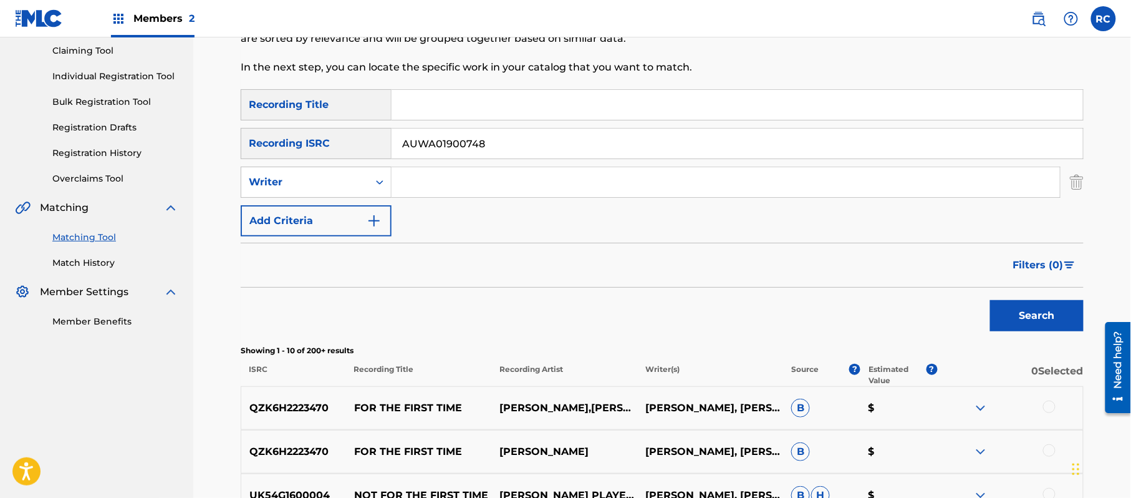
click at [1078, 310] on button "Search" at bounding box center [1037, 315] width 94 height 31
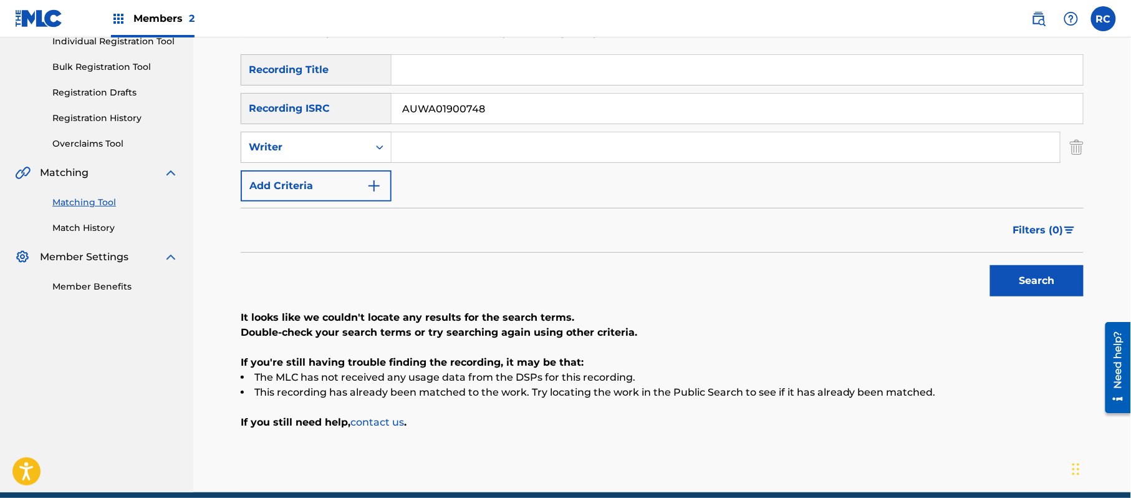
scroll to position [138, 0]
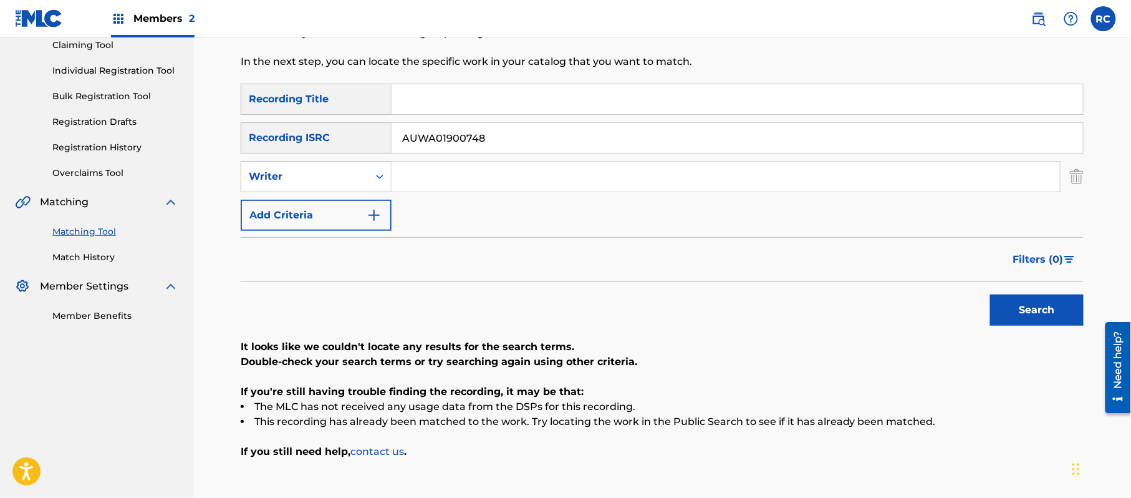
click at [440, 105] on input "Search Form" at bounding box center [738, 99] width 692 height 30
drag, startPoint x: 501, startPoint y: 98, endPoint x: 661, endPoint y: 116, distance: 160.7
click at [661, 116] on div "SearchWithCriteria2d78c3b6-e5b2-4ce7-994f-b209ad69d8e2 Recording Title Nature o…" at bounding box center [662, 157] width 843 height 147
drag, startPoint x: 445, startPoint y: 142, endPoint x: 329, endPoint y: 142, distance: 116.0
click at [329, 142] on div "SearchWithCriteriac6405995-72e4-46d0-bfb9-6d5b629797e0 Recording ISRC AUWA01900…" at bounding box center [662, 137] width 843 height 31
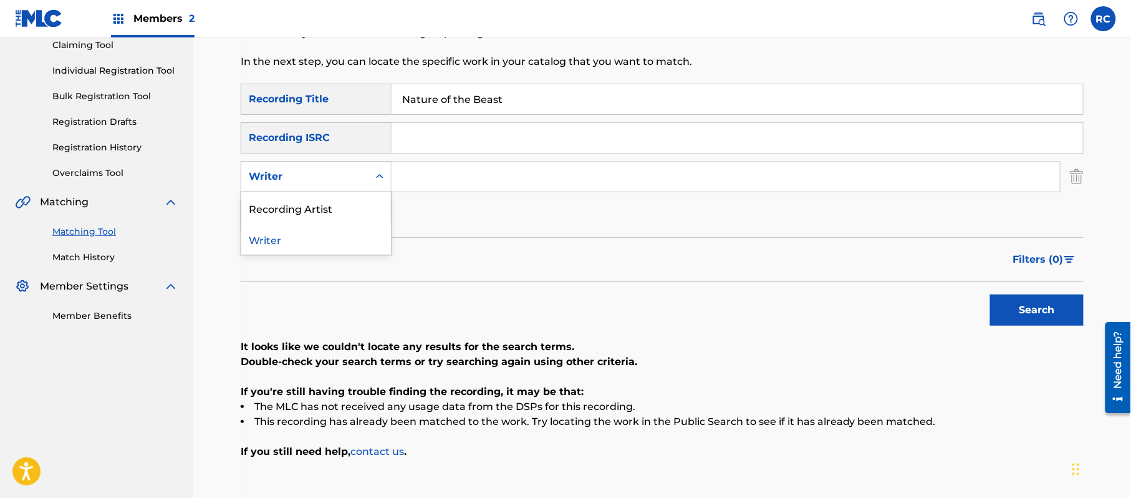
click at [353, 172] on div "Writer" at bounding box center [305, 176] width 112 height 15
click at [318, 210] on div "Recording Artist" at bounding box center [316, 207] width 150 height 31
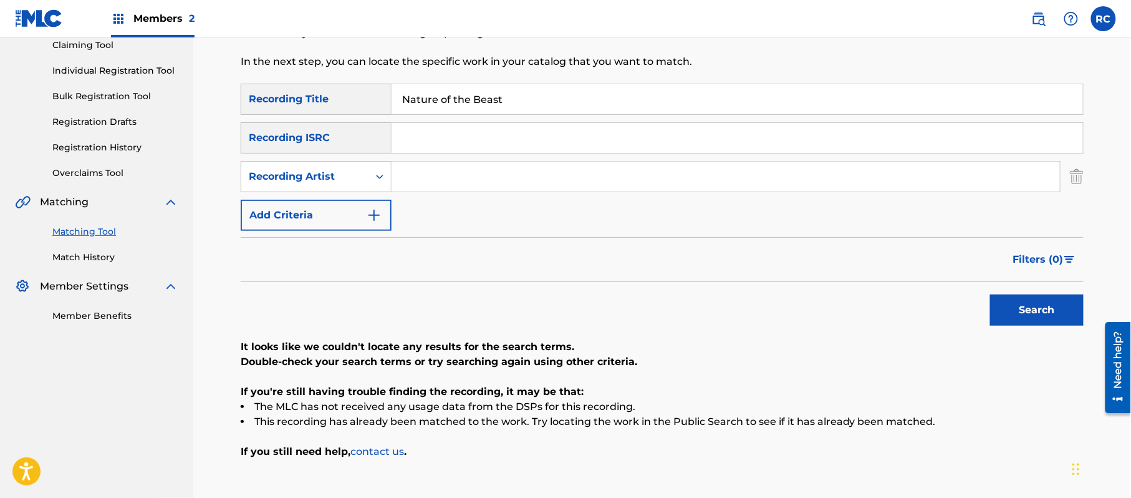
drag, startPoint x: 422, startPoint y: 178, endPoint x: 631, endPoint y: 218, distance: 213.4
click at [423, 178] on input "Search Form" at bounding box center [726, 177] width 668 height 30
click at [1048, 307] on button "Search" at bounding box center [1037, 309] width 94 height 31
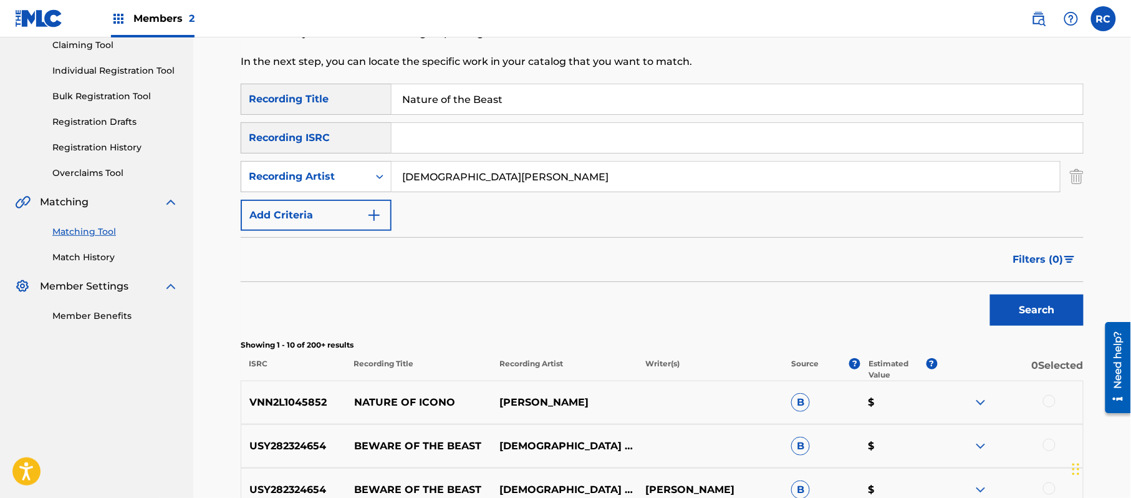
drag, startPoint x: 502, startPoint y: 105, endPoint x: 352, endPoint y: 105, distance: 150.3
click at [352, 105] on div "SearchWithCriteria2d78c3b6-e5b2-4ce7-994f-b209ad69d8e2 Recording Title Nature o…" at bounding box center [662, 99] width 843 height 31
drag, startPoint x: 440, startPoint y: 97, endPoint x: 902, endPoint y: 106, distance: 462.2
click at [902, 106] on input "5 By 5 George Robert Merrill|Mike Percy|Timothy John Lever|Eliot John Kennedy" at bounding box center [738, 99] width 692 height 30
click at [307, 176] on div "Recording Artist" at bounding box center [305, 176] width 112 height 15
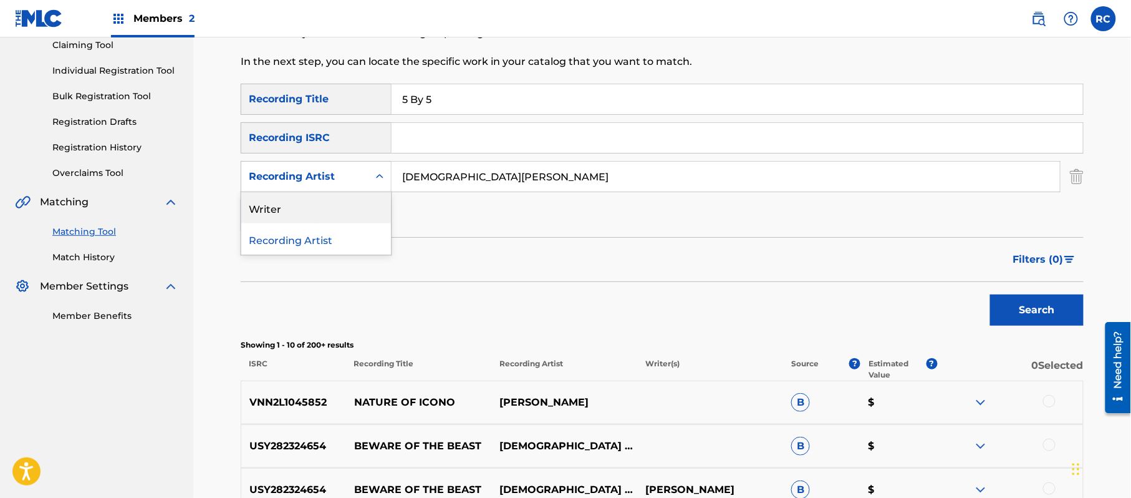
click at [292, 208] on div "Writer" at bounding box center [316, 207] width 150 height 31
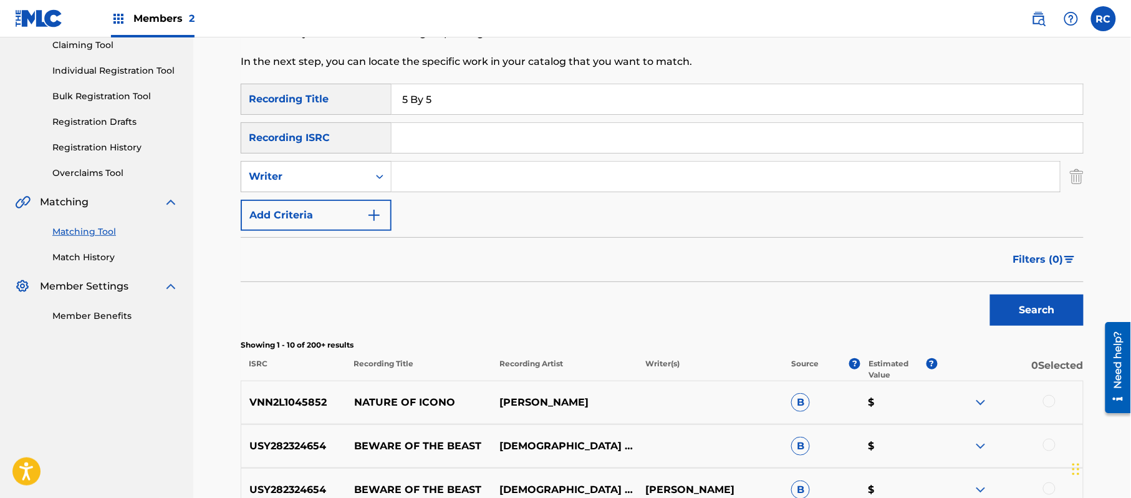
drag, startPoint x: 413, startPoint y: 173, endPoint x: 414, endPoint y: 181, distance: 7.6
click at [413, 175] on input "Search Form" at bounding box center [726, 177] width 668 height 30
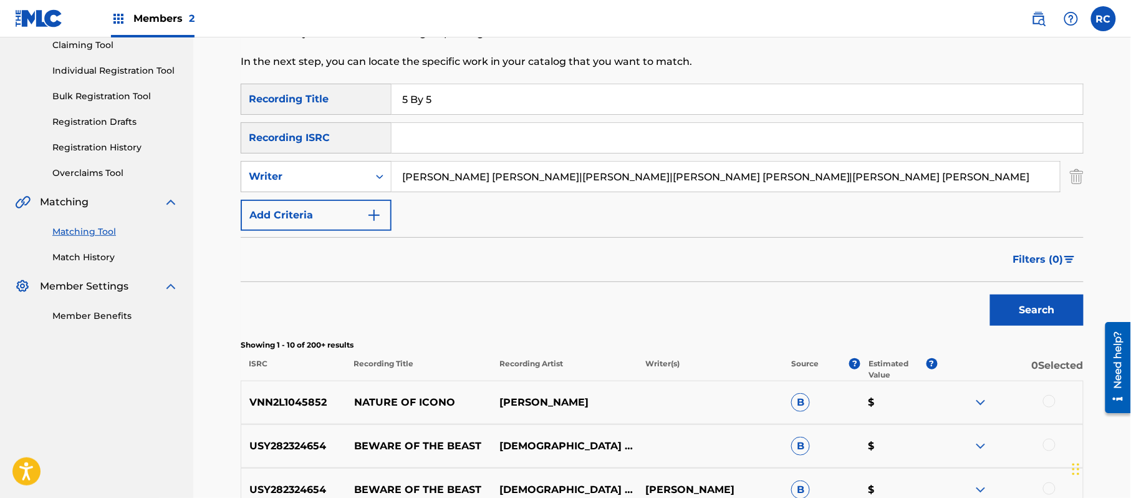
drag, startPoint x: 514, startPoint y: 175, endPoint x: 881, endPoint y: 190, distance: 367.6
click at [881, 190] on input "George Robert Merrill|Mike Percy|Timothy John Lever|Eliot John Kennedy" at bounding box center [726, 177] width 668 height 30
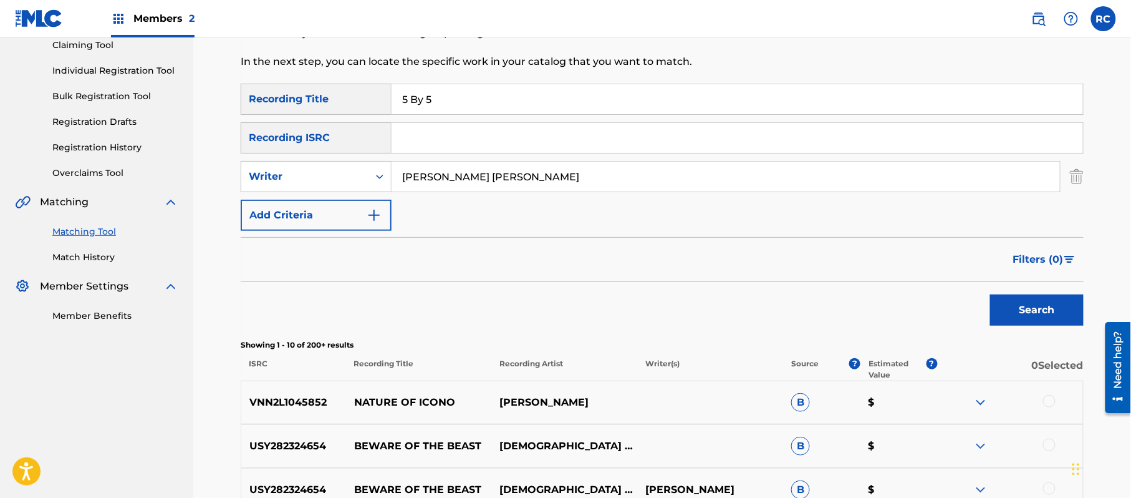
click at [1036, 309] on button "Search" at bounding box center [1037, 309] width 94 height 31
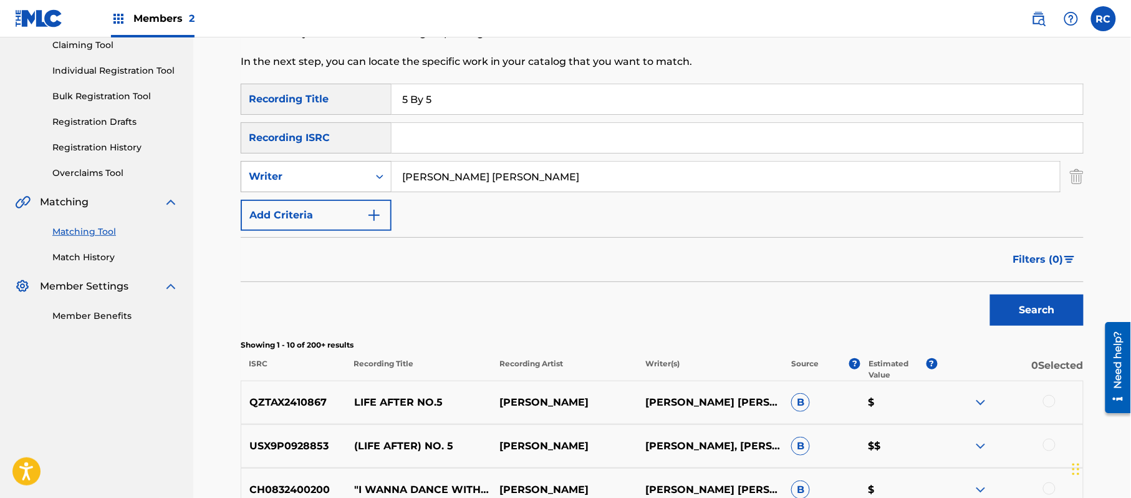
drag, startPoint x: 554, startPoint y: 175, endPoint x: 307, endPoint y: 175, distance: 246.9
click at [307, 175] on div "SearchWithCriteria560a04d7-4072-4d4c-8496-c50c62eae692 Writer George Robert Mer…" at bounding box center [662, 176] width 843 height 31
drag, startPoint x: 460, startPoint y: 173, endPoint x: 736, endPoint y: 182, distance: 275.8
click at [736, 182] on input "Mike Percy|Timothy John Lever|Eliot John Kennedy" at bounding box center [726, 177] width 668 height 30
click at [1029, 306] on button "Search" at bounding box center [1037, 309] width 94 height 31
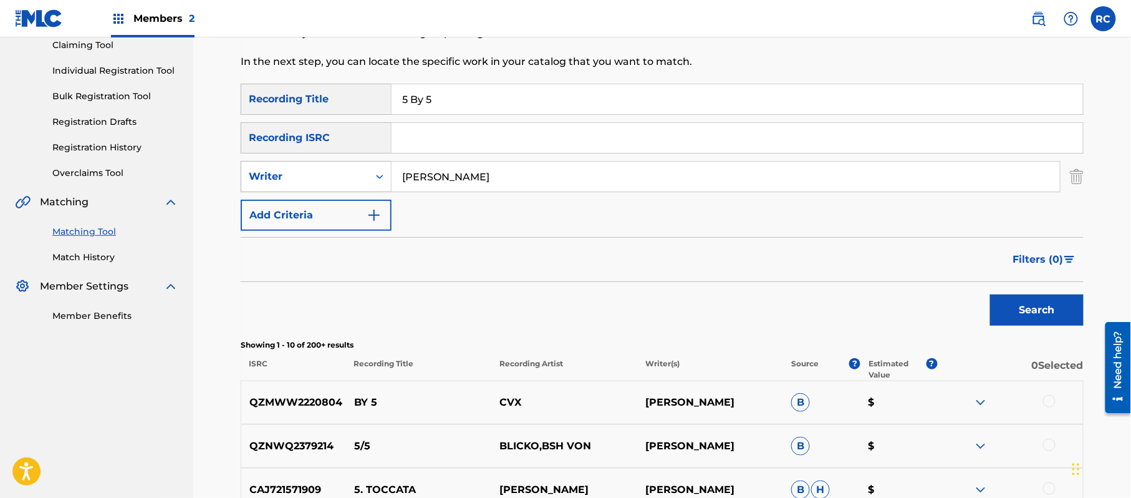
drag, startPoint x: 480, startPoint y: 173, endPoint x: 344, endPoint y: 173, distance: 135.3
click at [344, 173] on div "SearchWithCriteria560a04d7-4072-4d4c-8496-c50c62eae692 Writer Mike Percy" at bounding box center [662, 176] width 843 height 31
drag, startPoint x: 504, startPoint y: 175, endPoint x: 685, endPoint y: 211, distance: 184.3
click at [685, 211] on div "SearchWithCriteria2d78c3b6-e5b2-4ce7-994f-b209ad69d8e2 Recording Title 5 By 5 S…" at bounding box center [662, 157] width 843 height 147
click at [1008, 307] on button "Search" at bounding box center [1037, 309] width 94 height 31
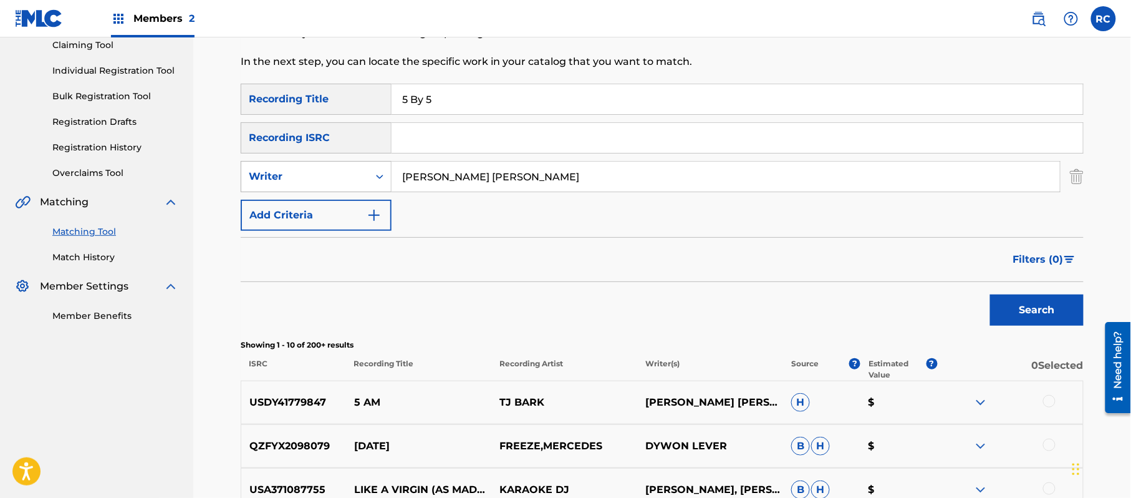
drag, startPoint x: 538, startPoint y: 175, endPoint x: 390, endPoint y: 168, distance: 147.3
click at [390, 168] on div "SearchWithCriteria560a04d7-4072-4d4c-8496-c50c62eae692 Writer Timothy John Lever" at bounding box center [662, 176] width 843 height 31
click at [1030, 300] on button "Search" at bounding box center [1037, 309] width 94 height 31
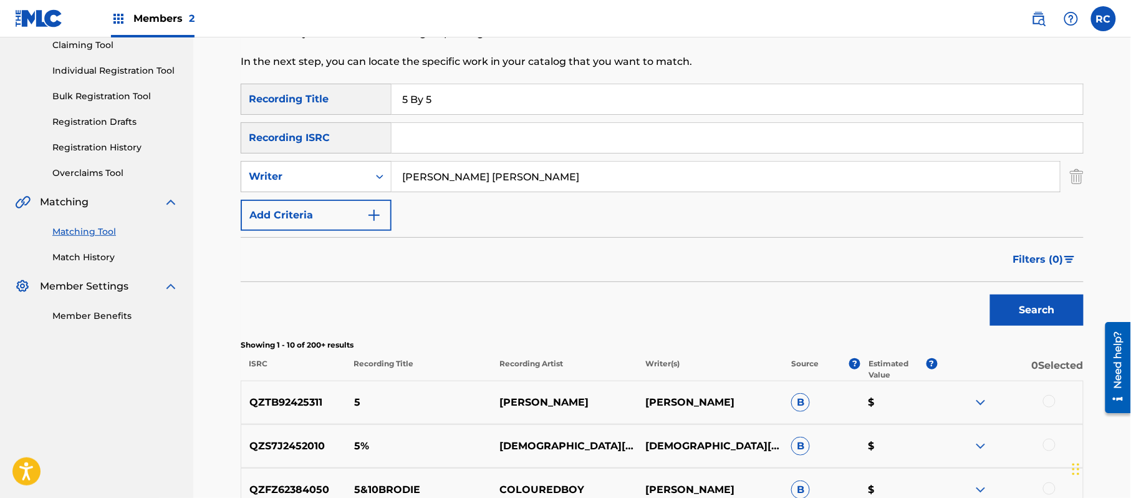
click at [480, 128] on input "Search Form" at bounding box center [738, 138] width 692 height 30
drag, startPoint x: 372, startPoint y: 102, endPoint x: 340, endPoint y: 102, distance: 31.8
click at [340, 102] on div "SearchWithCriteria2d78c3b6-e5b2-4ce7-994f-b209ad69d8e2 Recording Title 5 By 5" at bounding box center [662, 99] width 843 height 31
click at [582, 200] on div "SearchWithCriteria2d78c3b6-e5b2-4ce7-994f-b209ad69d8e2 Recording Title SearchWi…" at bounding box center [662, 157] width 843 height 147
drag, startPoint x: 546, startPoint y: 182, endPoint x: 377, endPoint y: 182, distance: 169.6
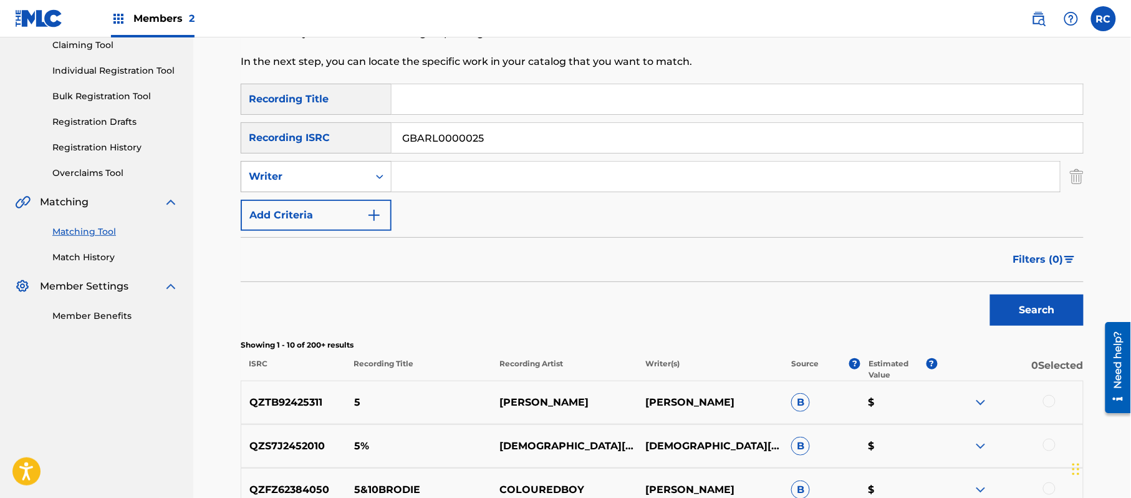
click at [359, 177] on div "SearchWithCriteria560a04d7-4072-4d4c-8496-c50c62eae692 Writer" at bounding box center [662, 176] width 843 height 31
drag, startPoint x: 1050, startPoint y: 310, endPoint x: 994, endPoint y: 311, distance: 56.1
click at [1048, 311] on button "Search" at bounding box center [1037, 309] width 94 height 31
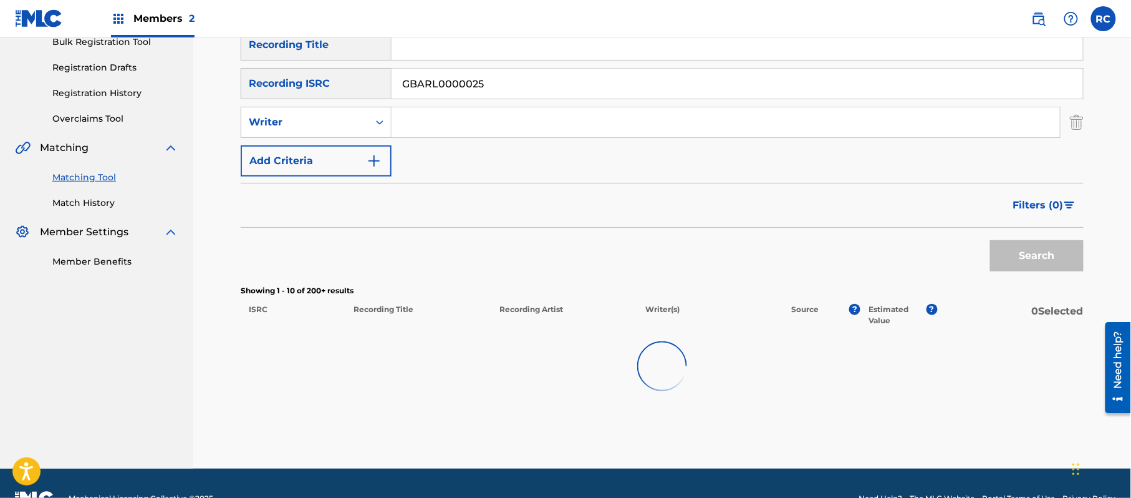
scroll to position [222, 0]
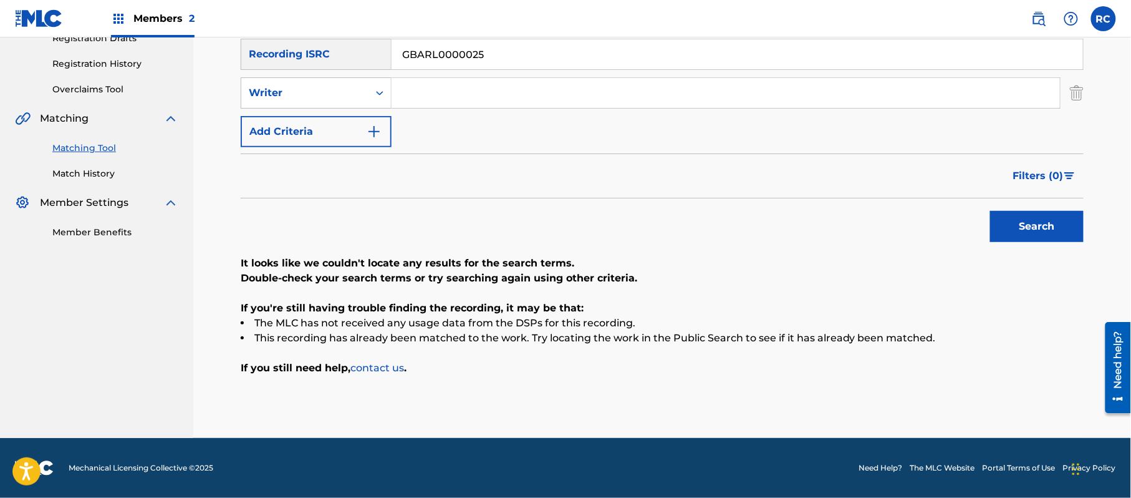
drag, startPoint x: 492, startPoint y: 61, endPoint x: 417, endPoint y: 71, distance: 75.5
click at [362, 61] on div "SearchWithCriteriac6405995-72e4-46d0-bfb9-6d5b629797e0 Recording ISRC GBARL0000…" at bounding box center [662, 54] width 843 height 31
click at [1031, 225] on button "Search" at bounding box center [1037, 226] width 94 height 31
drag, startPoint x: 497, startPoint y: 60, endPoint x: 316, endPoint y: 60, distance: 181.5
click at [316, 60] on div "SearchWithCriteriac6405995-72e4-46d0-bfb9-6d5b629797e0 Recording ISRC CH6540841…" at bounding box center [662, 54] width 843 height 31
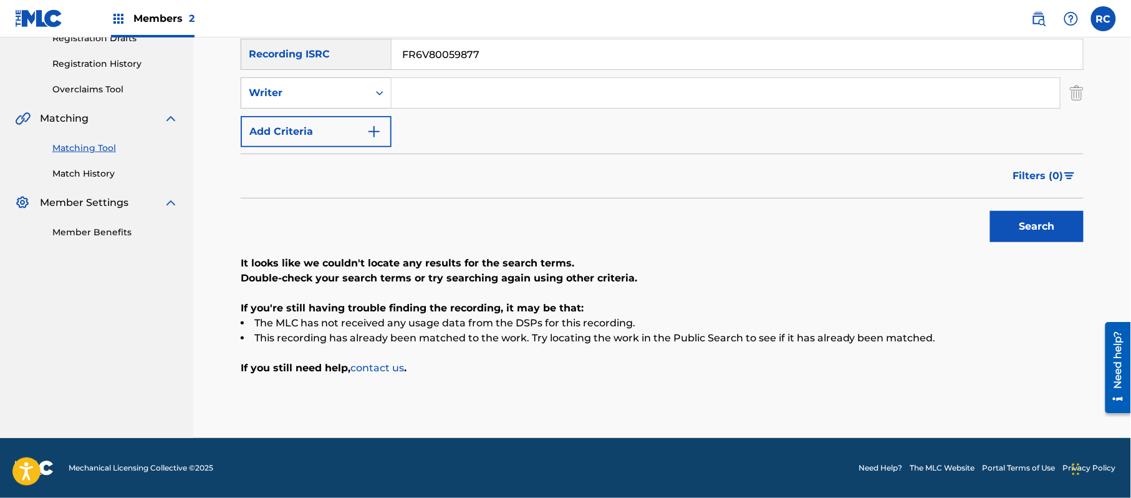
click at [1011, 225] on button "Search" at bounding box center [1037, 226] width 94 height 31
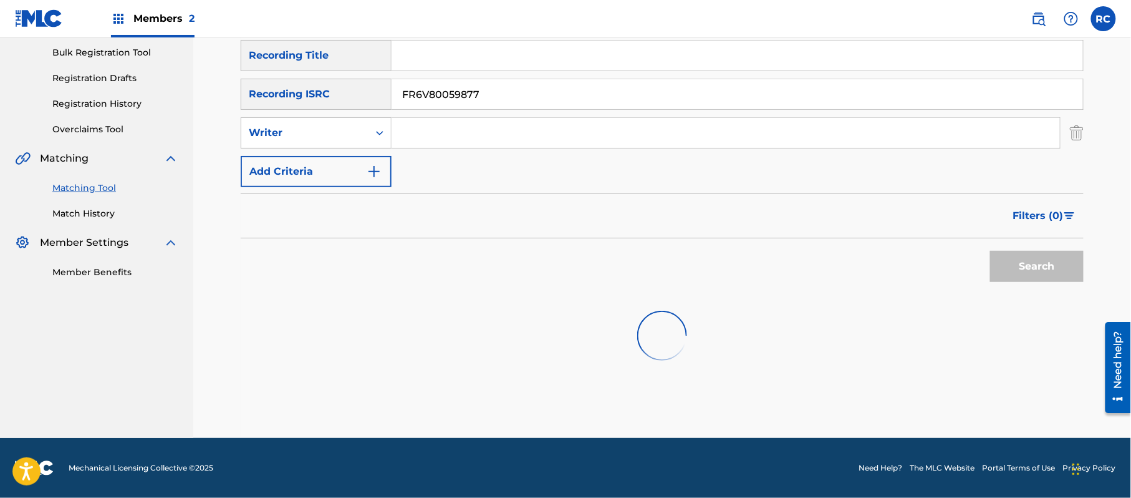
scroll to position [187, 0]
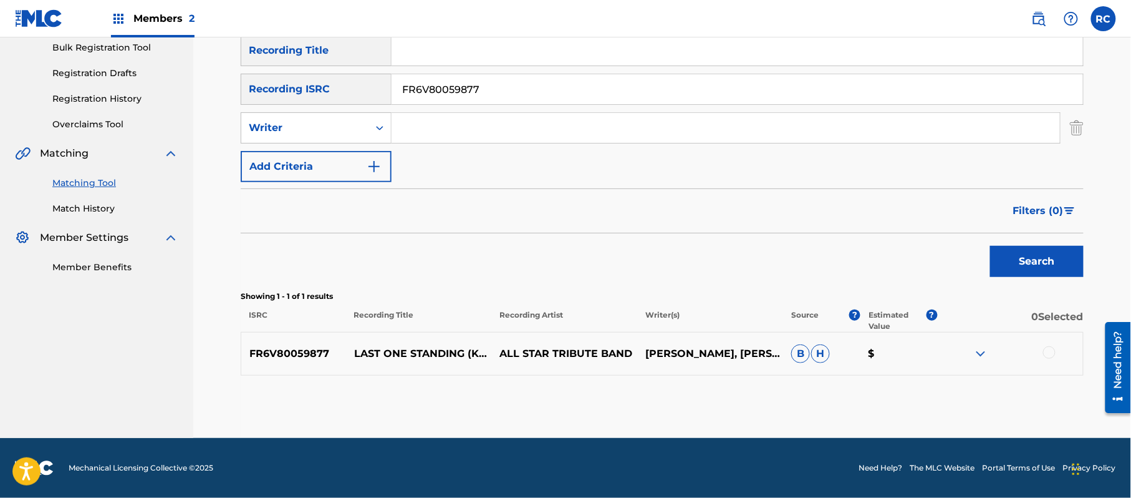
drag, startPoint x: 534, startPoint y: 93, endPoint x: 231, endPoint y: 97, distance: 303.7
click at [231, 95] on div "Matching Tool The Matching Tool allows Members to match sound recordings to wor…" at bounding box center [662, 160] width 873 height 556
drag, startPoint x: 1009, startPoint y: 258, endPoint x: 963, endPoint y: 258, distance: 46.1
click at [1010, 258] on button "Search" at bounding box center [1037, 261] width 94 height 31
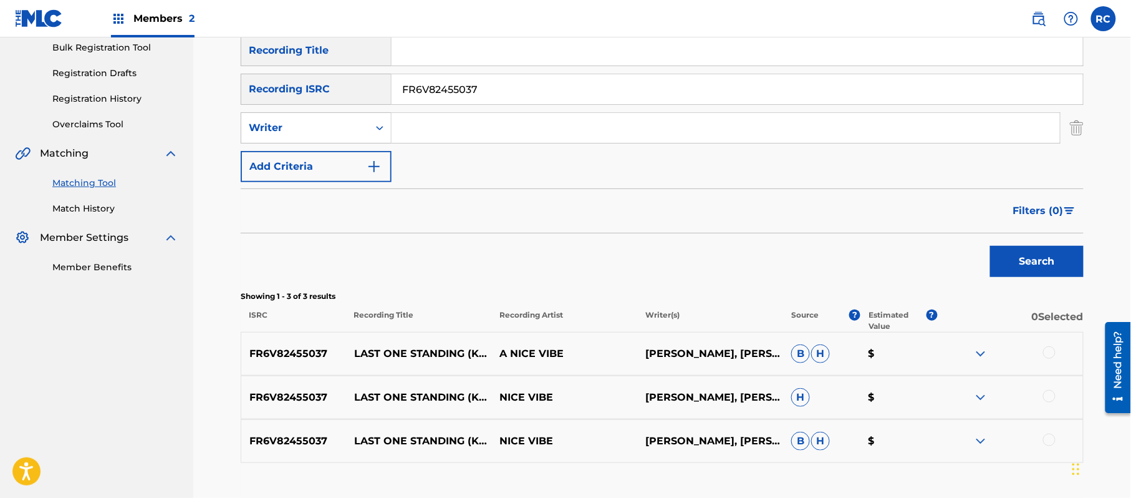
drag, startPoint x: 491, startPoint y: 93, endPoint x: 303, endPoint y: 104, distance: 188.6
click at [302, 99] on div "SearchWithCriteriac6405995-72e4-46d0-bfb9-6d5b629797e0 Recording ISRC FR6V82455…" at bounding box center [662, 89] width 843 height 31
click at [1020, 258] on button "Search" at bounding box center [1037, 261] width 94 height 31
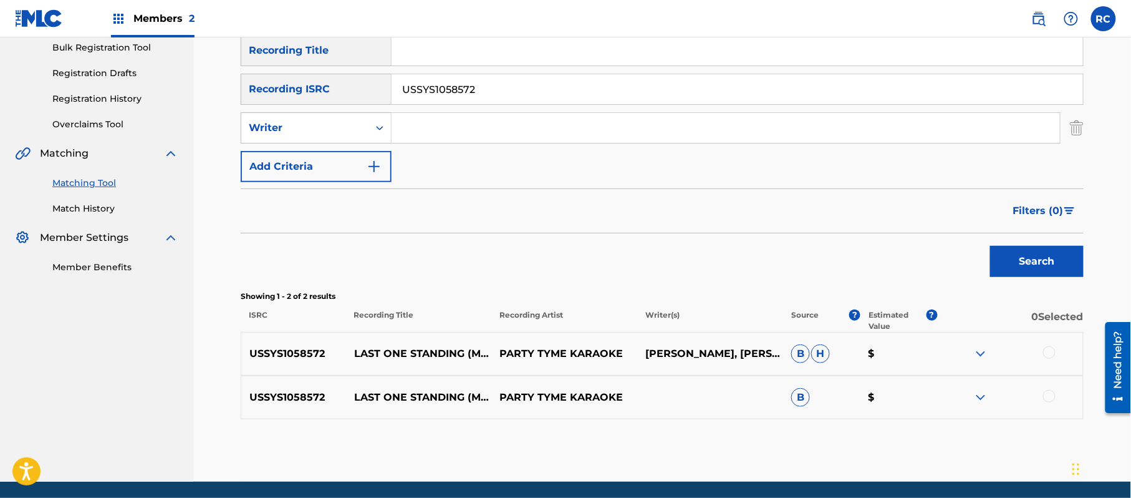
click at [302, 357] on p "USSYS1058572" at bounding box center [293, 353] width 105 height 15
drag, startPoint x: 511, startPoint y: 95, endPoint x: 355, endPoint y: 95, distance: 155.9
click at [355, 95] on div "SearchWithCriteriac6405995-72e4-46d0-bfb9-6d5b629797e0 Recording ISRC USSYS1058…" at bounding box center [662, 89] width 843 height 31
drag, startPoint x: 355, startPoint y: 358, endPoint x: 427, endPoint y: 358, distance: 71.1
click at [427, 358] on p "LAST ONE STANDING (MADE POPULAR BY TRIPLE IMAGE) [KARAOKE VERSION]" at bounding box center [419, 353] width 146 height 15
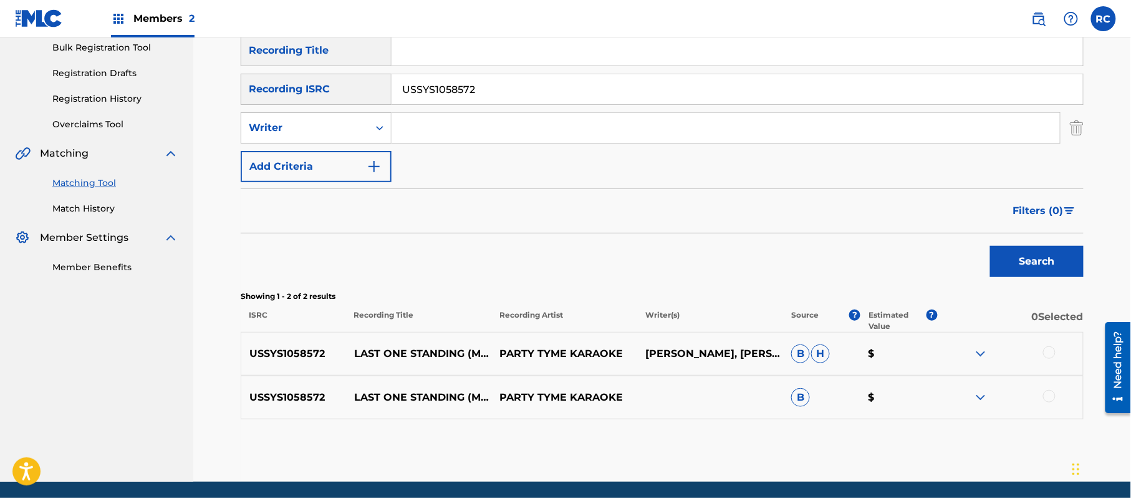
click at [432, 361] on p "LAST ONE STANDING (MADE POPULAR BY TRIPLE IMAGE) [KARAOKE VERSION]" at bounding box center [419, 353] width 146 height 15
drag, startPoint x: 430, startPoint y: 363, endPoint x: 345, endPoint y: 332, distance: 90.1
click at [345, 332] on div "USSYS1058572 LAST ONE STANDING (MADE POPULAR BY TRIPLE IMAGE) [KARAOKE VERSION]…" at bounding box center [662, 354] width 843 height 44
drag, startPoint x: 454, startPoint y: 263, endPoint x: 475, endPoint y: 263, distance: 21.2
click at [454, 263] on div "Search" at bounding box center [662, 258] width 843 height 50
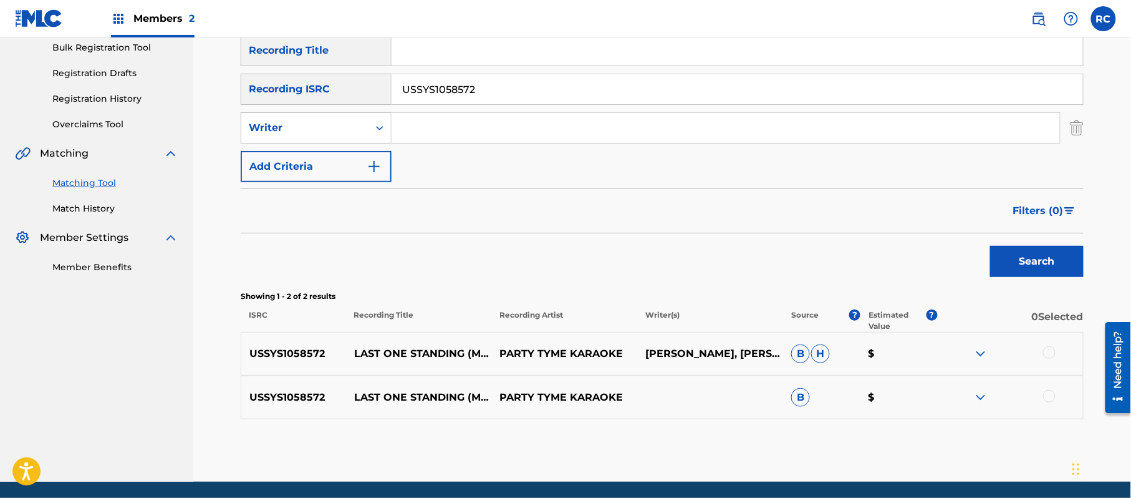
click at [1046, 345] on div "USSYS1058572 LAST ONE STANDING (MADE POPULAR BY TRIPLE IMAGE) [KARAOKE VERSION]…" at bounding box center [662, 354] width 843 height 44
drag, startPoint x: 1048, startPoint y: 350, endPoint x: 1053, endPoint y: 382, distance: 32.8
click at [1048, 352] on div at bounding box center [1049, 352] width 12 height 12
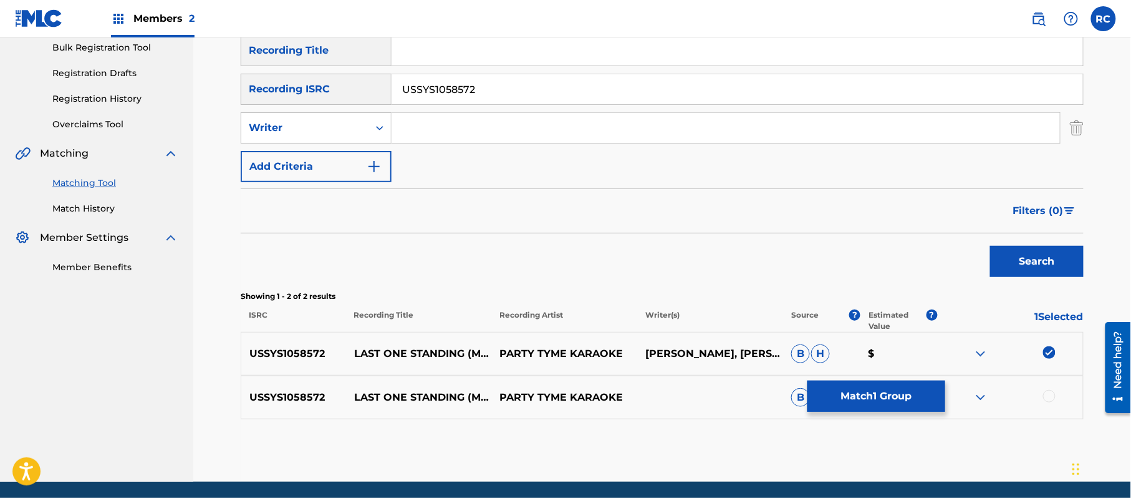
drag, startPoint x: 1051, startPoint y: 395, endPoint x: 929, endPoint y: 392, distance: 122.2
click at [1049, 395] on div at bounding box center [1049, 396] width 12 height 12
click at [864, 402] on button "Match 2 Groups" at bounding box center [877, 395] width 138 height 31
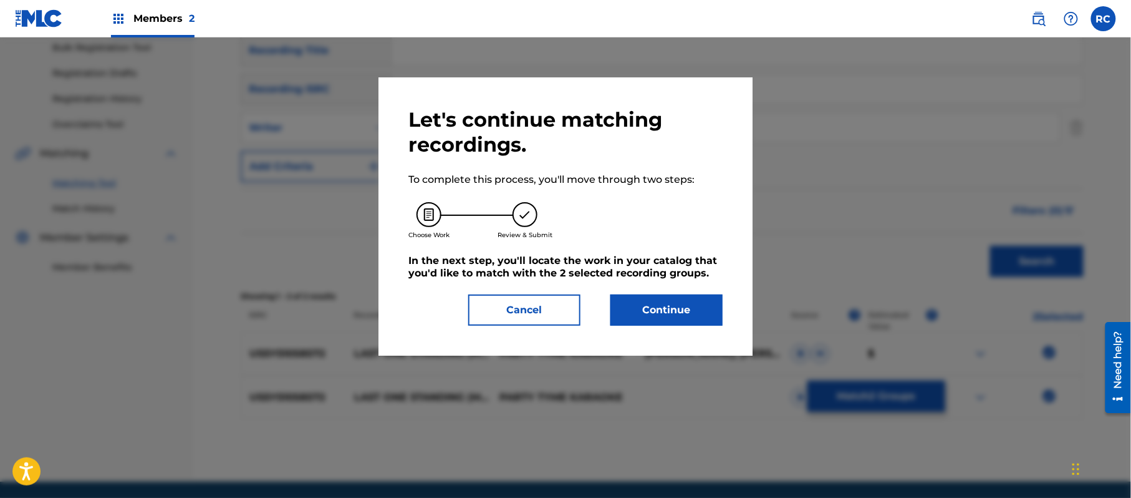
click at [688, 309] on button "Continue" at bounding box center [666, 309] width 112 height 31
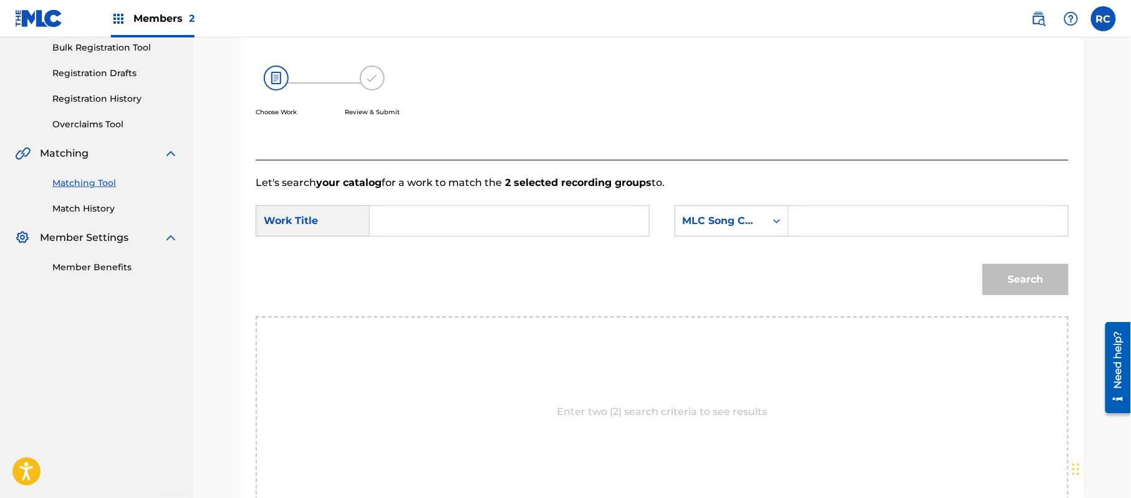
drag, startPoint x: 499, startPoint y: 225, endPoint x: 474, endPoint y: 230, distance: 25.4
click at [495, 227] on input "Search Form" at bounding box center [509, 221] width 258 height 30
click at [523, 220] on input "Last One Standing L53823" at bounding box center [509, 221] width 258 height 30
click at [848, 215] on input "Search Form" at bounding box center [928, 221] width 258 height 30
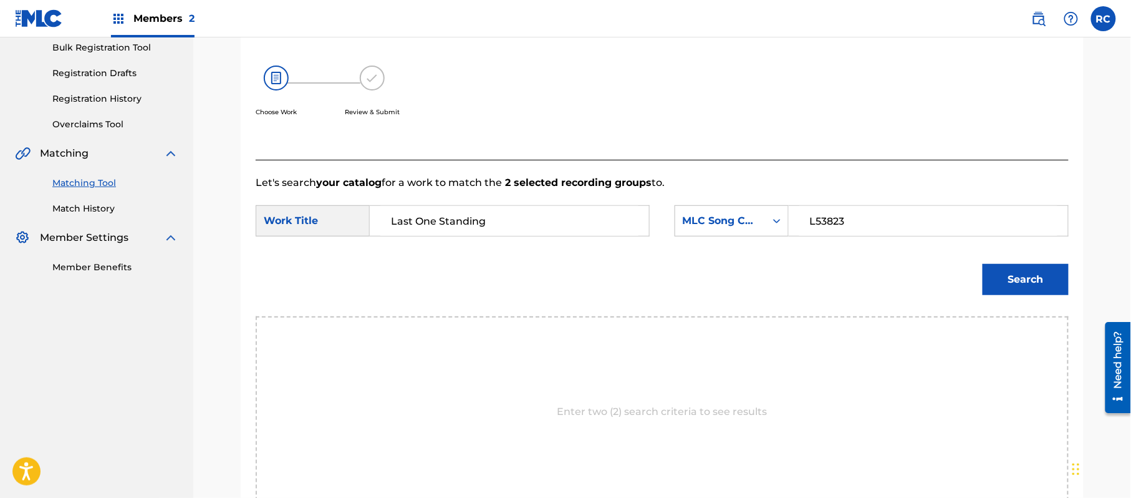
click at [1038, 274] on button "Search" at bounding box center [1026, 279] width 86 height 31
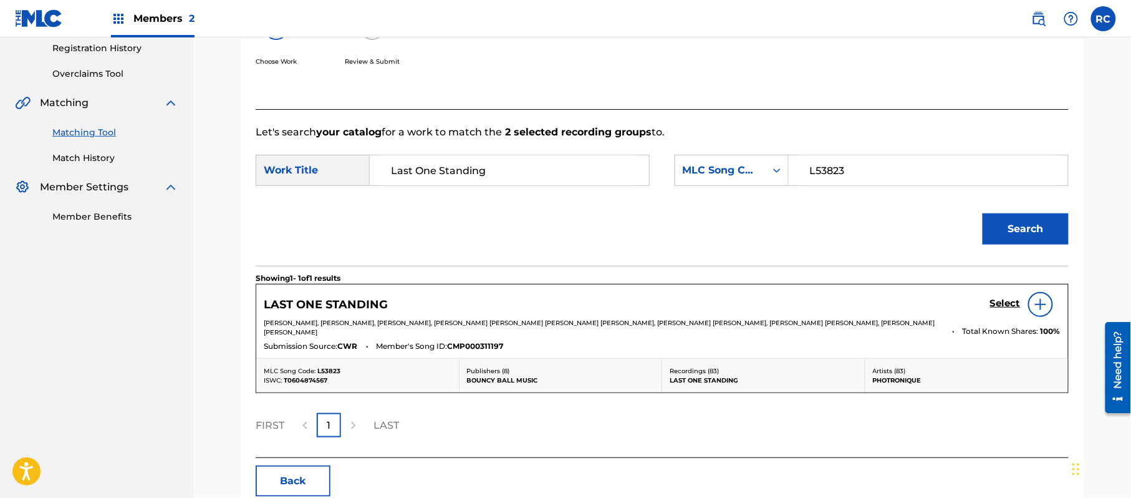
scroll to position [297, 0]
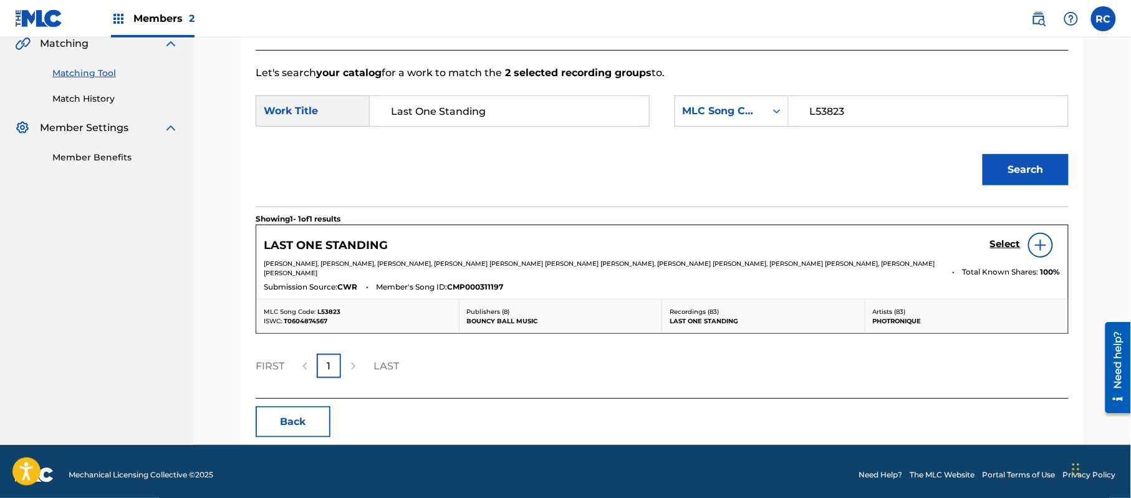
click at [998, 245] on h5 "Select" at bounding box center [1005, 244] width 31 height 12
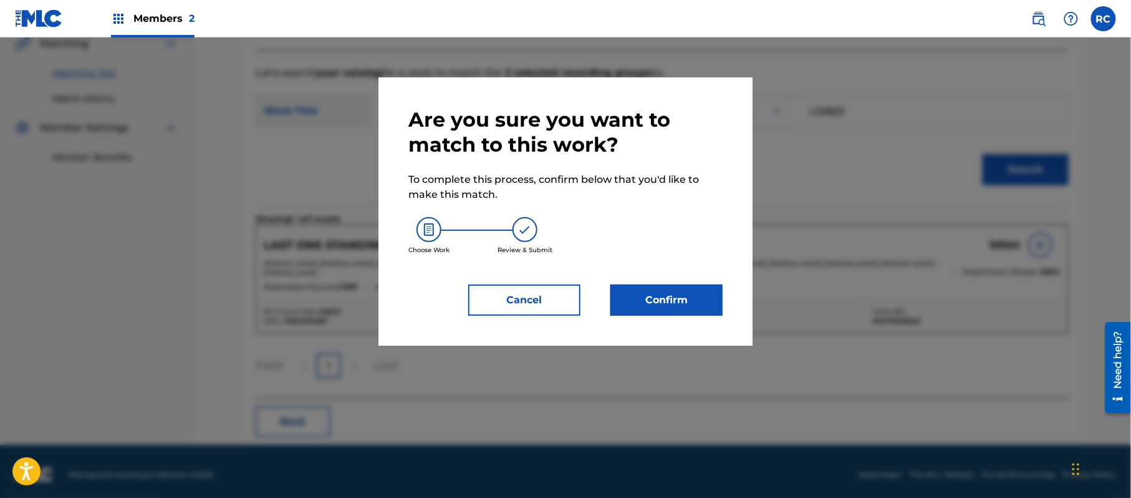
click at [637, 287] on div "Are you sure you want to match to this work? To complete this process, confirm …" at bounding box center [565, 211] width 314 height 208
click at [644, 301] on button "Confirm" at bounding box center [666, 299] width 112 height 31
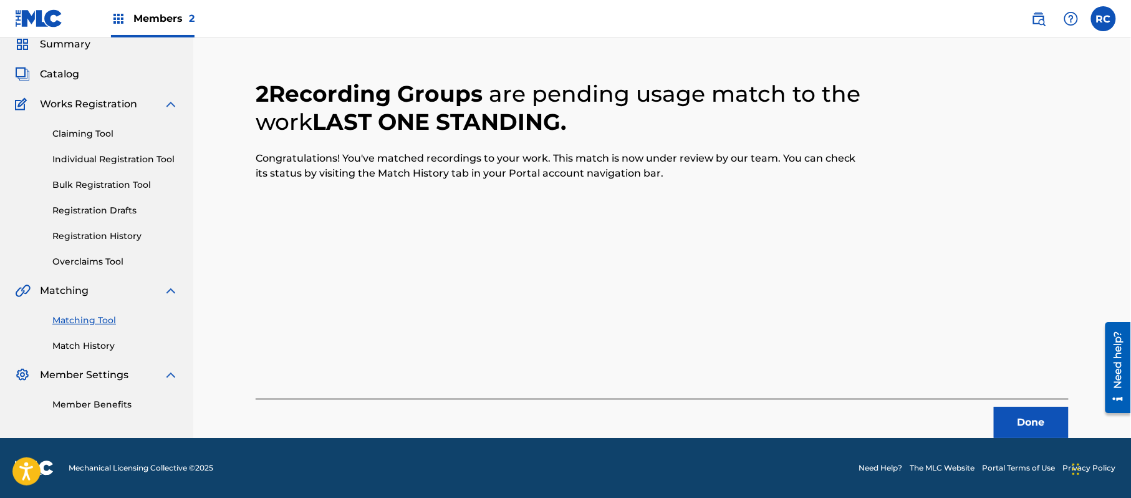
scroll to position [50, 0]
click at [1018, 425] on button "Done" at bounding box center [1031, 422] width 75 height 31
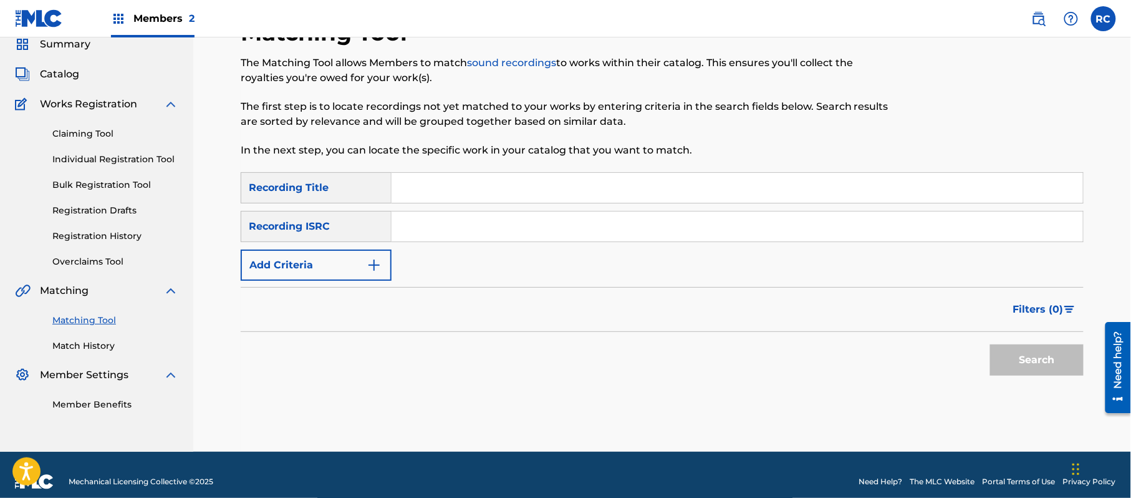
click at [464, 201] on input "Search Form" at bounding box center [738, 188] width 692 height 30
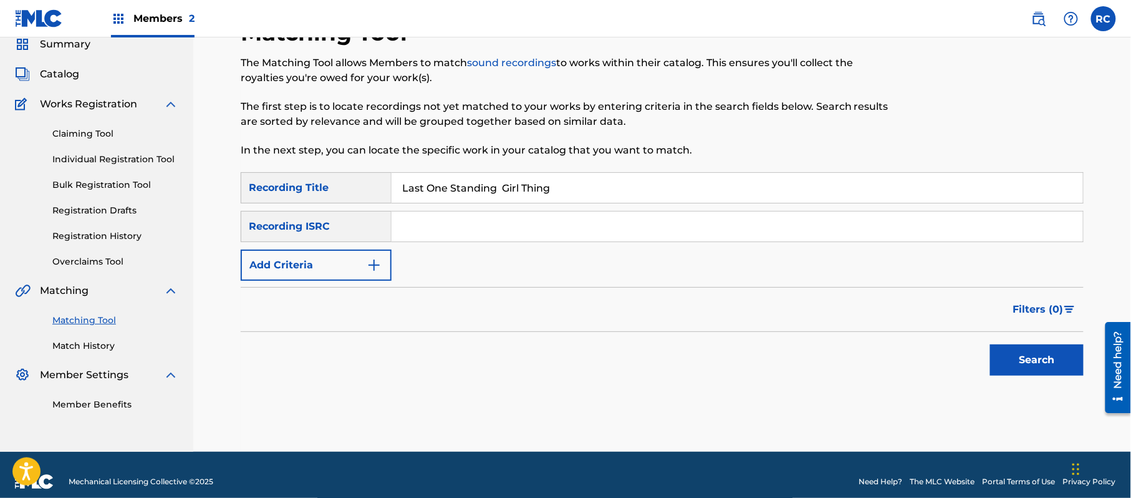
drag, startPoint x: 504, startPoint y: 186, endPoint x: 609, endPoint y: 208, distance: 106.4
click at [609, 206] on div "SearchWithCriteria2d78c3b6-e5b2-4ce7-994f-b209ad69d8e2 Recording Title Last One…" at bounding box center [662, 226] width 843 height 109
click at [287, 255] on button "Add Criteria" at bounding box center [316, 264] width 151 height 31
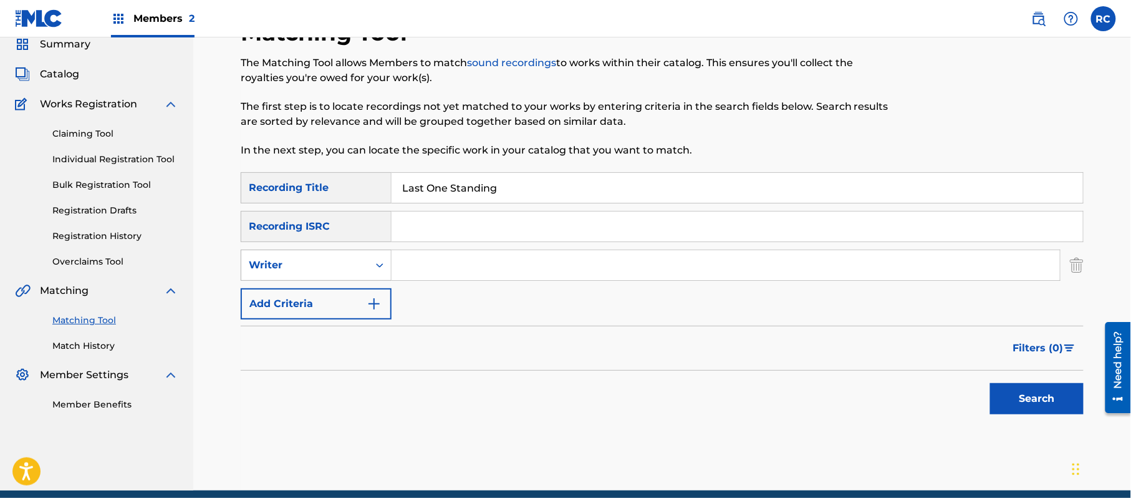
click at [287, 263] on div "Writer" at bounding box center [305, 265] width 112 height 15
click at [309, 296] on div "Recording Artist" at bounding box center [316, 296] width 150 height 31
drag, startPoint x: 461, startPoint y: 263, endPoint x: 646, endPoint y: 305, distance: 189.4
click at [466, 263] on input "Search Form" at bounding box center [726, 265] width 668 height 30
click at [1033, 389] on button "Search" at bounding box center [1037, 398] width 94 height 31
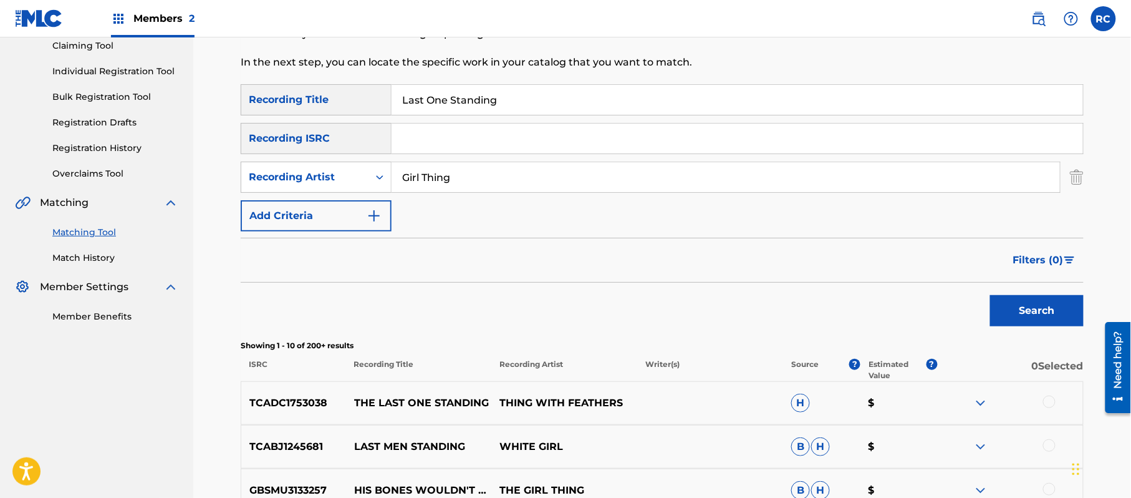
scroll to position [249, 0]
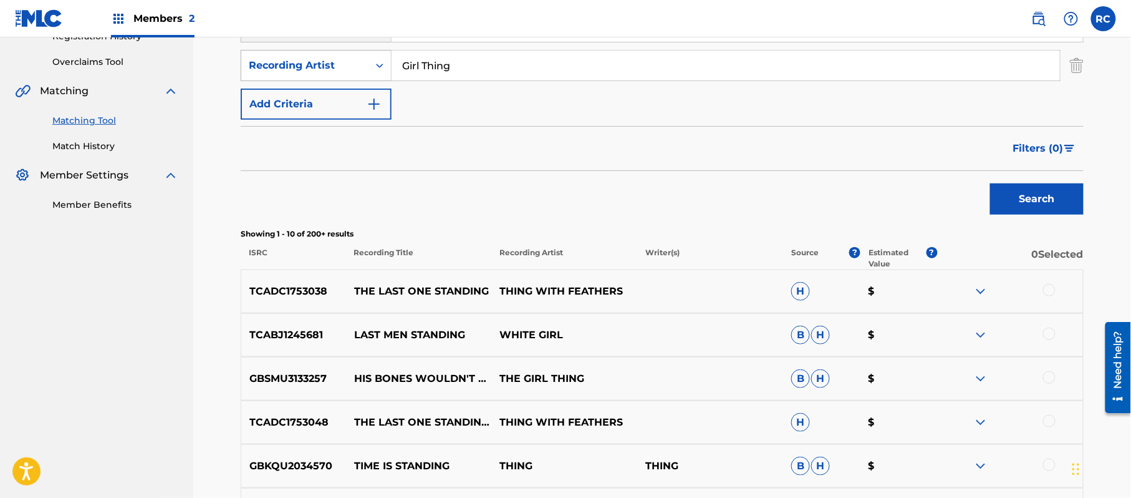
drag, startPoint x: 460, startPoint y: 70, endPoint x: 319, endPoint y: 70, distance: 140.3
click at [319, 70] on div "SearchWithCriteria5371c56d-fcd2-4bff-bfda-73e64eac6985 Recording Artist Girl Th…" at bounding box center [662, 65] width 843 height 31
drag, startPoint x: 1019, startPoint y: 195, endPoint x: 1001, endPoint y: 198, distance: 17.7
click at [1020, 195] on button "Search" at bounding box center [1037, 198] width 94 height 31
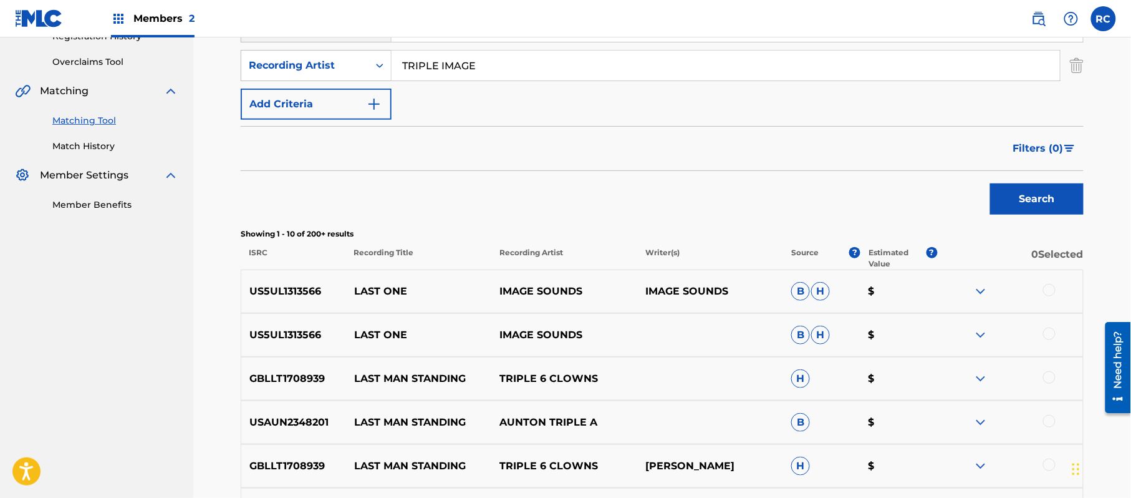
scroll to position [166, 0]
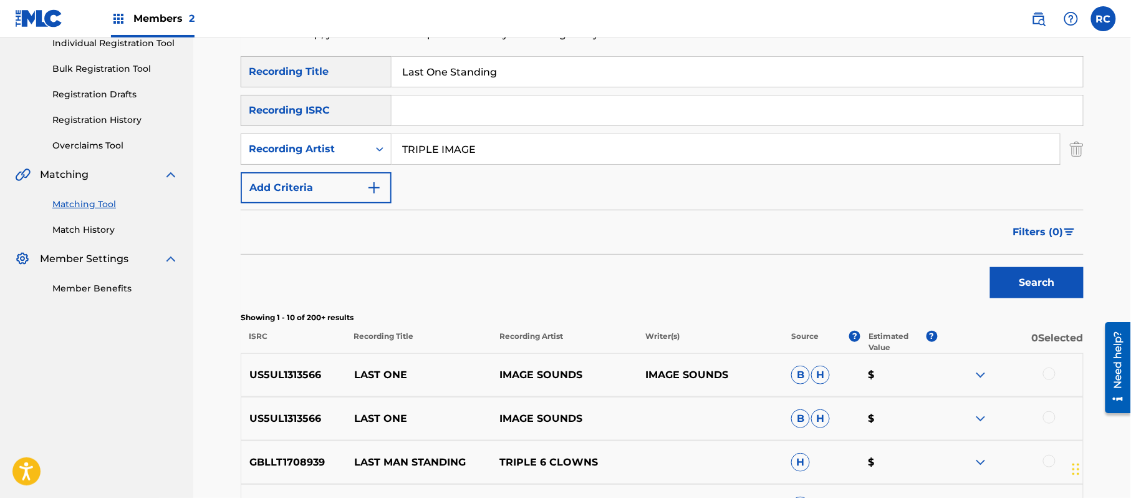
click at [457, 111] on input "Search Form" at bounding box center [738, 110] width 692 height 30
drag, startPoint x: 508, startPoint y: 81, endPoint x: 282, endPoint y: 80, distance: 225.1
click at [282, 80] on div "SearchWithCriteria2d78c3b6-e5b2-4ce7-994f-b209ad69d8e2 Recording Title Last One…" at bounding box center [662, 71] width 843 height 31
drag, startPoint x: 340, startPoint y: 152, endPoint x: 327, endPoint y: 152, distance: 13.1
click at [327, 152] on div "SearchWithCriteria5371c56d-fcd2-4bff-bfda-73e64eac6985 Recording Artist" at bounding box center [662, 148] width 843 height 31
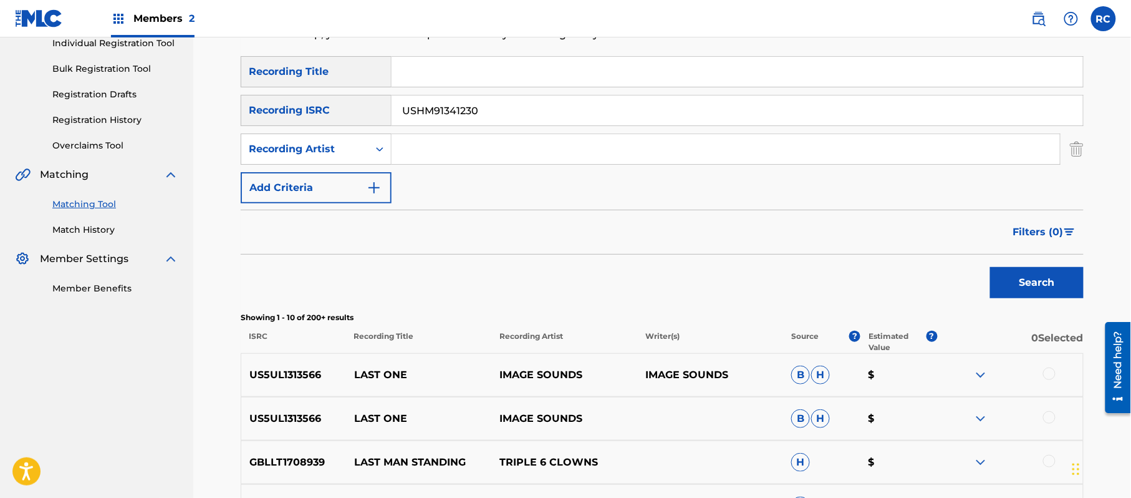
drag, startPoint x: 1069, startPoint y: 287, endPoint x: 644, endPoint y: 220, distance: 430.0
click at [1069, 288] on button "Search" at bounding box center [1037, 282] width 94 height 31
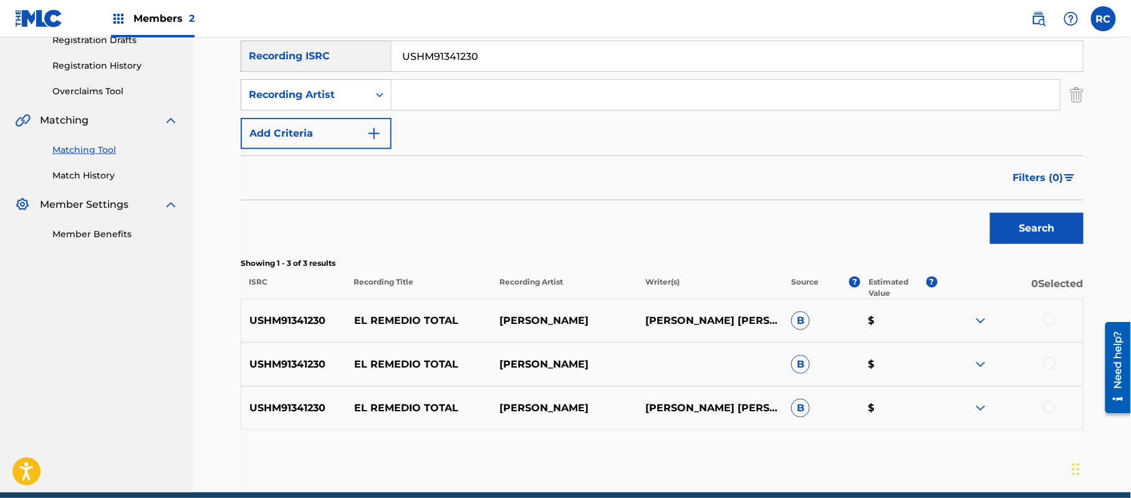
scroll to position [249, 0]
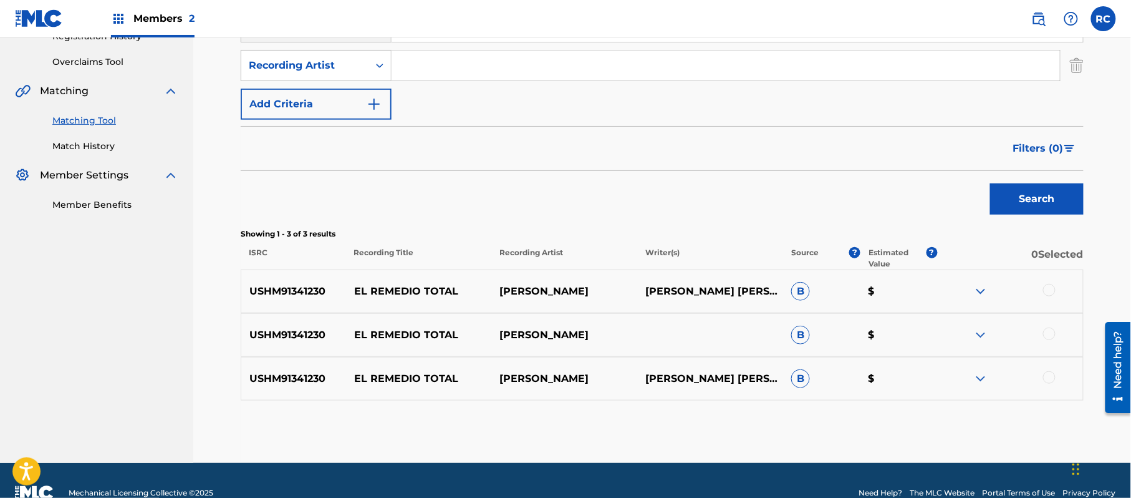
click at [1050, 289] on div at bounding box center [1049, 290] width 12 height 12
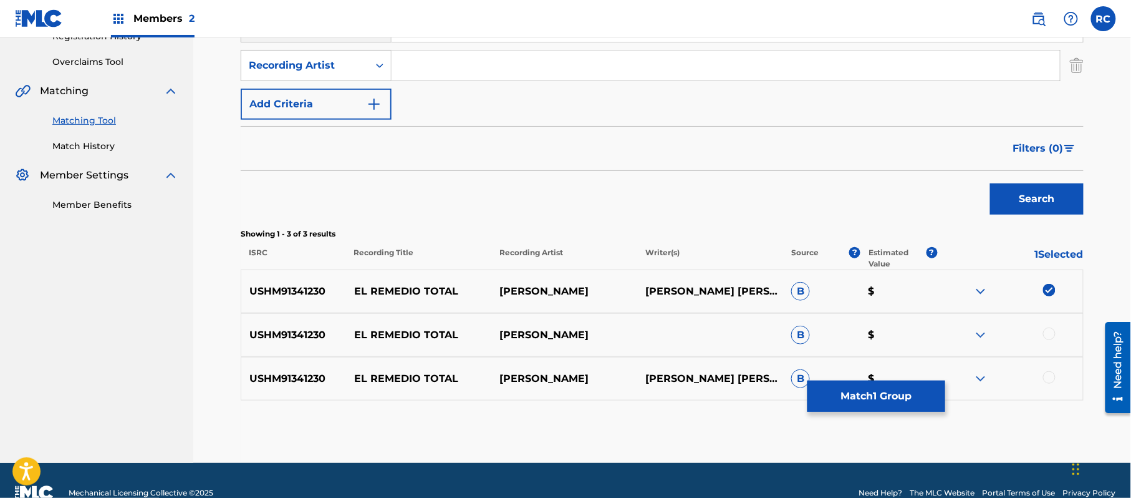
click at [1049, 332] on div at bounding box center [1049, 333] width 12 height 12
click at [1046, 378] on div at bounding box center [1049, 377] width 12 height 12
click at [881, 384] on button "Match 3 Groups" at bounding box center [877, 395] width 138 height 31
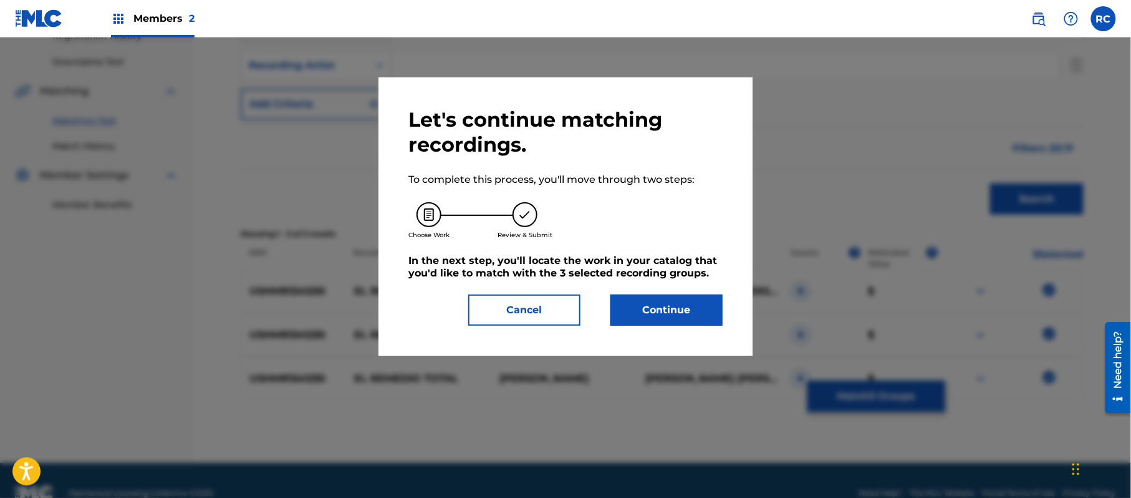
click at [693, 301] on button "Continue" at bounding box center [666, 309] width 112 height 31
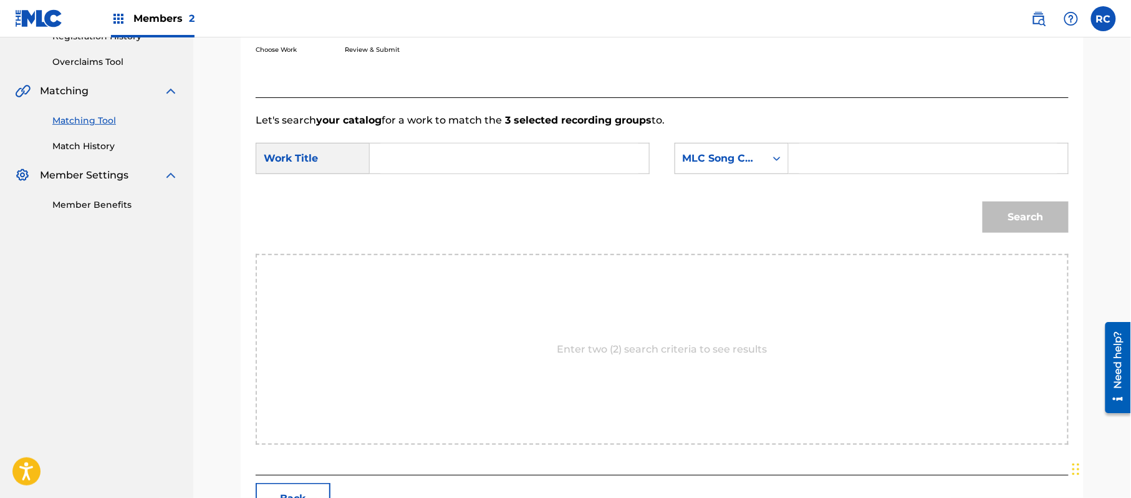
click at [491, 158] on input "Search Form" at bounding box center [509, 158] width 258 height 30
click at [504, 156] on input "El Remedio Total E07513" at bounding box center [509, 158] width 258 height 30
drag, startPoint x: 504, startPoint y: 156, endPoint x: 654, endPoint y: 173, distance: 150.6
click at [514, 158] on input "El Remedio Total E07513" at bounding box center [509, 158] width 258 height 30
click at [828, 155] on input "Search Form" at bounding box center [928, 158] width 258 height 30
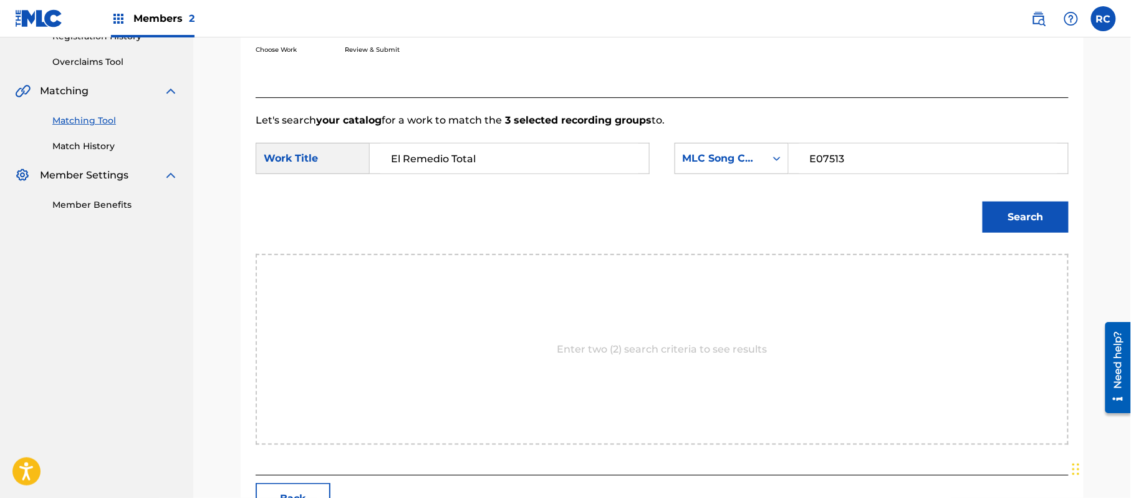
click at [991, 218] on button "Search" at bounding box center [1026, 216] width 86 height 31
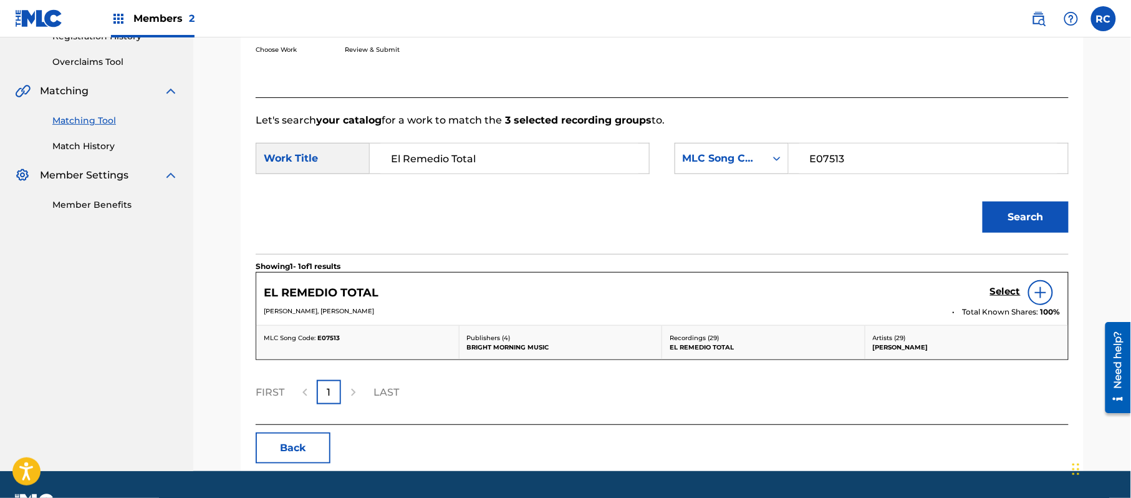
click at [1008, 287] on h5 "Select" at bounding box center [1005, 292] width 31 height 12
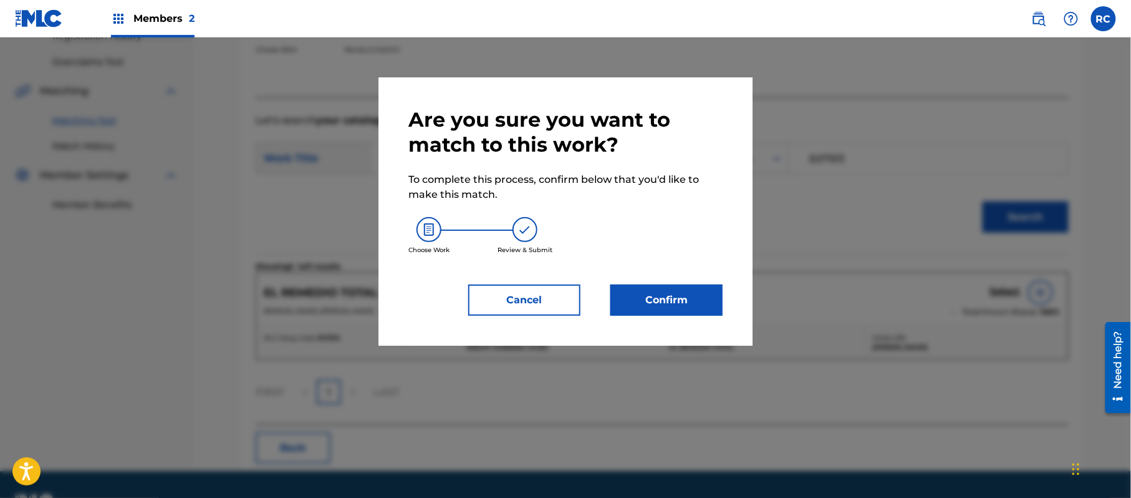
click at [649, 292] on button "Confirm" at bounding box center [666, 299] width 112 height 31
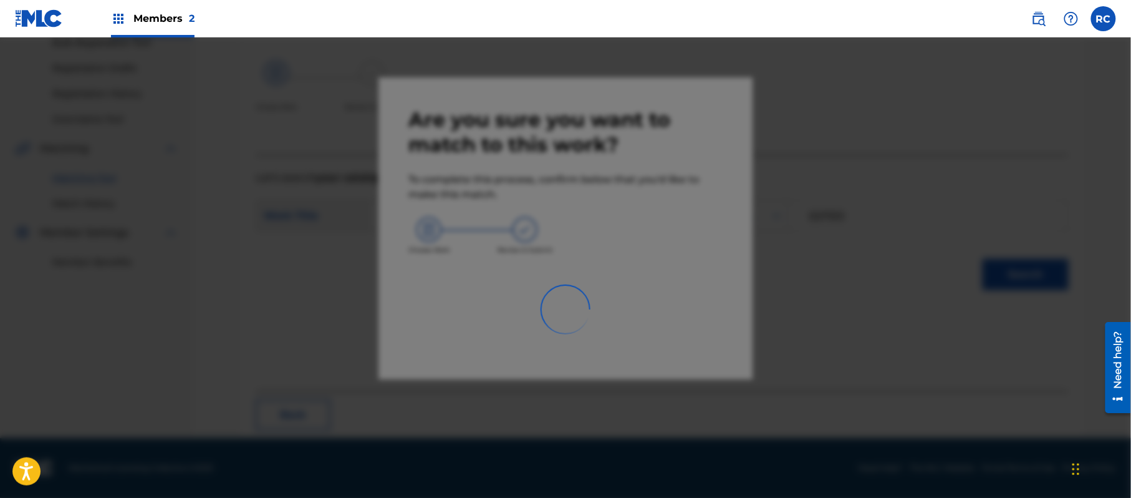
scroll to position [50, 0]
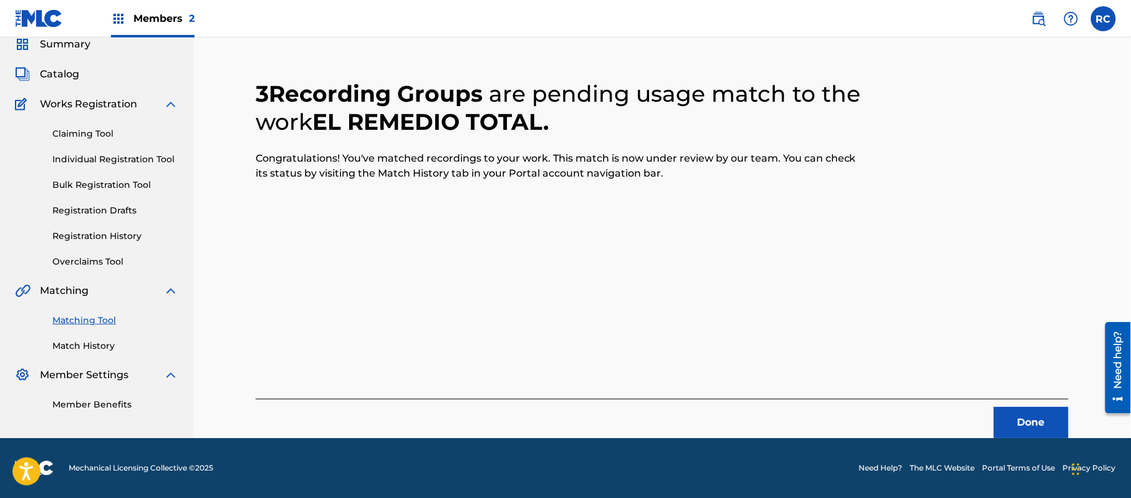
click at [1030, 424] on button "Done" at bounding box center [1031, 422] width 75 height 31
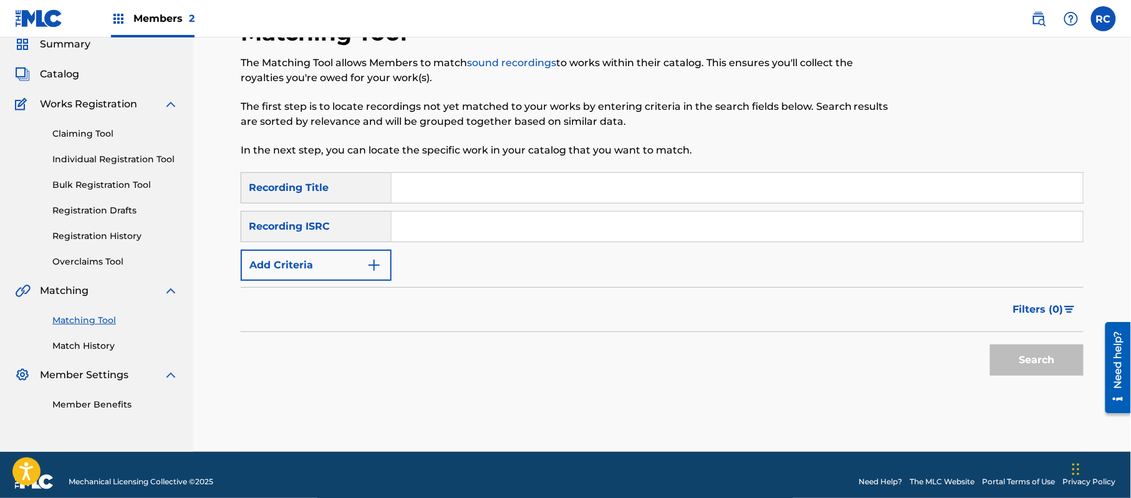
click at [465, 236] on input "Search Form" at bounding box center [738, 226] width 692 height 30
click at [1014, 362] on button "Search" at bounding box center [1037, 359] width 94 height 31
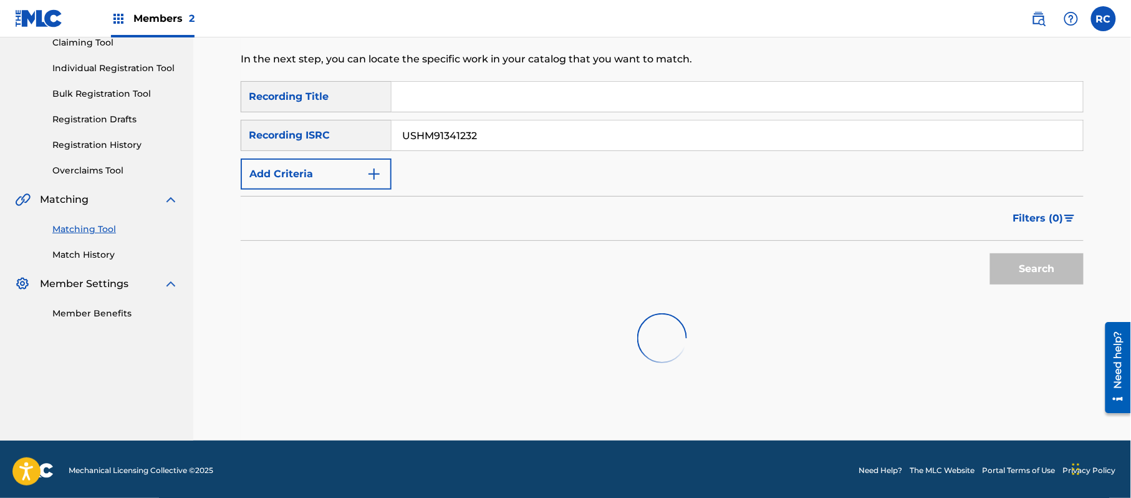
scroll to position [143, 0]
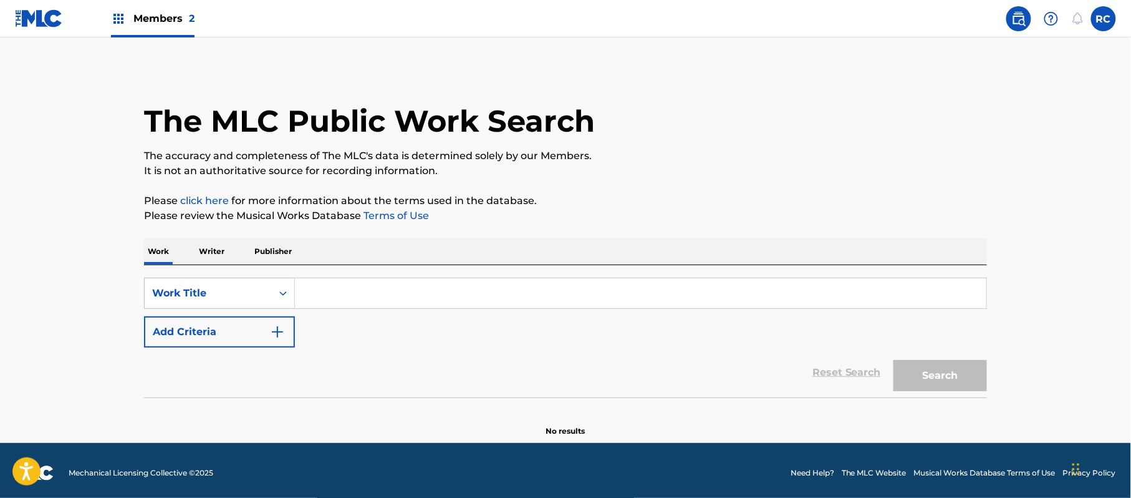
click at [347, 287] on input "Search Form" at bounding box center [641, 293] width 692 height 30
paste input "TCAIB2414193"
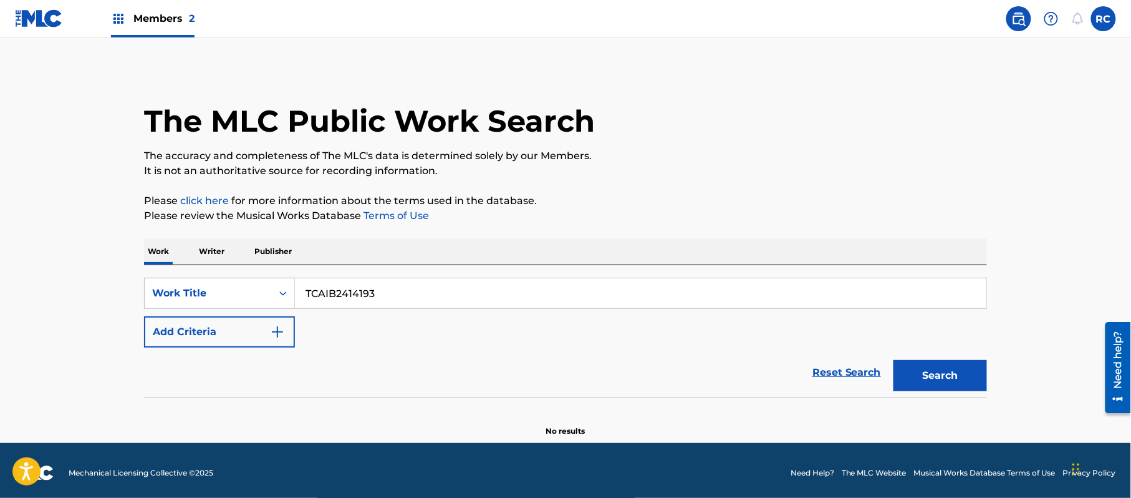
click at [357, 300] on input "TCAIB2414193" at bounding box center [641, 293] width 692 height 30
type input "baseball is here"
drag, startPoint x: 352, startPoint y: 382, endPoint x: 605, endPoint y: 389, distance: 252.6
click at [365, 384] on div "Reset Search Search" at bounding box center [565, 372] width 843 height 50
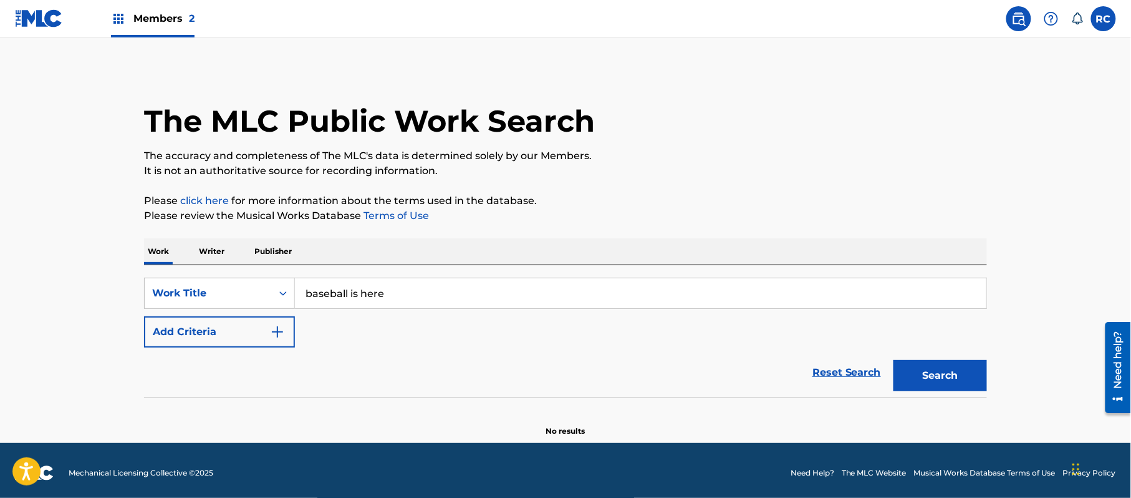
click at [950, 375] on button "Search" at bounding box center [941, 375] width 94 height 31
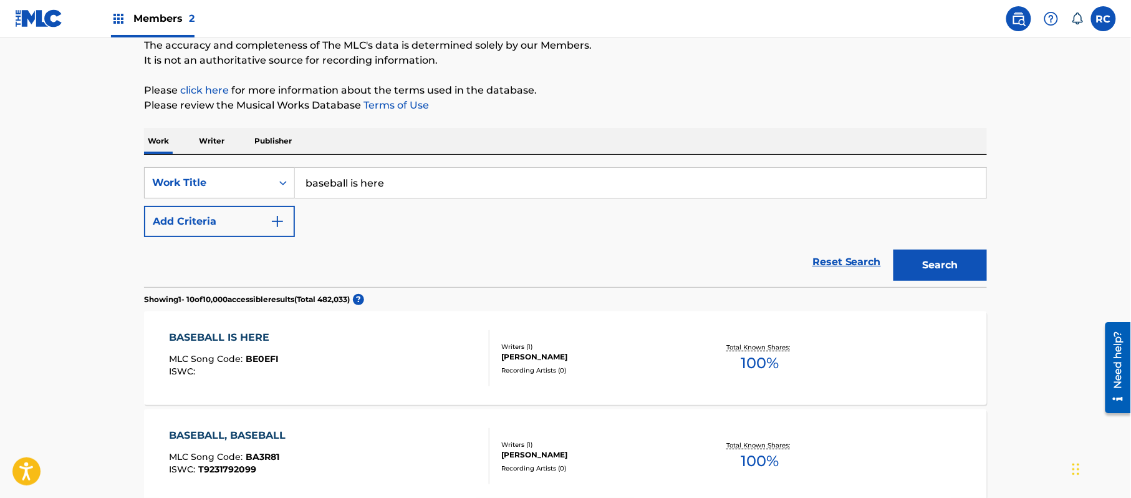
scroll to position [128, 0]
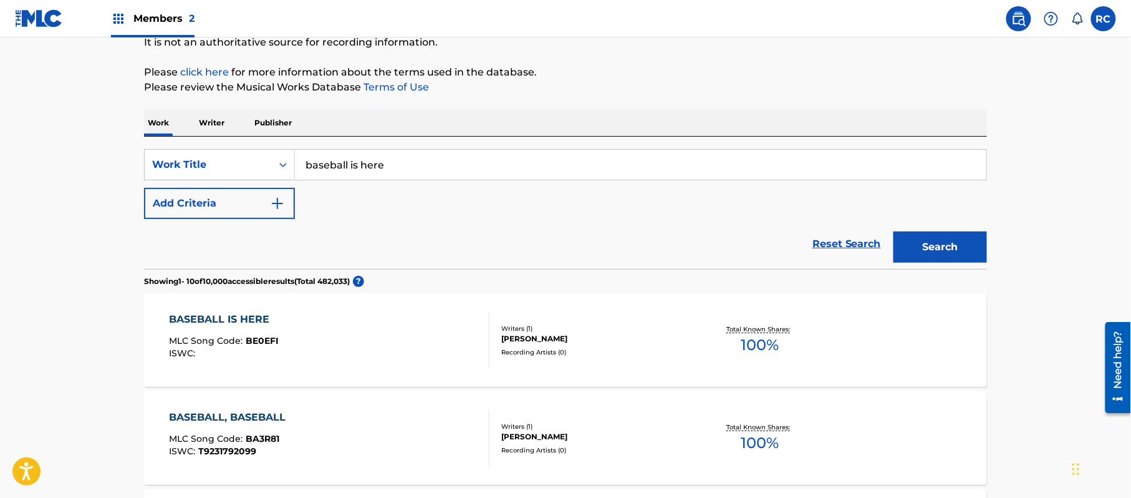
click at [226, 321] on div "BASEBALL IS HERE" at bounding box center [225, 319] width 110 height 15
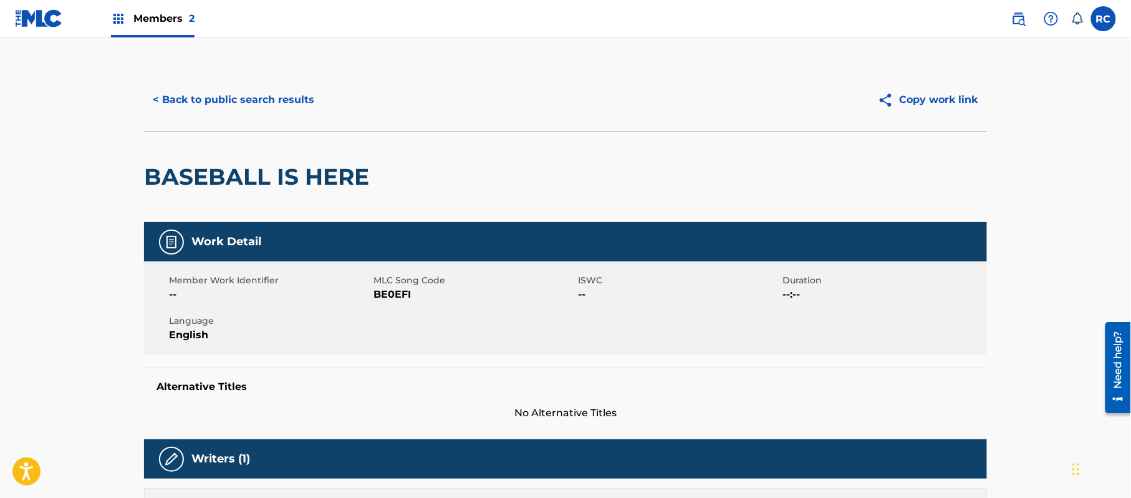
click at [400, 295] on span "BE0EFI" at bounding box center [474, 294] width 201 height 15
copy span "BE0EFI"
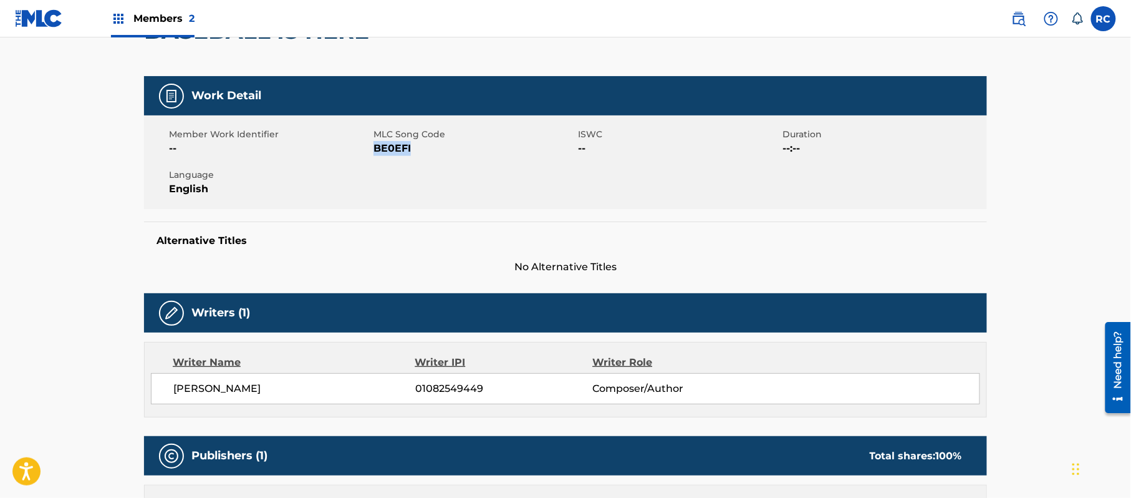
scroll to position [68, 0]
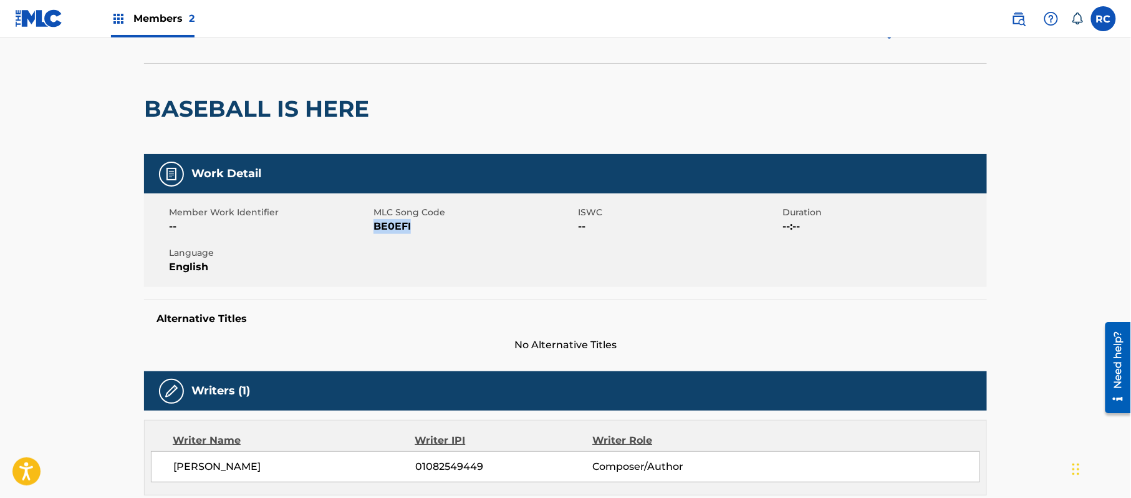
click at [390, 228] on span "BE0EFI" at bounding box center [474, 226] width 201 height 15
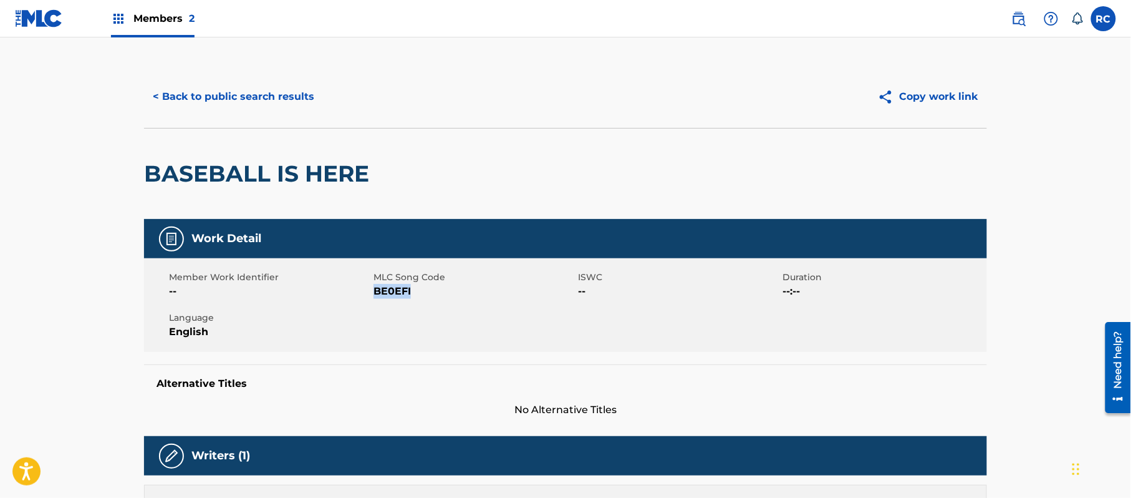
scroll to position [0, 0]
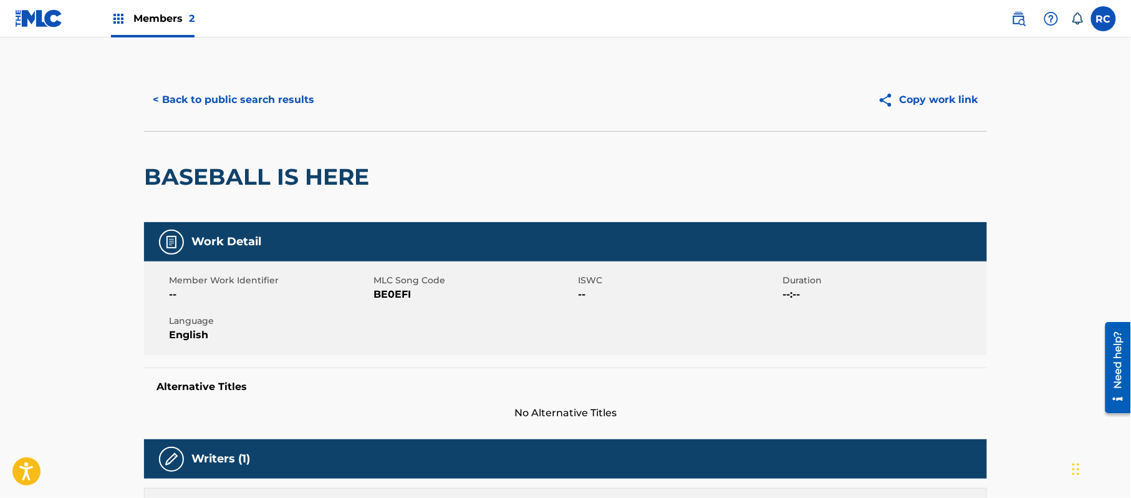
click at [151, 26] on div "Members 2" at bounding box center [153, 18] width 84 height 37
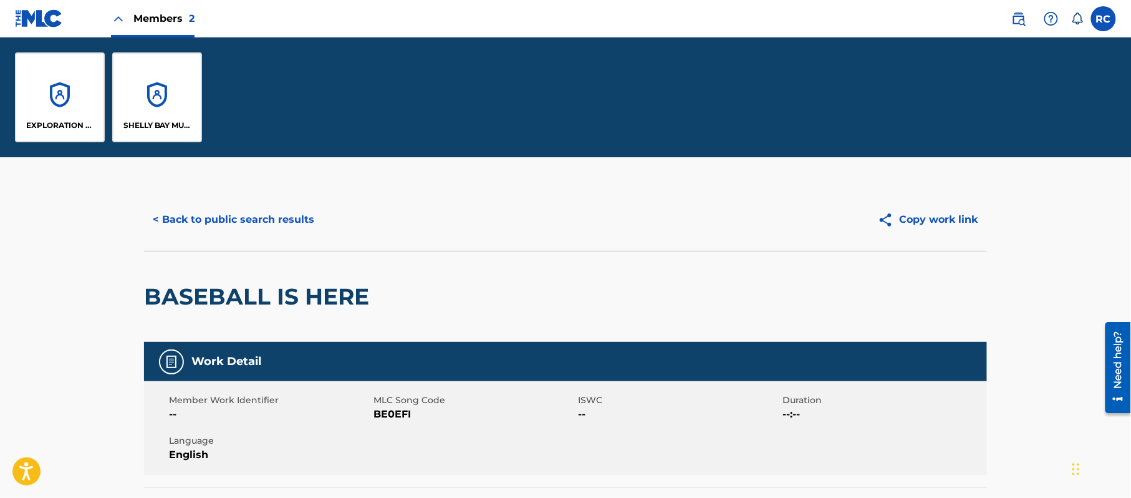
click at [51, 109] on div "EXPLORATION GROUP LLC" at bounding box center [60, 97] width 90 height 90
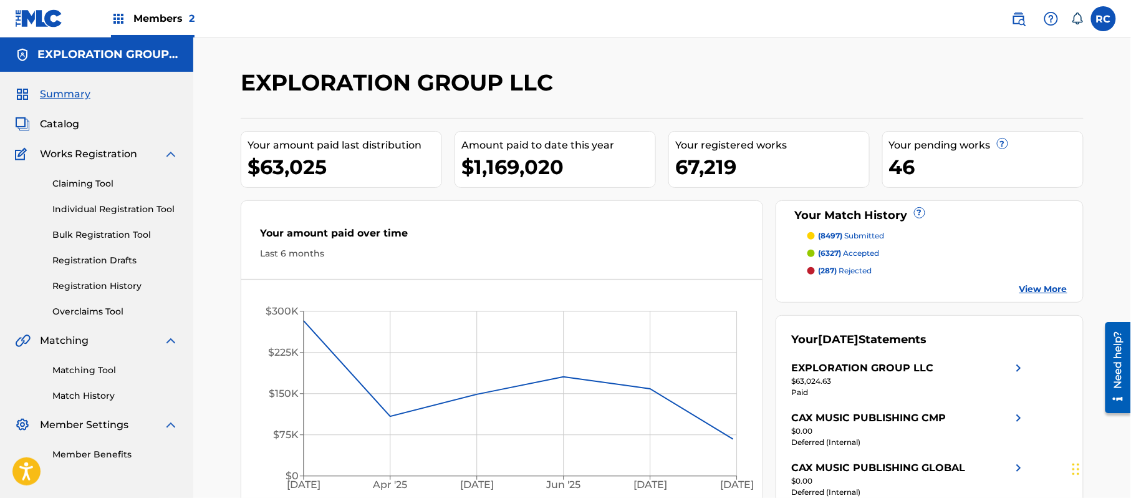
click at [65, 118] on span "Catalog" at bounding box center [59, 124] width 39 height 15
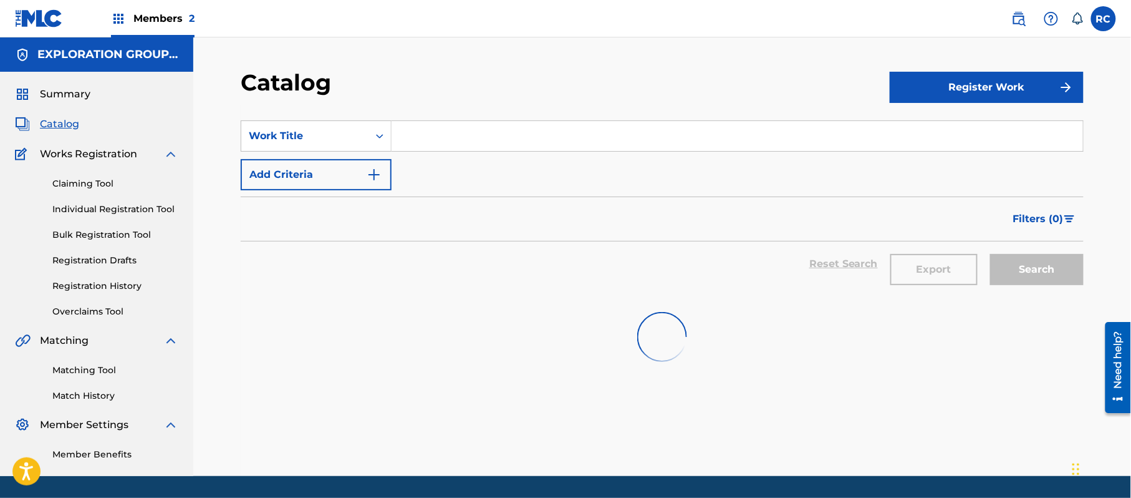
click at [503, 142] on input "Search Form" at bounding box center [738, 136] width 692 height 30
paste input "WHEN I WALK UP"
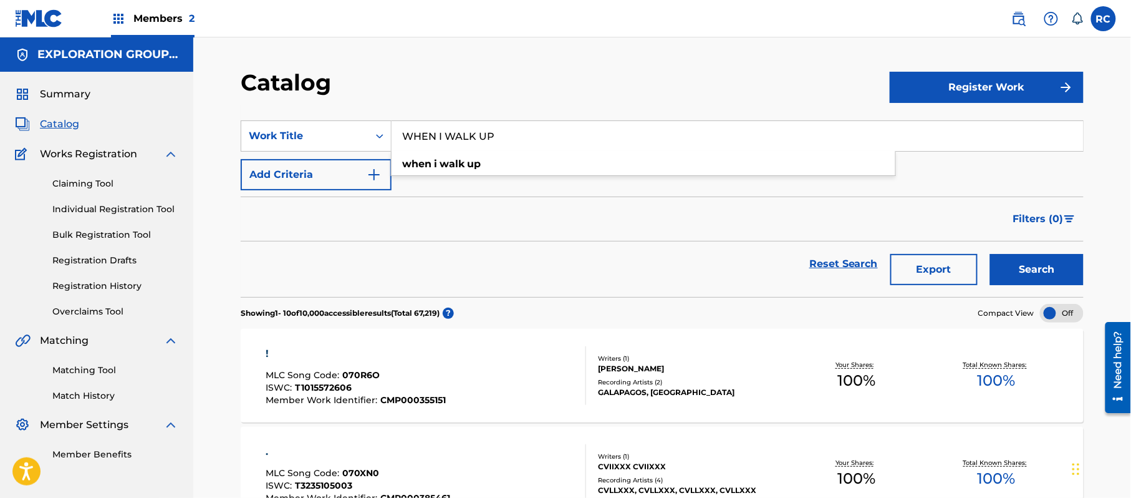
type input "WHEN I WALK UP"
click at [1023, 268] on button "Search" at bounding box center [1037, 269] width 94 height 31
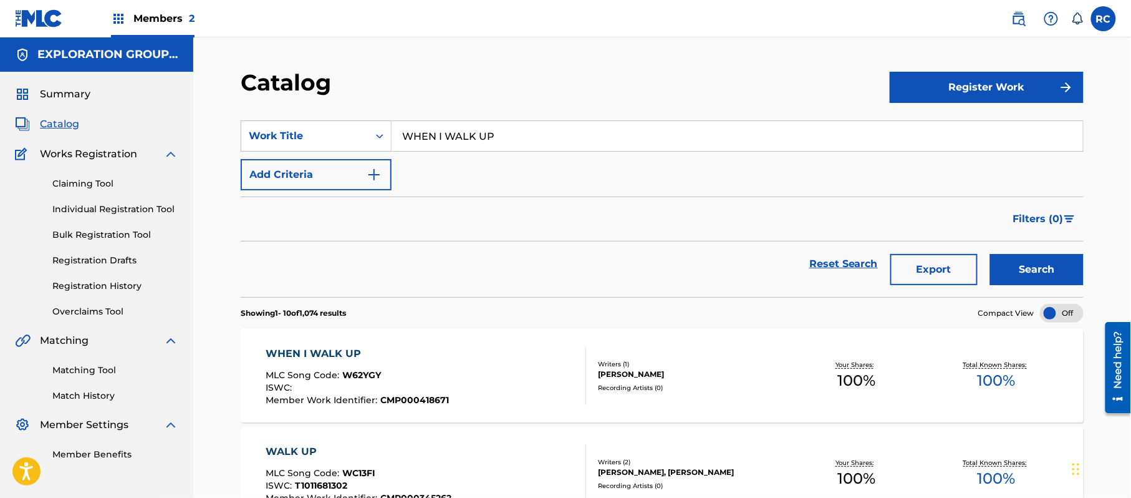
click at [342, 350] on div "WHEN I WALK UP" at bounding box center [357, 353] width 183 height 15
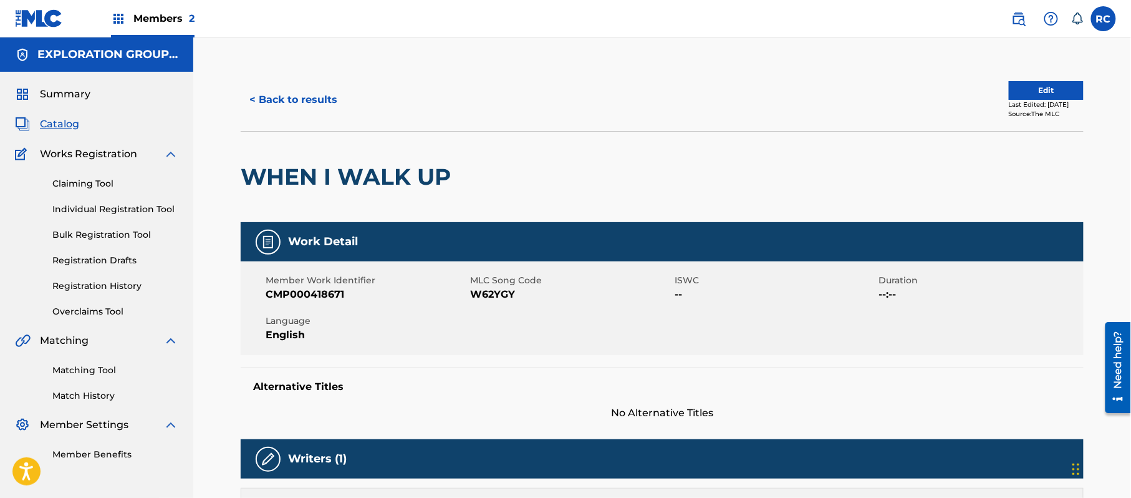
click at [485, 292] on span "W62YGY" at bounding box center [570, 294] width 201 height 15
copy span "W62YGY"
click at [489, 296] on span "W62YGY" at bounding box center [570, 294] width 201 height 15
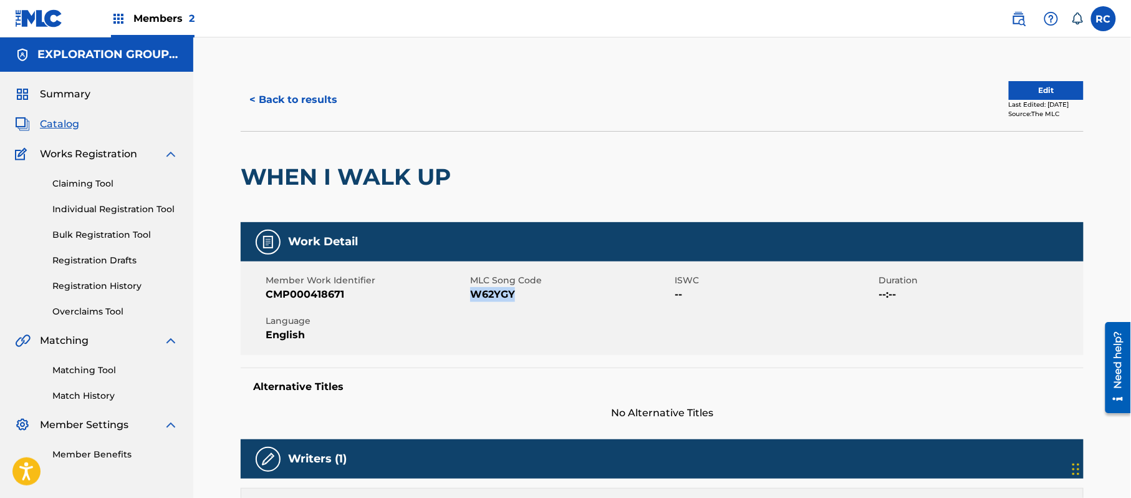
click at [489, 296] on span "W62YGY" at bounding box center [570, 294] width 201 height 15
click at [310, 102] on button "< Back to results" at bounding box center [293, 99] width 105 height 31
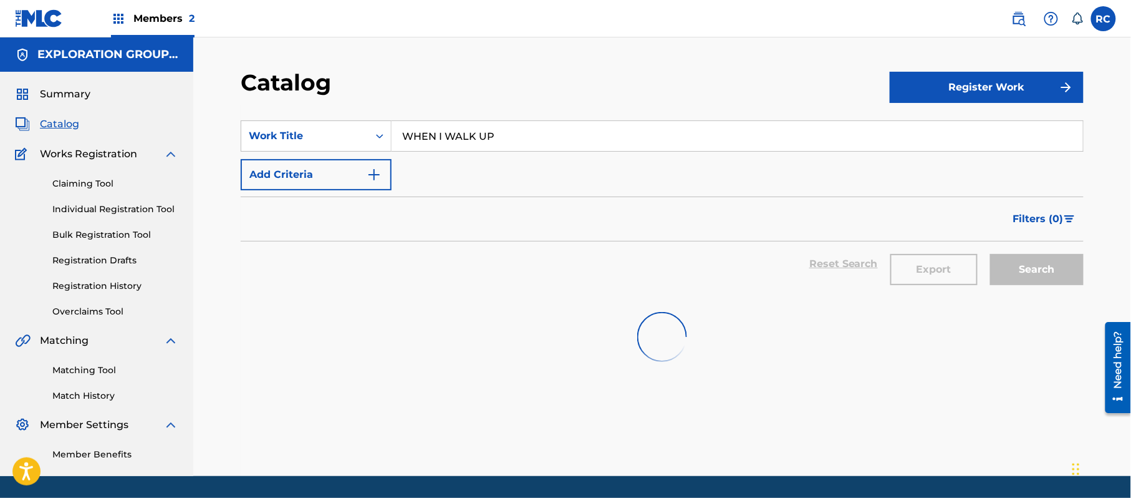
click at [440, 137] on input "WHEN I WALK UP" at bounding box center [738, 136] width 692 height 30
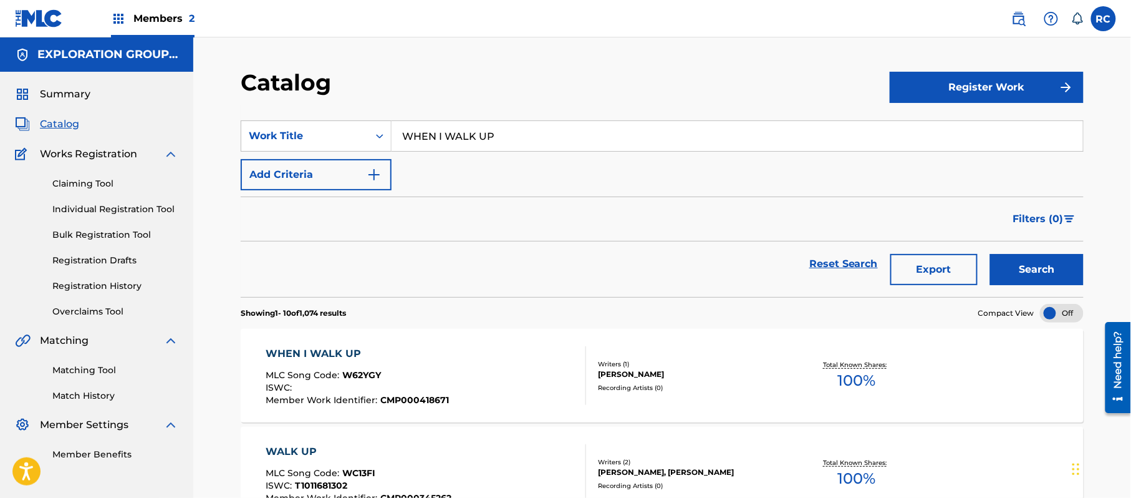
click at [440, 137] on input "WHEN I WALK UP" at bounding box center [738, 136] width 692 height 30
paste input "GIVE ME HUGS"
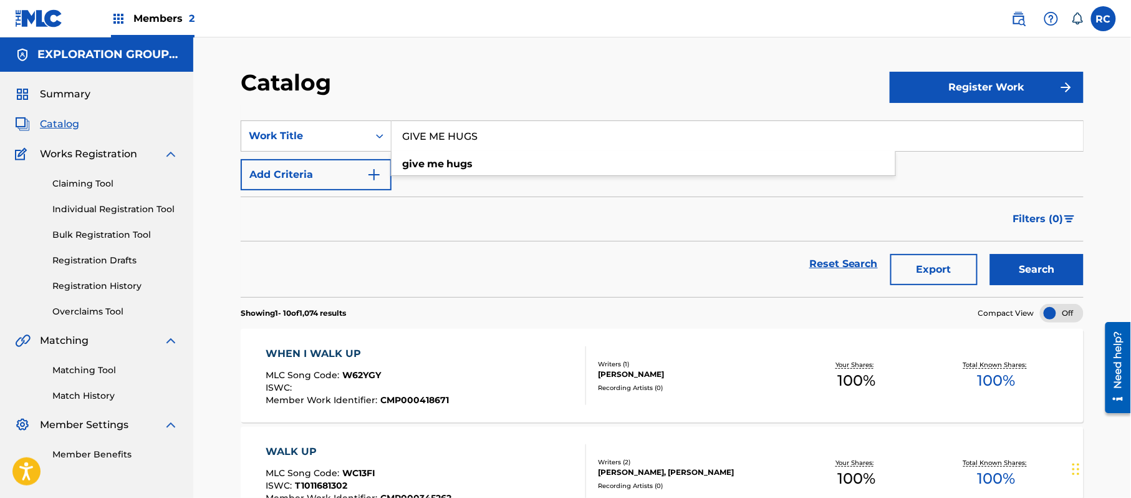
type input "GIVE ME HUGS"
click at [1018, 263] on button "Search" at bounding box center [1037, 269] width 94 height 31
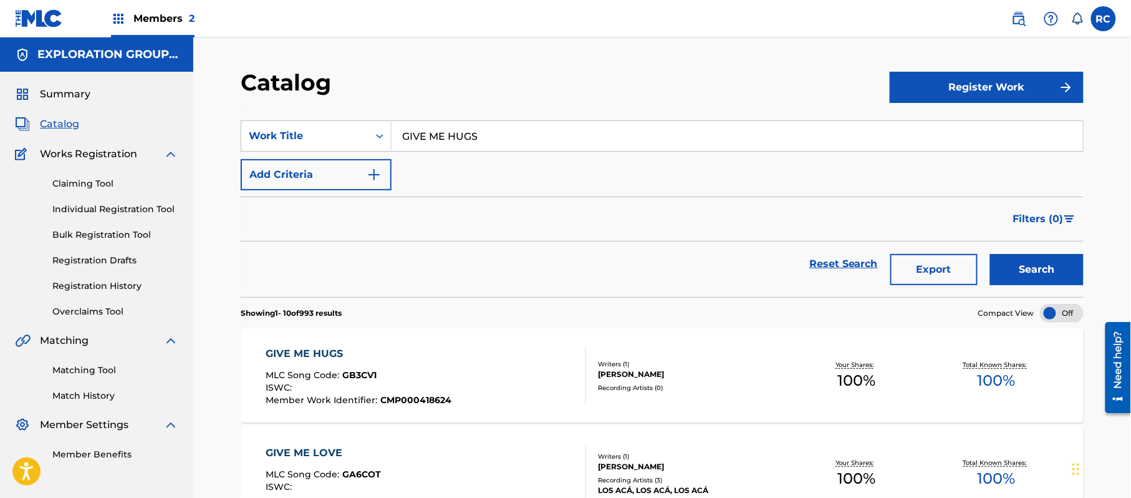
click at [293, 350] on div "GIVE ME HUGS" at bounding box center [359, 353] width 186 height 15
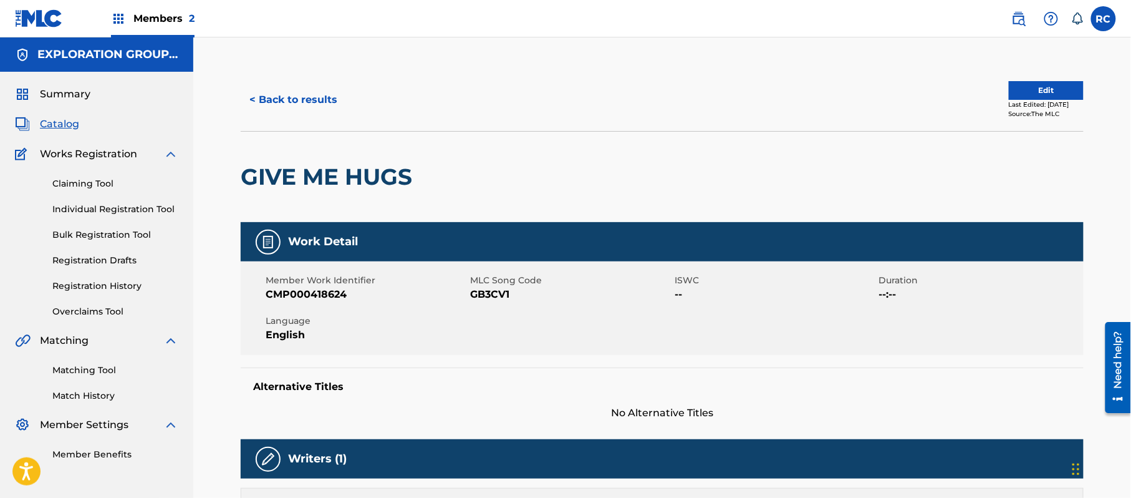
click at [499, 294] on span "GB3CV1" at bounding box center [570, 294] width 201 height 15
copy span "GB3CV1"
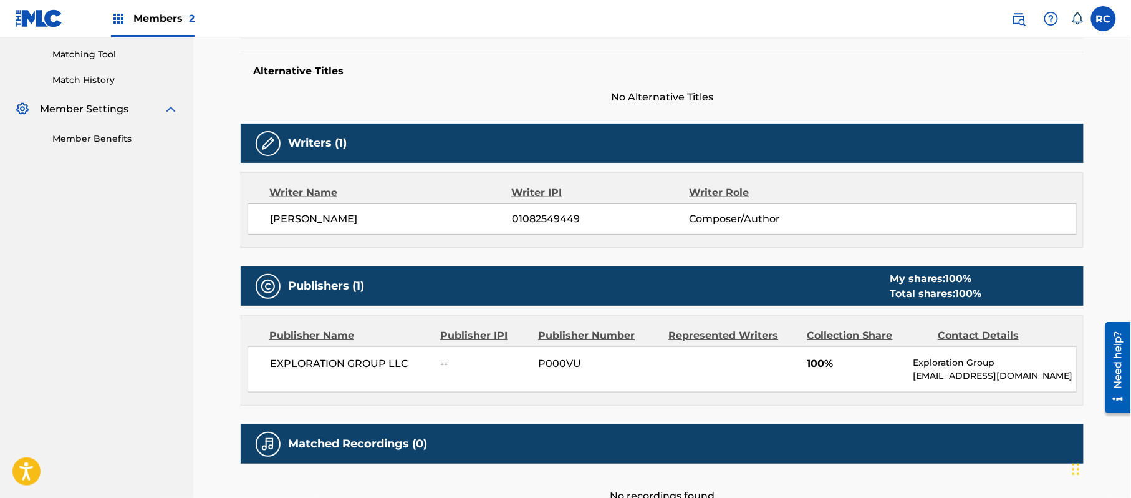
scroll to position [166, 0]
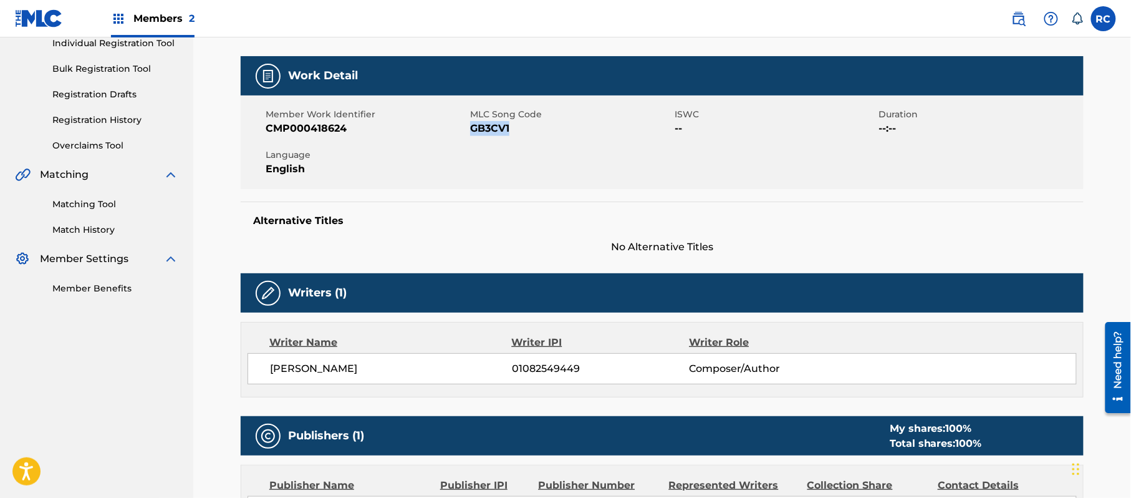
click at [491, 127] on span "GB3CV1" at bounding box center [570, 128] width 201 height 15
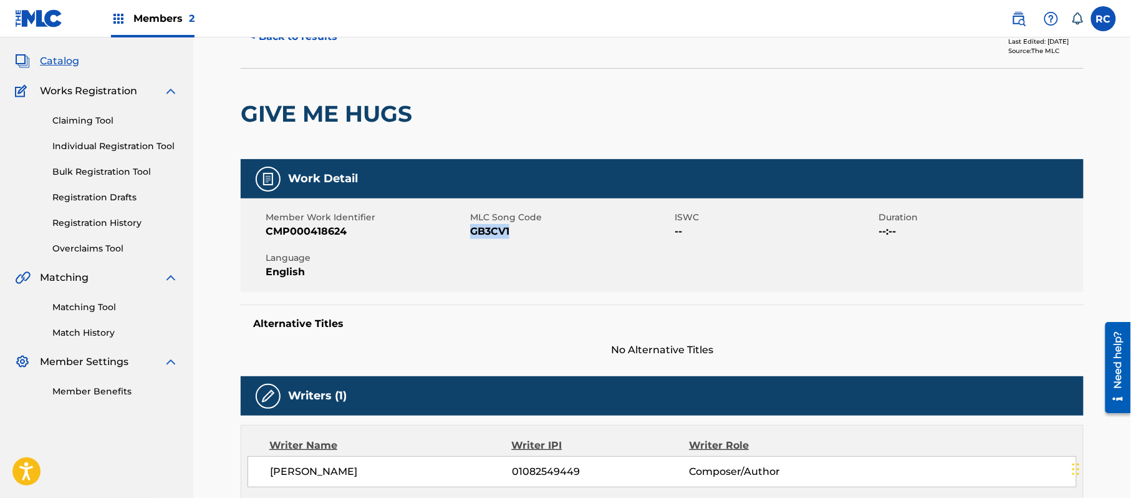
scroll to position [0, 0]
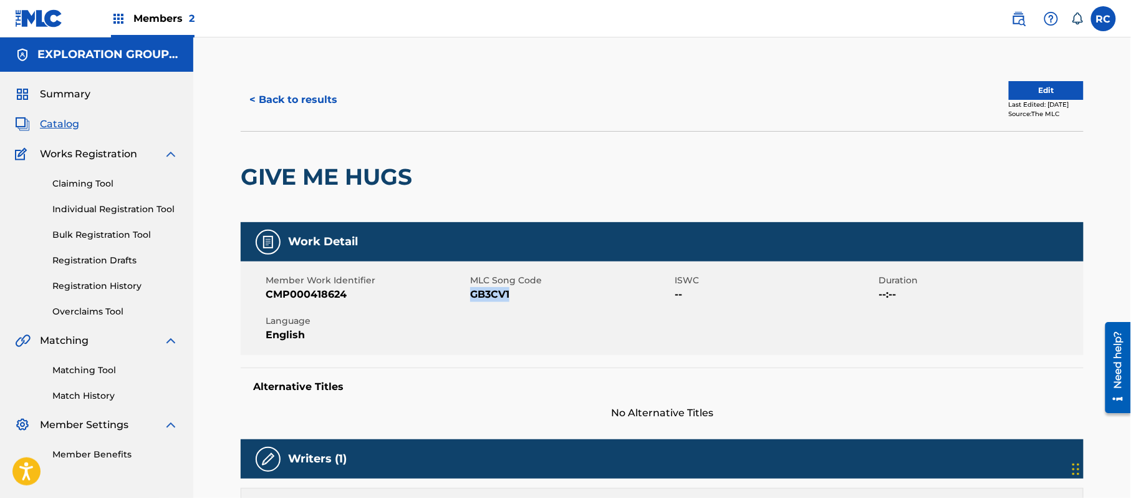
click at [298, 95] on button "< Back to results" at bounding box center [293, 99] width 105 height 31
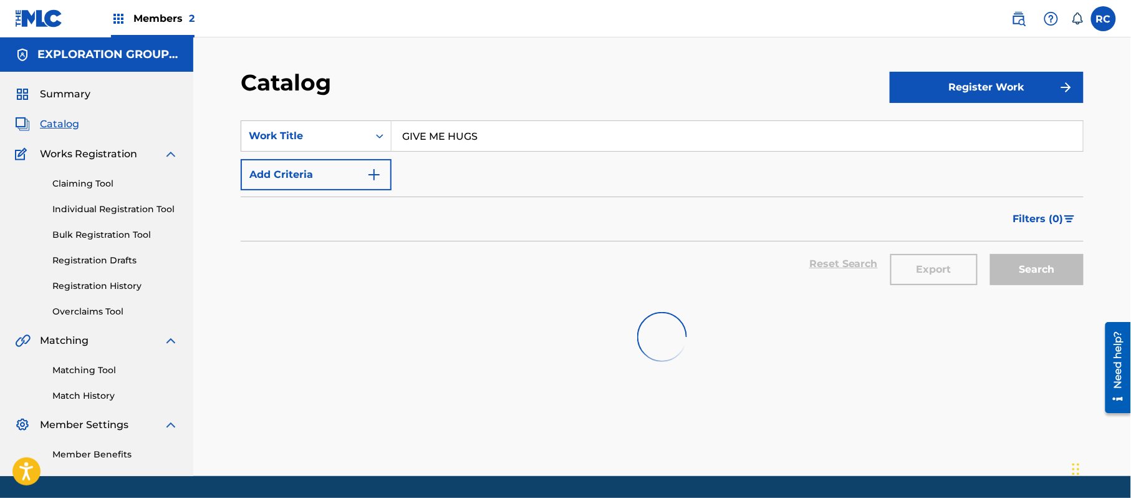
click at [438, 135] on input "GIVE ME HUGS" at bounding box center [738, 136] width 692 height 30
paste input "DON'T WORRY (MOTIVATIONAL SPEECH)"
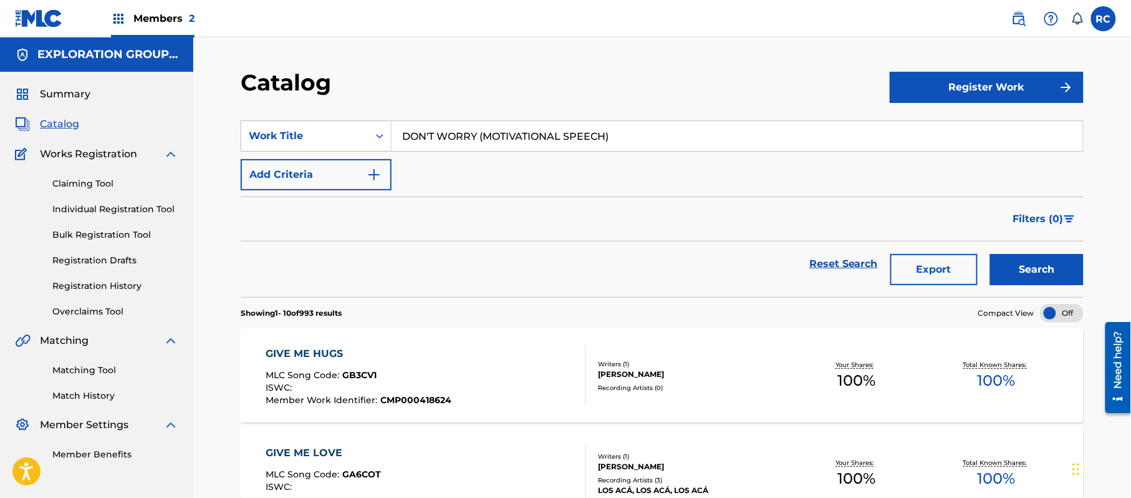
type input "DON'T WORRY (MOTIVATIONAL SPEECH)"
click at [1033, 261] on button "Search" at bounding box center [1037, 269] width 94 height 31
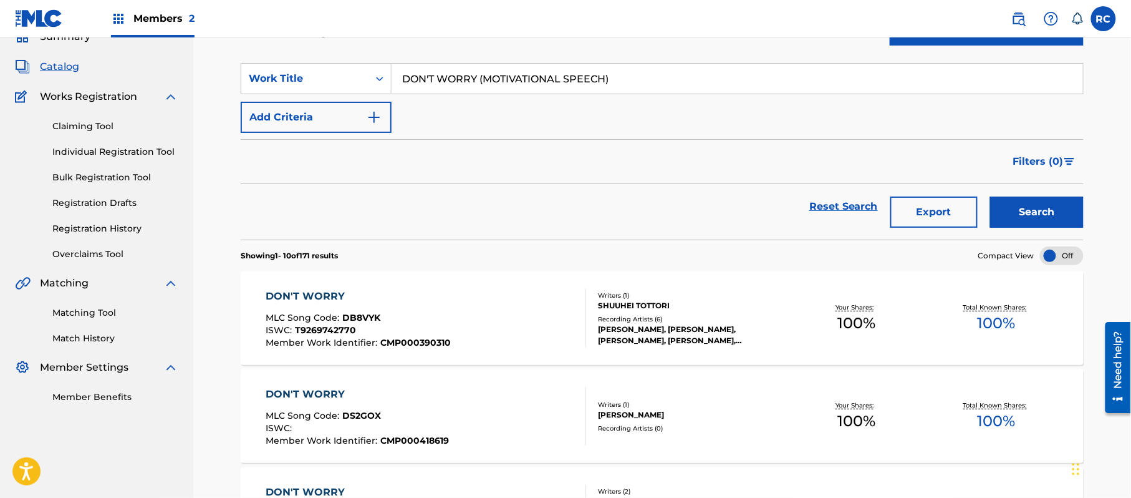
scroll to position [83, 0]
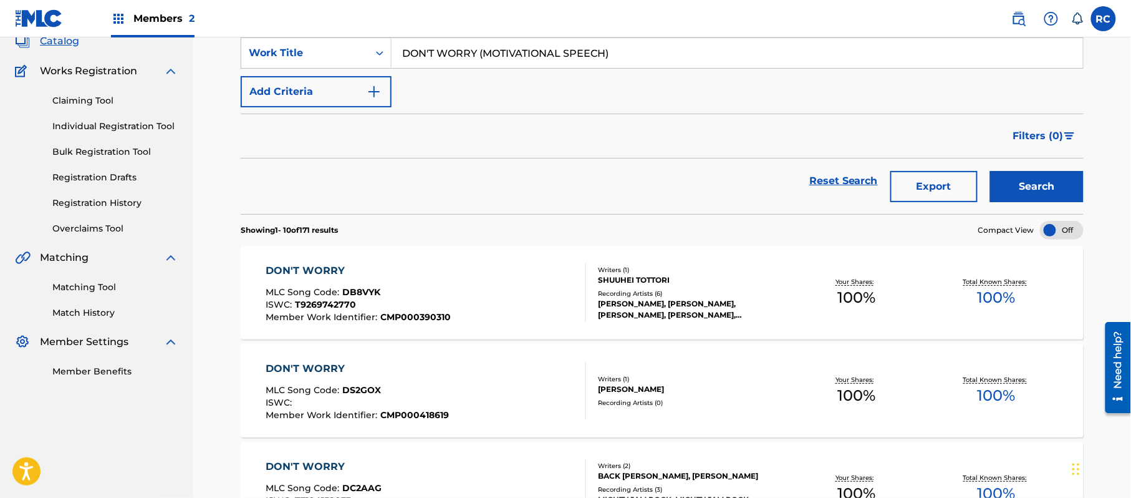
click at [320, 365] on div "DON'T WORRY" at bounding box center [357, 368] width 183 height 15
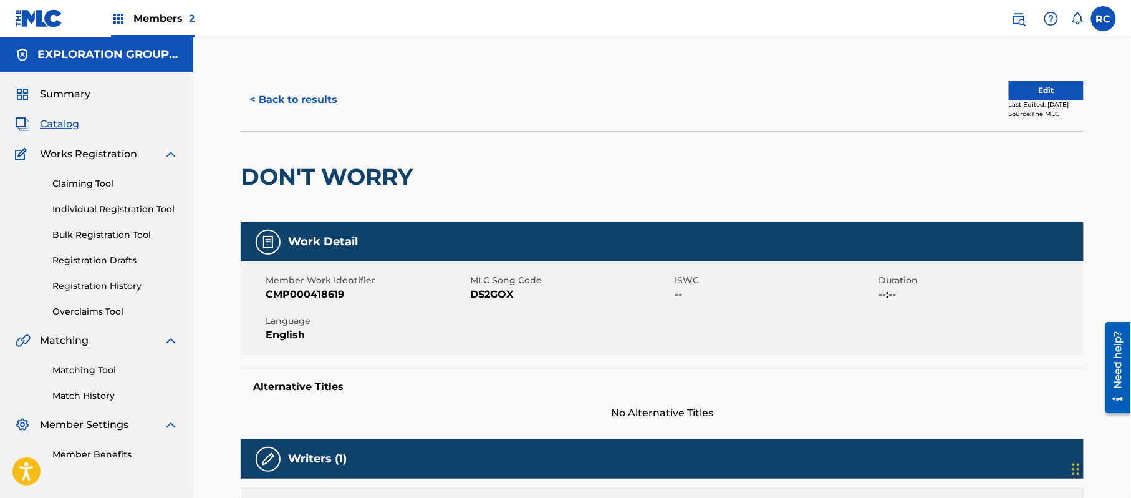
click at [495, 291] on span "DS2GOX" at bounding box center [570, 294] width 201 height 15
copy span "DS2GOX"
click at [292, 175] on h2 "DON'T WORRY" at bounding box center [330, 177] width 178 height 28
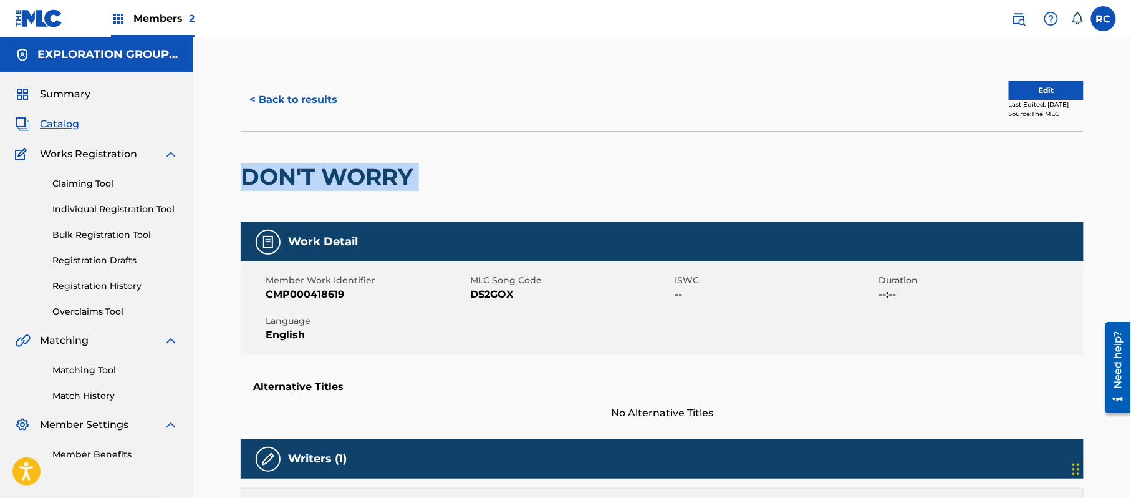
copy div "DON'T WORRY"
click at [292, 175] on h2 "DON'T WORRY" at bounding box center [330, 177] width 178 height 28
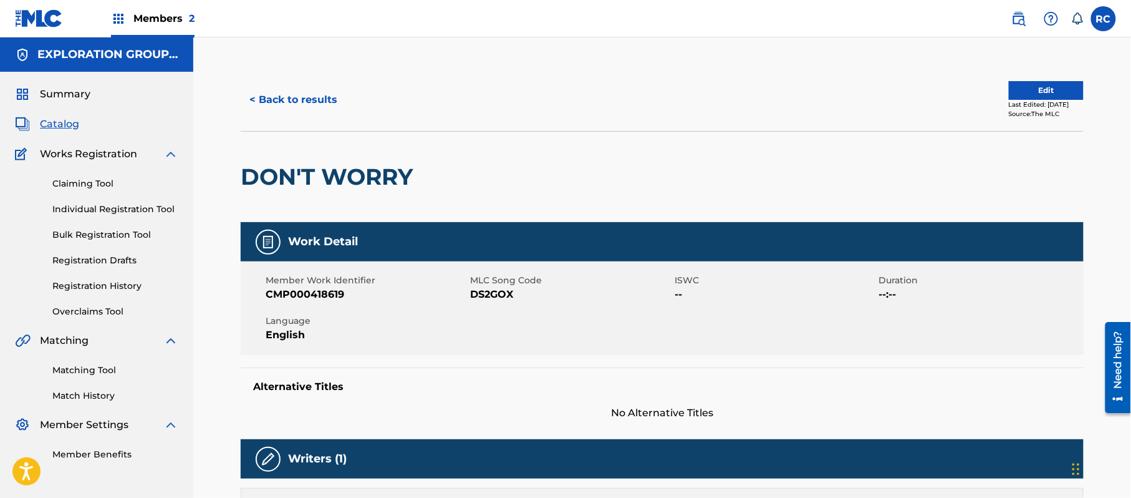
click at [494, 298] on span "DS2GOX" at bounding box center [570, 294] width 201 height 15
copy span "DS2GOX"
click at [319, 95] on button "< Back to results" at bounding box center [293, 99] width 105 height 31
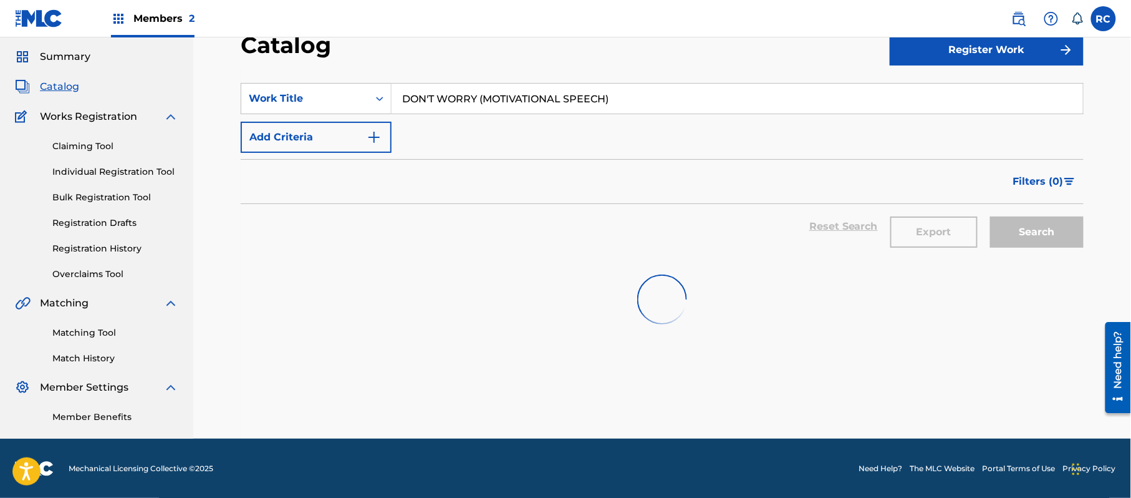
scroll to position [83, 0]
click at [440, 105] on div "SearchWithCriteriac4905f67-bf79-43e5-9484-7fd0d315f7db Work Title DON'T WORRY (…" at bounding box center [662, 117] width 843 height 70
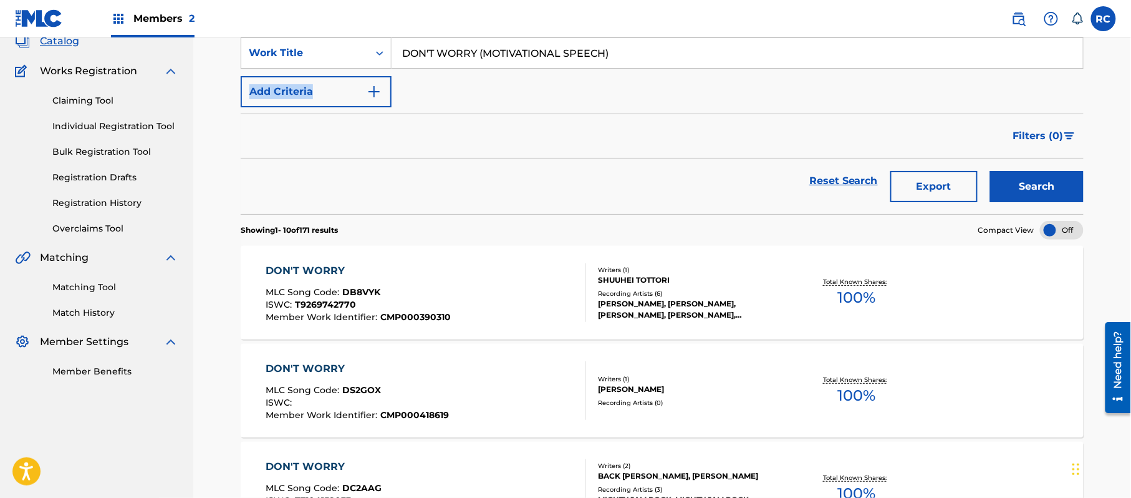
click at [440, 105] on div "SearchWithCriteriac4905f67-bf79-43e5-9484-7fd0d315f7db Work Title DON'T WORRY (…" at bounding box center [662, 72] width 843 height 70
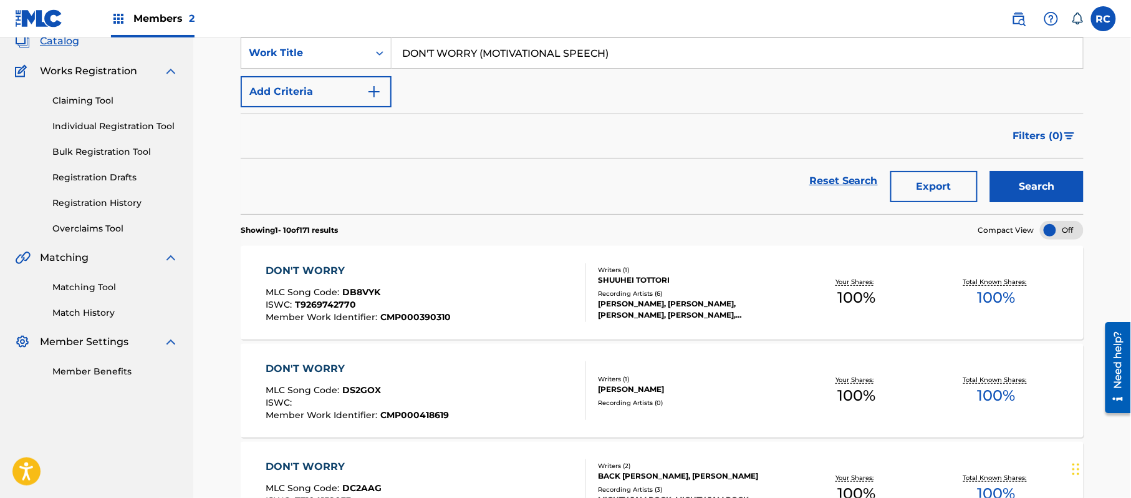
click at [453, 48] on input "DON'T WORRY (MOTIVATIONAL SPEECH)" at bounding box center [738, 53] width 692 height 30
paste input "REAMS RIDING SHOTGUN"
type input "DREAMS RIDING SHOTGUN"
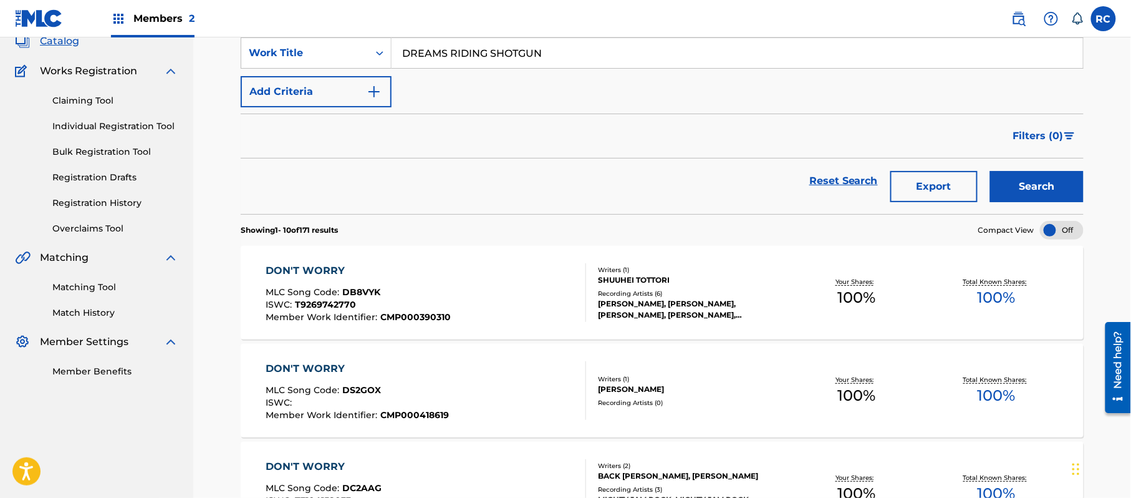
click at [1018, 180] on button "Search" at bounding box center [1037, 186] width 94 height 31
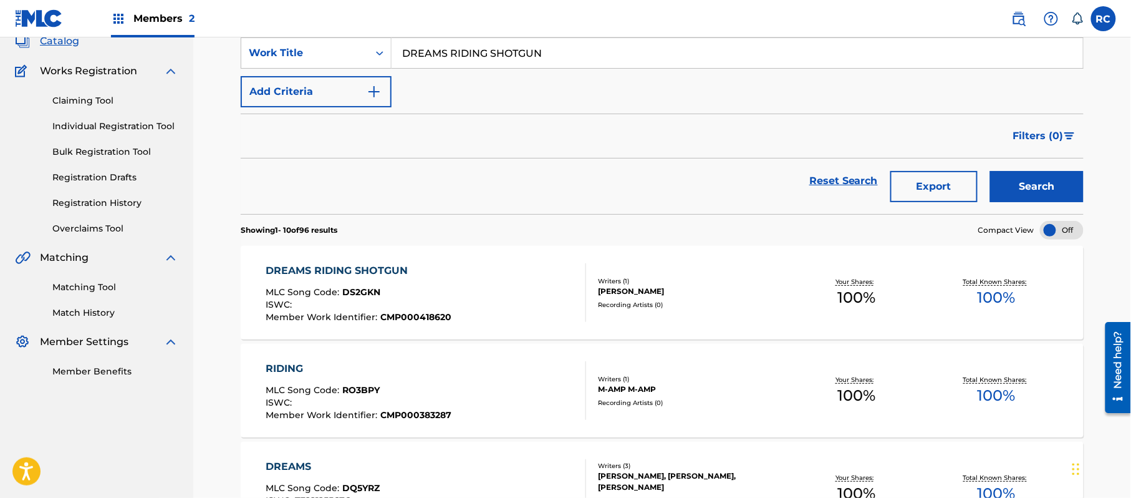
click at [382, 274] on div "DREAMS RIDING SHOTGUN" at bounding box center [359, 270] width 186 height 15
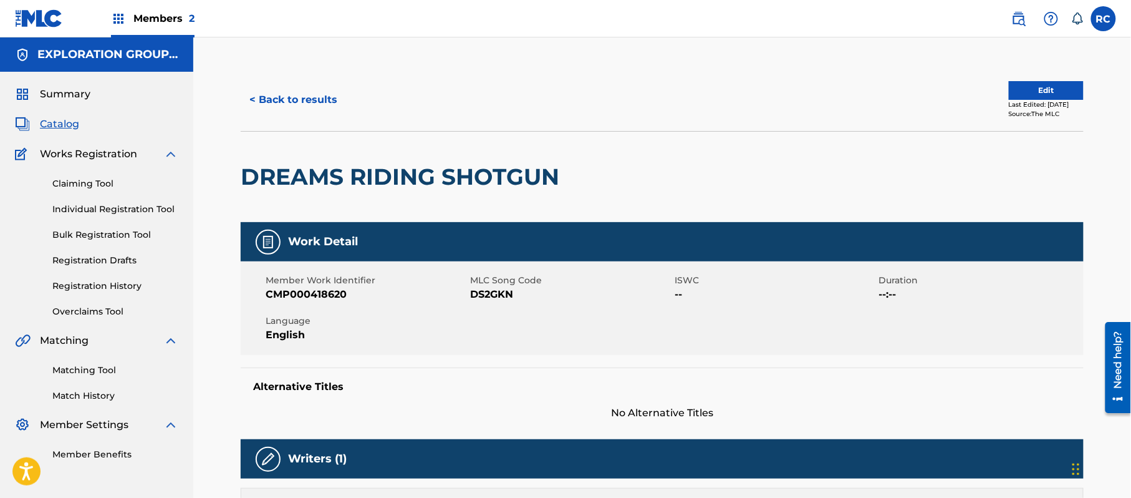
click at [501, 299] on span "DS2GKN" at bounding box center [570, 294] width 201 height 15
copy span "DS2GKN"
click at [296, 99] on button "< Back to results" at bounding box center [293, 99] width 105 height 31
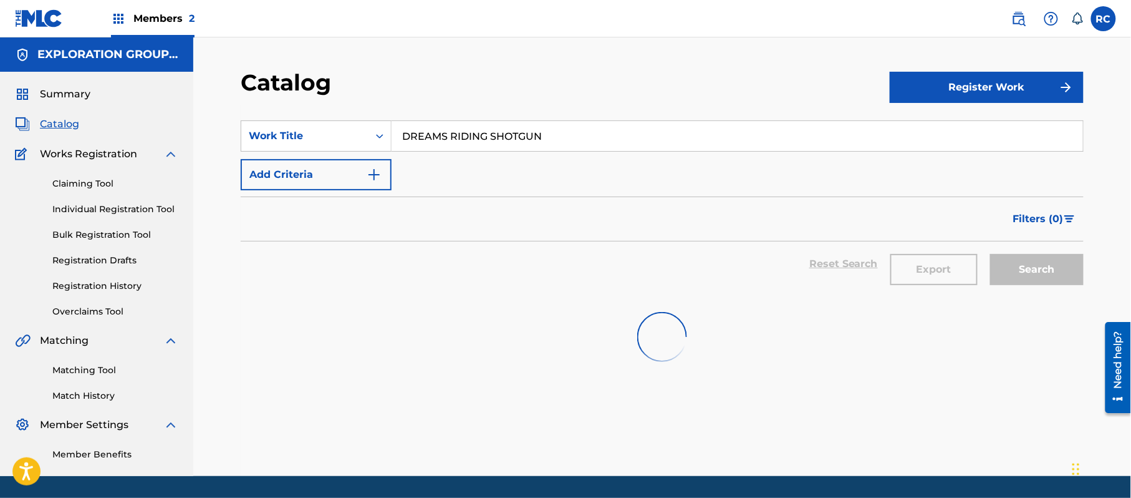
scroll to position [37, 0]
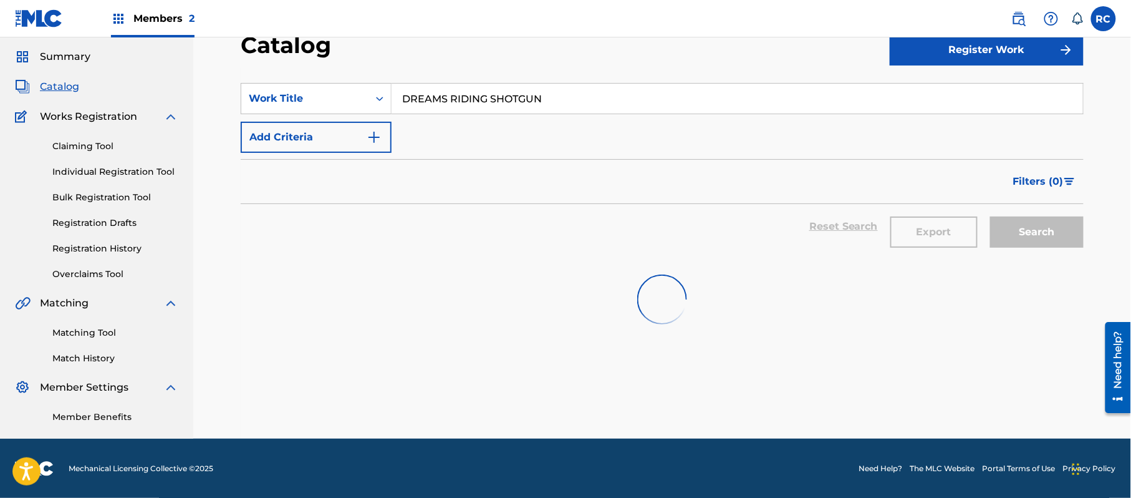
click at [450, 105] on input "DREAMS RIDING SHOTGUN" at bounding box center [738, 99] width 692 height 30
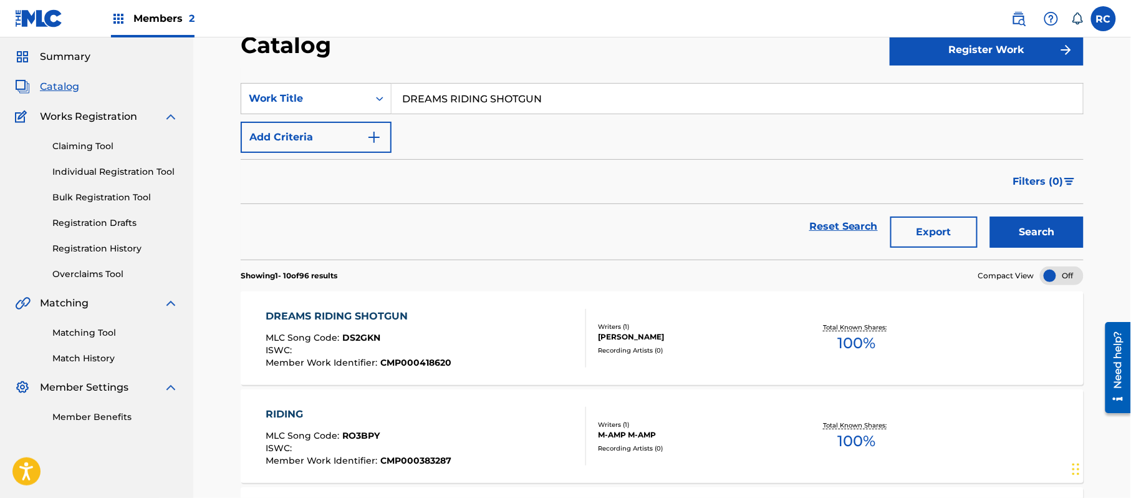
click at [450, 105] on input "DREAMS RIDING SHOTGUN" at bounding box center [738, 99] width 692 height 30
paste input "IMMA SOFTBALL MONSTER"
drag, startPoint x: 450, startPoint y: 105, endPoint x: 495, endPoint y: 113, distance: 45.6
click at [451, 105] on input "DREAMS RIDING SHOTGUN" at bounding box center [738, 99] width 692 height 30
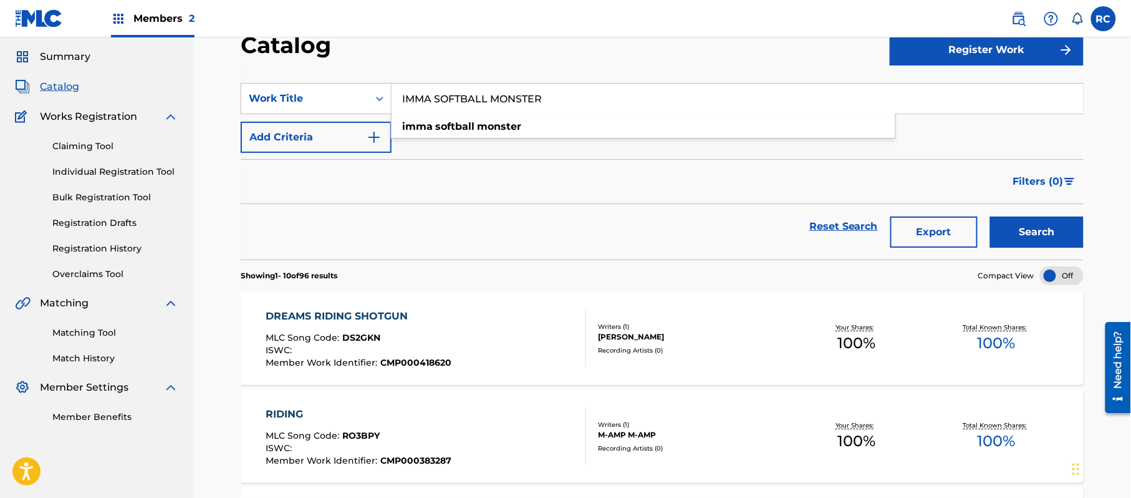
type input "IMMA SOFTBALL MONSTER"
click at [1021, 233] on button "Search" at bounding box center [1037, 231] width 94 height 31
click at [370, 314] on div "IMMA SOFTBALL MONSTER" at bounding box center [358, 316] width 185 height 15
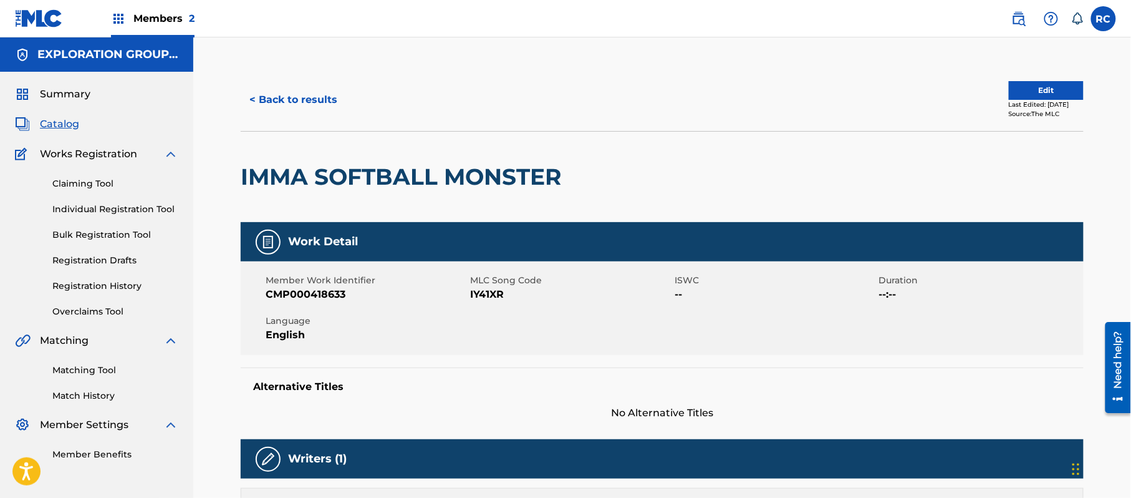
click at [488, 289] on span "IY41XR" at bounding box center [570, 294] width 201 height 15
copy span "IY41XR"
click at [278, 95] on button "< Back to results" at bounding box center [293, 99] width 105 height 31
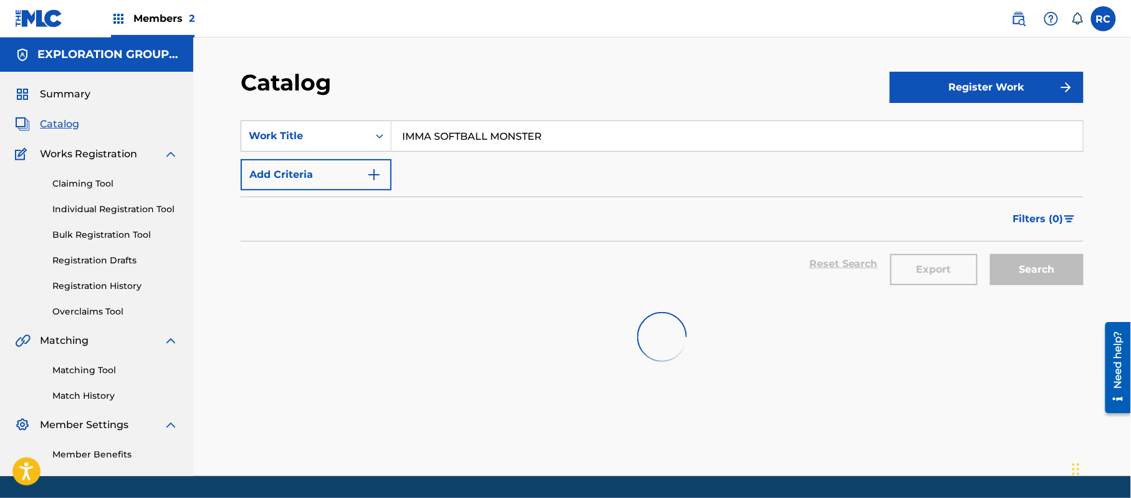
scroll to position [37, 0]
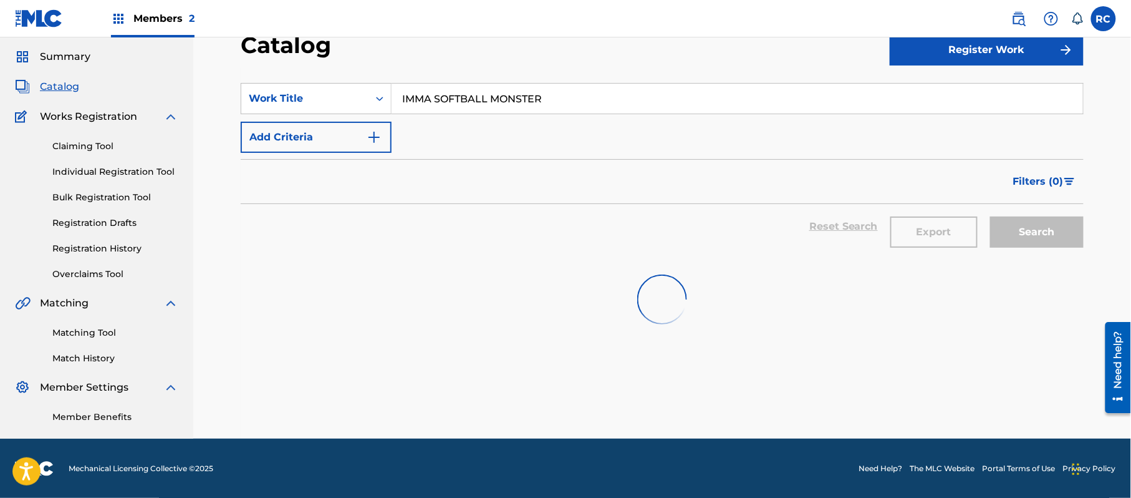
click at [528, 109] on input "IMMA SOFTBALL MONSTER" at bounding box center [738, 99] width 692 height 30
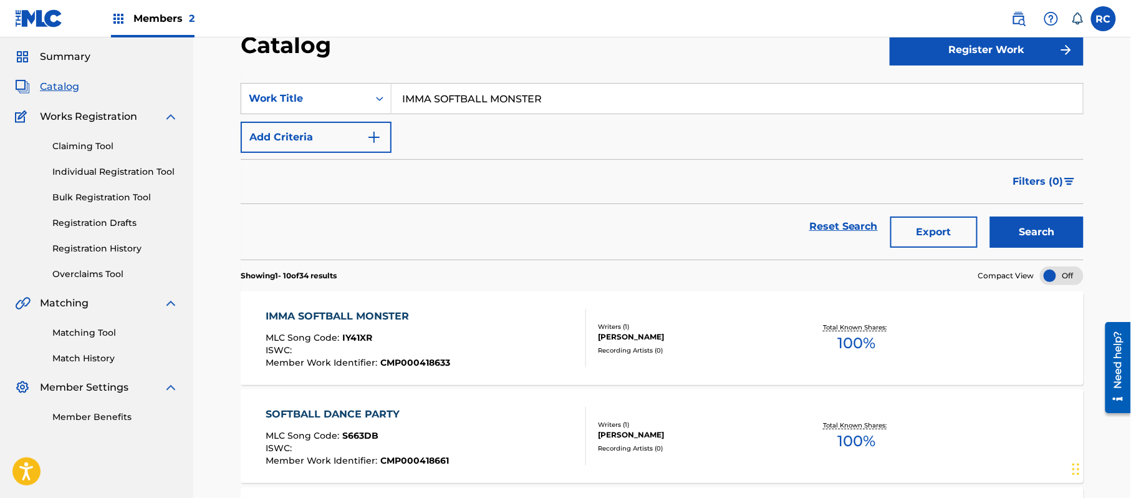
click at [528, 109] on input "IMMA SOFTBALL MONSTER" at bounding box center [738, 99] width 692 height 30
paste input "FALL ON MY KNEES"
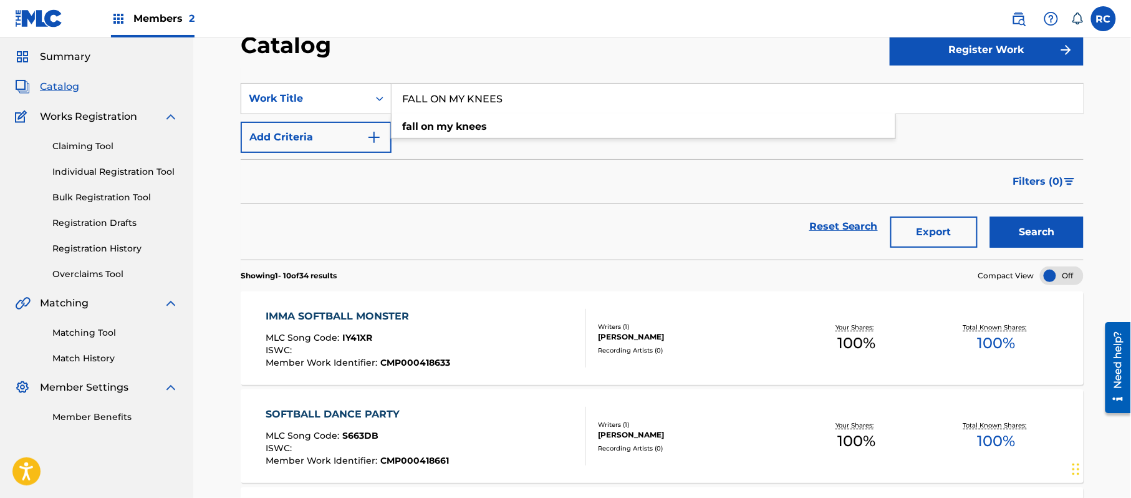
type input "FALL ON MY KNEES"
click at [1011, 229] on button "Search" at bounding box center [1037, 231] width 94 height 31
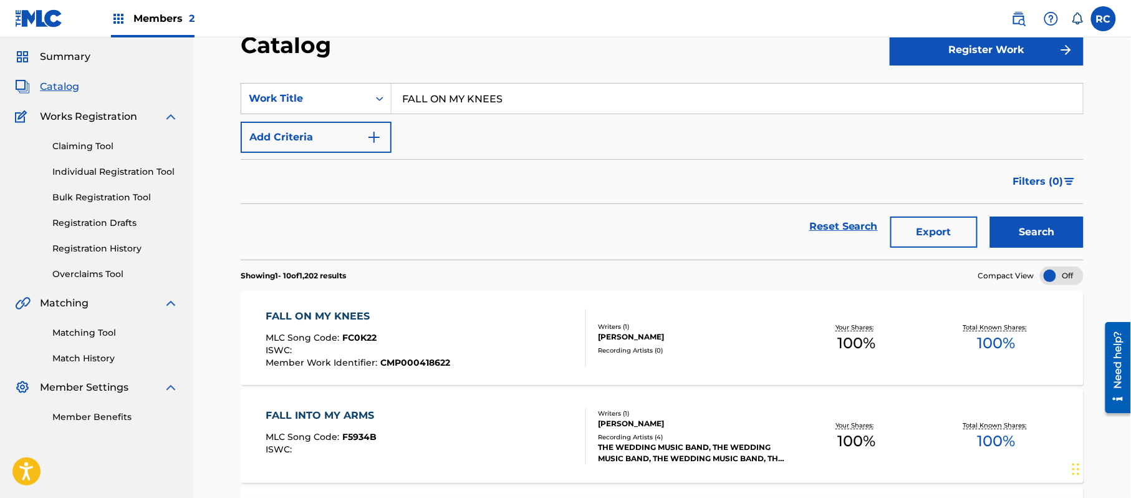
click at [343, 312] on div "FALL ON MY KNEES" at bounding box center [358, 316] width 185 height 15
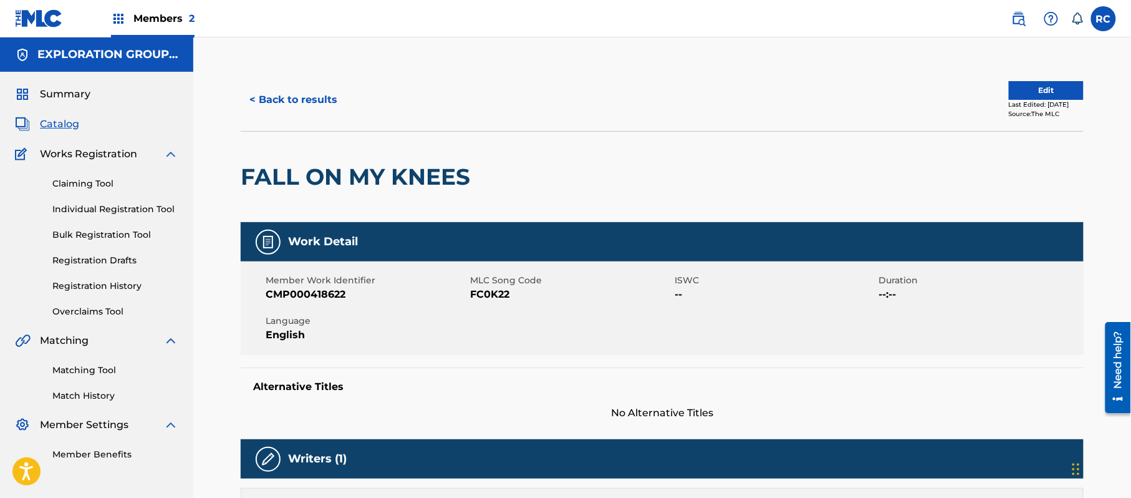
click at [486, 293] on span "FC0K22" at bounding box center [570, 294] width 201 height 15
copy span "FC0K22"
click at [271, 104] on button "< Back to results" at bounding box center [293, 99] width 105 height 31
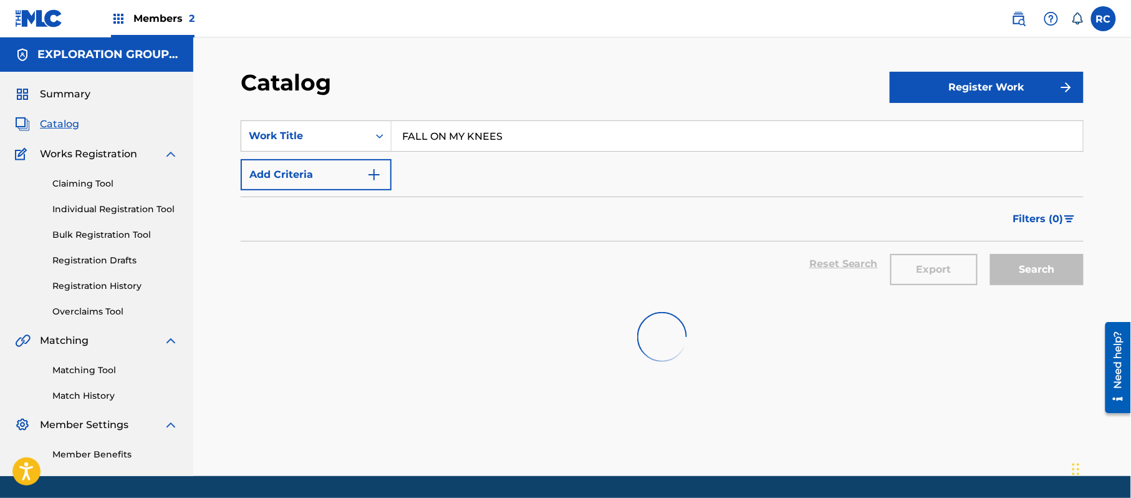
scroll to position [37, 0]
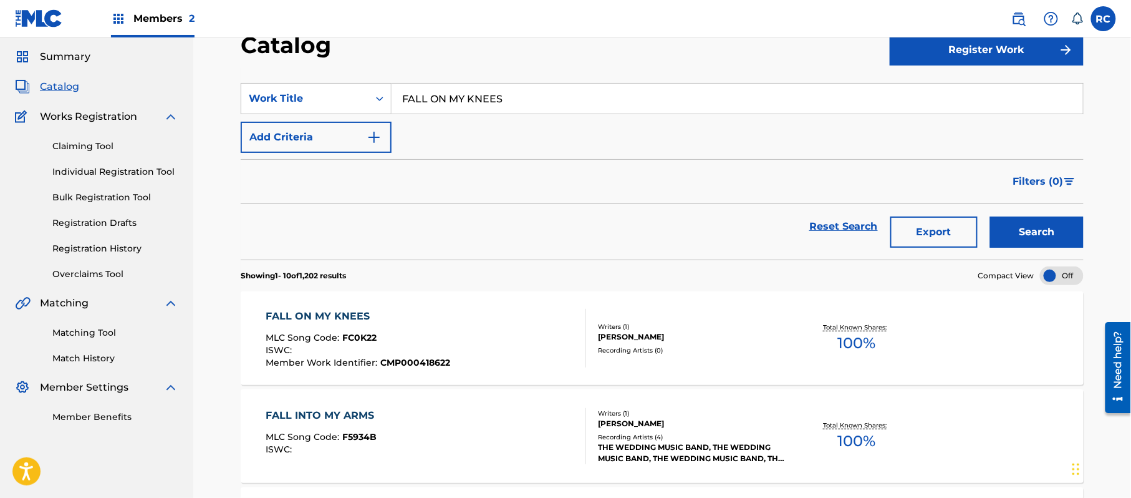
click at [442, 110] on input "FALL ON MY KNEES" at bounding box center [738, 99] width 692 height 30
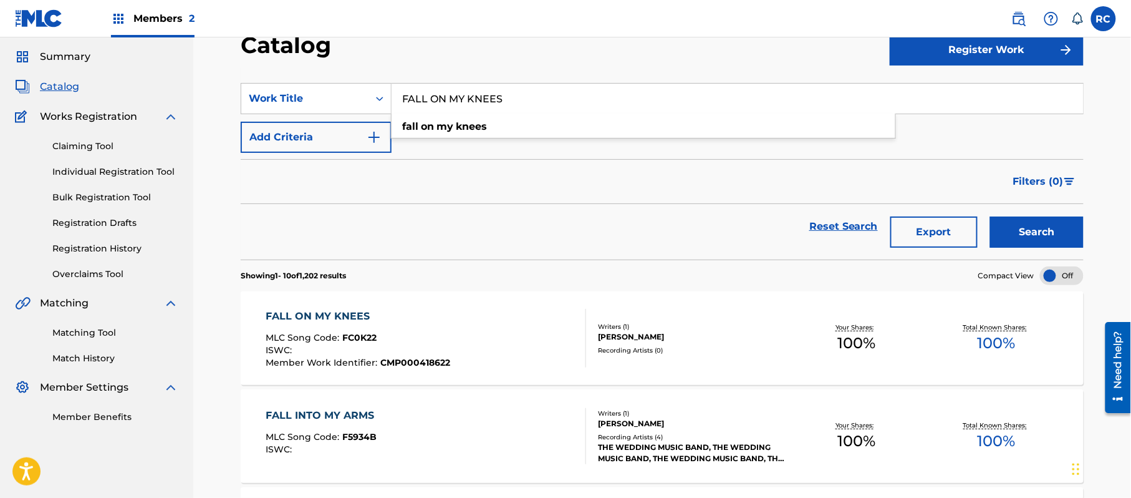
click at [442, 110] on input "FALL ON MY KNEES" at bounding box center [738, 99] width 692 height 30
type input "weigh room"
click at [990, 216] on button "Search" at bounding box center [1037, 231] width 94 height 31
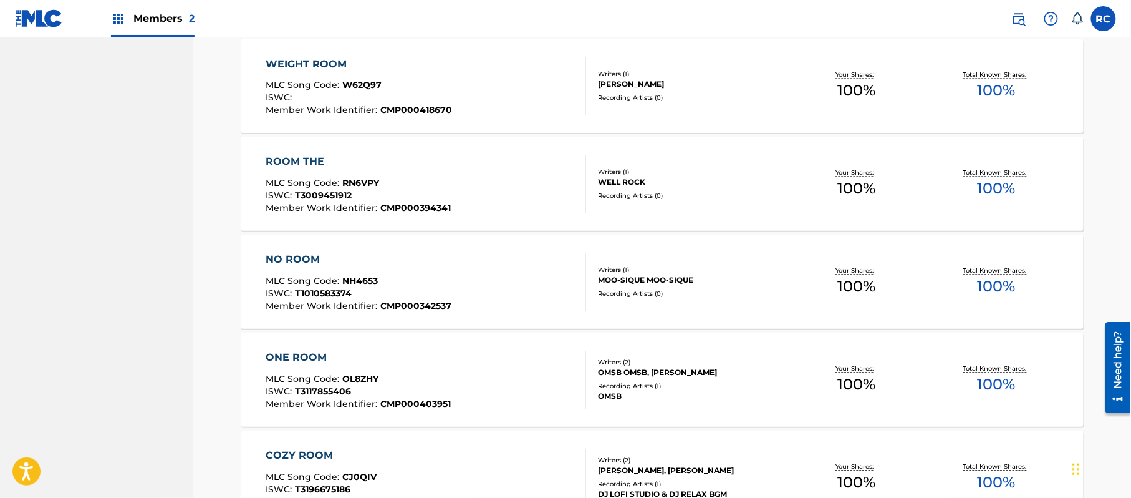
scroll to position [786, 0]
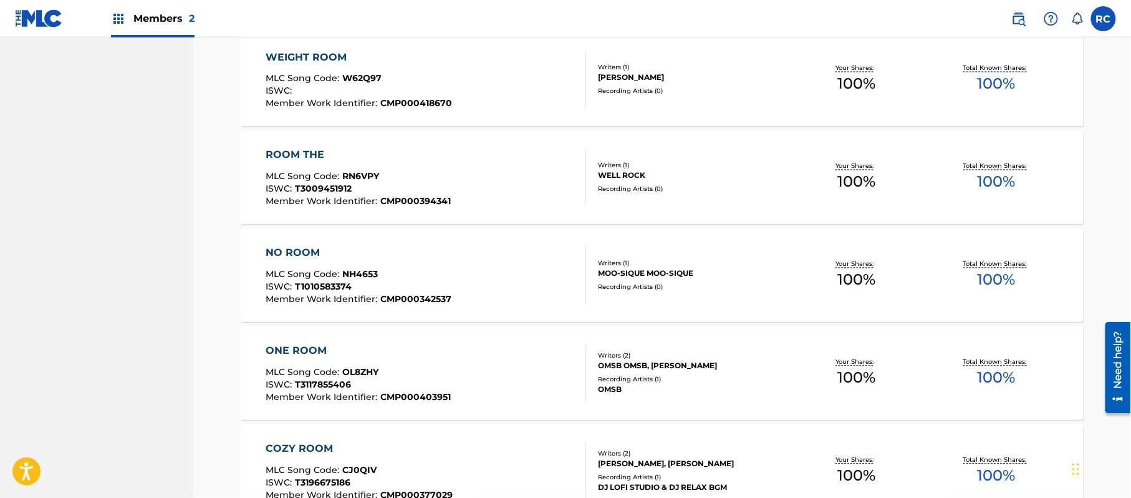
click at [315, 56] on div "WEIGHT ROOM" at bounding box center [359, 57] width 186 height 15
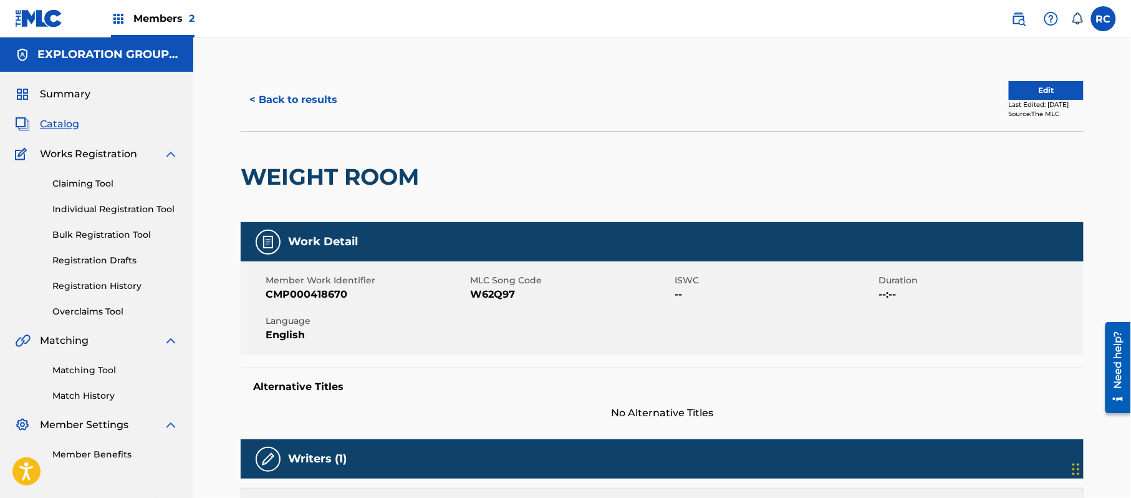
click at [486, 292] on span "W62Q97" at bounding box center [570, 294] width 201 height 15
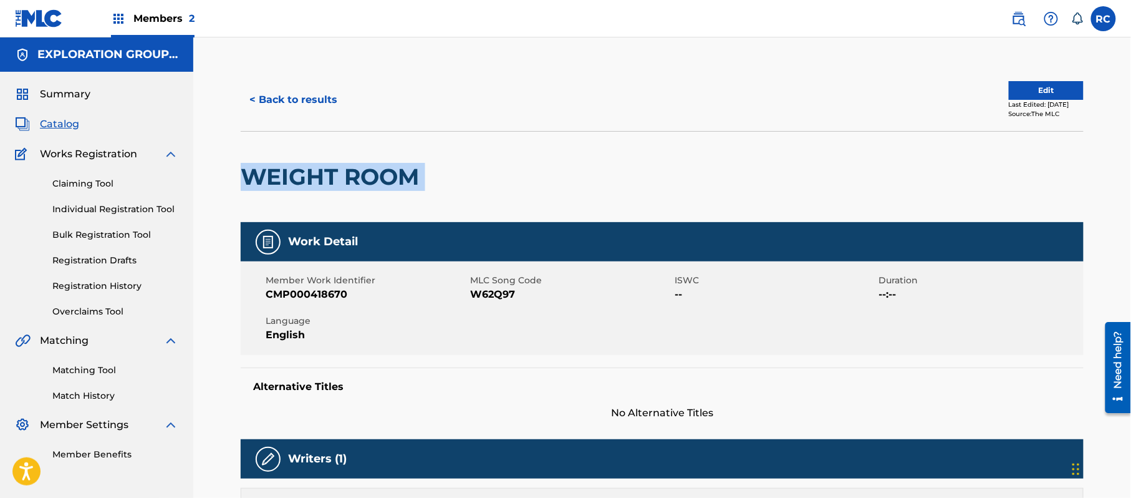
drag, startPoint x: 228, startPoint y: 173, endPoint x: 471, endPoint y: 166, distance: 243.9
click at [471, 166] on div "< Back to results Edit Last Edited: July 10, 2025 Source: The MLC WEIGHT ROOM W…" at bounding box center [662, 469] width 873 height 800
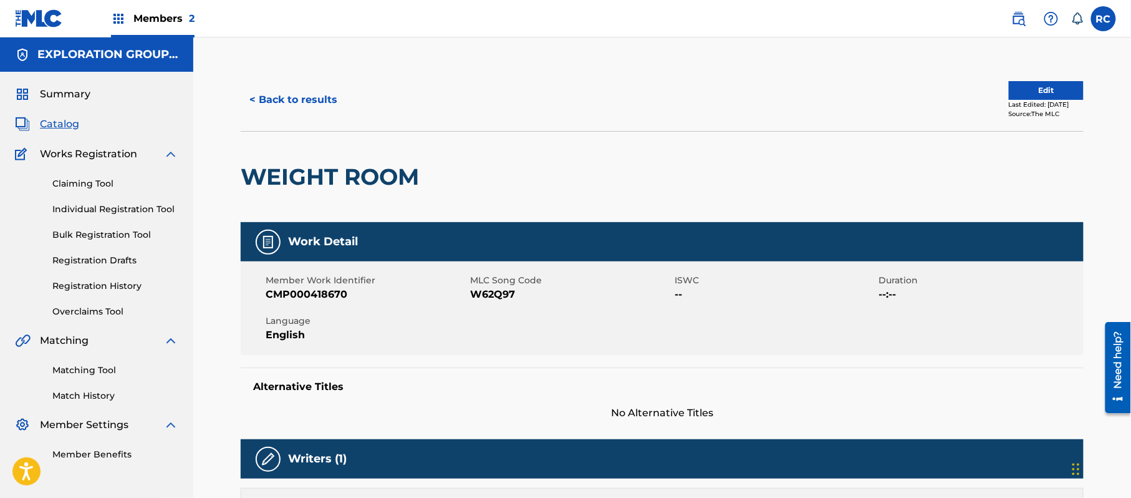
click at [495, 298] on span "W62Q97" at bounding box center [570, 294] width 201 height 15
click at [289, 100] on button "< Back to results" at bounding box center [293, 99] width 105 height 31
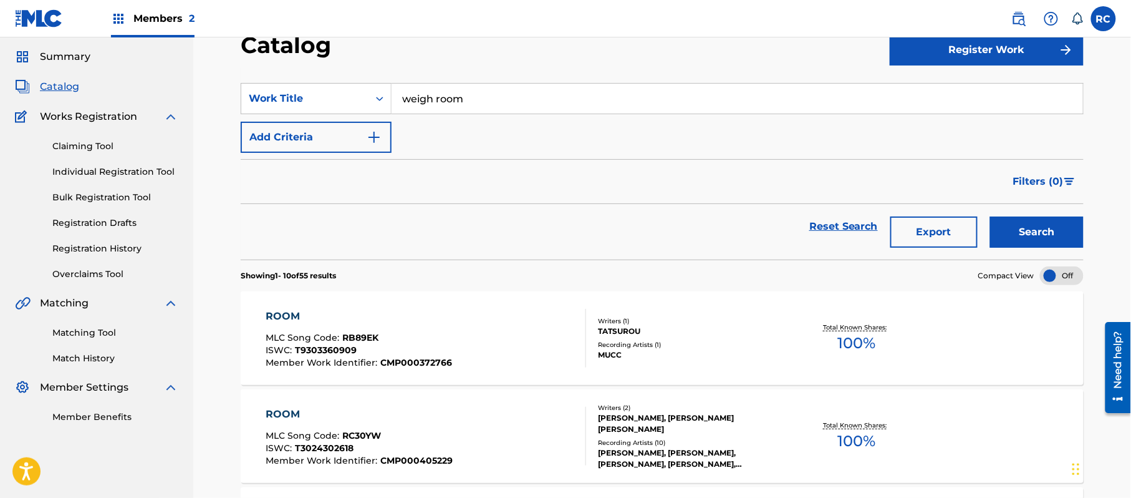
scroll to position [786, 0]
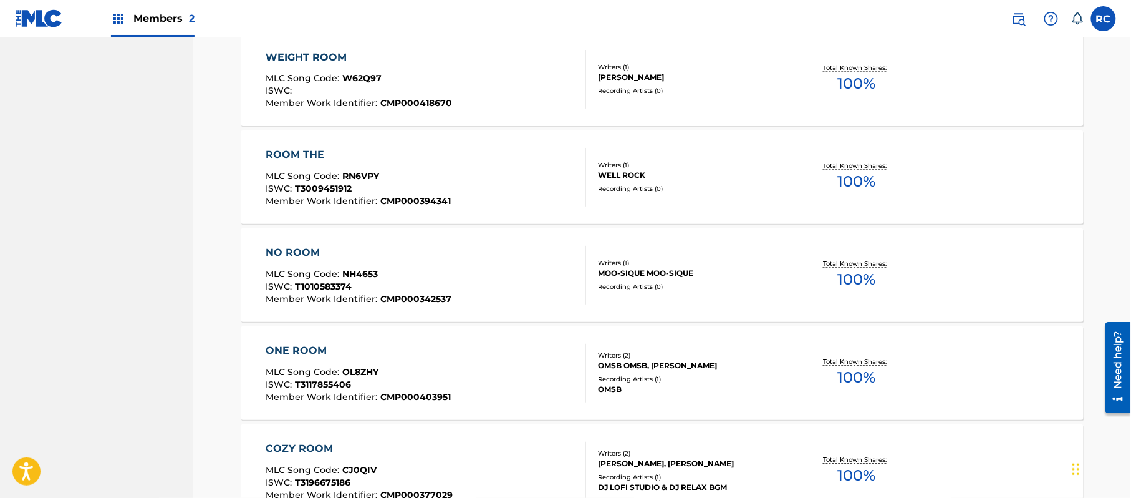
click at [407, 95] on div "ISWC :" at bounding box center [359, 93] width 186 height 12
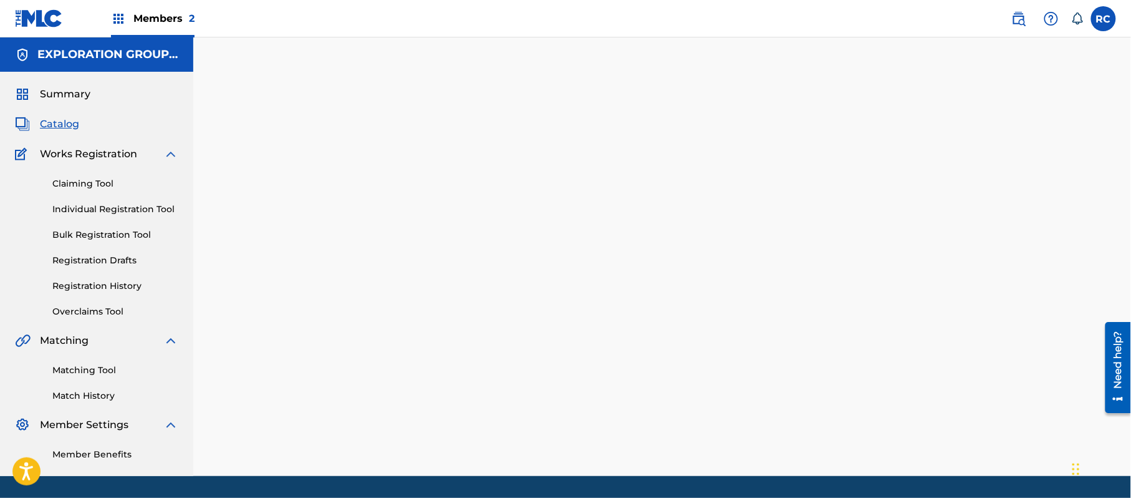
click at [407, 95] on div at bounding box center [662, 84] width 843 height 31
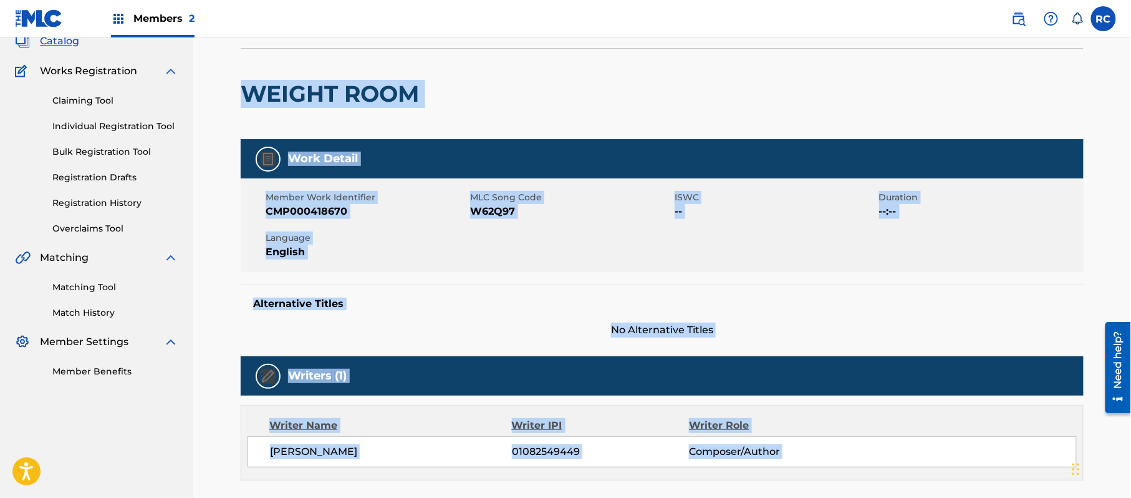
click at [301, 105] on h2 "WEIGHT ROOM" at bounding box center [333, 94] width 185 height 28
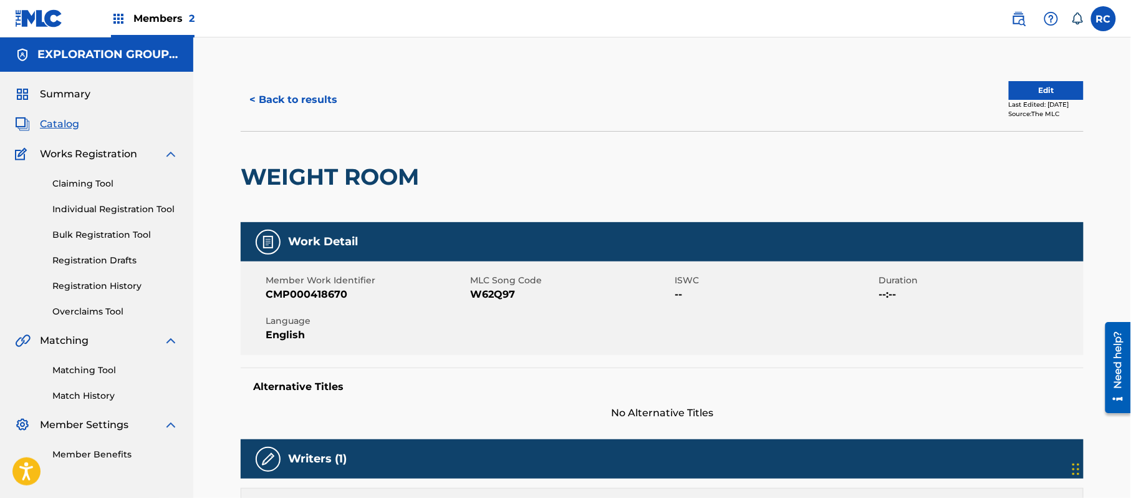
click at [301, 105] on button "< Back to results" at bounding box center [293, 99] width 105 height 31
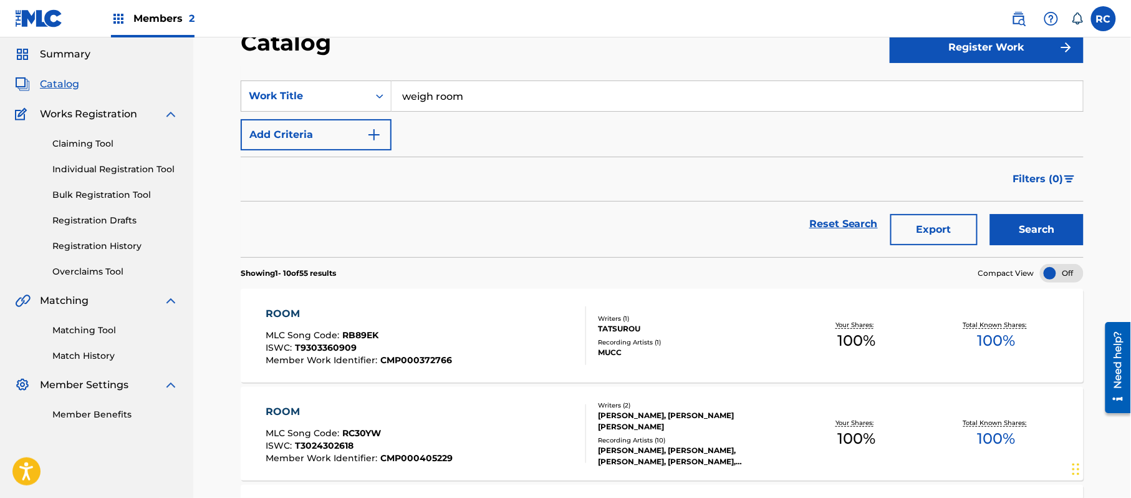
scroll to position [37, 0]
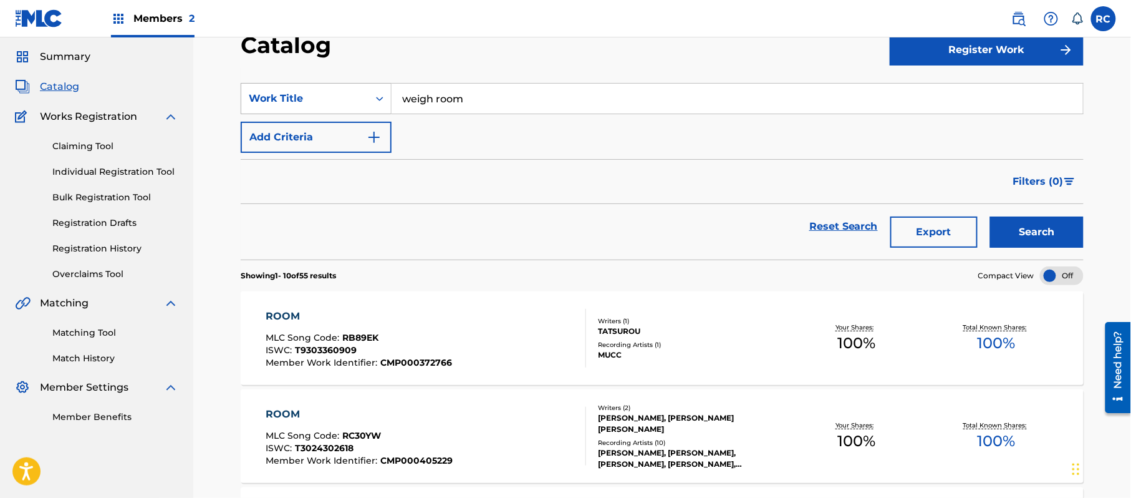
drag, startPoint x: 472, startPoint y: 97, endPoint x: 327, endPoint y: 100, distance: 145.3
click at [327, 100] on div "SearchWithCriteriac4905f67-bf79-43e5-9484-7fd0d315f7db Work Title weigh room" at bounding box center [662, 98] width 843 height 31
paste input "Prayers Going Up"
type input "Prayers Going Up"
click at [1010, 222] on button "Search" at bounding box center [1037, 231] width 94 height 31
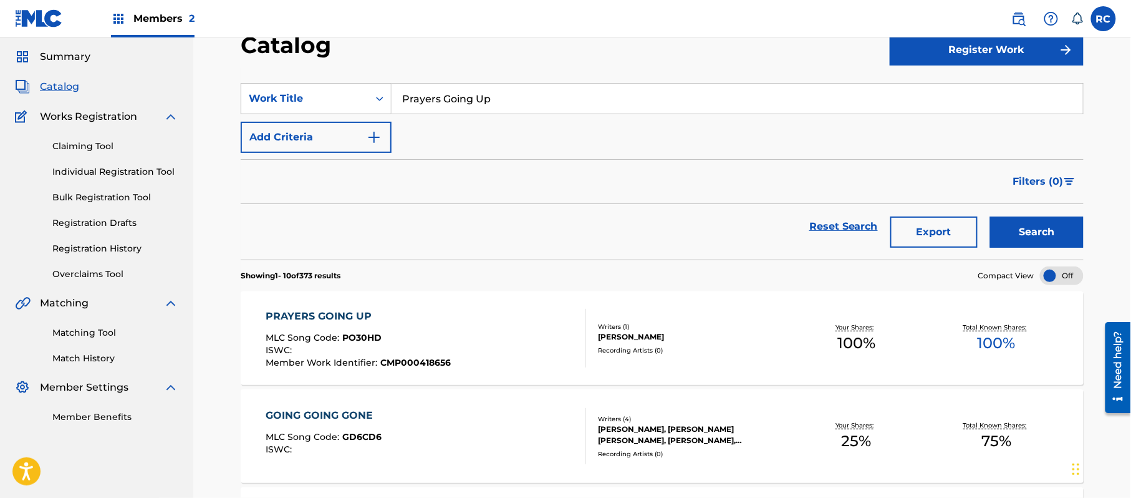
click at [314, 312] on div "PRAYERS GOING UP" at bounding box center [358, 316] width 185 height 15
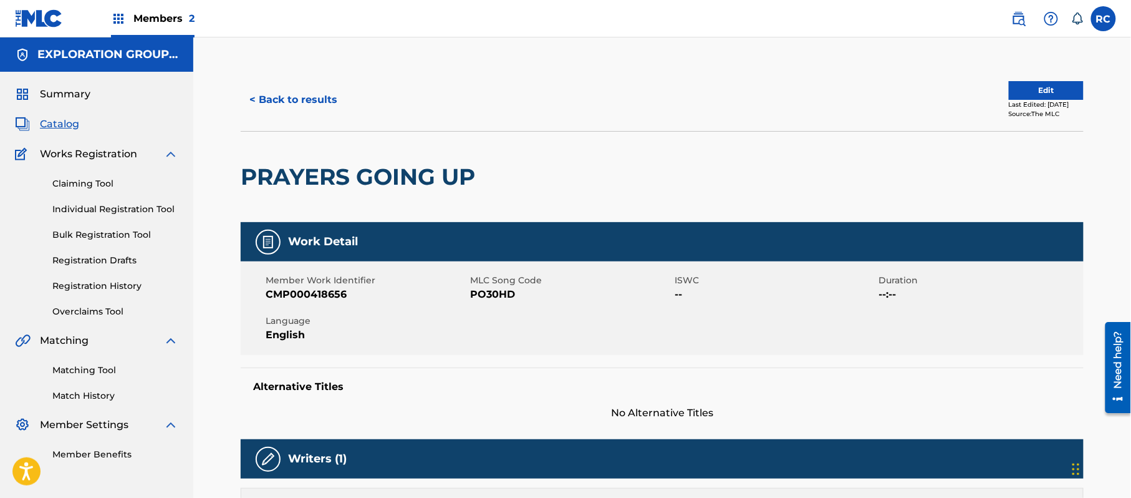
click at [499, 299] on span "PO30HD" at bounding box center [570, 294] width 201 height 15
click at [298, 96] on button "< Back to results" at bounding box center [293, 99] width 105 height 31
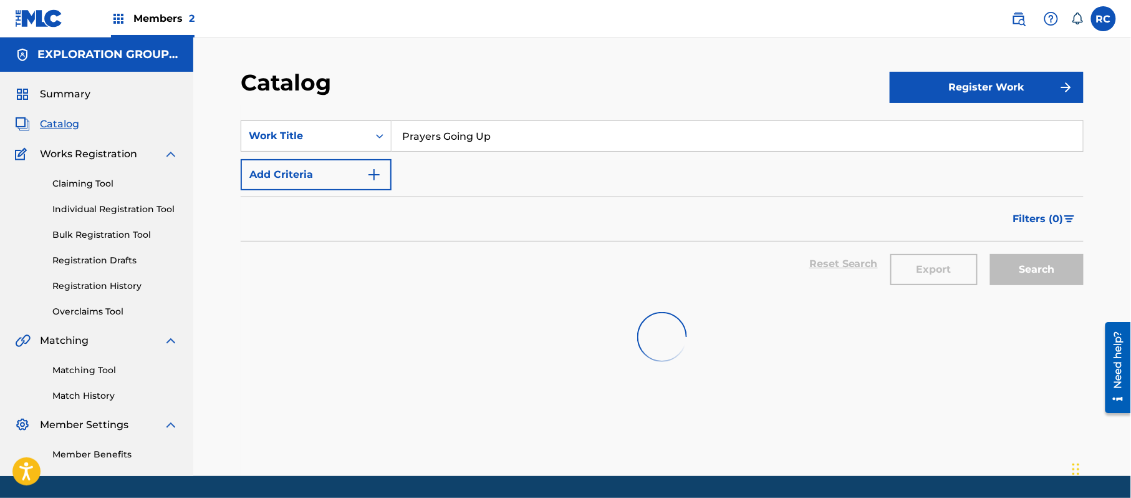
scroll to position [37, 0]
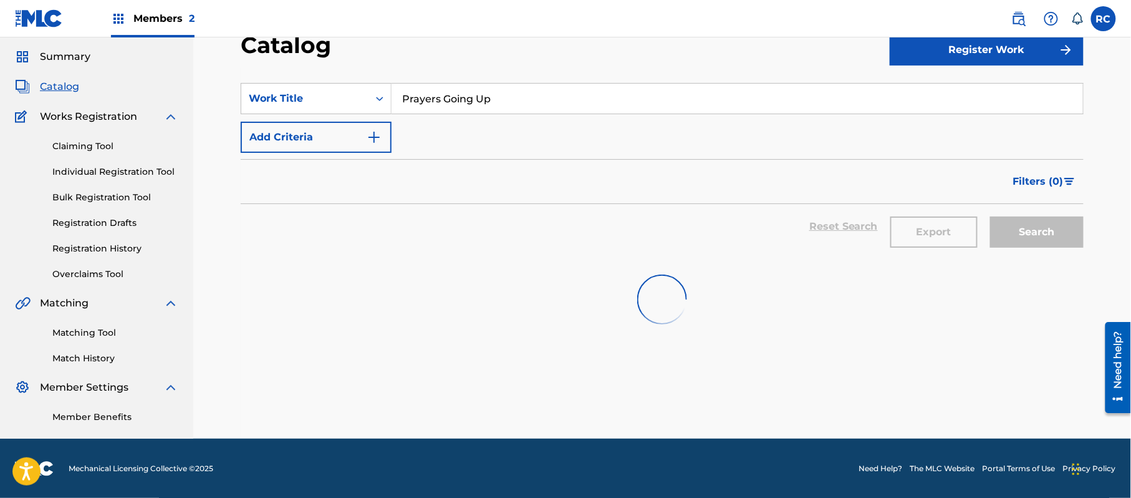
click at [425, 99] on input "Prayers Going Up" at bounding box center [738, 99] width 692 height 30
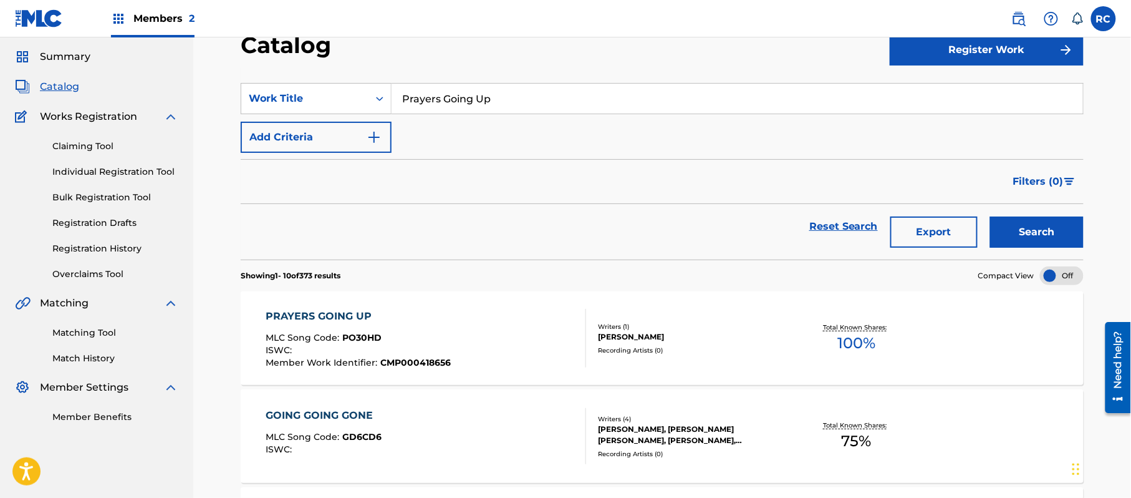
click at [425, 99] on input "Prayers Going Up" at bounding box center [738, 99] width 692 height 30
paste input "AIN TELL MY STORY"
type input "PAIN TELL MY STORY"
click at [1015, 229] on button "Search" at bounding box center [1037, 231] width 94 height 31
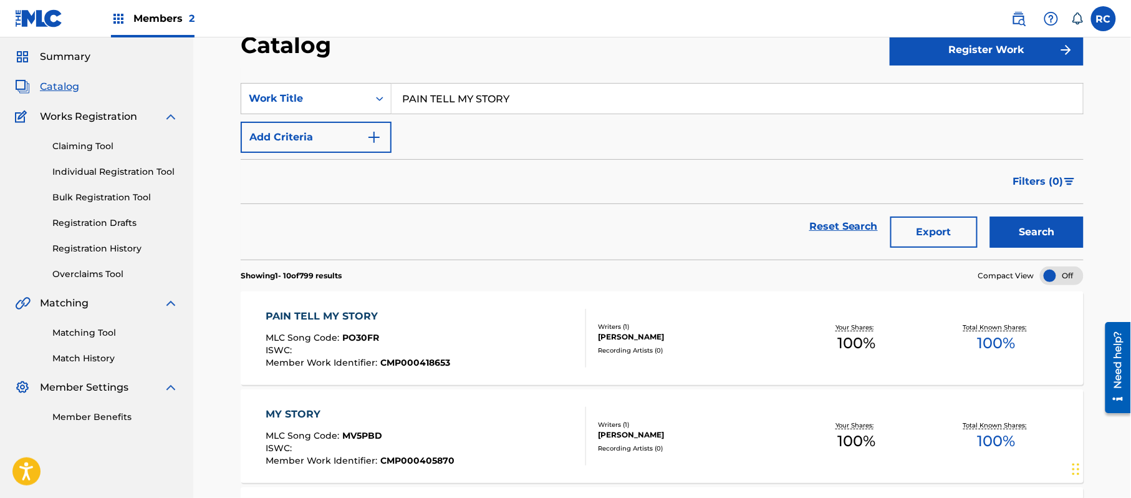
click at [362, 312] on div "PAIN TELL MY STORY" at bounding box center [358, 316] width 185 height 15
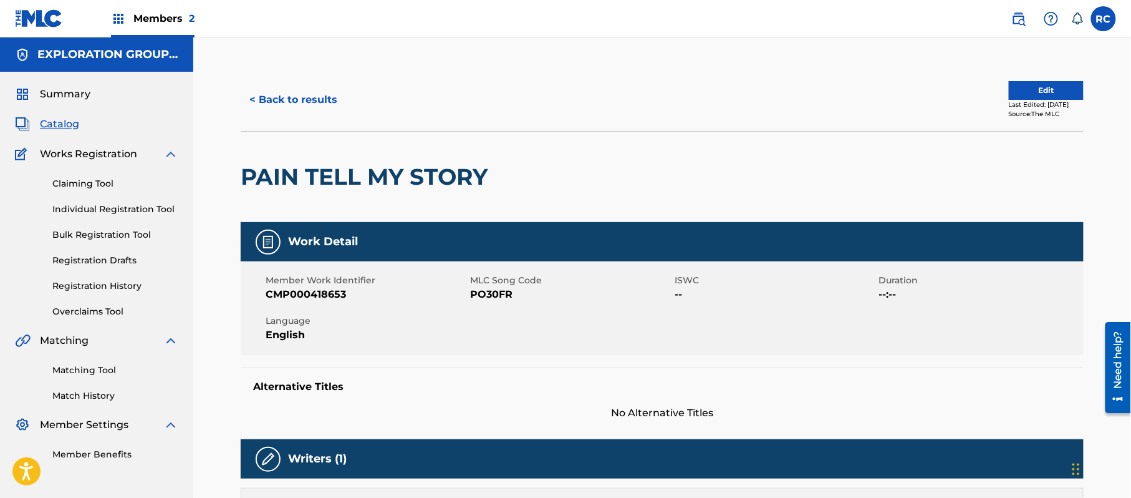
click at [501, 297] on span "PO30FR" at bounding box center [570, 294] width 201 height 15
click at [492, 288] on span "PO30FR" at bounding box center [570, 294] width 201 height 15
click at [306, 105] on button "< Back to results" at bounding box center [293, 99] width 105 height 31
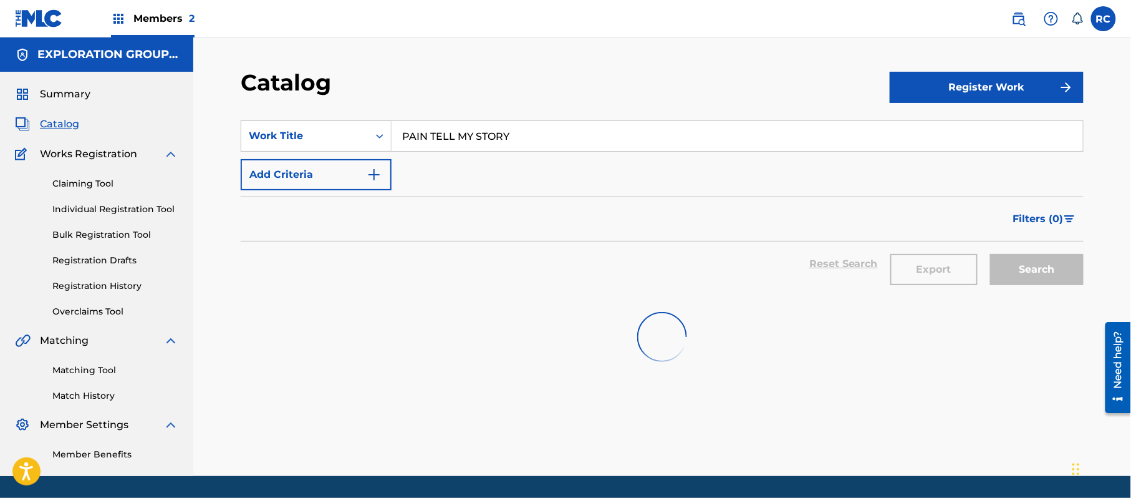
scroll to position [37, 0]
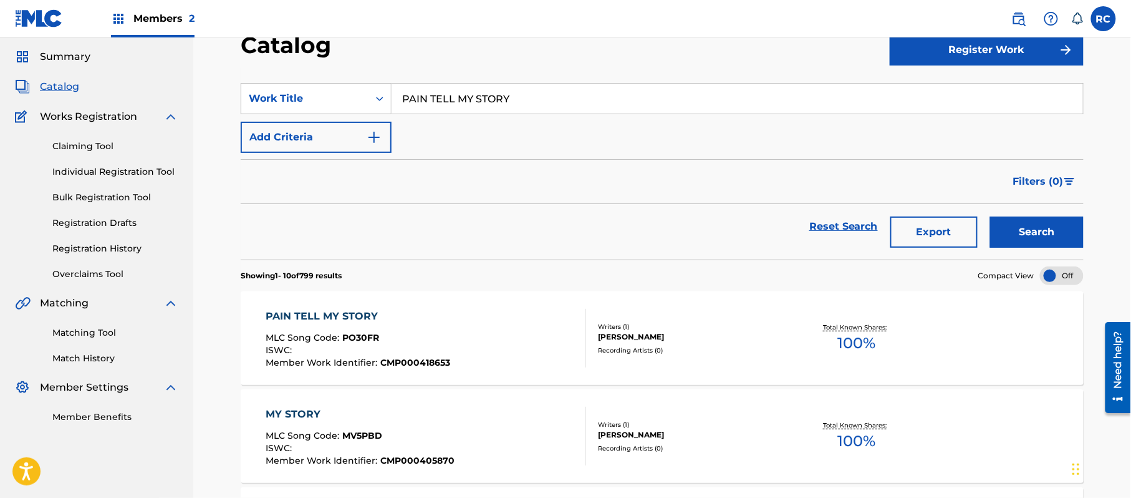
click at [463, 91] on input "PAIN TELL MY STORY" at bounding box center [738, 99] width 692 height 30
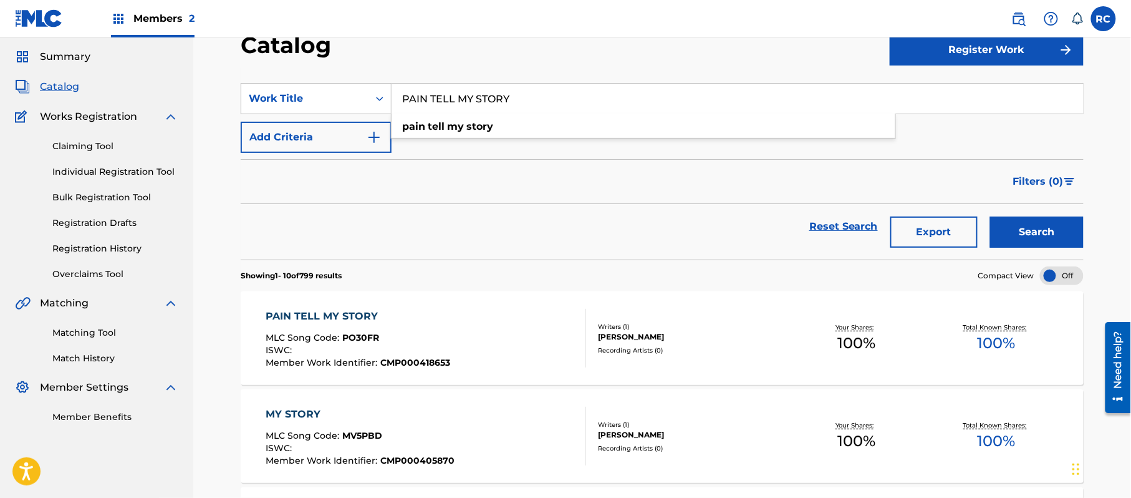
click at [463, 91] on input "PAIN TELL MY STORY" at bounding box center [738, 99] width 692 height 30
paste input "TCADD1737575"
click at [1054, 226] on button "Search" at bounding box center [1037, 231] width 94 height 31
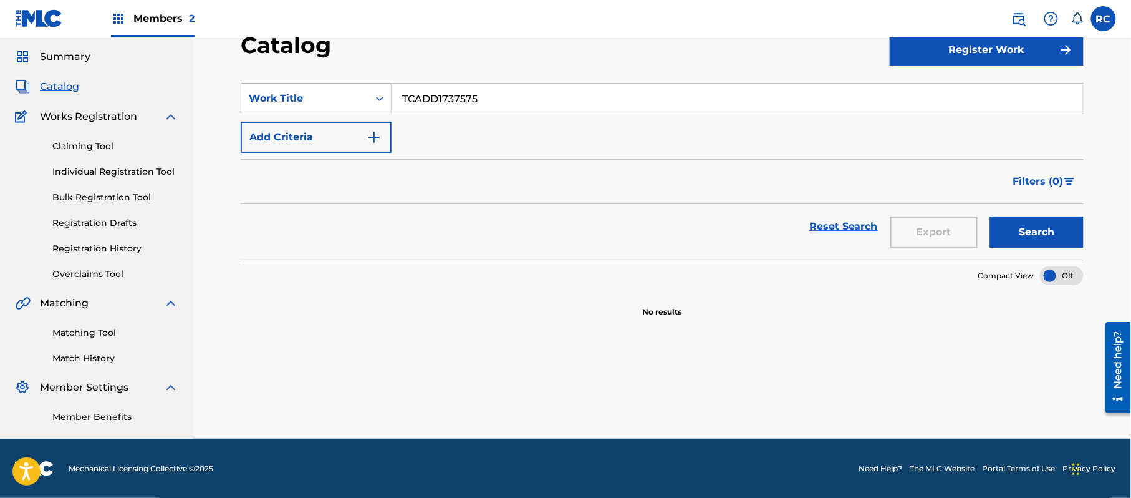
drag, startPoint x: 519, startPoint y: 94, endPoint x: 360, endPoint y: 106, distance: 159.5
click at [360, 106] on div "SearchWithCriteriac4905f67-bf79-43e5-9484-7fd0d315f7db Work Title TCADD1737575" at bounding box center [662, 98] width 843 height 31
paste input "Keep My Head Up"
type input "Keep My Head Up"
click at [1054, 238] on button "Search" at bounding box center [1037, 231] width 94 height 31
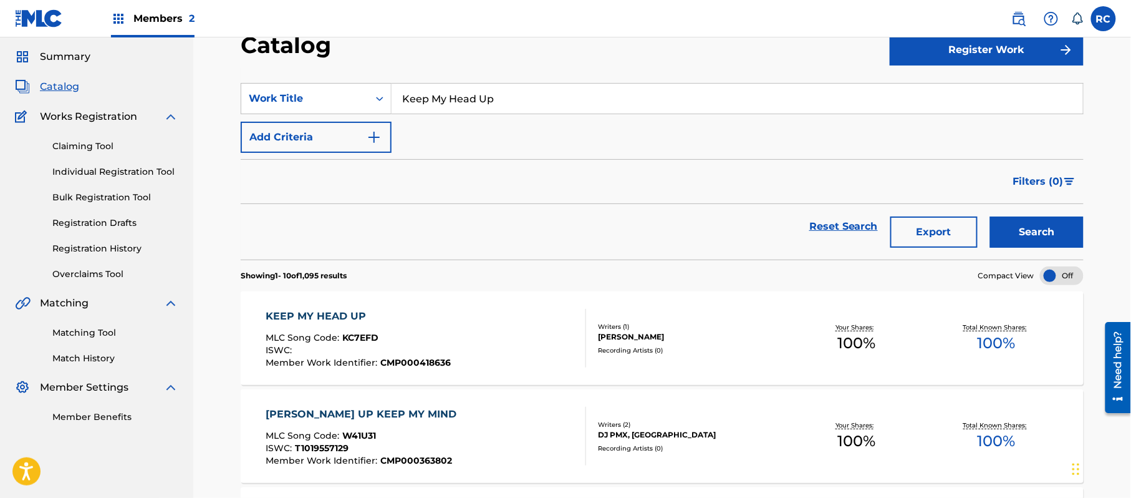
click at [348, 316] on div "KEEP MY HEAD UP" at bounding box center [358, 316] width 185 height 15
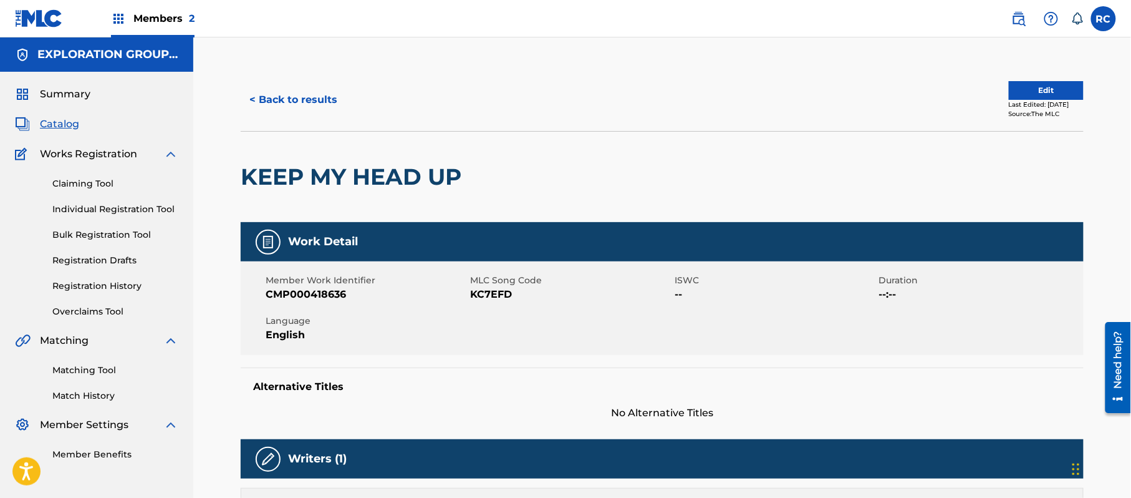
click at [502, 297] on span "KC7EFD" at bounding box center [570, 294] width 201 height 15
click at [309, 93] on button "< Back to results" at bounding box center [293, 99] width 105 height 31
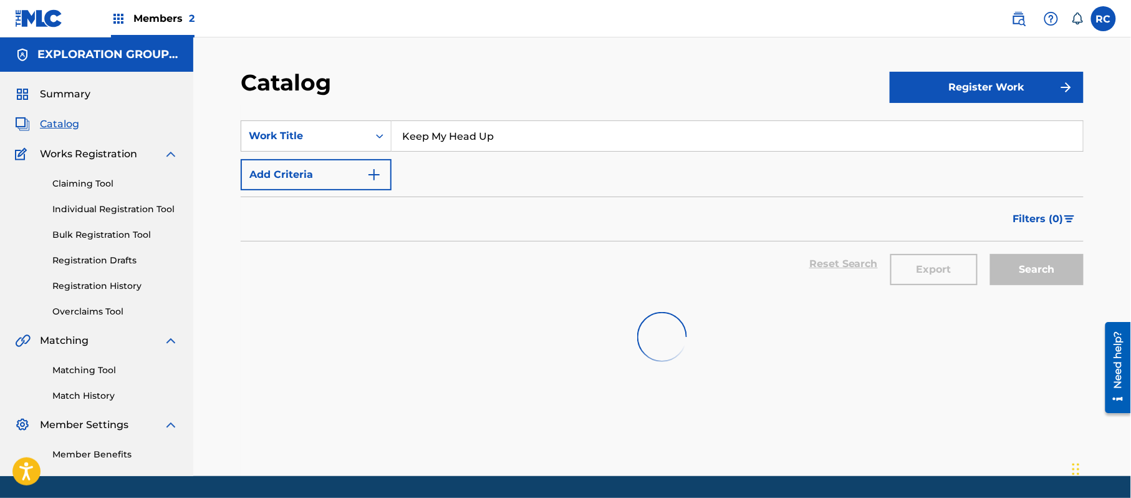
scroll to position [37, 0]
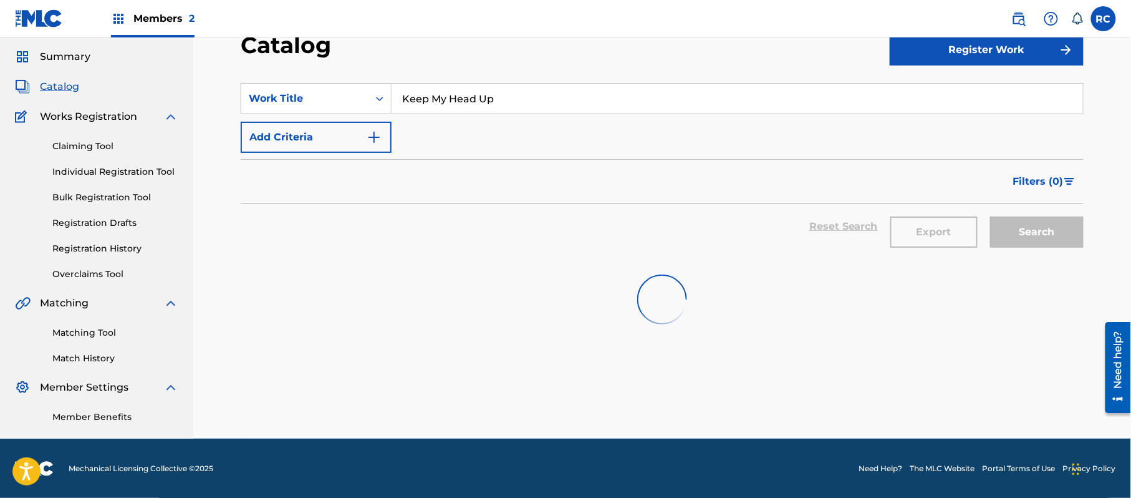
click at [433, 105] on input "Keep My Head Up" at bounding box center [738, 99] width 692 height 30
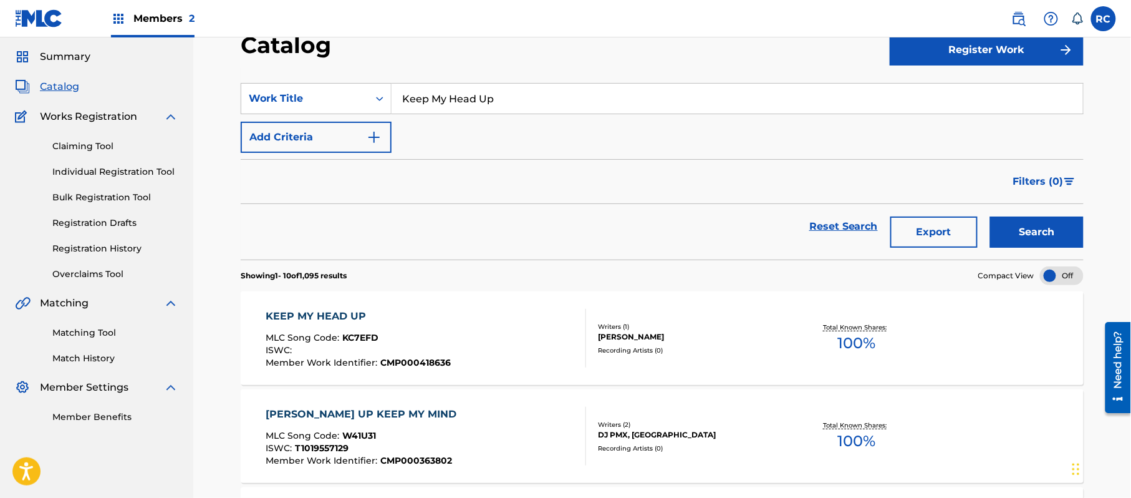
click at [433, 105] on input "Keep My Head Up" at bounding box center [738, 99] width 692 height 30
paste input "Mistakes aka Make Our Own Mistakes|Our Own Mistakes Paper Dolls"
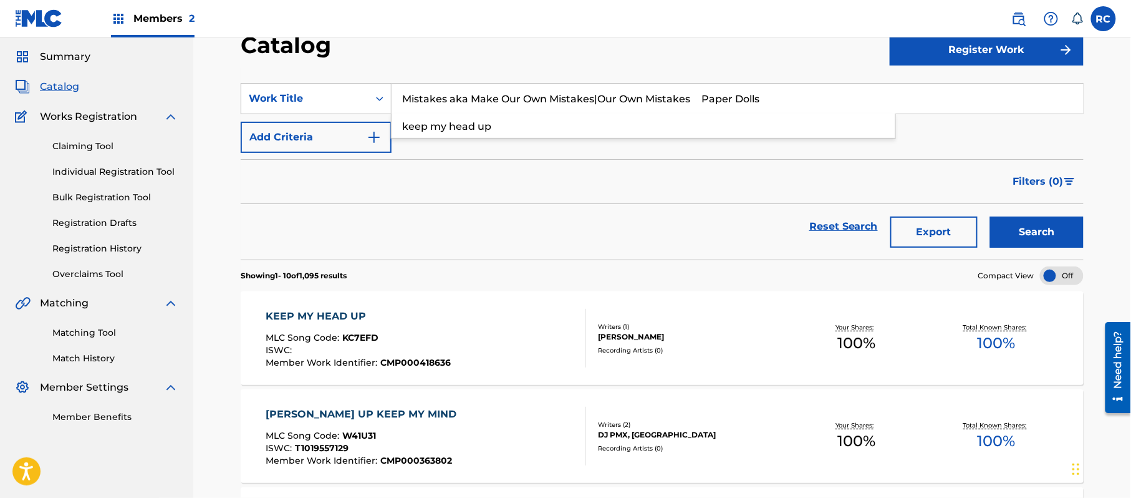
drag, startPoint x: 595, startPoint y: 102, endPoint x: 594, endPoint y: 123, distance: 20.6
click at [829, 105] on input "Mistakes aka Make Our Own Mistakes|Our Own Mistakes Paper Dolls" at bounding box center [738, 99] width 692 height 30
drag, startPoint x: 451, startPoint y: 101, endPoint x: 824, endPoint y: 101, distance: 372.9
click at [824, 101] on input "Mistakes aka Make Our Own Mistakes|Our Own Mistakes Paper Dolls" at bounding box center [738, 99] width 692 height 30
type input "Mistakes"
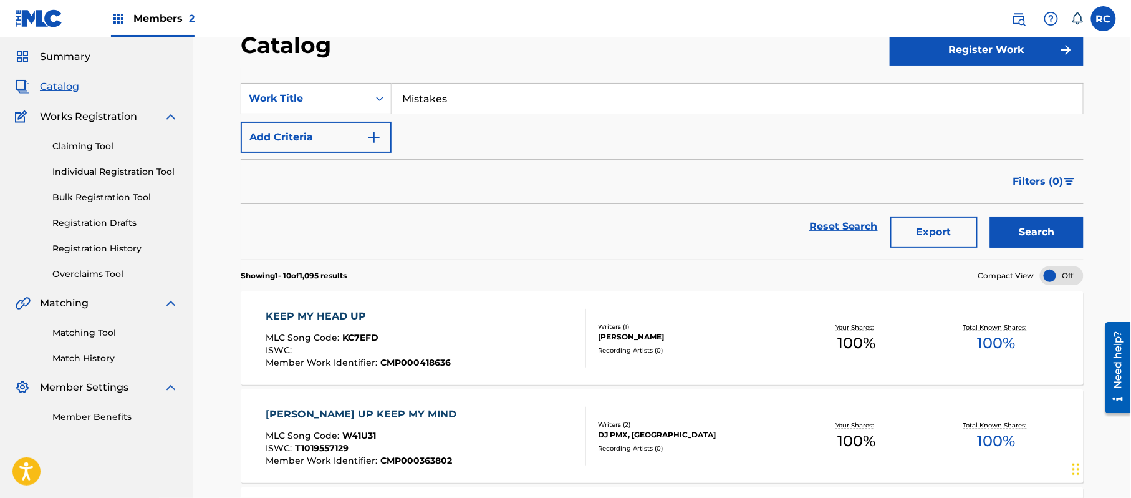
click at [1018, 231] on button "Search" at bounding box center [1037, 231] width 94 height 31
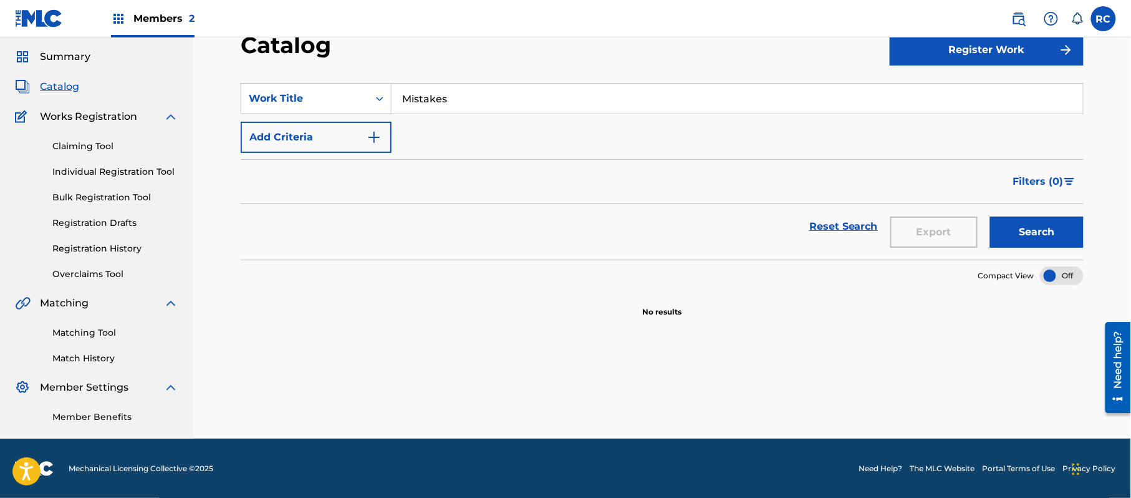
click at [407, 95] on input "Mistakes" at bounding box center [738, 99] width 692 height 30
click at [1034, 235] on button "Search" at bounding box center [1037, 231] width 94 height 31
click at [350, 143] on button "Add Criteria" at bounding box center [316, 137] width 151 height 31
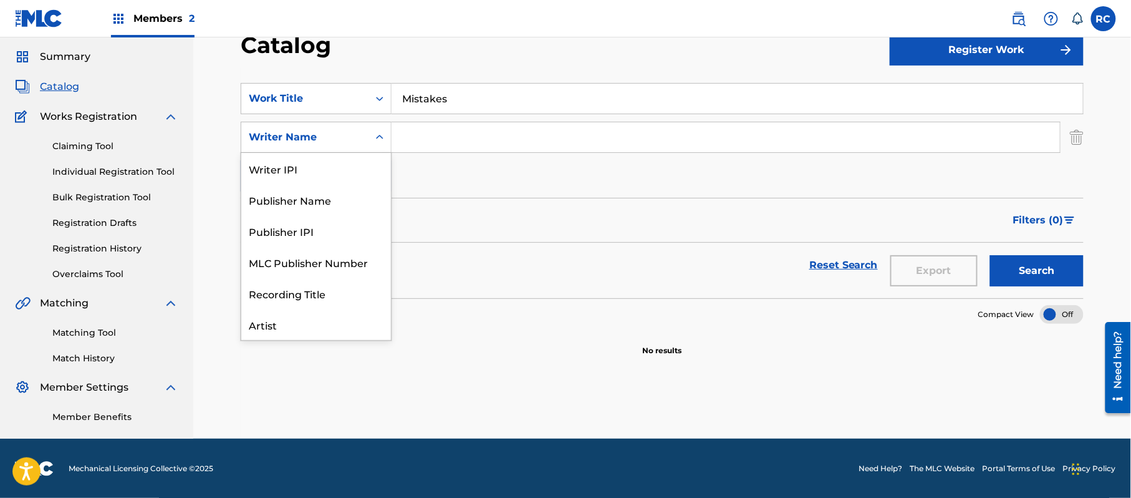
click at [332, 131] on div "Writer Name" at bounding box center [305, 137] width 112 height 15
click at [303, 271] on div "Artist" at bounding box center [316, 261] width 150 height 31
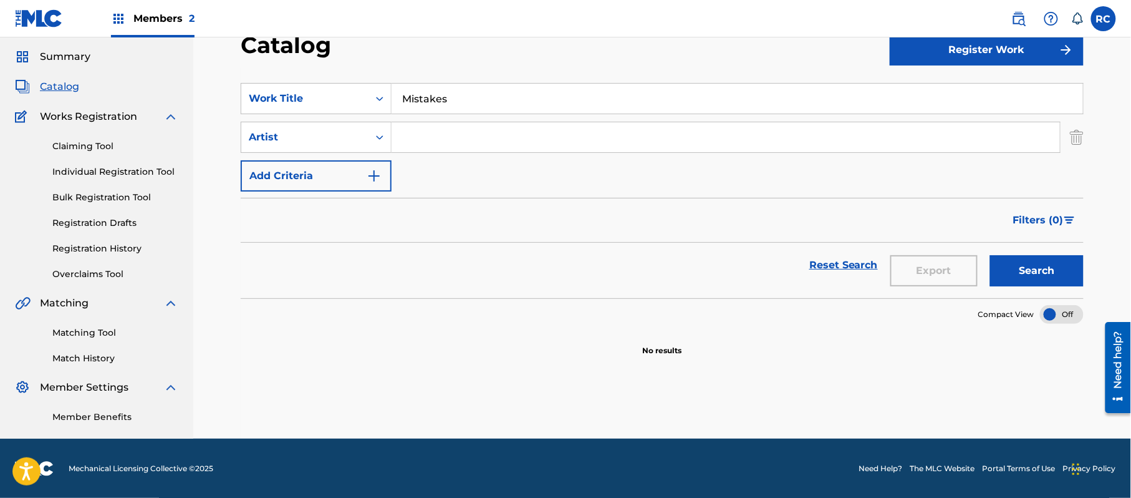
click at [438, 143] on input "Search Form" at bounding box center [726, 137] width 668 height 30
paste input "George Robert Merrill"
type input "George Robert Merrill"
click at [1021, 262] on button "Search" at bounding box center [1037, 270] width 94 height 31
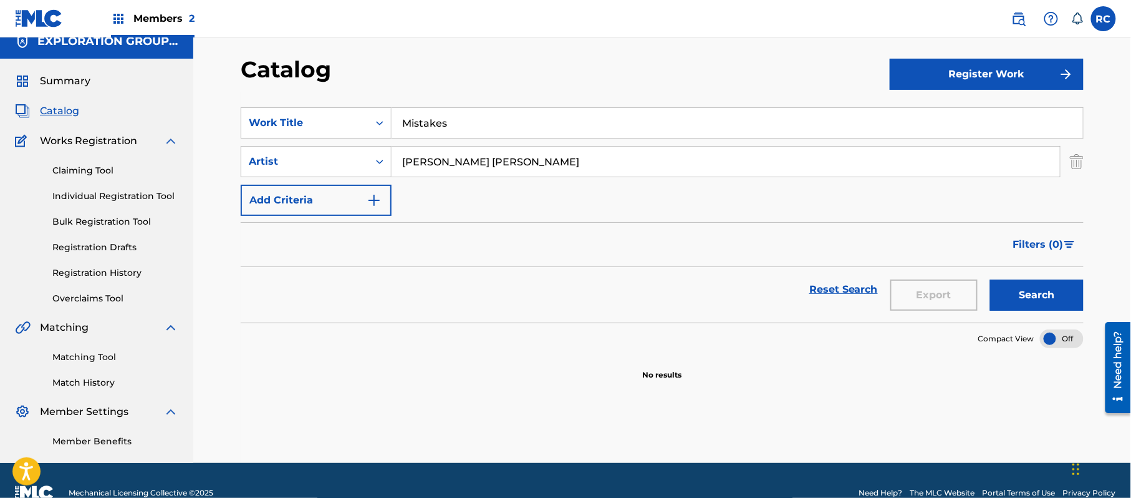
scroll to position [0, 0]
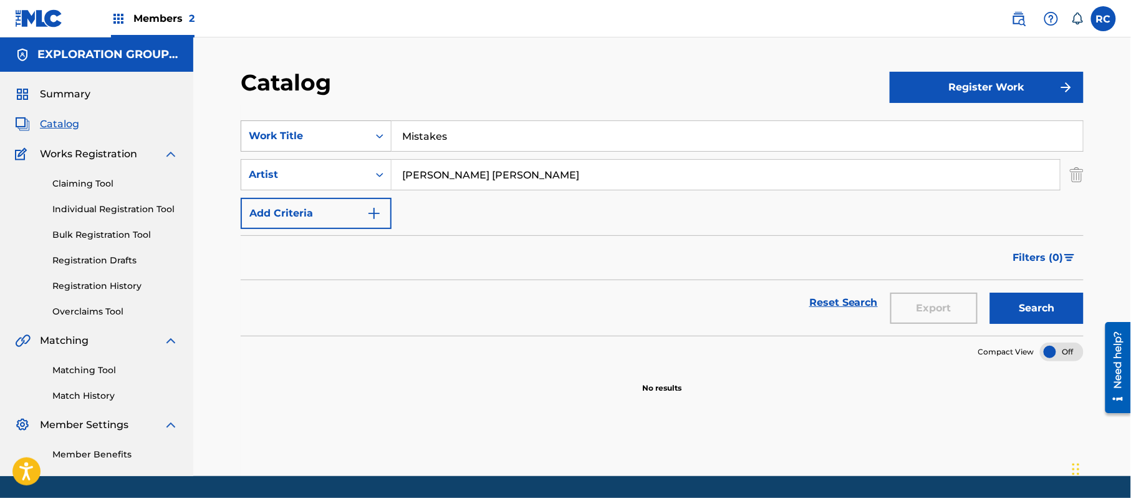
click at [337, 143] on div "Work Title" at bounding box center [304, 136] width 127 height 24
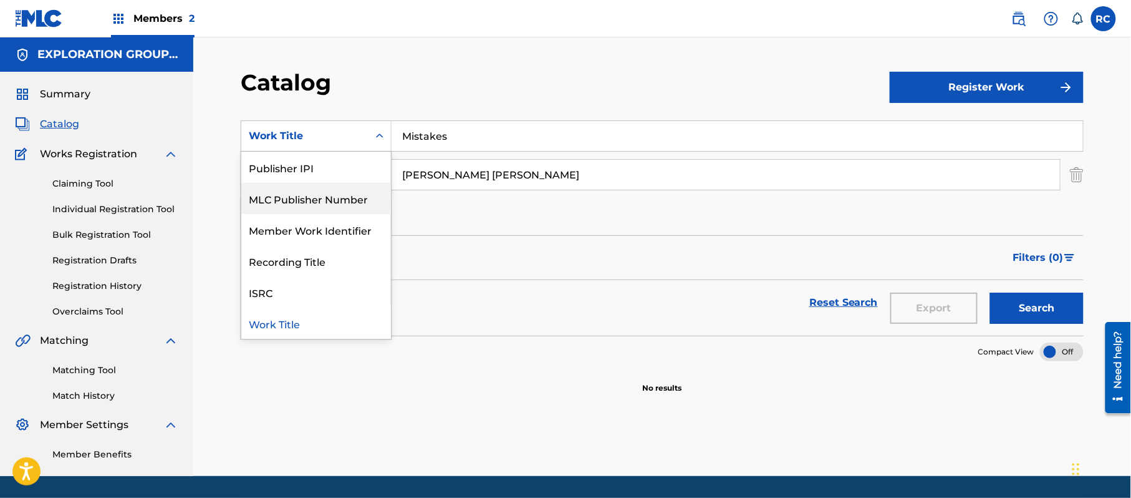
scroll to position [5, 0]
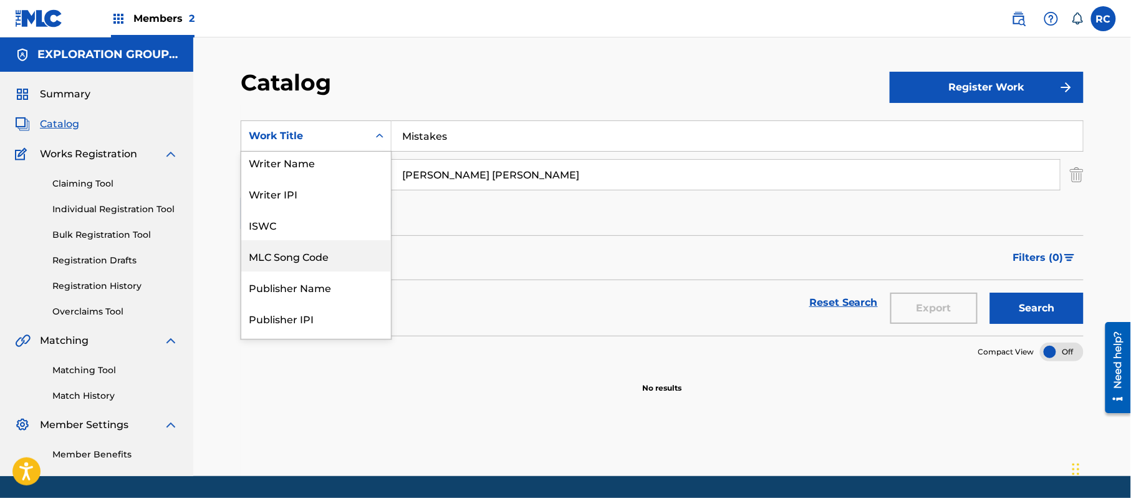
click at [293, 263] on div "MLC Song Code" at bounding box center [316, 255] width 150 height 31
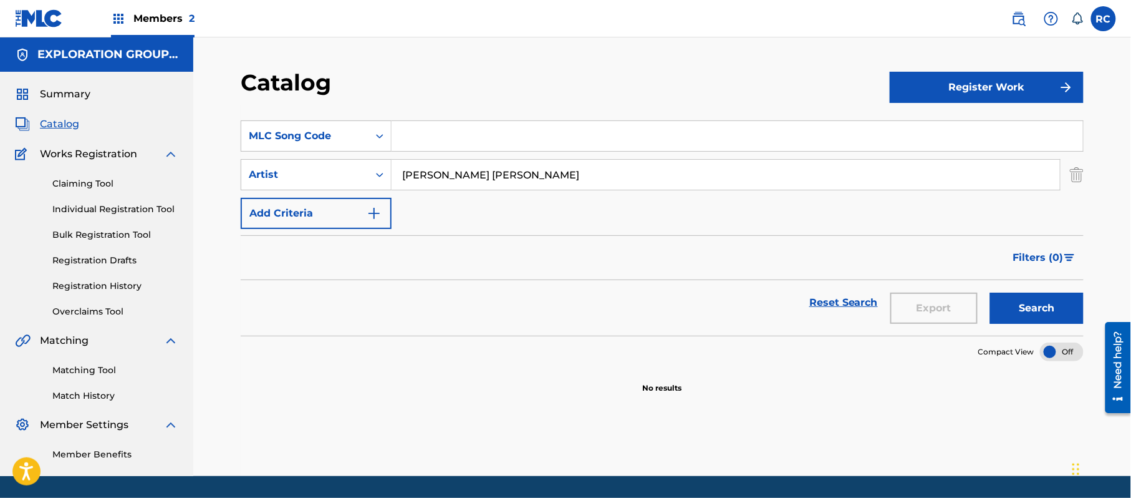
drag, startPoint x: 460, startPoint y: 145, endPoint x: 462, endPoint y: 153, distance: 9.1
click at [460, 145] on input "Search Form" at bounding box center [738, 136] width 692 height 30
paste input "MV9I8V"
type input "MV9I8V"
click at [464, 173] on input "George Robert Merrill" at bounding box center [726, 175] width 668 height 30
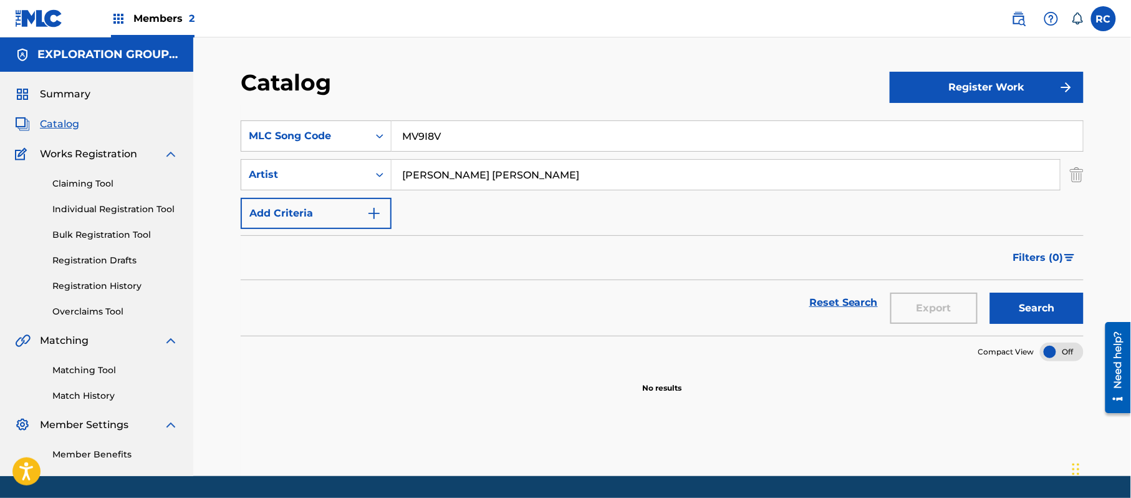
click at [464, 173] on input "George Robert Merrill" at bounding box center [726, 175] width 668 height 30
click at [1050, 309] on button "Search" at bounding box center [1037, 307] width 94 height 31
click at [88, 364] on link "Matching Tool" at bounding box center [115, 370] width 126 height 13
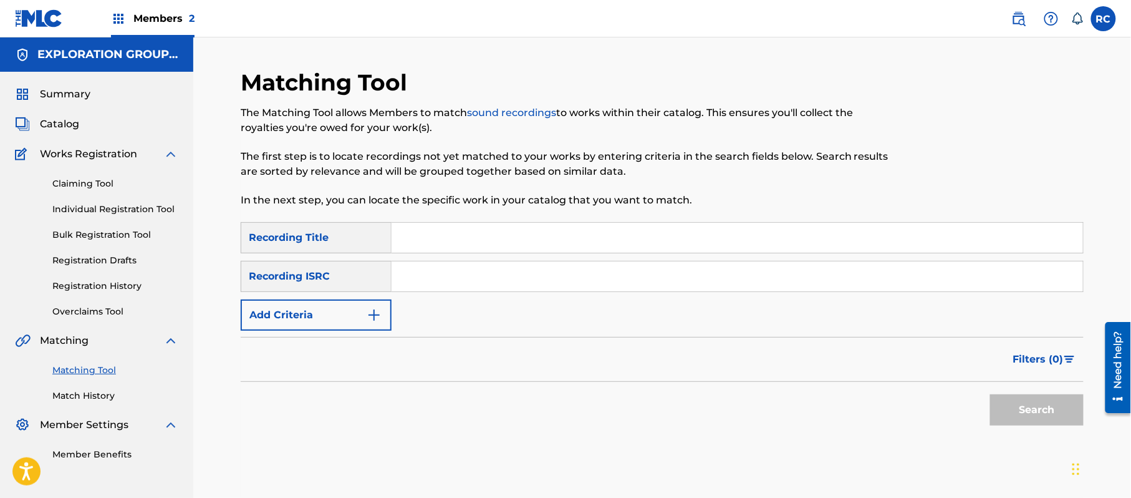
scroll to position [64, 0]
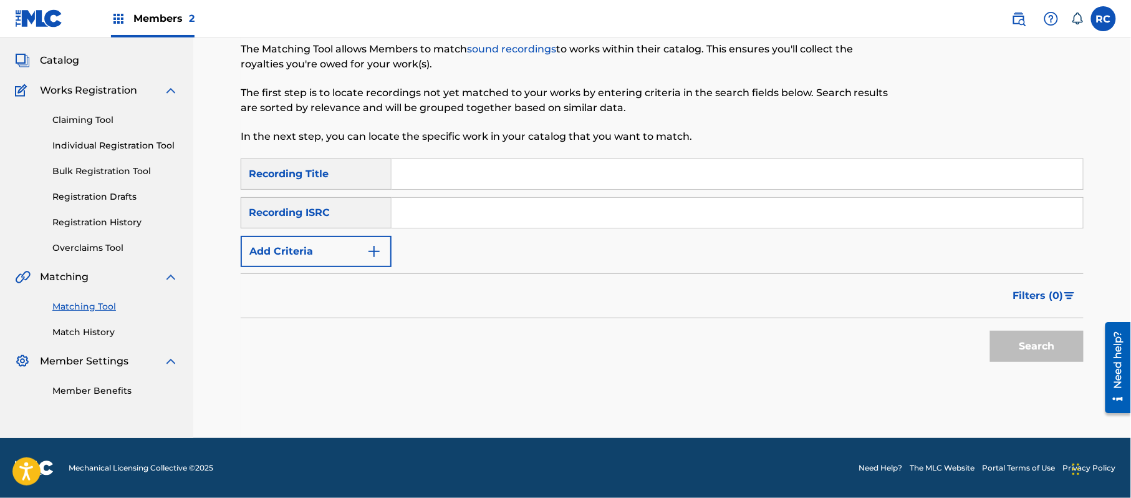
click at [323, 249] on button "Add Criteria" at bounding box center [316, 251] width 151 height 31
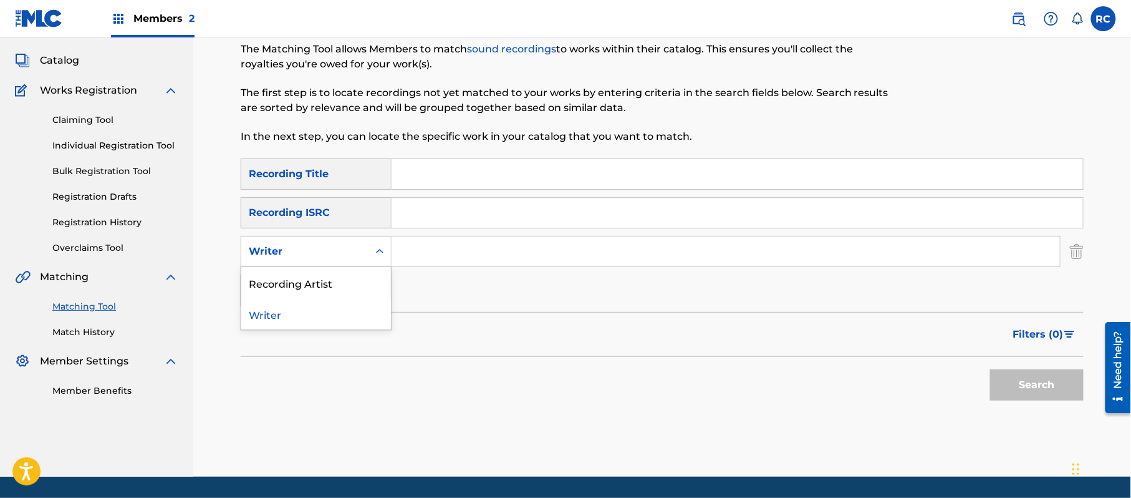
click at [320, 253] on div "Writer" at bounding box center [305, 251] width 112 height 15
click at [317, 276] on div "Recording Artist" at bounding box center [316, 282] width 150 height 31
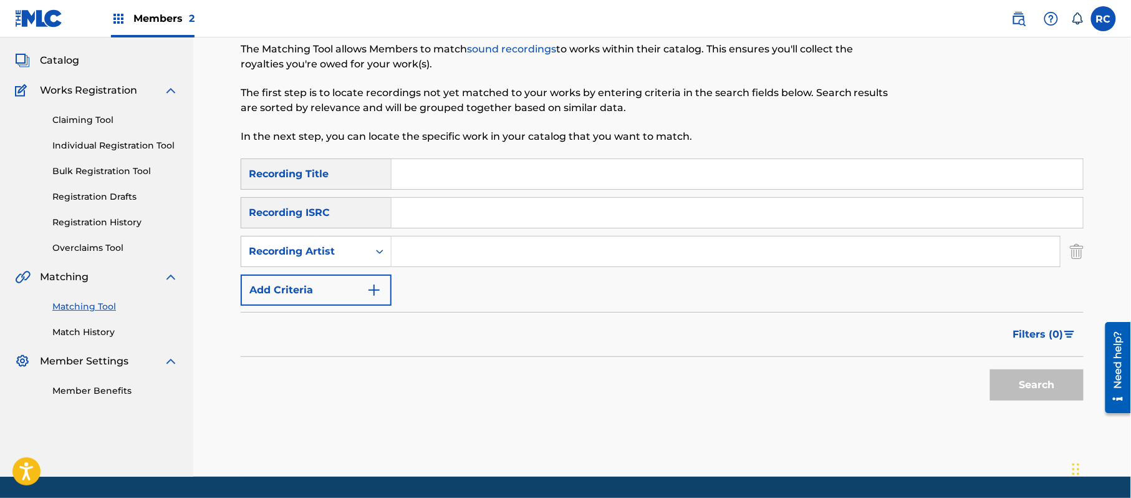
click at [420, 241] on input "Search Form" at bounding box center [726, 251] width 668 height 30
type input "CJ Beatty"
click at [1030, 389] on button "Search" at bounding box center [1037, 384] width 94 height 31
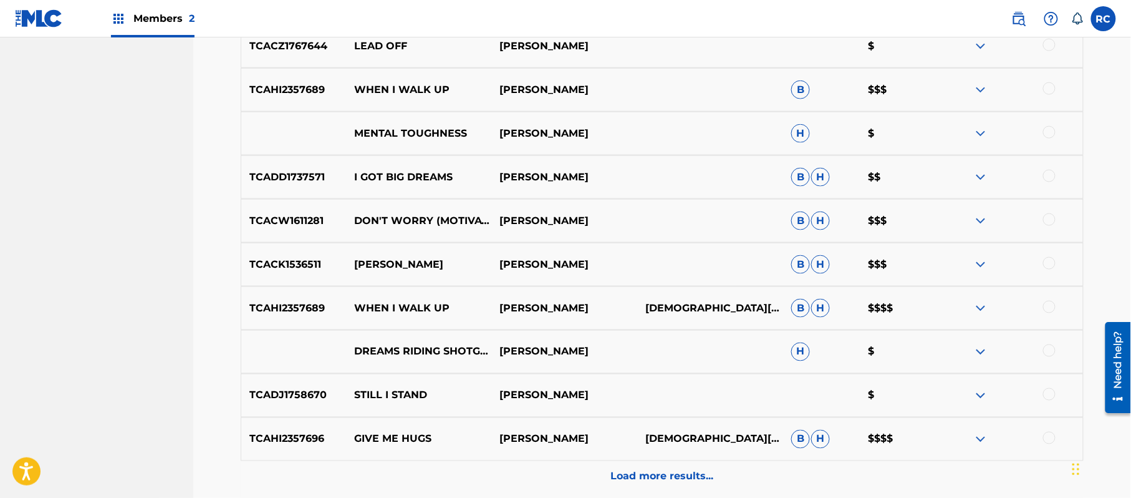
scroll to position [514, 0]
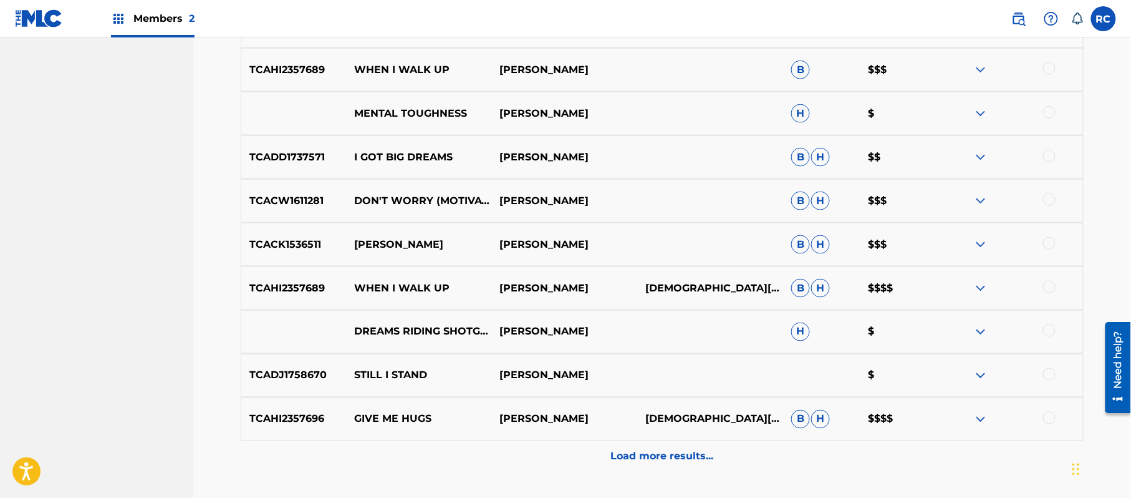
click at [644, 453] on p "Load more results..." at bounding box center [662, 456] width 103 height 15
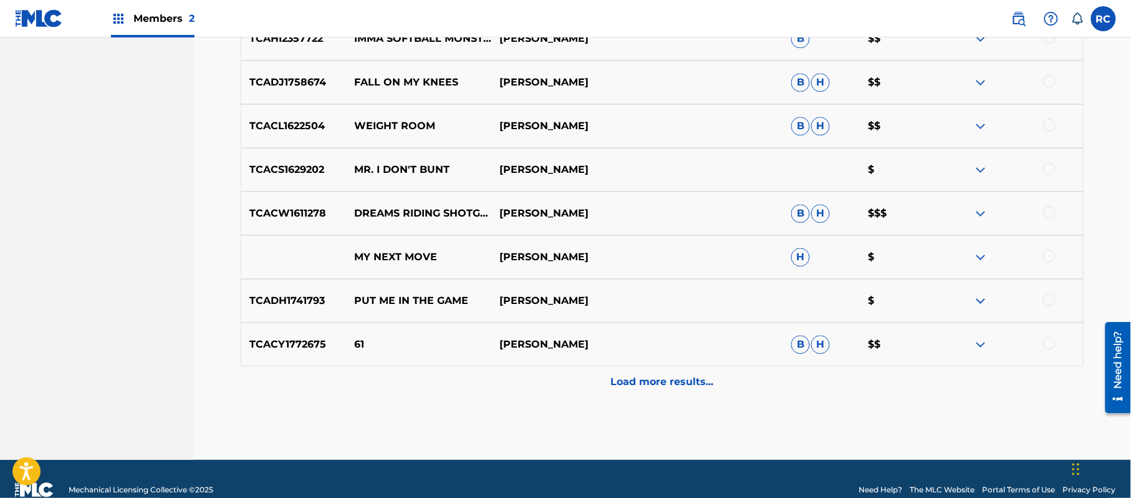
scroll to position [1048, 0]
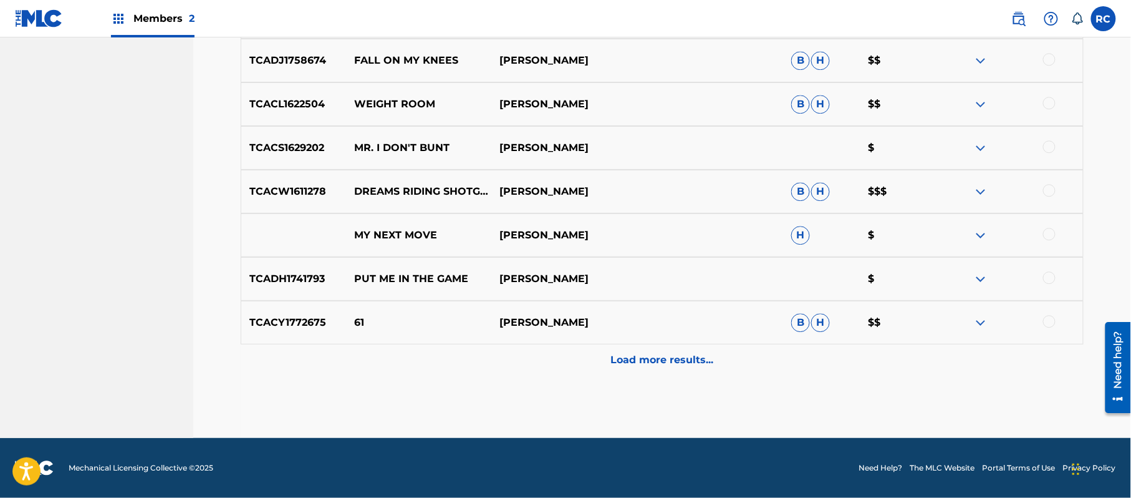
click at [616, 372] on div "Load more results..." at bounding box center [662, 359] width 843 height 31
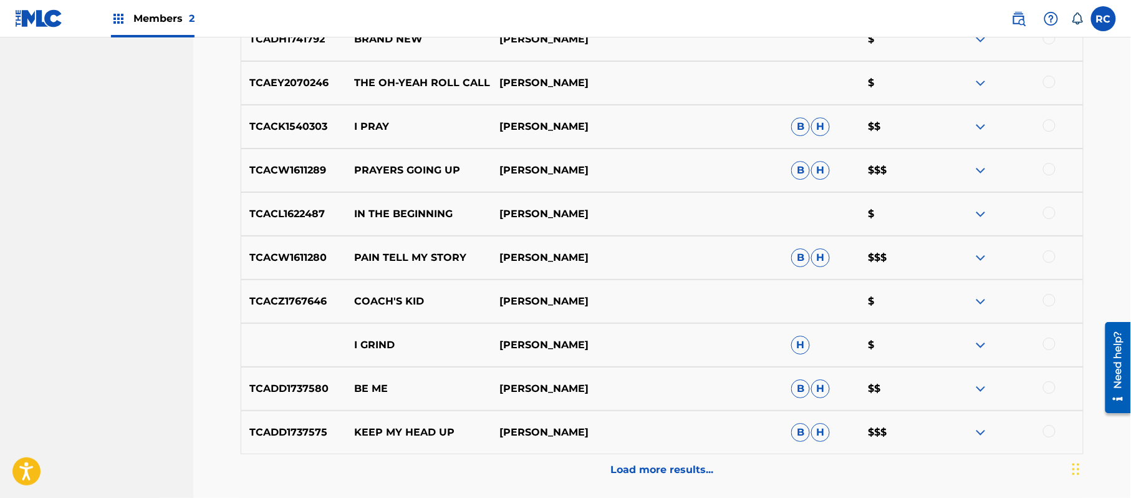
scroll to position [1463, 0]
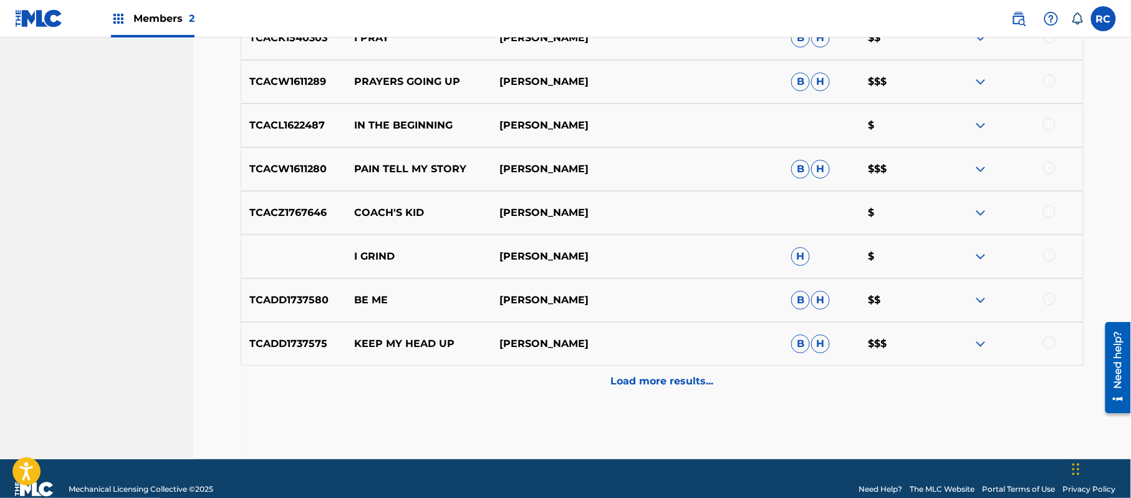
click at [340, 367] on div "Load more results..." at bounding box center [662, 380] width 843 height 31
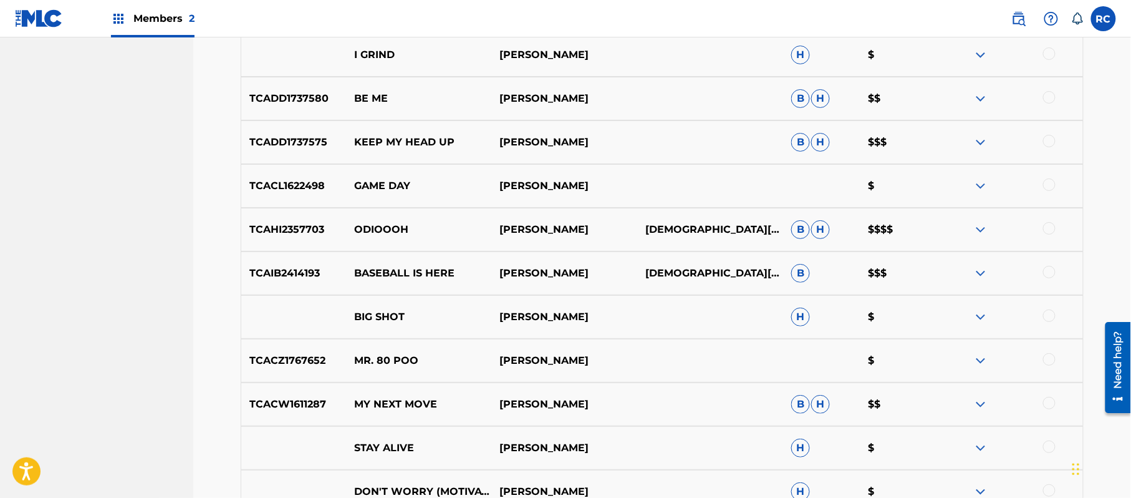
scroll to position [1712, 0]
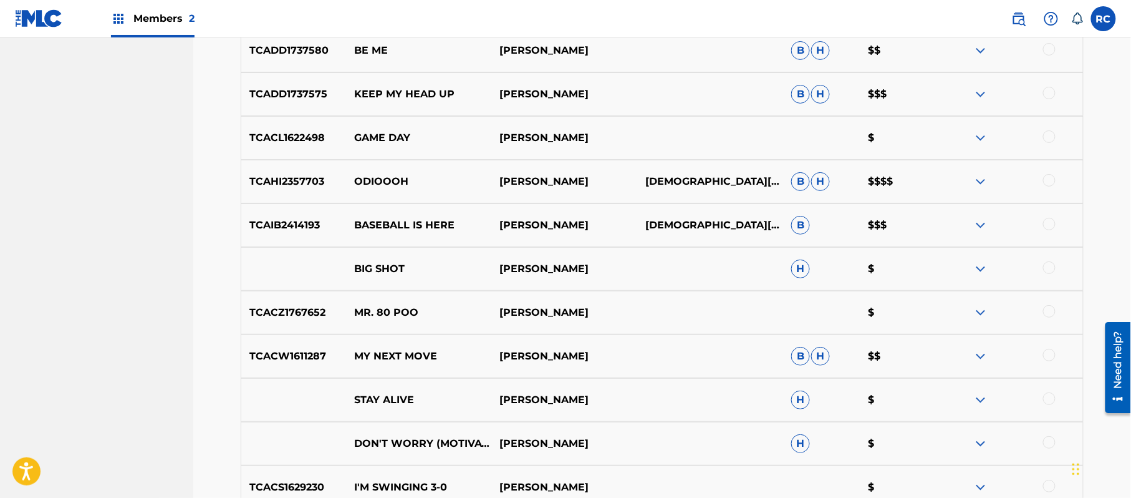
click at [299, 178] on p "TCAHI2357703" at bounding box center [293, 181] width 105 height 15
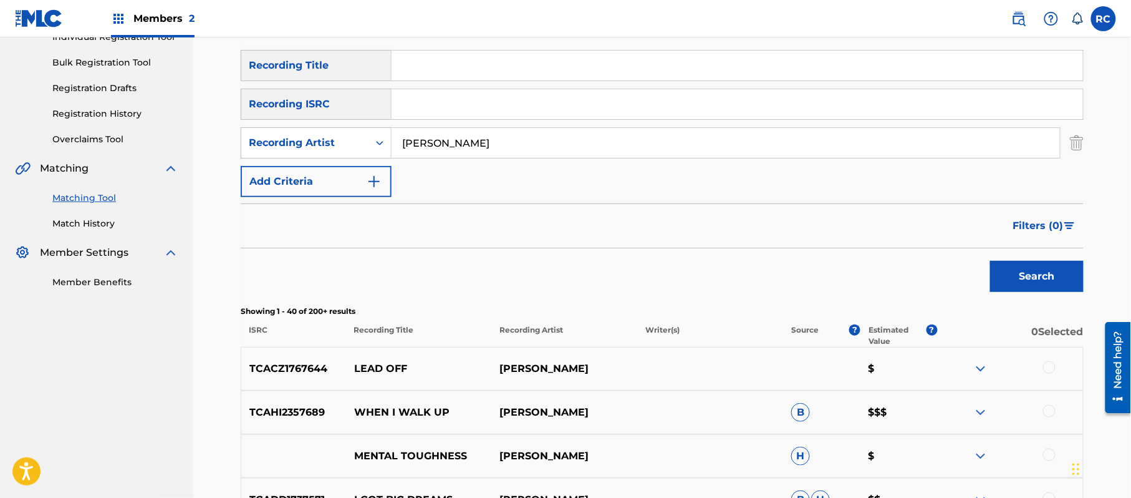
scroll to position [50, 0]
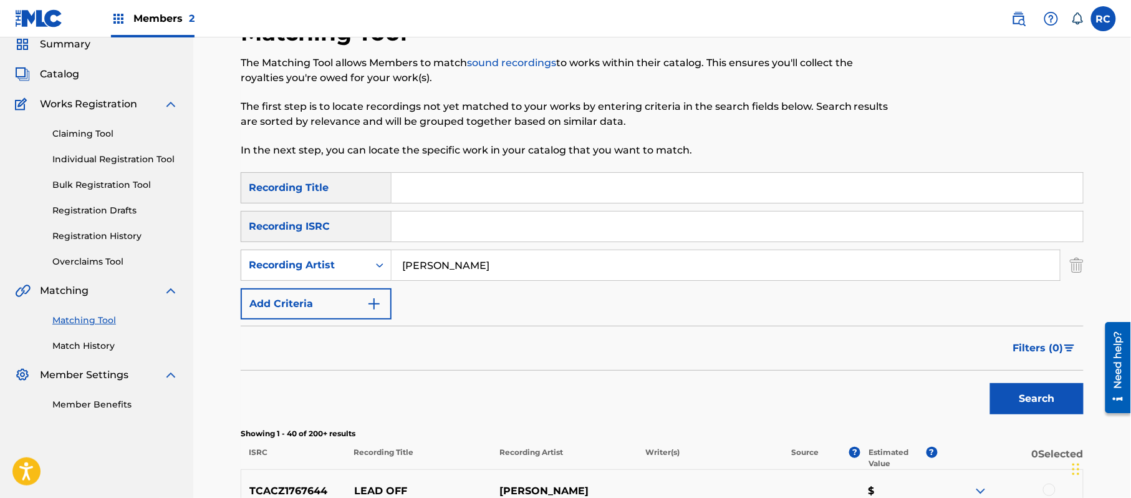
drag, startPoint x: 441, startPoint y: 230, endPoint x: 441, endPoint y: 240, distance: 10.0
click at [441, 231] on input "Search Form" at bounding box center [738, 226] width 692 height 30
paste input "TCAHI2357703"
type input "TCAHI2357703"
click at [434, 264] on input "CJ Beatty" at bounding box center [726, 265] width 668 height 30
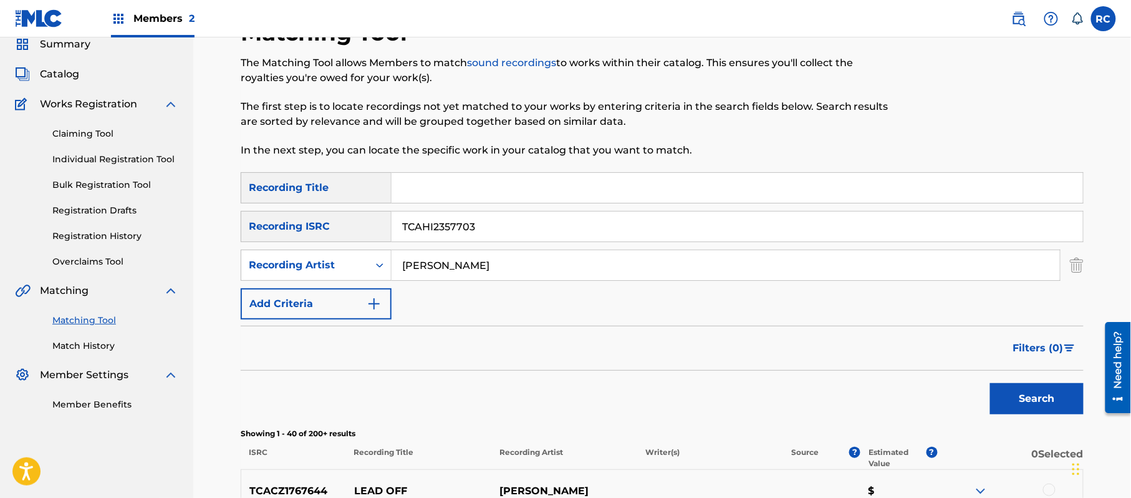
click at [434, 264] on input "CJ Beatty" at bounding box center [726, 265] width 668 height 30
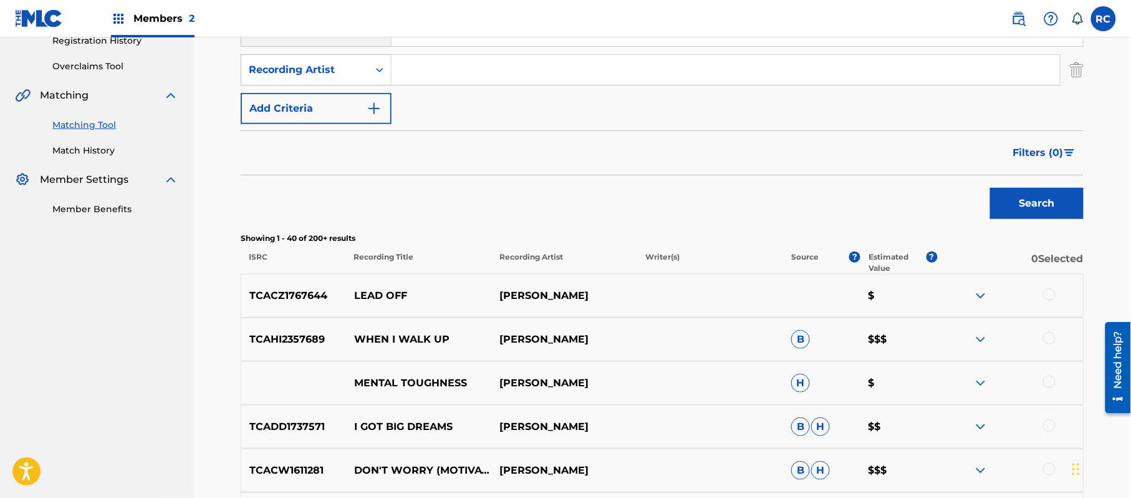
scroll to position [216, 0]
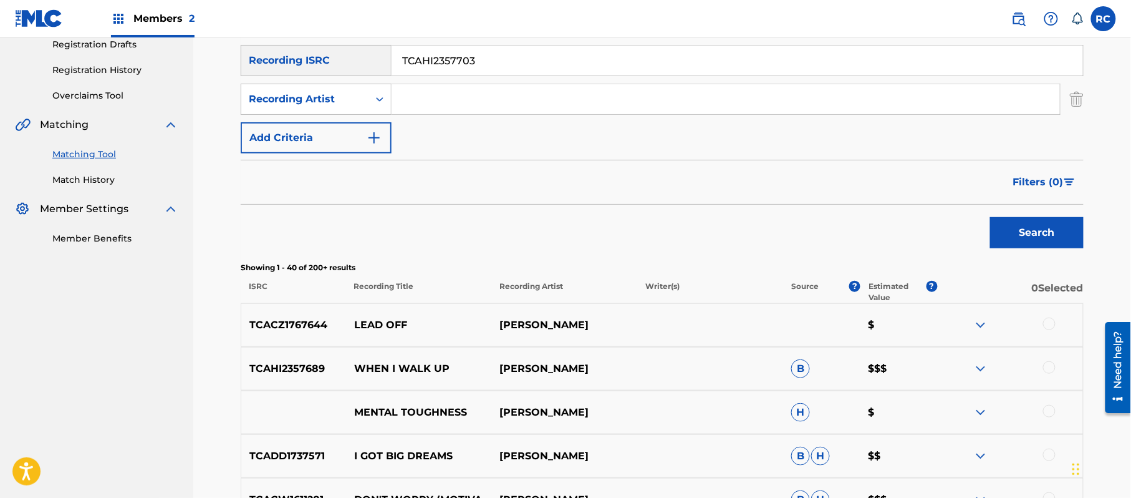
click at [1018, 228] on button "Search" at bounding box center [1037, 232] width 94 height 31
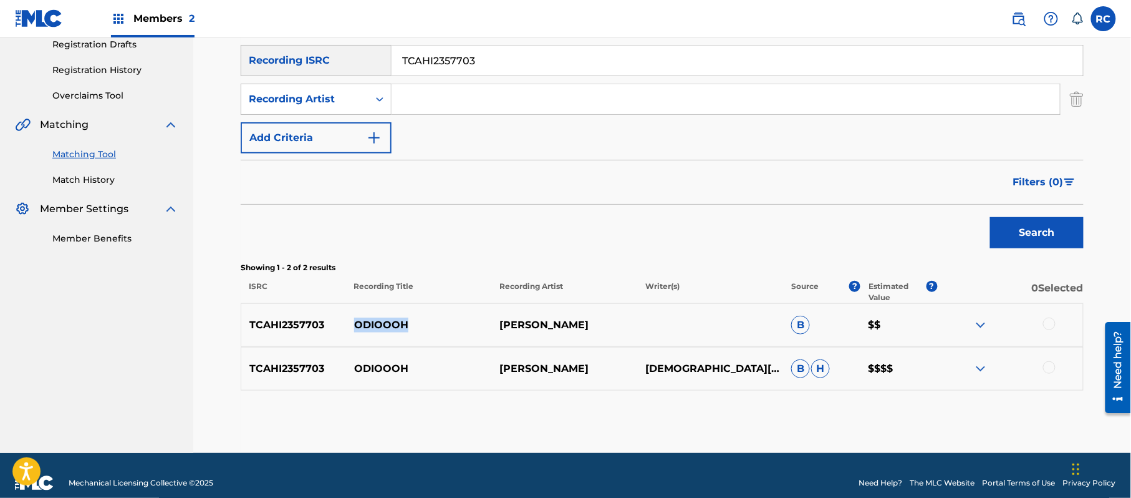
drag, startPoint x: 412, startPoint y: 327, endPoint x: 353, endPoint y: 325, distance: 58.7
click at [353, 325] on p "ODIOOOH" at bounding box center [419, 324] width 146 height 15
click at [1046, 322] on div at bounding box center [1049, 323] width 12 height 12
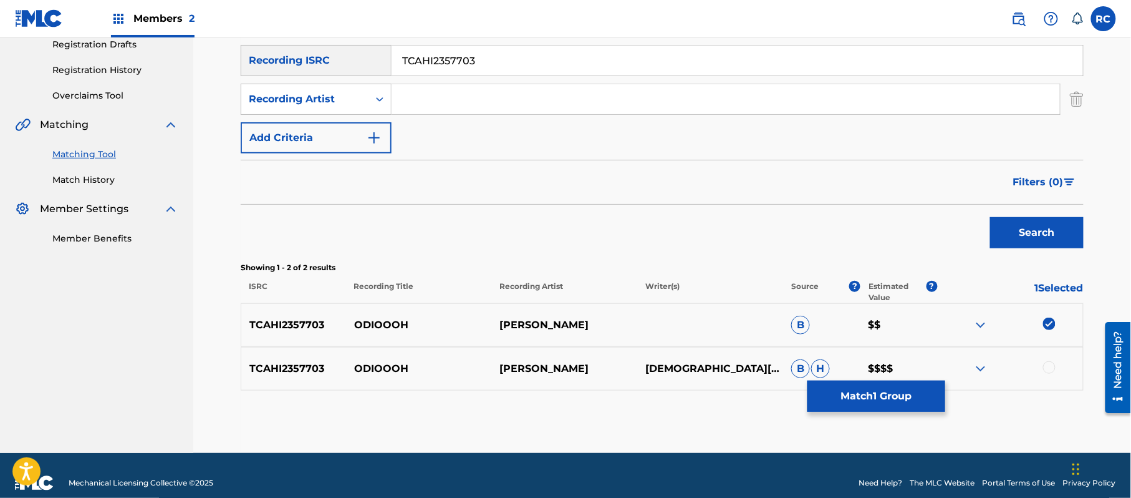
click at [1043, 367] on div at bounding box center [1049, 367] width 12 height 12
click at [879, 398] on button "Match 2 Groups" at bounding box center [877, 395] width 138 height 31
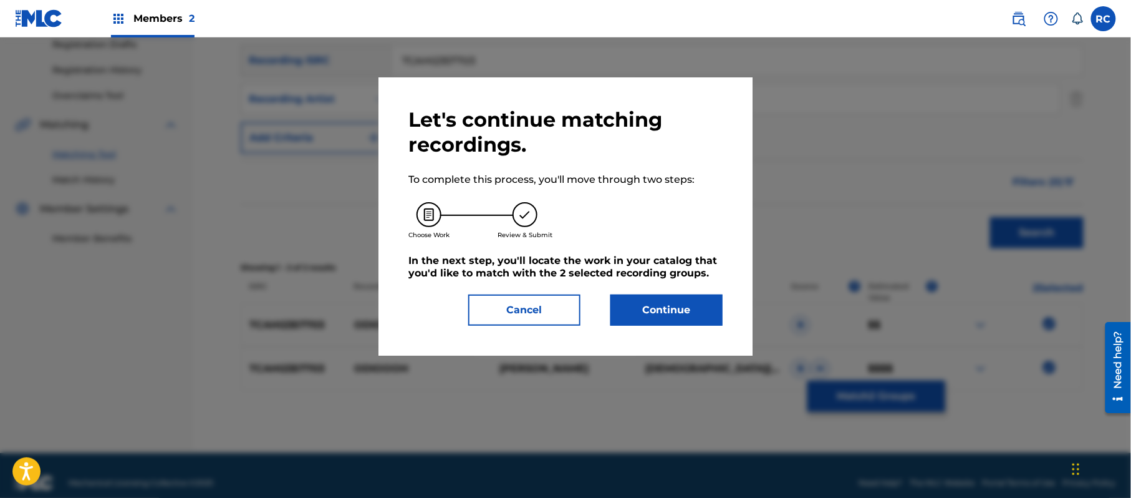
click at [673, 303] on button "Continue" at bounding box center [666, 309] width 112 height 31
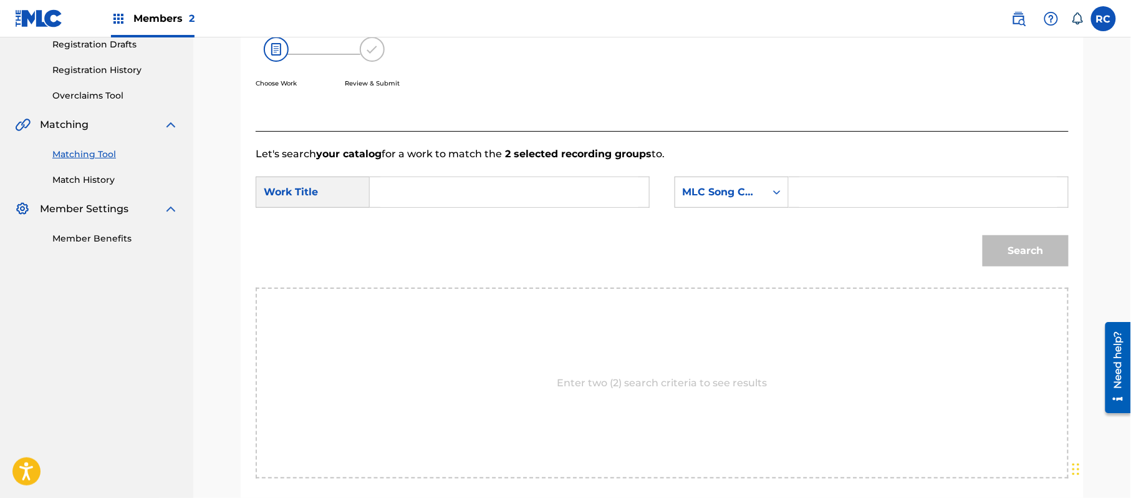
click at [427, 193] on input "Search Form" at bounding box center [509, 192] width 258 height 30
paste input "ODIOOOH"
type input "ODIOOOH"
click at [856, 200] on input "Search Form" at bounding box center [928, 192] width 258 height 30
paste input "OM2QJX"
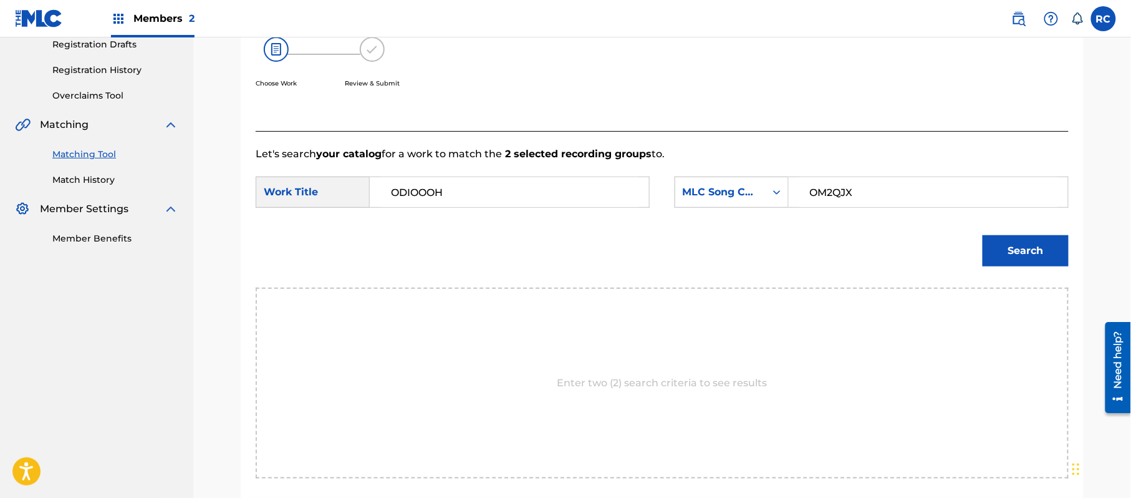
type input "OM2QJX"
click at [1008, 251] on button "Search" at bounding box center [1026, 250] width 86 height 31
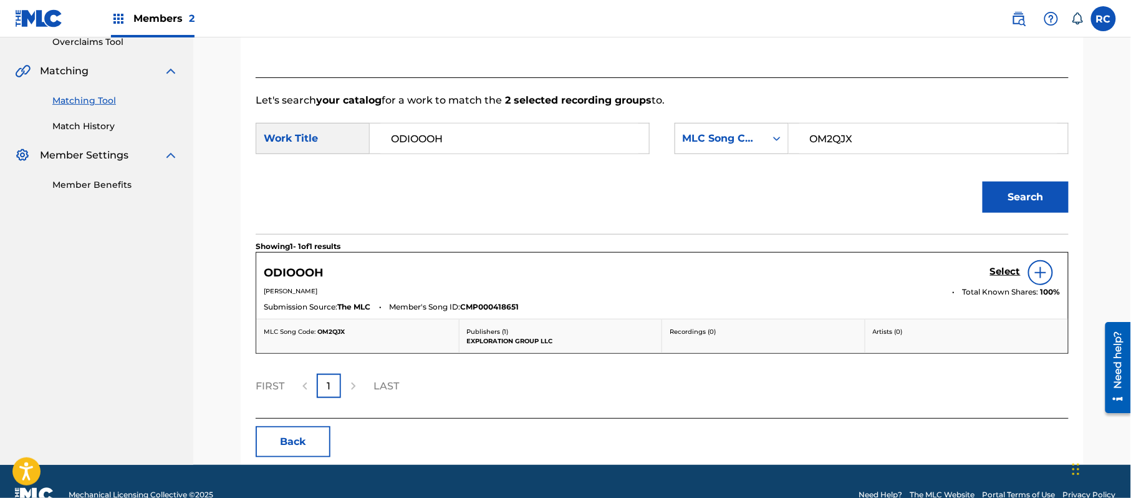
scroll to position [297, 0]
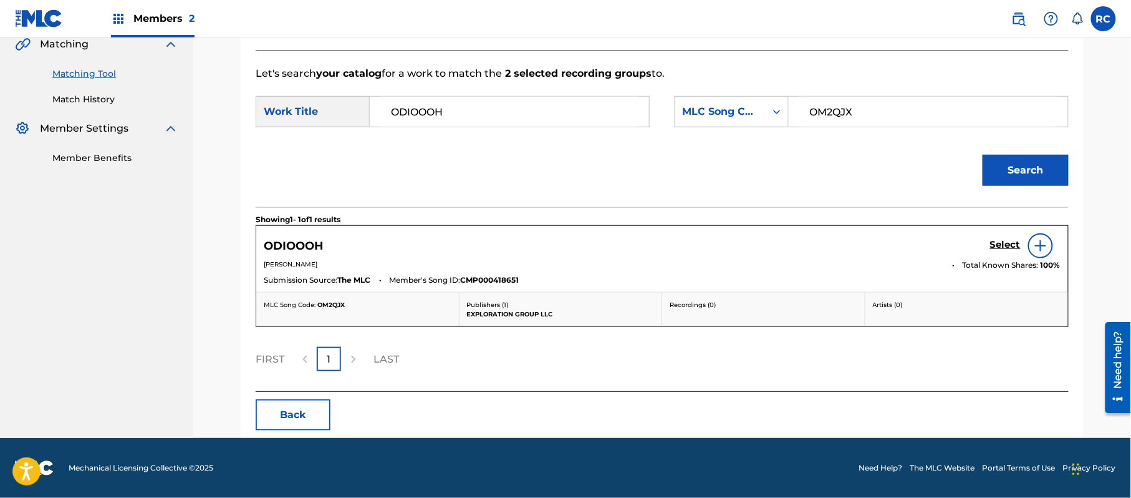
click at [996, 243] on h5 "Select" at bounding box center [1005, 245] width 31 height 12
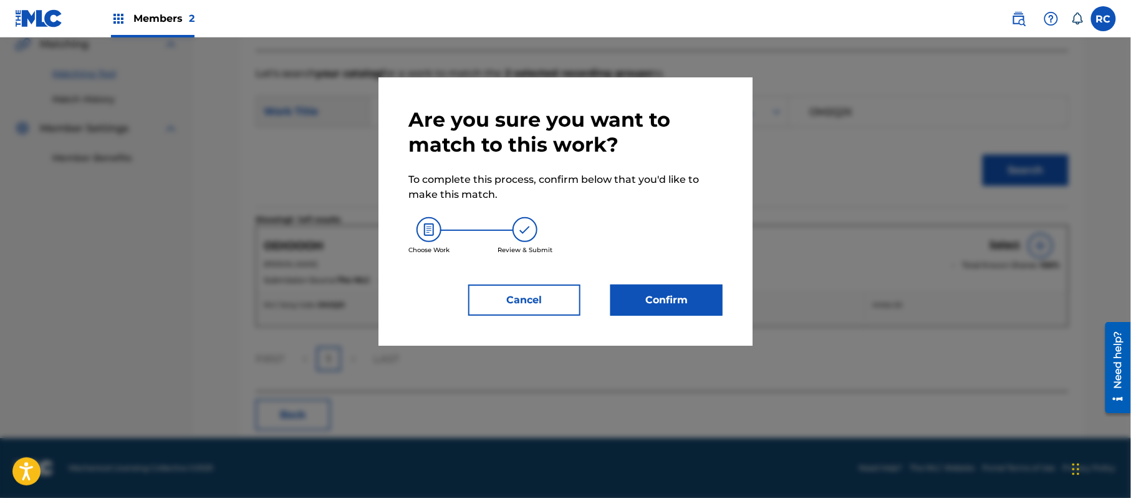
click at [712, 289] on button "Confirm" at bounding box center [666, 299] width 112 height 31
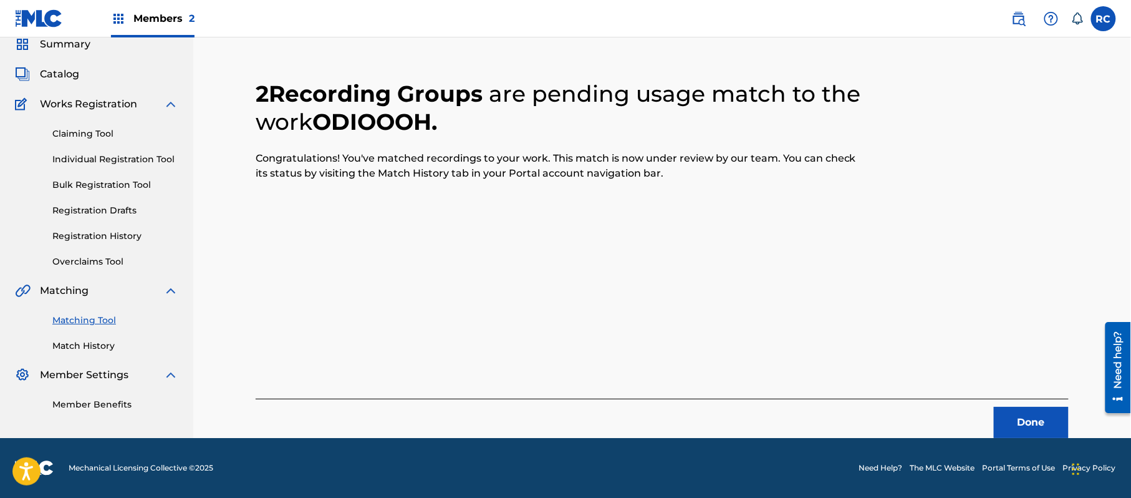
scroll to position [50, 0]
click at [1029, 413] on button "Done" at bounding box center [1031, 422] width 75 height 31
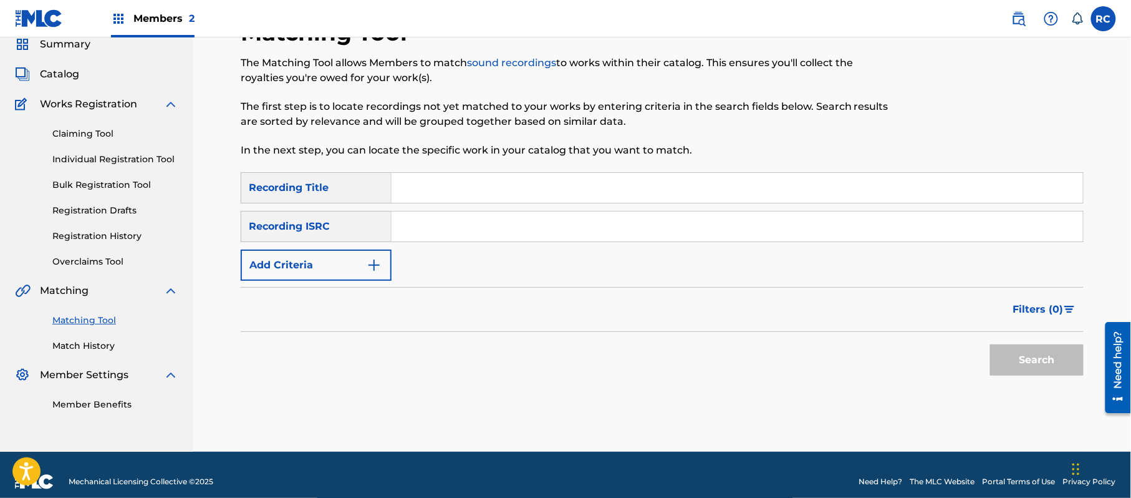
click at [465, 223] on input "Search Form" at bounding box center [738, 226] width 692 height 30
paste input "TCAHI2357703"
type input "TCAHI2357703"
click at [1033, 350] on button "Search" at bounding box center [1037, 359] width 94 height 31
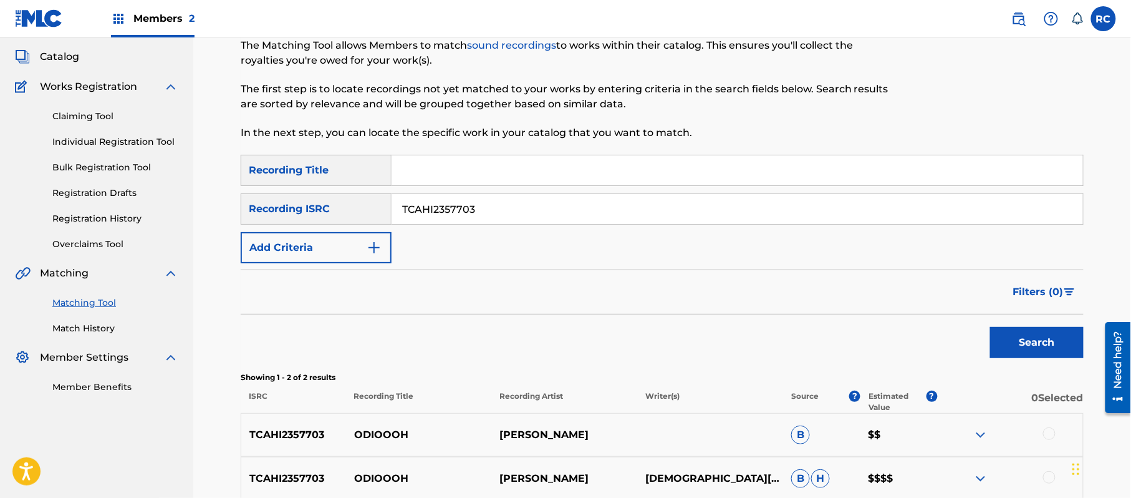
scroll to position [26, 0]
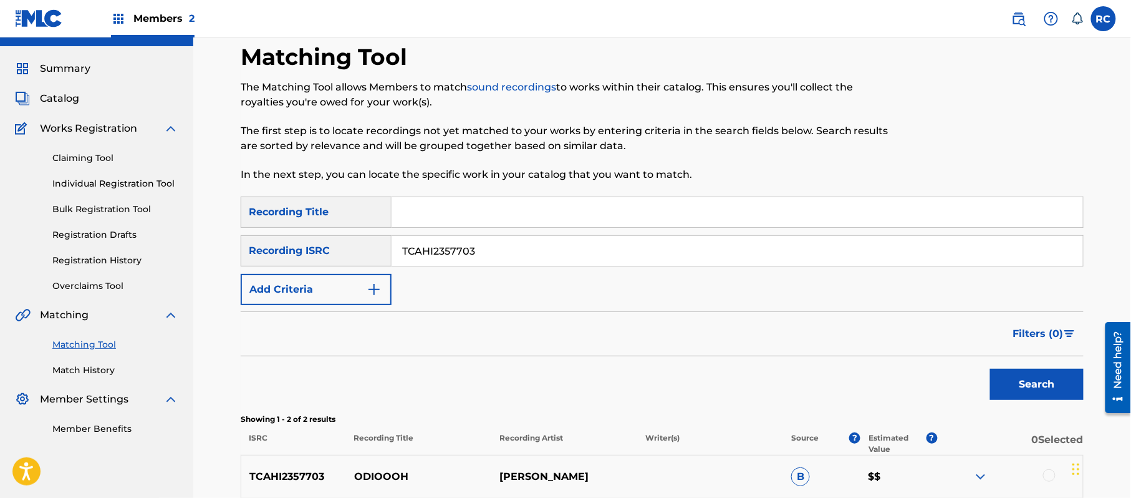
drag, startPoint x: 408, startPoint y: 254, endPoint x: 352, endPoint y: 254, distance: 56.1
click at [352, 254] on div "SearchWithCriteria60e08ae3-8797-4fca-9468-dc84423c55fd Recording ISRC TCAHI2357…" at bounding box center [662, 250] width 843 height 31
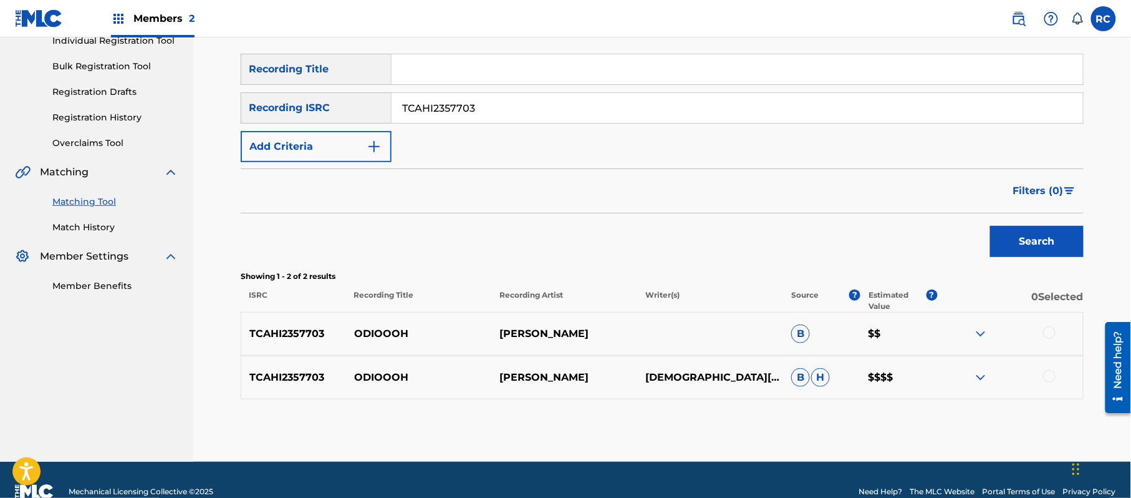
scroll to position [192, 0]
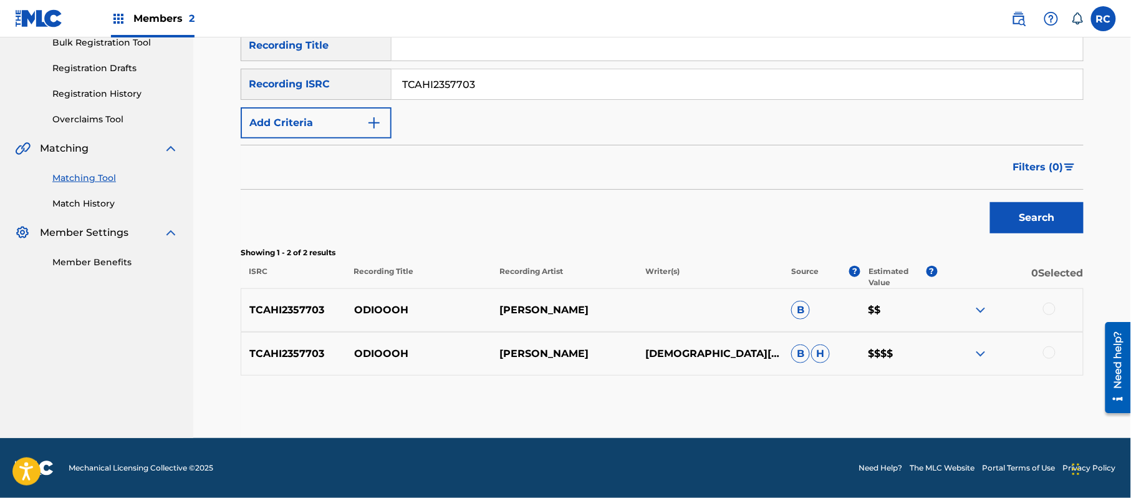
click at [516, 345] on div "TCAHI2357703 ODIOOOH CJ BEATTY CHRISTIAN BEATTY B H $$$$" at bounding box center [662, 354] width 843 height 44
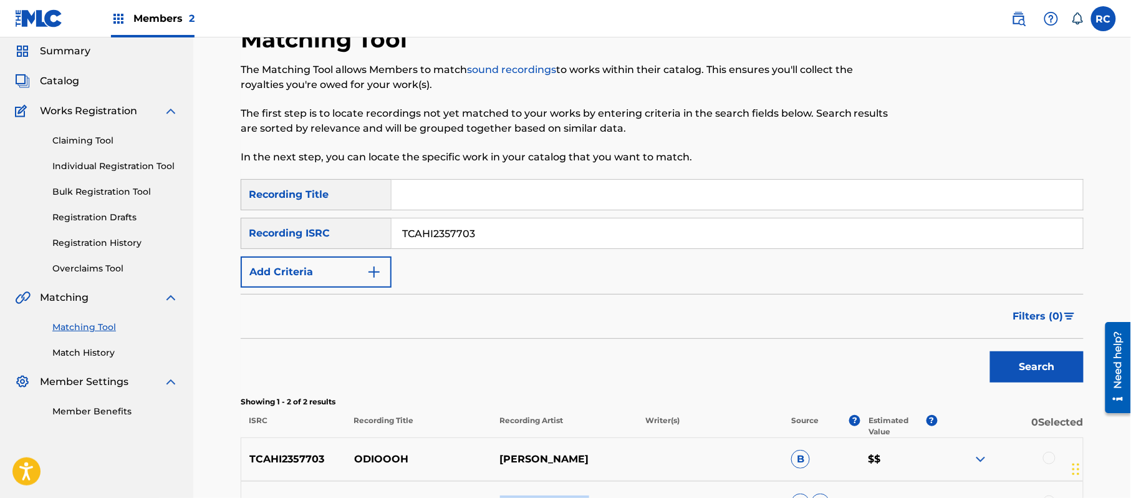
scroll to position [26, 0]
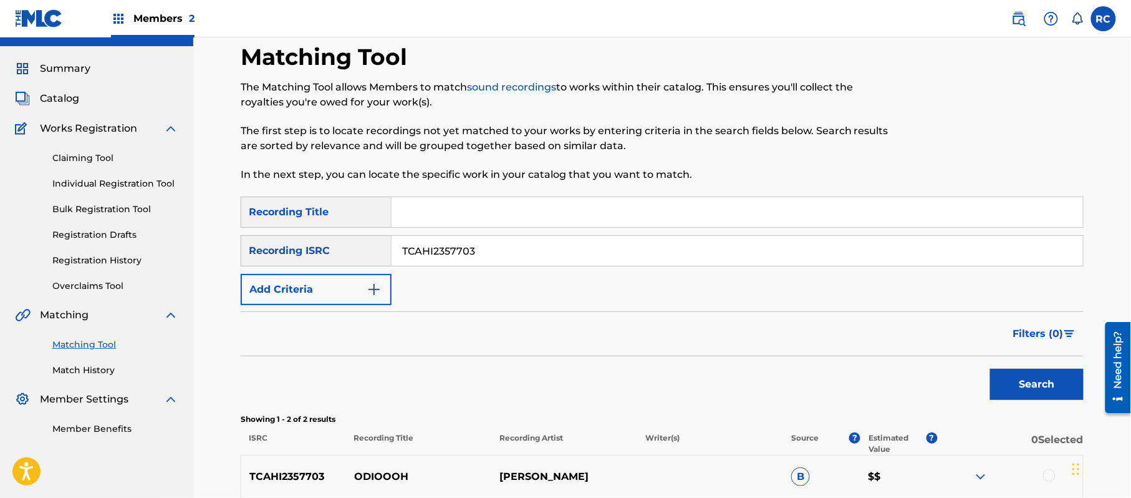
click at [329, 286] on button "Add Criteria" at bounding box center [316, 289] width 151 height 31
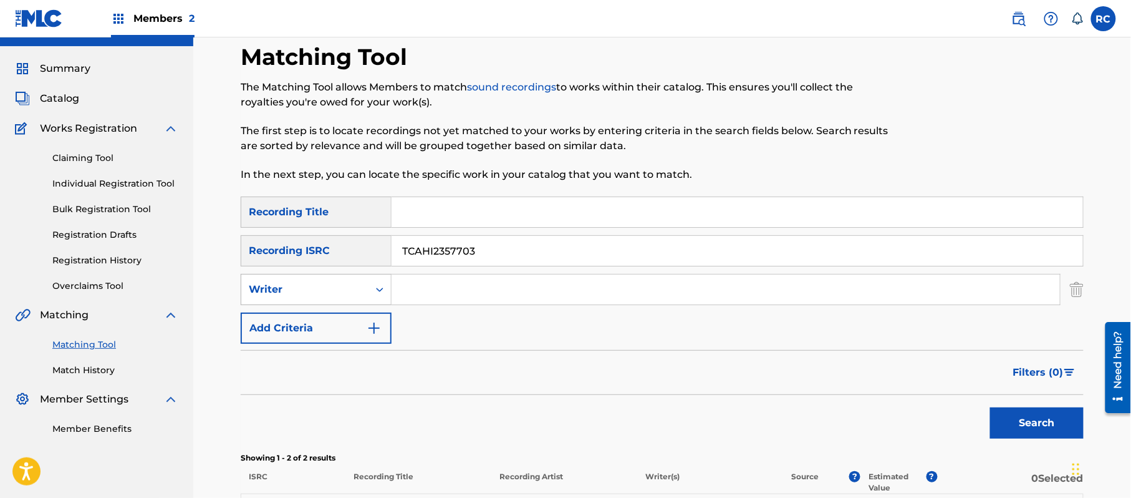
click at [337, 289] on div "Writer" at bounding box center [305, 289] width 112 height 15
click at [317, 329] on div "Recording Artist" at bounding box center [316, 320] width 150 height 31
click at [429, 296] on input "Search Form" at bounding box center [726, 289] width 668 height 30
paste input "[PERSON_NAME]"
type input "[PERSON_NAME]"
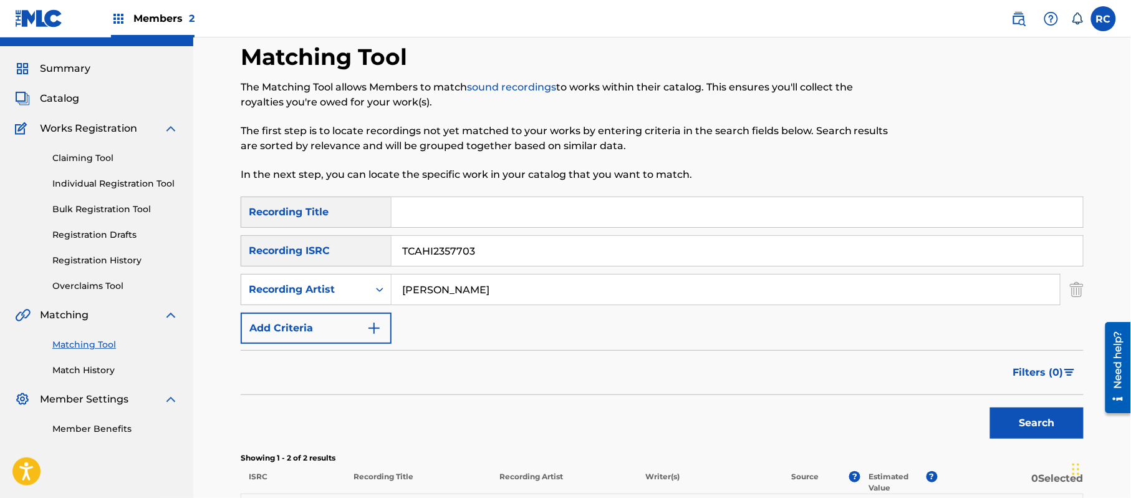
drag, startPoint x: 418, startPoint y: 258, endPoint x: 352, endPoint y: 258, distance: 66.1
click at [352, 258] on div "SearchWithCriteria60e08ae3-8797-4fca-9468-dc84423c55fd Recording ISRC TCAHI2357…" at bounding box center [662, 250] width 843 height 31
click at [1004, 420] on button "Search" at bounding box center [1037, 422] width 94 height 31
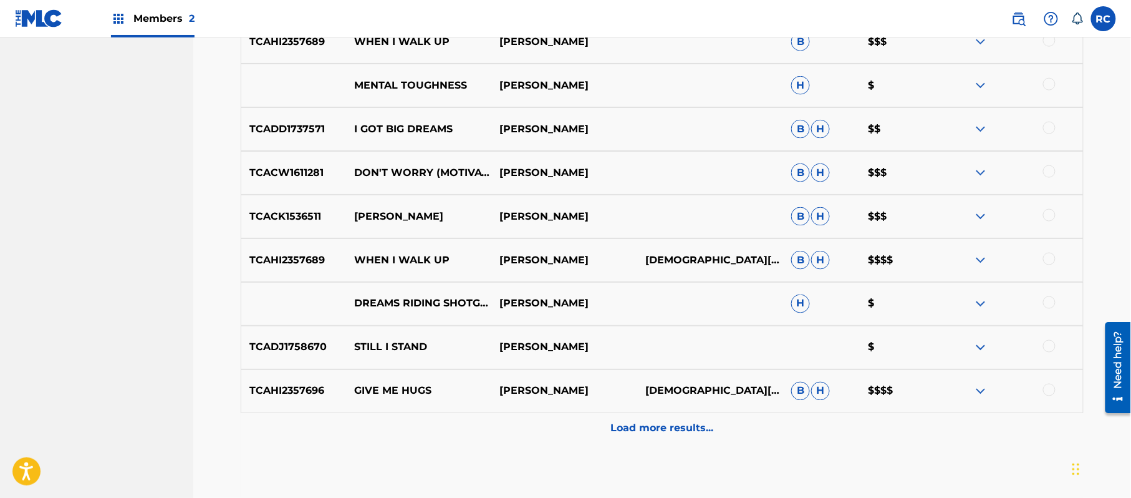
scroll to position [607, 0]
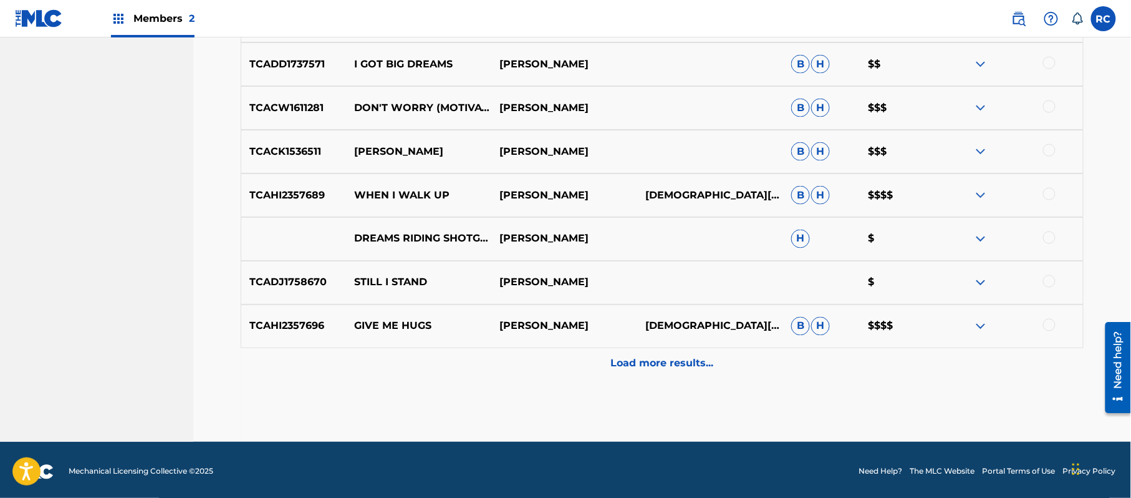
drag, startPoint x: 665, startPoint y: 367, endPoint x: 617, endPoint y: 383, distance: 50.1
click at [665, 365] on p "Load more results..." at bounding box center [662, 363] width 103 height 15
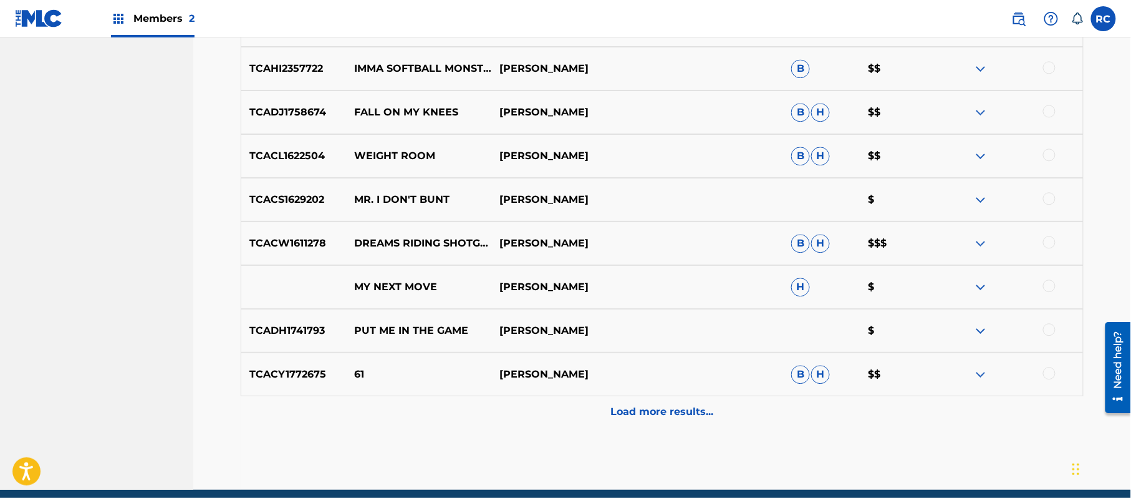
scroll to position [1023, 0]
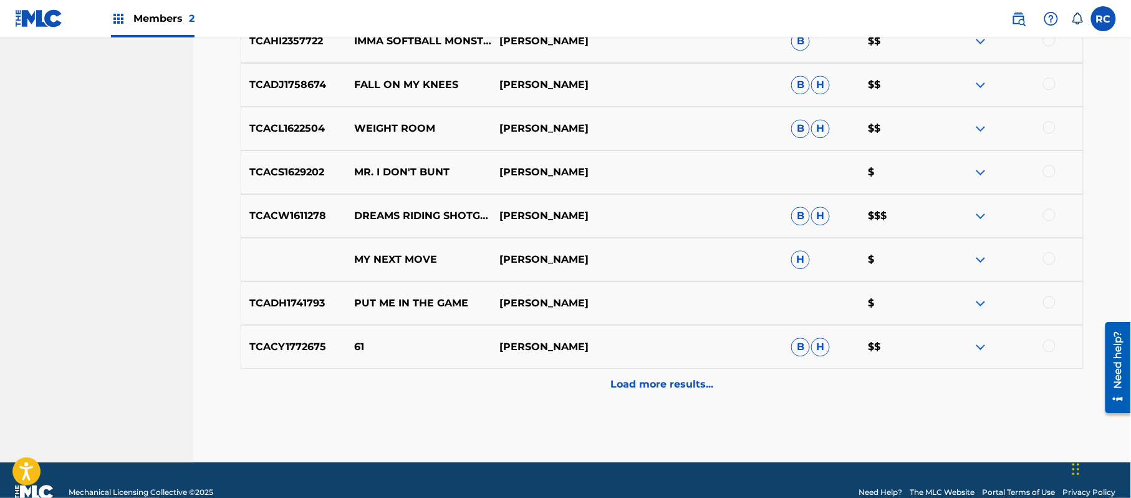
click at [621, 390] on p "Load more results..." at bounding box center [662, 384] width 103 height 15
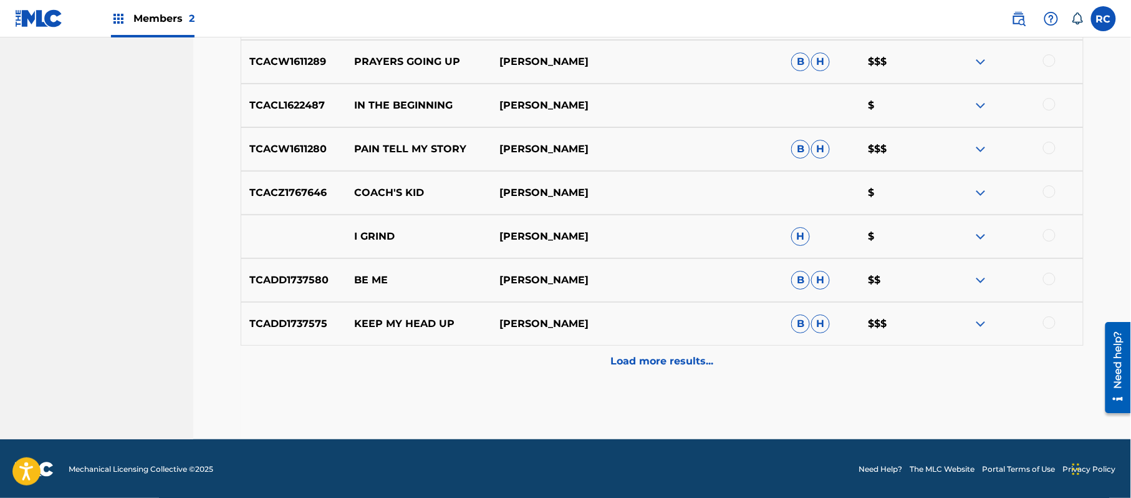
scroll to position [1484, 0]
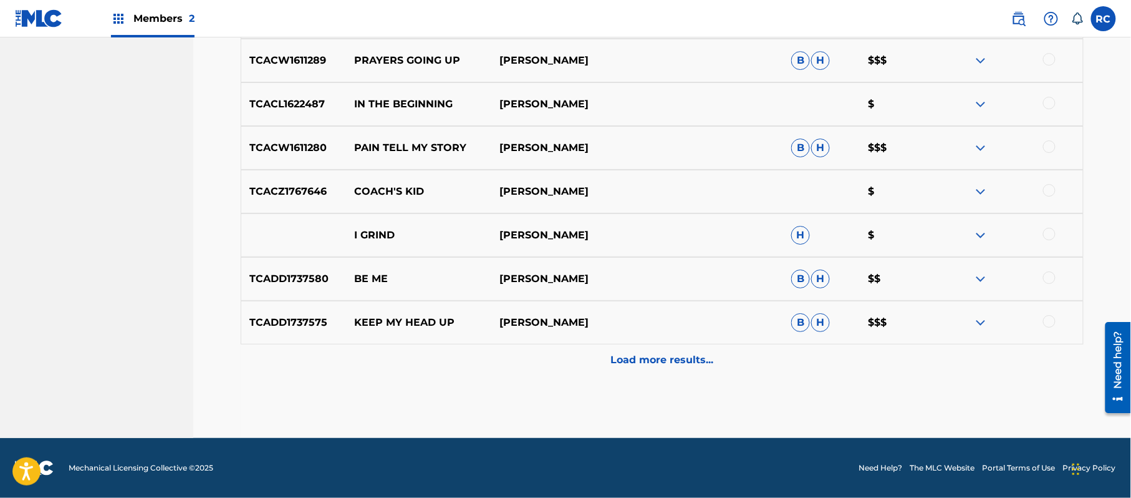
click at [705, 358] on p "Load more results..." at bounding box center [662, 359] width 103 height 15
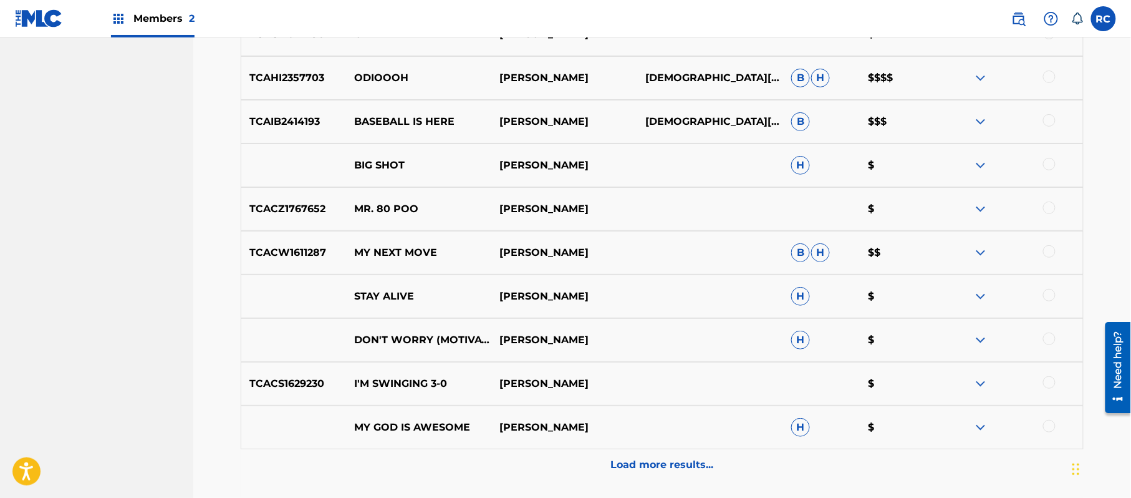
scroll to position [1817, 0]
click at [632, 458] on p "Load more results..." at bounding box center [662, 463] width 103 height 15
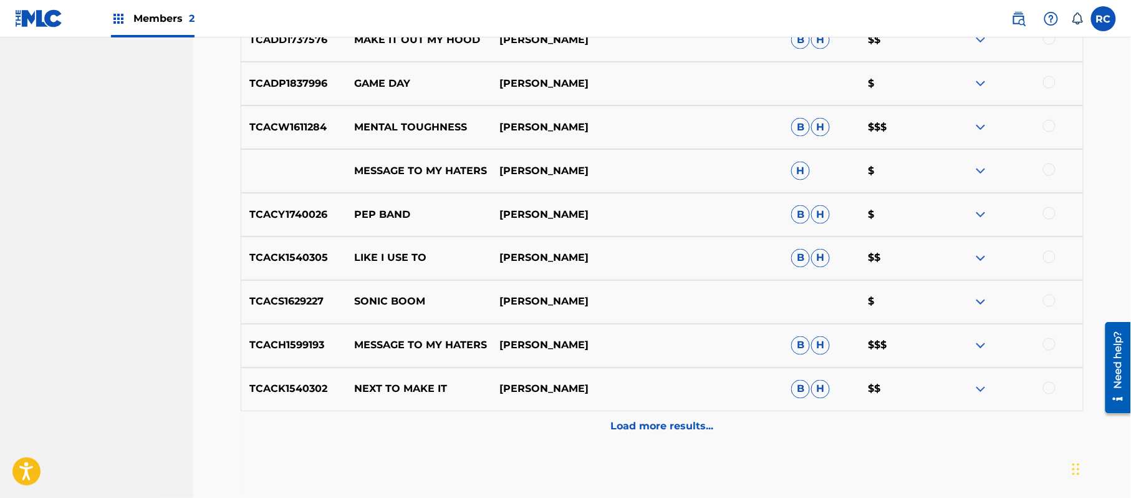
scroll to position [2315, 0]
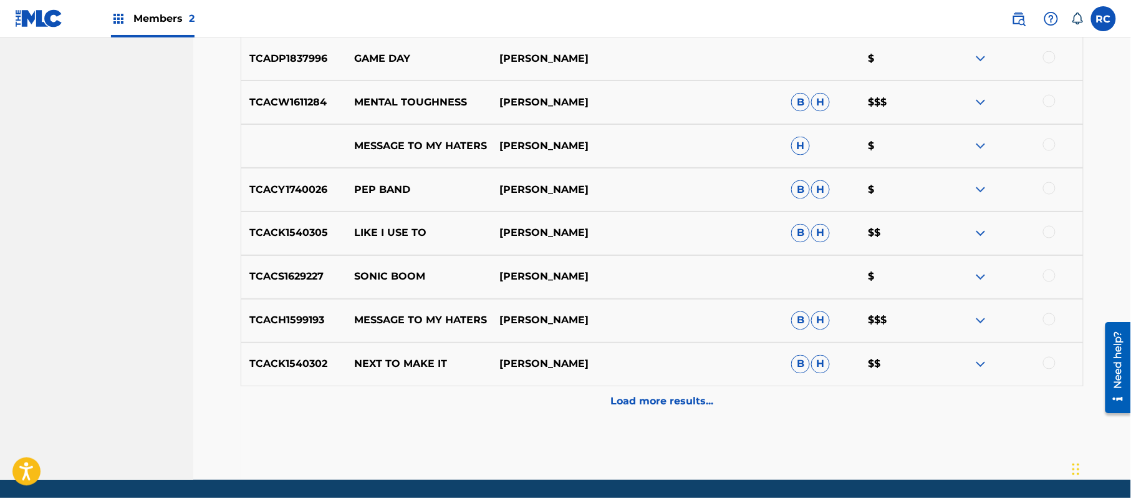
click at [651, 405] on p "Load more results..." at bounding box center [662, 401] width 103 height 15
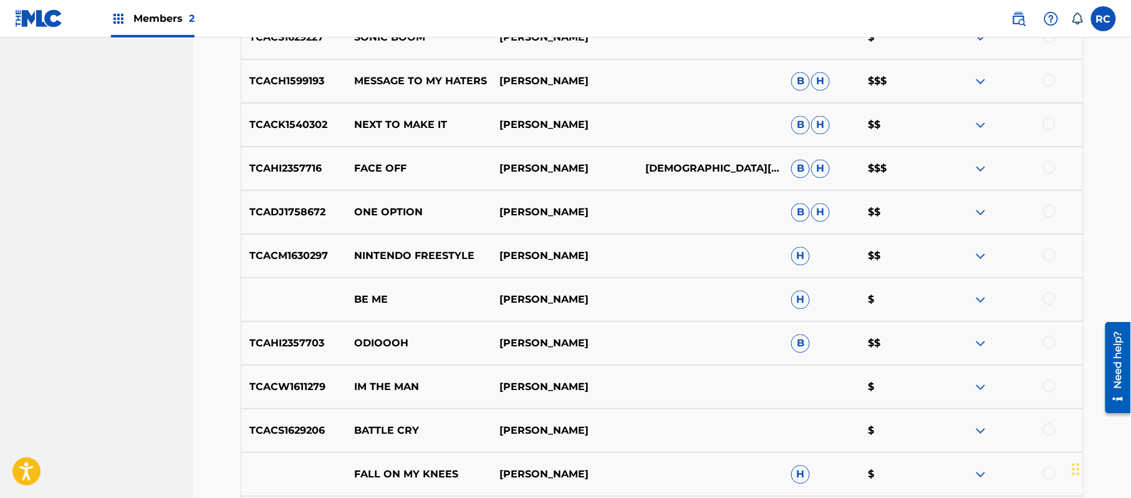
scroll to position [2565, 0]
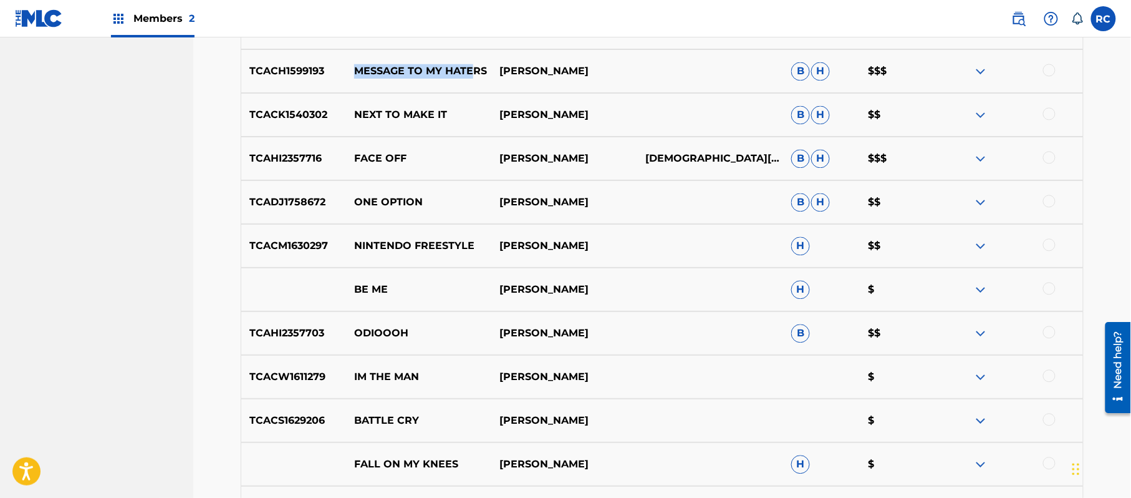
drag, startPoint x: 355, startPoint y: 66, endPoint x: 472, endPoint y: 71, distance: 116.7
click at [472, 71] on p "MESSAGE TO MY HATERS" at bounding box center [419, 71] width 146 height 15
drag, startPoint x: 248, startPoint y: 71, endPoint x: 549, endPoint y: 123, distance: 305.6
click at [490, 68] on div "TCACH1599193 MESSAGE TO MY HATERS CJ BEATTY B H $$$" at bounding box center [662, 71] width 843 height 44
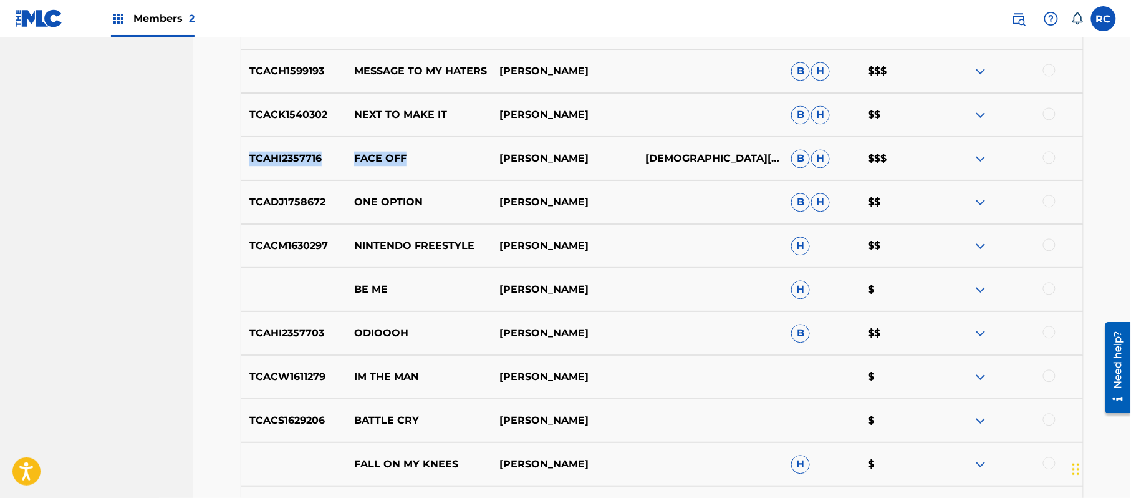
drag, startPoint x: 249, startPoint y: 155, endPoint x: 407, endPoint y: 153, distance: 157.1
click at [407, 153] on div "TCAHI2357716 FACE OFF CJ BEATTY CHRISTIAN BEATTY B H $$$" at bounding box center [662, 159] width 843 height 44
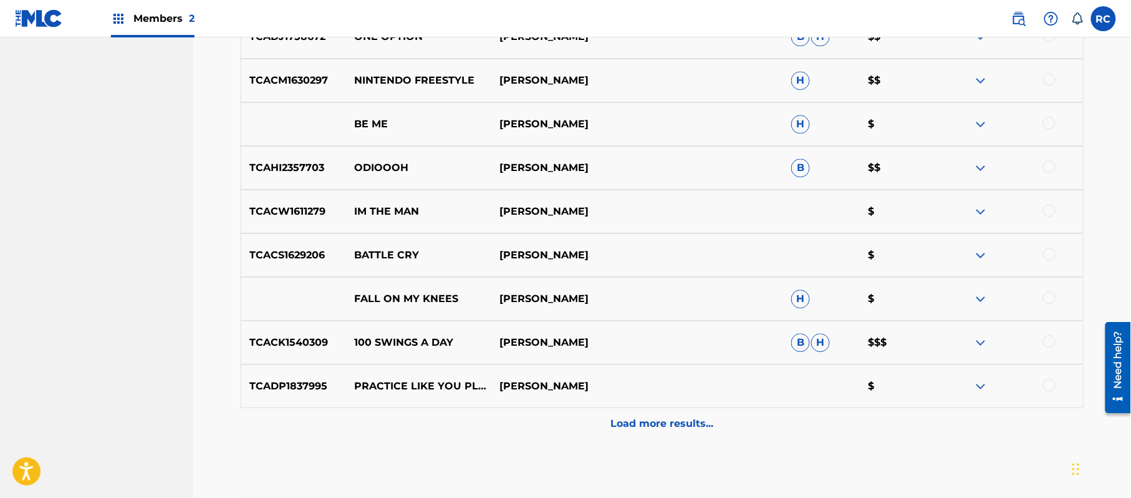
scroll to position [2731, 0]
drag, startPoint x: 248, startPoint y: 340, endPoint x: 462, endPoint y: 340, distance: 214.5
click at [462, 340] on div "TCACK1540309 100 SWINGS A DAY CJ BEATTY B H $$$" at bounding box center [662, 341] width 843 height 44
click at [631, 425] on p "Load more results..." at bounding box center [662, 422] width 103 height 15
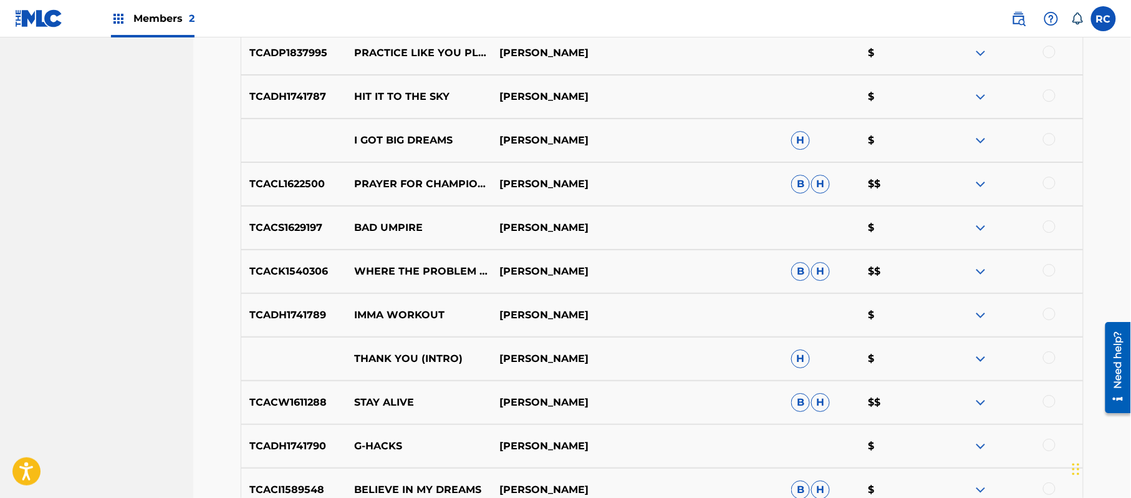
scroll to position [3064, 0]
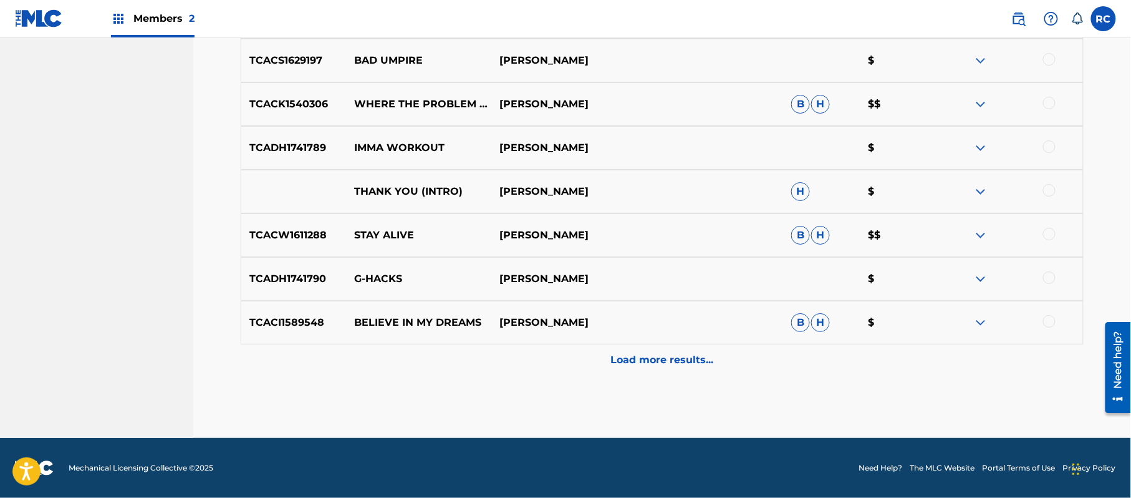
click at [617, 362] on p "Load more results..." at bounding box center [662, 359] width 103 height 15
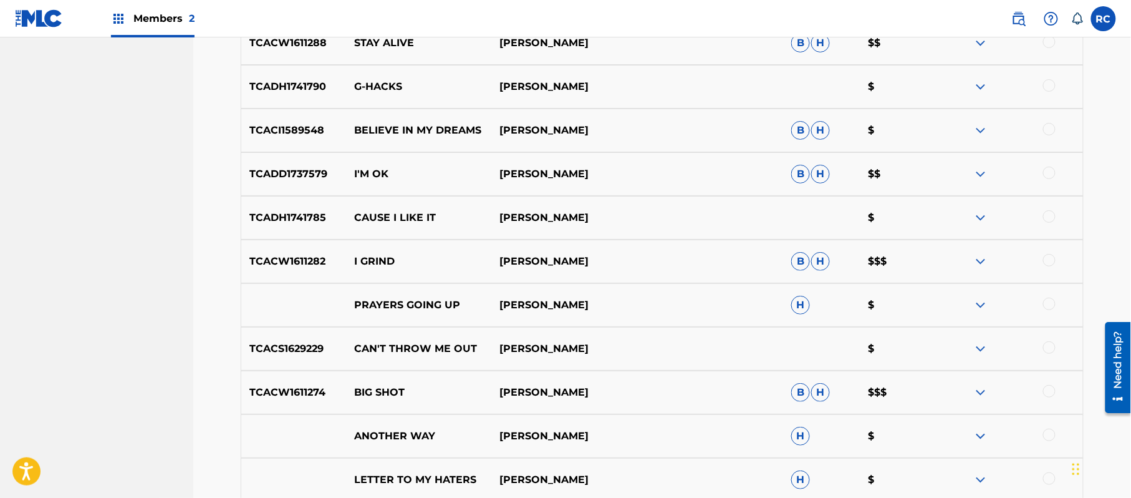
scroll to position [3480, 0]
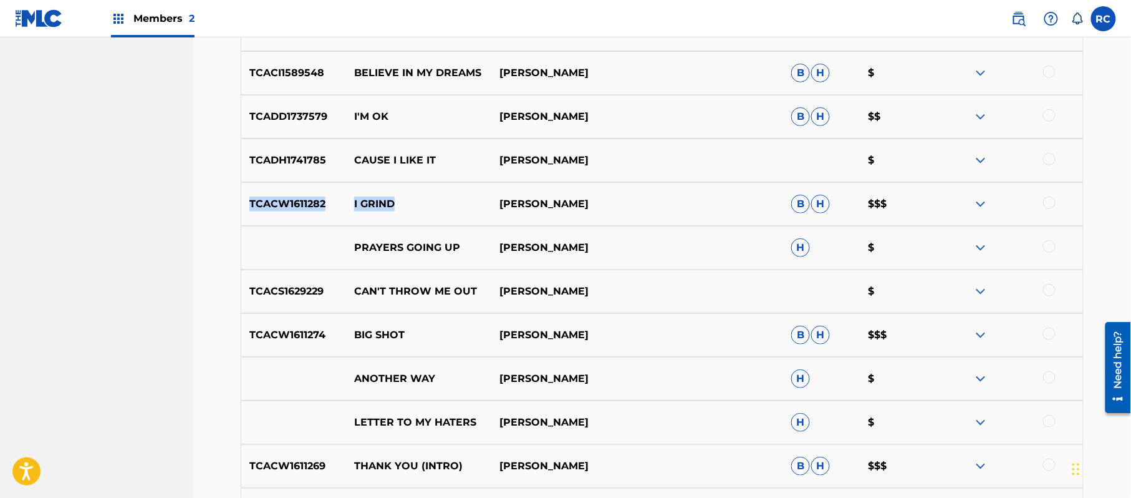
drag, startPoint x: 244, startPoint y: 202, endPoint x: 404, endPoint y: 202, distance: 159.6
click at [404, 202] on div "TCACW1611282 I GRIND CJ BEATTY B H $$$" at bounding box center [662, 204] width 843 height 44
click at [255, 290] on p "TCACS1629229" at bounding box center [293, 291] width 105 height 15
drag, startPoint x: 261, startPoint y: 342, endPoint x: 572, endPoint y: 340, distance: 311.2
click at [572, 340] on div "TCACW1611274 BIG SHOT CJ BEATTY B H $$$" at bounding box center [662, 335] width 843 height 44
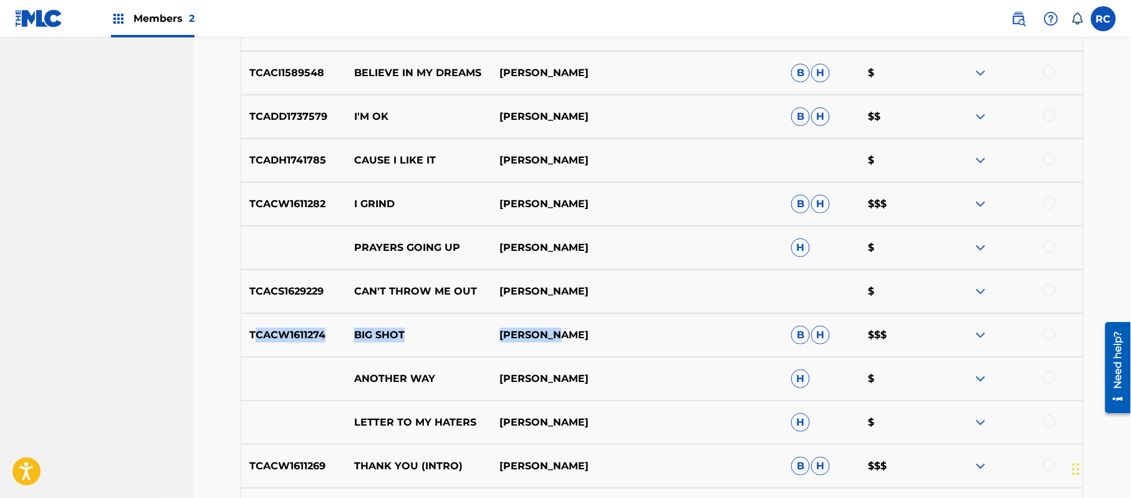
drag, startPoint x: 390, startPoint y: 327, endPoint x: 377, endPoint y: 328, distance: 13.1
click at [390, 327] on p "BIG SHOT" at bounding box center [419, 334] width 146 height 15
drag, startPoint x: 248, startPoint y: 330, endPoint x: 407, endPoint y: 332, distance: 158.4
click at [407, 332] on div "TCACW1611274 BIG SHOT CJ BEATTY B H $$$" at bounding box center [662, 335] width 843 height 44
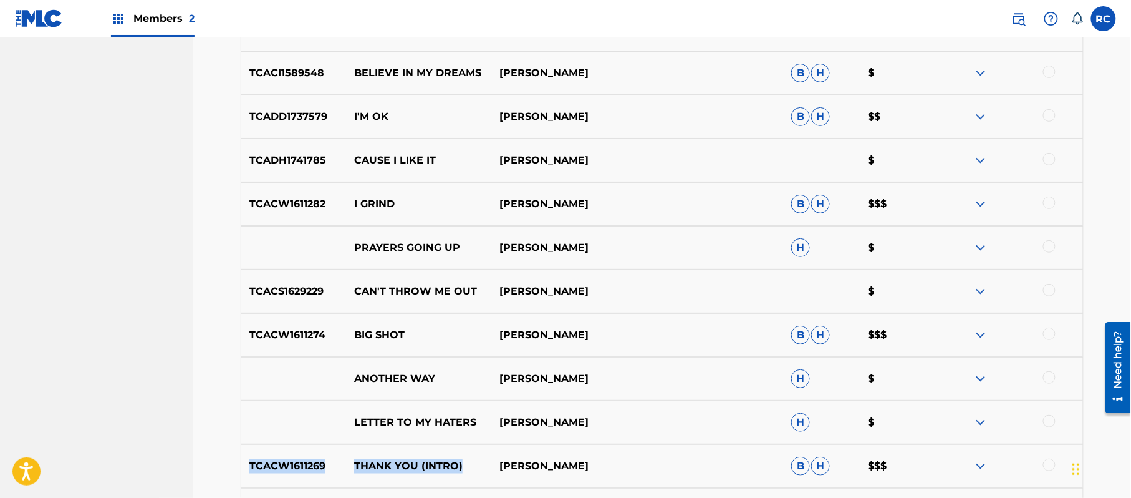
drag, startPoint x: 248, startPoint y: 467, endPoint x: 461, endPoint y: 468, distance: 213.3
click at [461, 468] on div "TCACW1611269 THANK YOU (INTRO) CJ BEATTY B H $$$" at bounding box center [662, 466] width 843 height 44
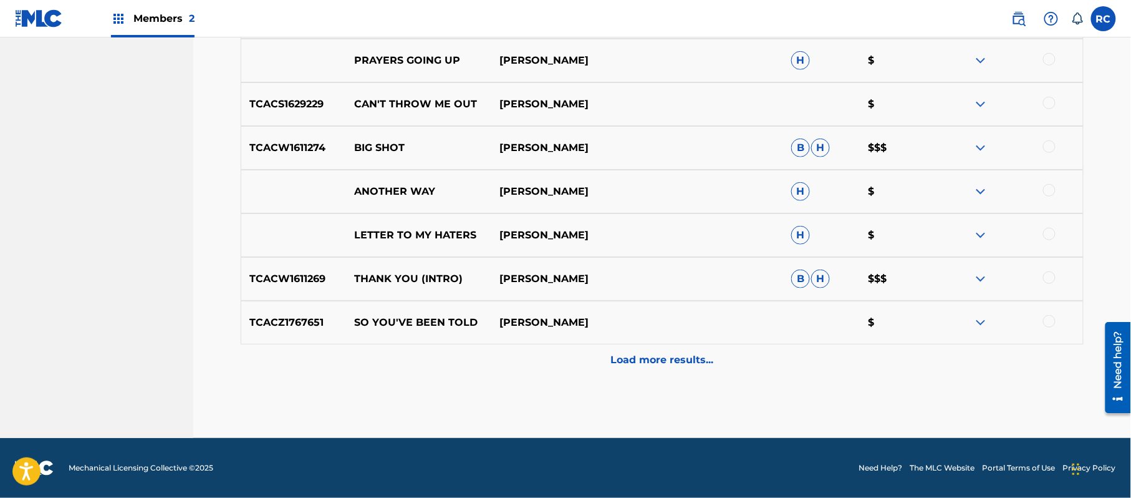
click at [673, 365] on p "Load more results..." at bounding box center [662, 359] width 103 height 15
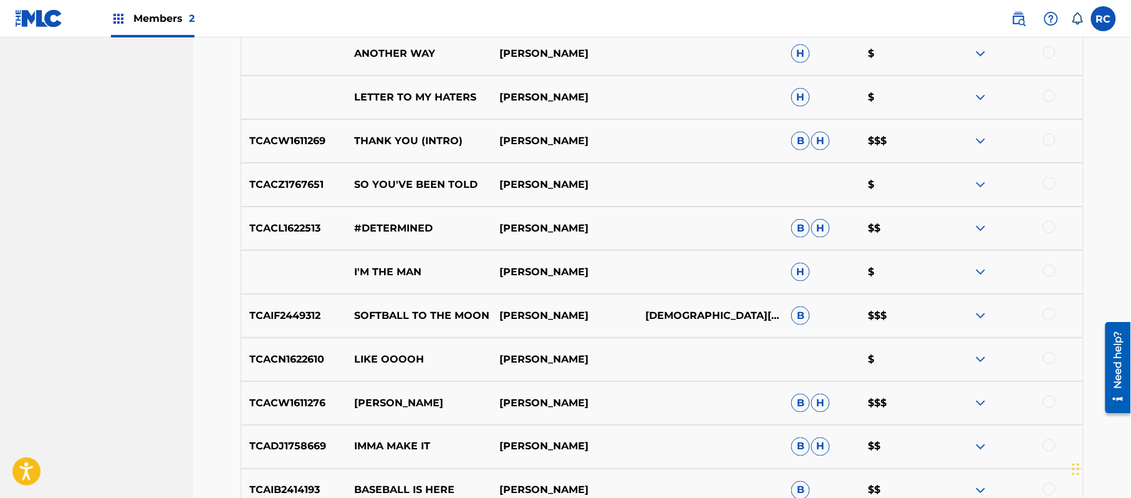
scroll to position [3833, 0]
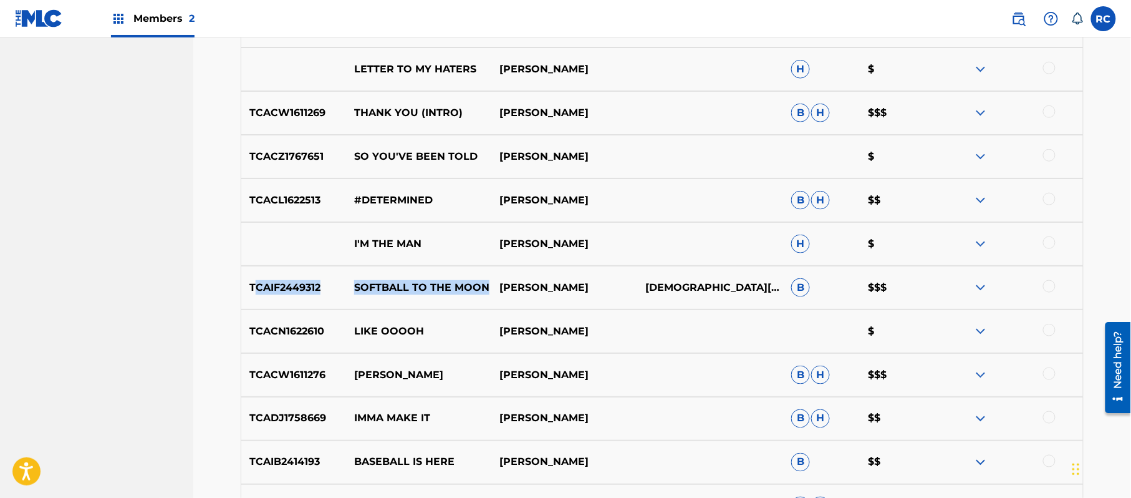
drag, startPoint x: 258, startPoint y: 284, endPoint x: 489, endPoint y: 284, distance: 230.7
click at [489, 284] on div "TCAIF2449312 SOFTBALL TO THE MOON CJ BEATTY CHRISTIAN BEATTY B $$$" at bounding box center [662, 288] width 843 height 44
click at [289, 287] on p "TCAIF2449312" at bounding box center [293, 287] width 105 height 15
drag, startPoint x: 243, startPoint y: 278, endPoint x: 489, endPoint y: 289, distance: 246.6
click at [489, 289] on div "TCAIF2449312 SOFTBALL TO THE MOON CJ BEATTY CHRISTIAN BEATTY B $$$" at bounding box center [662, 288] width 843 height 44
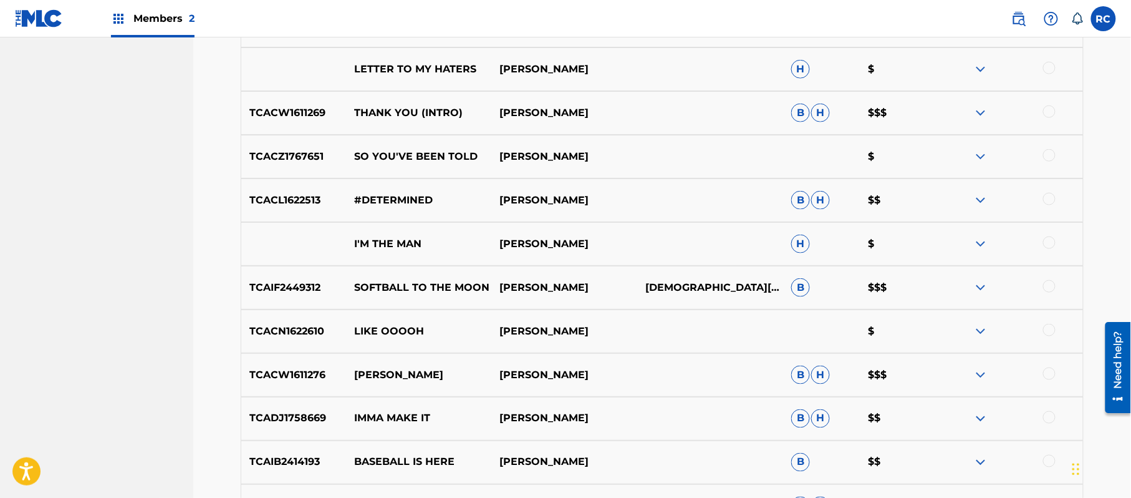
click at [350, 390] on div "TCACW1611276 RALPH CJ BEATTY B H $$$" at bounding box center [662, 375] width 843 height 44
drag, startPoint x: 252, startPoint y: 373, endPoint x: 410, endPoint y: 373, distance: 158.4
click at [410, 373] on div "TCACW1611276 RALPH CJ BEATTY B H $$$" at bounding box center [662, 375] width 843 height 44
click at [375, 420] on p "IMMA MAKE IT" at bounding box center [419, 418] width 146 height 15
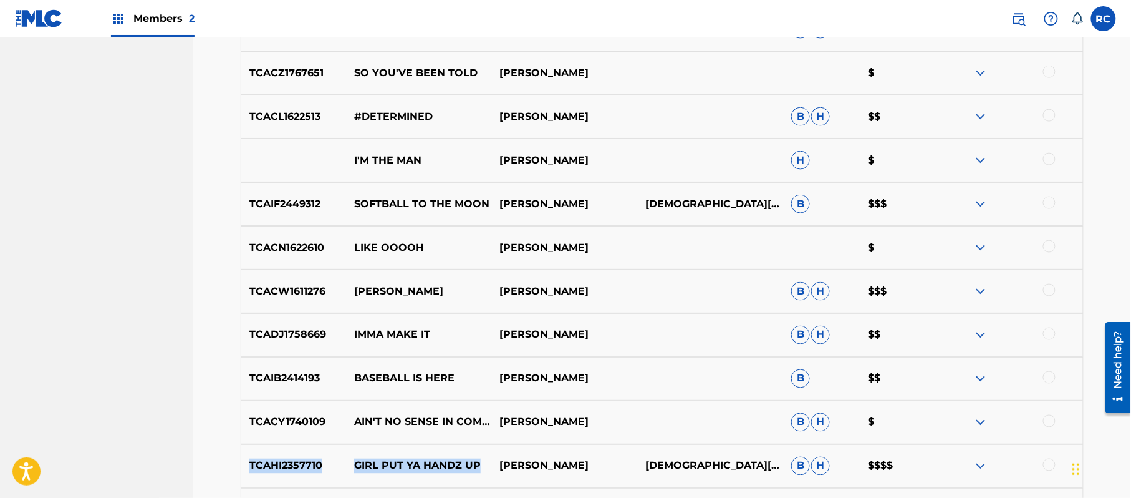
drag, startPoint x: 243, startPoint y: 468, endPoint x: 481, endPoint y: 461, distance: 238.9
click at [481, 461] on div "TCAHI2357710 GIRL PUT YA HANDZ UP CJ BEATTY CHRISTIAN BEATTY B H $$$$" at bounding box center [662, 466] width 843 height 44
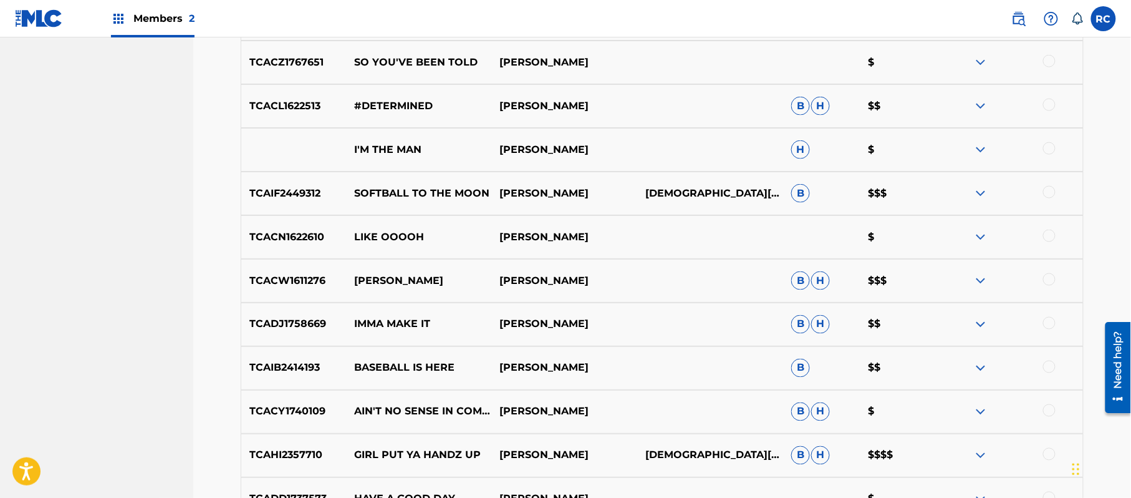
scroll to position [4082, 0]
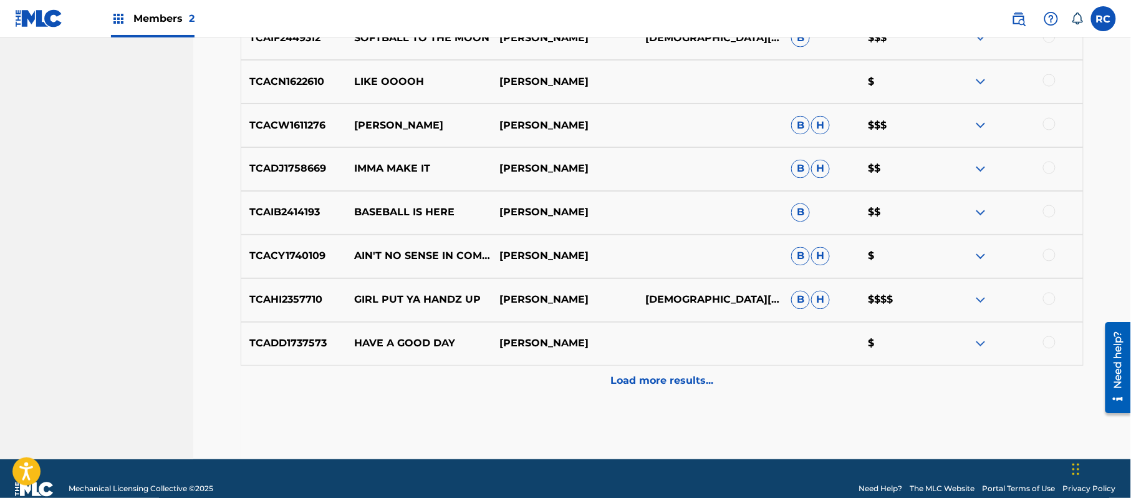
click at [659, 384] on p "Load more results..." at bounding box center [662, 381] width 103 height 15
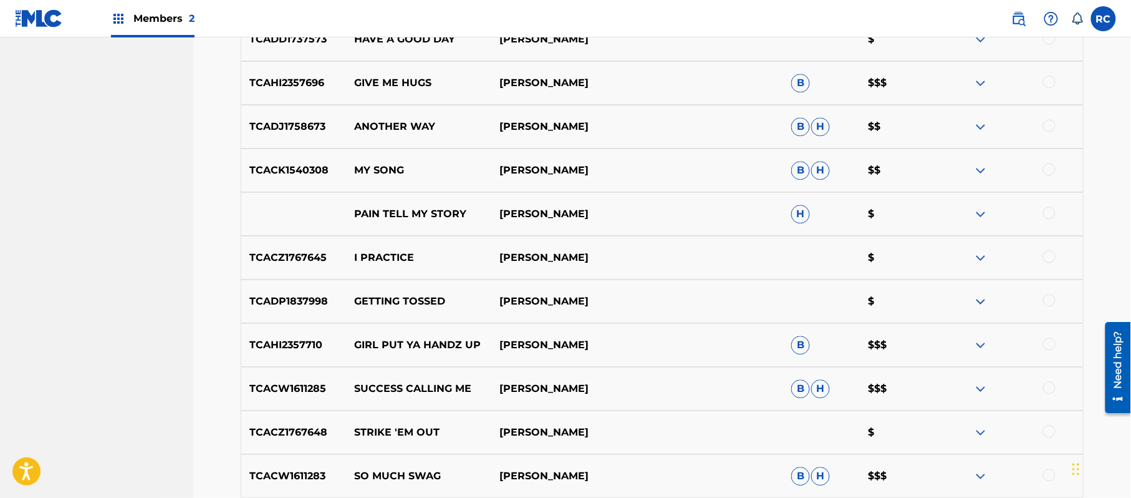
scroll to position [4415, 0]
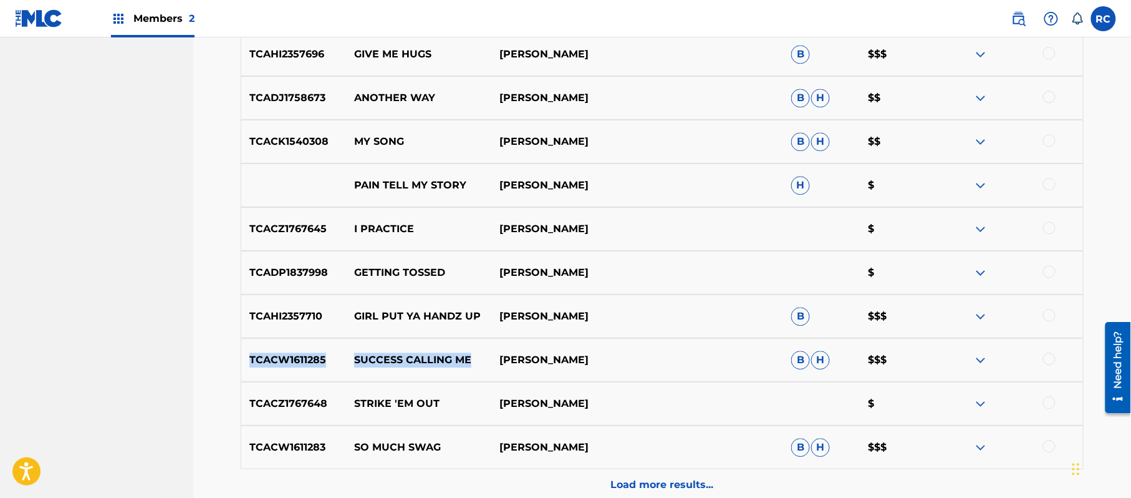
drag, startPoint x: 247, startPoint y: 358, endPoint x: 474, endPoint y: 357, distance: 227.0
click at [474, 357] on div "TCACW1611285 SUCCESS CALLING ME CJ BEATTY B H $$$" at bounding box center [662, 360] width 843 height 44
click at [306, 397] on p "TCACZ1767648" at bounding box center [293, 403] width 105 height 15
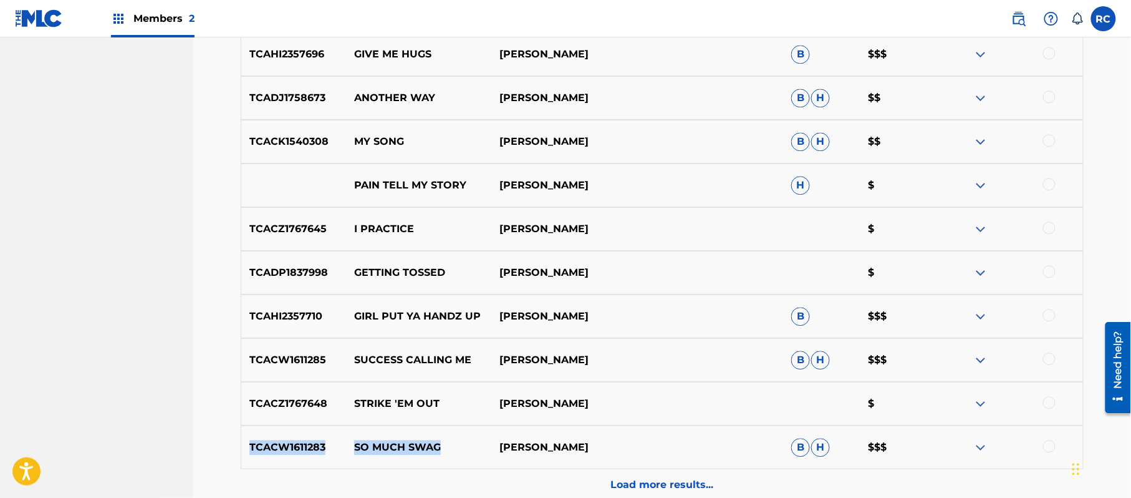
drag, startPoint x: 249, startPoint y: 447, endPoint x: 448, endPoint y: 445, distance: 198.3
click at [448, 445] on div "TCACW1611283 SO MUCH SWAG CJ BEATTY B H $$$" at bounding box center [662, 447] width 843 height 44
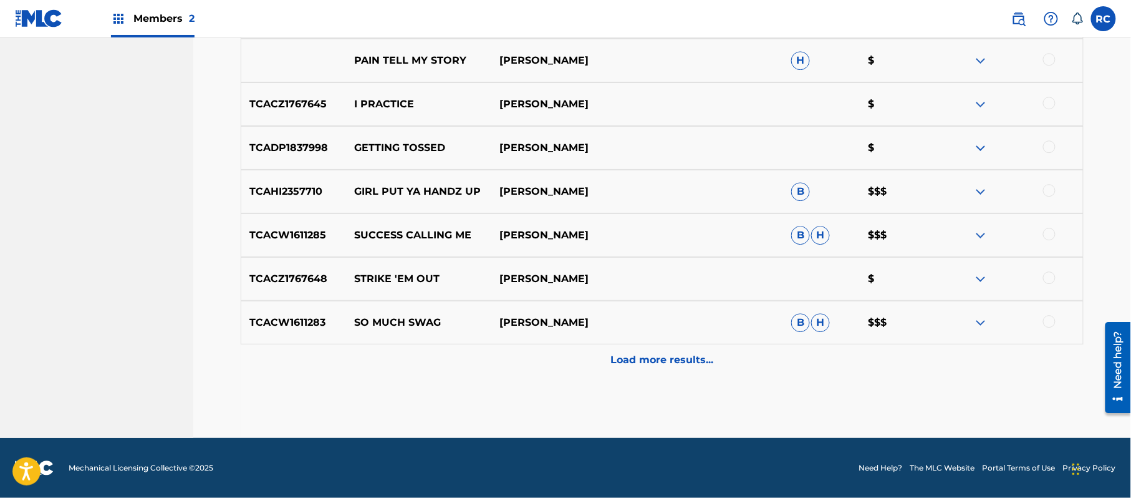
click at [642, 355] on p "Load more results..." at bounding box center [662, 359] width 103 height 15
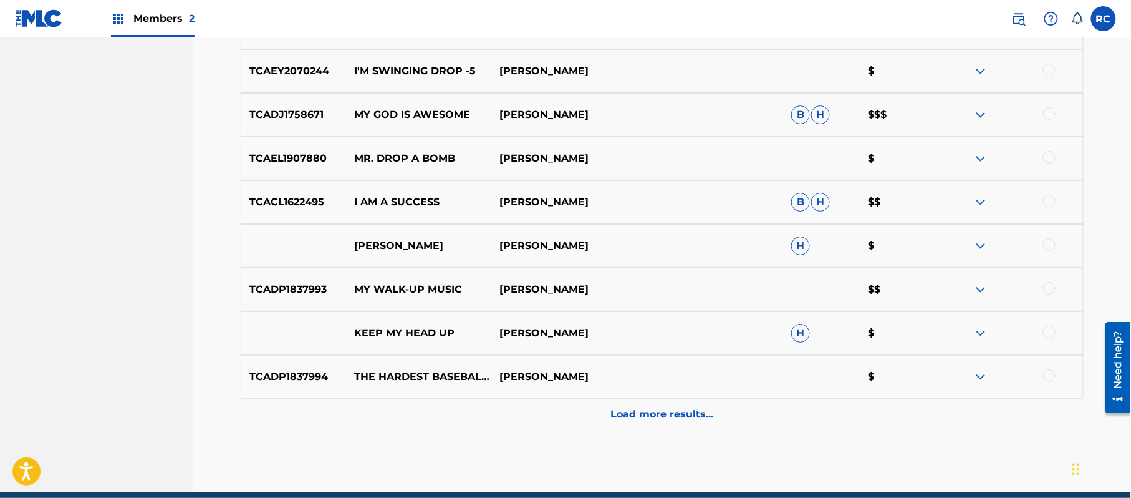
scroll to position [4893, 0]
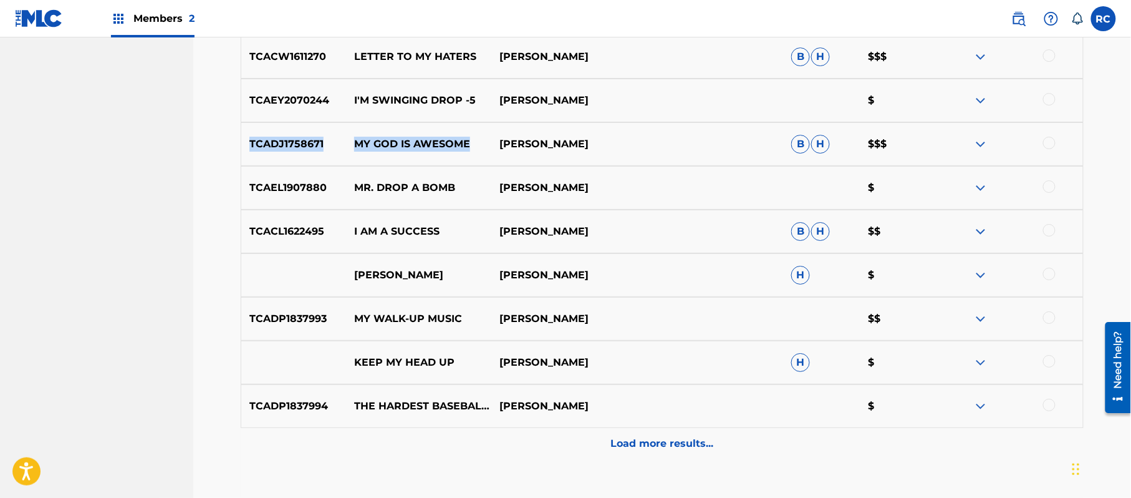
drag, startPoint x: 248, startPoint y: 136, endPoint x: 484, endPoint y: 136, distance: 235.7
click at [484, 136] on div "TCADJ1758671 MY GOD IS AWESOME CJ BEATTY B H $$$" at bounding box center [662, 144] width 843 height 44
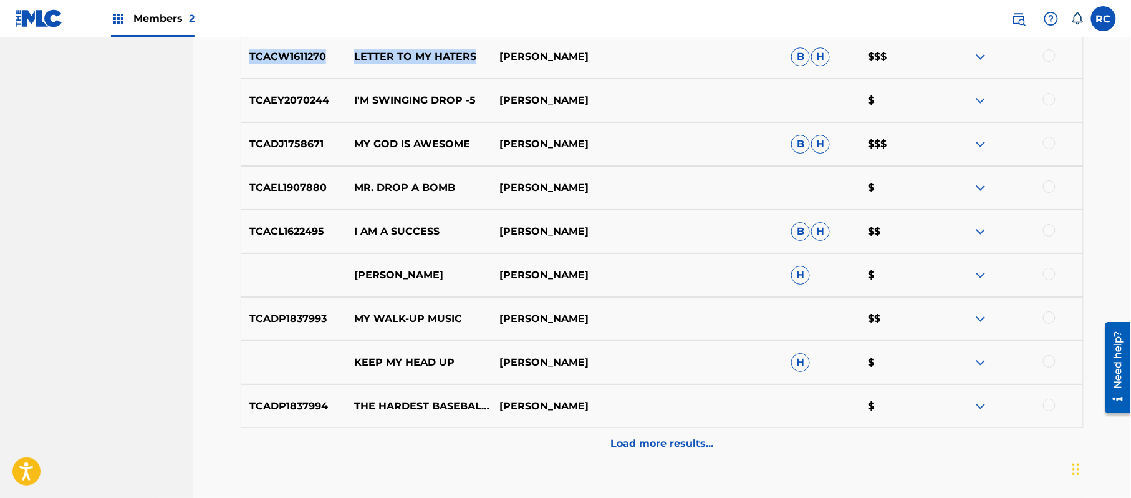
drag, startPoint x: 252, startPoint y: 55, endPoint x: 473, endPoint y: 51, distance: 220.8
click at [473, 51] on div "TCACW1611270 LETTER TO MY HATERS CJ BEATTY B H $$$" at bounding box center [662, 57] width 843 height 44
click at [631, 445] on p "Load more results..." at bounding box center [662, 443] width 103 height 15
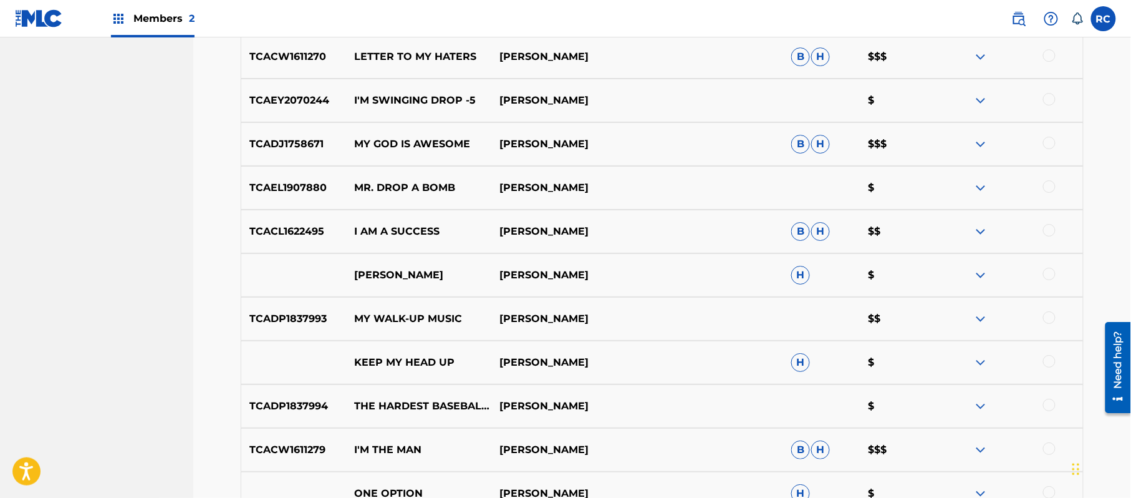
scroll to position [4976, 0]
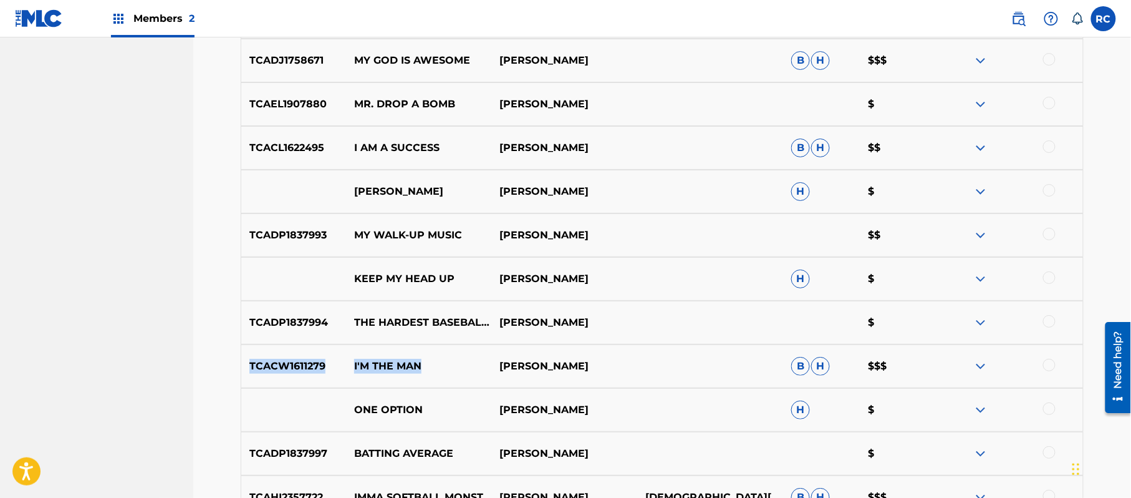
drag, startPoint x: 249, startPoint y: 365, endPoint x: 435, endPoint y: 367, distance: 185.2
click at [435, 367] on div "TCACW1611279 I'M THE MAN CJ BEATTY B H $$$" at bounding box center [662, 366] width 843 height 44
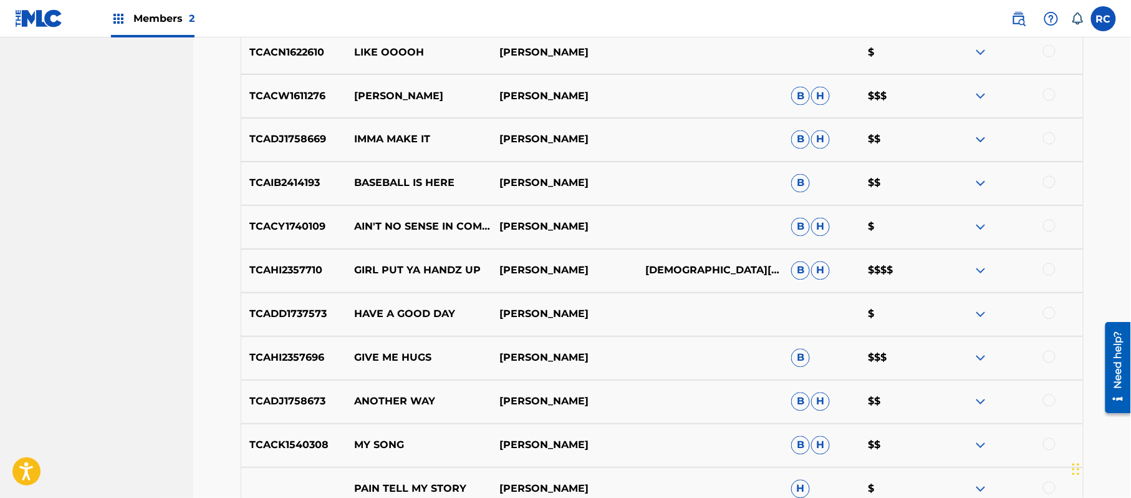
scroll to position [4061, 0]
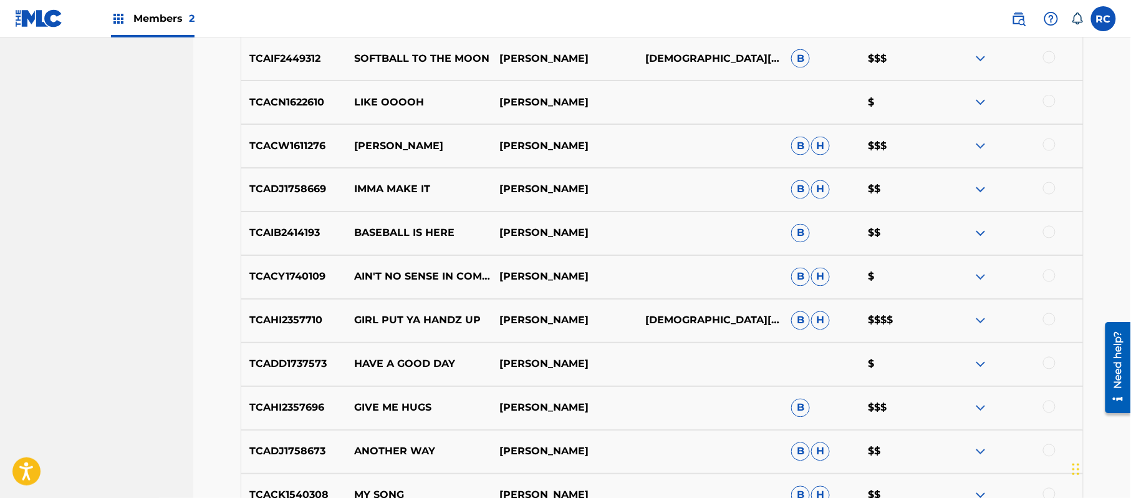
click at [301, 320] on p "TCAHI2357710" at bounding box center [293, 320] width 105 height 15
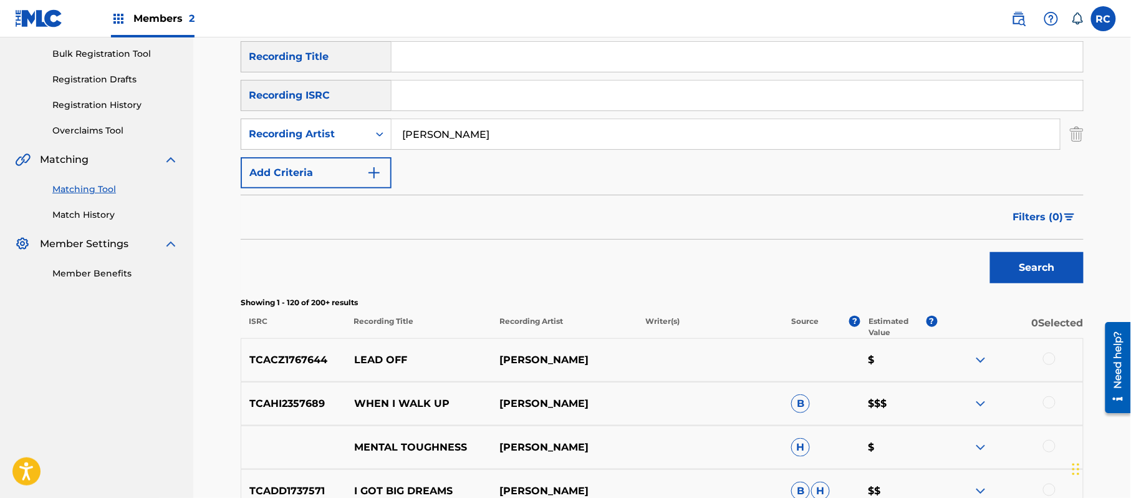
scroll to position [153, 0]
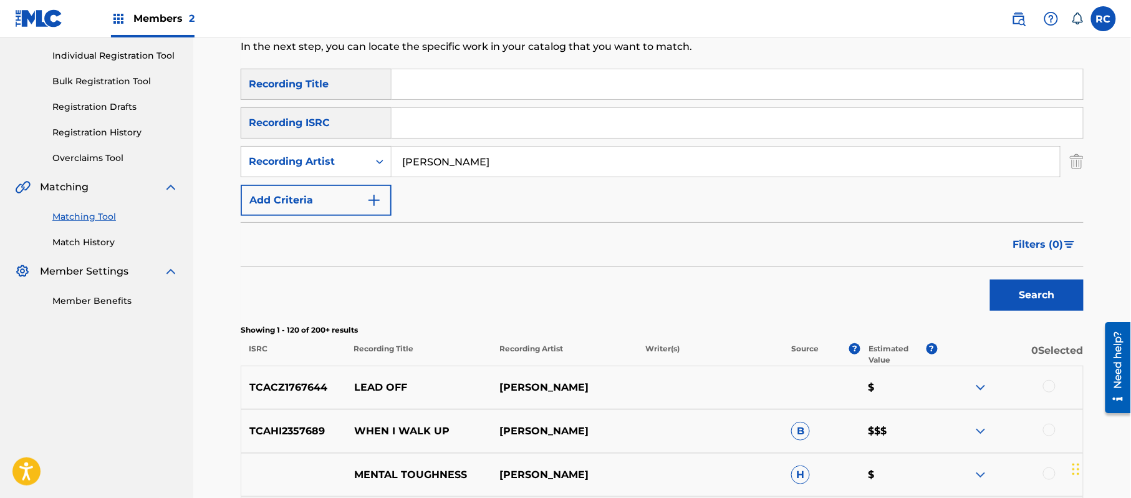
click at [435, 123] on input "Search Form" at bounding box center [738, 123] width 692 height 30
paste input "TCAHI2357710"
type input "TCAHI2357710"
click at [430, 153] on input "[PERSON_NAME]" at bounding box center [726, 162] width 668 height 30
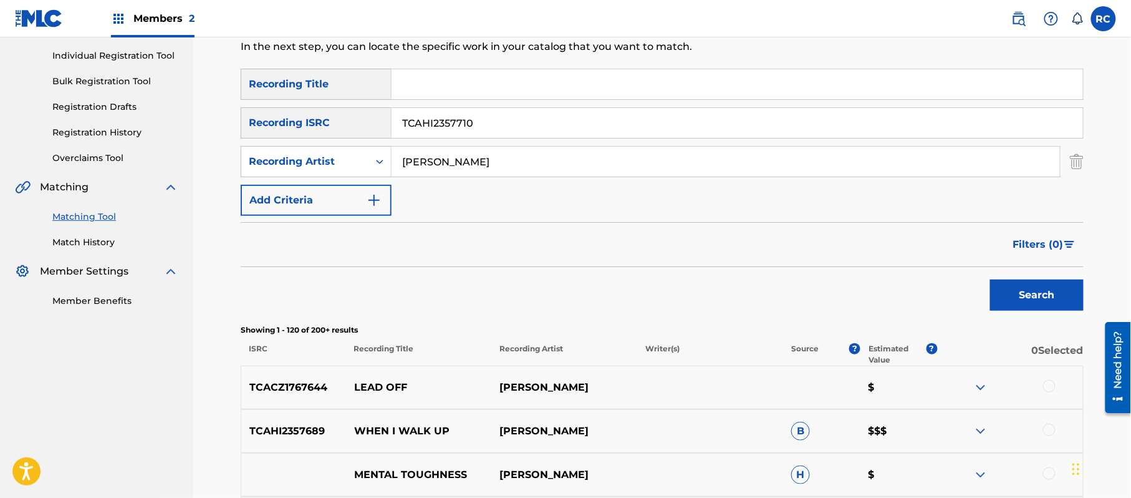
click at [430, 153] on input "[PERSON_NAME]" at bounding box center [726, 162] width 668 height 30
click at [430, 155] on input "[PERSON_NAME]" at bounding box center [726, 162] width 668 height 30
click at [1006, 288] on button "Search" at bounding box center [1037, 294] width 94 height 31
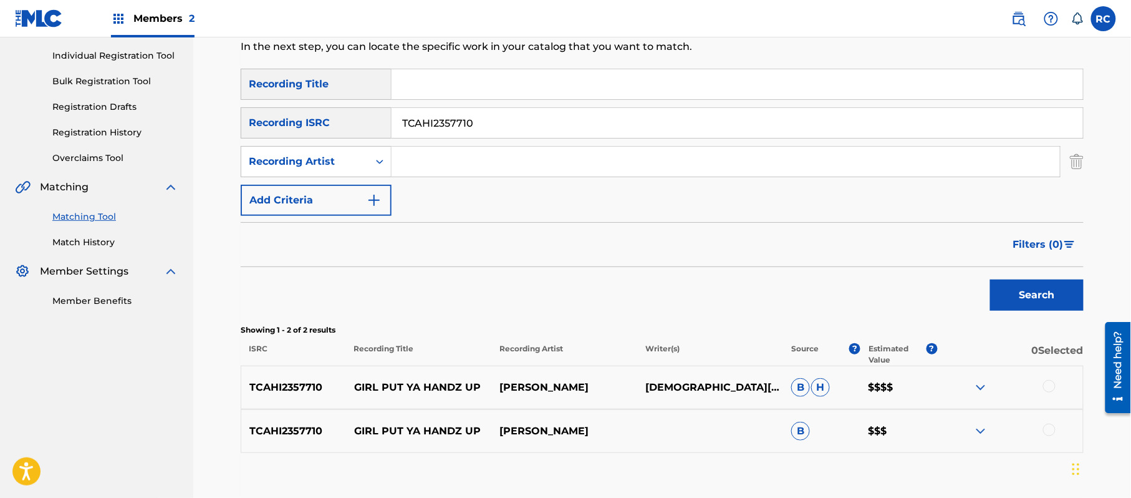
click at [1051, 387] on div at bounding box center [1049, 386] width 12 height 12
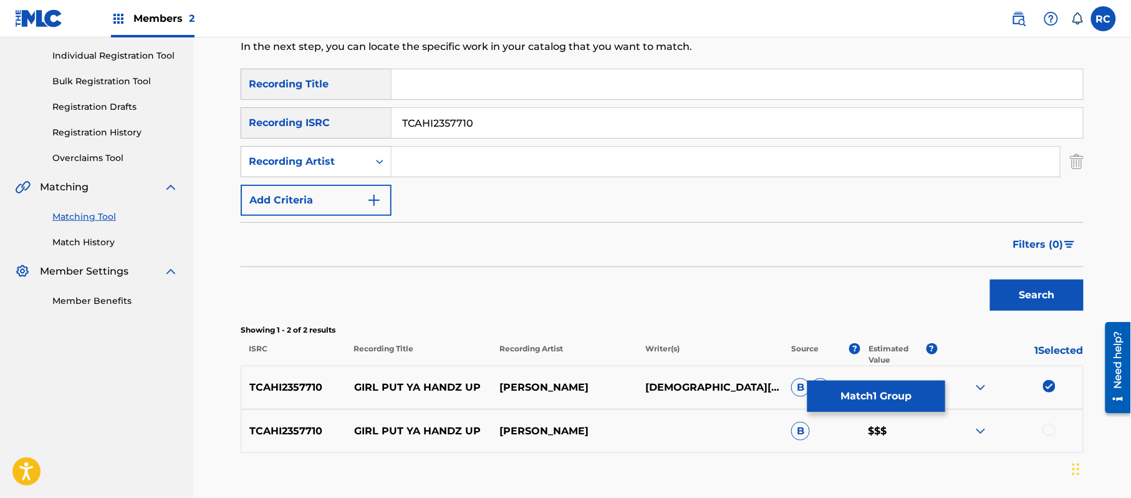
click at [1049, 425] on div at bounding box center [1049, 429] width 12 height 12
click at [905, 397] on button "Match 2 Groups" at bounding box center [877, 395] width 138 height 31
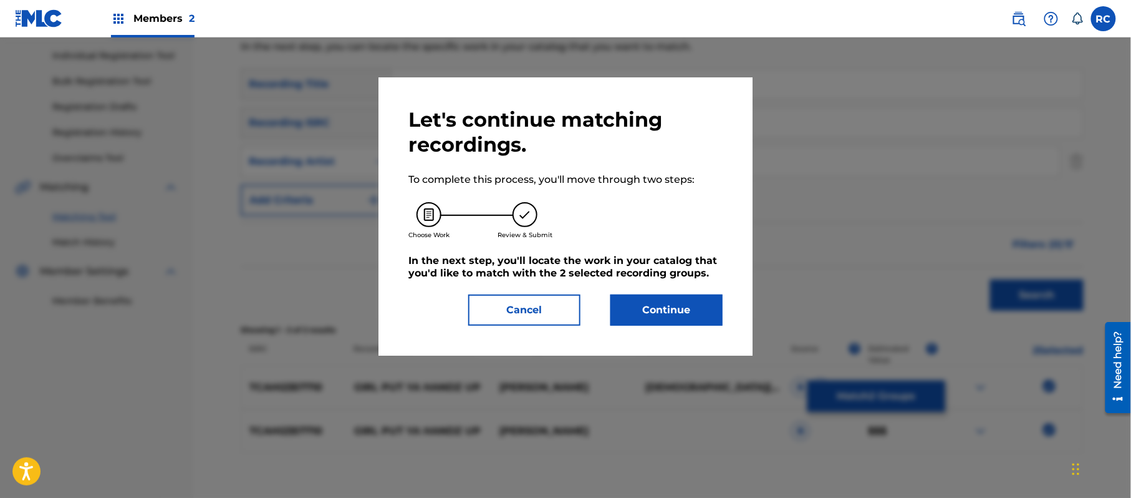
click at [684, 309] on button "Continue" at bounding box center [666, 309] width 112 height 31
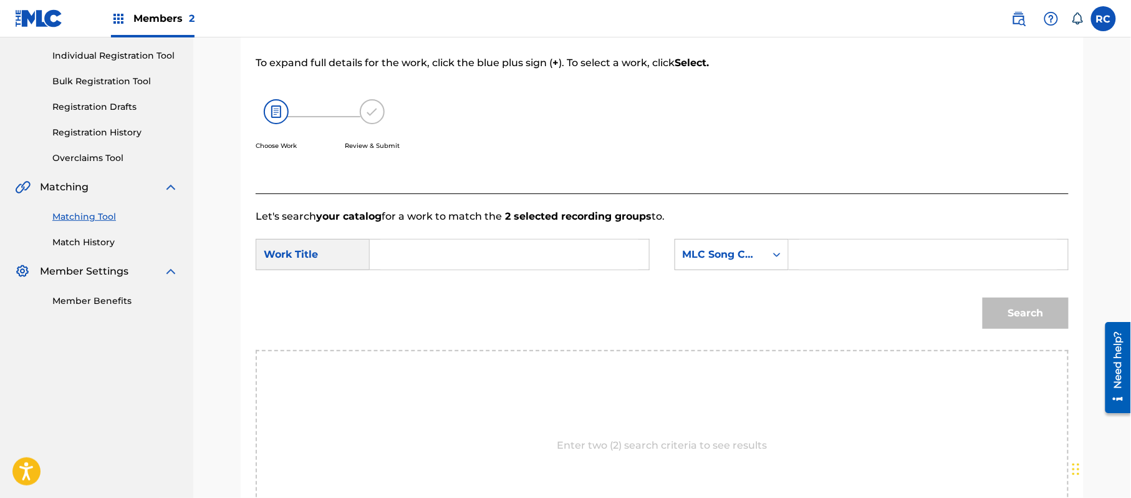
click at [849, 263] on input "Search Form" at bounding box center [928, 254] width 258 height 30
paste input "GB3CZY"
type input "GB3CZY"
click at [480, 251] on input "Search Form" at bounding box center [509, 254] width 258 height 30
paste input "GIRL PUT YA HANDZ UP"
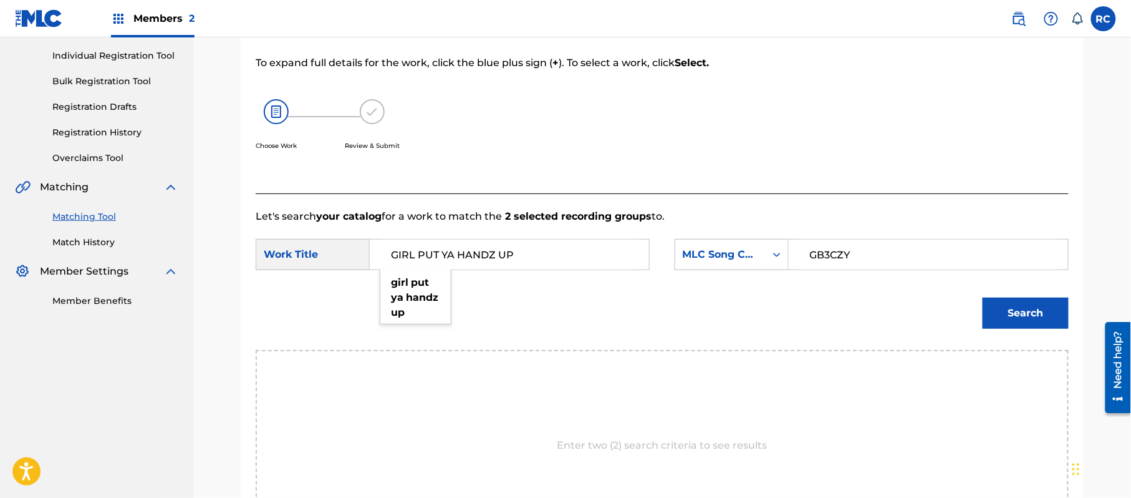
type input "GIRL PUT YA HANDZ UP"
click at [1013, 310] on button "Search" at bounding box center [1026, 312] width 86 height 31
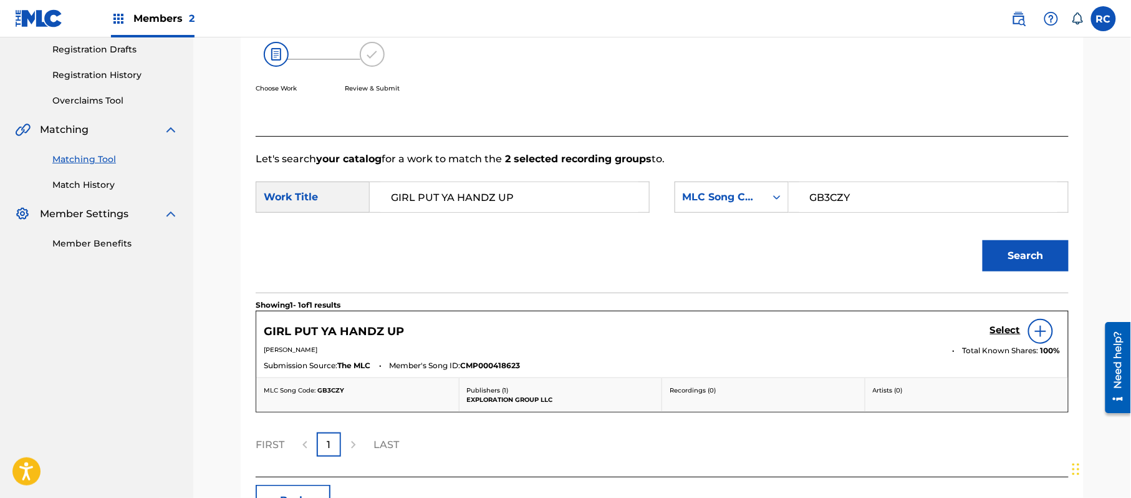
scroll to position [237, 0]
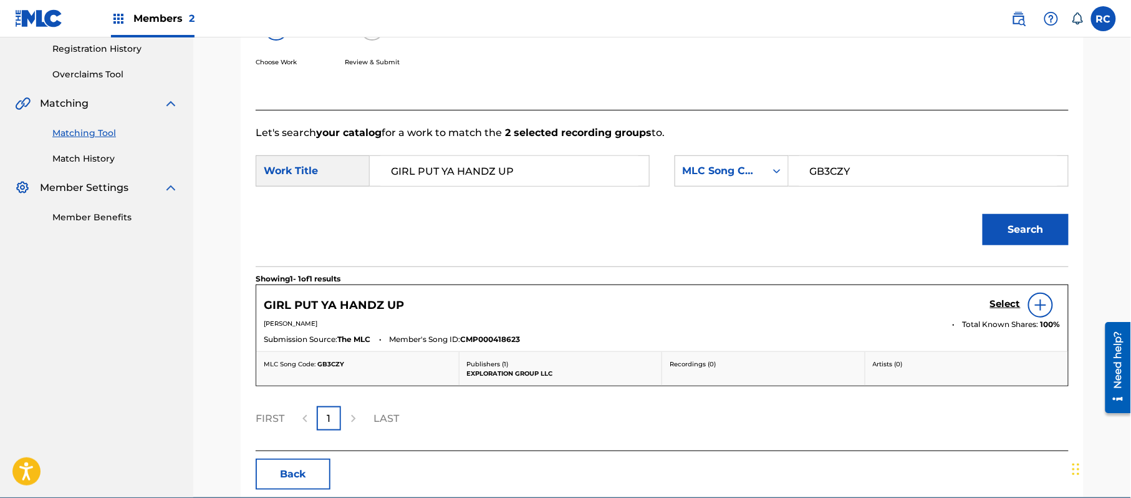
click at [991, 304] on h5 "Select" at bounding box center [1005, 304] width 31 height 12
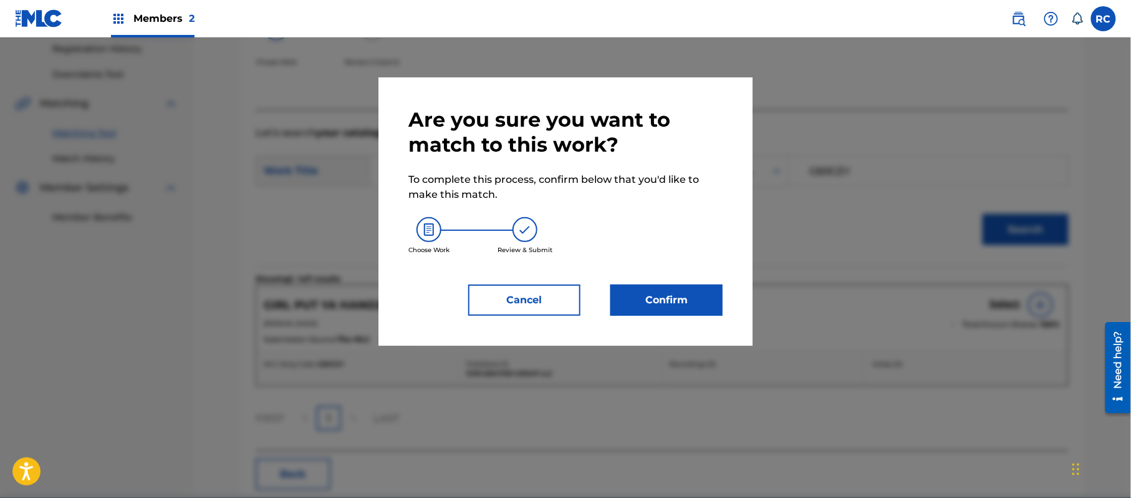
click at [715, 287] on button "Confirm" at bounding box center [666, 299] width 112 height 31
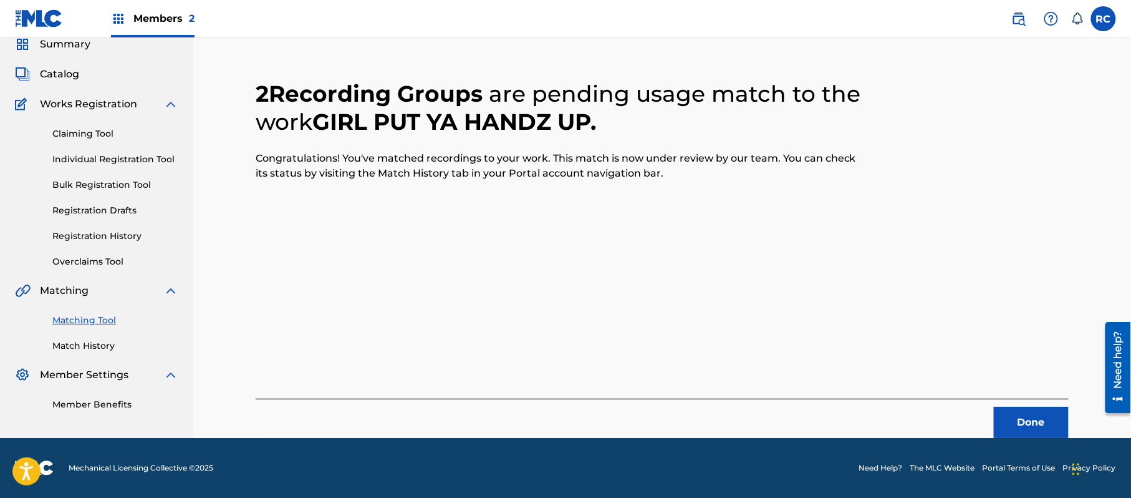
scroll to position [50, 0]
click at [1026, 409] on button "Done" at bounding box center [1031, 422] width 75 height 31
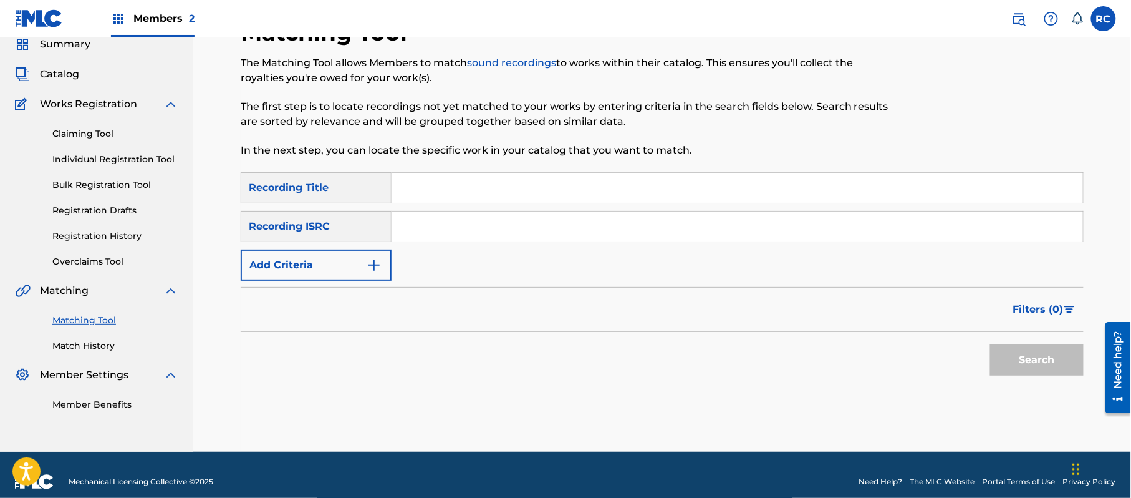
click at [427, 234] on input "Search Form" at bounding box center [738, 226] width 692 height 30
paste input "TCADJ1758671"
click at [1034, 357] on button "Search" at bounding box center [1037, 359] width 94 height 31
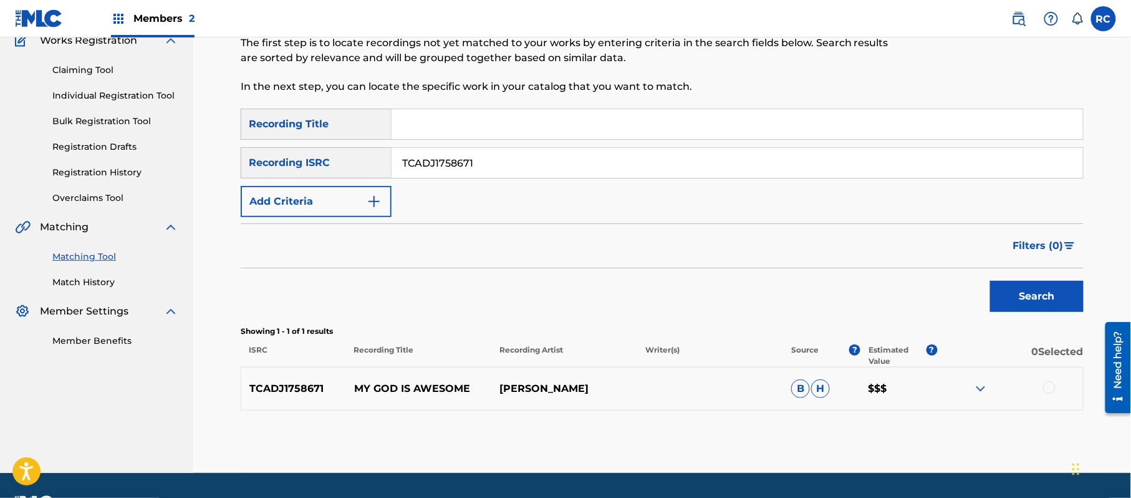
scroll to position [148, 0]
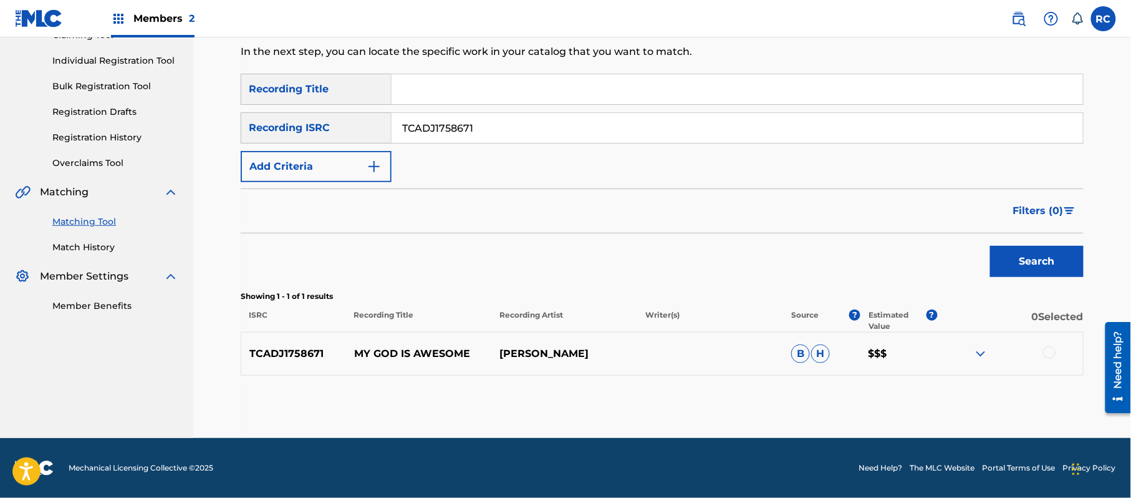
click at [459, 130] on input "TCADJ1758671" at bounding box center [738, 128] width 692 height 30
paste input "CW1611270"
click at [1011, 261] on button "Search" at bounding box center [1037, 261] width 94 height 31
click at [427, 126] on input "TCACW1611270" at bounding box center [738, 128] width 692 height 30
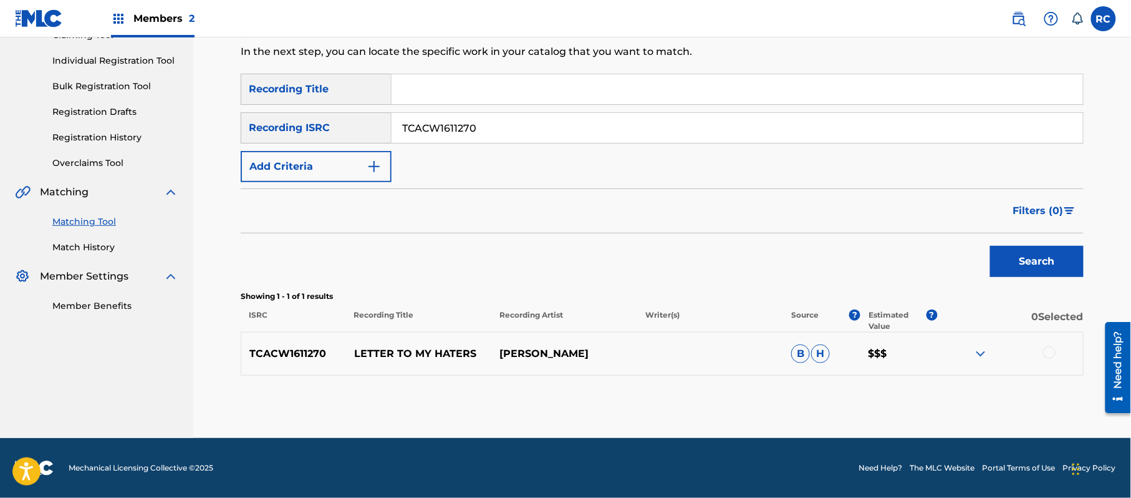
click at [427, 126] on input "TCACW1611270" at bounding box center [738, 128] width 692 height 30
paste input "9"
click at [998, 261] on button "Search" at bounding box center [1037, 261] width 94 height 31
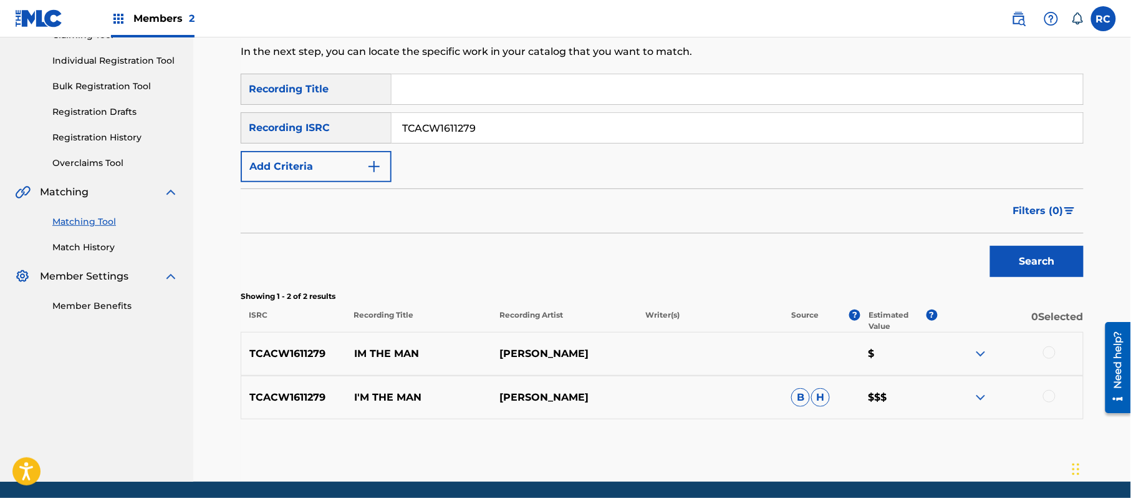
click at [418, 126] on input "TCACW1611279" at bounding box center [738, 128] width 692 height 30
paste input "IF2449312"
type input "TCAIF2449312"
click at [1023, 256] on button "Search" at bounding box center [1037, 261] width 94 height 31
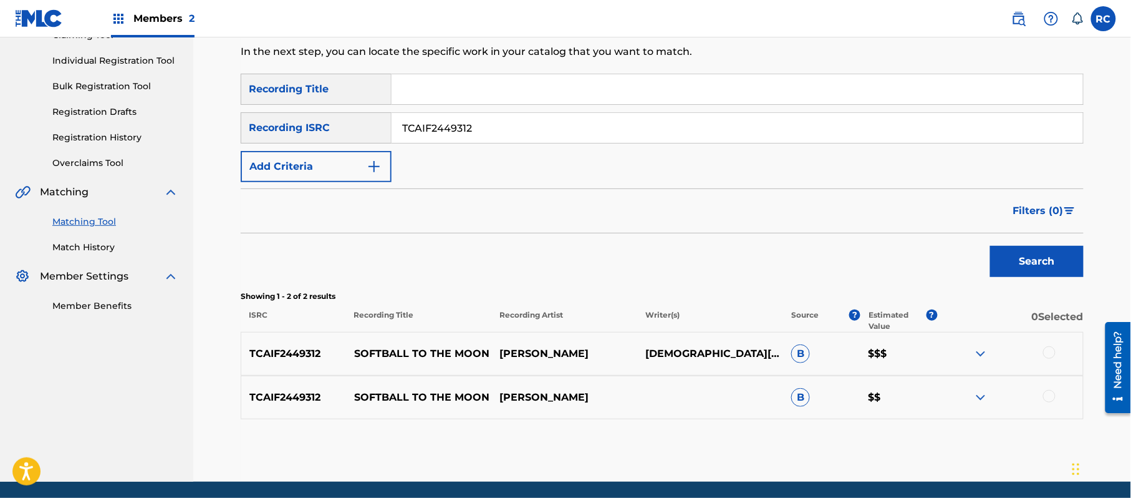
click at [1046, 350] on div at bounding box center [1049, 352] width 12 height 12
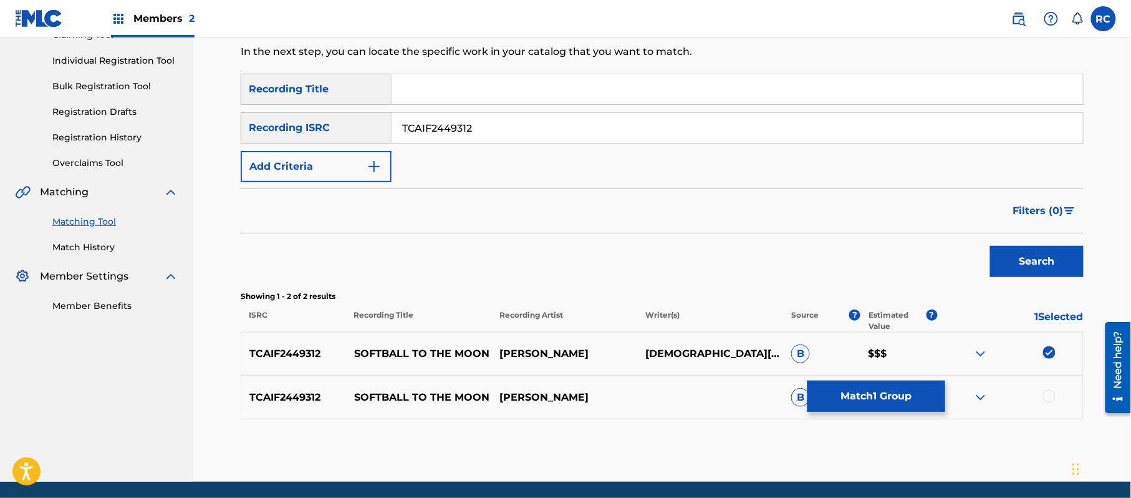
click at [1048, 392] on div at bounding box center [1049, 396] width 12 height 12
click at [929, 395] on button "Match 2 Groups" at bounding box center [877, 395] width 138 height 31
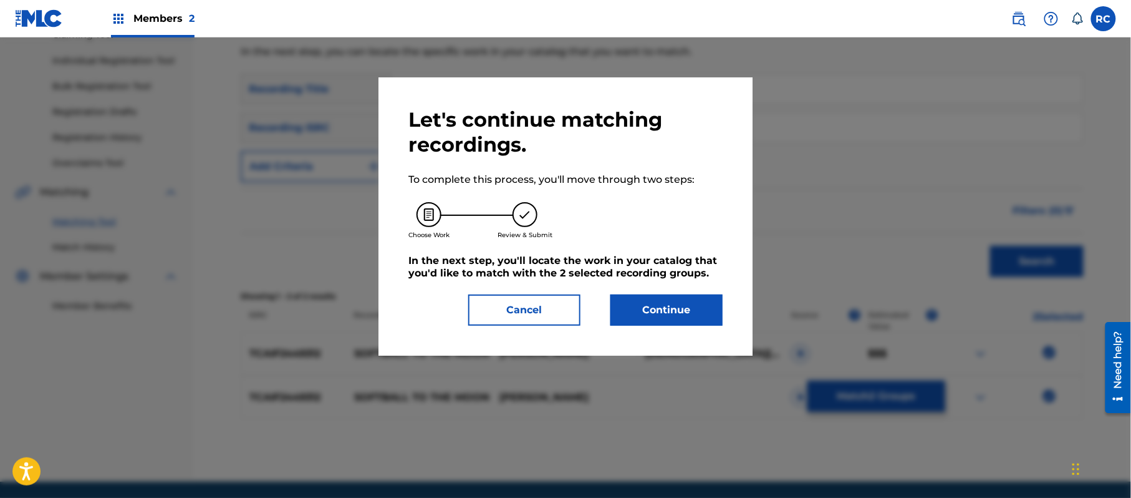
click at [674, 301] on button "Continue" at bounding box center [666, 309] width 112 height 31
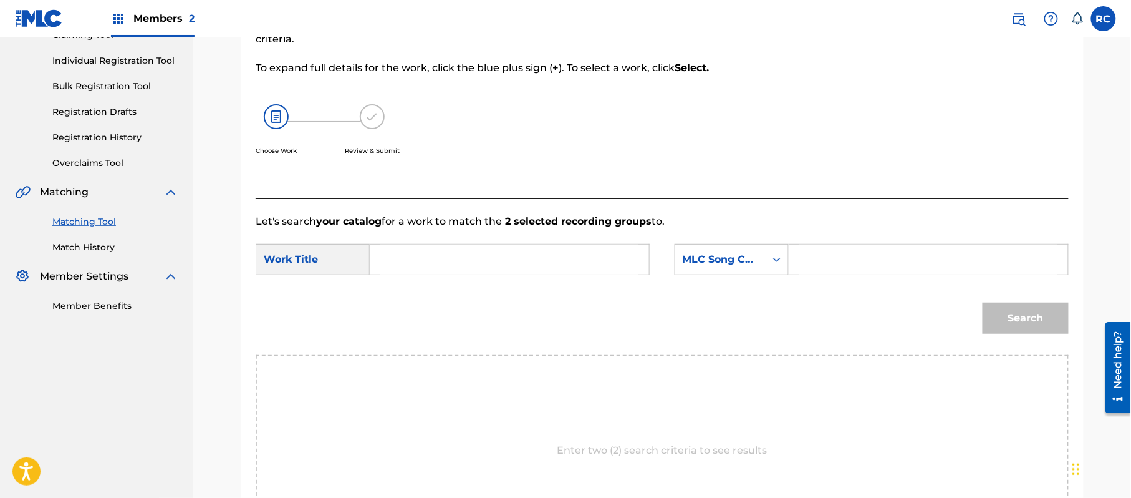
click at [816, 257] on input "Search Form" at bounding box center [928, 259] width 258 height 30
paste input "S66V6G"
type input "S66V6G"
click at [509, 261] on input "Search Form" at bounding box center [509, 259] width 258 height 30
paste input "SOFTBALL TO THE MOON"
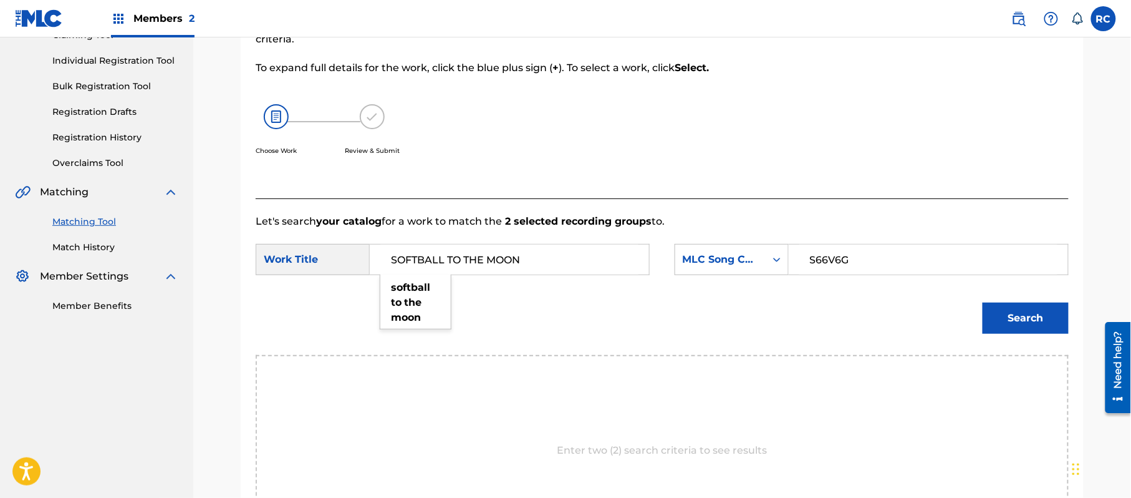
type input "SOFTBALL TO THE MOON"
click at [1008, 312] on button "Search" at bounding box center [1026, 317] width 86 height 31
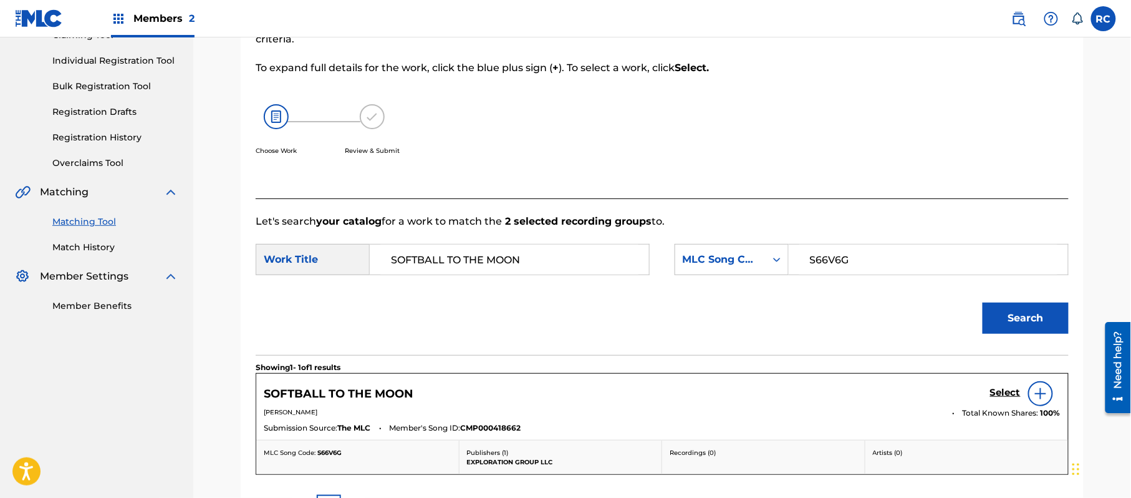
click at [1008, 384] on div "Select" at bounding box center [1025, 393] width 70 height 25
click at [998, 392] on h5 "Select" at bounding box center [1005, 393] width 31 height 12
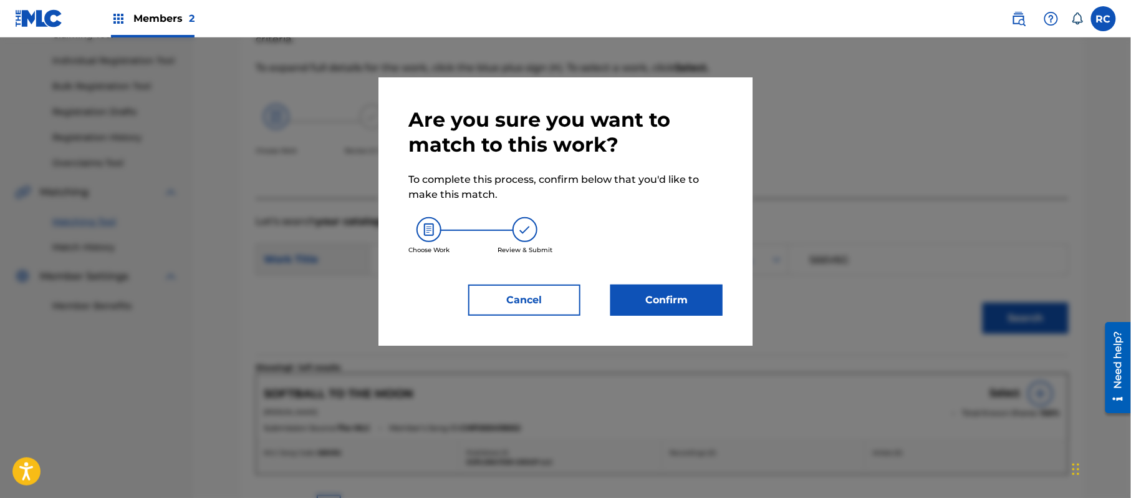
click at [680, 303] on button "Confirm" at bounding box center [666, 299] width 112 height 31
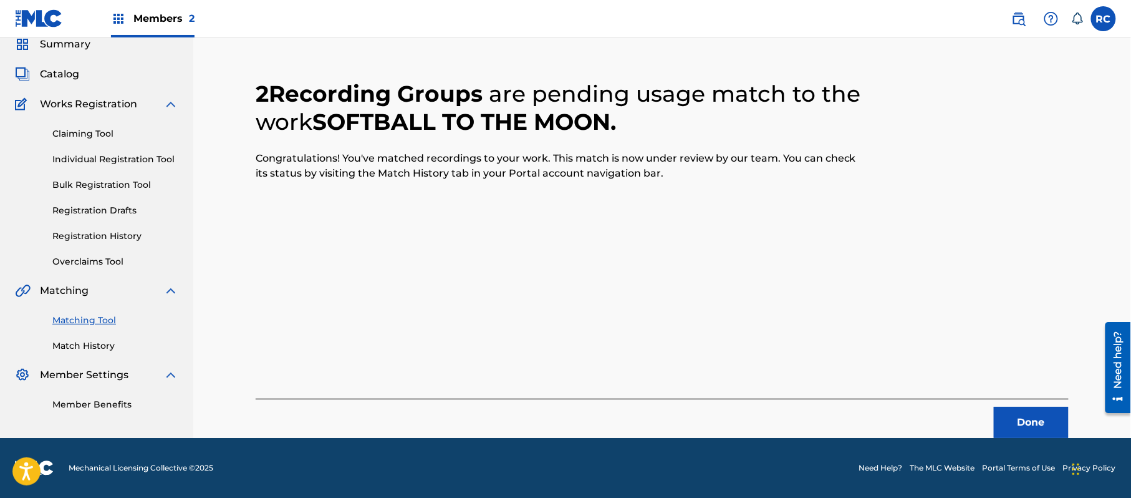
scroll to position [50, 0]
click at [1021, 415] on button "Done" at bounding box center [1031, 422] width 75 height 31
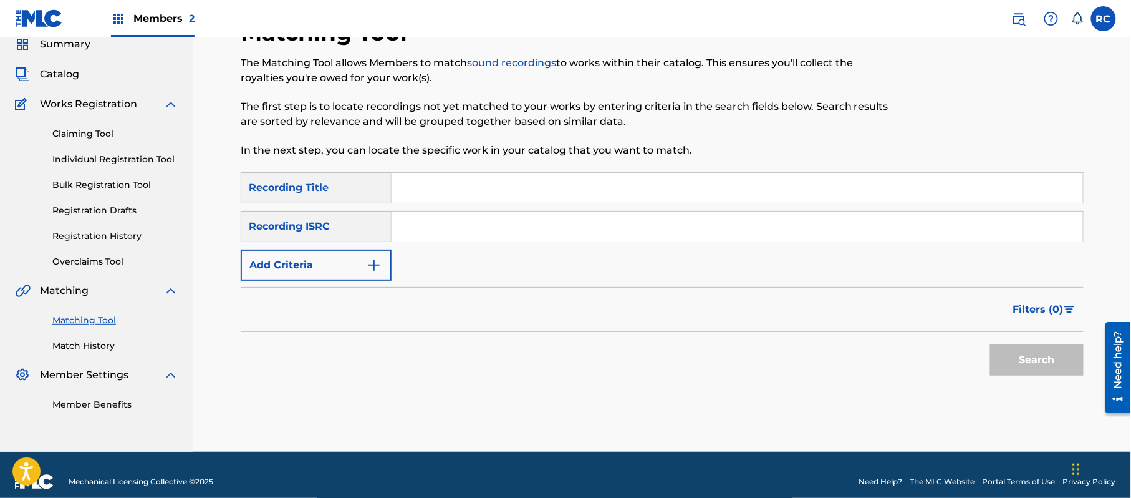
click at [505, 228] on input "Search Form" at bounding box center [738, 226] width 692 height 30
paste input "TCACW1611276"
click at [1044, 352] on button "Search" at bounding box center [1037, 359] width 94 height 31
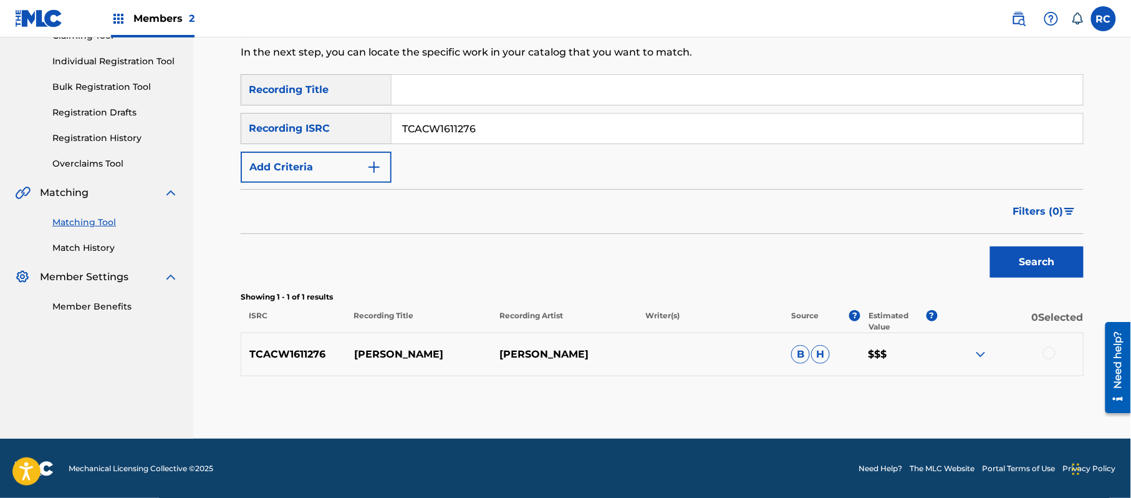
scroll to position [148, 0]
click at [462, 126] on input "TCACW1611276" at bounding box center [738, 128] width 692 height 30
paste input "69"
click at [1011, 263] on button "Search" at bounding box center [1037, 261] width 94 height 31
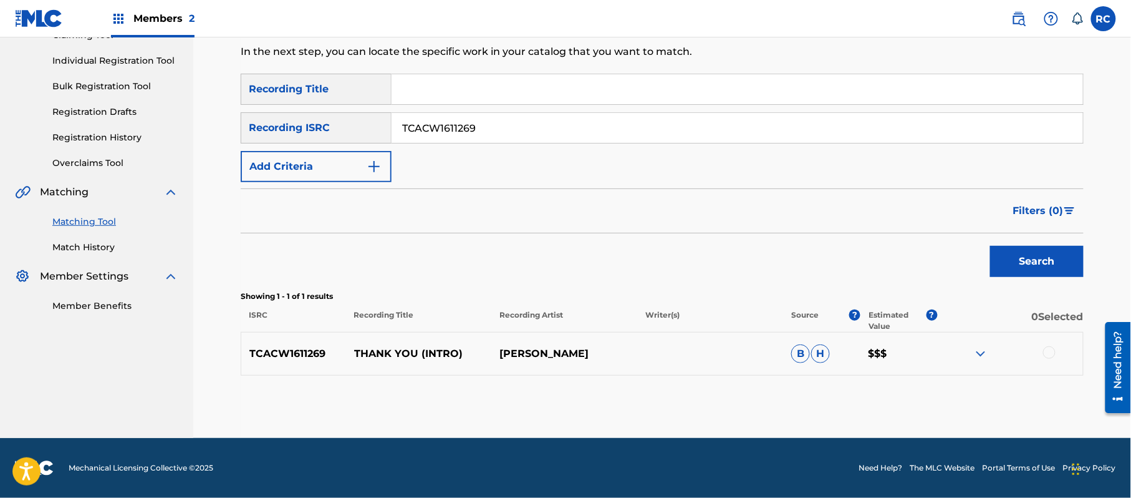
click at [471, 120] on input "TCACW1611269" at bounding box center [738, 128] width 692 height 30
paste input "82"
click at [1031, 252] on button "Search" at bounding box center [1037, 261] width 94 height 31
drag, startPoint x: 506, startPoint y: 125, endPoint x: 355, endPoint y: 130, distance: 151.6
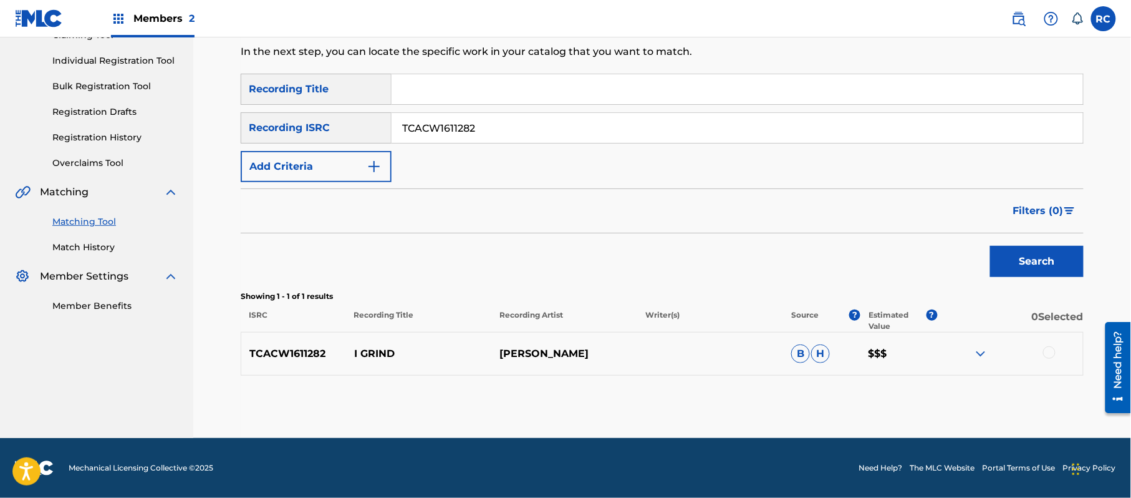
click at [355, 130] on div "SearchWithCriteria60e08ae3-8797-4fca-9468-dc84423c55fd Recording ISRC TCACW1611…" at bounding box center [662, 127] width 843 height 31
paste input "K1540309"
click at [1040, 271] on button "Search" at bounding box center [1037, 261] width 94 height 31
click at [471, 128] on input "TCACK1540309" at bounding box center [738, 128] width 692 height 30
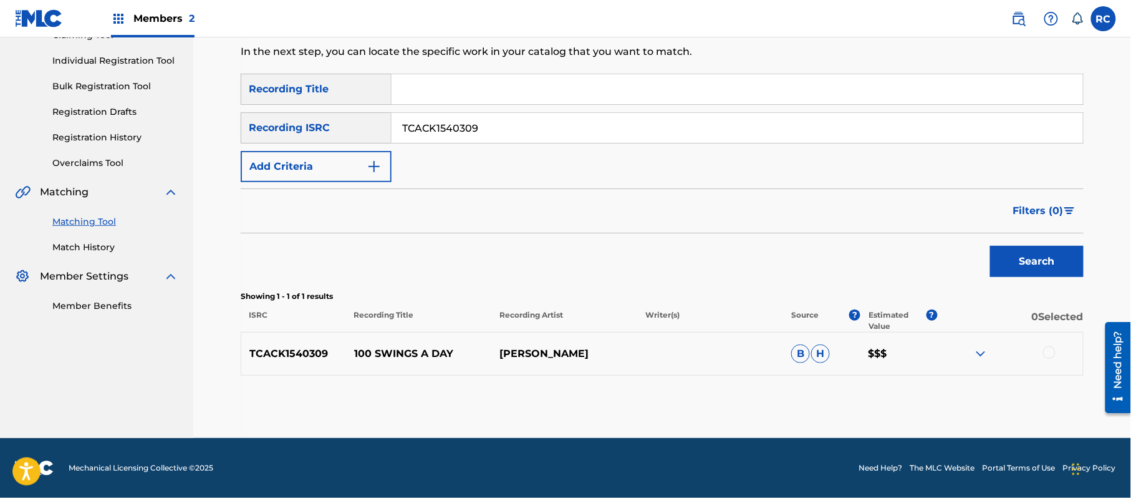
paste input "HI2357716"
click at [1008, 258] on button "Search" at bounding box center [1037, 261] width 94 height 31
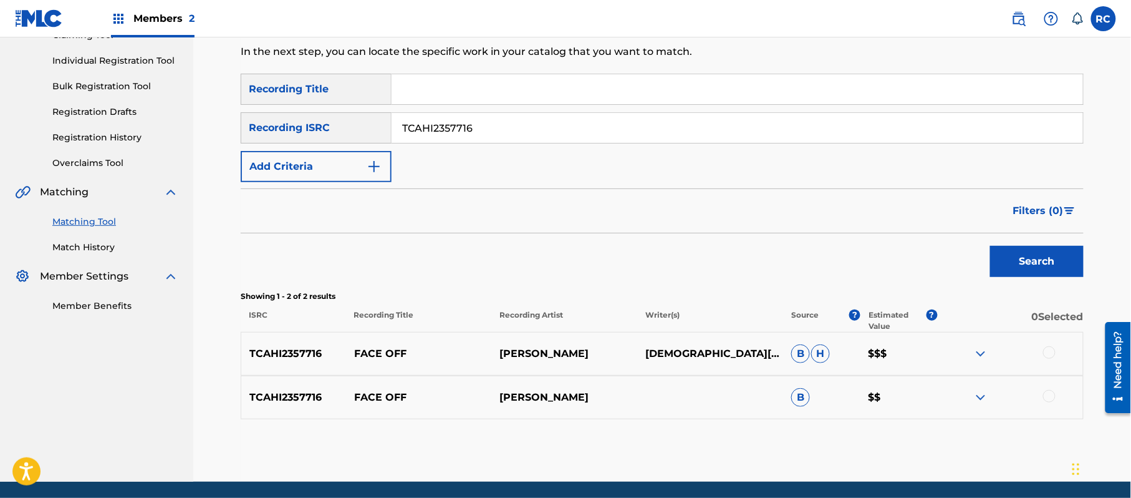
drag, startPoint x: 492, startPoint y: 127, endPoint x: 319, endPoint y: 128, distance: 172.7
click at [315, 128] on div "SearchWithCriteria60e08ae3-8797-4fca-9468-dc84423c55fd Recording ISRC TCAHI2357…" at bounding box center [662, 127] width 843 height 31
paste input "CH1599193"
type input "TCACH1599193"
click at [1020, 263] on button "Search" at bounding box center [1037, 261] width 94 height 31
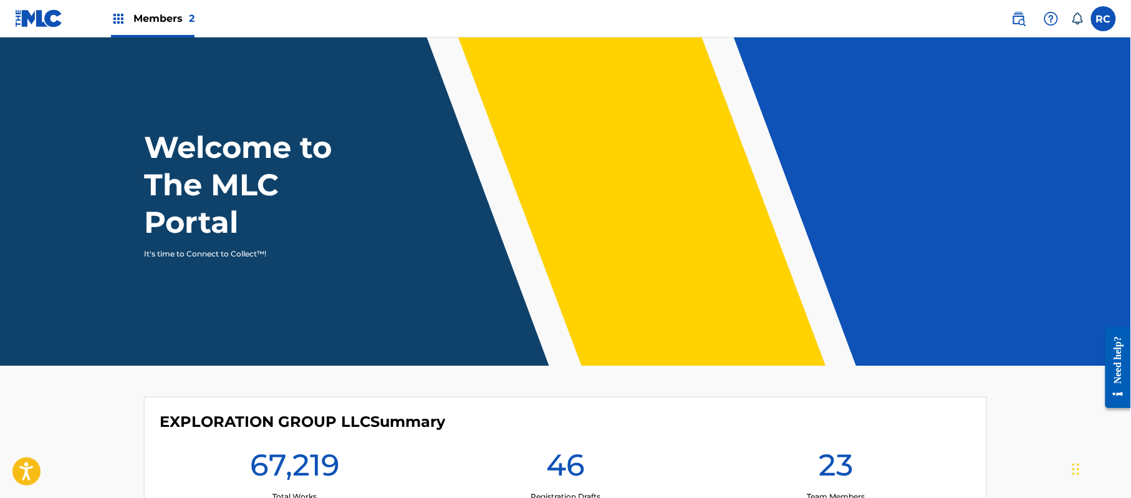
click at [162, 6] on div "Members 2" at bounding box center [153, 18] width 84 height 37
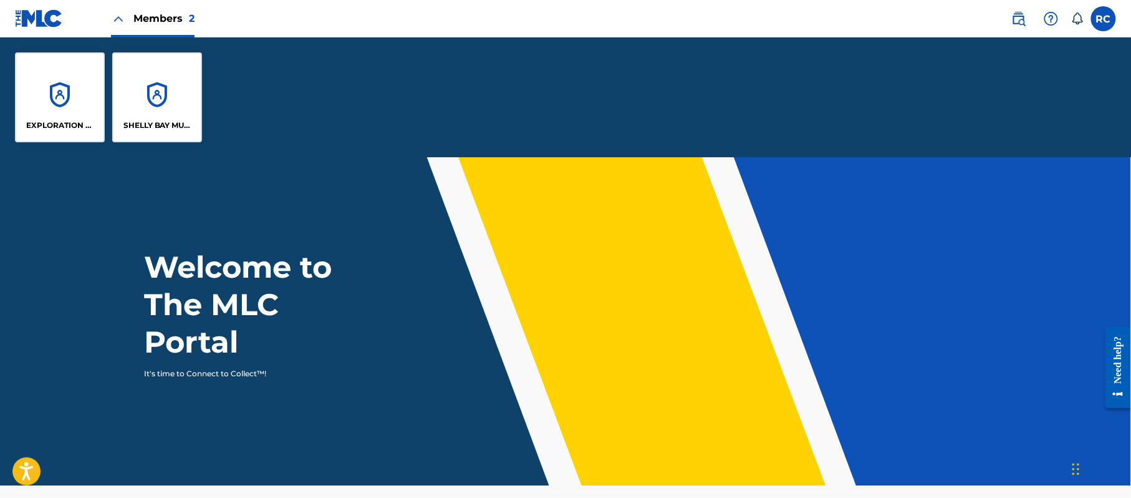
click at [46, 103] on div "EXPLORATION GROUP LLC" at bounding box center [60, 97] width 90 height 90
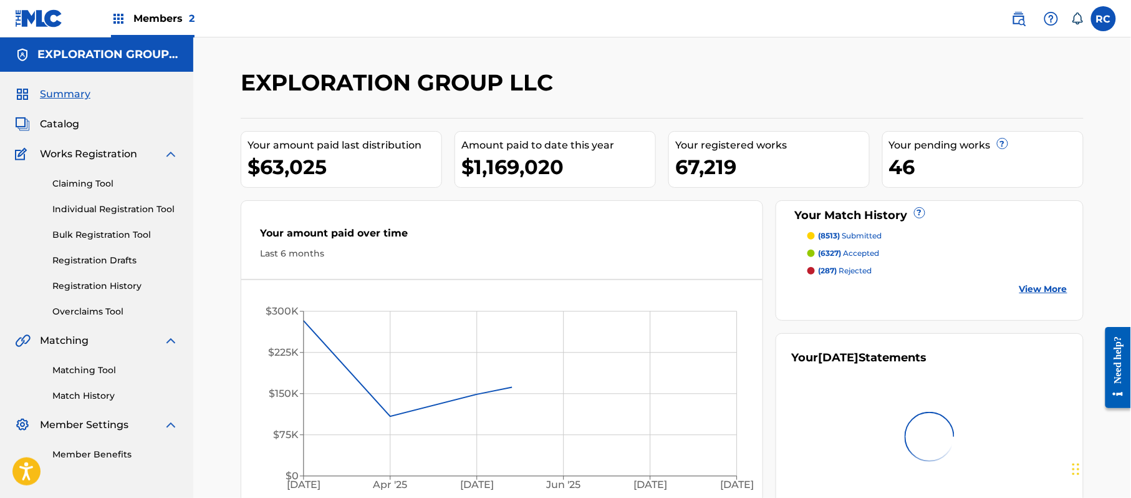
click at [52, 123] on span "Catalog" at bounding box center [59, 124] width 39 height 15
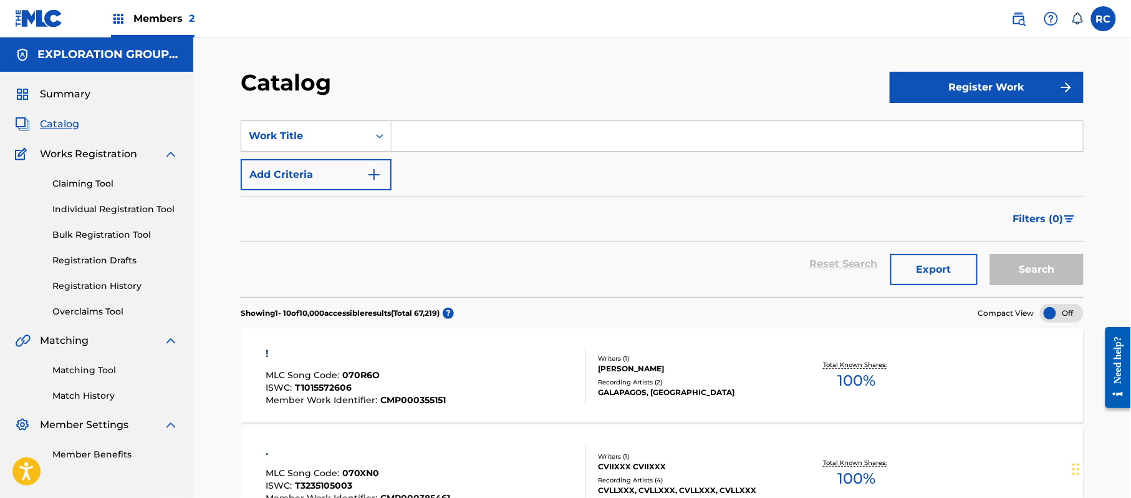
click at [486, 141] on input "Search Form" at bounding box center [738, 136] width 692 height 30
paste input "TCAHI2357703"
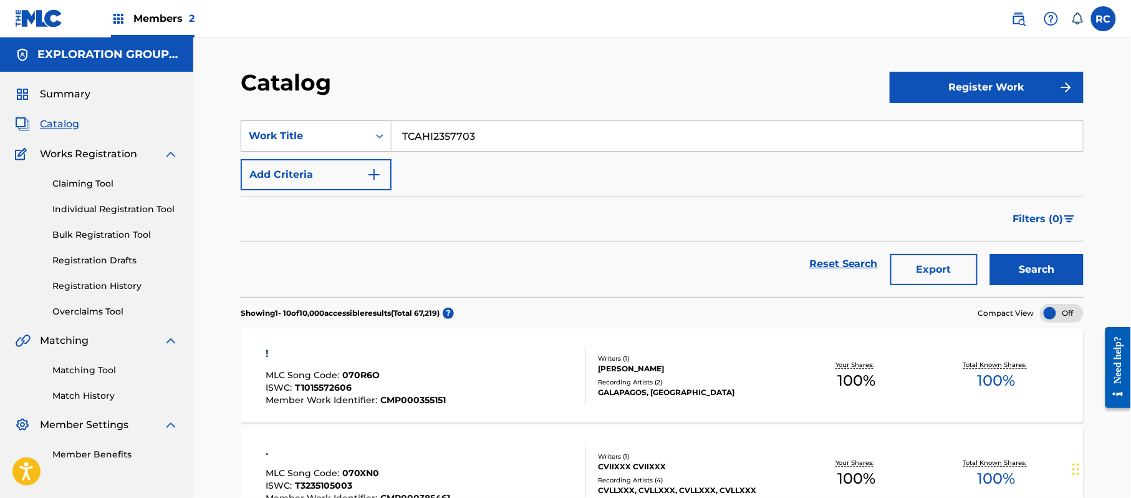
drag, startPoint x: 495, startPoint y: 135, endPoint x: 347, endPoint y: 140, distance: 147.3
click at [345, 138] on div "SearchWithCriteria64157163-985b-4159-8bbe-a124433a04bf Work Title TCAHI2357703" at bounding box center [662, 135] width 843 height 31
paste input "ODIOOOH"
type input "ODIOOOH"
click at [1001, 268] on button "Search" at bounding box center [1037, 269] width 94 height 31
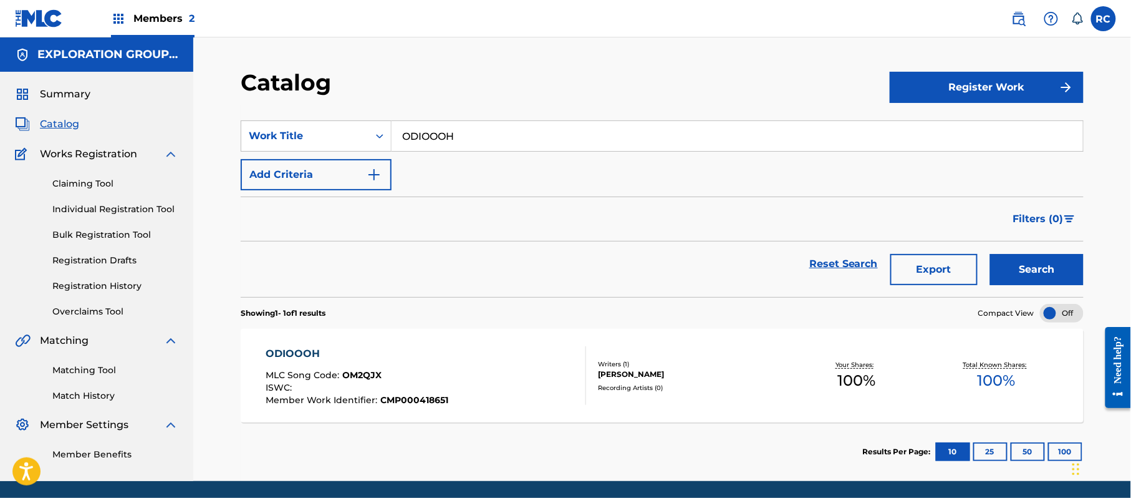
scroll to position [43, 0]
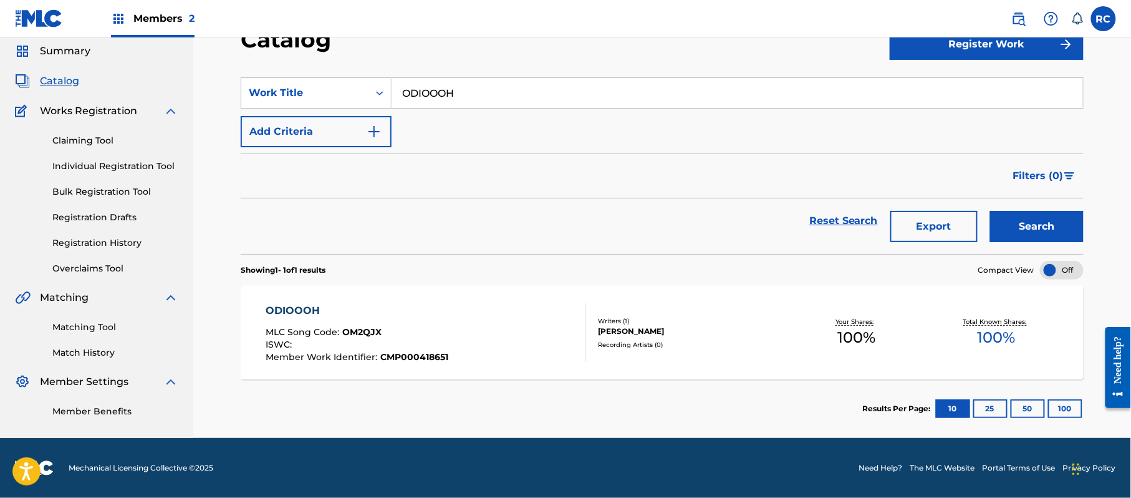
click at [299, 303] on div "ODIOOOH" at bounding box center [357, 310] width 183 height 15
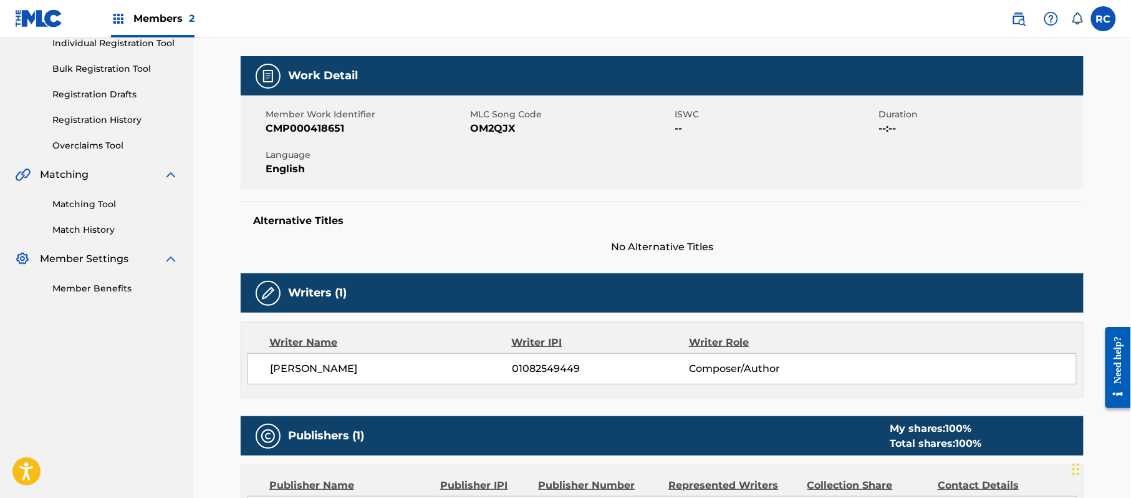
scroll to position [83, 0]
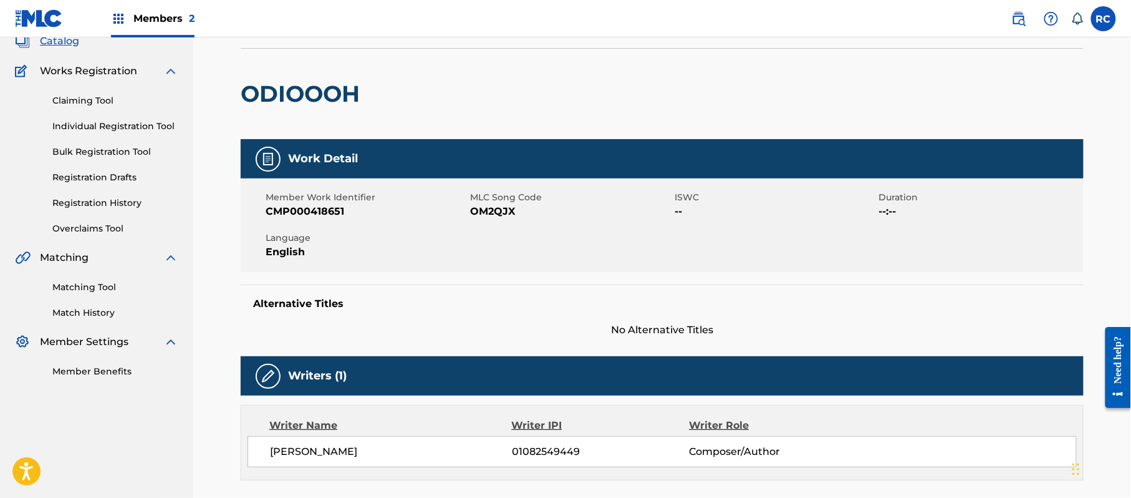
click at [330, 90] on h2 "ODIOOOH" at bounding box center [303, 94] width 125 height 28
copy div "ODIOOOH"
click at [499, 215] on span "OM2QJX" at bounding box center [570, 211] width 201 height 15
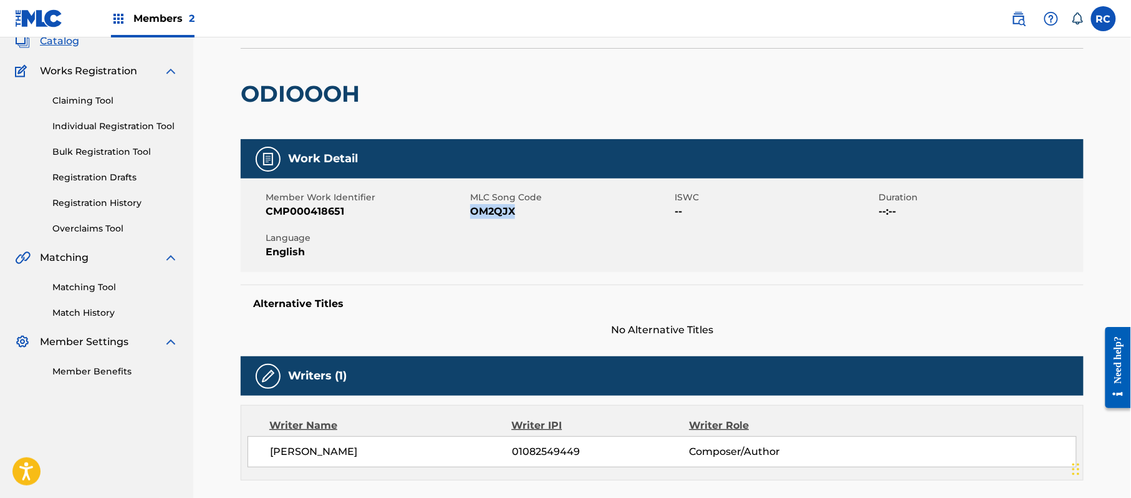
click at [499, 215] on span "OM2QJX" at bounding box center [570, 211] width 201 height 15
copy span "OM2QJX"
click at [292, 101] on h2 "ODIOOOH" at bounding box center [303, 94] width 125 height 28
copy h2 "ODIOOOH"
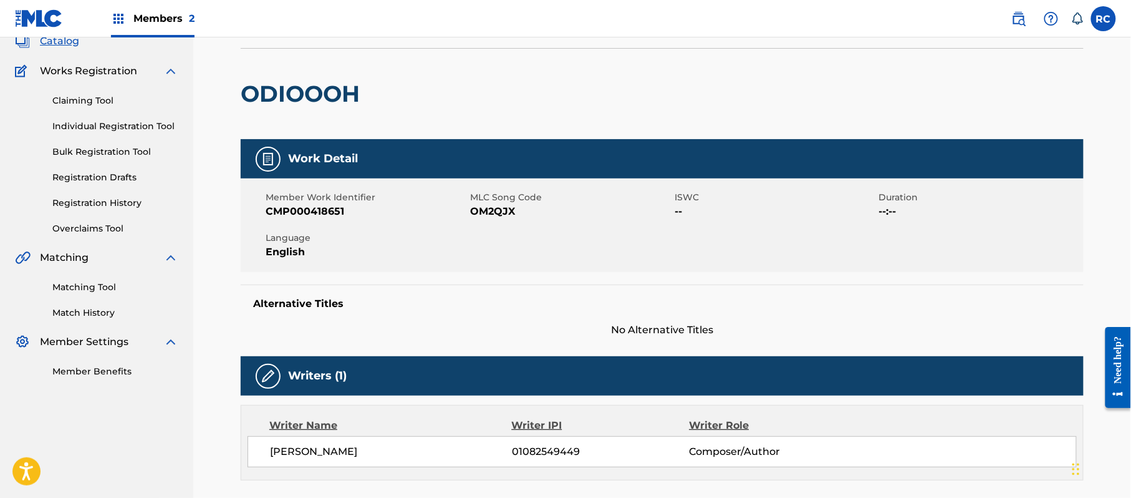
click at [478, 212] on span "OM2QJX" at bounding box center [570, 211] width 201 height 15
copy span "OM2QJX"
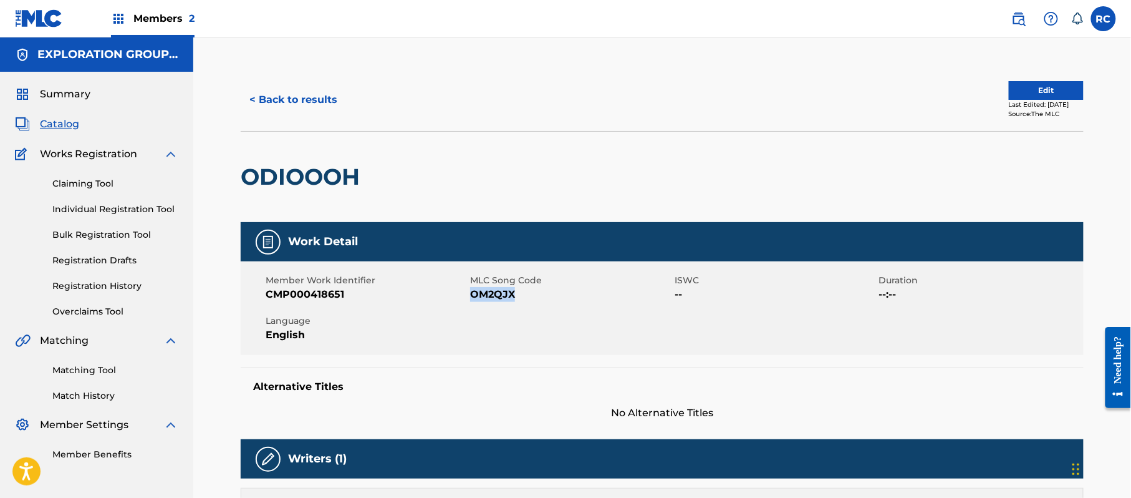
click at [307, 96] on button "< Back to results" at bounding box center [293, 99] width 105 height 31
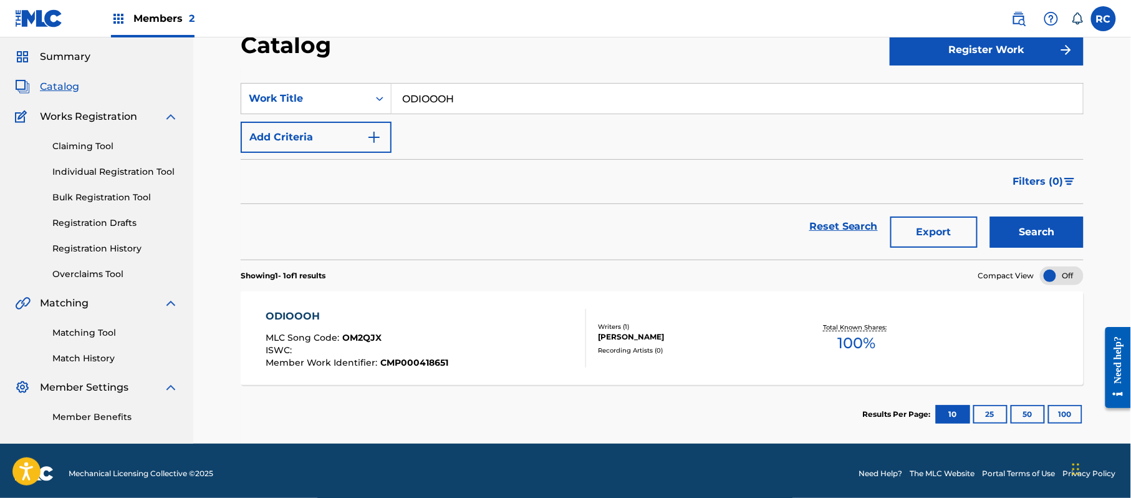
click at [435, 107] on input "ODIOOOH" at bounding box center [738, 99] width 692 height 30
paste input "GIRL PUT YA HANDZ UP"
type input "GIRL PUT YA HANDZ UP"
click at [1023, 234] on button "Search" at bounding box center [1037, 231] width 94 height 31
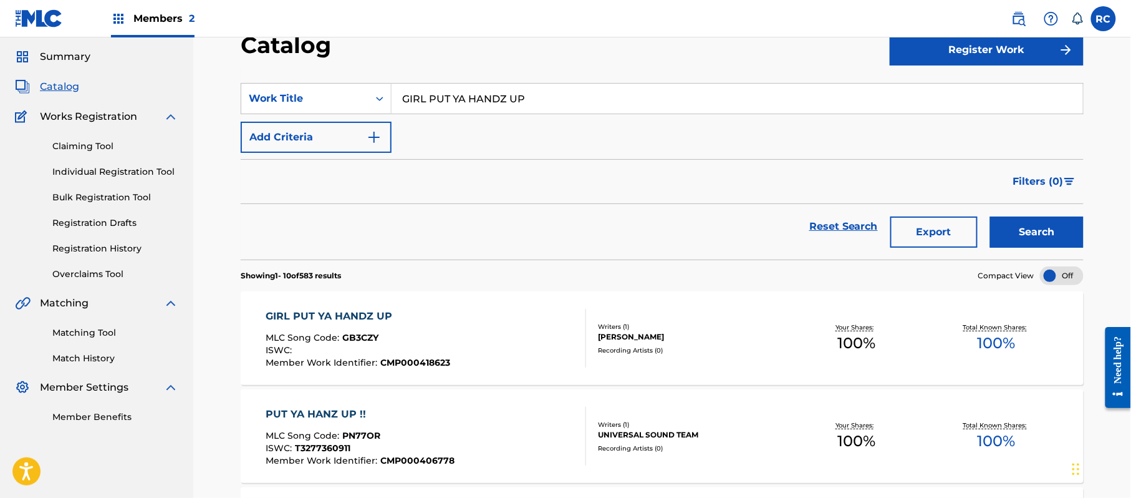
click at [325, 310] on div "GIRL PUT YA HANDZ UP" at bounding box center [358, 316] width 185 height 15
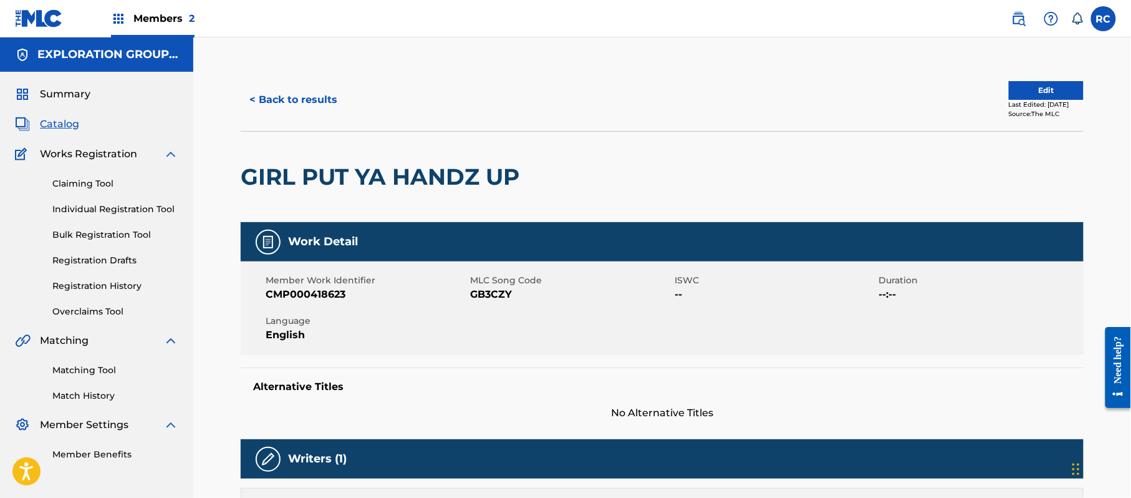
click at [490, 291] on span "GB3CZY" at bounding box center [570, 294] width 201 height 15
copy span "GB3CZY"
click at [423, 170] on h2 "GIRL PUT YA HANDZ UP" at bounding box center [383, 177] width 285 height 28
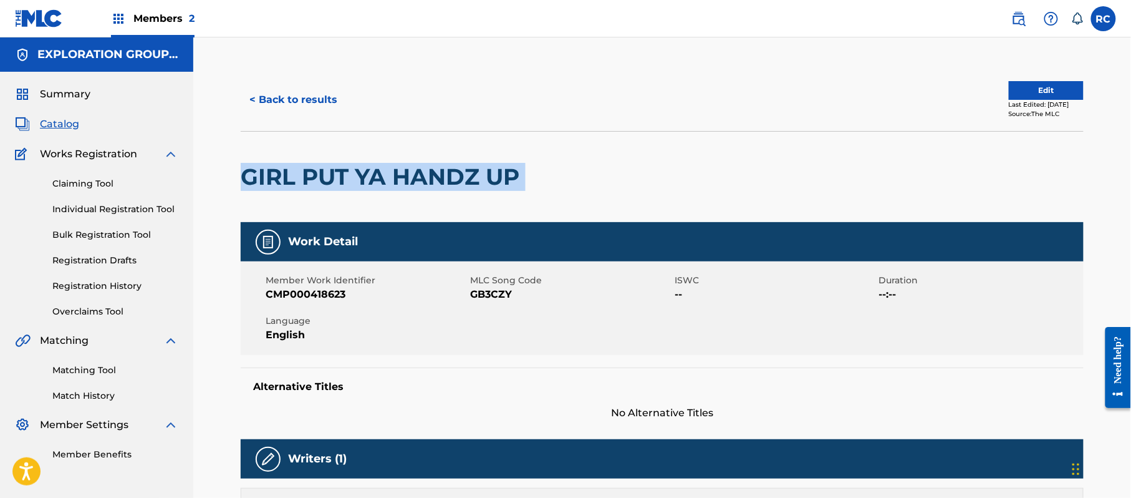
copy div "GIRL PUT YA HANDZ UP"
click at [423, 170] on h2 "GIRL PUT YA HANDZ UP" at bounding box center [383, 177] width 285 height 28
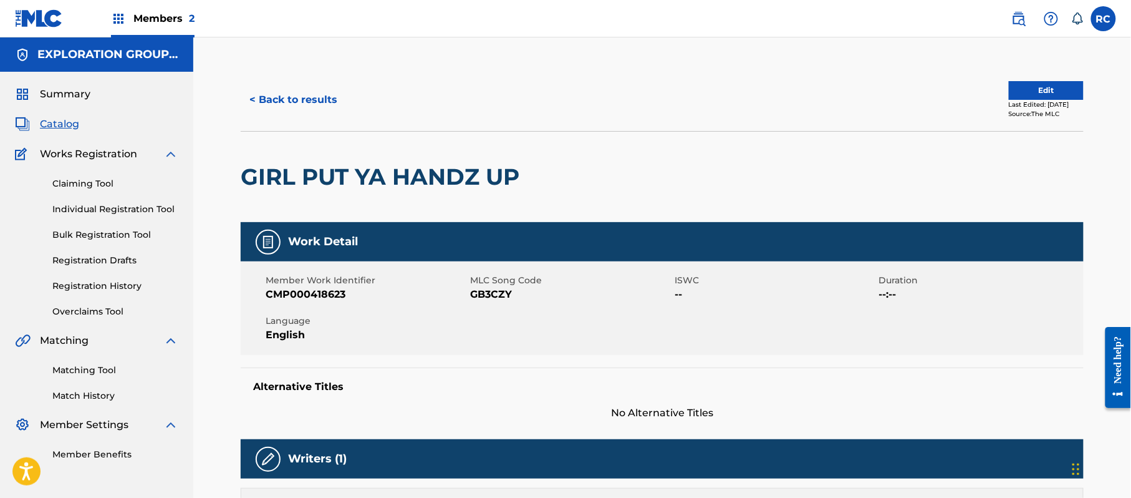
click at [494, 295] on span "GB3CZY" at bounding box center [570, 294] width 201 height 15
copy span "GB3CZY"
click at [297, 101] on button "< Back to results" at bounding box center [293, 99] width 105 height 31
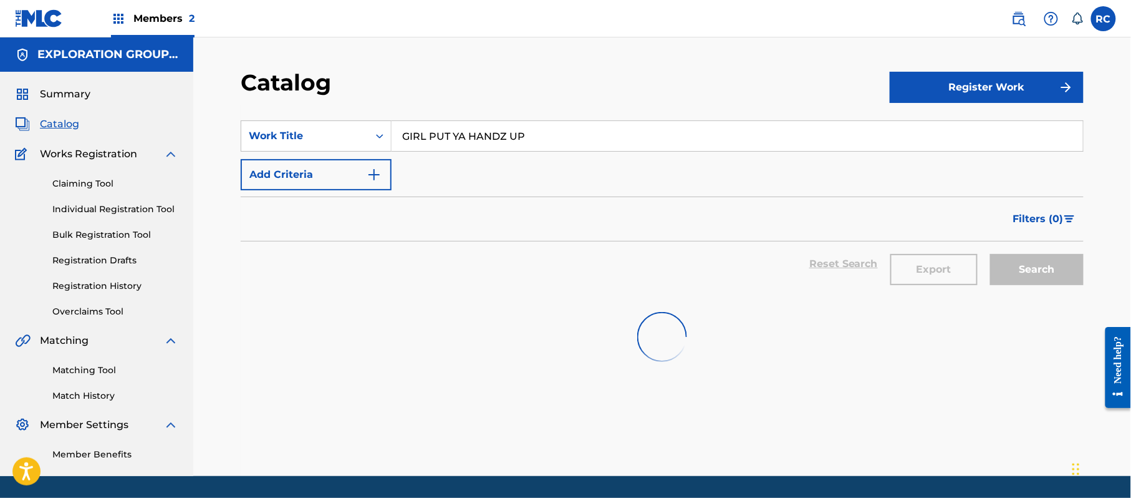
scroll to position [37, 0]
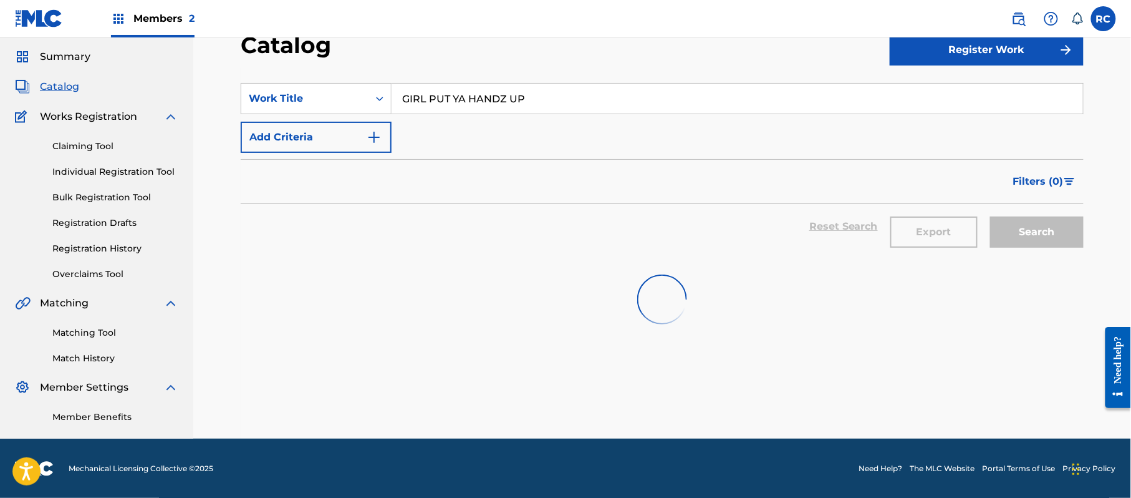
click at [447, 105] on input "GIRL PUT YA HANDZ UP" at bounding box center [738, 99] width 692 height 30
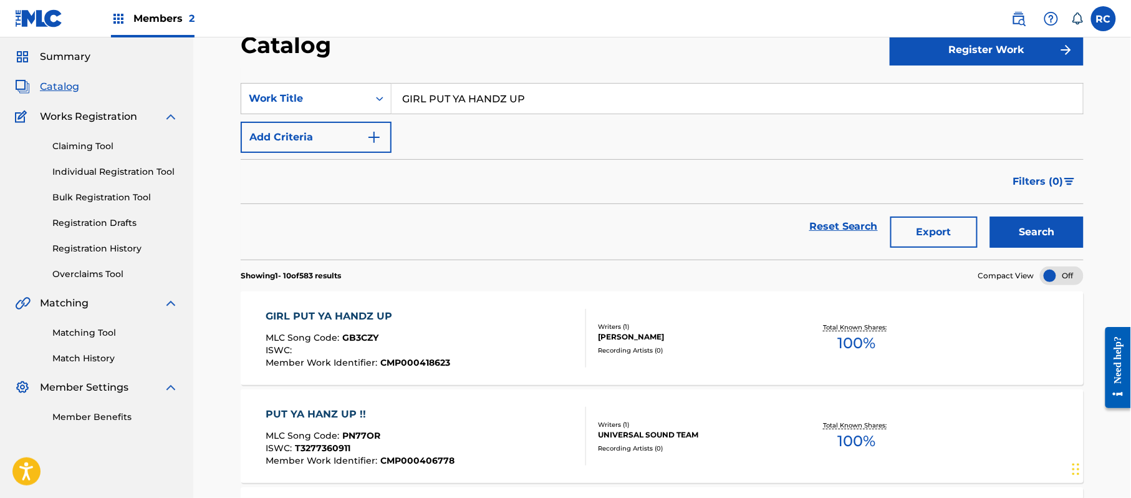
click at [447, 105] on input "GIRL PUT YA HANDZ UP" at bounding box center [738, 99] width 692 height 30
paste input "SOFTBALL TO THE MOON"
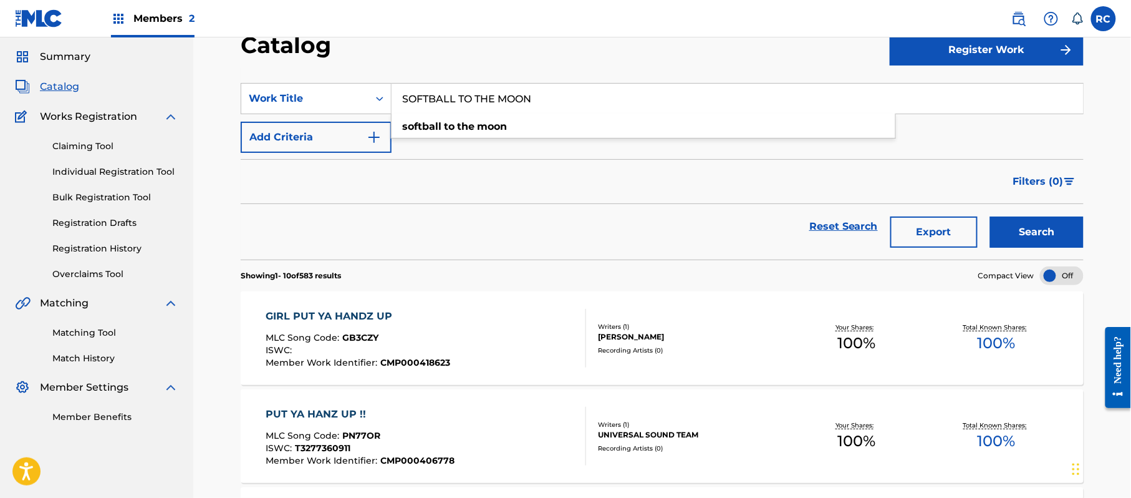
type input "SOFTBALL TO THE MOON"
click at [1001, 227] on button "Search" at bounding box center [1037, 231] width 94 height 31
click at [357, 316] on div "SOFTBALL TO THE MOON" at bounding box center [358, 316] width 185 height 15
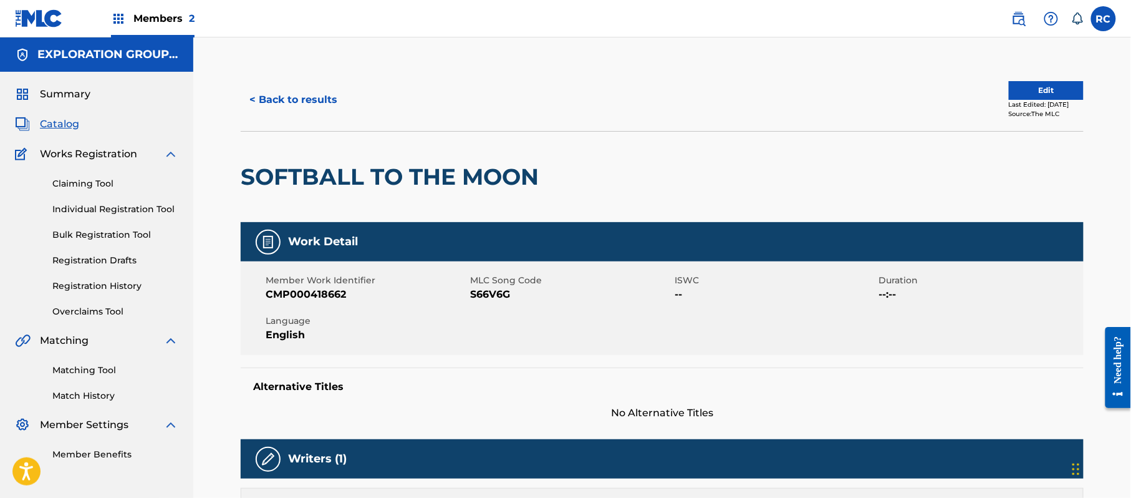
click at [497, 296] on span "S66V6G" at bounding box center [570, 294] width 201 height 15
copy span "S66V6G"
click at [383, 183] on h2 "SOFTBALL TO THE MOON" at bounding box center [393, 177] width 304 height 28
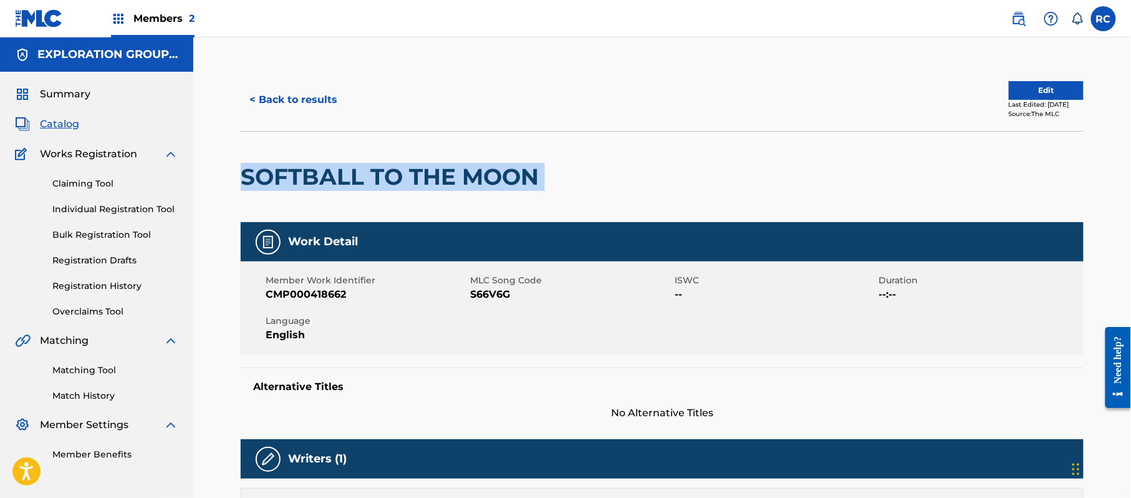
copy div "SOFTBALL TO THE MOON"
click at [383, 183] on h2 "SOFTBALL TO THE MOON" at bounding box center [393, 177] width 304 height 28
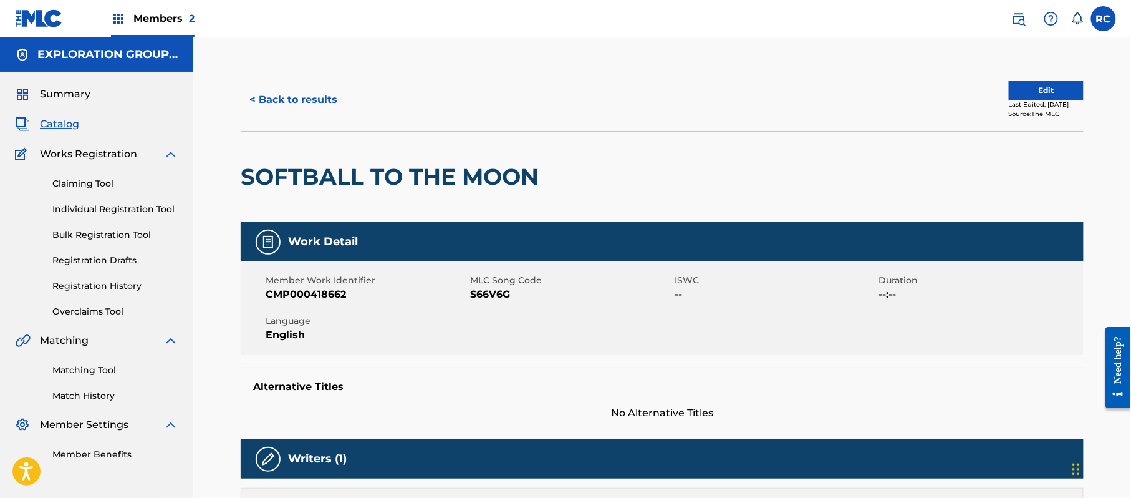
click at [475, 290] on span "S66V6G" at bounding box center [570, 294] width 201 height 15
copy span "S66V6G"
